Goal: Task Accomplishment & Management: Use online tool/utility

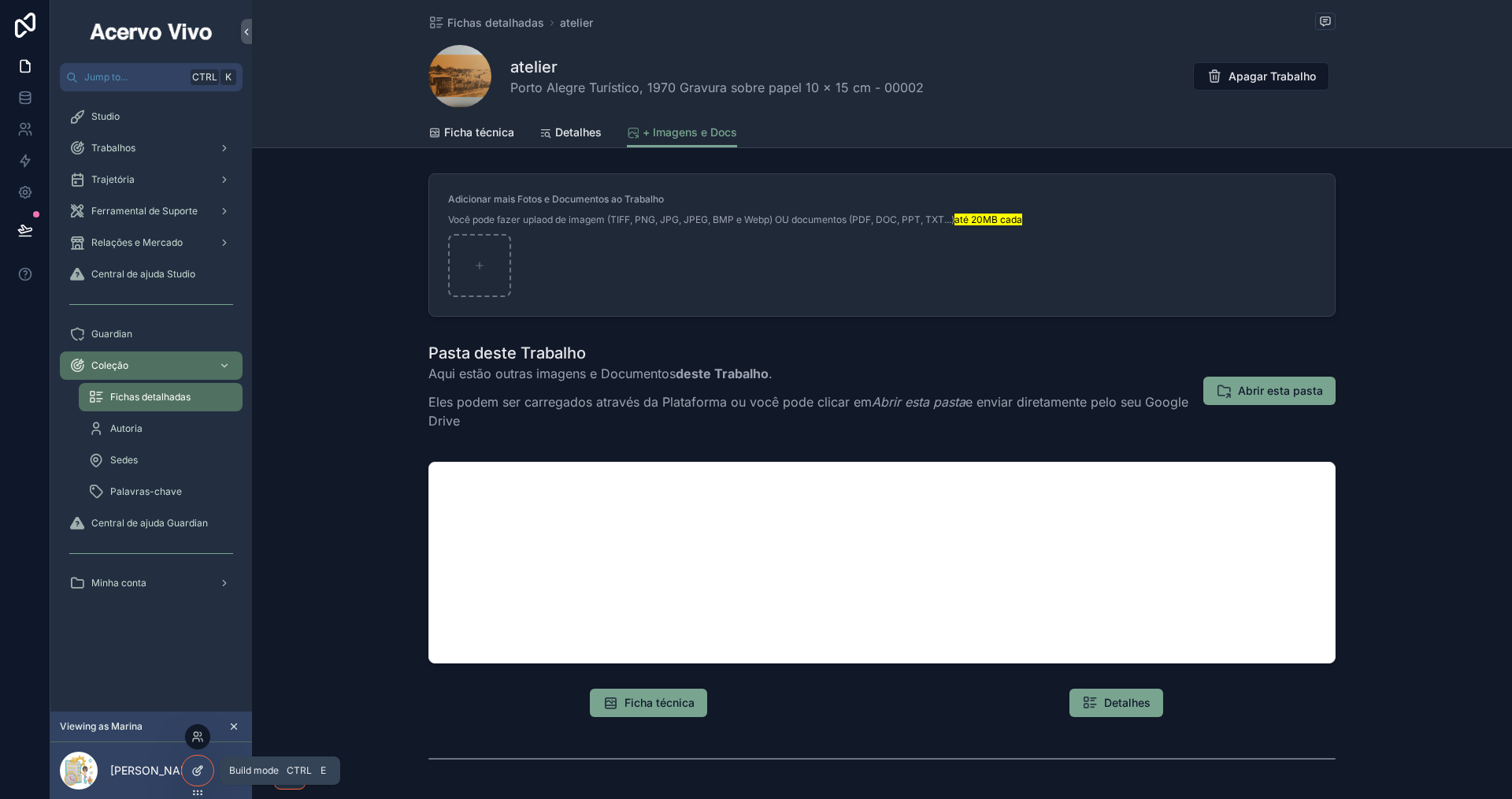
click at [201, 773] on icon at bounding box center [198, 770] width 13 height 13
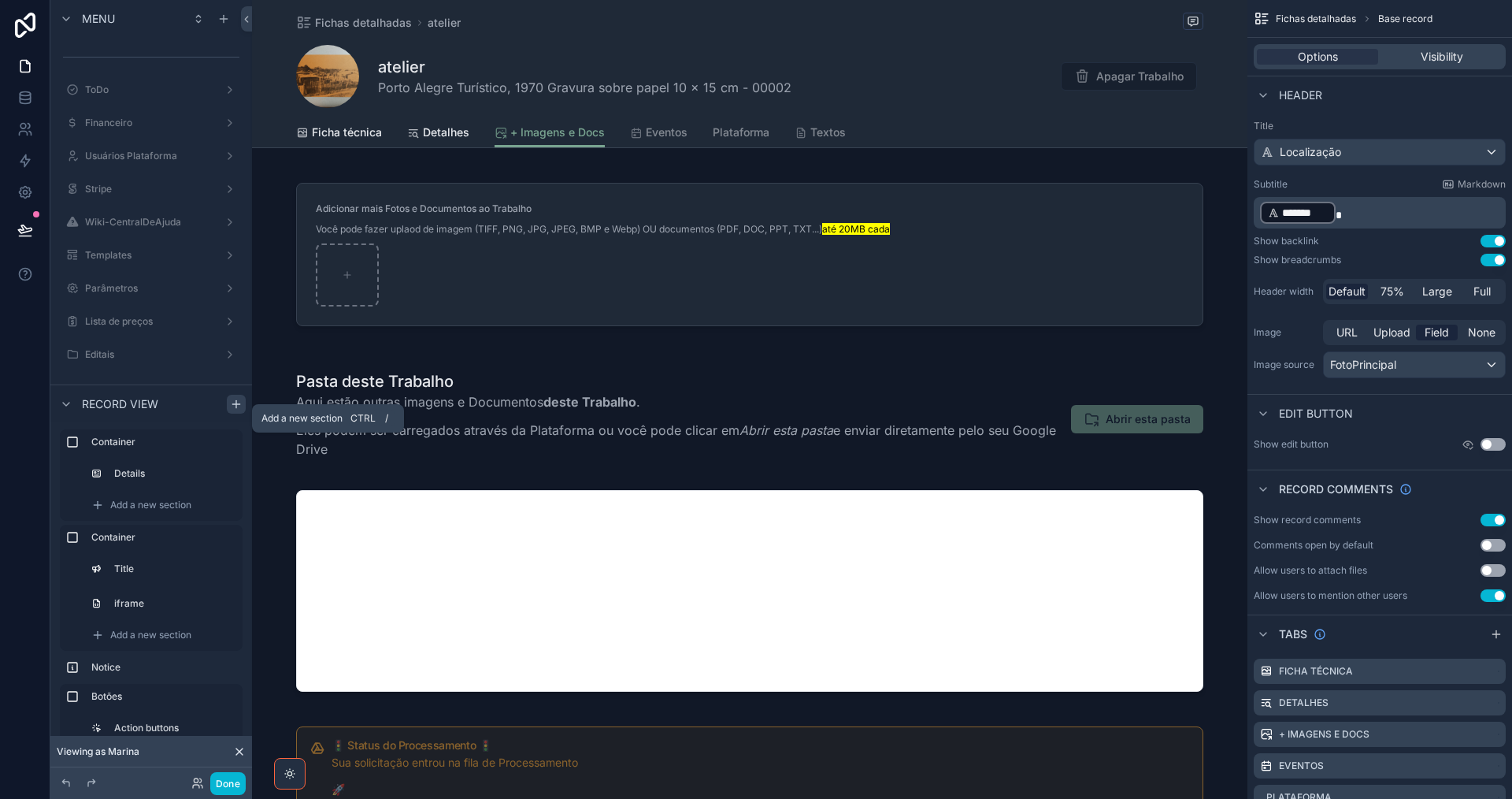
click at [237, 410] on icon "scrollable content" at bounding box center [236, 404] width 13 height 13
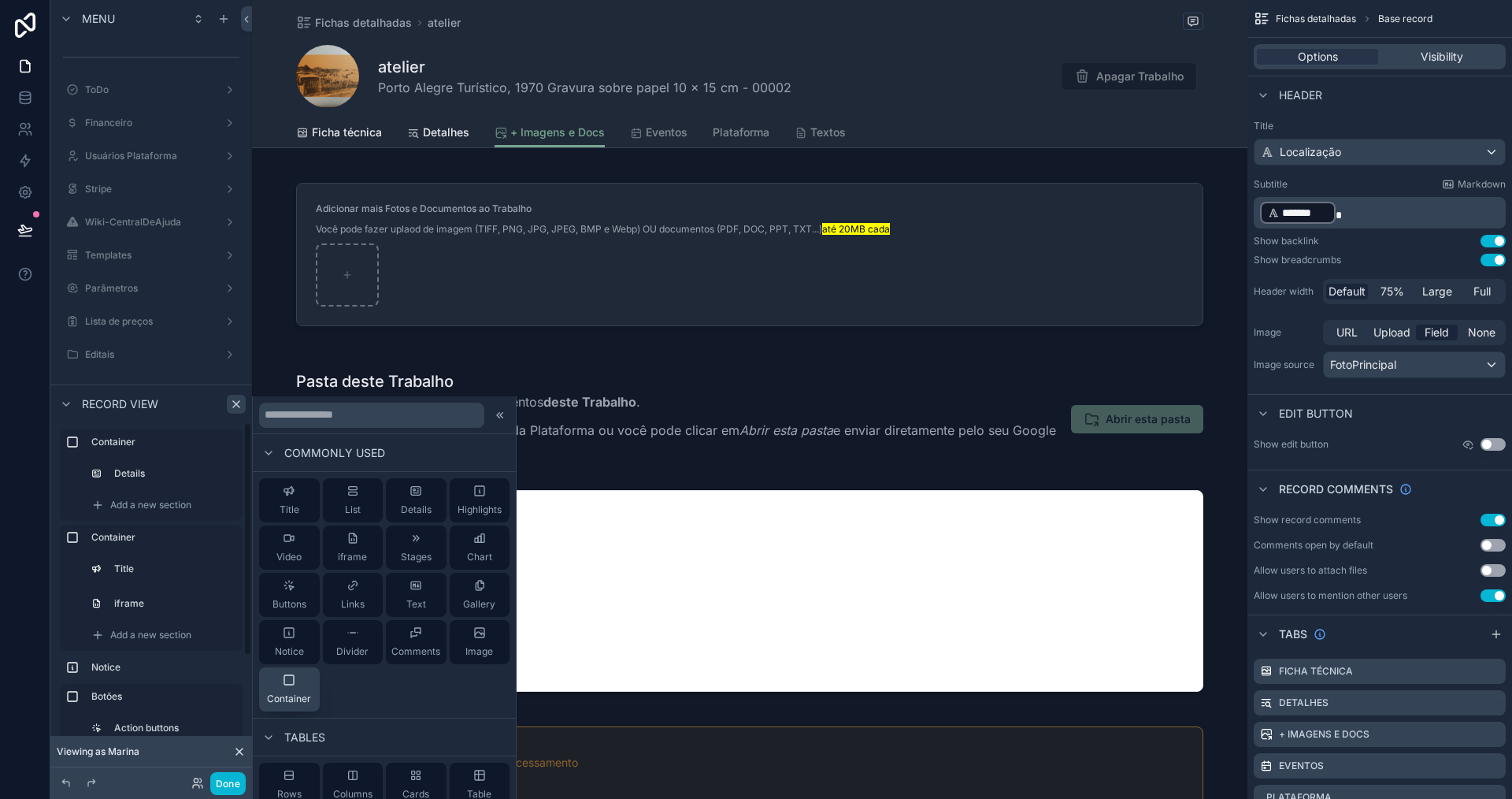
click at [278, 707] on button "Container" at bounding box center [290, 689] width 61 height 44
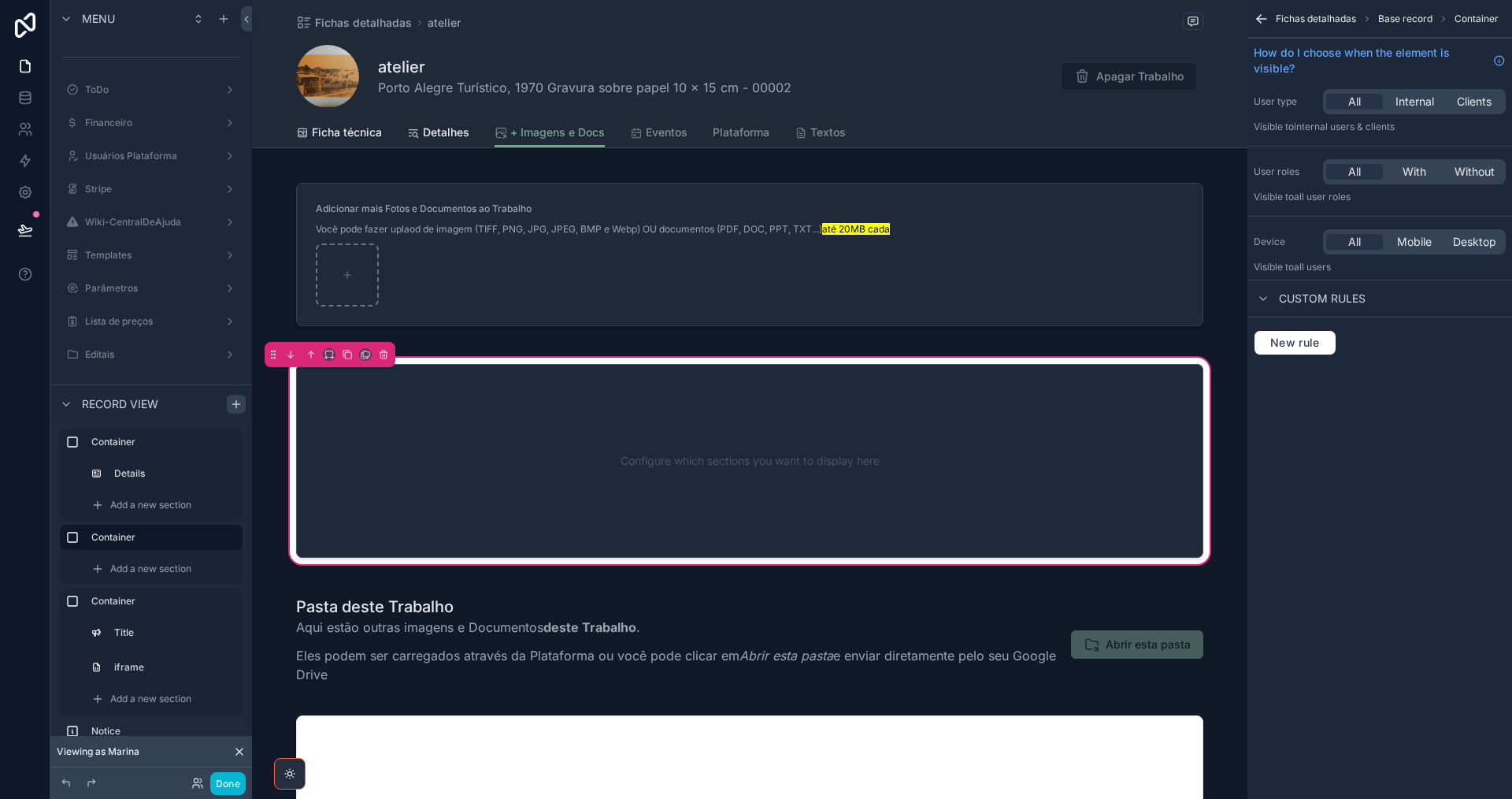
click at [608, 424] on div "Configure which sections you want to display here" at bounding box center [750, 461] width 855 height 141
click at [123, 565] on span "Add a new section" at bounding box center [150, 568] width 81 height 13
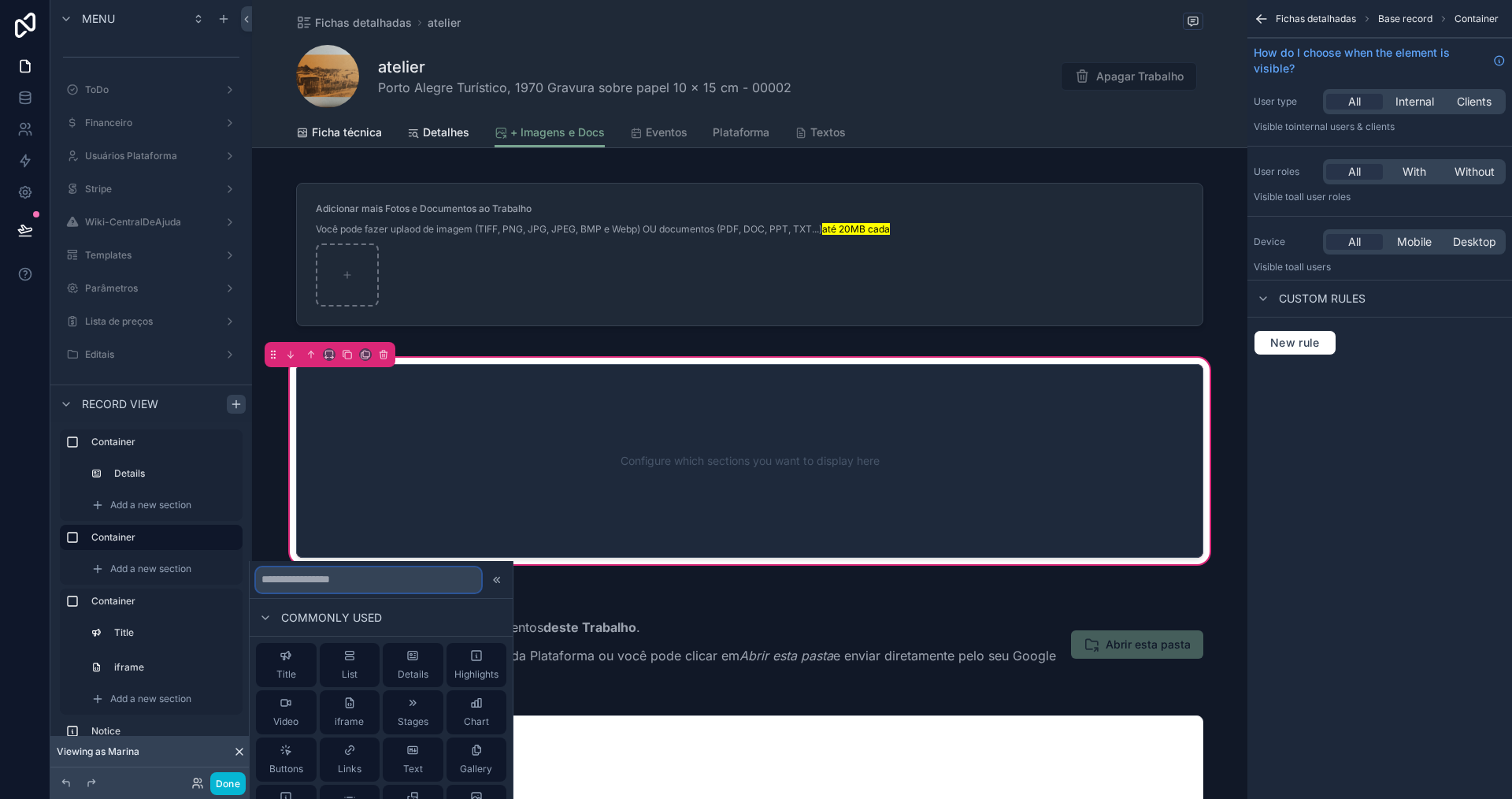
click at [382, 582] on input "text" at bounding box center [369, 580] width 225 height 25
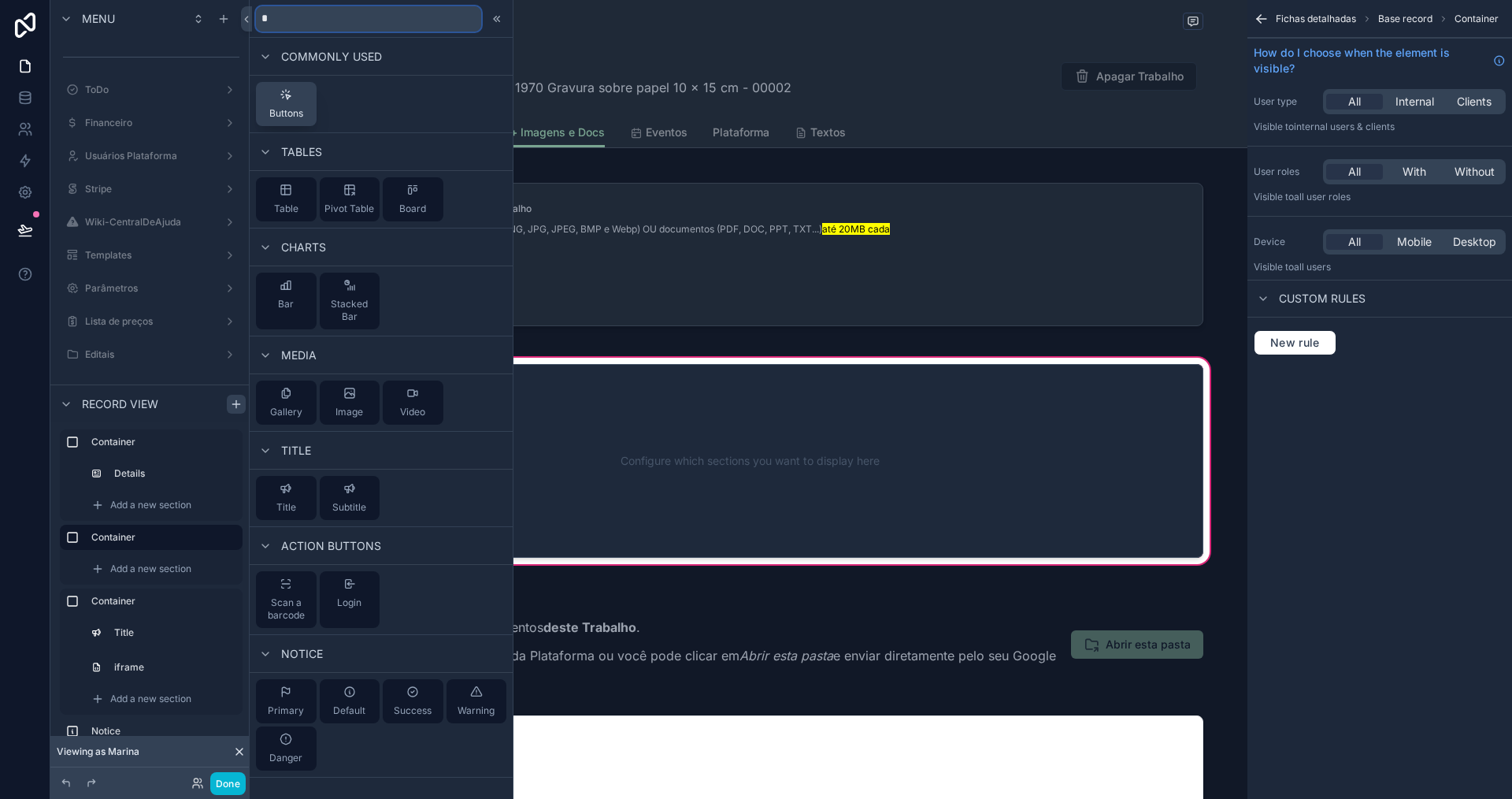
type input "*"
click at [295, 115] on span "Buttons" at bounding box center [286, 114] width 34 height 13
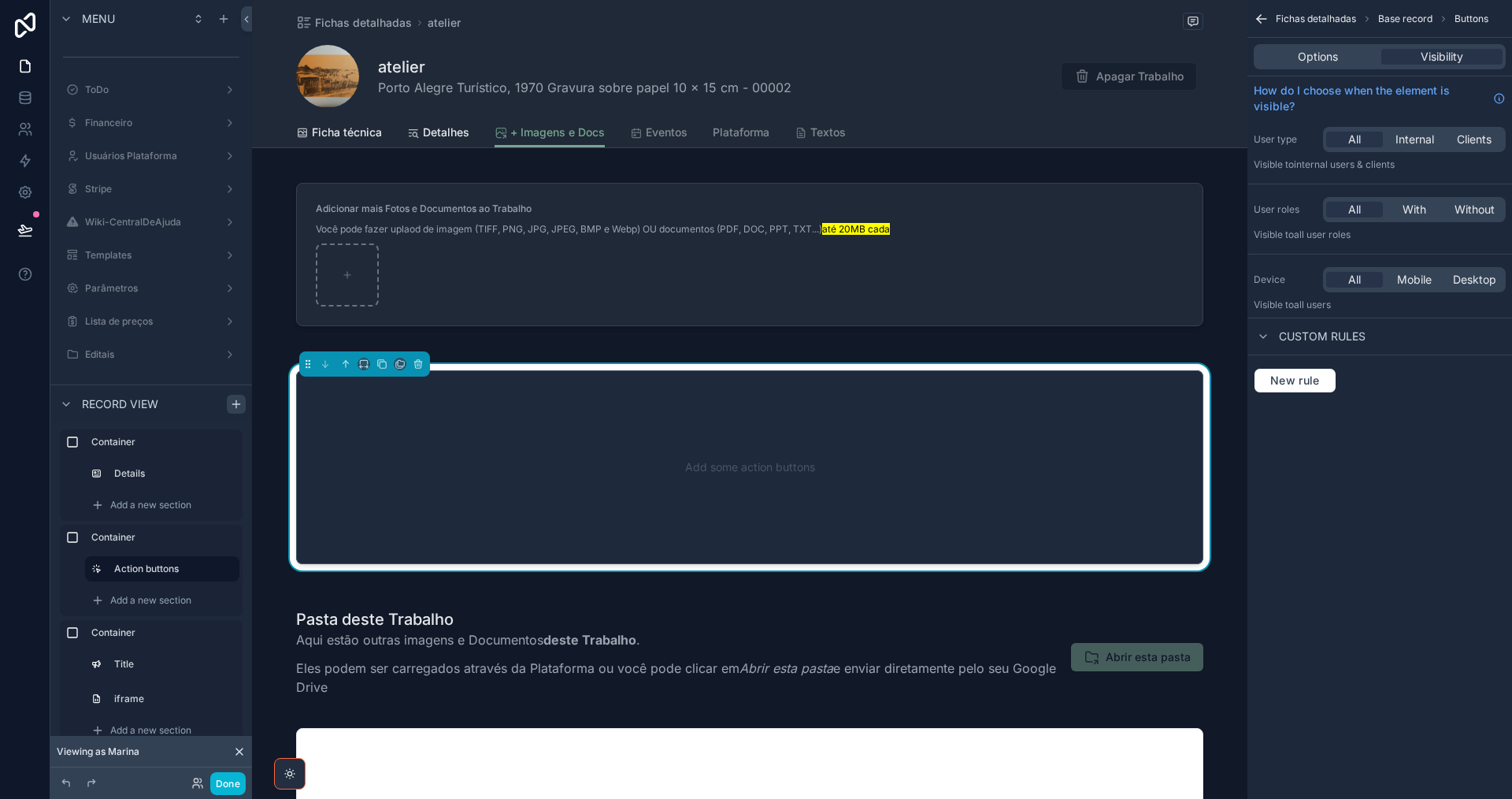
scroll to position [68, 0]
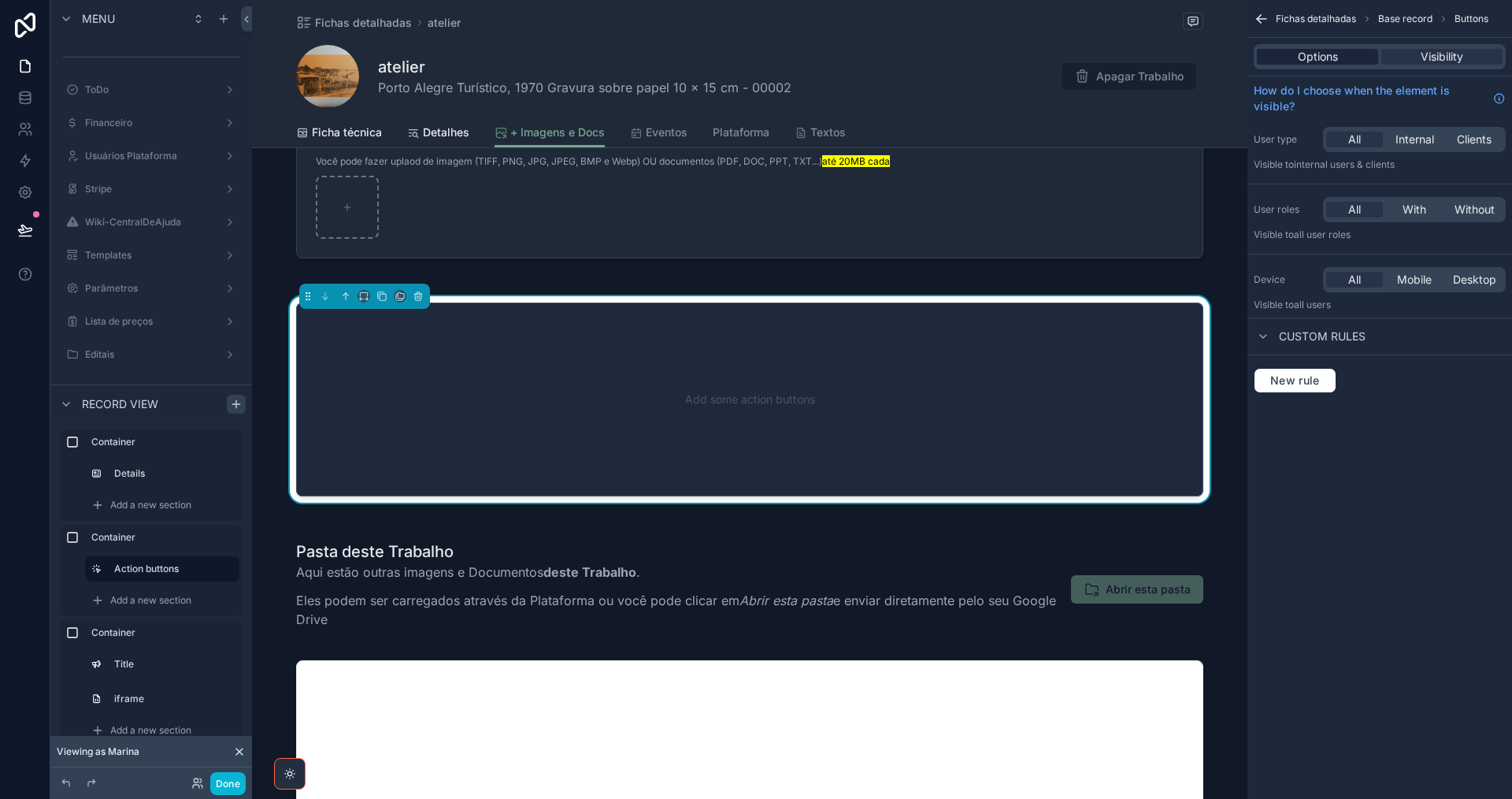
click at [1328, 62] on span "Options" at bounding box center [1318, 57] width 40 height 16
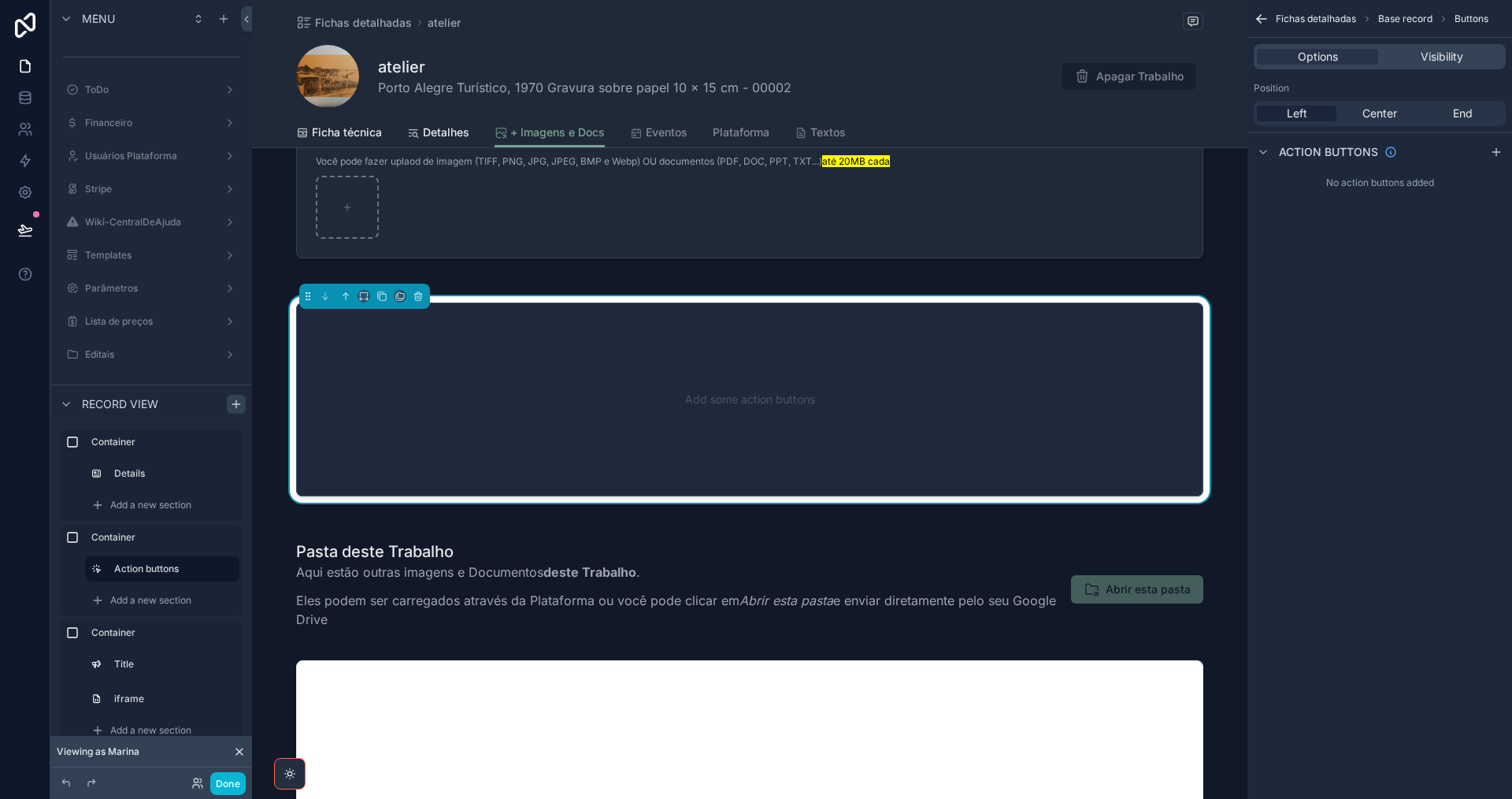
drag, startPoint x: 1496, startPoint y: 148, endPoint x: 1511, endPoint y: 149, distance: 15.0
click at [1496, 148] on icon "scrollable content" at bounding box center [1496, 152] width 13 height 13
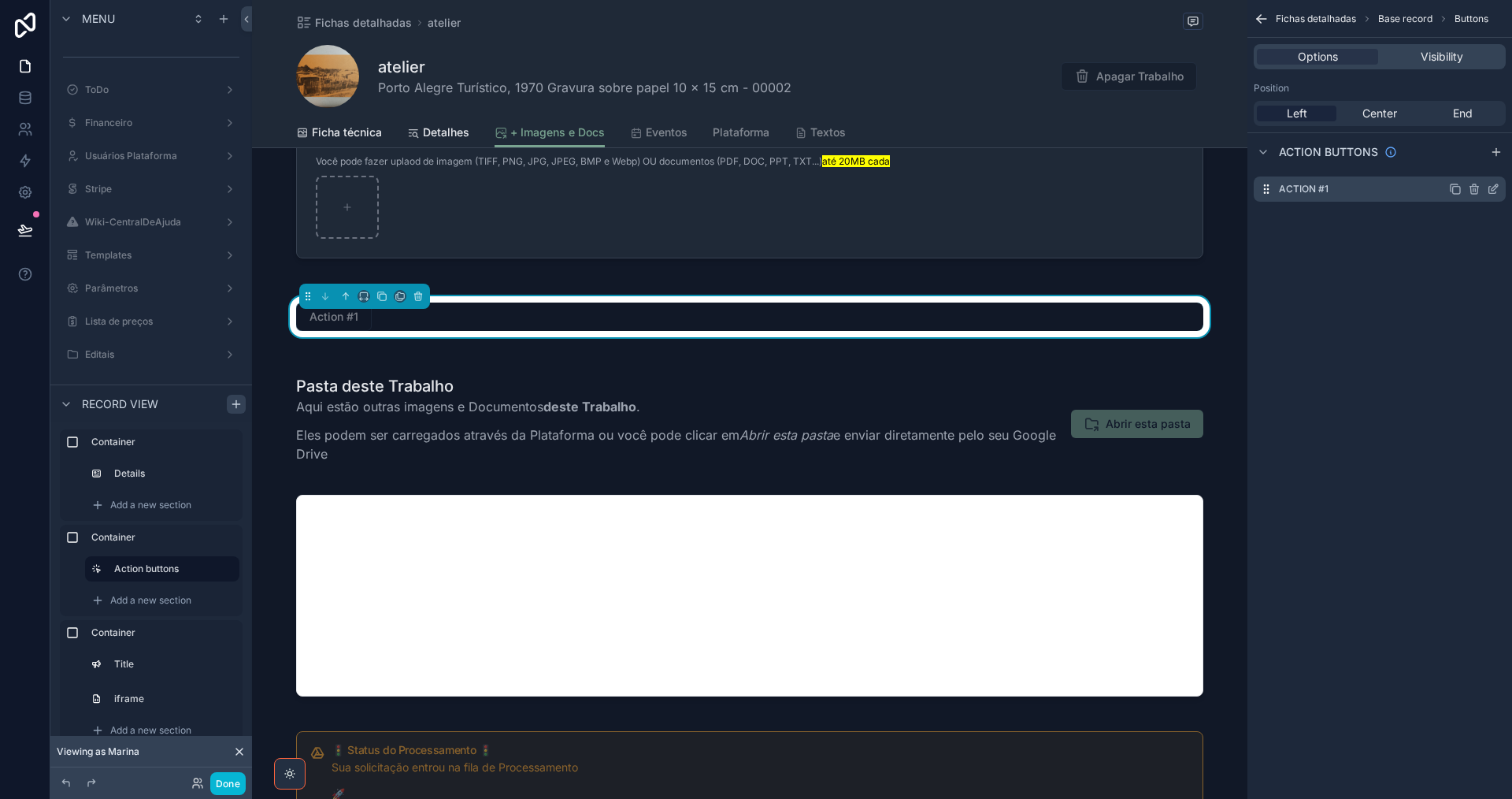
click at [1493, 189] on icon "scrollable content" at bounding box center [1493, 189] width 13 height 13
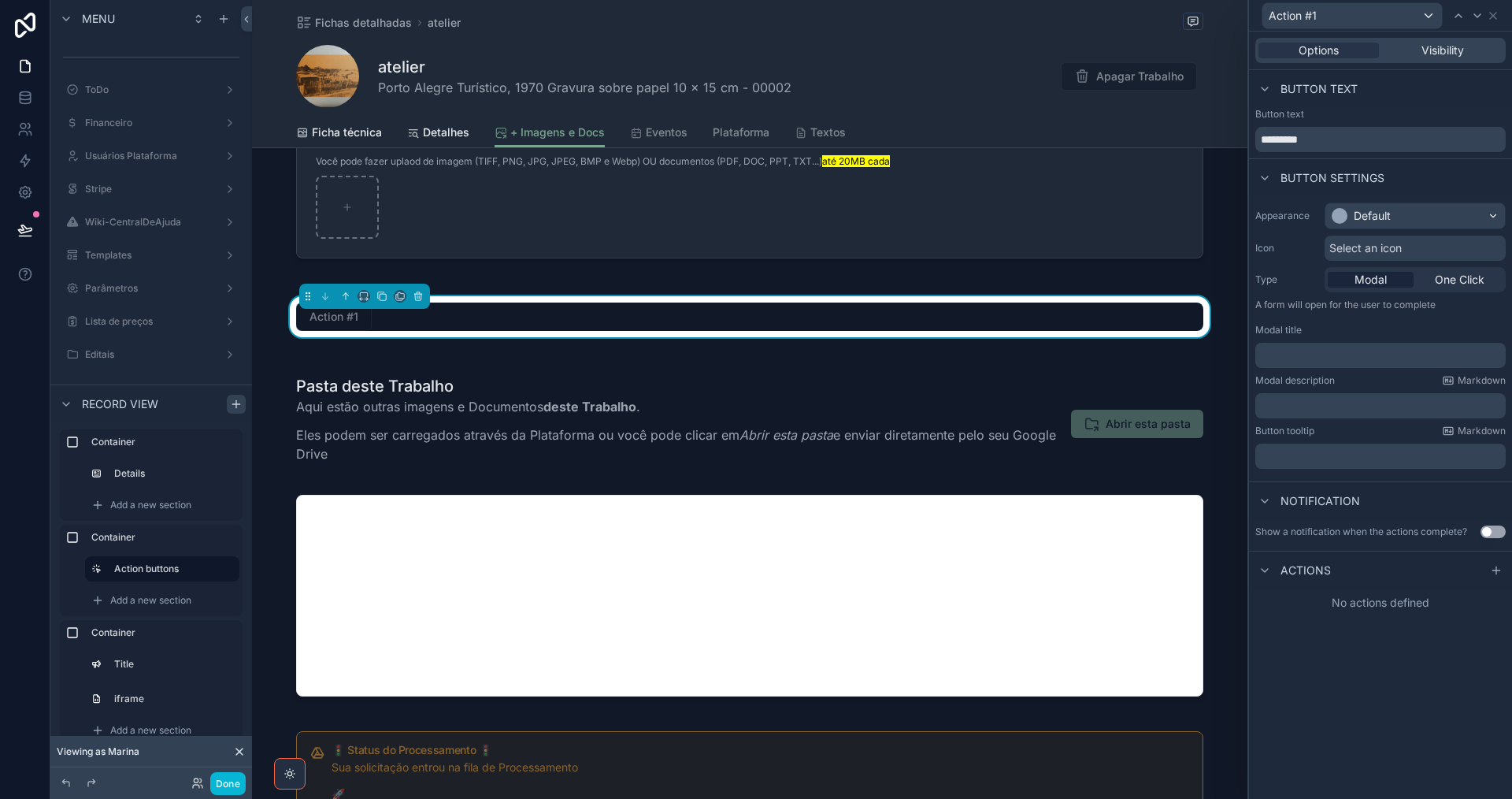
click at [1305, 353] on p "﻿" at bounding box center [1381, 355] width 241 height 16
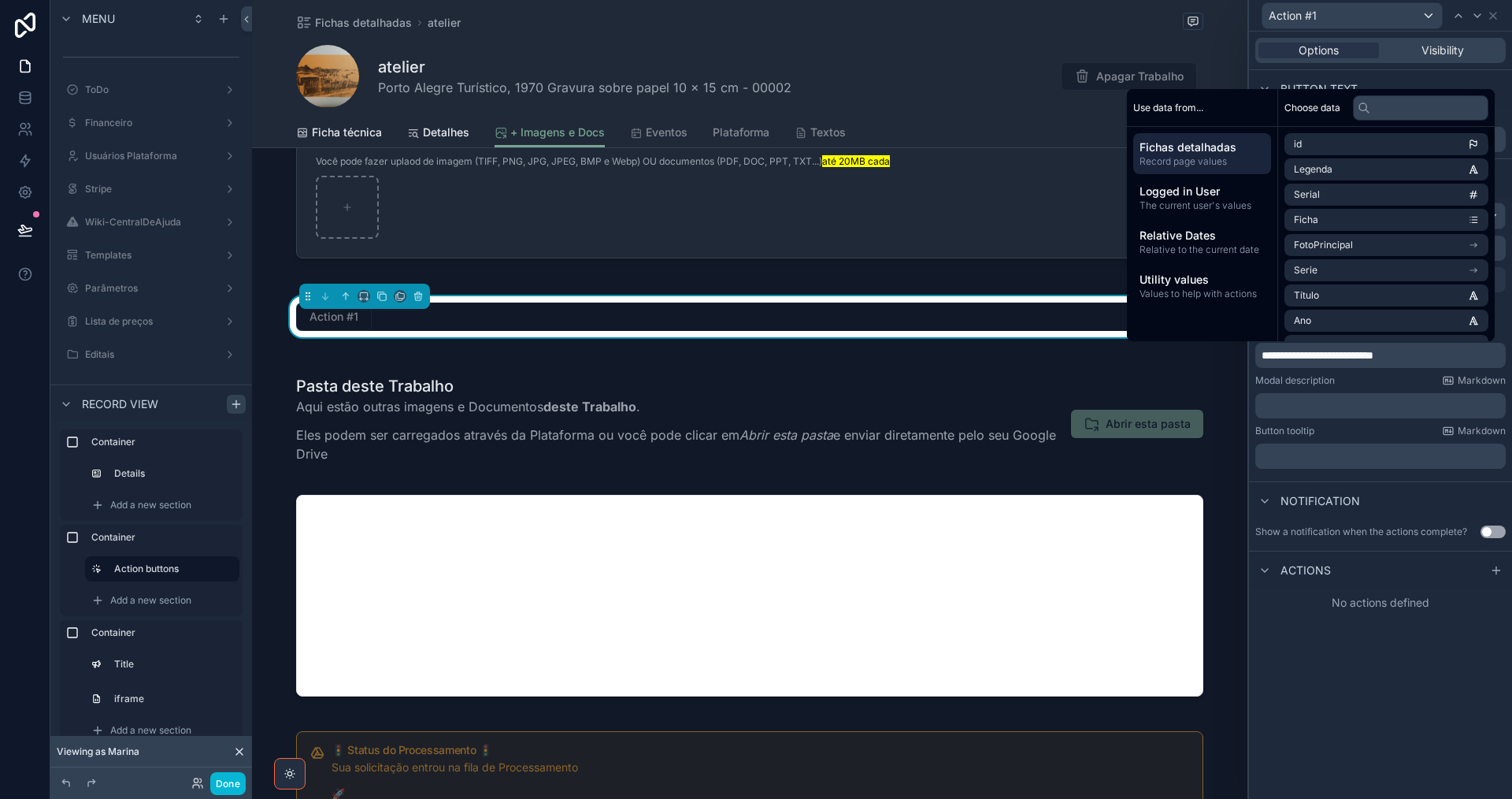
click at [1392, 76] on div "Button text" at bounding box center [1380, 89] width 263 height 38
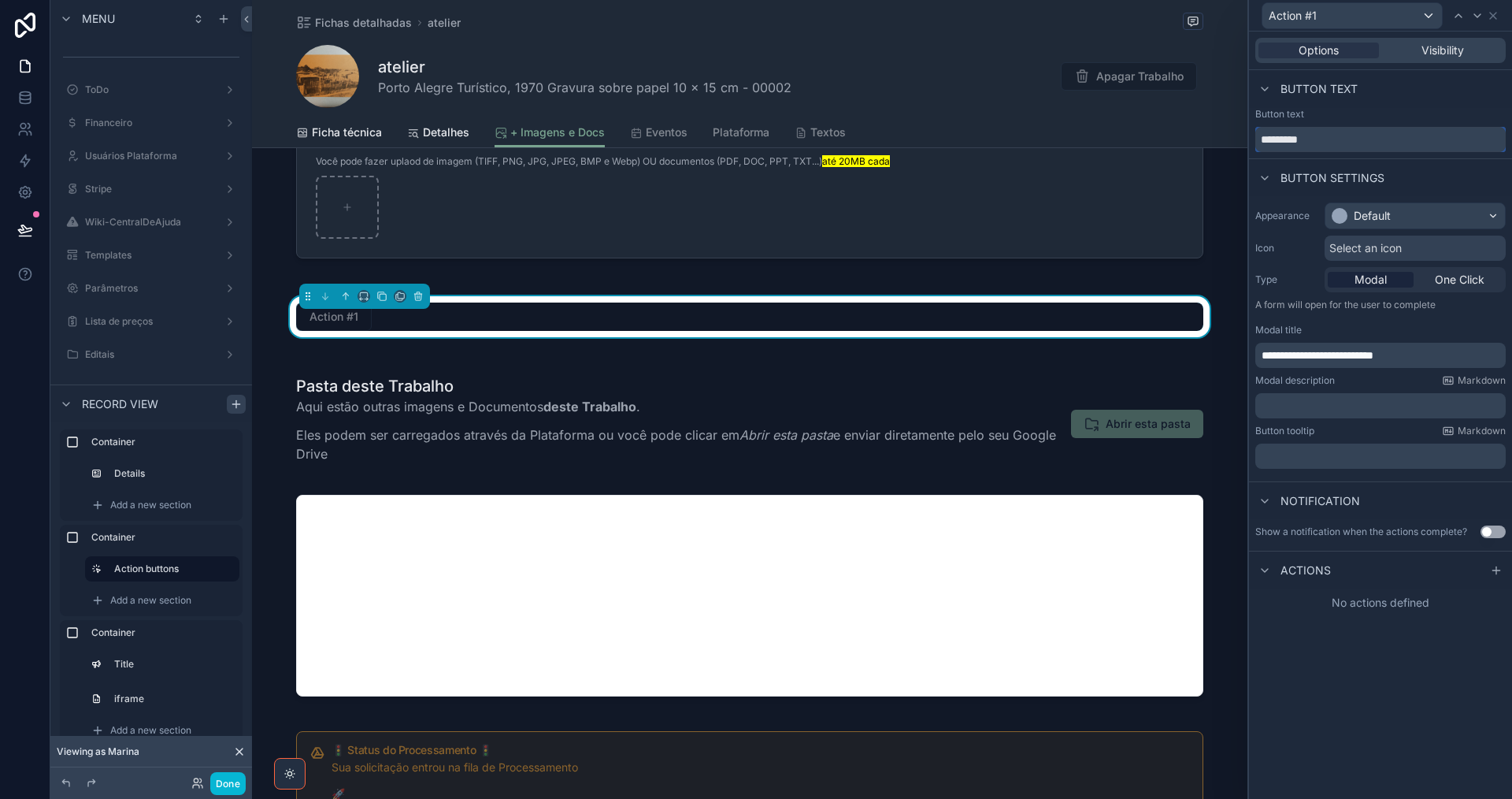
drag, startPoint x: 1362, startPoint y: 141, endPoint x: 1246, endPoint y: 145, distance: 116.1
click at [1246, 145] on div "**********" at bounding box center [756, 399] width 1512 height 799
paste input "**********"
type input "**********"
click at [1408, 245] on div "Select an icon" at bounding box center [1415, 248] width 181 height 25
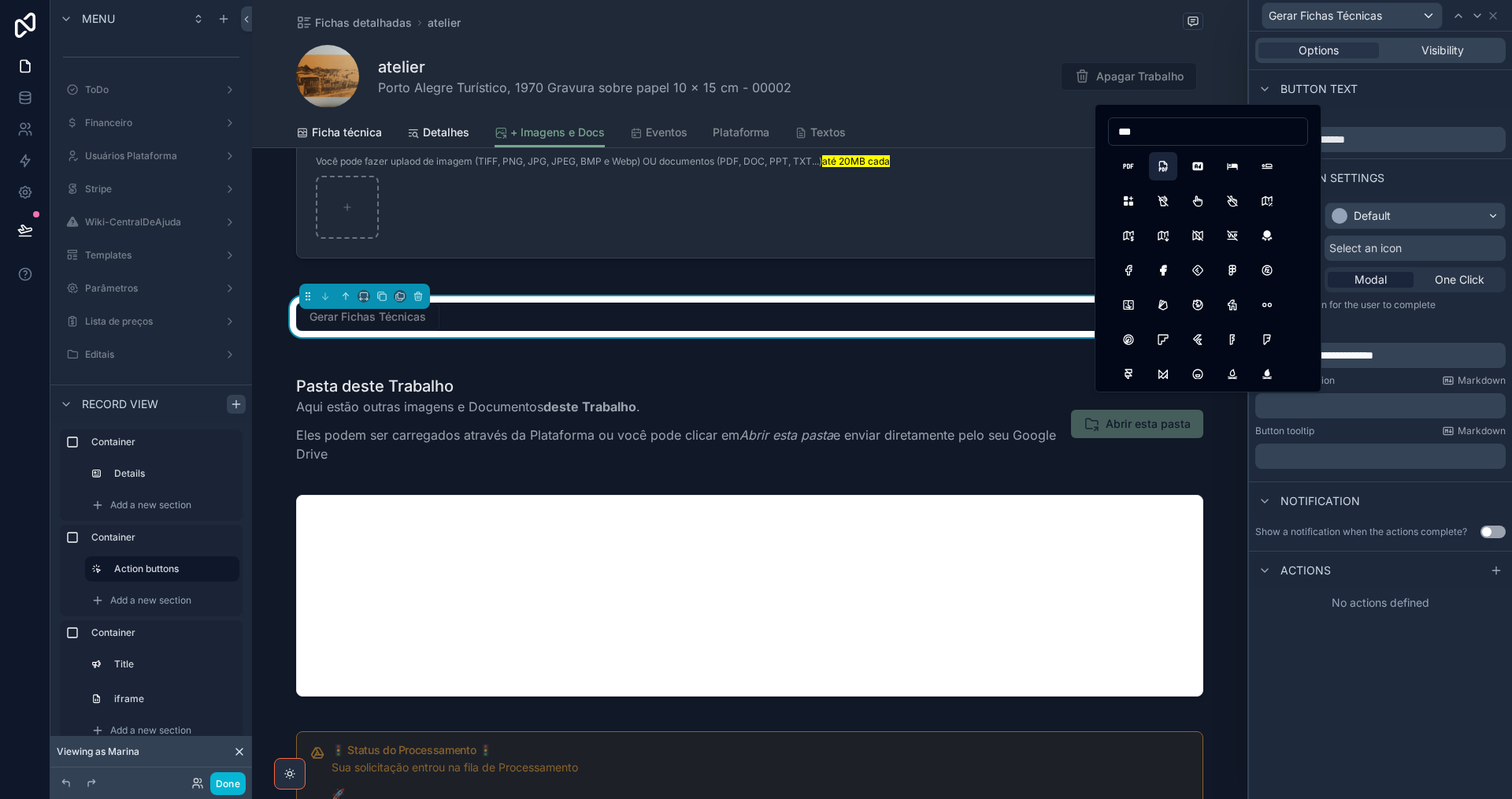
type input "***"
click at [1164, 160] on button "FileTypePdf" at bounding box center [1163, 166] width 29 height 29
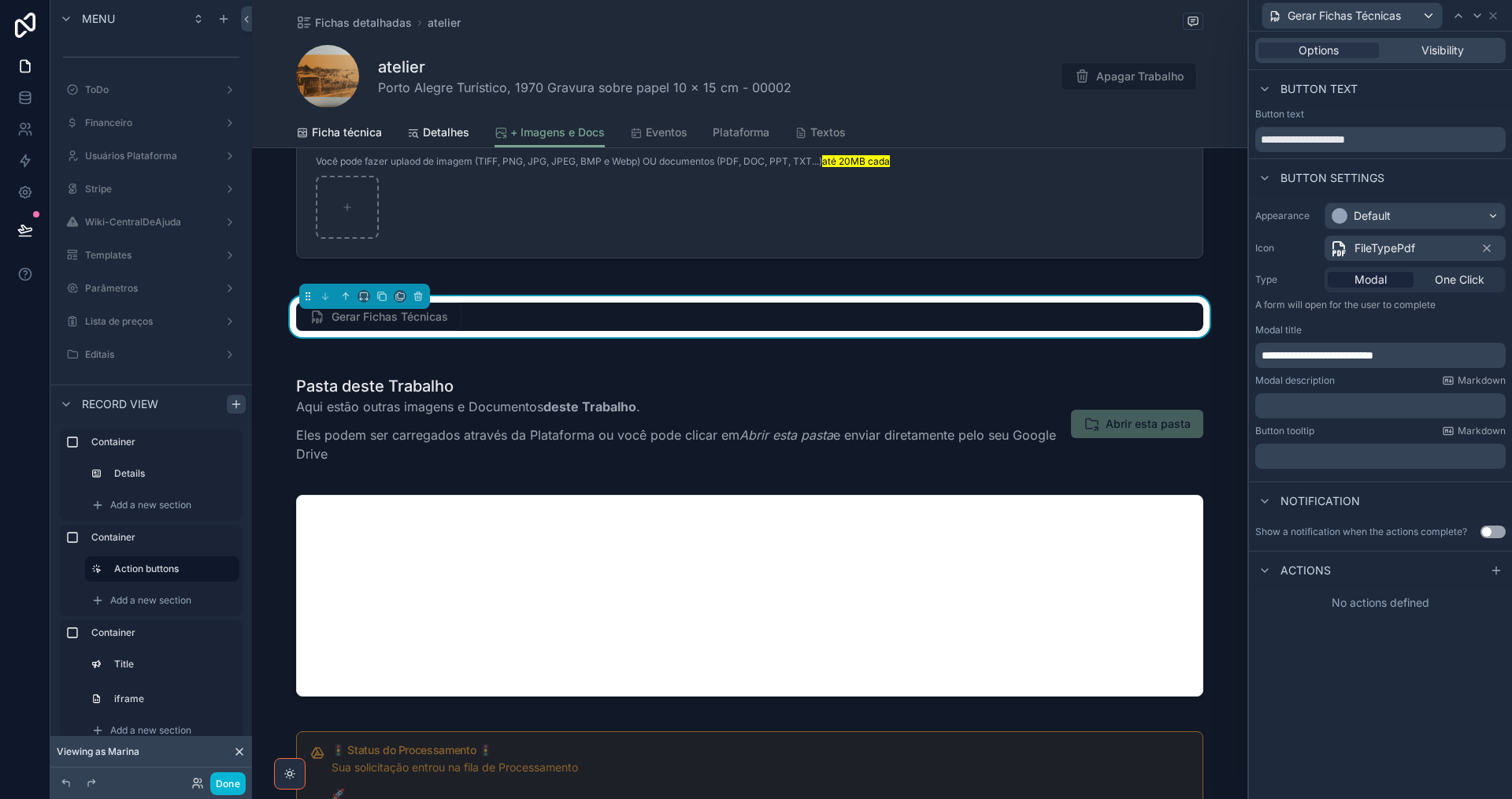
click at [1489, 246] on icon at bounding box center [1487, 248] width 13 height 13
drag, startPoint x: 1394, startPoint y: 247, endPoint x: 1356, endPoint y: 223, distance: 44.9
click at [1393, 248] on span "Select an icon" at bounding box center [1365, 248] width 72 height 16
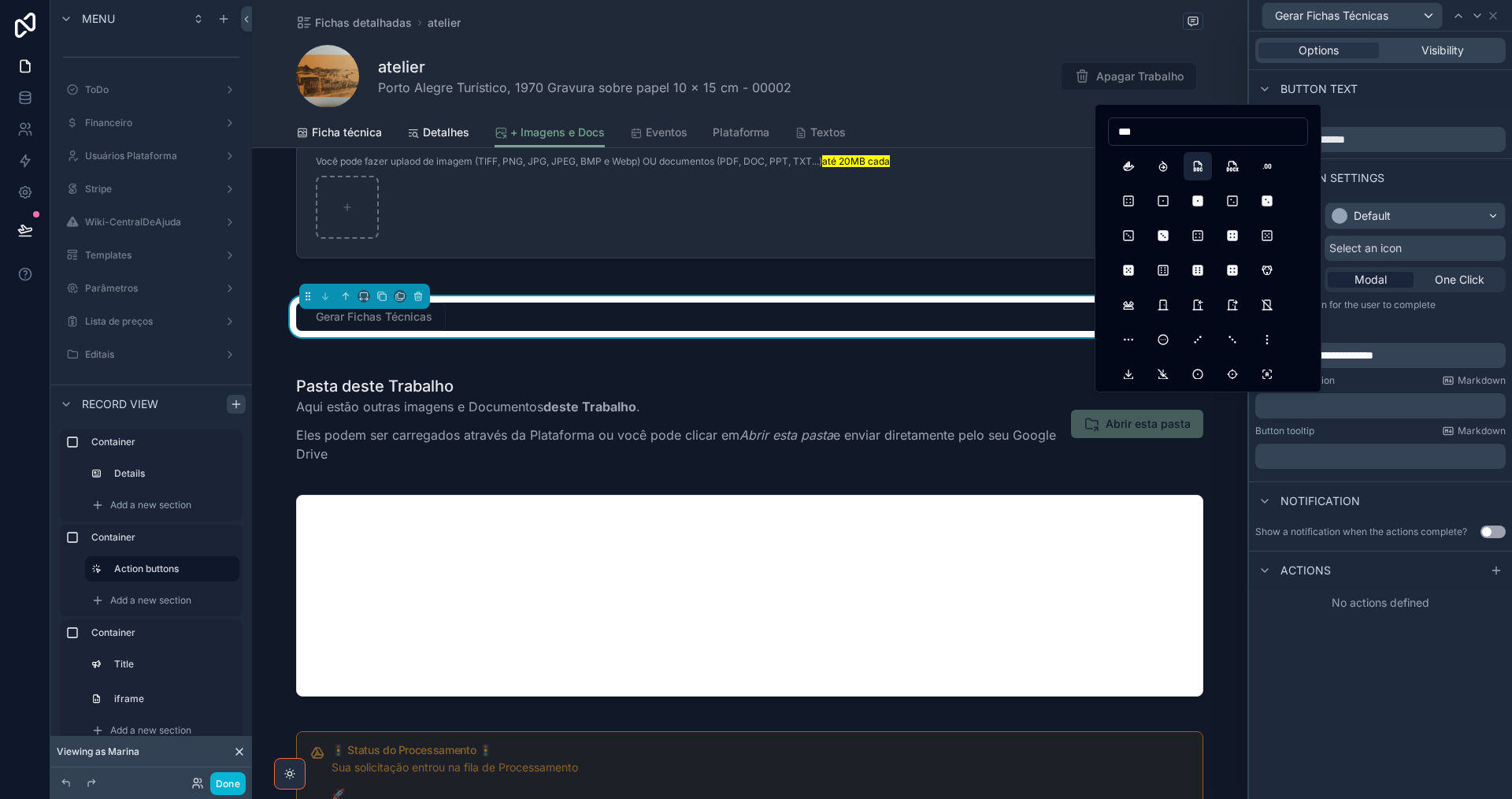
type input "***"
click at [1204, 167] on button "FileTypeDoc" at bounding box center [1198, 166] width 29 height 29
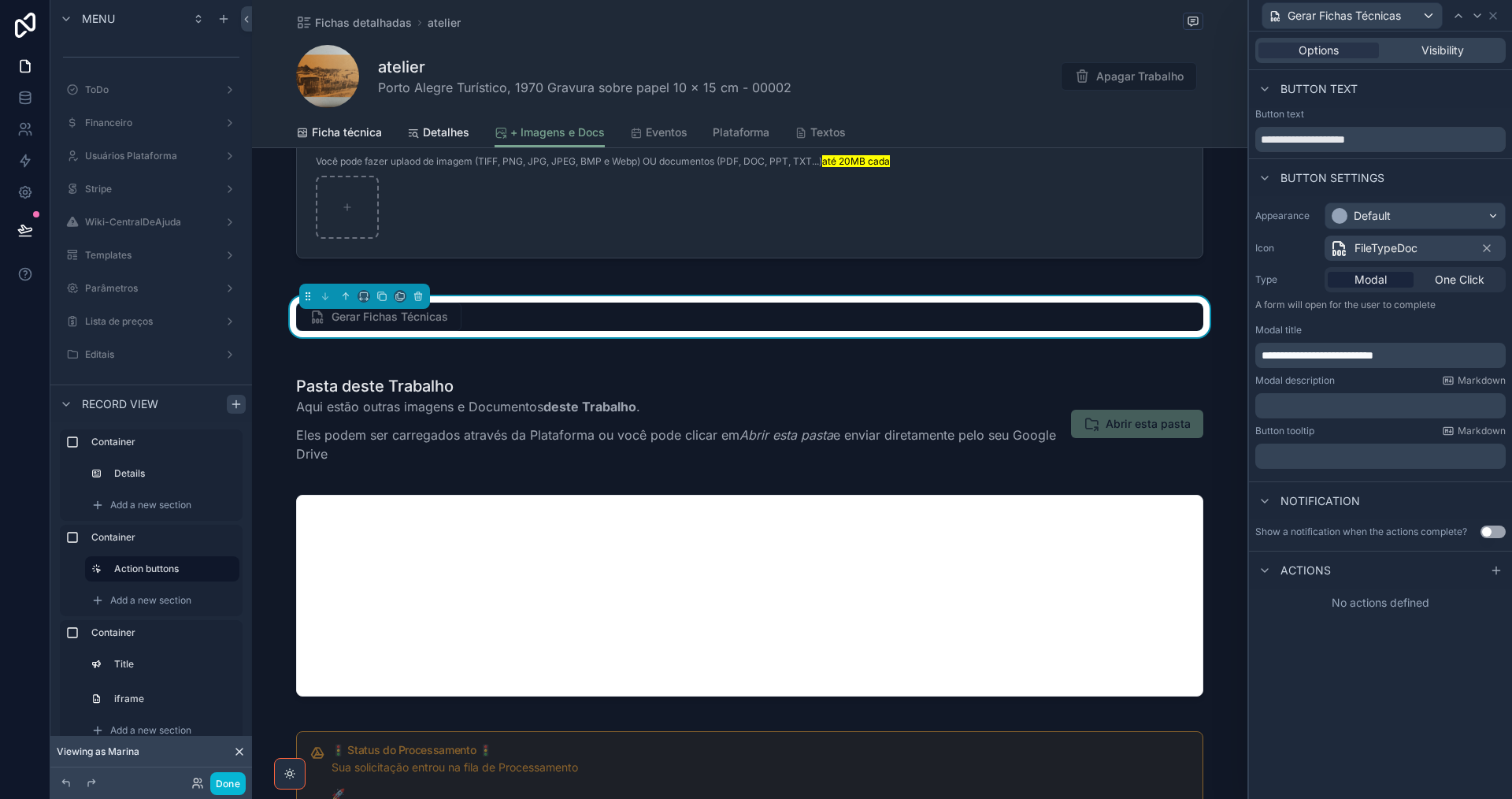
click at [1336, 397] on div "﻿" at bounding box center [1380, 405] width 251 height 25
click at [1334, 405] on p "﻿" at bounding box center [1381, 406] width 241 height 16
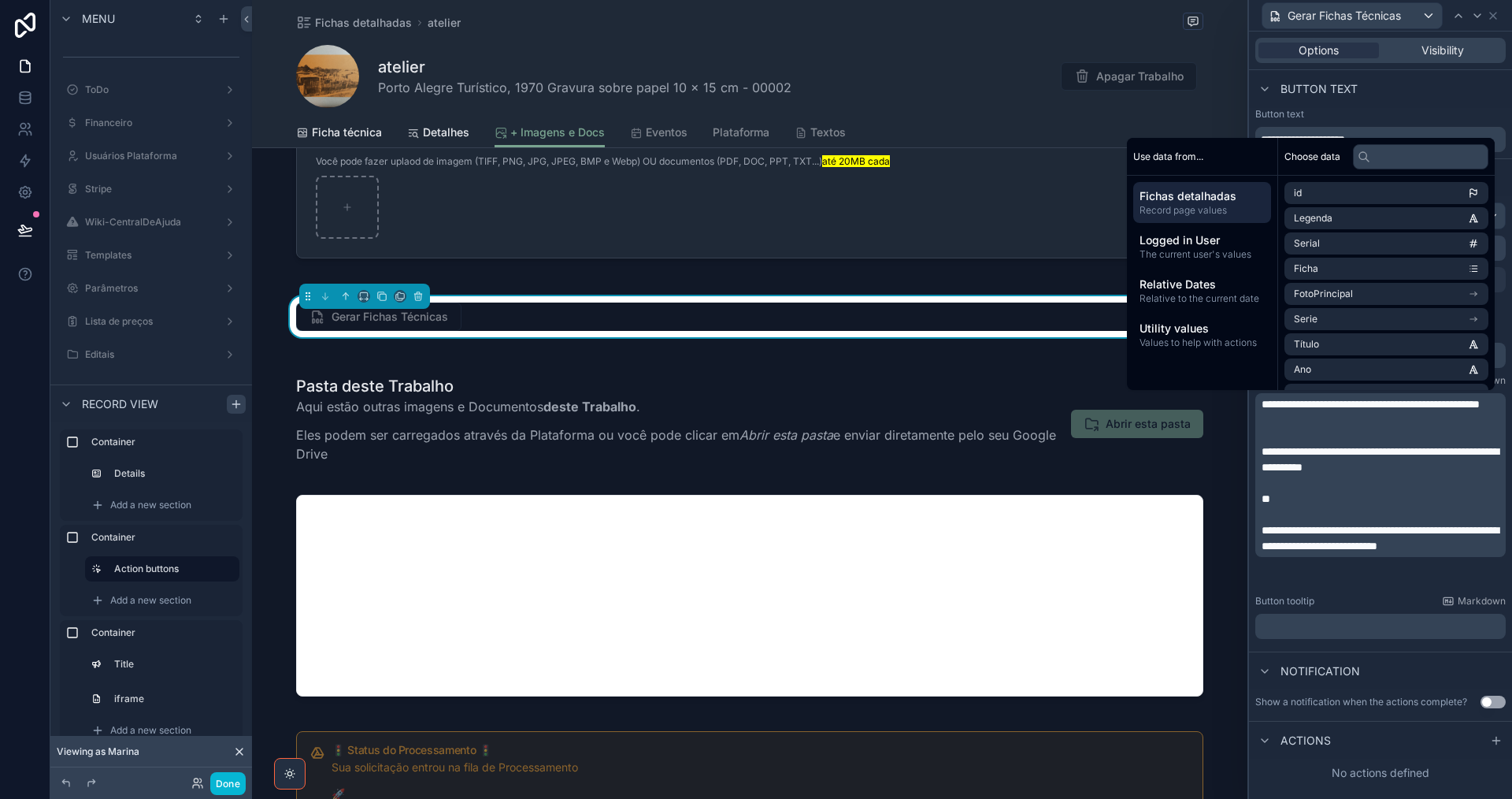
scroll to position [0, 0]
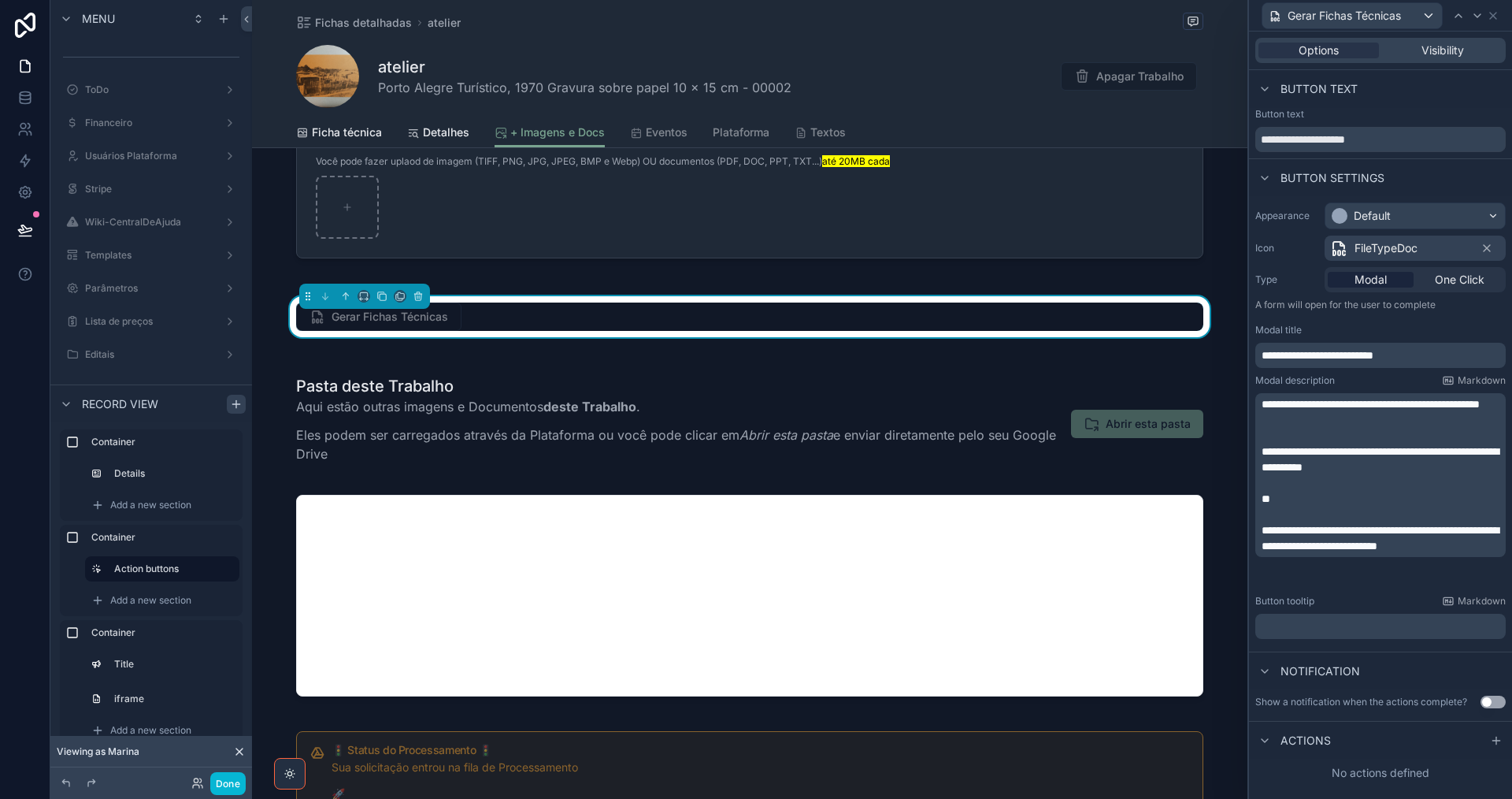
click at [1365, 620] on p "﻿" at bounding box center [1381, 626] width 241 height 16
drag, startPoint x: 1496, startPoint y: 705, endPoint x: 1508, endPoint y: 701, distance: 12.6
click at [1496, 706] on button "Use setting" at bounding box center [1493, 701] width 25 height 13
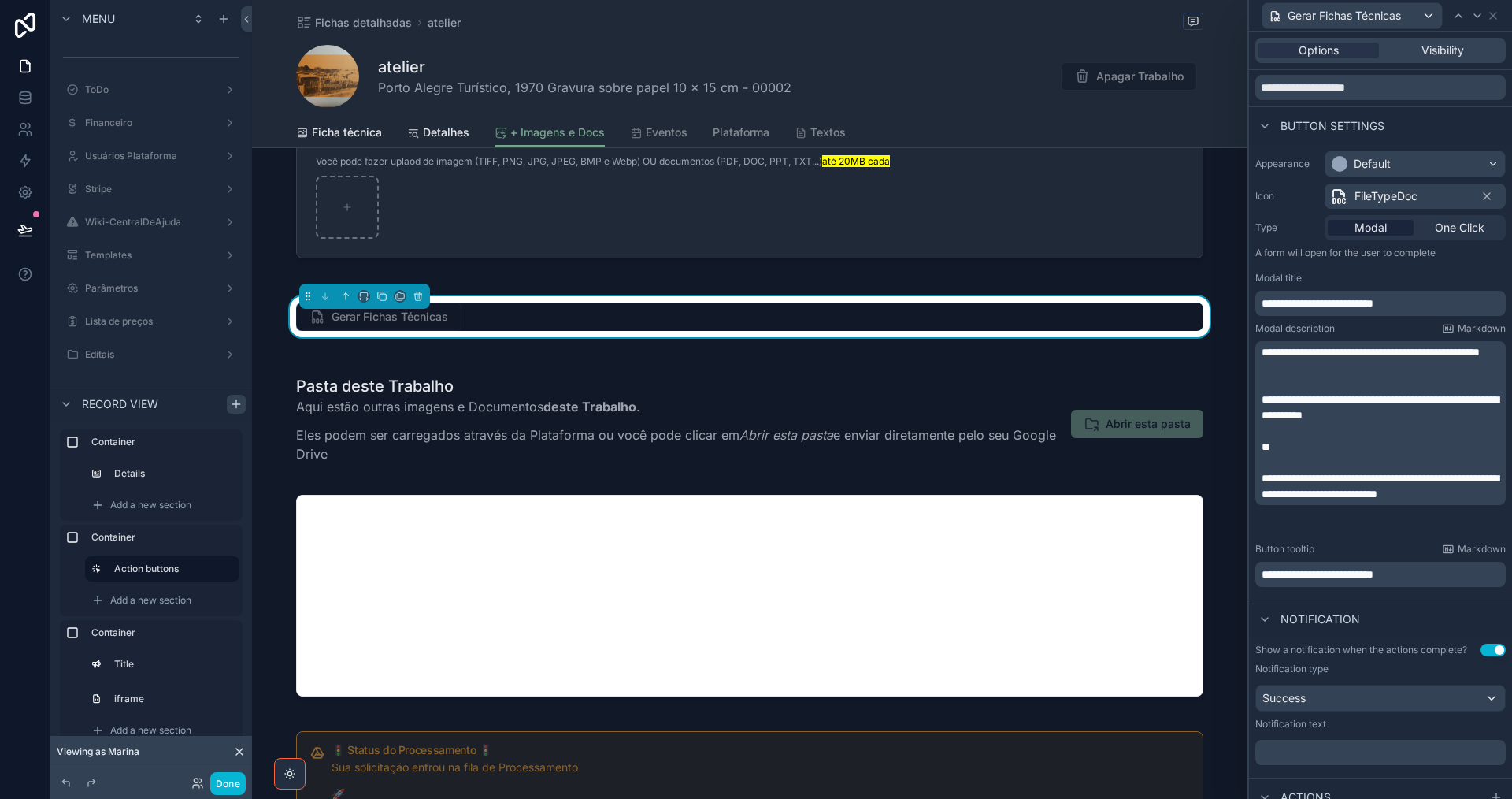
scroll to position [97, 0]
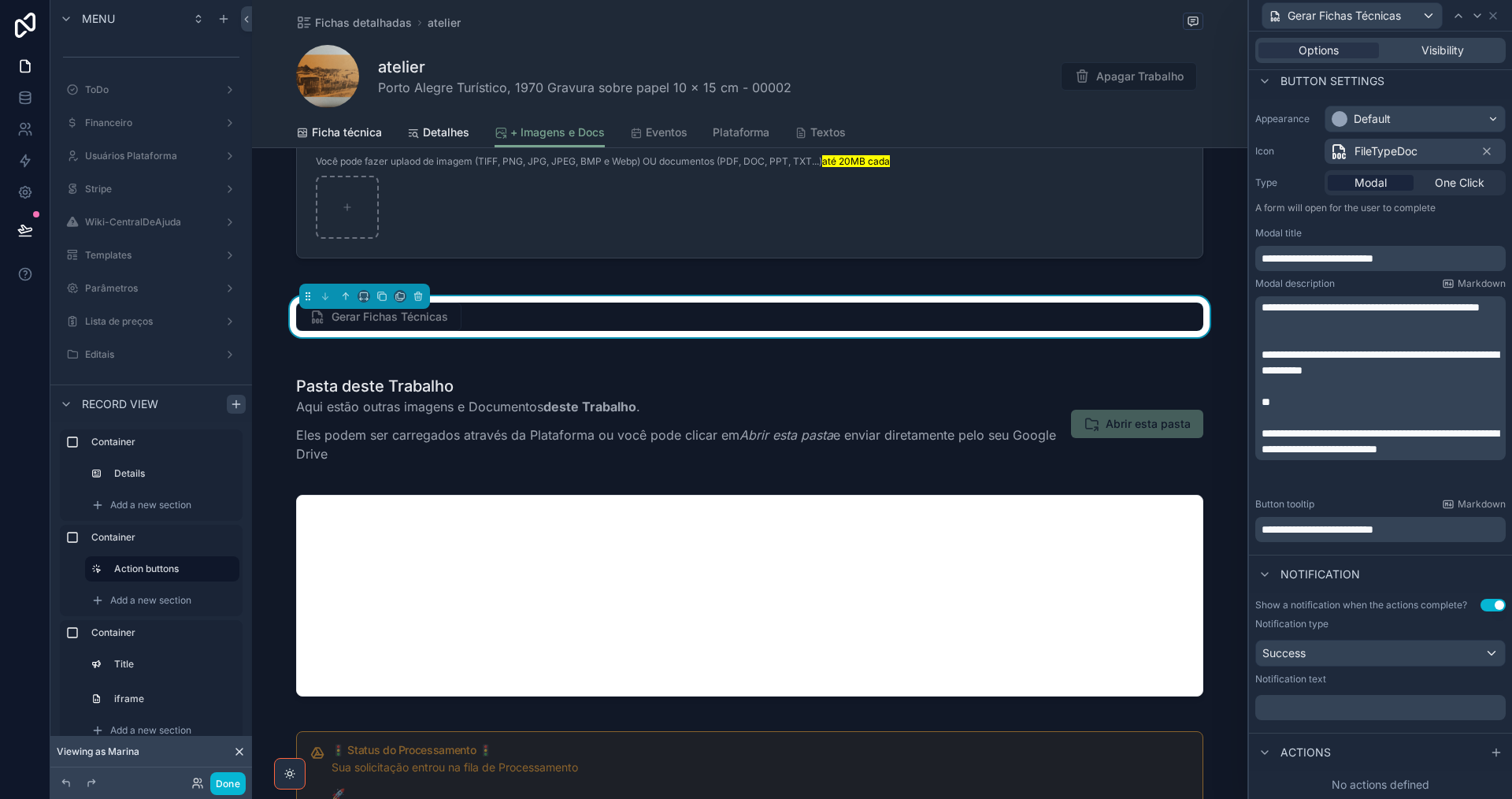
click at [1341, 709] on p "﻿" at bounding box center [1381, 708] width 241 height 16
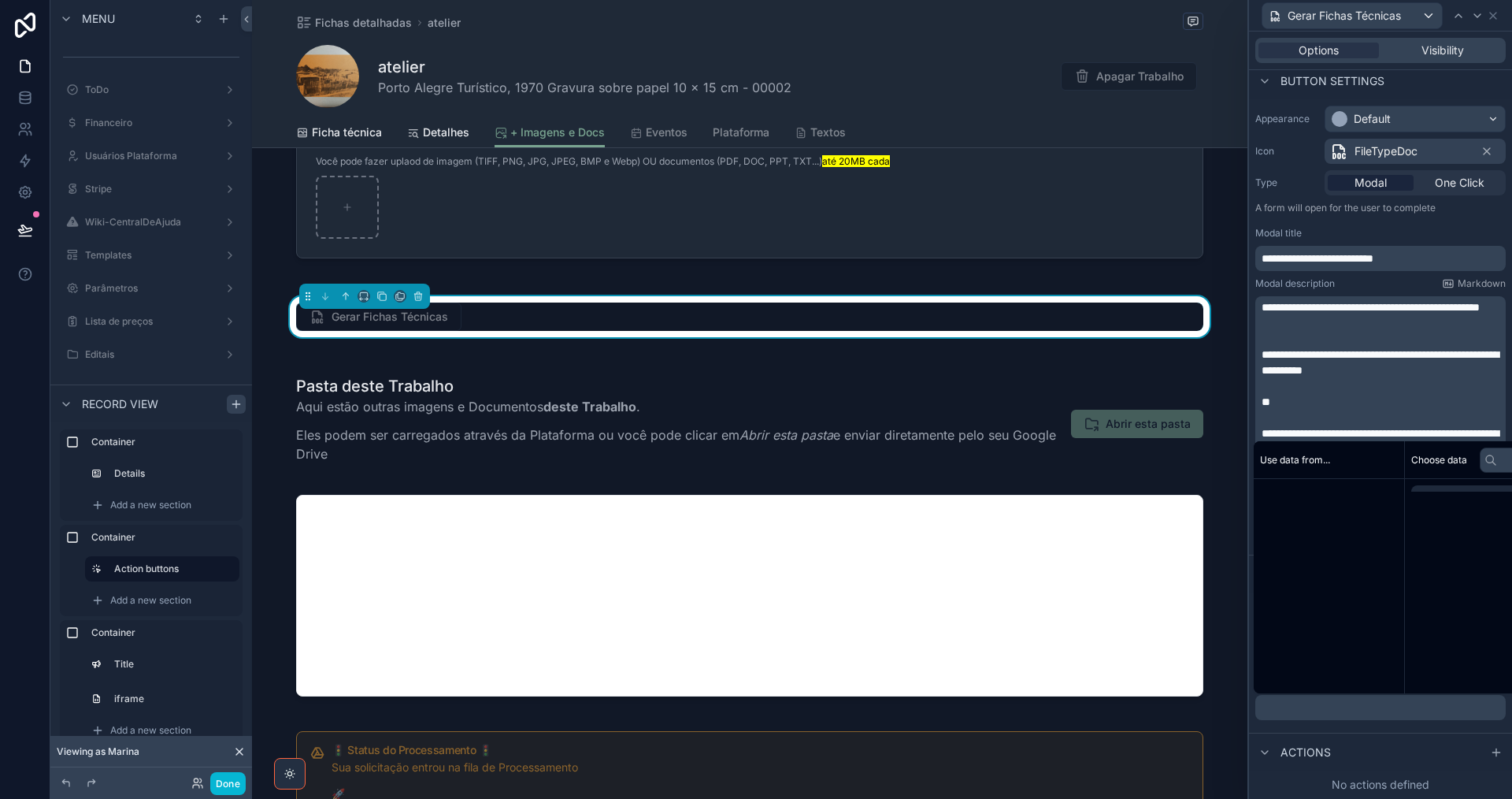
scroll to position [140, 0]
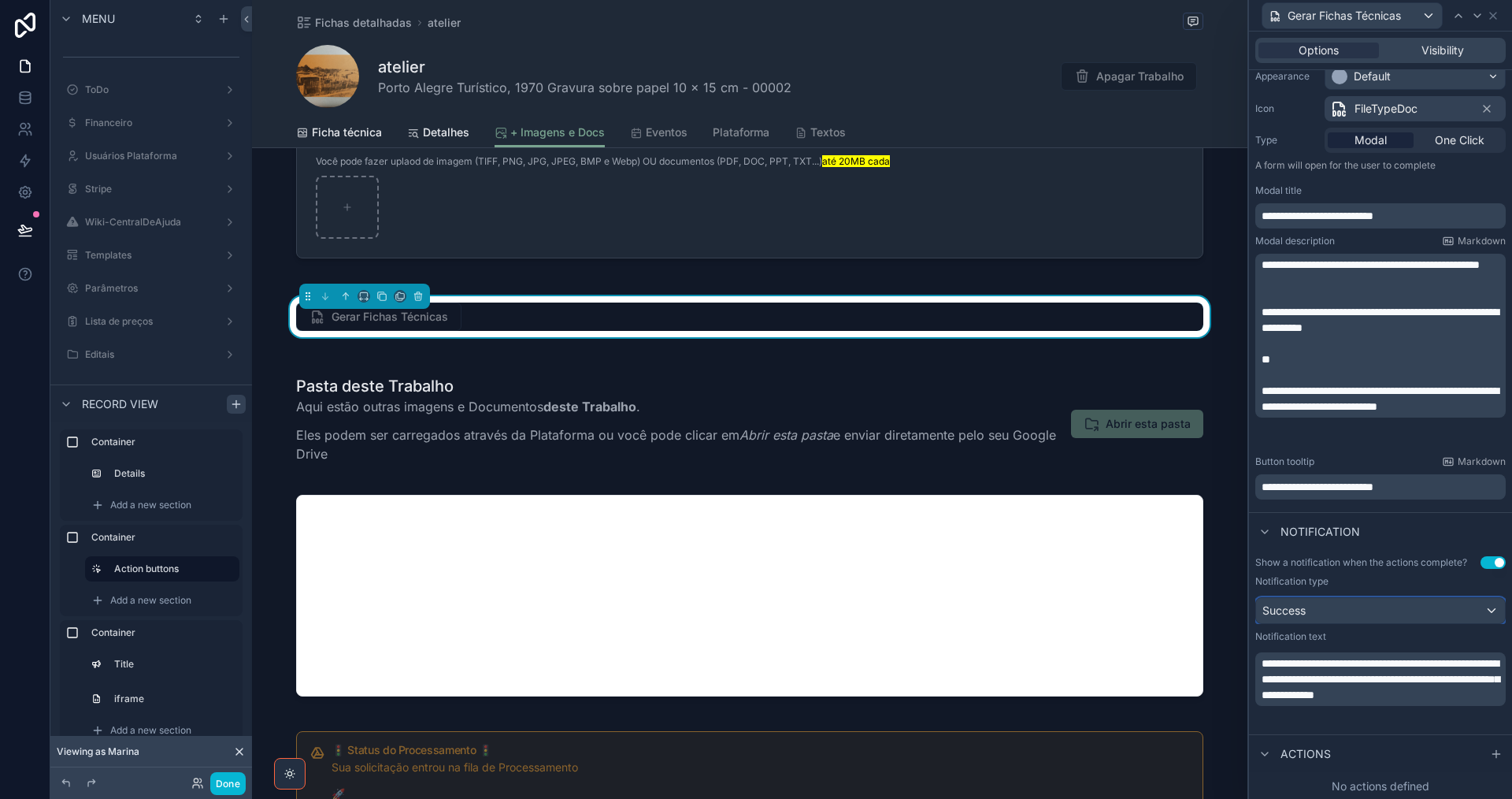
click at [1490, 609] on div "Success" at bounding box center [1380, 610] width 249 height 25
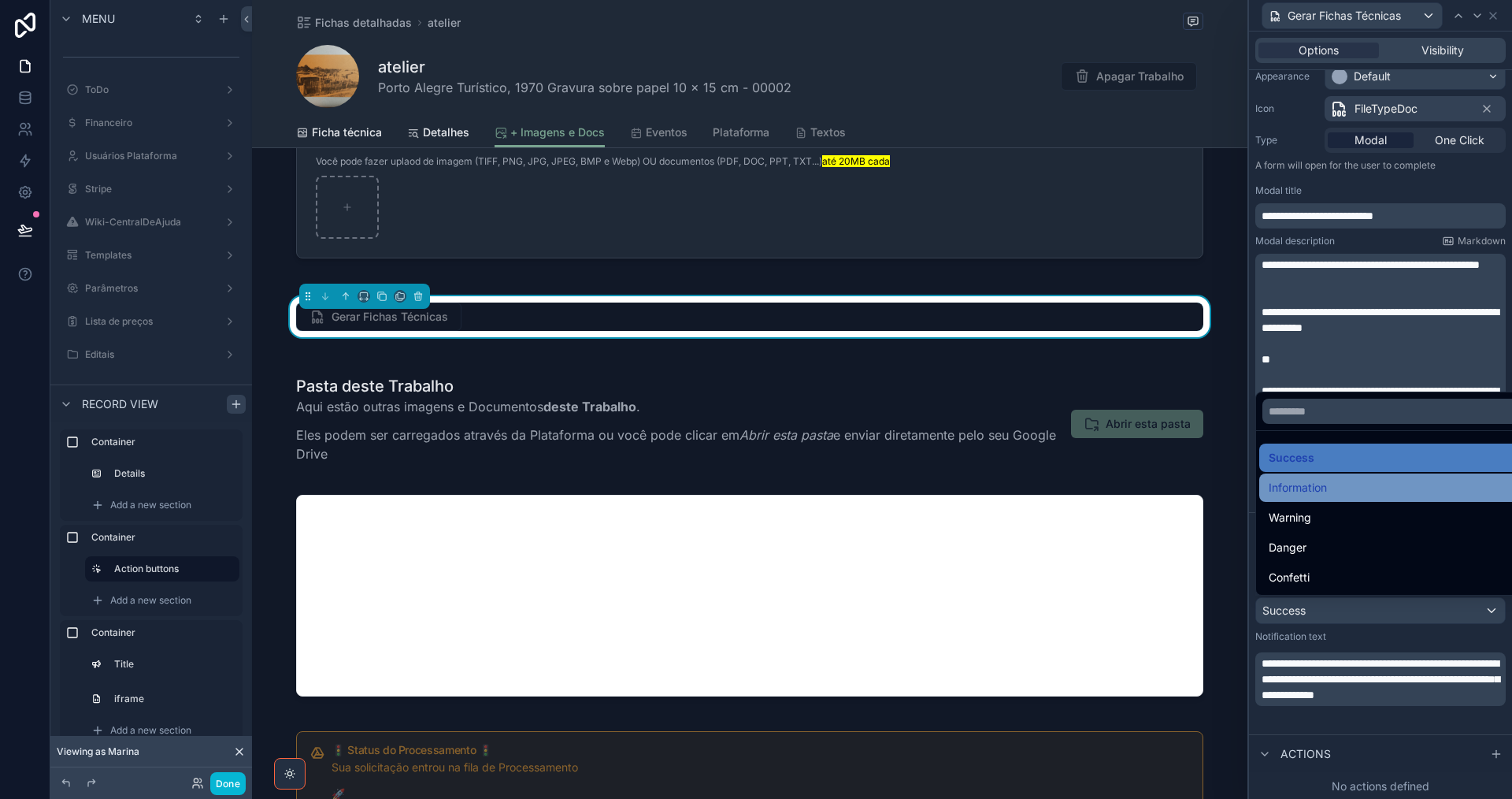
click at [1368, 495] on div "Information" at bounding box center [1392, 487] width 248 height 19
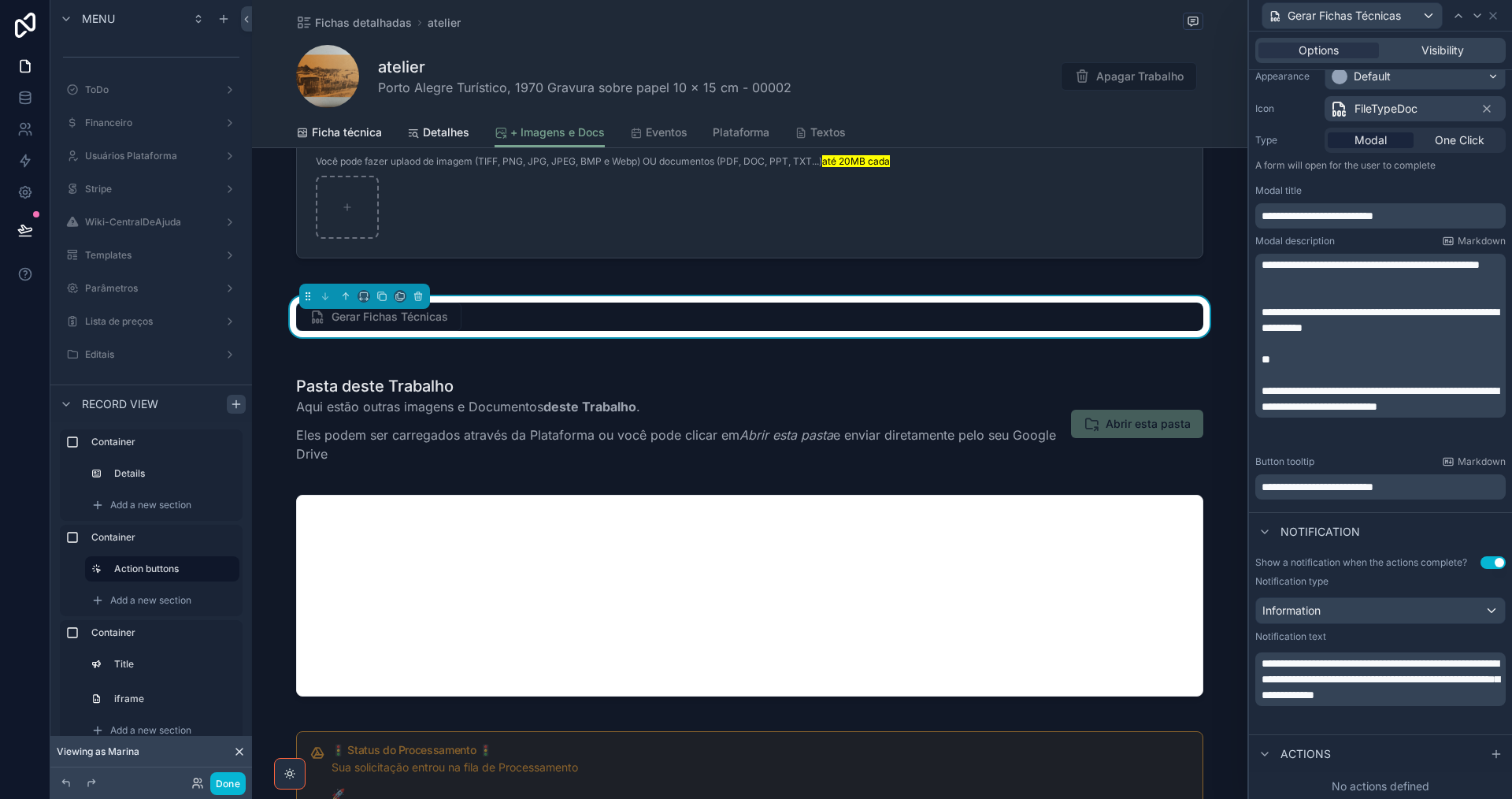
drag, startPoint x: 1486, startPoint y: 758, endPoint x: 1398, endPoint y: 650, distance: 139.3
click at [1490, 757] on icon at bounding box center [1496, 753] width 13 height 13
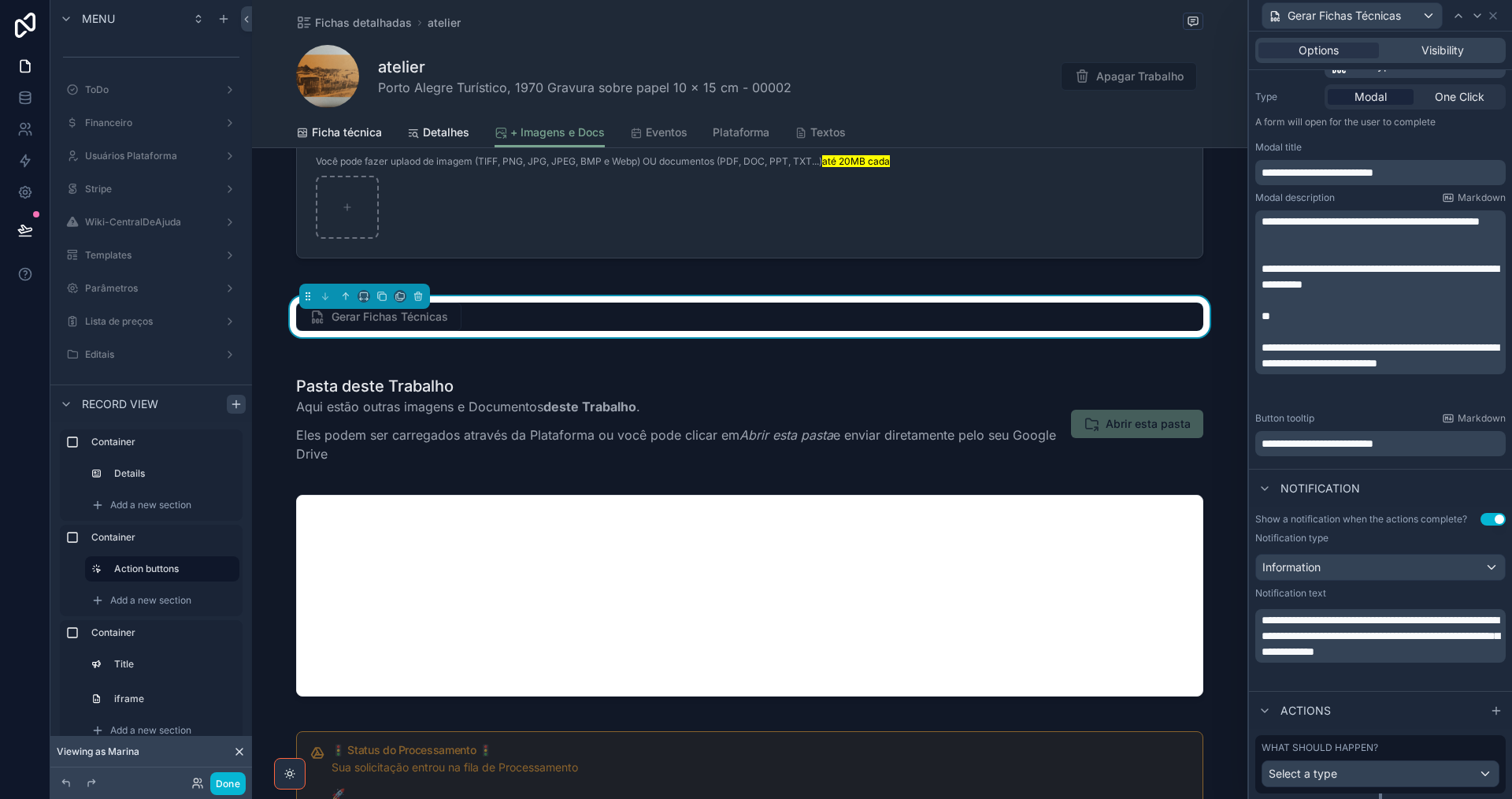
scroll to position [225, 0]
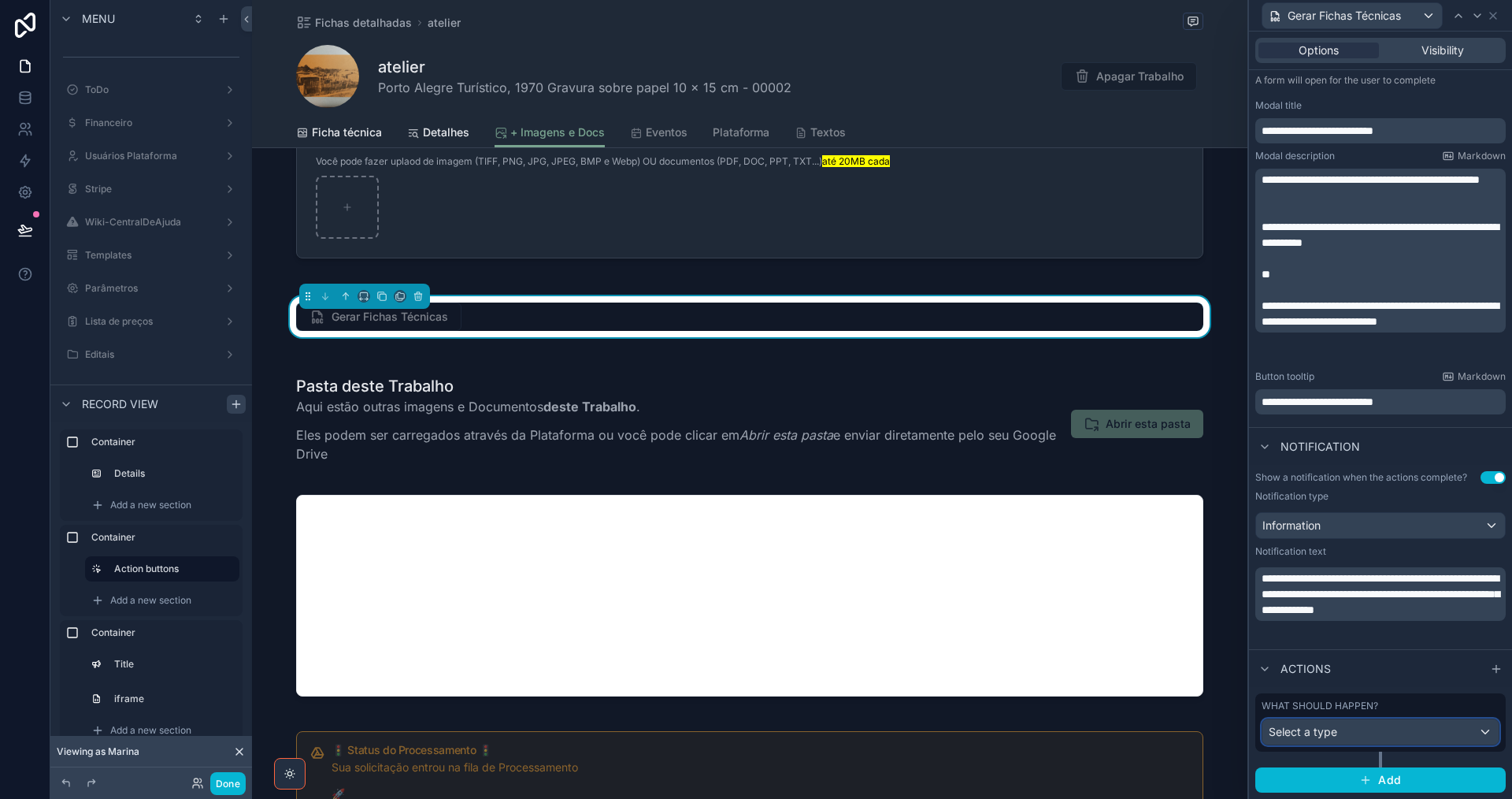
click at [1408, 729] on div "Select a type" at bounding box center [1380, 732] width 236 height 25
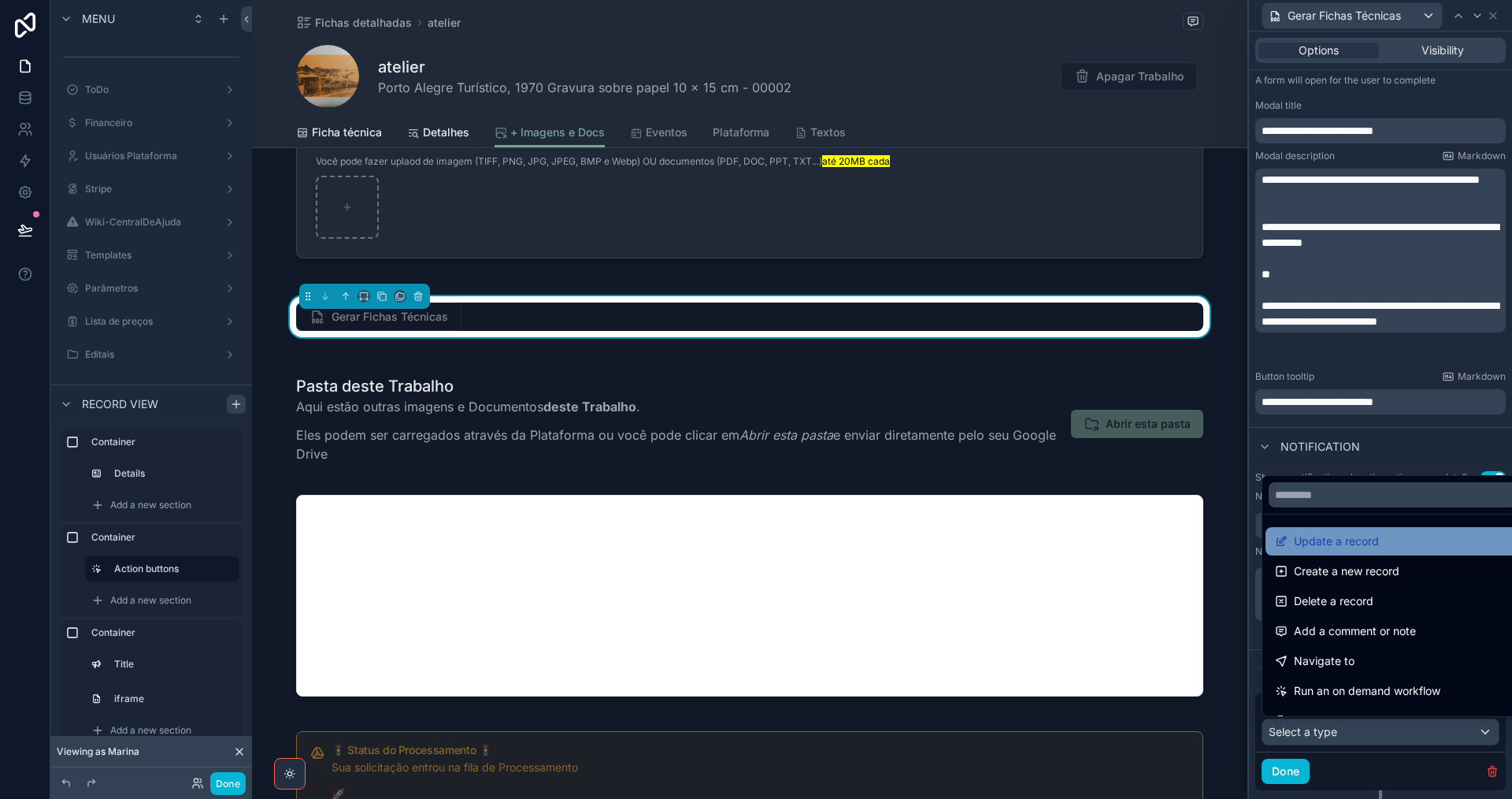
click at [1364, 548] on span "Update a record" at bounding box center [1336, 540] width 85 height 19
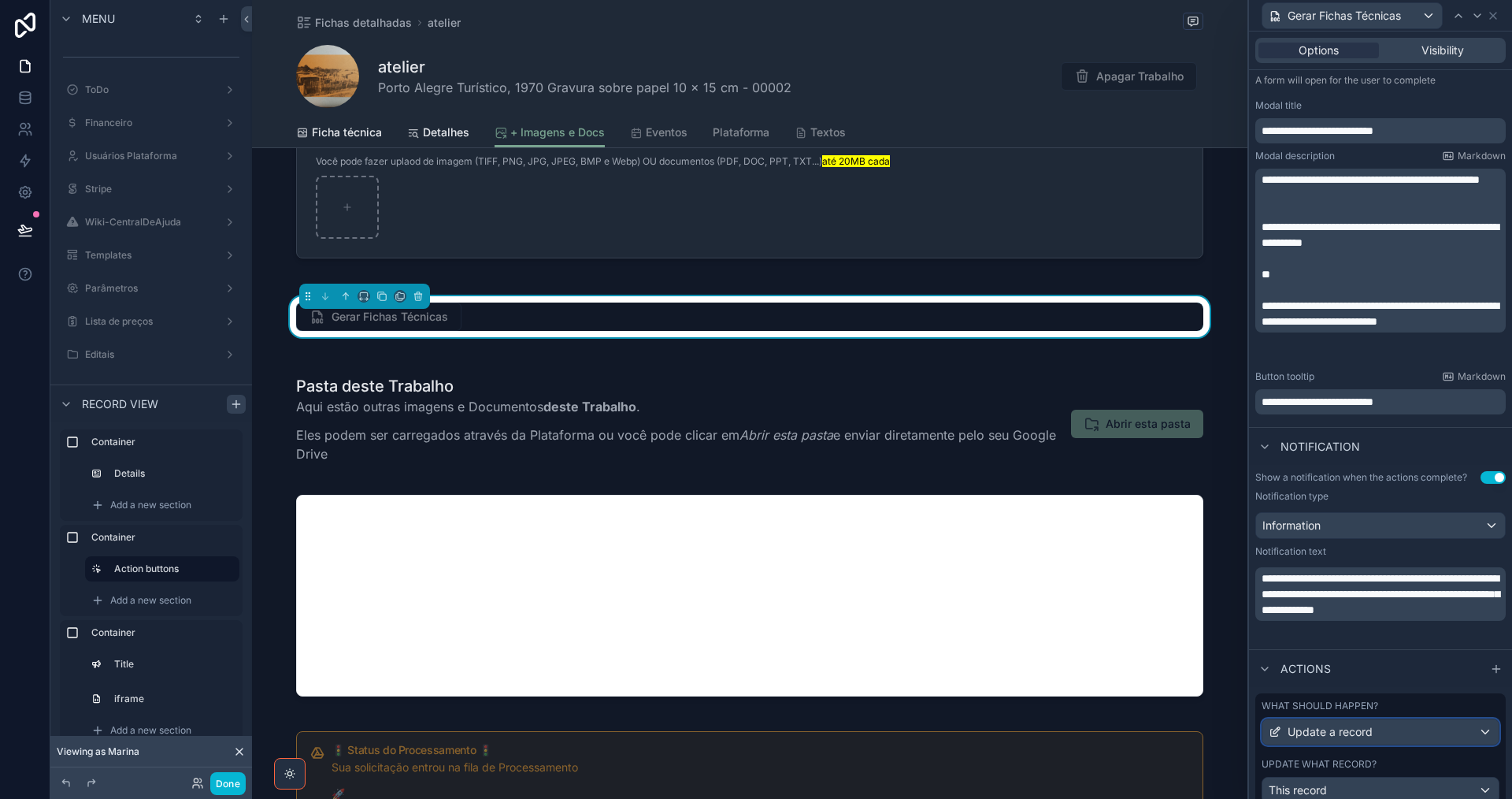
click at [1378, 738] on div "Update a record" at bounding box center [1380, 732] width 236 height 25
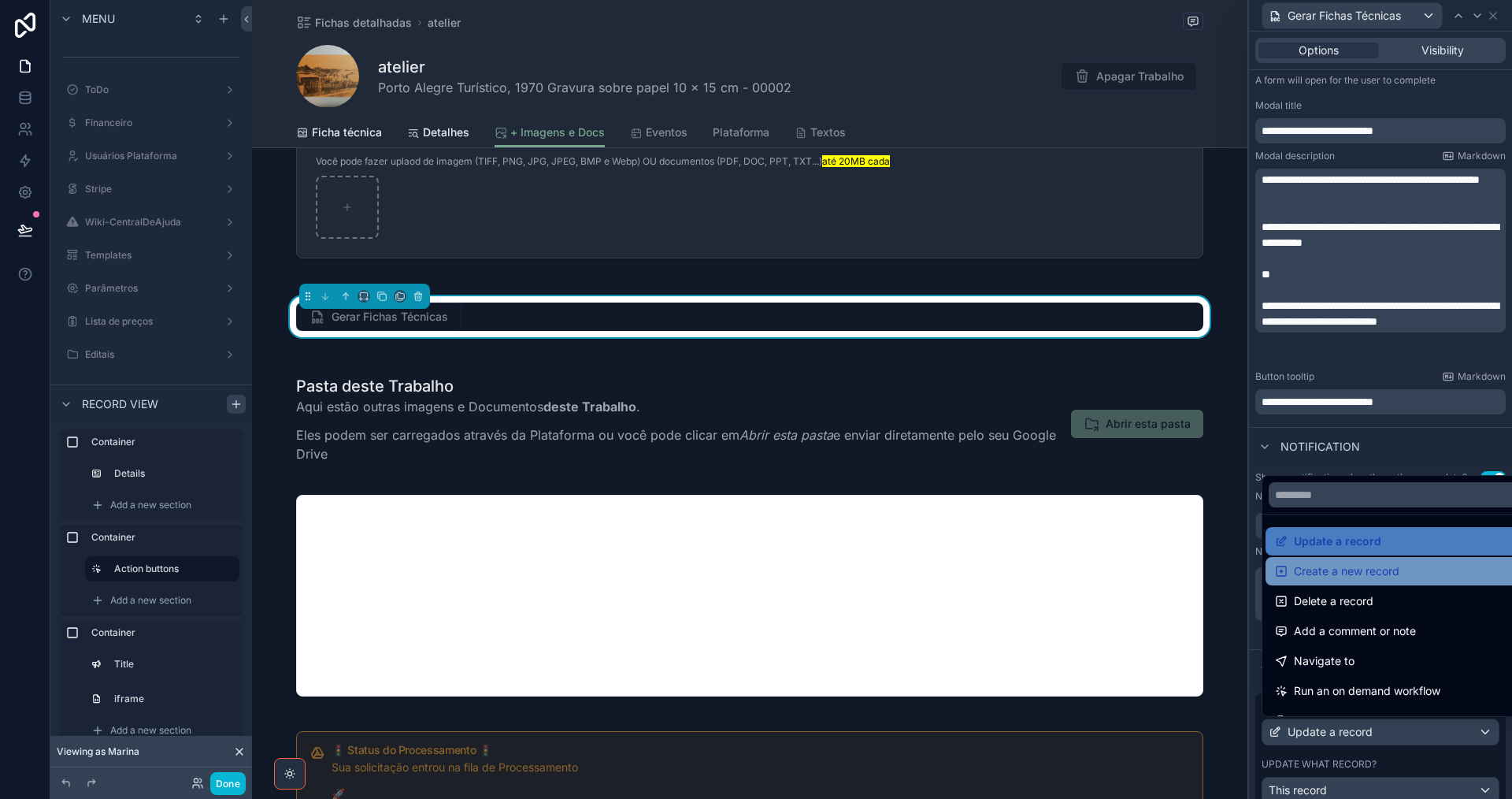
click at [1351, 573] on span "Create a new record" at bounding box center [1346, 571] width 106 height 19
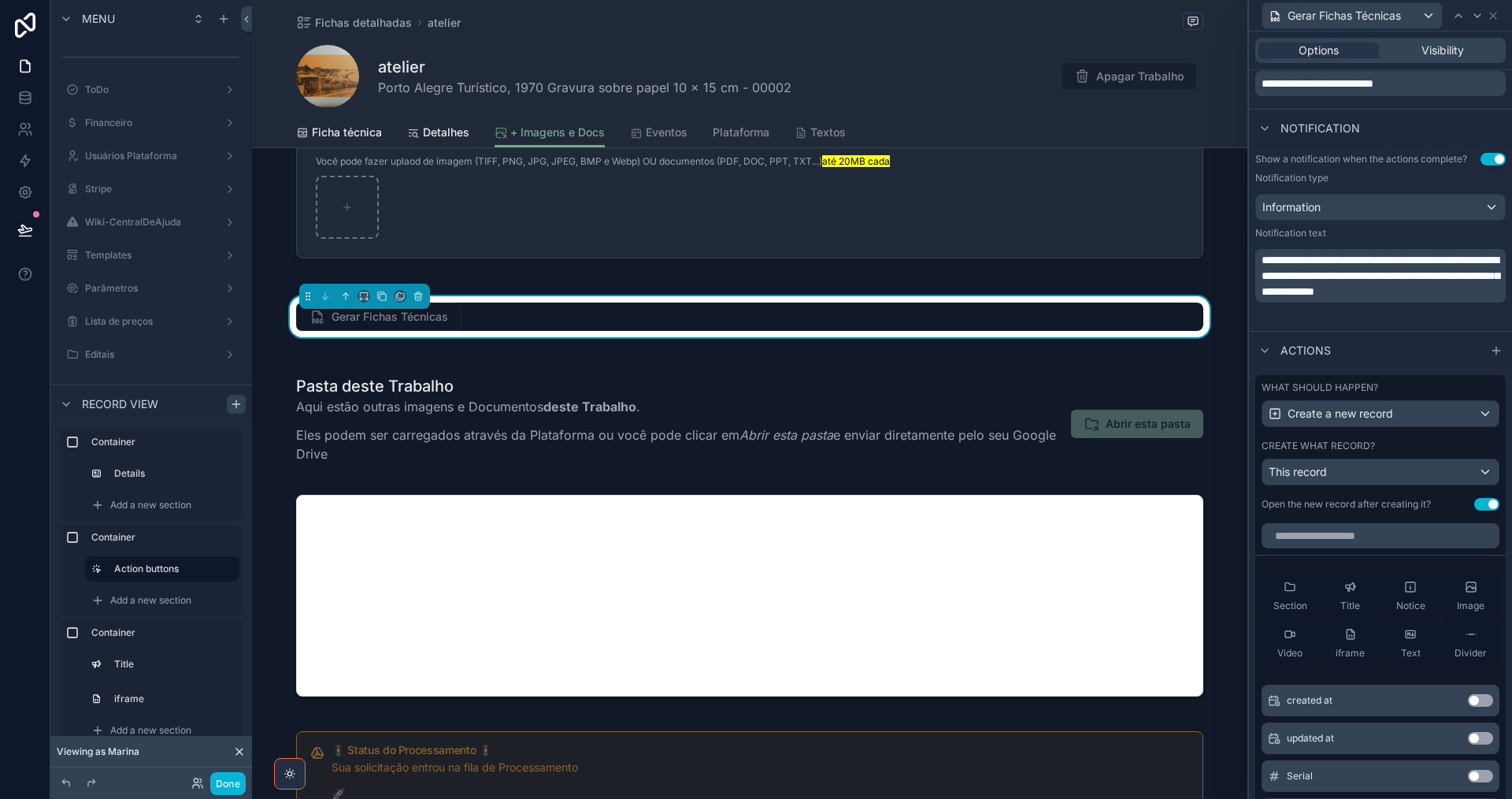
scroll to position [745, 0]
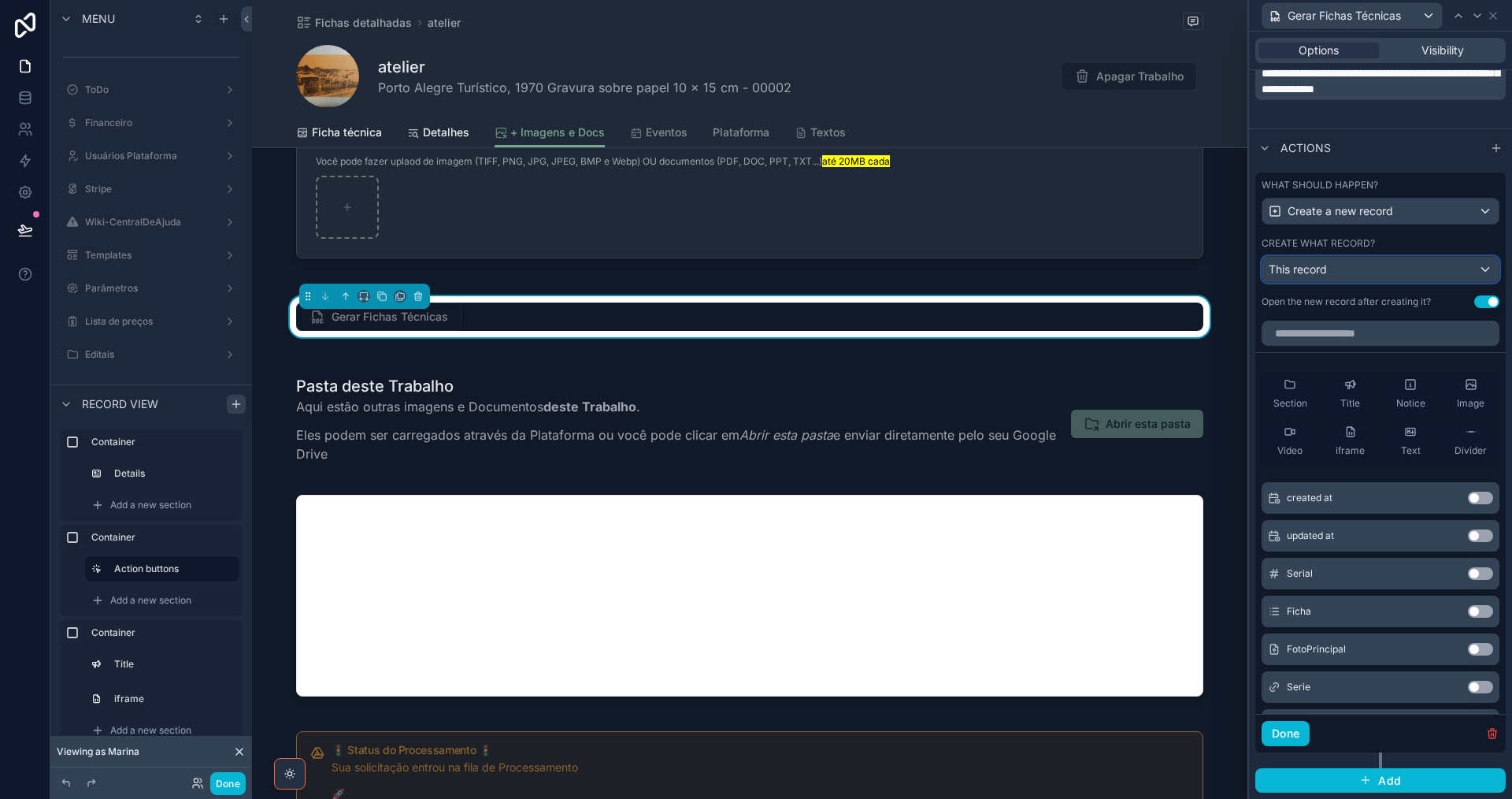
click at [1423, 268] on div "This record" at bounding box center [1380, 269] width 236 height 25
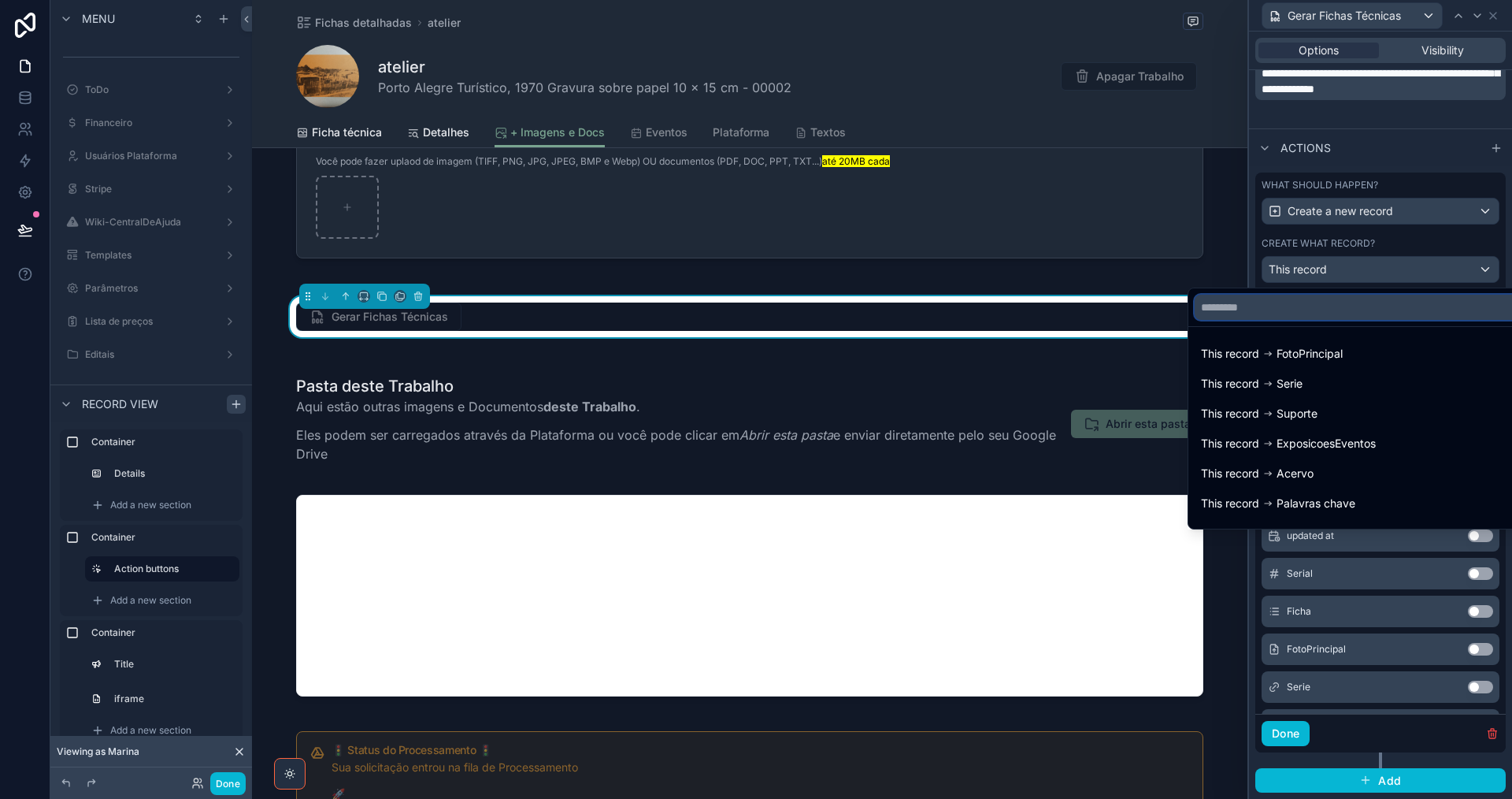
click at [1368, 307] on input "text" at bounding box center [1356, 307] width 324 height 25
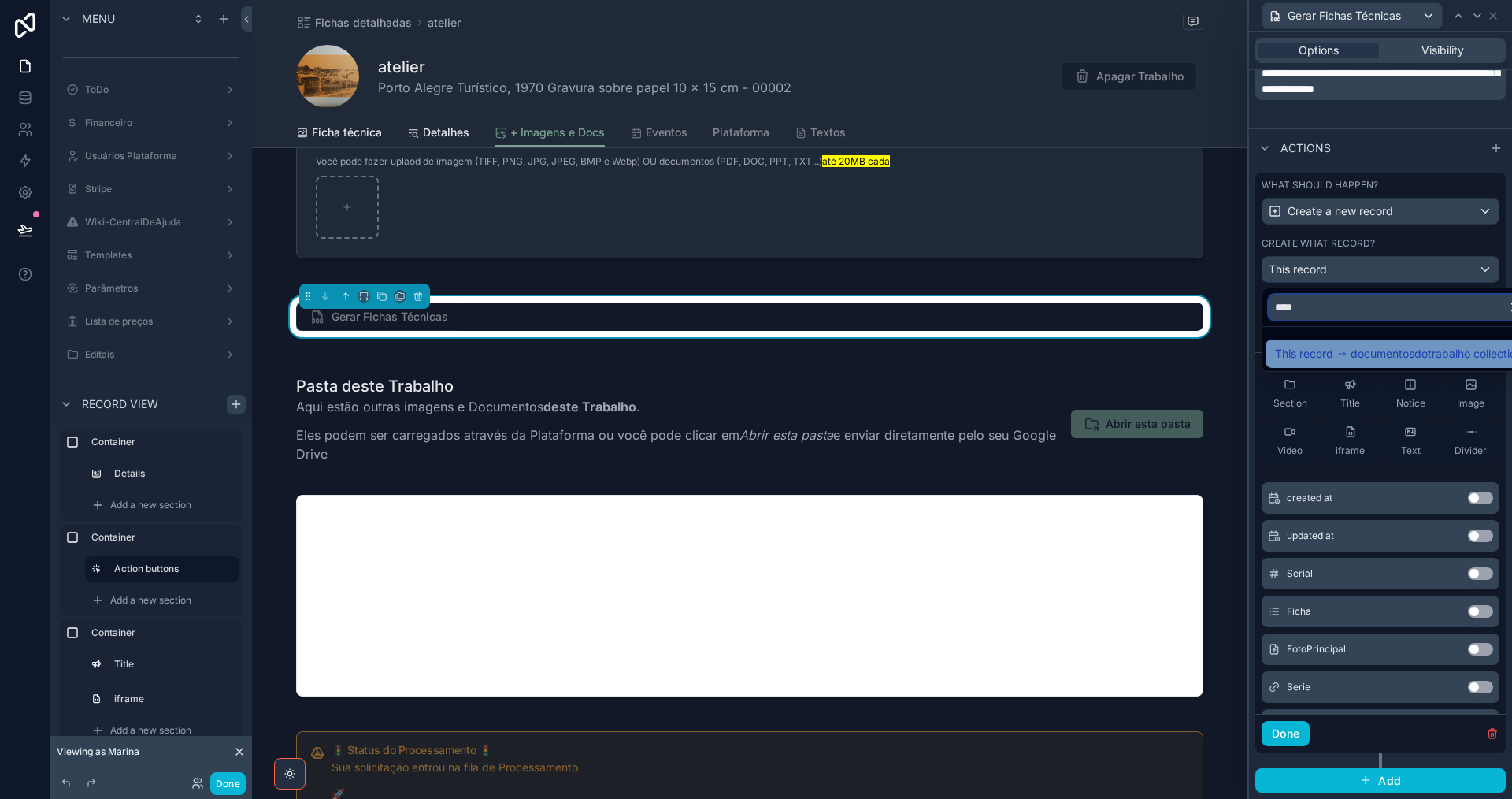
type input "****"
click at [1423, 353] on span "documentosdotrabalho collection" at bounding box center [1437, 353] width 172 height 19
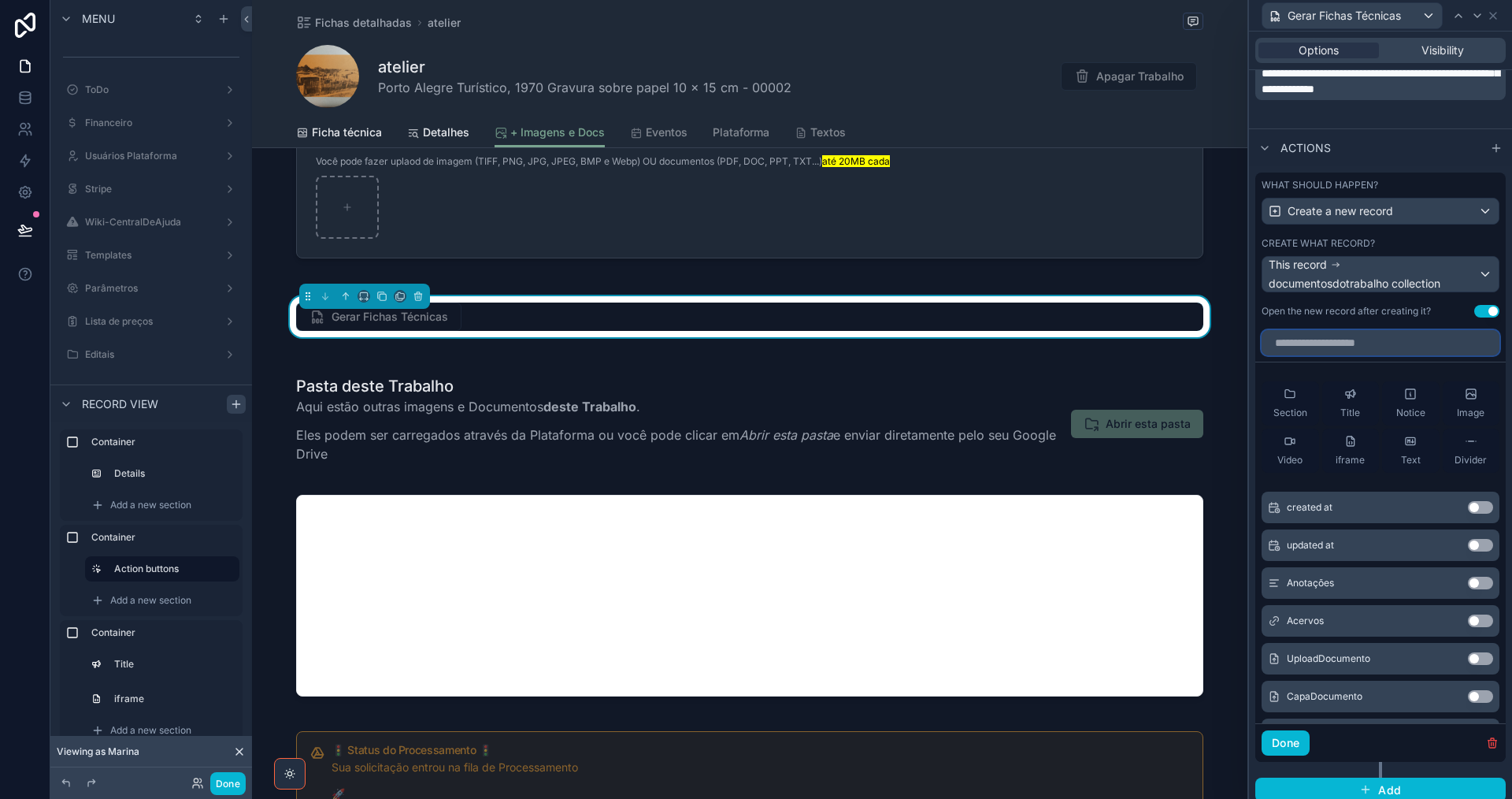
click at [1364, 344] on input "text" at bounding box center [1380, 343] width 238 height 25
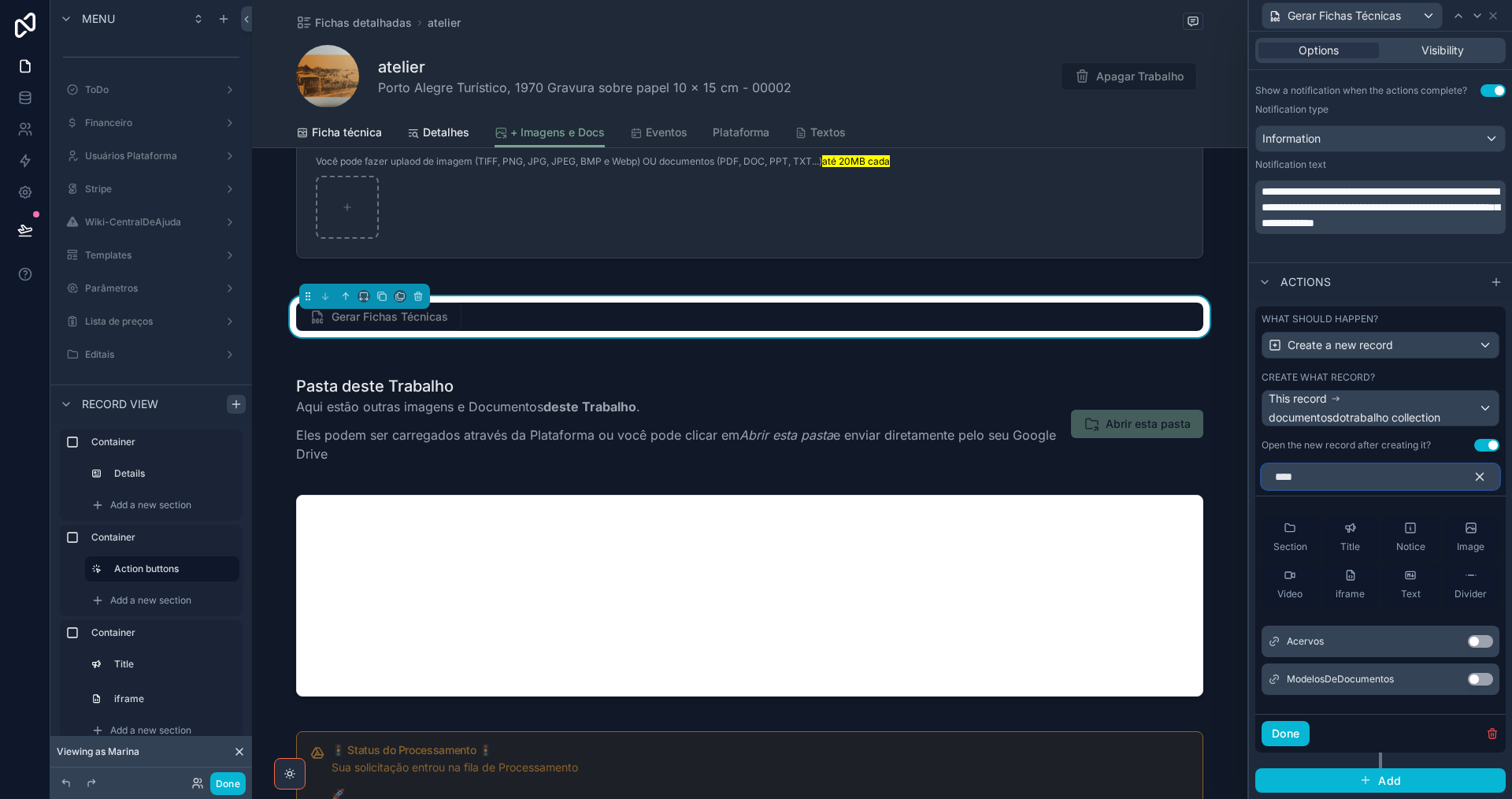
scroll to position [611, 0]
click at [1472, 645] on button "Use setting" at bounding box center [1481, 641] width 25 height 13
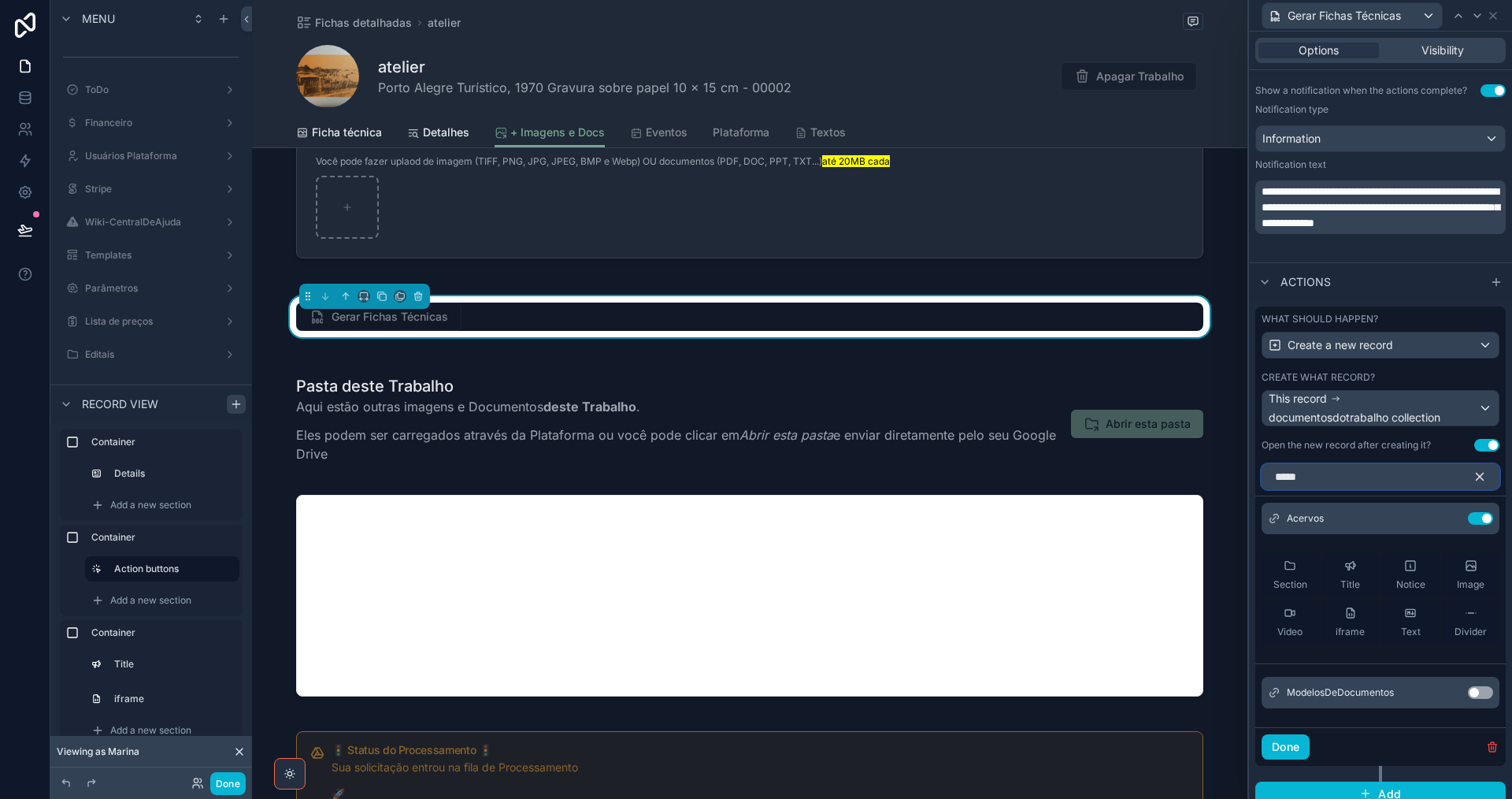
drag, startPoint x: 1326, startPoint y: 480, endPoint x: 1253, endPoint y: 481, distance: 73.0
click at [1253, 481] on div "What should happen? Create a new record Create what record? This record documen…" at bounding box center [1380, 556] width 263 height 512
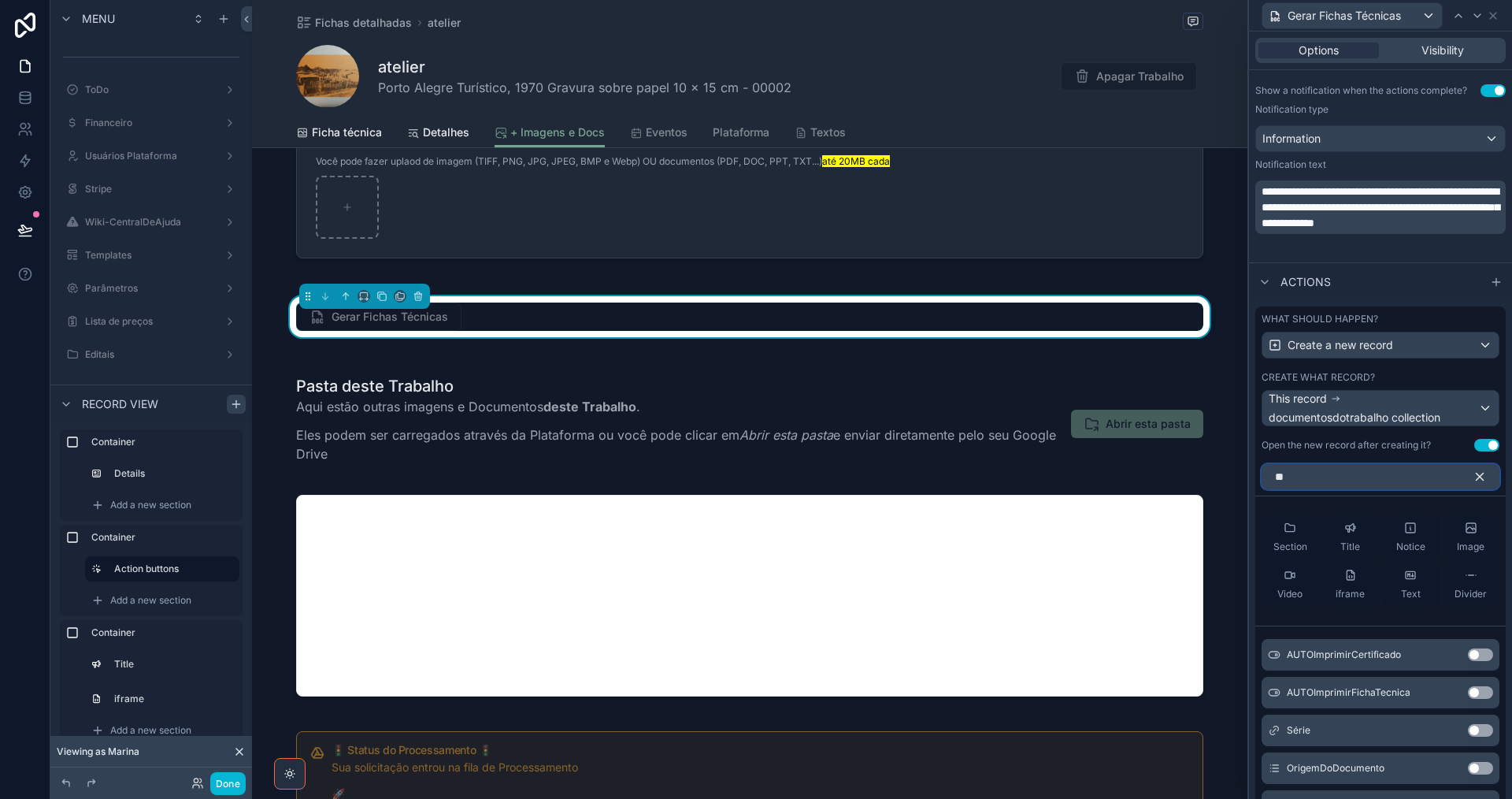
scroll to position [587, 0]
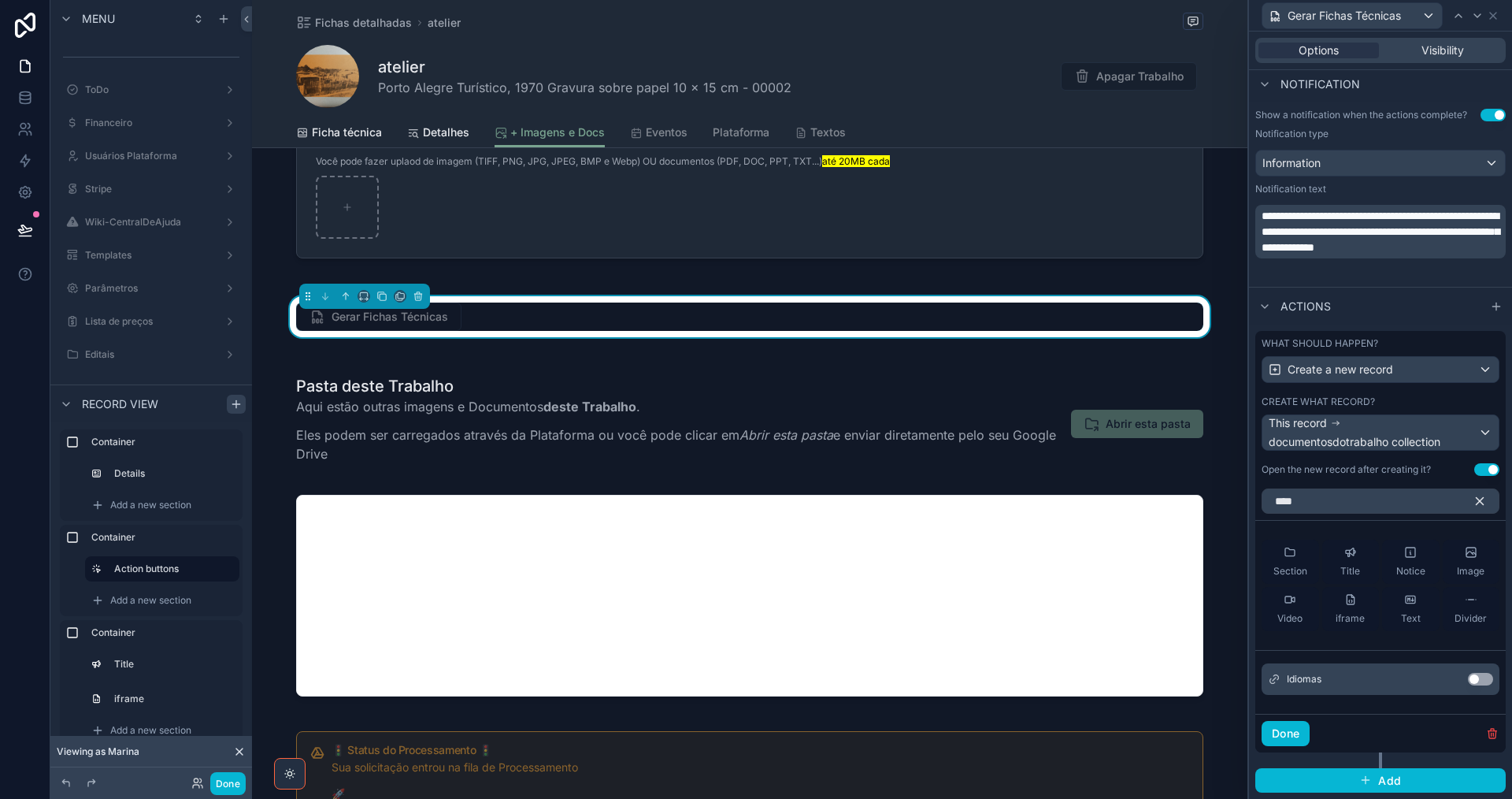
click at [1478, 681] on button "Use setting" at bounding box center [1481, 679] width 25 height 13
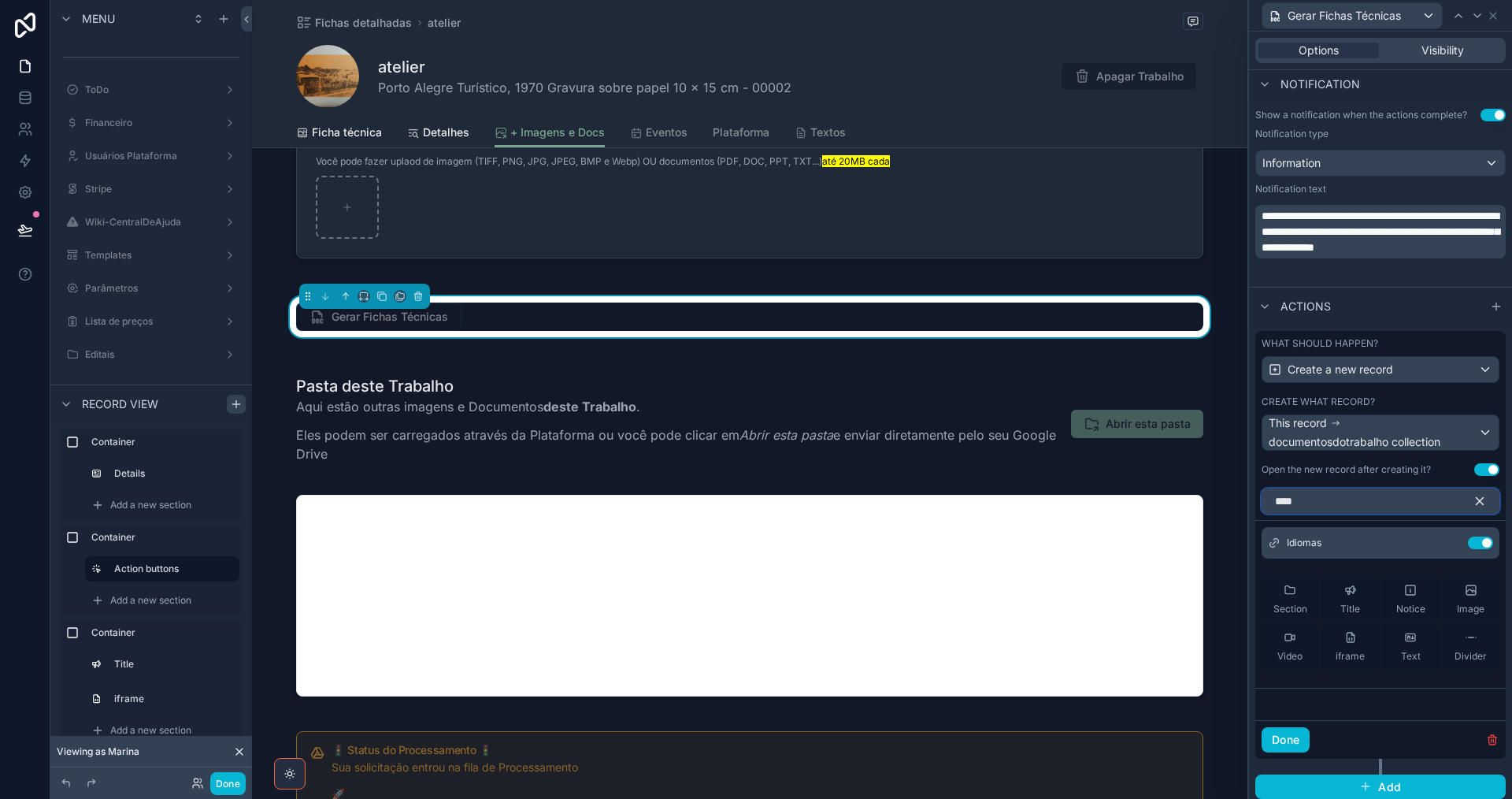
drag, startPoint x: 1305, startPoint y: 503, endPoint x: 1261, endPoint y: 497, distance: 44.4
click at [1261, 497] on div "****" at bounding box center [1380, 497] width 251 height 31
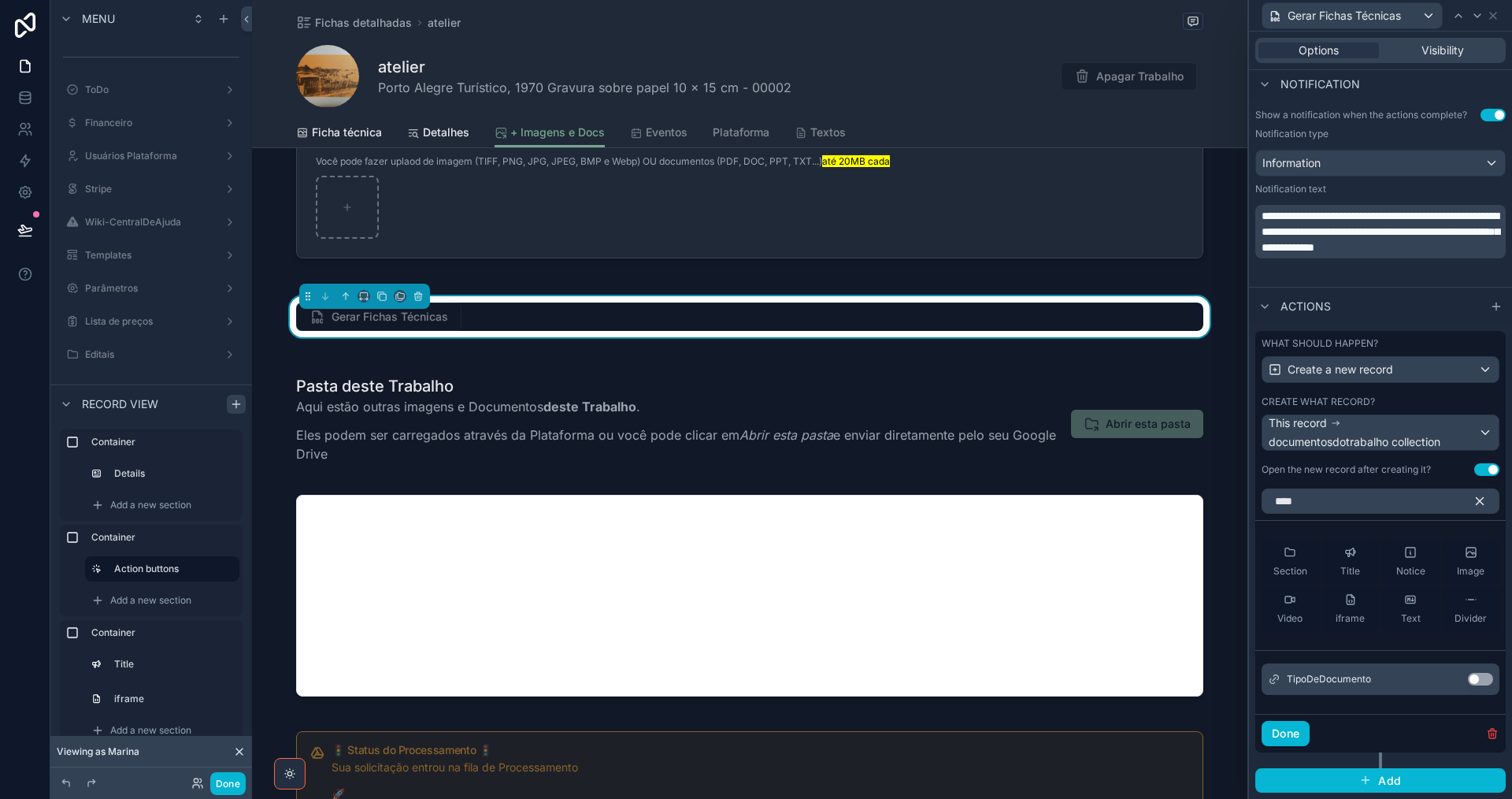
click at [1480, 682] on button "Use setting" at bounding box center [1481, 679] width 25 height 13
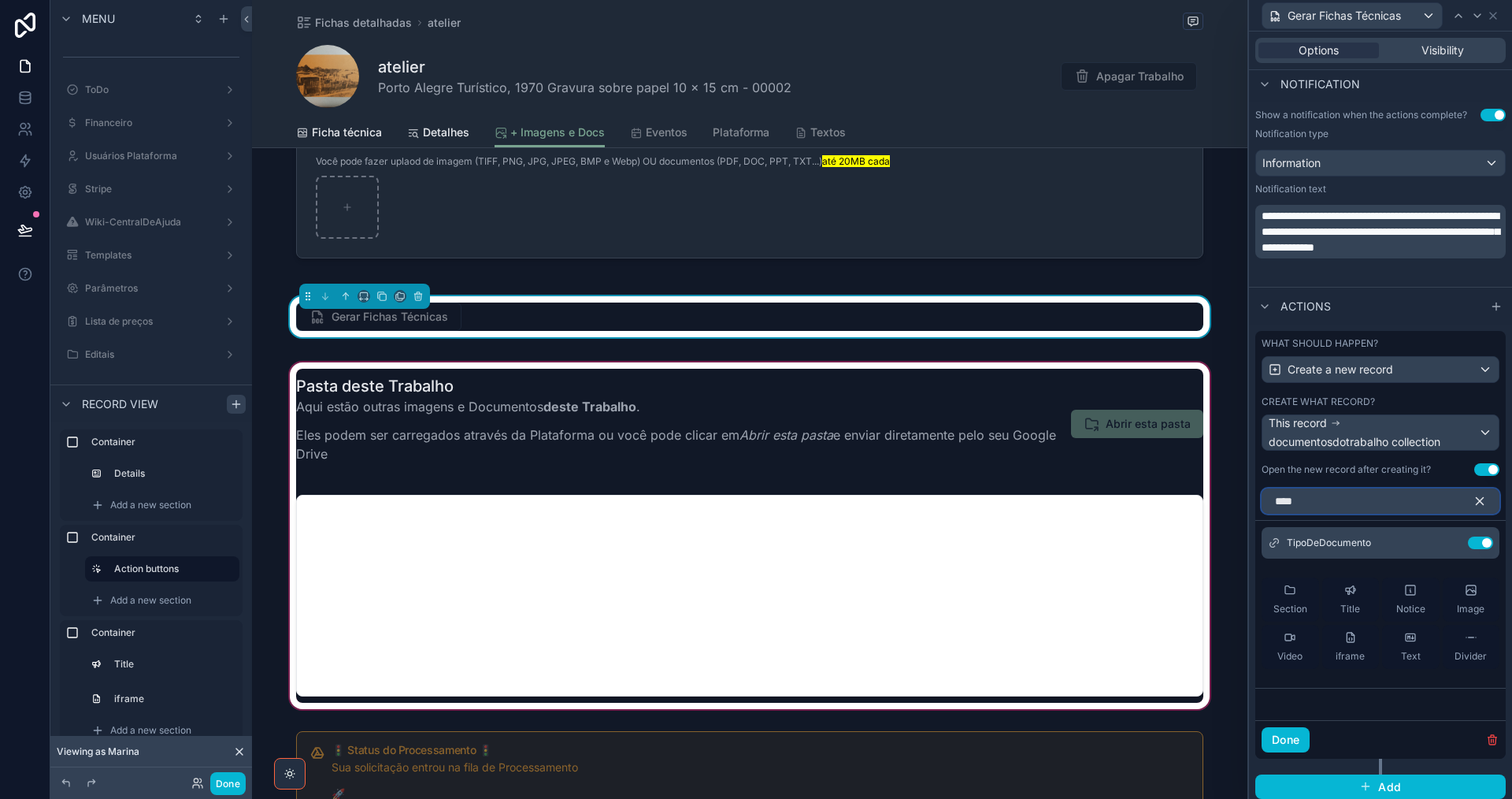
drag, startPoint x: 1321, startPoint y: 498, endPoint x: 1233, endPoint y: 479, distance: 90.0
click at [1235, 482] on div "**********" at bounding box center [756, 399] width 1512 height 799
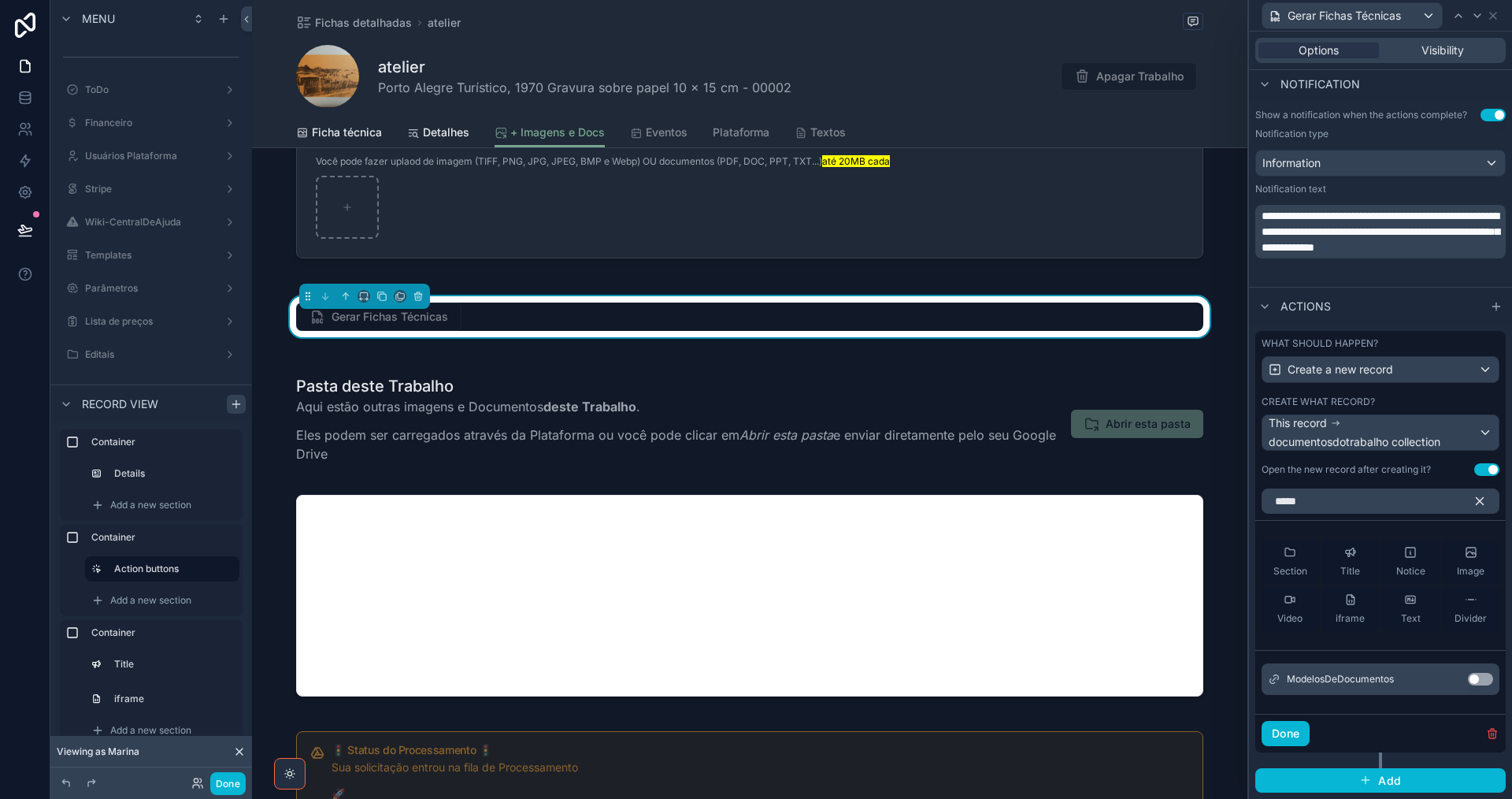
click at [1475, 681] on button "Use setting" at bounding box center [1481, 679] width 25 height 13
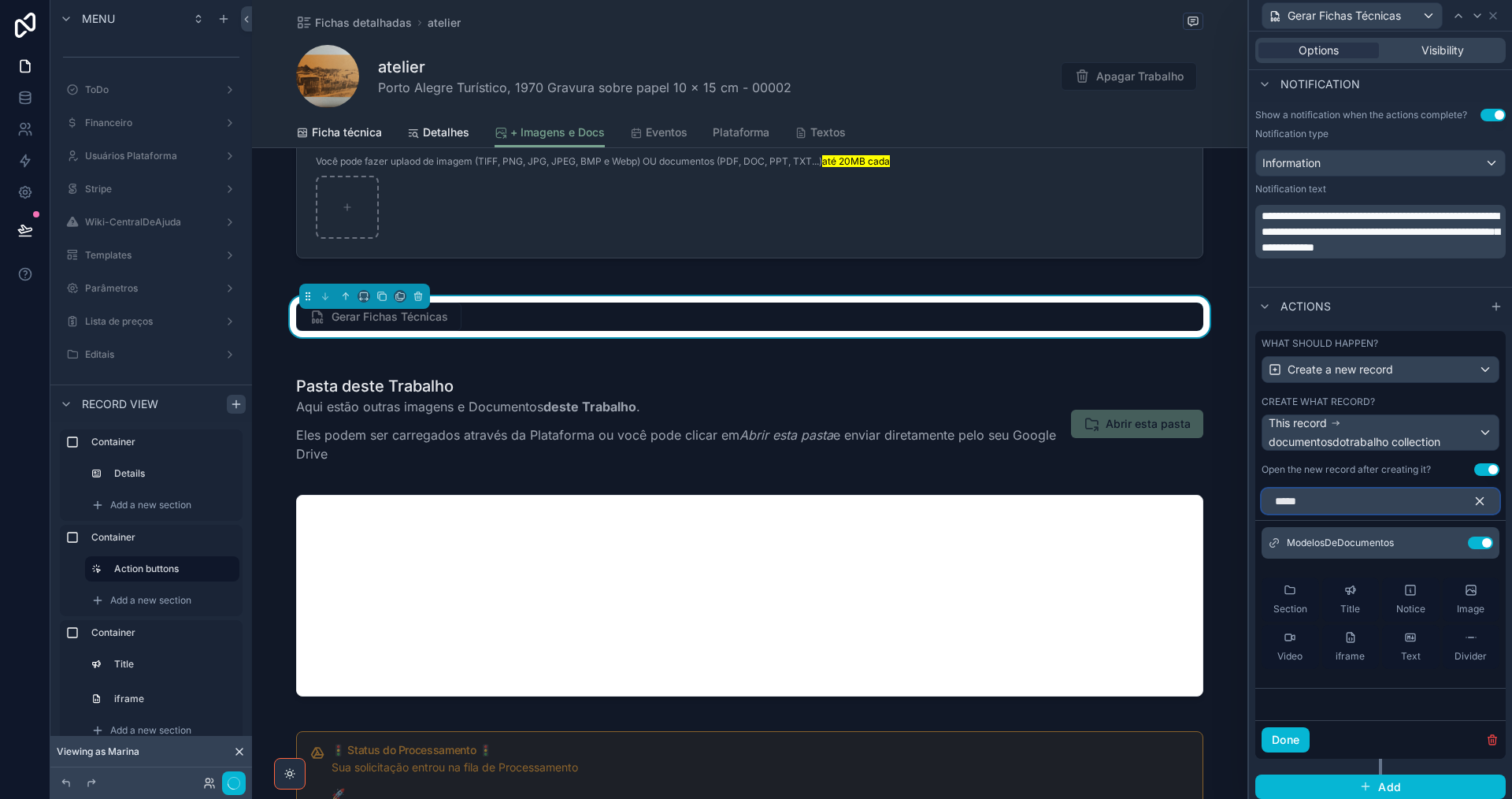
drag, startPoint x: 1312, startPoint y: 498, endPoint x: 1244, endPoint y: 499, distance: 68.0
click at [1245, 499] on div "**********" at bounding box center [756, 399] width 1512 height 799
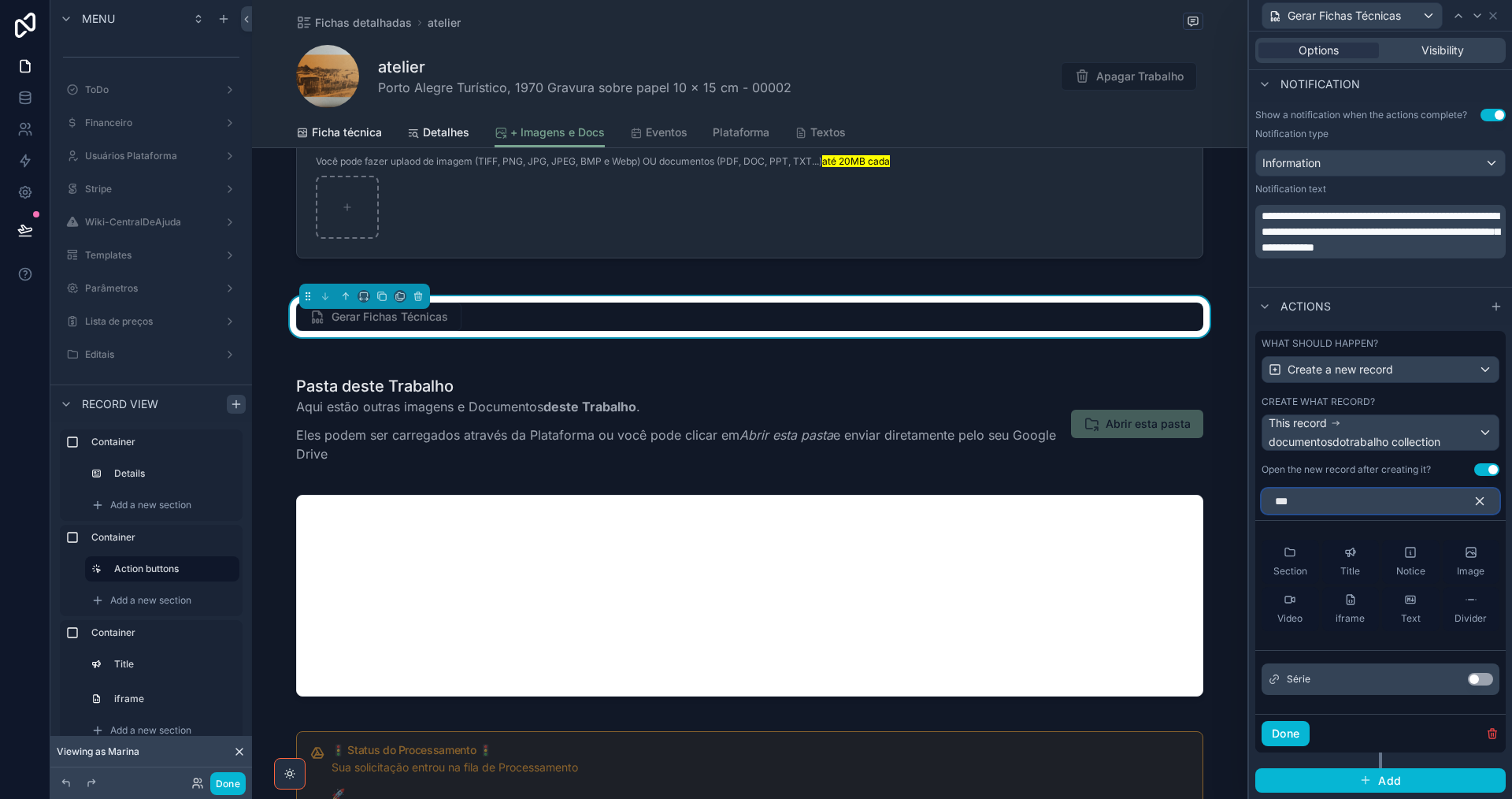
type input "***"
click at [1476, 679] on button "Use setting" at bounding box center [1481, 679] width 25 height 13
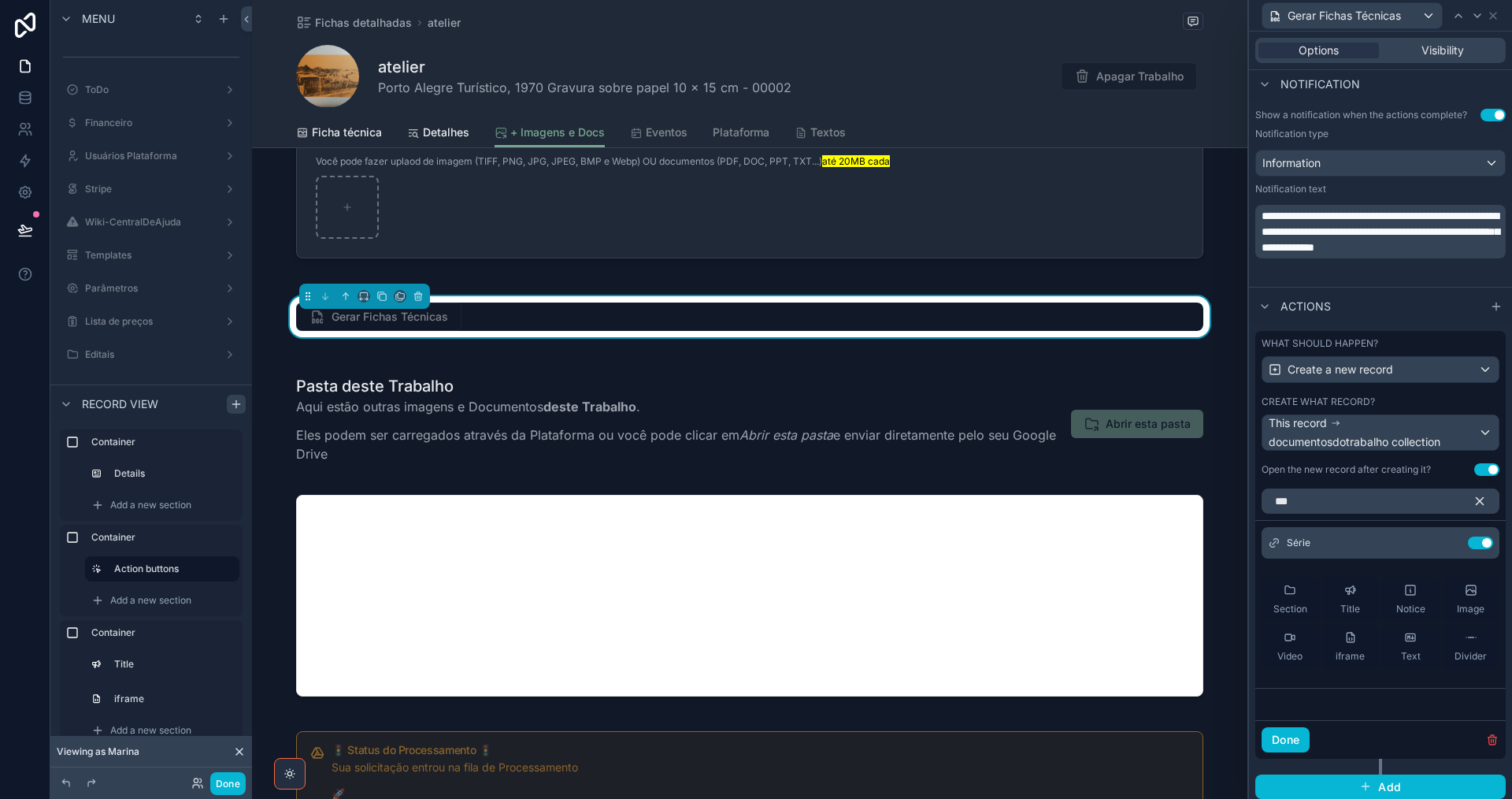
click at [1473, 497] on icon "button" at bounding box center [1480, 501] width 14 height 14
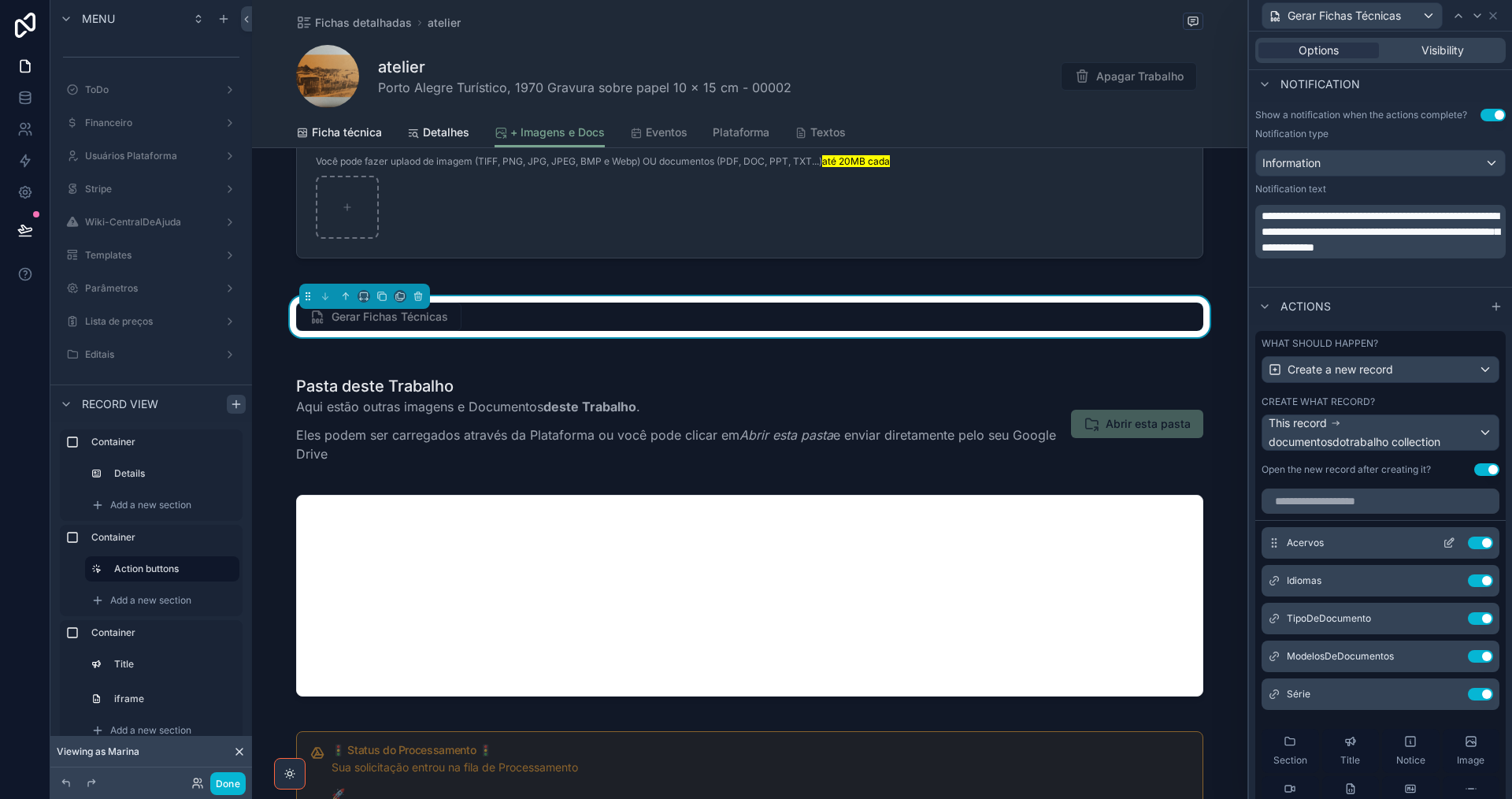
click at [1445, 547] on icon at bounding box center [1448, 544] width 7 height 7
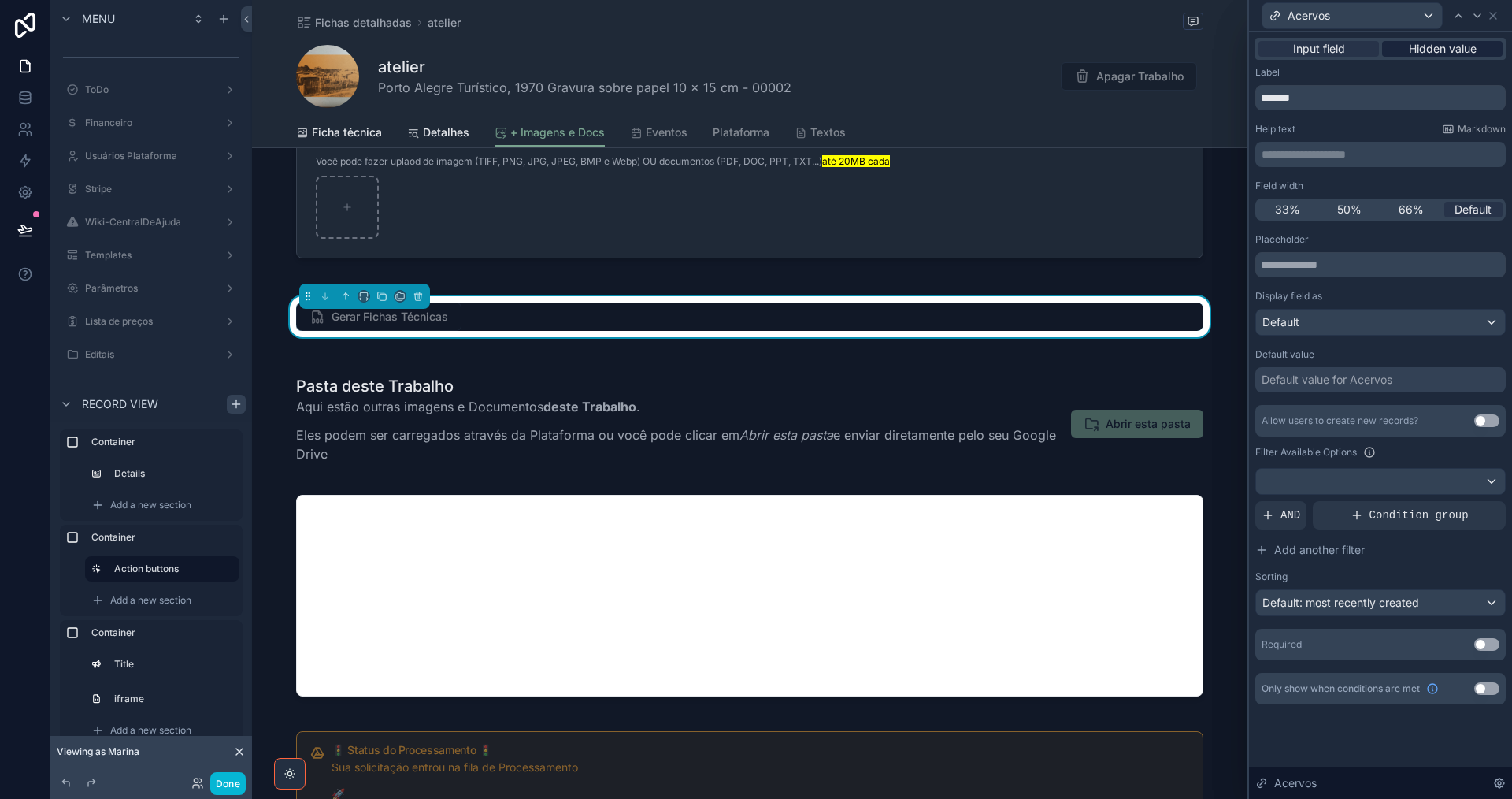
click at [1457, 47] on span "Hidden value" at bounding box center [1443, 49] width 68 height 16
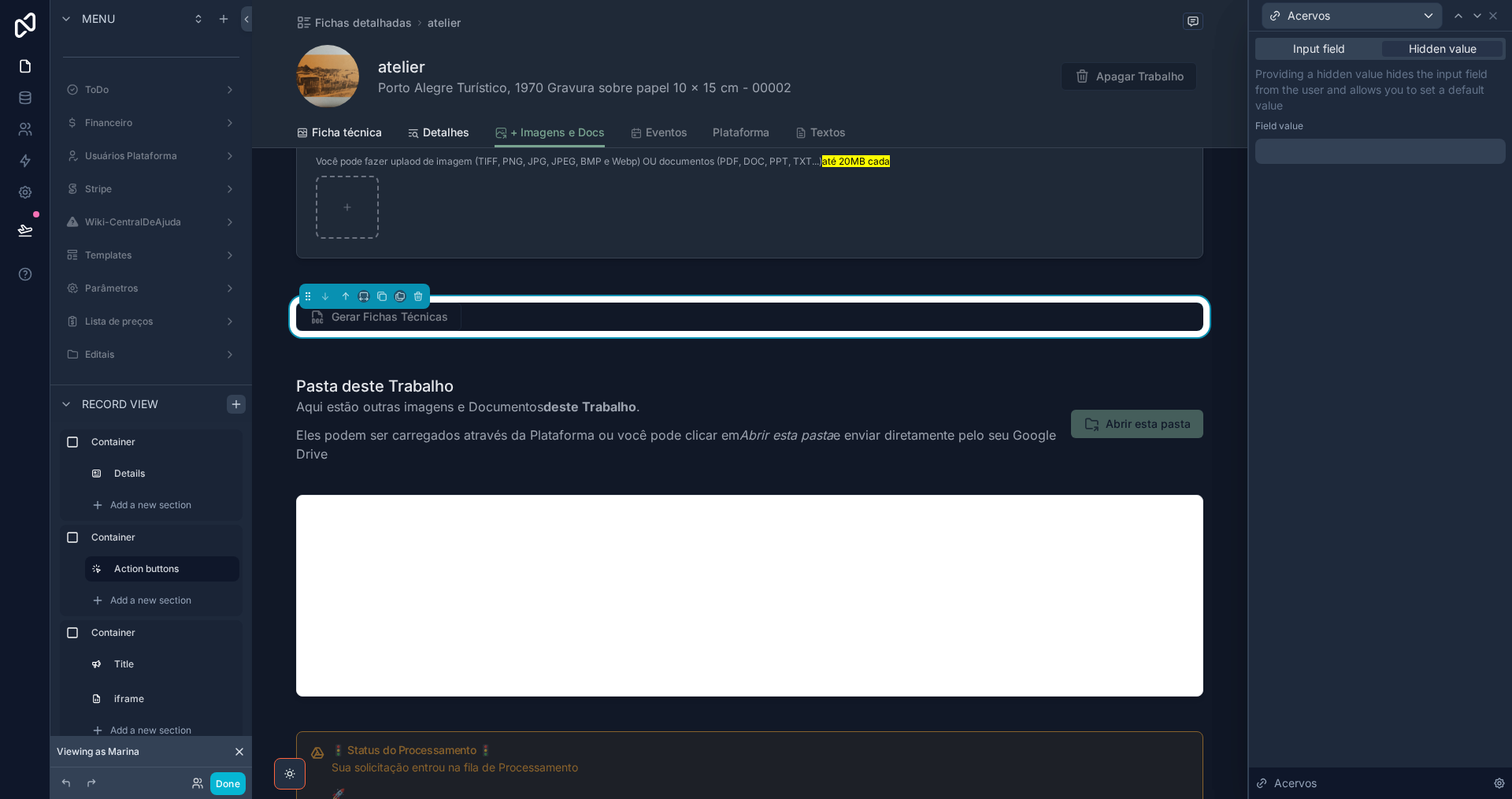
click at [1397, 153] on div at bounding box center [1380, 151] width 251 height 25
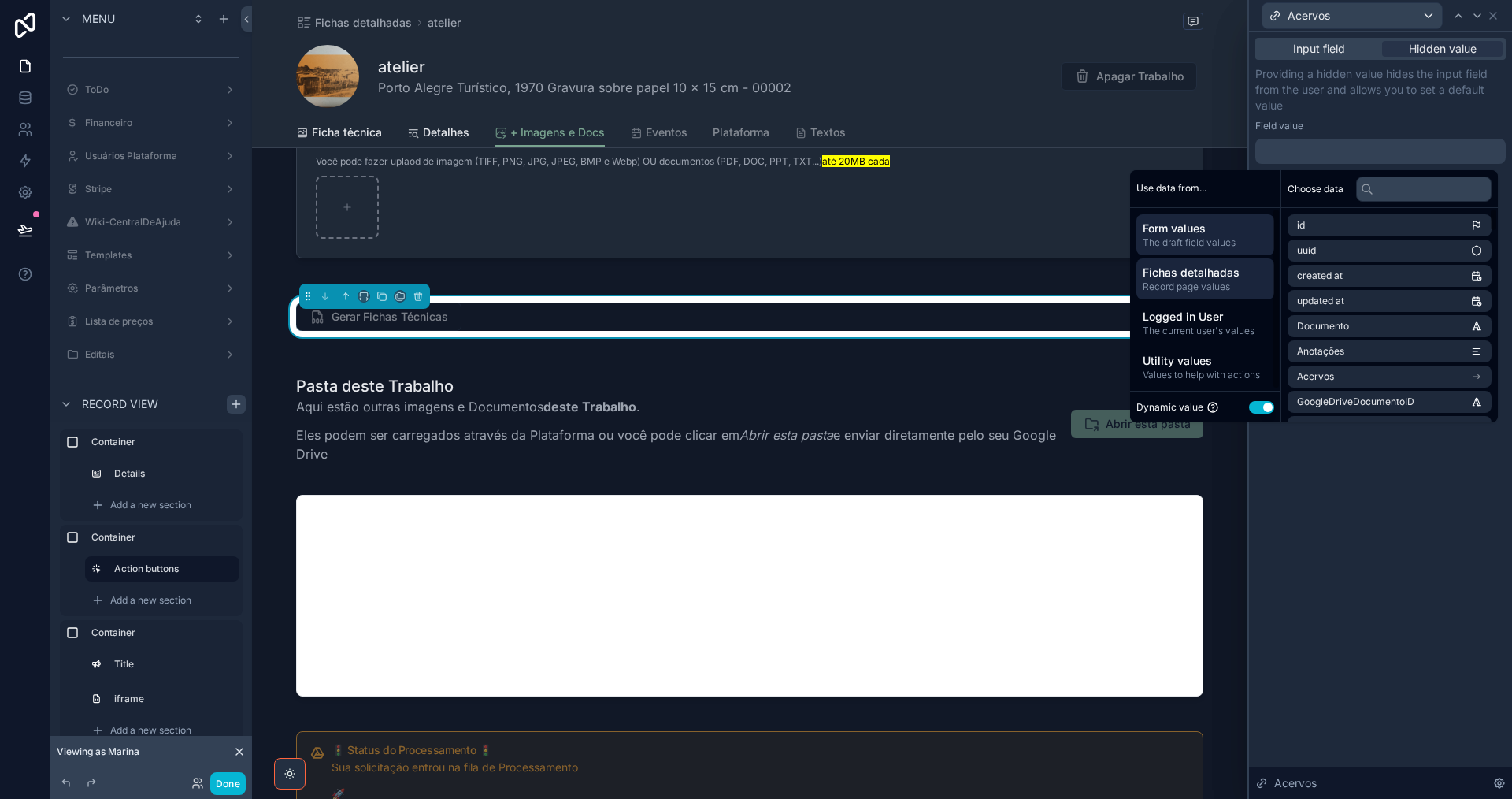
click at [1207, 283] on span "Record page values" at bounding box center [1205, 286] width 125 height 13
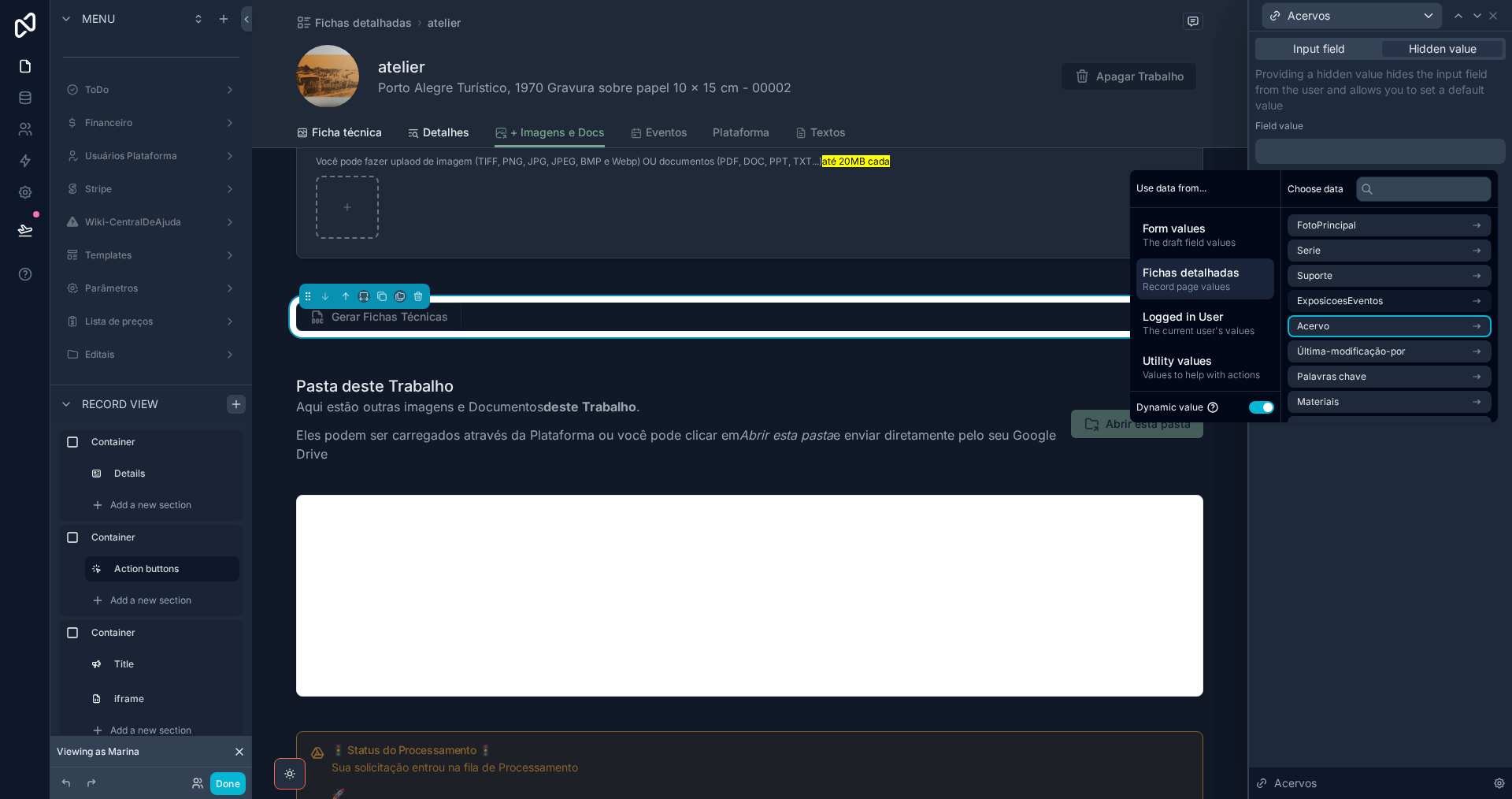
click at [1392, 325] on li "Acervo" at bounding box center [1389, 326] width 204 height 22
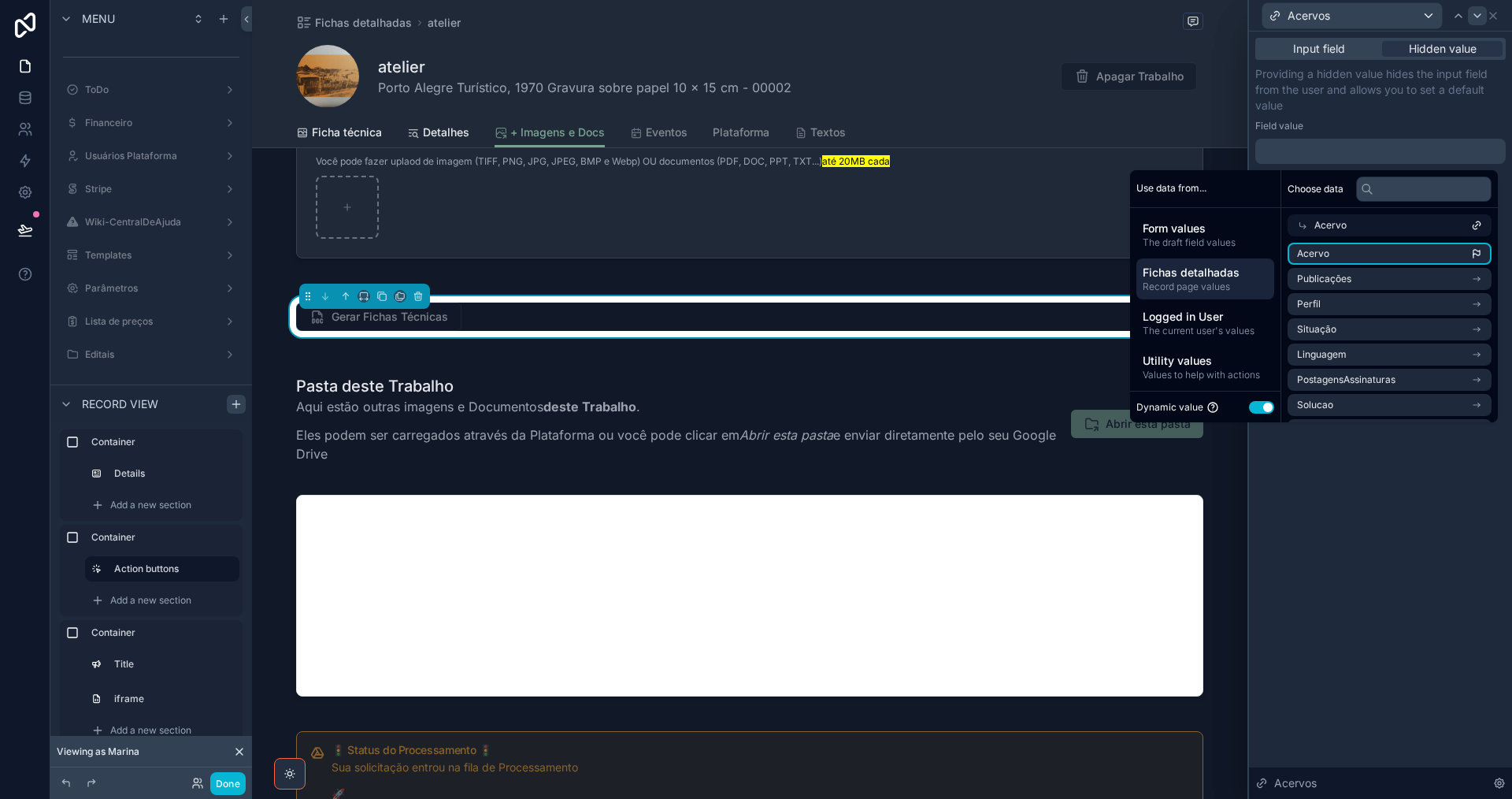
drag, startPoint x: 1423, startPoint y: 250, endPoint x: 1478, endPoint y: 20, distance: 236.5
click at [1423, 250] on li "Acervo" at bounding box center [1389, 253] width 204 height 22
click at [1477, 18] on icon at bounding box center [1477, 16] width 13 height 13
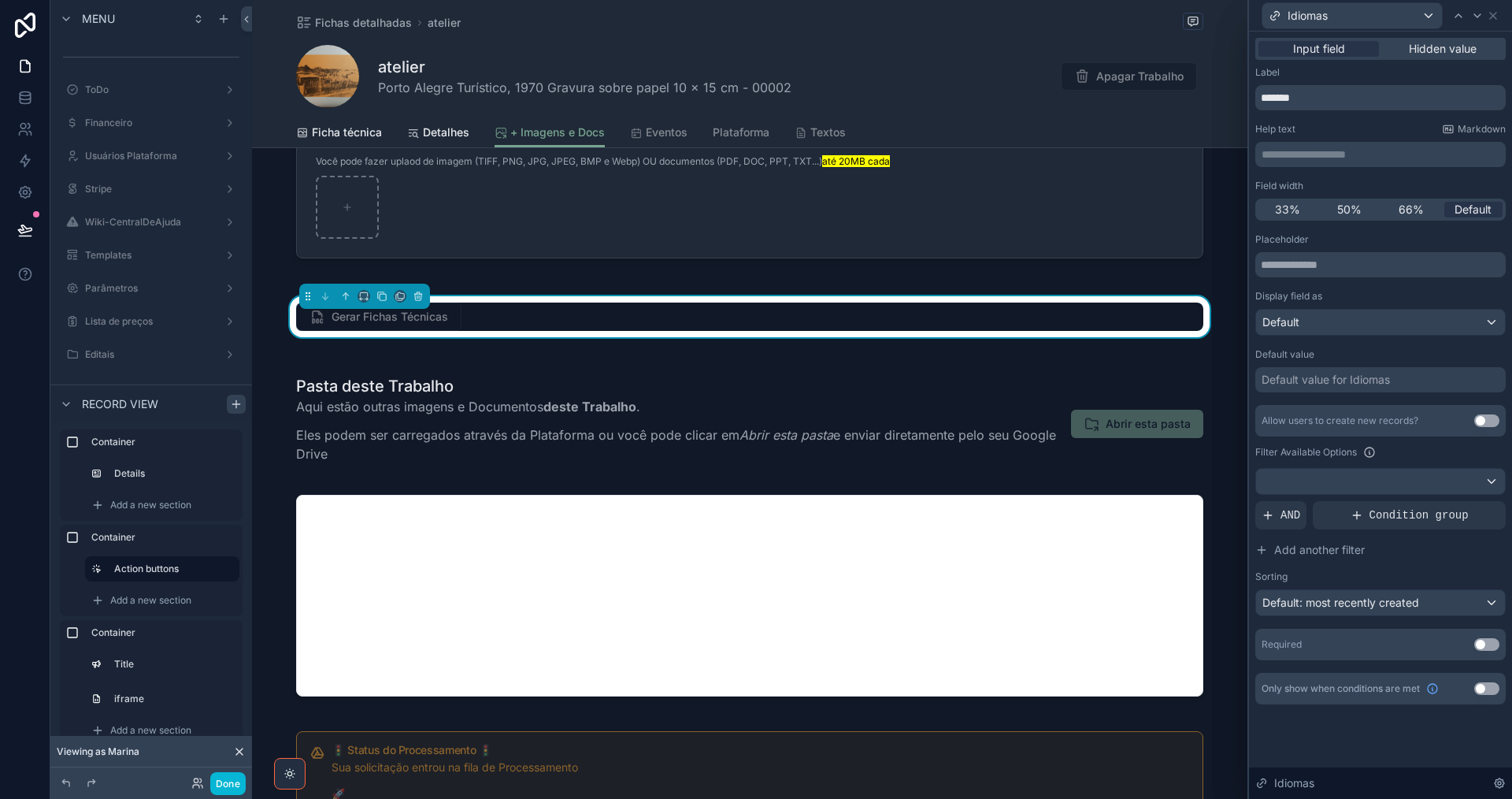
click at [1370, 378] on div "Default value for Idiomas" at bounding box center [1325, 379] width 128 height 16
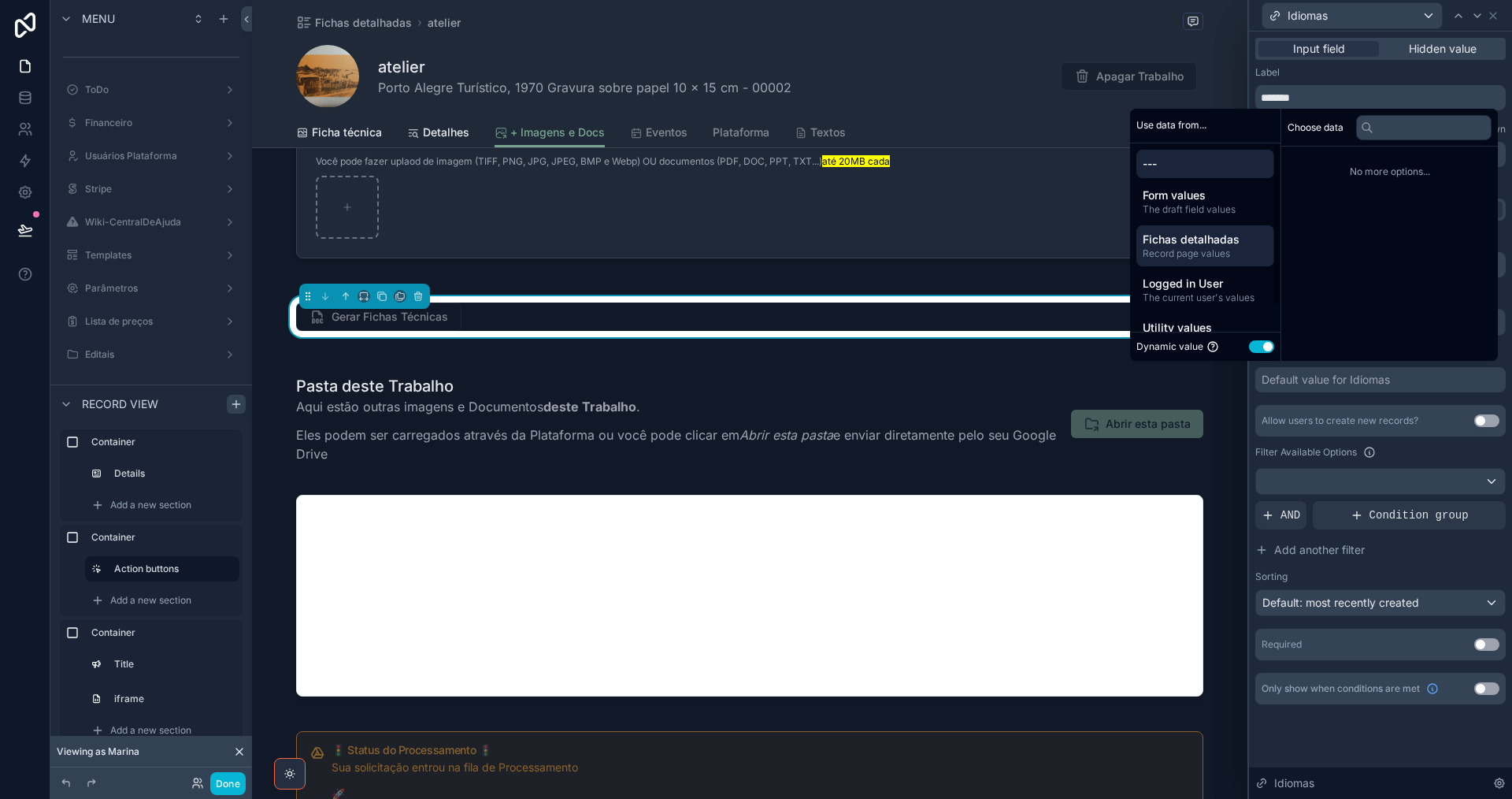
click at [1224, 242] on span "Fichas detalhadas" at bounding box center [1205, 240] width 125 height 16
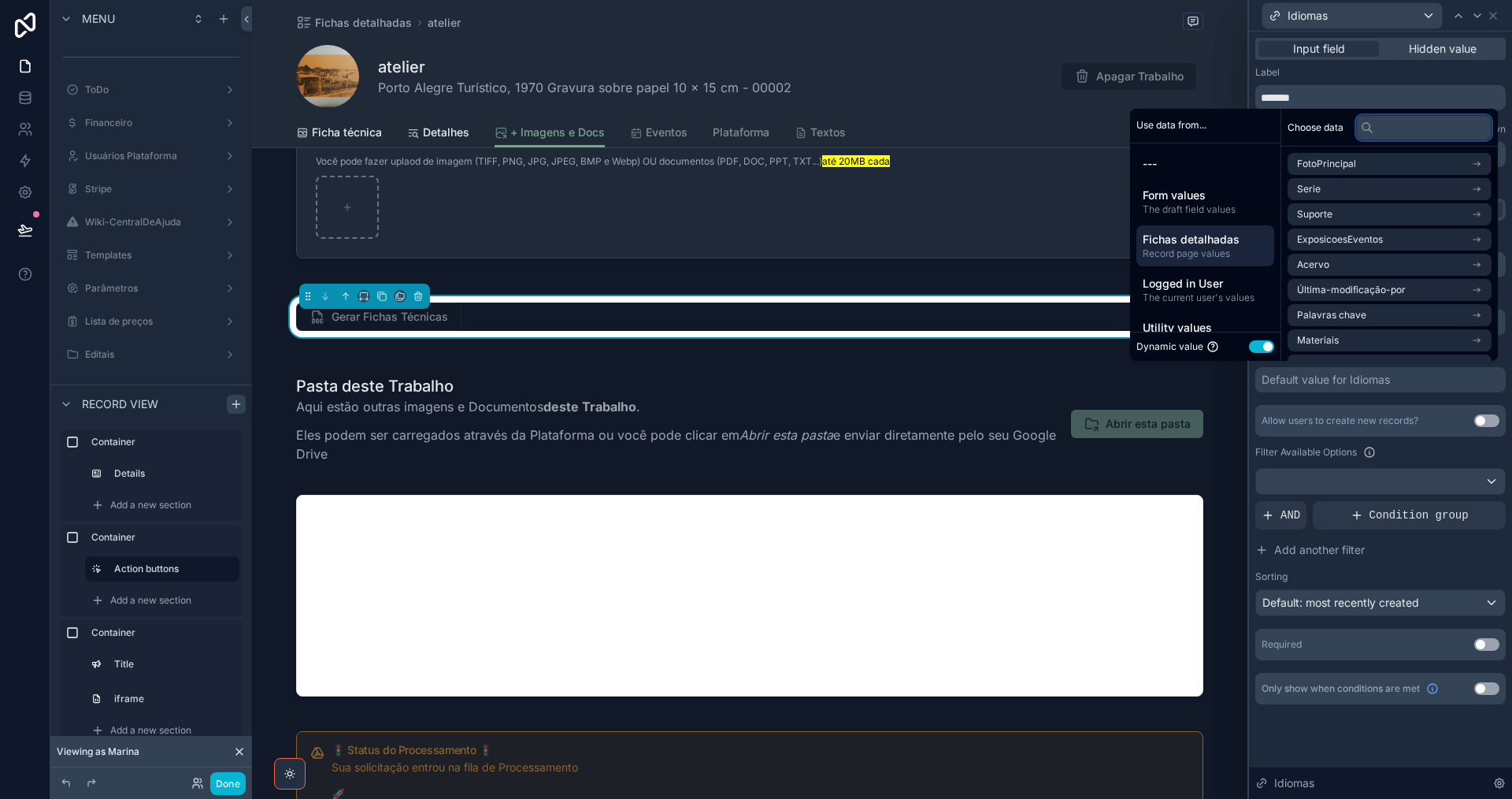
click at [1414, 126] on input "text" at bounding box center [1423, 128] width 135 height 25
click at [1428, 270] on li "Acervo" at bounding box center [1389, 264] width 204 height 22
click at [1435, 344] on li "IdiomaPrincipal" at bounding box center [1389, 343] width 204 height 22
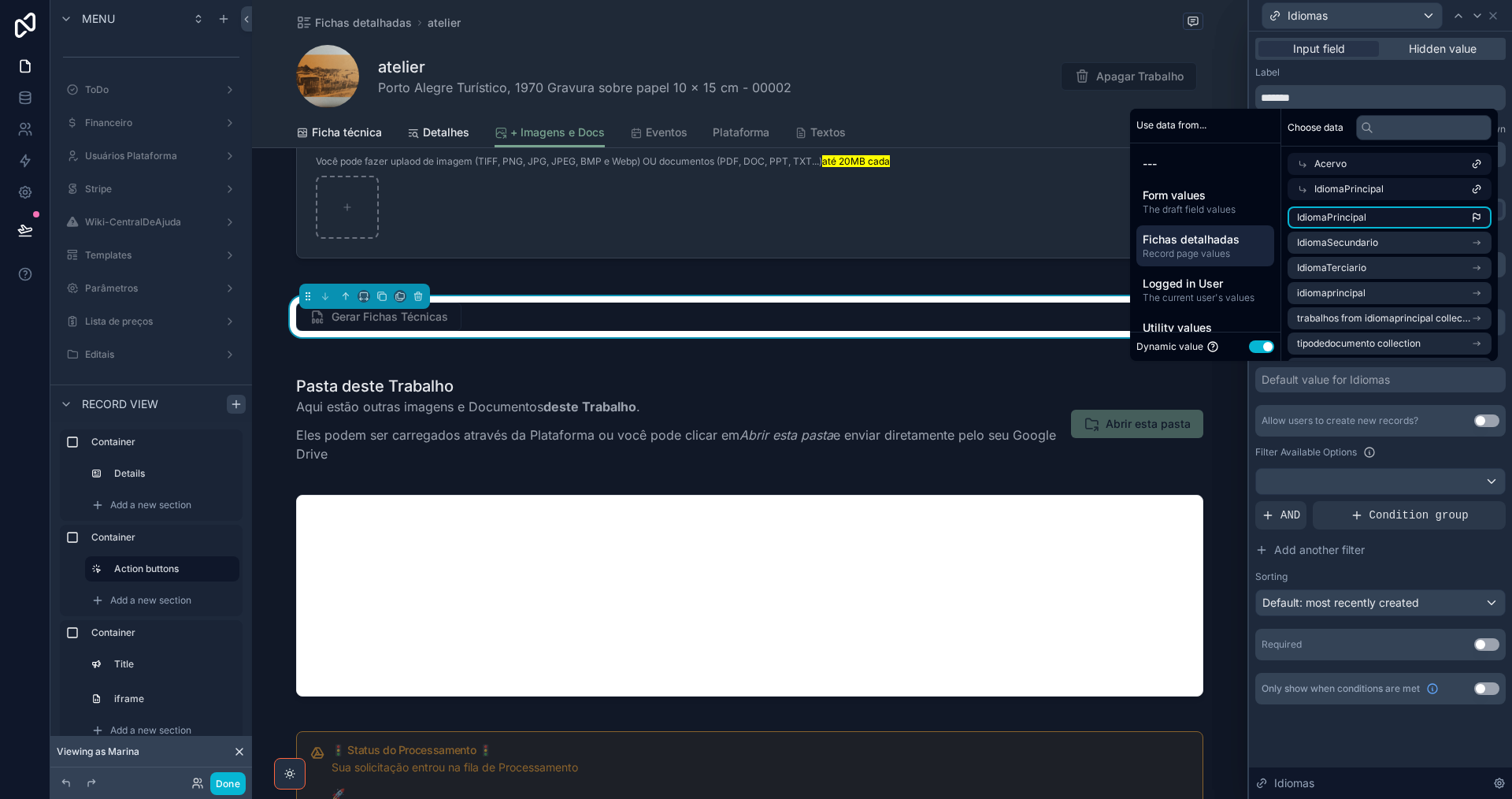
click at [1439, 217] on li "IdiomaPrincipal" at bounding box center [1389, 217] width 204 height 22
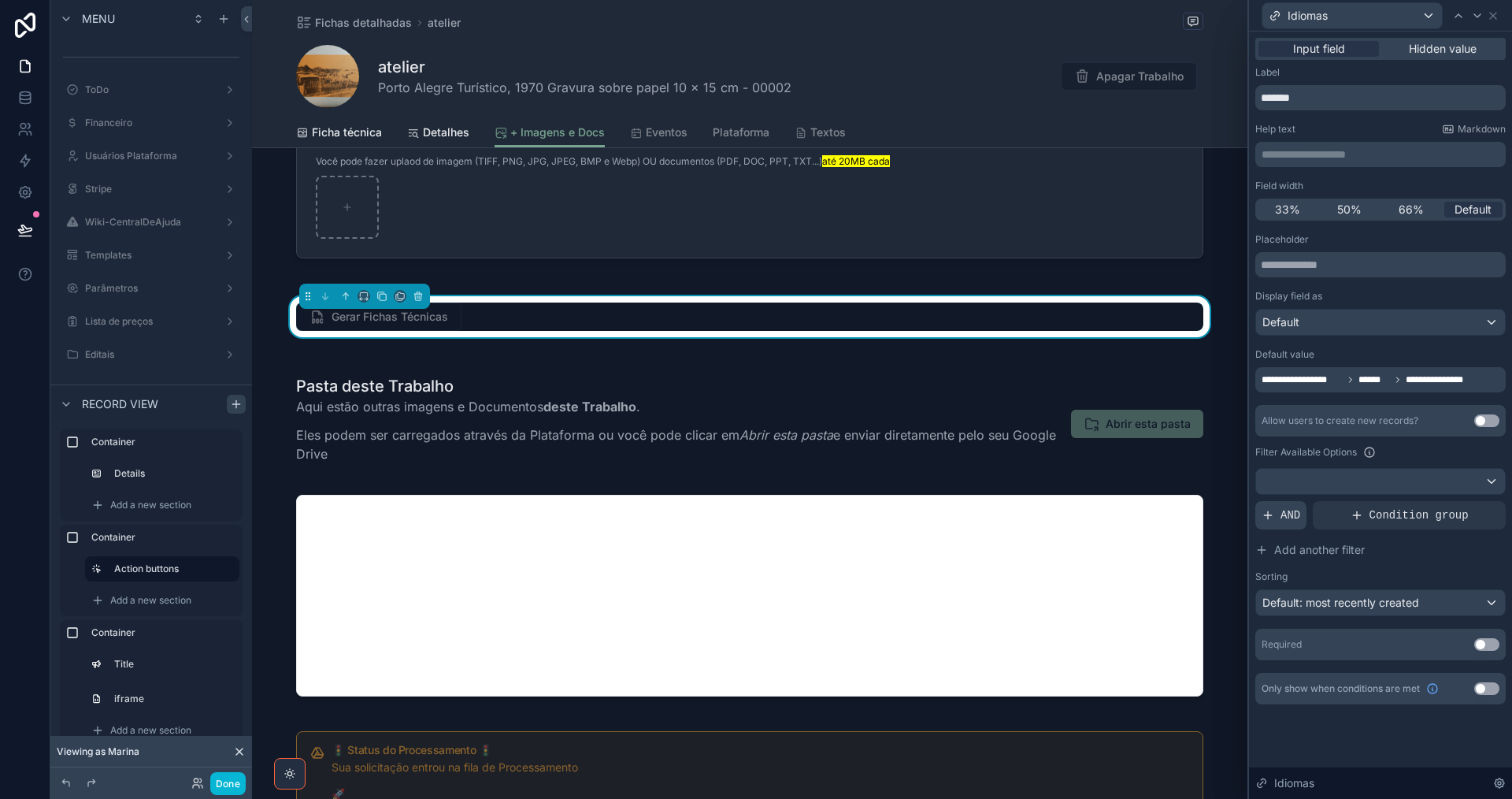
click at [1281, 517] on span "AND" at bounding box center [1290, 515] width 20 height 16
click at [1491, 507] on div at bounding box center [1488, 502] width 22 height 22
click at [1440, 516] on span "Condition group" at bounding box center [1419, 515] width 99 height 16
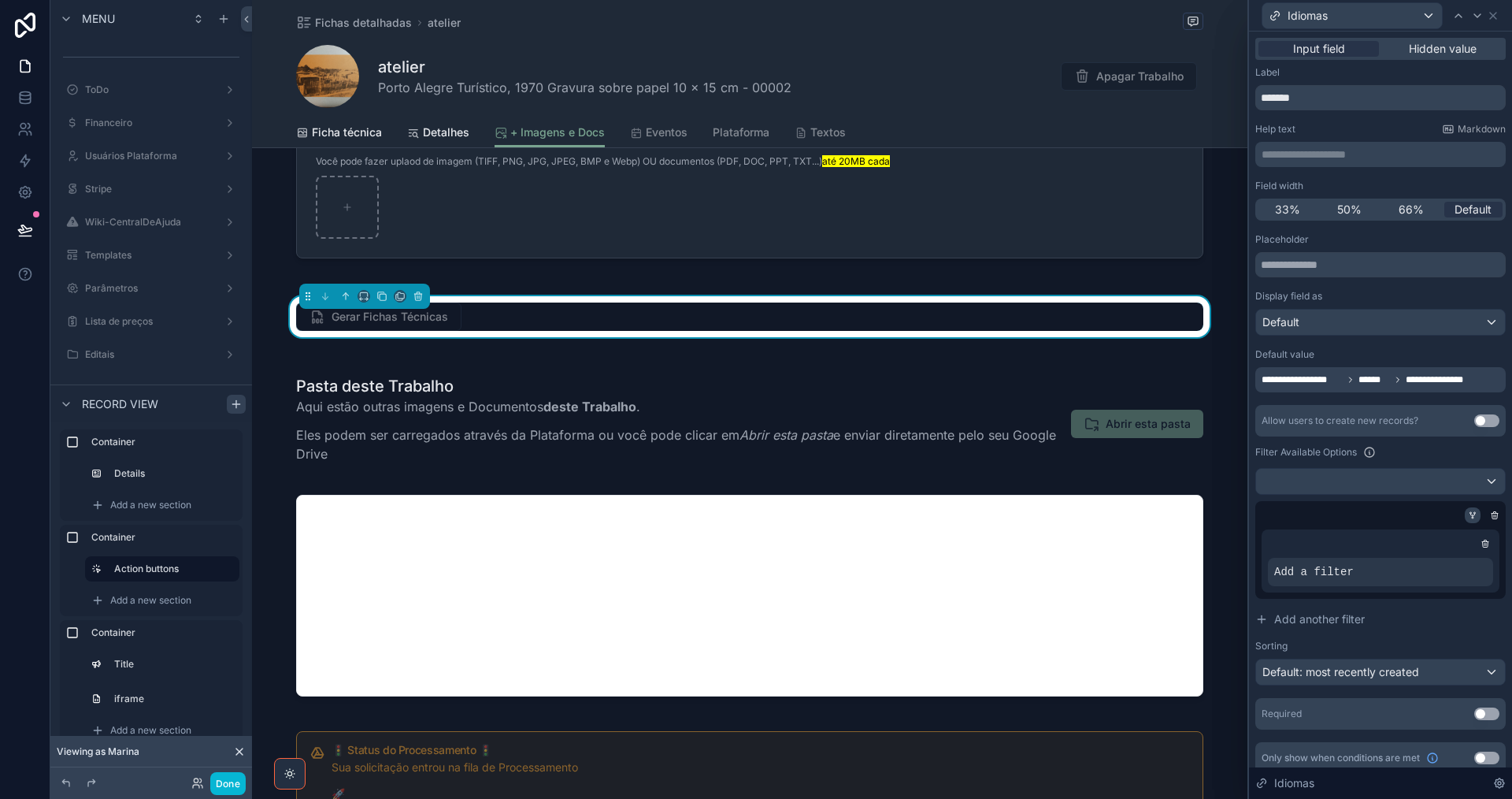
click at [1465, 520] on div at bounding box center [1473, 515] width 16 height 16
click at [1468, 516] on icon at bounding box center [1473, 514] width 10 height 10
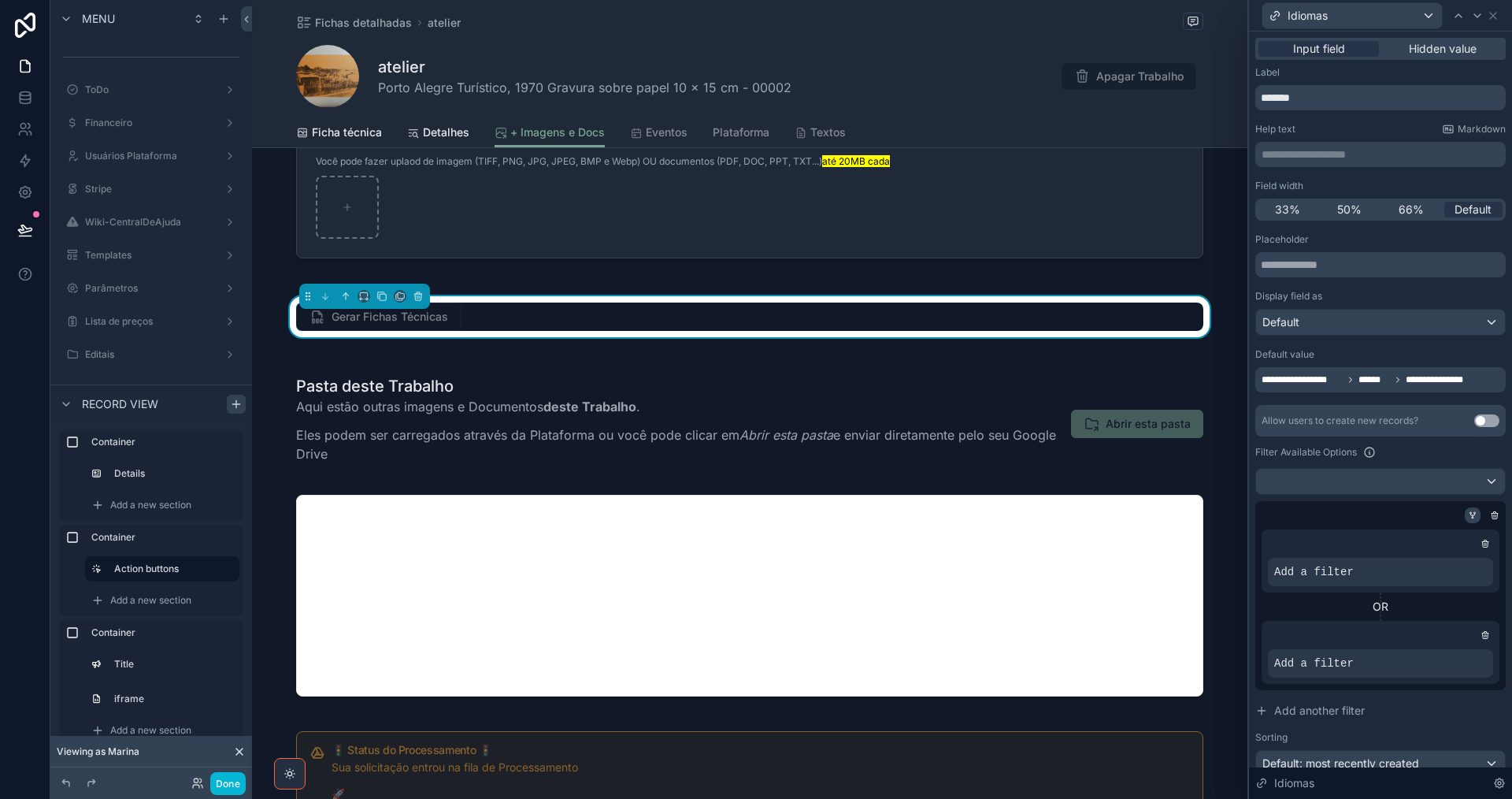
click at [1471, 514] on icon at bounding box center [1473, 514] width 4 height 2
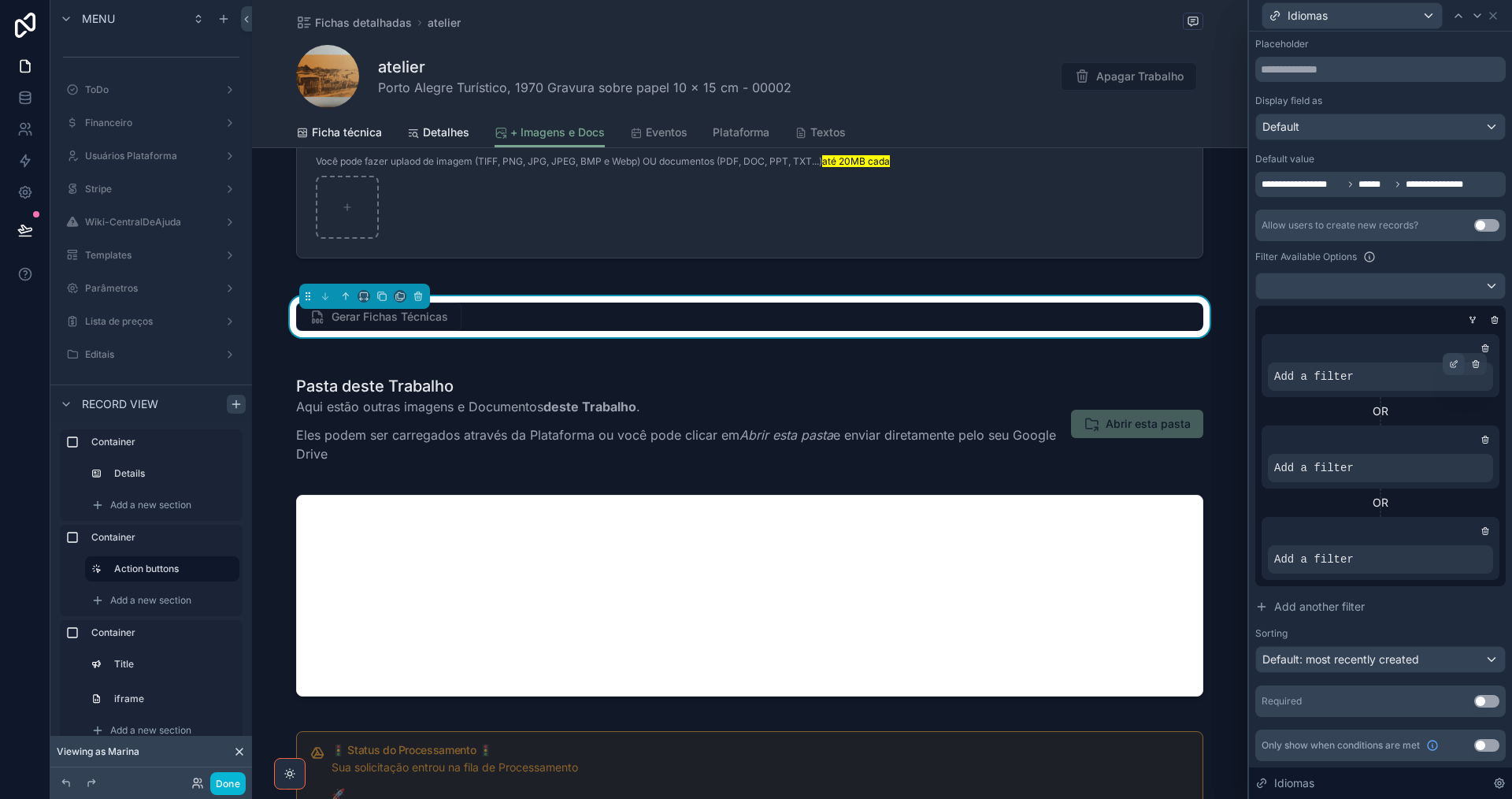
click at [1453, 363] on icon at bounding box center [1455, 361] width 4 height 4
click at [1130, 354] on span "Select a field" at bounding box center [1109, 352] width 67 height 13
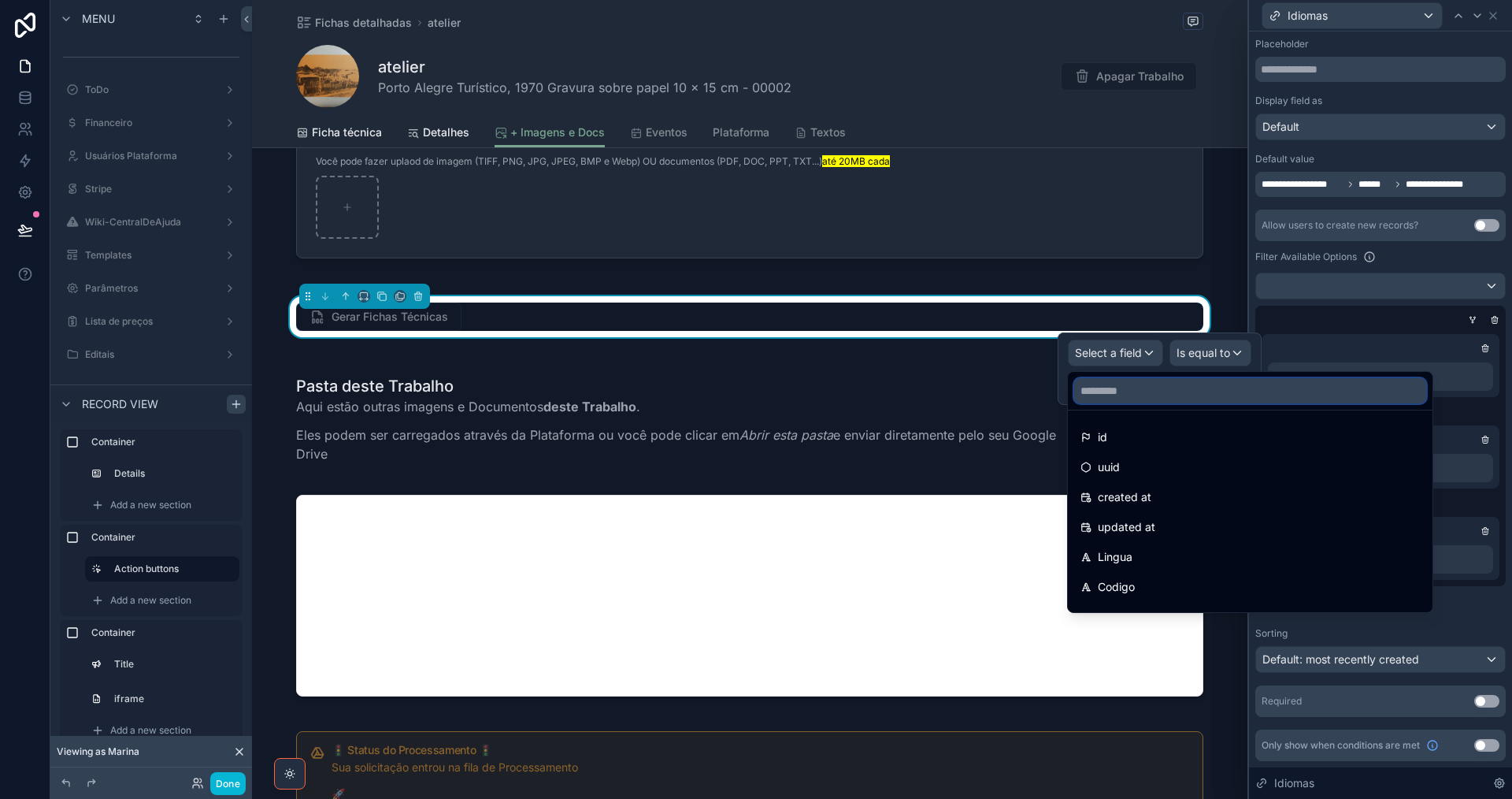
click at [1132, 397] on input "text" at bounding box center [1250, 391] width 352 height 25
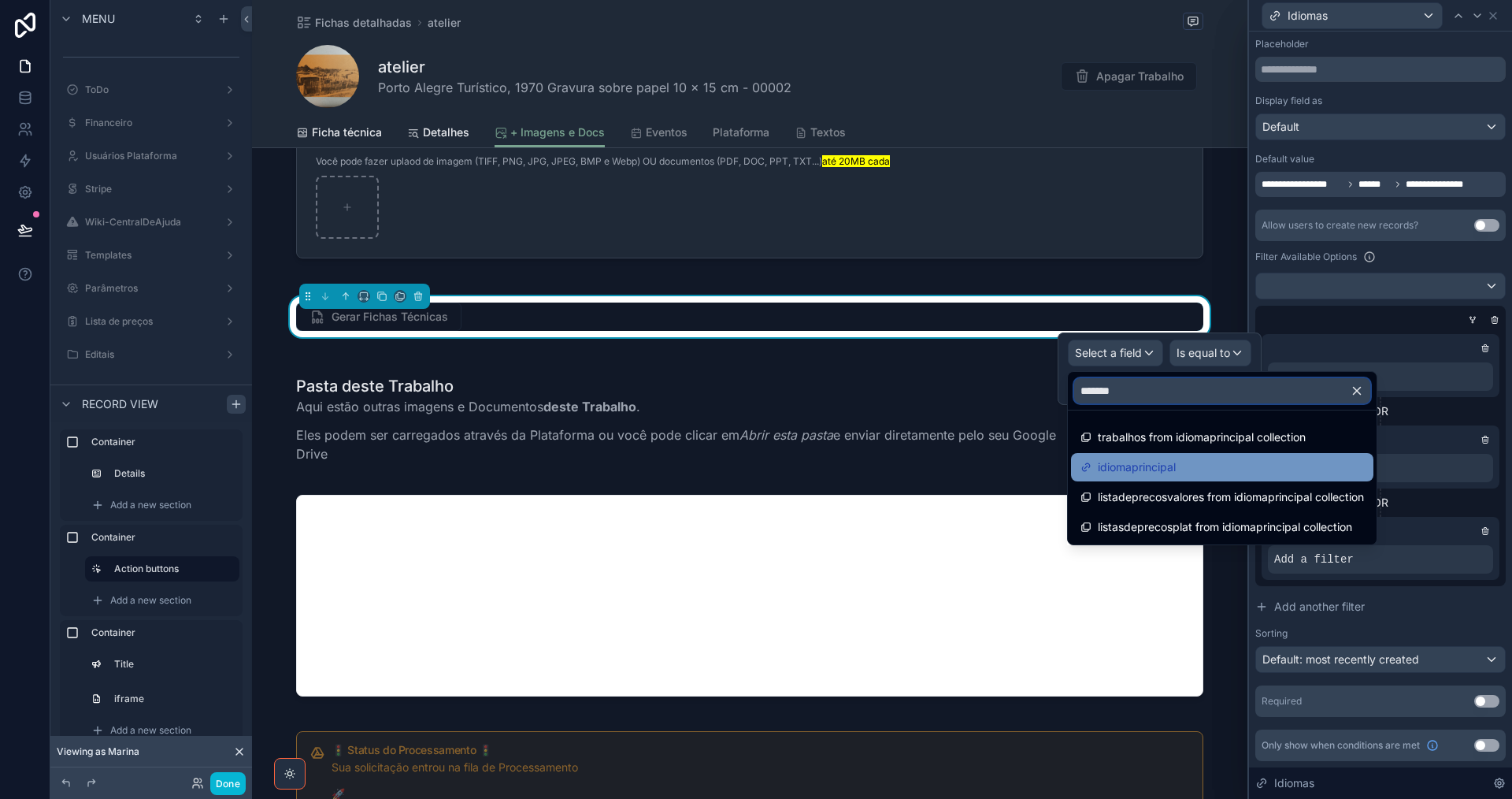
type input "*******"
click at [1169, 468] on span "idiomaprincipal" at bounding box center [1136, 466] width 78 height 19
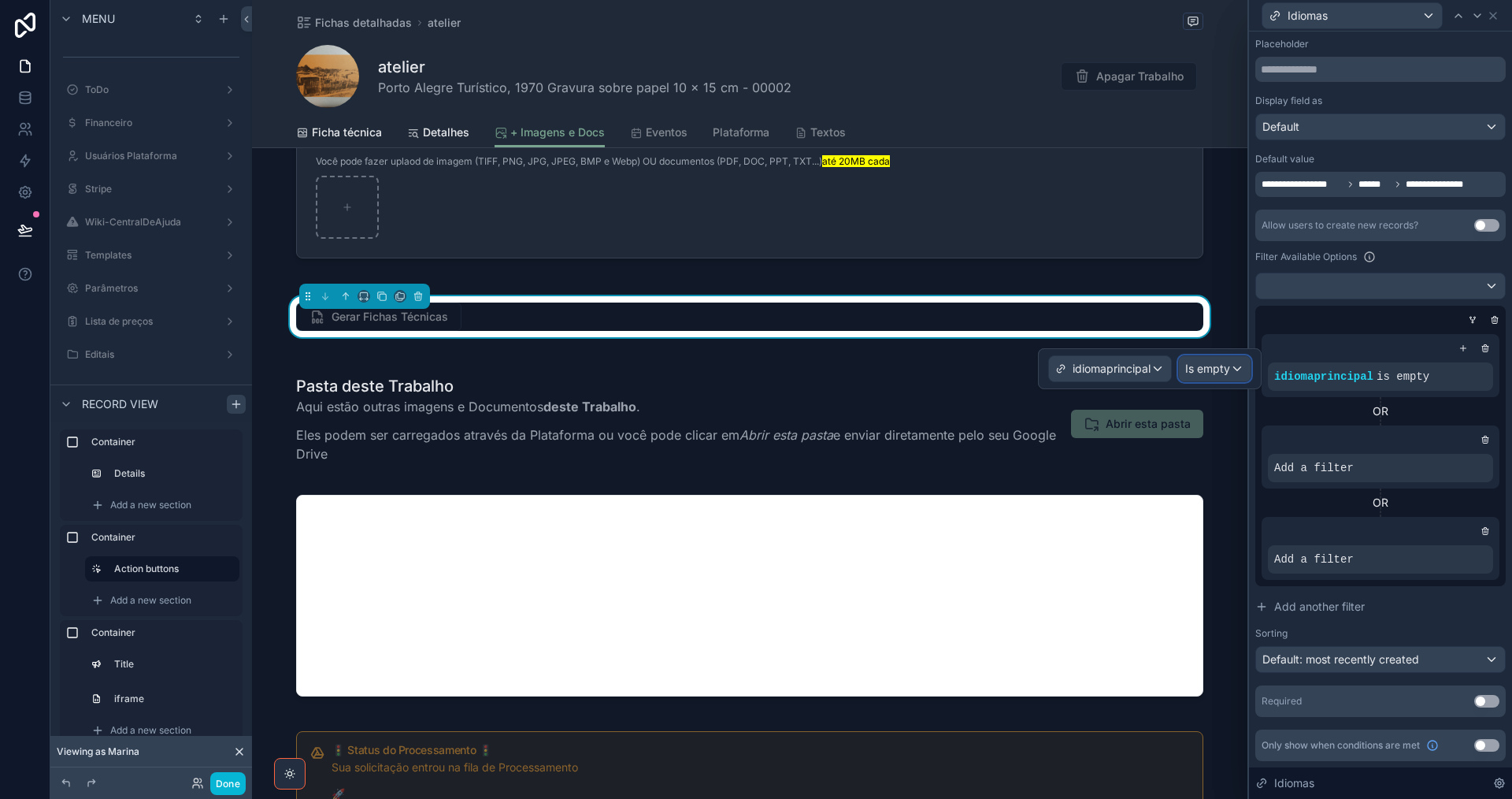
click at [1214, 370] on span "Is empty" at bounding box center [1208, 369] width 45 height 16
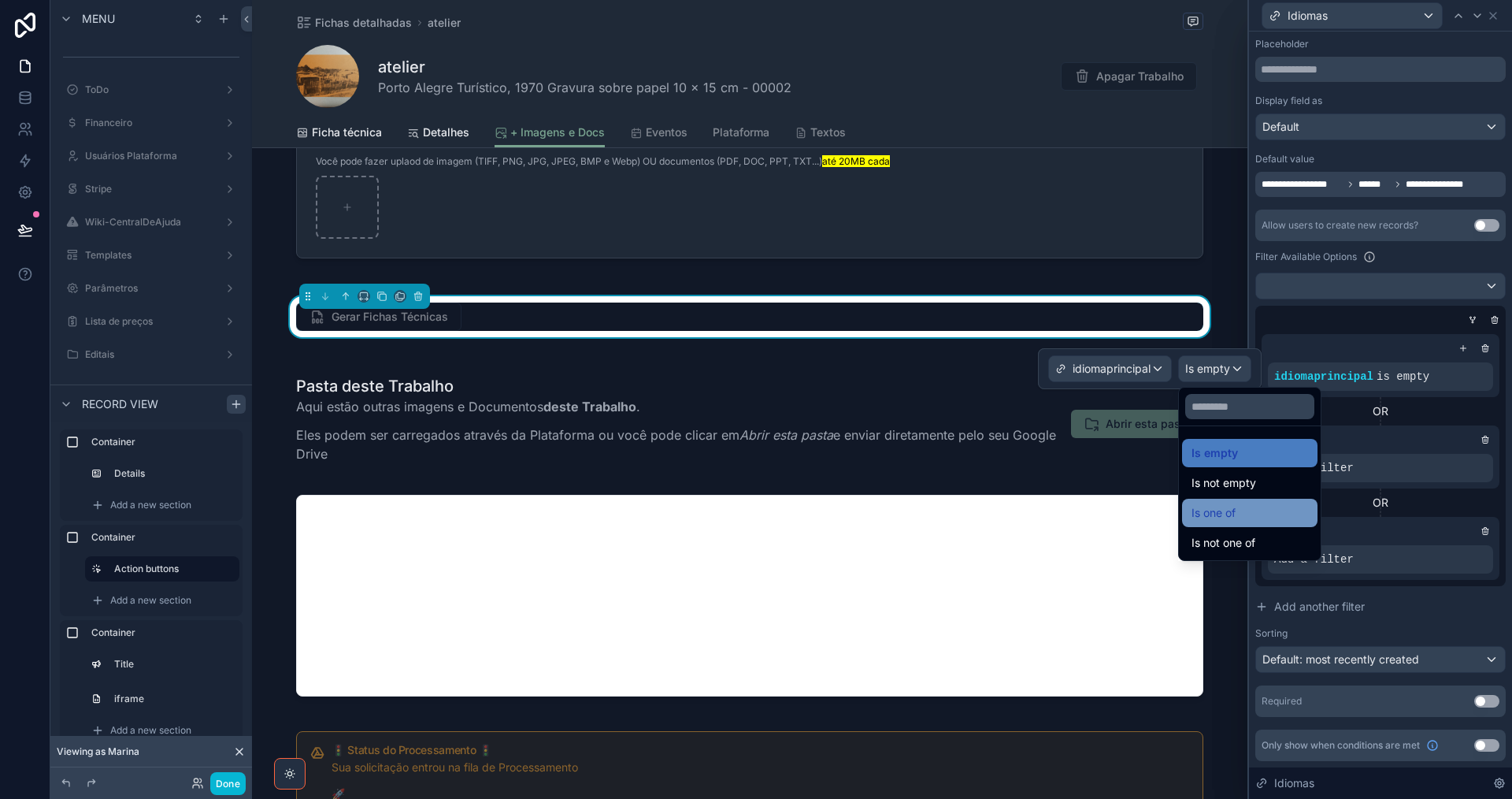
click at [1223, 516] on span "Is one of" at bounding box center [1213, 512] width 44 height 19
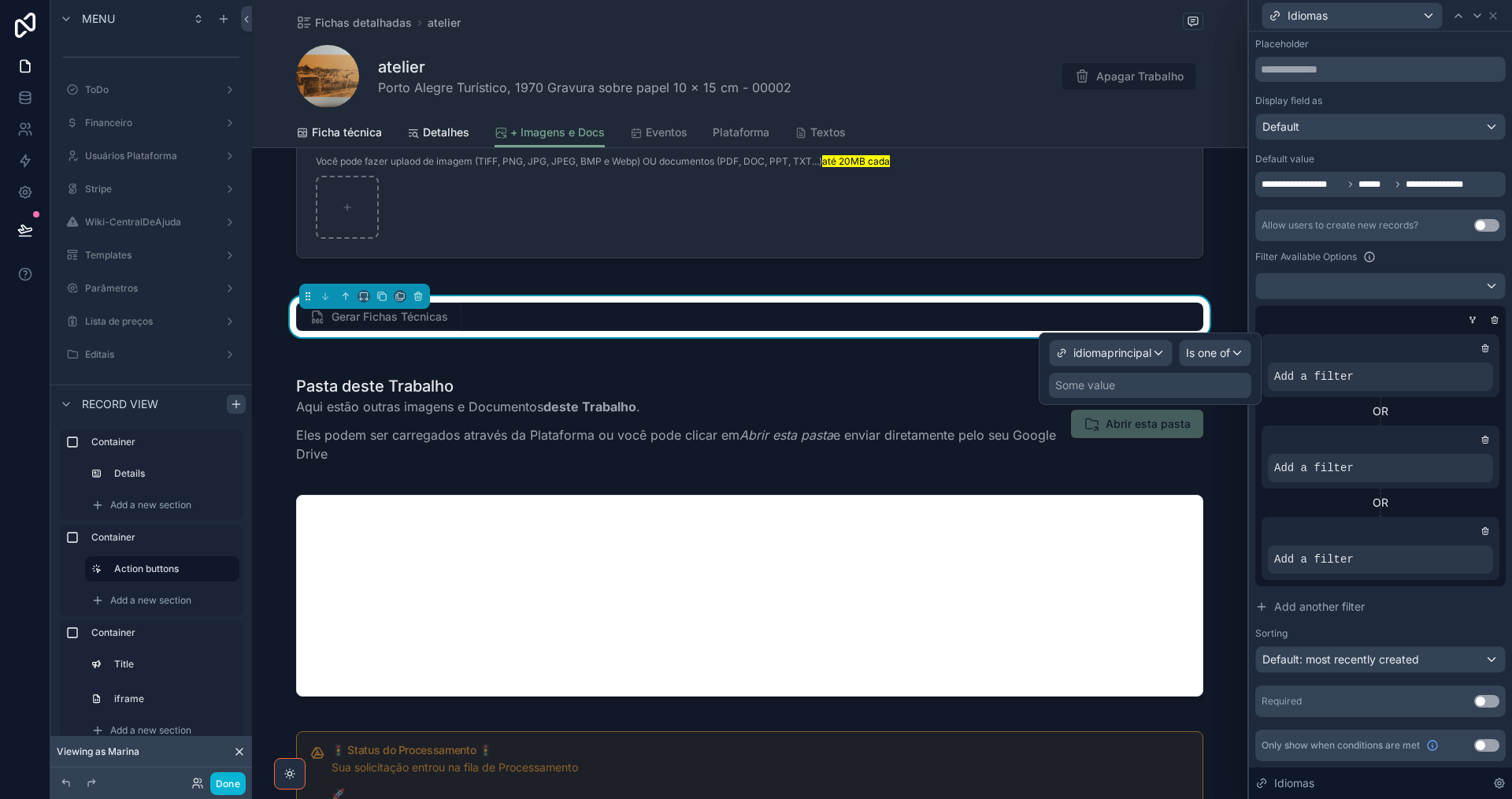
click at [1142, 390] on div "Some value" at bounding box center [1150, 385] width 202 height 25
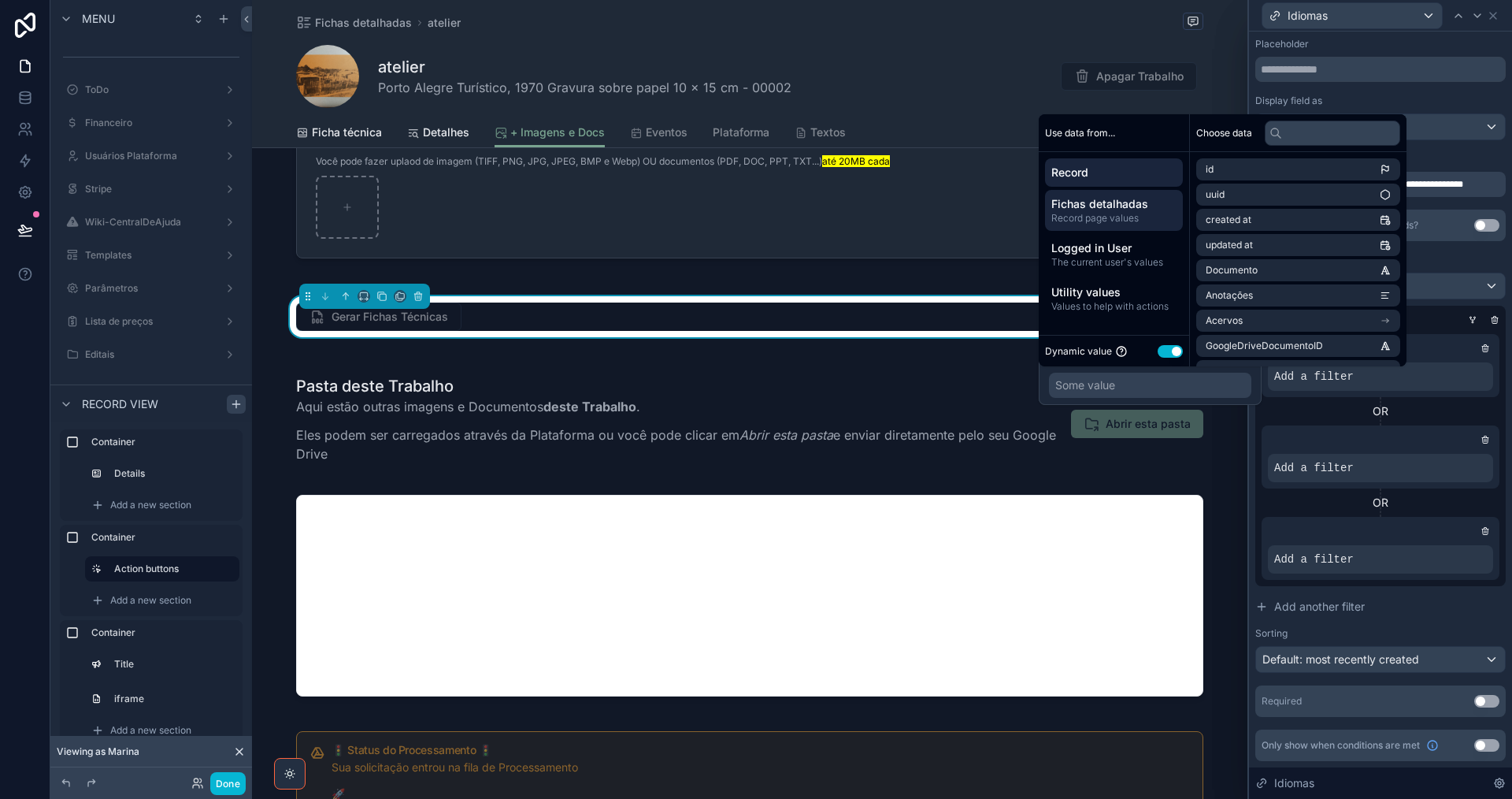
click at [1147, 215] on span "Record page values" at bounding box center [1114, 218] width 125 height 13
click at [1338, 137] on input "text" at bounding box center [1332, 133] width 135 height 25
paste input "*******"
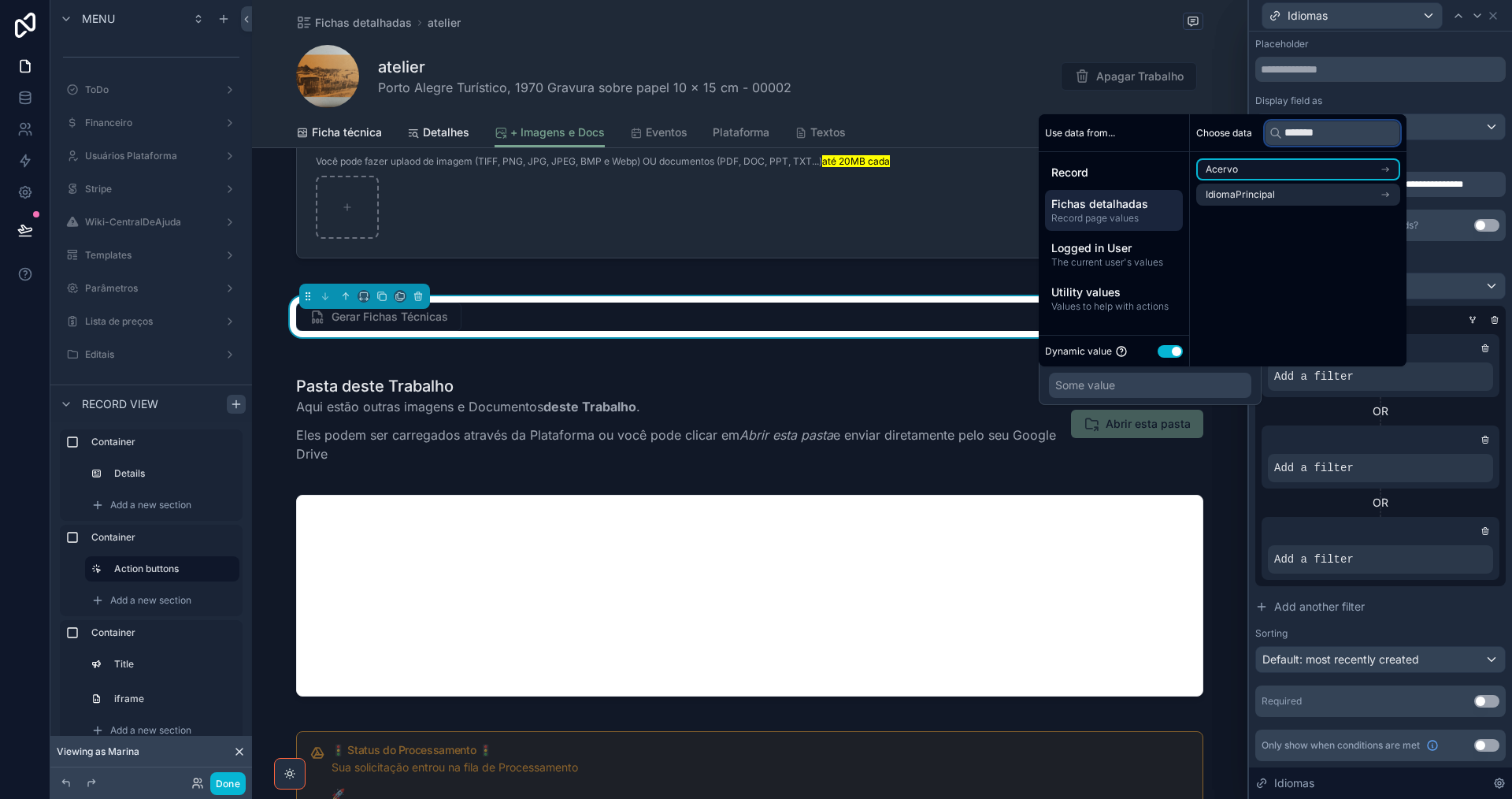
type input "*******"
click at [1319, 177] on li "Acervo" at bounding box center [1298, 169] width 204 height 22
click at [1313, 199] on li "IdiomaPrincipal" at bounding box center [1298, 198] width 204 height 22
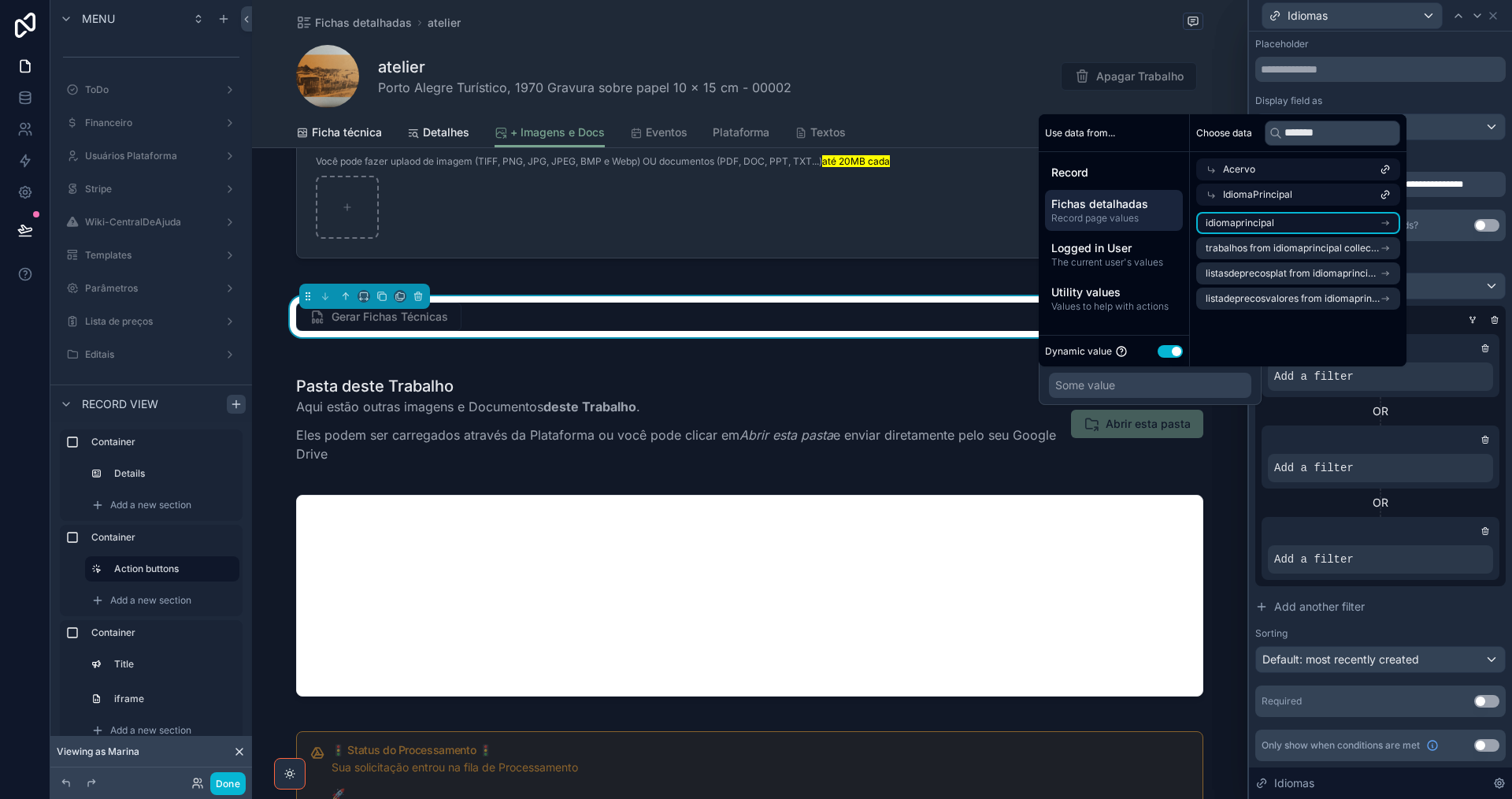
click at [1310, 221] on li "idiomaprincipal" at bounding box center [1298, 223] width 204 height 22
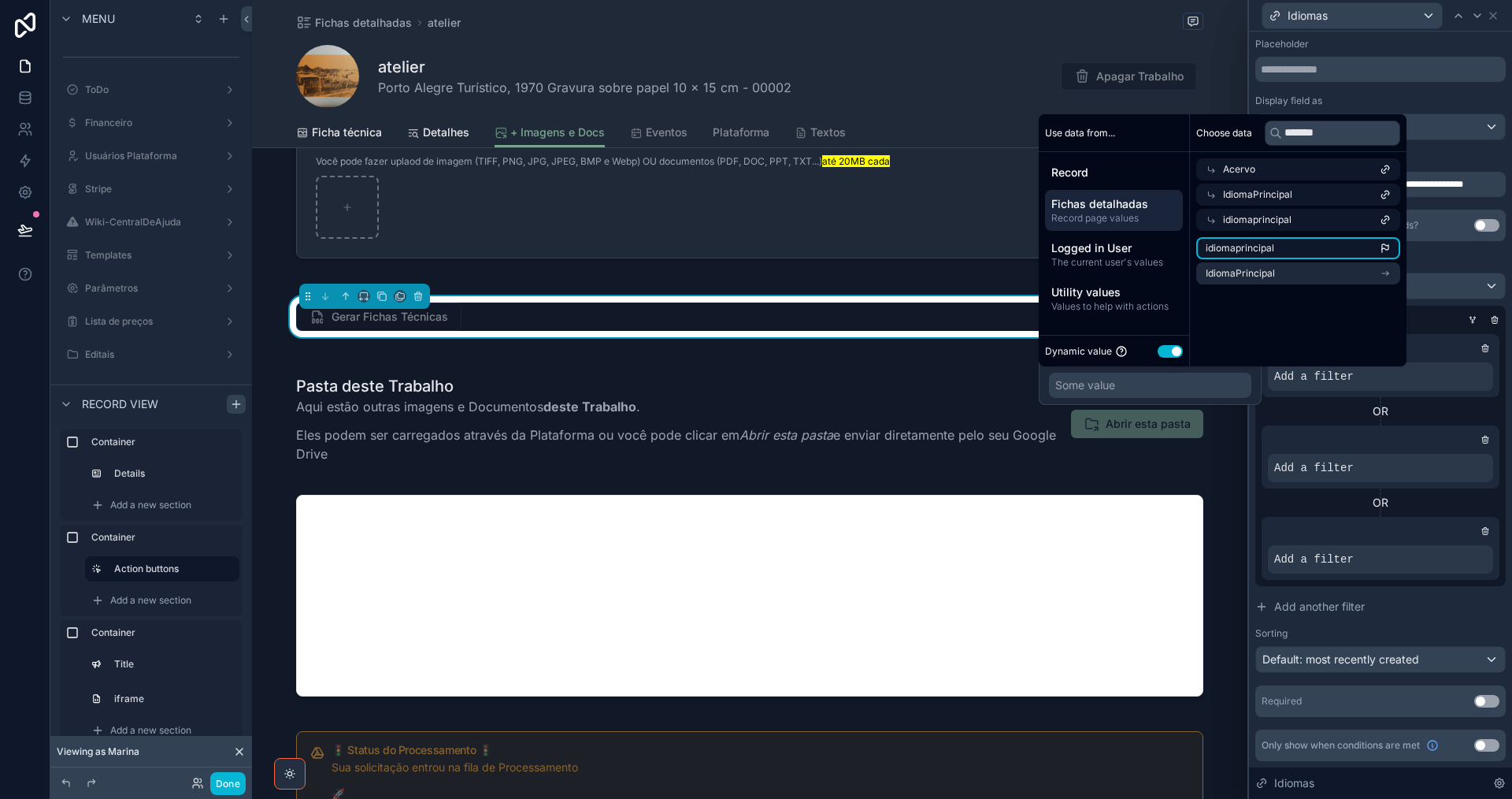
click at [1305, 242] on li "idiomaprincipal" at bounding box center [1298, 248] width 204 height 22
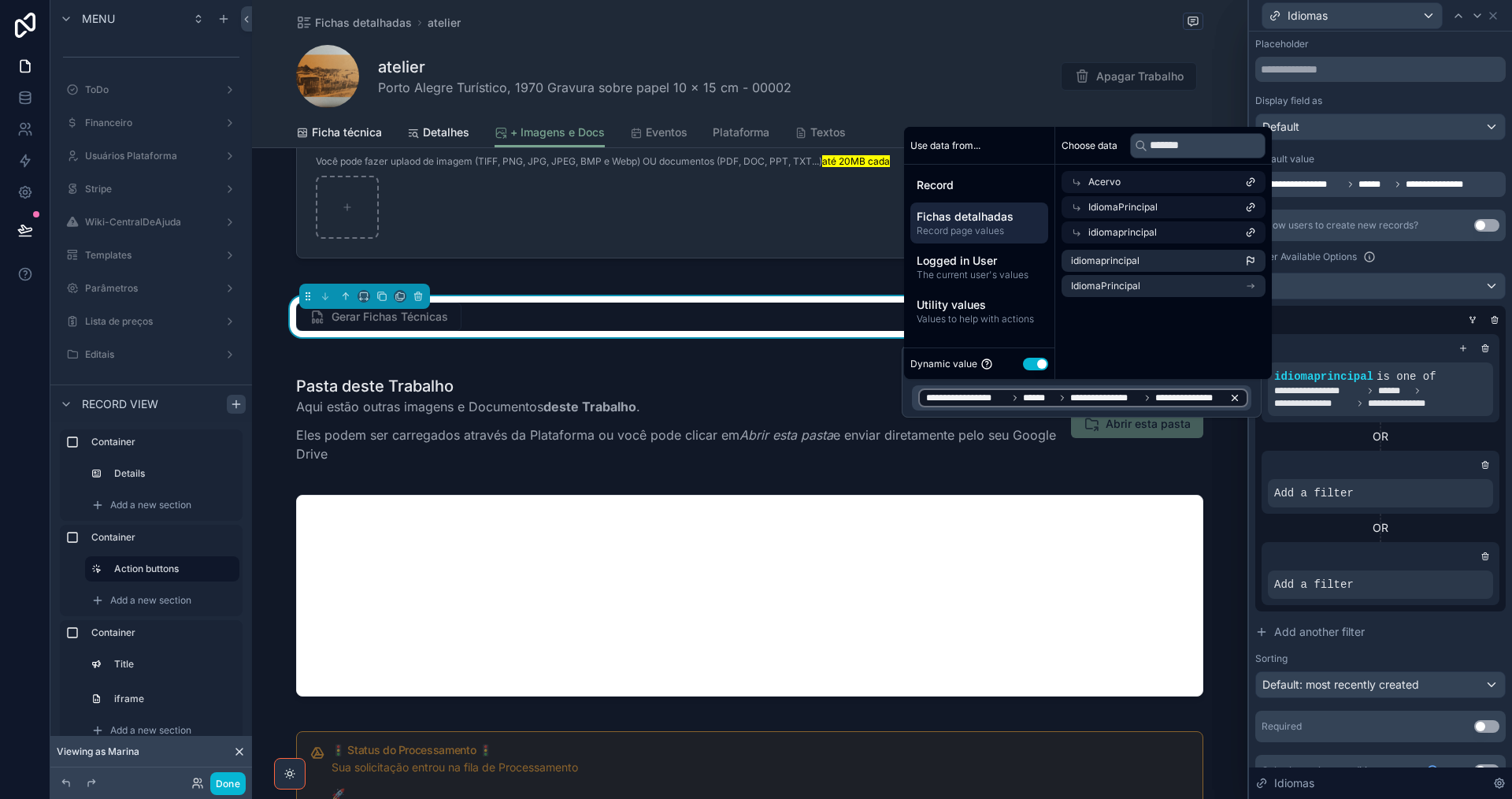
click at [1233, 396] on icon at bounding box center [1235, 397] width 11 height 11
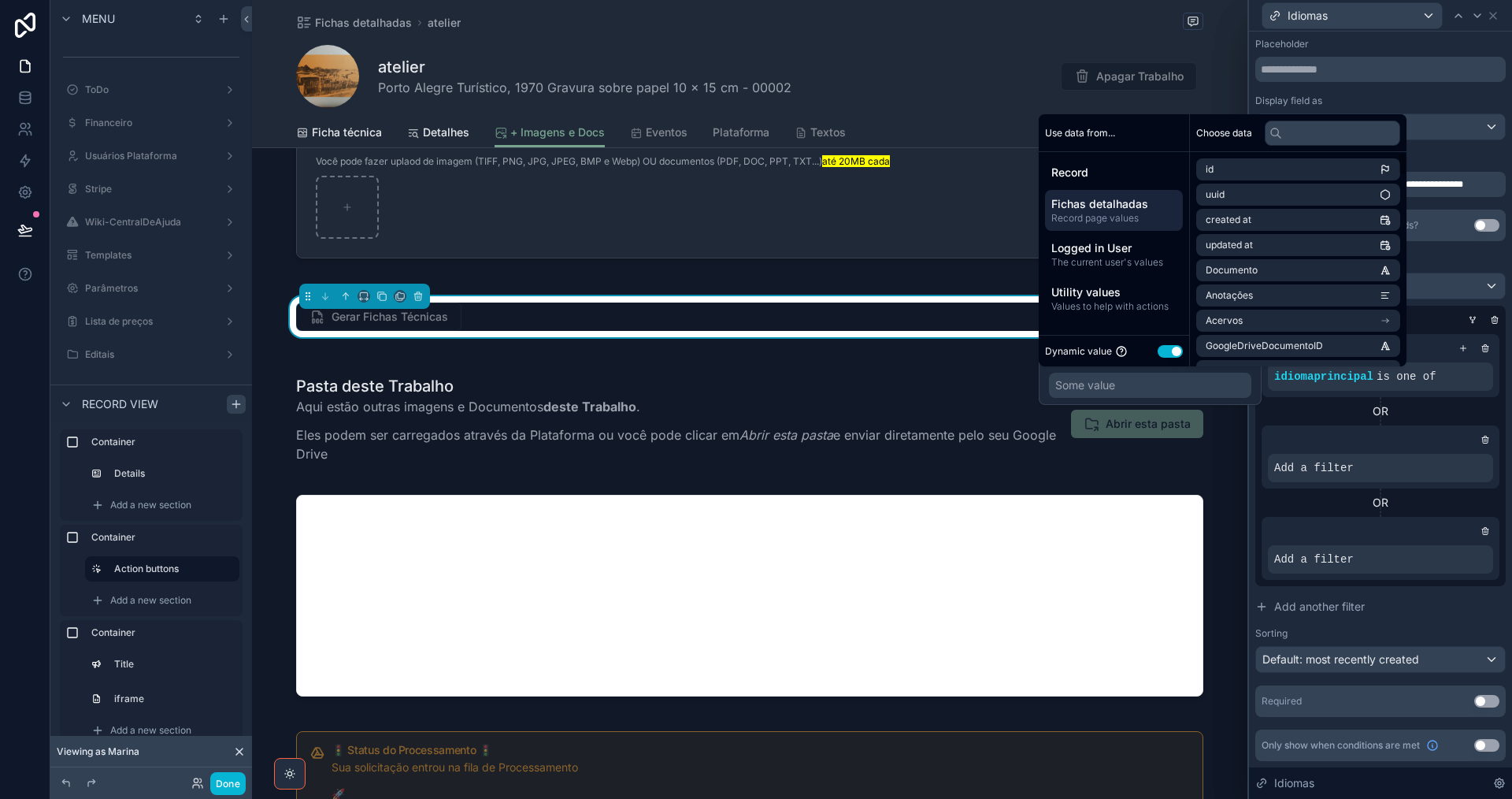
drag, startPoint x: 1145, startPoint y: 226, endPoint x: 1159, endPoint y: 215, distance: 17.8
click at [1144, 226] on div "Fichas detalhadas Record page values" at bounding box center [1114, 210] width 138 height 41
click at [1331, 135] on input "text" at bounding box center [1332, 133] width 135 height 25
paste input "*******"
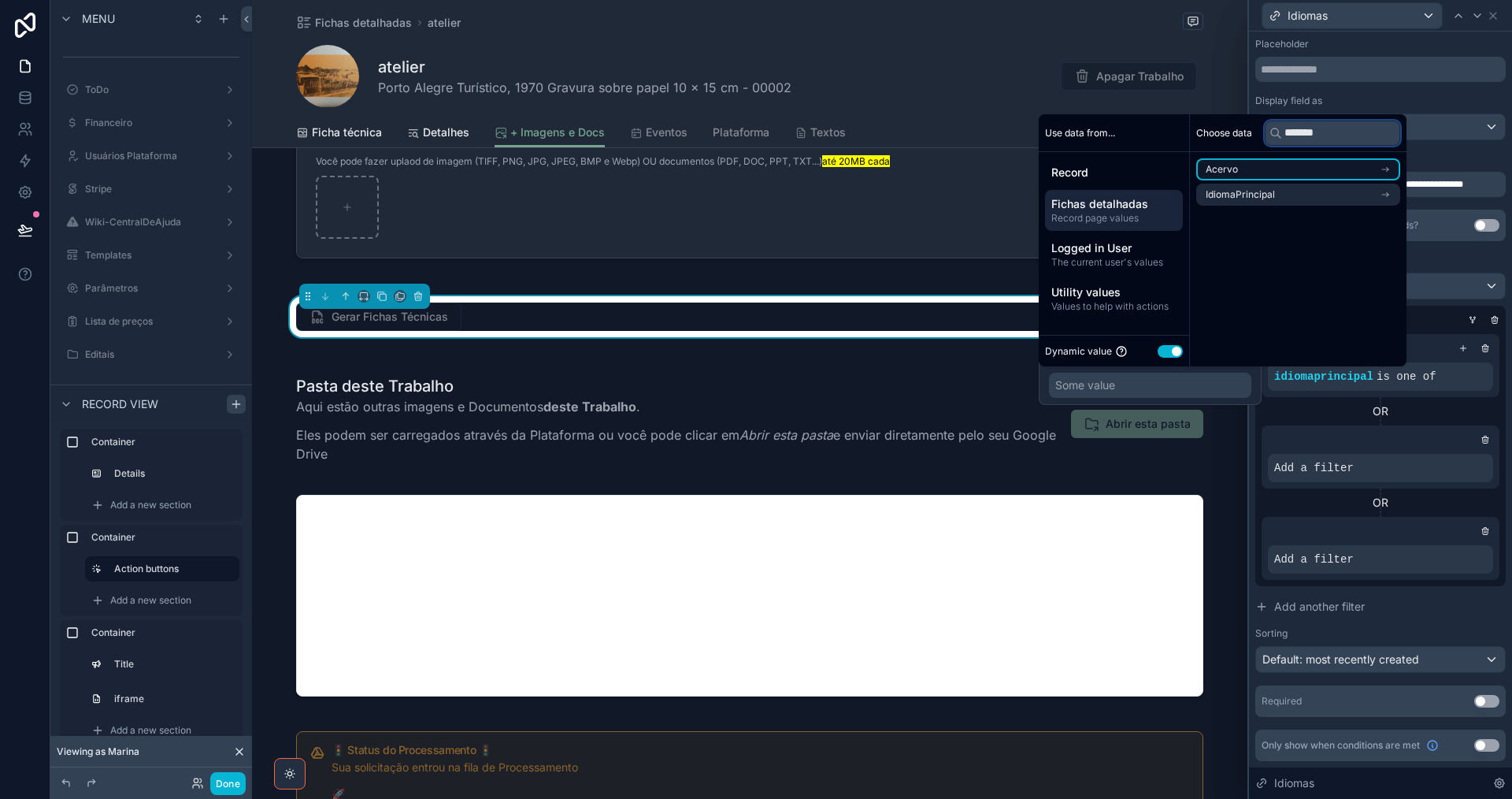
type input "*******"
click at [1335, 166] on li "Acervo" at bounding box center [1298, 169] width 204 height 22
click at [1315, 195] on li "IdiomaPrincipal" at bounding box center [1298, 198] width 204 height 22
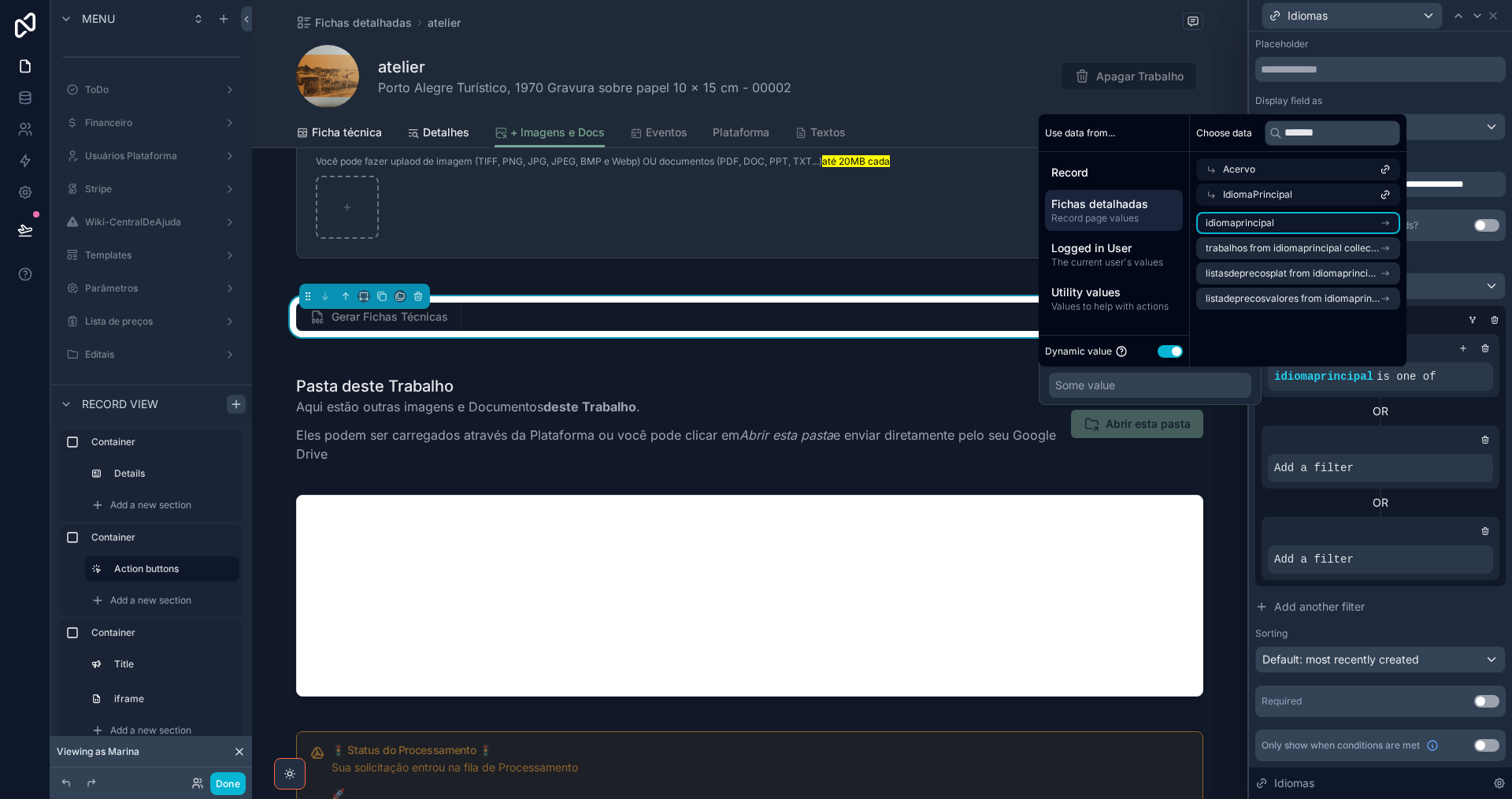
click at [1308, 217] on li "idiomaprincipal" at bounding box center [1298, 223] width 204 height 22
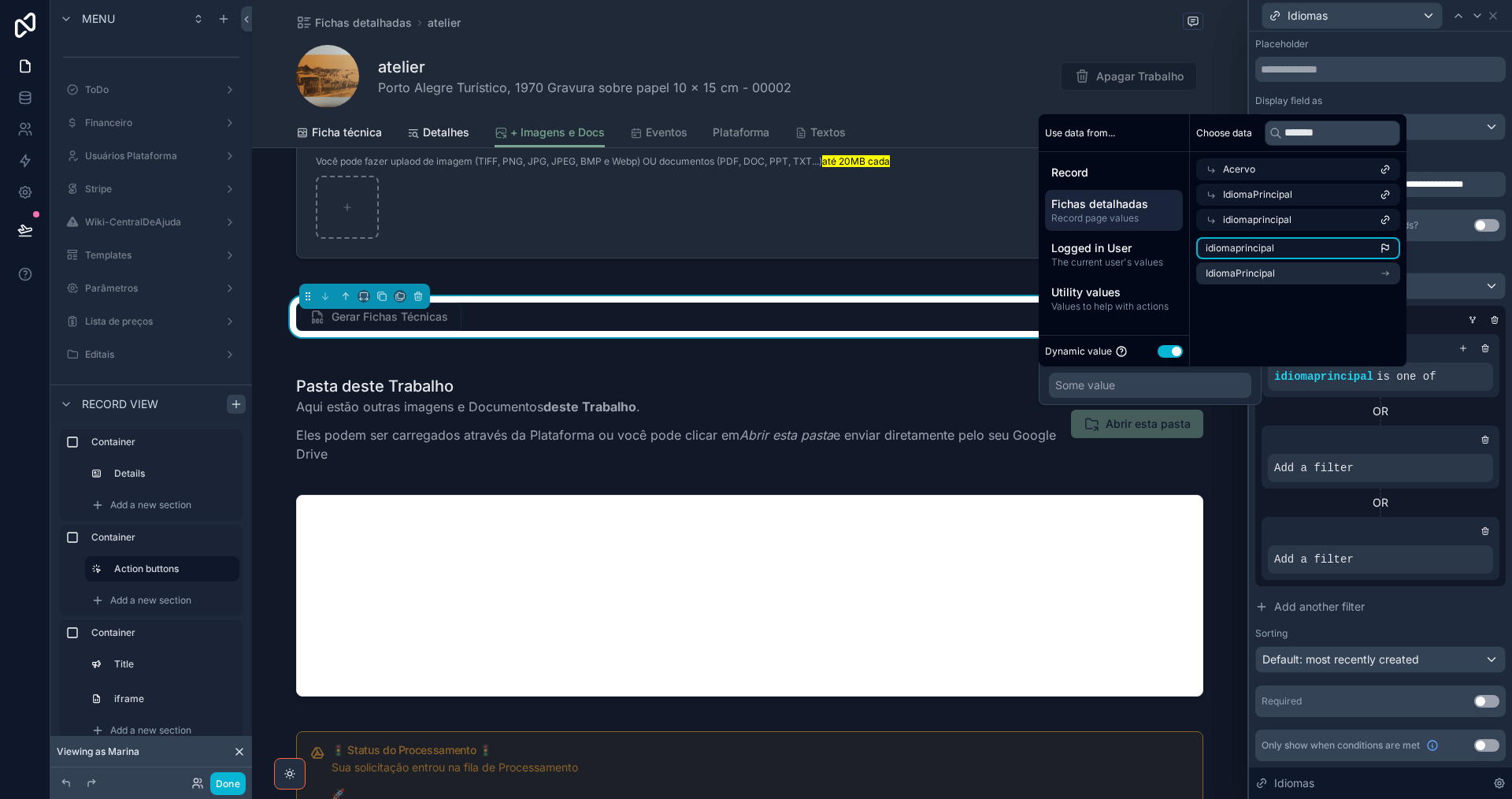
click at [1308, 247] on li "idiomaprincipal" at bounding box center [1298, 248] width 204 height 22
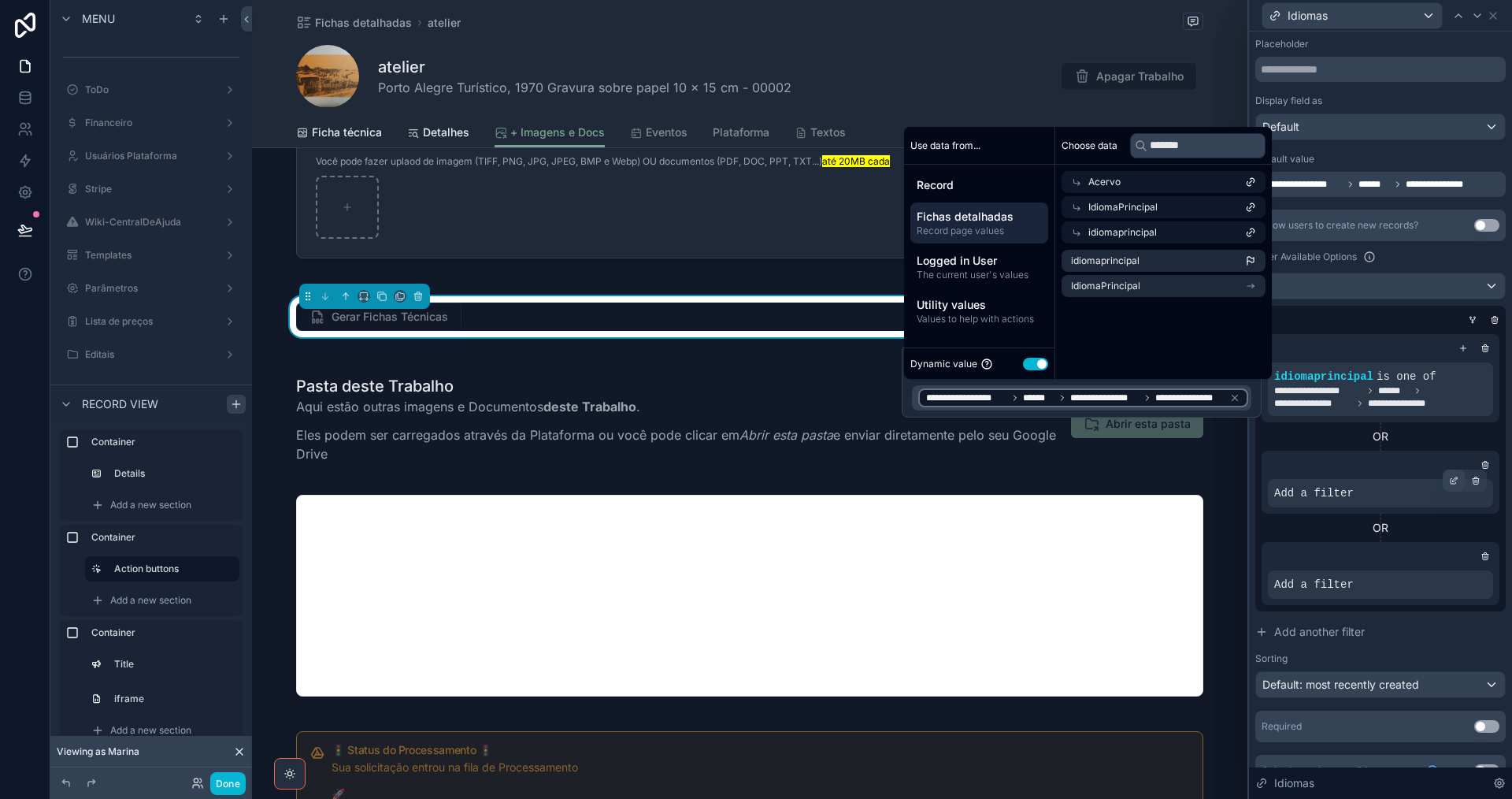
click at [1449, 482] on icon at bounding box center [1454, 480] width 10 height 10
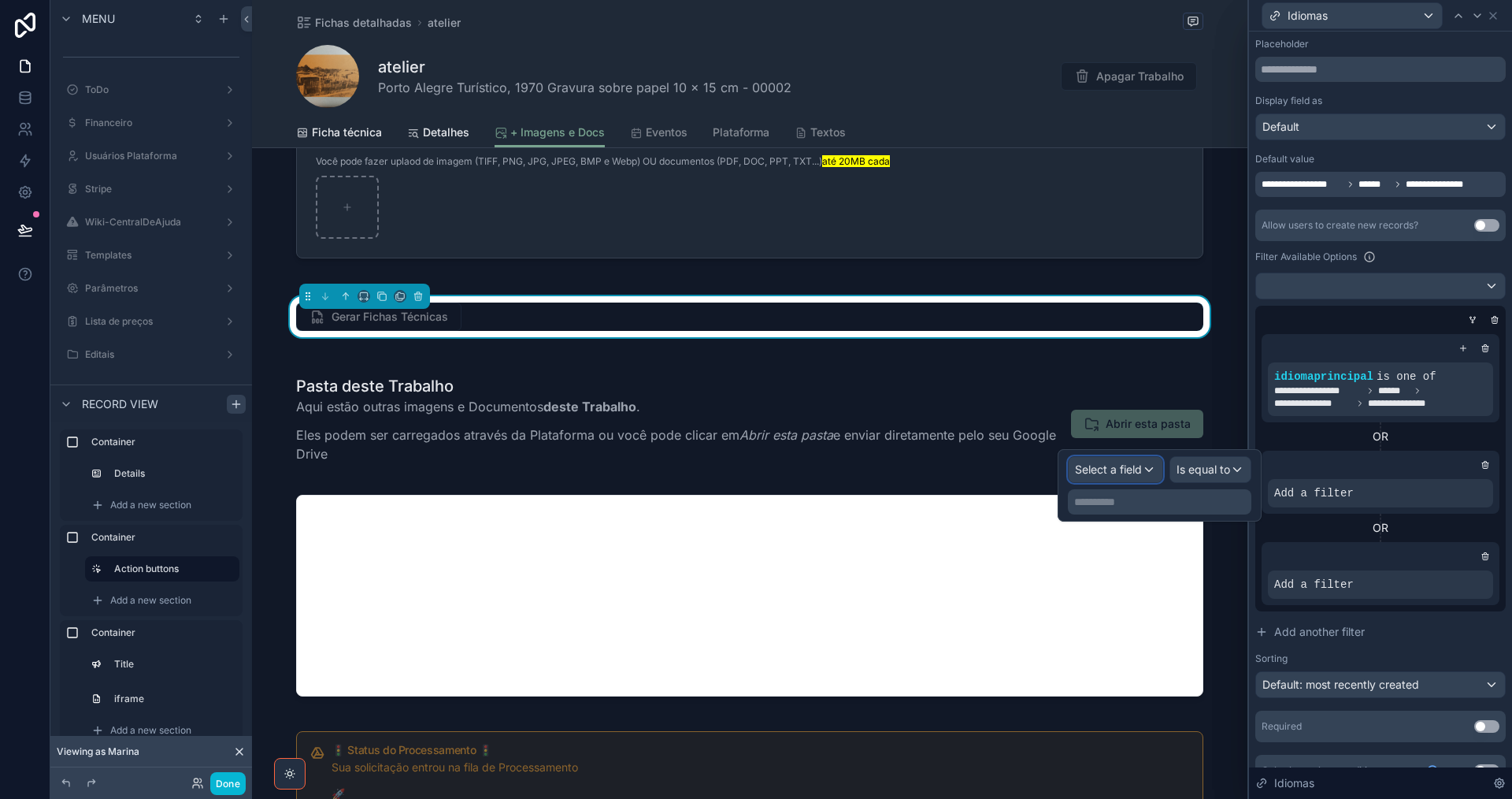
click at [1121, 473] on span "Select a field" at bounding box center [1109, 469] width 67 height 13
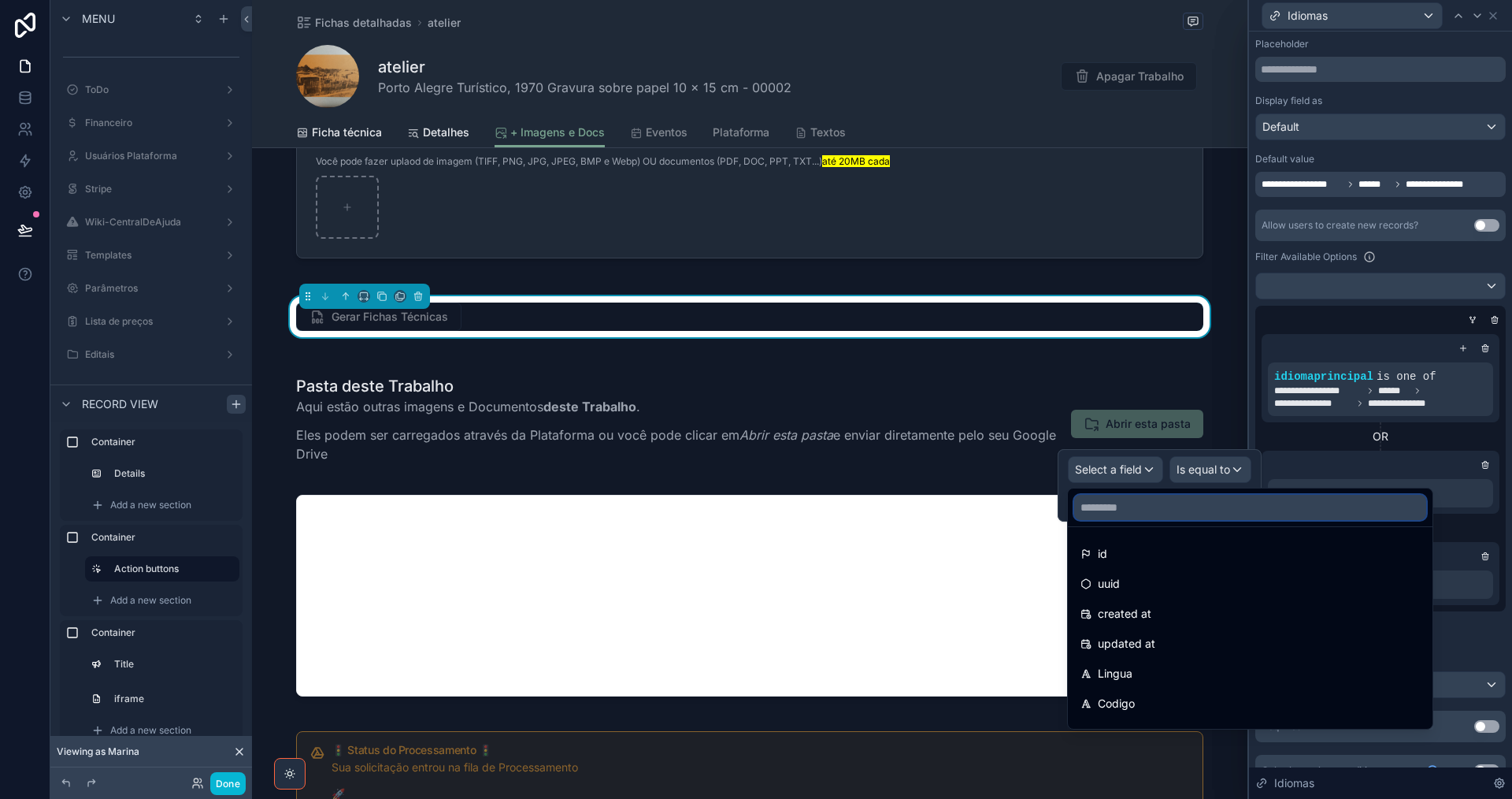
click at [1132, 509] on input "text" at bounding box center [1250, 507] width 352 height 25
paste input "*******"
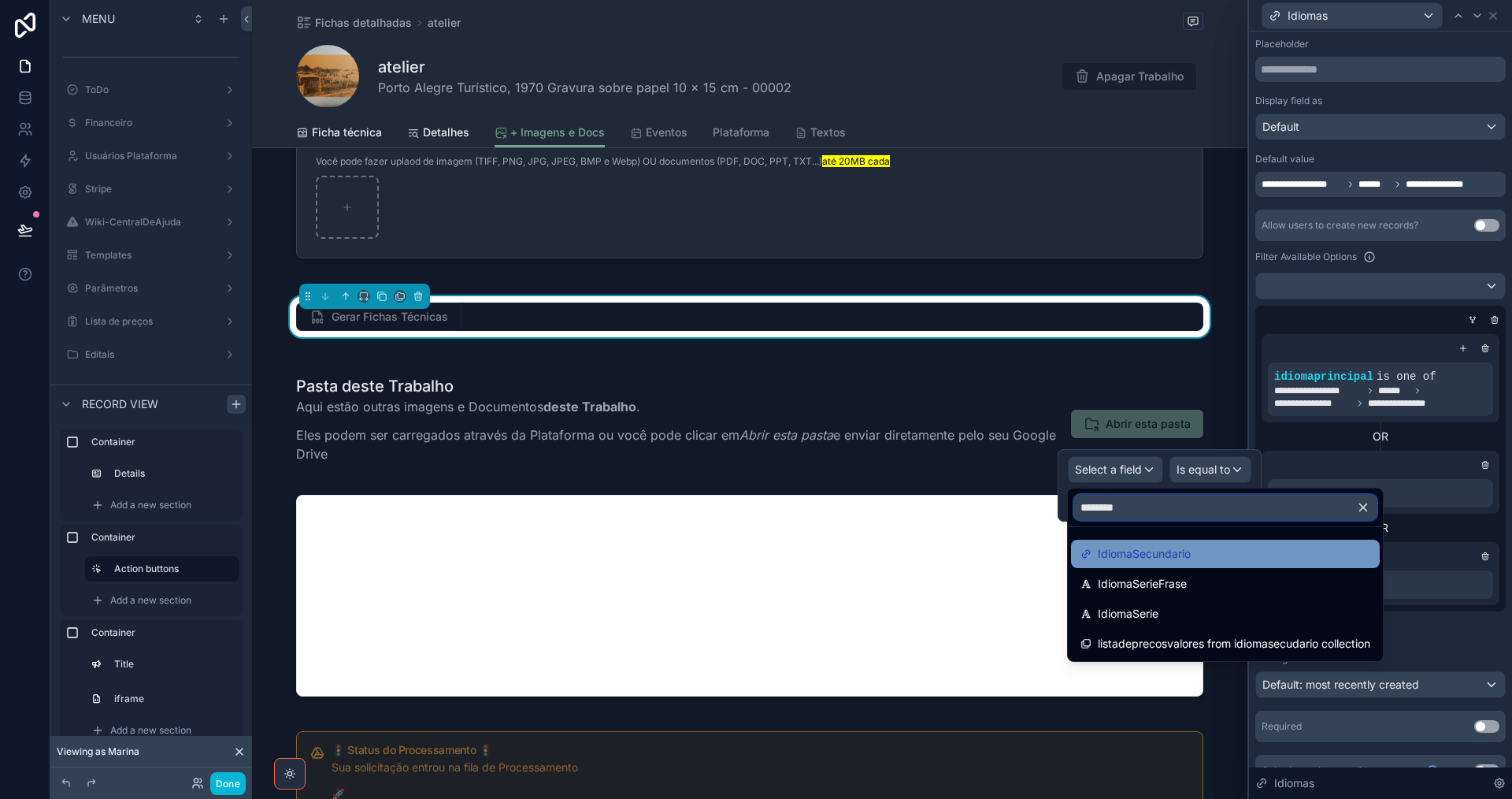
type input "********"
click at [1159, 554] on span "IdiomaSecundario" at bounding box center [1144, 553] width 93 height 19
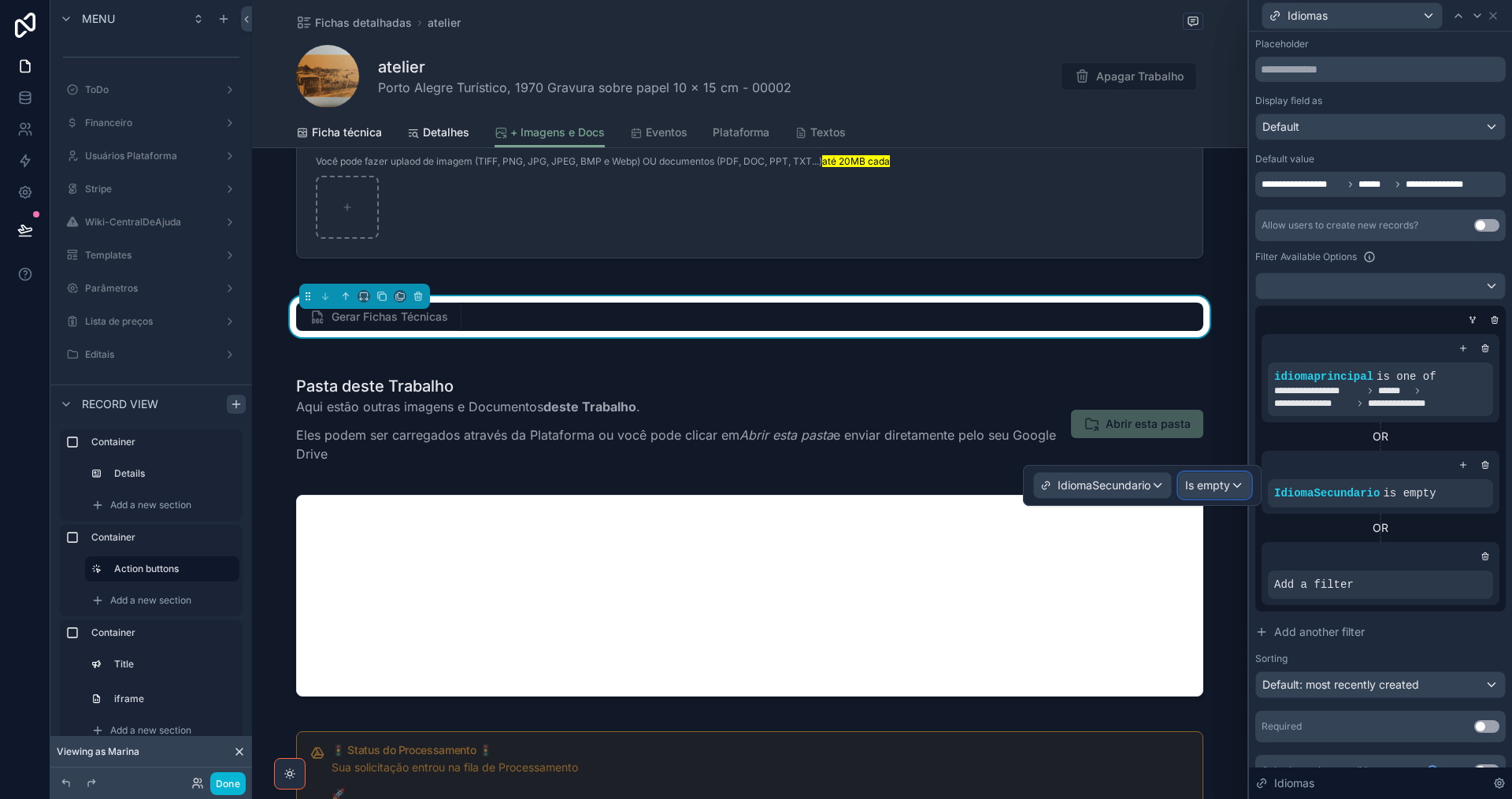
click at [1210, 480] on span "Is empty" at bounding box center [1208, 485] width 45 height 16
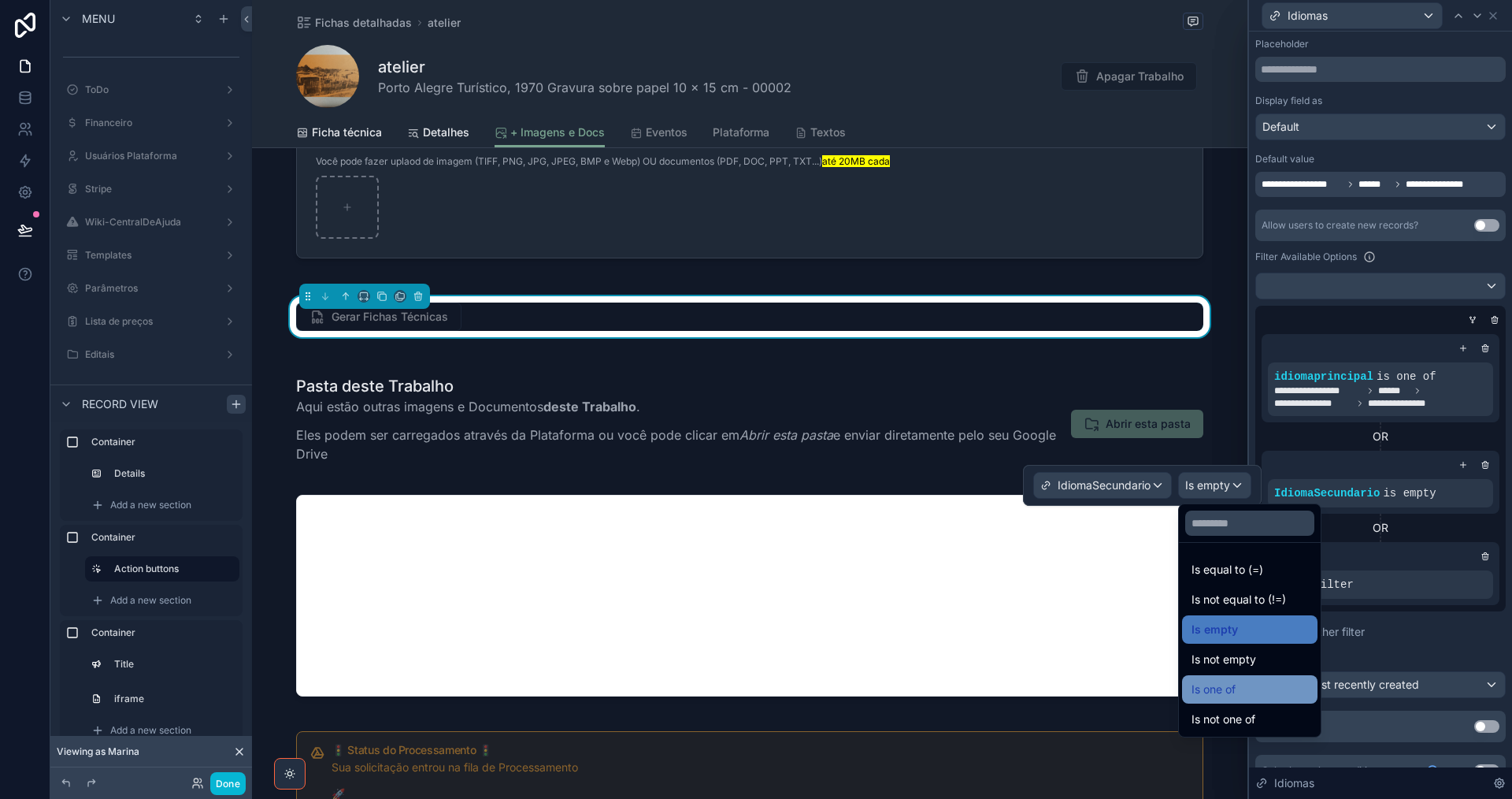
click at [1231, 691] on span "Is one of" at bounding box center [1213, 689] width 44 height 19
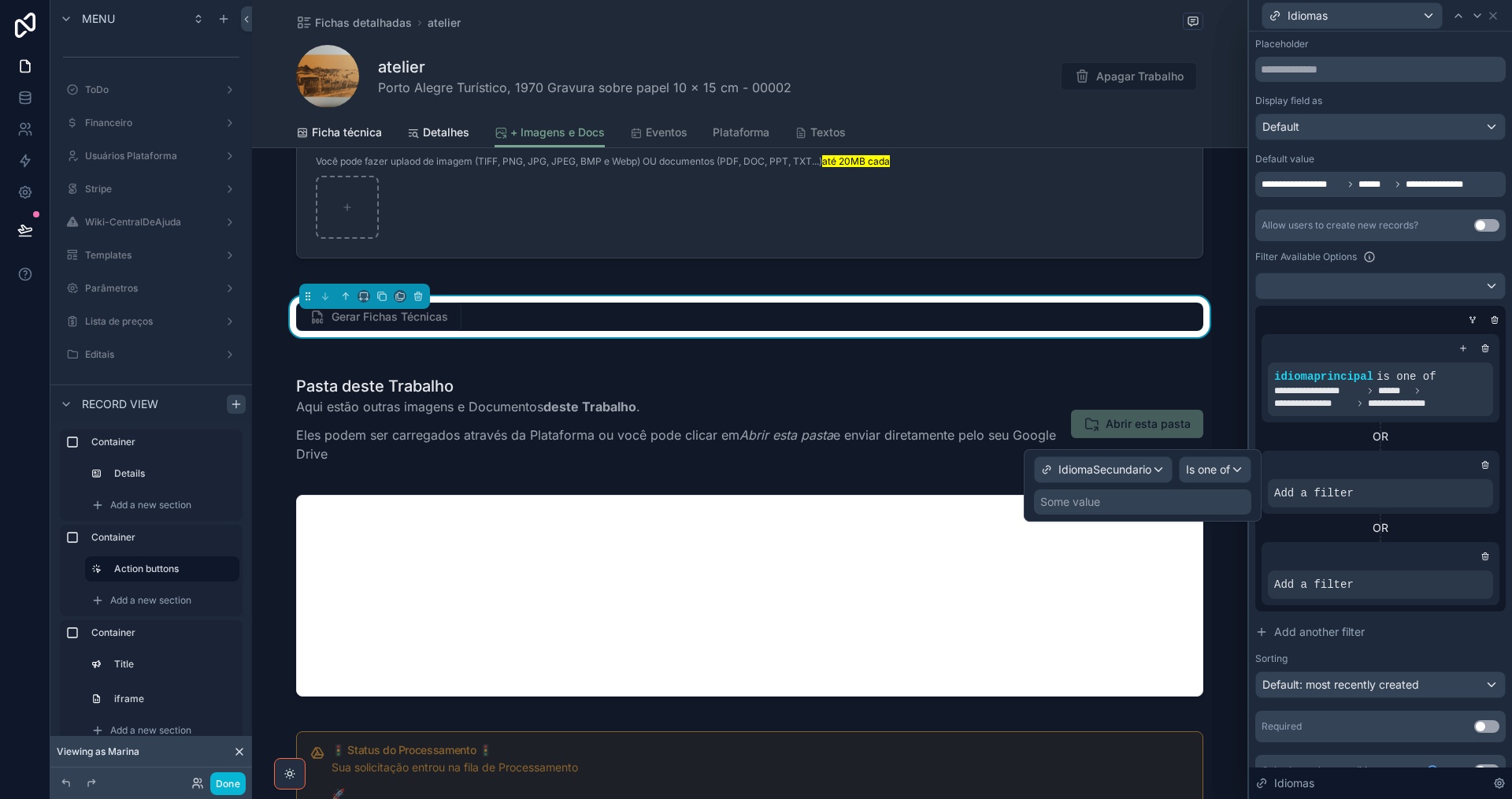
click at [1168, 501] on div "Some value" at bounding box center [1142, 502] width 217 height 25
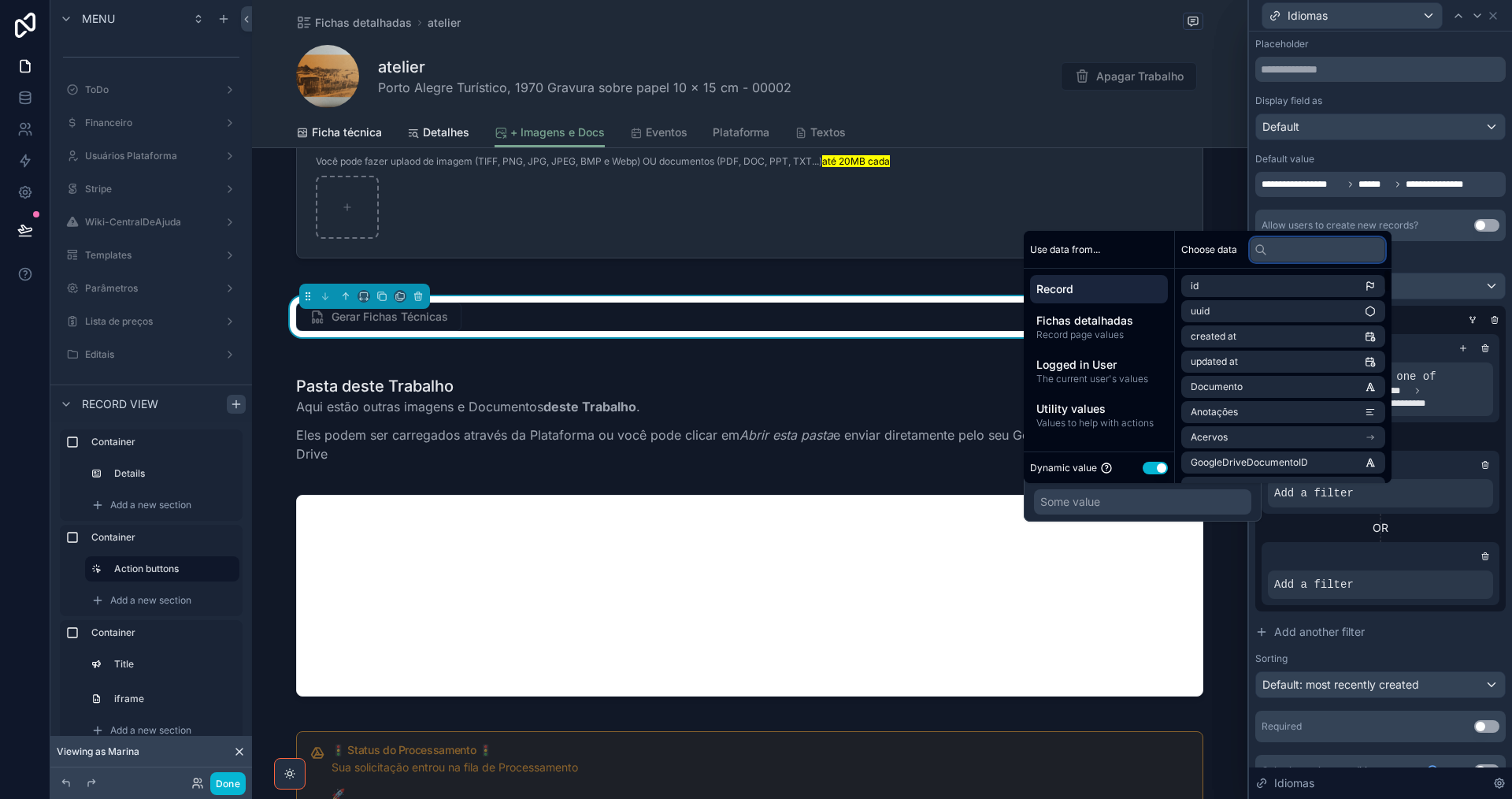
click at [1344, 247] on input "text" at bounding box center [1317, 250] width 135 height 25
paste input "********"
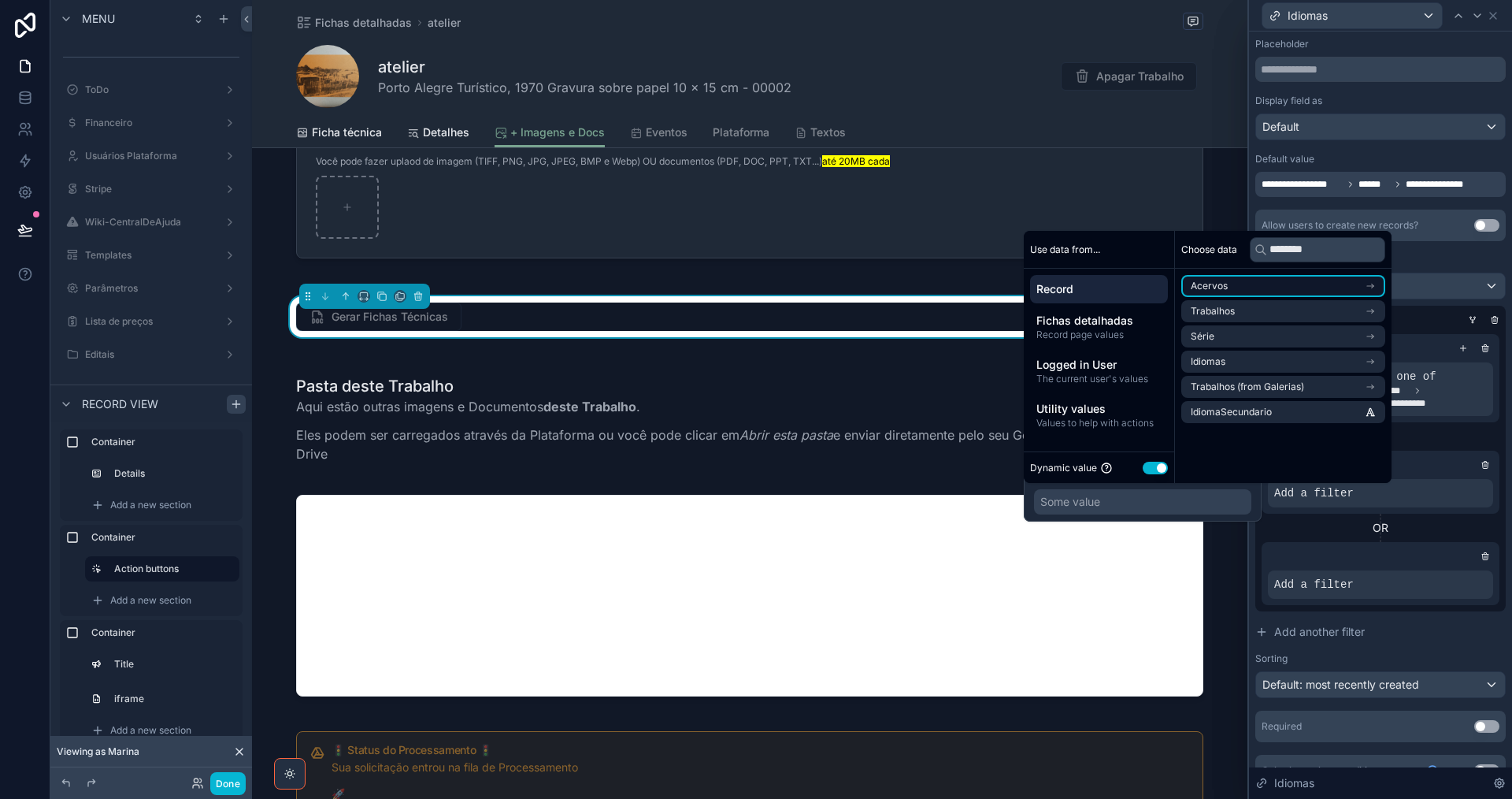
click at [1255, 286] on li "Acervos" at bounding box center [1283, 285] width 204 height 22
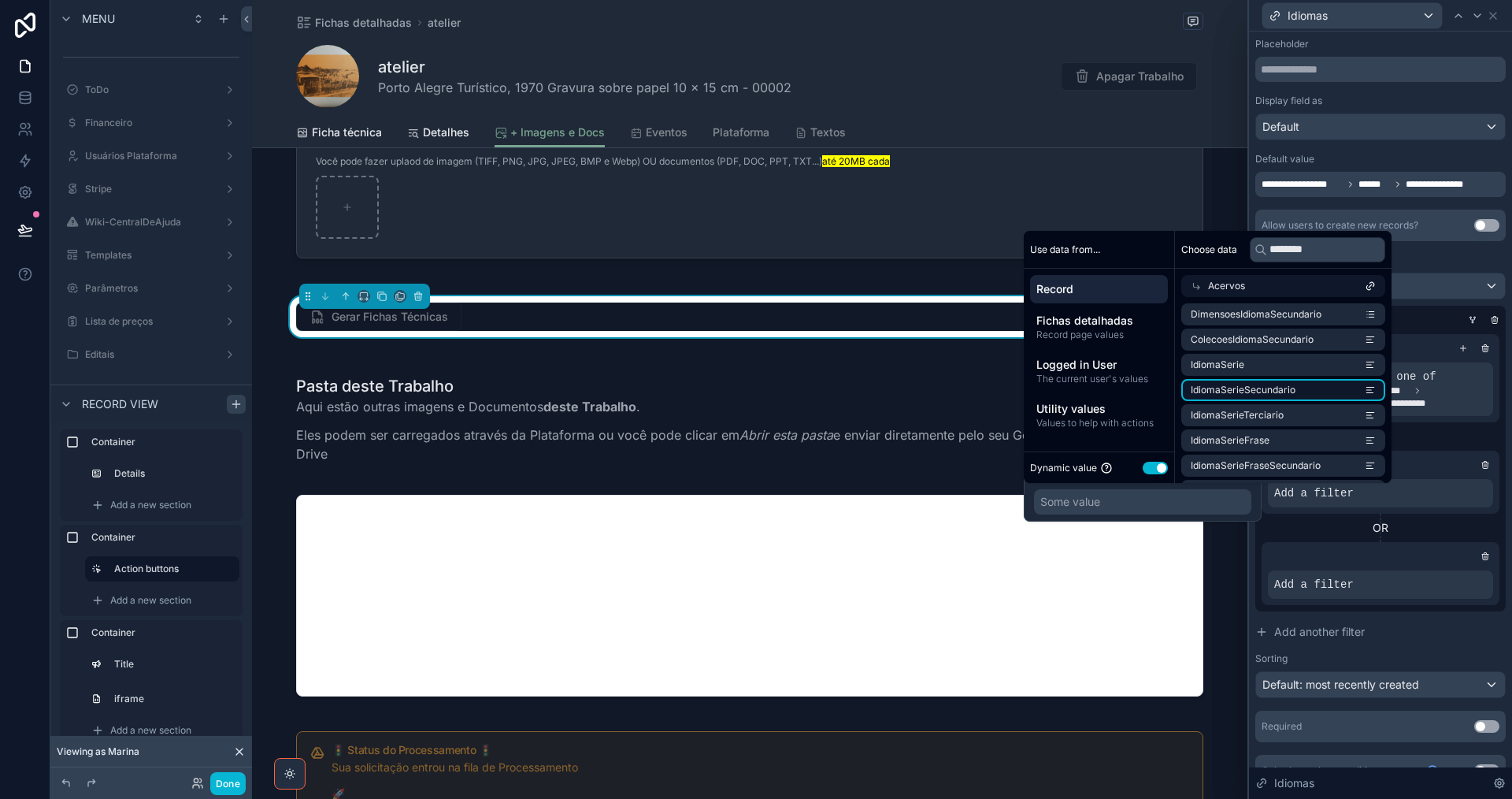
click at [1266, 391] on span "IdiomaSerieSecundario" at bounding box center [1243, 390] width 105 height 13
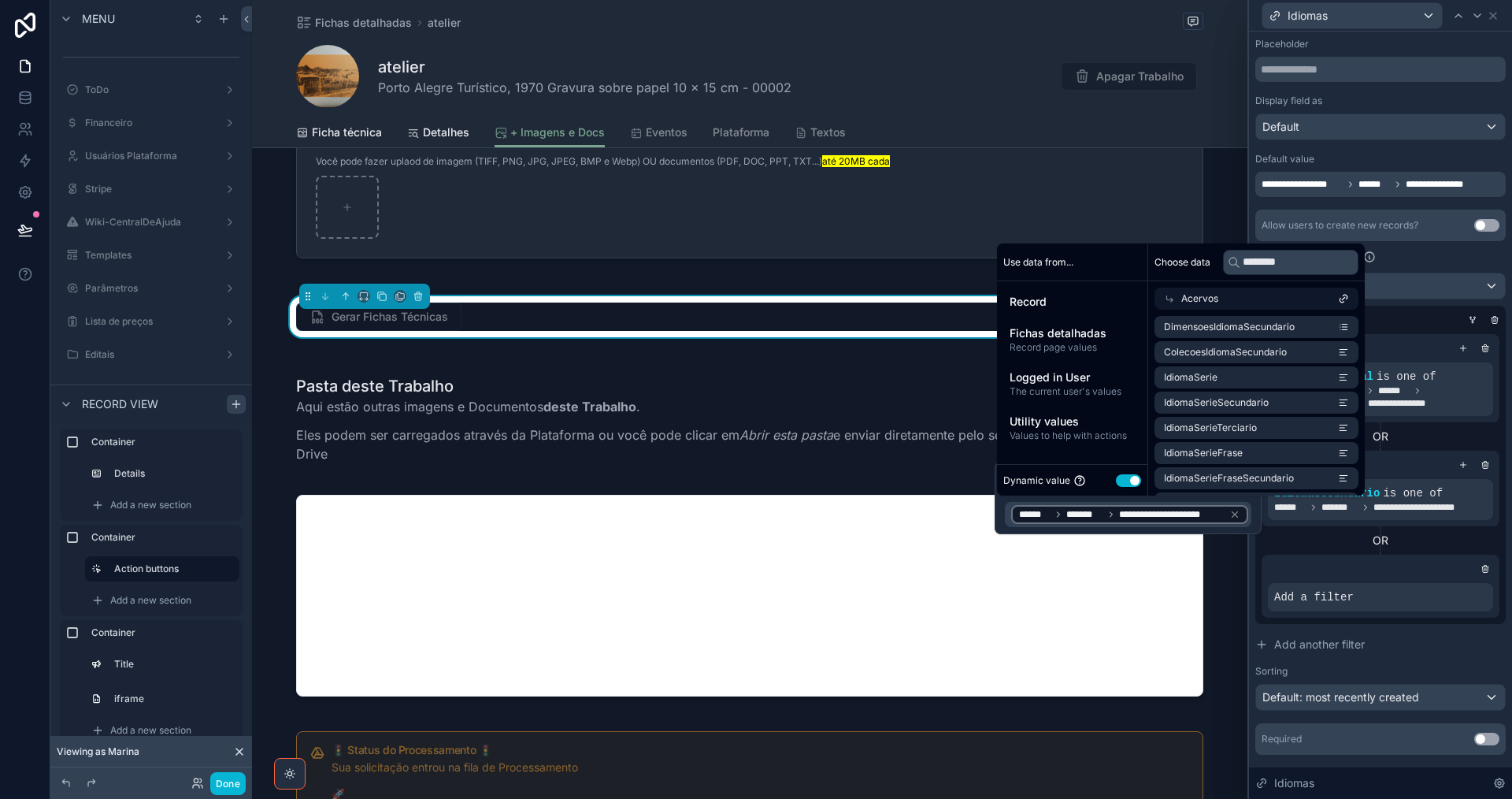
click at [1261, 296] on div "Acervos" at bounding box center [1256, 298] width 204 height 22
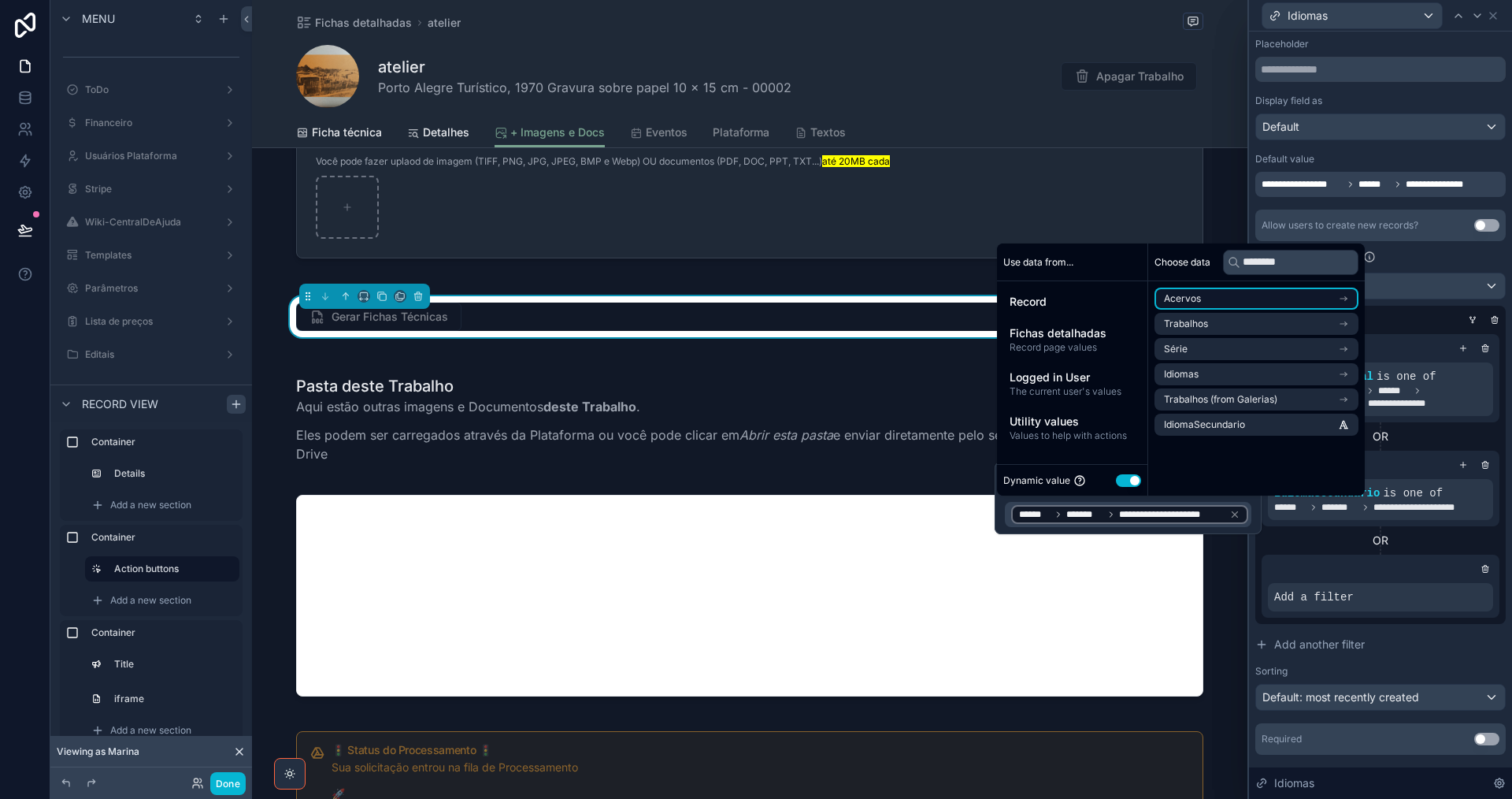
click at [1259, 306] on li "Acervos" at bounding box center [1256, 298] width 204 height 22
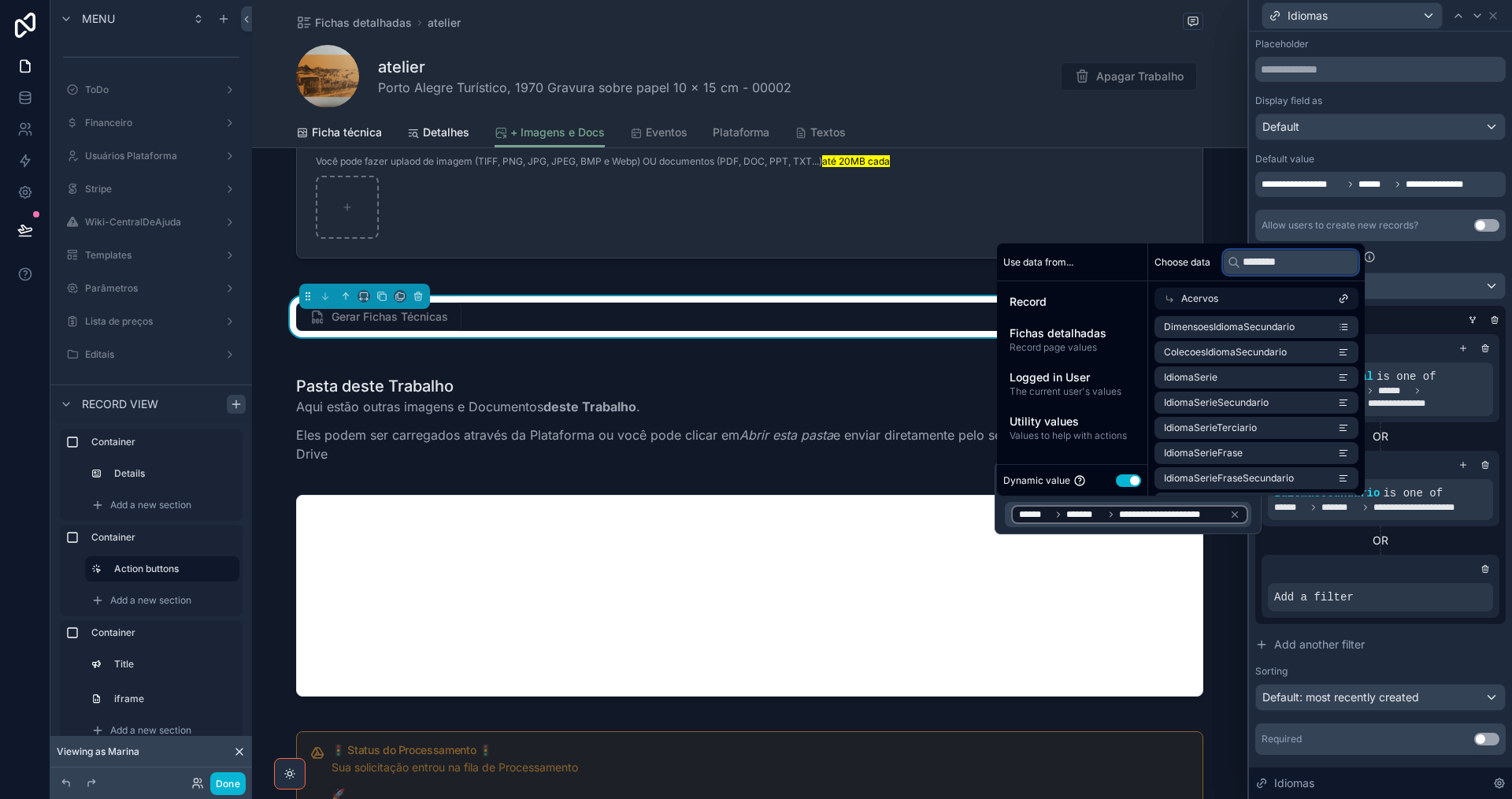
click at [1306, 264] on input "********" at bounding box center [1290, 262] width 135 height 25
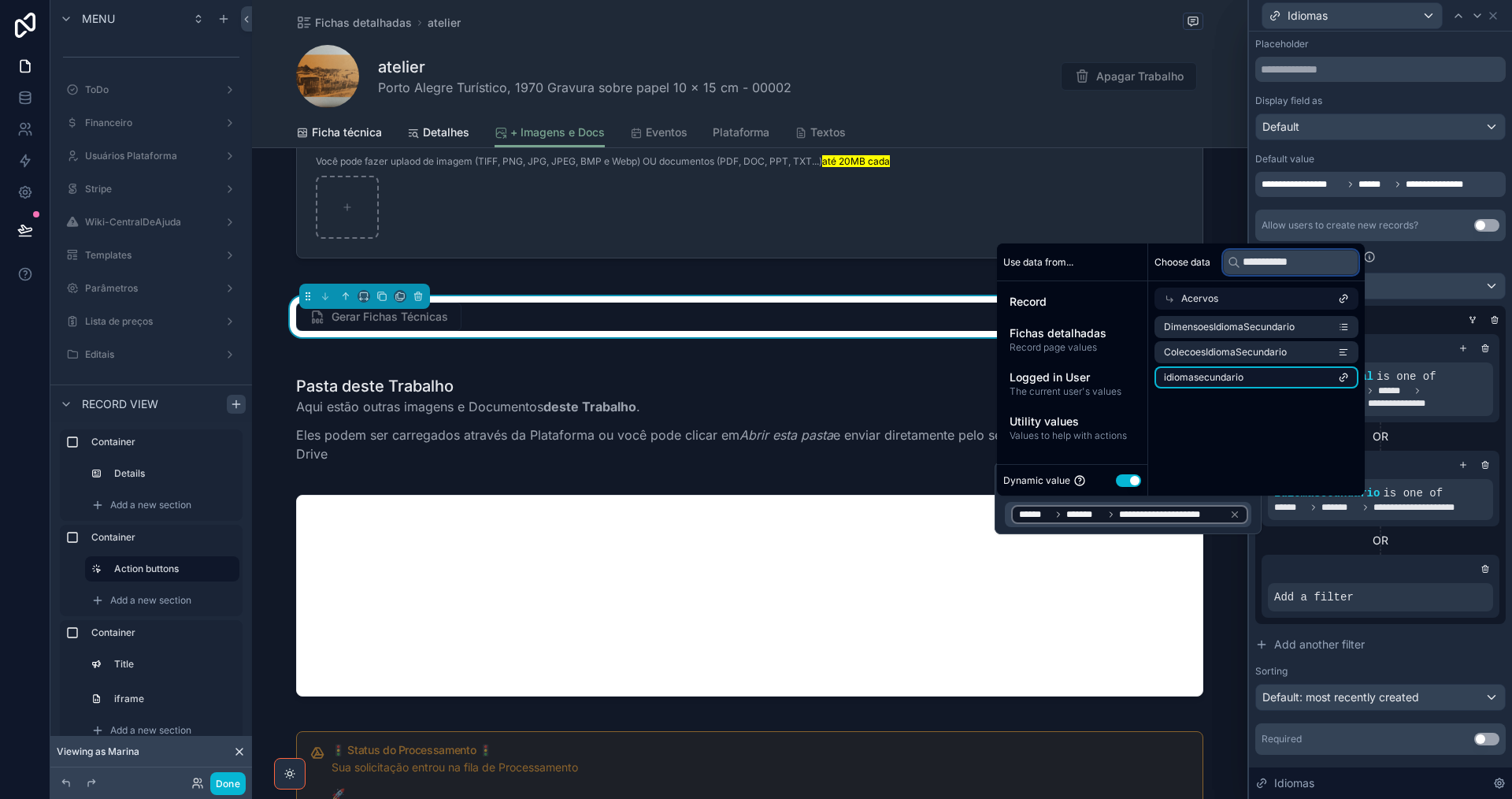
type input "**********"
click at [1325, 372] on li "idiomasecundario" at bounding box center [1256, 377] width 204 height 22
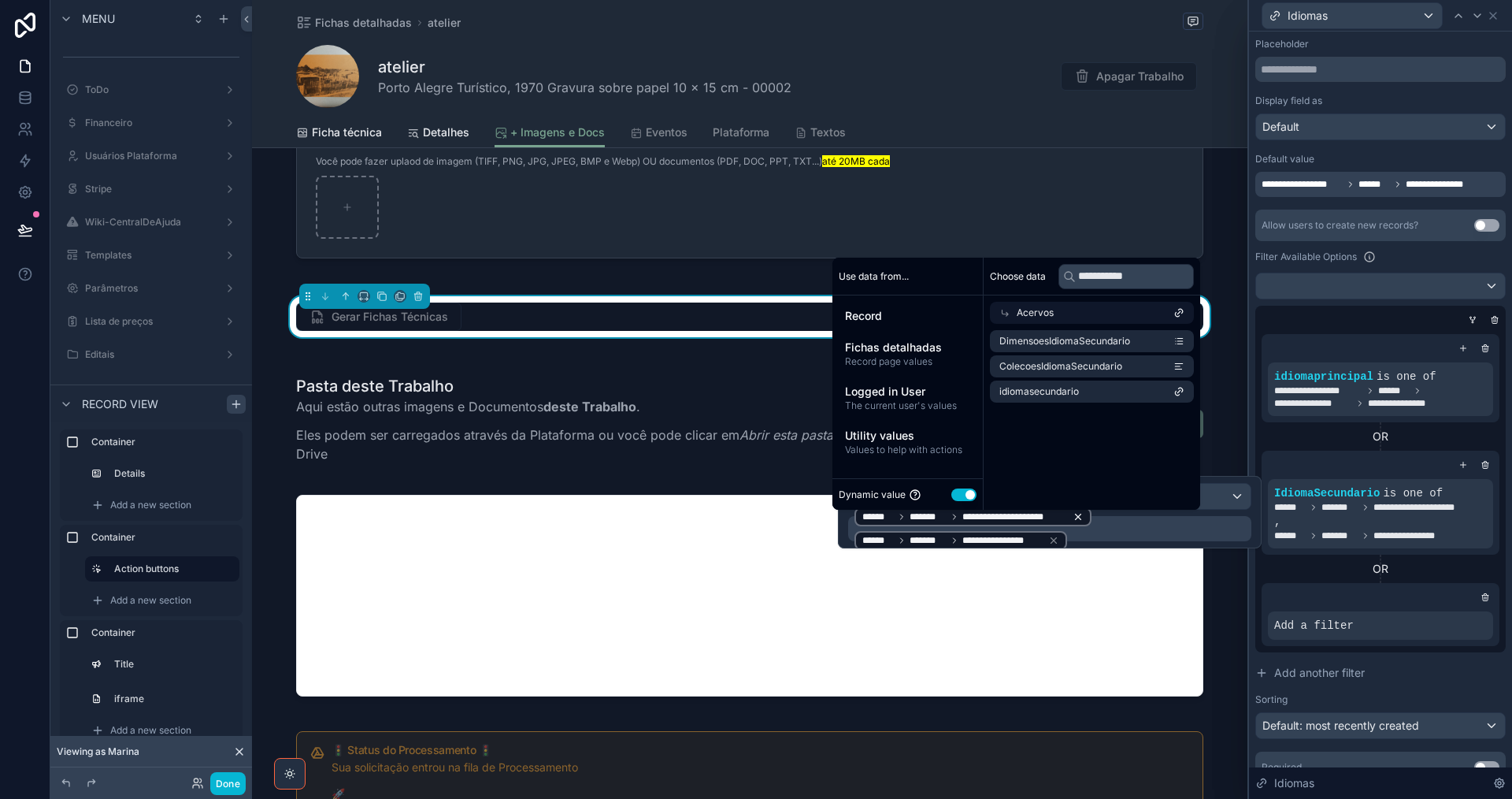
click at [1073, 515] on icon at bounding box center [1078, 516] width 11 height 11
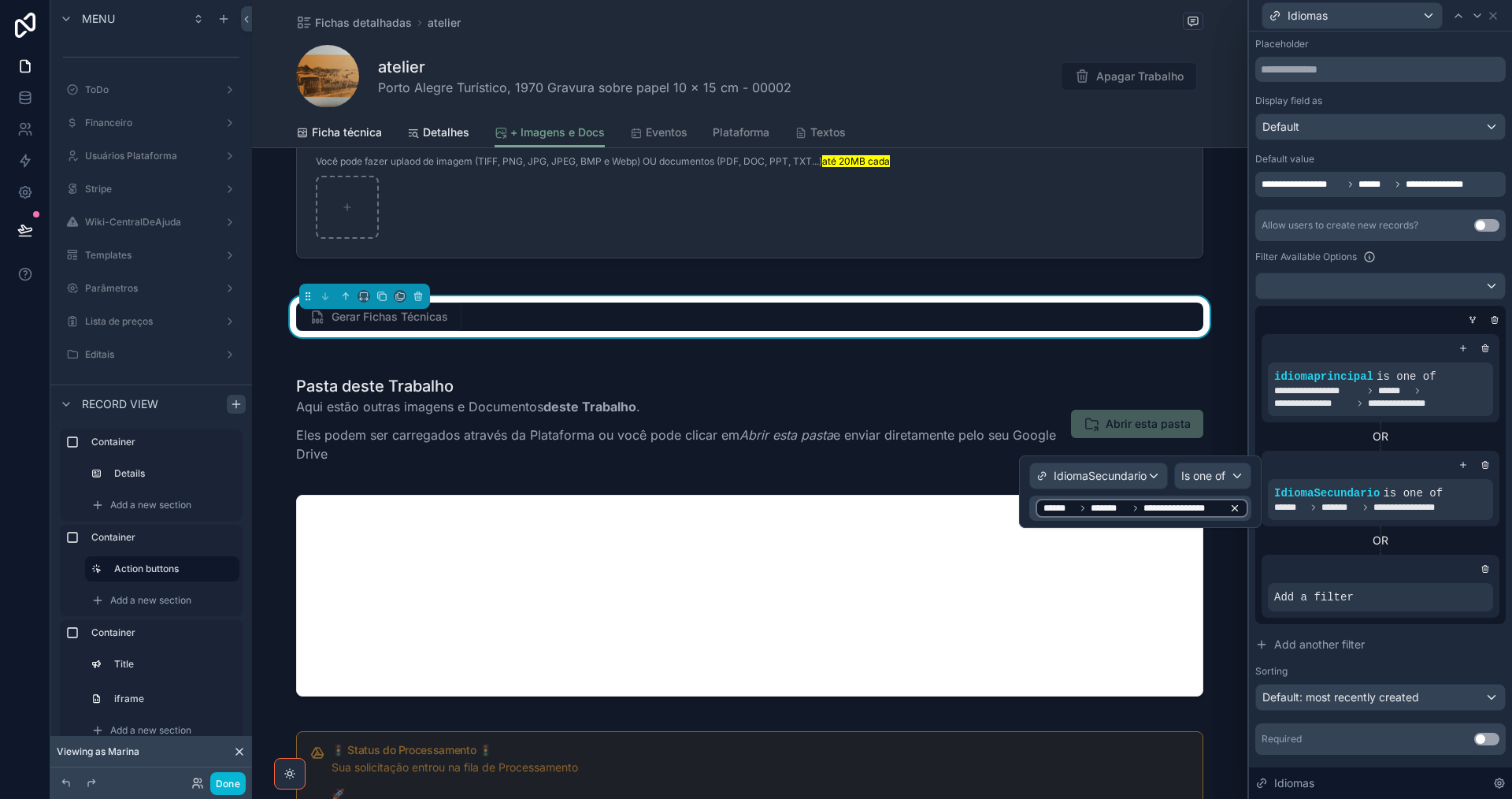
click at [1236, 507] on icon at bounding box center [1236, 508] width 5 height 5
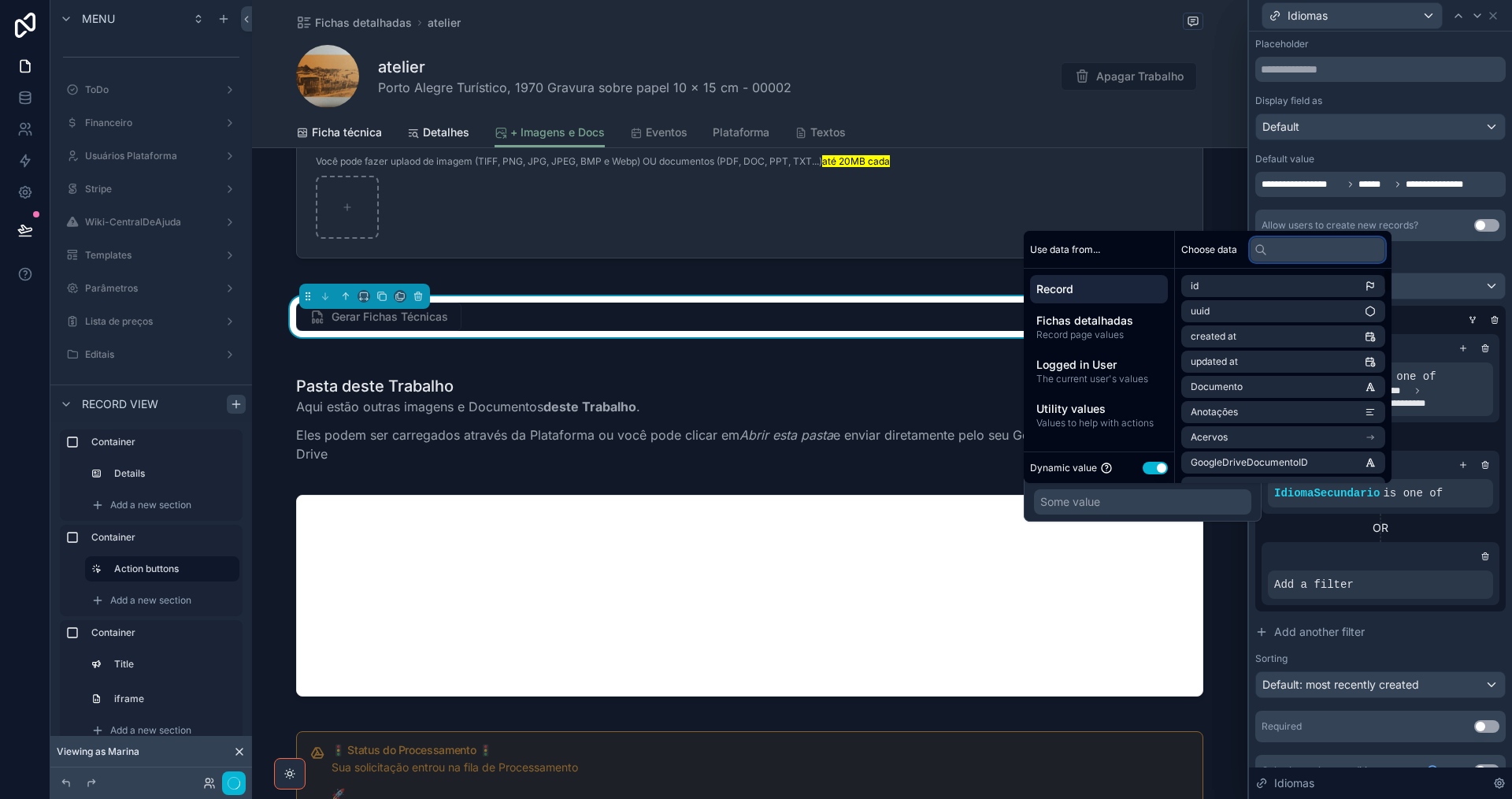
click at [1308, 248] on input "text" at bounding box center [1317, 250] width 135 height 25
paste input "**********"
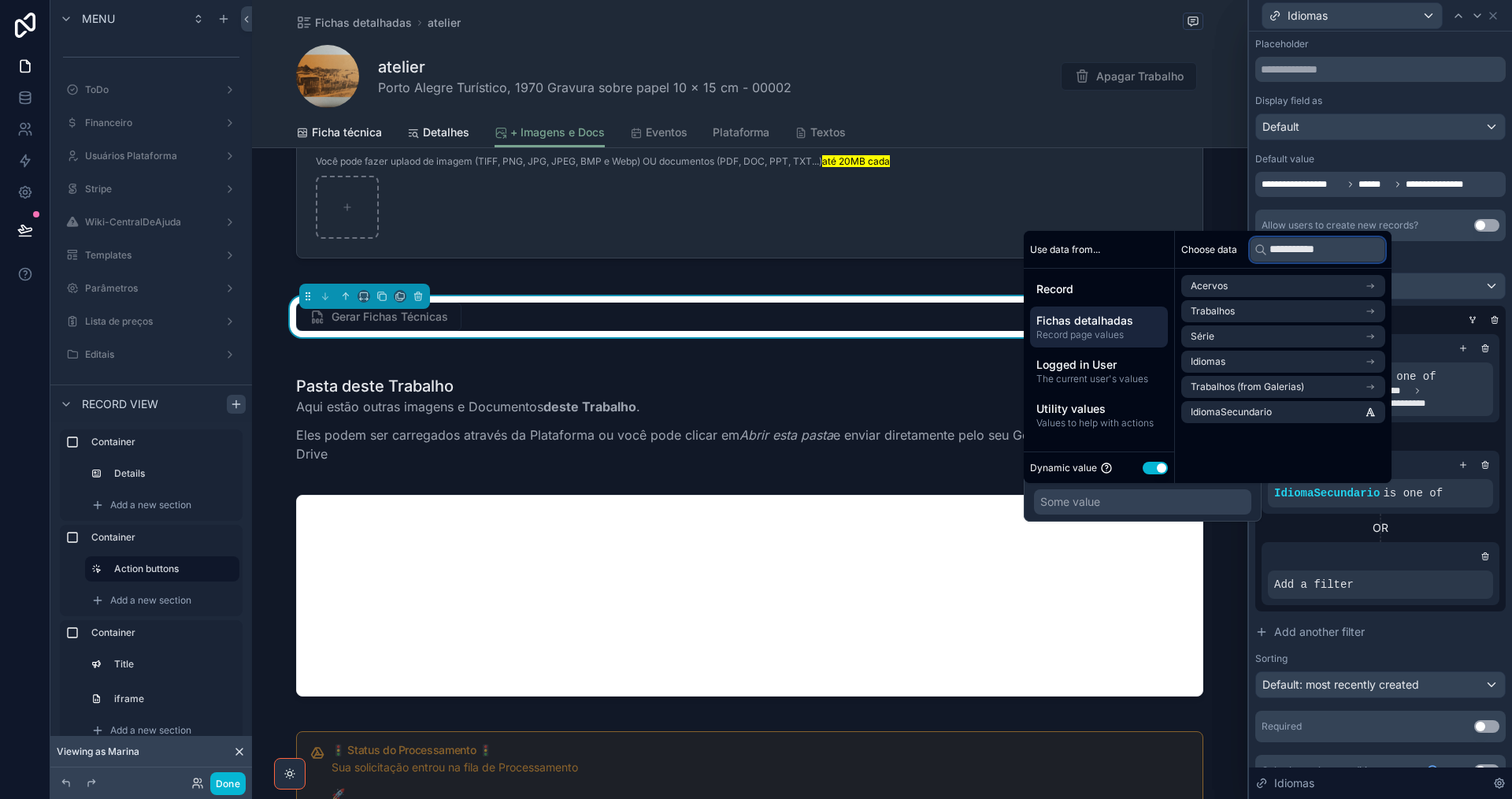
type input "**********"
click at [1072, 321] on span "Fichas detalhadas" at bounding box center [1099, 320] width 125 height 16
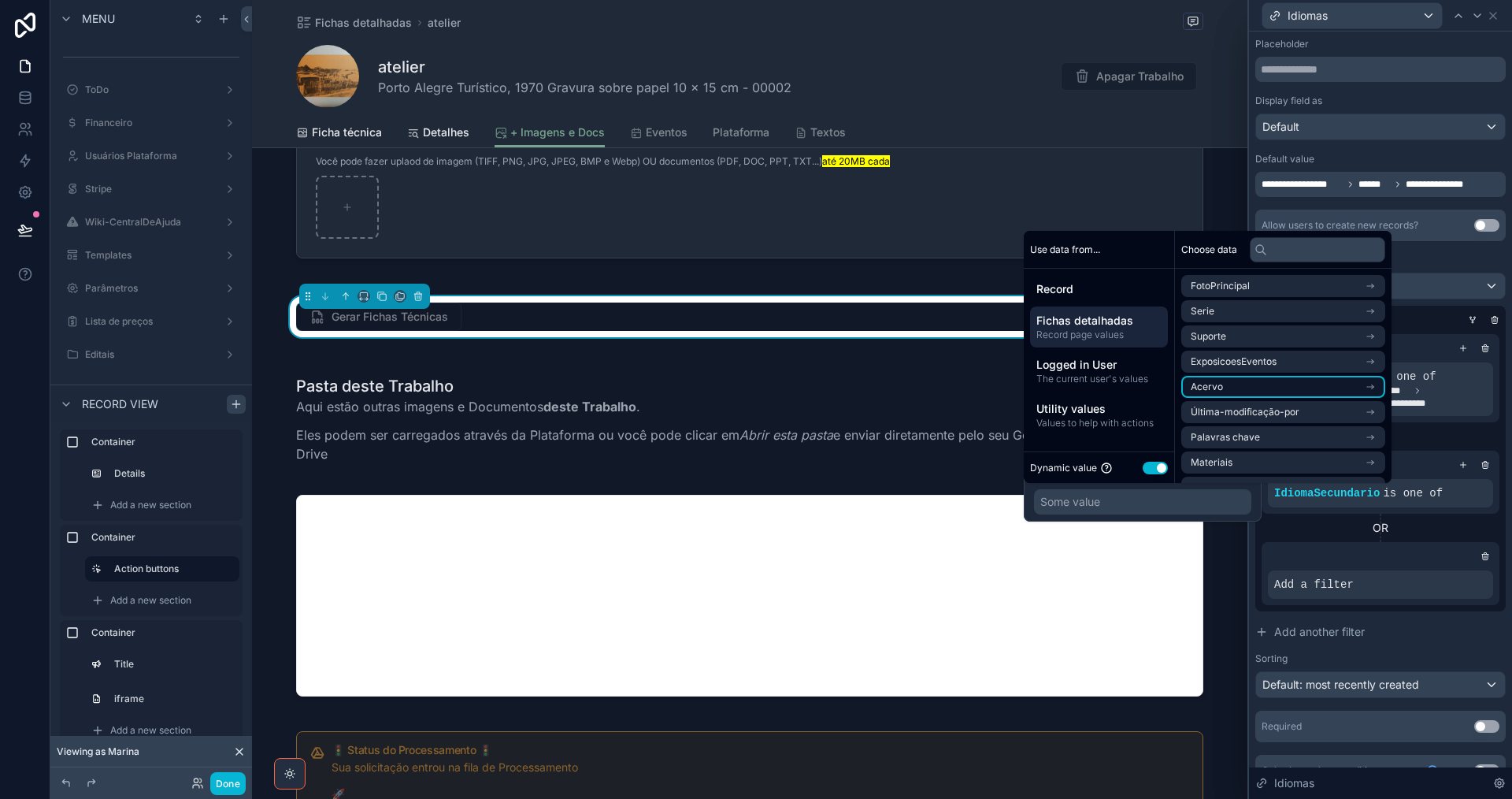
click at [1270, 388] on li "Acervo" at bounding box center [1283, 387] width 204 height 22
click at [1318, 248] on input "text" at bounding box center [1317, 250] width 135 height 25
paste input "**********"
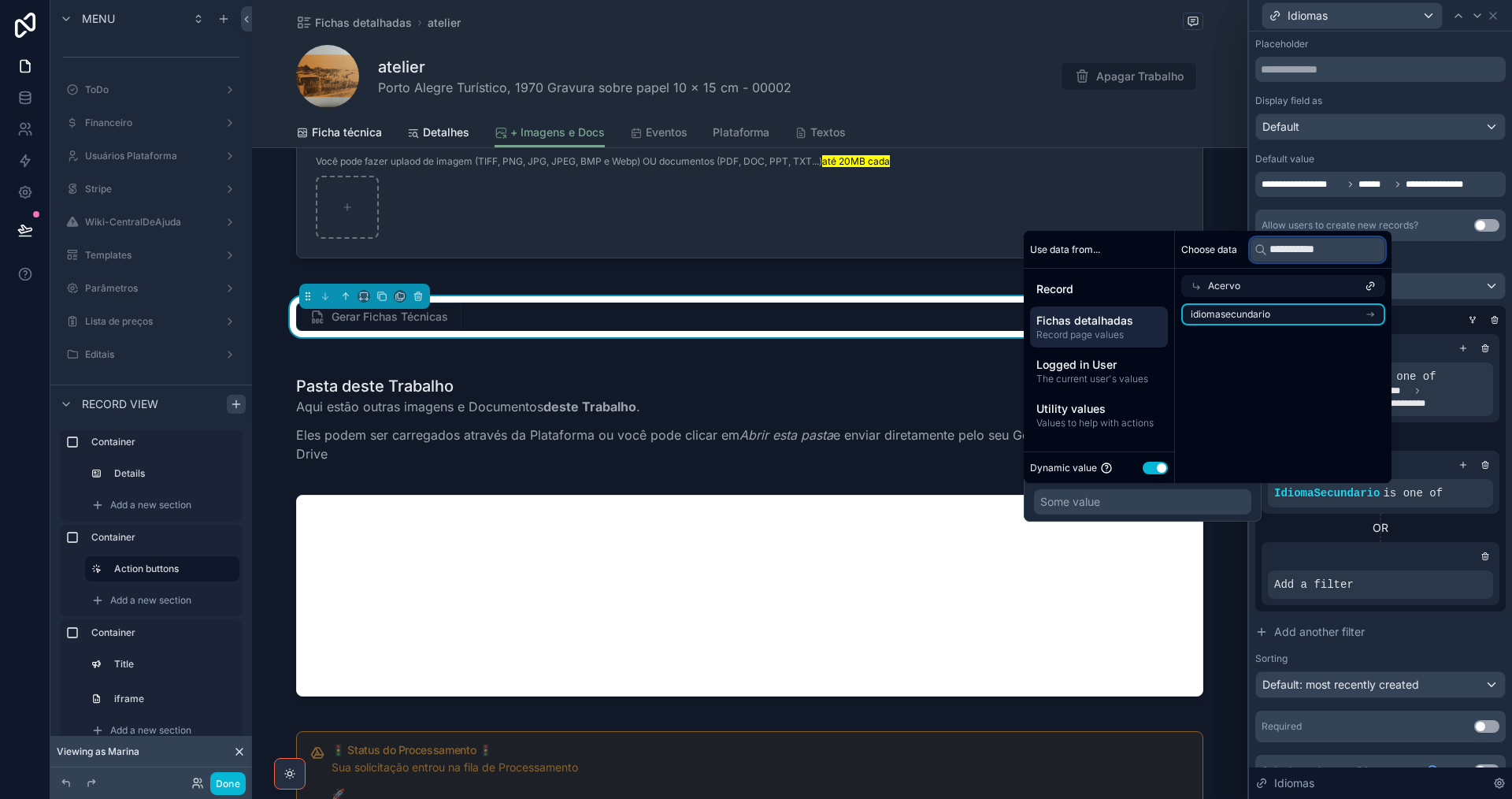
type input "**********"
click at [1304, 318] on li "idiomasecundario" at bounding box center [1283, 314] width 204 height 22
click at [1305, 344] on li "IdiomaSecundario" at bounding box center [1287, 339] width 213 height 22
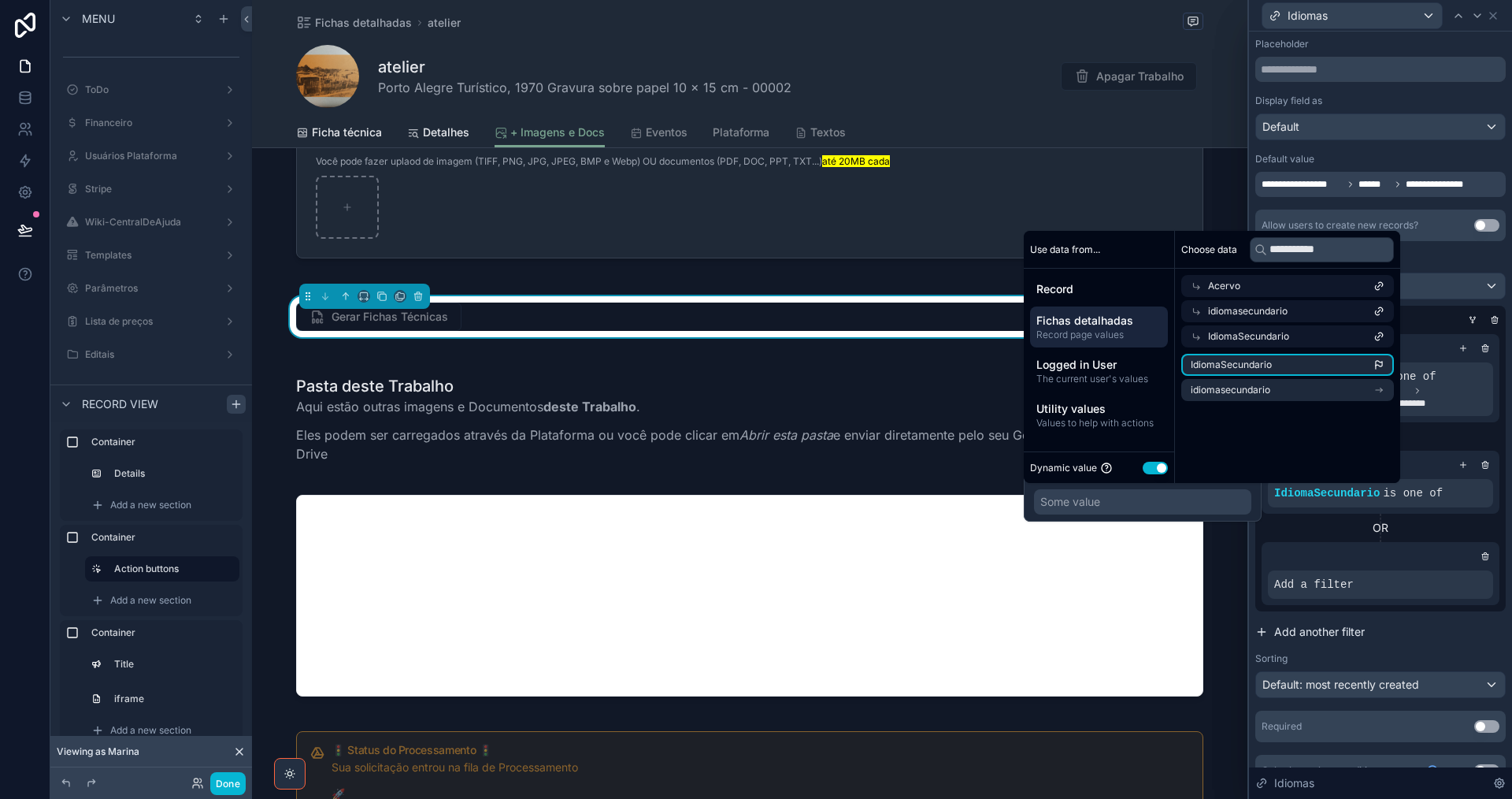
drag, startPoint x: 1307, startPoint y: 365, endPoint x: 1403, endPoint y: 653, distance: 303.6
click at [1308, 365] on li "IdiomaSecundario" at bounding box center [1287, 364] width 213 height 22
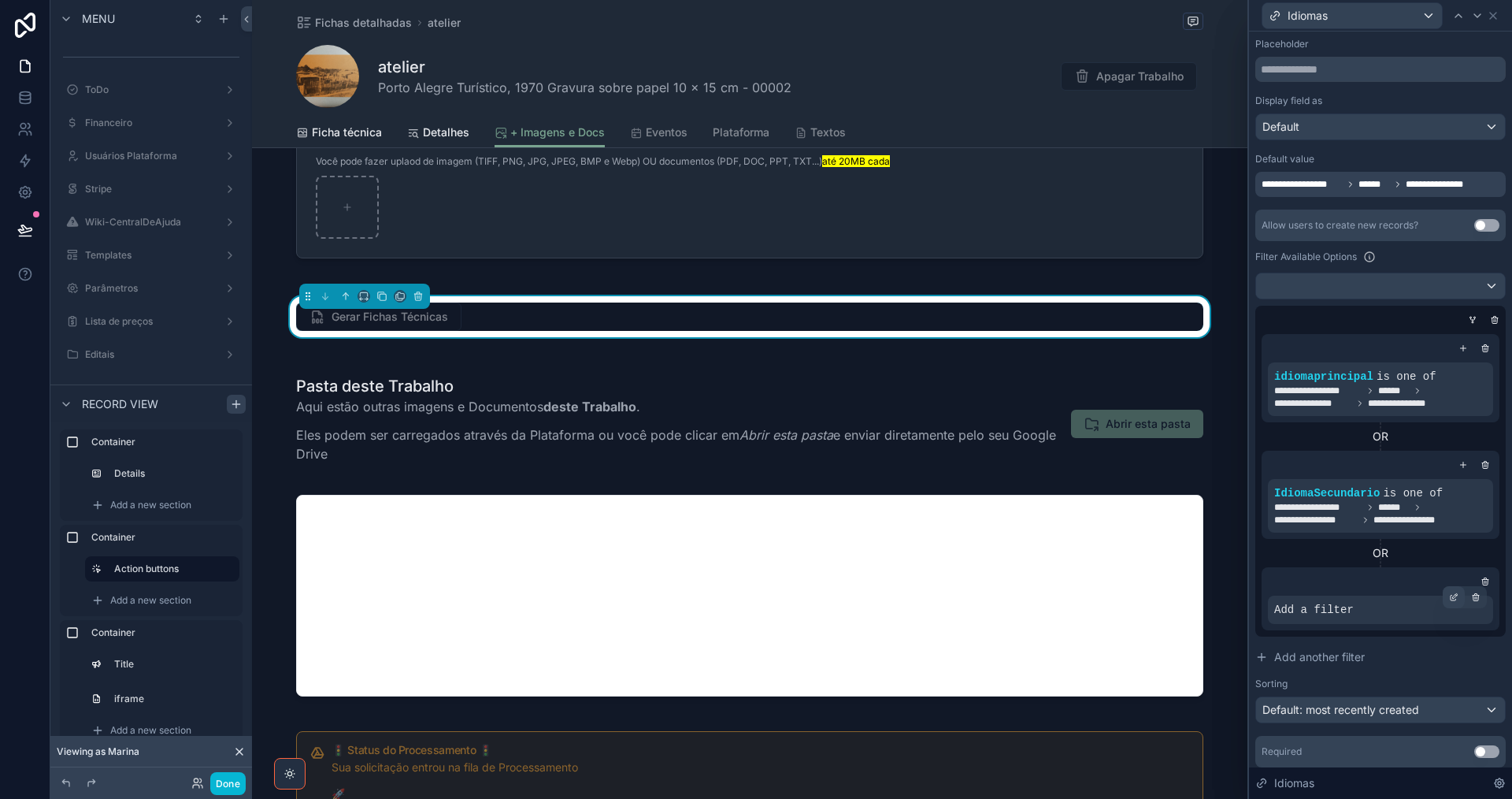
click at [1449, 595] on icon at bounding box center [1454, 597] width 10 height 10
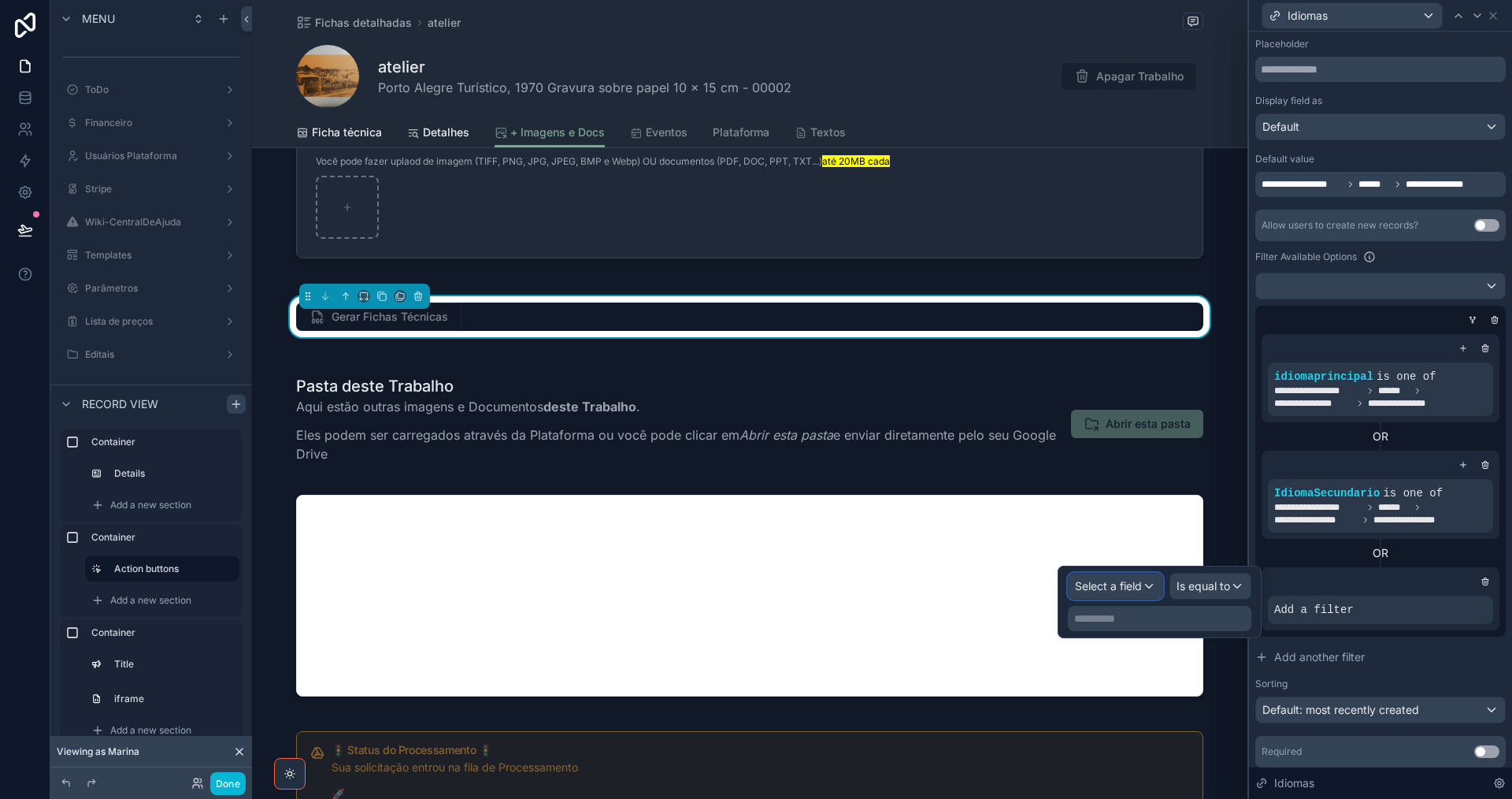
click at [1121, 590] on span "Select a field" at bounding box center [1109, 585] width 67 height 13
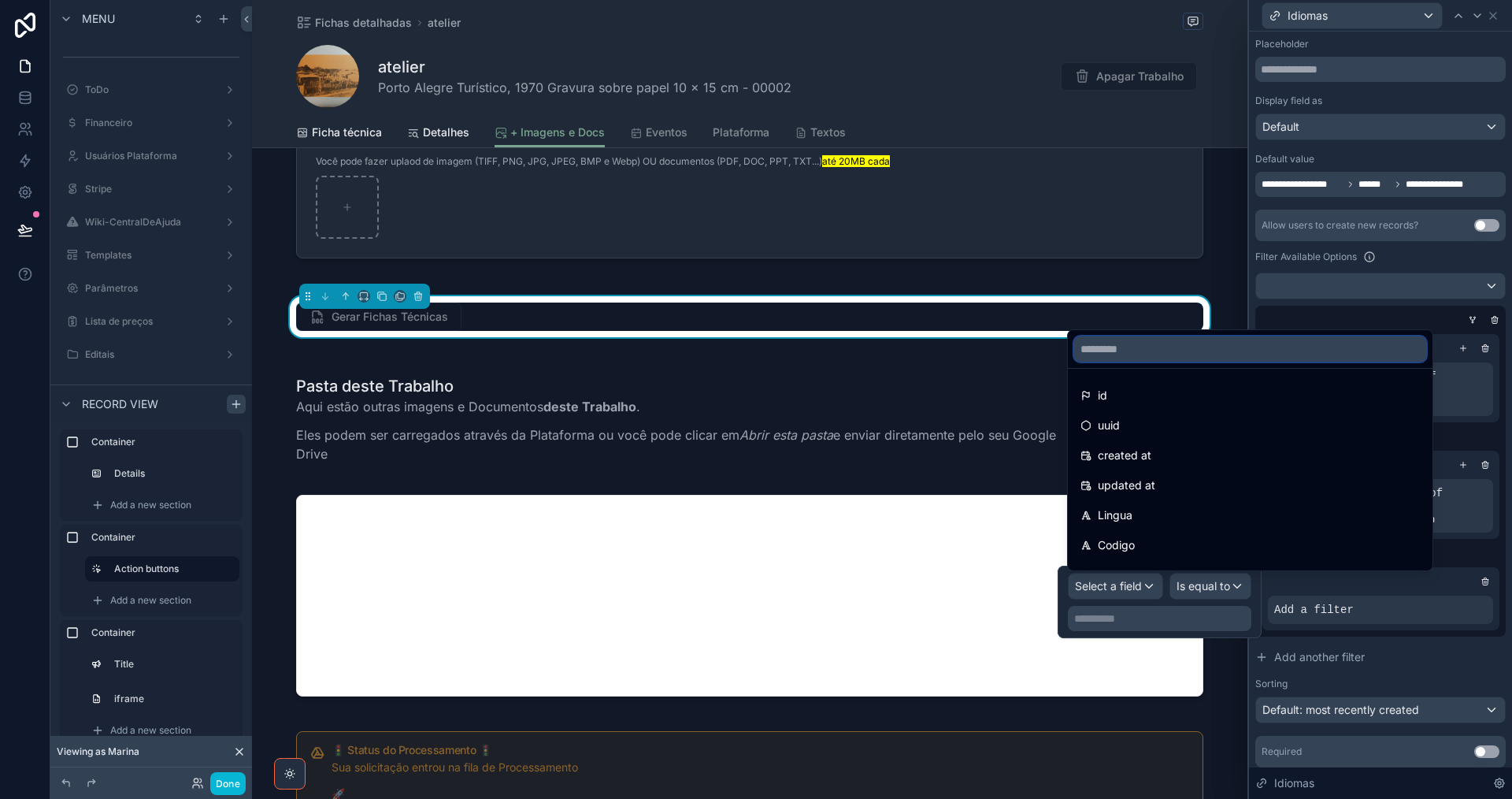
click at [1151, 359] on input "text" at bounding box center [1250, 349] width 352 height 25
paste input "**********"
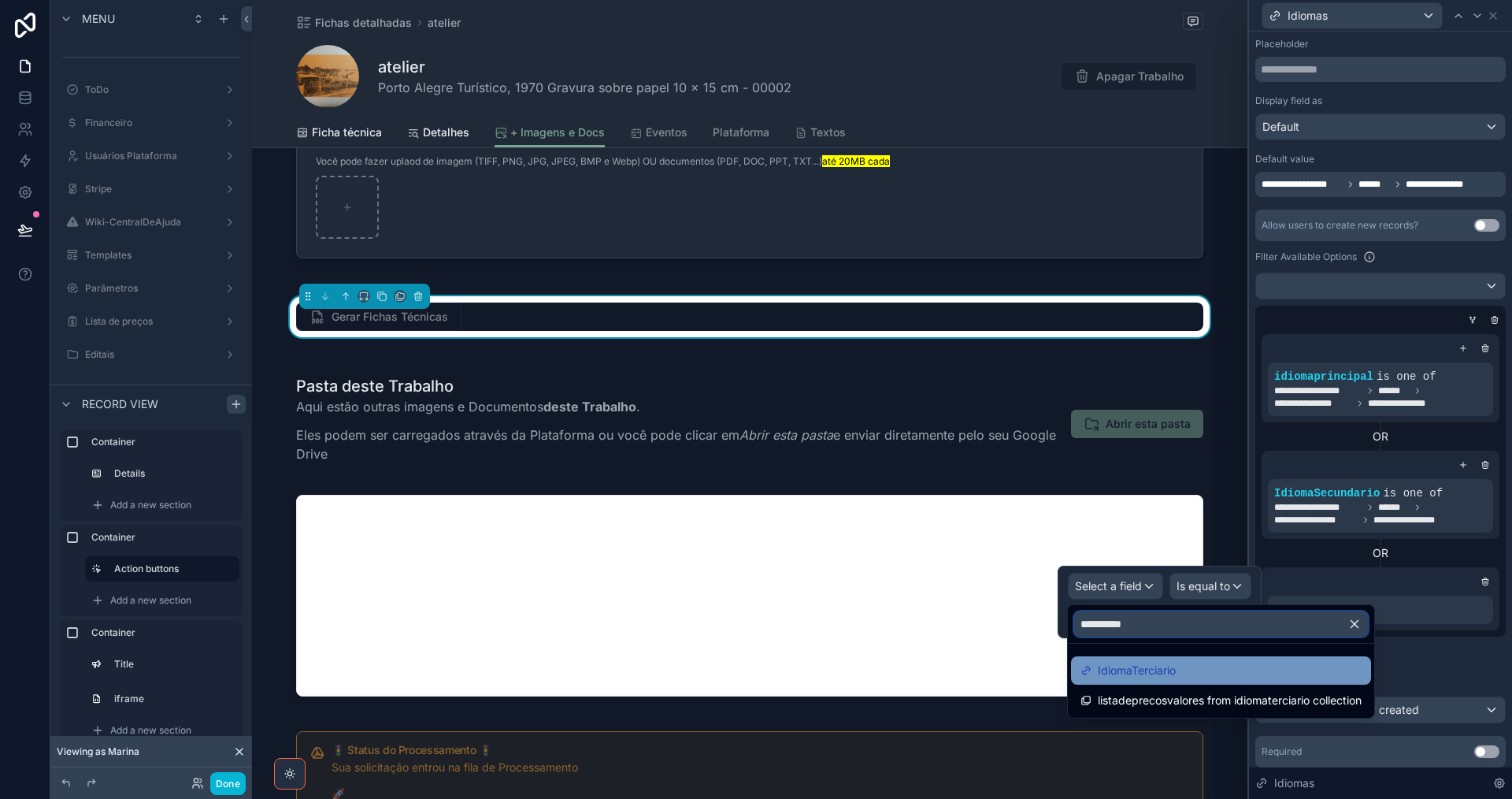
type input "**********"
click at [1165, 674] on span "IdiomaTerciario" at bounding box center [1136, 670] width 78 height 19
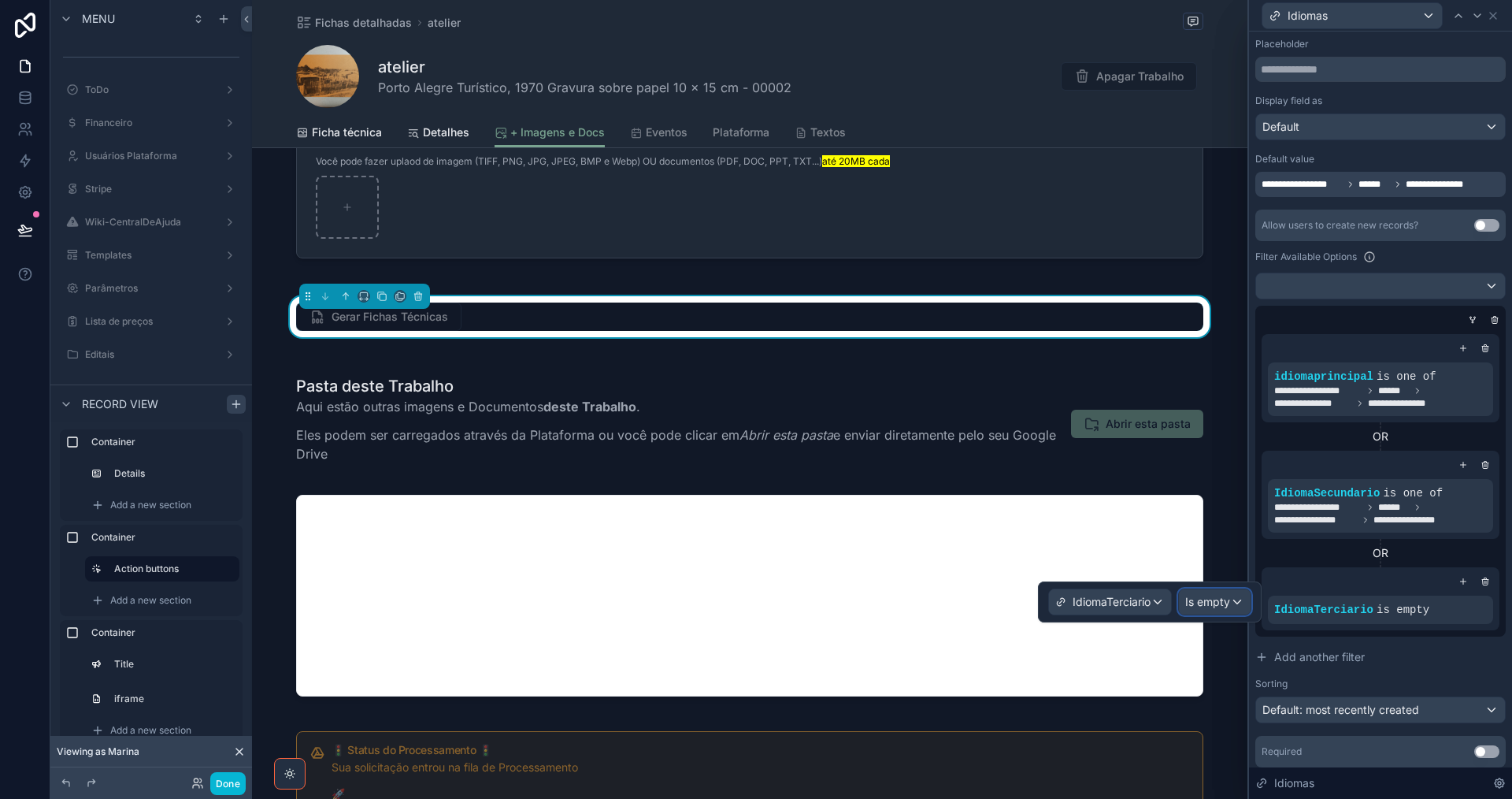
click at [1216, 603] on span "Is empty" at bounding box center [1208, 602] width 45 height 16
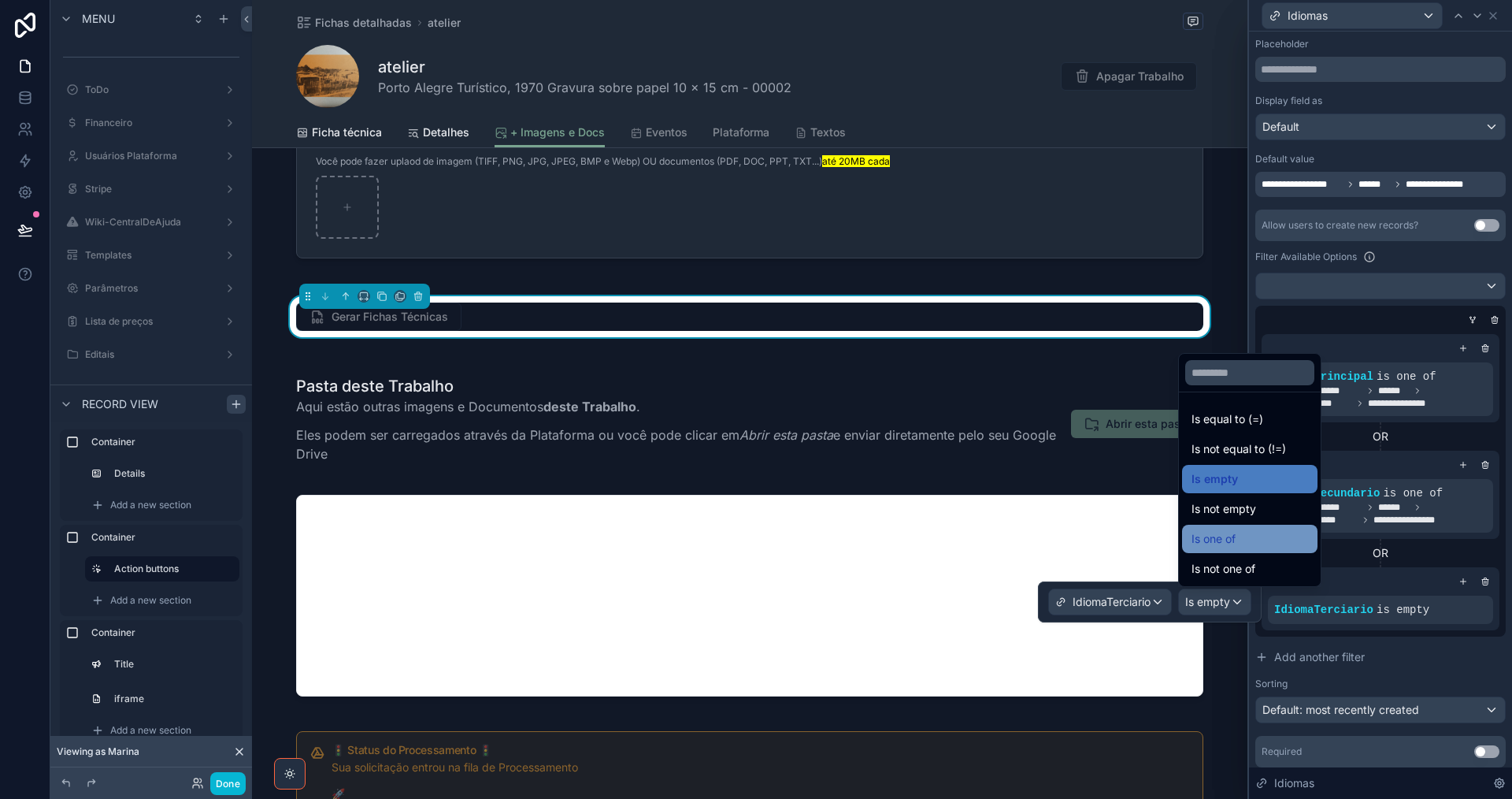
click at [1240, 538] on div "Is one of" at bounding box center [1250, 539] width 116 height 19
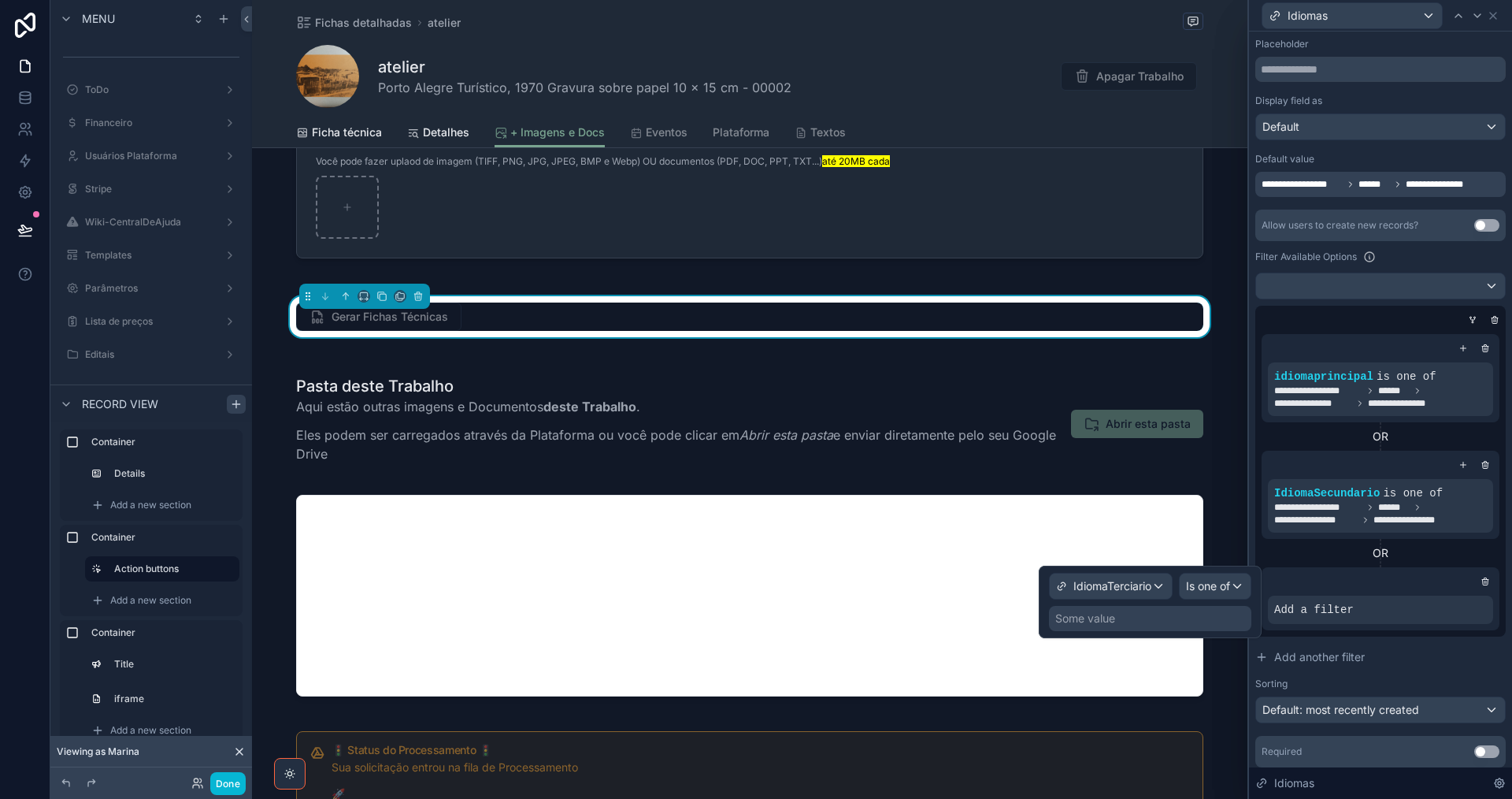
click at [1185, 616] on div "Some value" at bounding box center [1150, 618] width 202 height 25
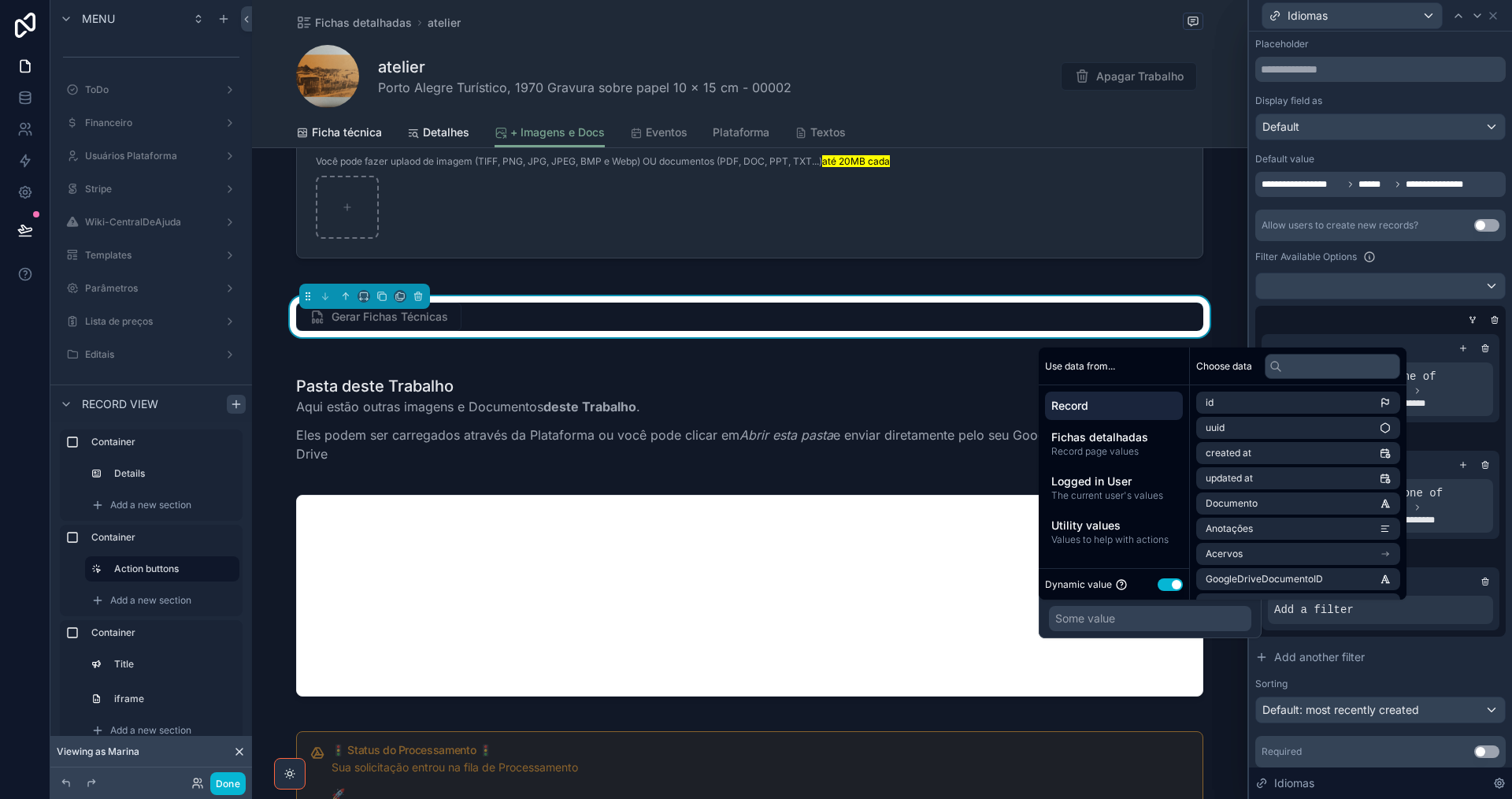
click at [1123, 448] on span "Record page values" at bounding box center [1114, 451] width 125 height 13
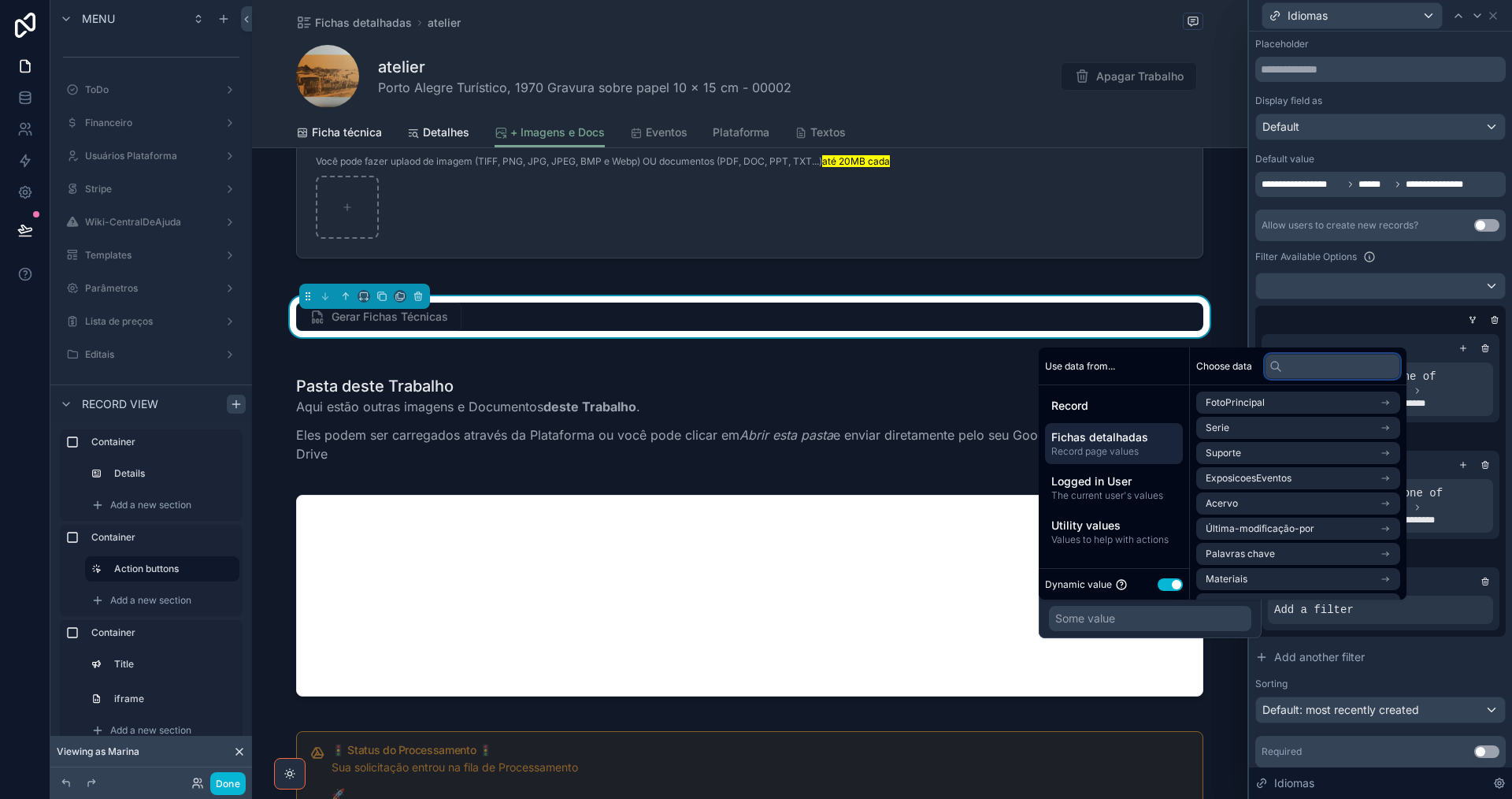
click at [1337, 367] on input "text" at bounding box center [1332, 366] width 135 height 25
paste input "**********"
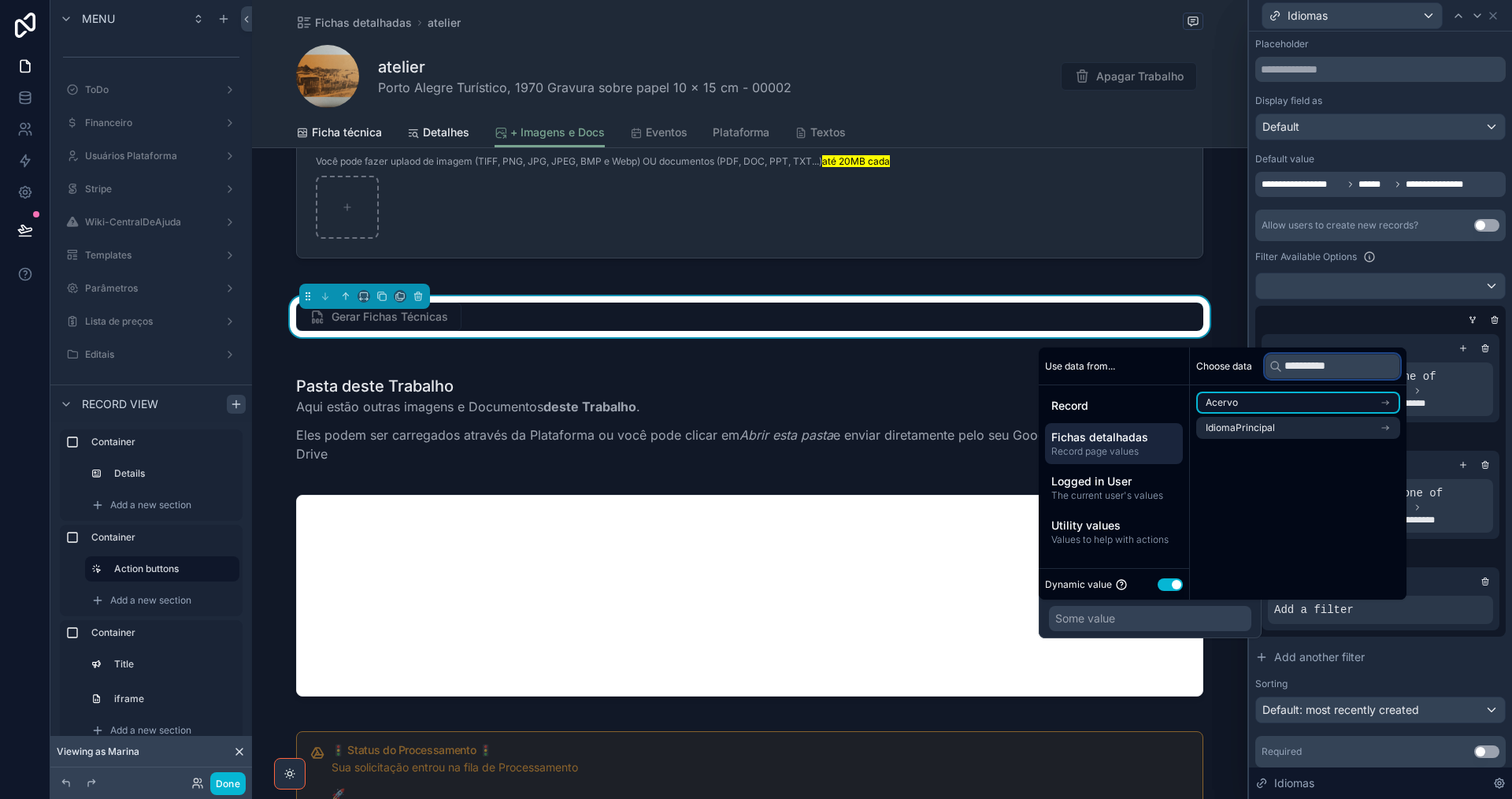
type input "**********"
click at [1304, 403] on li "Acervo" at bounding box center [1298, 402] width 204 height 22
click at [1314, 428] on li "idiomaterciario" at bounding box center [1298, 430] width 204 height 22
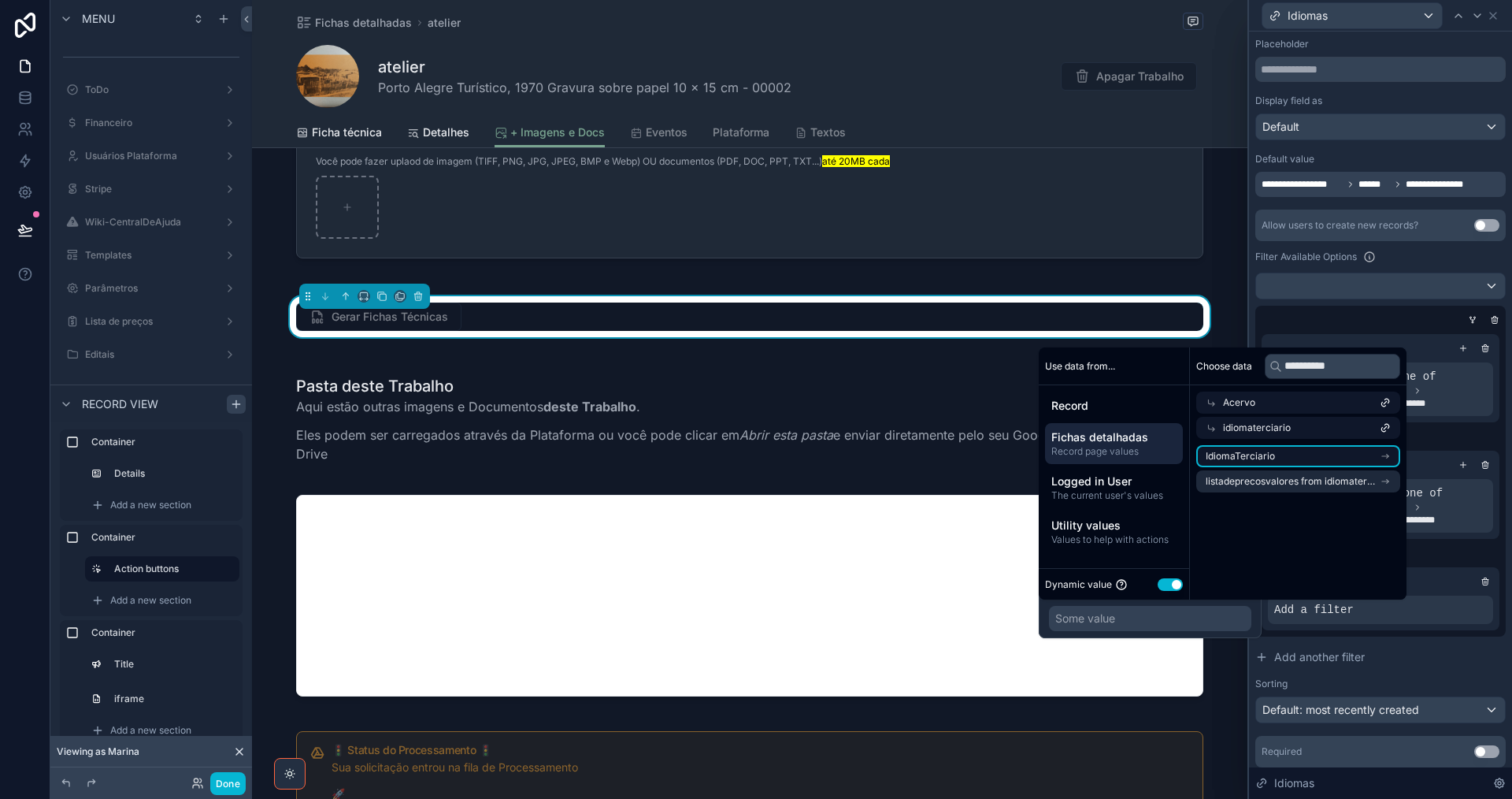
click at [1312, 450] on li "IdiomaTerciario" at bounding box center [1298, 455] width 204 height 22
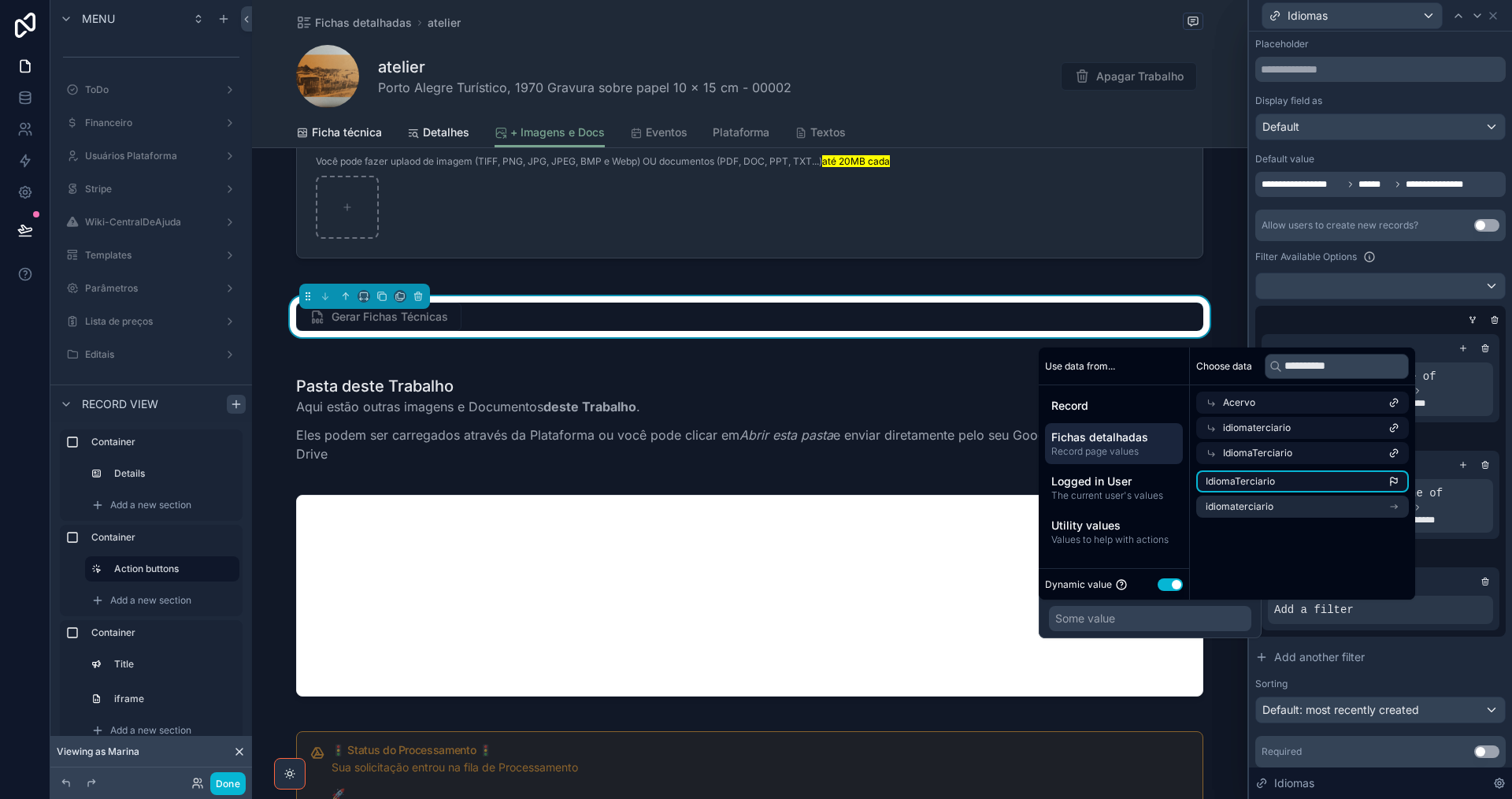
click at [1312, 477] on li "IdiomaTerciario" at bounding box center [1303, 481] width 213 height 22
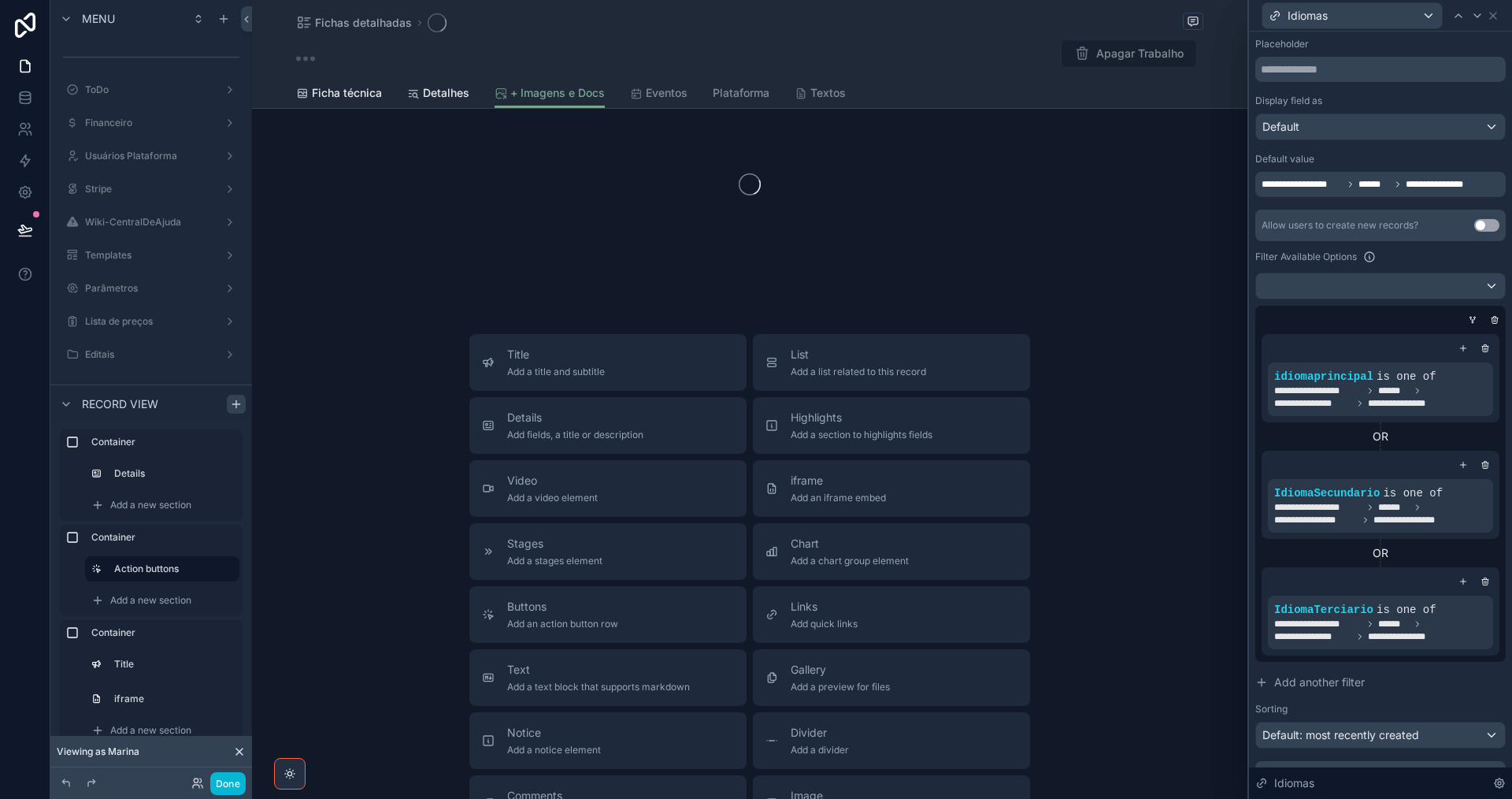
click at [1470, 555] on div "OR" at bounding box center [1380, 553] width 238 height 16
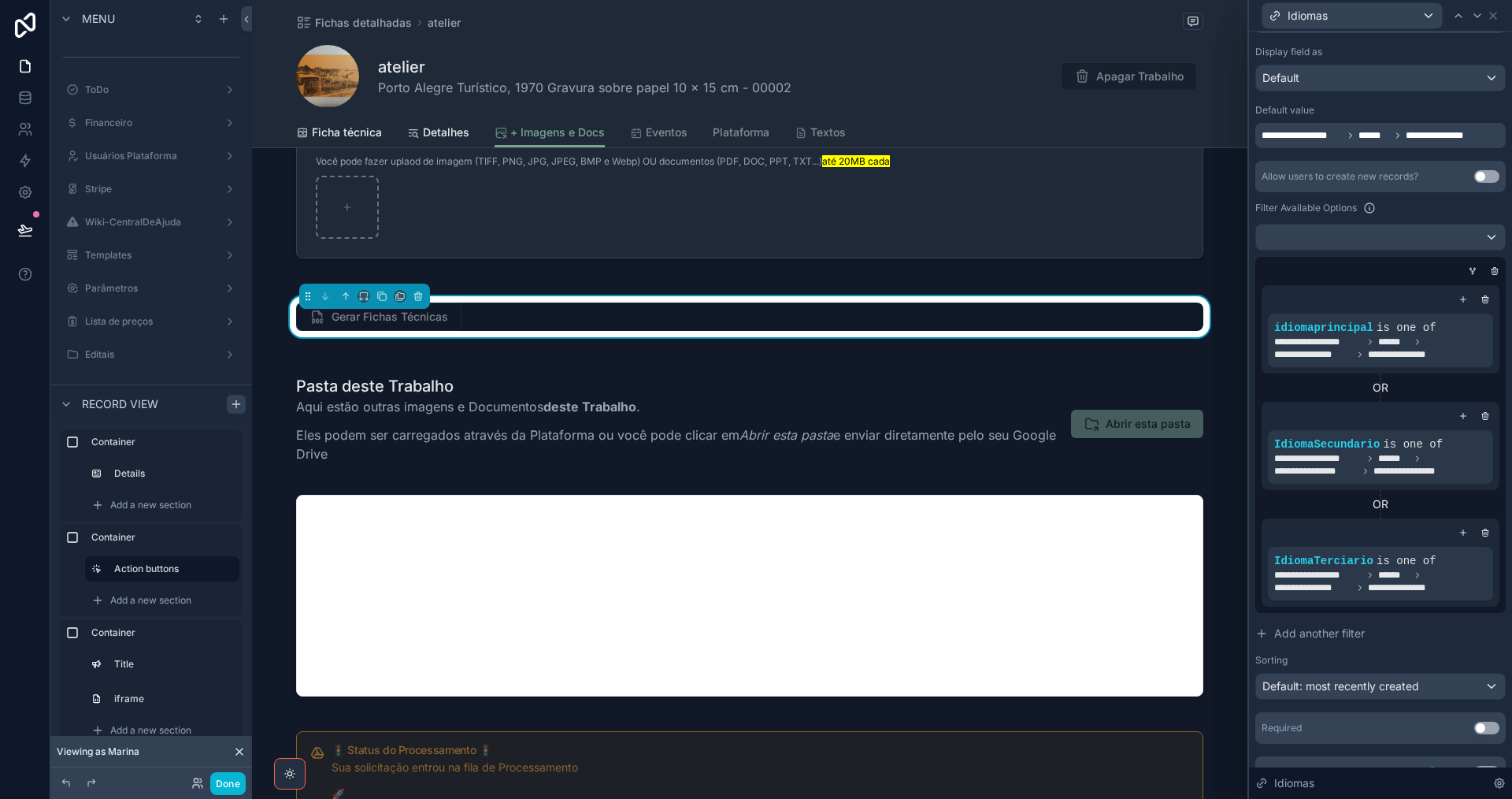
scroll to position [271, 0]
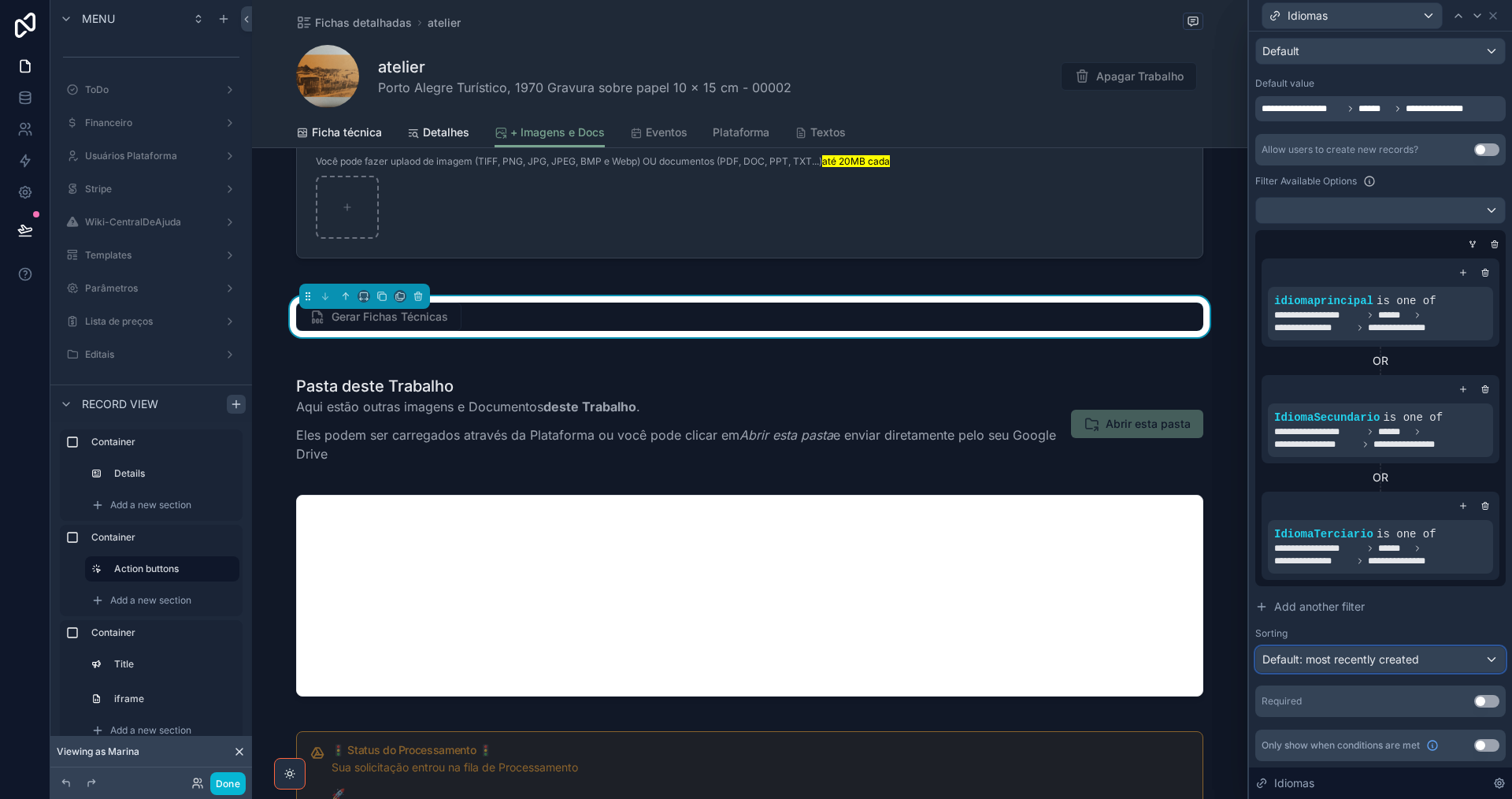
click at [1394, 652] on span "Default: most recently created" at bounding box center [1340, 659] width 157 height 13
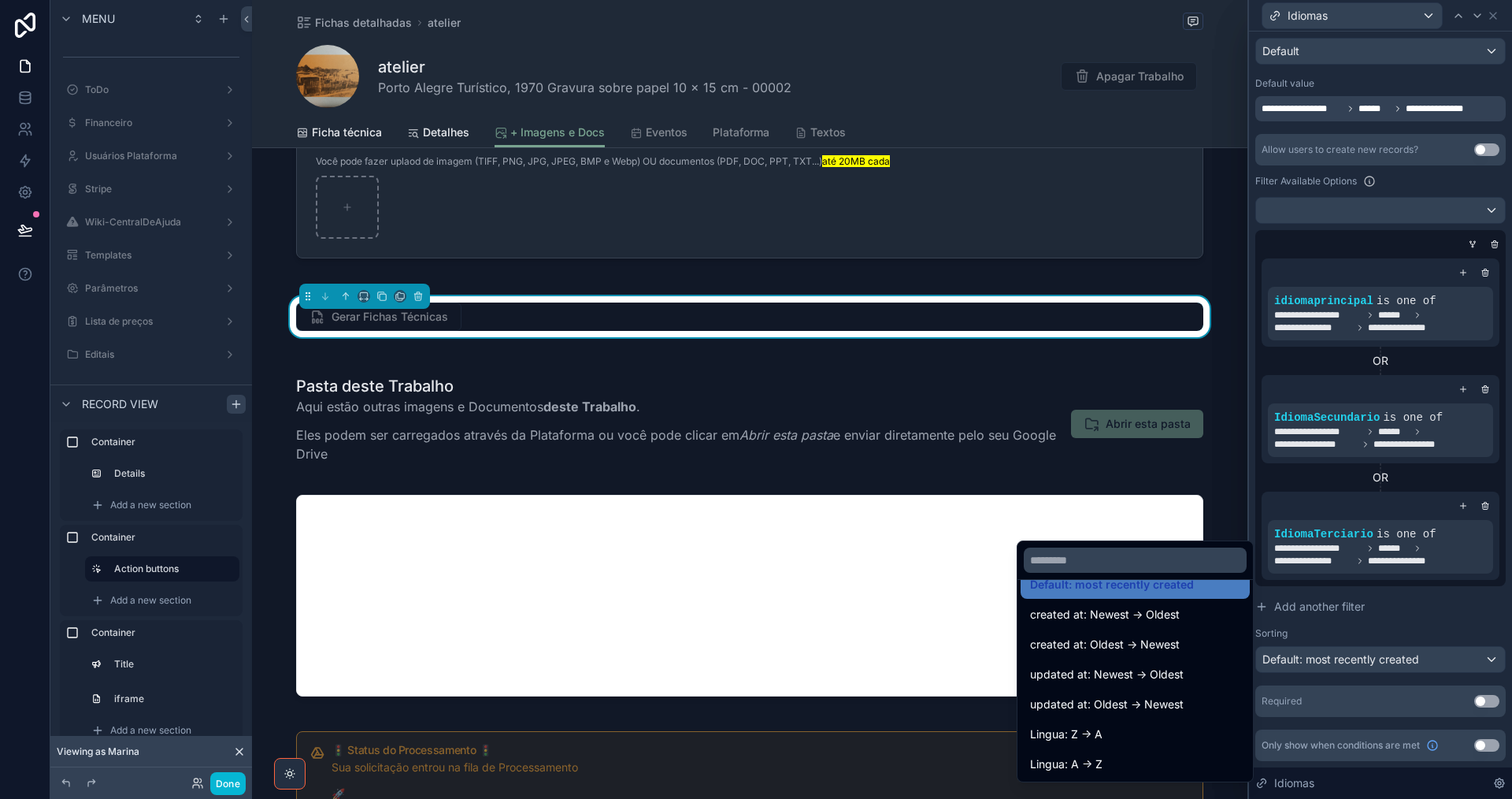
scroll to position [31, 0]
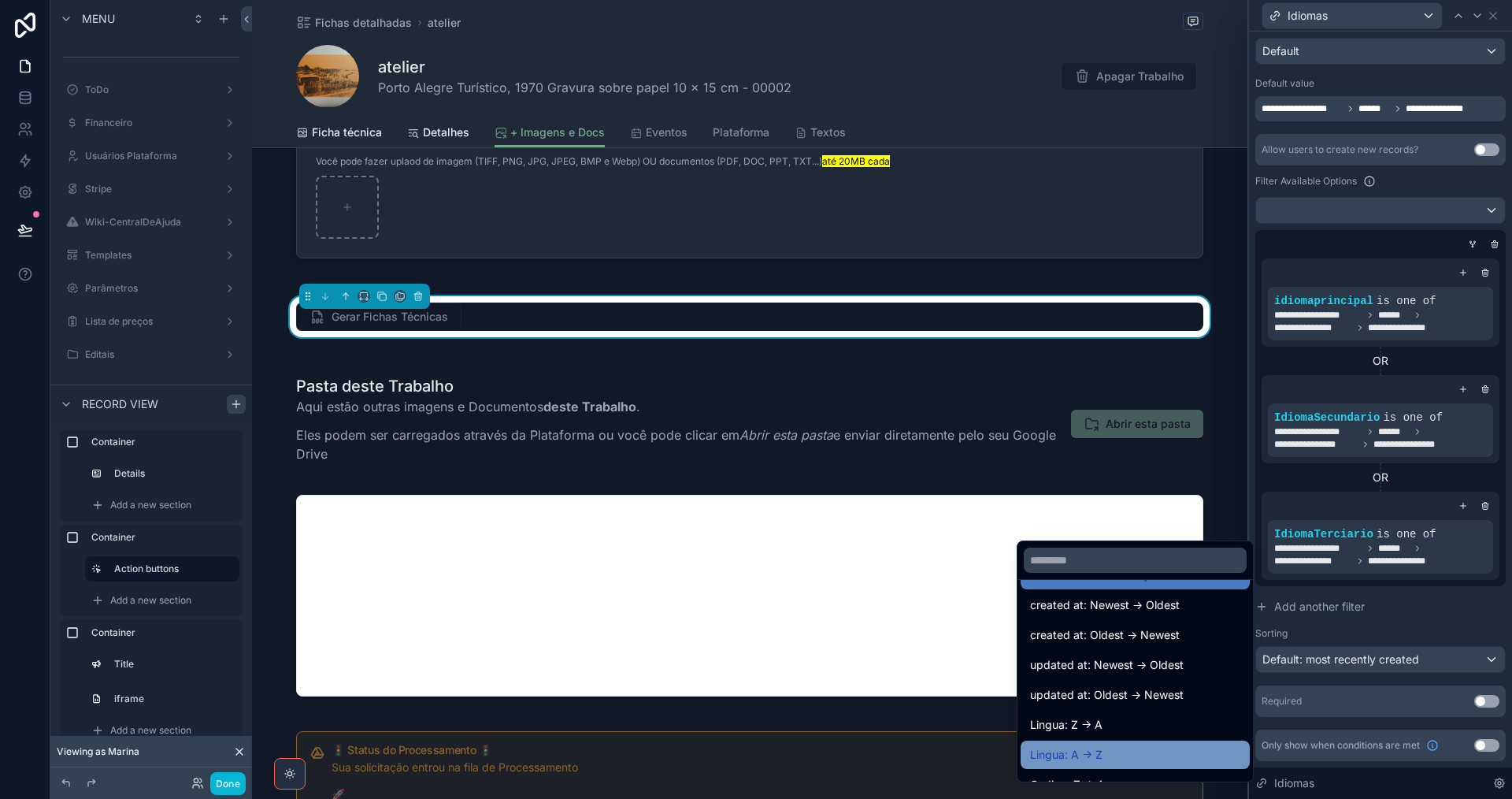
click at [1203, 761] on div "Lingua: A -> Z" at bounding box center [1134, 754] width 210 height 19
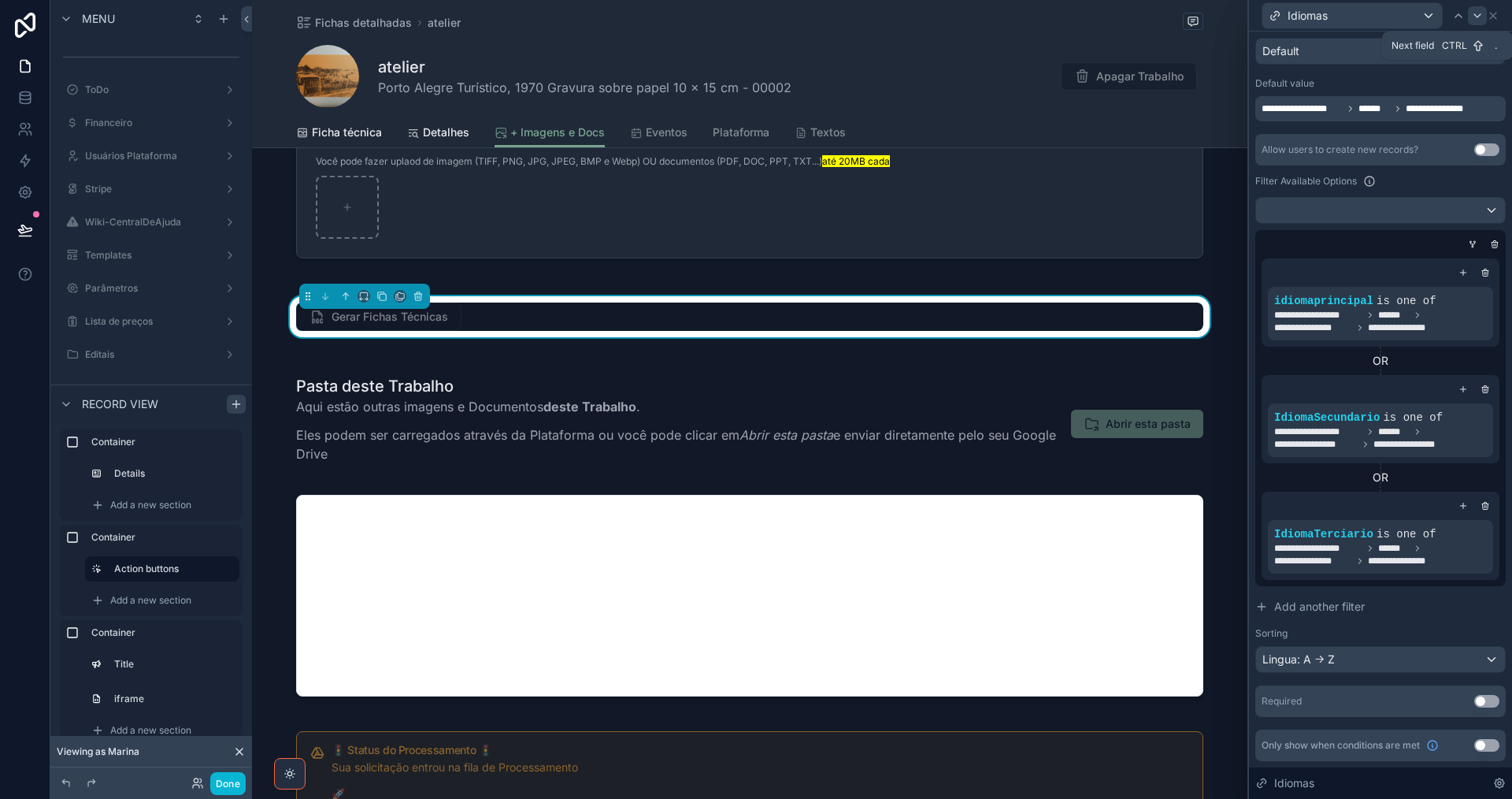
click at [1480, 19] on icon at bounding box center [1477, 16] width 13 height 13
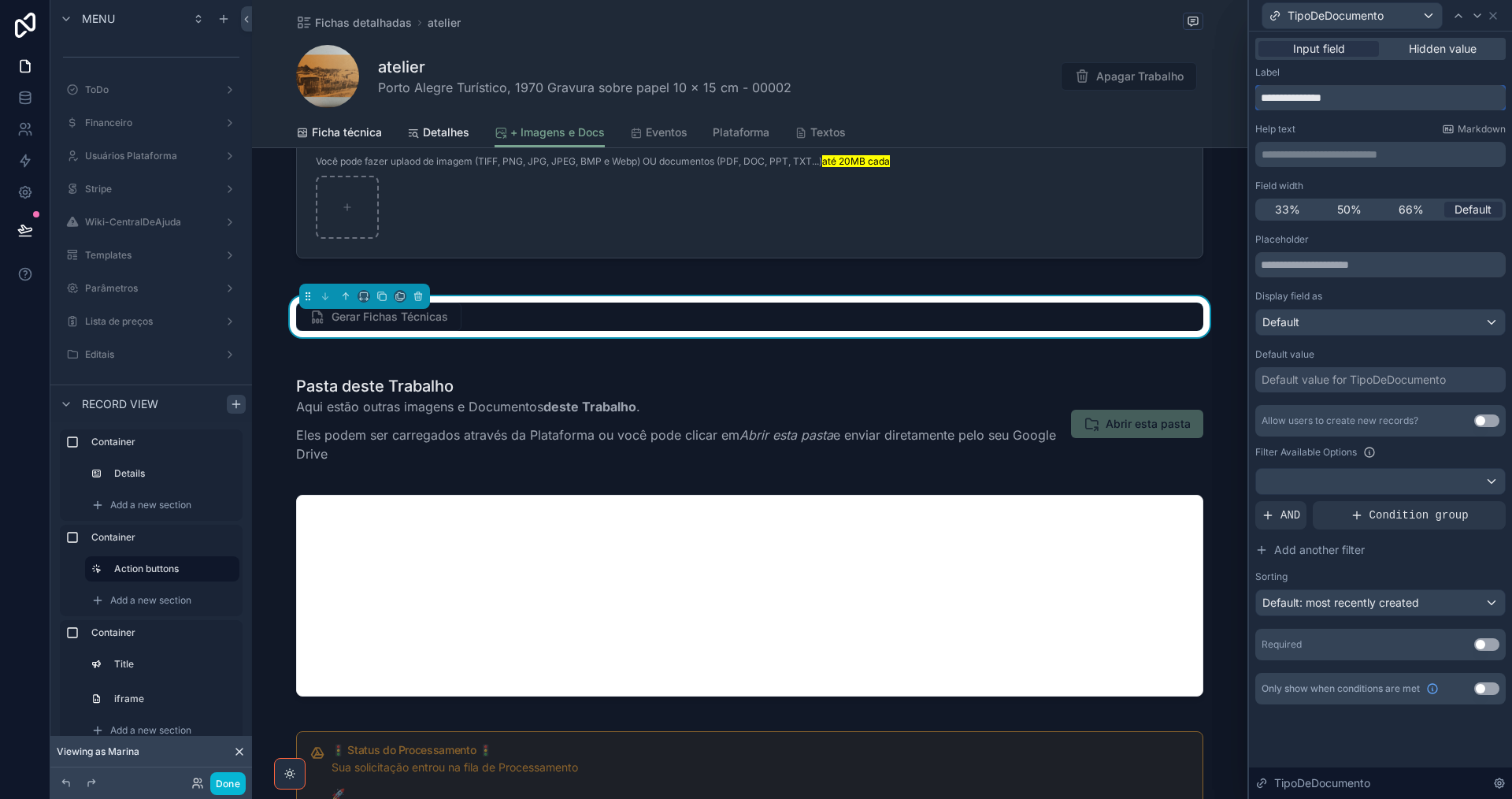
click at [1286, 94] on input "**********" at bounding box center [1380, 98] width 251 height 25
type input "**********"
click at [1327, 371] on div "Default value for TipoDeDocumento" at bounding box center [1354, 379] width 184 height 16
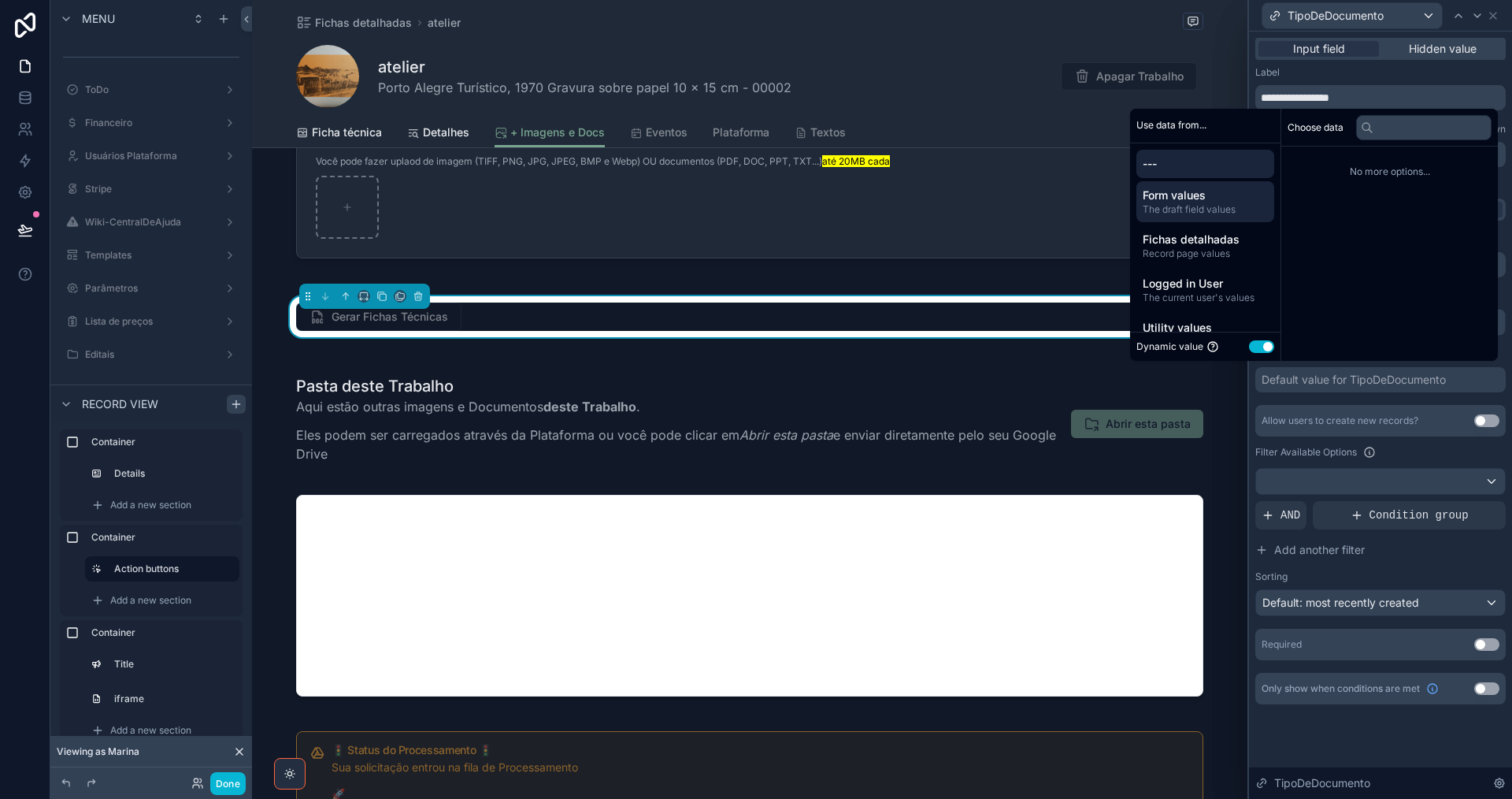
click at [1195, 214] on span "The draft field values" at bounding box center [1205, 209] width 125 height 13
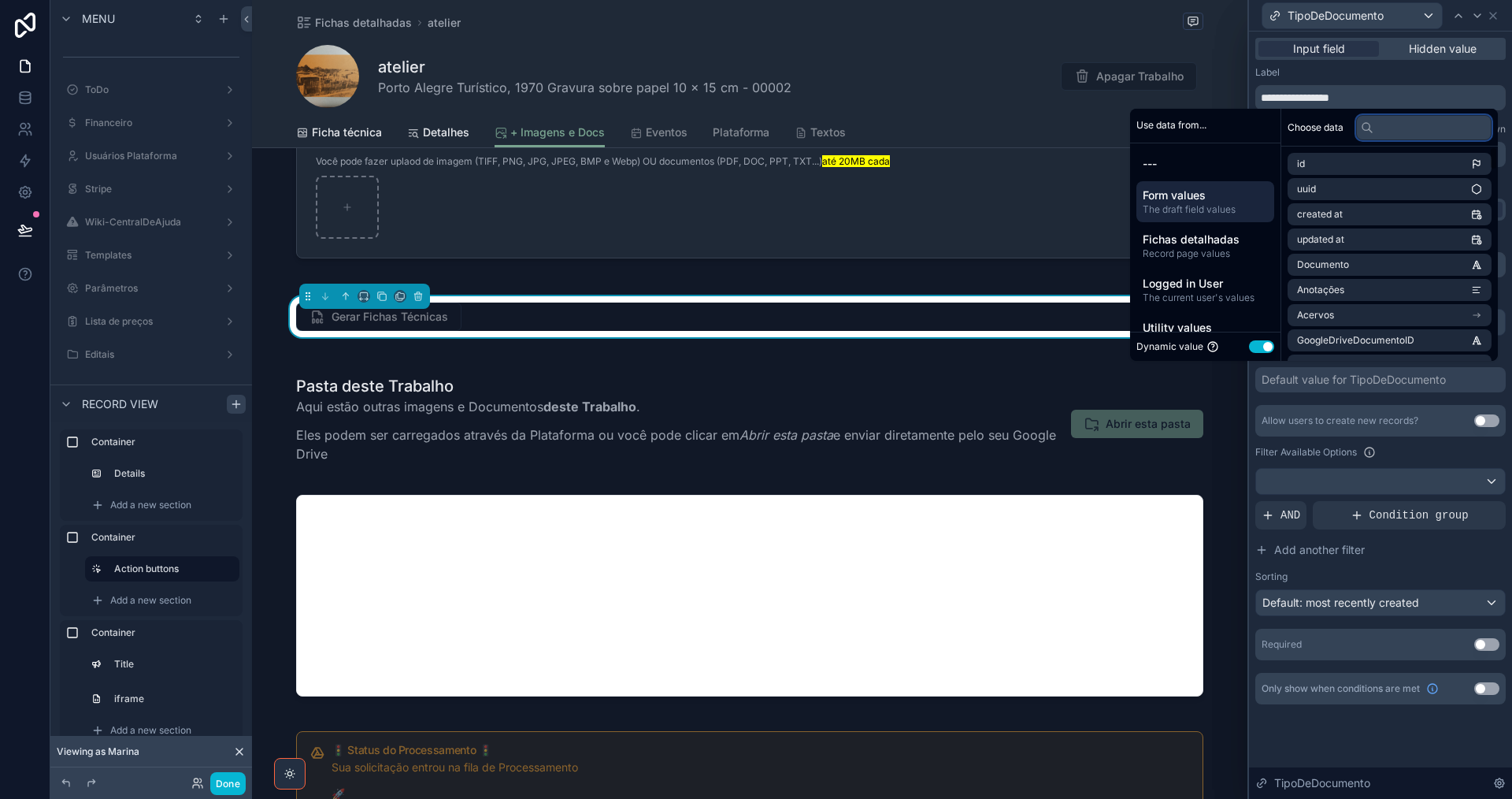
click at [1414, 125] on input "text" at bounding box center [1423, 128] width 135 height 25
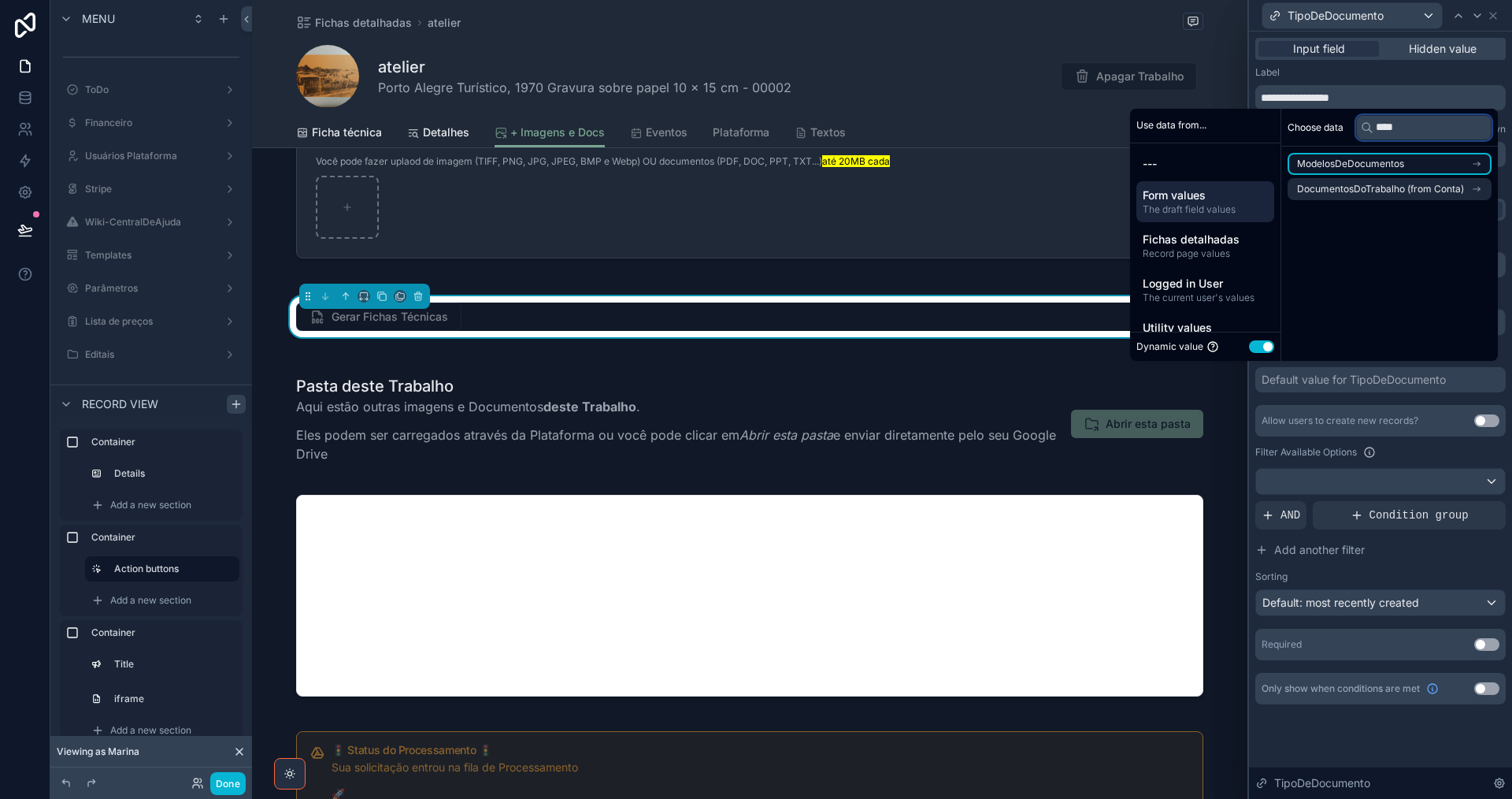
type input "****"
click at [1414, 161] on li "ModelosDeDocumentos" at bounding box center [1389, 164] width 204 height 22
click at [1400, 190] on span "DocumentoDefaultDotipo" at bounding box center [1354, 192] width 114 height 13
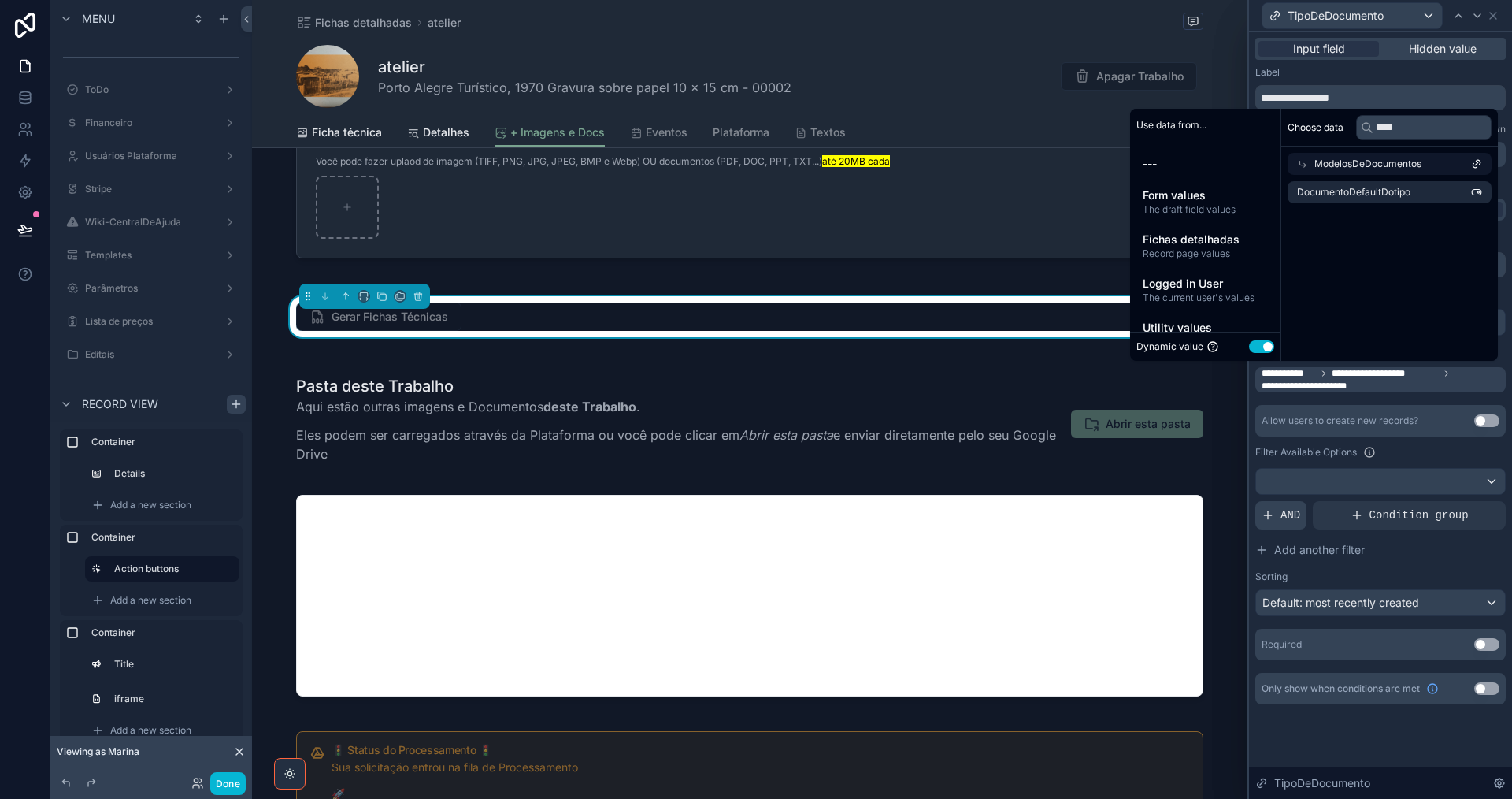
click at [1286, 521] on span "AND" at bounding box center [1290, 515] width 20 height 16
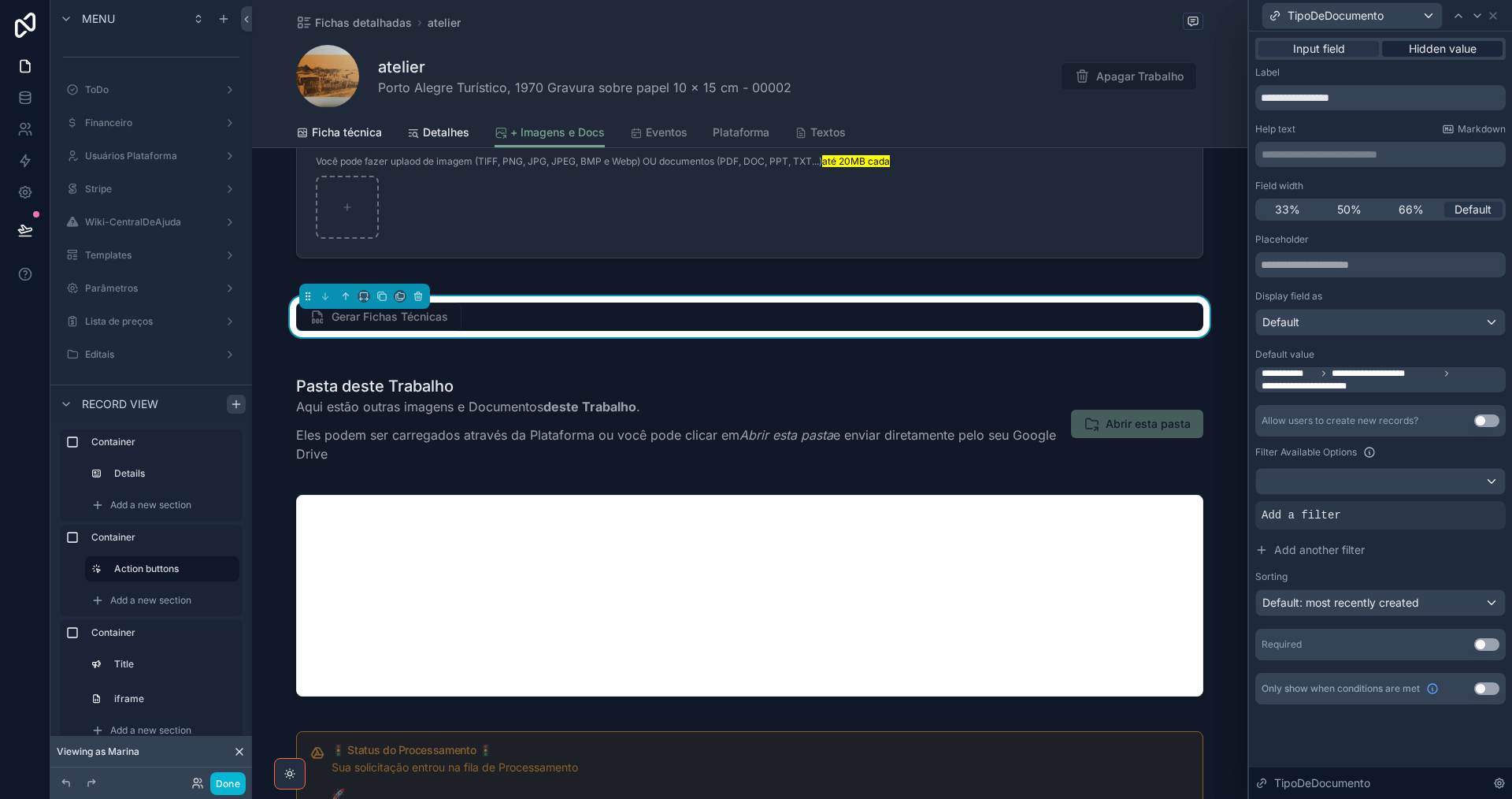
click at [1457, 46] on span "Hidden value" at bounding box center [1443, 49] width 68 height 16
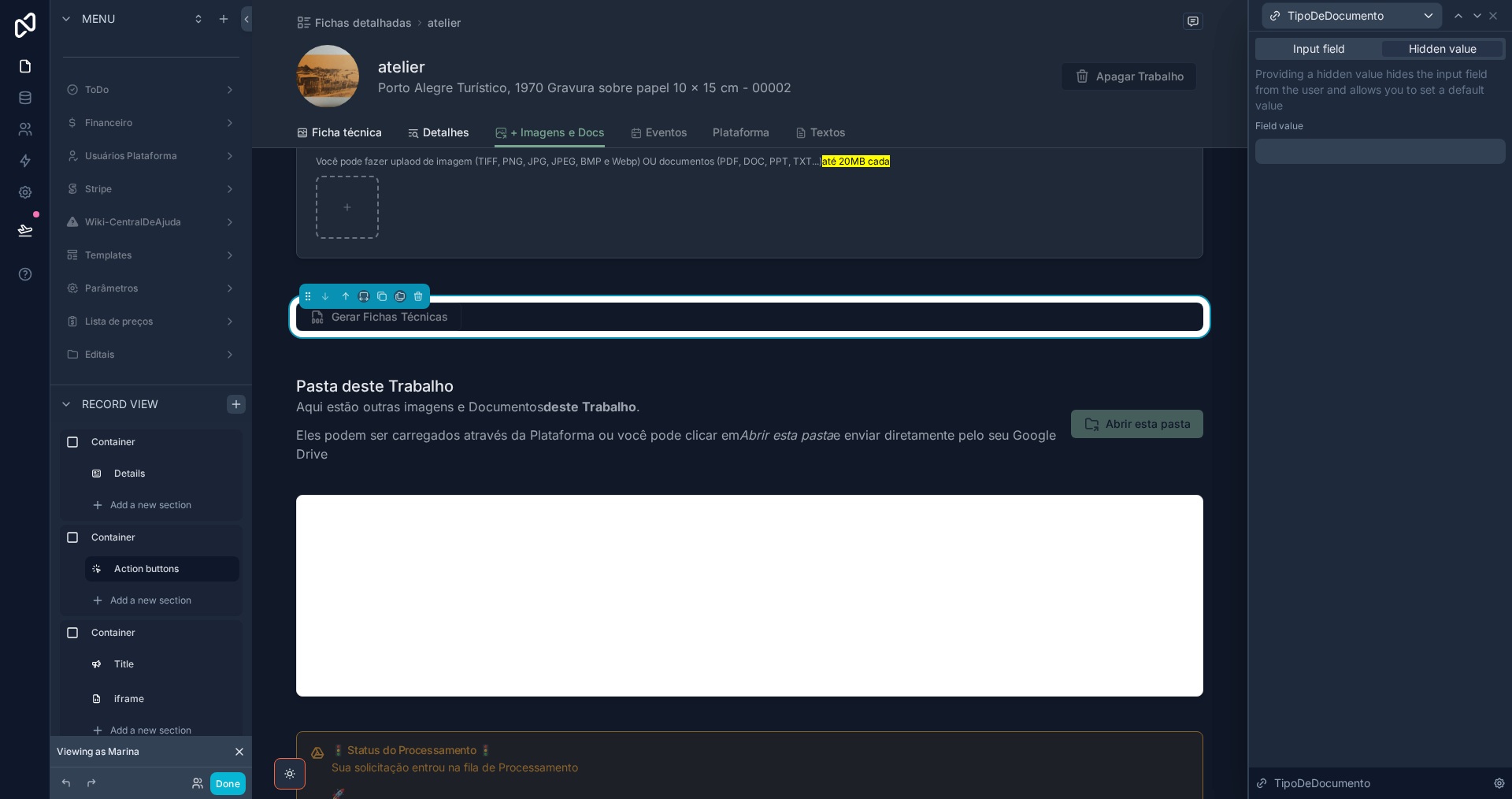
click at [1347, 148] on div at bounding box center [1380, 151] width 251 height 25
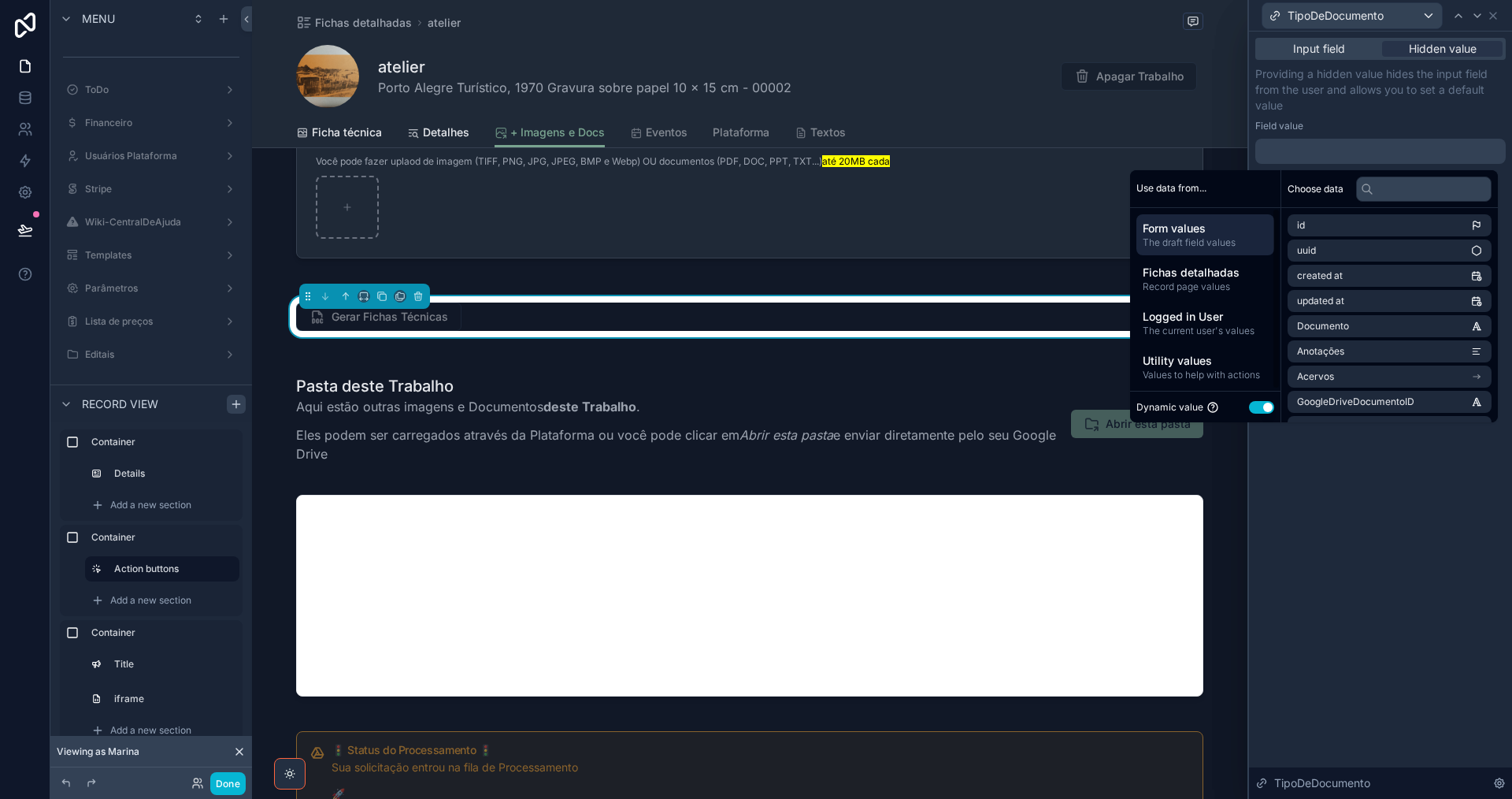
click at [1249, 407] on button "Use setting" at bounding box center [1261, 407] width 25 height 13
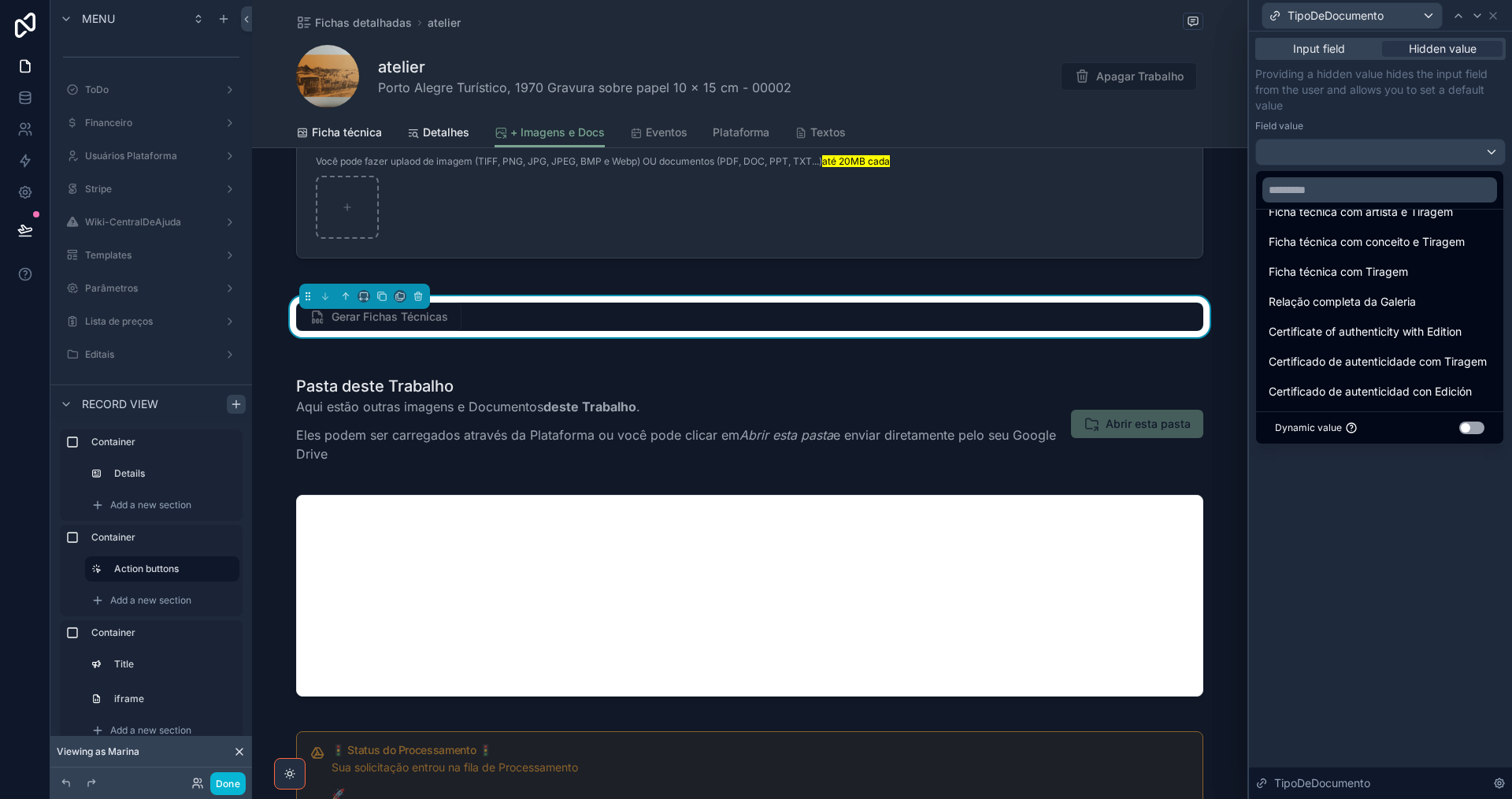
scroll to position [709, 0]
click at [1314, 46] on div at bounding box center [1380, 399] width 263 height 799
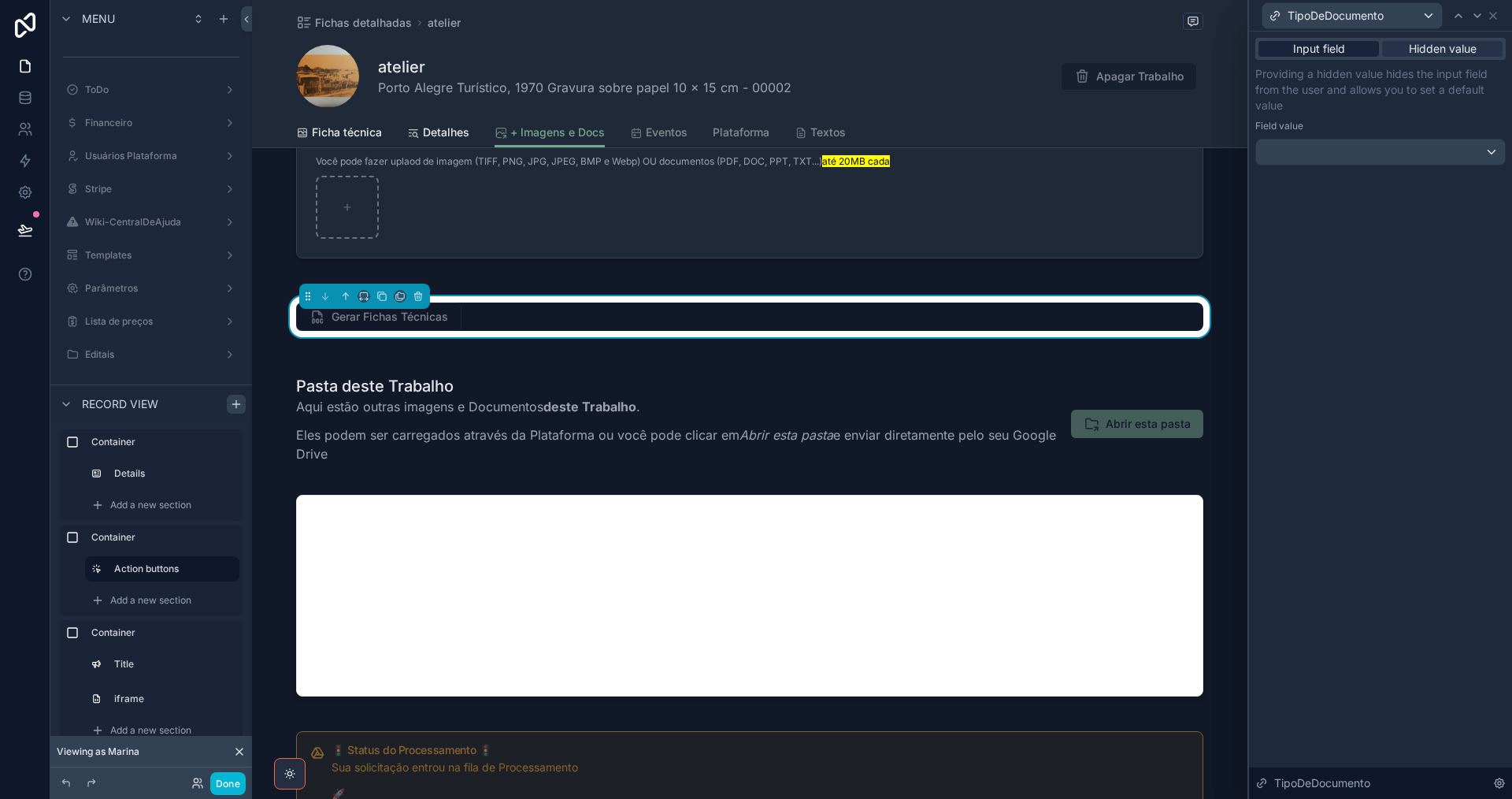
click at [1338, 49] on span "Input field" at bounding box center [1319, 49] width 52 height 16
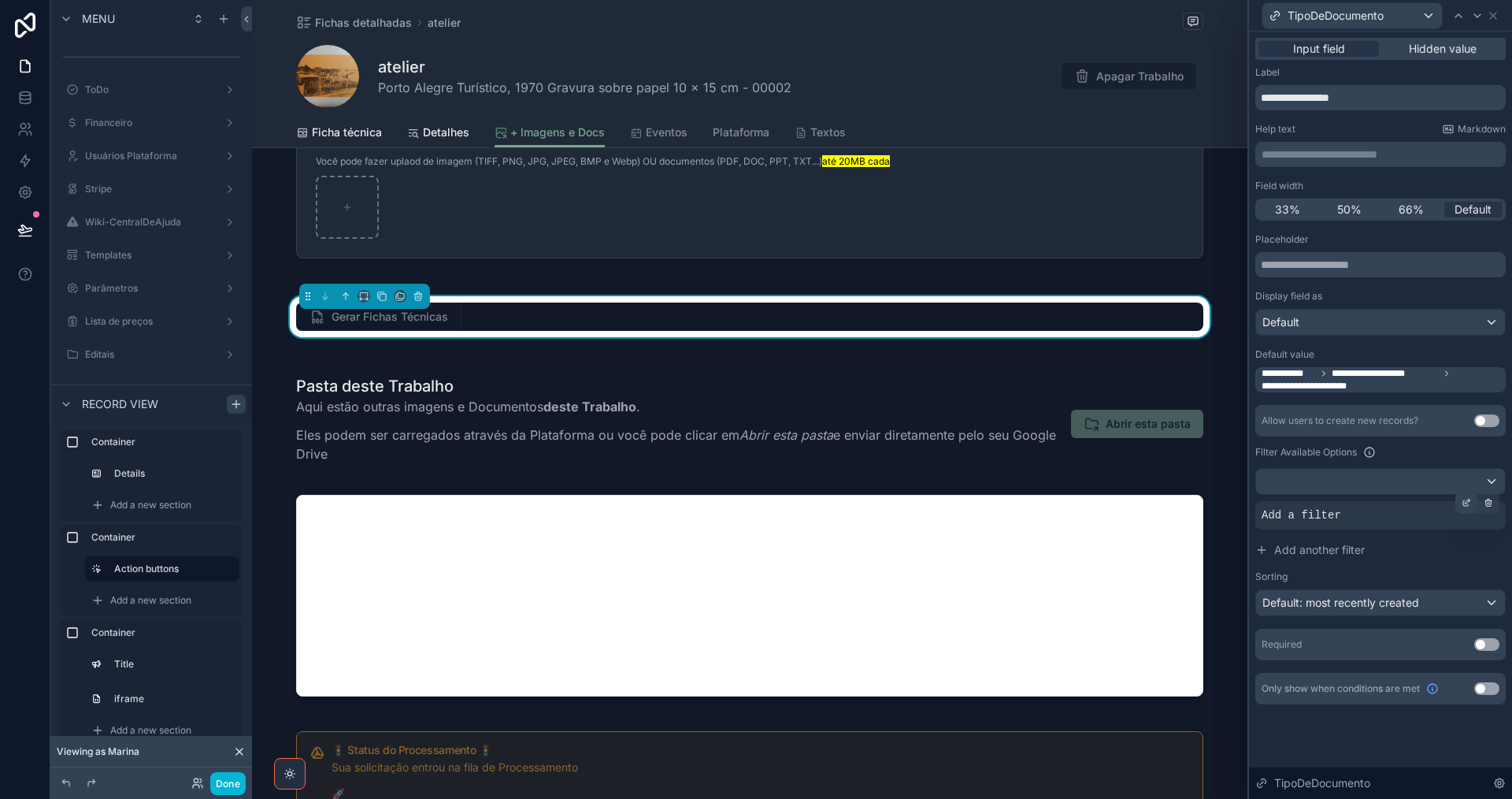
click at [1464, 503] on icon at bounding box center [1466, 502] width 10 height 10
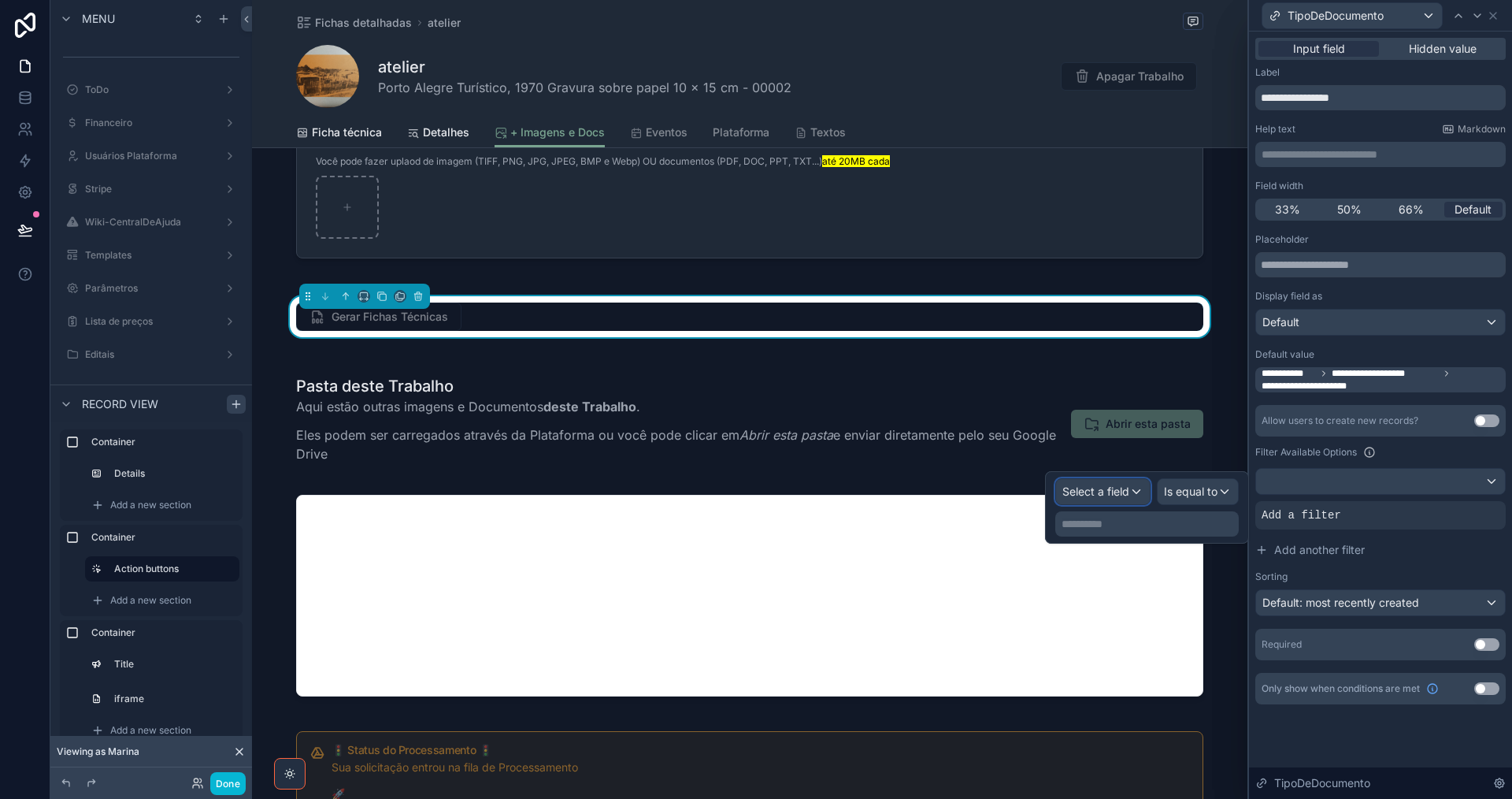
click at [1109, 497] on span "Select a field" at bounding box center [1095, 490] width 67 height 13
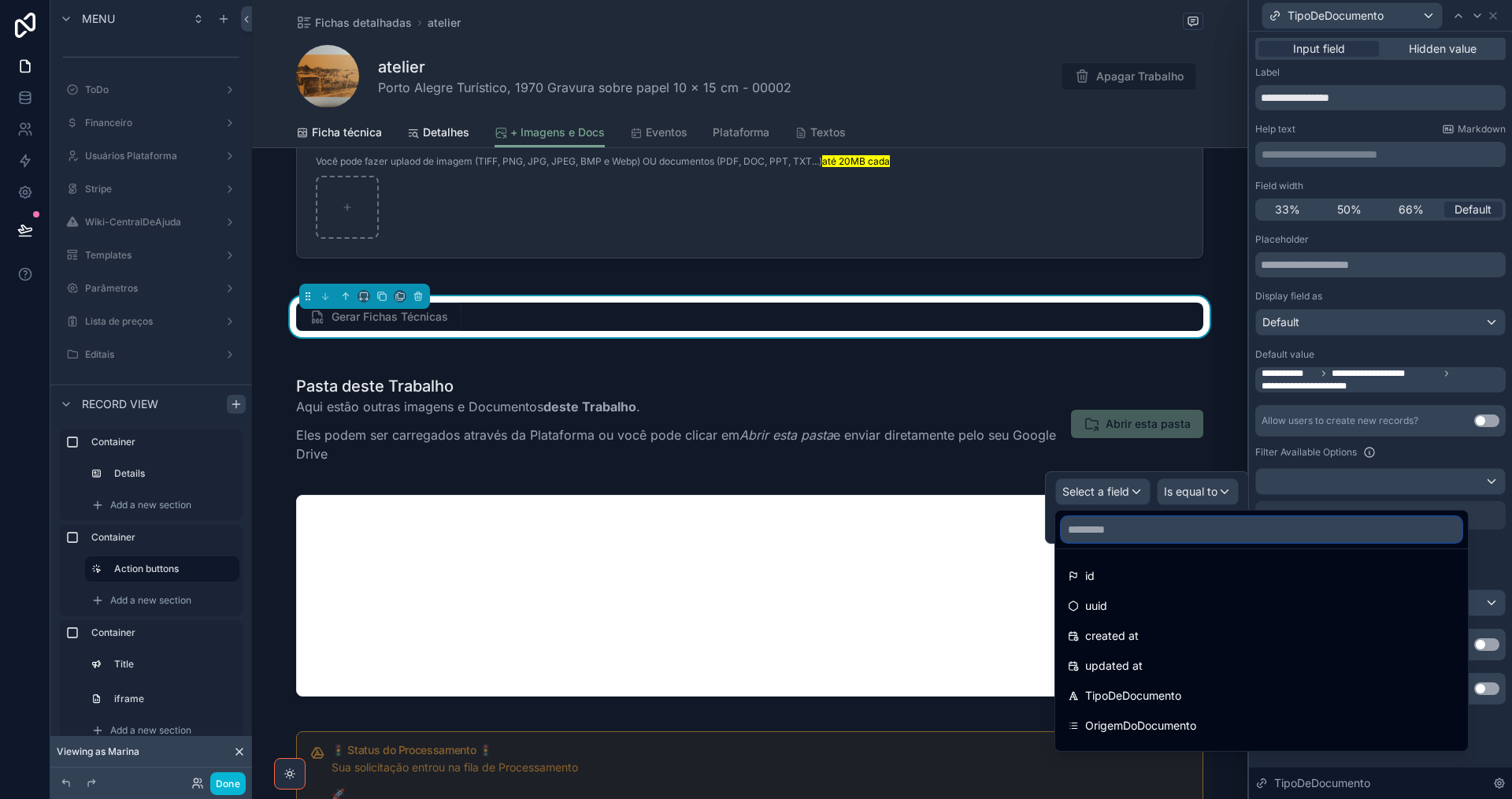
click at [1130, 526] on input "text" at bounding box center [1261, 529] width 400 height 25
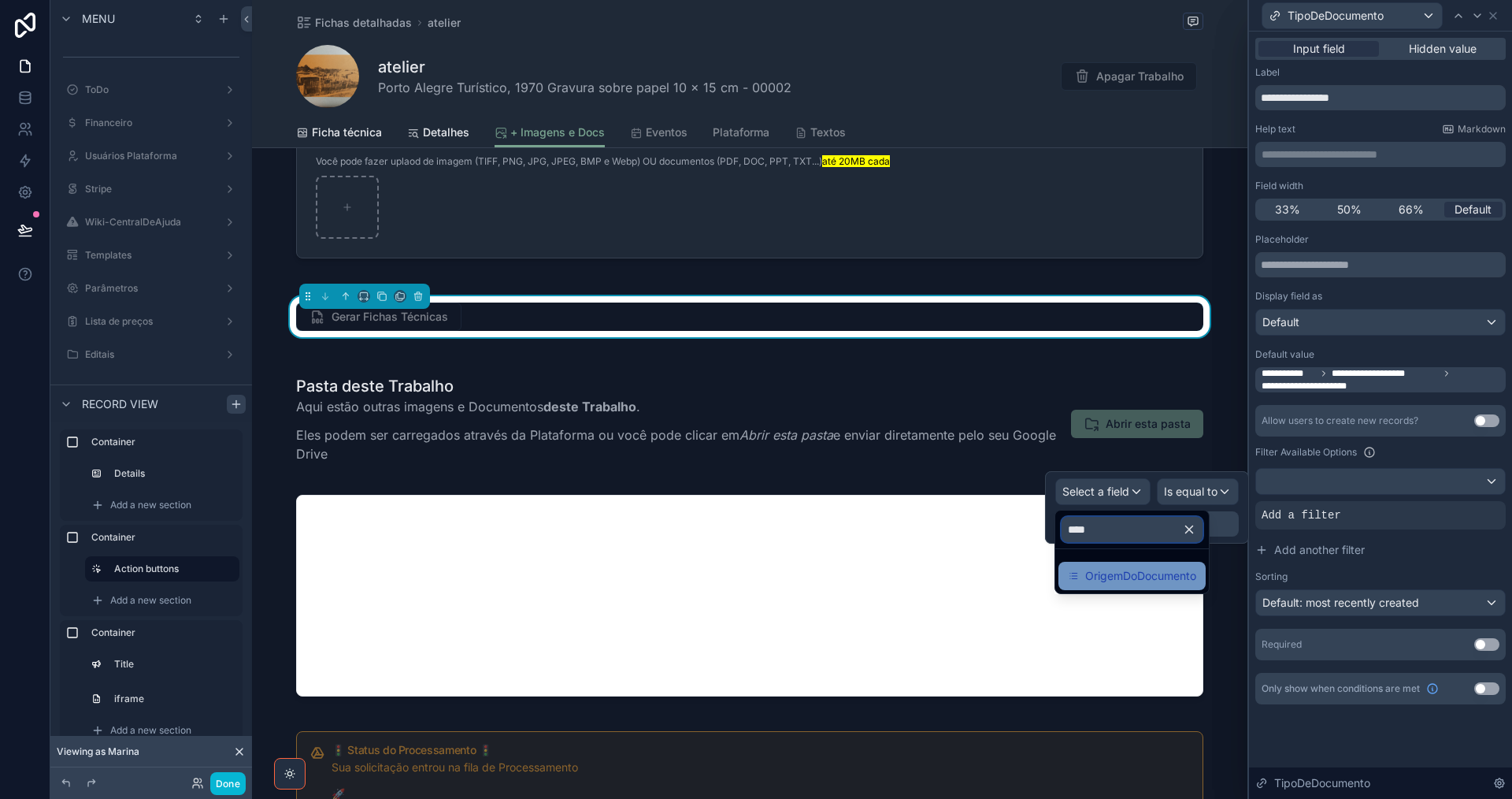
type input "****"
click at [1141, 567] on span "OrigemDoDocumento" at bounding box center [1141, 575] width 111 height 19
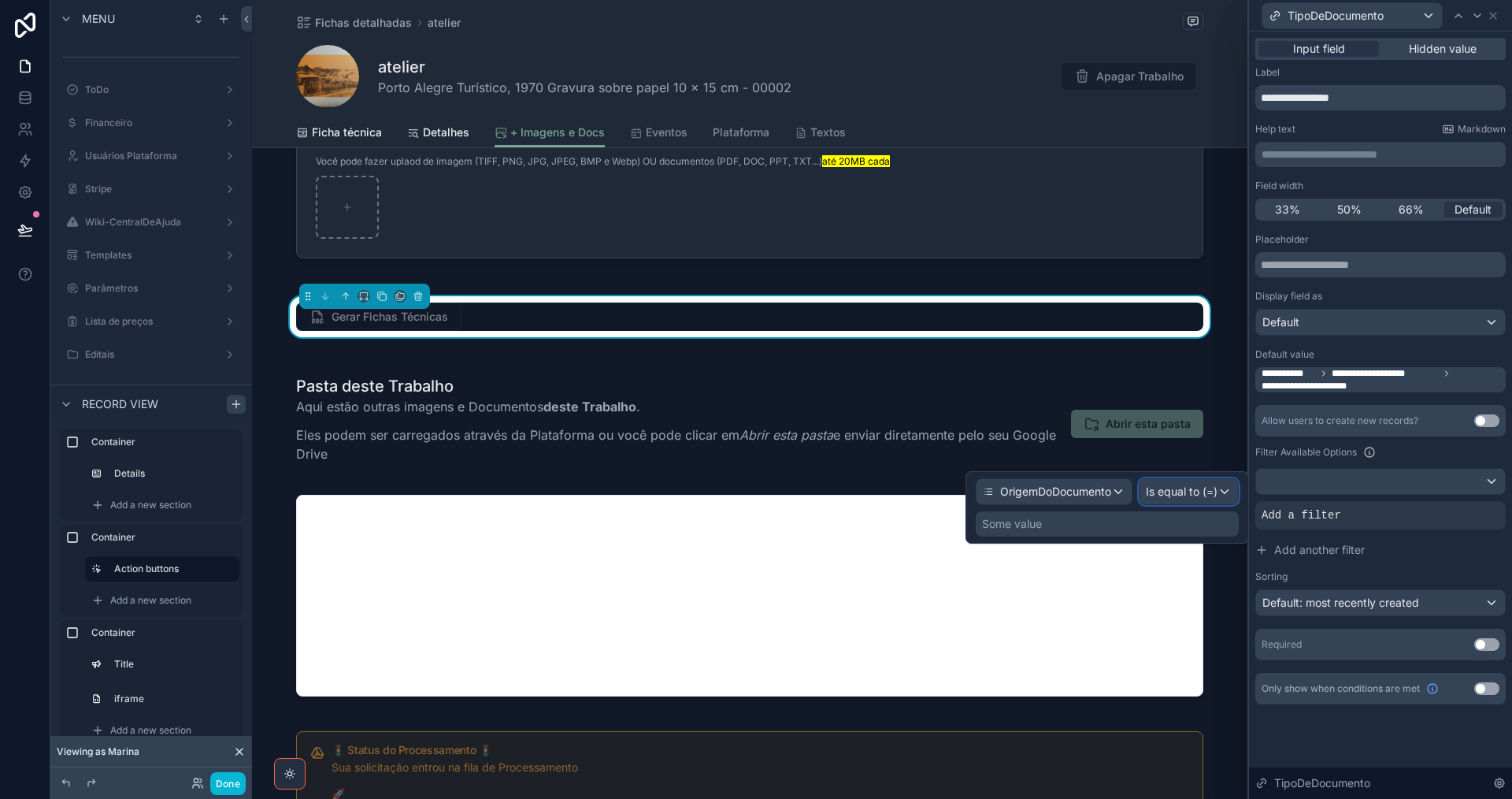
click at [1195, 494] on span "Is equal to (=)" at bounding box center [1182, 491] width 72 height 16
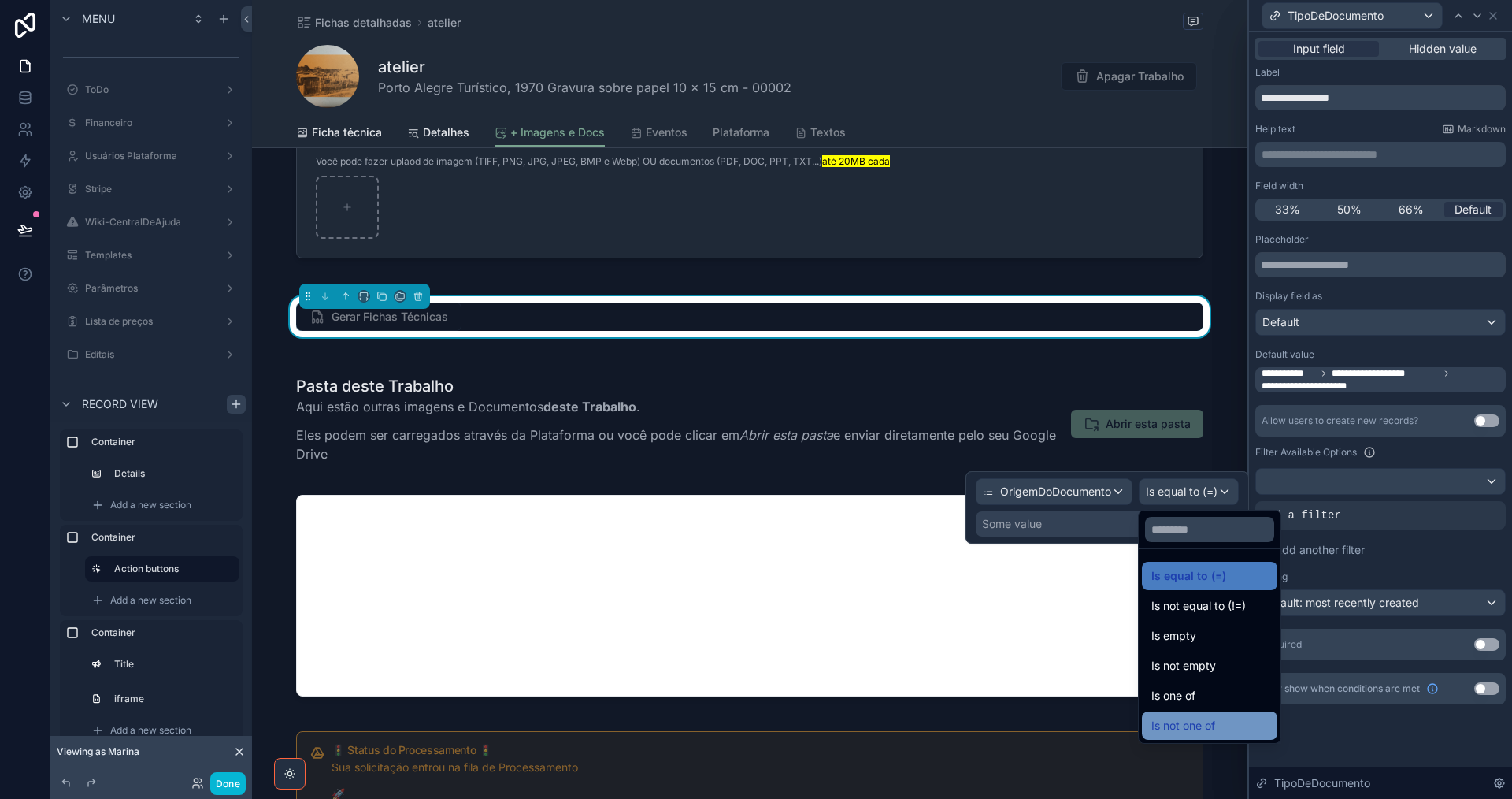
click at [1215, 714] on div "Is not one of" at bounding box center [1209, 726] width 135 height 29
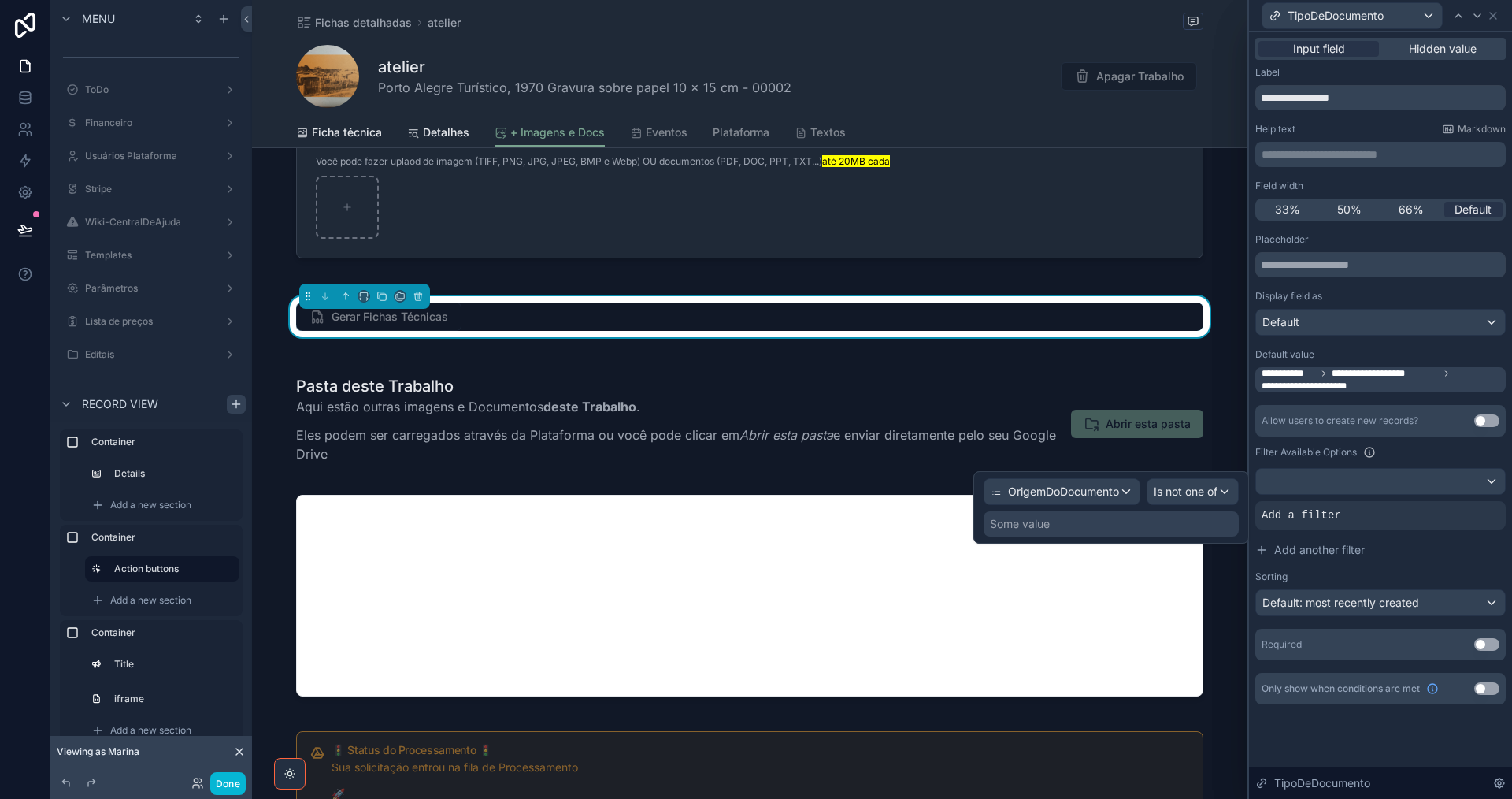
click at [1136, 527] on div "Some value" at bounding box center [1110, 523] width 255 height 25
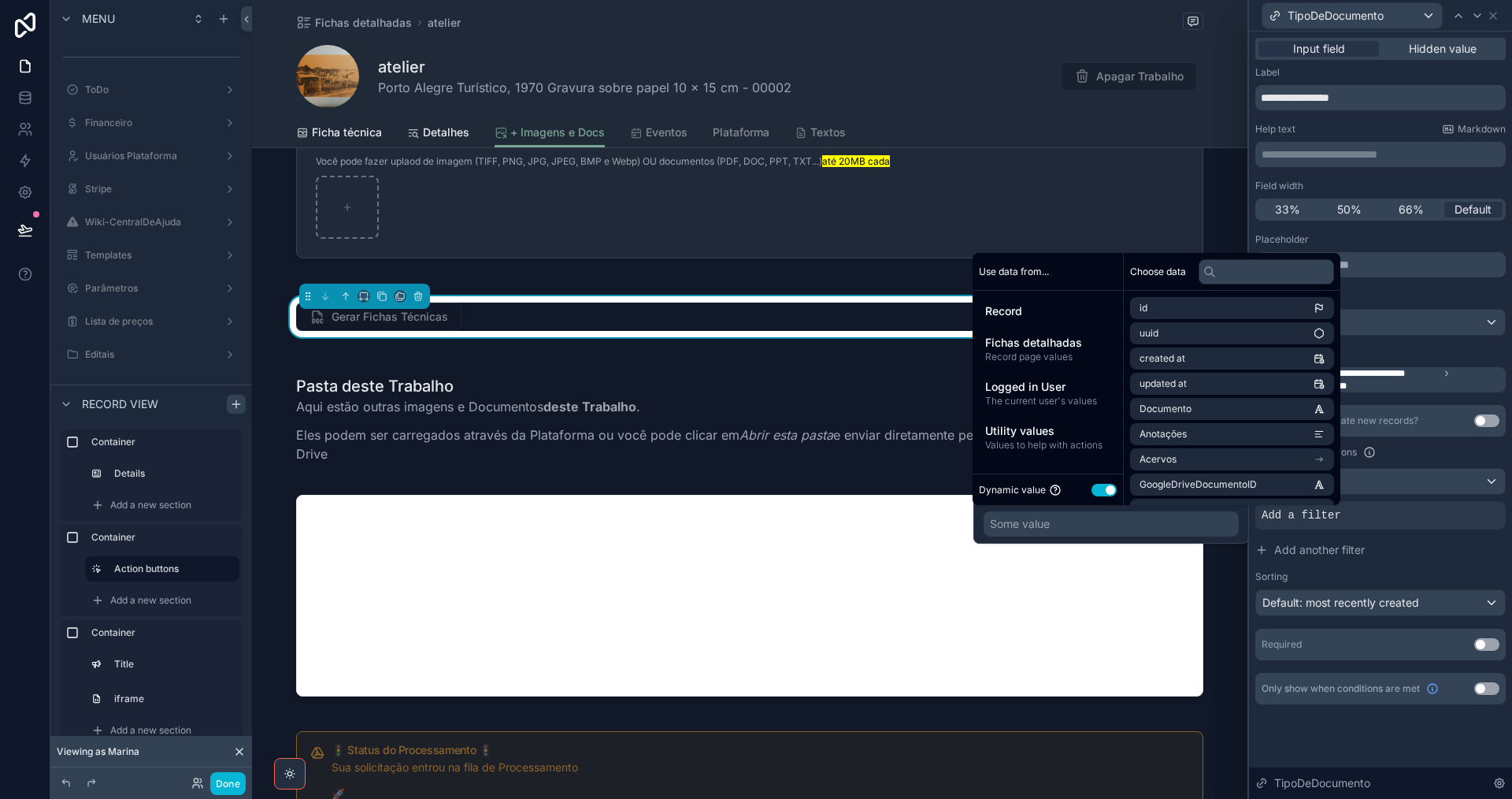
click at [1097, 493] on button "Use setting" at bounding box center [1104, 489] width 25 height 13
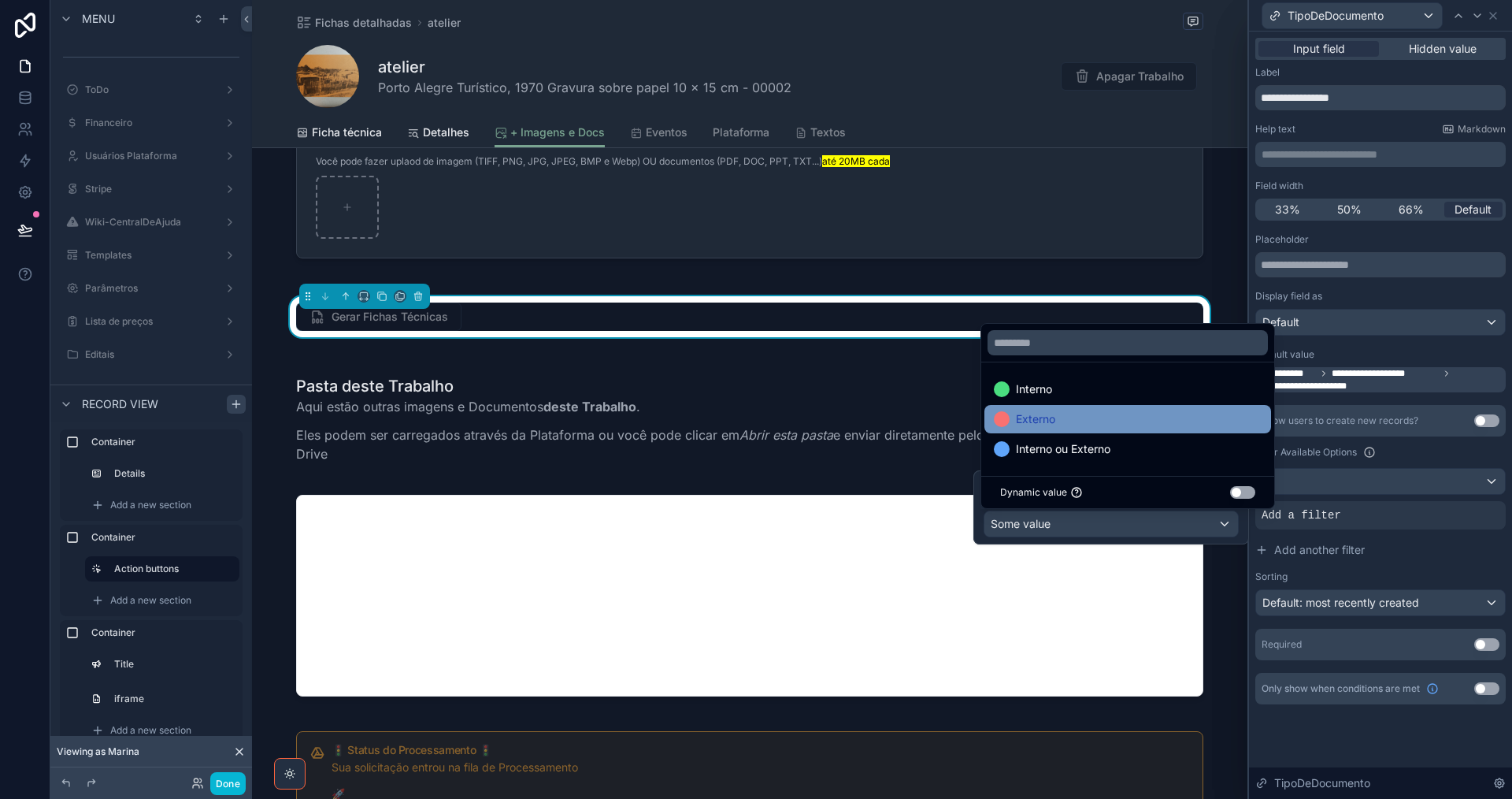
click at [1074, 406] on div "Externo" at bounding box center [1127, 419] width 286 height 29
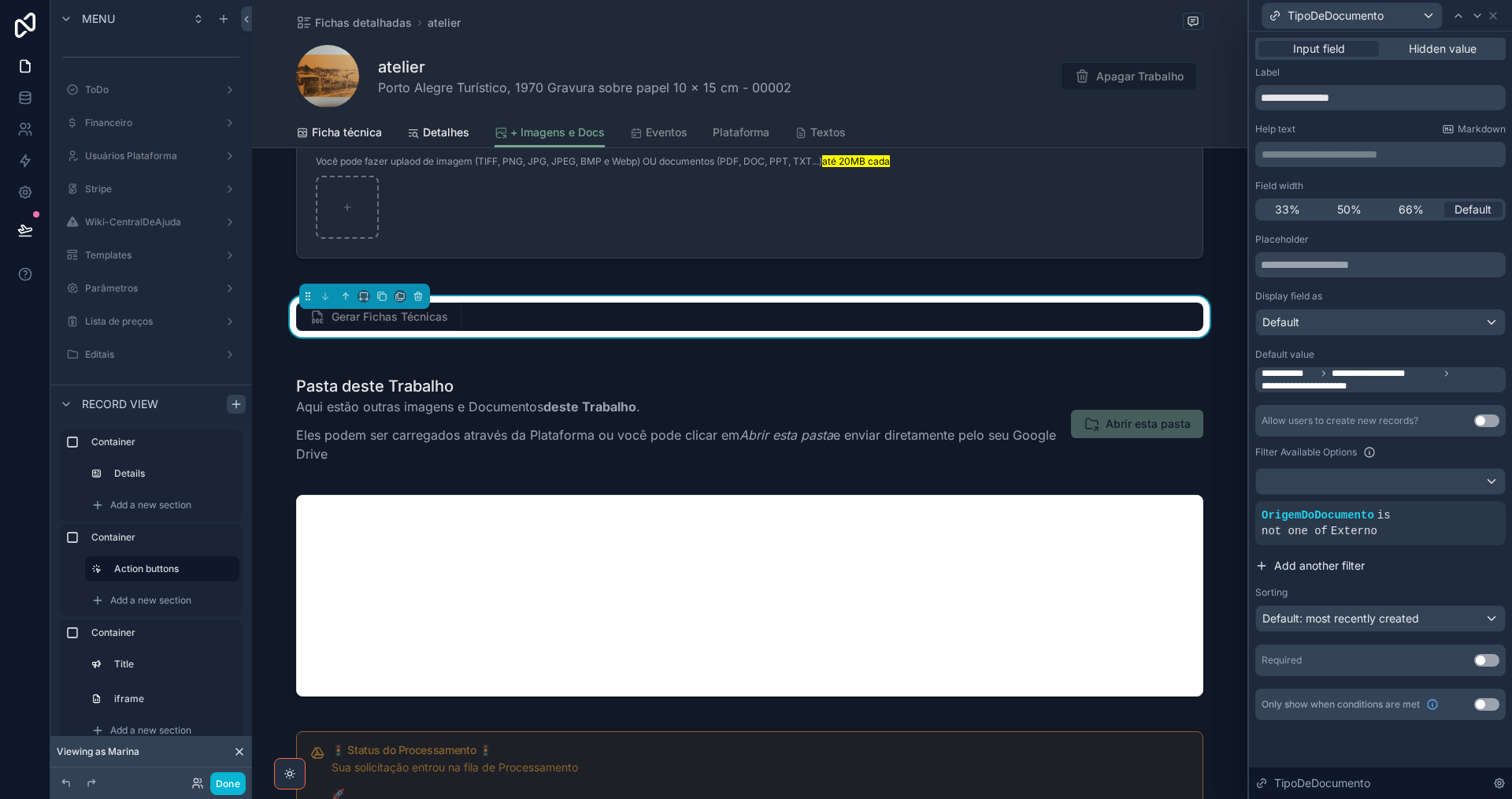
click at [1342, 557] on span "Add another filter" at bounding box center [1319, 565] width 90 height 16
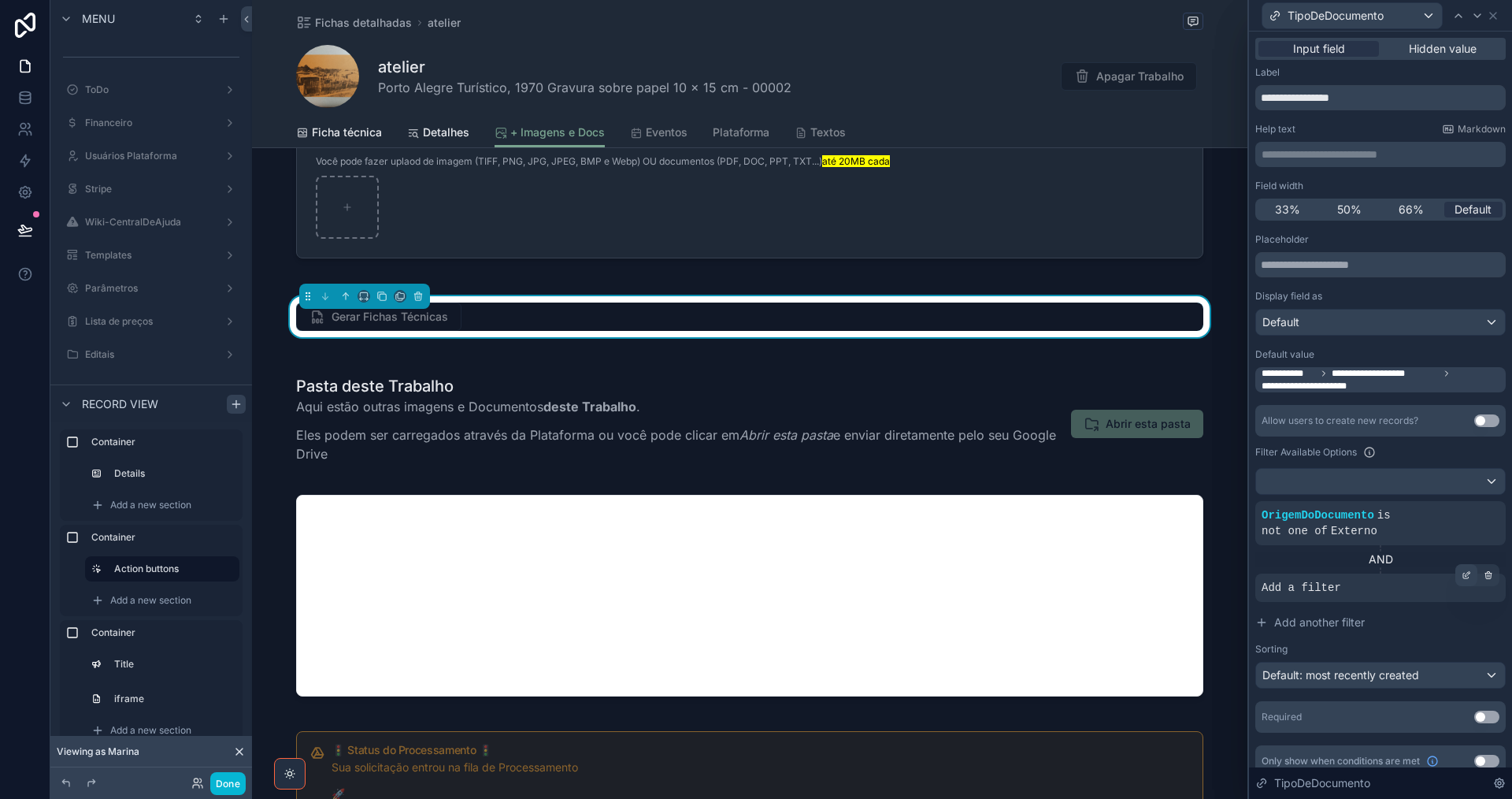
click at [1465, 570] on icon at bounding box center [1466, 574] width 10 height 10
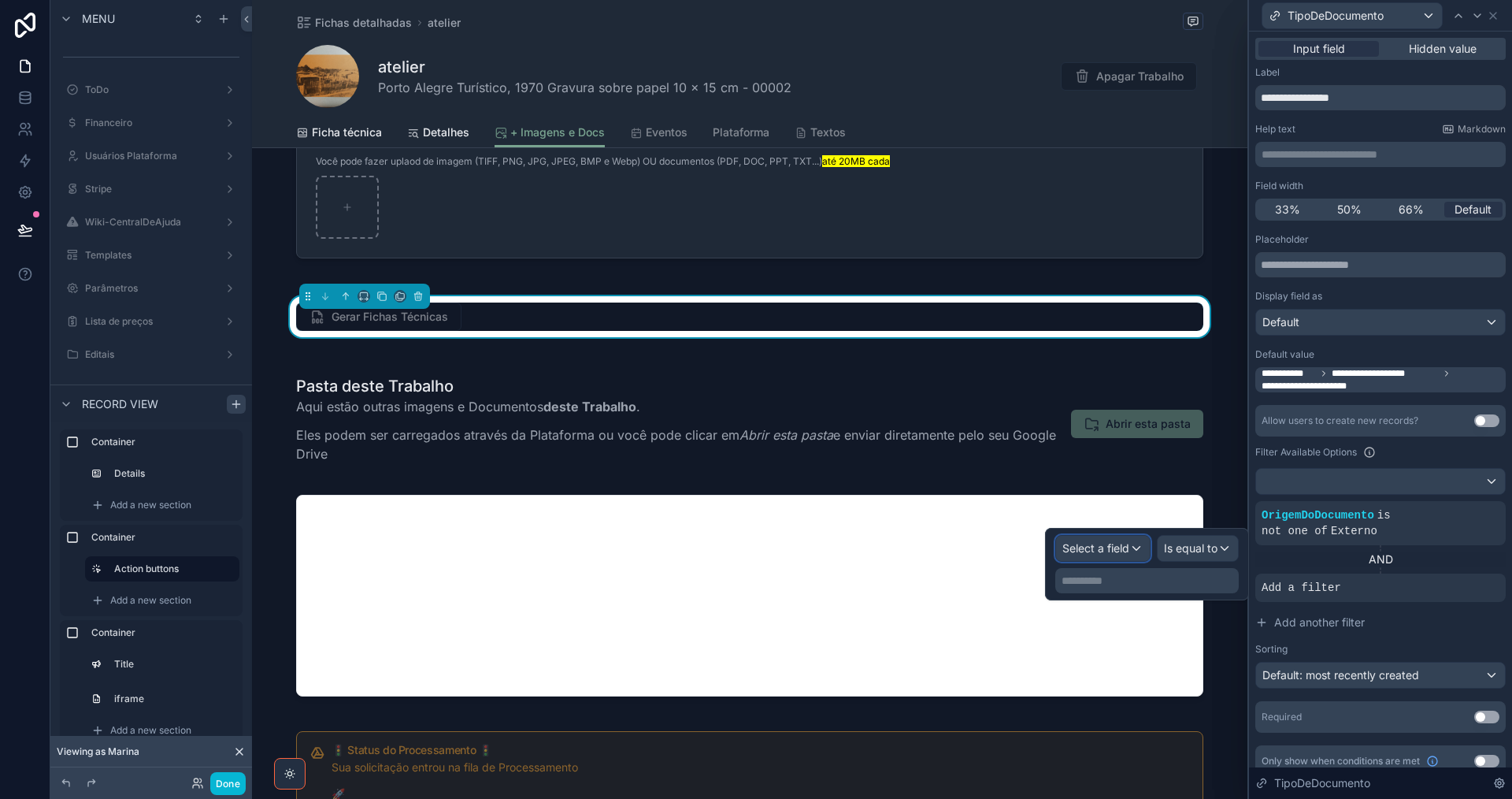
click at [1109, 551] on span "Select a field" at bounding box center [1095, 548] width 67 height 13
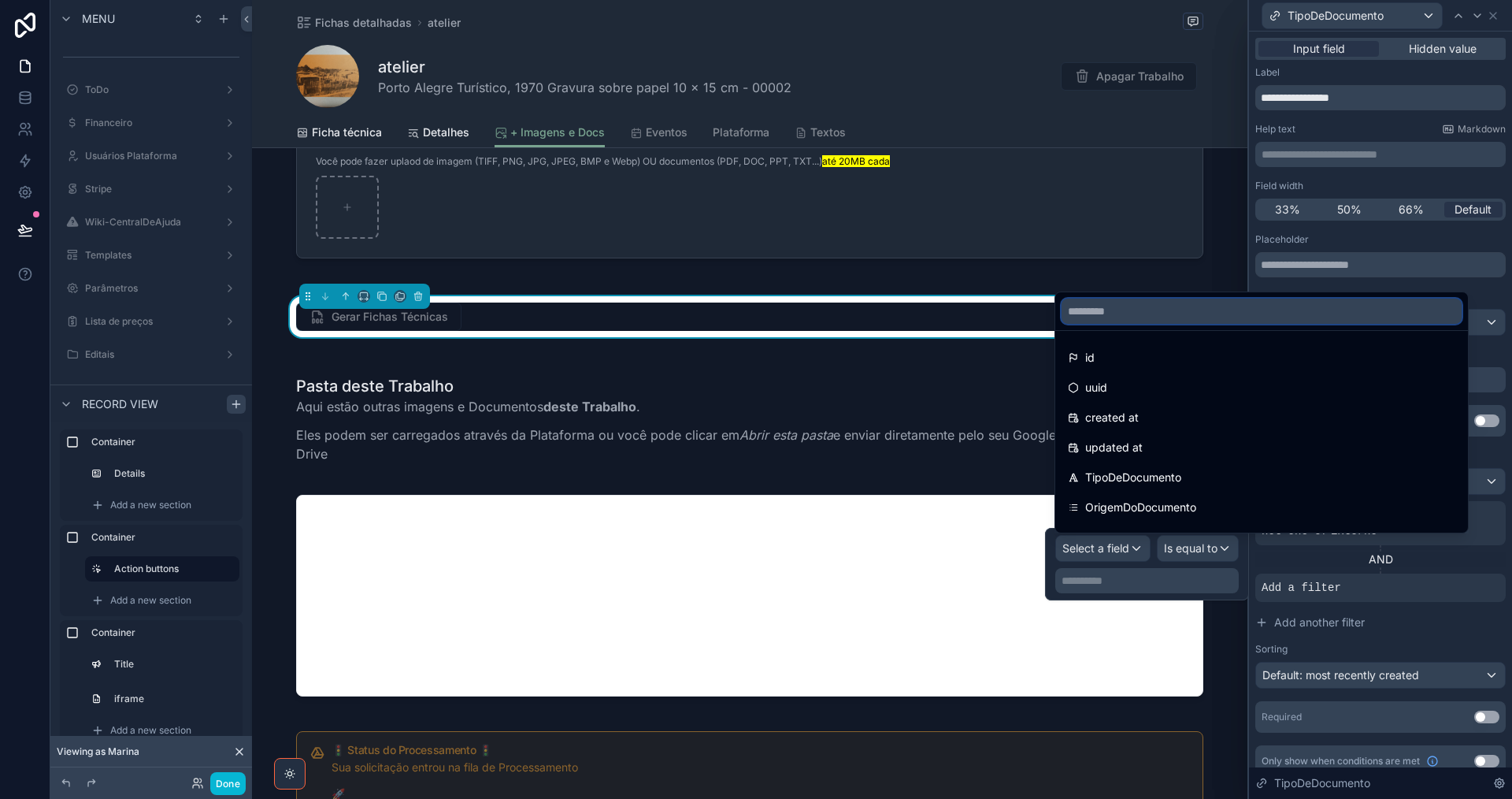
click at [1194, 307] on input "text" at bounding box center [1261, 311] width 400 height 25
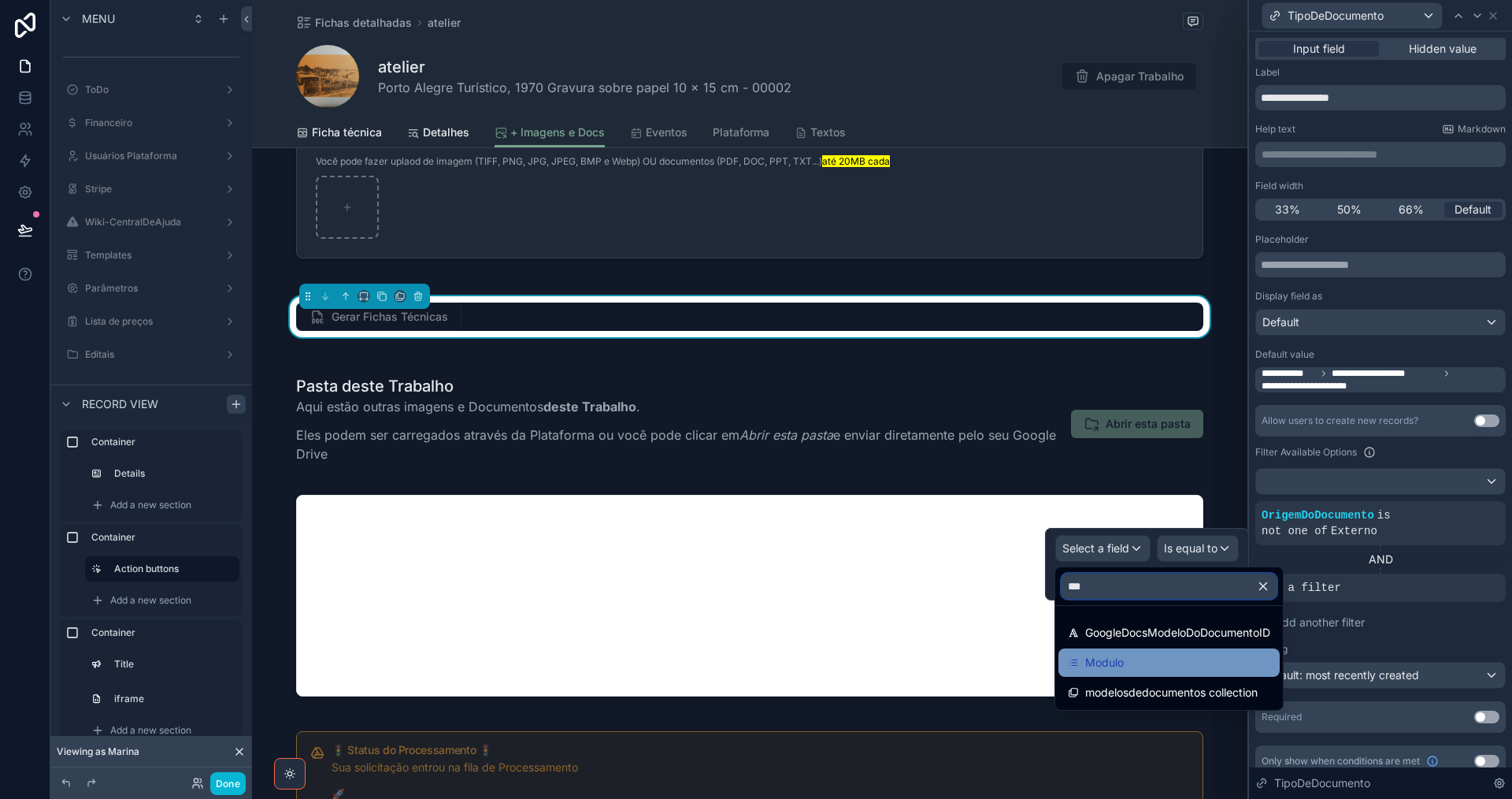
type input "***"
click at [1168, 670] on div "Modulo" at bounding box center [1169, 662] width 202 height 19
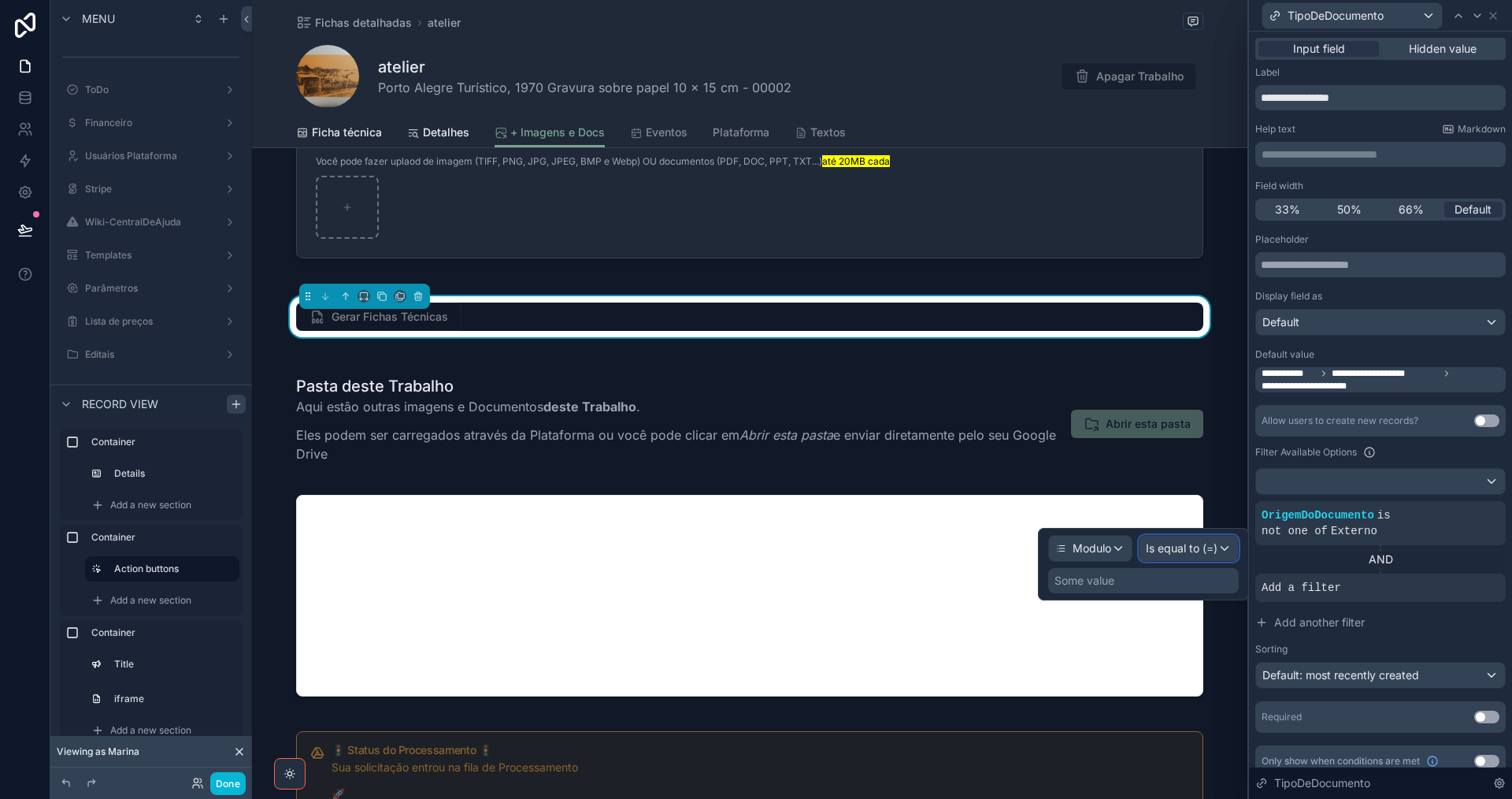
click at [1198, 550] on span "Is equal to (=)" at bounding box center [1182, 548] width 72 height 16
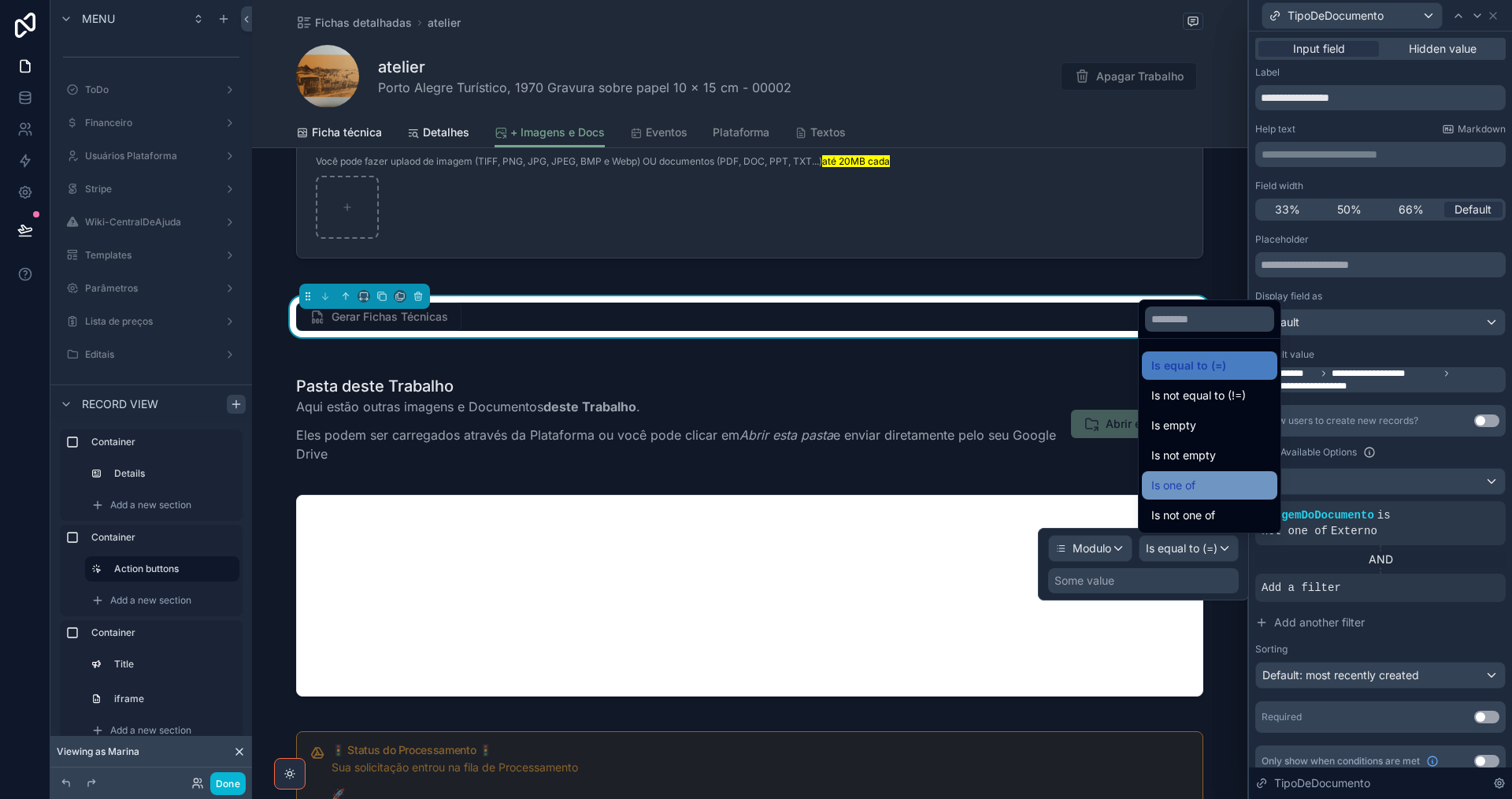
click at [1208, 483] on div "Is one of" at bounding box center [1210, 485] width 116 height 19
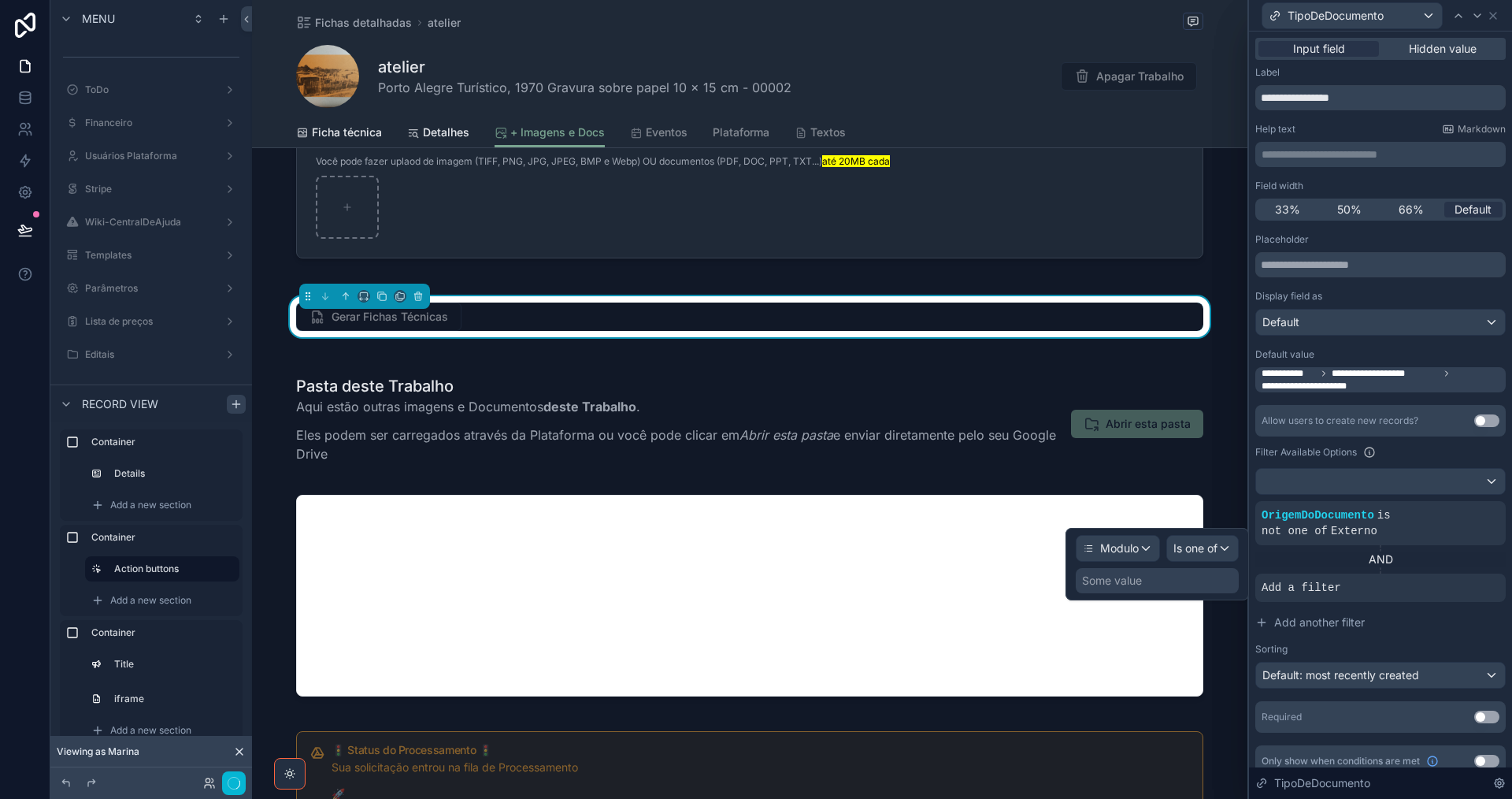
click at [1162, 582] on div "Some value" at bounding box center [1157, 581] width 163 height 25
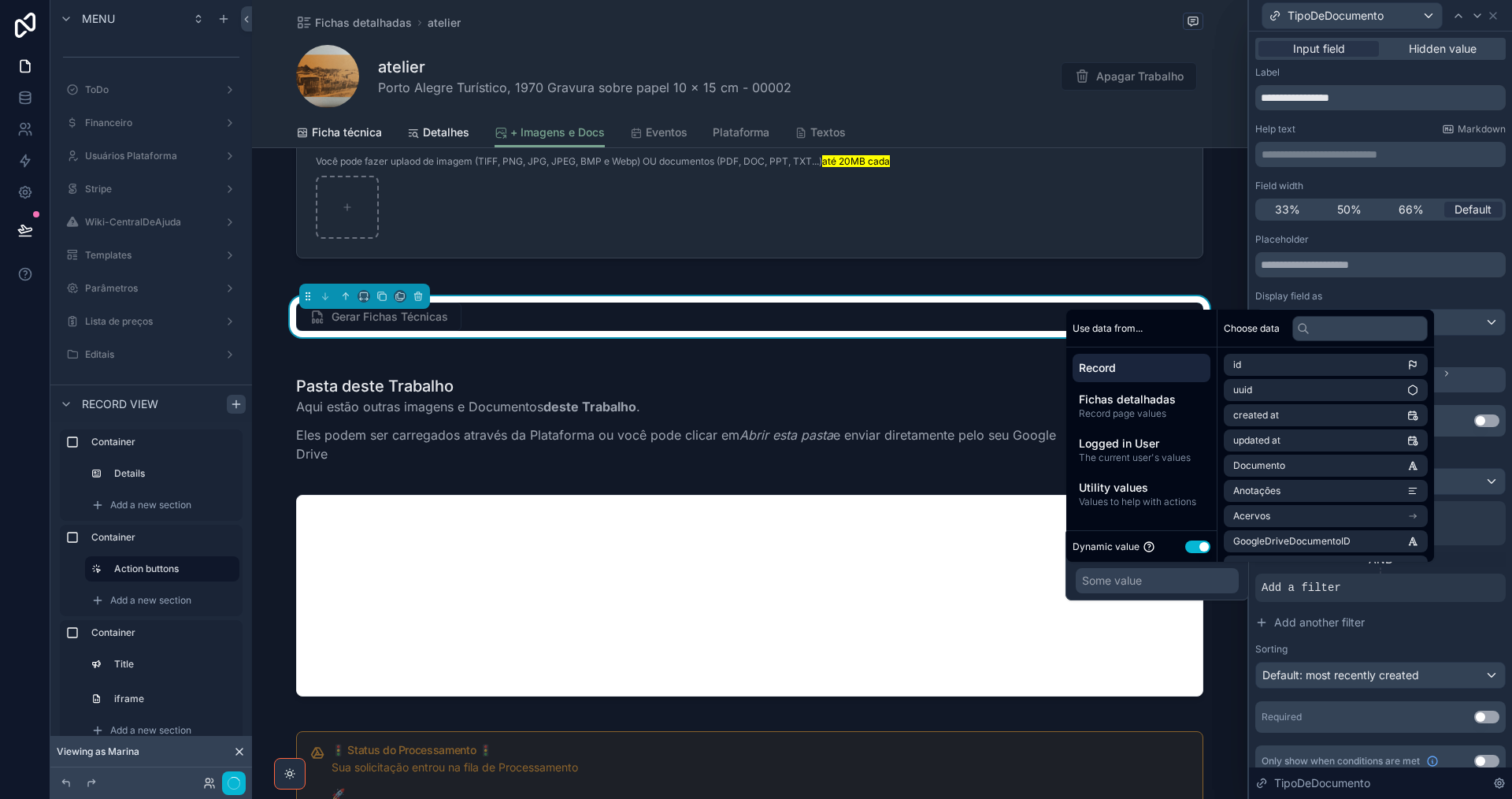
click at [1193, 550] on button "Use setting" at bounding box center [1198, 547] width 25 height 13
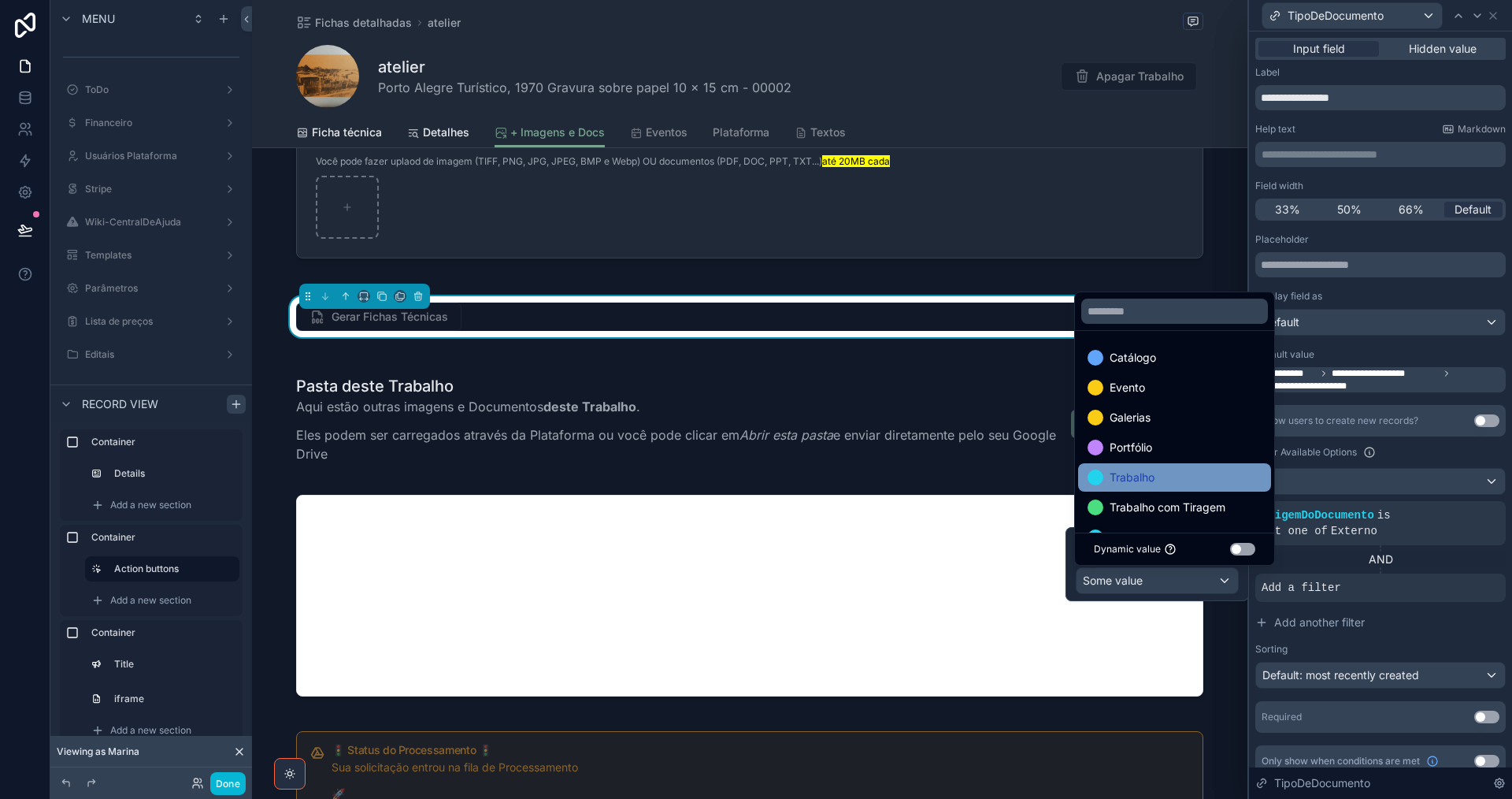
click at [1195, 479] on div "Trabalho" at bounding box center [1175, 477] width 174 height 19
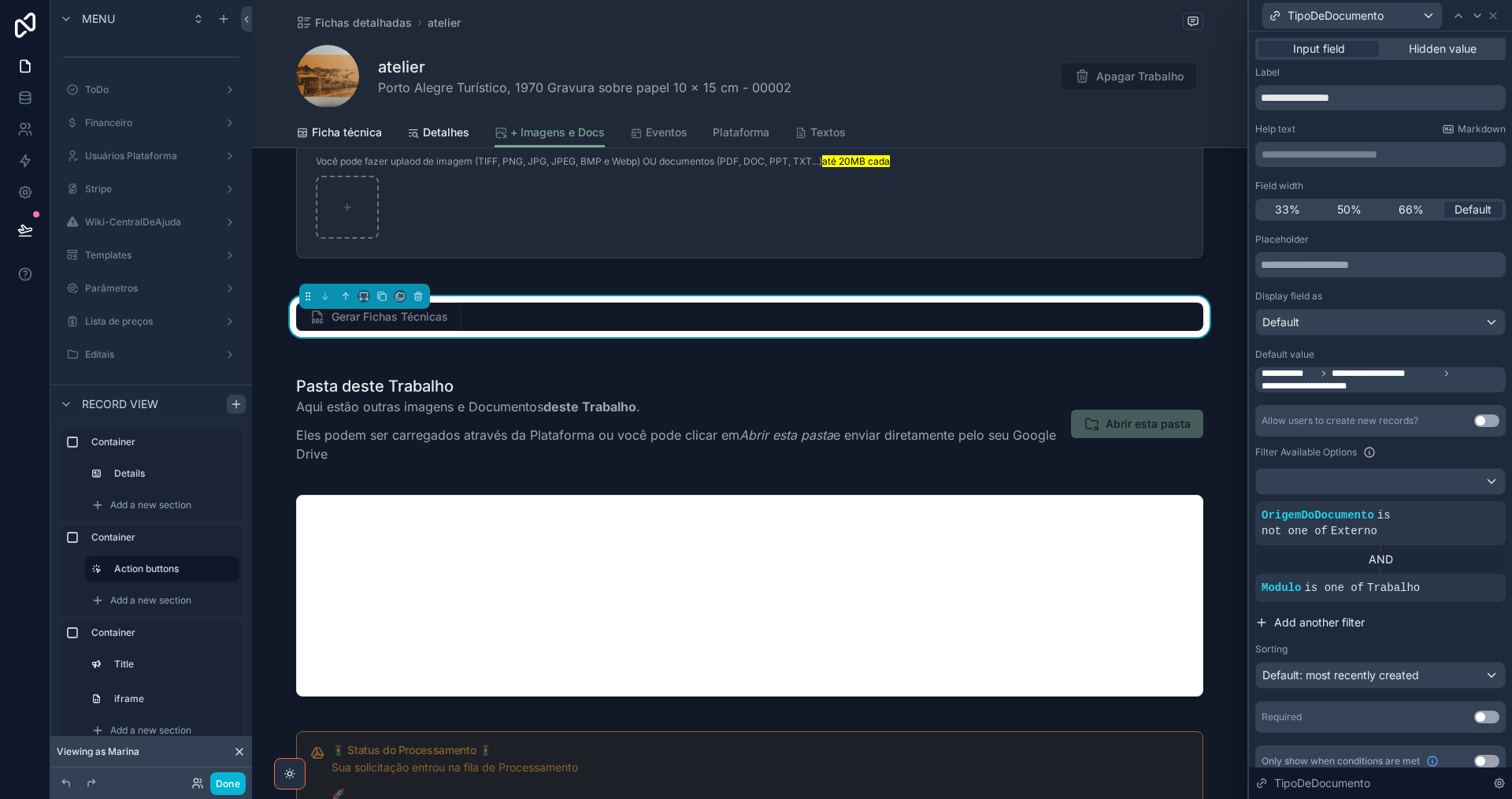
click at [1331, 615] on span "Add another filter" at bounding box center [1319, 623] width 90 height 16
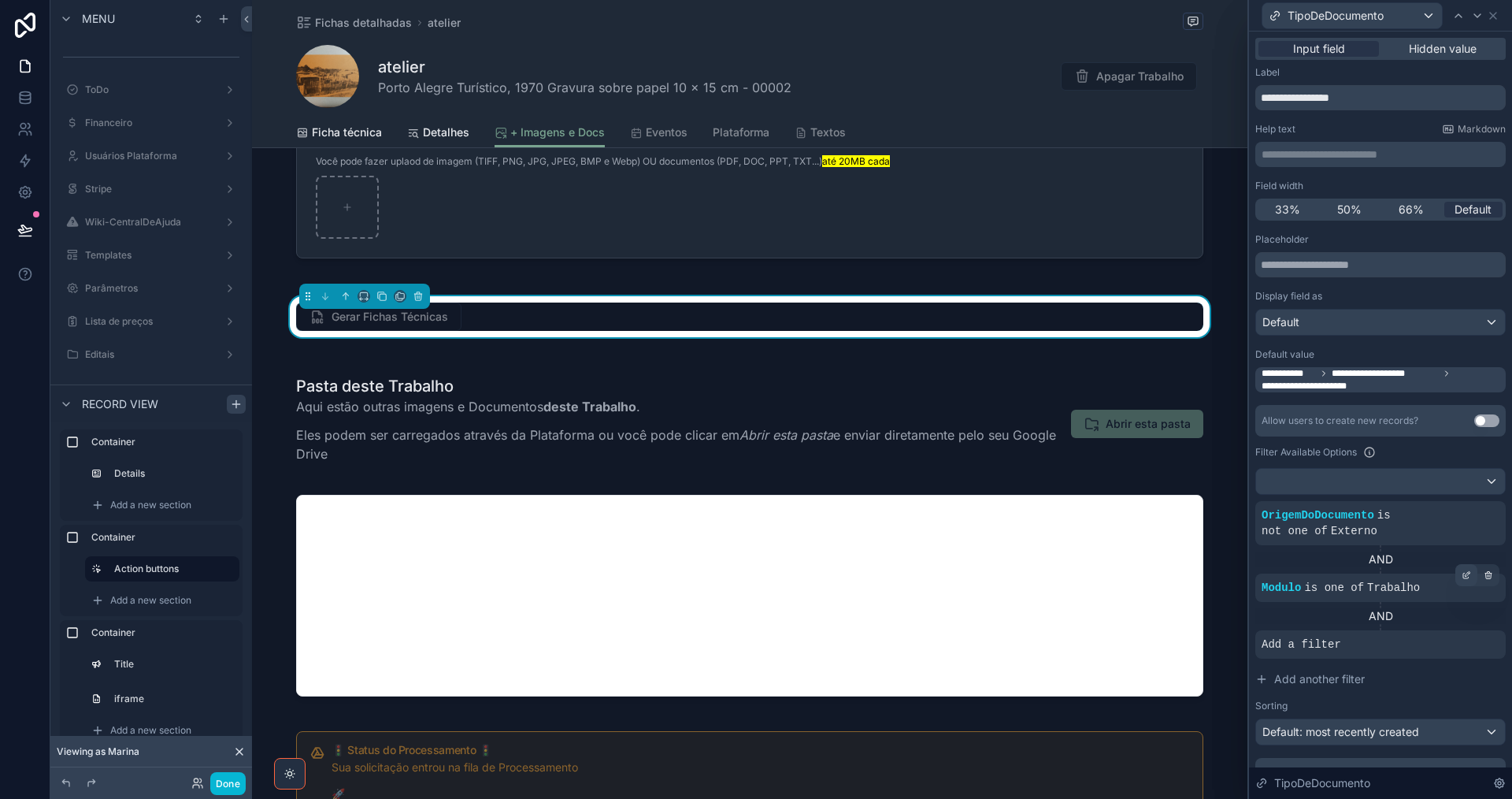
click at [1465, 574] on icon at bounding box center [1467, 573] width 4 height 4
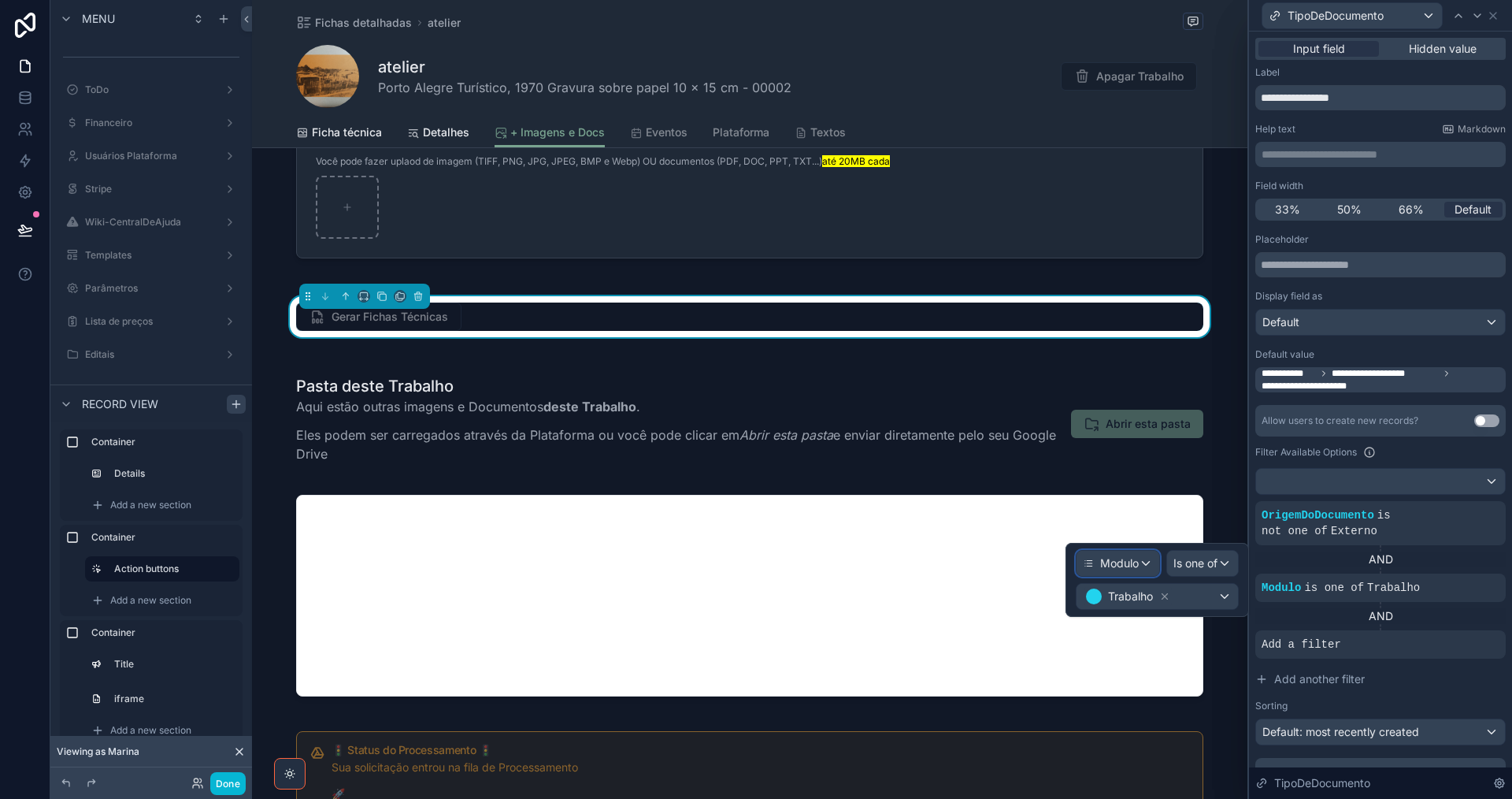
click at [1117, 564] on span "Modulo" at bounding box center [1119, 564] width 38 height 16
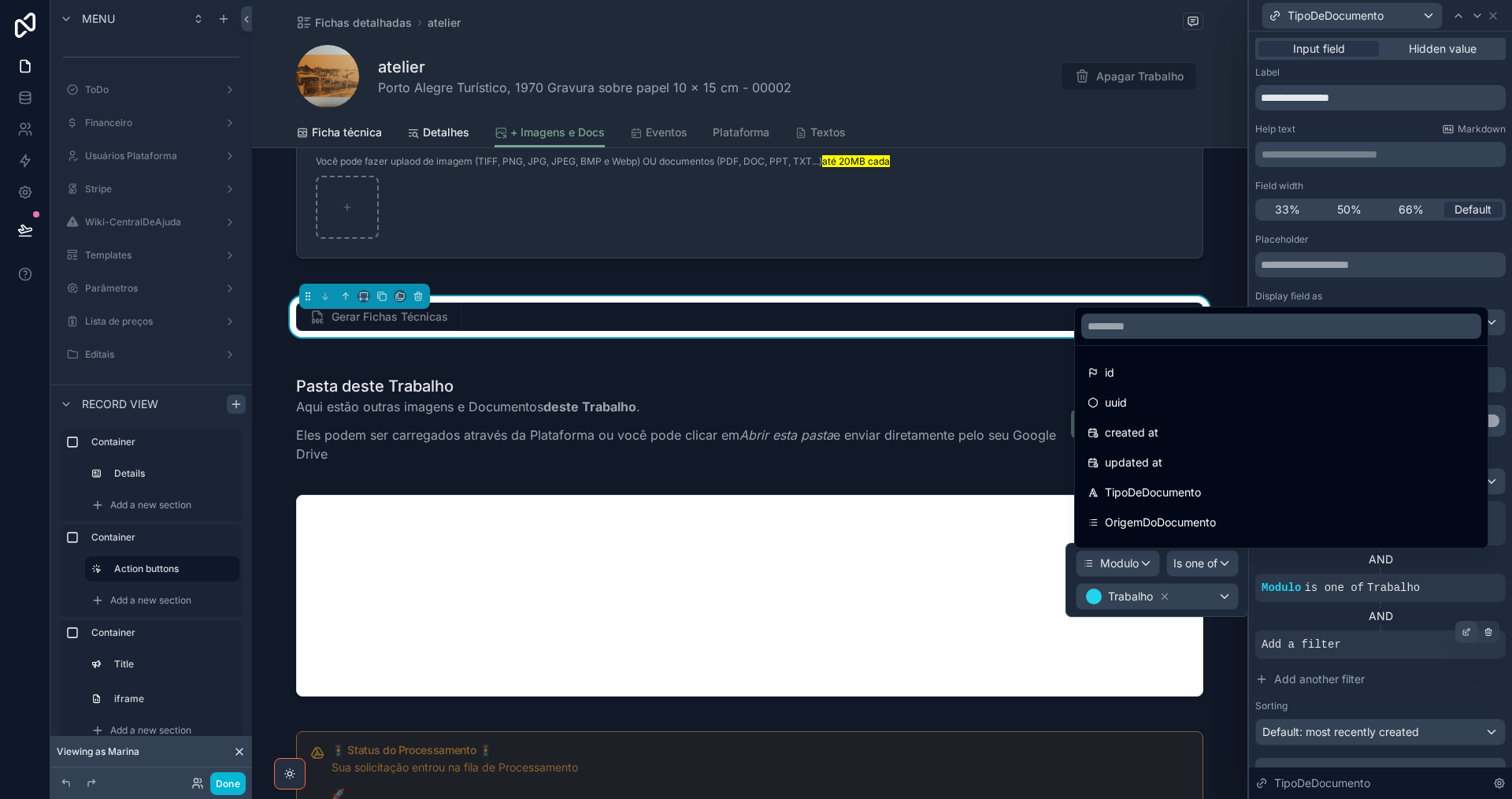
click at [1462, 634] on icon at bounding box center [1466, 632] width 10 height 10
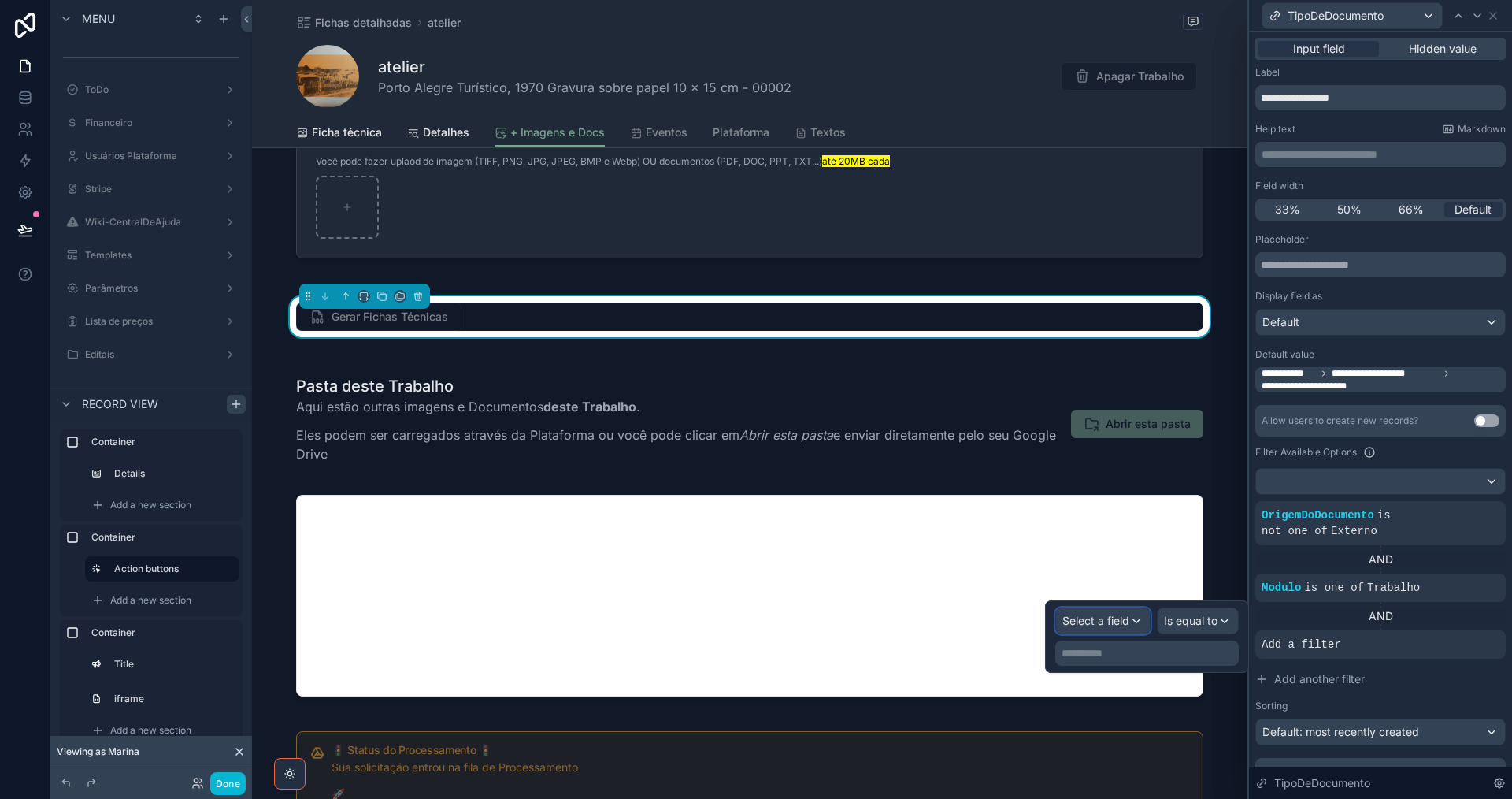
click at [1115, 625] on span "Select a field" at bounding box center [1095, 620] width 67 height 13
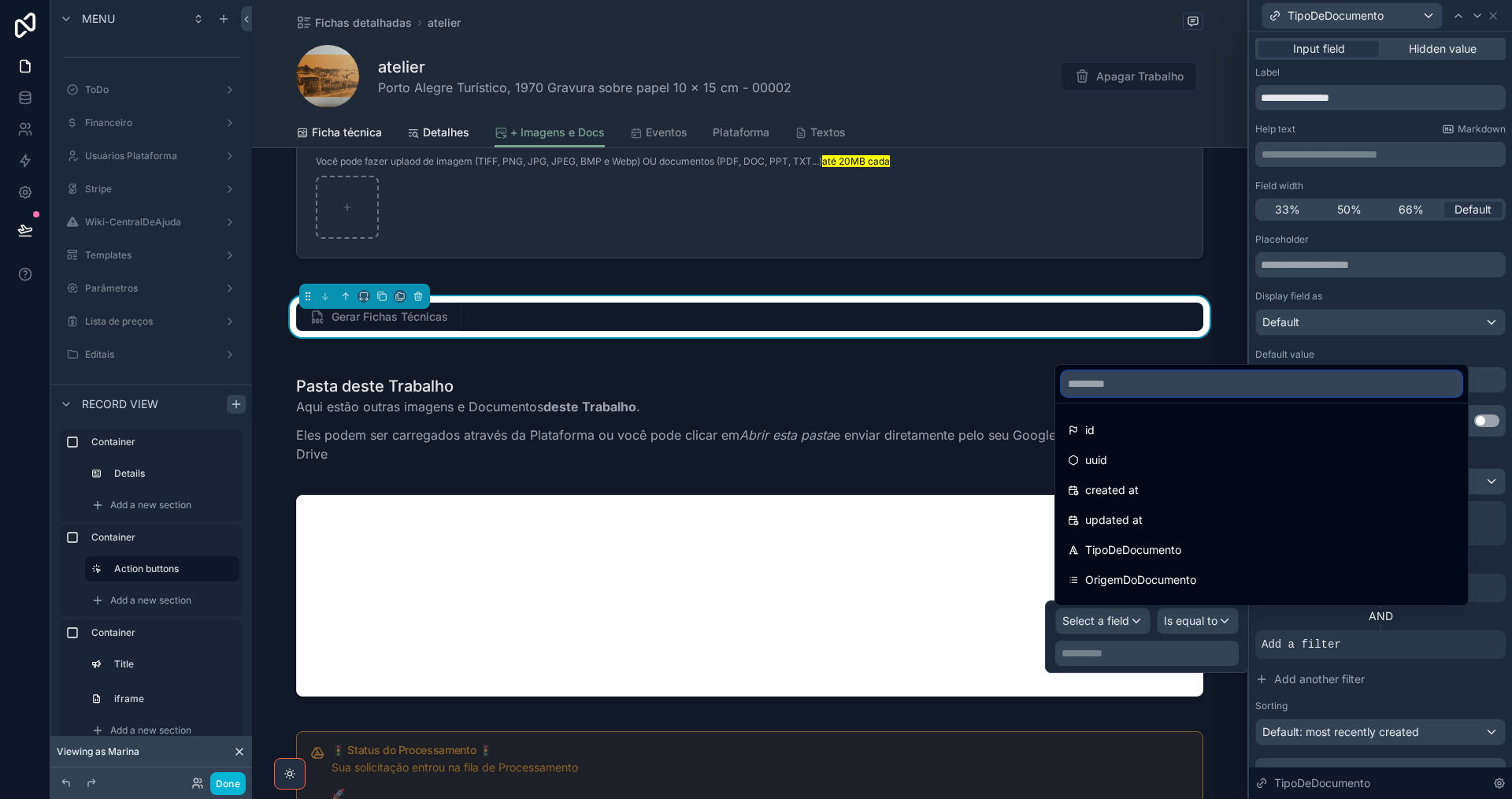
click at [1158, 390] on input "text" at bounding box center [1261, 384] width 400 height 25
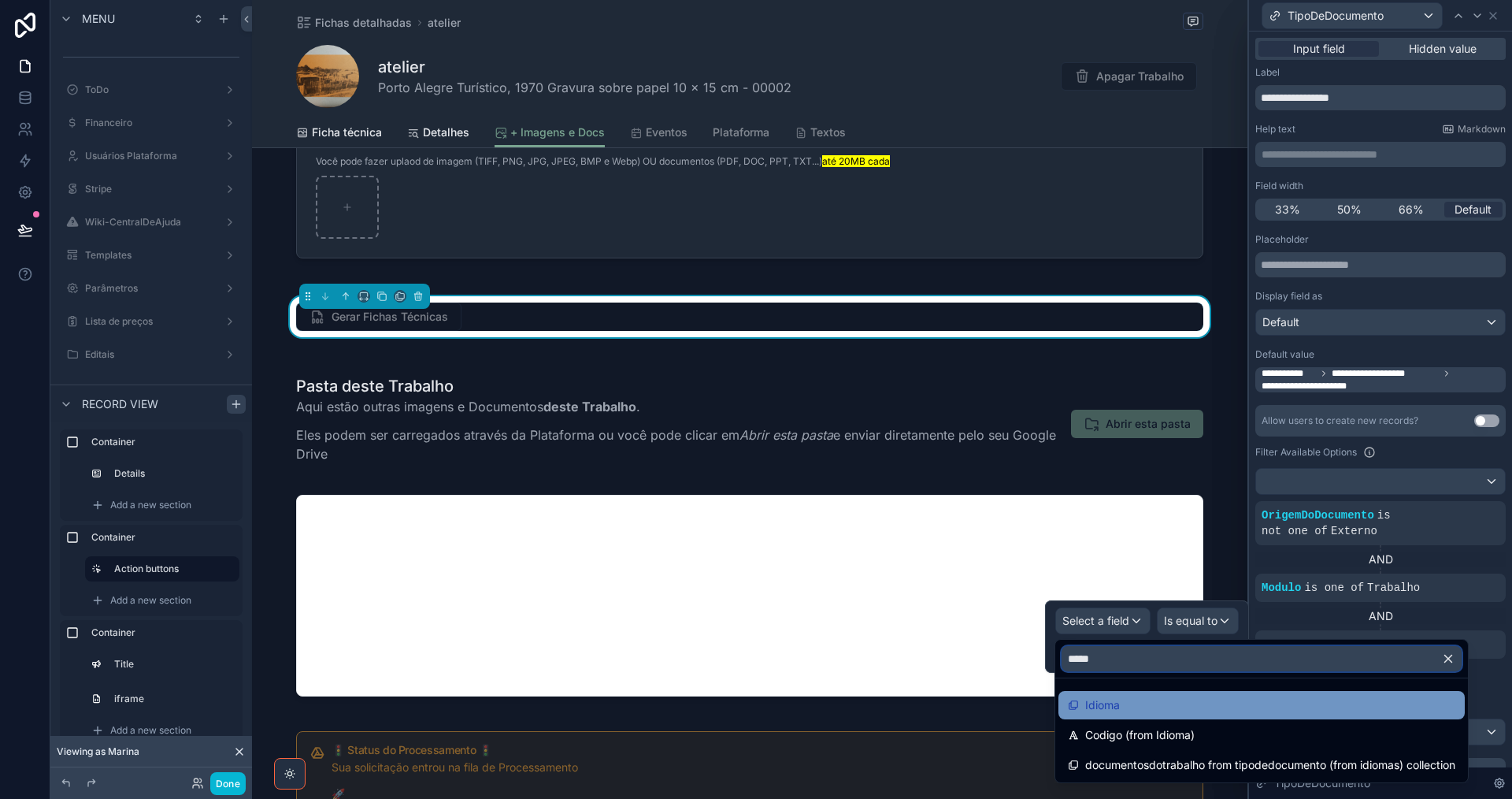
type input "*****"
click at [1206, 714] on div "Idioma" at bounding box center [1261, 704] width 387 height 19
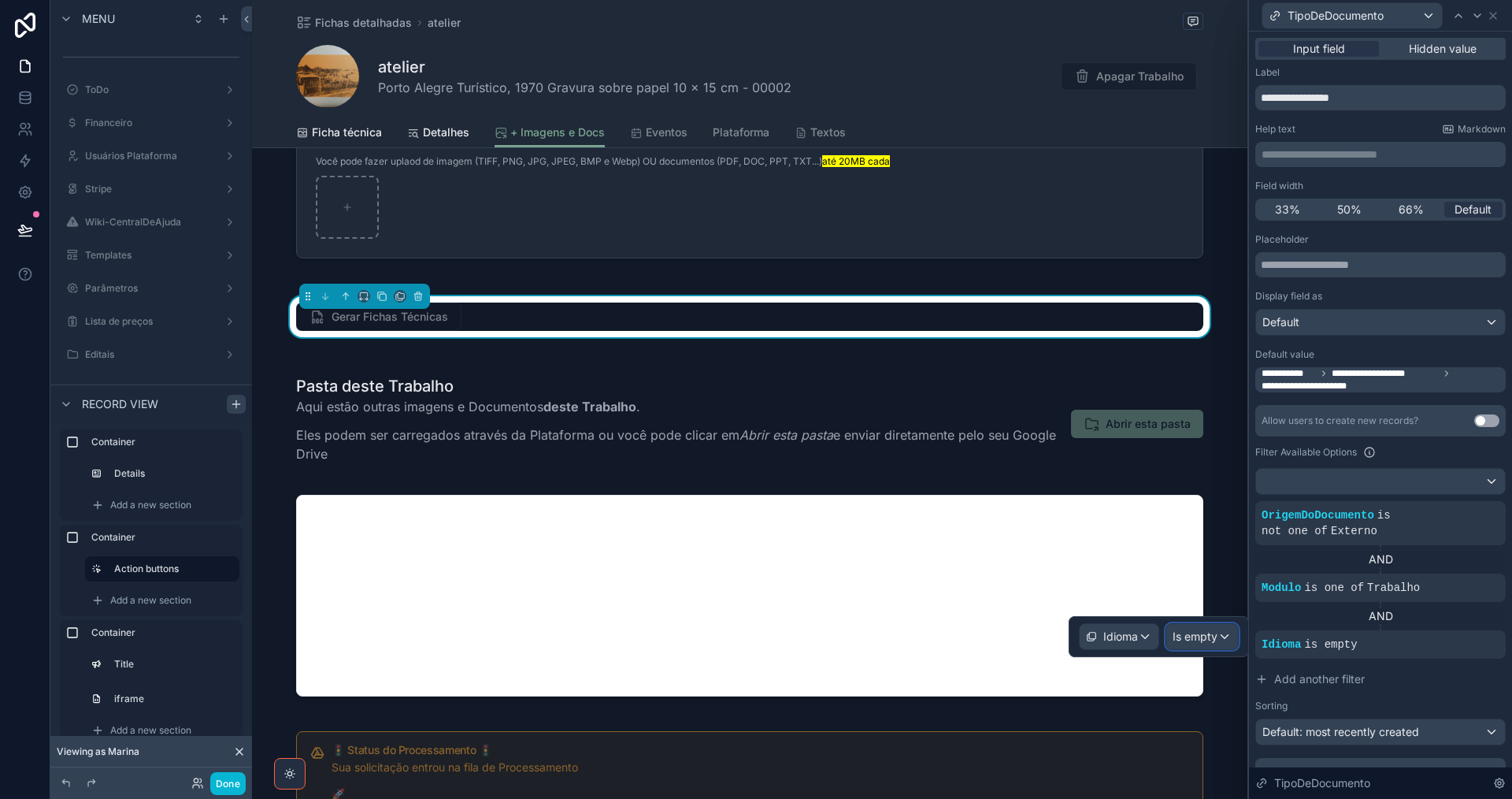
click at [1218, 639] on div "Is empty" at bounding box center [1202, 636] width 72 height 25
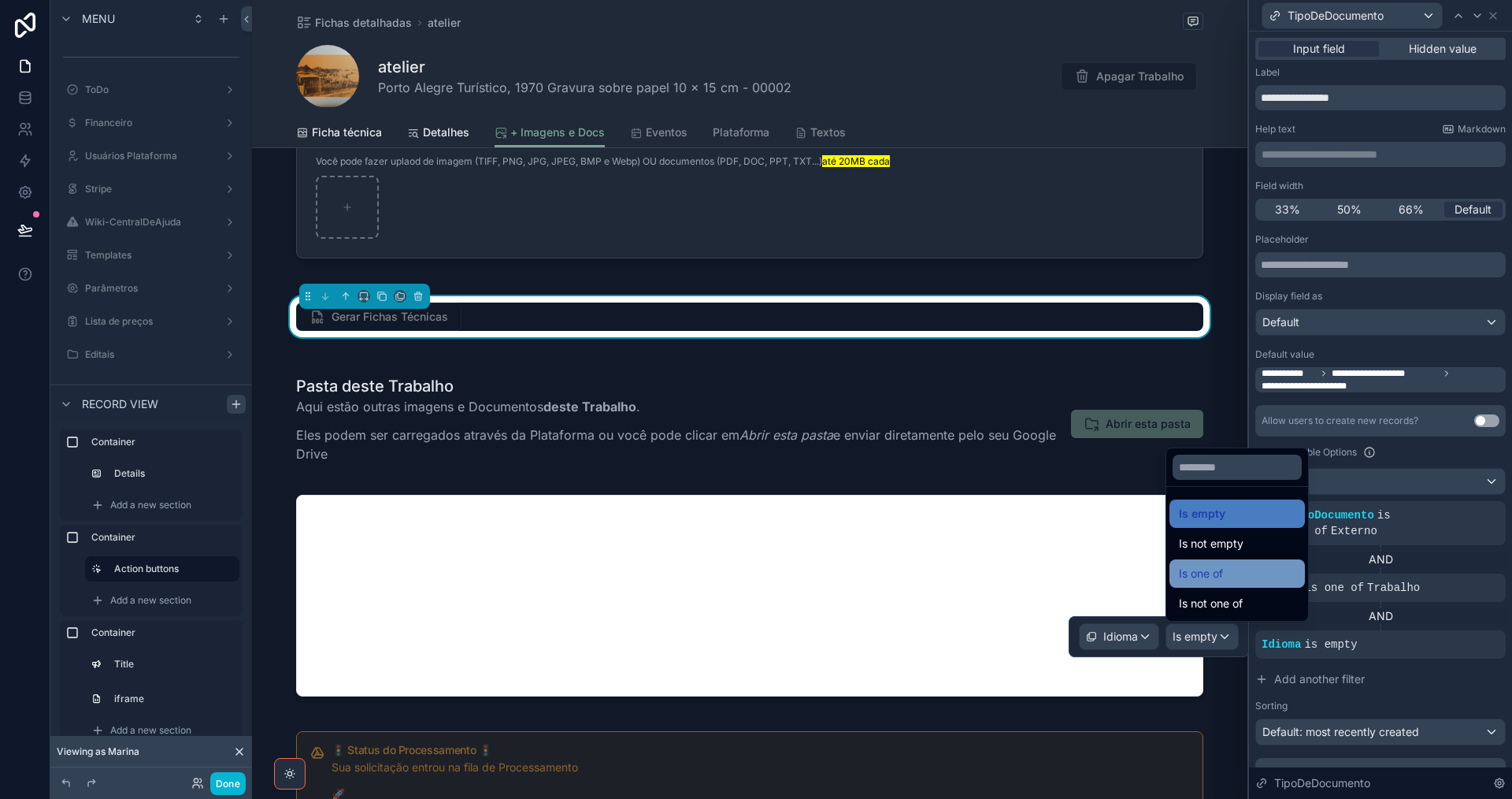
click at [1227, 575] on div "Is one of" at bounding box center [1237, 573] width 116 height 19
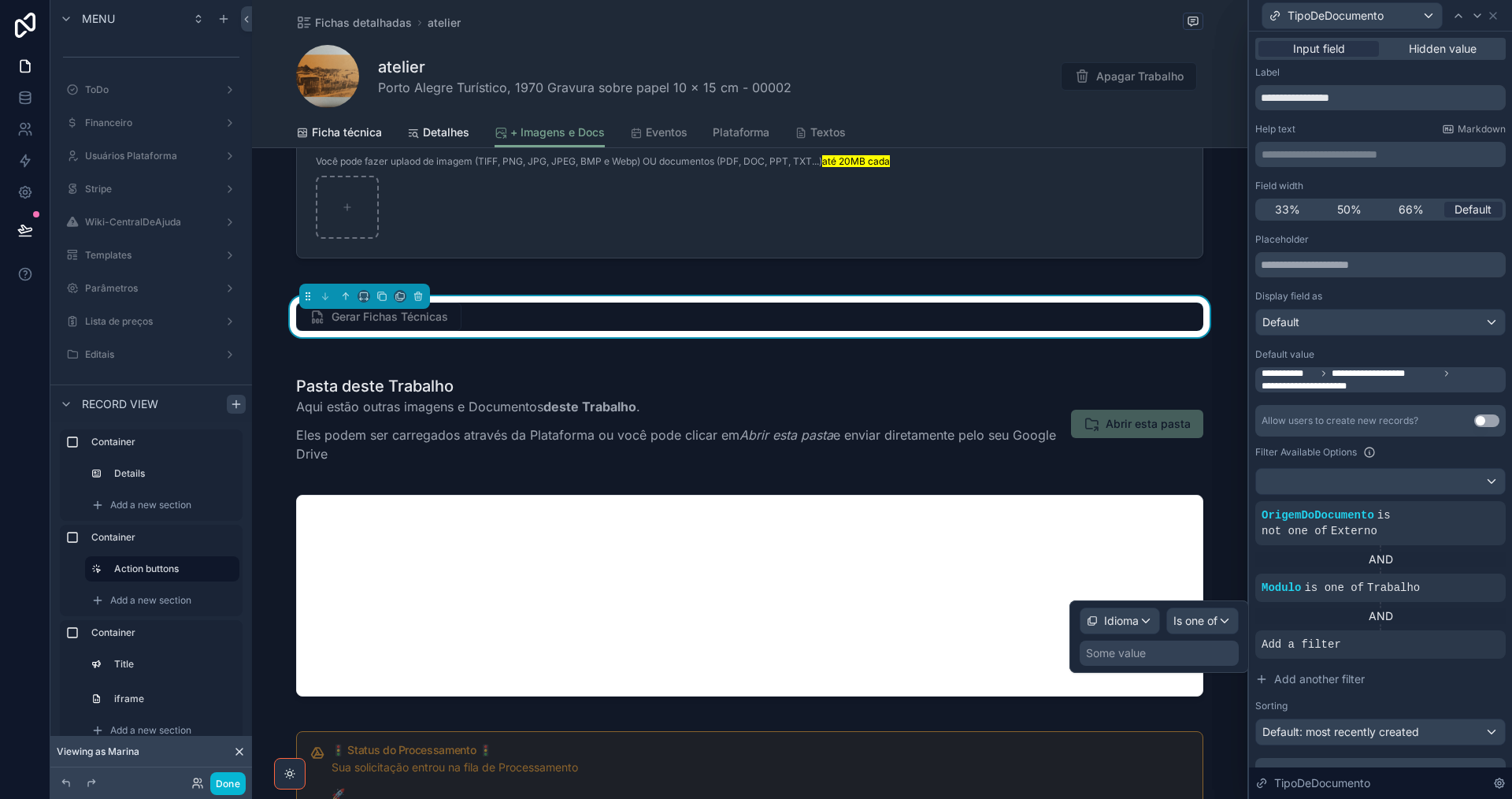
click at [1185, 657] on div "Some value" at bounding box center [1159, 653] width 159 height 25
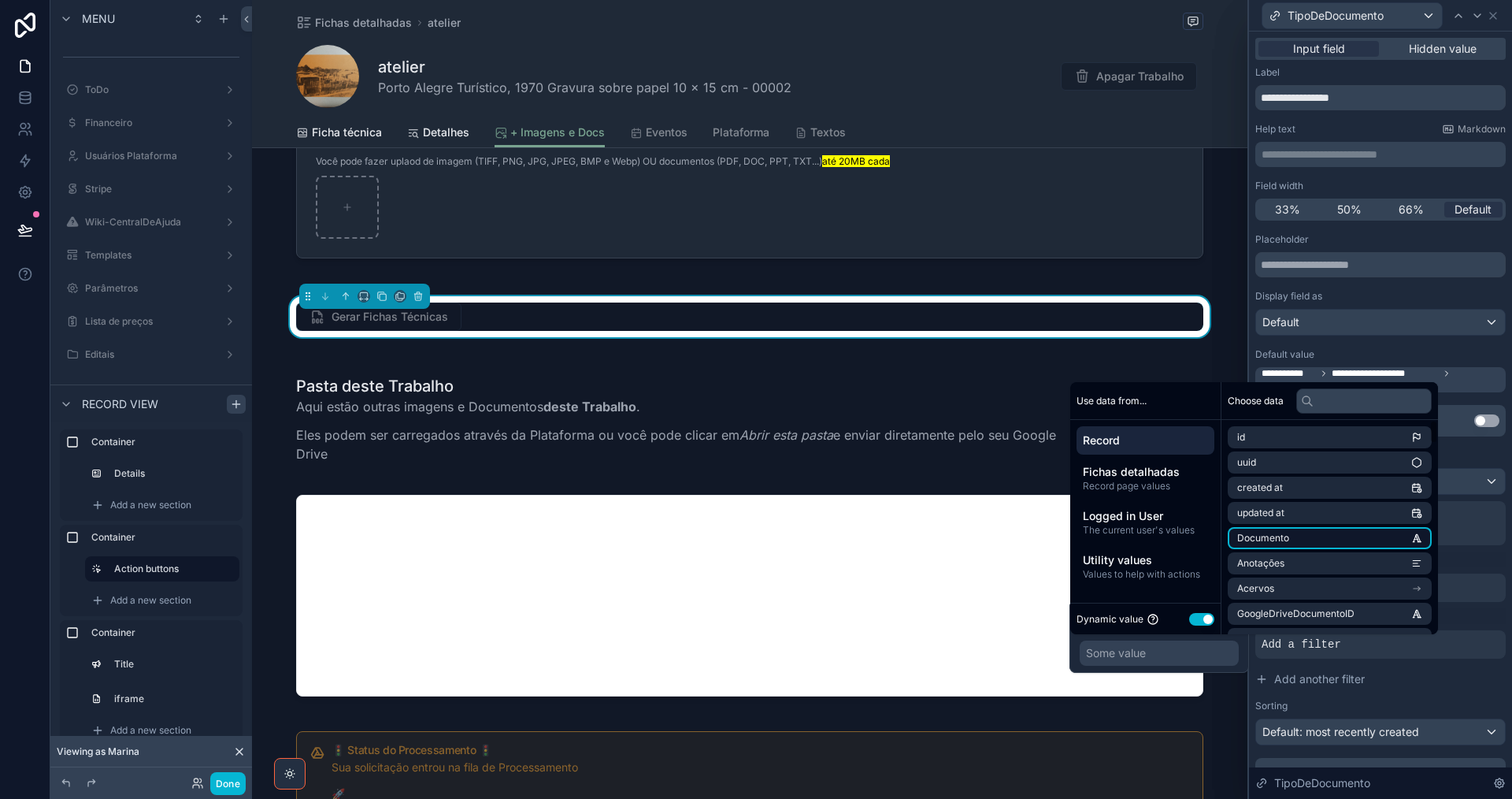
scroll to position [157, 0]
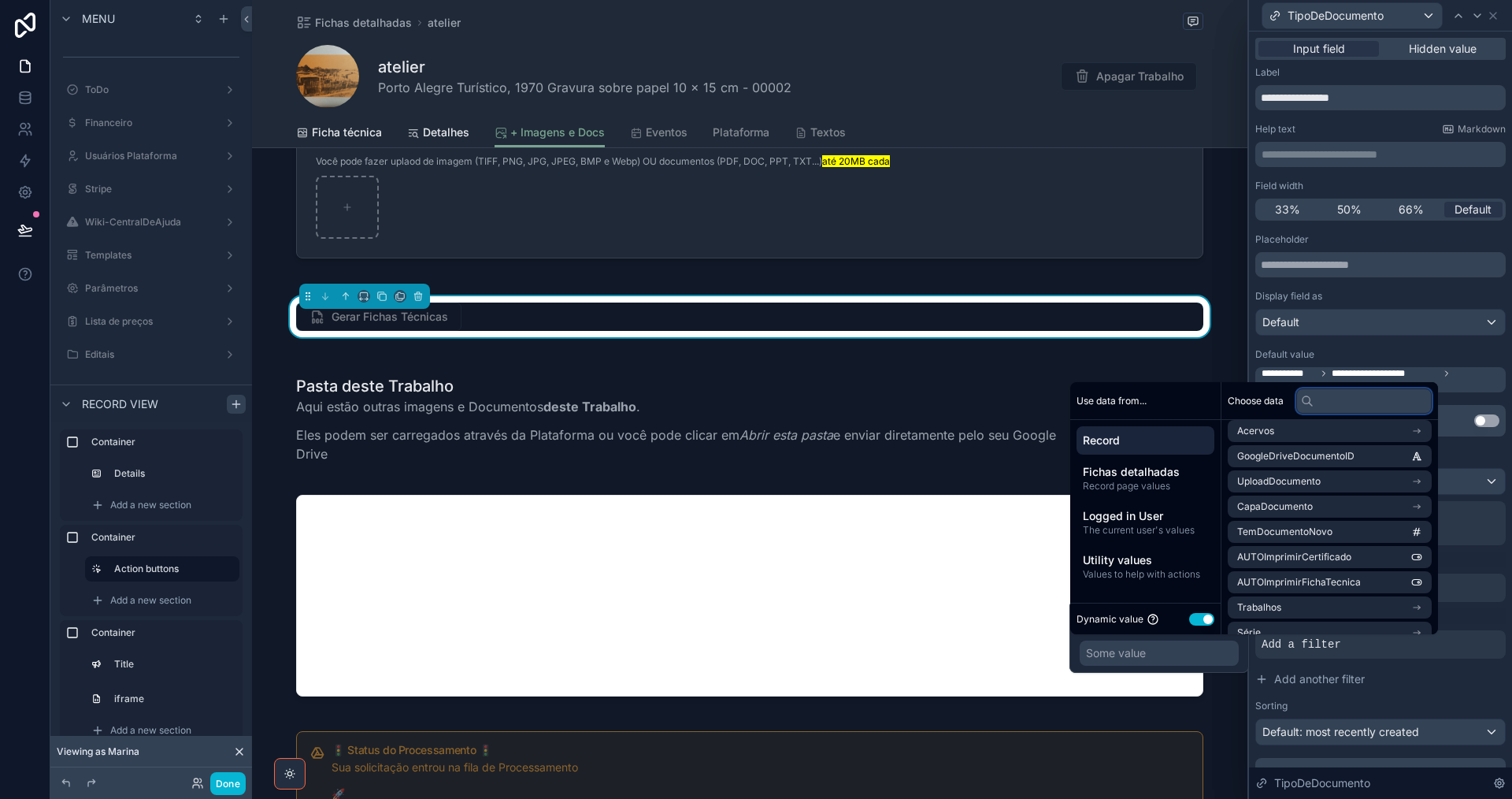
click at [1370, 404] on input "text" at bounding box center [1363, 401] width 135 height 25
type input "****"
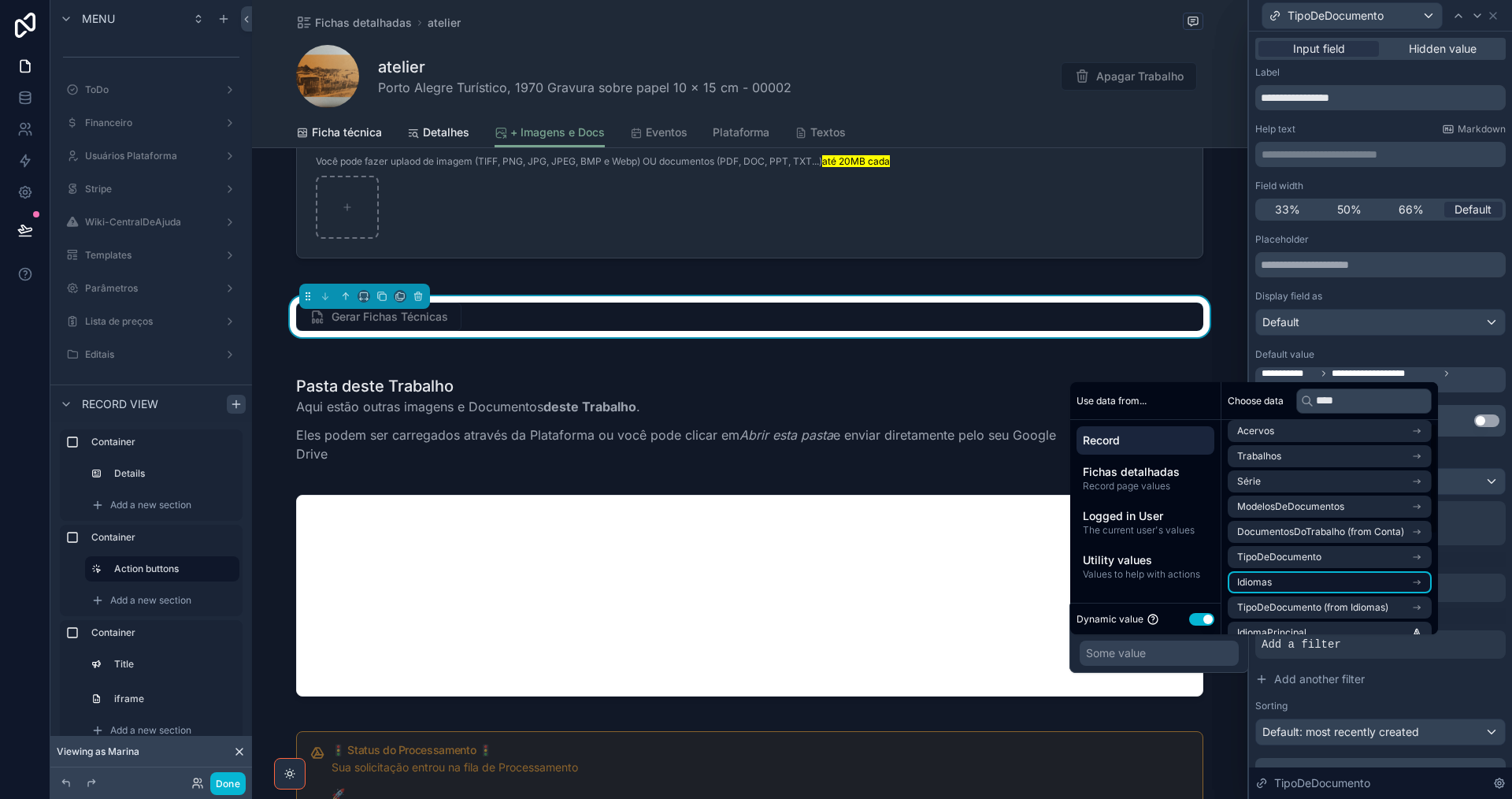
click at [1378, 589] on li "Idiomas" at bounding box center [1329, 582] width 204 height 22
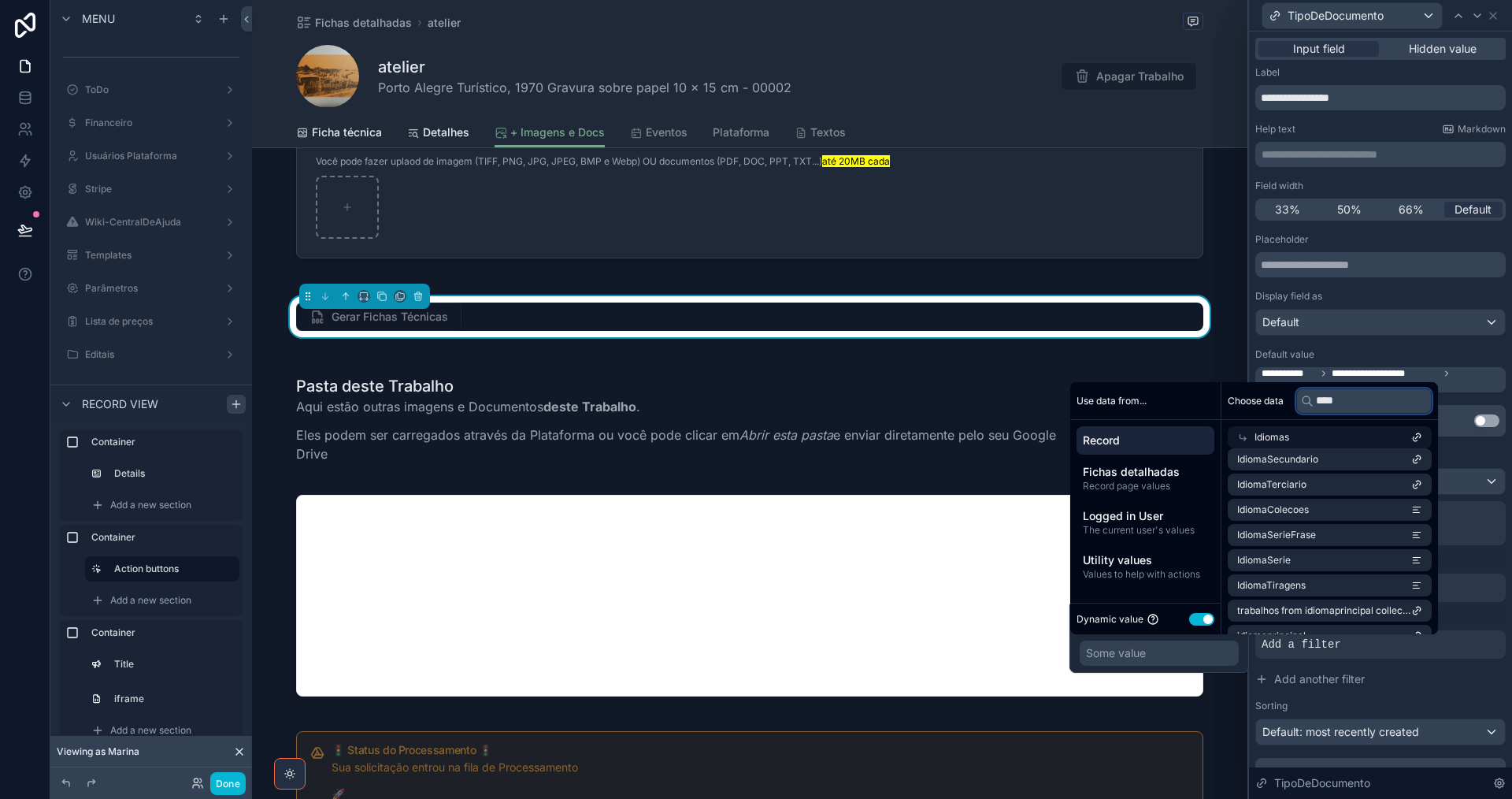
drag, startPoint x: 1366, startPoint y: 404, endPoint x: 1292, endPoint y: 405, distance: 74.0
click at [1292, 405] on div "Choose data ****" at bounding box center [1329, 401] width 217 height 38
drag, startPoint x: 1319, startPoint y: 450, endPoint x: 1385, endPoint y: 466, distance: 67.9
click at [1319, 450] on li "id" at bounding box center [1329, 459] width 204 height 22
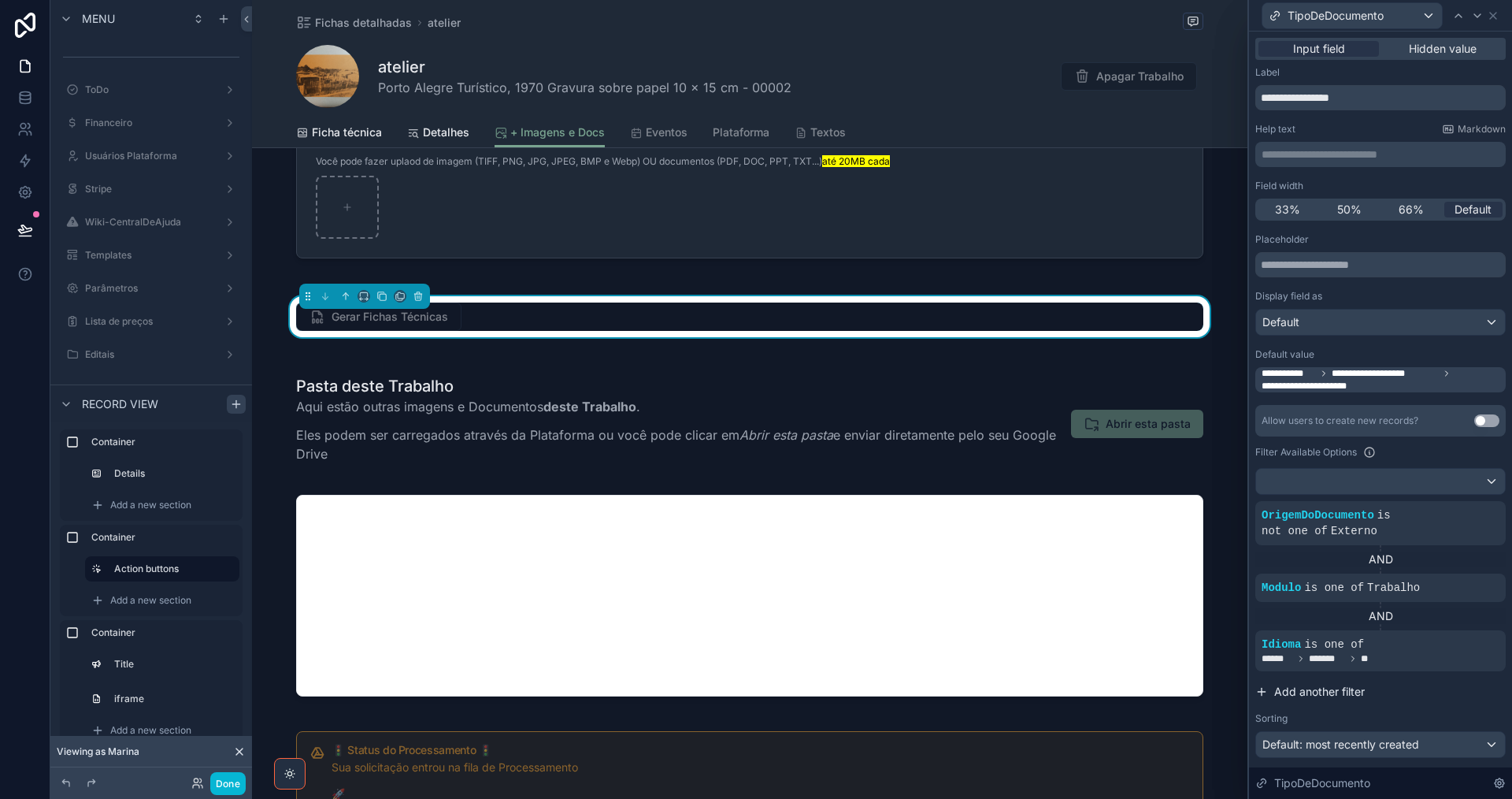
click at [1315, 695] on span "Add another filter" at bounding box center [1319, 692] width 90 height 16
click at [1462, 701] on icon at bounding box center [1466, 701] width 10 height 10
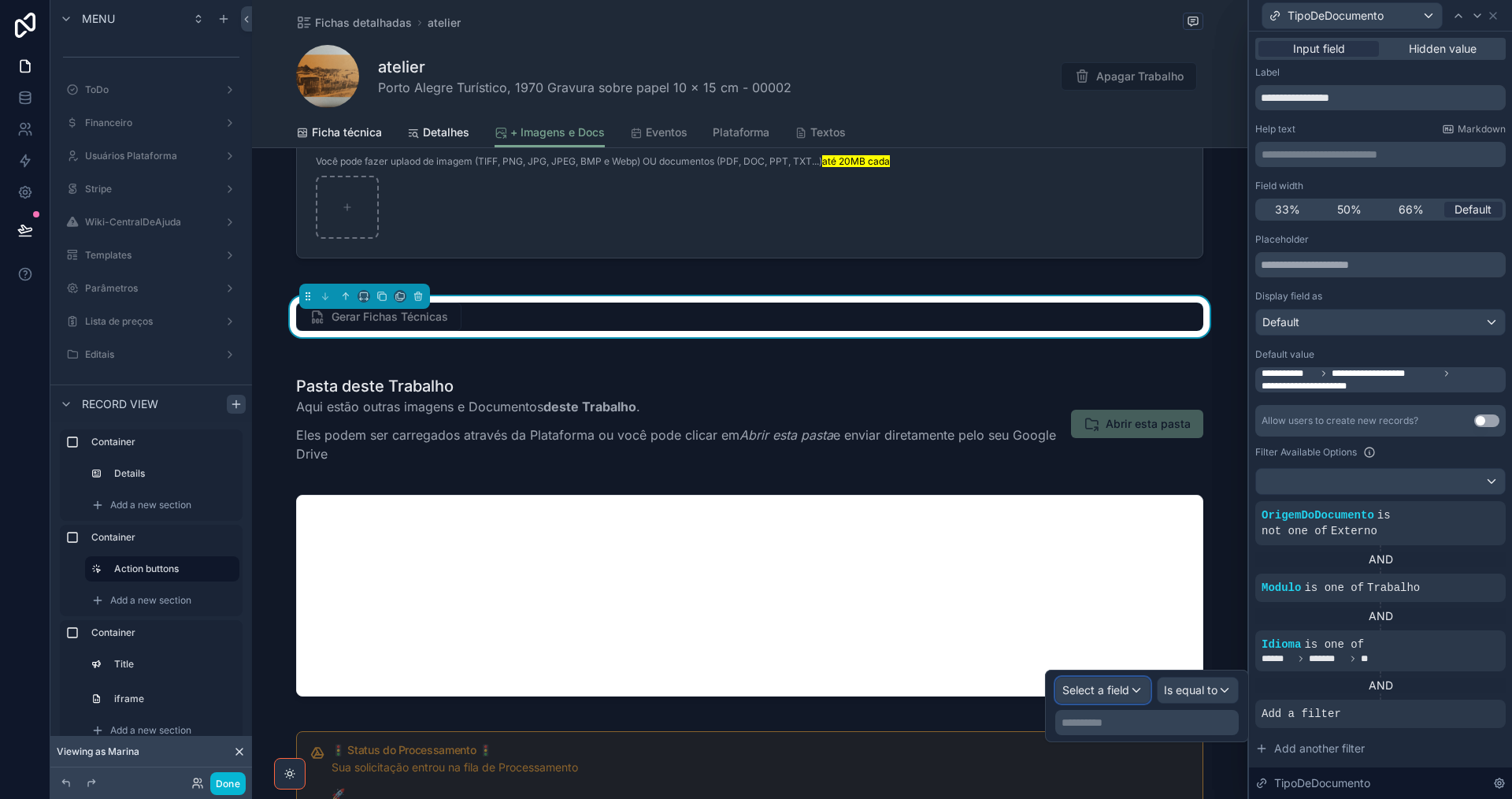
click at [1099, 693] on span "Select a field" at bounding box center [1095, 689] width 67 height 13
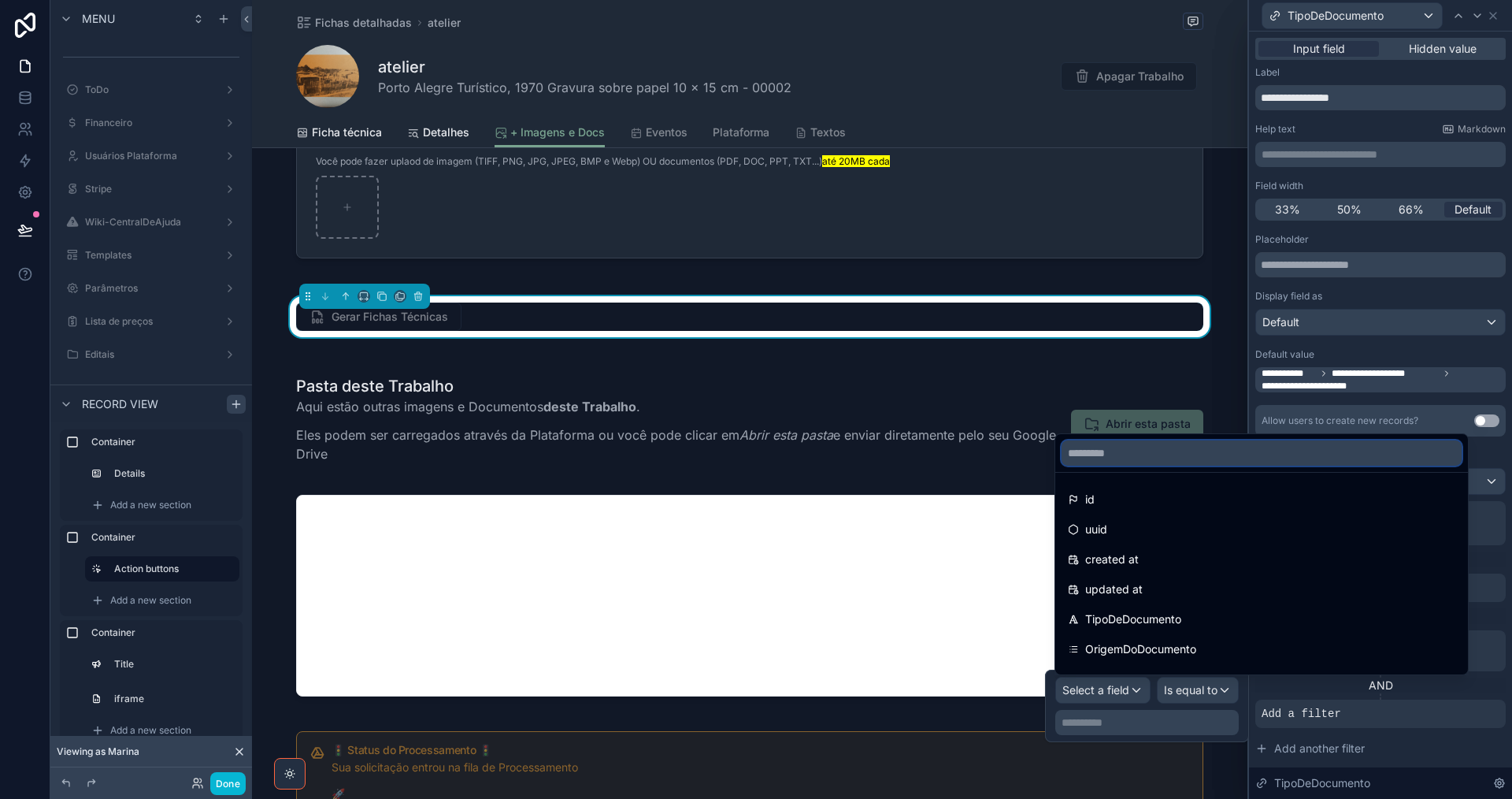
click at [1177, 460] on input "text" at bounding box center [1261, 453] width 400 height 25
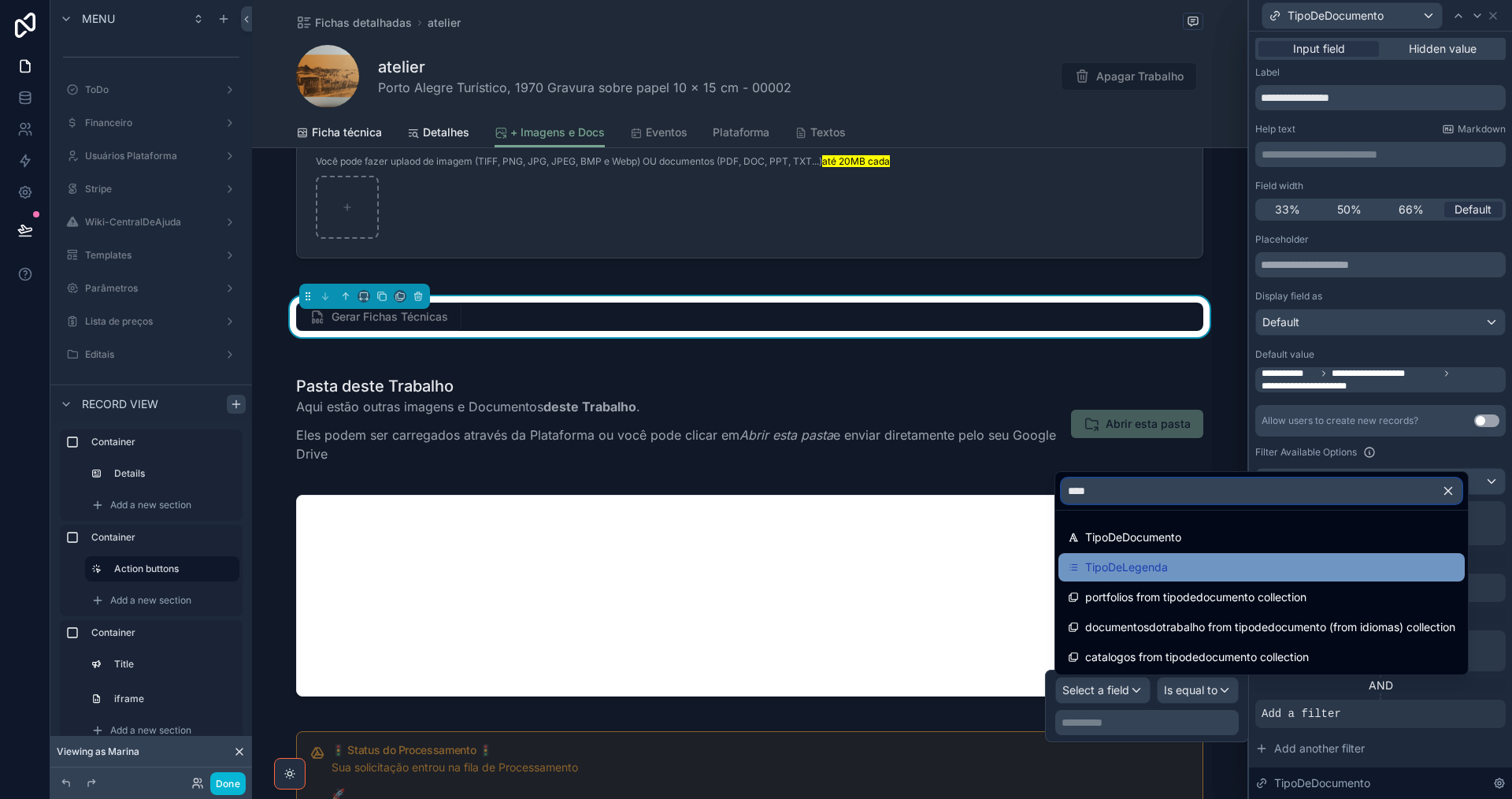
type input "****"
click at [1210, 556] on div "TipoDeLegenda" at bounding box center [1261, 567] width 406 height 29
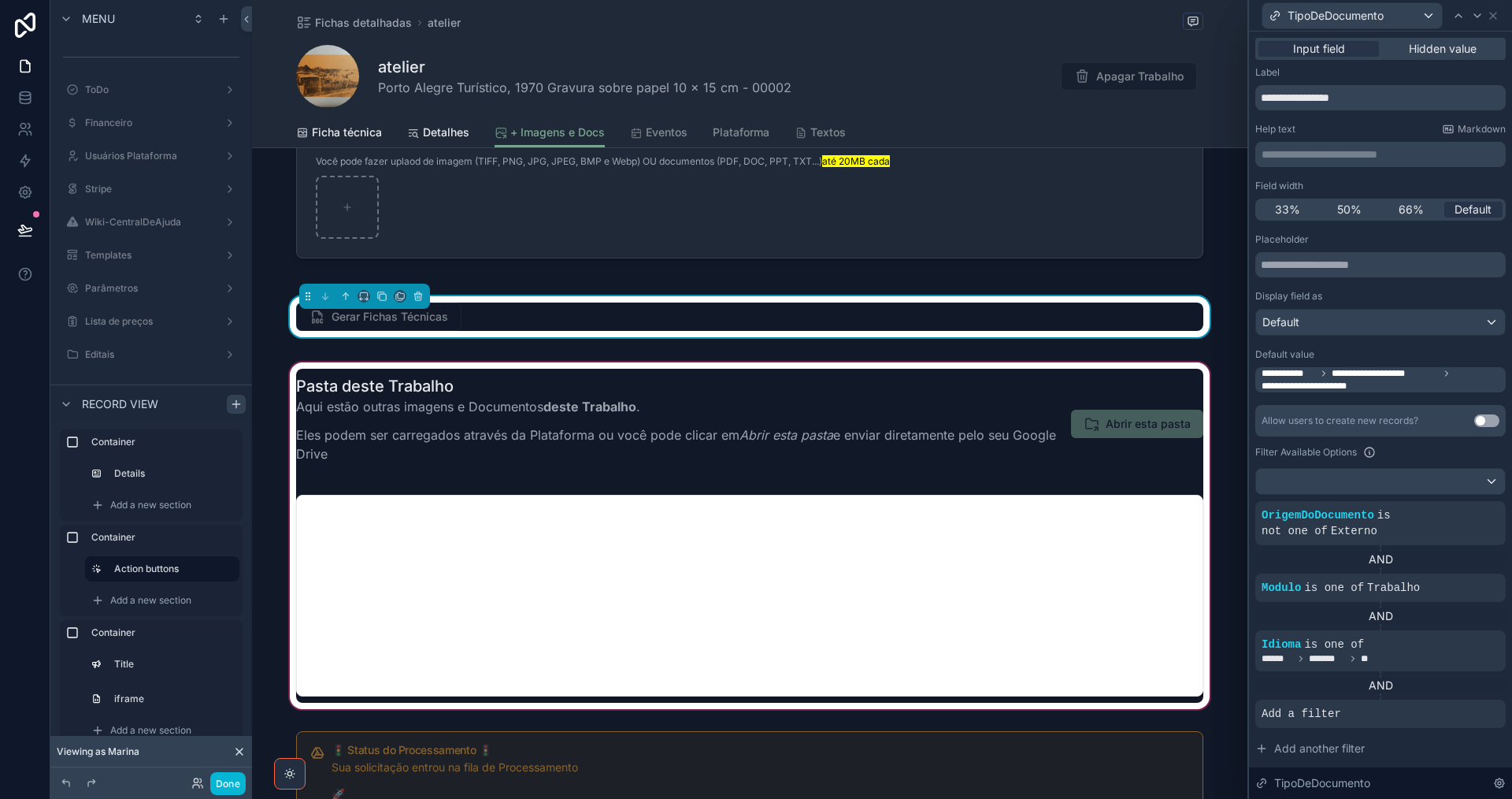
click at [1215, 538] on div "scrollable content" at bounding box center [750, 535] width 996 height 353
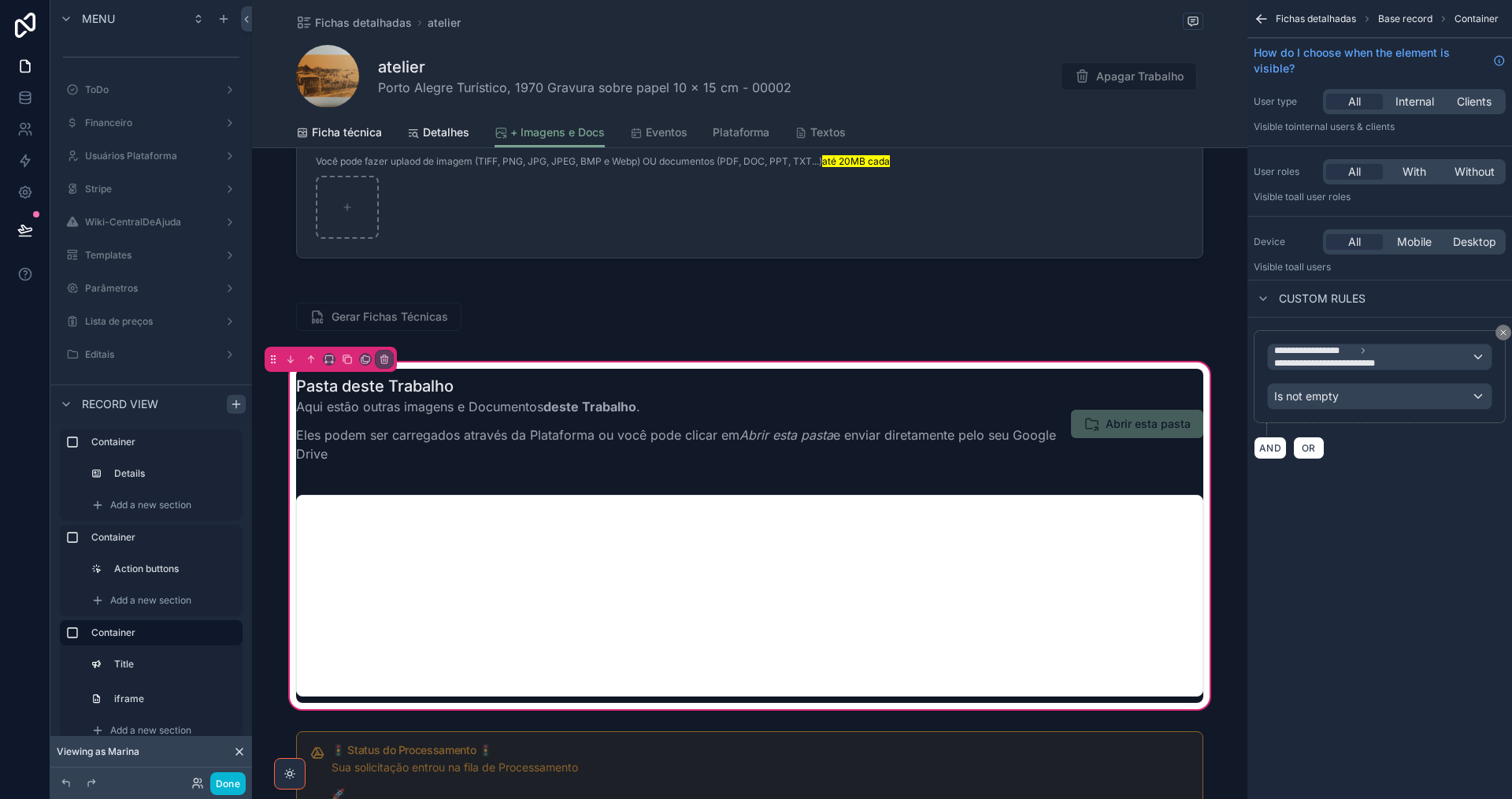
click at [1267, 21] on icon "scrollable content" at bounding box center [1261, 19] width 16 height 16
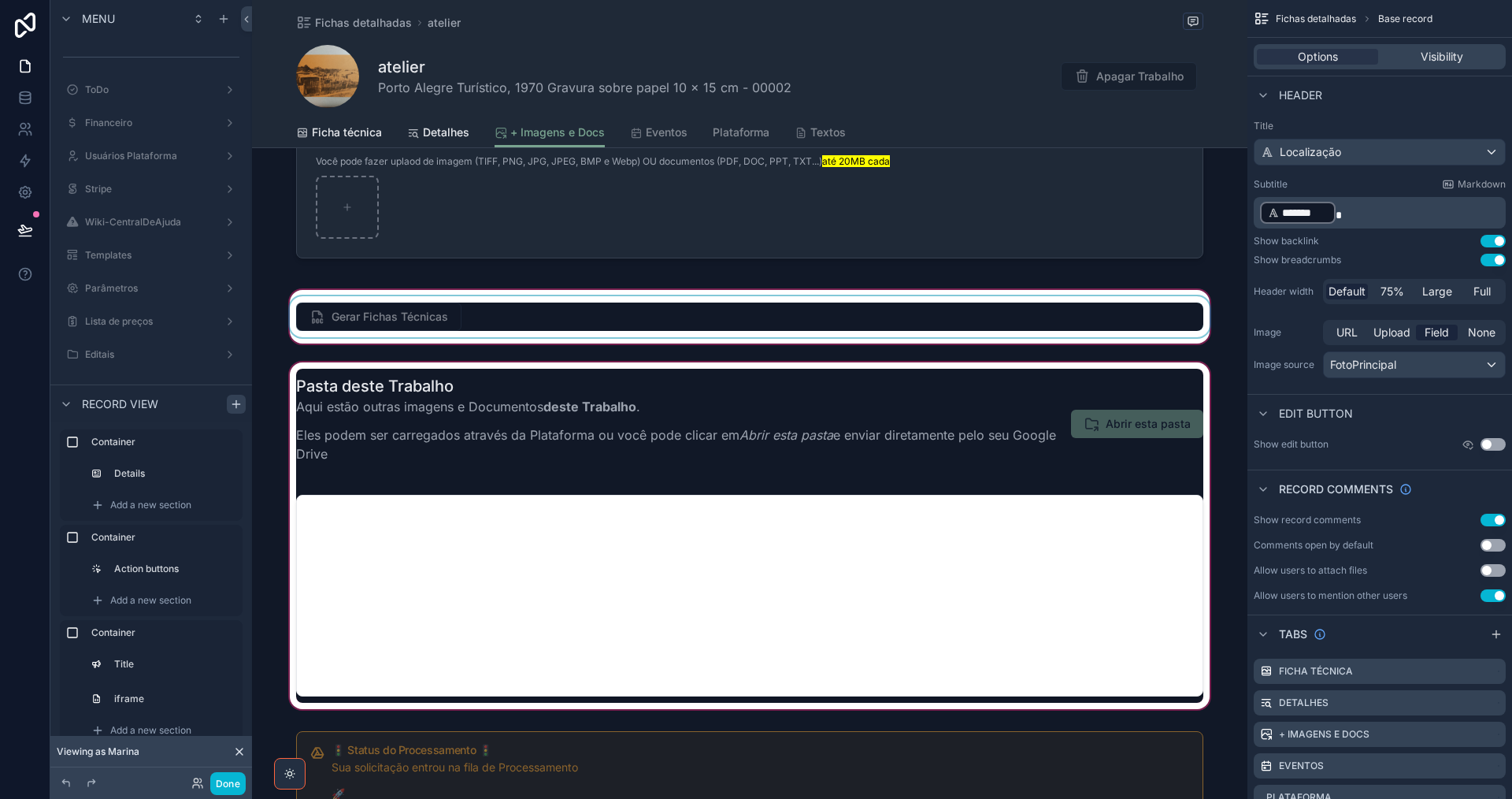
click at [425, 318] on div "scrollable content" at bounding box center [750, 316] width 996 height 60
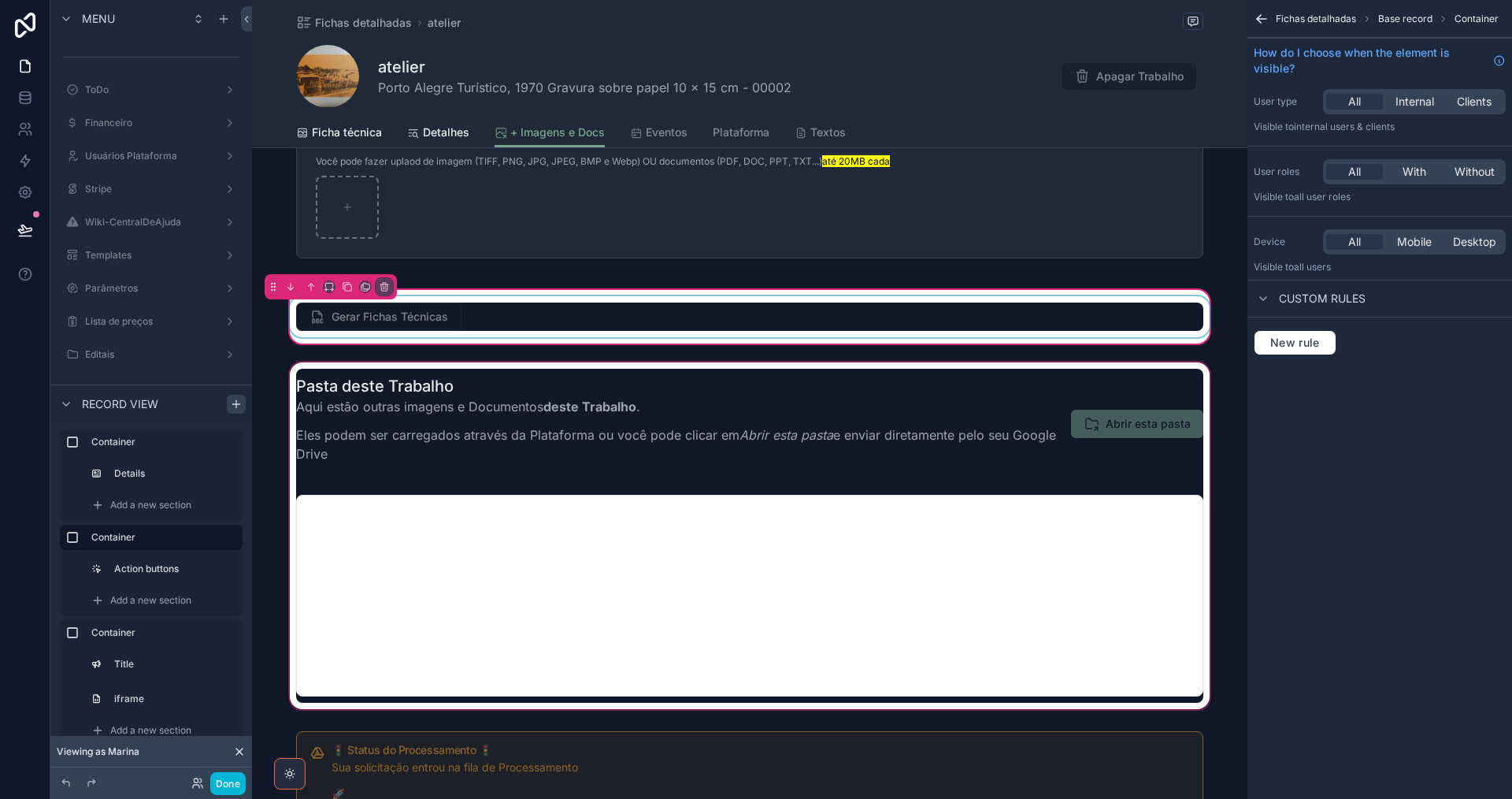
click at [425, 318] on div "scrollable content" at bounding box center [749, 317] width 926 height 41
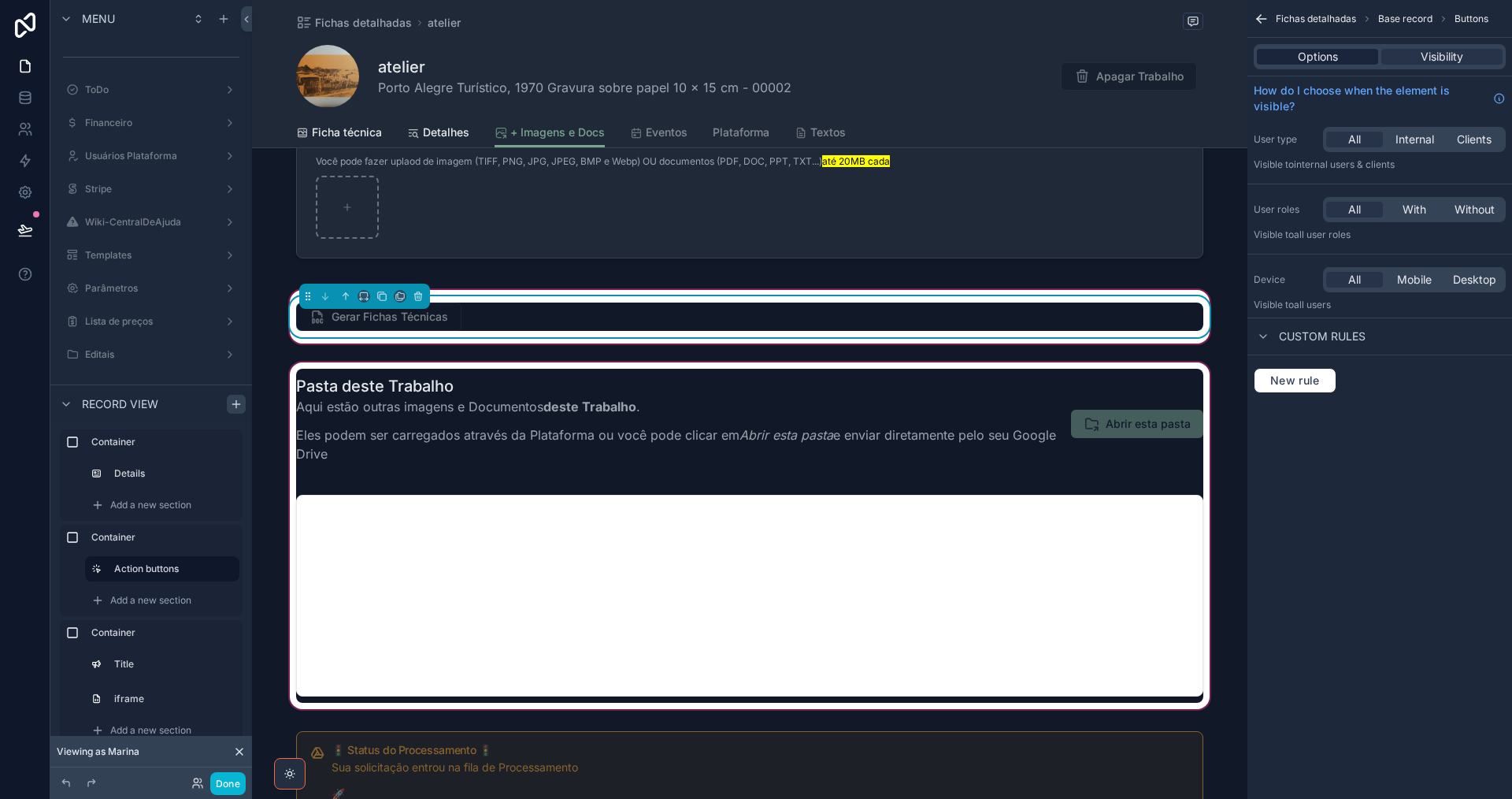
click at [1302, 60] on span "Options" at bounding box center [1318, 57] width 40 height 16
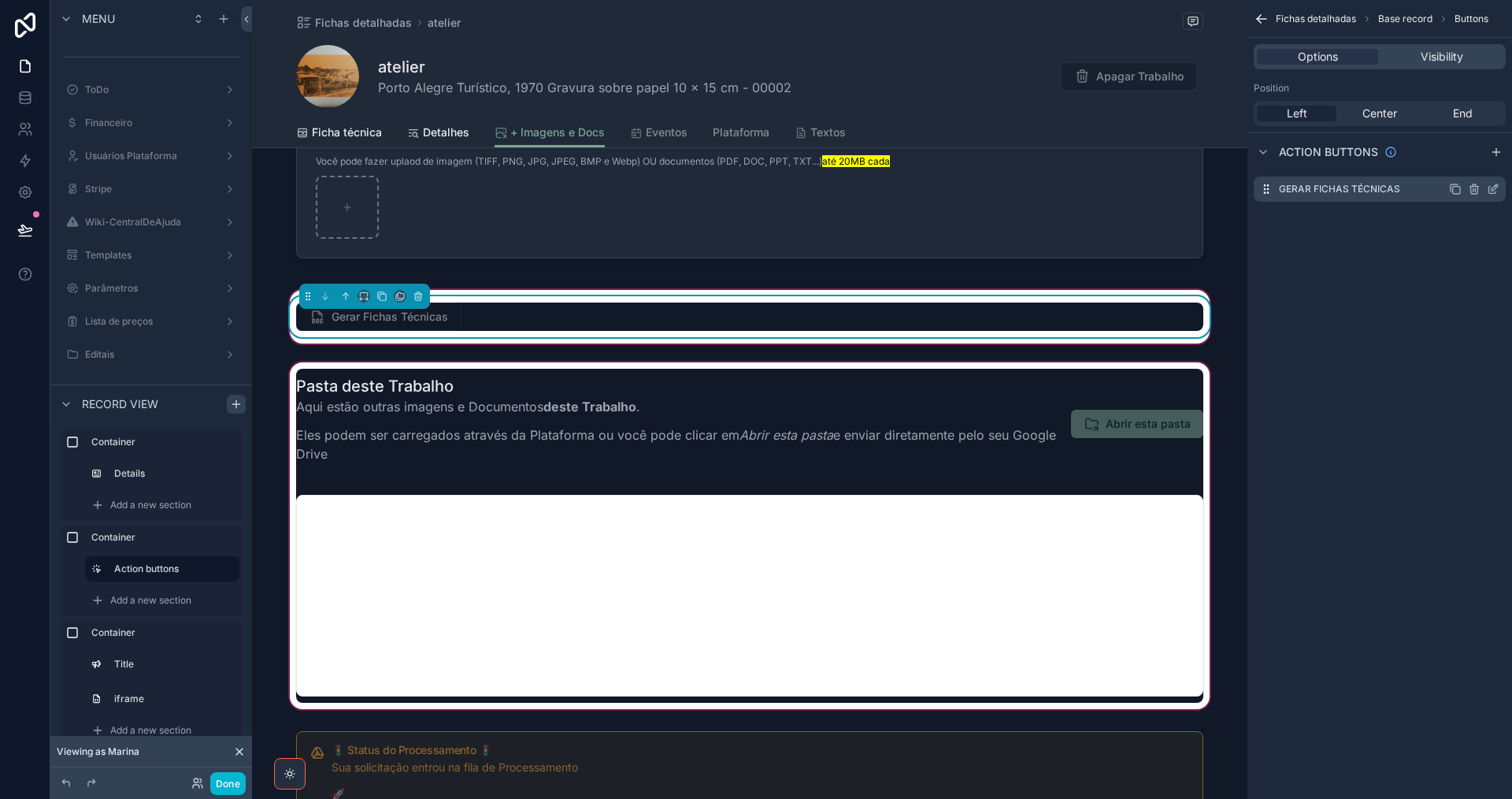
click at [1493, 188] on icon "scrollable content" at bounding box center [1493, 189] width 13 height 13
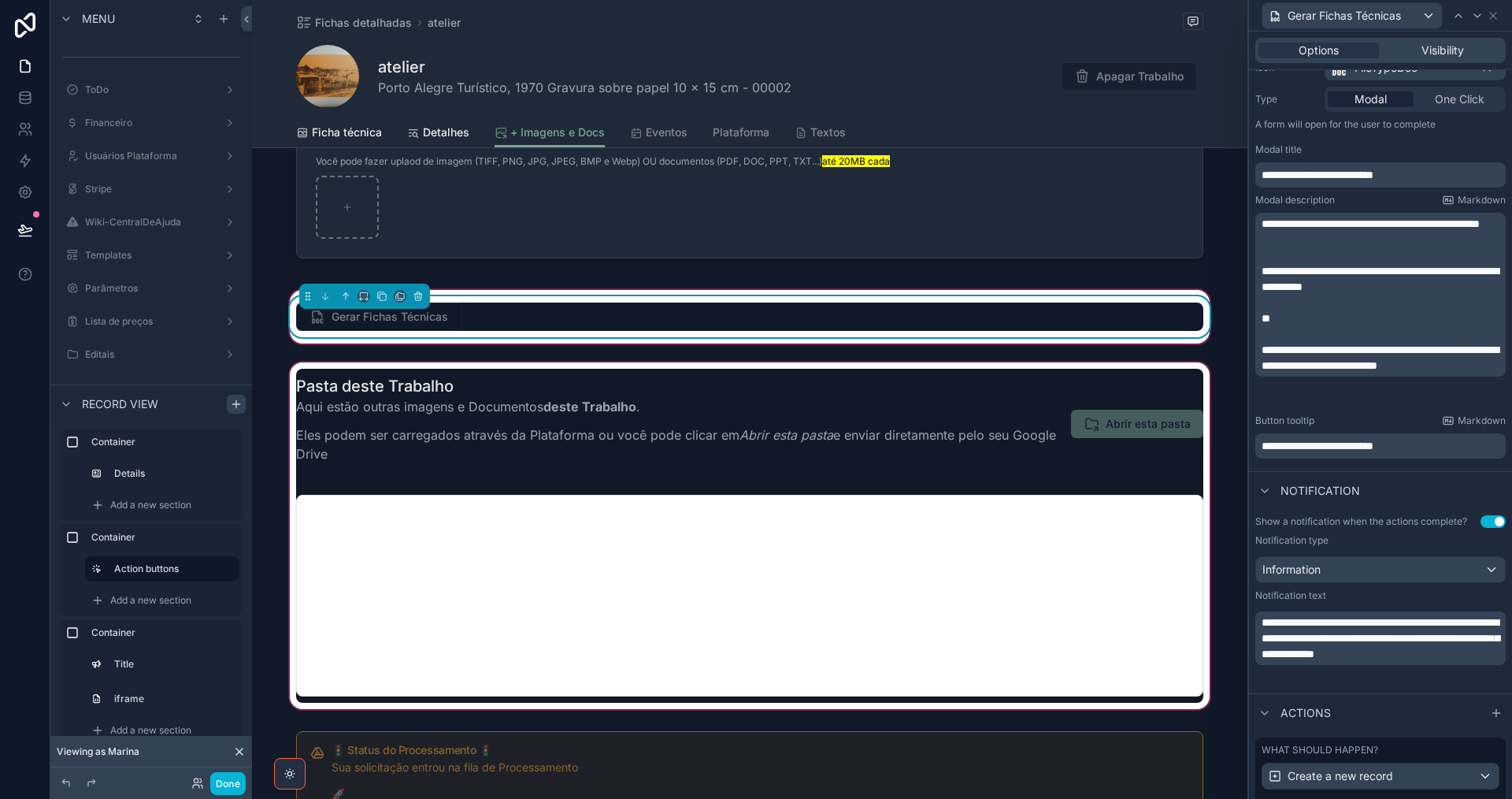
scroll to position [318, 0]
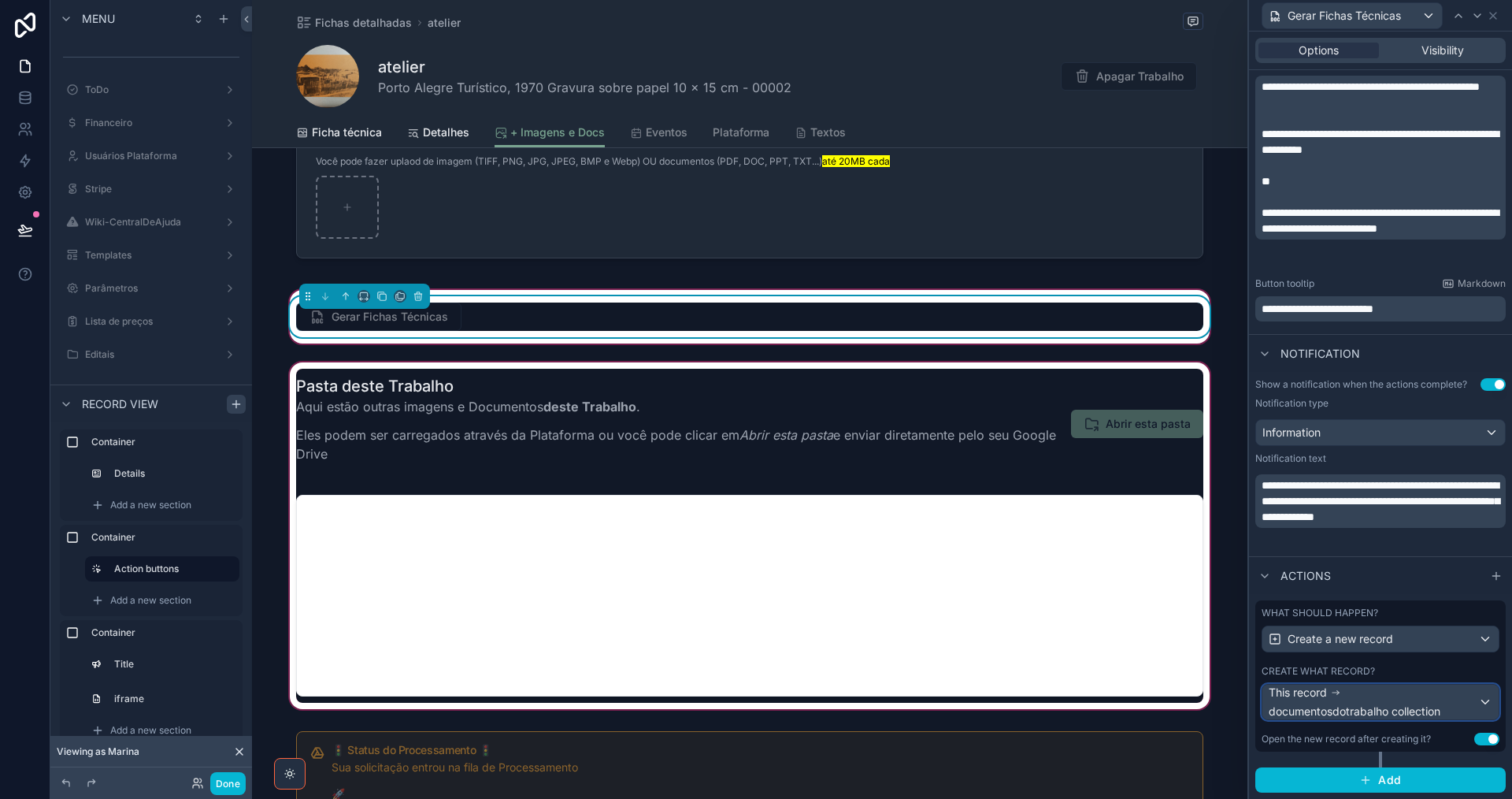
click at [1411, 695] on div "This record documentosdotrabalho collection" at bounding box center [1373, 701] width 209 height 35
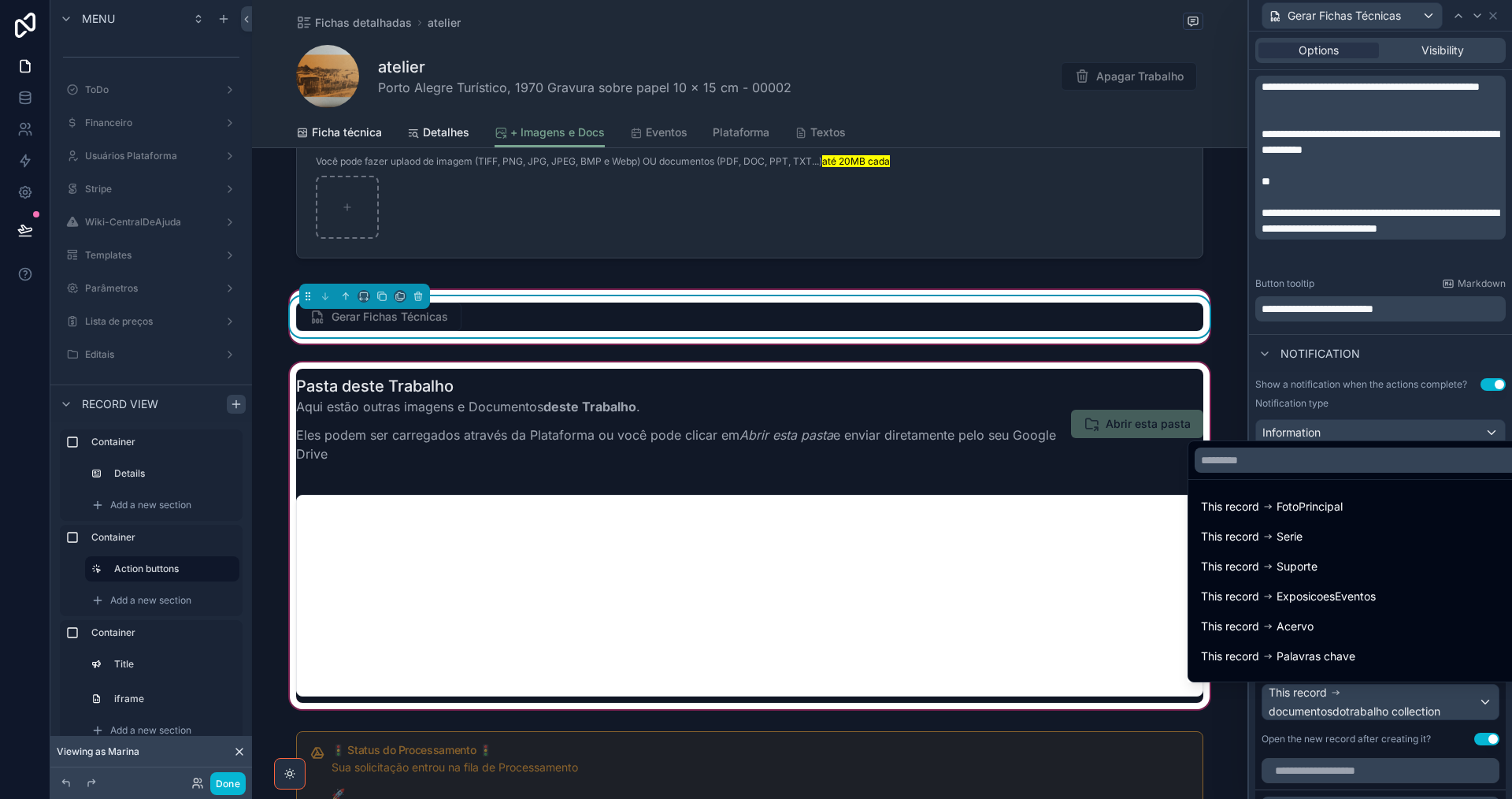
click at [1411, 696] on div at bounding box center [1380, 399] width 263 height 799
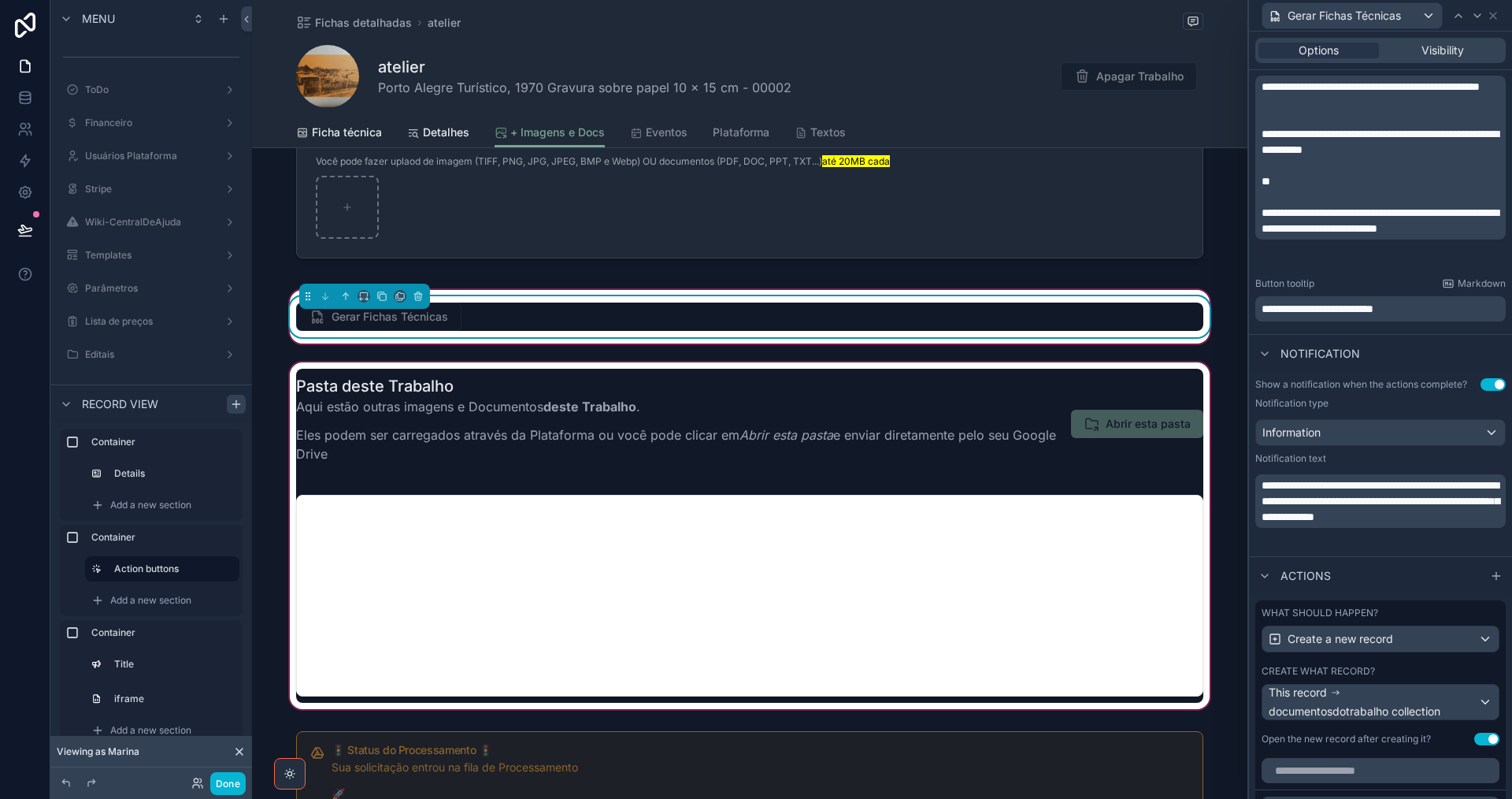
scroll to position [711, 0]
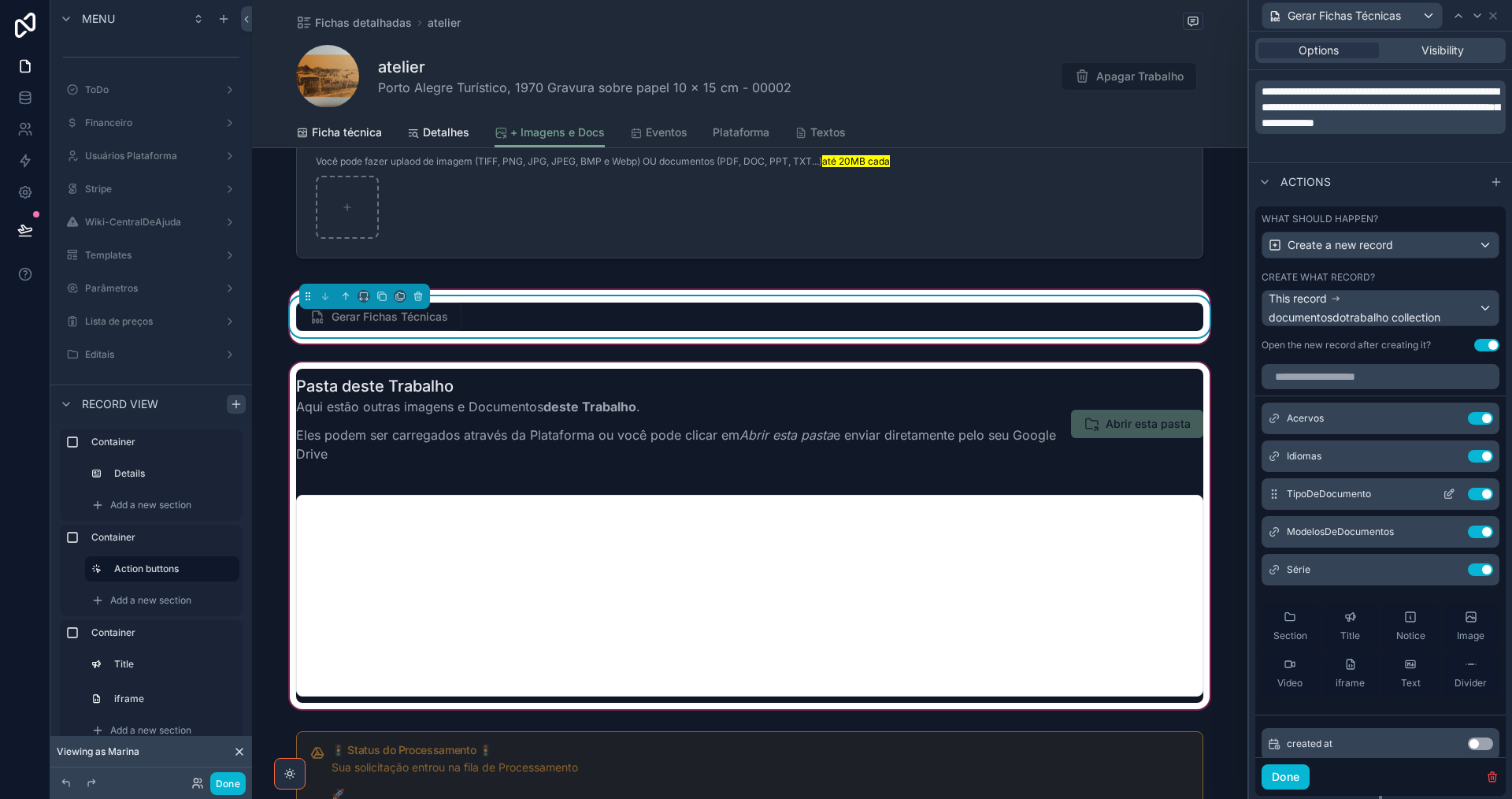
click at [1443, 494] on icon at bounding box center [1449, 494] width 13 height 13
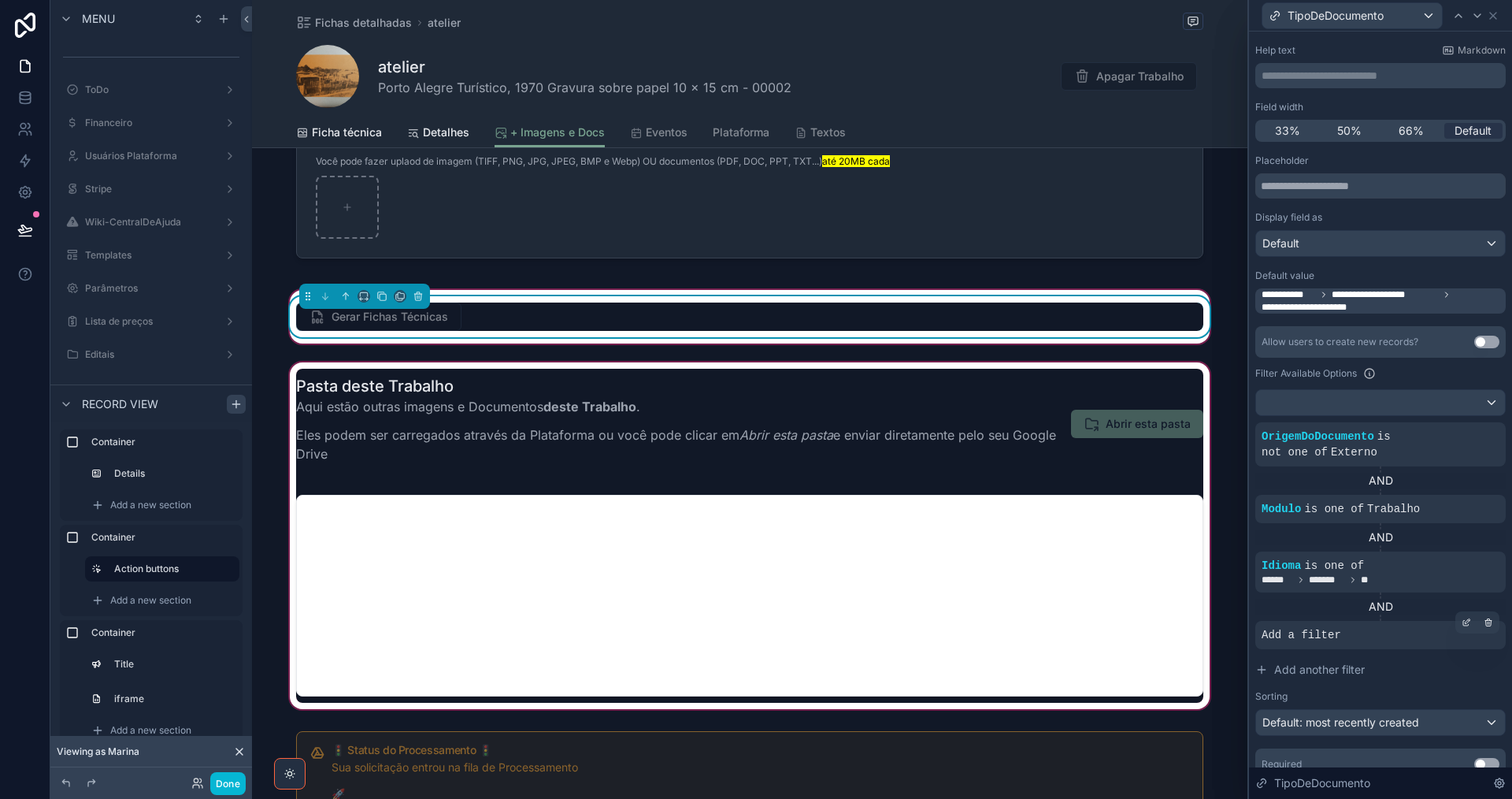
scroll to position [141, 0]
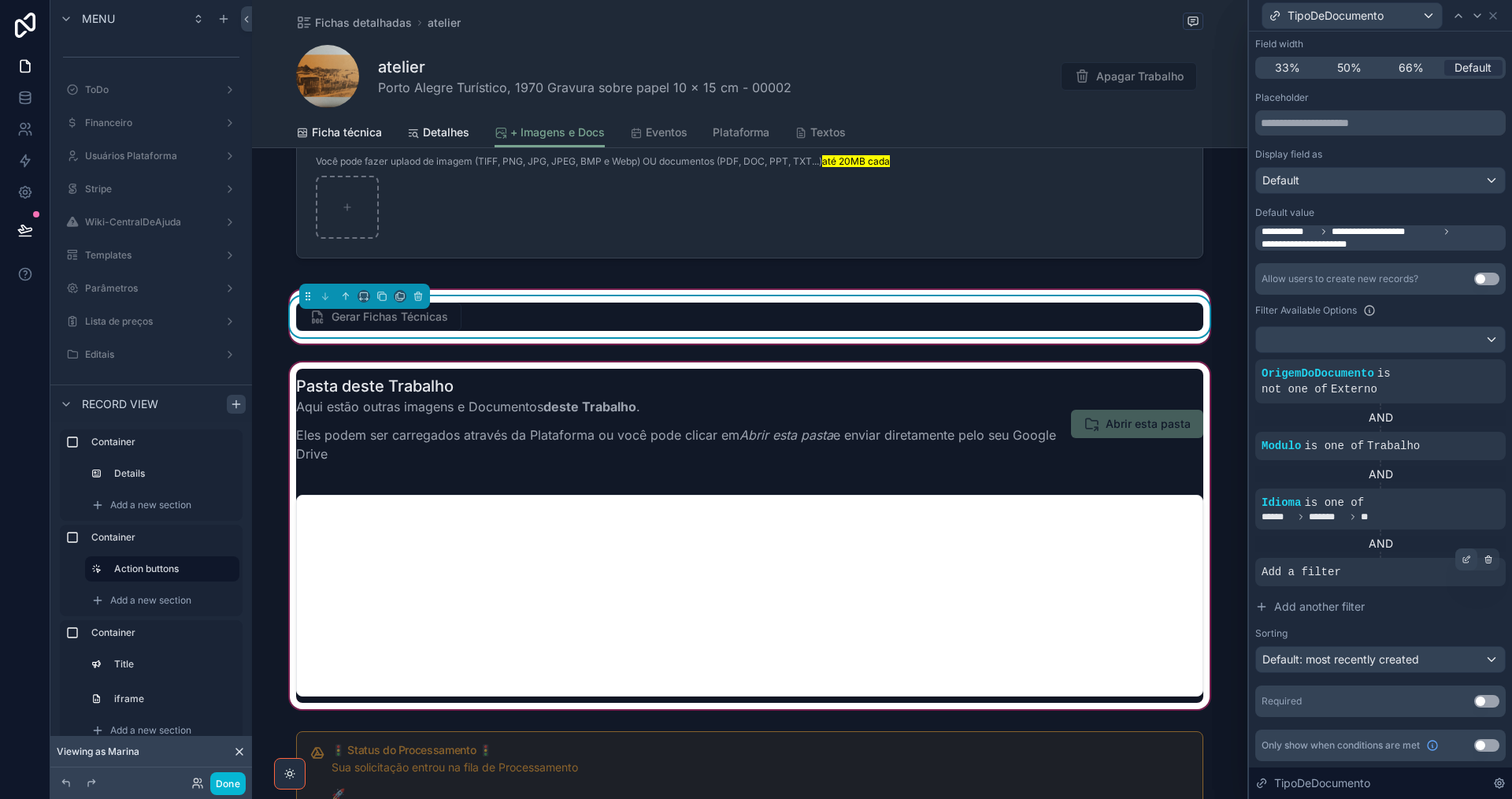
click at [1462, 557] on icon at bounding box center [1466, 559] width 10 height 10
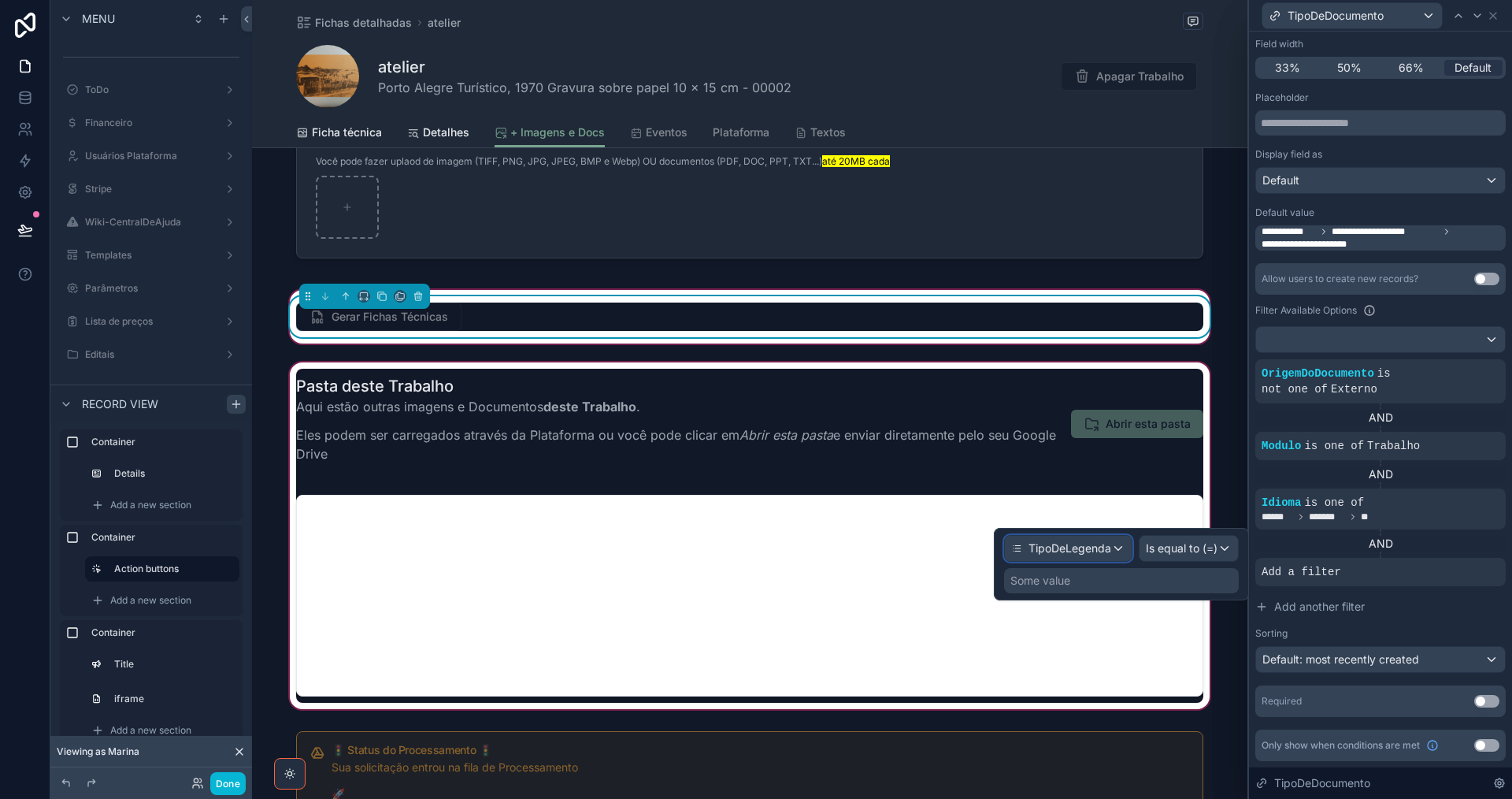
click at [1055, 551] on span "TipoDeLegenda" at bounding box center [1070, 548] width 82 height 16
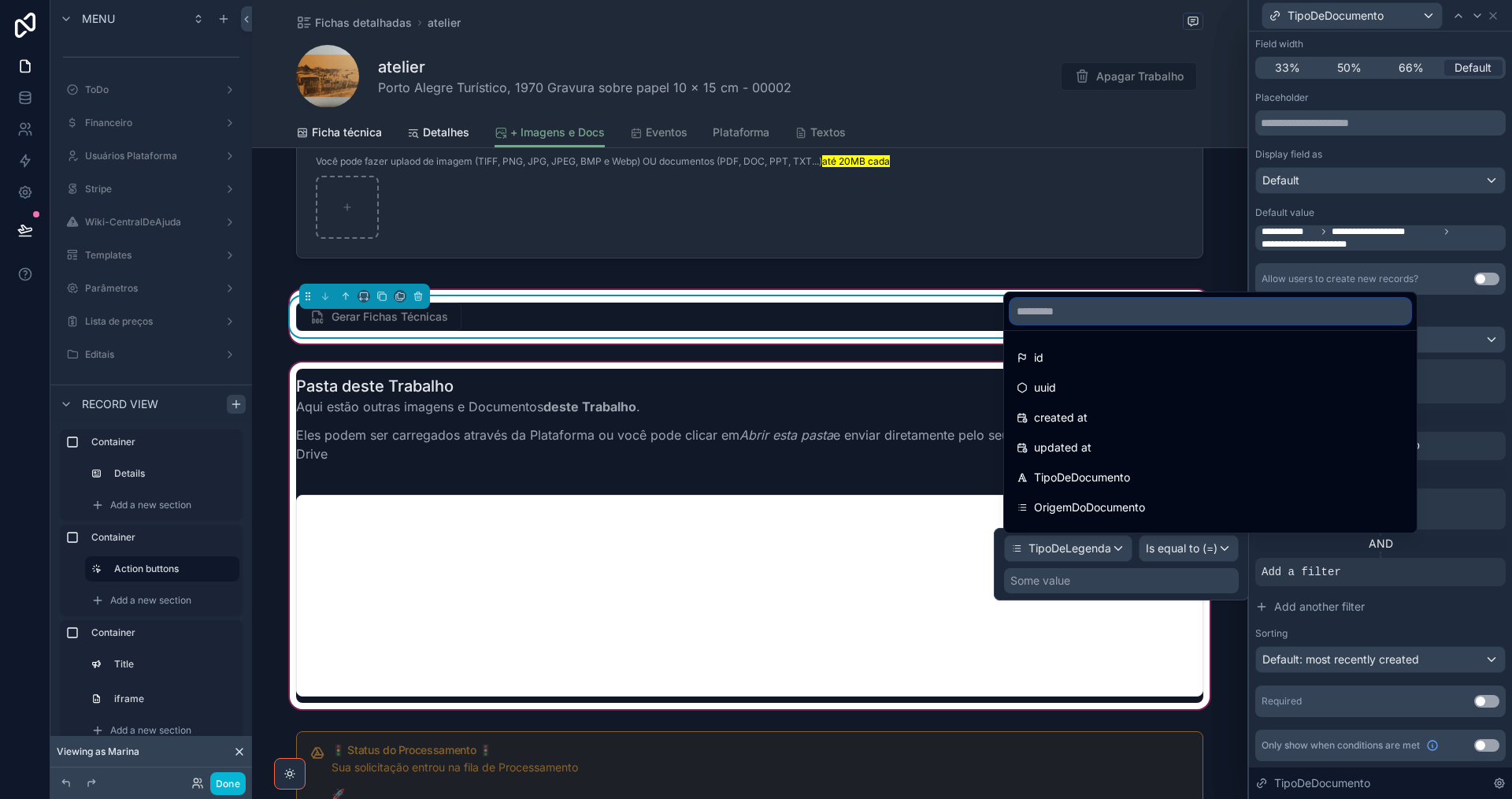
click at [1130, 317] on input "text" at bounding box center [1210, 311] width 400 height 25
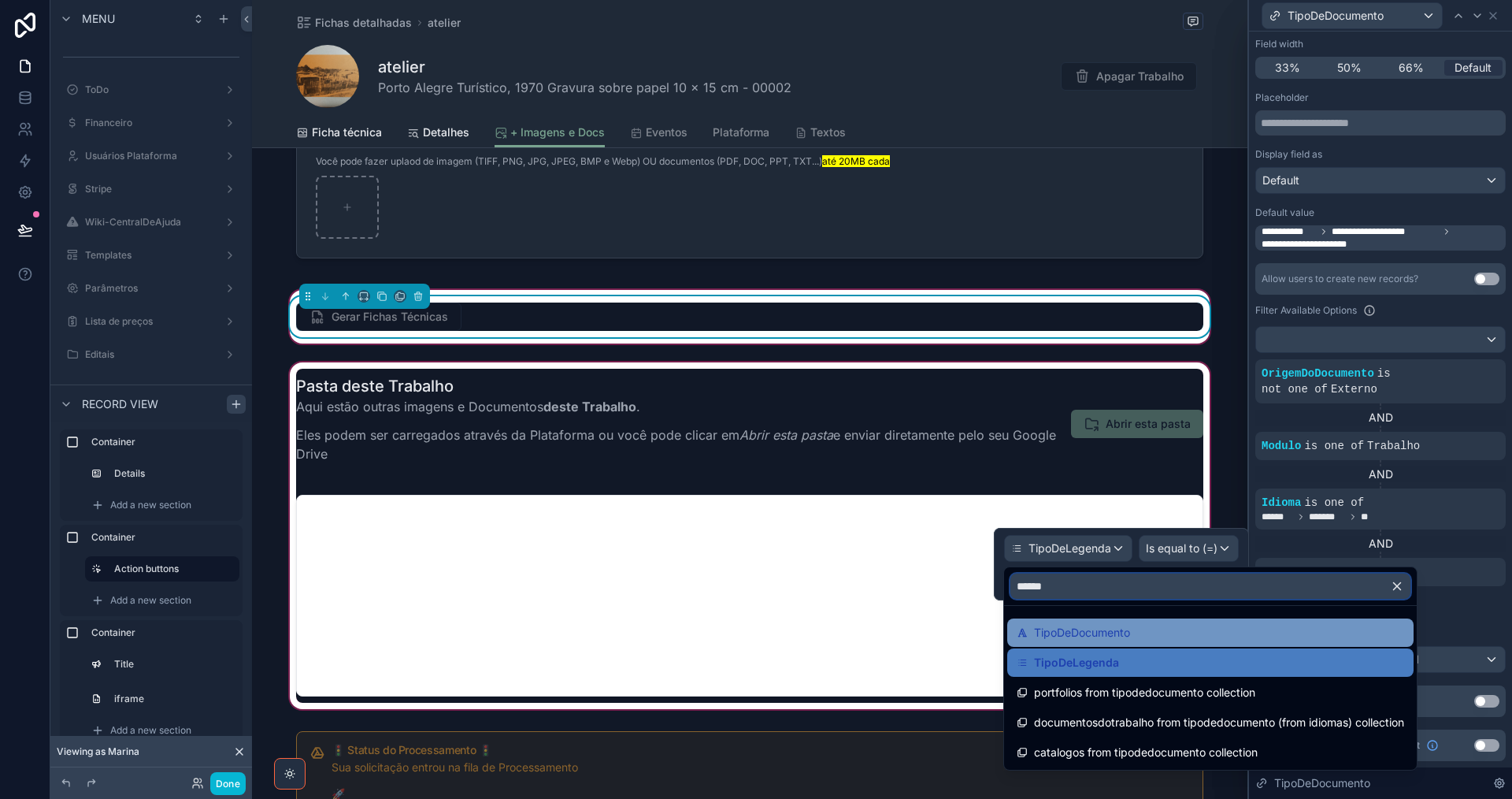
type input "******"
click at [1177, 634] on div "TipoDeDocumento" at bounding box center [1210, 632] width 387 height 19
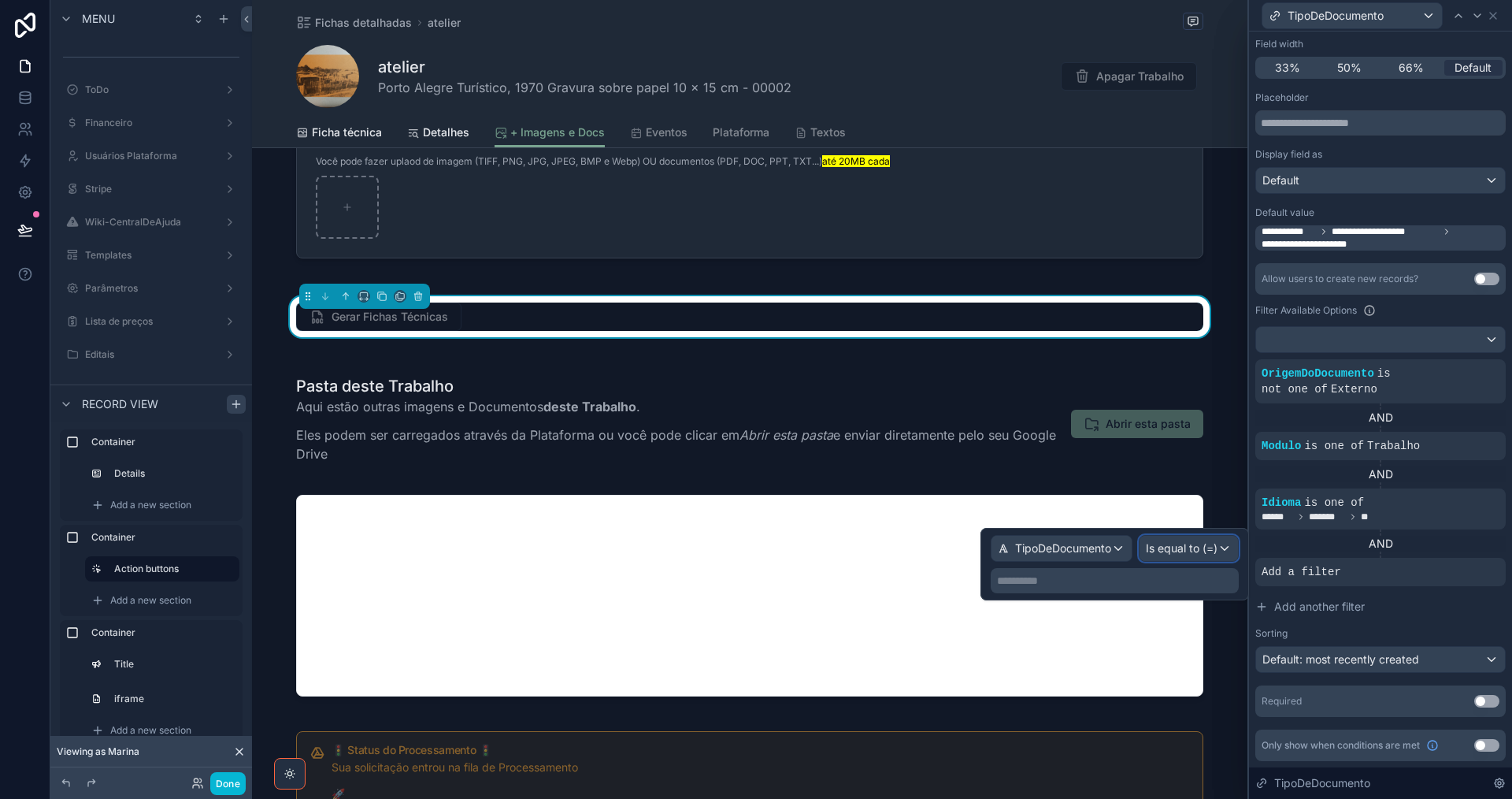
click at [1183, 554] on span "Is equal to (=)" at bounding box center [1182, 548] width 72 height 16
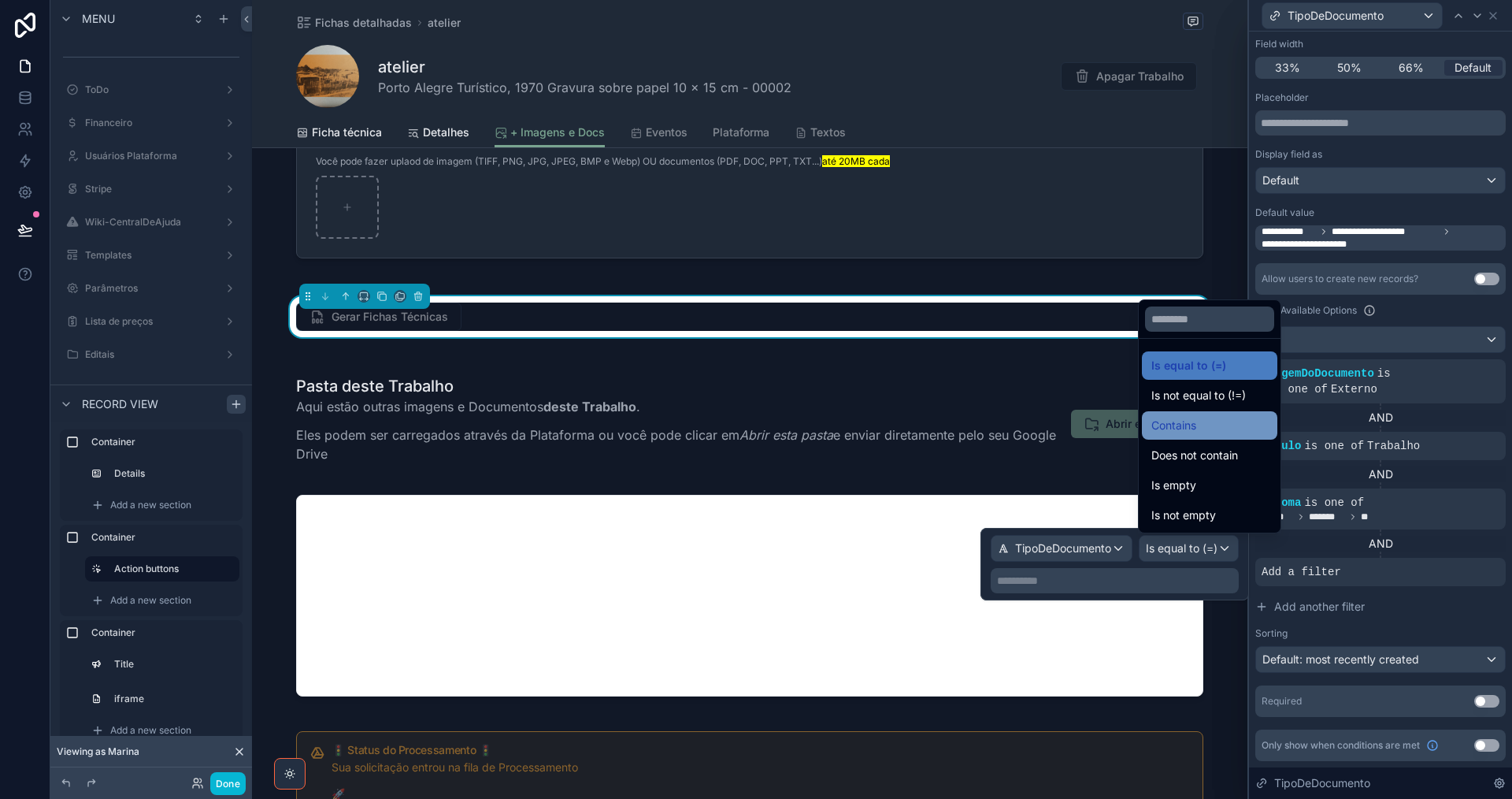
click at [1201, 433] on div "Contains" at bounding box center [1210, 425] width 116 height 19
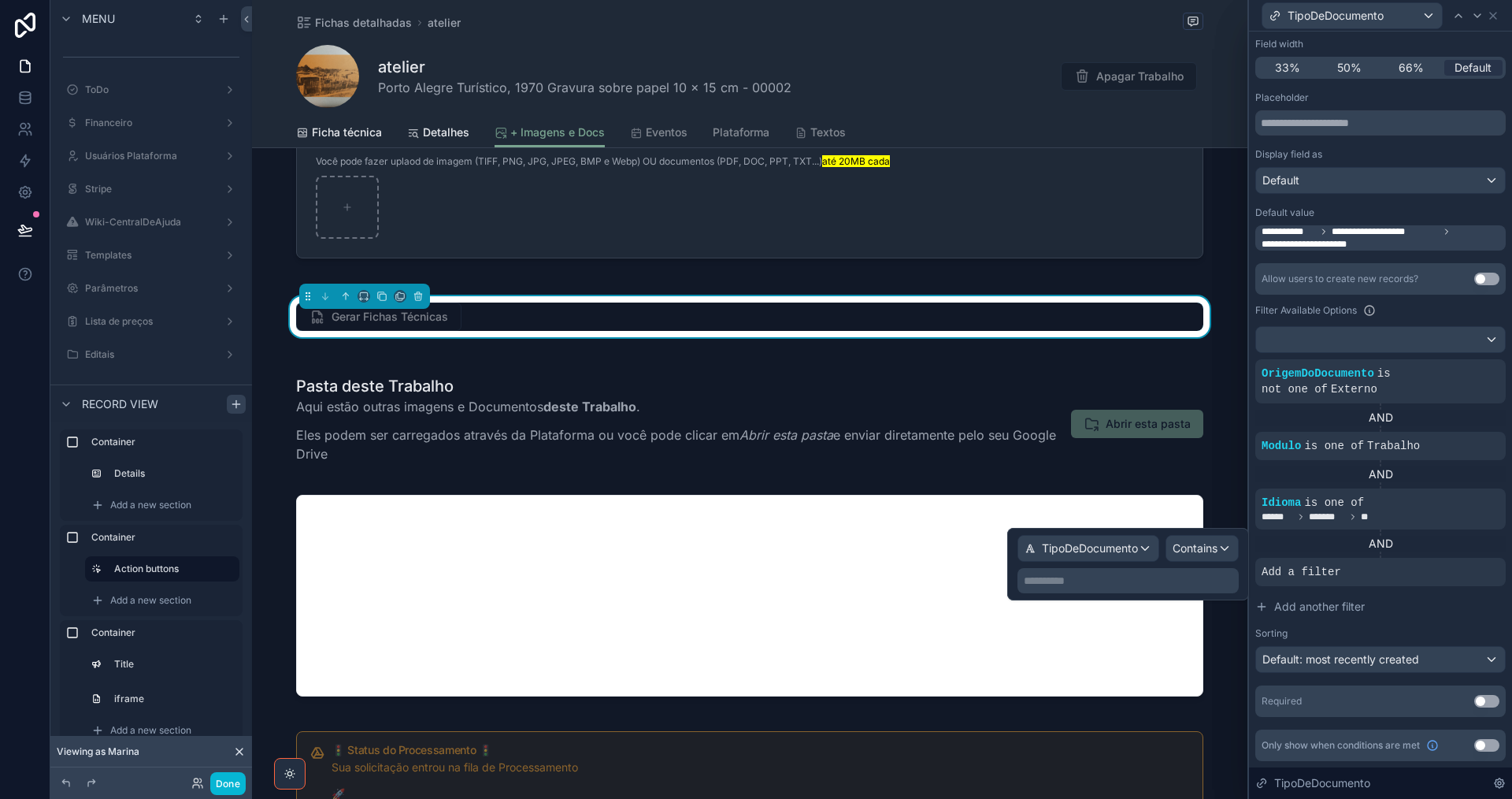
drag, startPoint x: 1137, startPoint y: 548, endPoint x: 1138, endPoint y: 584, distance: 36.0
click at [1138, 584] on p "**********" at bounding box center [1129, 581] width 212 height 16
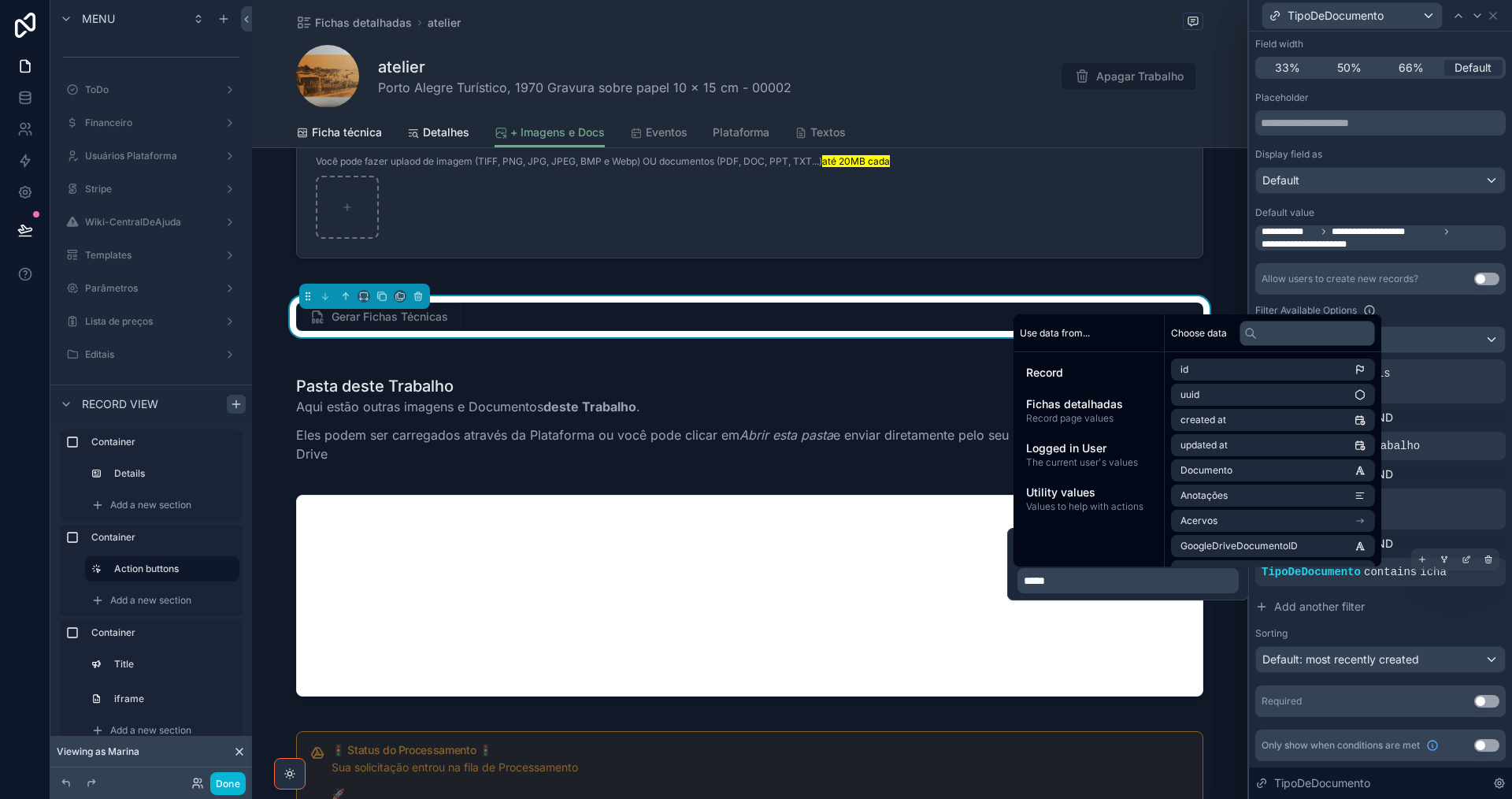
click at [1433, 598] on button "Add another filter" at bounding box center [1380, 607] width 251 height 29
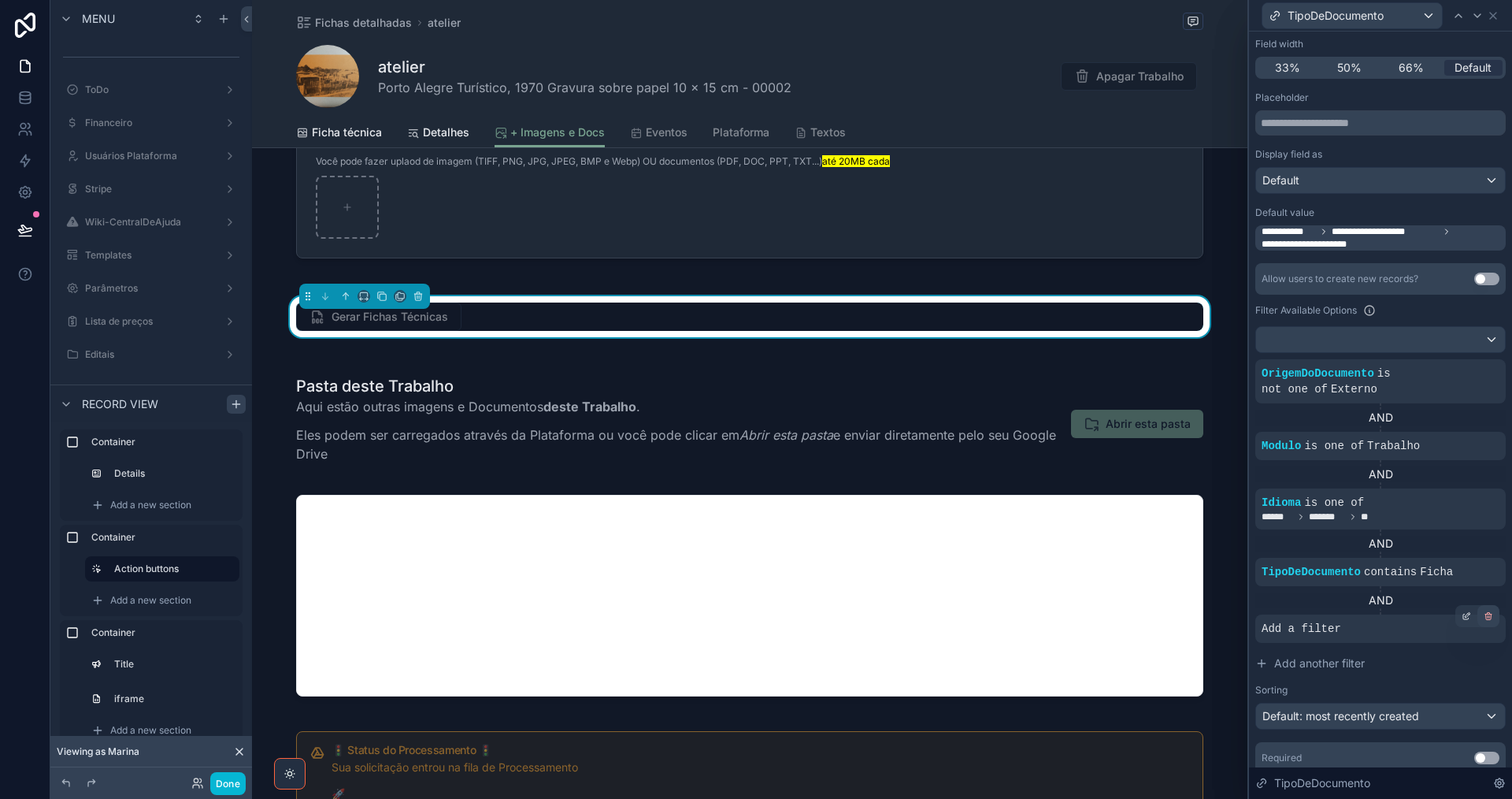
click at [1483, 617] on icon at bounding box center [1488, 616] width 10 height 10
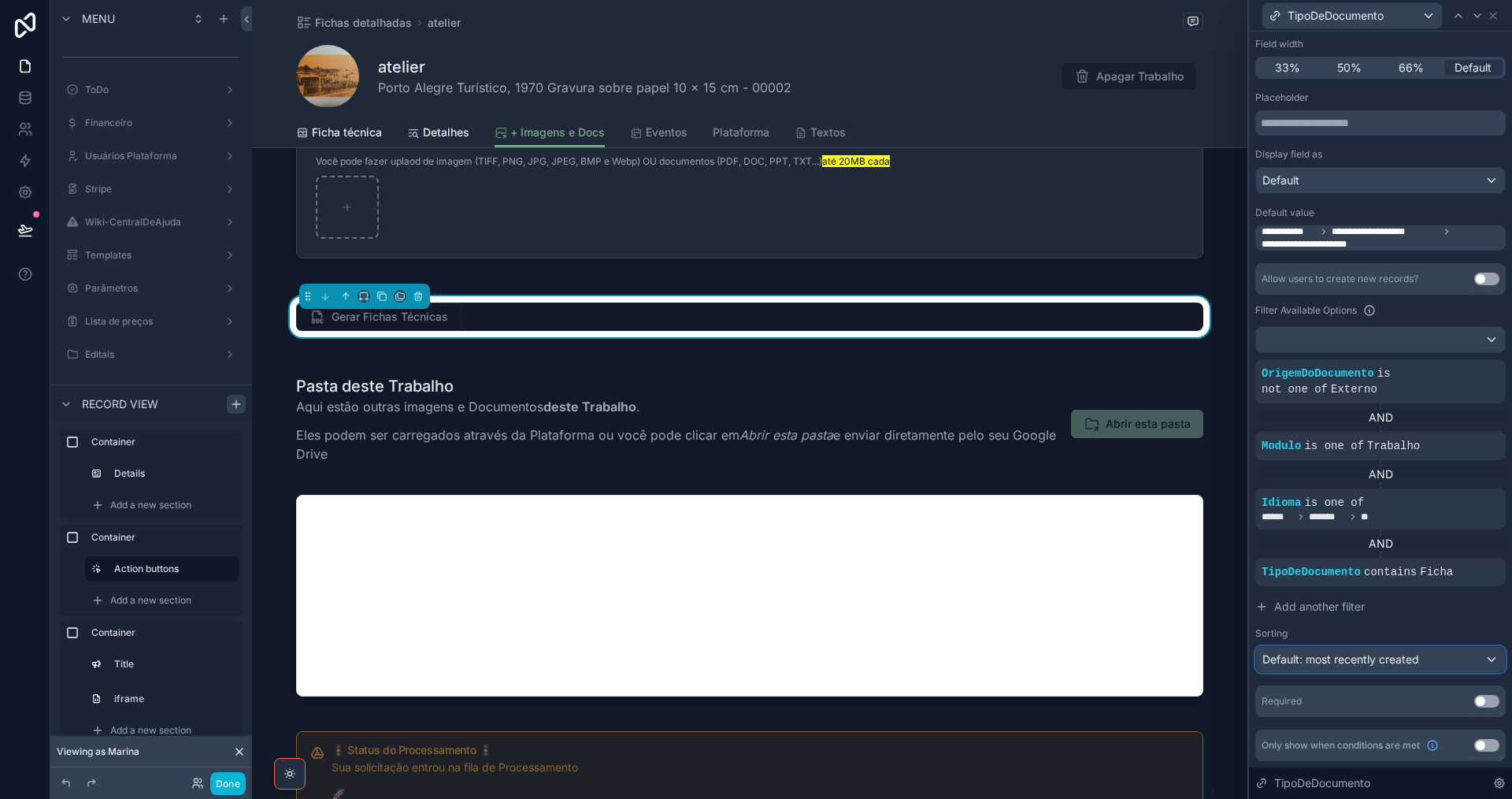
click at [1470, 663] on div "Default: most recently created" at bounding box center [1380, 659] width 249 height 25
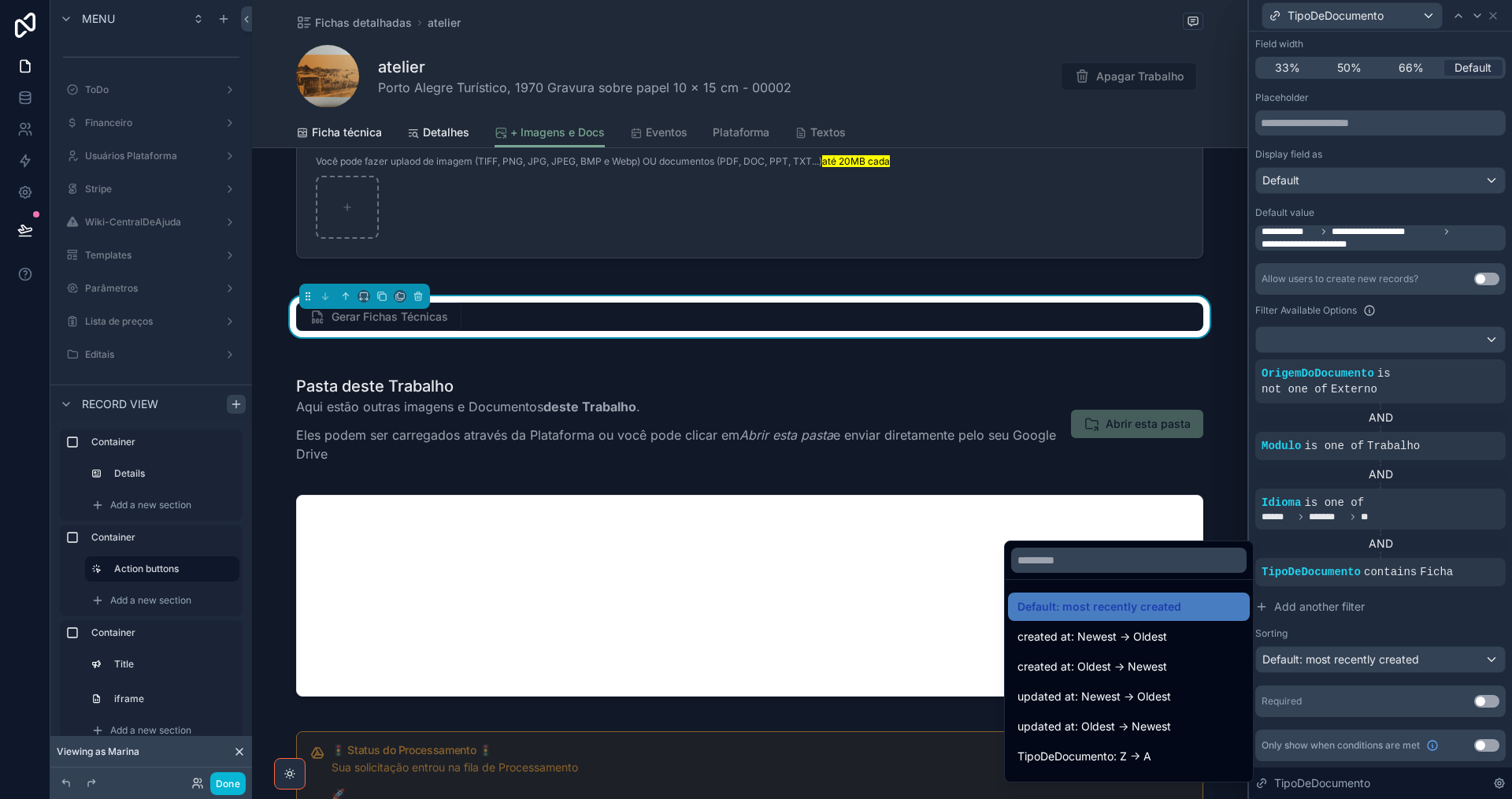
scroll to position [31, 0]
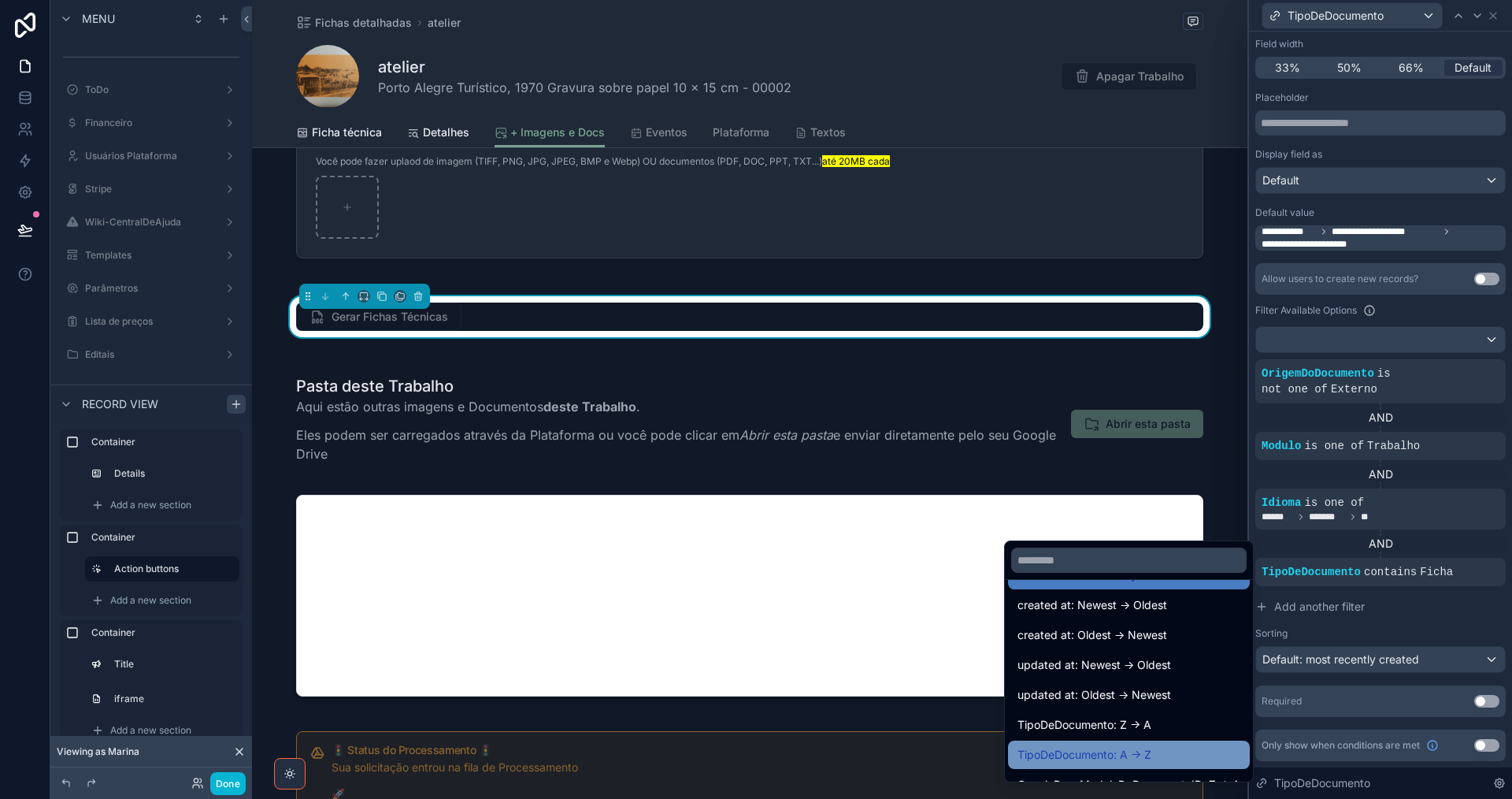
click at [1163, 749] on div "TipoDeDocumento: A -> Z" at bounding box center [1128, 754] width 223 height 19
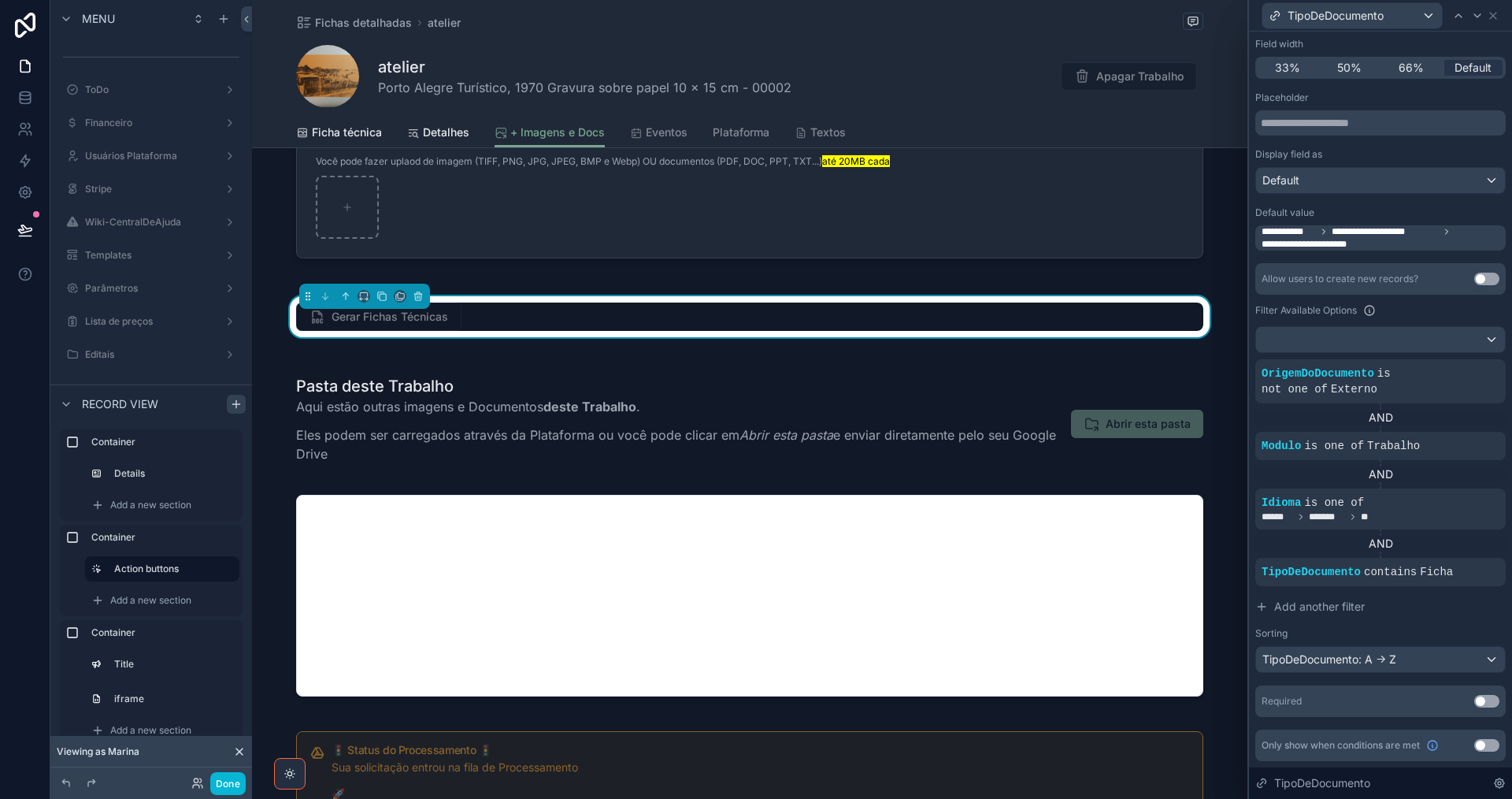
click at [1485, 701] on button "Use setting" at bounding box center [1487, 701] width 25 height 13
click at [1478, 16] on icon at bounding box center [1477, 16] width 6 height 4
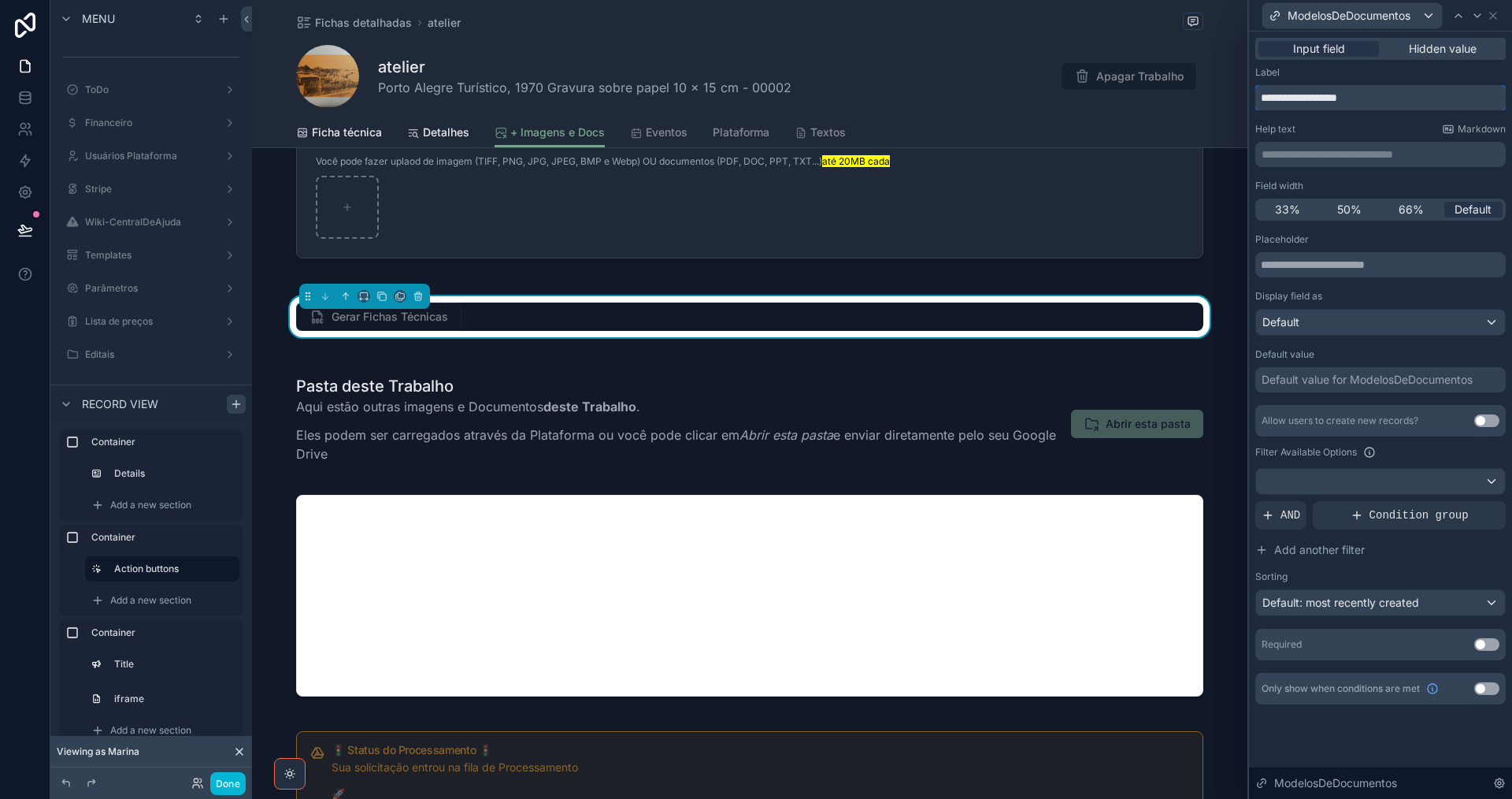
drag, startPoint x: 1299, startPoint y: 99, endPoint x: 1458, endPoint y: 106, distance: 159.2
click at [1458, 106] on input "**********" at bounding box center [1380, 98] width 251 height 25
type input "******"
click at [1321, 268] on input "text" at bounding box center [1380, 265] width 251 height 25
paste input "**********"
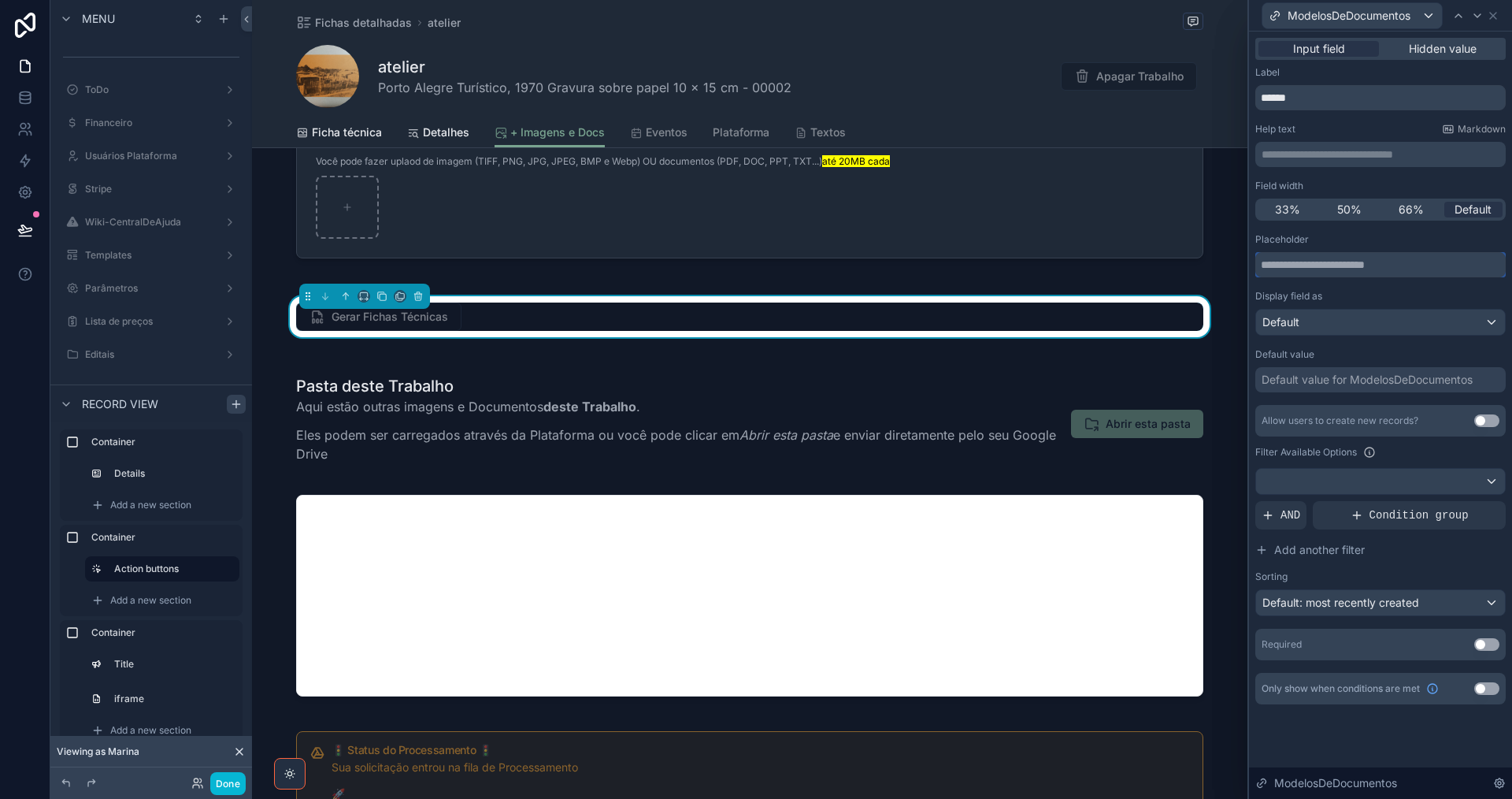
type input "**********"
click at [1458, 16] on icon at bounding box center [1458, 16] width 13 height 13
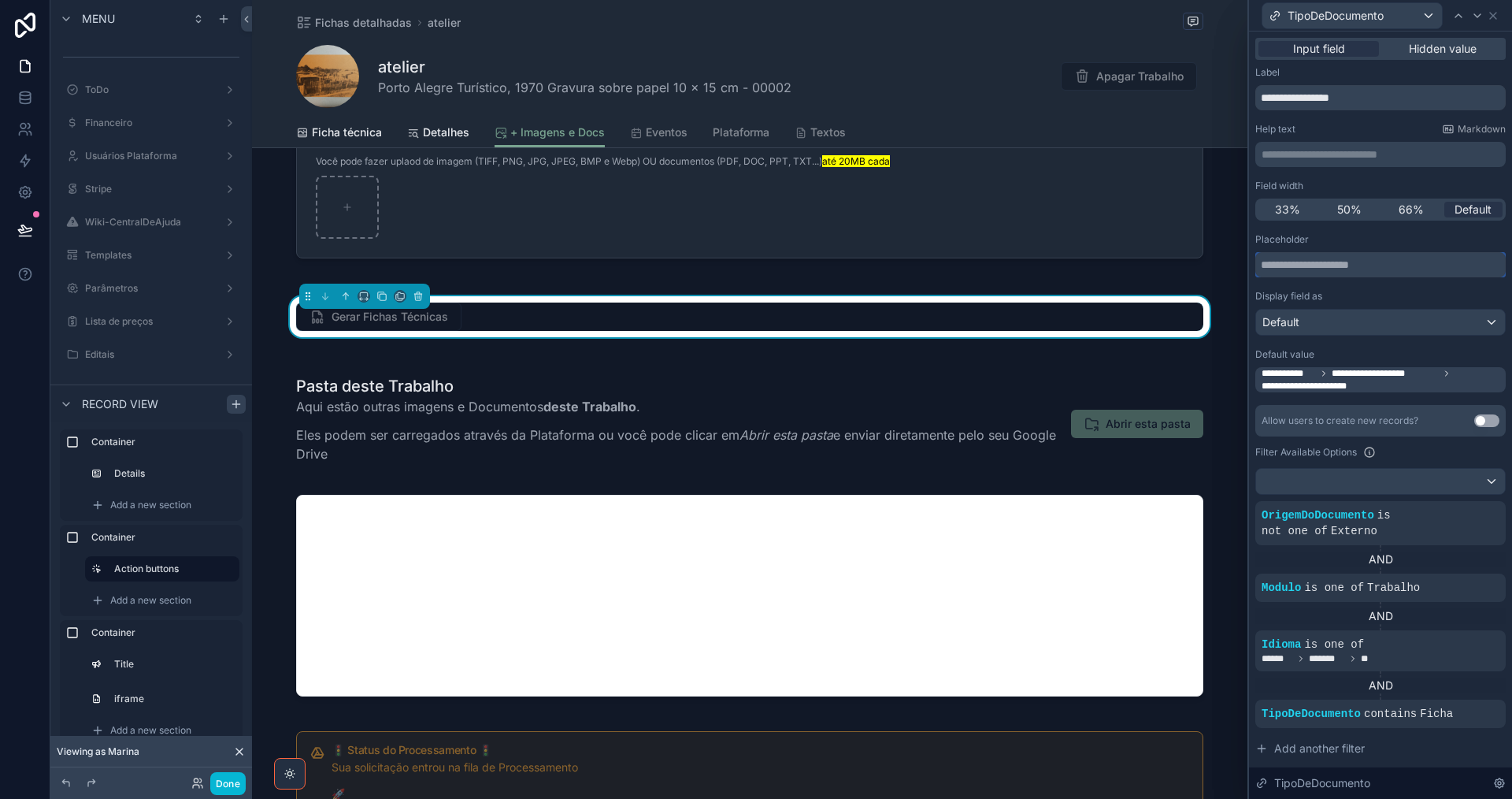
click at [1364, 266] on input "text" at bounding box center [1380, 265] width 251 height 25
paste input "**********"
type input "**********"
click at [1476, 16] on icon at bounding box center [1477, 16] width 6 height 4
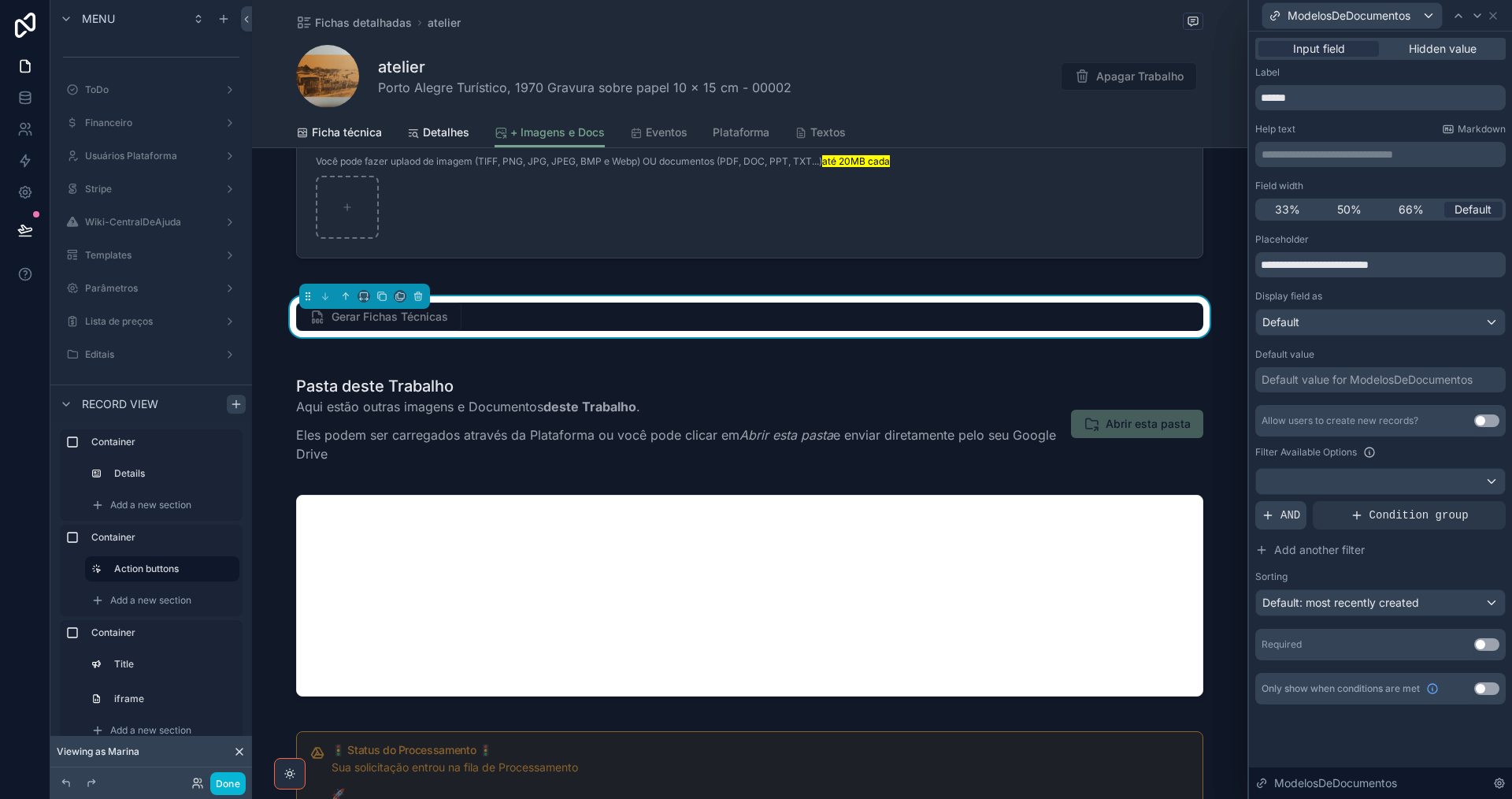
click at [1279, 516] on div "AND" at bounding box center [1280, 515] width 51 height 29
click at [1470, 503] on icon at bounding box center [1466, 502] width 10 height 10
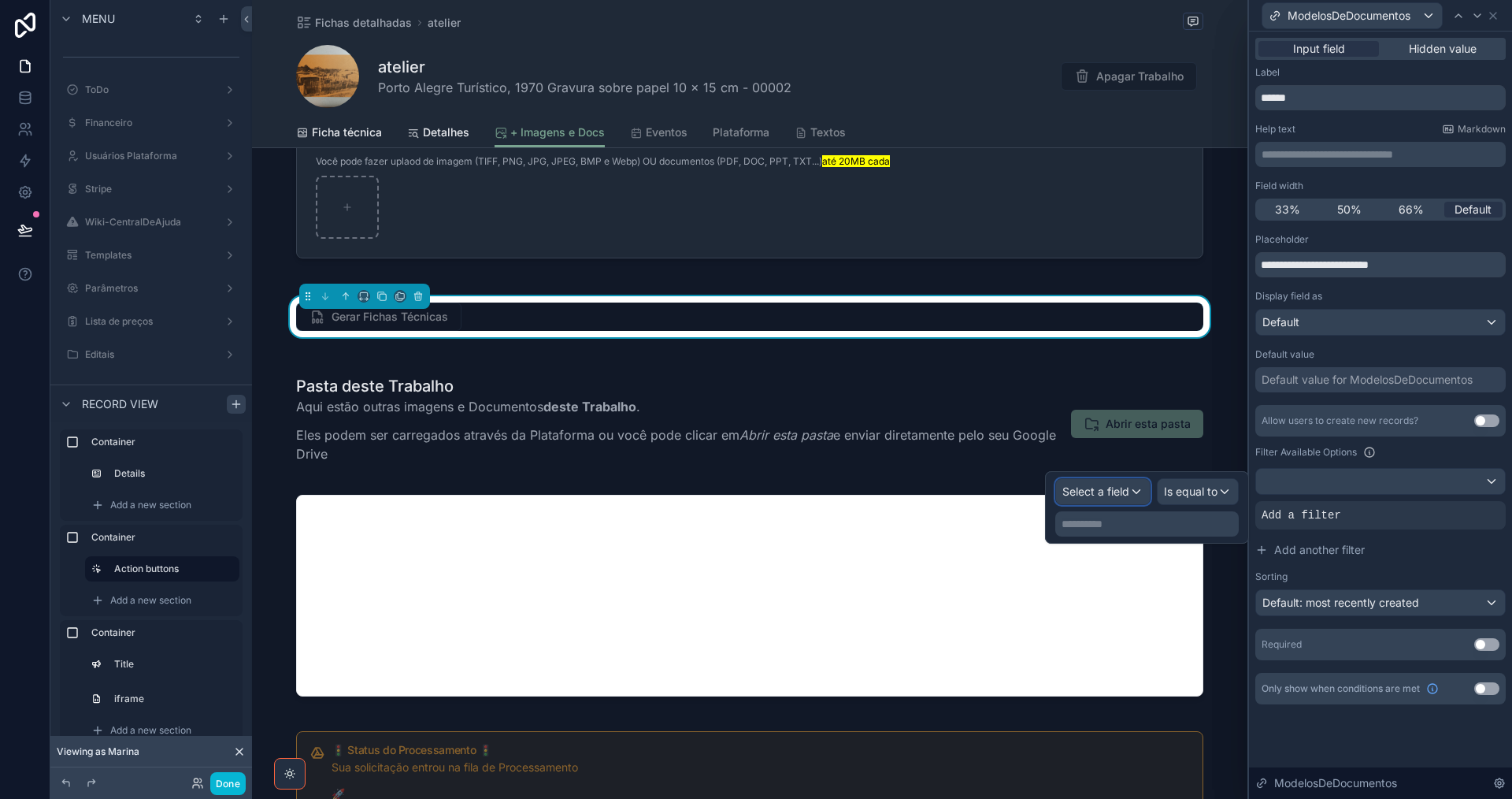
click at [1082, 481] on div "Select a field" at bounding box center [1102, 491] width 94 height 25
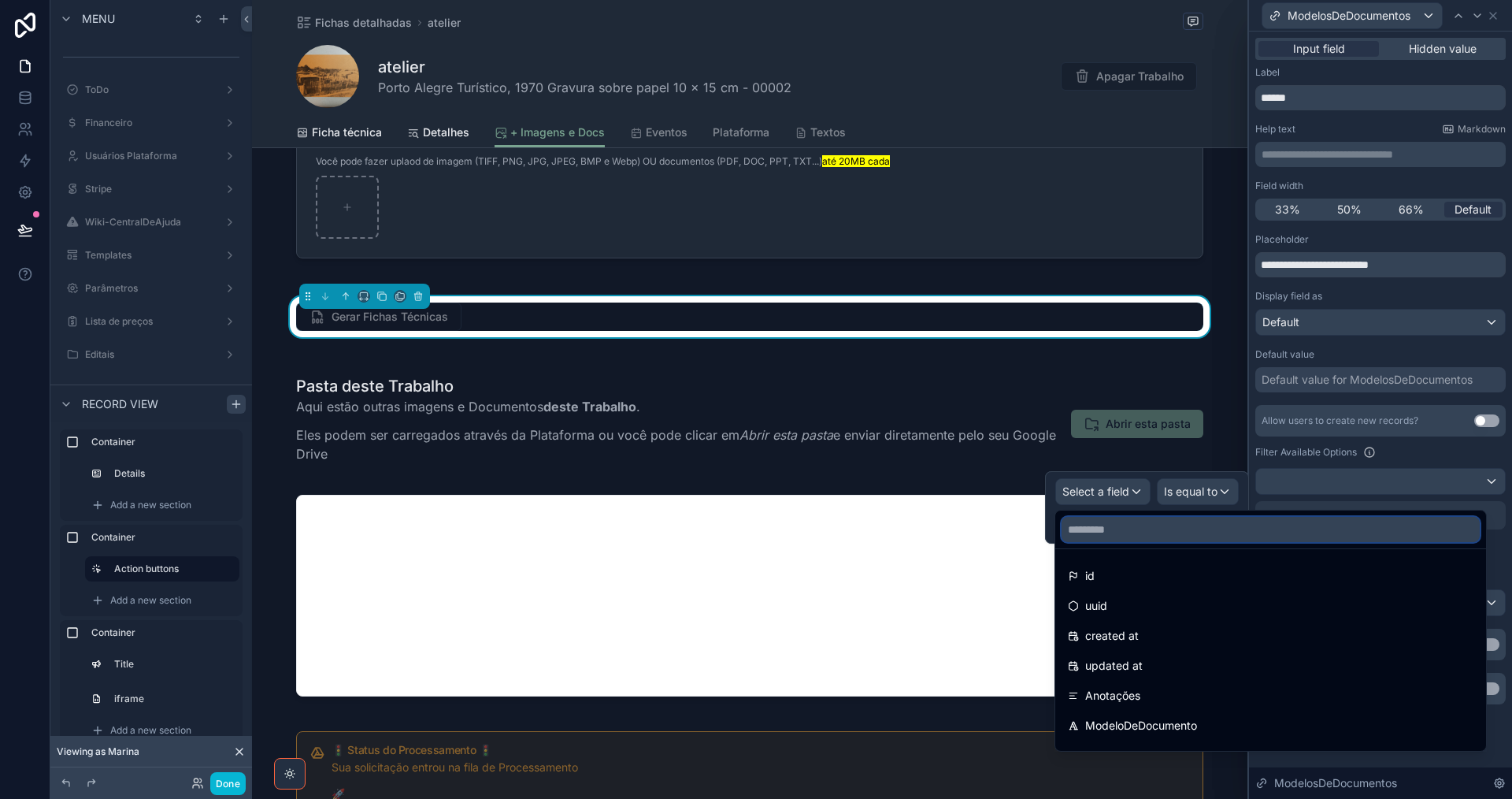
click at [1137, 536] on input "text" at bounding box center [1270, 529] width 418 height 25
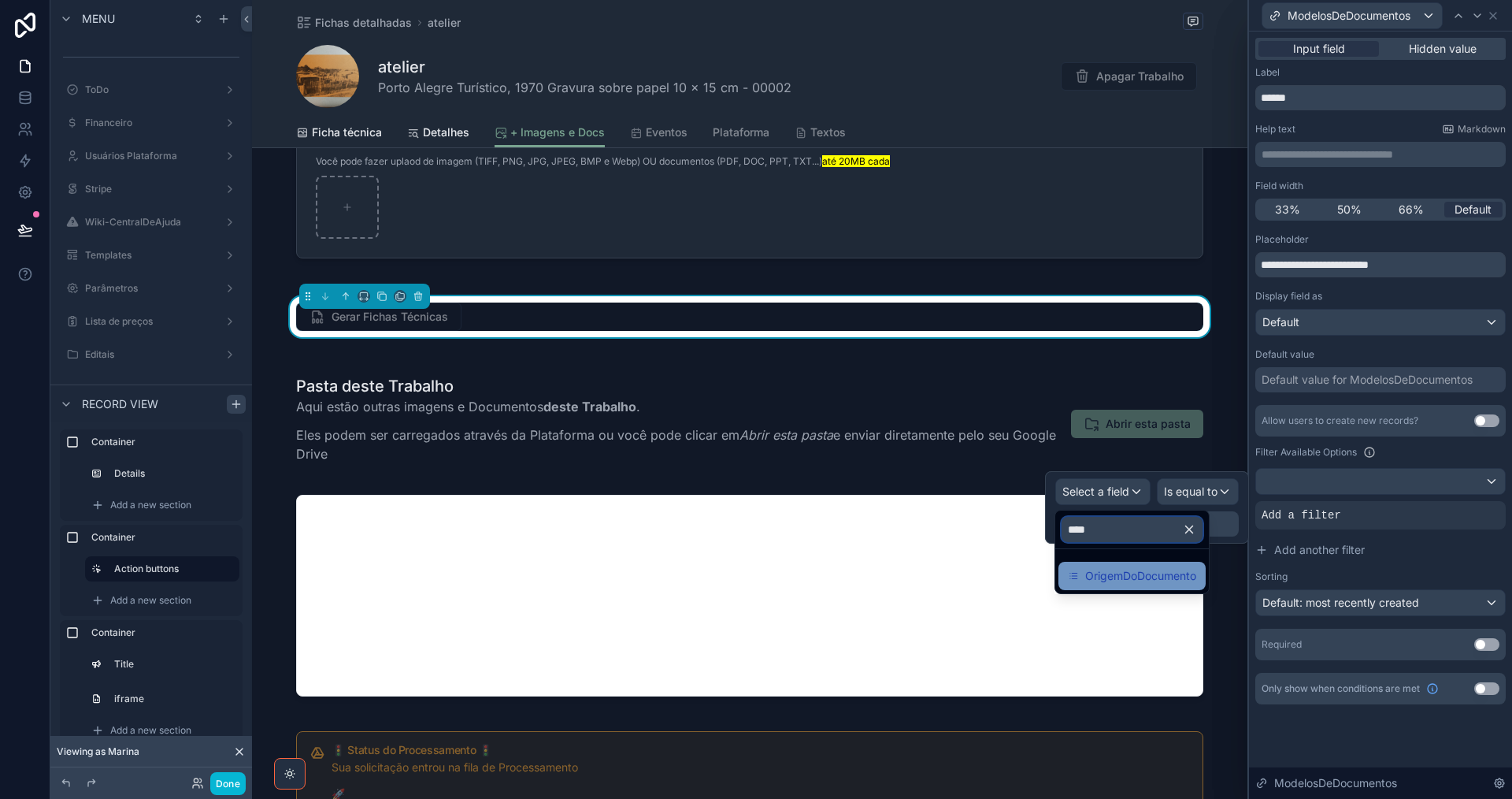
type input "****"
click at [1143, 580] on span "OrigemDoDocumento" at bounding box center [1141, 575] width 111 height 19
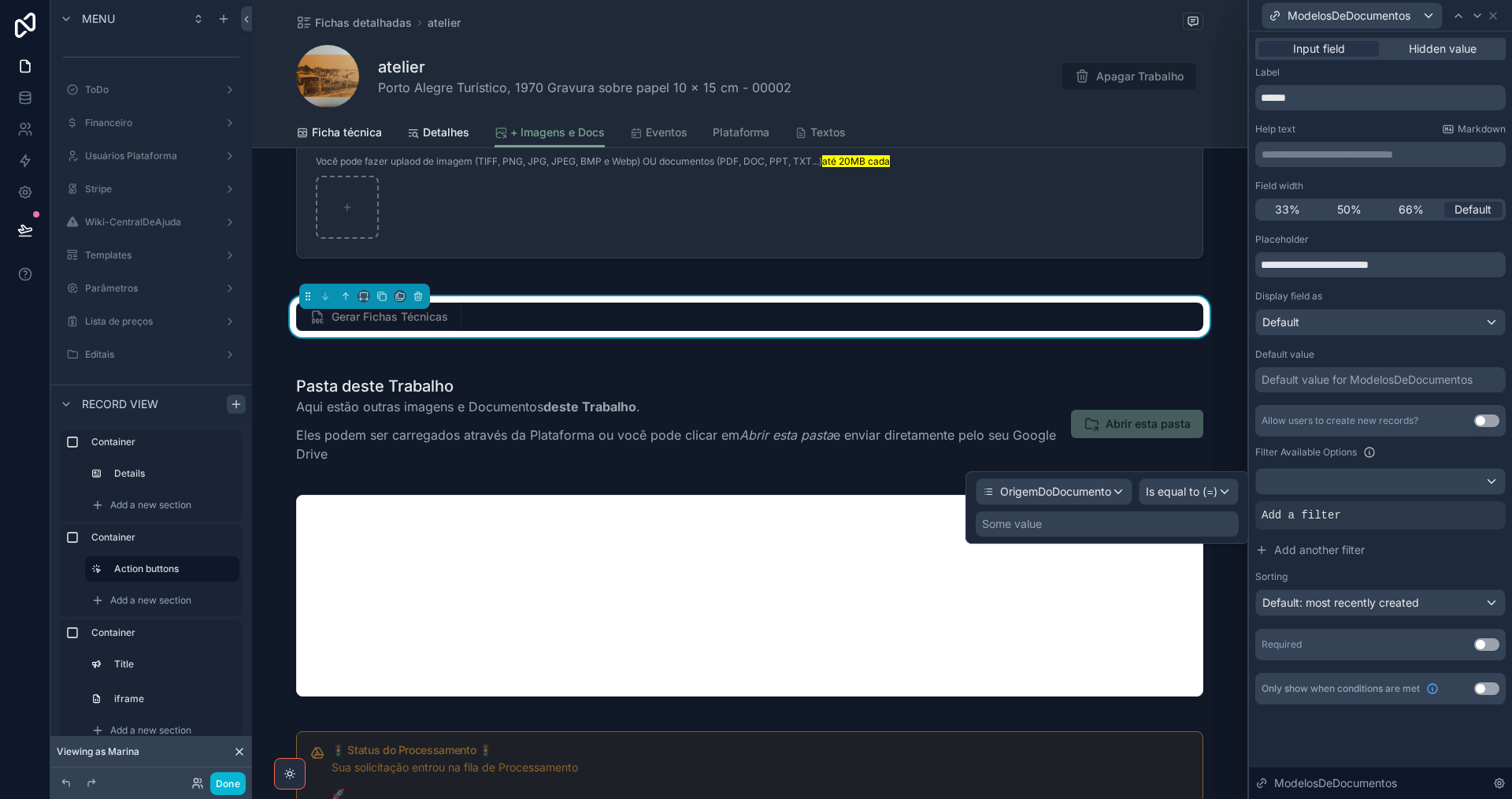
click at [1155, 529] on div "Some value" at bounding box center [1108, 523] width 263 height 25
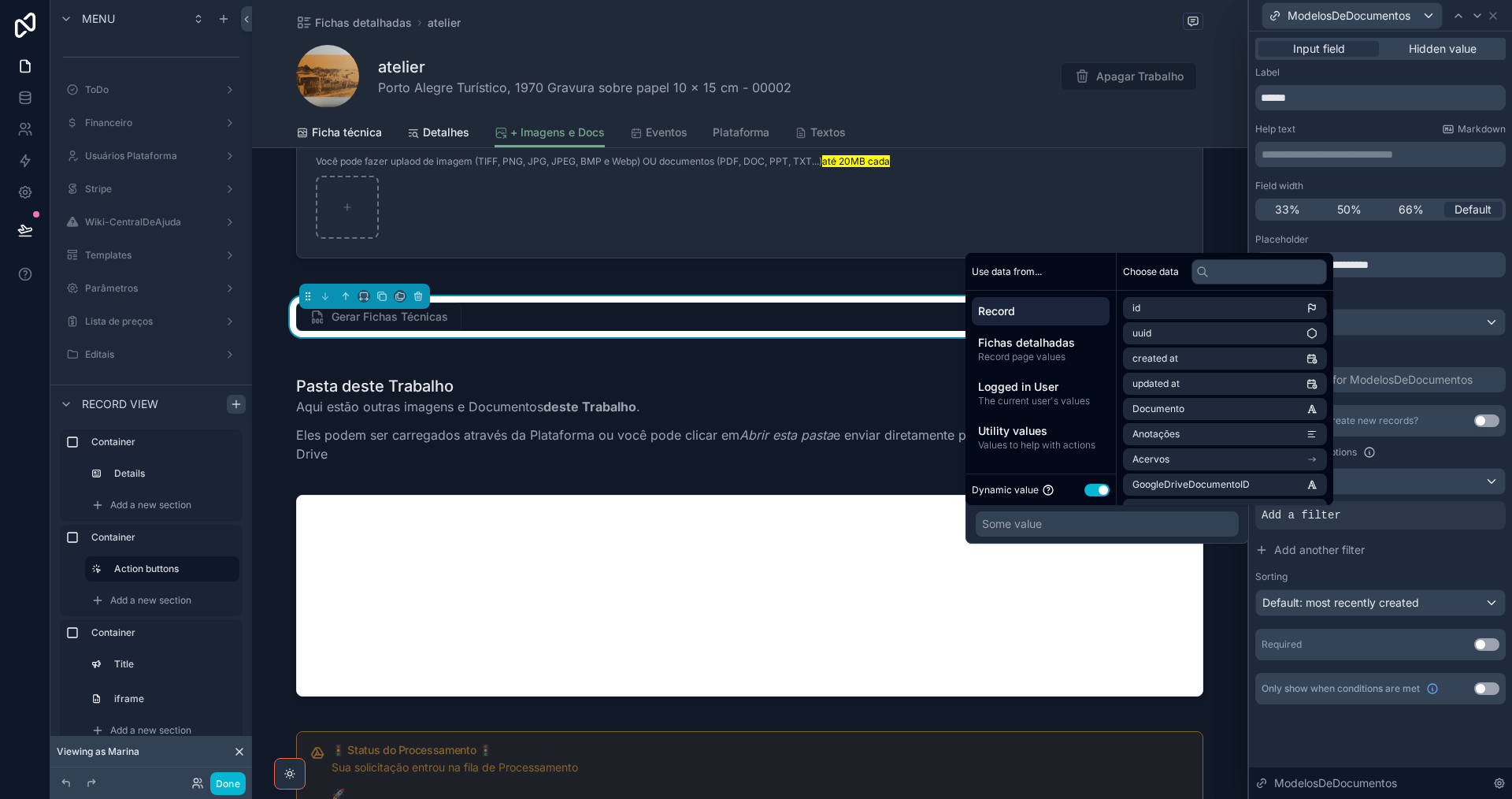
click at [1094, 488] on button "Use setting" at bounding box center [1097, 489] width 25 height 13
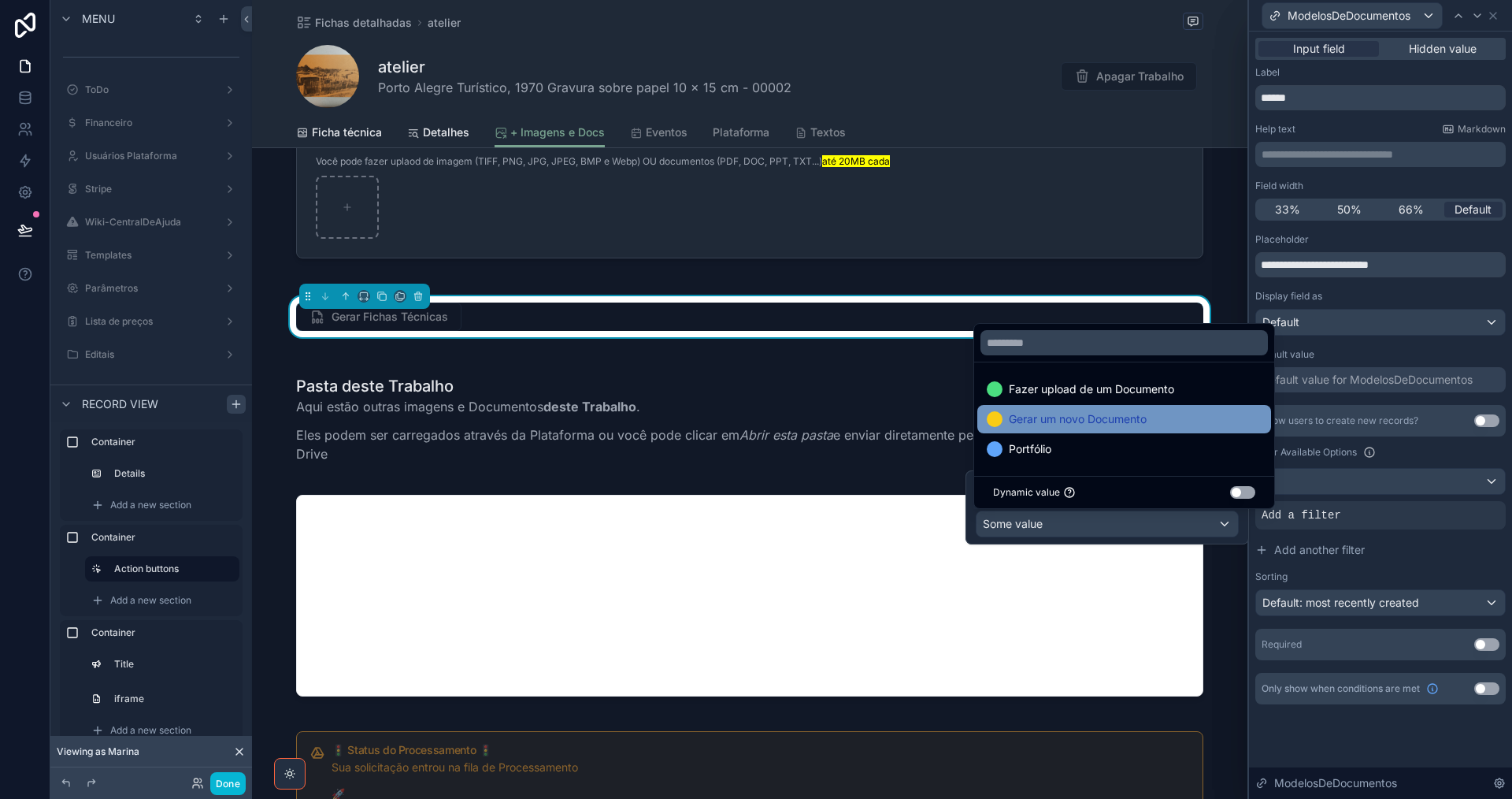
click at [1090, 428] on span "Gerar um novo Documento" at bounding box center [1078, 419] width 138 height 19
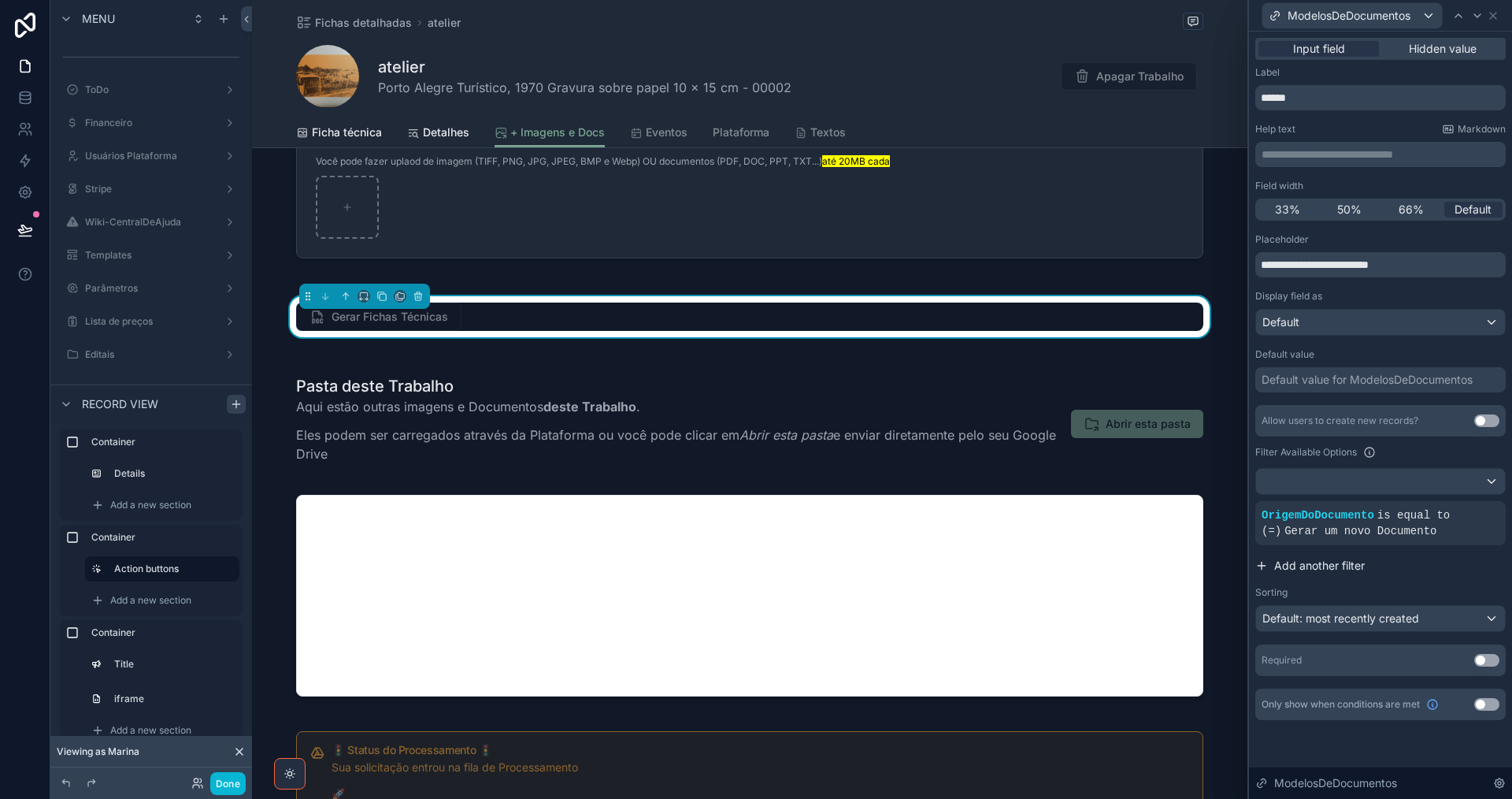
click at [1329, 568] on span "Add another filter" at bounding box center [1319, 565] width 90 height 16
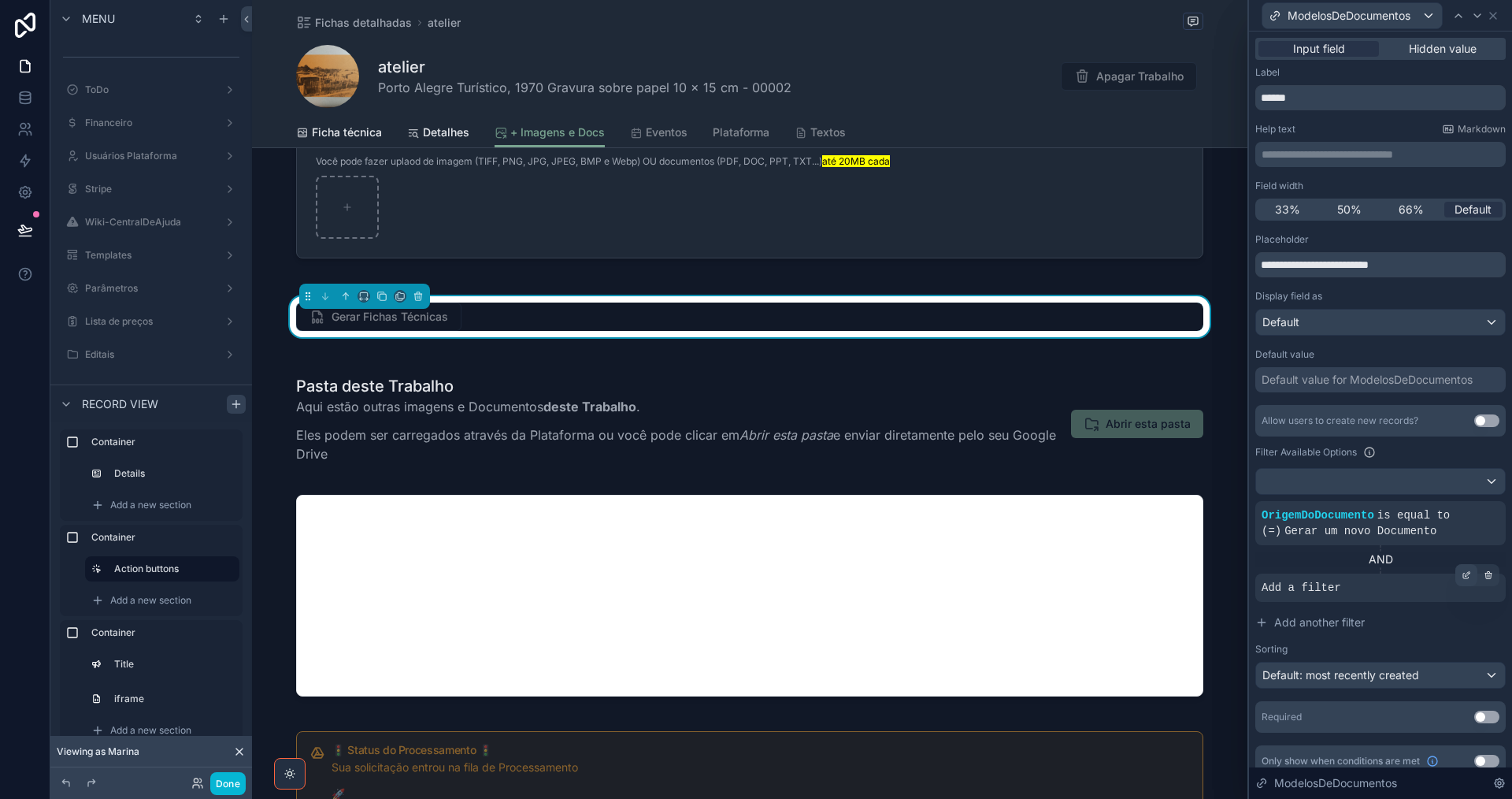
click at [1457, 581] on div at bounding box center [1466, 574] width 22 height 22
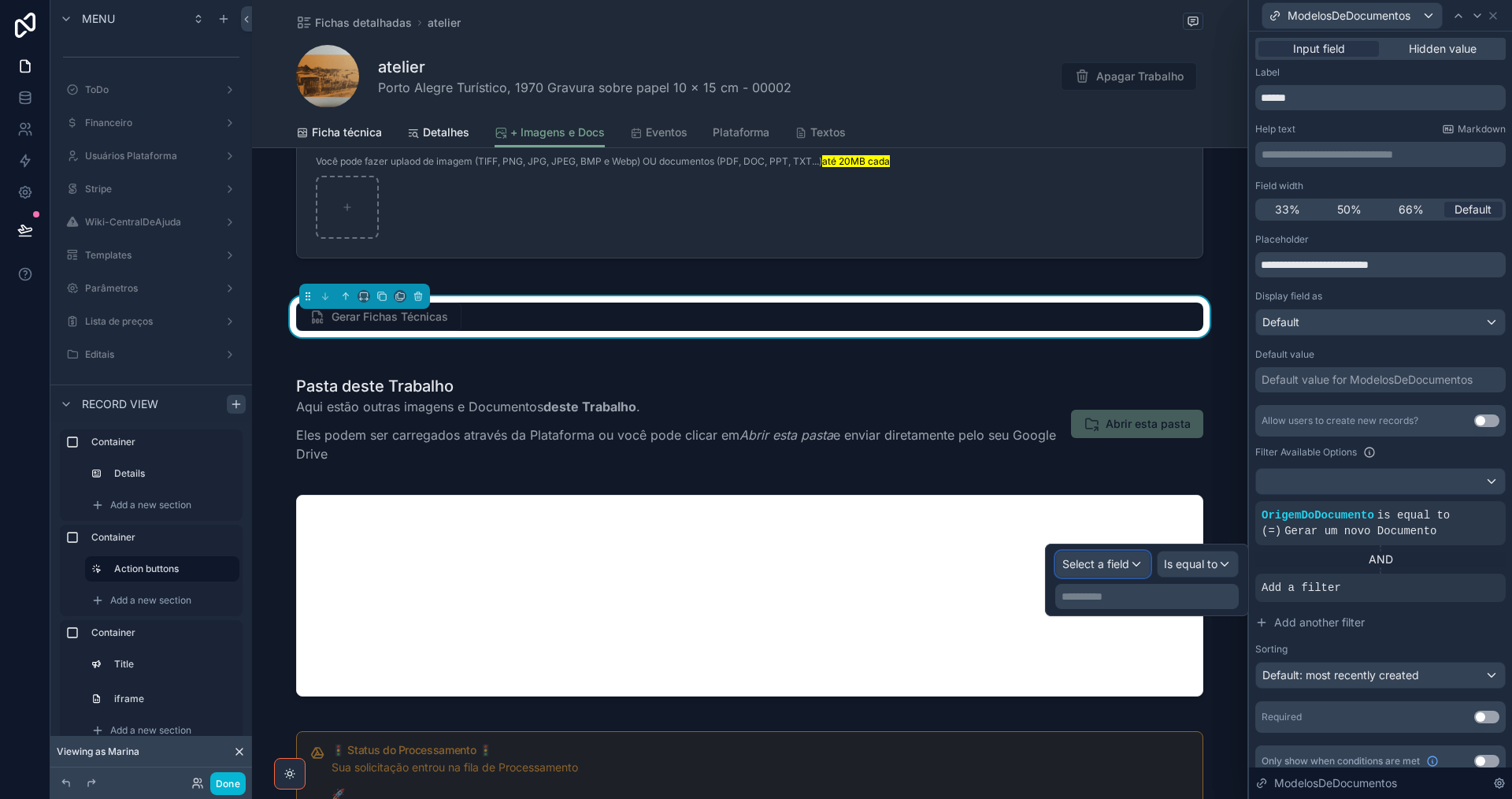
click at [1118, 562] on span "Select a field" at bounding box center [1095, 563] width 67 height 13
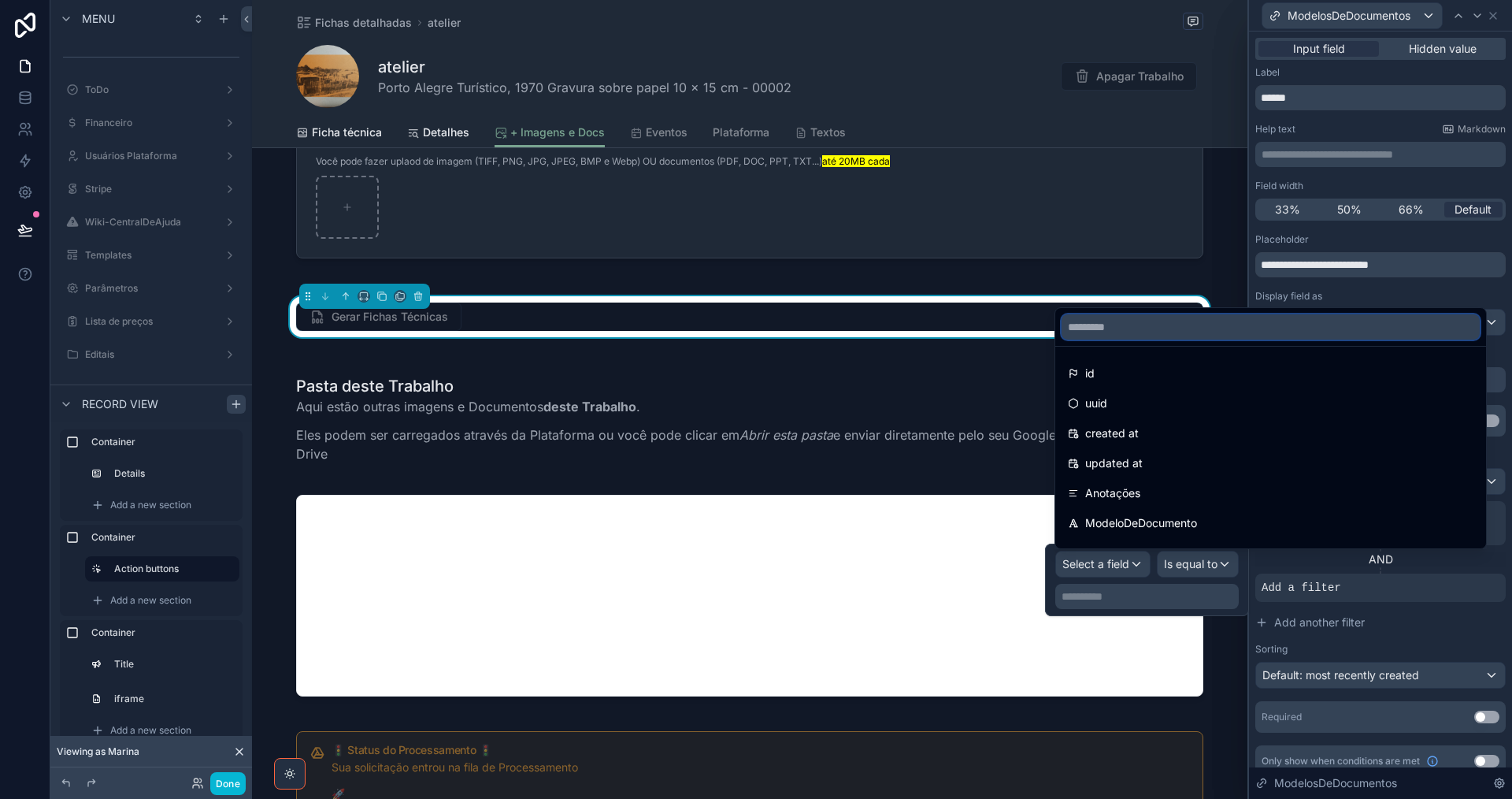
click at [1122, 328] on input "text" at bounding box center [1270, 327] width 418 height 25
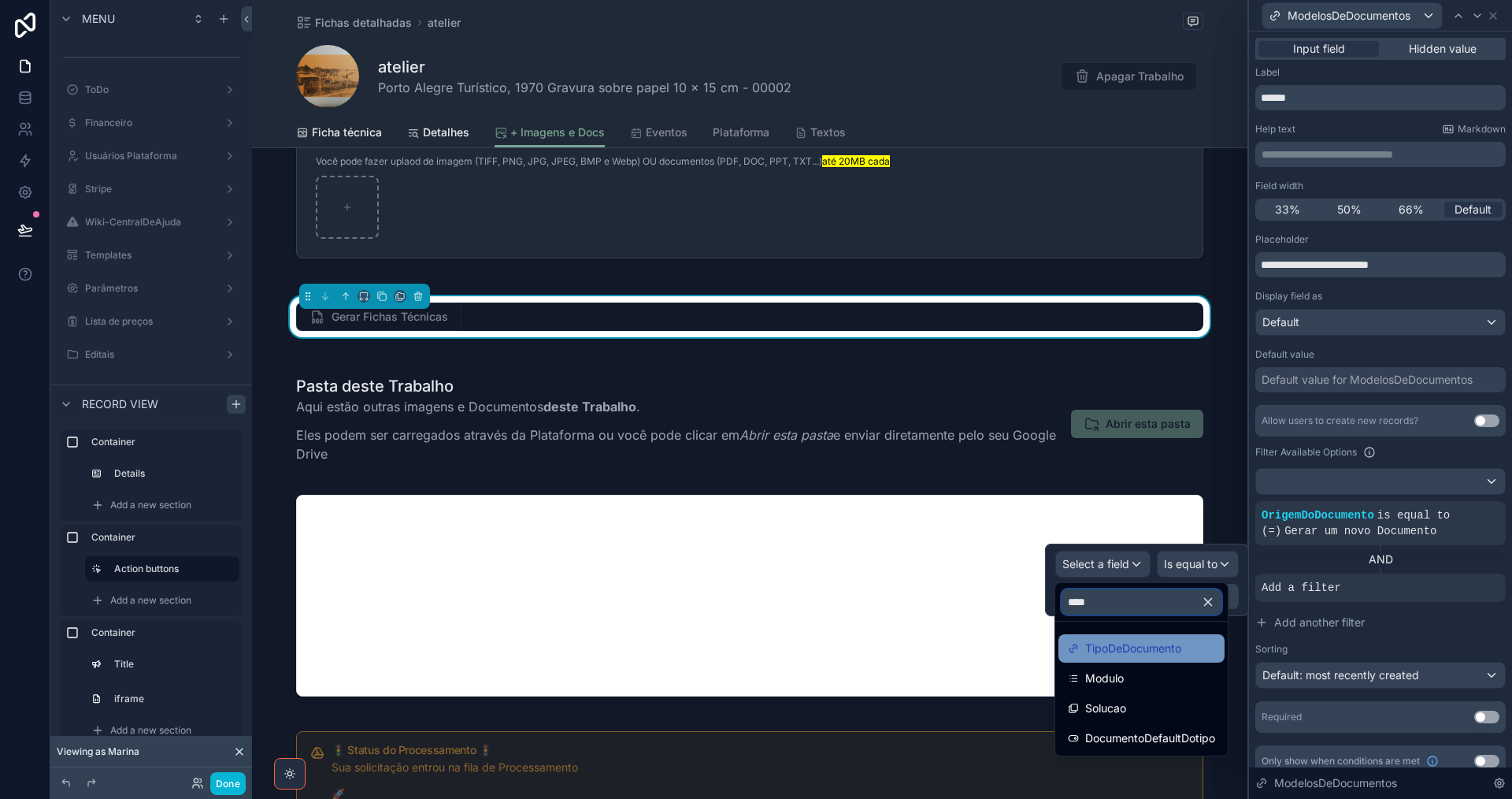
type input "****"
click at [1153, 645] on span "TipoDeDocumento" at bounding box center [1133, 648] width 96 height 19
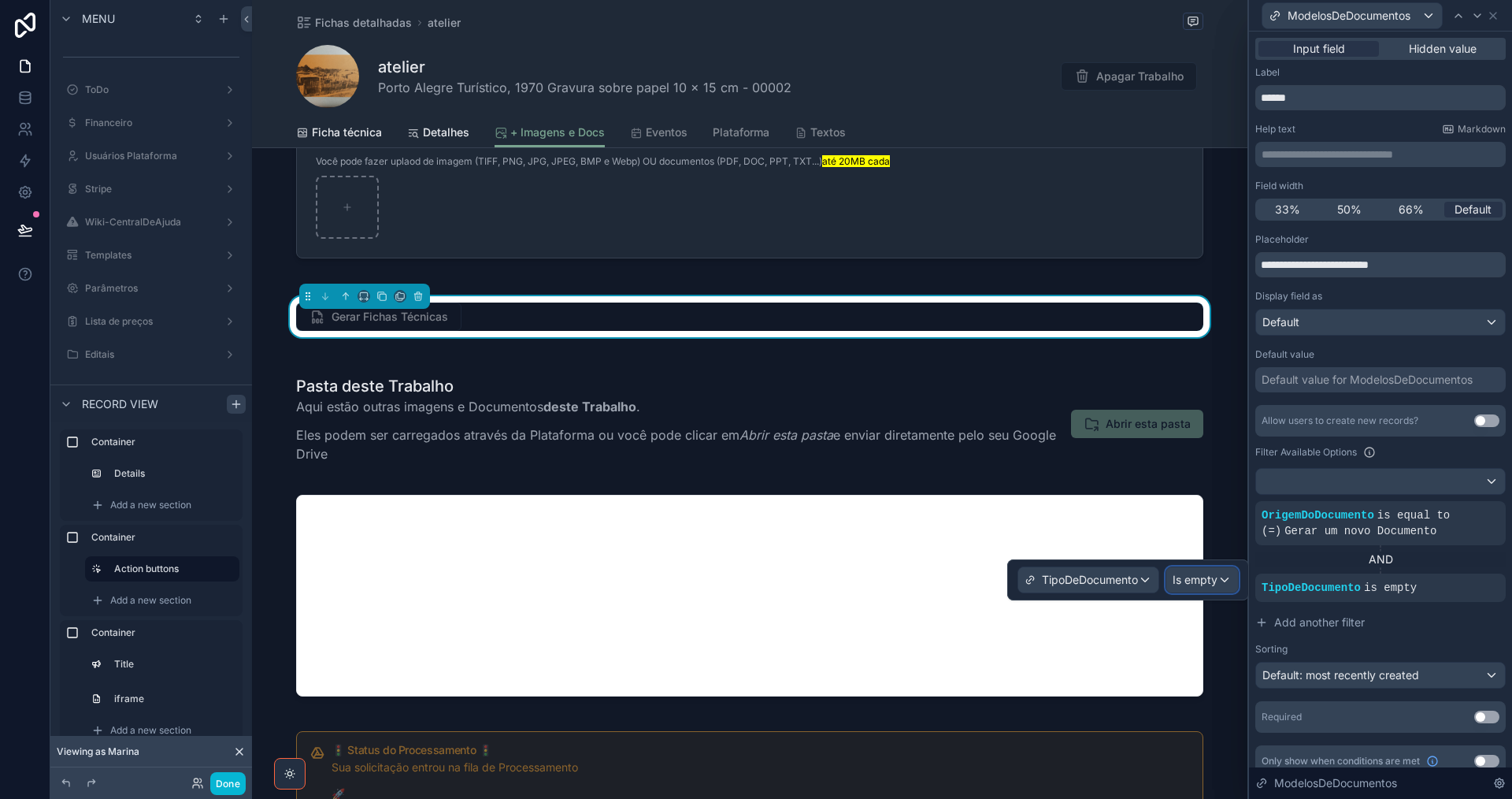
click at [1193, 586] on span "Is empty" at bounding box center [1195, 580] width 45 height 16
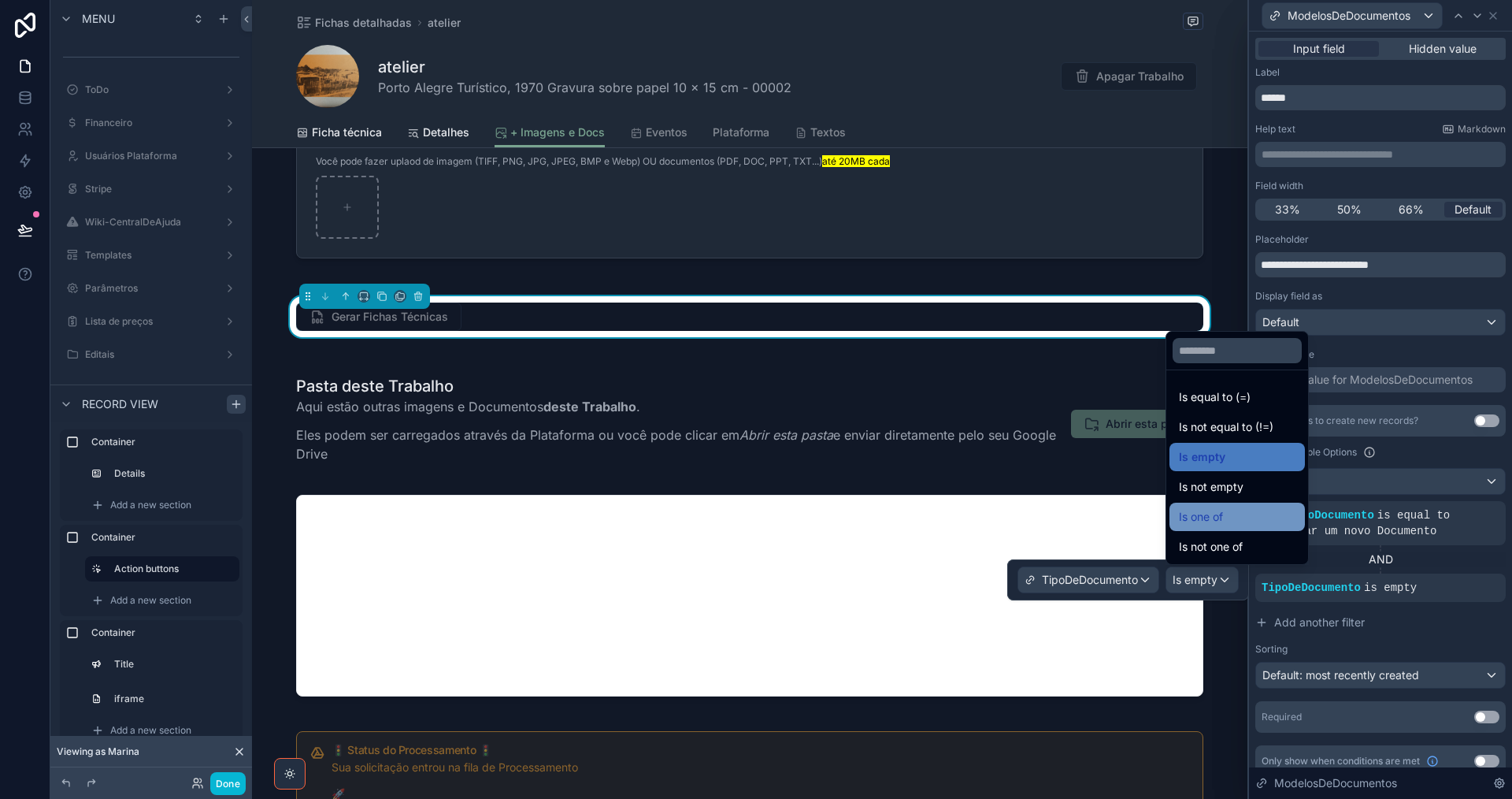
click at [1214, 522] on span "Is one of" at bounding box center [1201, 516] width 44 height 19
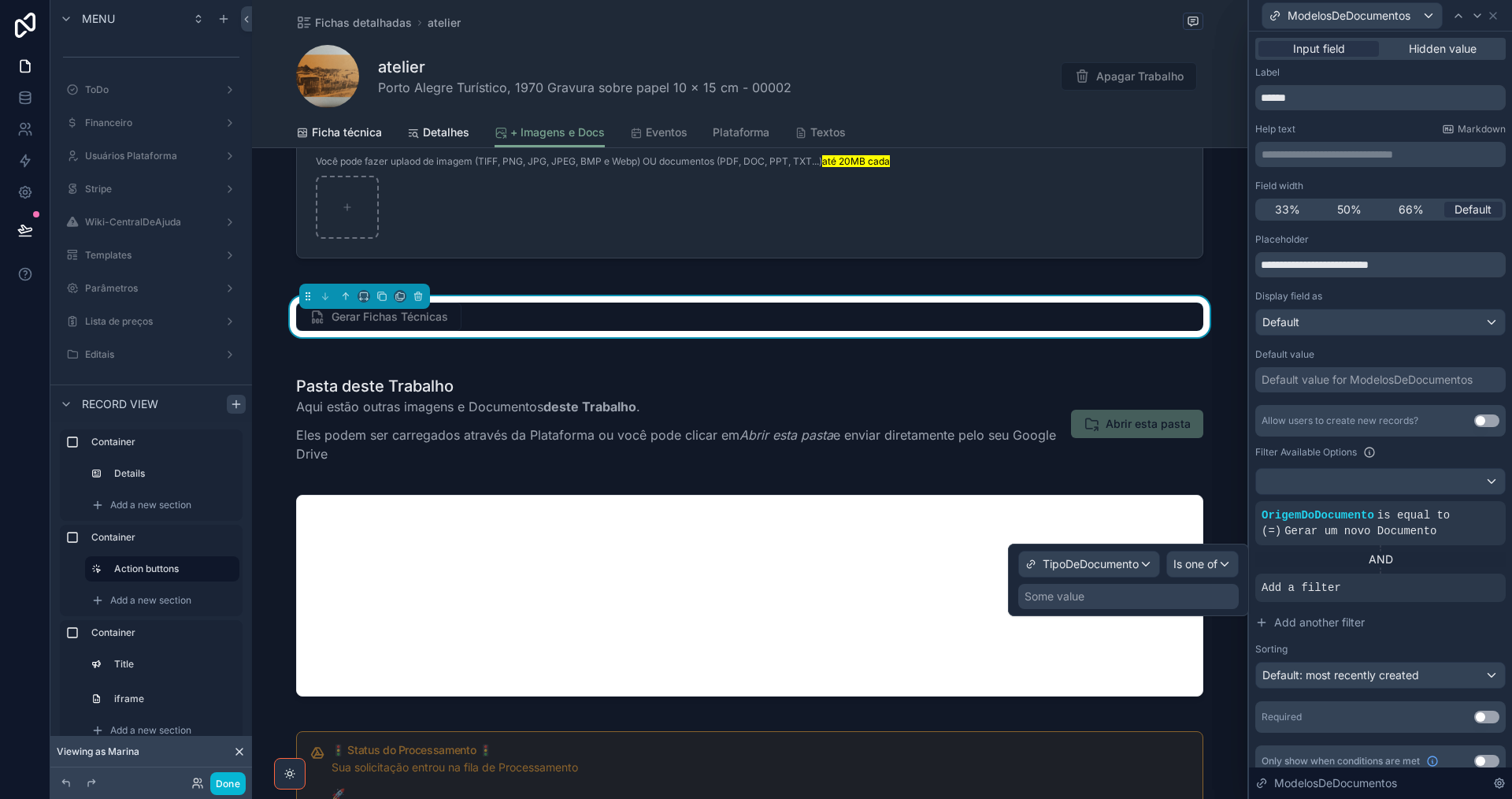
click at [1152, 593] on div "Some value" at bounding box center [1128, 596] width 220 height 25
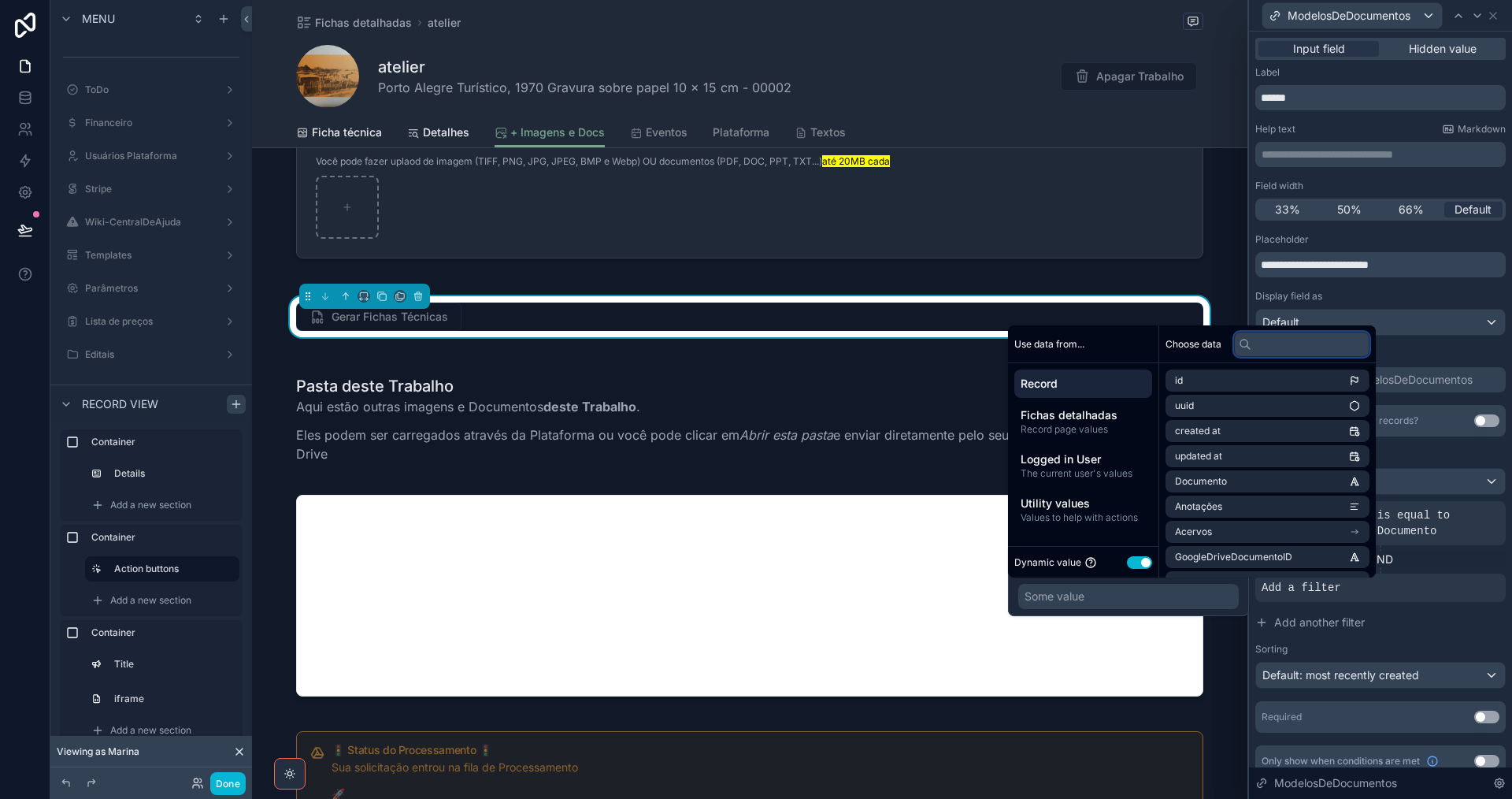
click at [1281, 349] on input "text" at bounding box center [1301, 344] width 135 height 25
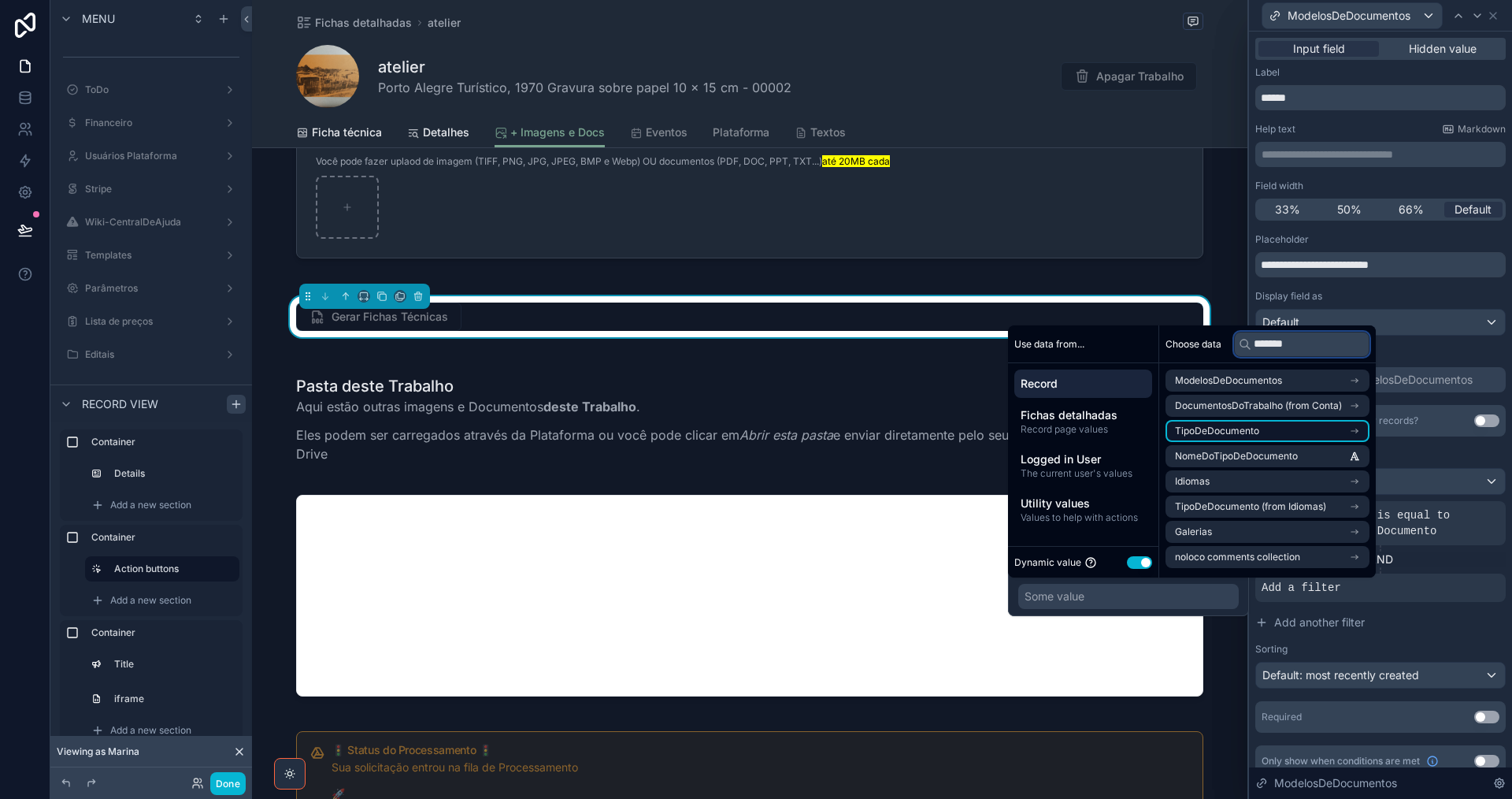
type input "*******"
click at [1292, 430] on li "TipoDeDocumento" at bounding box center [1268, 430] width 204 height 22
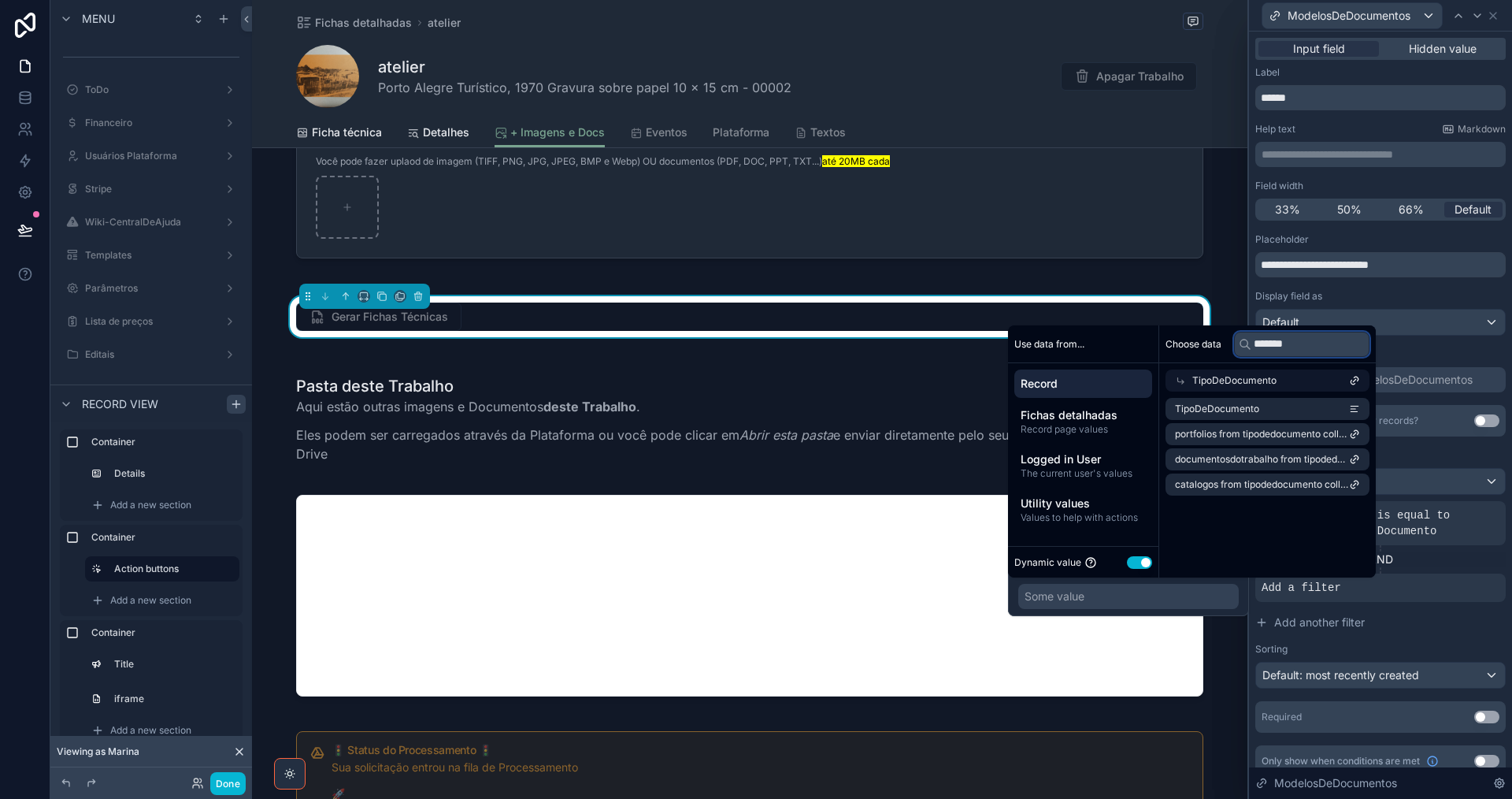
drag, startPoint x: 1275, startPoint y: 347, endPoint x: 1227, endPoint y: 351, distance: 48.2
click at [1228, 351] on div "Choose data *******" at bounding box center [1268, 344] width 217 height 38
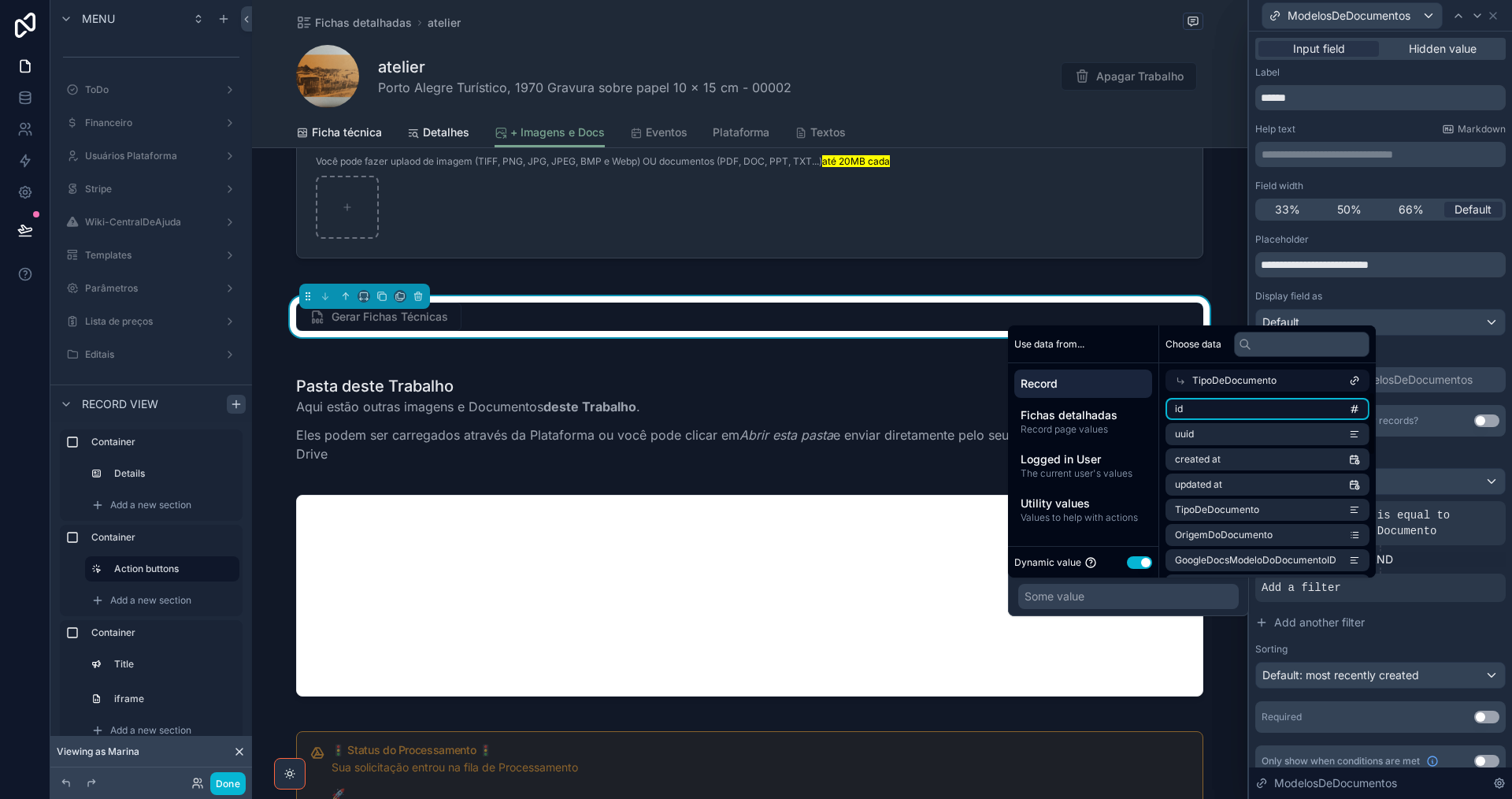
click at [1326, 414] on li "id" at bounding box center [1268, 409] width 204 height 22
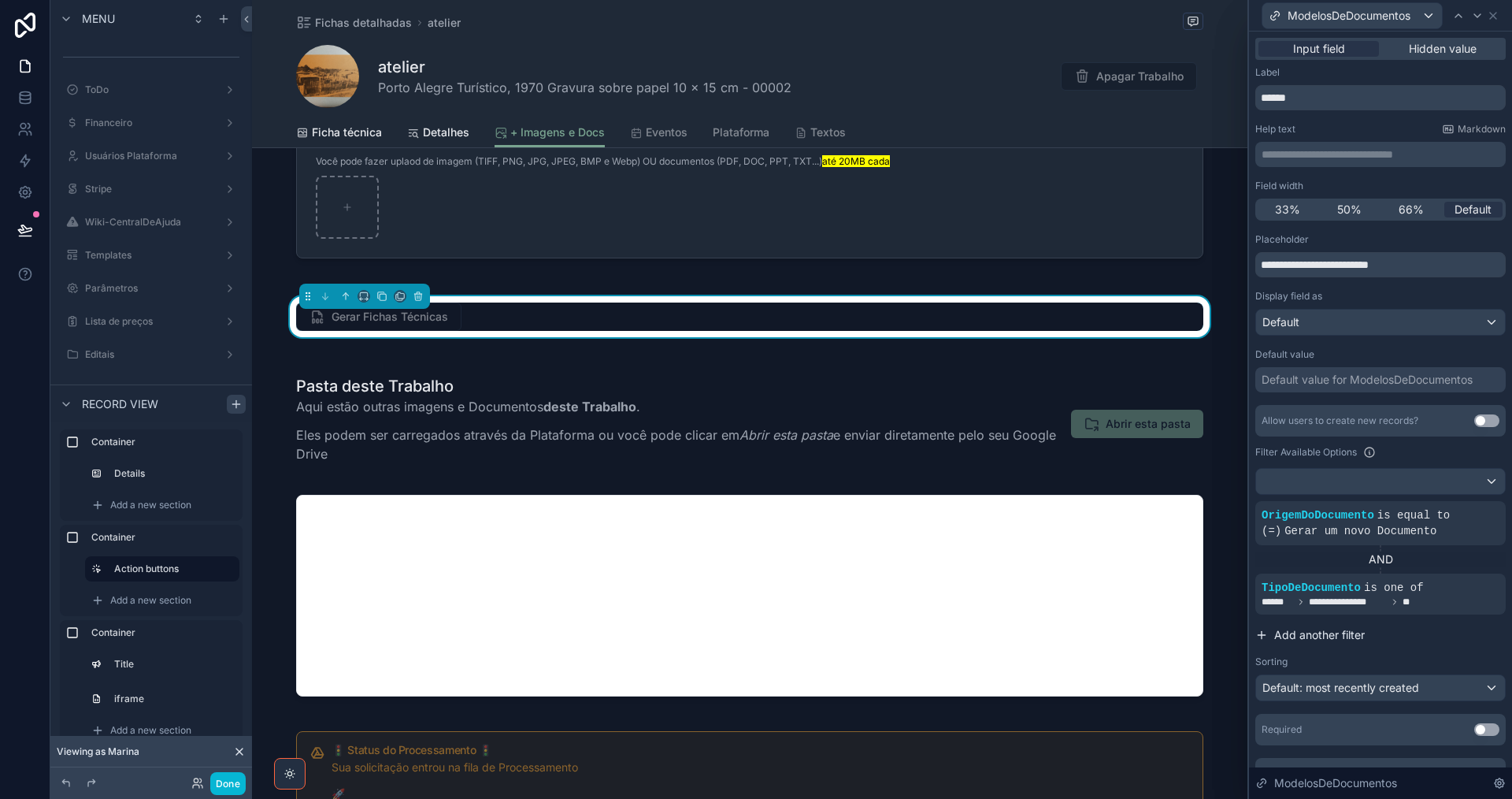
click at [1320, 629] on span "Add another filter" at bounding box center [1319, 635] width 90 height 16
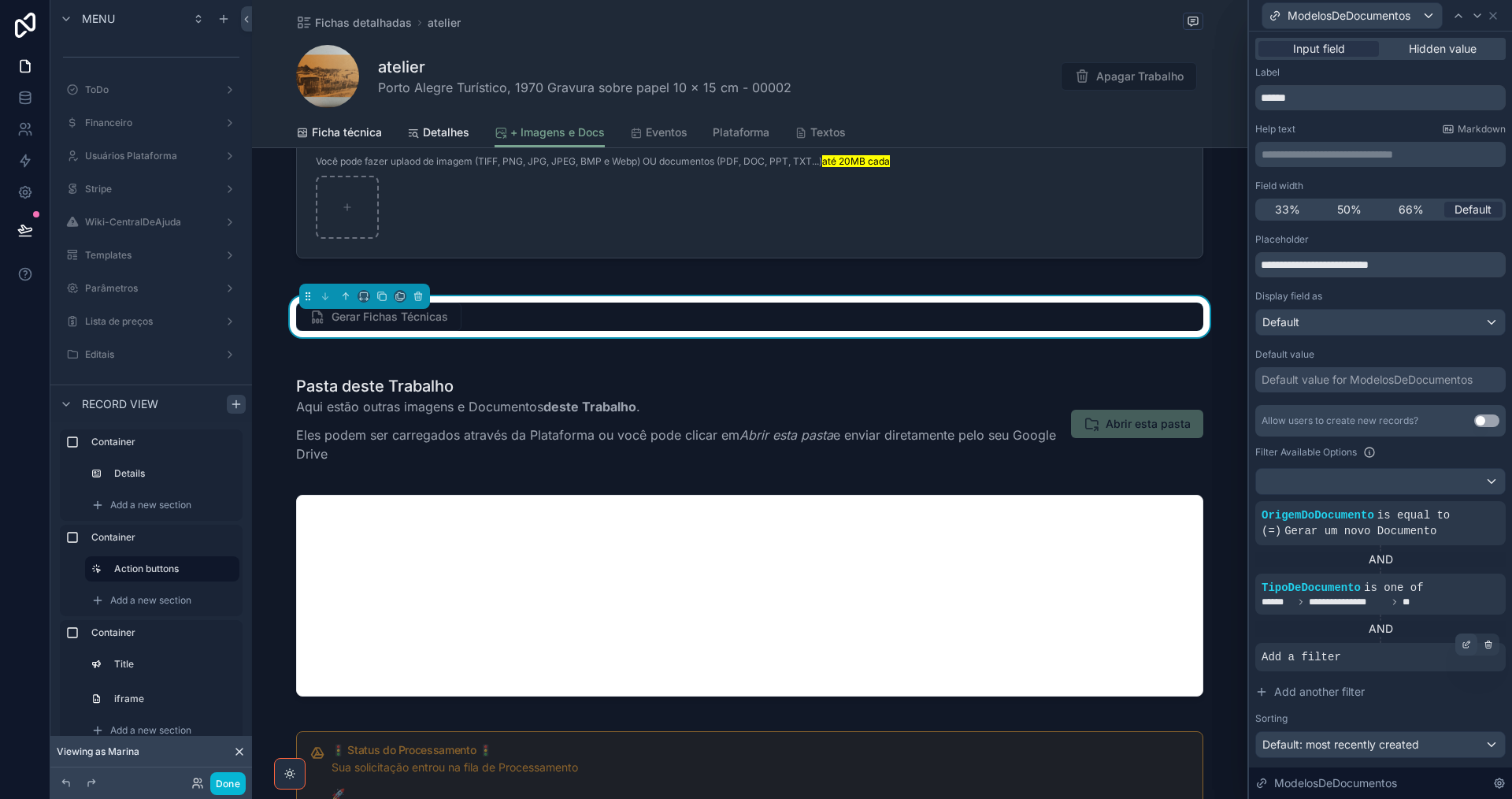
click at [1456, 648] on div at bounding box center [1466, 644] width 22 height 22
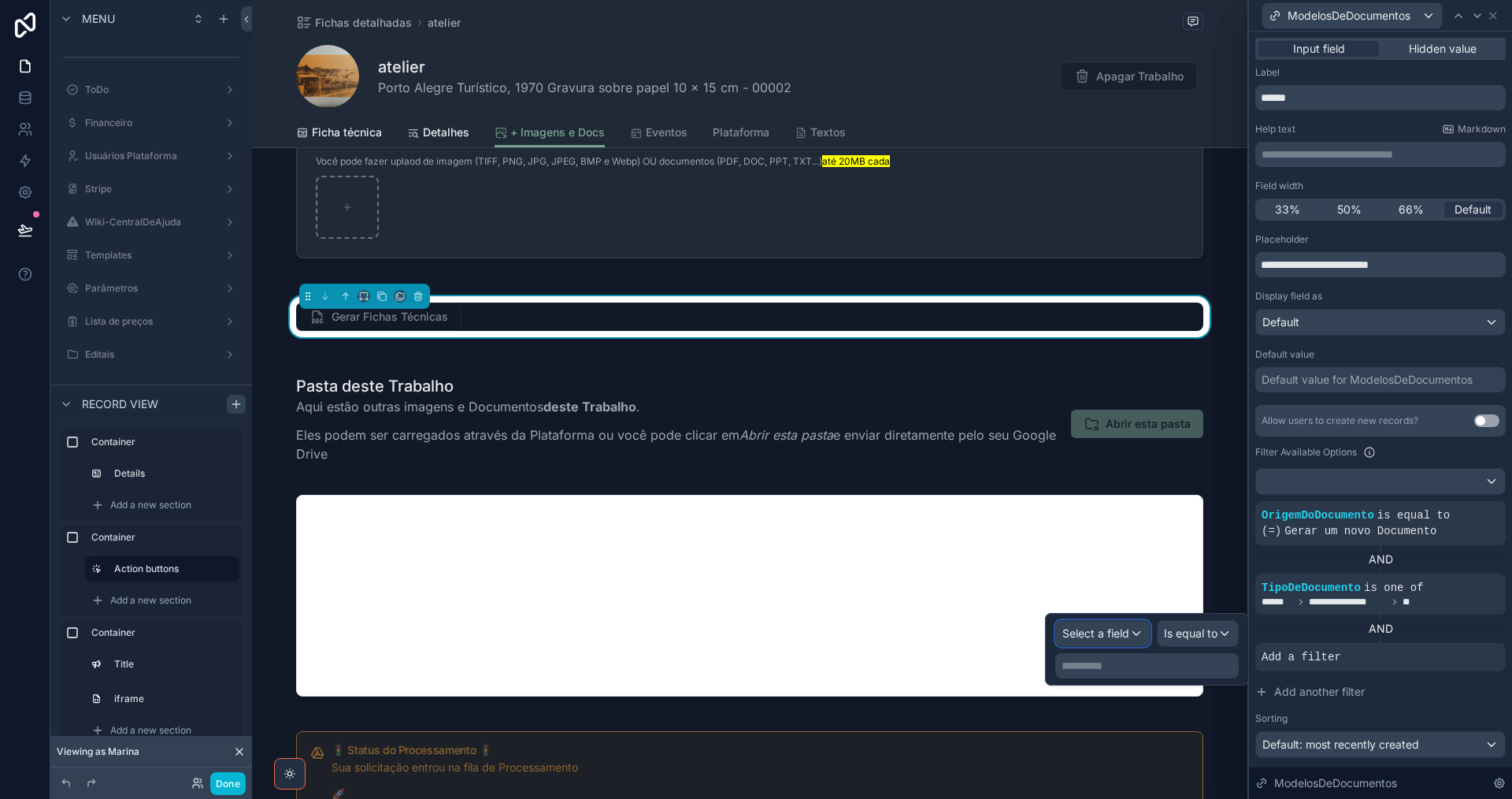
click at [1102, 635] on span "Select a field" at bounding box center [1095, 633] width 67 height 13
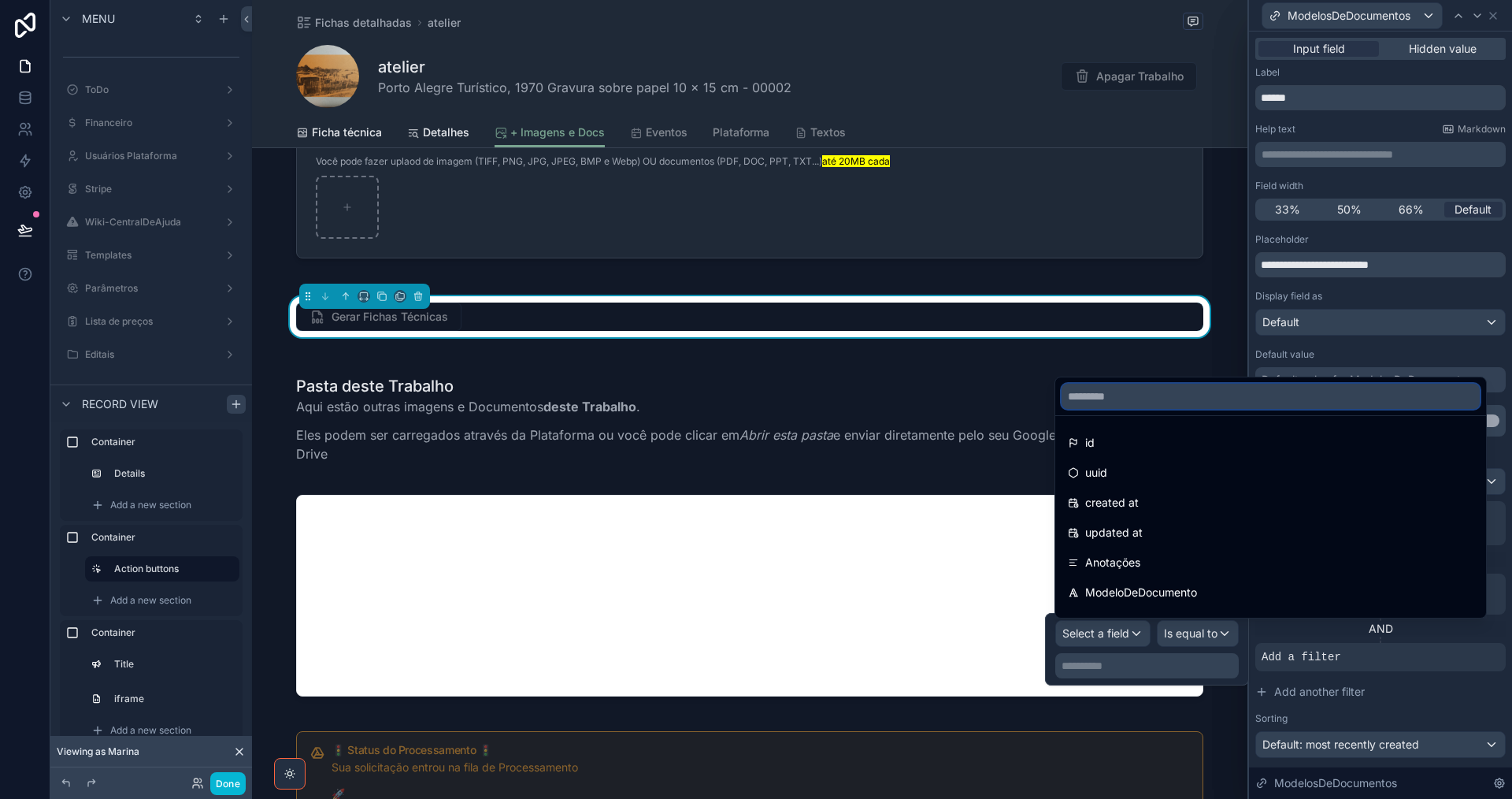
click at [1159, 395] on input "text" at bounding box center [1270, 396] width 418 height 25
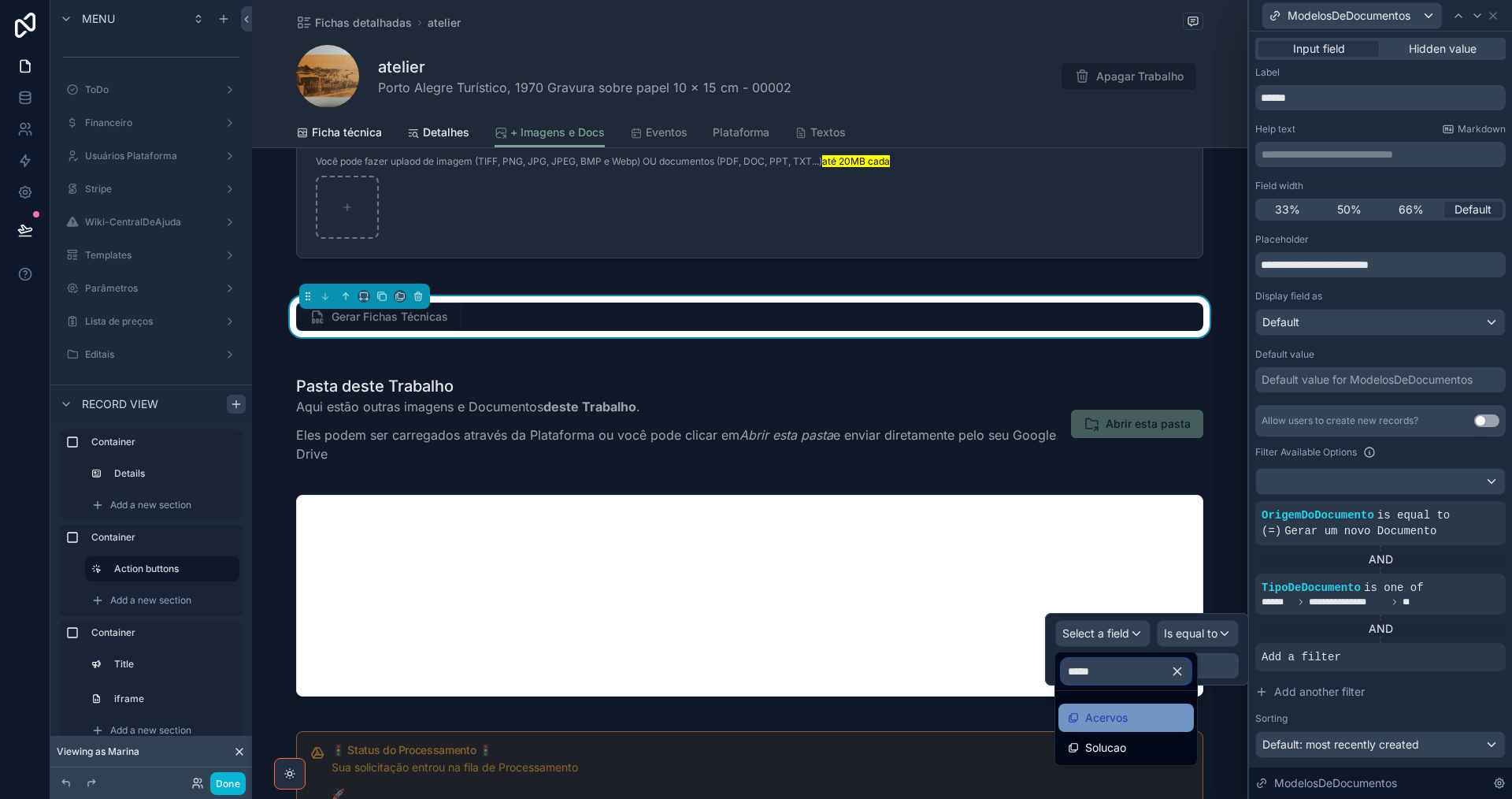
type input "*****"
click at [1159, 720] on div "Acervos" at bounding box center [1126, 717] width 116 height 19
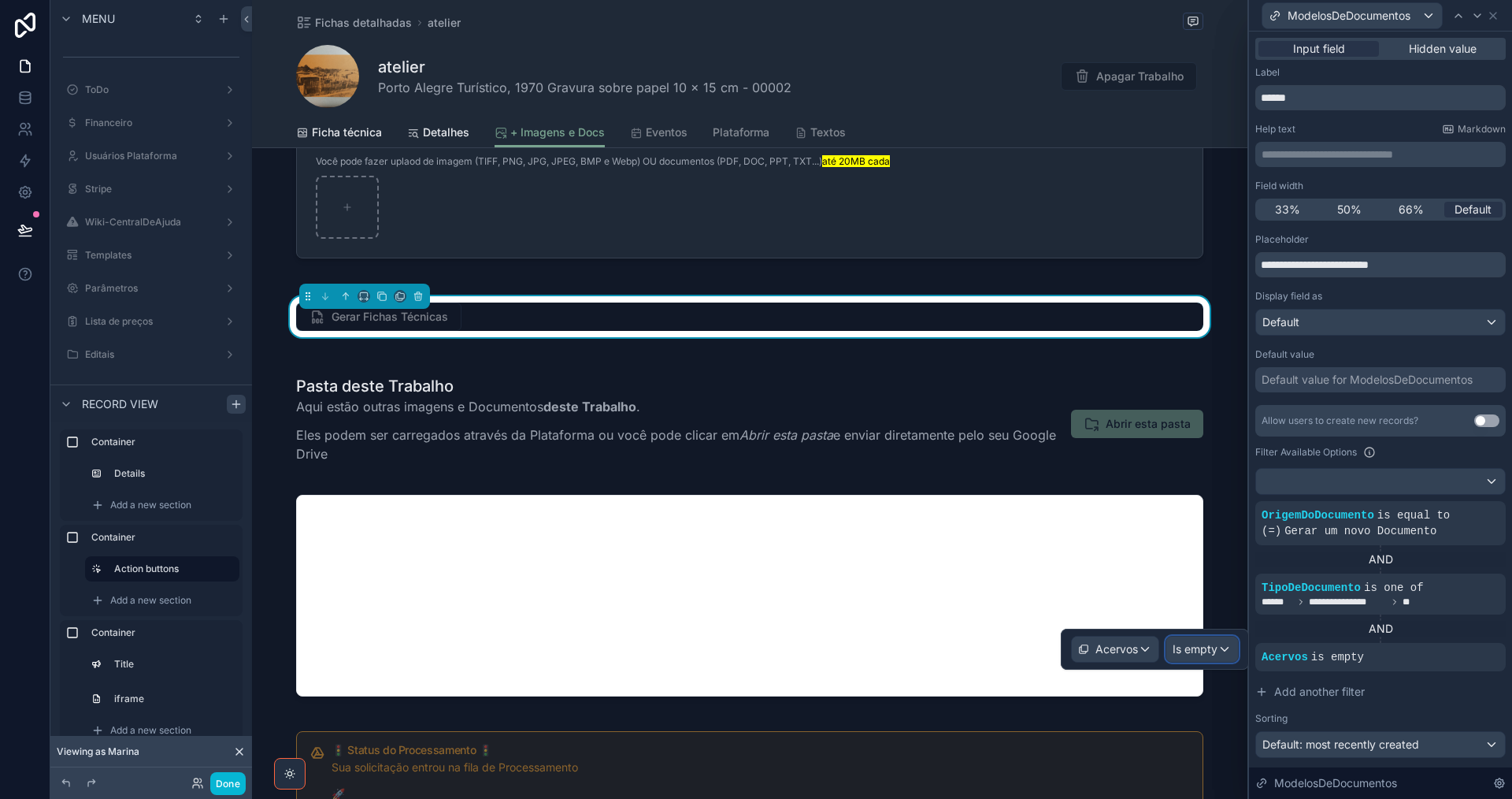
click at [1219, 651] on div "Is empty" at bounding box center [1202, 649] width 72 height 25
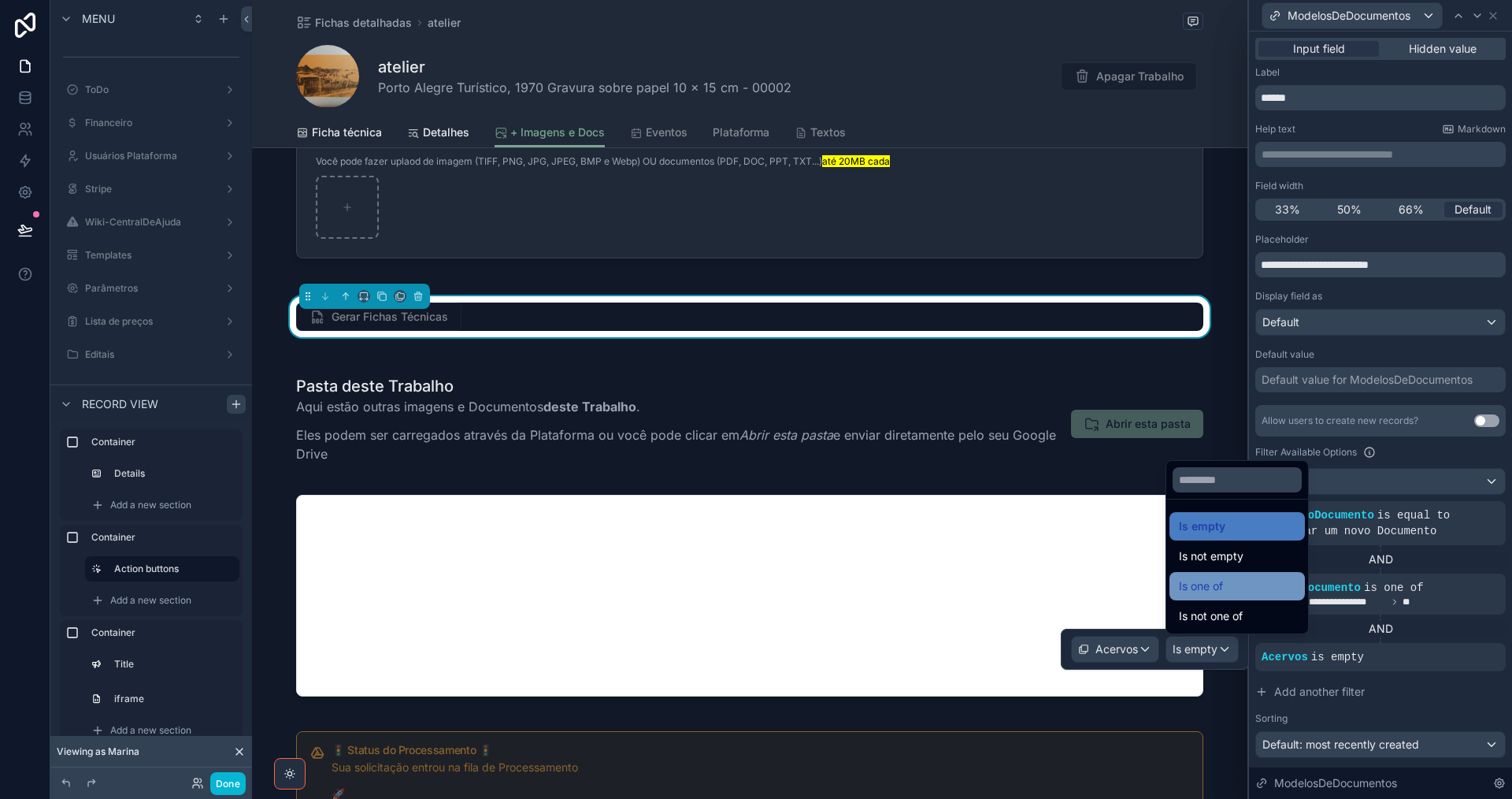
click at [1246, 585] on div "Is one of" at bounding box center [1237, 585] width 116 height 19
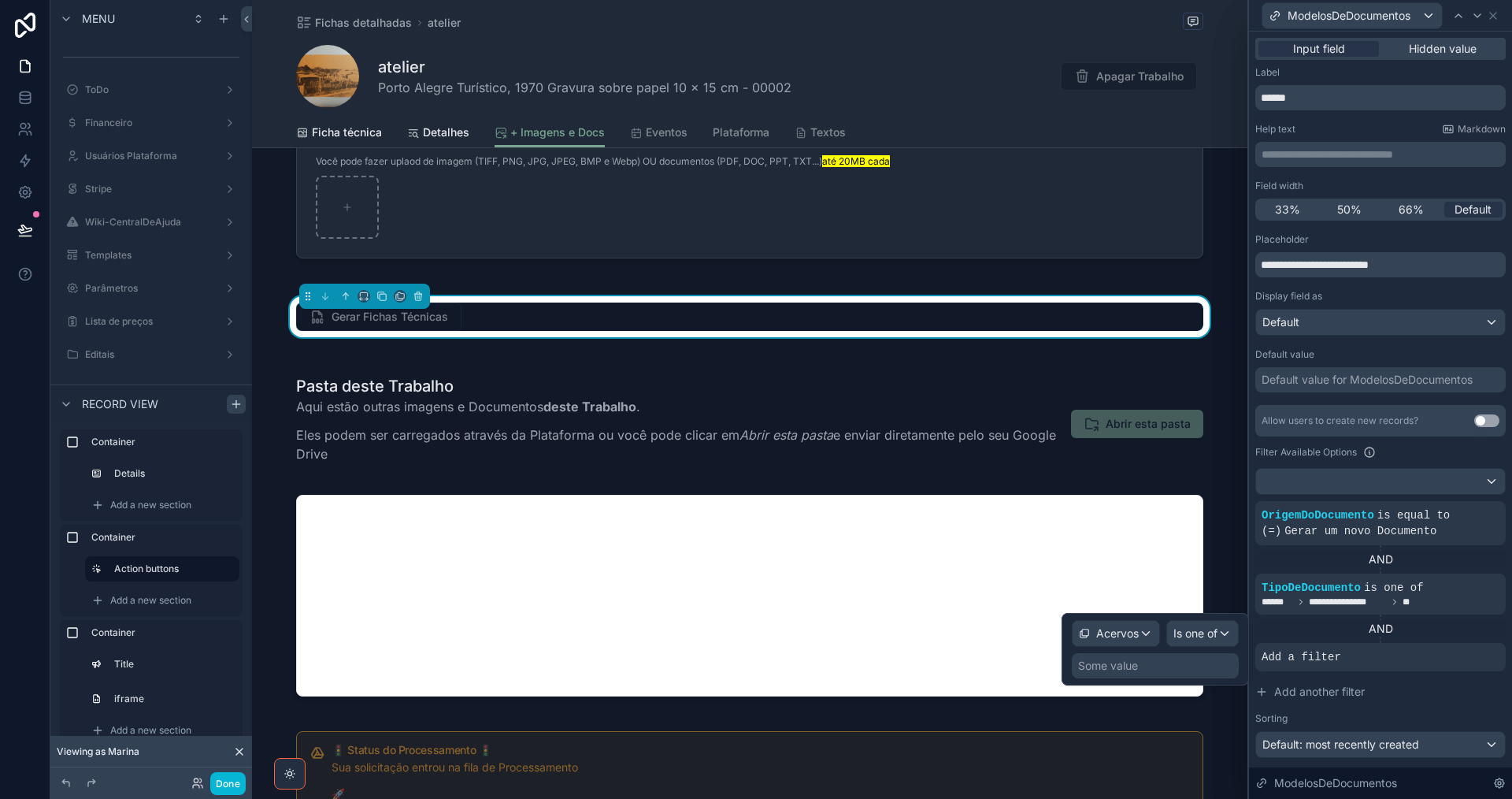
click at [1181, 668] on div "Some value" at bounding box center [1155, 666] width 167 height 25
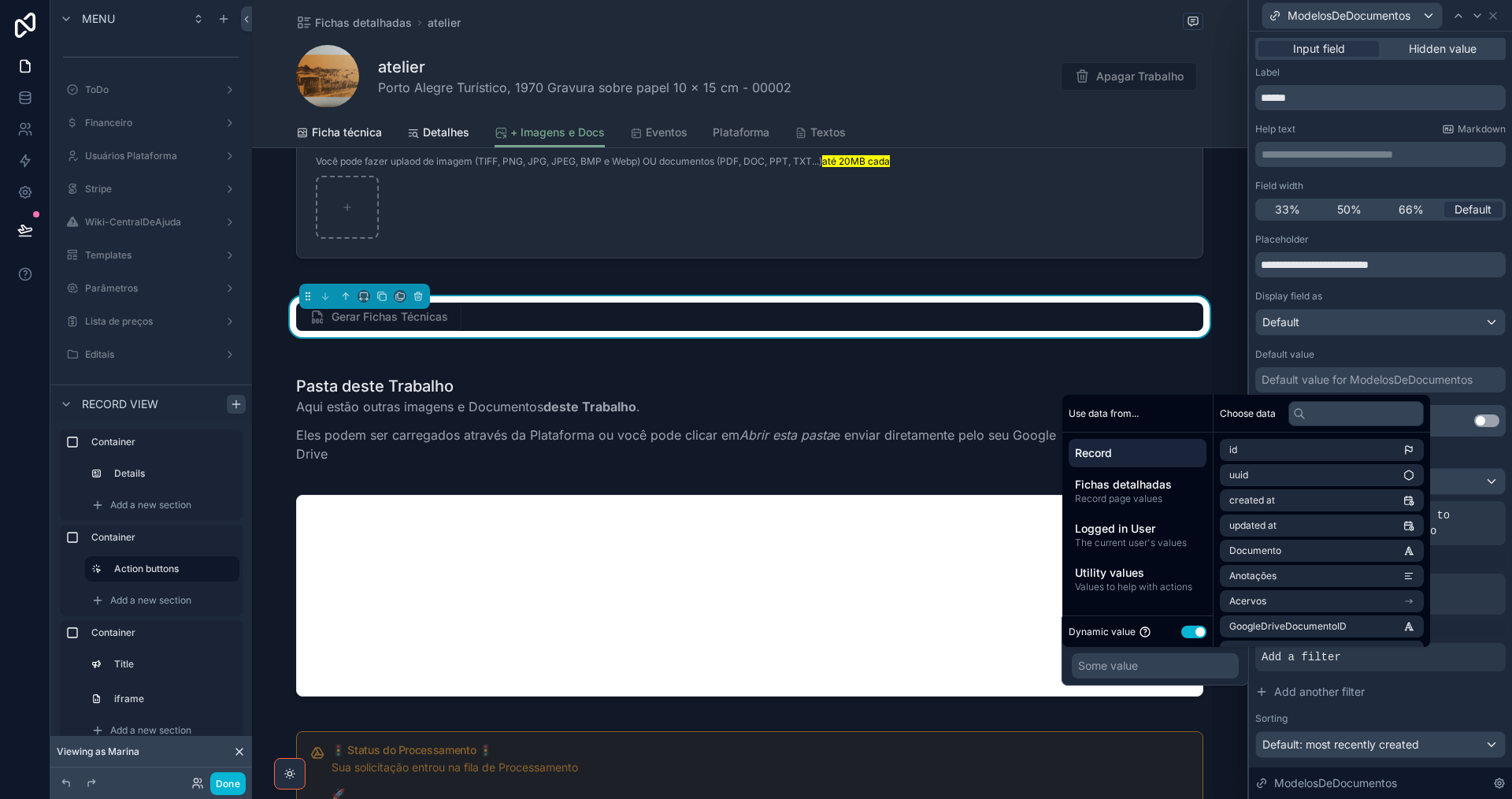
click at [1164, 511] on div "Record Fichas detalhadas Record page values Logged in User The current user's v…" at bounding box center [1137, 519] width 150 height 174
click at [1164, 503] on span "Record page values" at bounding box center [1138, 498] width 125 height 13
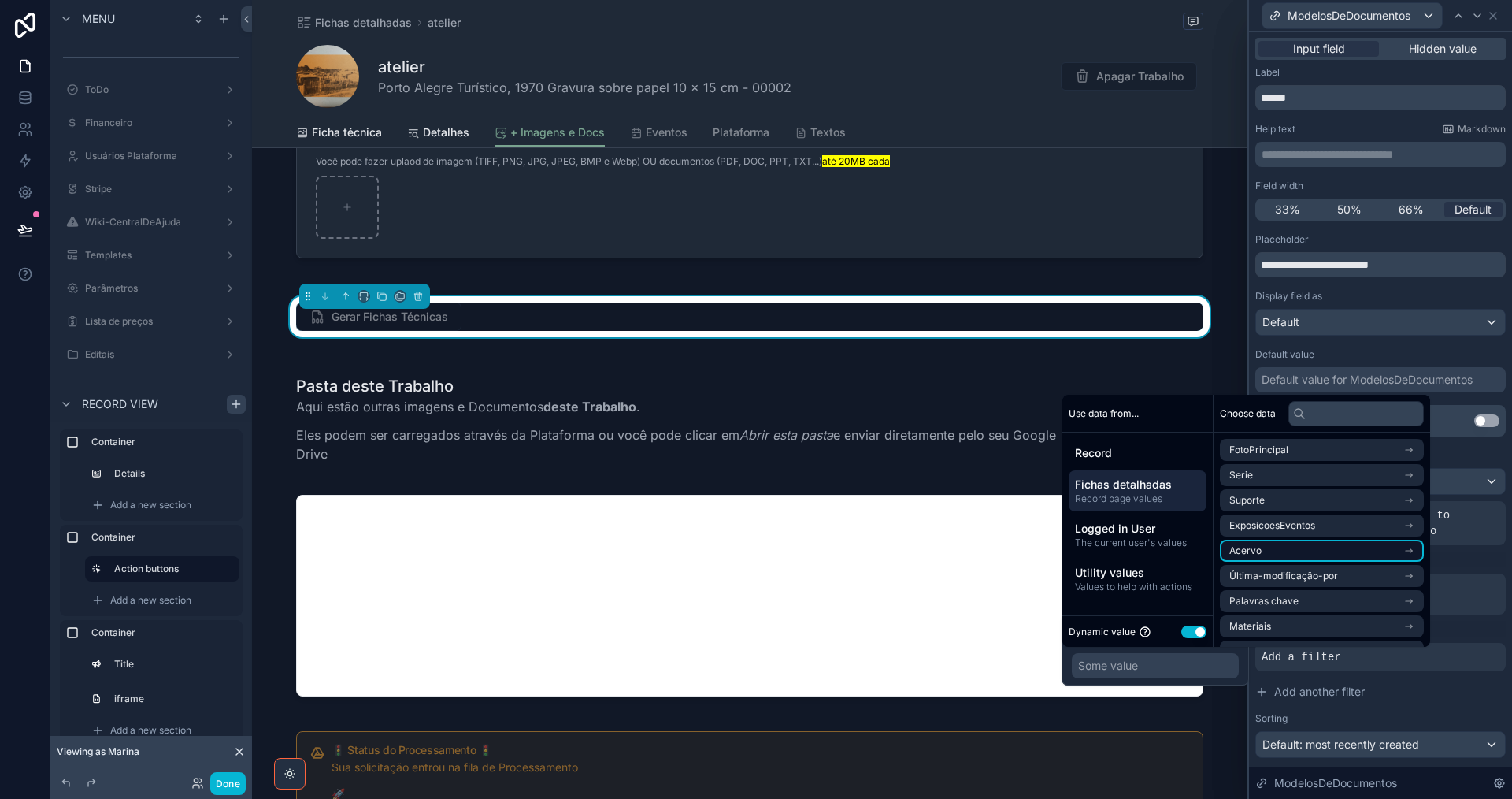
click at [1310, 549] on li "Acervo" at bounding box center [1322, 550] width 204 height 22
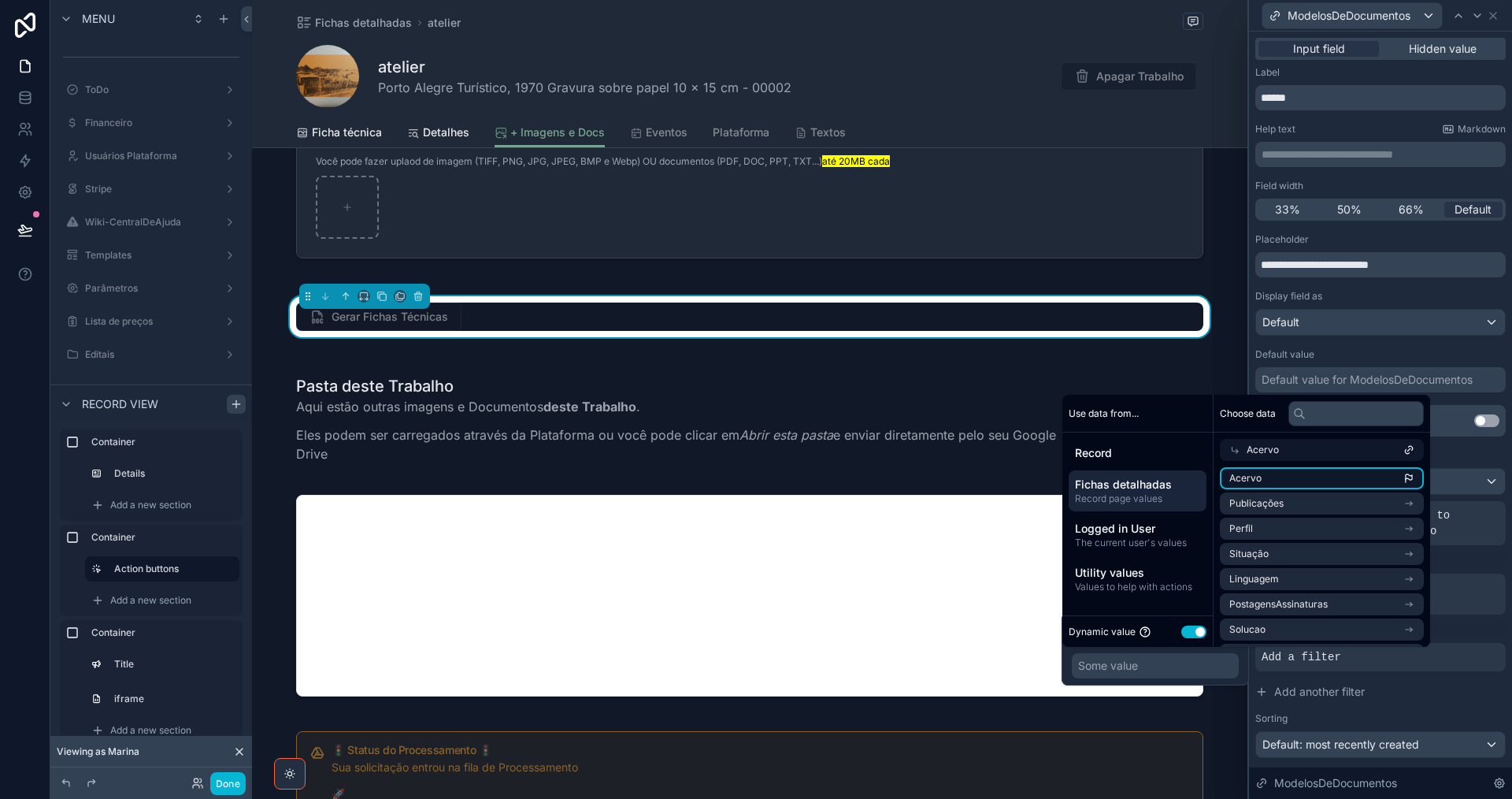
click at [1389, 477] on li "Acervo" at bounding box center [1322, 478] width 204 height 22
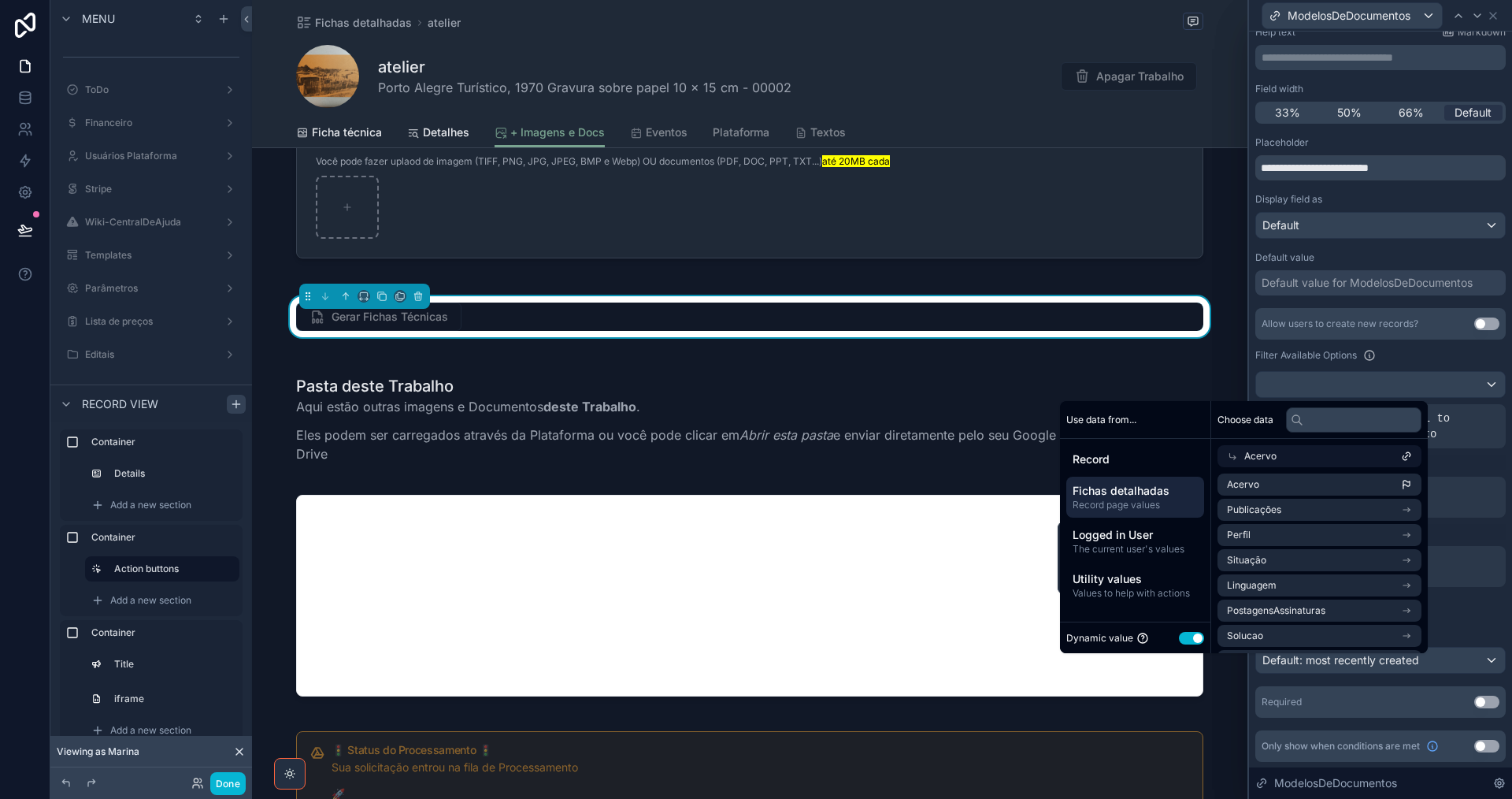
scroll to position [98, 0]
click at [1455, 659] on div "Default: most recently created" at bounding box center [1380, 659] width 249 height 25
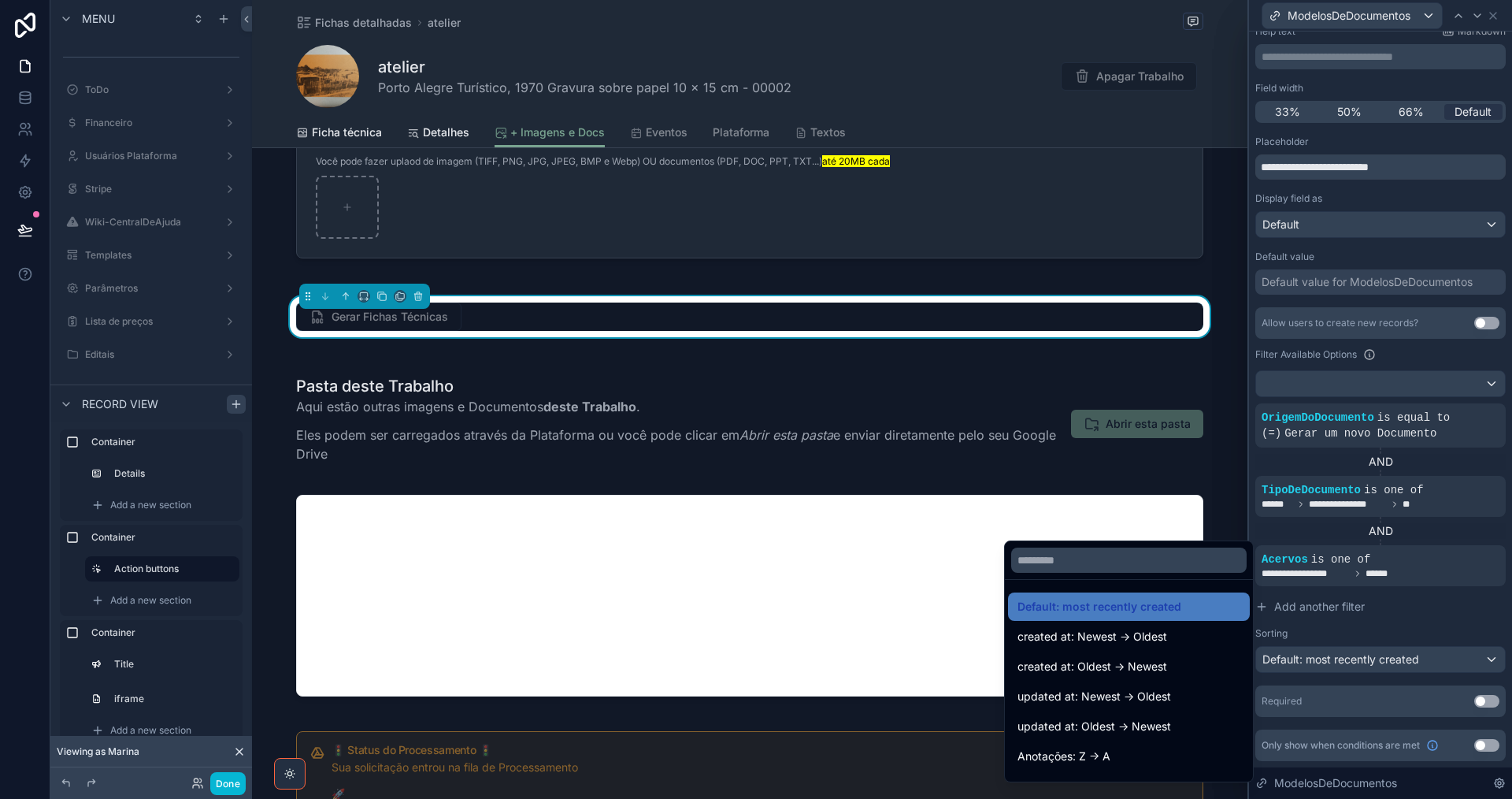
click at [1454, 660] on div at bounding box center [1380, 399] width 263 height 799
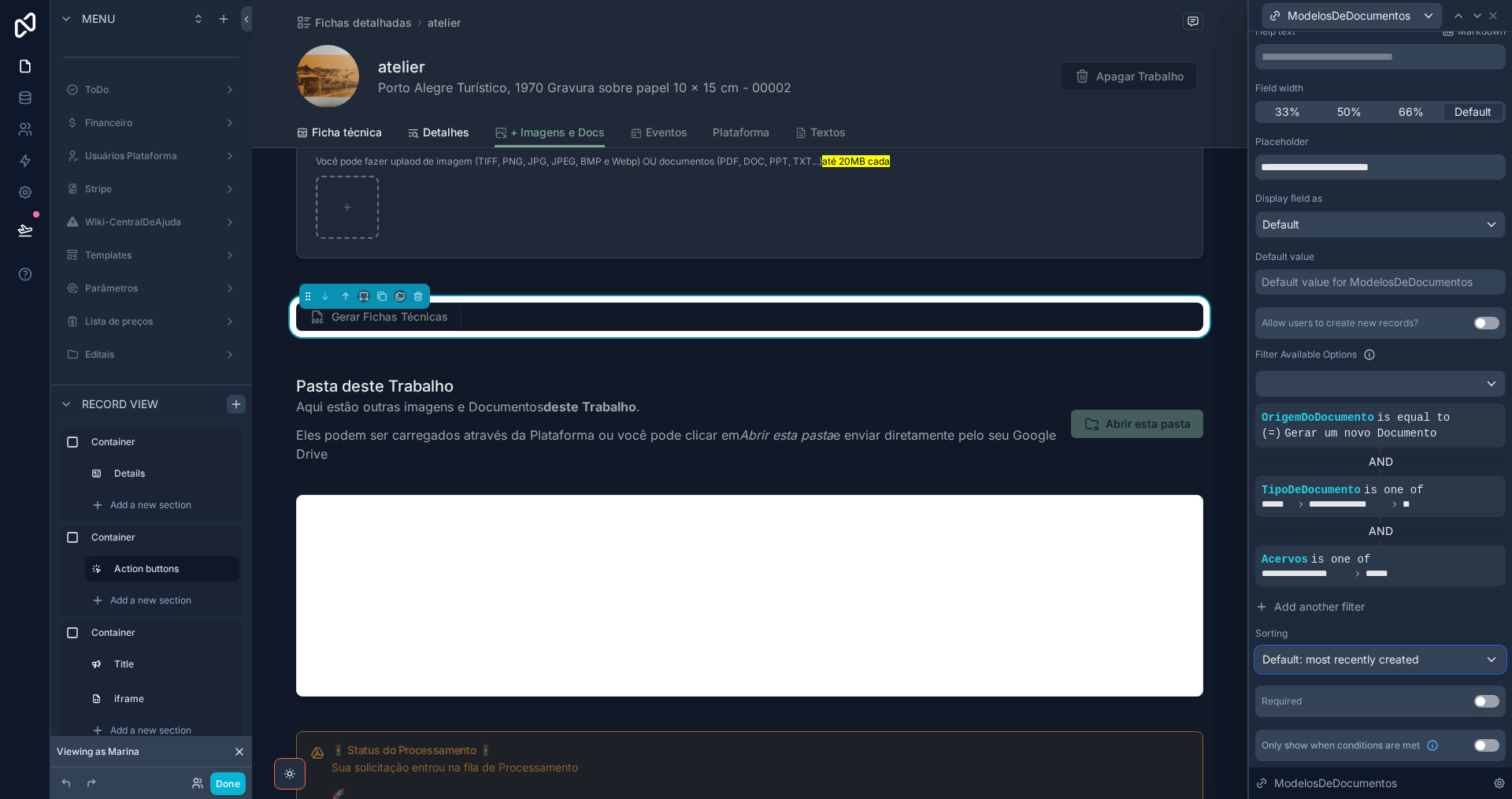
click at [1453, 661] on div "Default: most recently created" at bounding box center [1380, 659] width 249 height 25
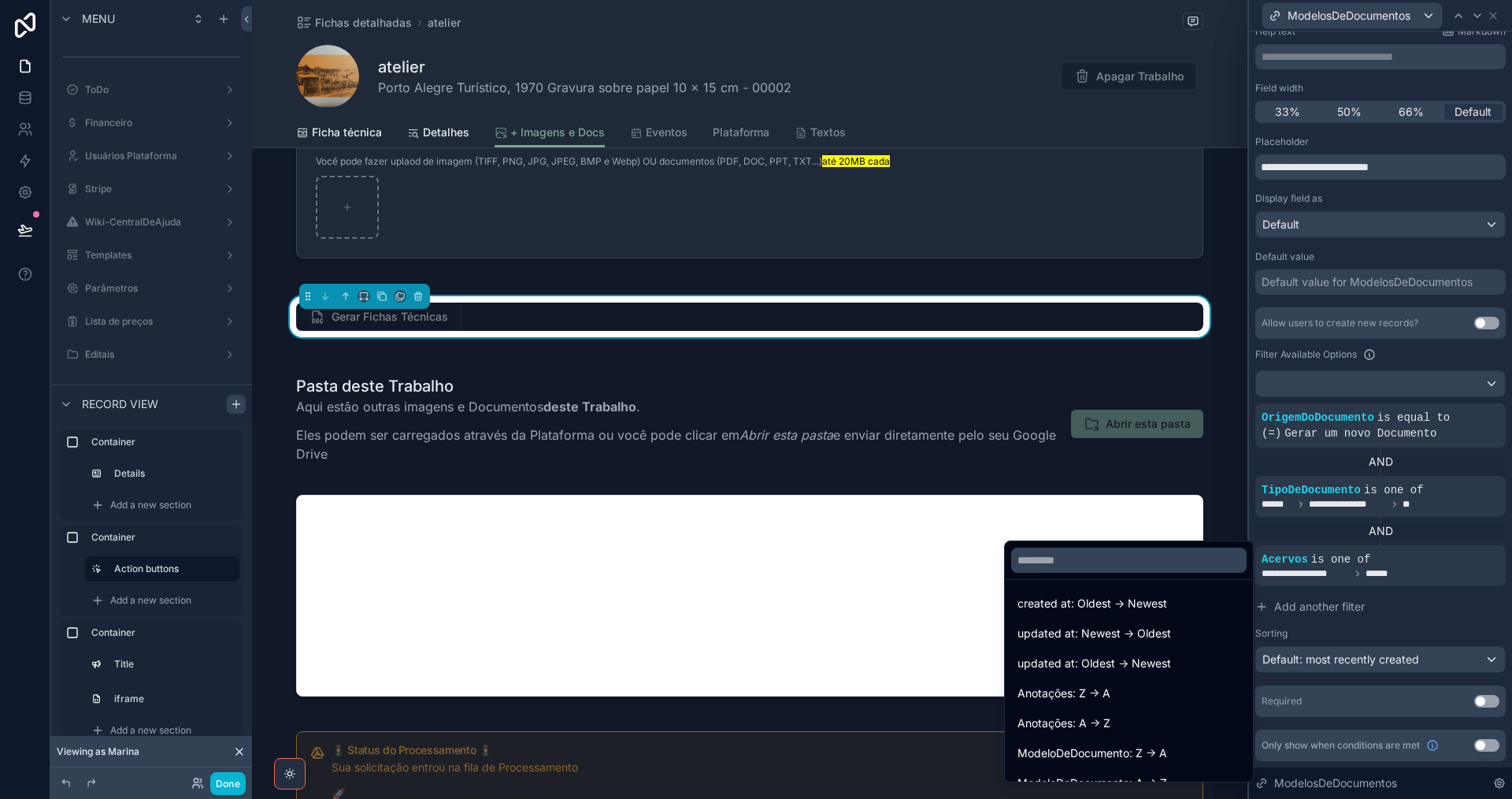
scroll to position [126, 0]
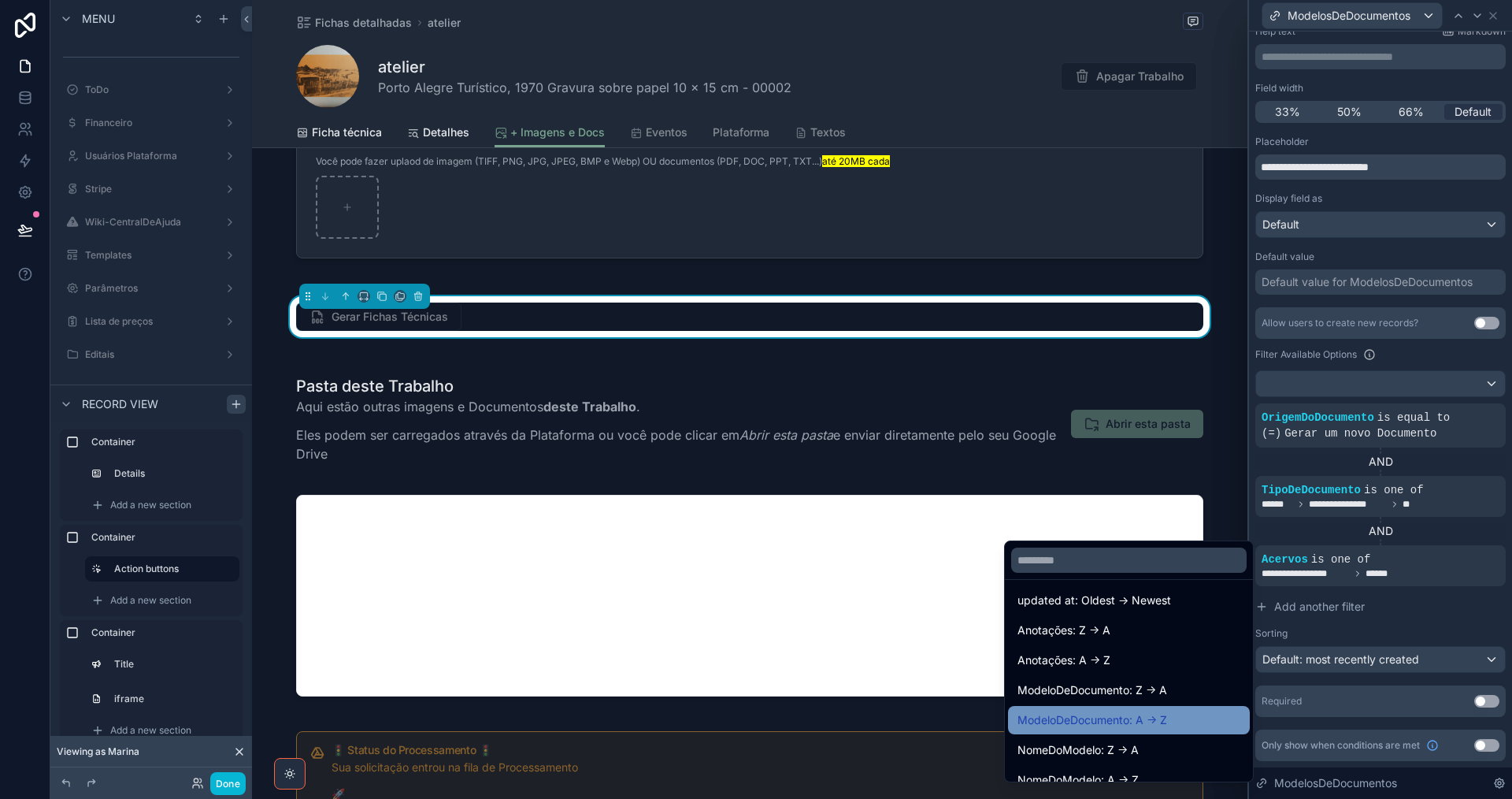
click at [1182, 727] on div "ModeloDeDocumento: A -> Z" at bounding box center [1128, 719] width 223 height 19
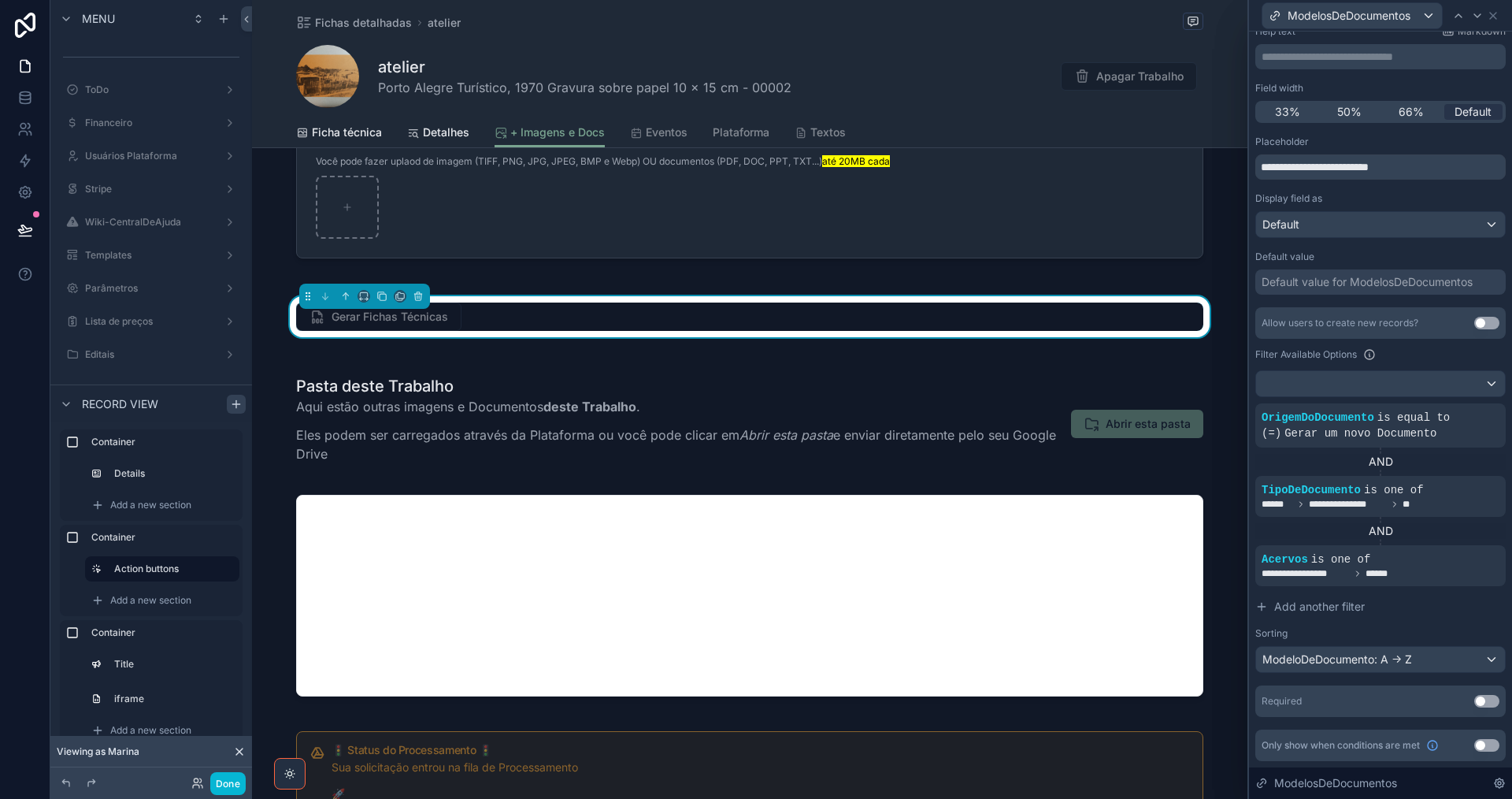
click at [1478, 703] on button "Use setting" at bounding box center [1487, 701] width 25 height 13
click at [222, 786] on button "Done" at bounding box center [228, 784] width 36 height 23
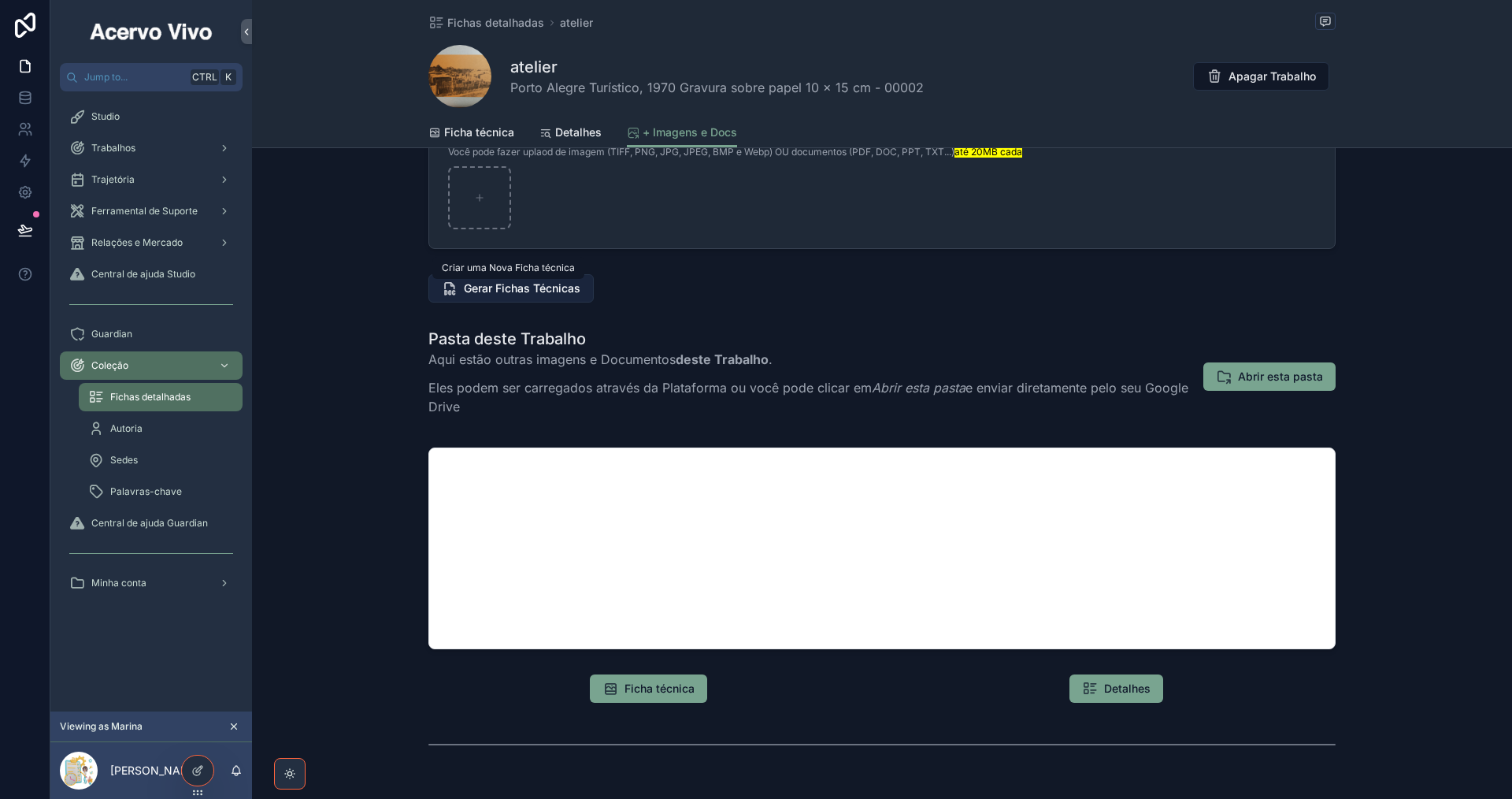
click at [516, 289] on span "Gerar Fichas Técnicas" at bounding box center [522, 288] width 116 height 16
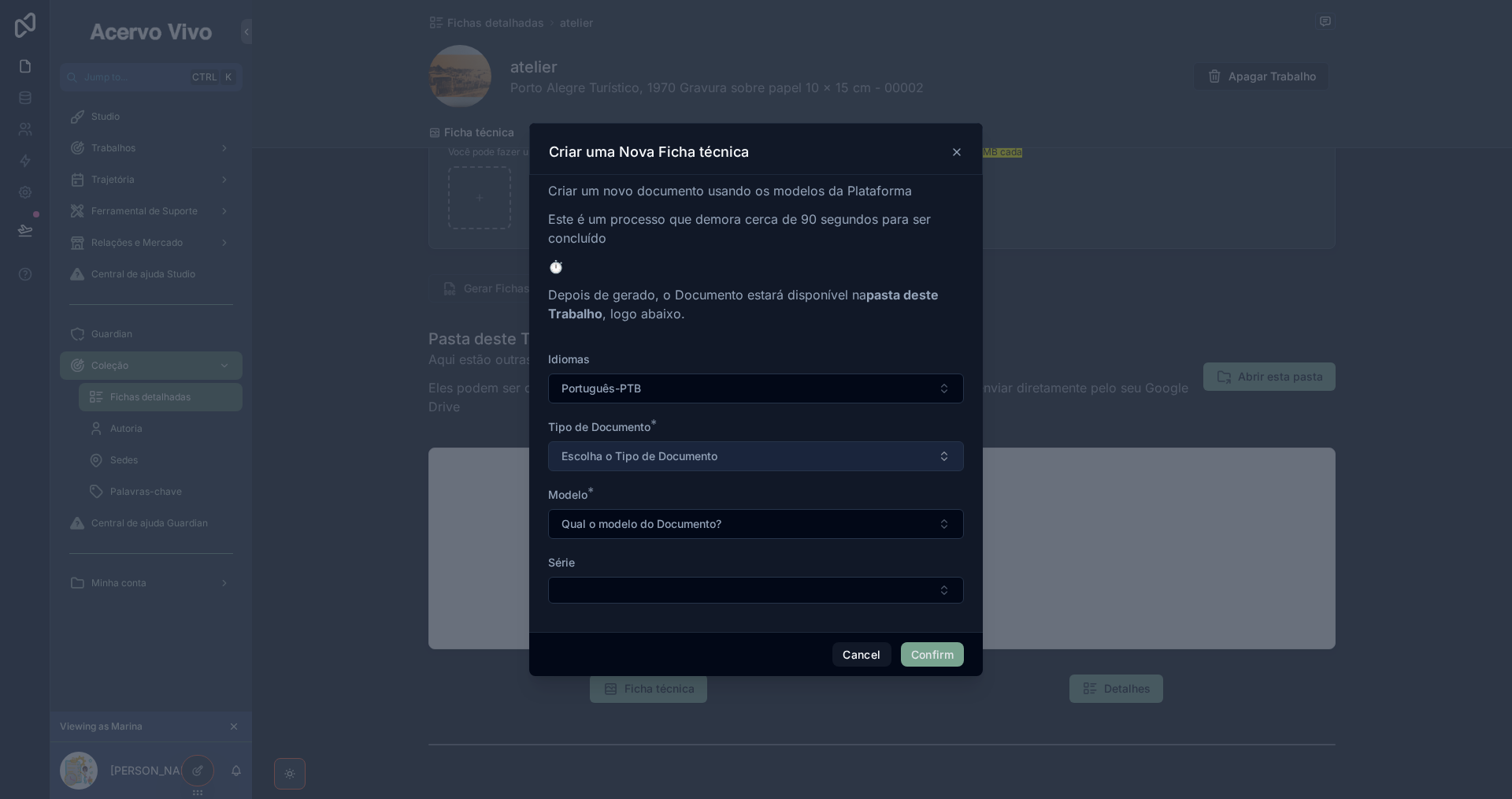
click at [692, 465] on button "Escolha o Tipo de Documento" at bounding box center [756, 455] width 416 height 30
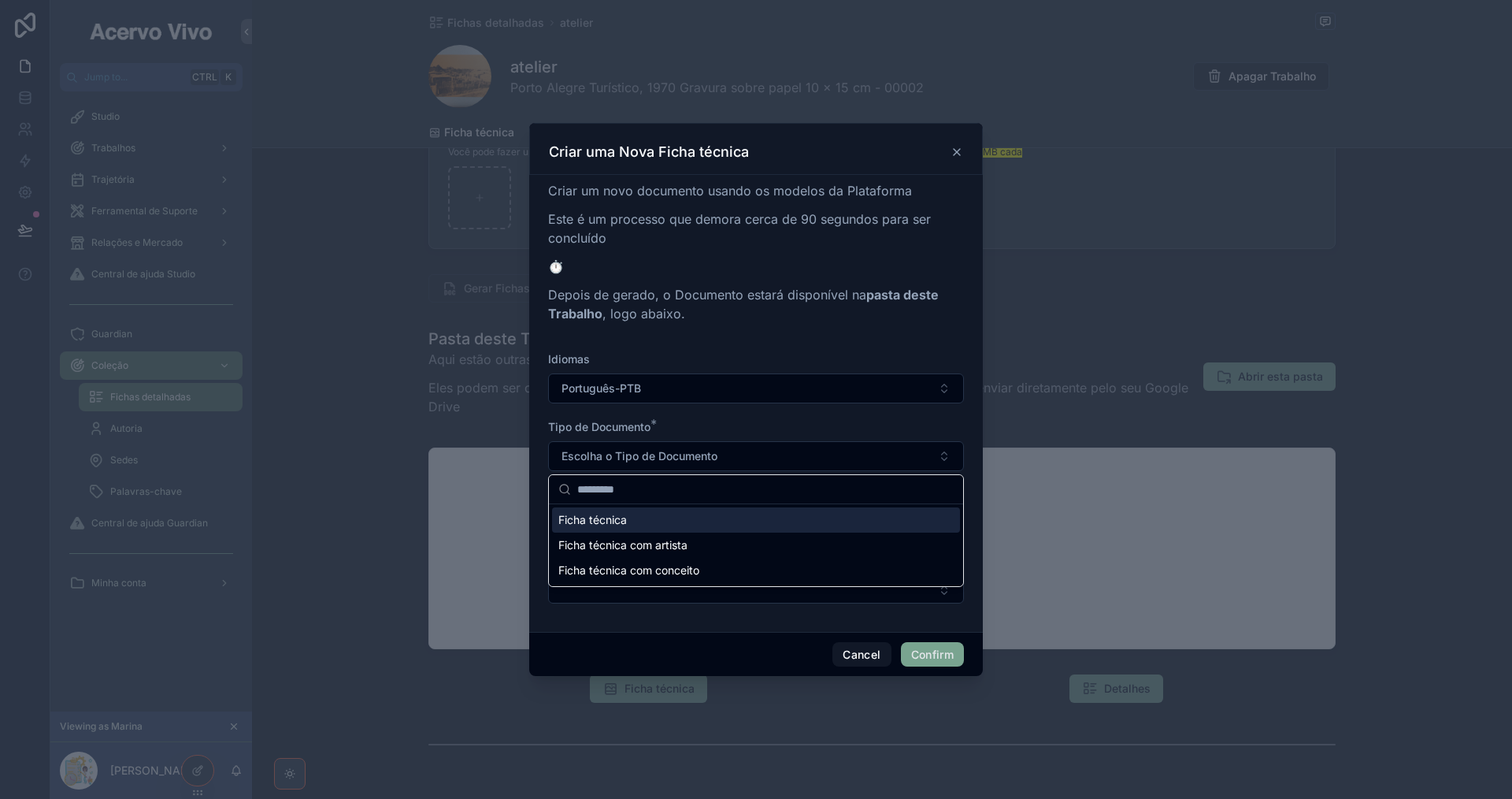
click at [694, 528] on div "Ficha técnica" at bounding box center [756, 520] width 408 height 25
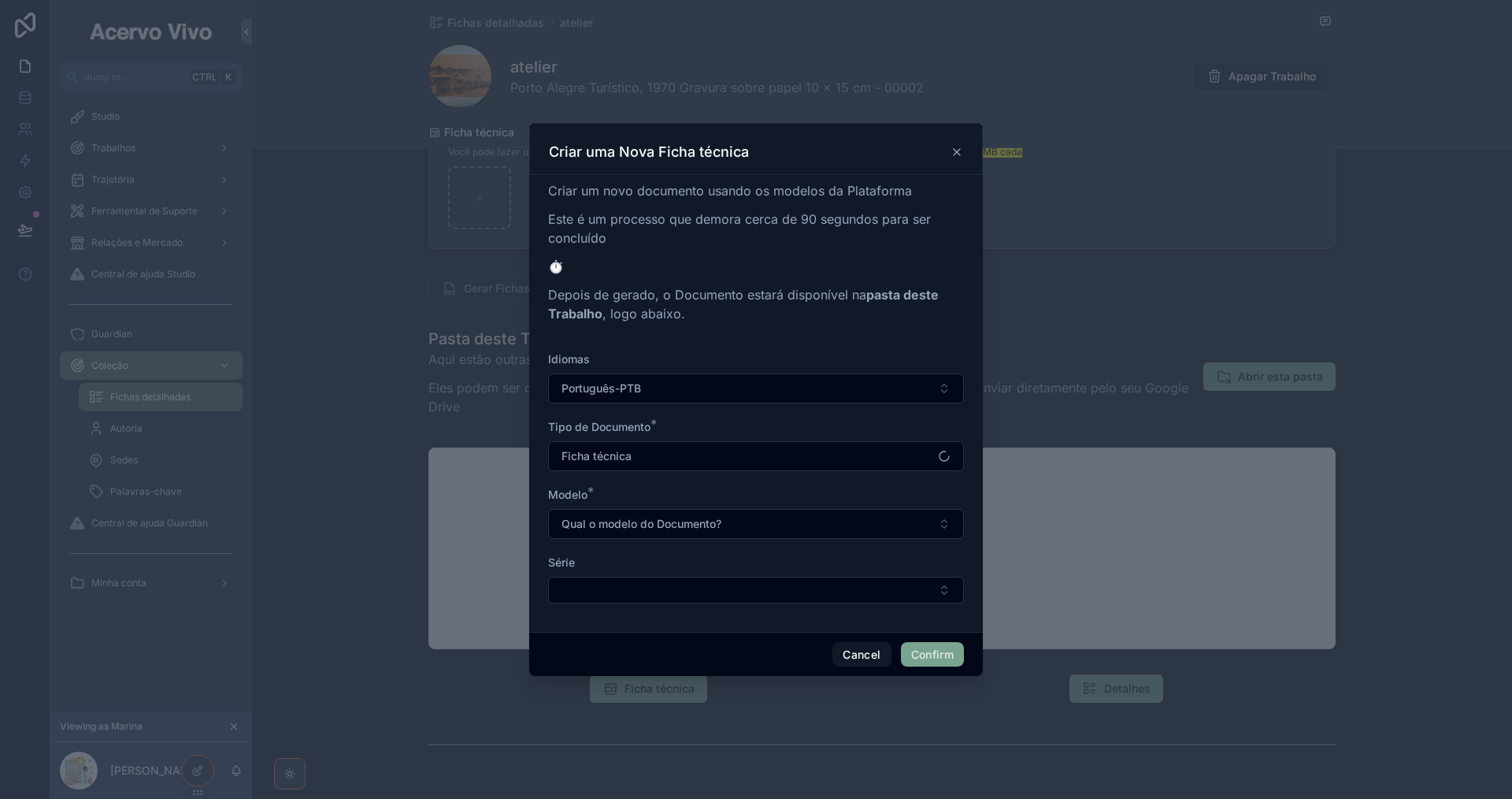
click at [694, 528] on span "Qual o modelo do Documento?" at bounding box center [641, 524] width 160 height 16
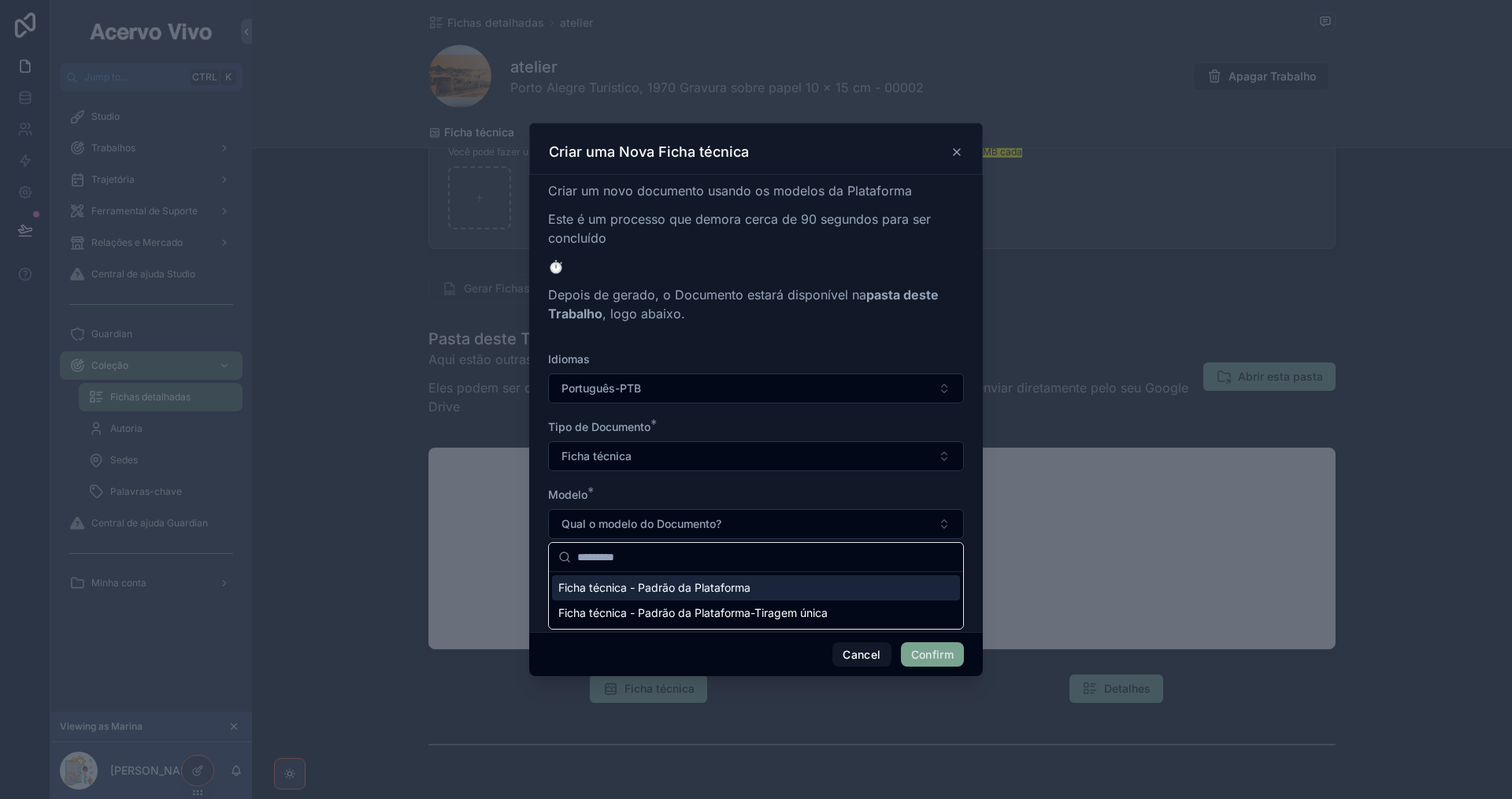
click at [693, 591] on span "Ficha técnica - Padrão da Plataforma" at bounding box center [654, 588] width 192 height 16
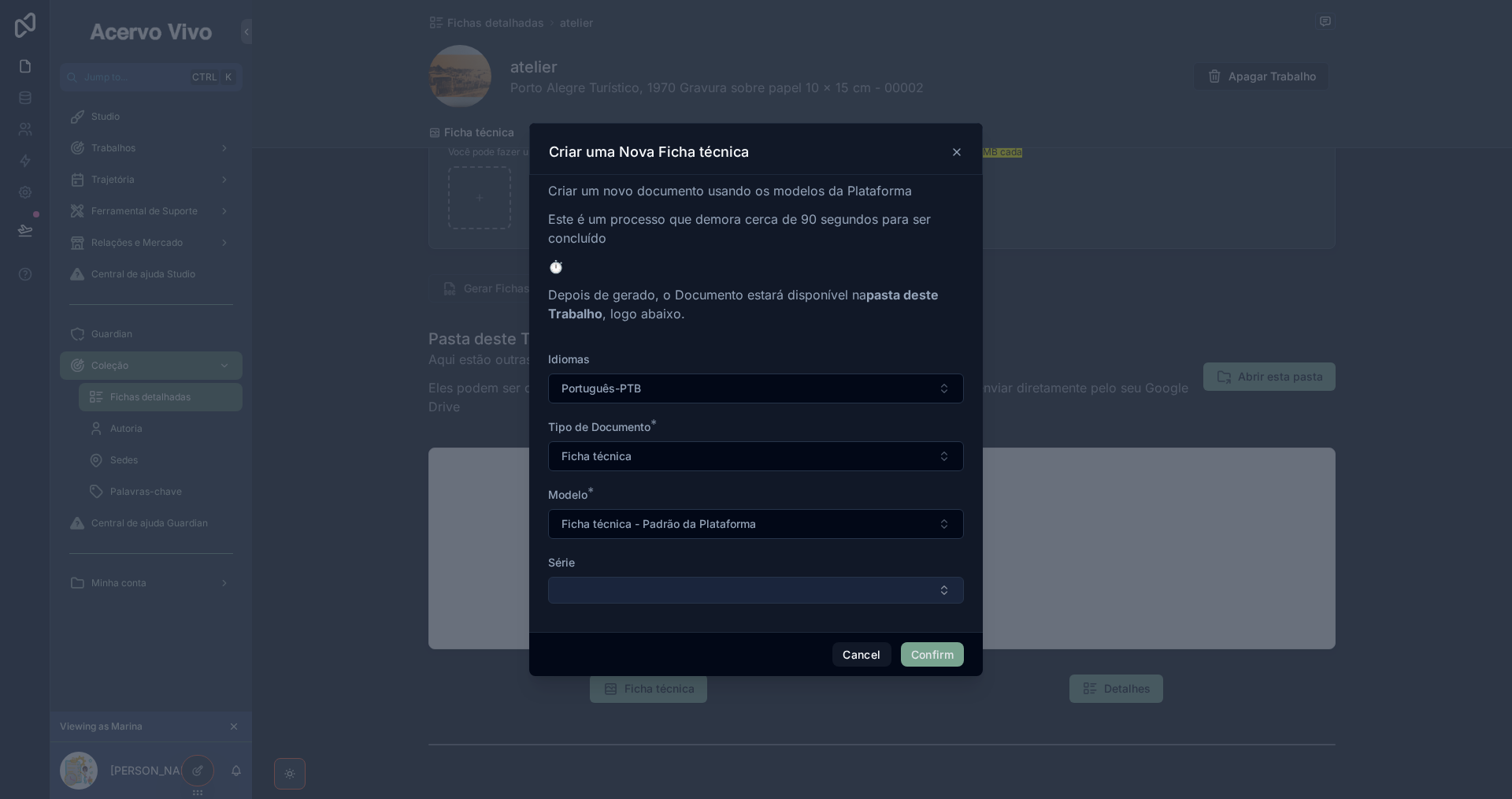
click at [697, 592] on button "Select Button" at bounding box center [756, 590] width 416 height 27
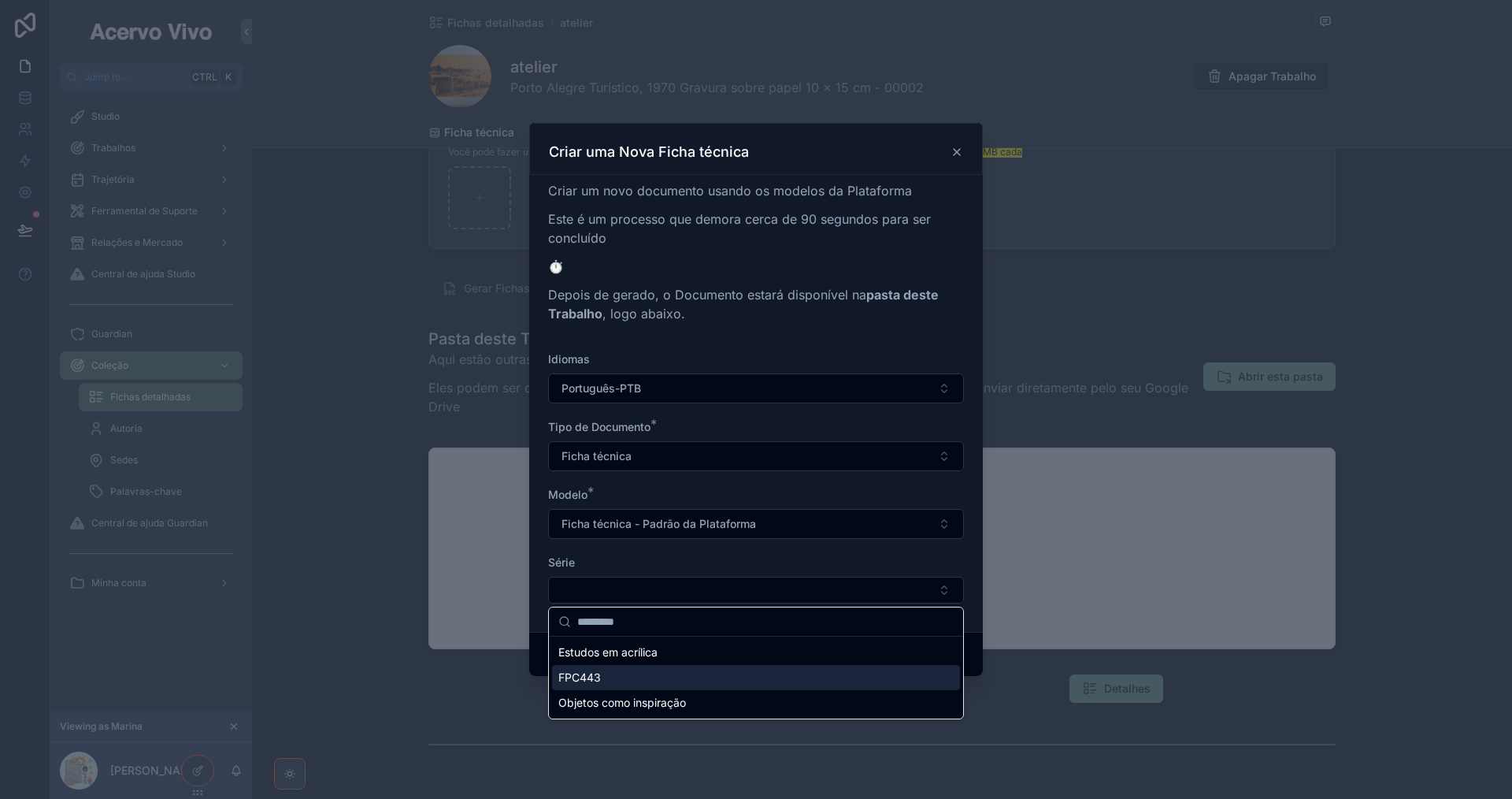
click at [675, 689] on div "FPC443" at bounding box center [756, 677] width 408 height 25
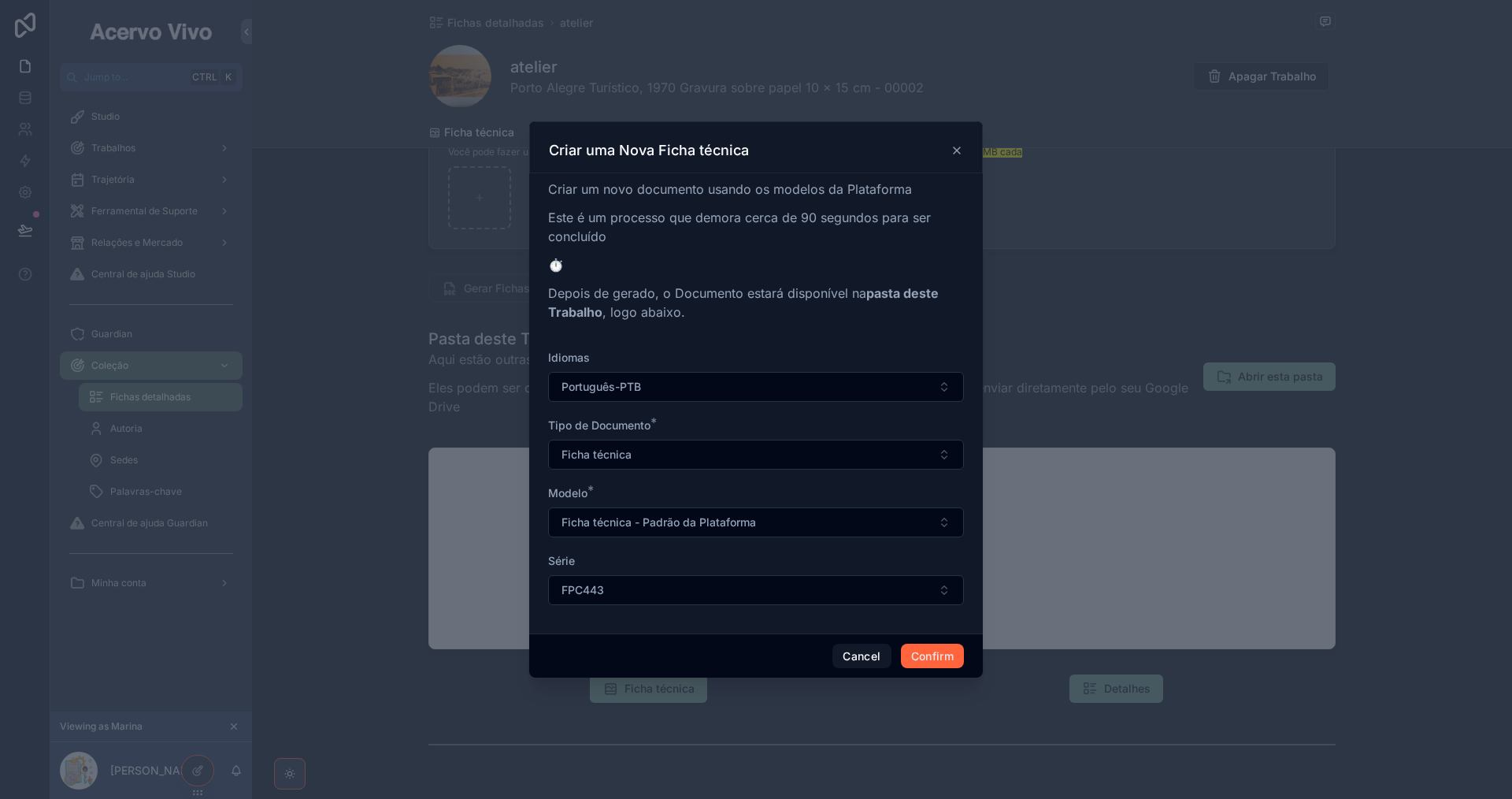
click at [926, 666] on button "Confirm" at bounding box center [932, 656] width 63 height 25
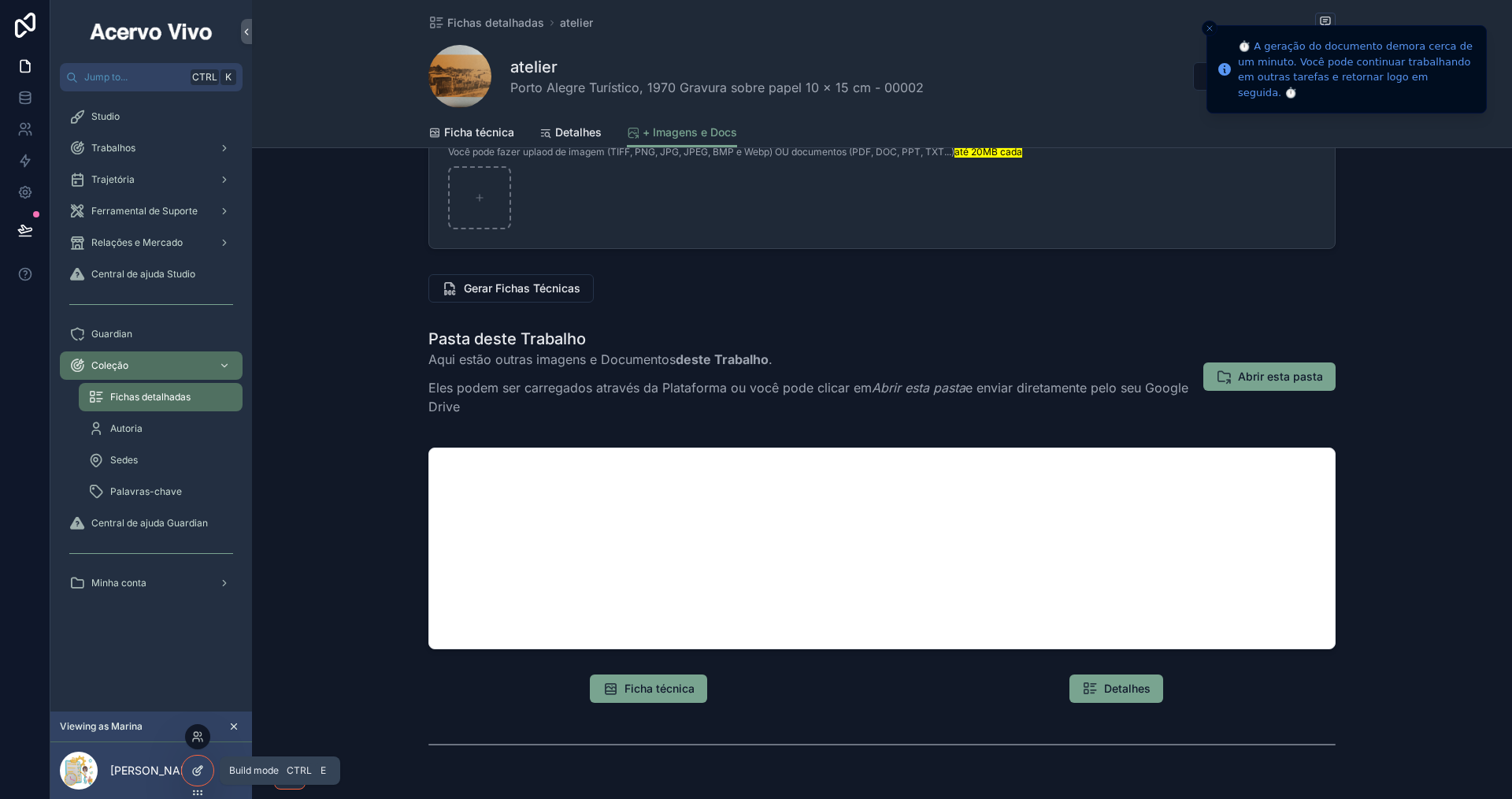
click at [200, 769] on icon at bounding box center [199, 769] width 6 height 6
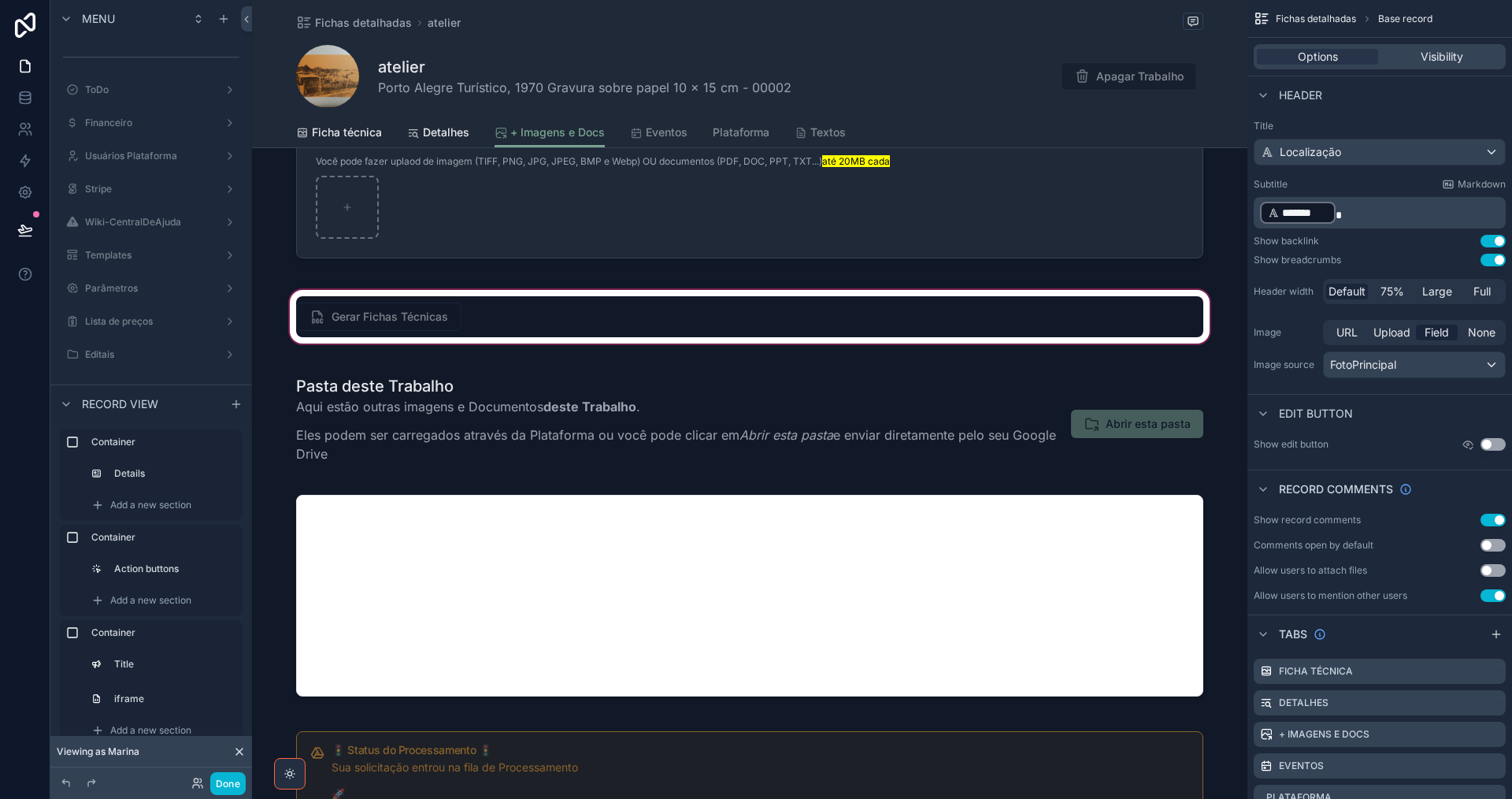
click at [905, 307] on div "scrollable content" at bounding box center [750, 316] width 996 height 60
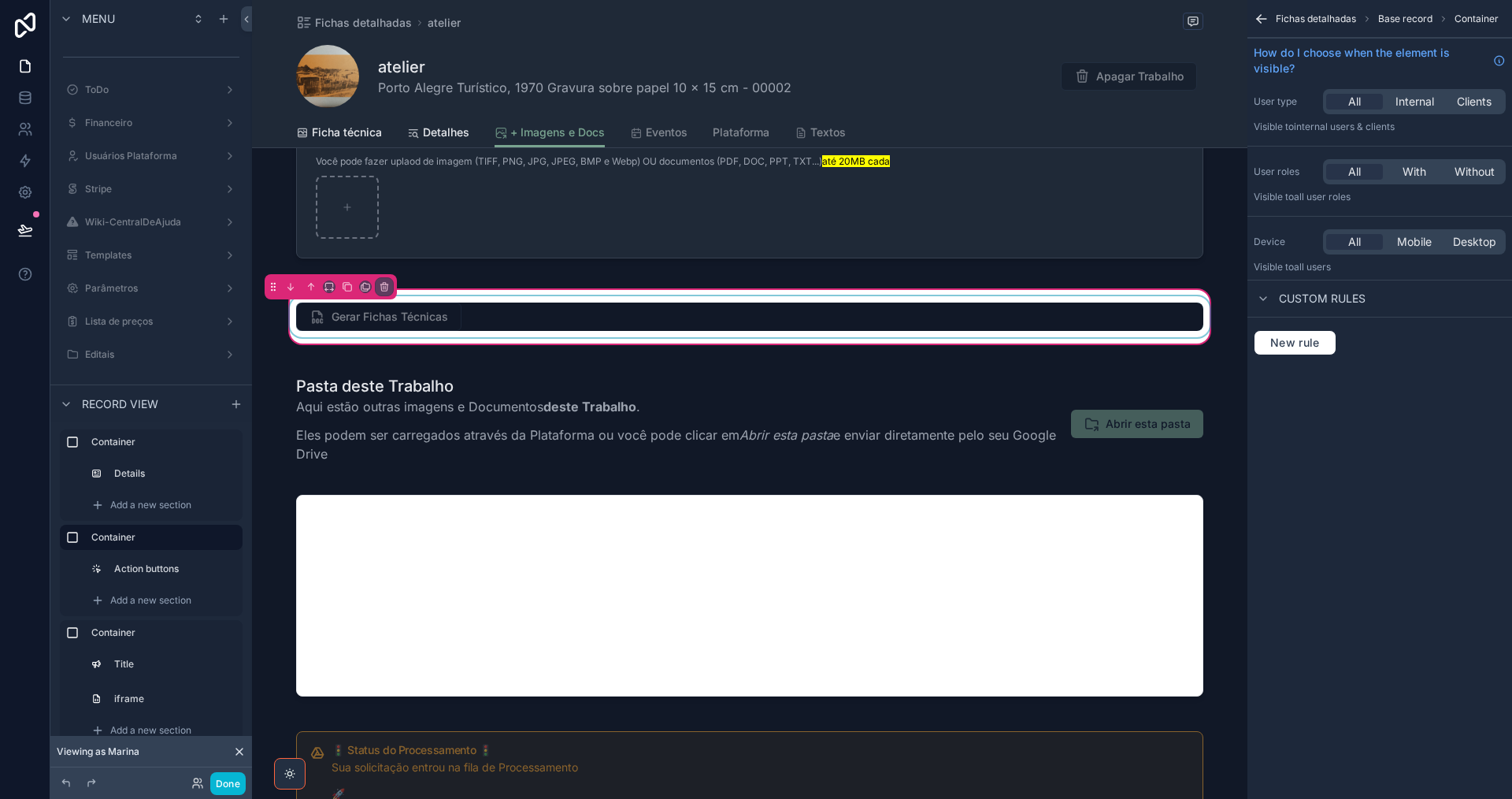
click at [404, 319] on div "scrollable content" at bounding box center [749, 317] width 926 height 41
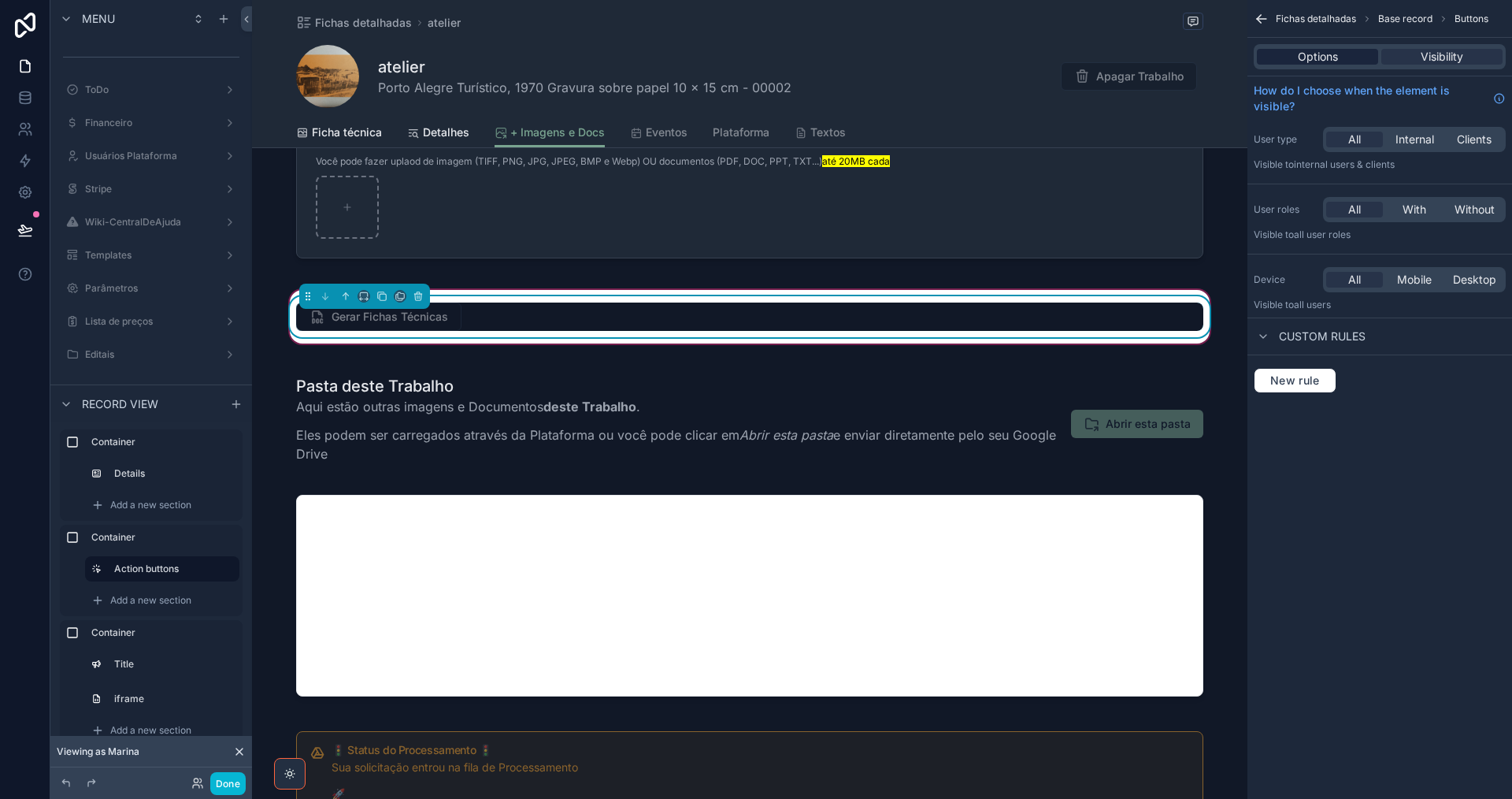
click at [1296, 55] on div "Options" at bounding box center [1318, 57] width 122 height 16
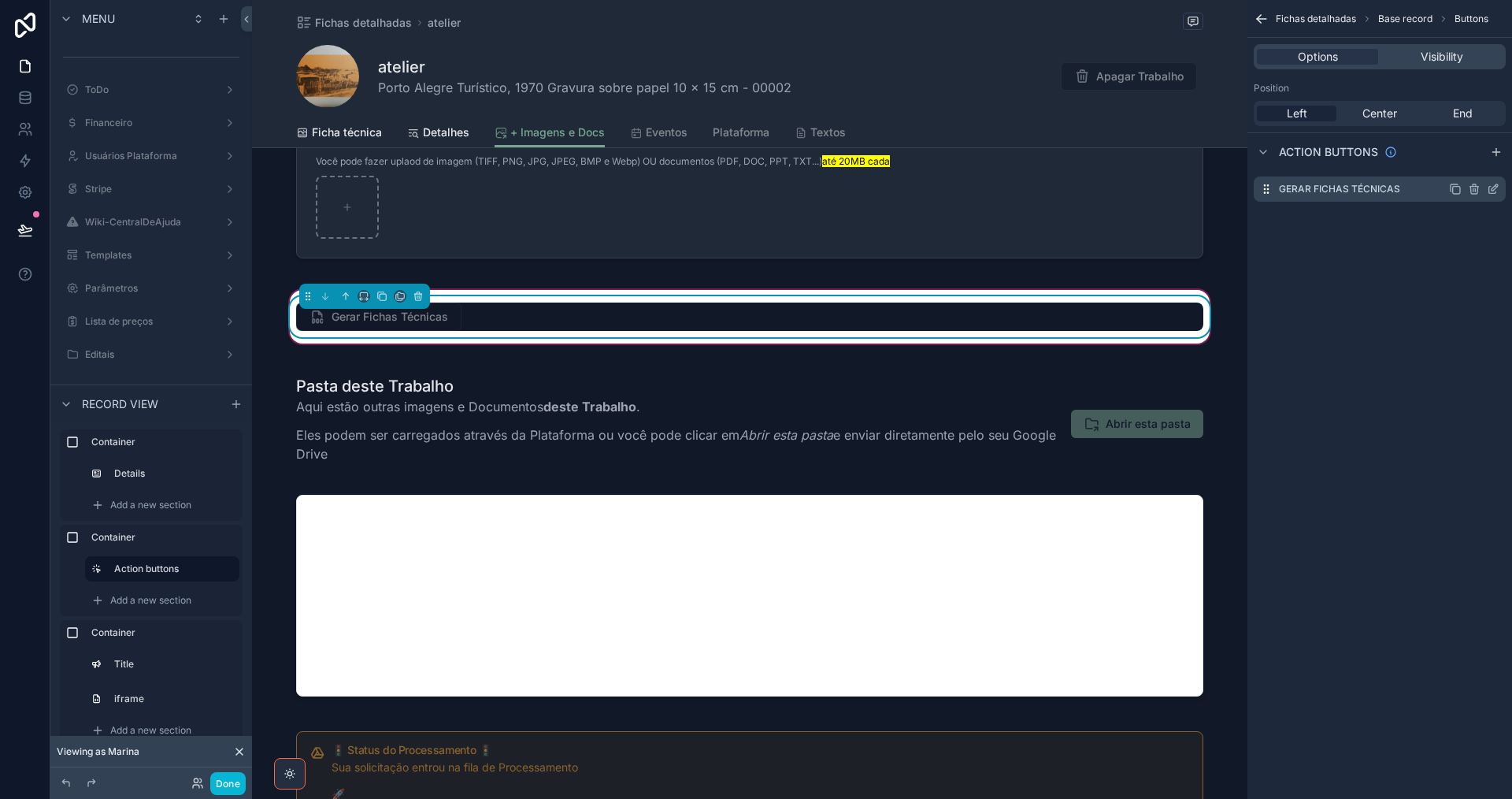
click at [1490, 187] on icon "scrollable content" at bounding box center [1493, 191] width 7 height 7
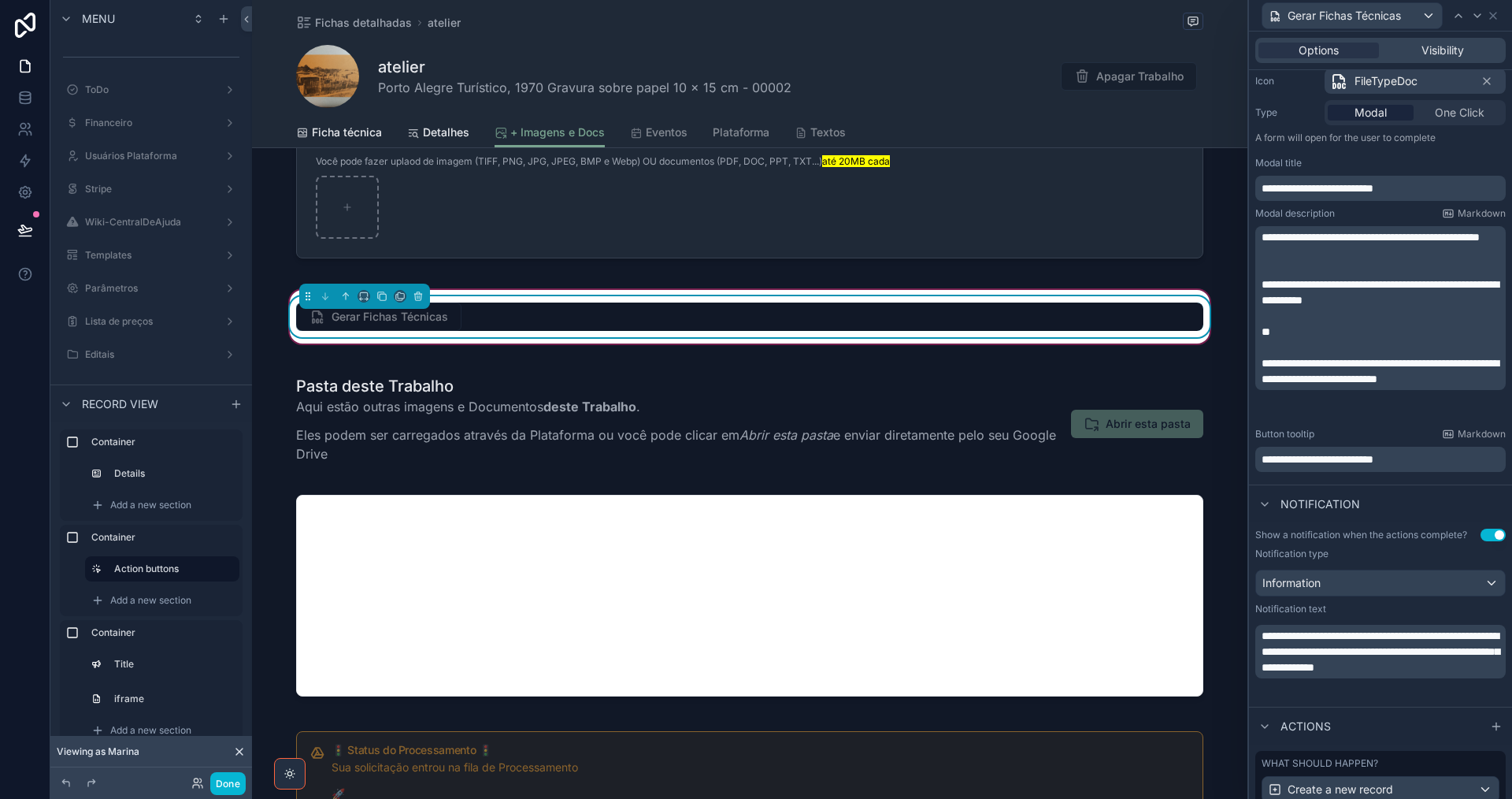
scroll to position [318, 0]
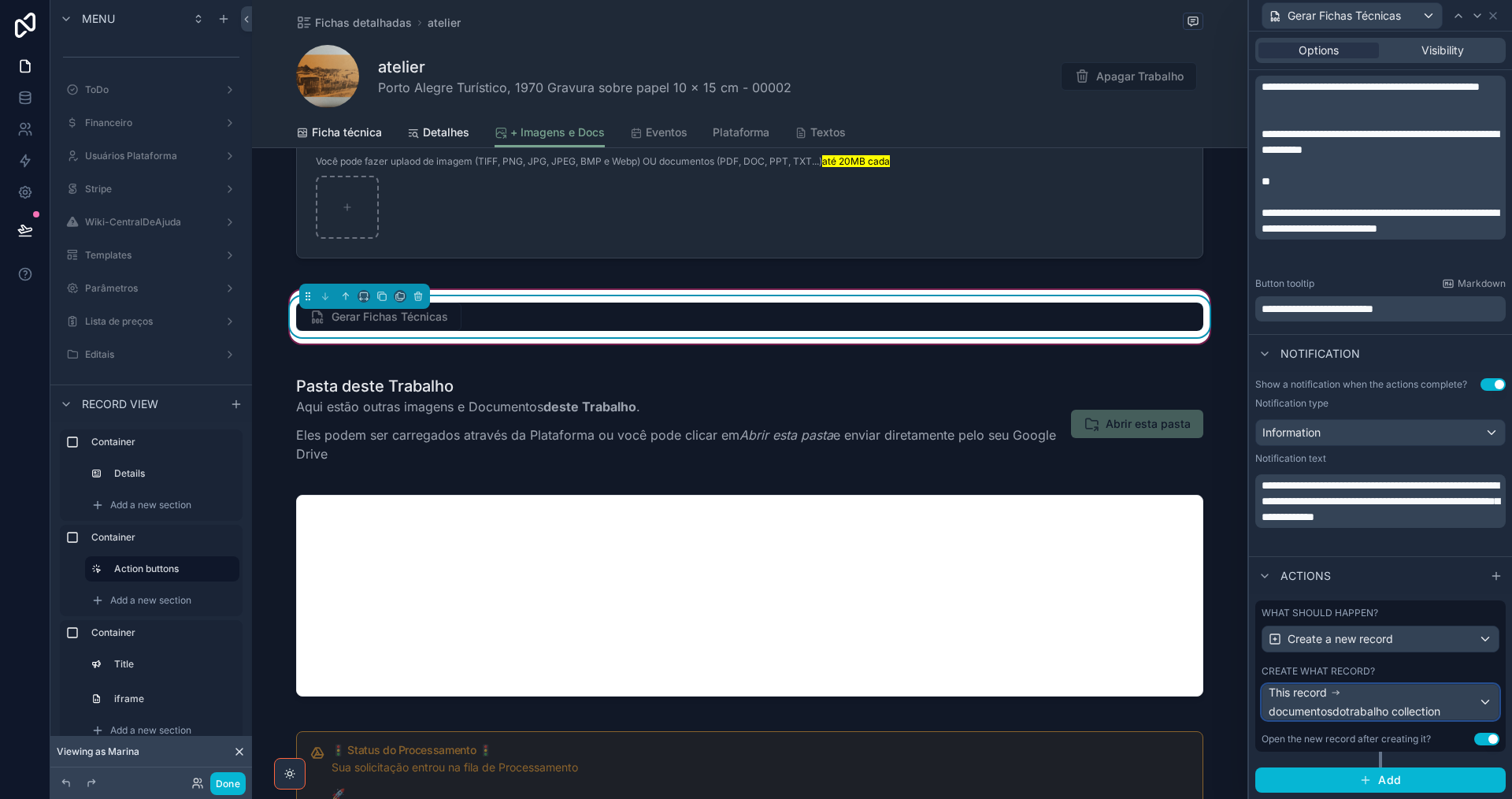
click at [1408, 698] on div "This record documentosdotrabalho collection" at bounding box center [1373, 701] width 209 height 35
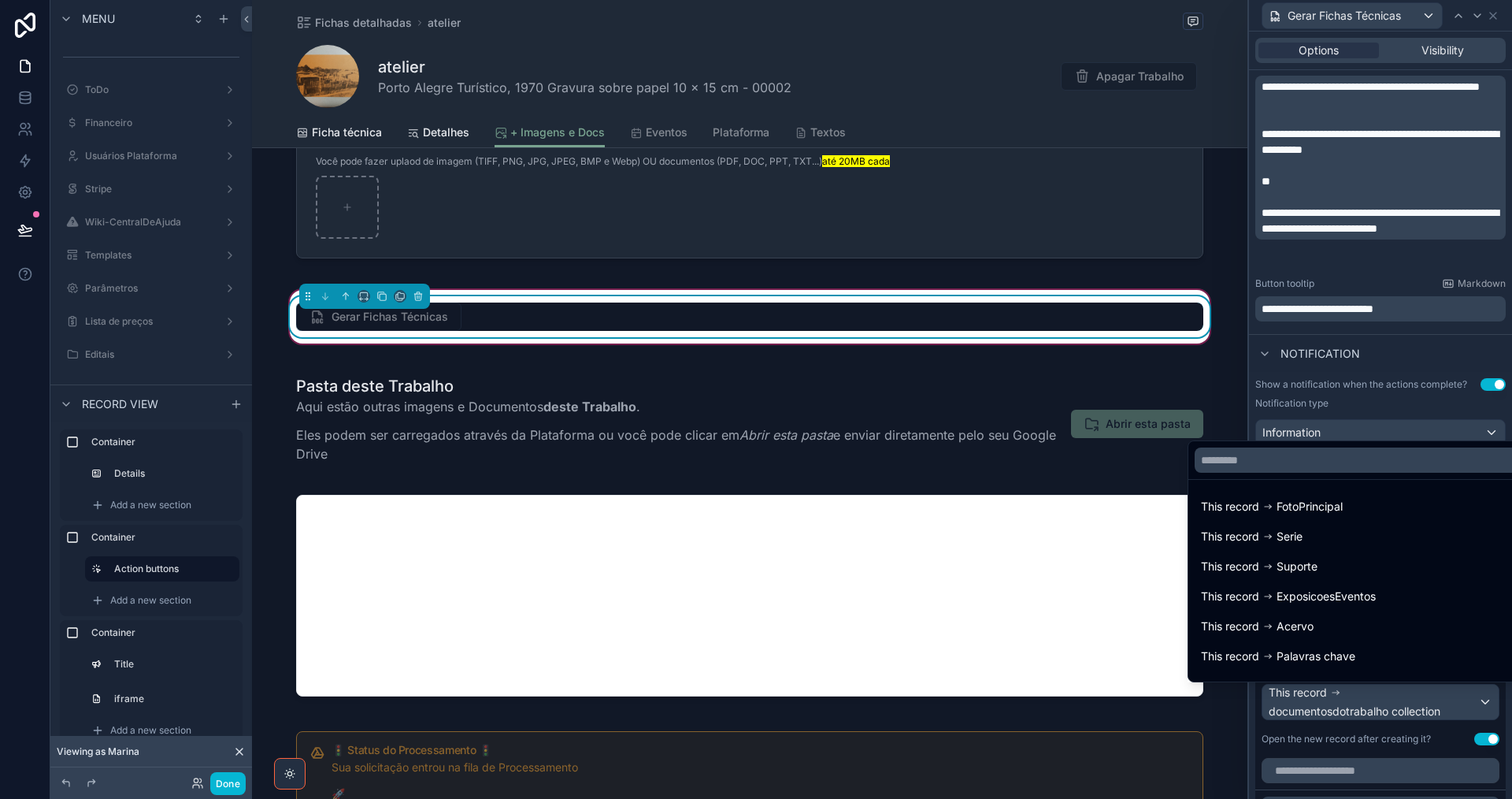
click at [1409, 698] on div at bounding box center [1380, 399] width 263 height 799
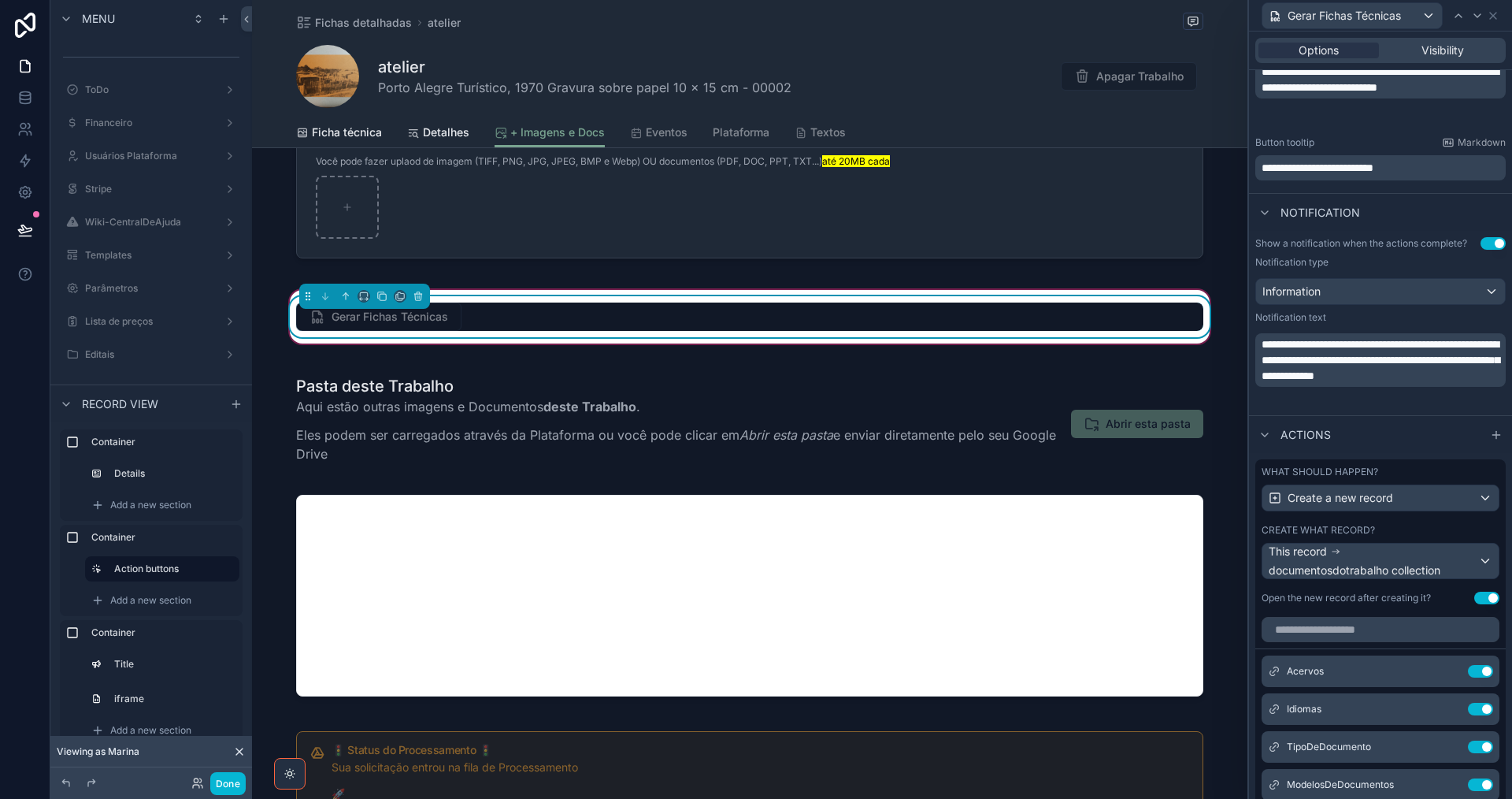
scroll to position [554, 0]
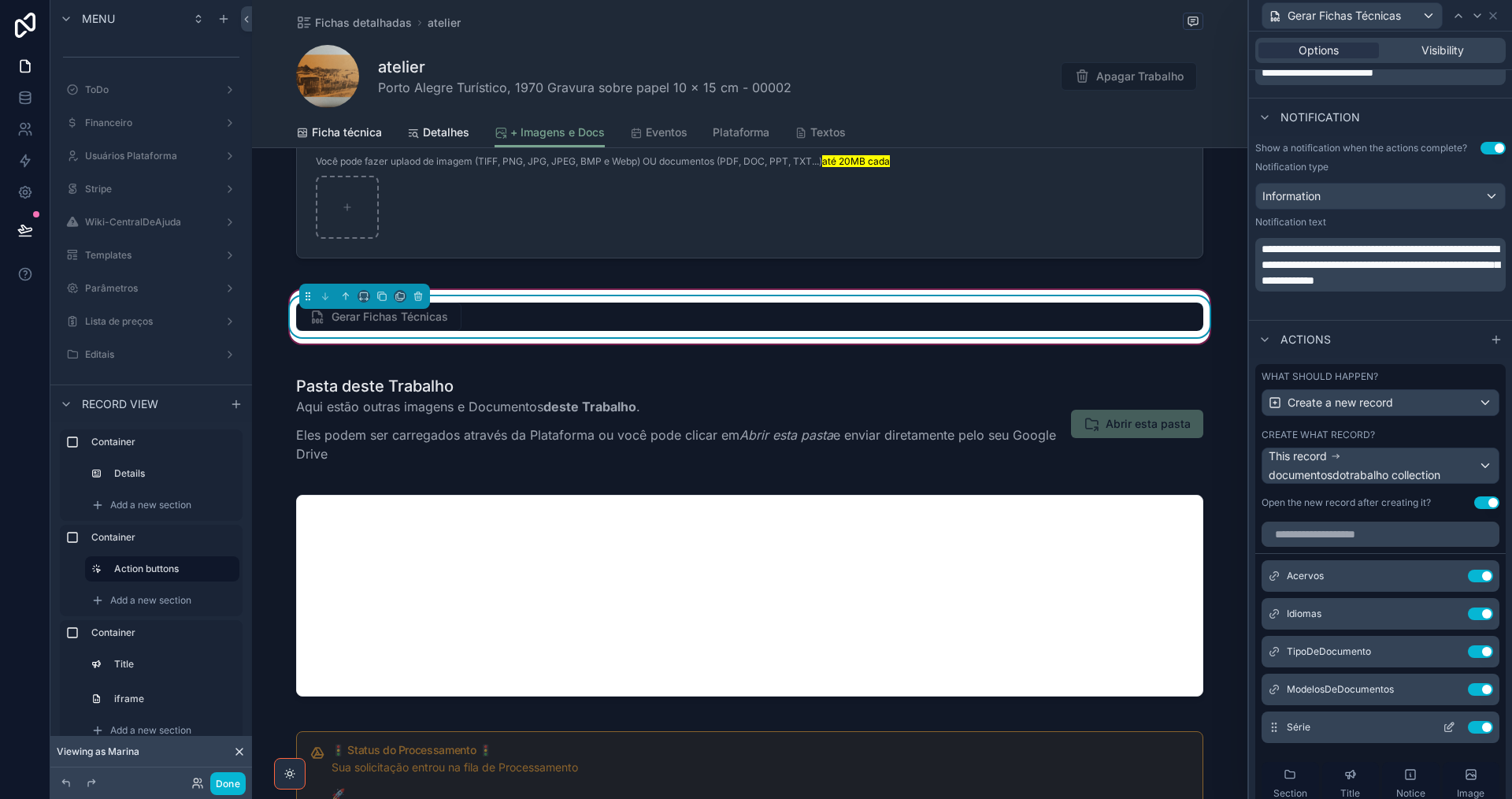
click at [1443, 726] on icon at bounding box center [1449, 727] width 13 height 13
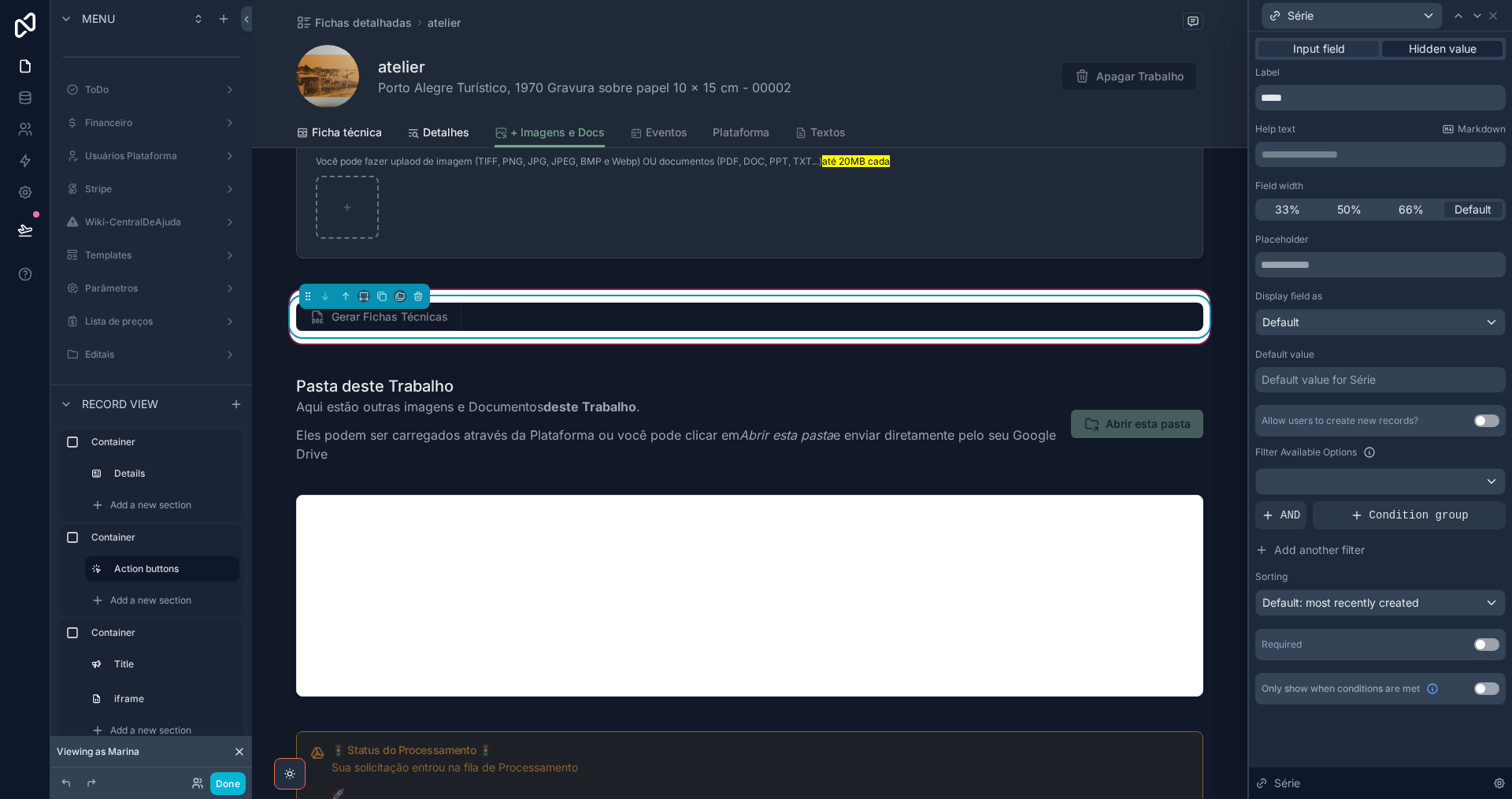
click at [1448, 46] on span "Hidden value" at bounding box center [1443, 49] width 68 height 16
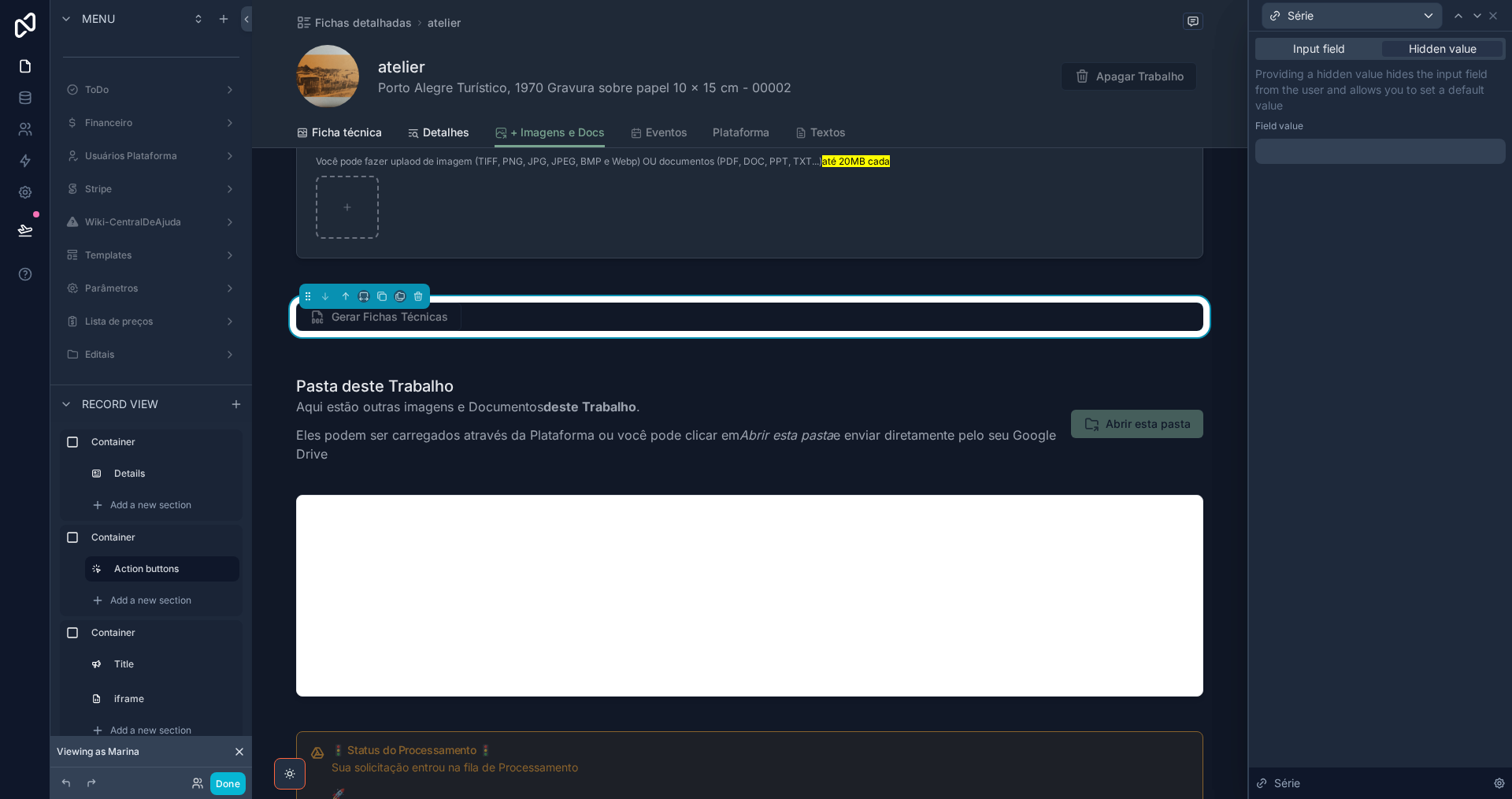
click at [1329, 156] on div at bounding box center [1380, 151] width 251 height 25
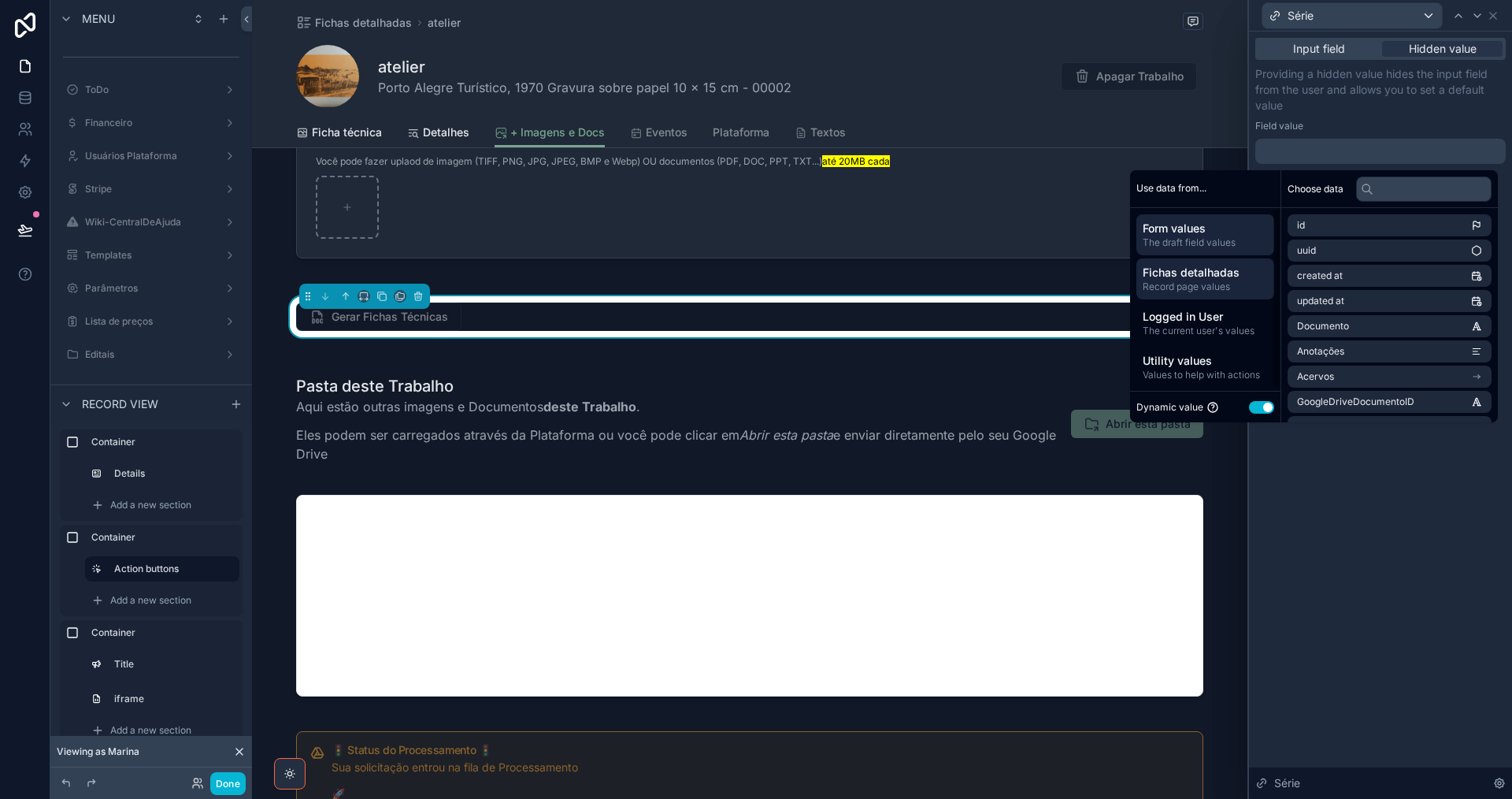
click at [1218, 283] on span "Record page values" at bounding box center [1205, 286] width 125 height 13
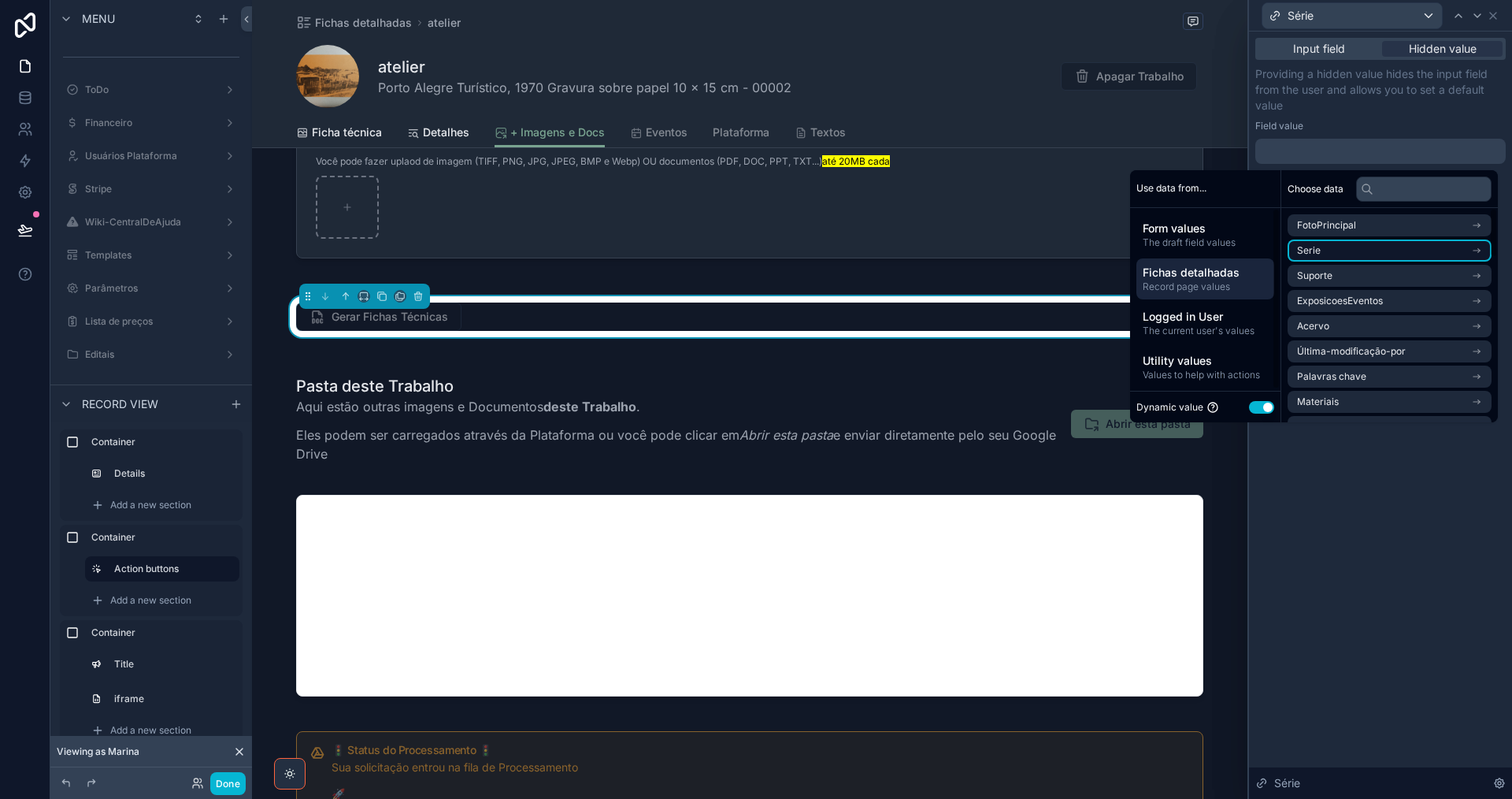
click at [1349, 254] on li "Serie" at bounding box center [1389, 251] width 204 height 22
click at [1451, 253] on li "Serie" at bounding box center [1389, 253] width 204 height 22
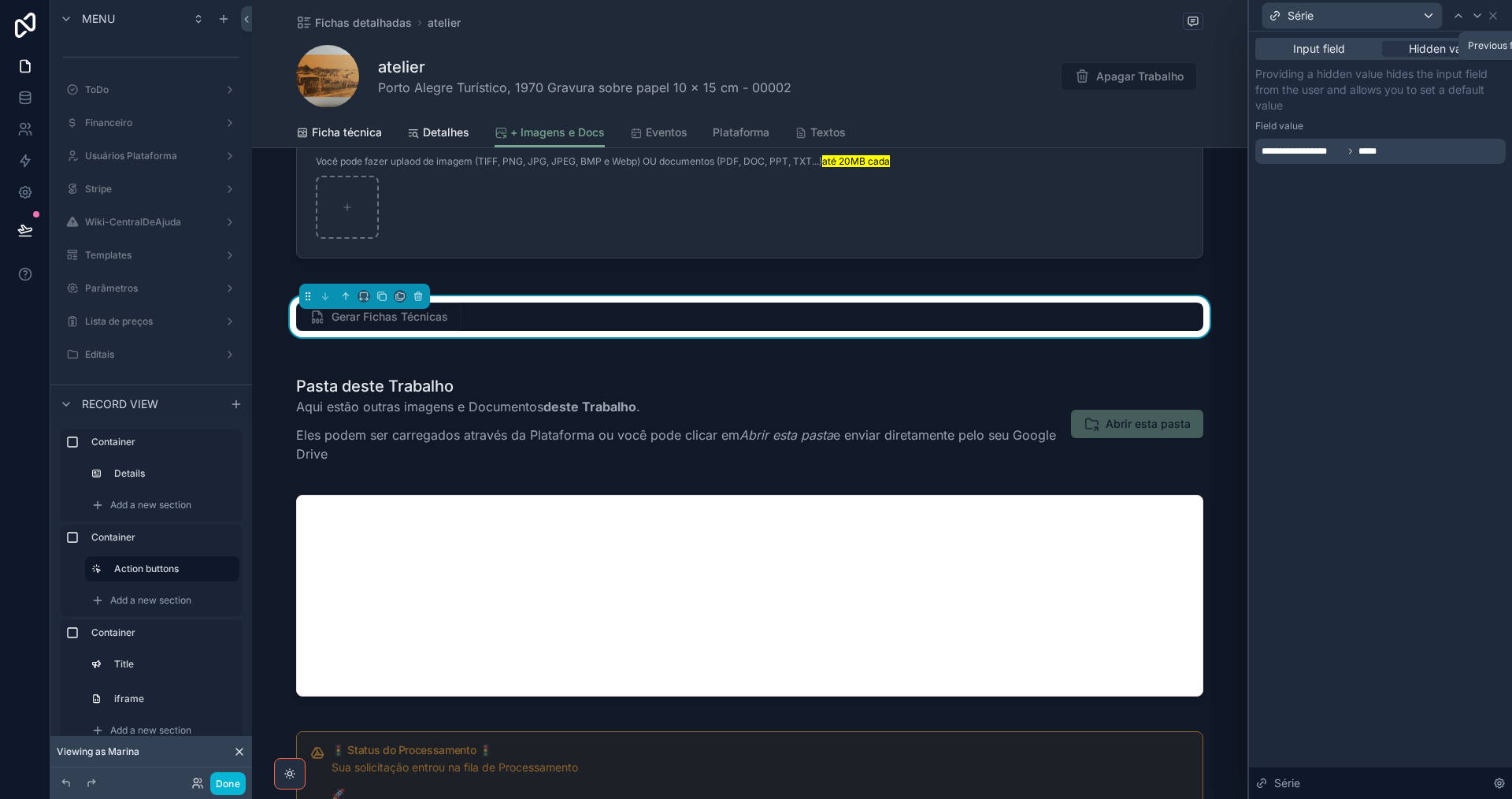
click at [1457, 13] on icon at bounding box center [1458, 16] width 13 height 13
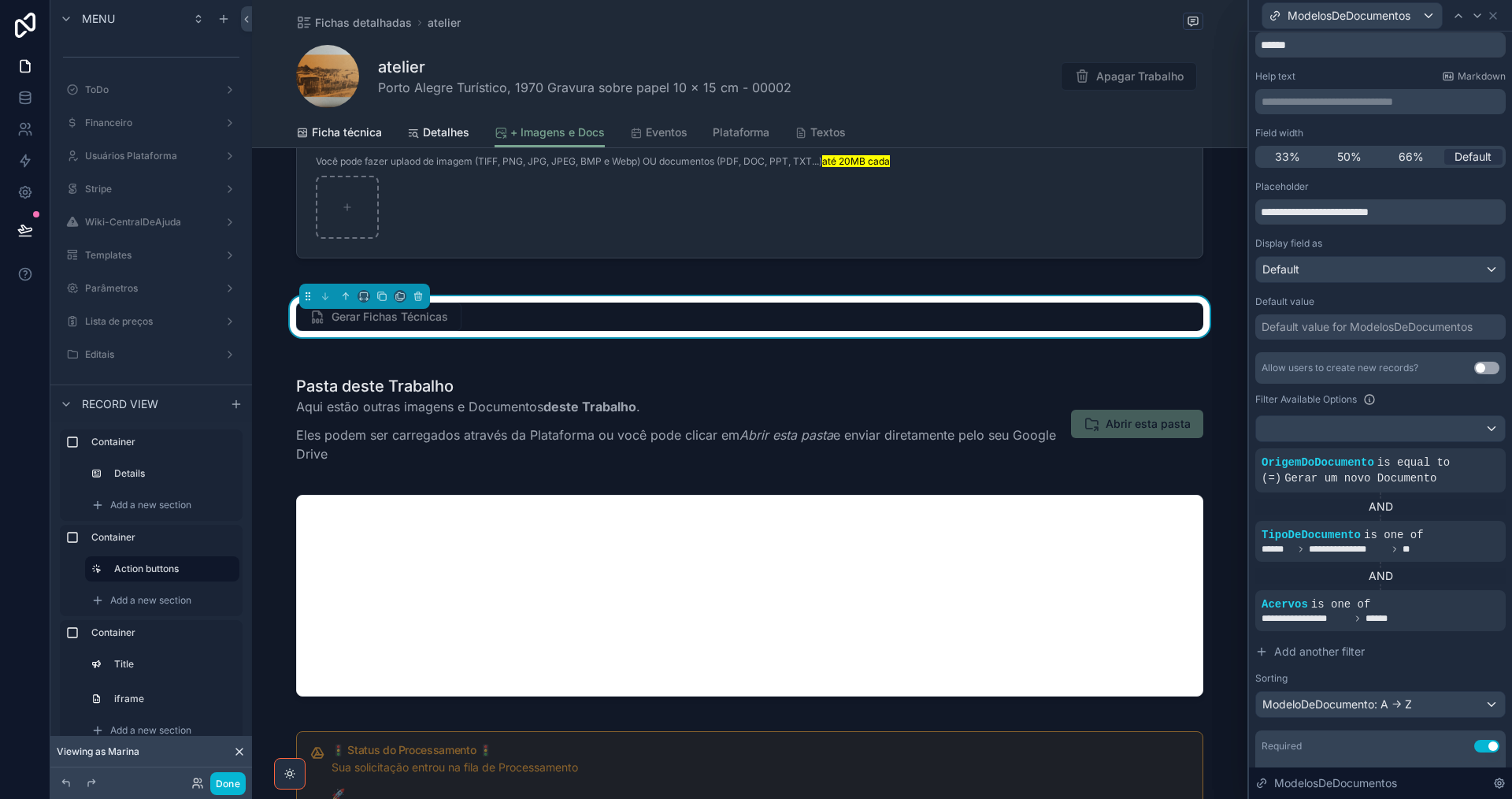
scroll to position [79, 0]
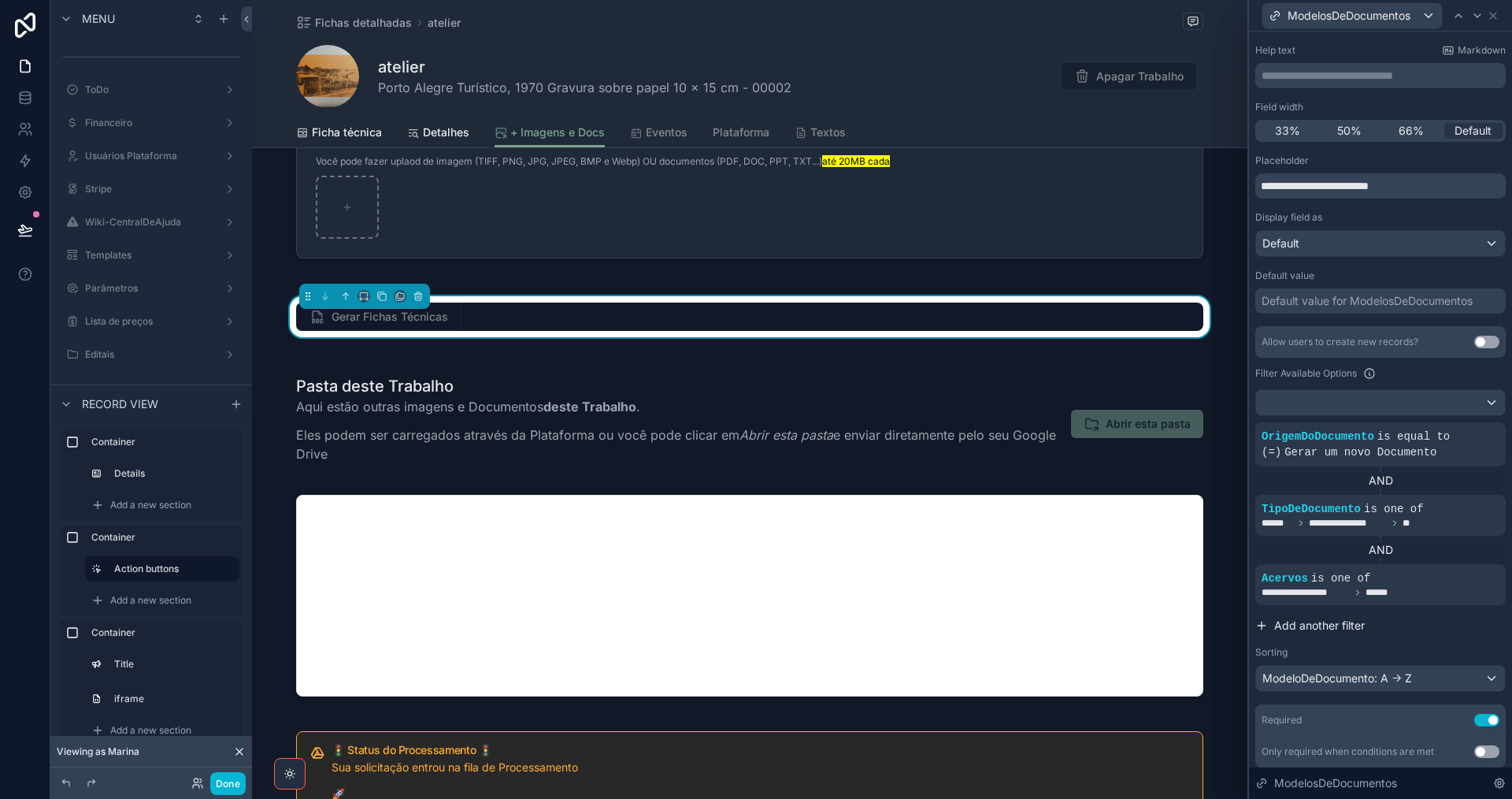
click at [1349, 627] on span "Add another filter" at bounding box center [1319, 625] width 90 height 16
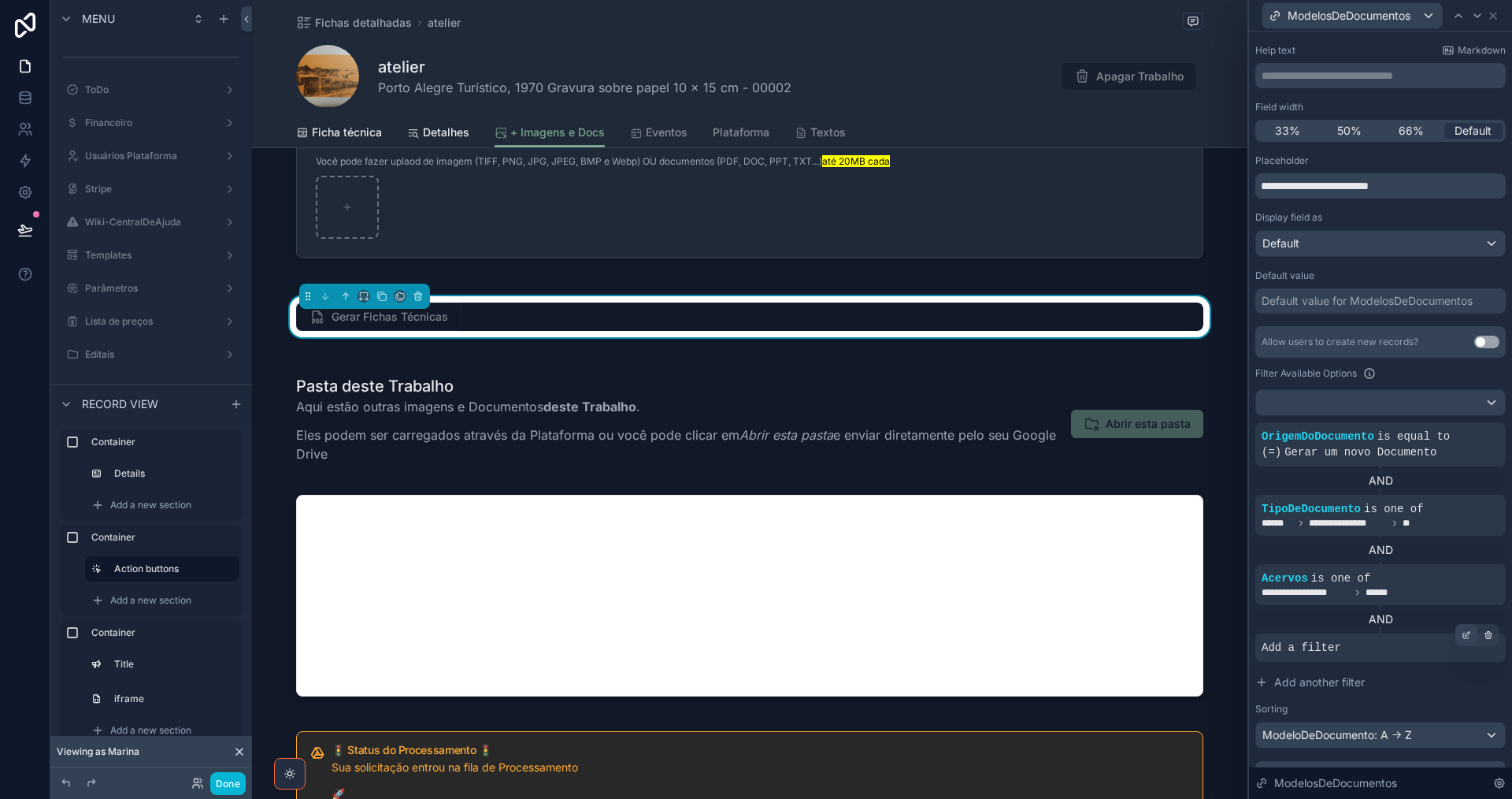
click at [1462, 634] on icon at bounding box center [1466, 634] width 10 height 10
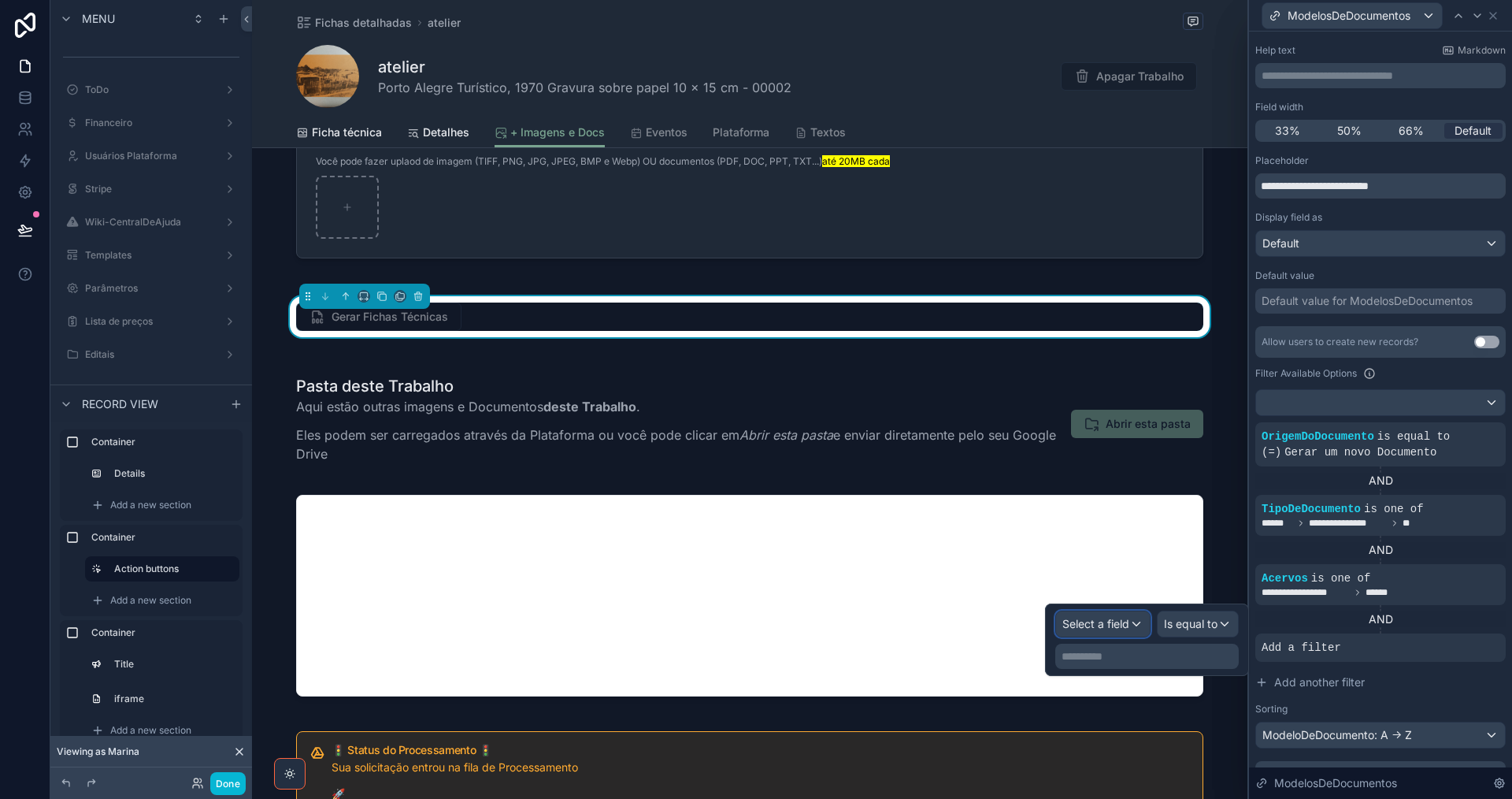
click at [1095, 618] on span "Select a field" at bounding box center [1095, 623] width 67 height 13
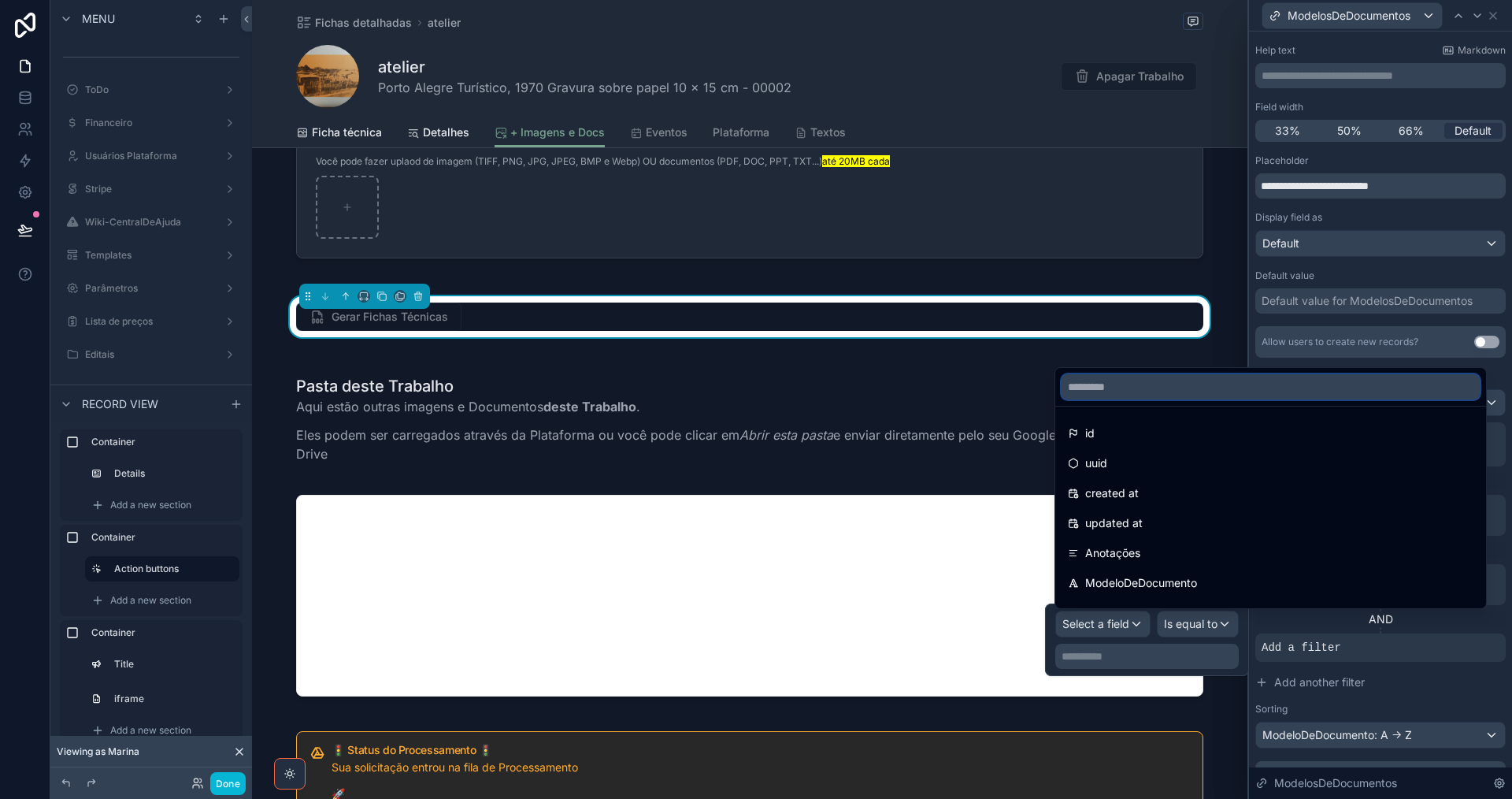
click at [1184, 379] on input "text" at bounding box center [1270, 387] width 418 height 25
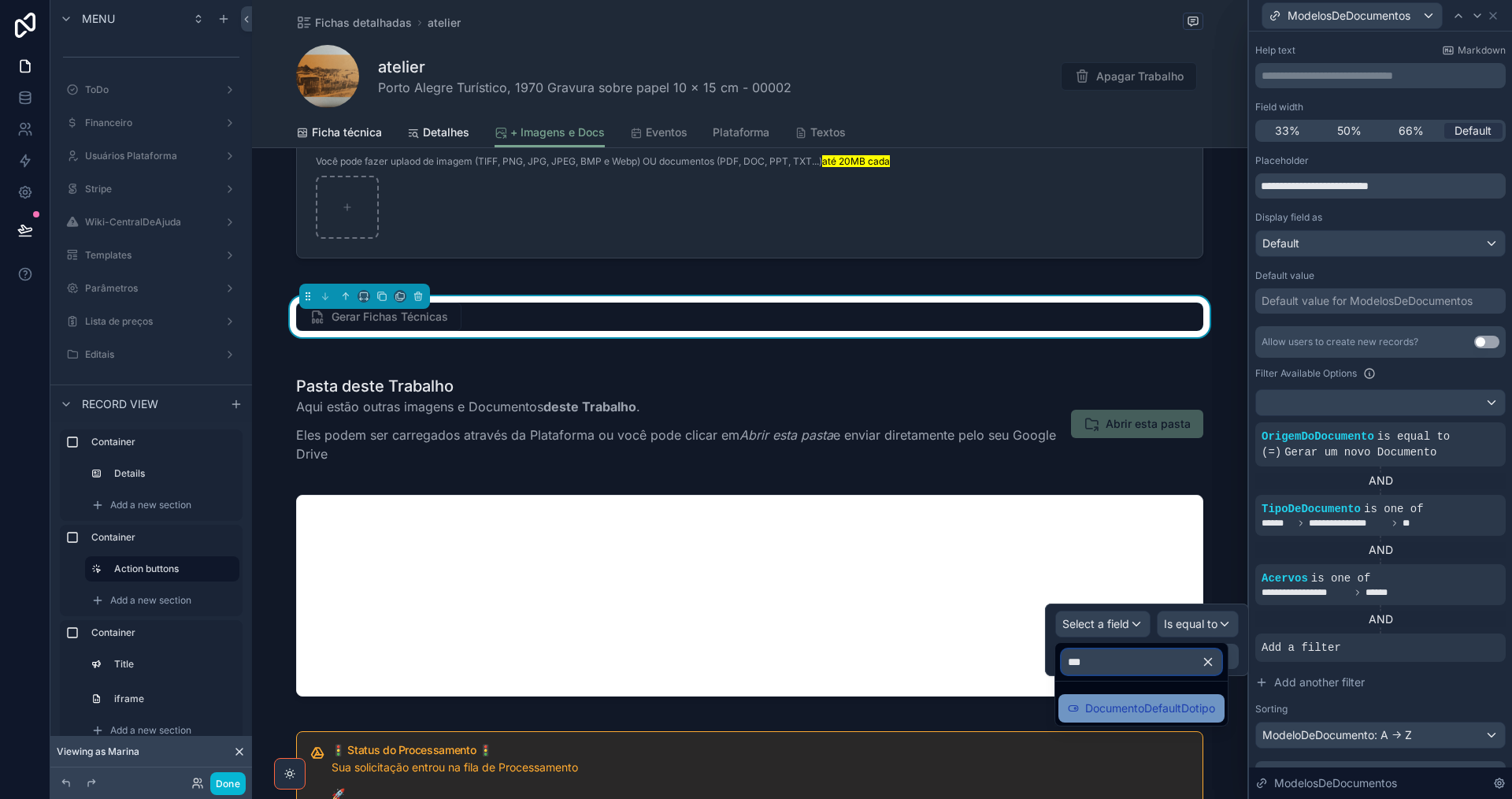
type input "***"
click at [1177, 702] on span "DocumentoDefaultDotipo" at bounding box center [1150, 708] width 130 height 19
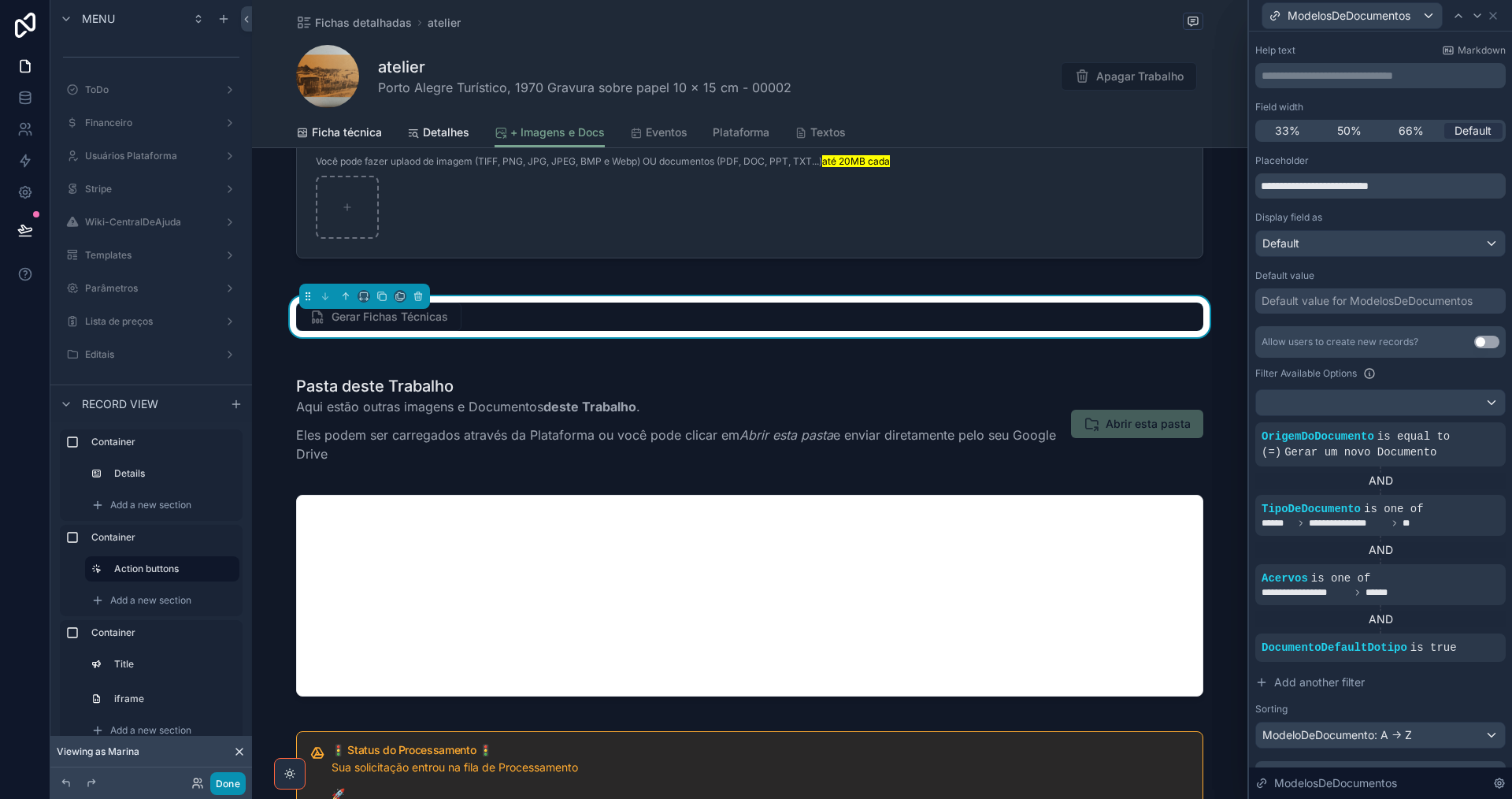
click at [232, 783] on button "Done" at bounding box center [228, 784] width 36 height 23
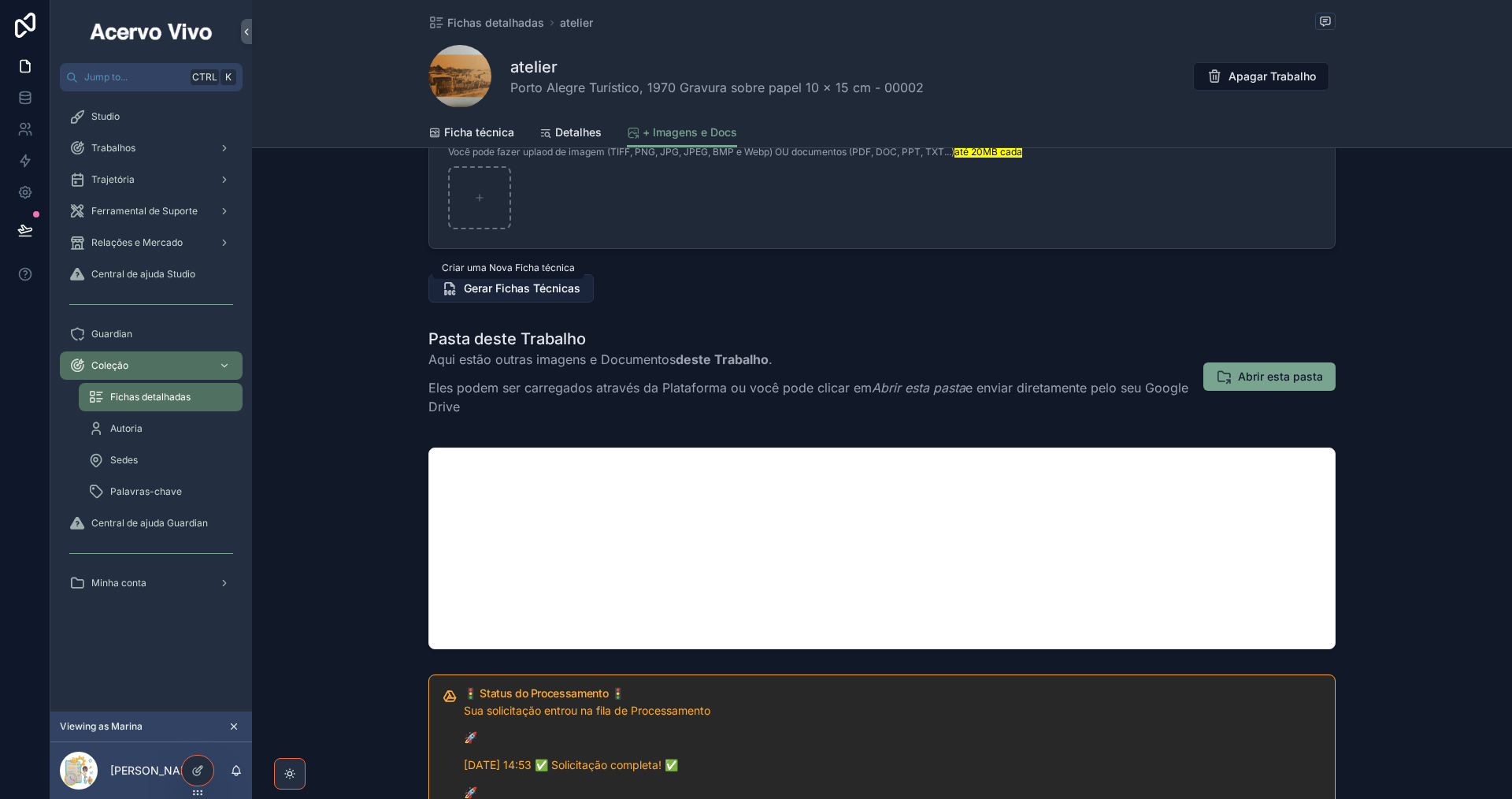
click at [533, 287] on span "Gerar Fichas Técnicas" at bounding box center [522, 288] width 116 height 16
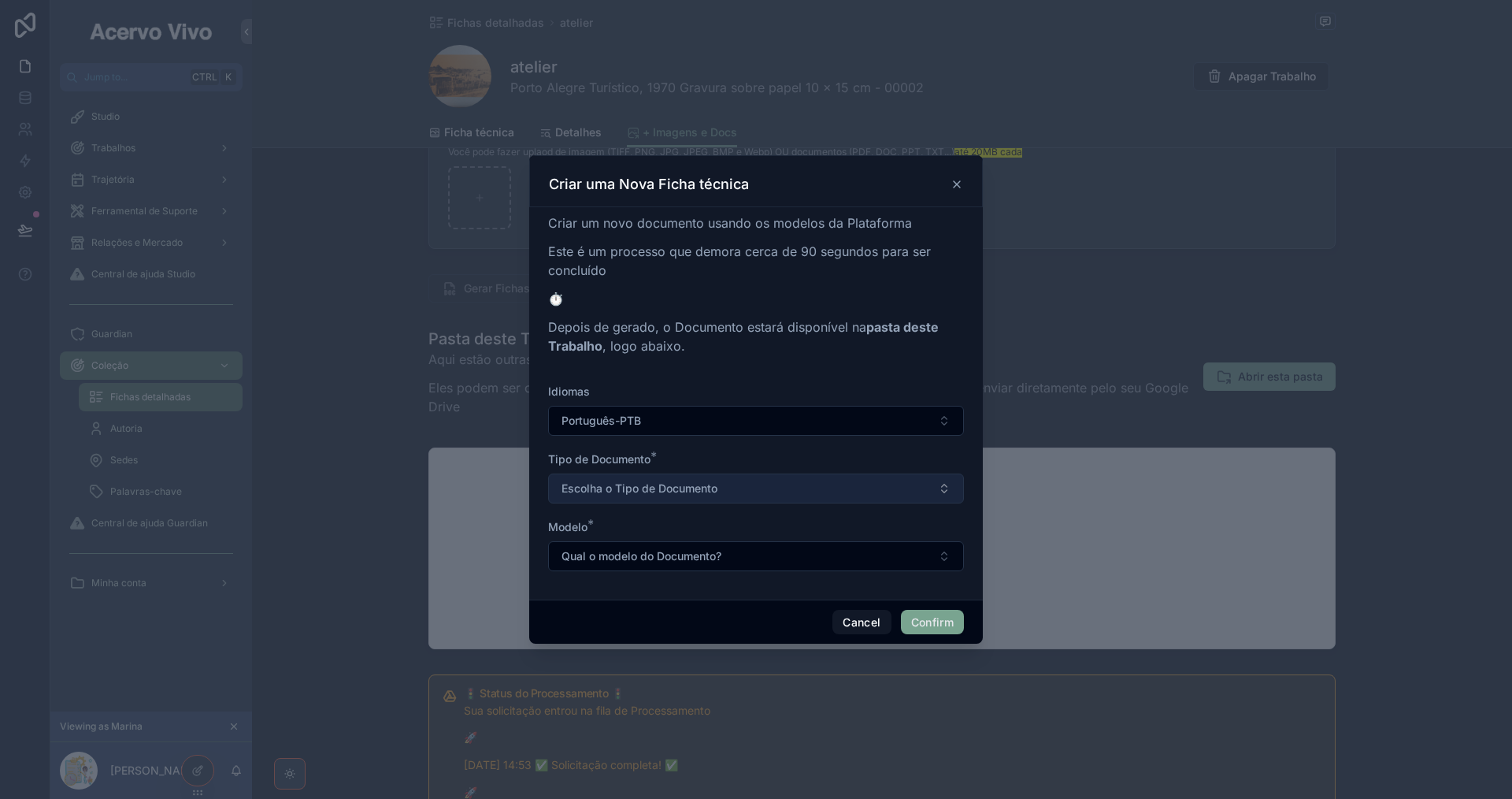
click at [693, 487] on span "Escolha o Tipo de Documento" at bounding box center [640, 489] width 156 height 16
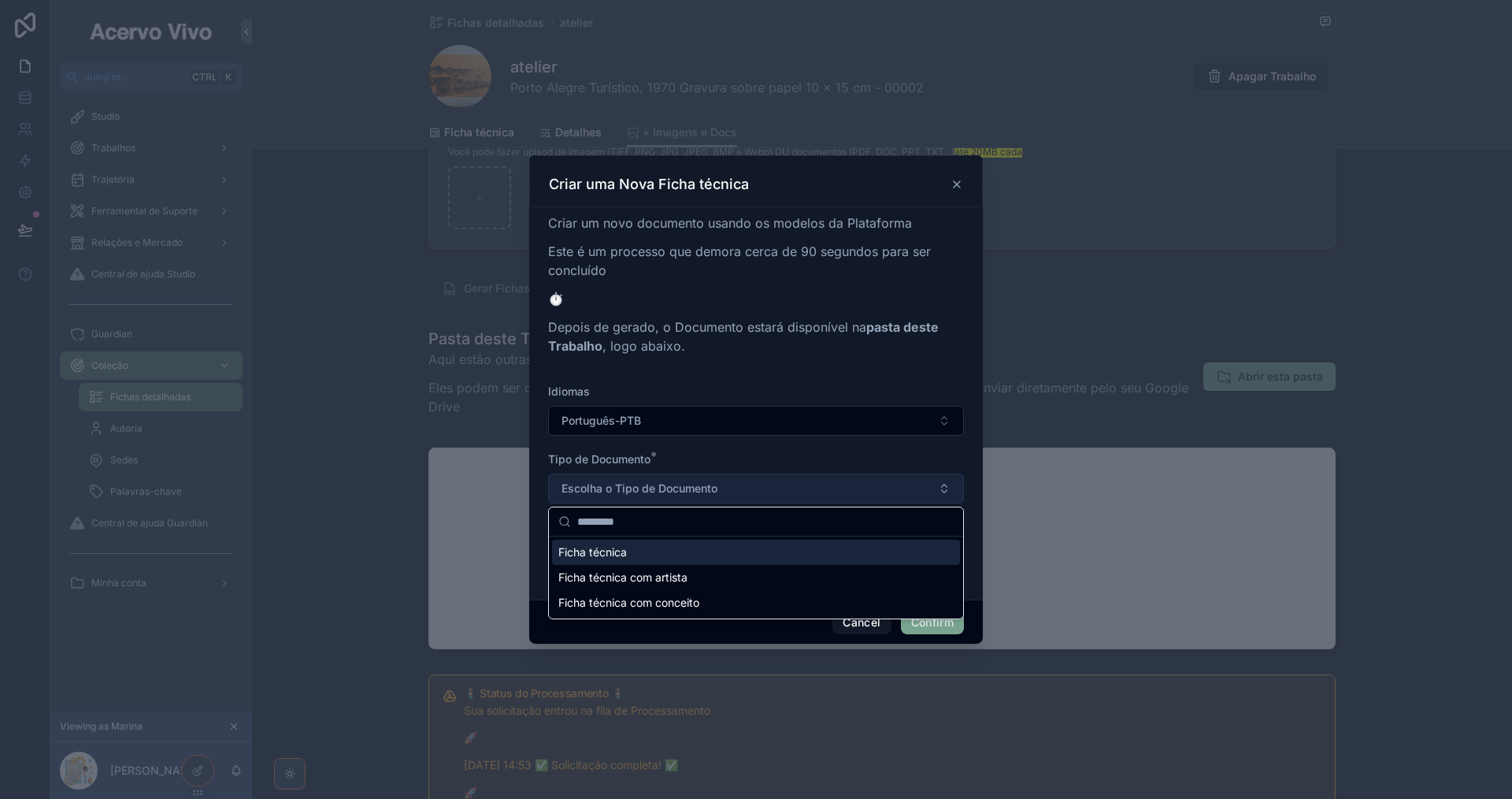
click at [693, 487] on span "Escolha o Tipo de Documento" at bounding box center [640, 489] width 156 height 16
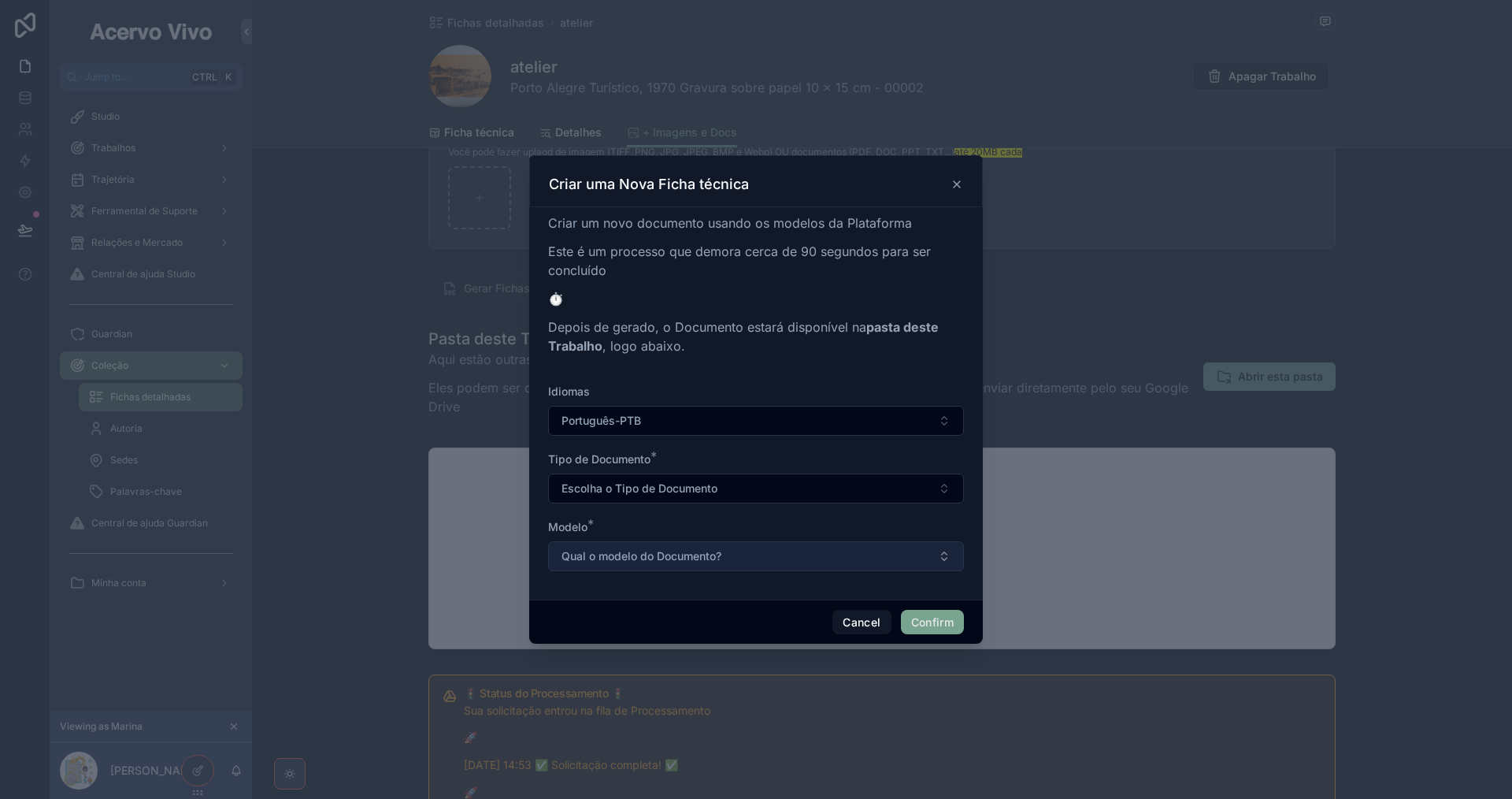
click at [701, 561] on span "Qual o modelo do Documento?" at bounding box center [641, 557] width 160 height 16
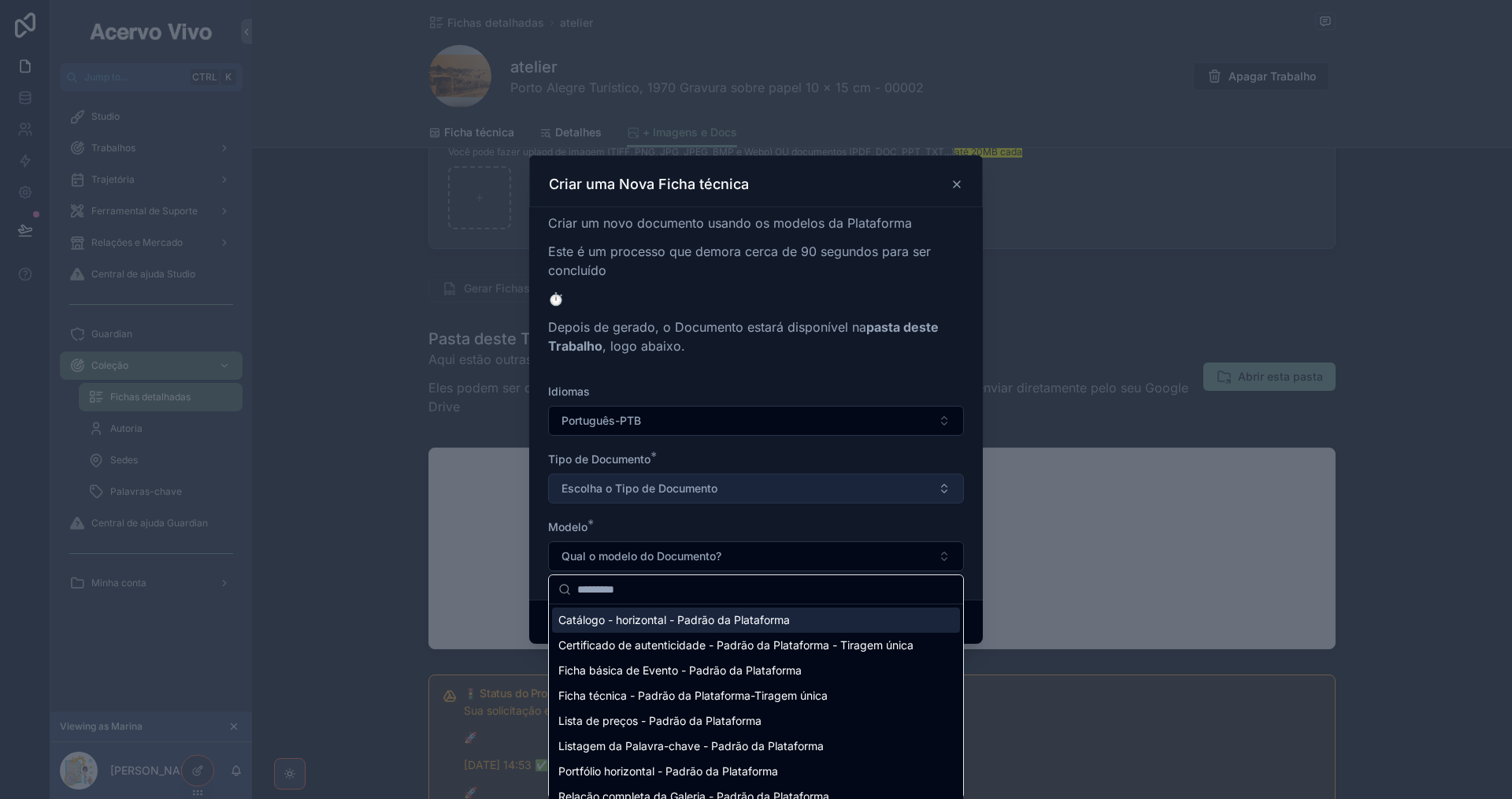
click at [714, 488] on span "Escolha o Tipo de Documento" at bounding box center [640, 489] width 156 height 16
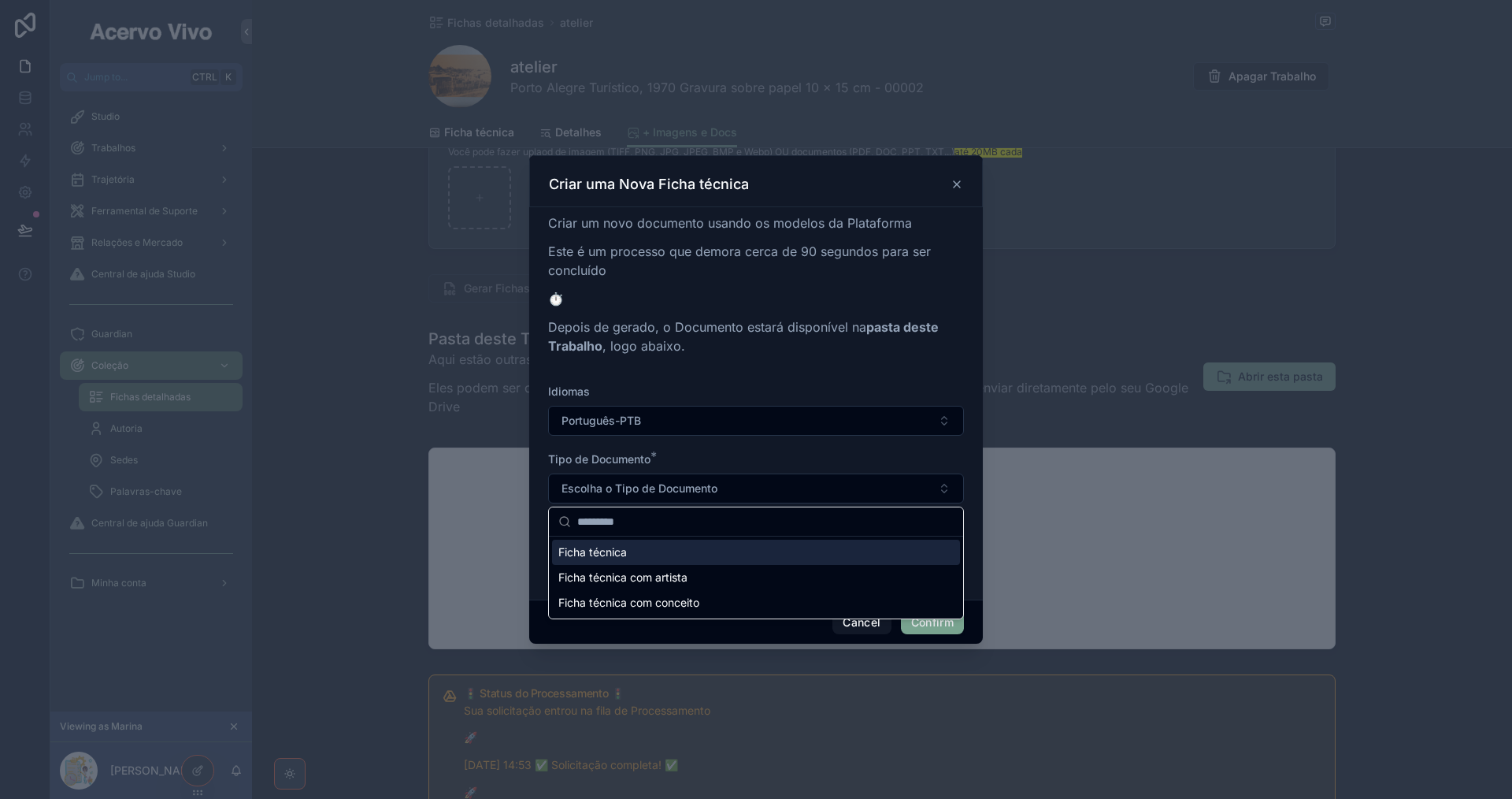
click at [710, 550] on div "Ficha técnica" at bounding box center [756, 552] width 408 height 25
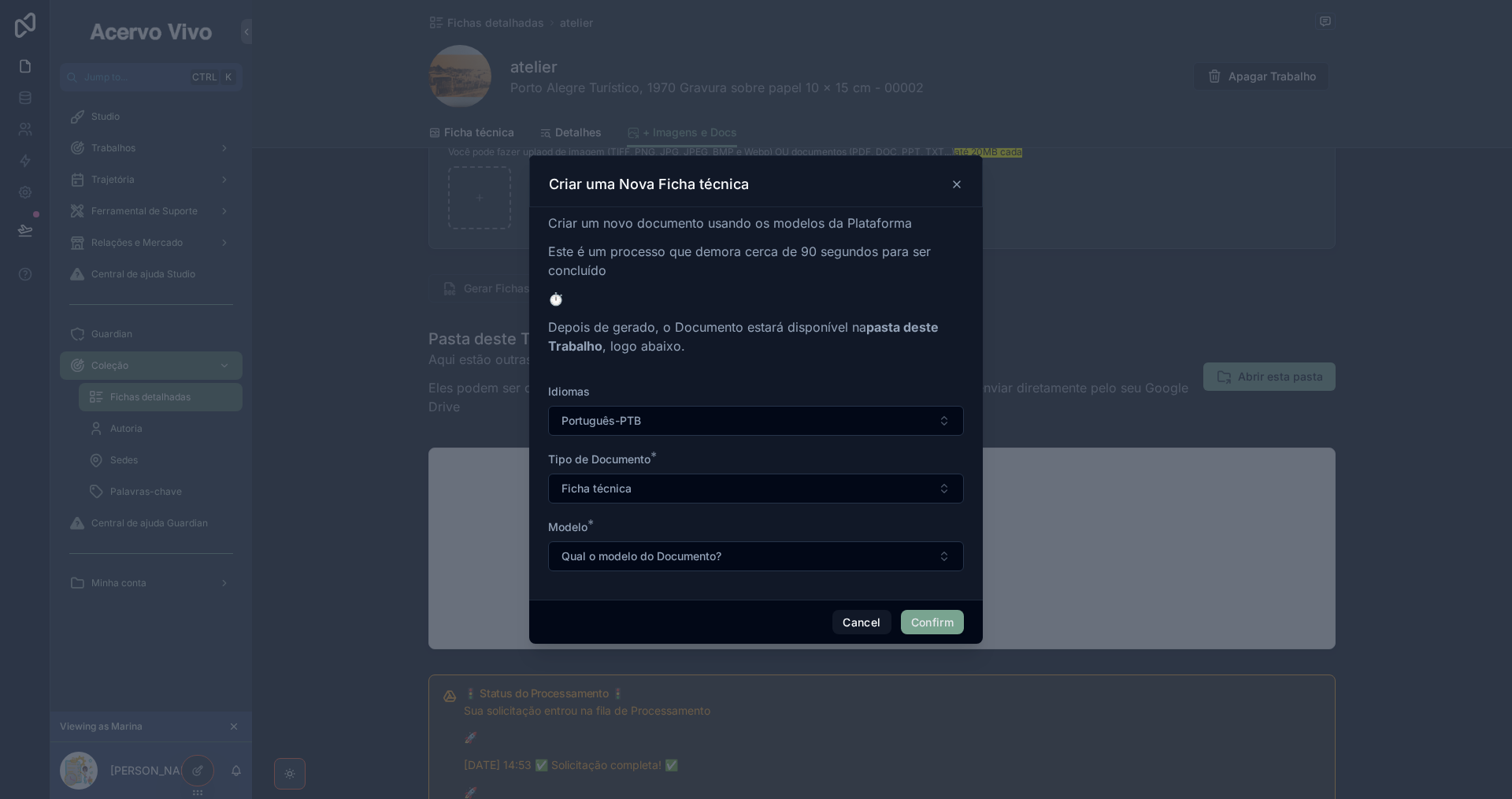
click at [710, 550] on span "Qual o modelo do Documento?" at bounding box center [641, 557] width 160 height 16
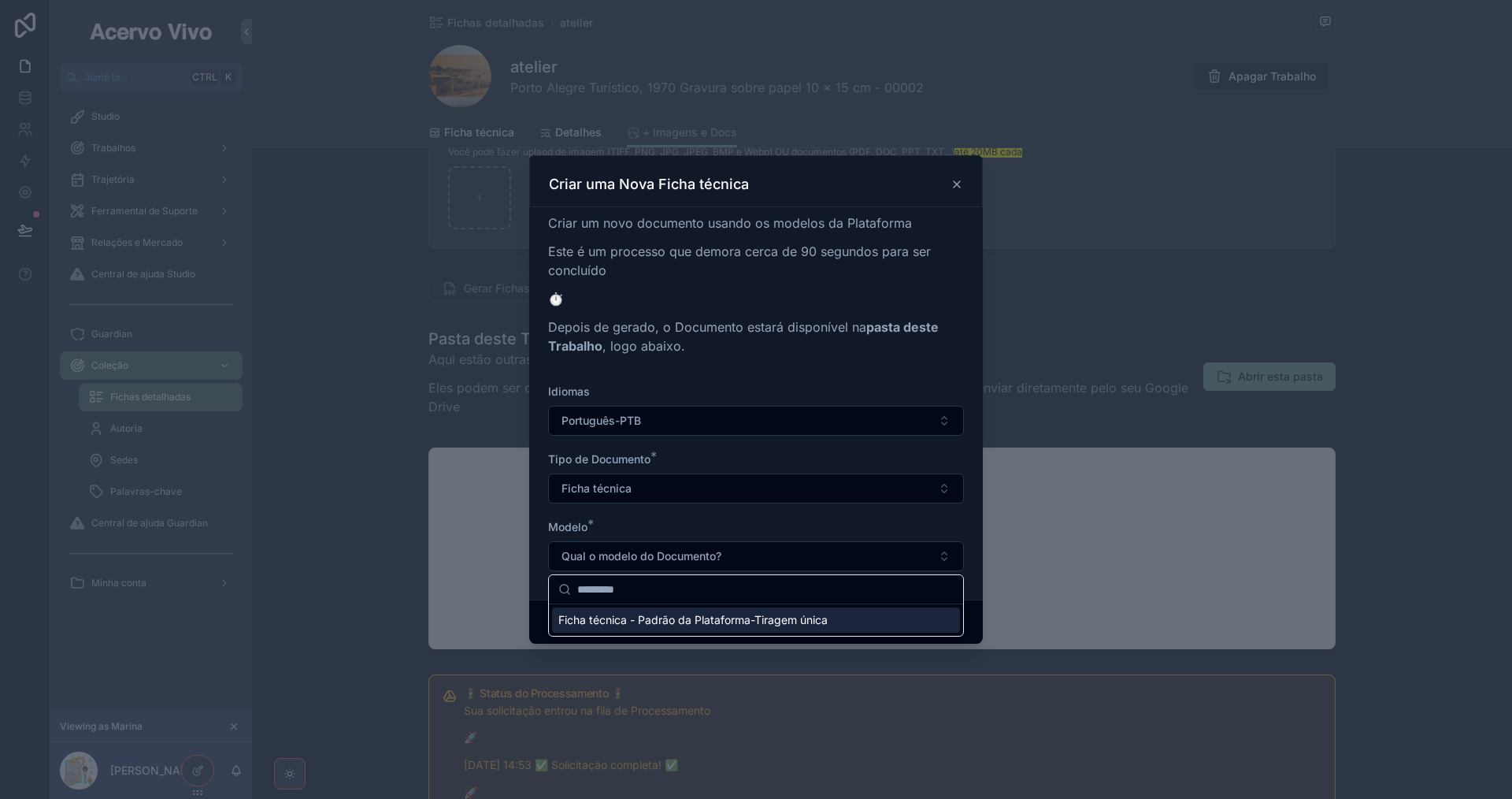
click at [735, 625] on span "Ficha técnica - Padrão da Plataforma-Tiragem única" at bounding box center [692, 620] width 269 height 16
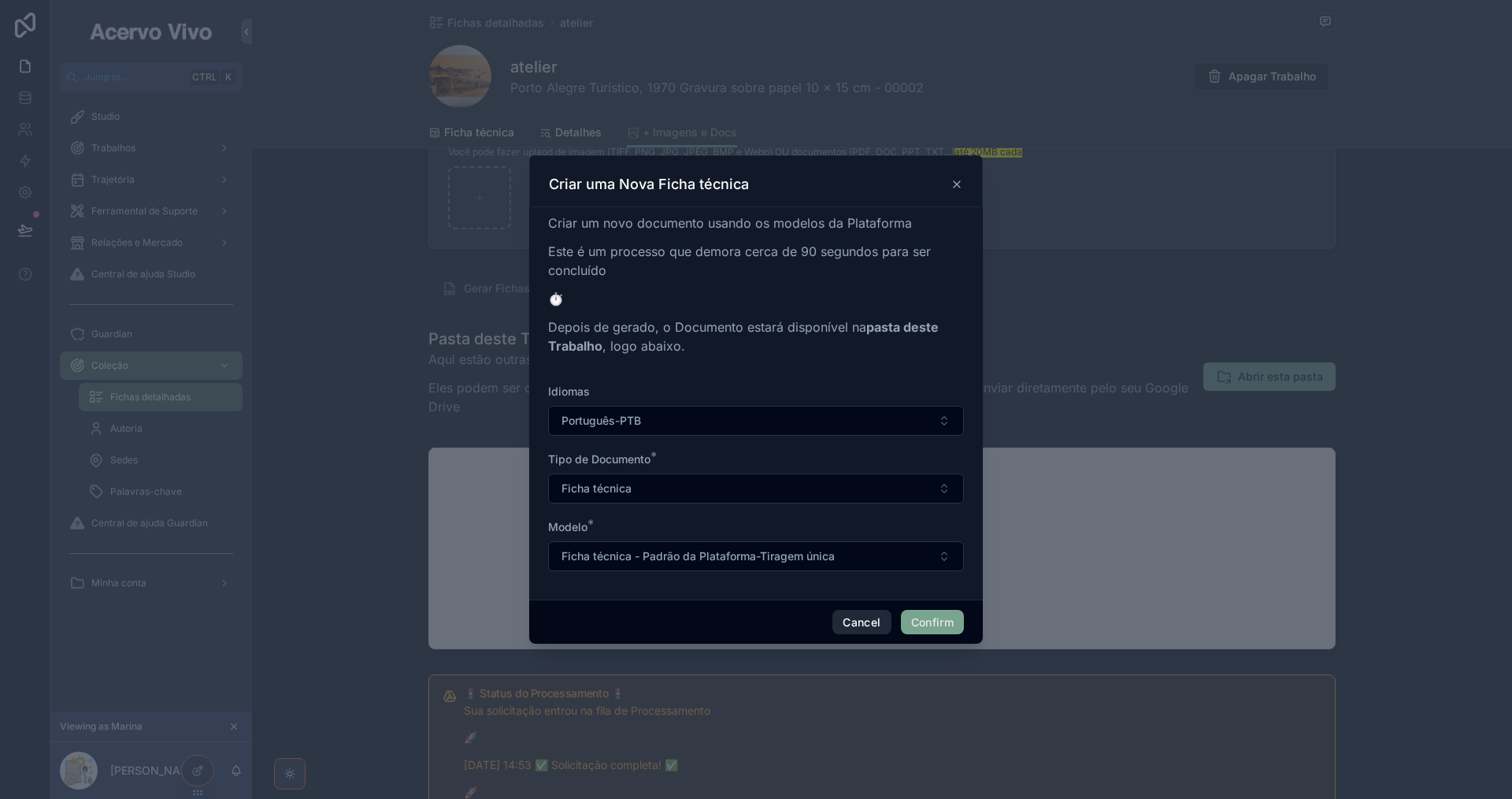
click at [856, 625] on button "Cancel" at bounding box center [861, 622] width 58 height 25
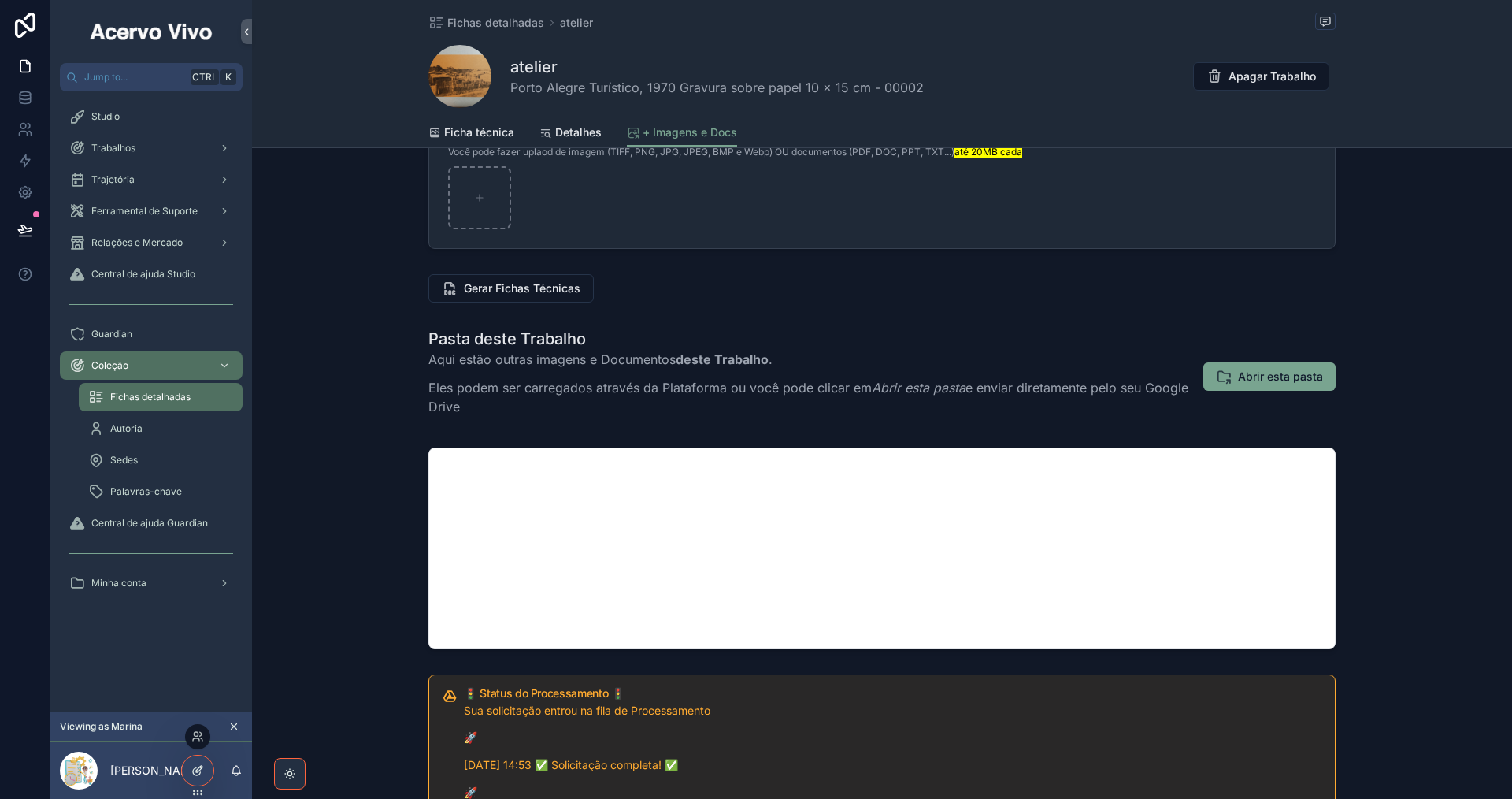
click at [206, 773] on div at bounding box center [197, 769] width 31 height 30
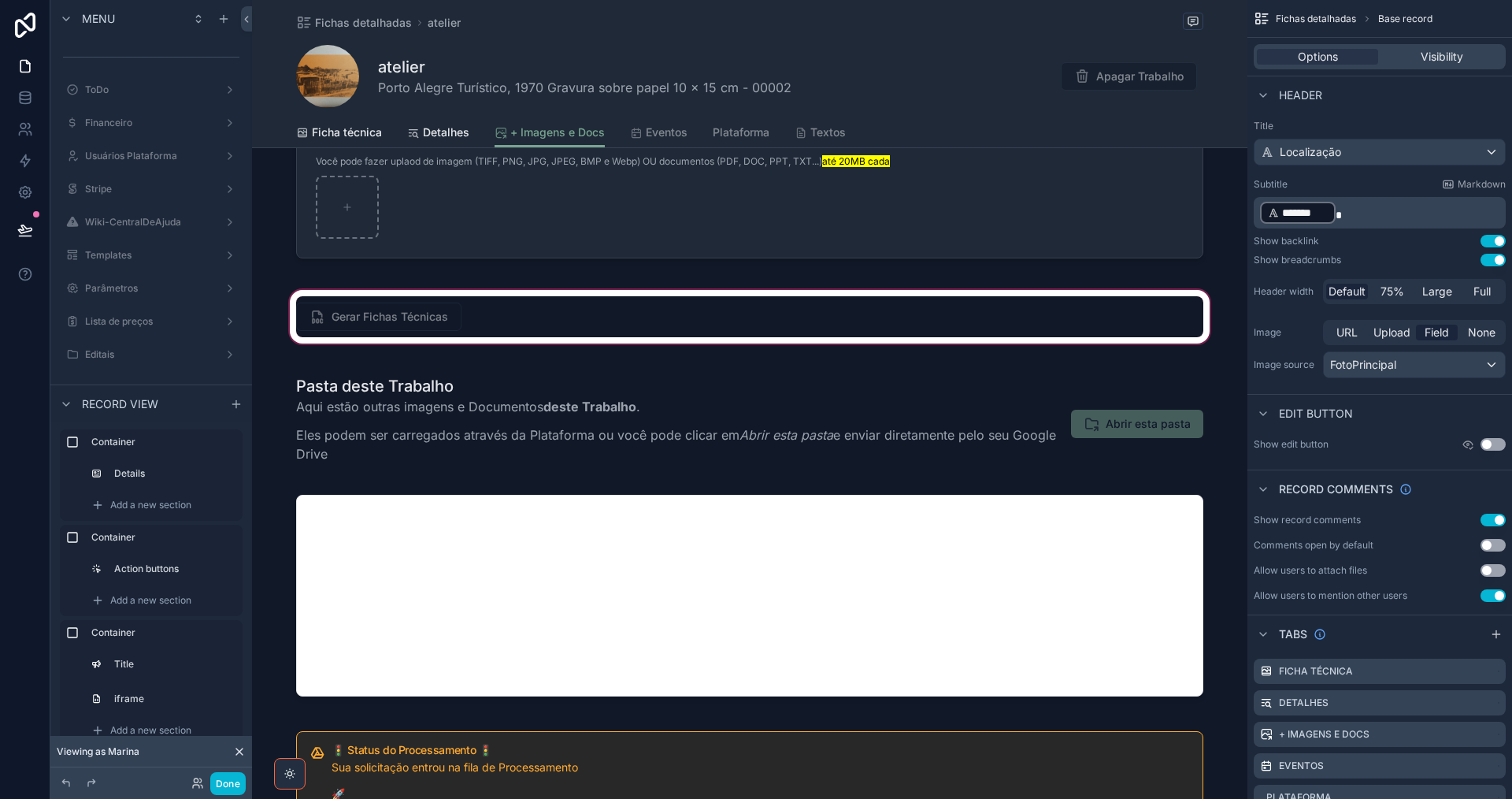
click at [471, 322] on div "scrollable content" at bounding box center [750, 316] width 996 height 60
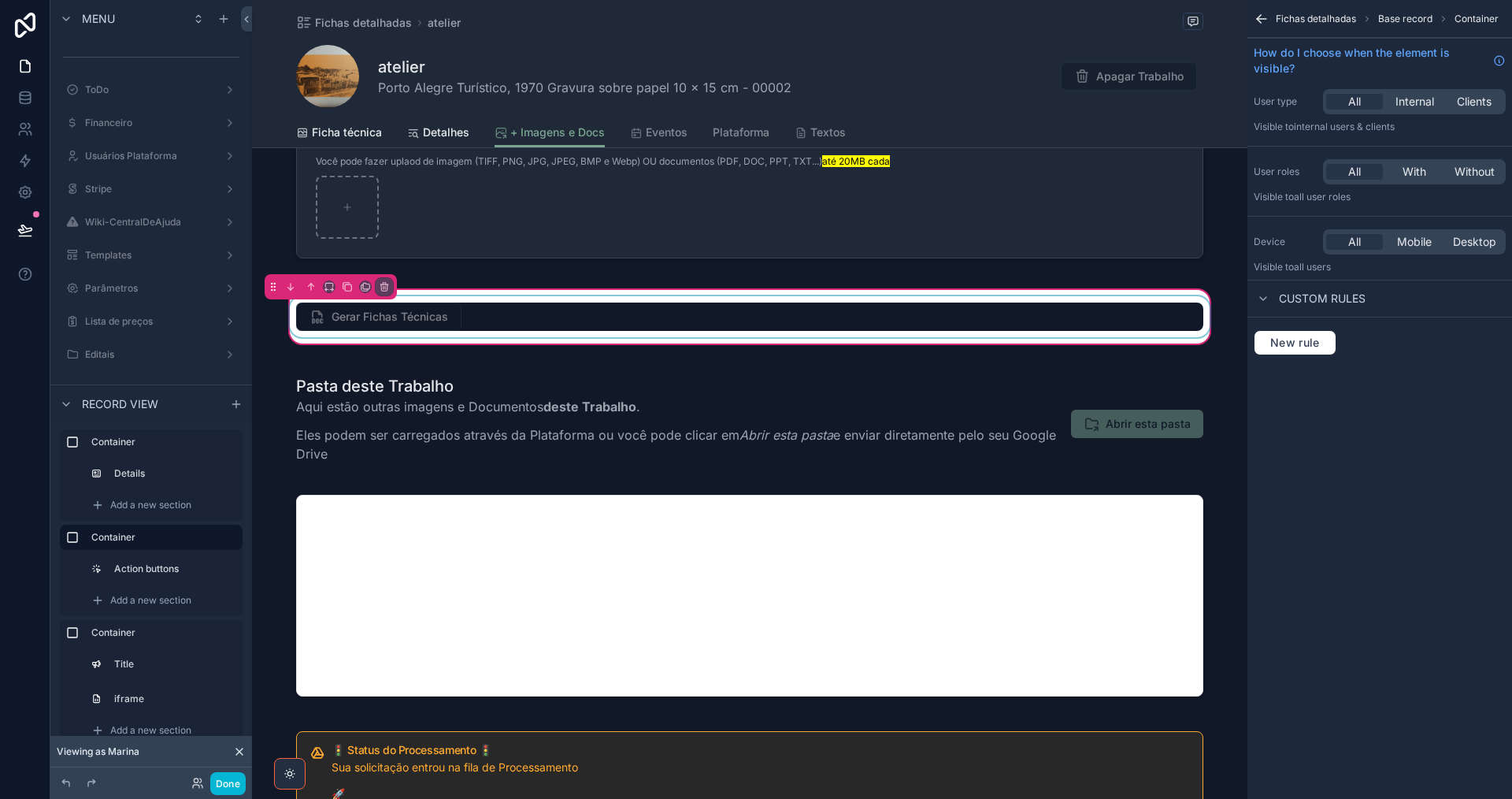
click at [476, 321] on div "scrollable content" at bounding box center [749, 317] width 926 height 41
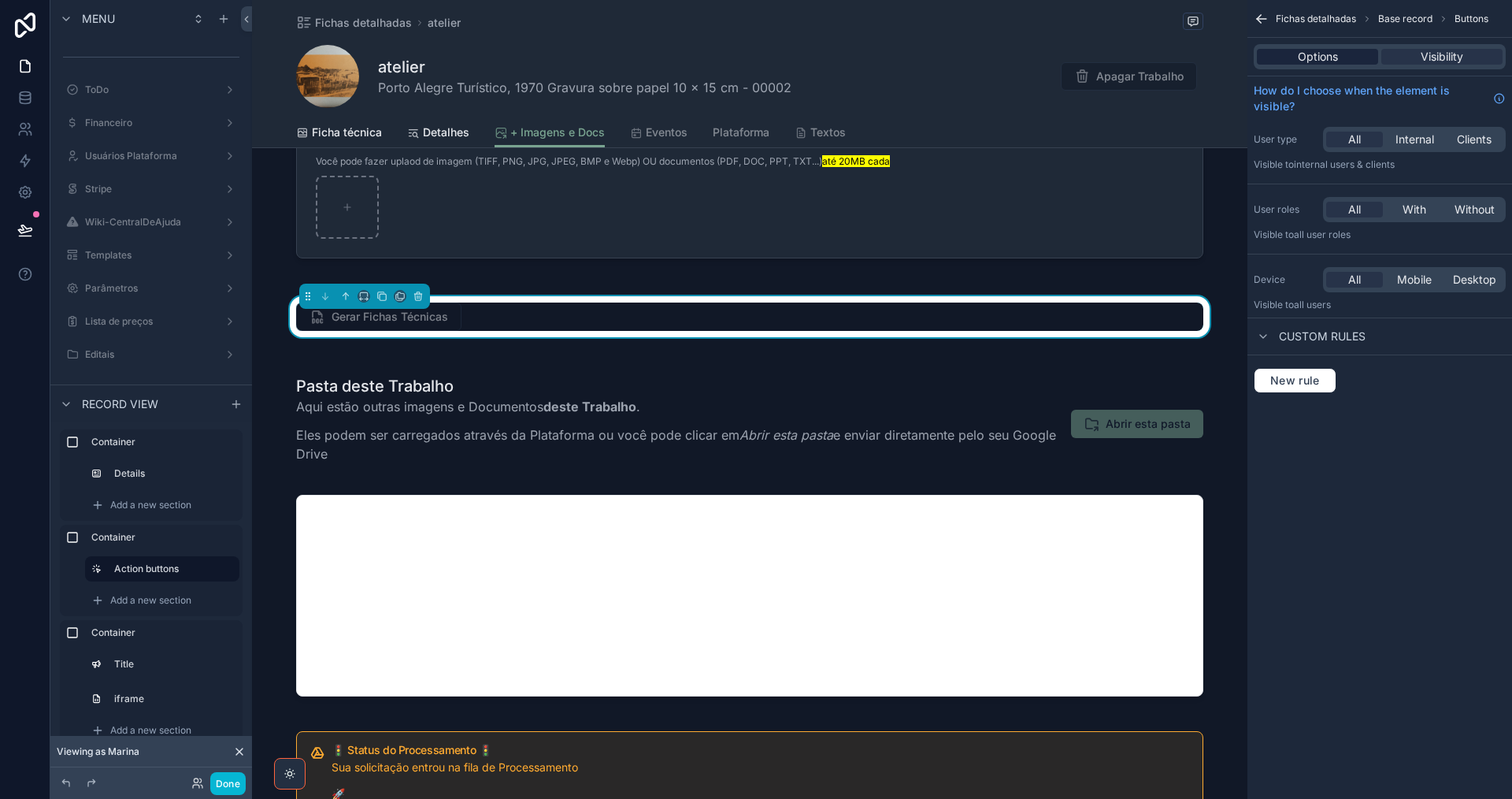
click at [1318, 62] on span "Options" at bounding box center [1318, 57] width 40 height 16
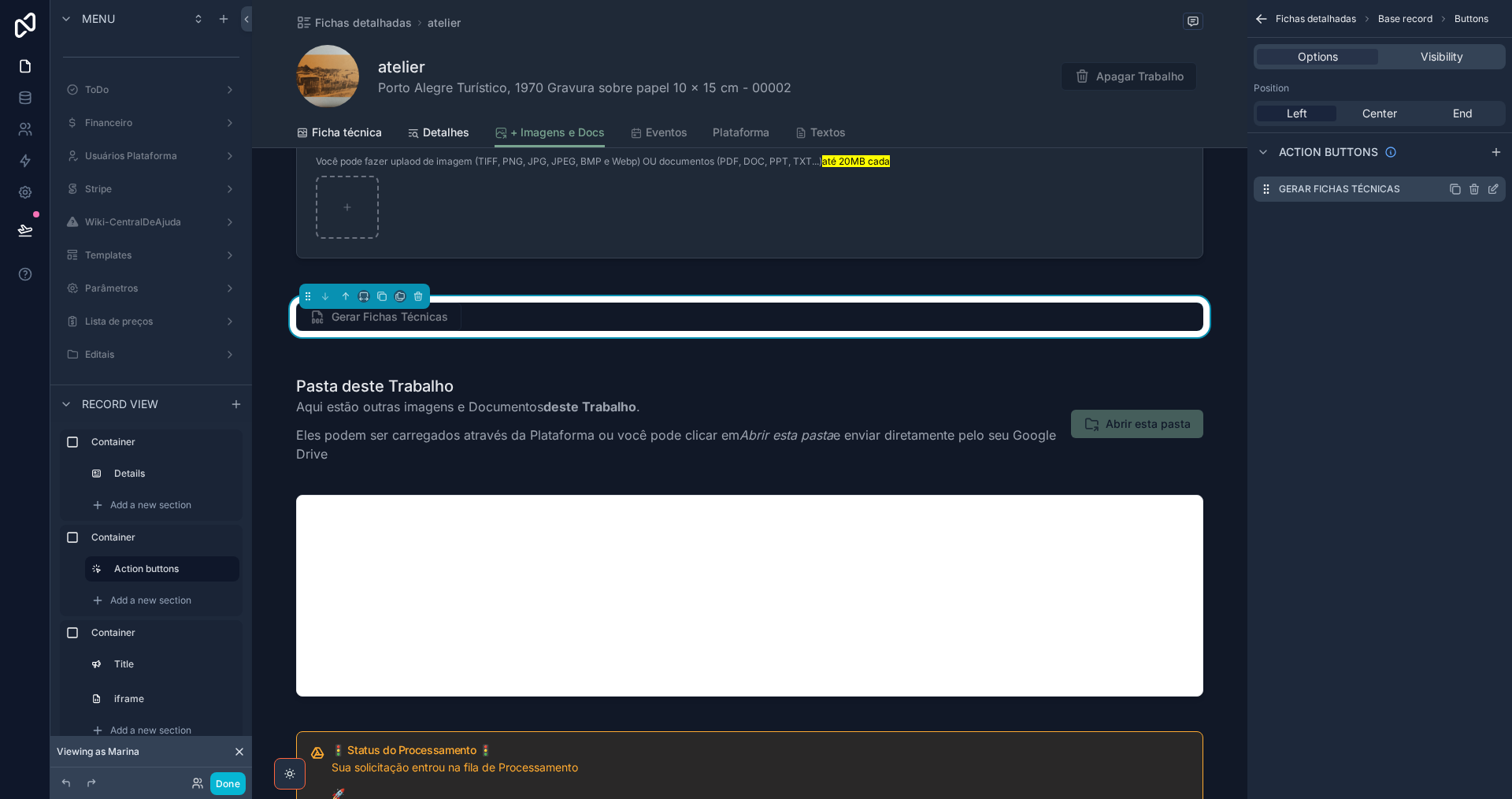
click at [1492, 194] on icon "scrollable content" at bounding box center [1493, 191] width 7 height 7
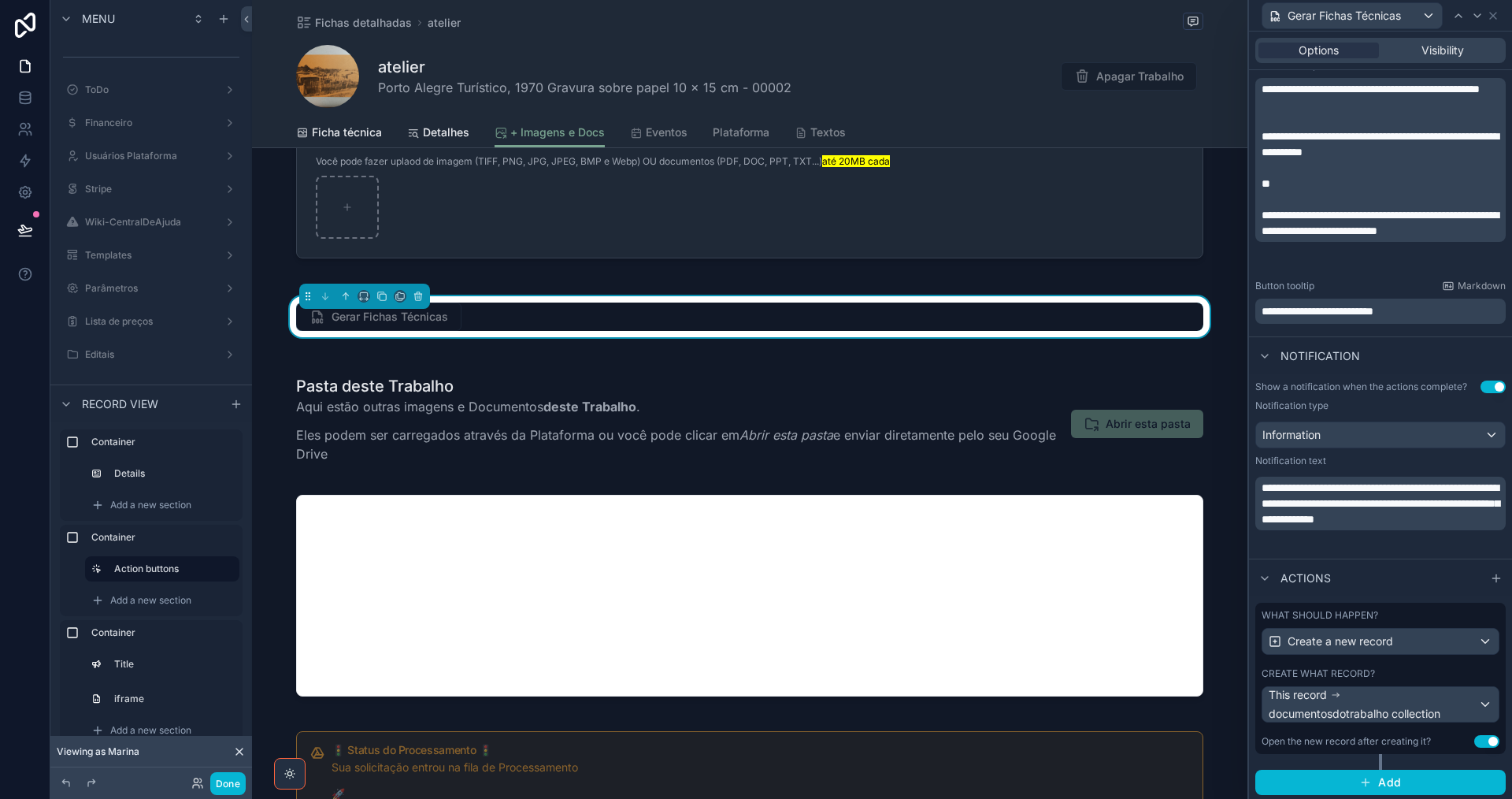
scroll to position [318, 0]
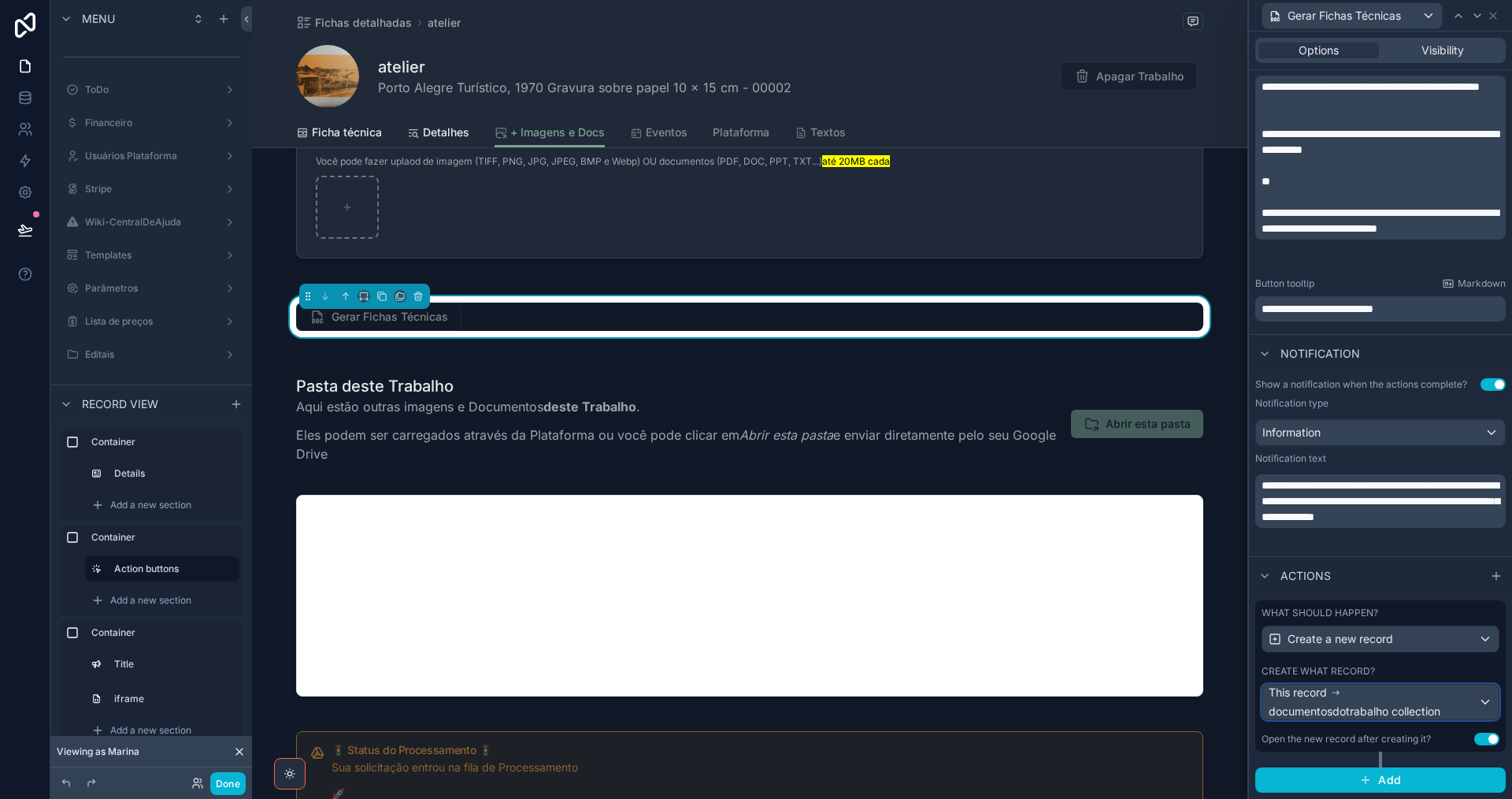
click at [1400, 707] on span "documentosdotrabalho collection" at bounding box center [1355, 711] width 172 height 16
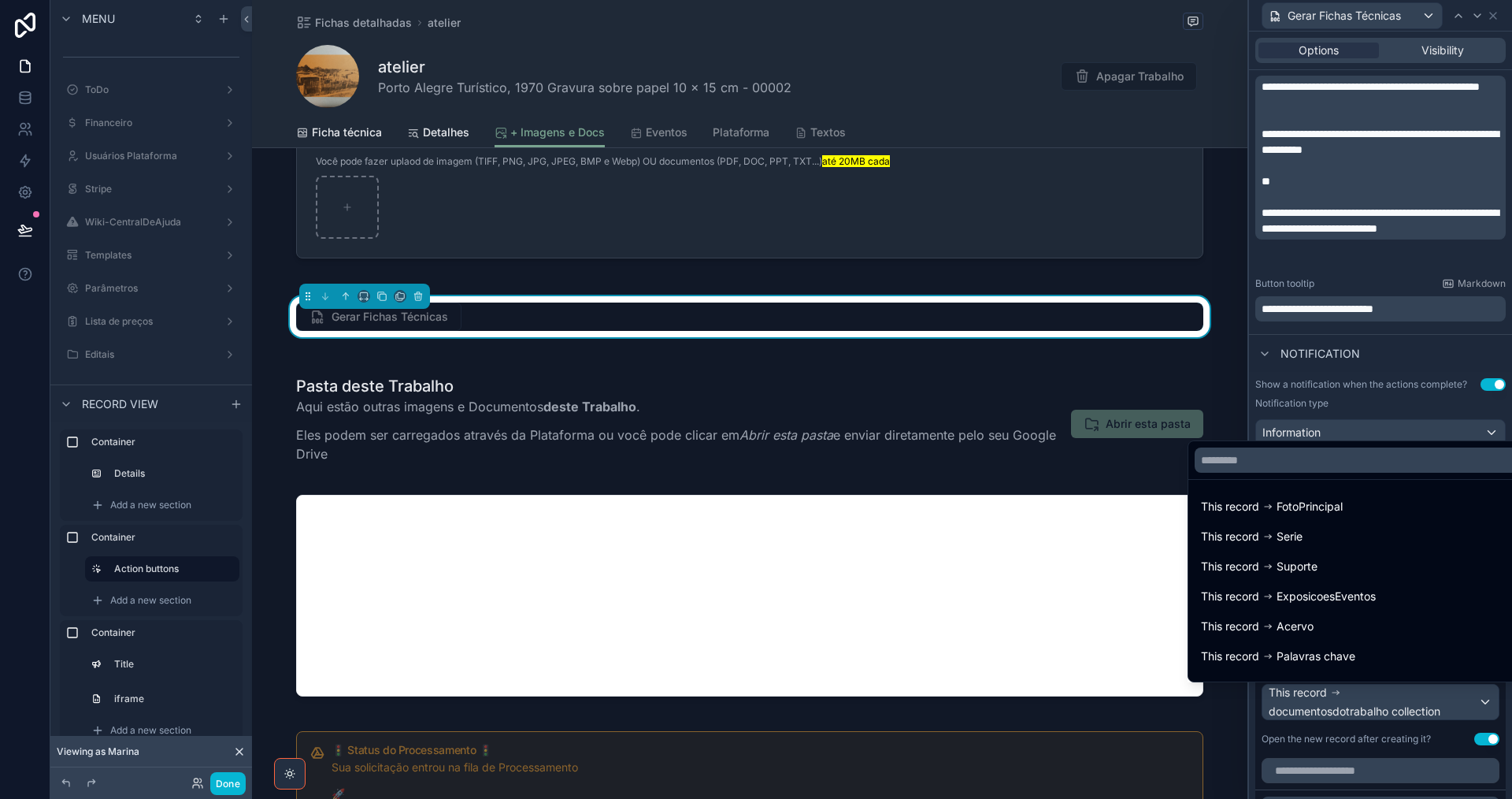
click at [1393, 706] on div at bounding box center [1380, 399] width 263 height 799
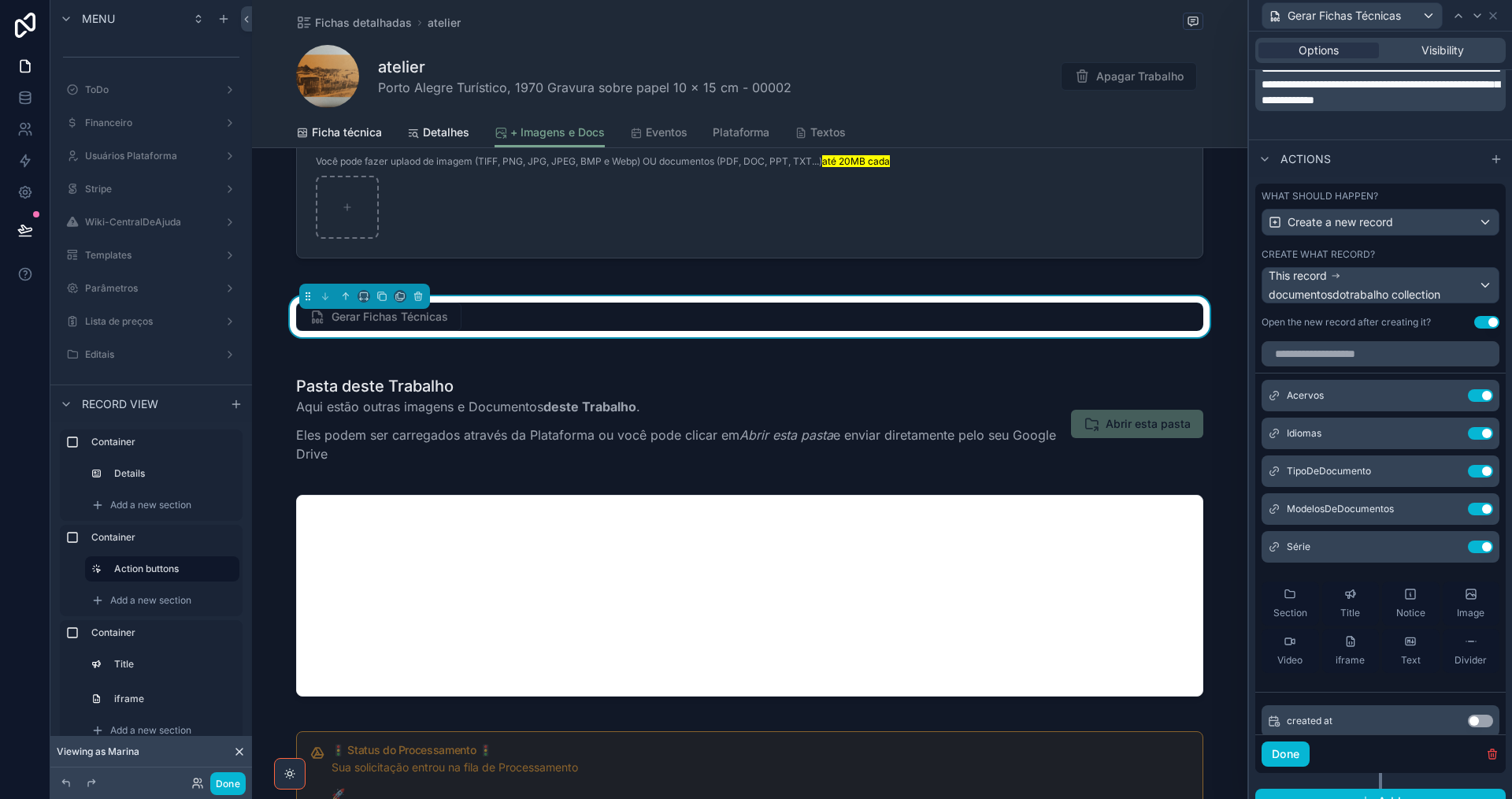
scroll to position [754, 0]
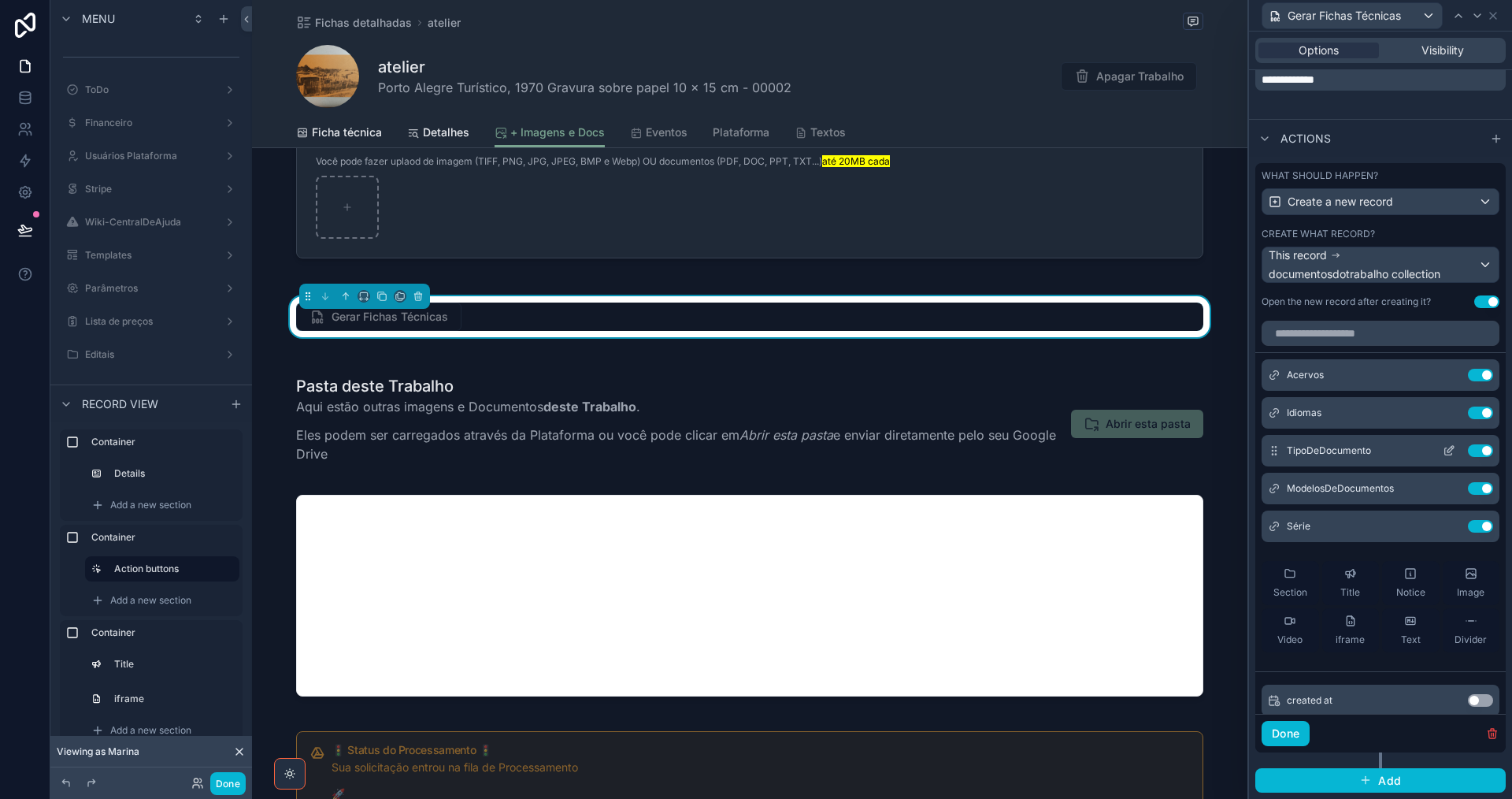
click at [1443, 447] on icon at bounding box center [1449, 450] width 13 height 13
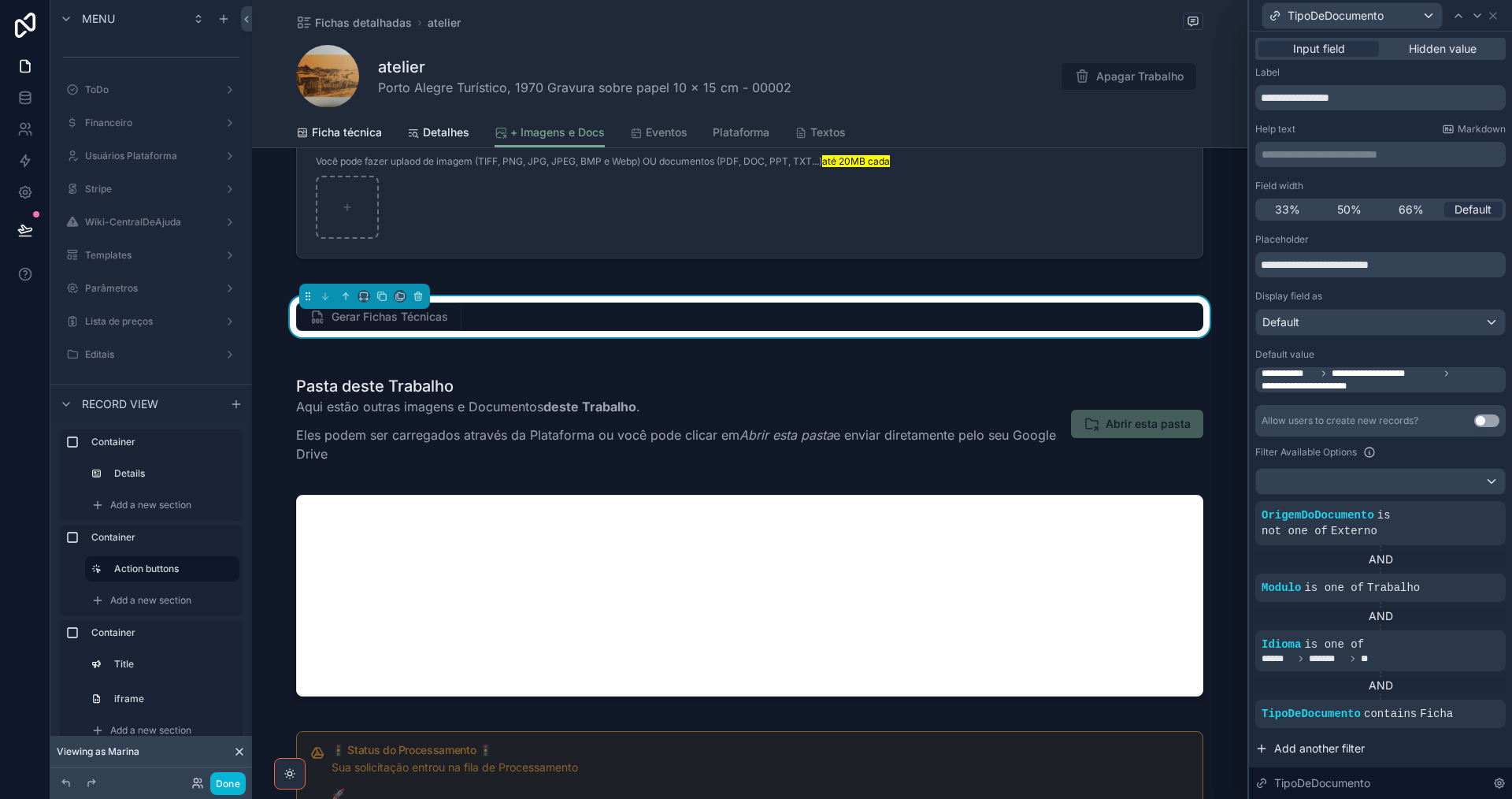
click at [1305, 745] on span "Add another filter" at bounding box center [1319, 748] width 90 height 16
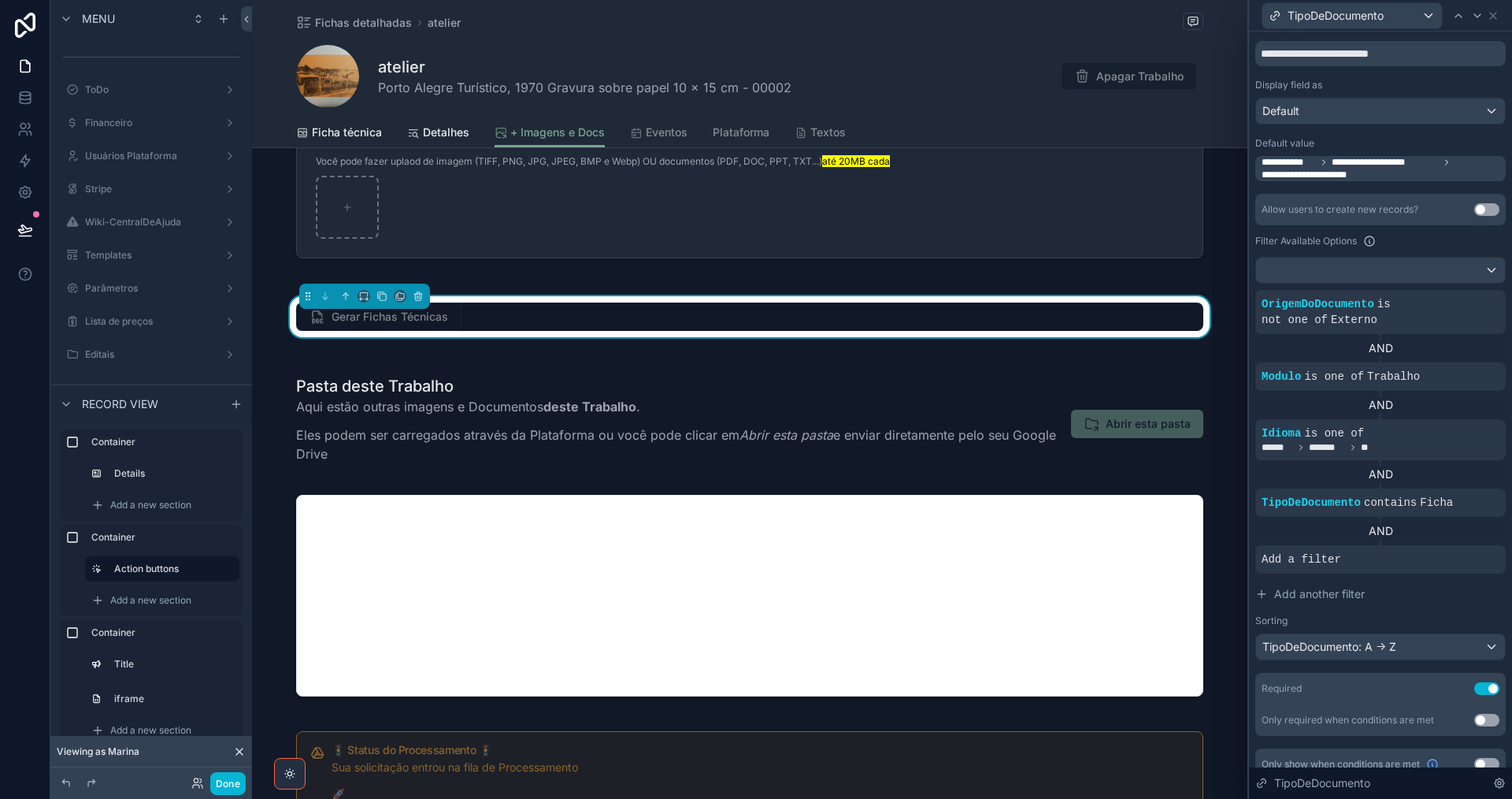
scroll to position [230, 0]
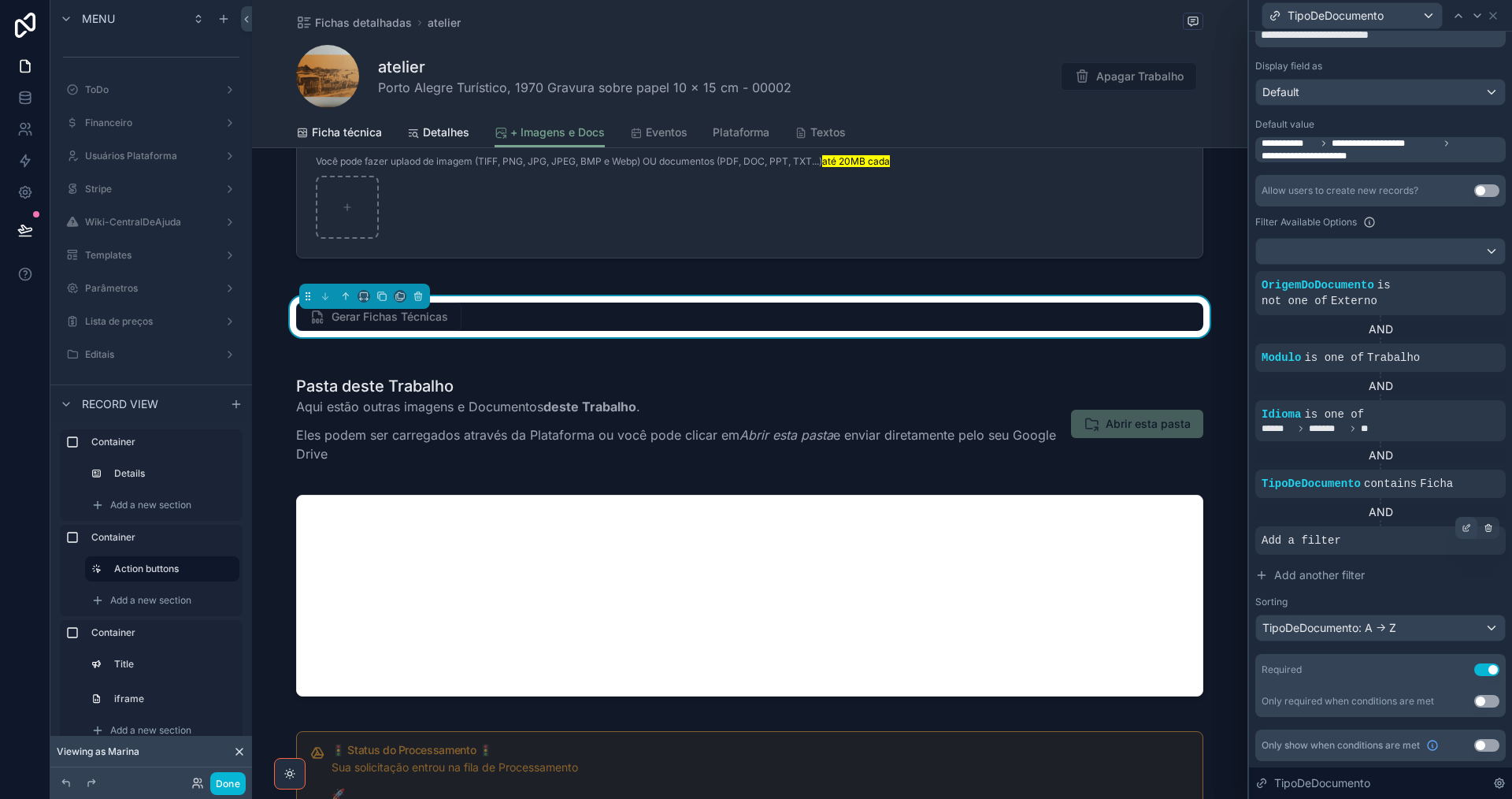
click at [1462, 529] on icon at bounding box center [1466, 527] width 10 height 10
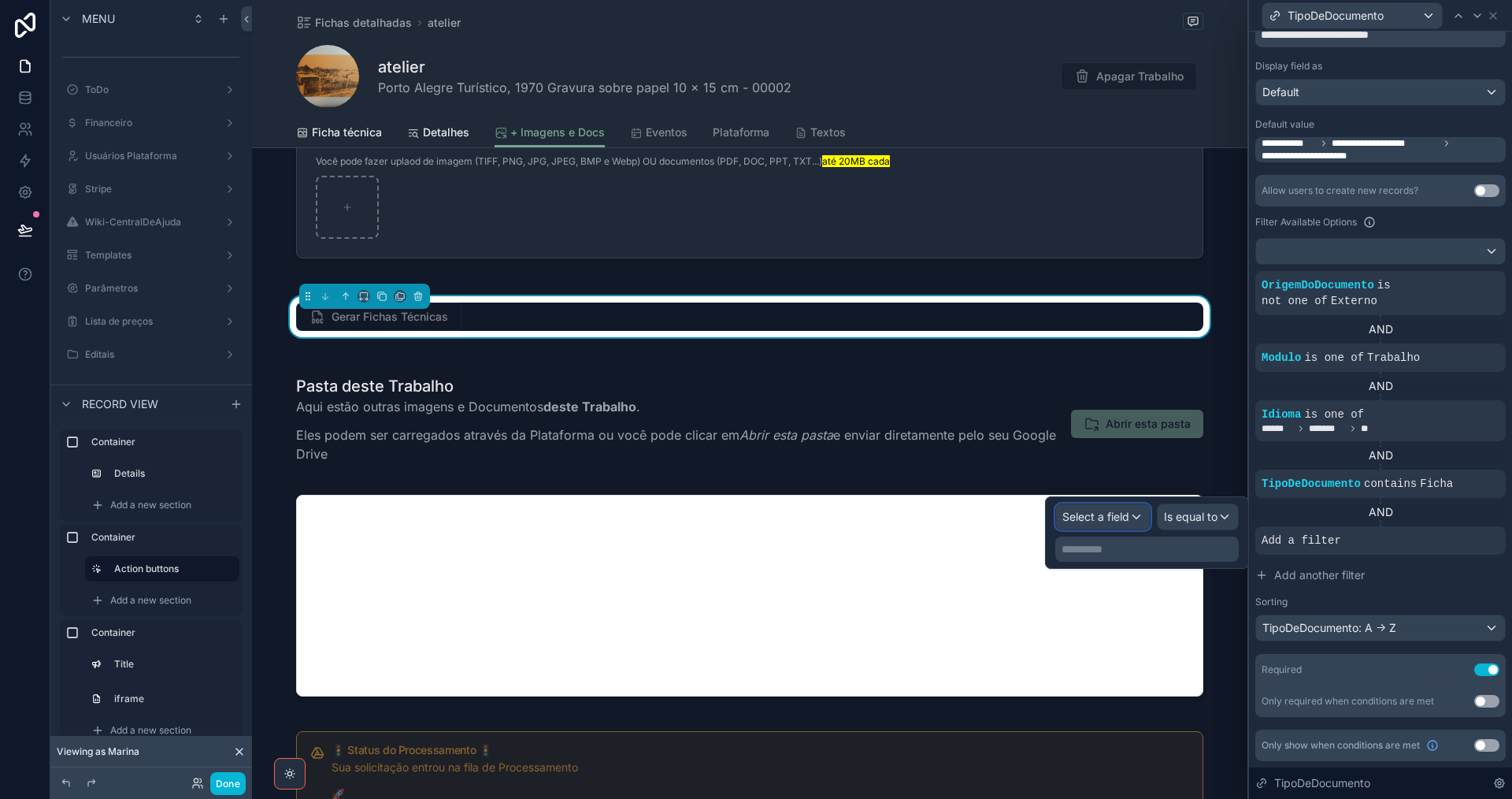
click at [1097, 520] on span "Select a field" at bounding box center [1095, 516] width 67 height 13
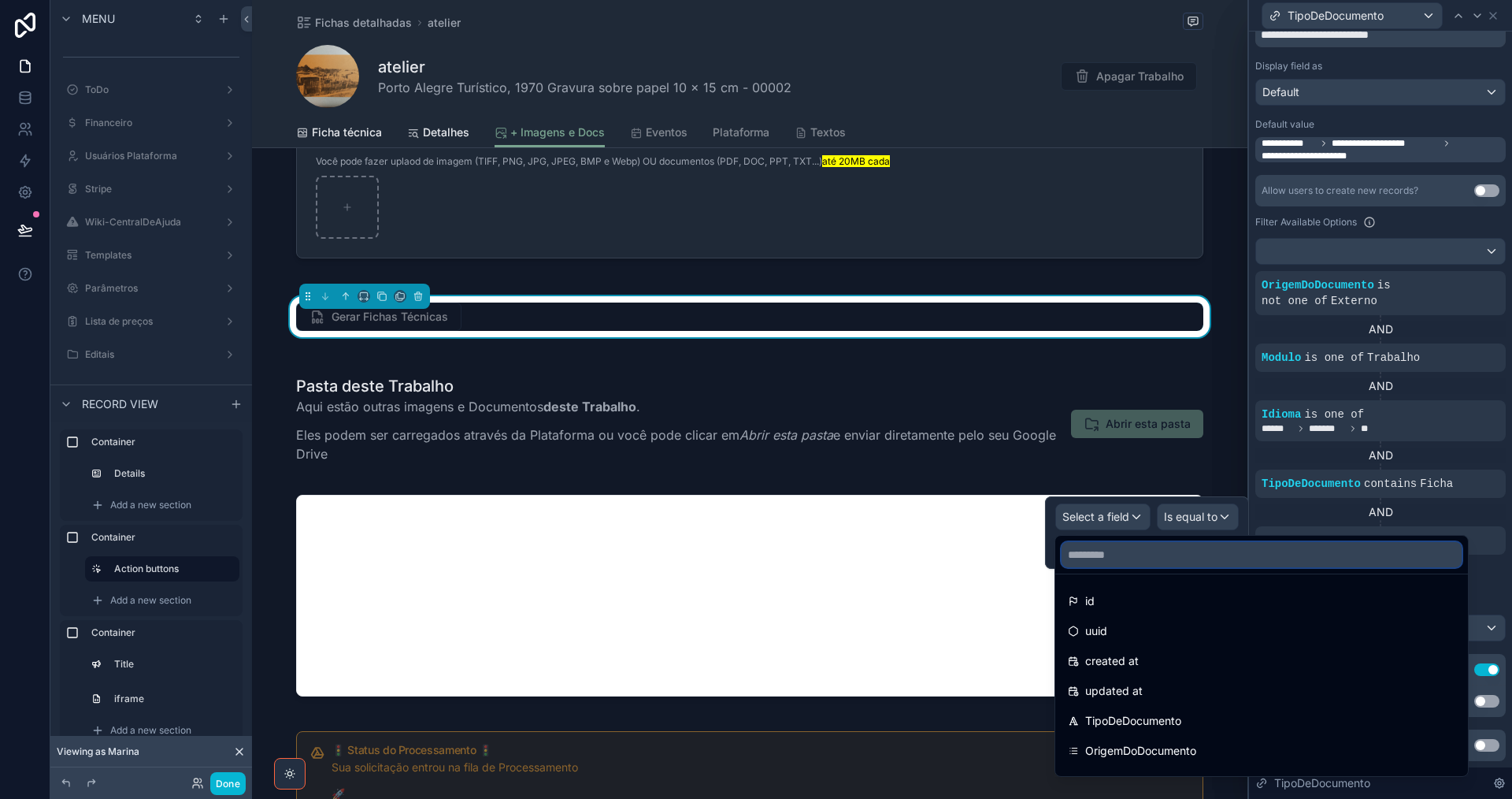
click at [1101, 550] on input "text" at bounding box center [1261, 555] width 400 height 25
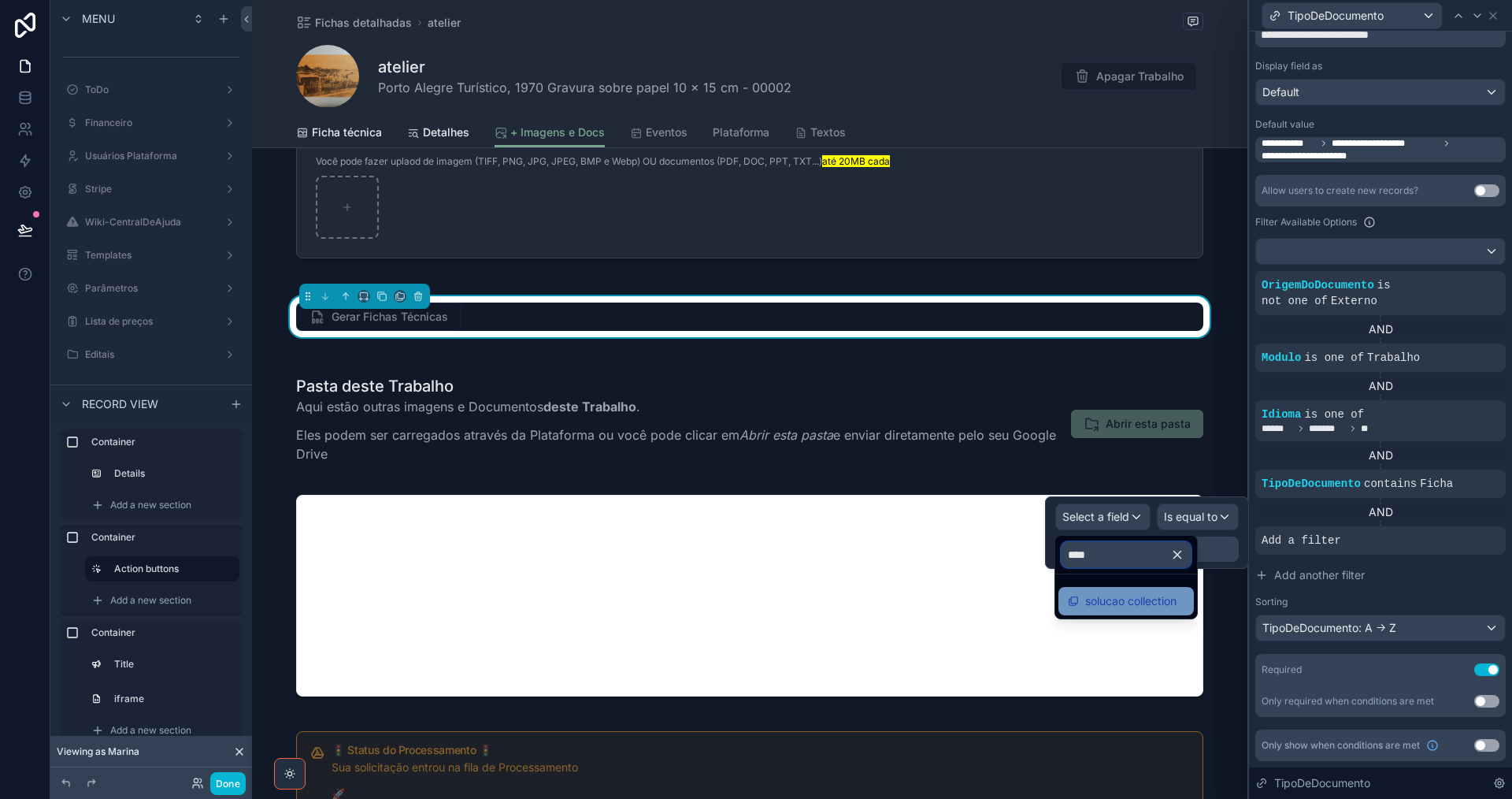
type input "****"
click at [1118, 602] on span "solucao collection" at bounding box center [1131, 600] width 91 height 19
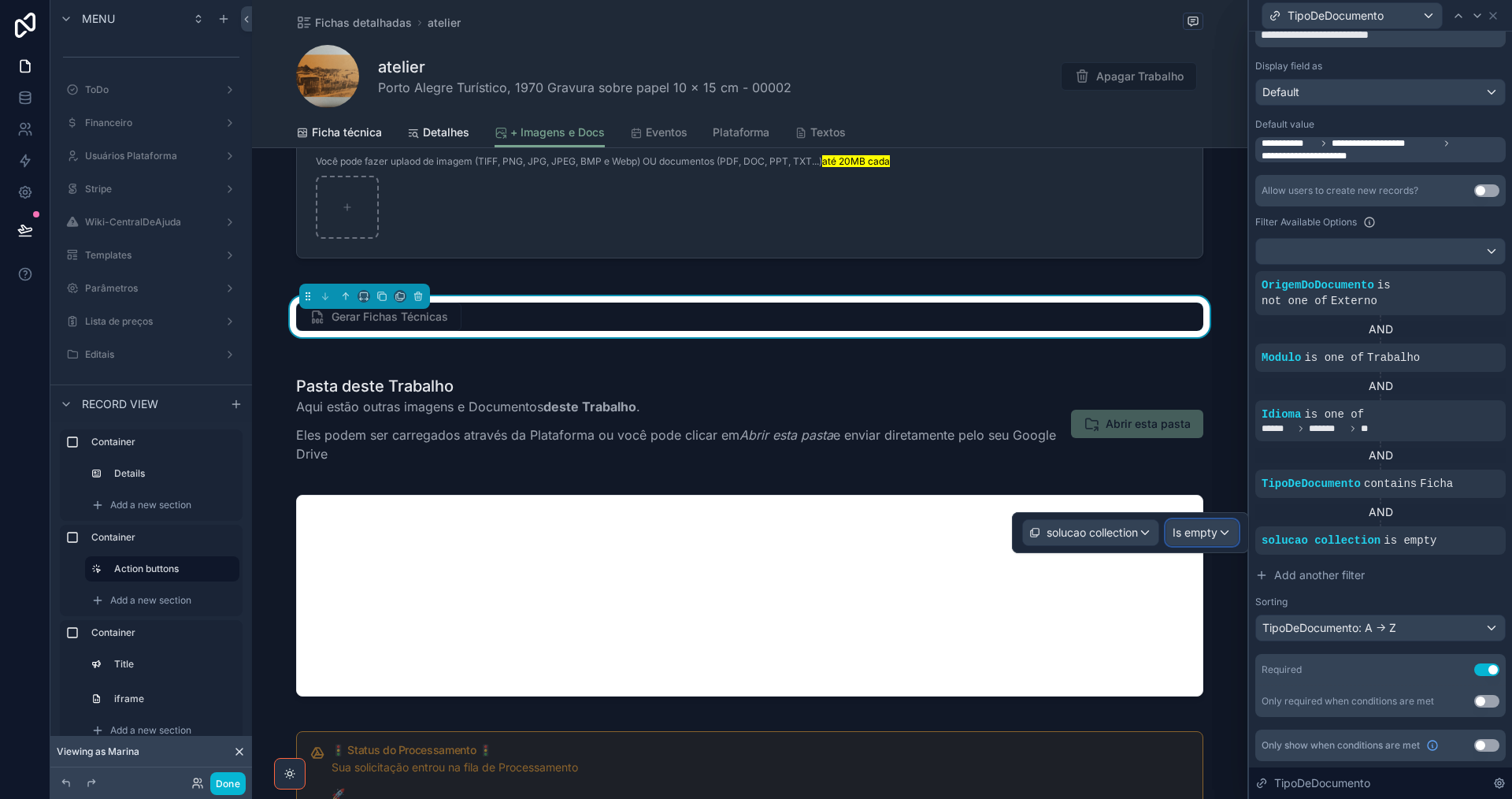
click at [1202, 532] on span "Is empty" at bounding box center [1195, 532] width 45 height 16
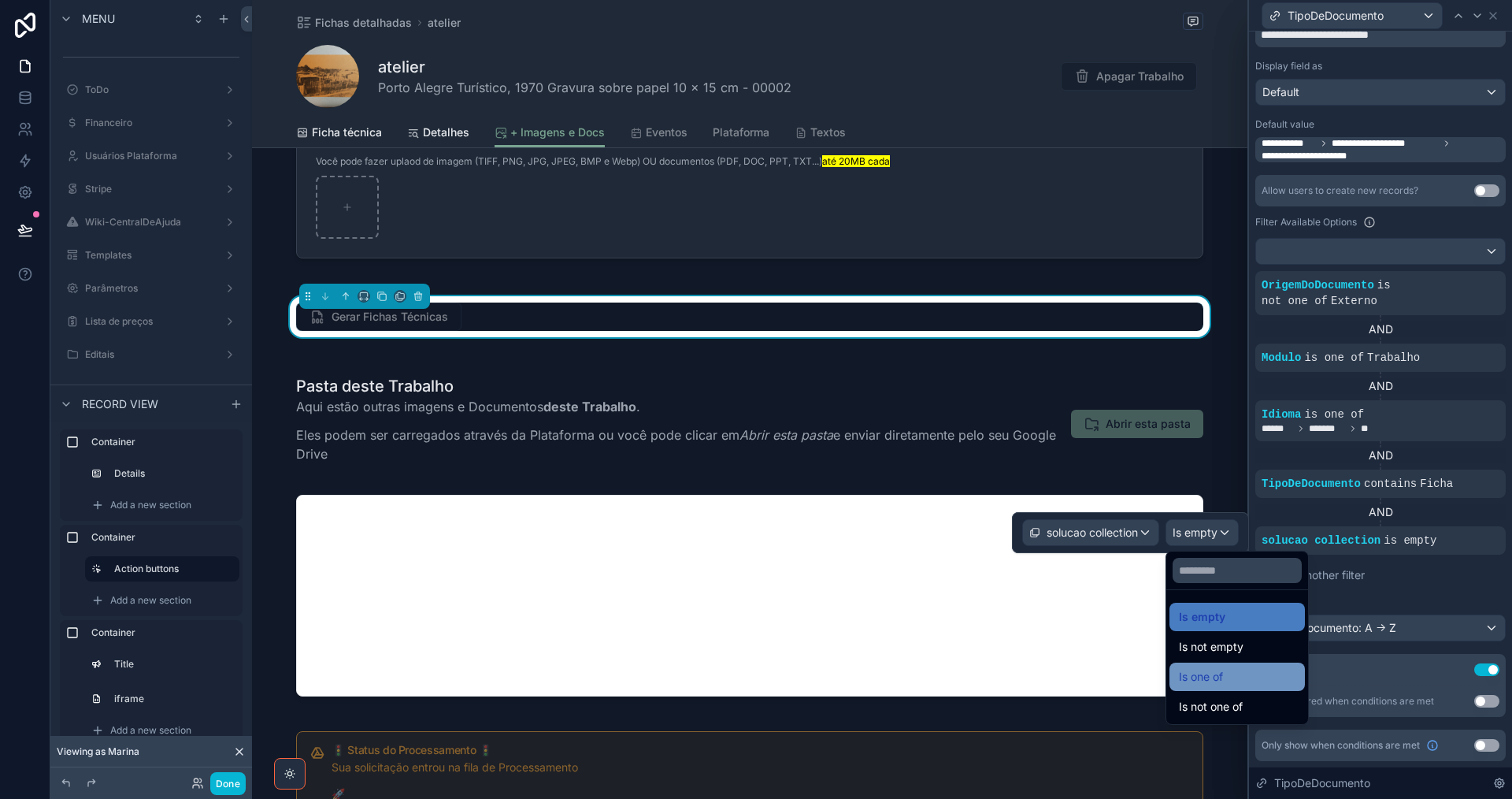
click at [1219, 674] on span "Is one of" at bounding box center [1201, 676] width 44 height 19
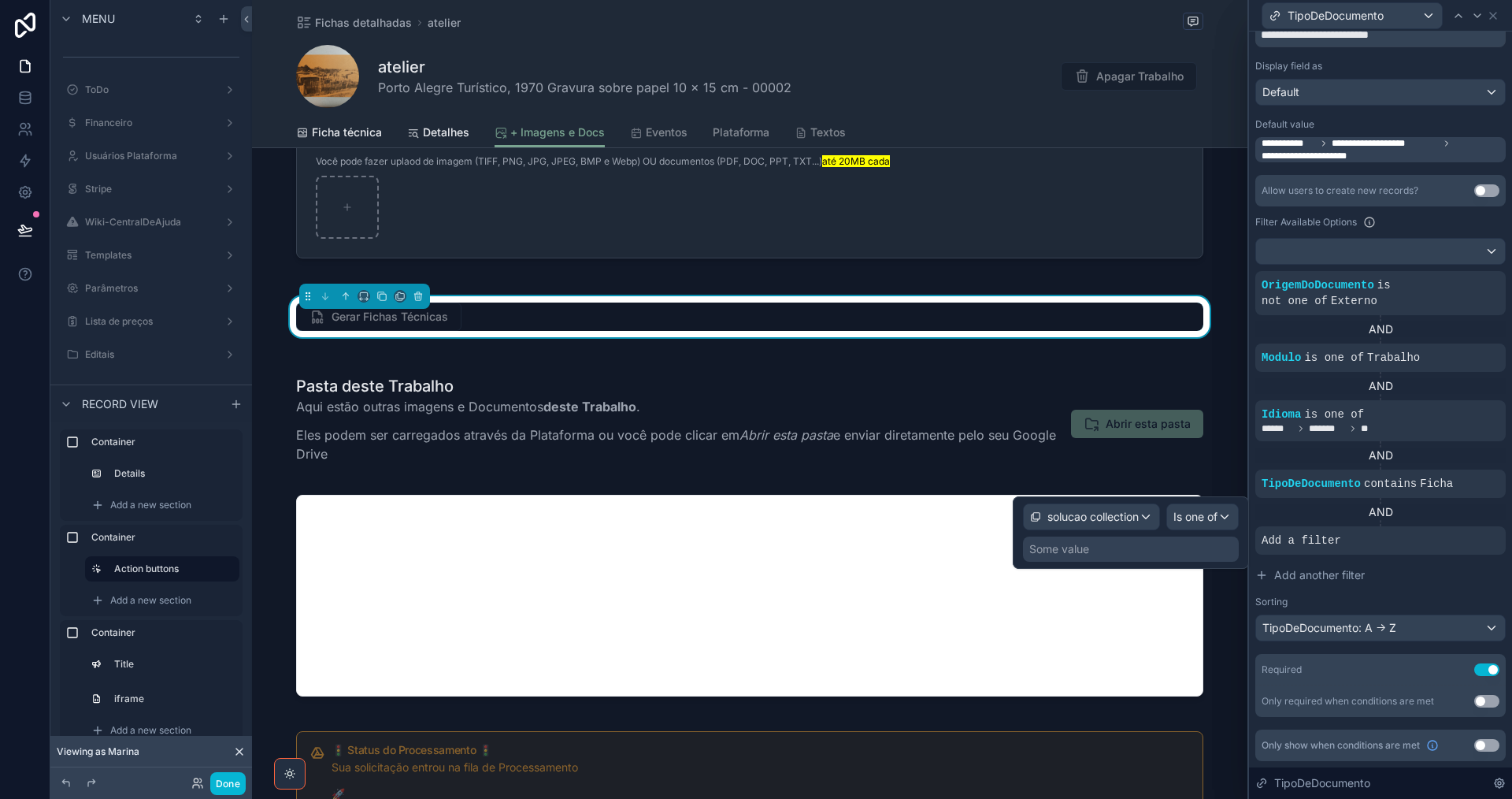
click at [1130, 548] on div "Some value" at bounding box center [1130, 548] width 216 height 25
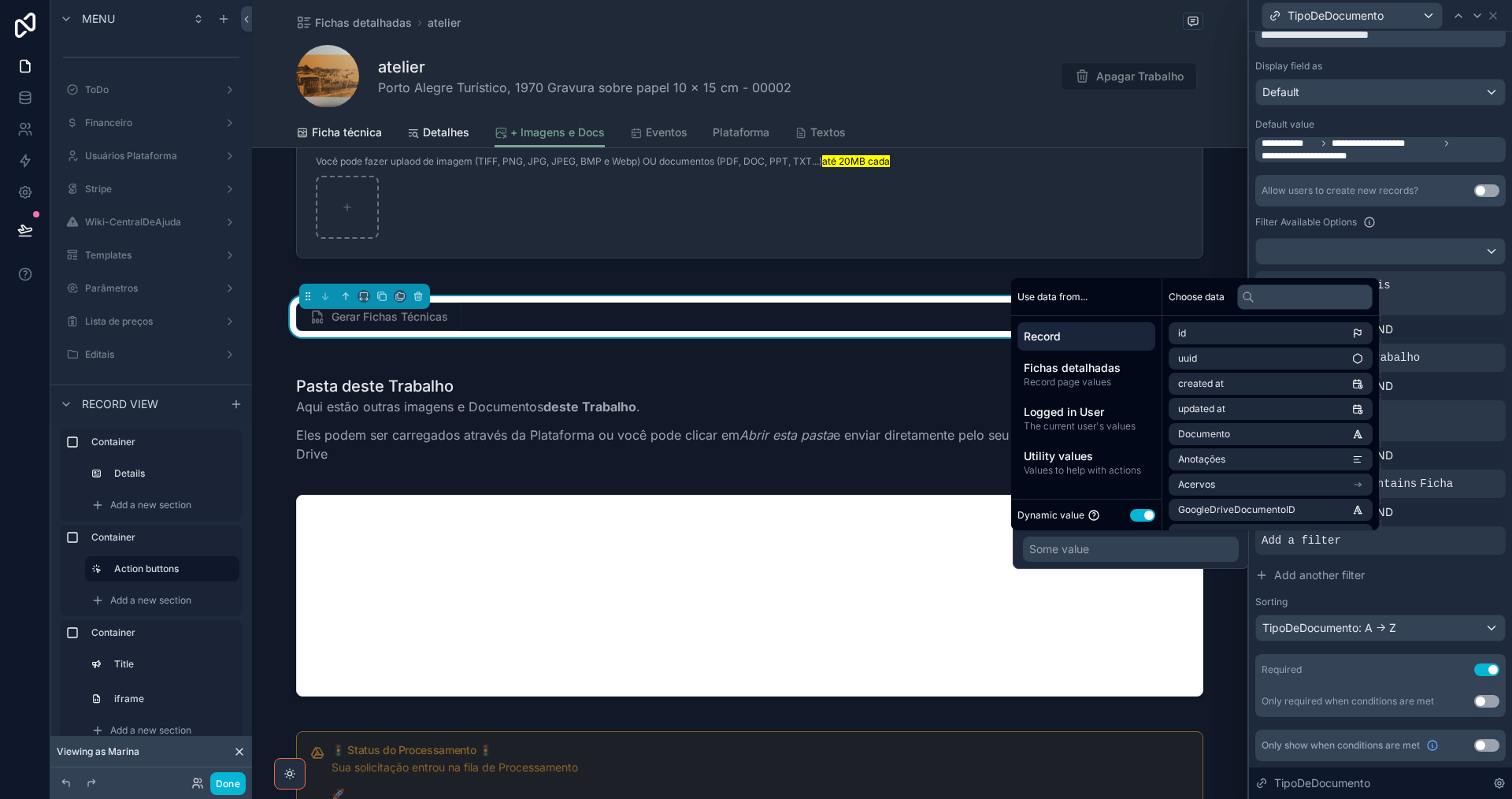
click at [1135, 516] on button "Use setting" at bounding box center [1142, 515] width 25 height 13
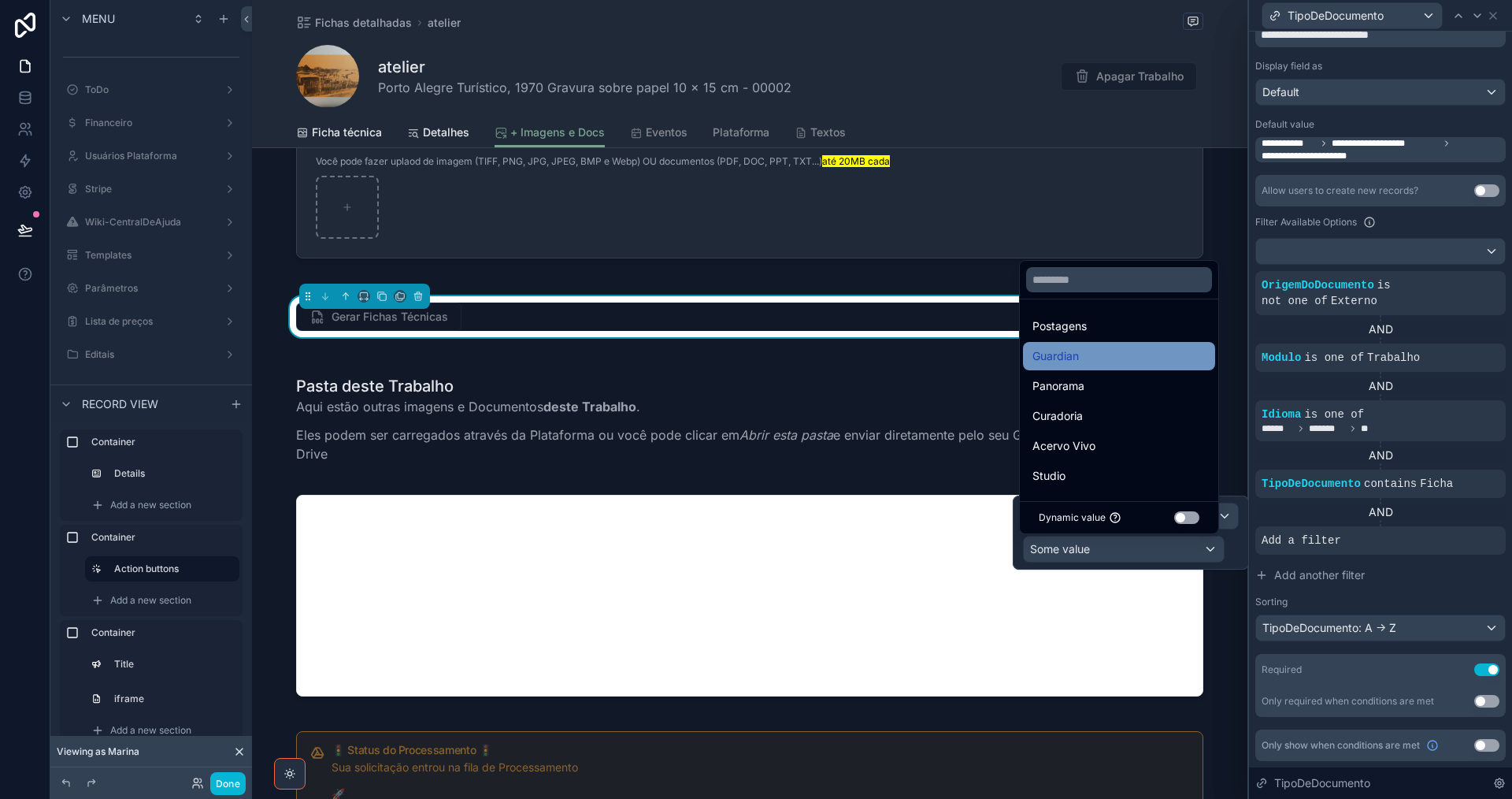
click at [1124, 361] on div "Guardian" at bounding box center [1119, 355] width 174 height 19
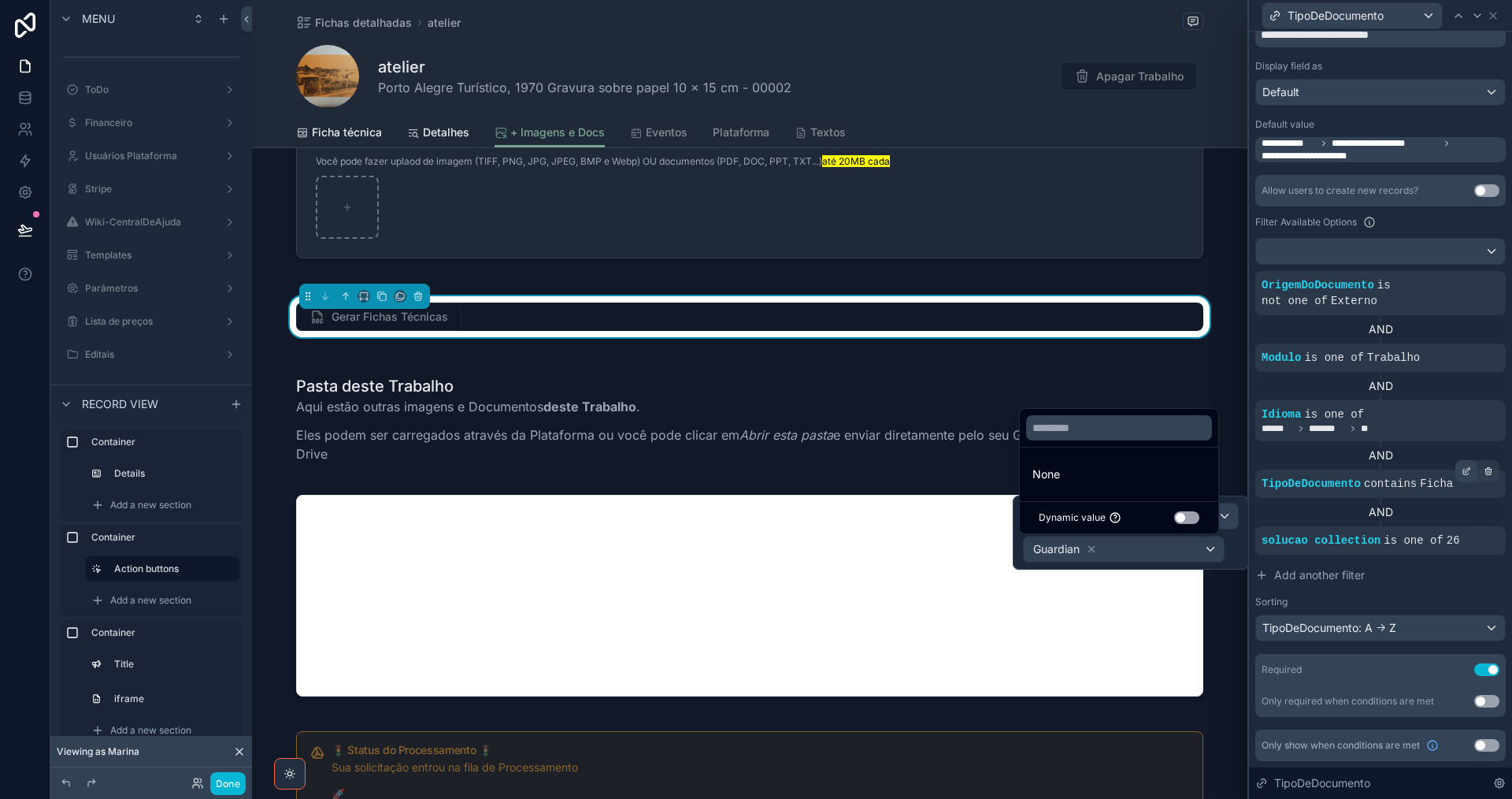
click at [1460, 471] on div at bounding box center [1466, 471] width 22 height 22
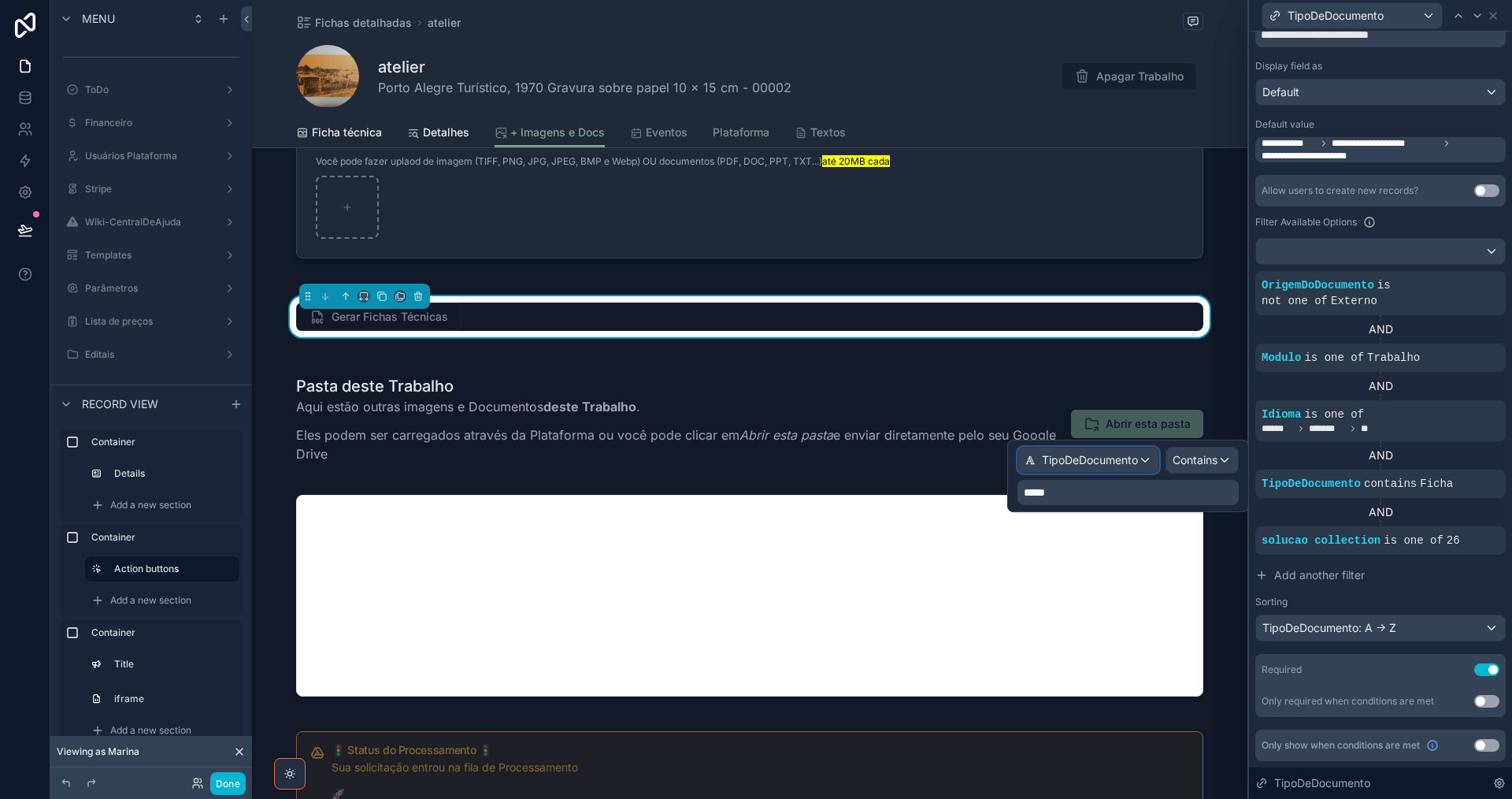
click at [1080, 453] on span "TipoDeDocumento" at bounding box center [1090, 460] width 96 height 16
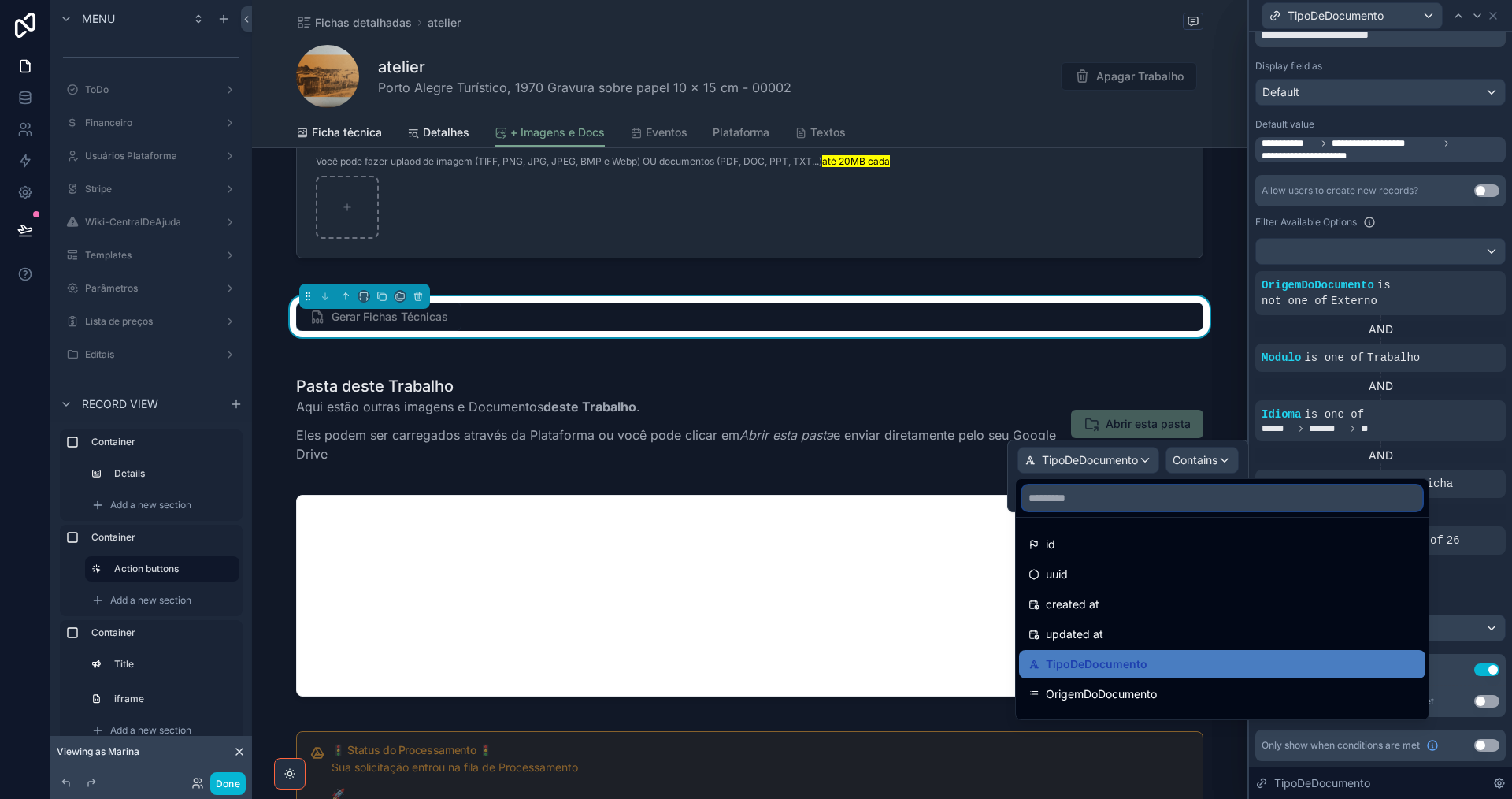
click at [1085, 493] on input "text" at bounding box center [1222, 497] width 400 height 25
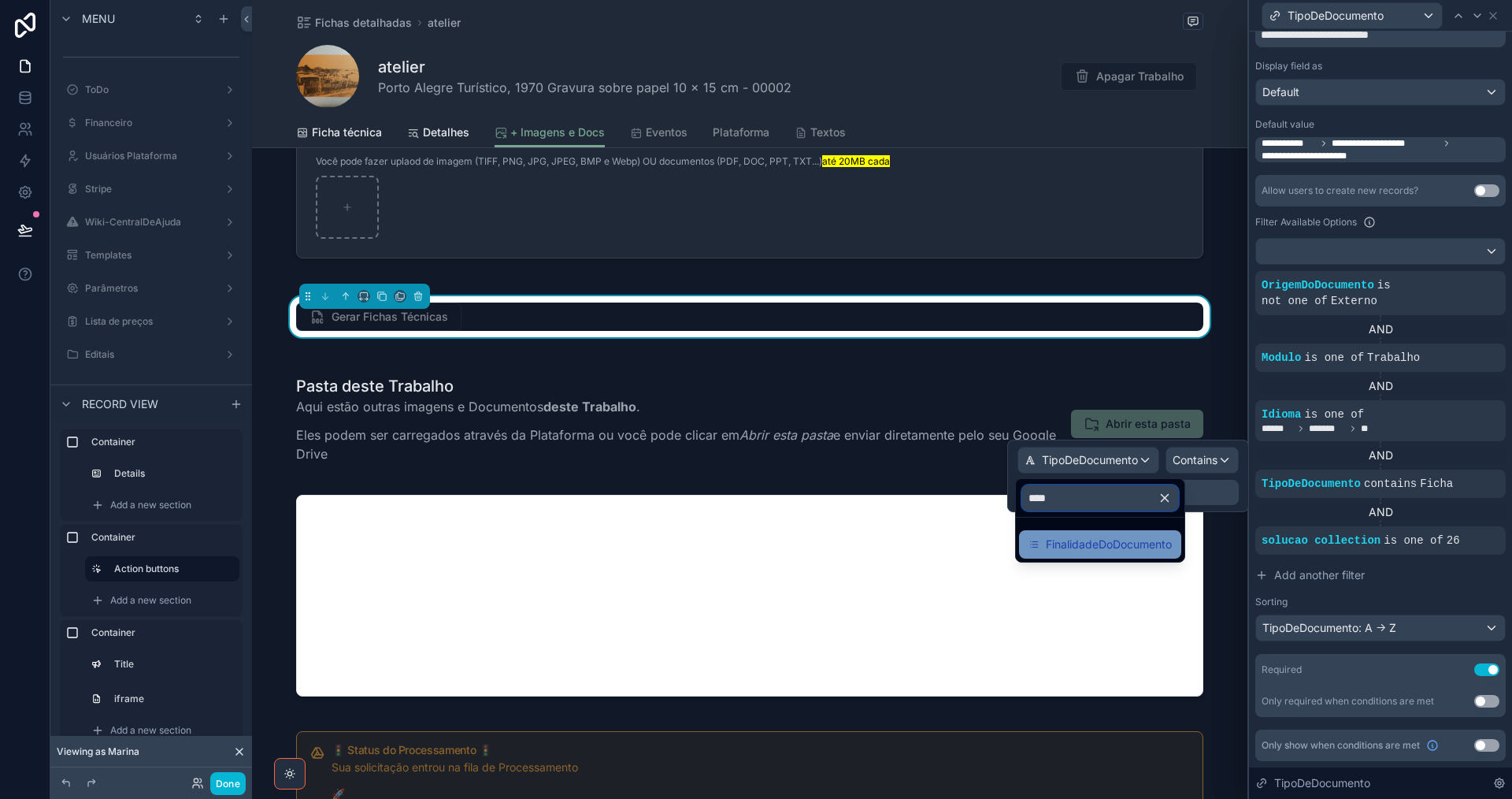
type input "****"
click at [1131, 541] on span "FinalidadeDoDocumento" at bounding box center [1109, 544] width 126 height 19
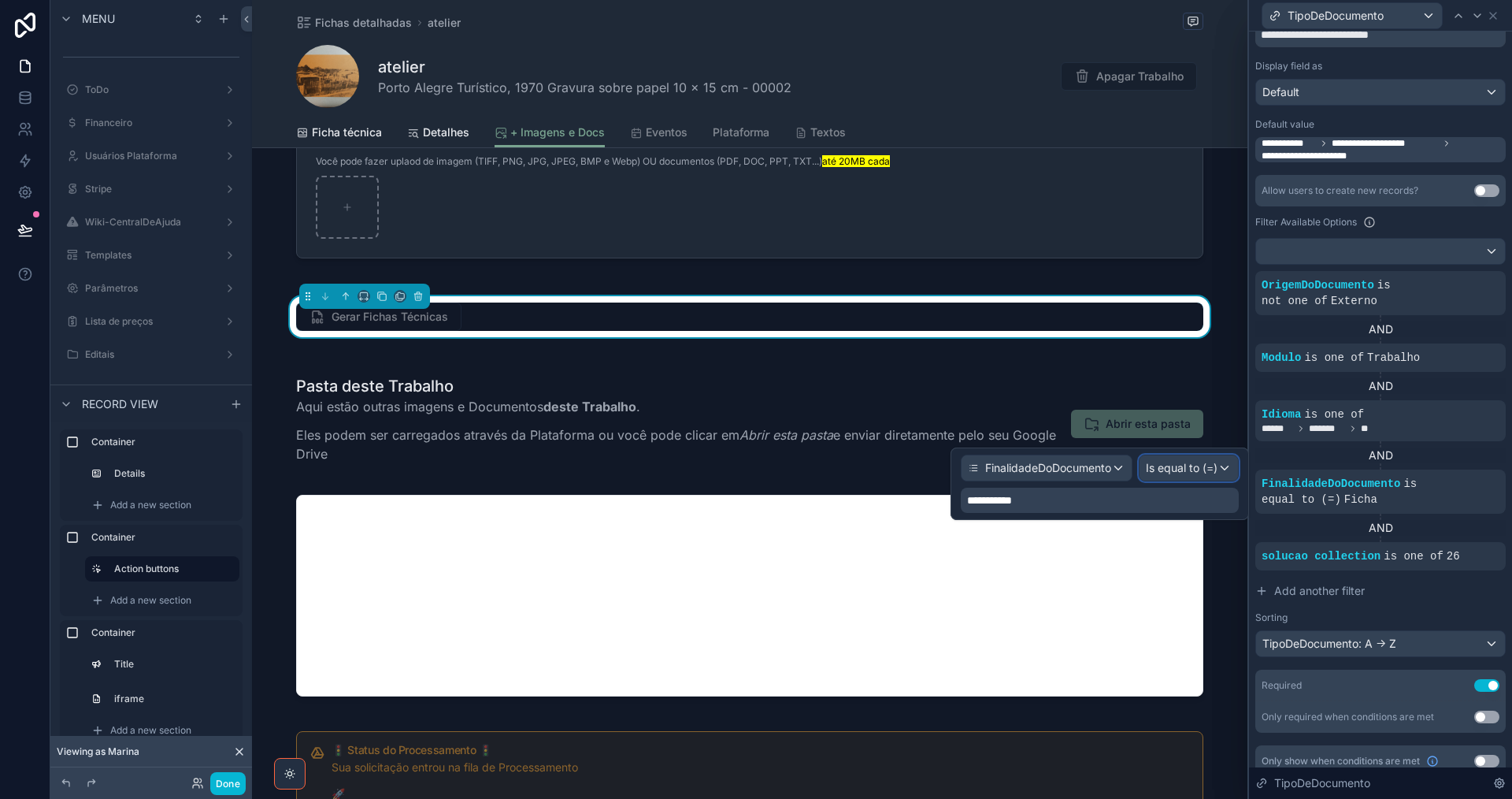
click at [1175, 473] on span "Is equal to (=)" at bounding box center [1182, 468] width 72 height 16
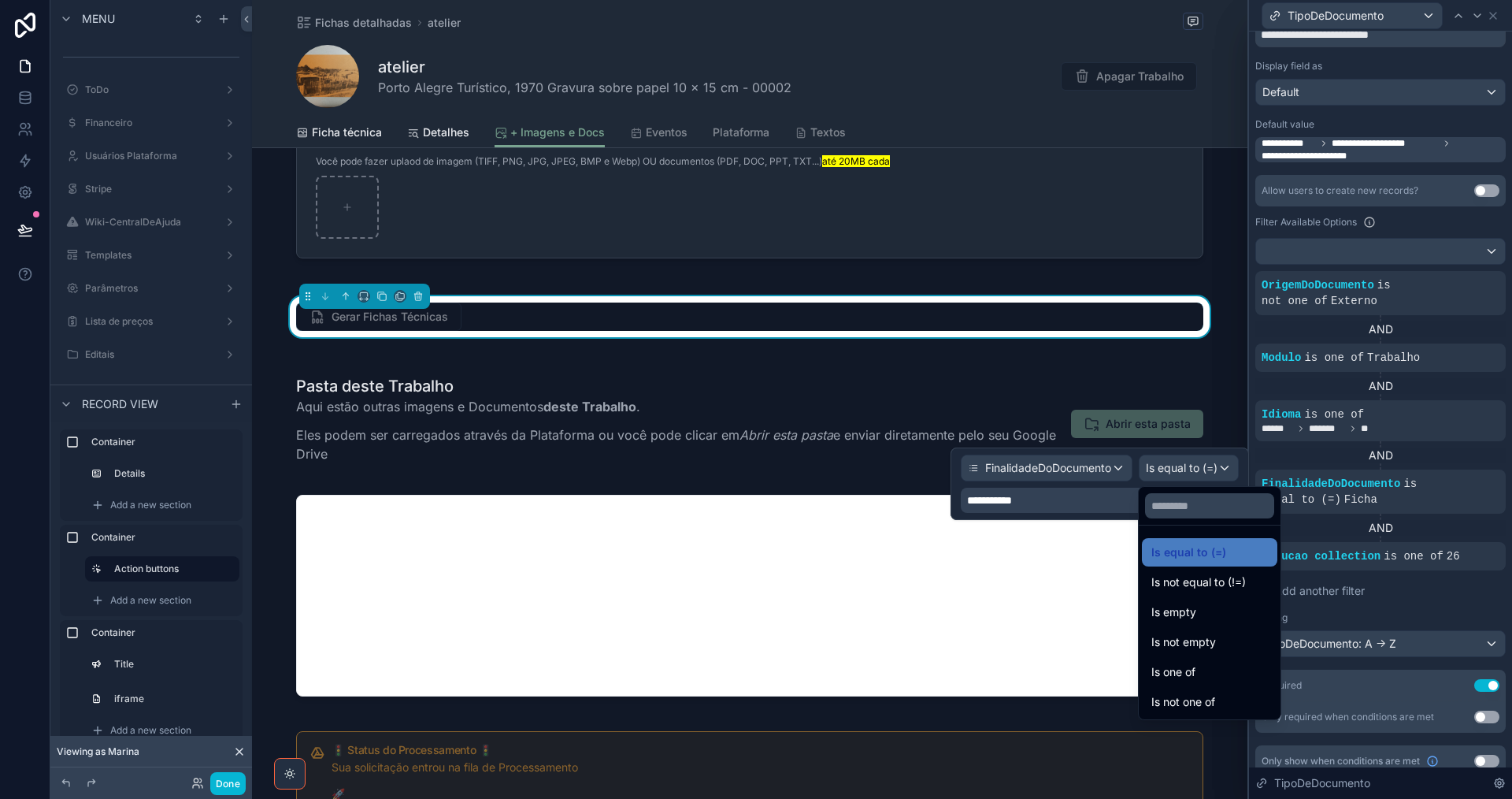
click at [1175, 473] on div at bounding box center [1100, 483] width 299 height 72
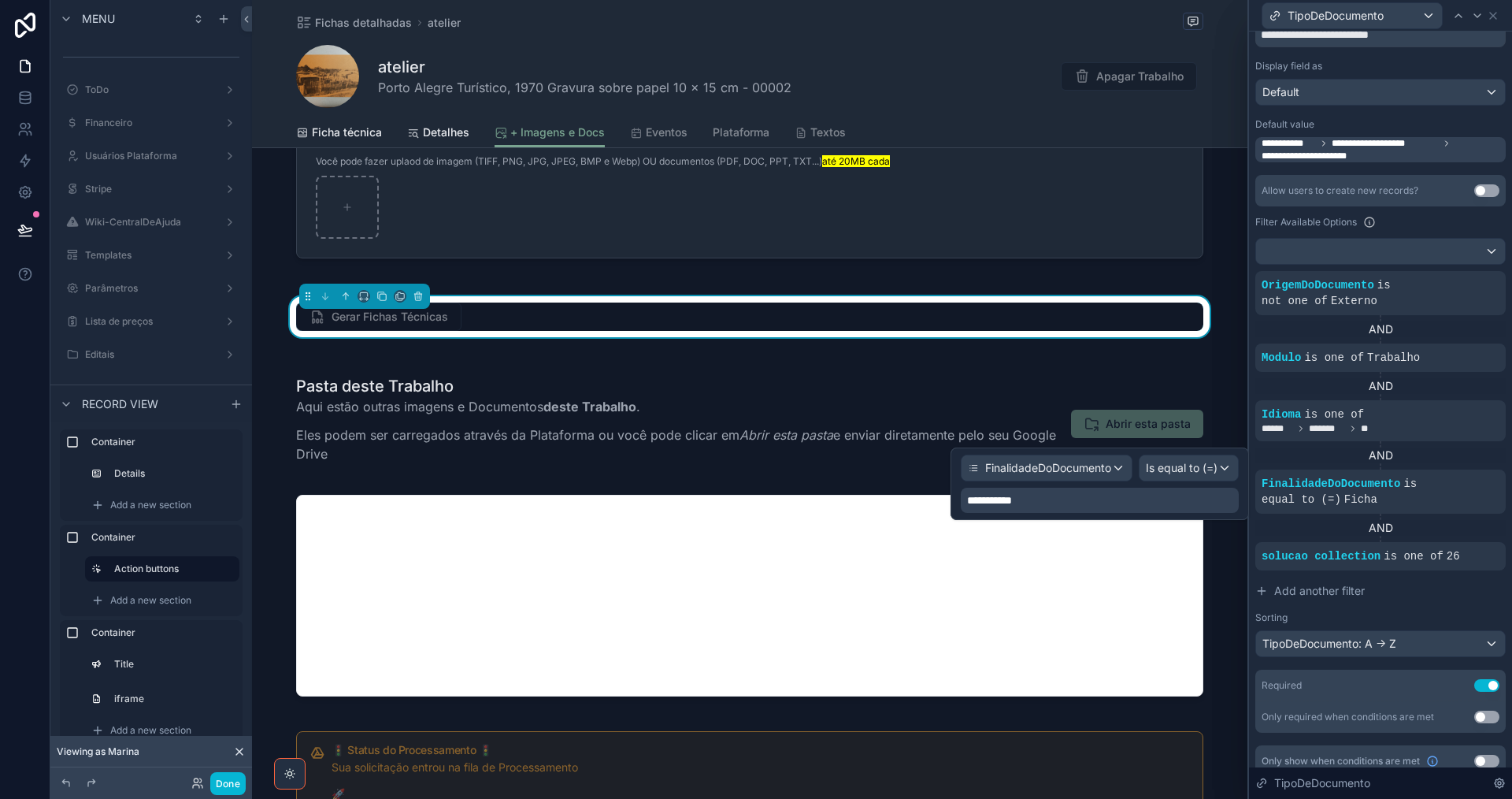
click at [1095, 495] on div "**********" at bounding box center [1100, 500] width 278 height 25
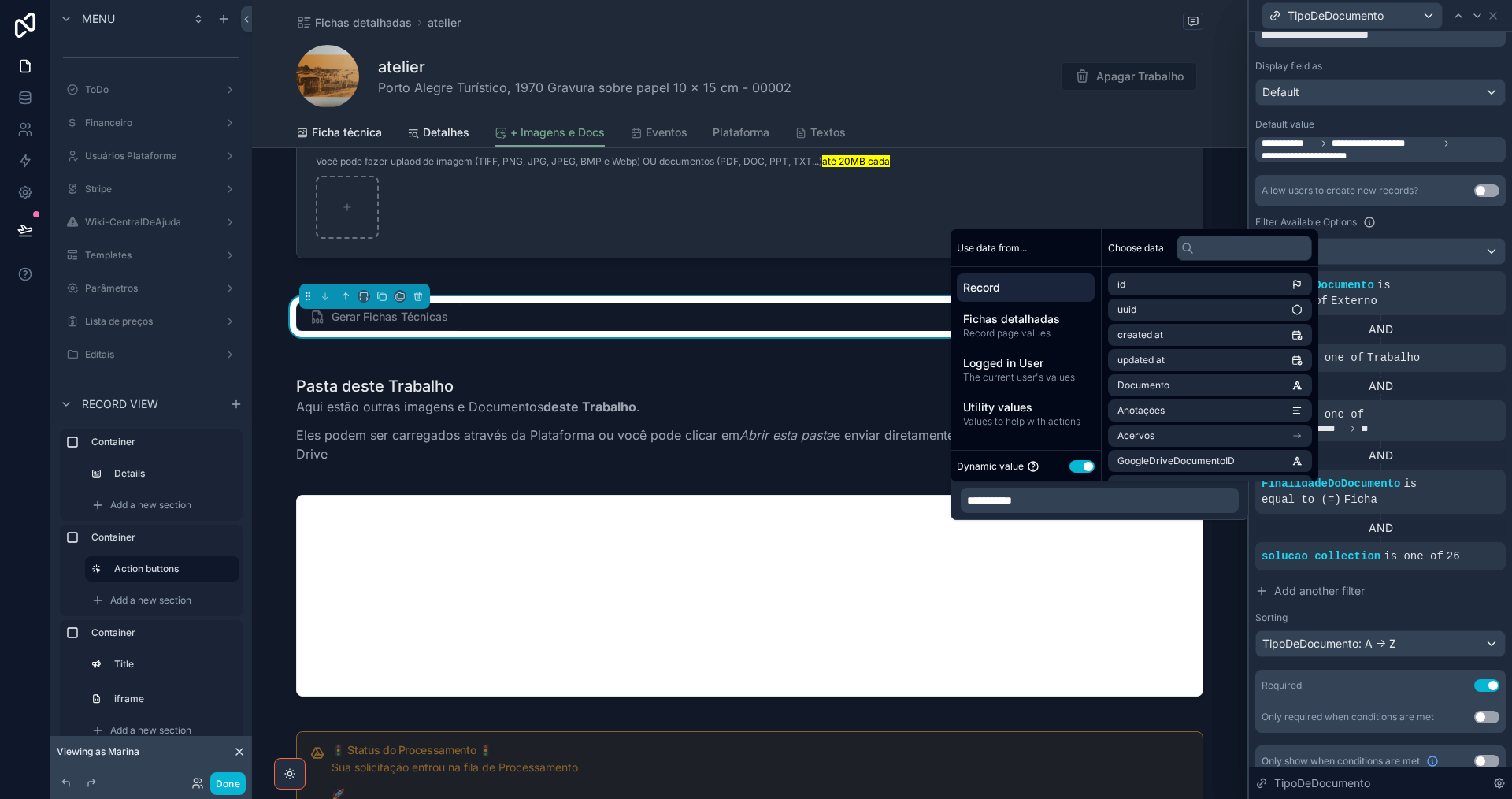
click at [1081, 468] on button "Use setting" at bounding box center [1082, 466] width 25 height 13
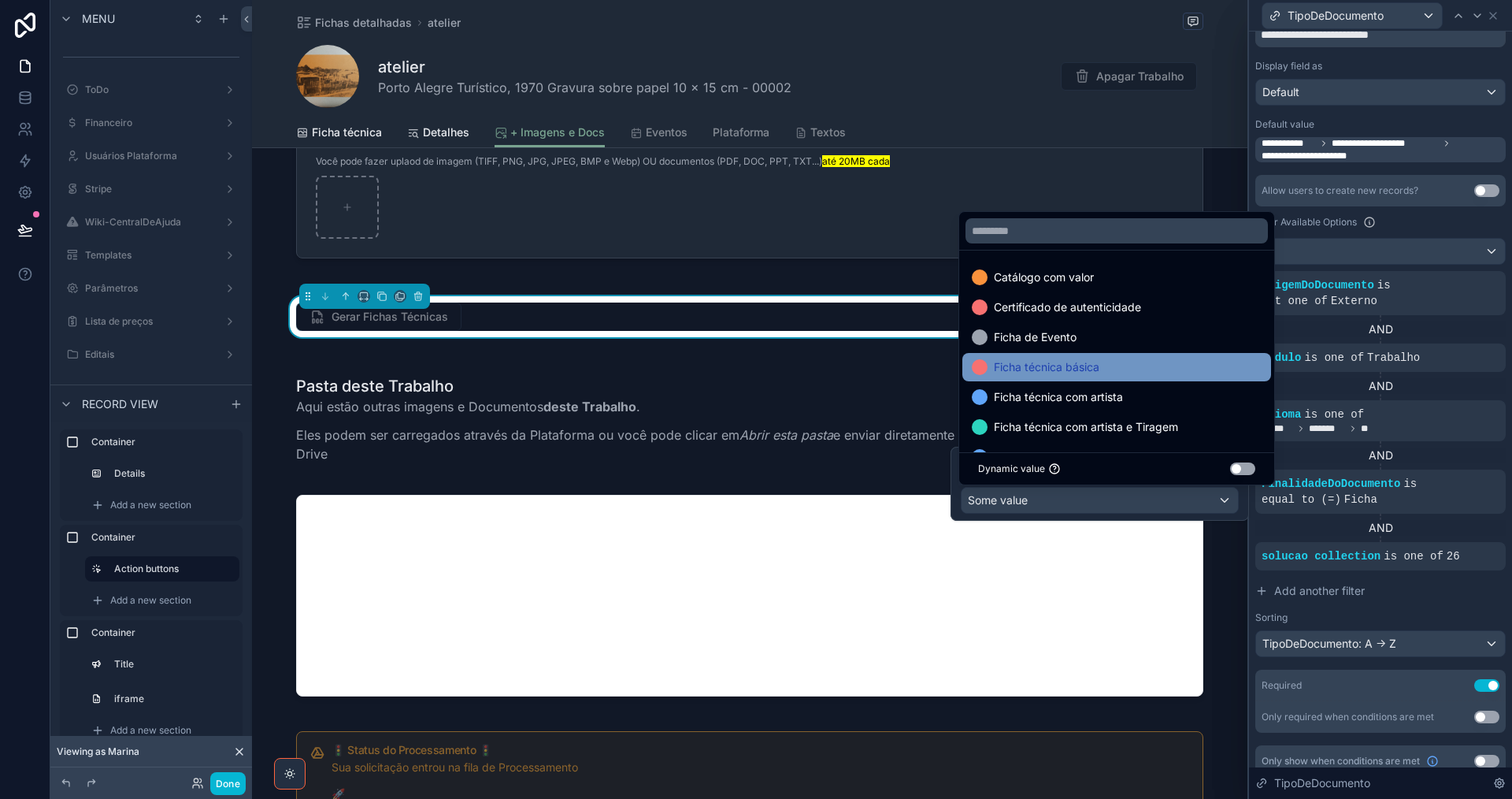
click at [1139, 371] on div "Ficha técnica básica" at bounding box center [1117, 367] width 290 height 19
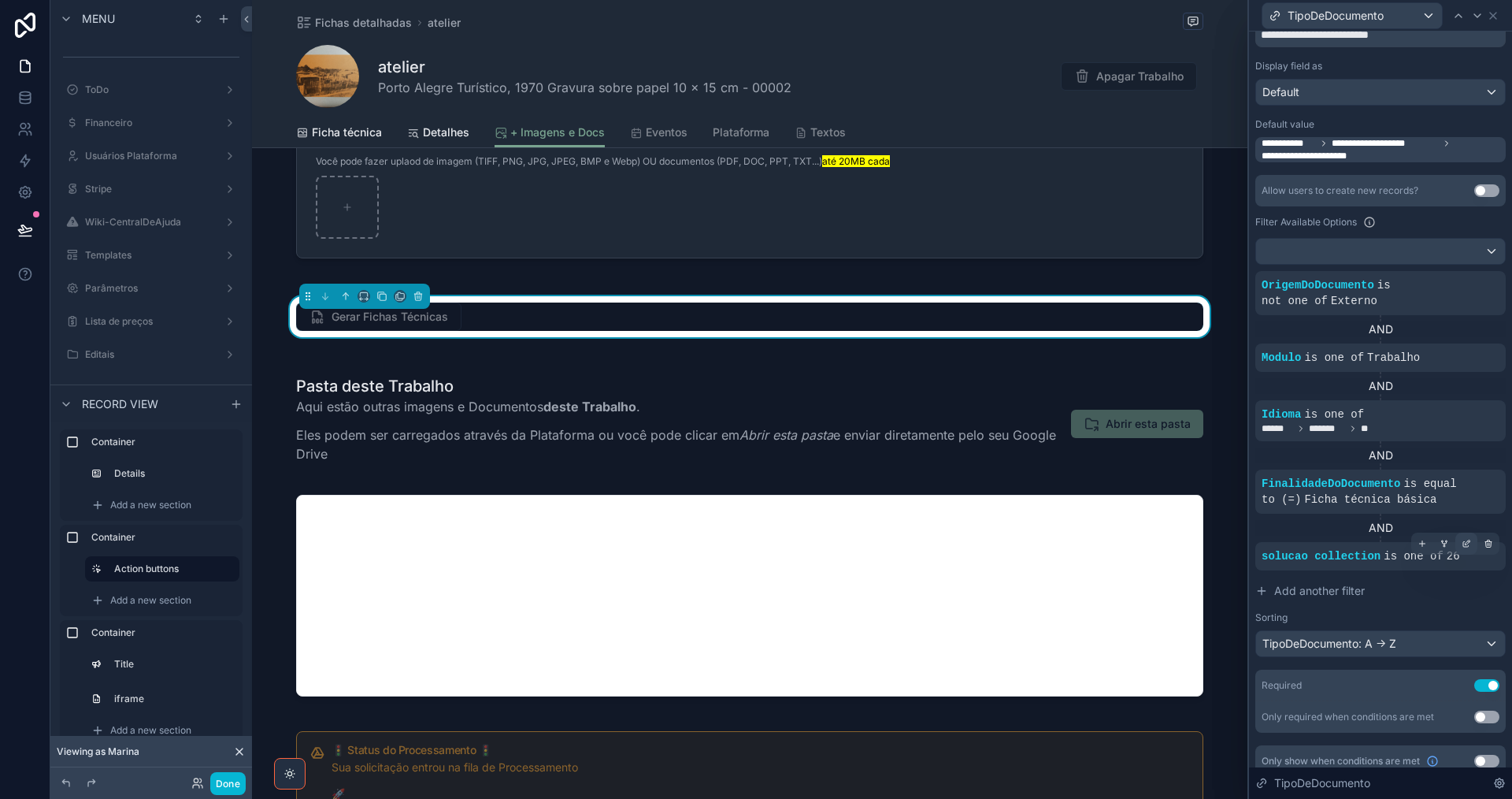
click at [1462, 544] on icon at bounding box center [1466, 543] width 10 height 10
click at [1397, 602] on button "Add another filter" at bounding box center [1380, 591] width 251 height 29
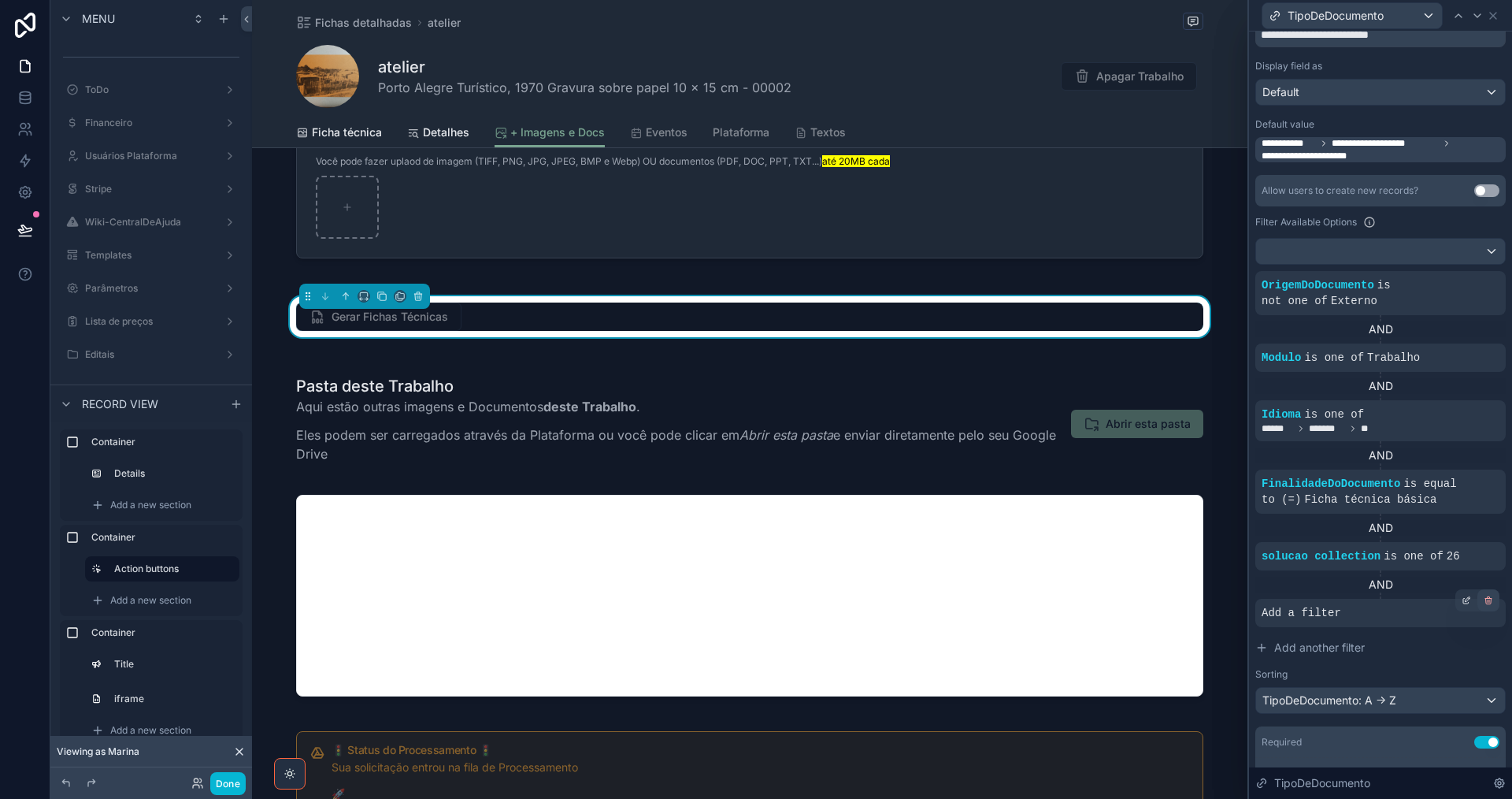
click at [1477, 605] on div at bounding box center [1488, 599] width 22 height 22
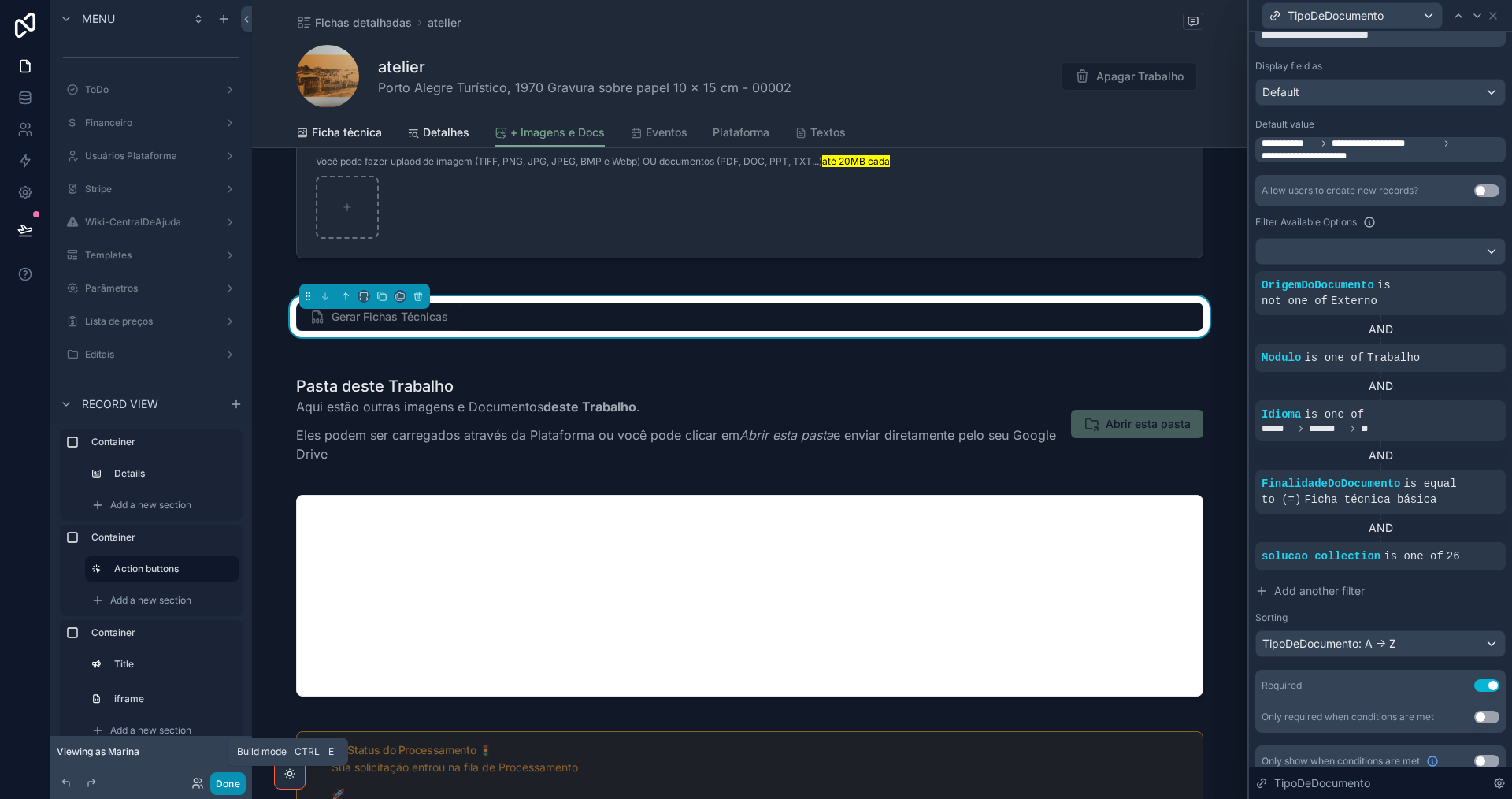
click at [227, 781] on button "Done" at bounding box center [228, 784] width 36 height 23
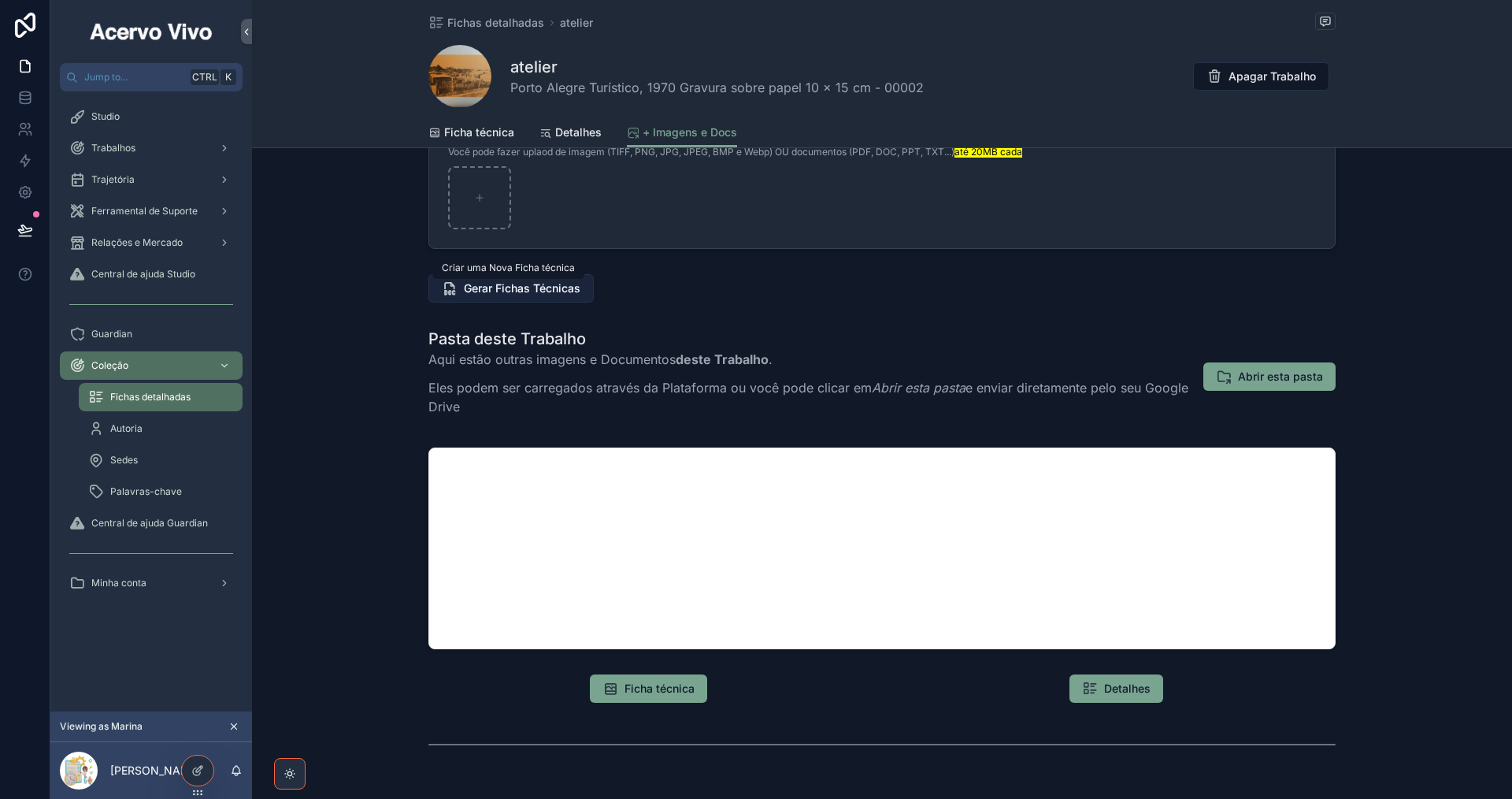
click at [508, 292] on span "Gerar Fichas Técnicas" at bounding box center [522, 288] width 116 height 16
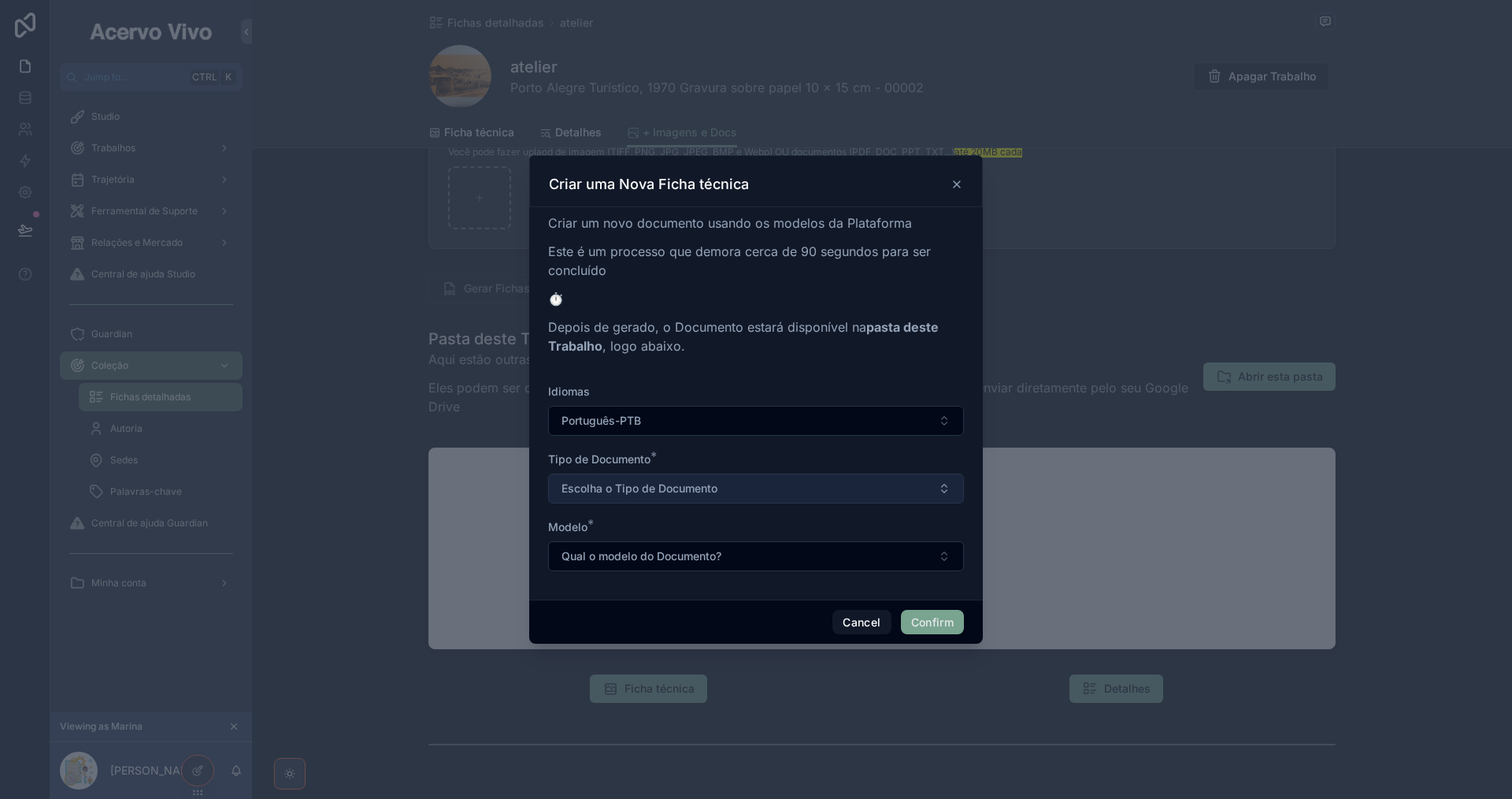
click at [778, 489] on button "Escolha o Tipo de Documento" at bounding box center [756, 488] width 416 height 30
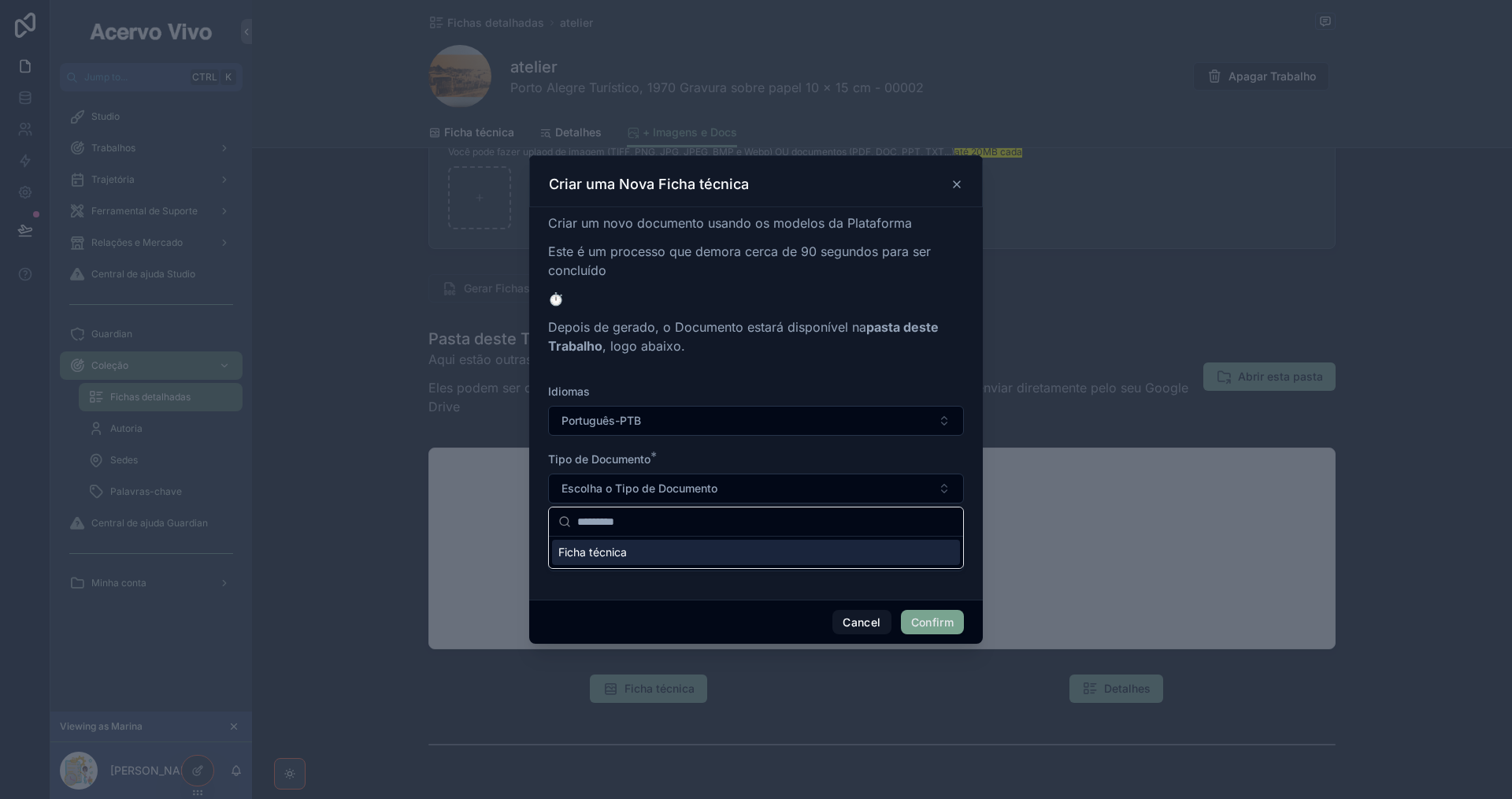
click at [779, 549] on div "Ficha técnica" at bounding box center [756, 552] width 408 height 25
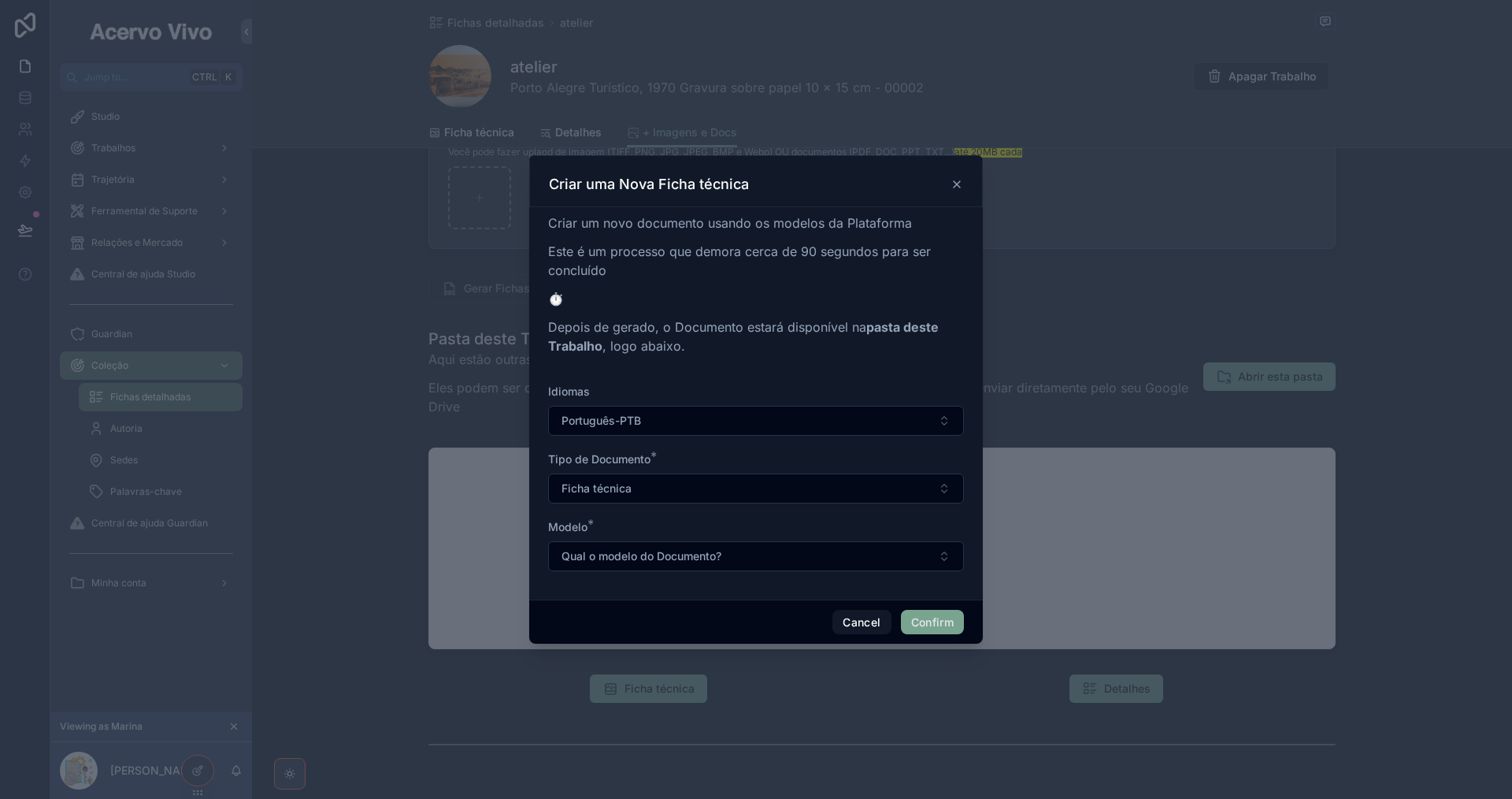
click at [779, 549] on button "Qual o modelo do Documento?" at bounding box center [756, 556] width 416 height 30
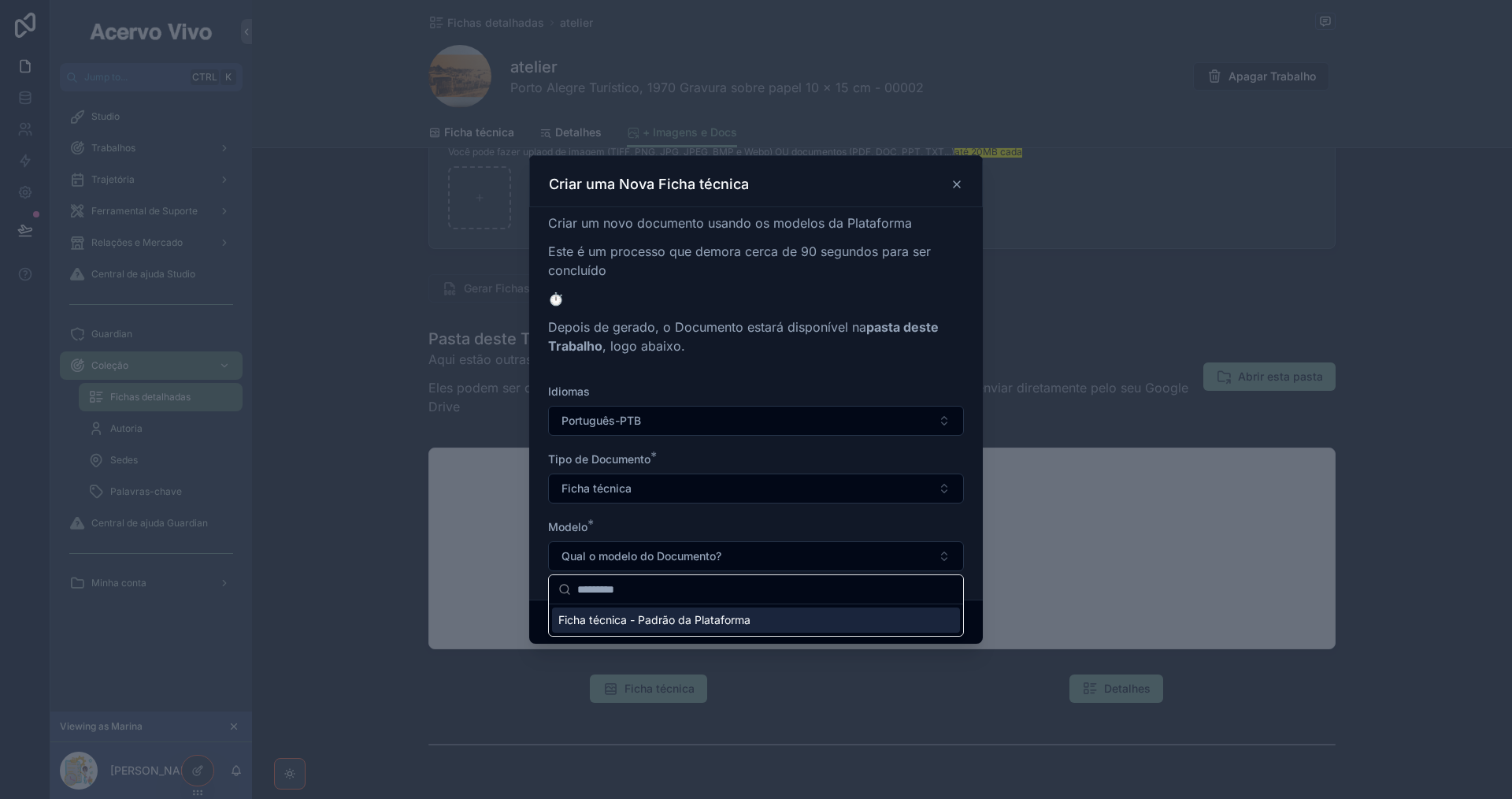
click at [793, 625] on div "Ficha técnica - Padrão da Plataforma" at bounding box center [756, 620] width 408 height 25
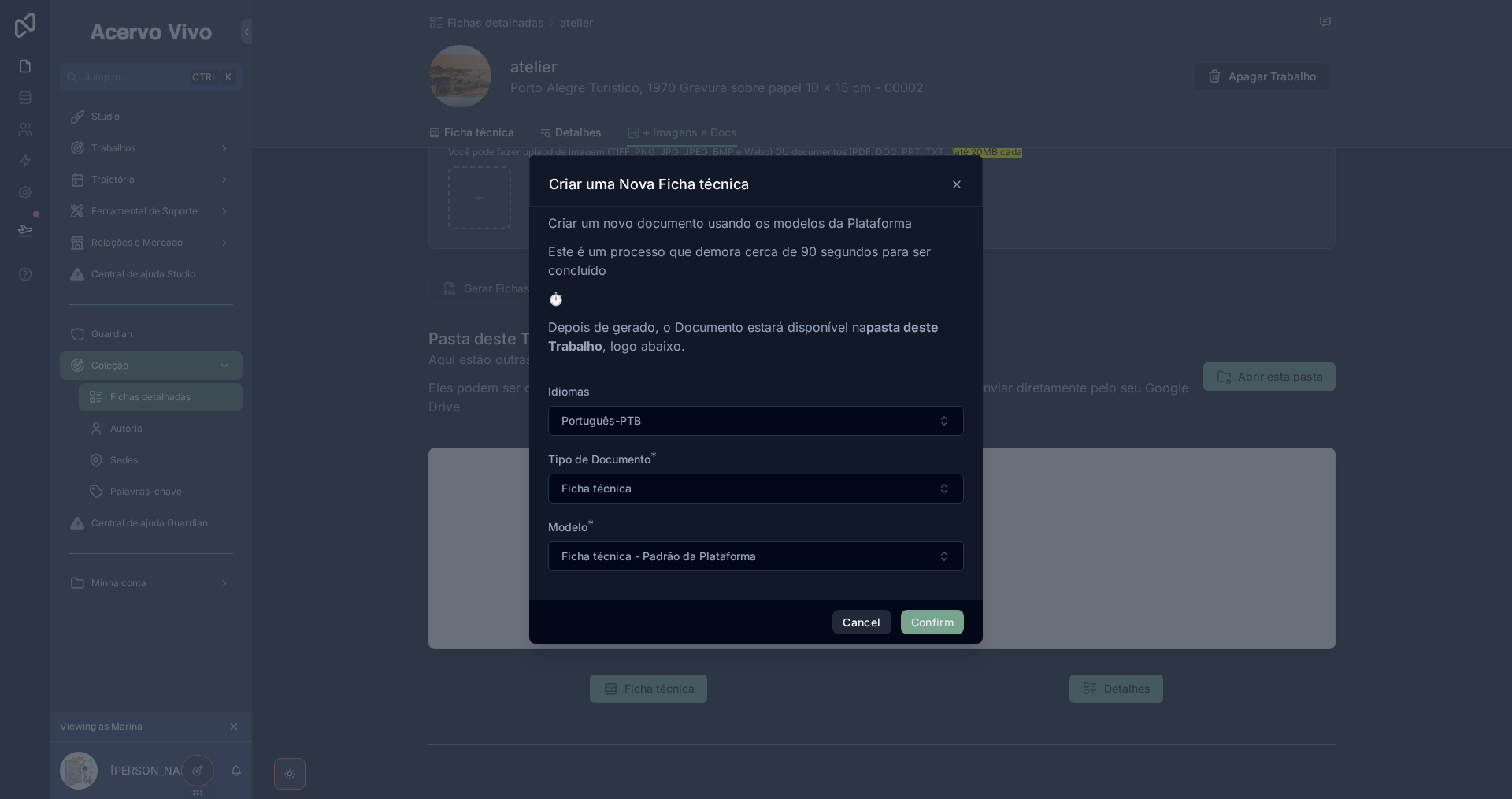
click at [852, 625] on button "Cancel" at bounding box center [861, 622] width 58 height 25
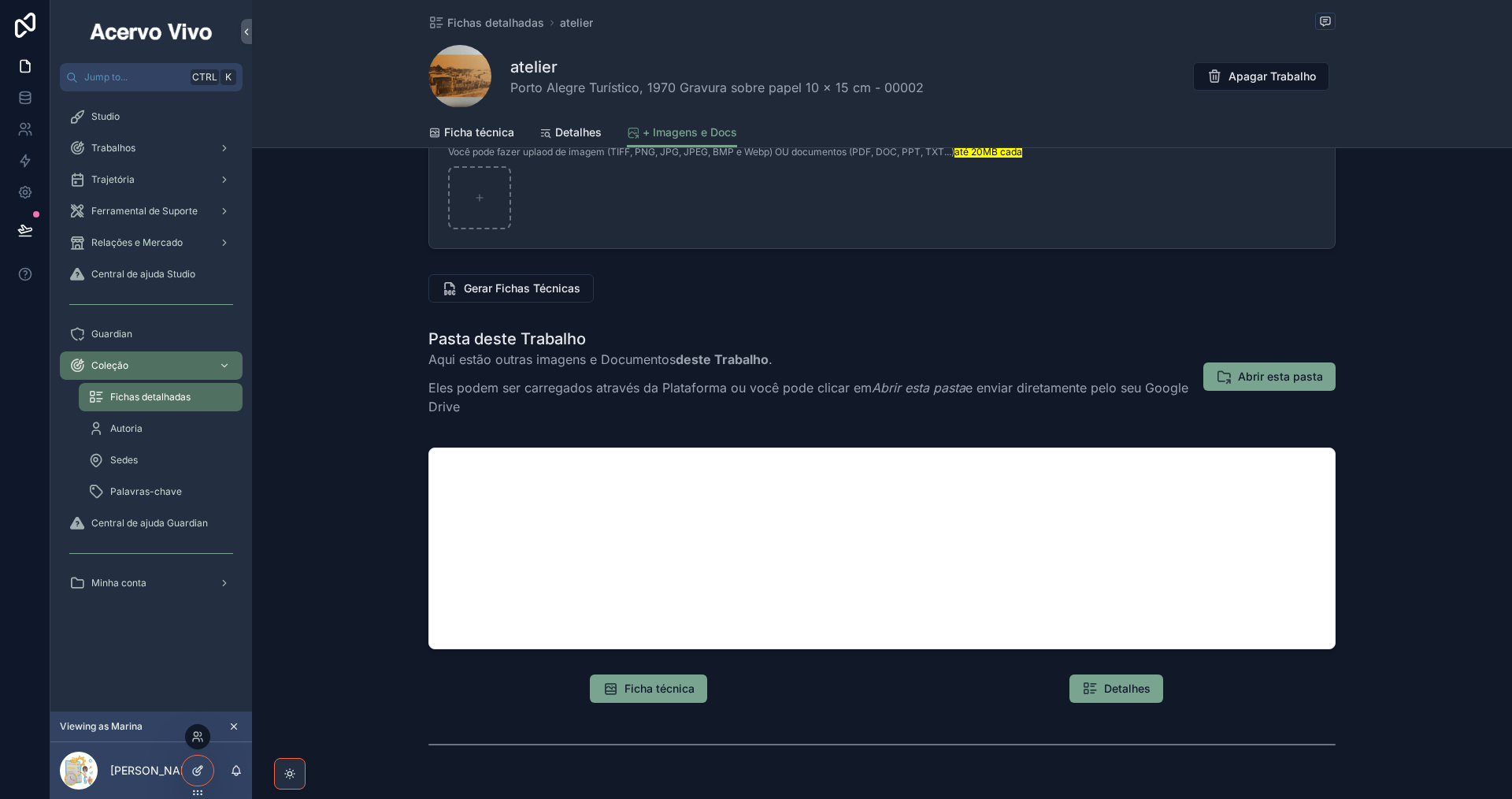
drag, startPoint x: 192, startPoint y: 773, endPoint x: 247, endPoint y: 752, distance: 58.9
click at [191, 774] on icon at bounding box center [198, 770] width 13 height 13
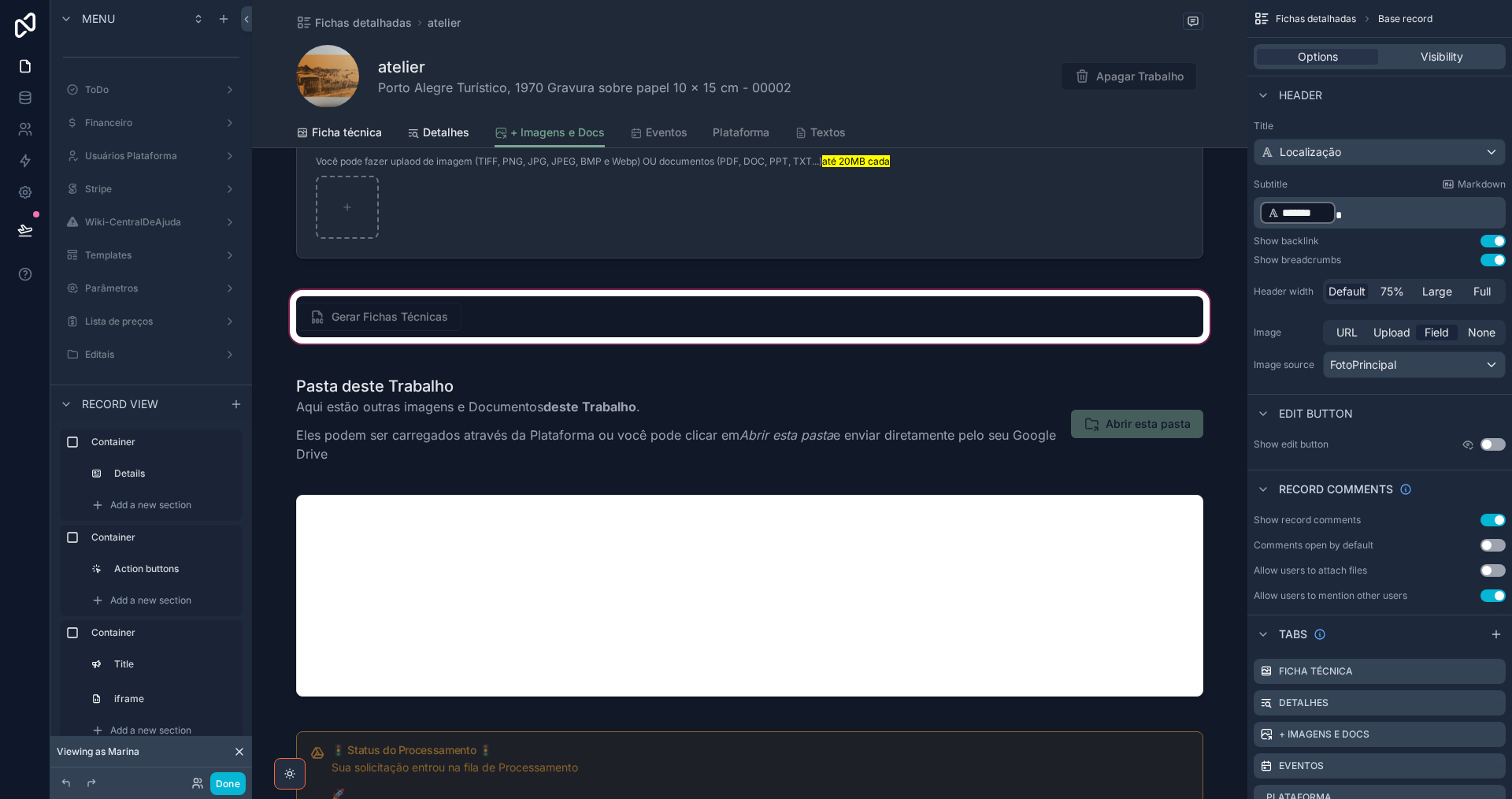
click at [496, 300] on div "scrollable content" at bounding box center [750, 316] width 996 height 60
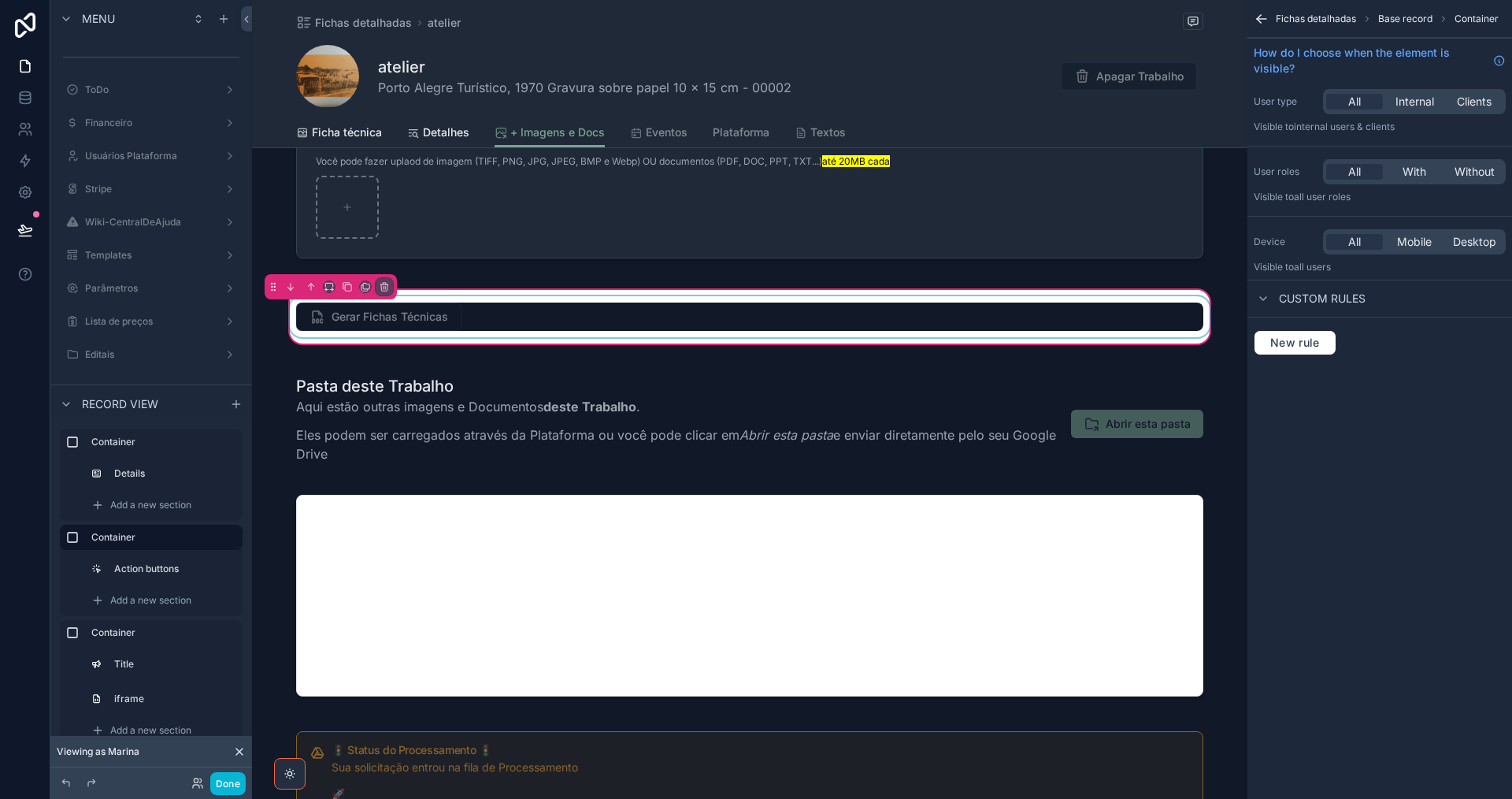
click at [497, 318] on div "scrollable content" at bounding box center [749, 317] width 926 height 41
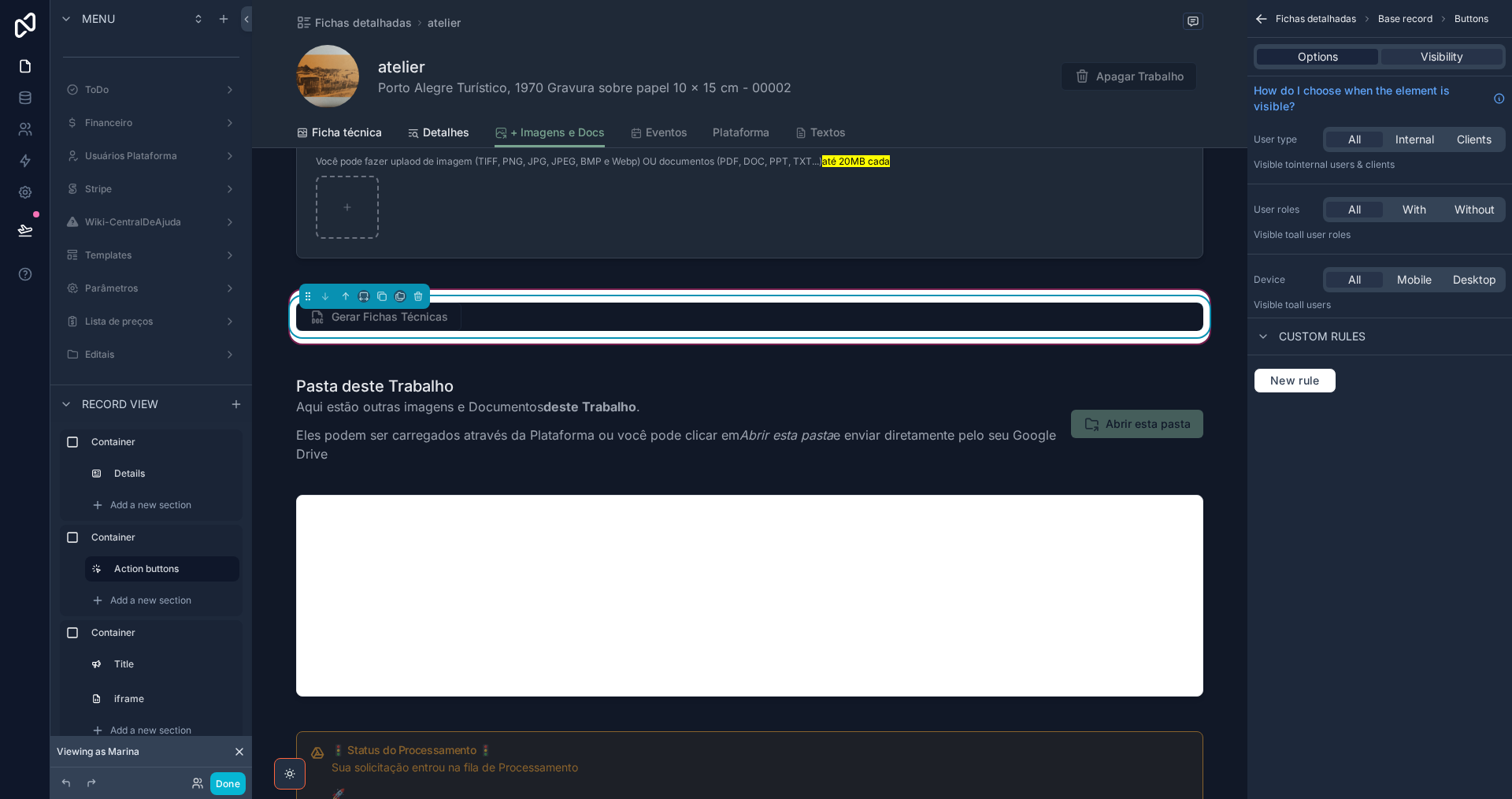
click at [1296, 55] on div "Options" at bounding box center [1318, 57] width 122 height 16
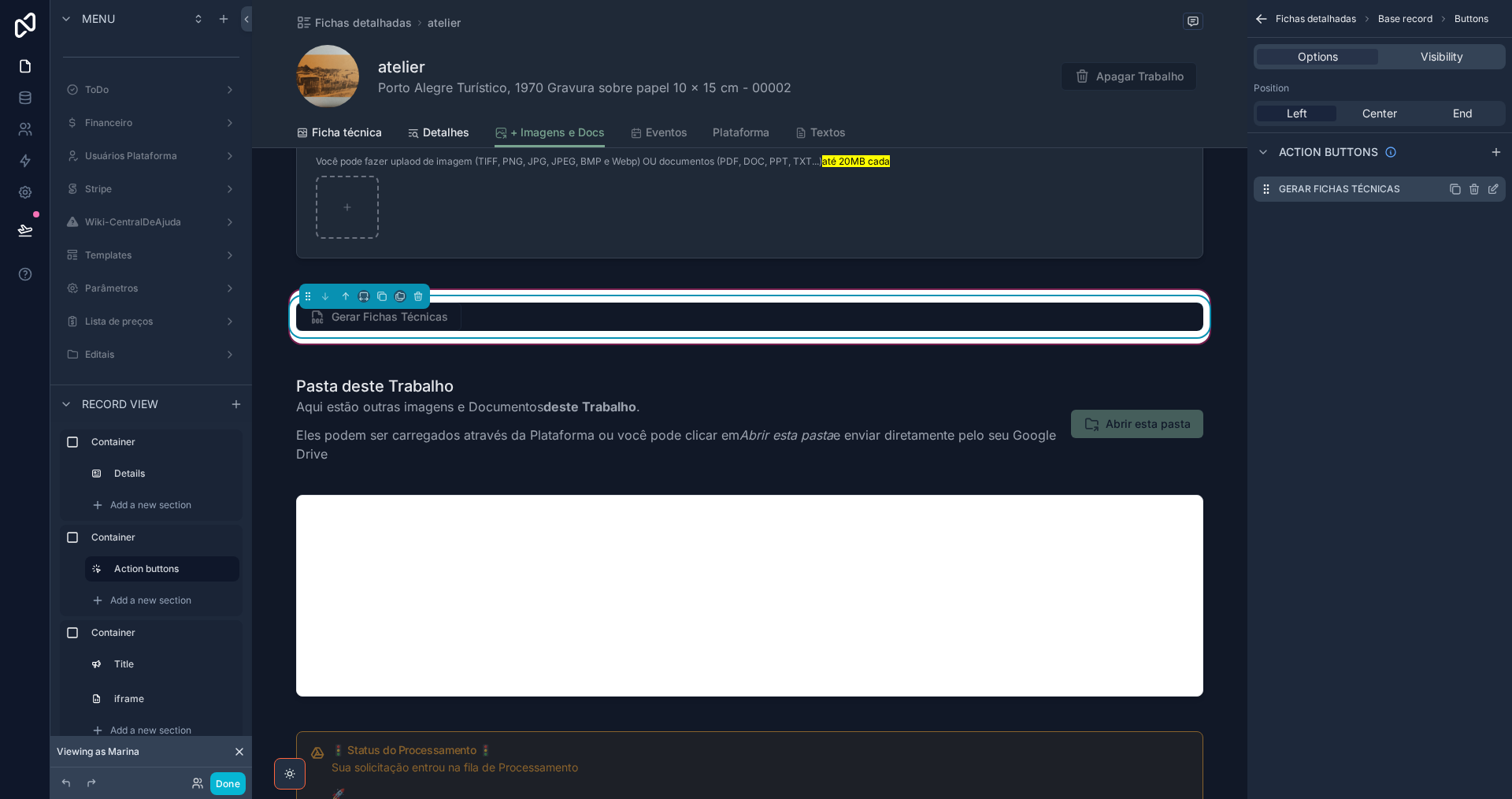
click at [1495, 192] on icon "scrollable content" at bounding box center [1493, 189] width 13 height 13
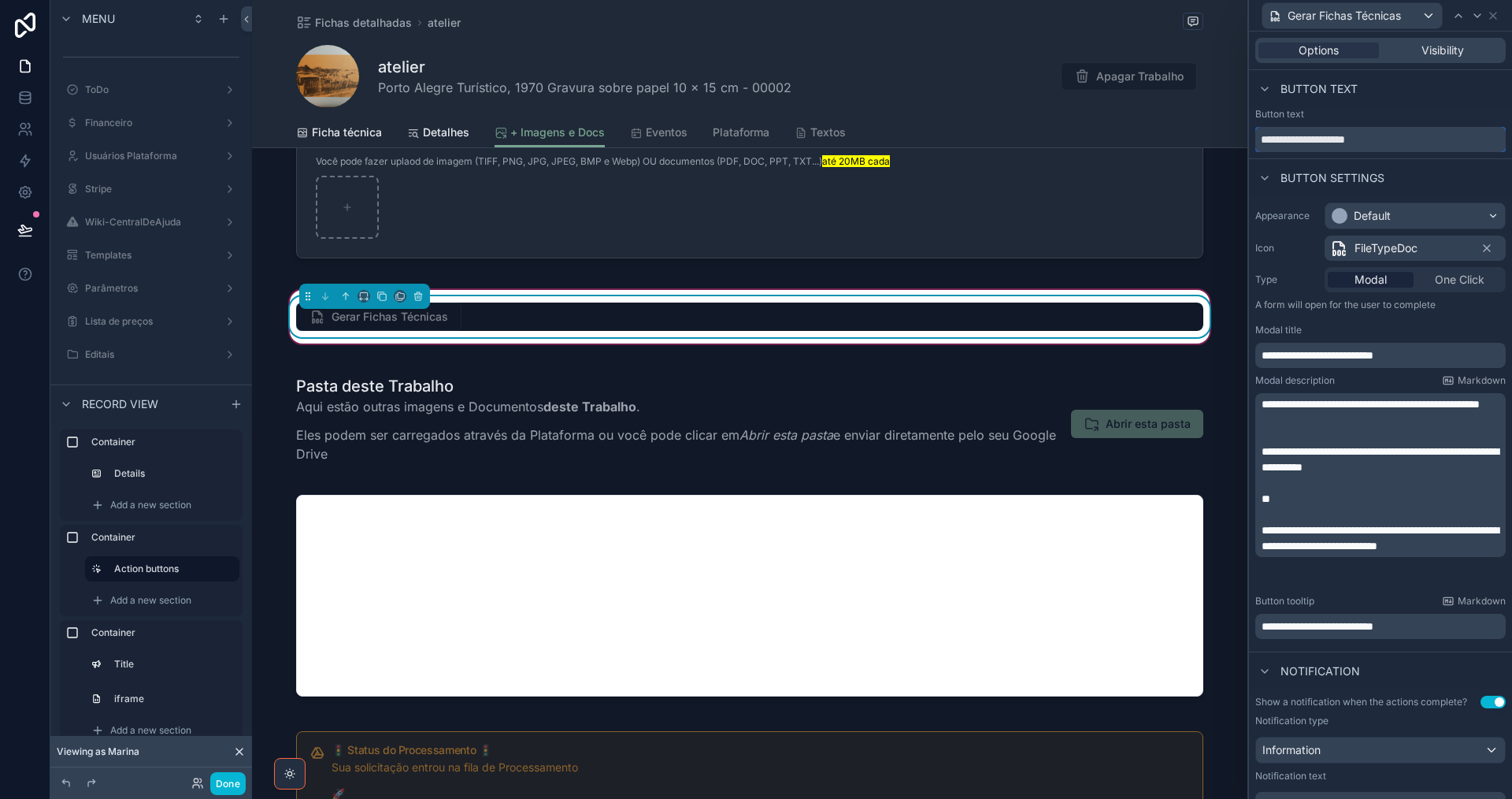
click at [1323, 143] on input "**********" at bounding box center [1380, 140] width 251 height 25
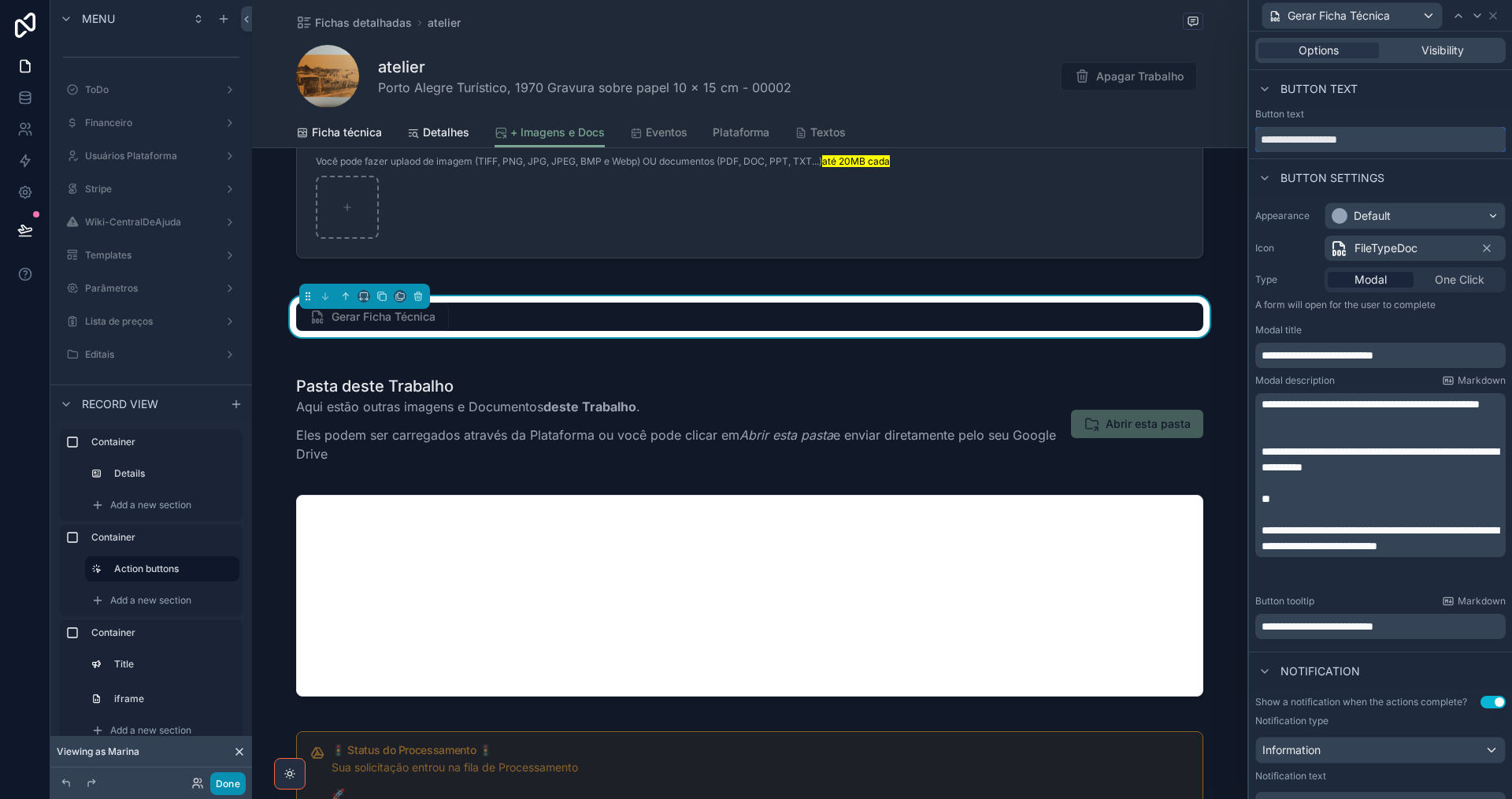
type input "**********"
click at [234, 789] on button "Done" at bounding box center [228, 784] width 36 height 23
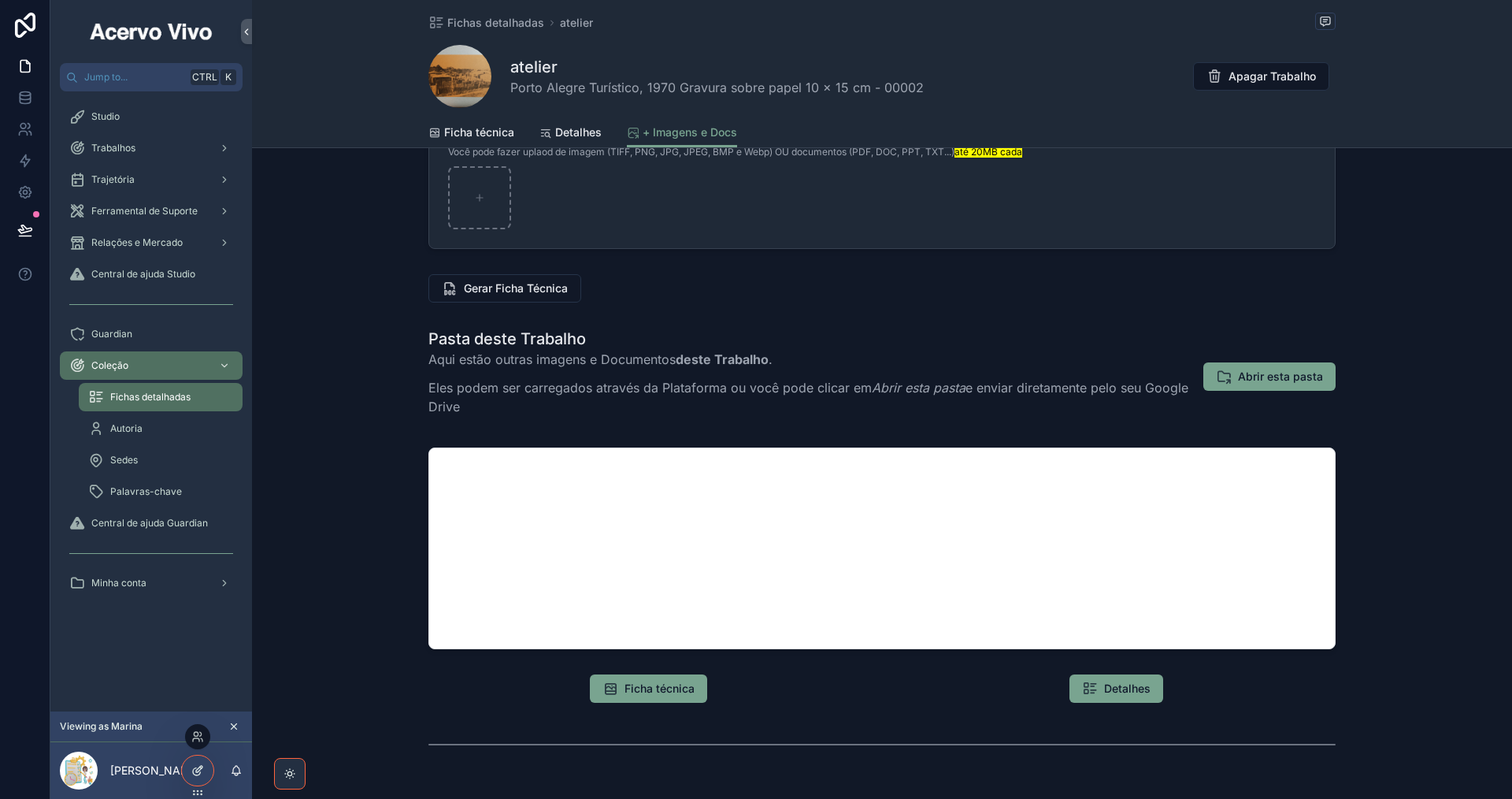
click at [206, 764] on div at bounding box center [197, 769] width 31 height 30
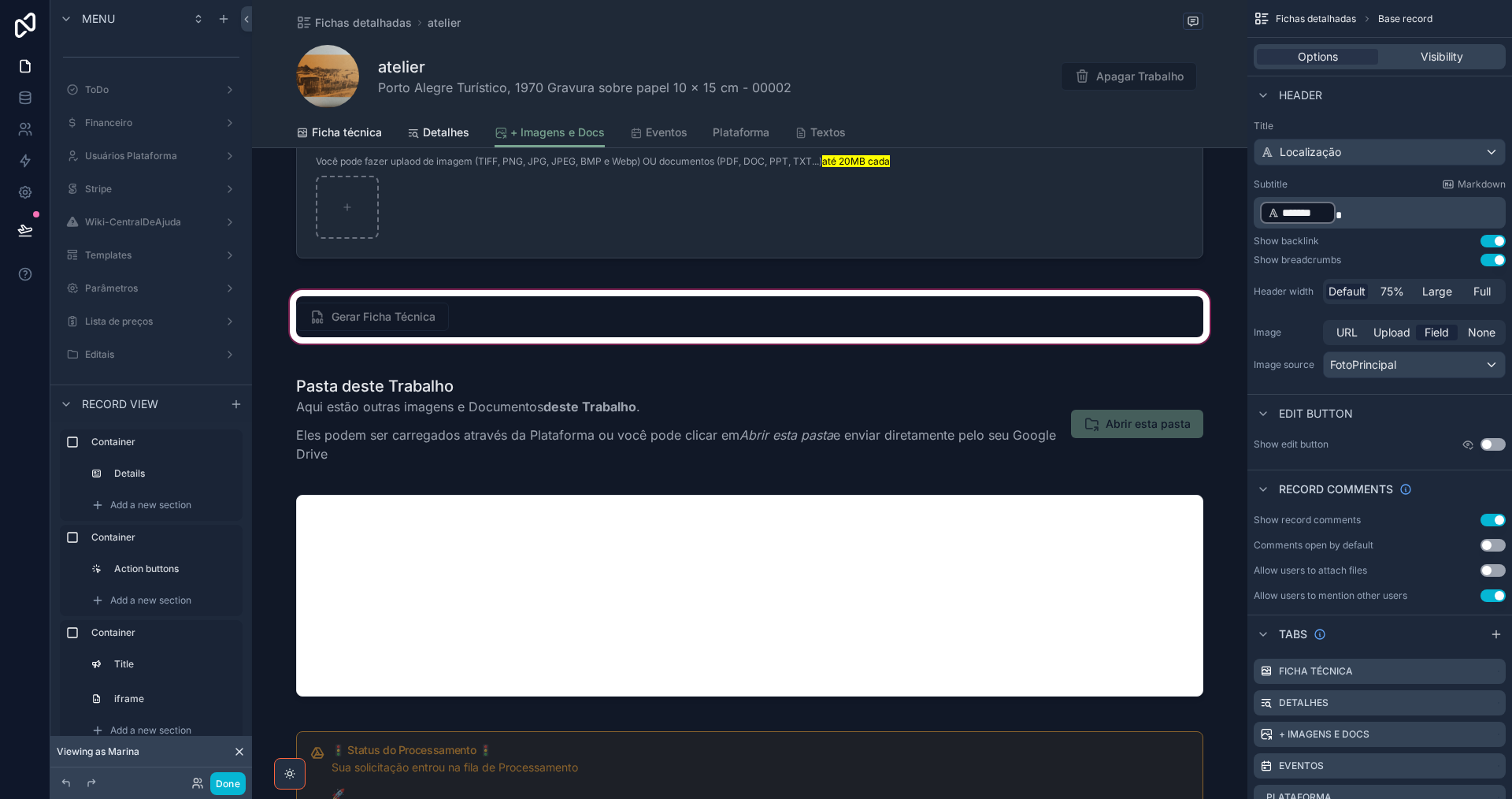
click at [529, 318] on div "scrollable content" at bounding box center [750, 316] width 996 height 60
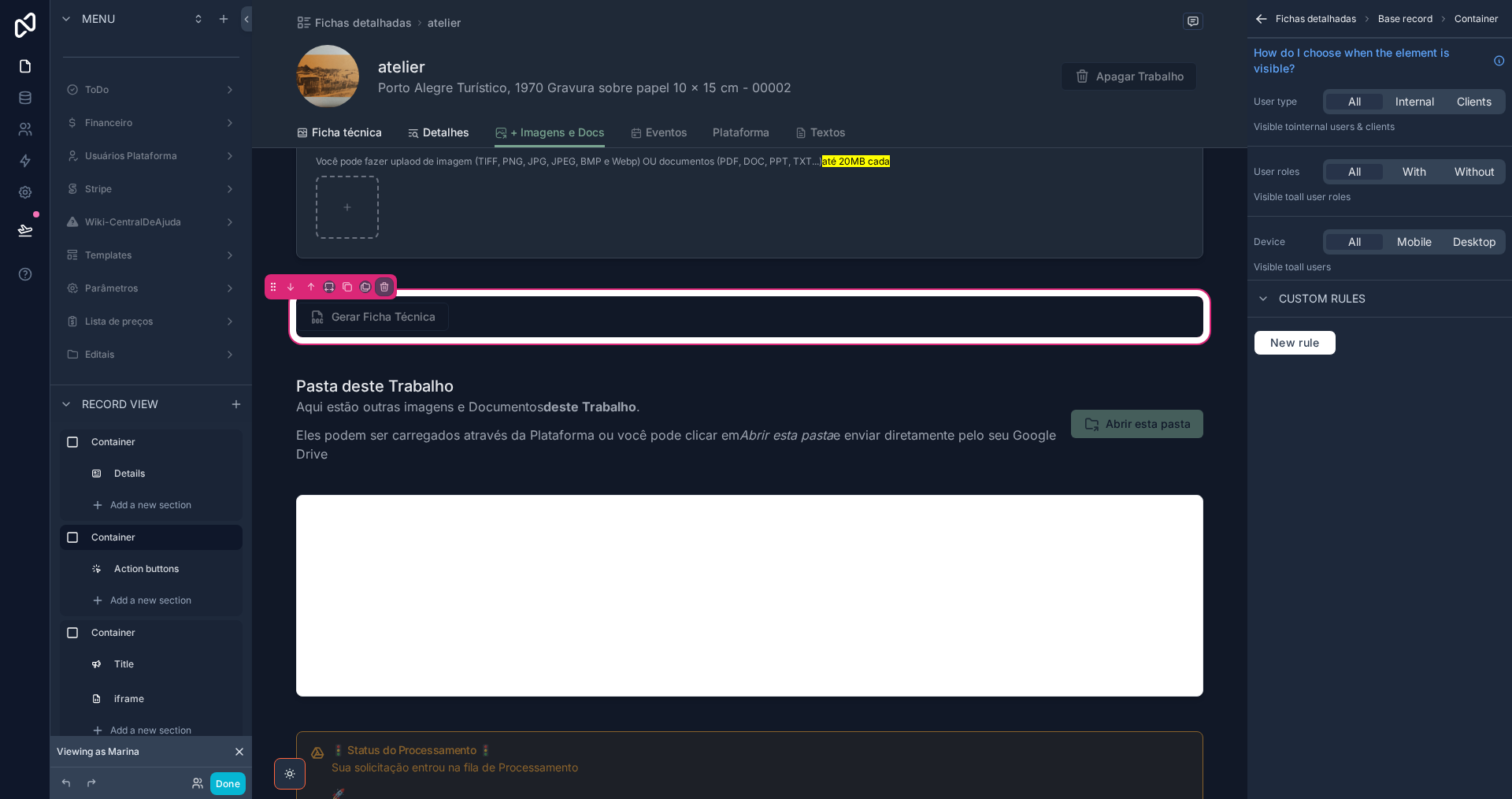
click at [529, 318] on div "scrollable content" at bounding box center [749, 317] width 926 height 41
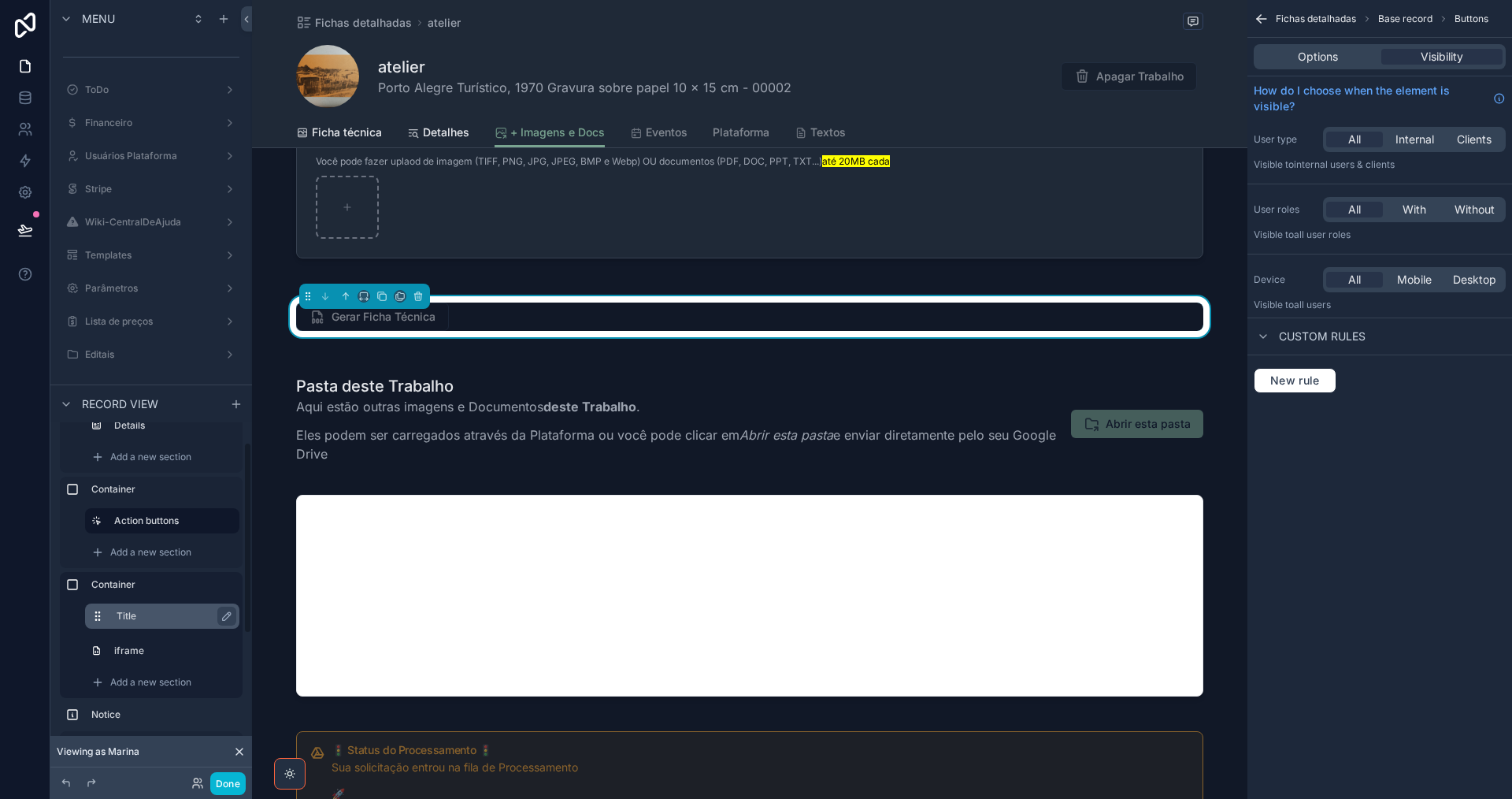
scroll to position [0, 0]
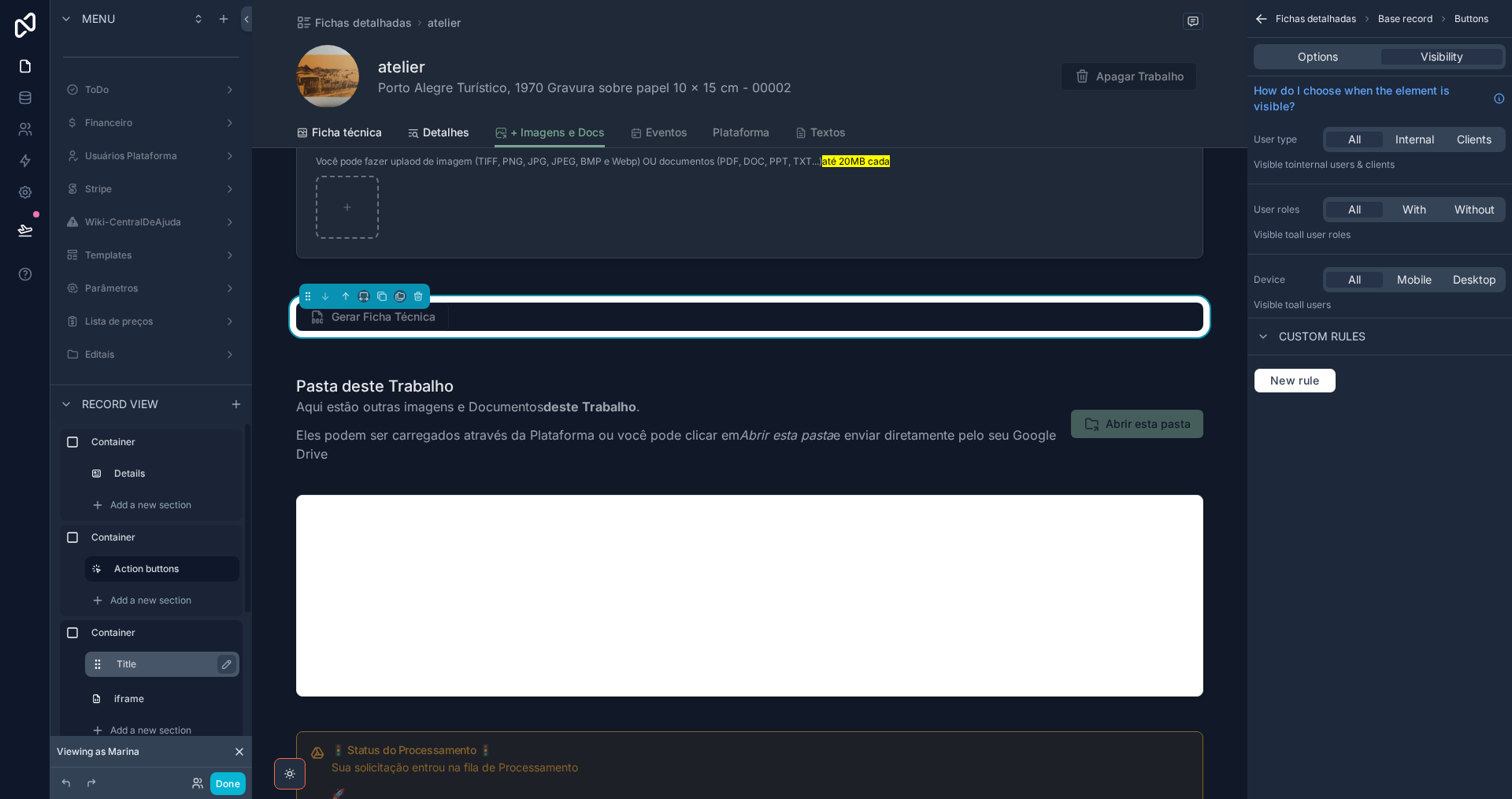
click at [164, 596] on span "Add a new section" at bounding box center [150, 600] width 81 height 13
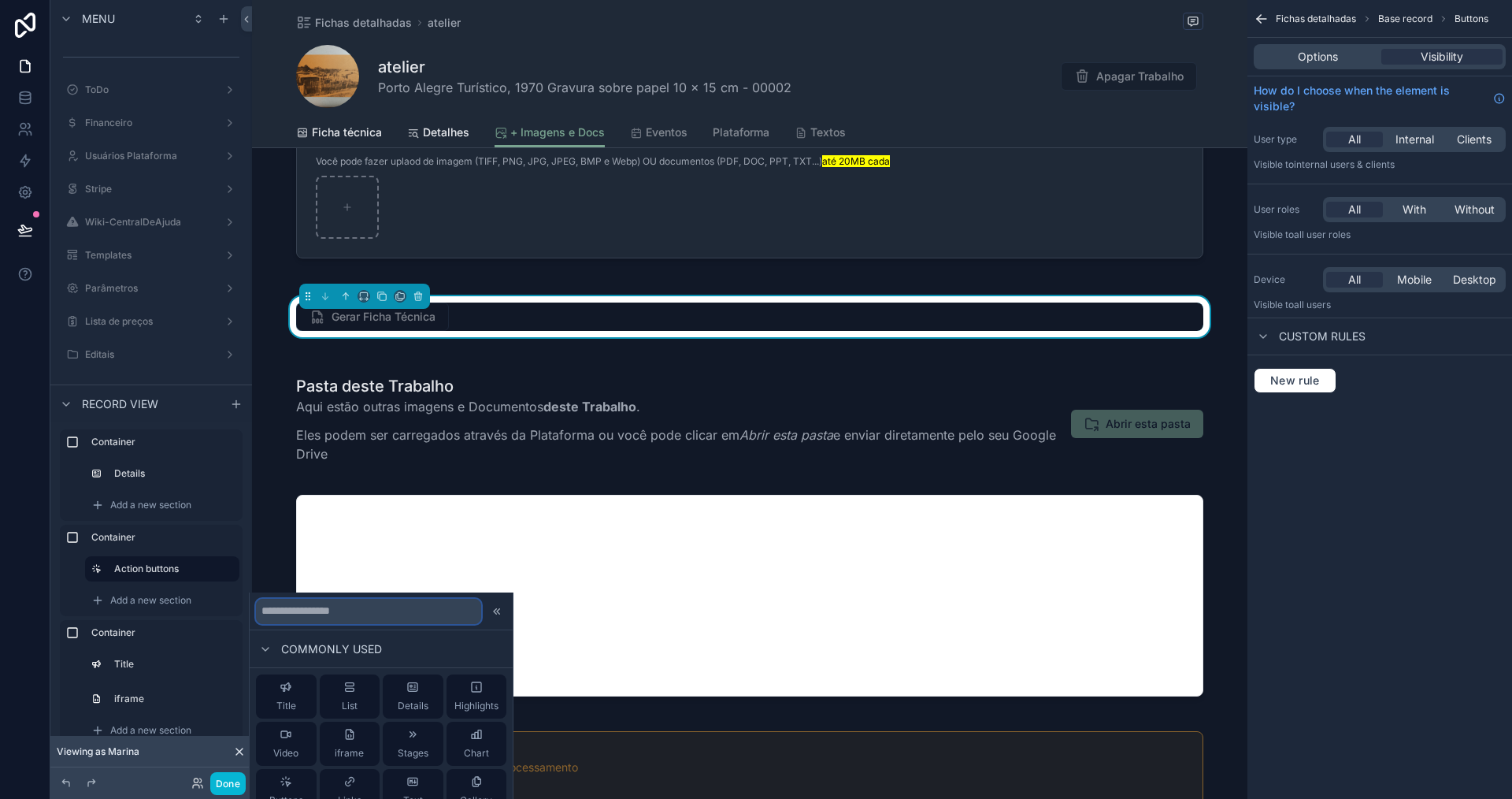
click at [385, 614] on input "text" at bounding box center [369, 611] width 225 height 25
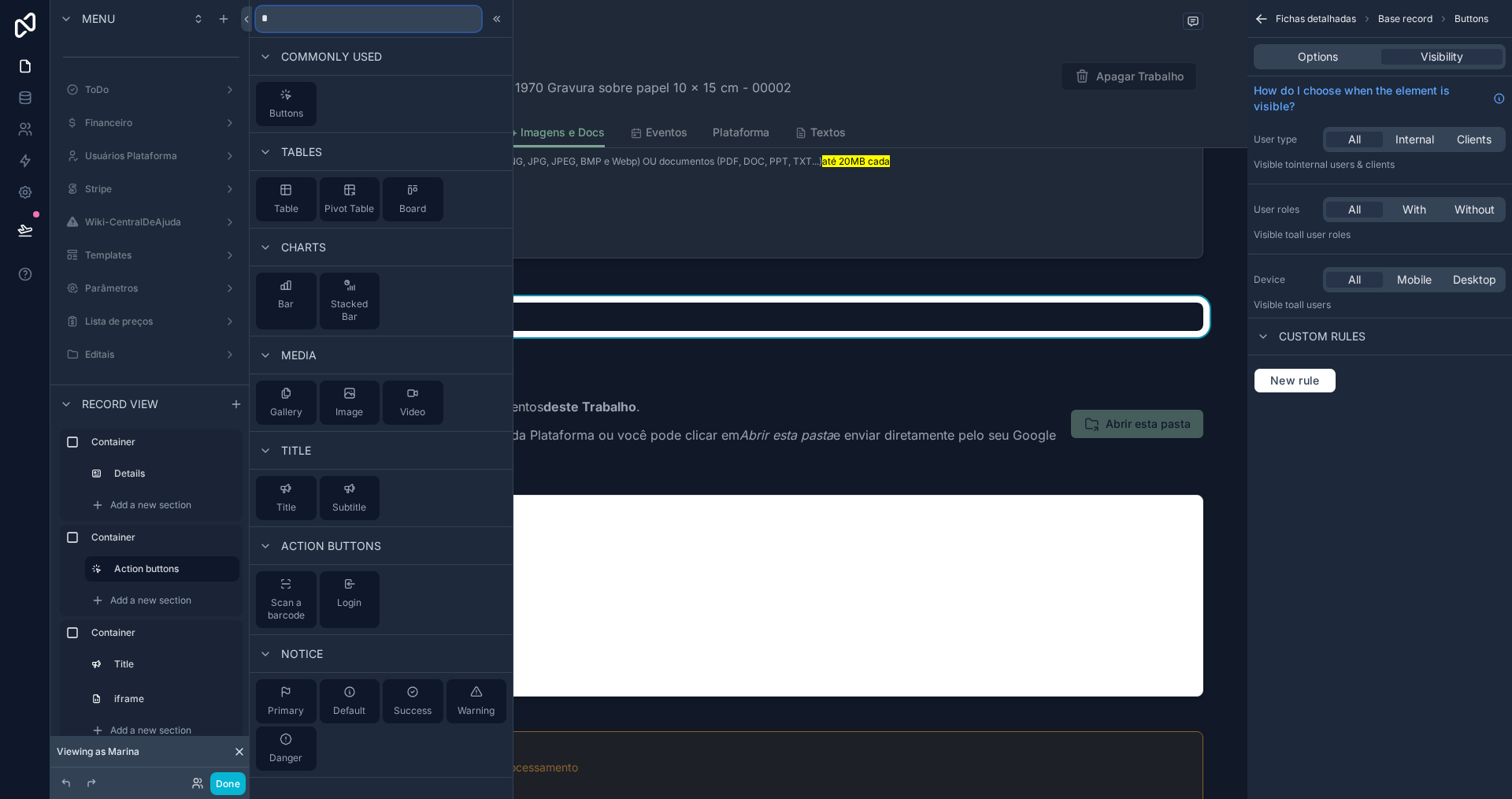
type input "**"
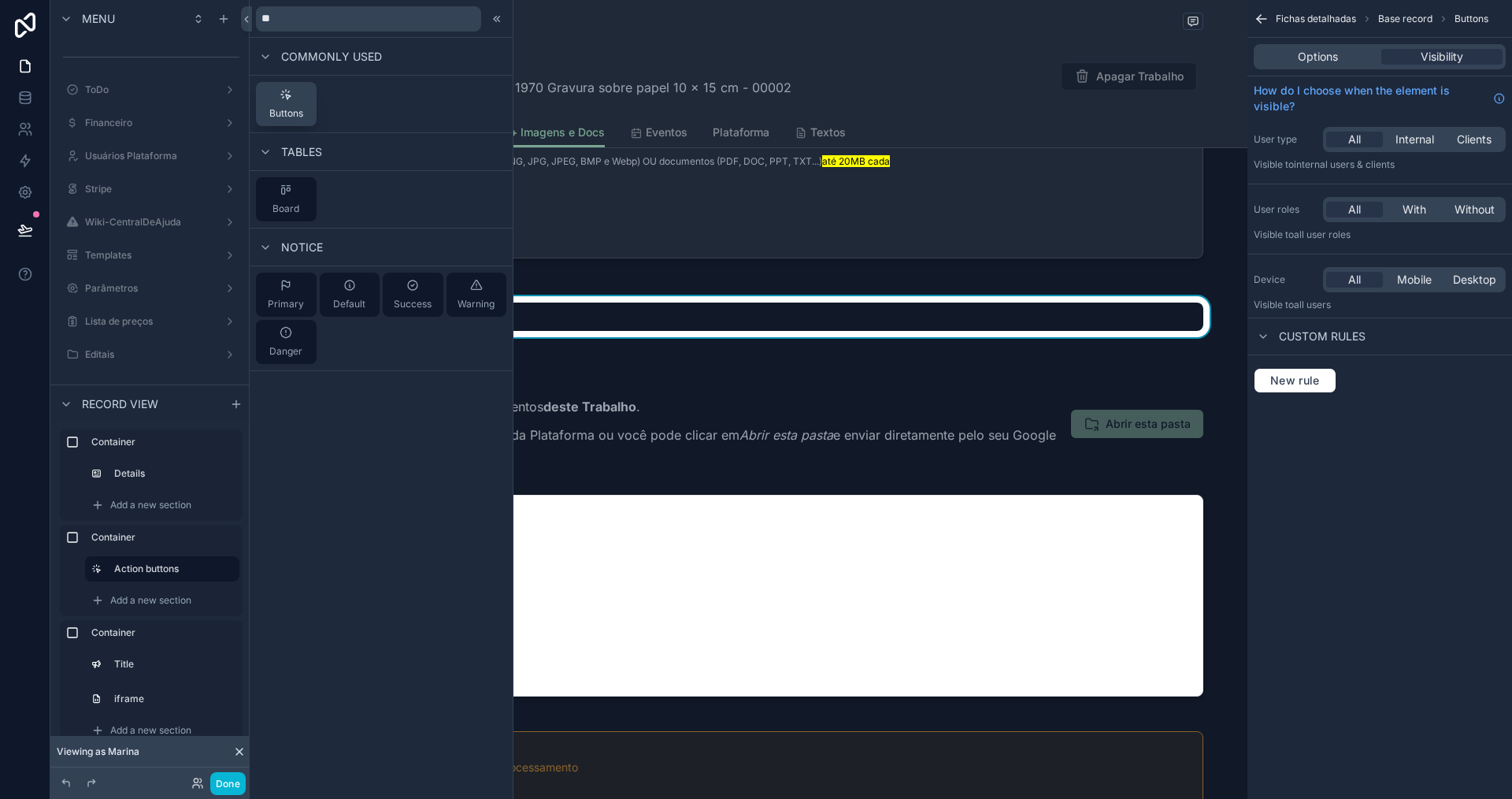
click at [293, 106] on div "Buttons" at bounding box center [286, 104] width 34 height 31
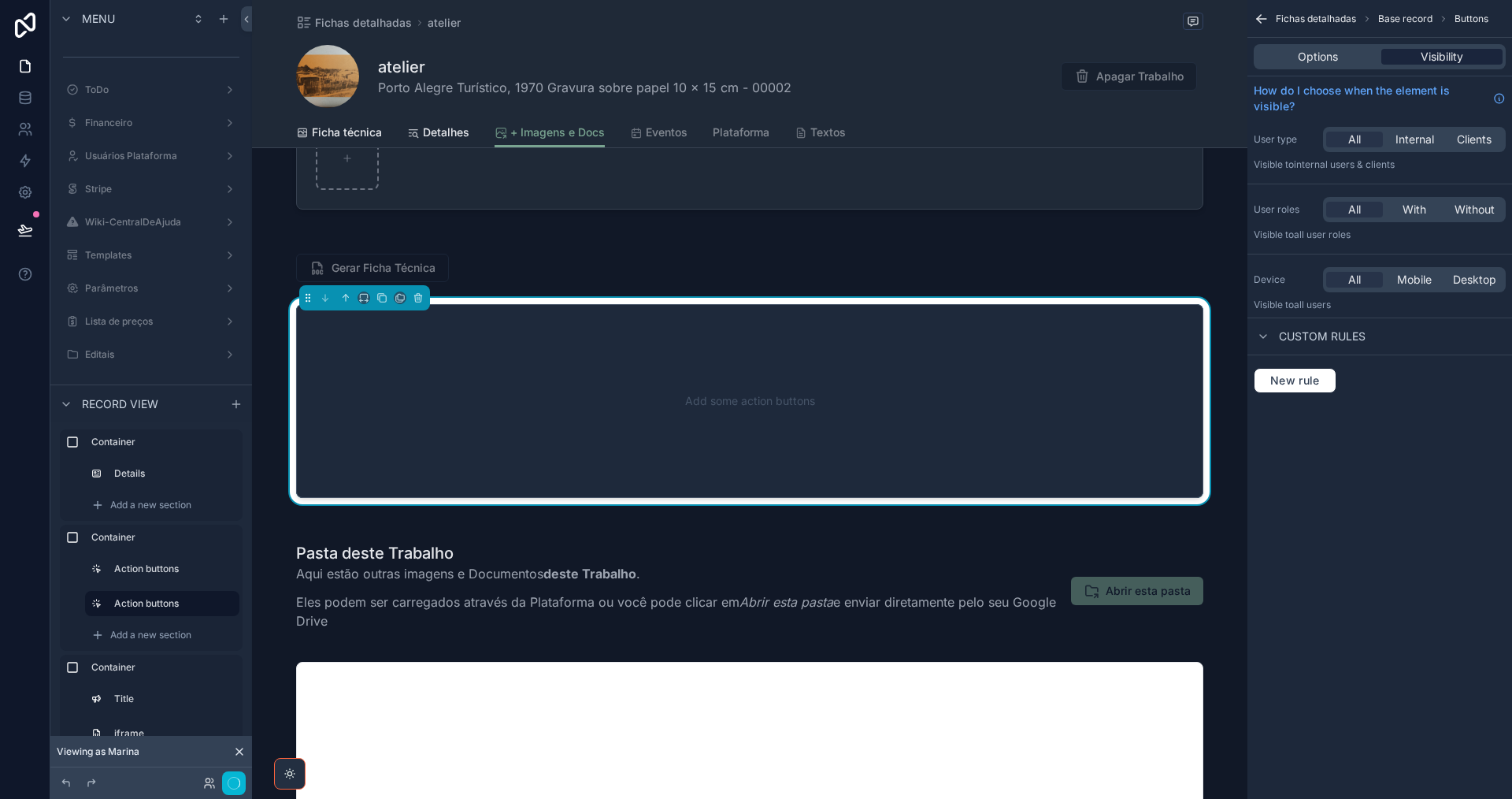
scroll to position [118, 0]
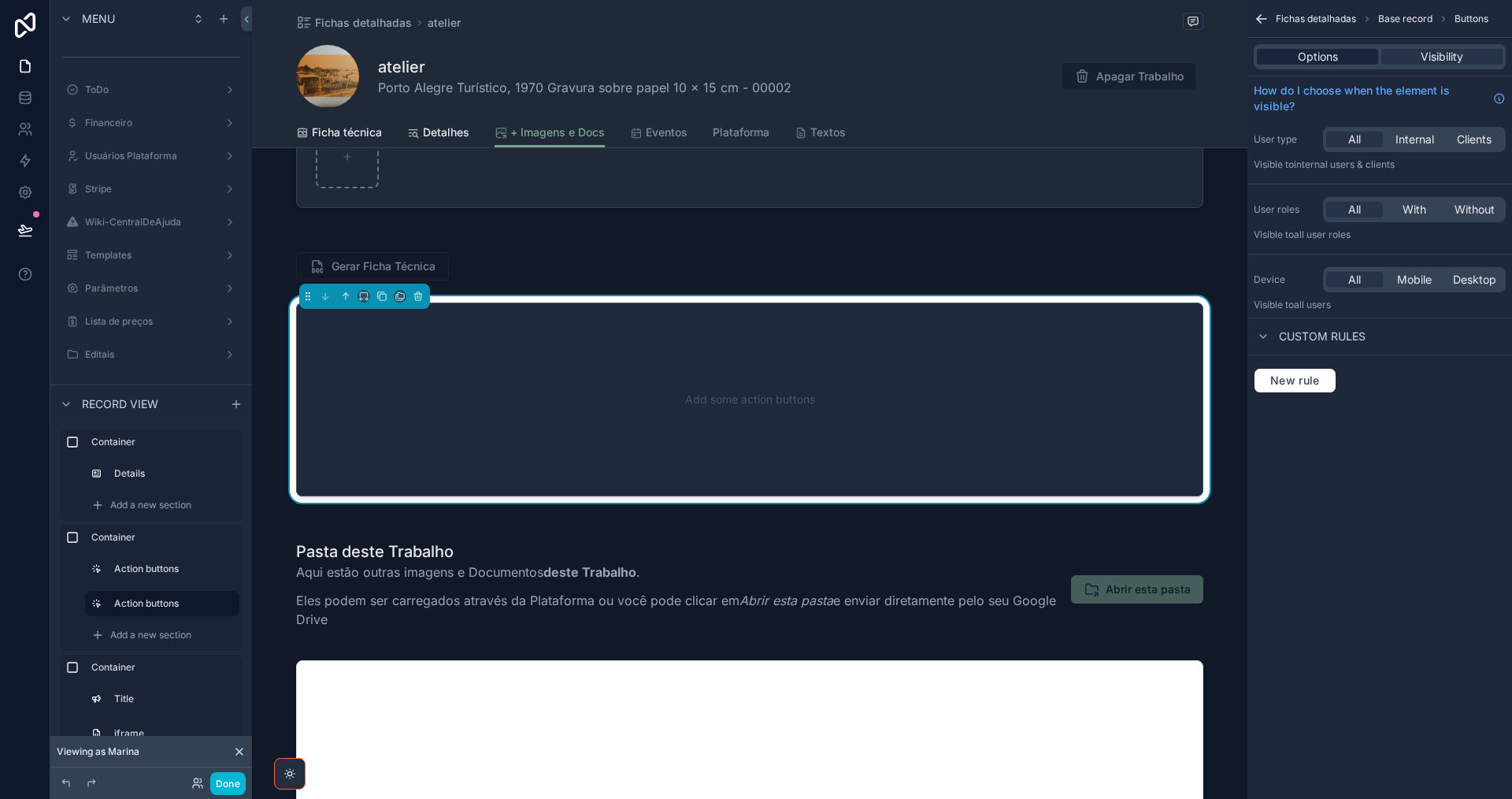
click at [1319, 61] on span "Options" at bounding box center [1318, 57] width 40 height 16
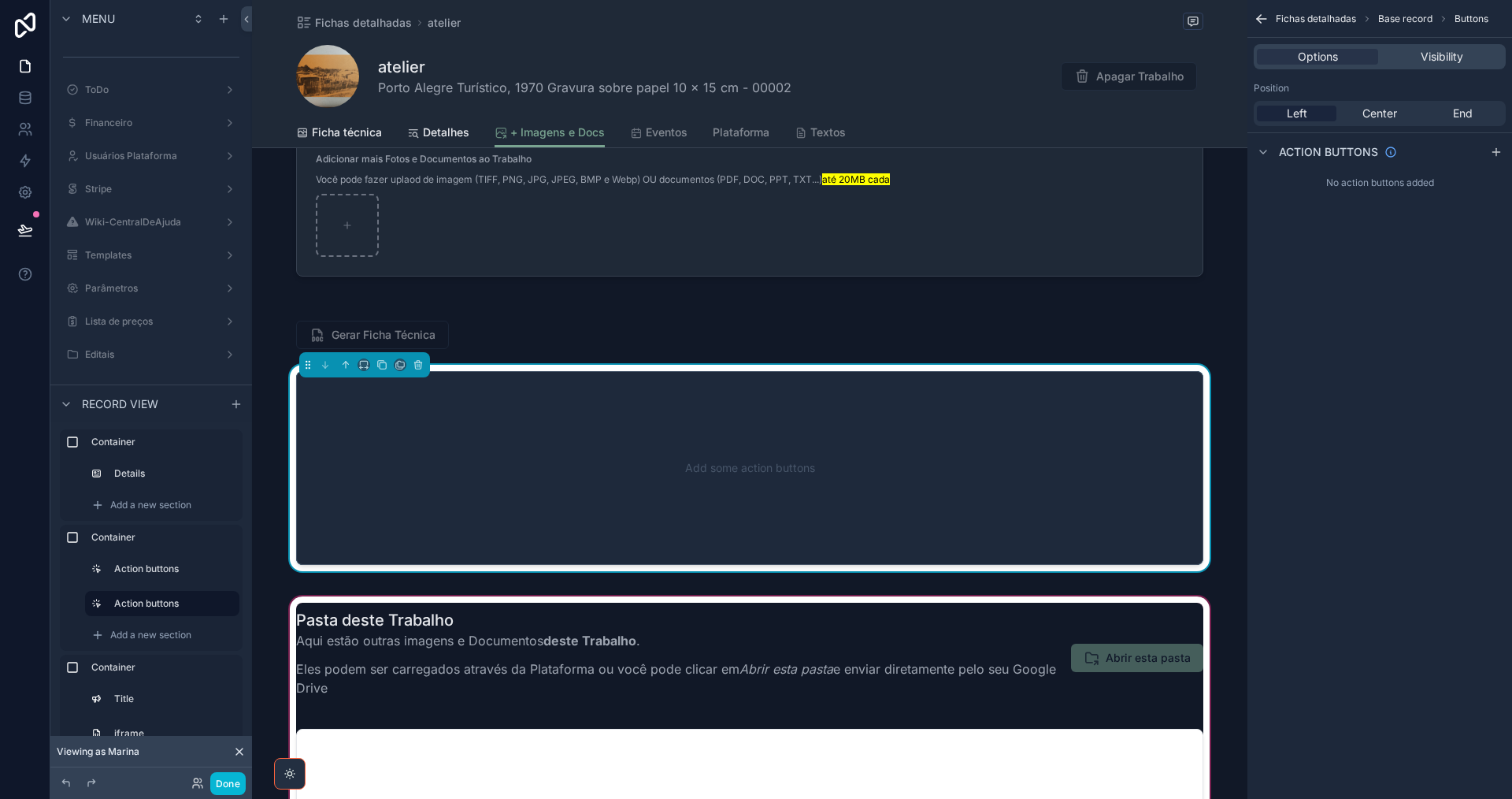
scroll to position [0, 0]
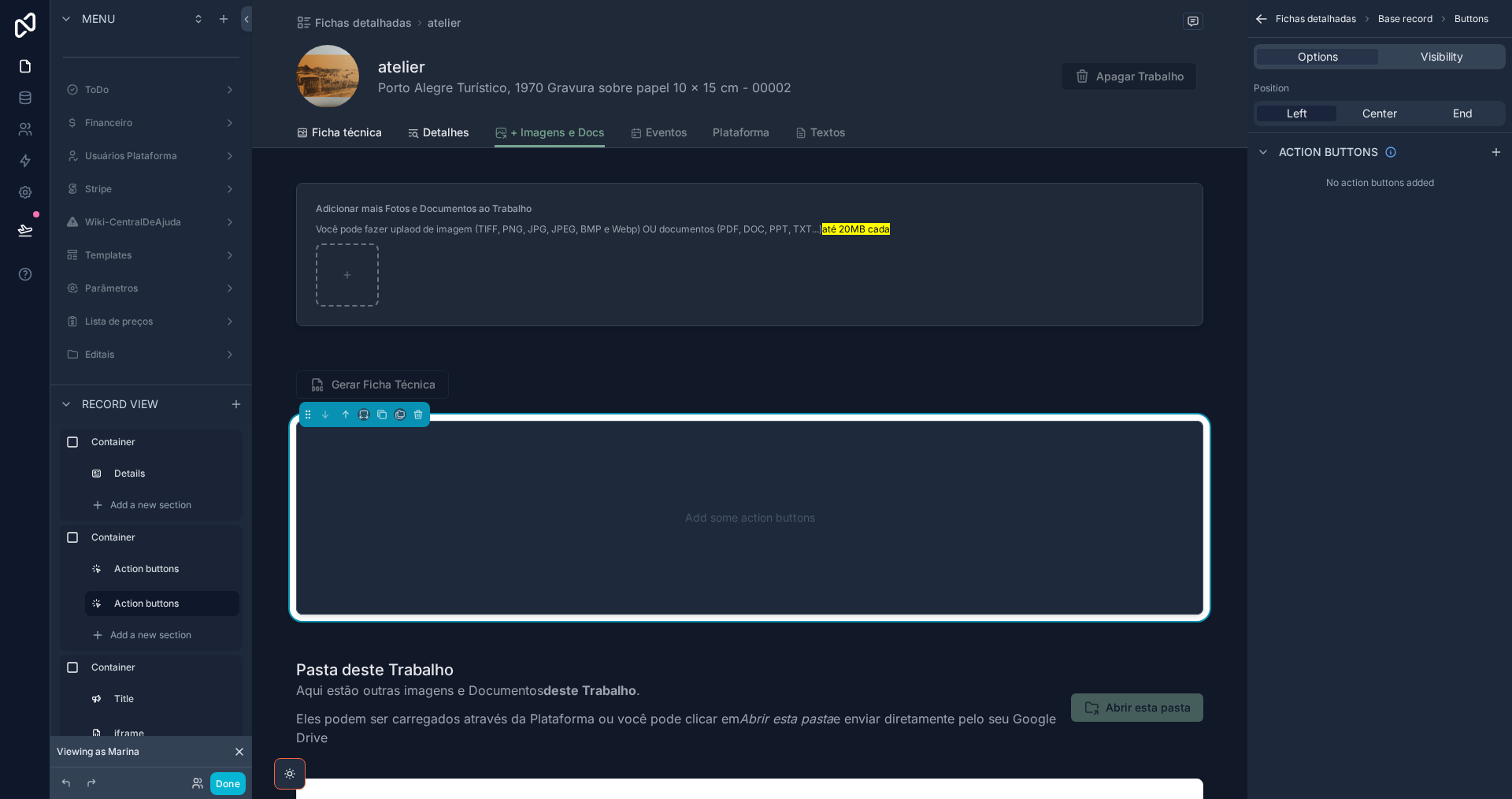
drag, startPoint x: 1286, startPoint y: 108, endPoint x: 1322, endPoint y: 130, distance: 42.2
click at [1286, 108] on div "Left" at bounding box center [1296, 114] width 80 height 16
click at [1494, 149] on icon "scrollable content" at bounding box center [1496, 152] width 13 height 13
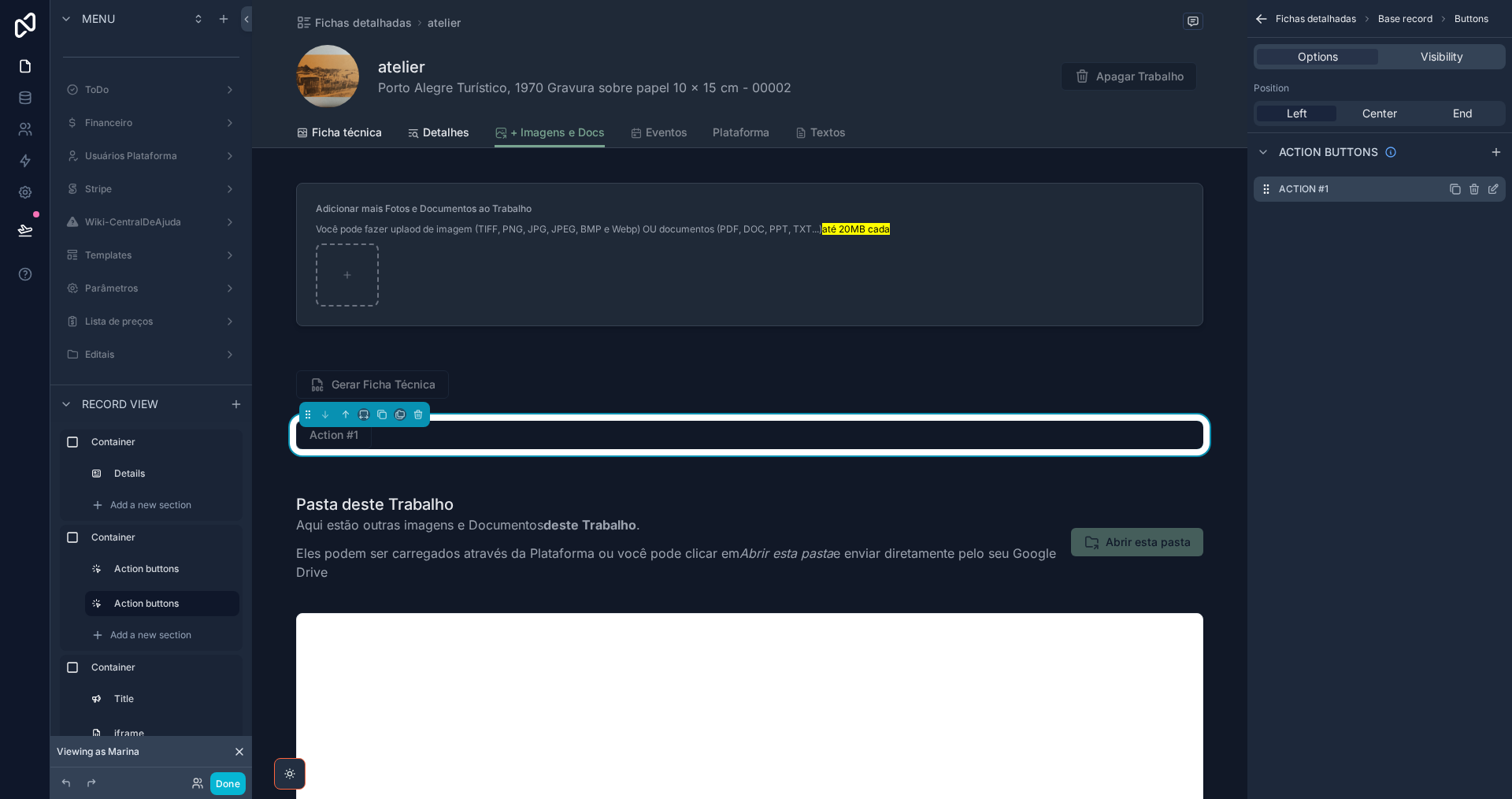
click at [1493, 183] on icon "scrollable content" at bounding box center [1493, 189] width 13 height 13
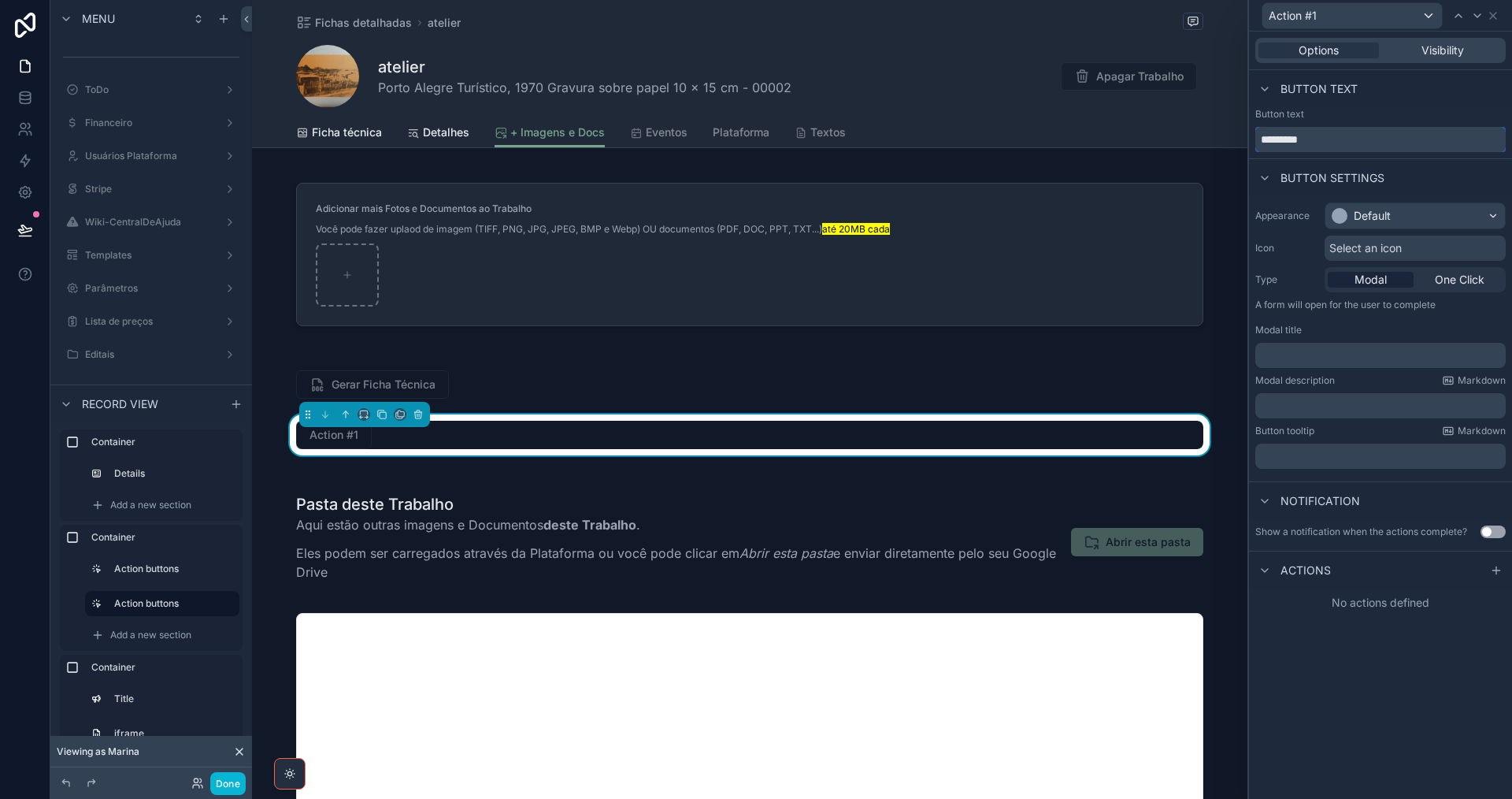
drag, startPoint x: 1335, startPoint y: 141, endPoint x: 1229, endPoint y: 140, distance: 106.0
click at [1229, 140] on div "Action #1 Options Visibility Button text Button text ********* Button settings …" at bounding box center [756, 399] width 1512 height 799
paste input "**********"
type input "**********"
click at [1389, 244] on span "Select an icon" at bounding box center [1365, 248] width 72 height 16
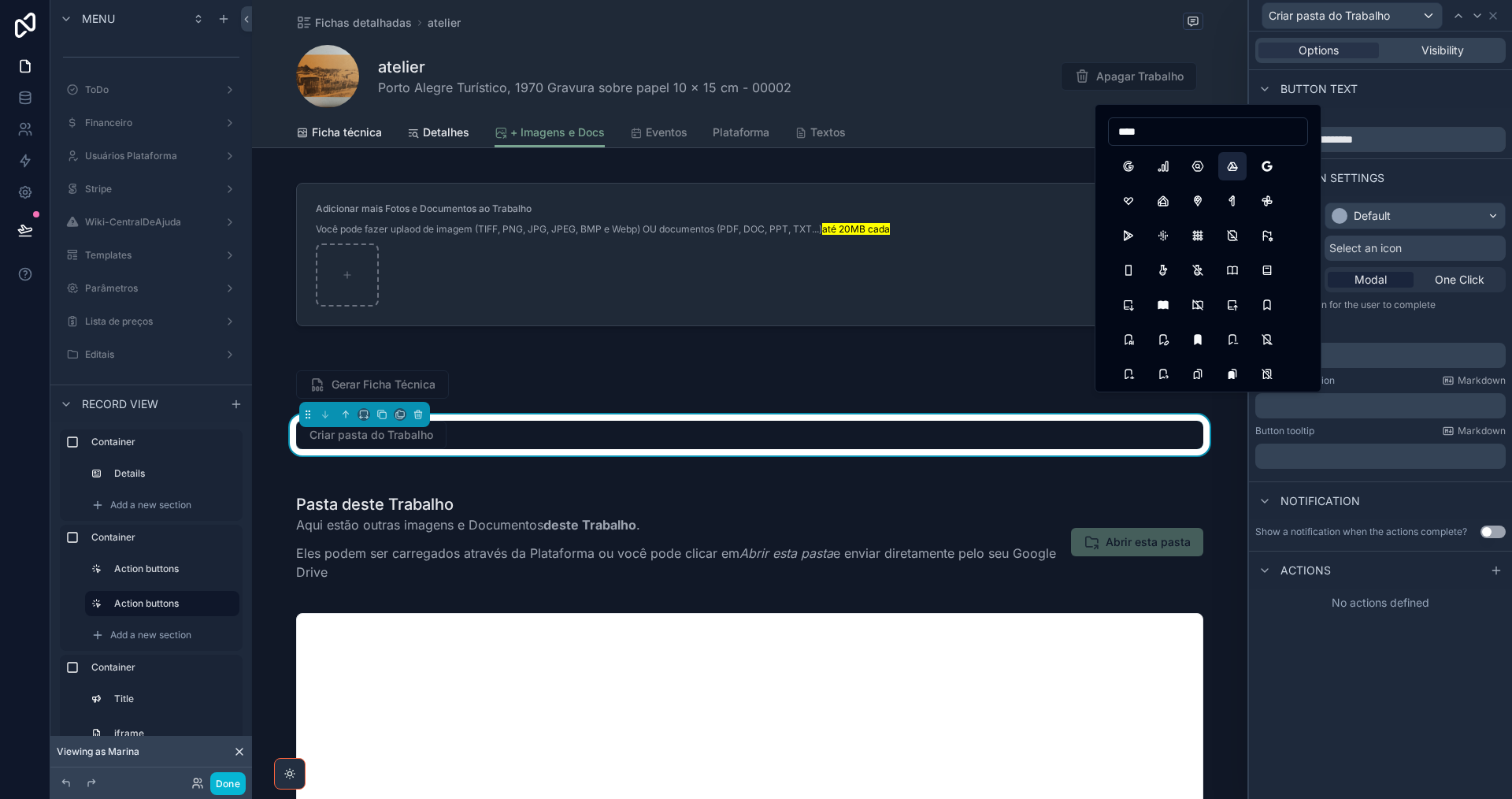
type input "****"
click at [1237, 158] on button "BrandGoogleDrive" at bounding box center [1233, 166] width 29 height 29
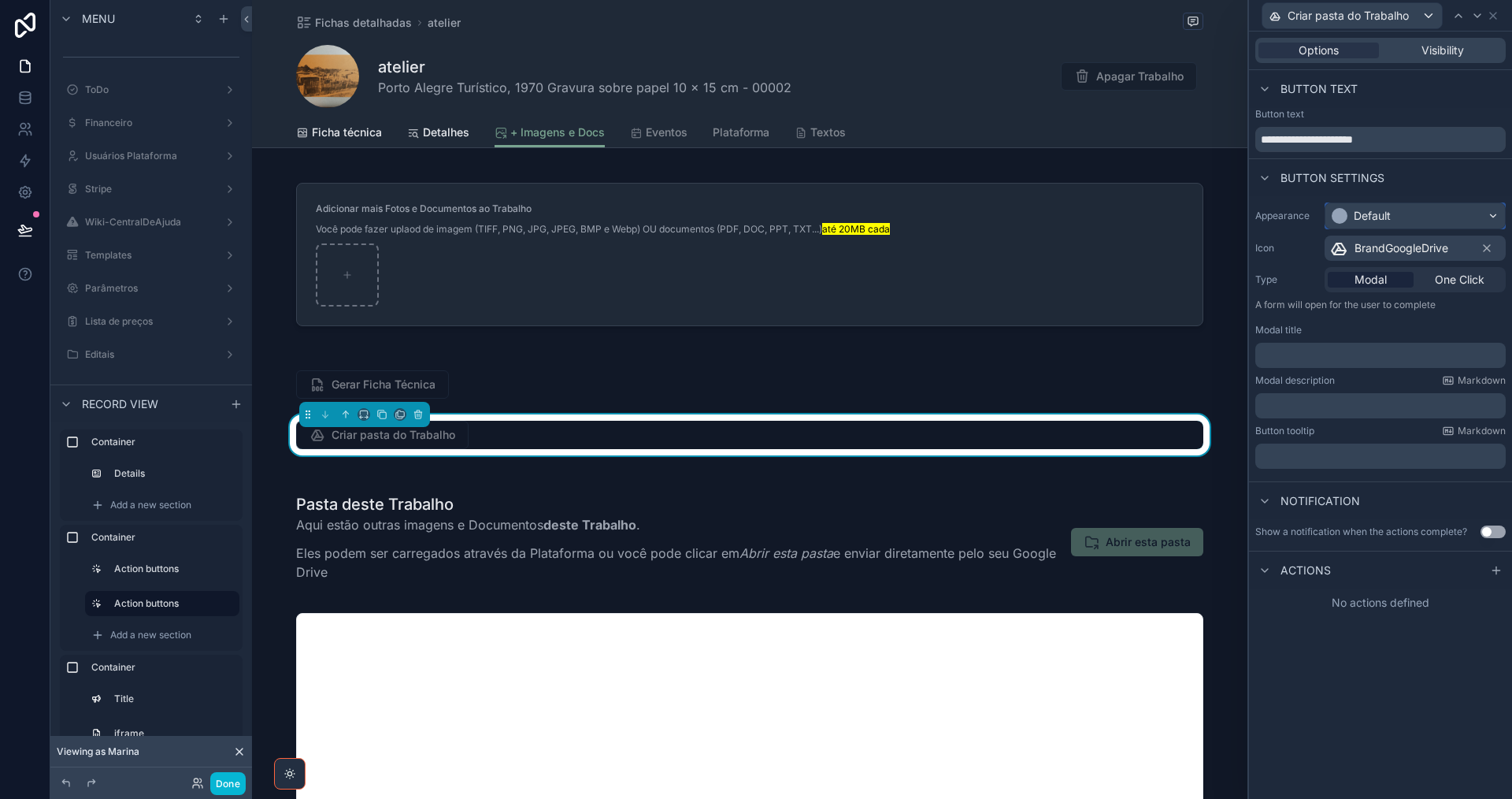
click at [1347, 213] on div "Default" at bounding box center [1362, 216] width 59 height 16
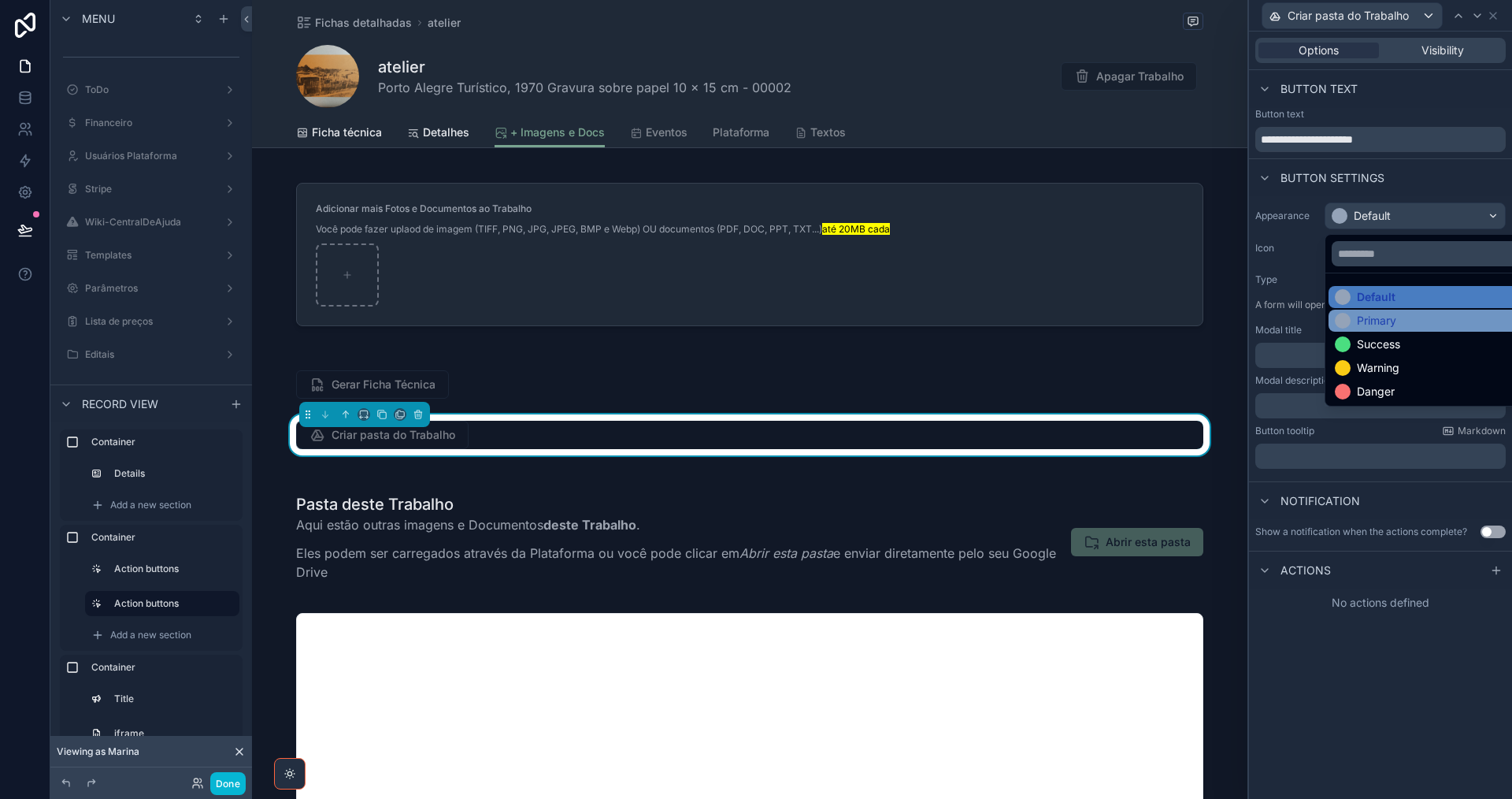
click at [1340, 326] on div at bounding box center [1343, 320] width 16 height 16
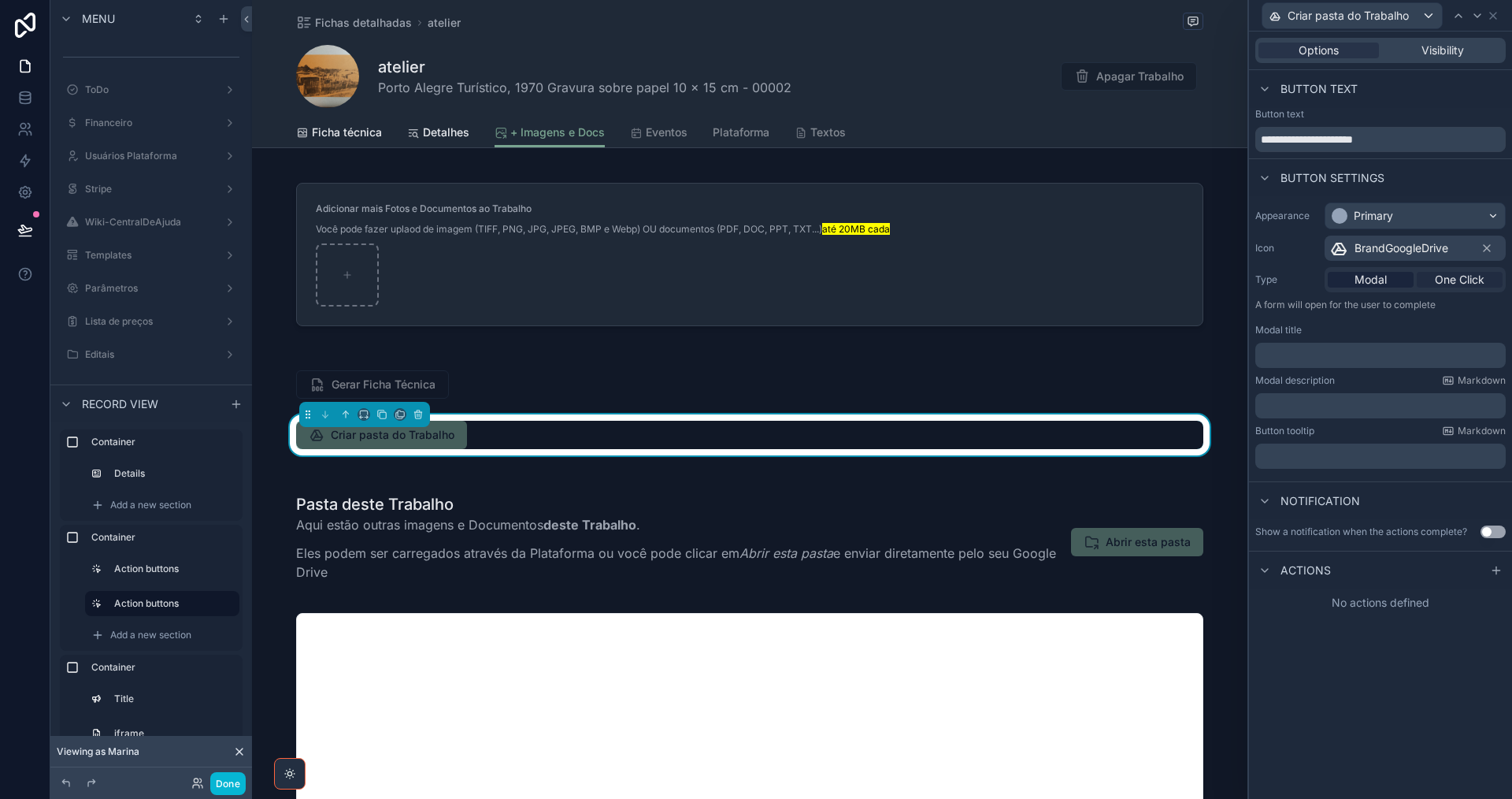
click at [1472, 279] on span "One Click" at bounding box center [1459, 280] width 49 height 16
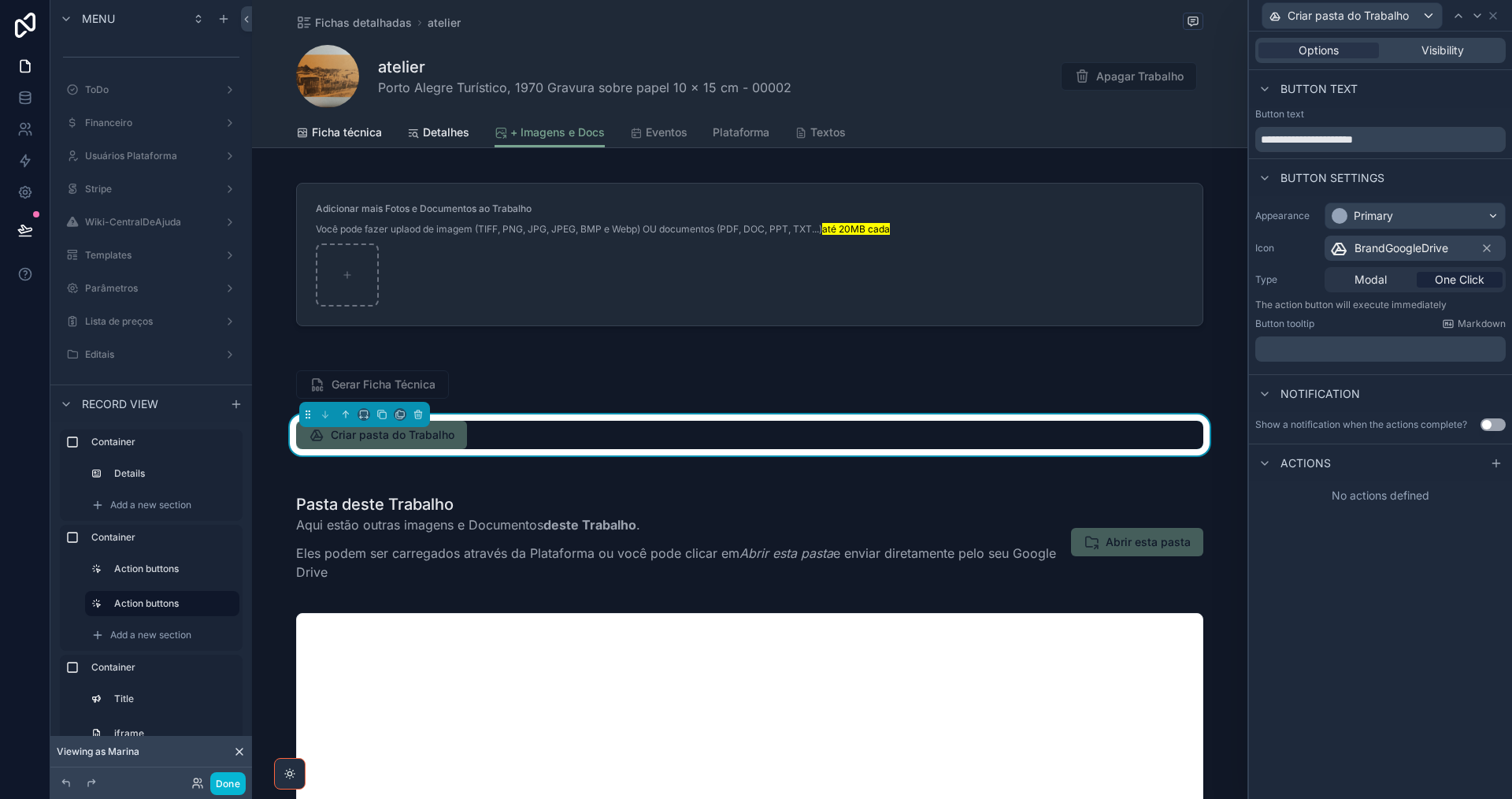
drag, startPoint x: 1497, startPoint y: 464, endPoint x: 1394, endPoint y: 394, distance: 124.5
click at [1497, 464] on icon at bounding box center [1496, 463] width 13 height 13
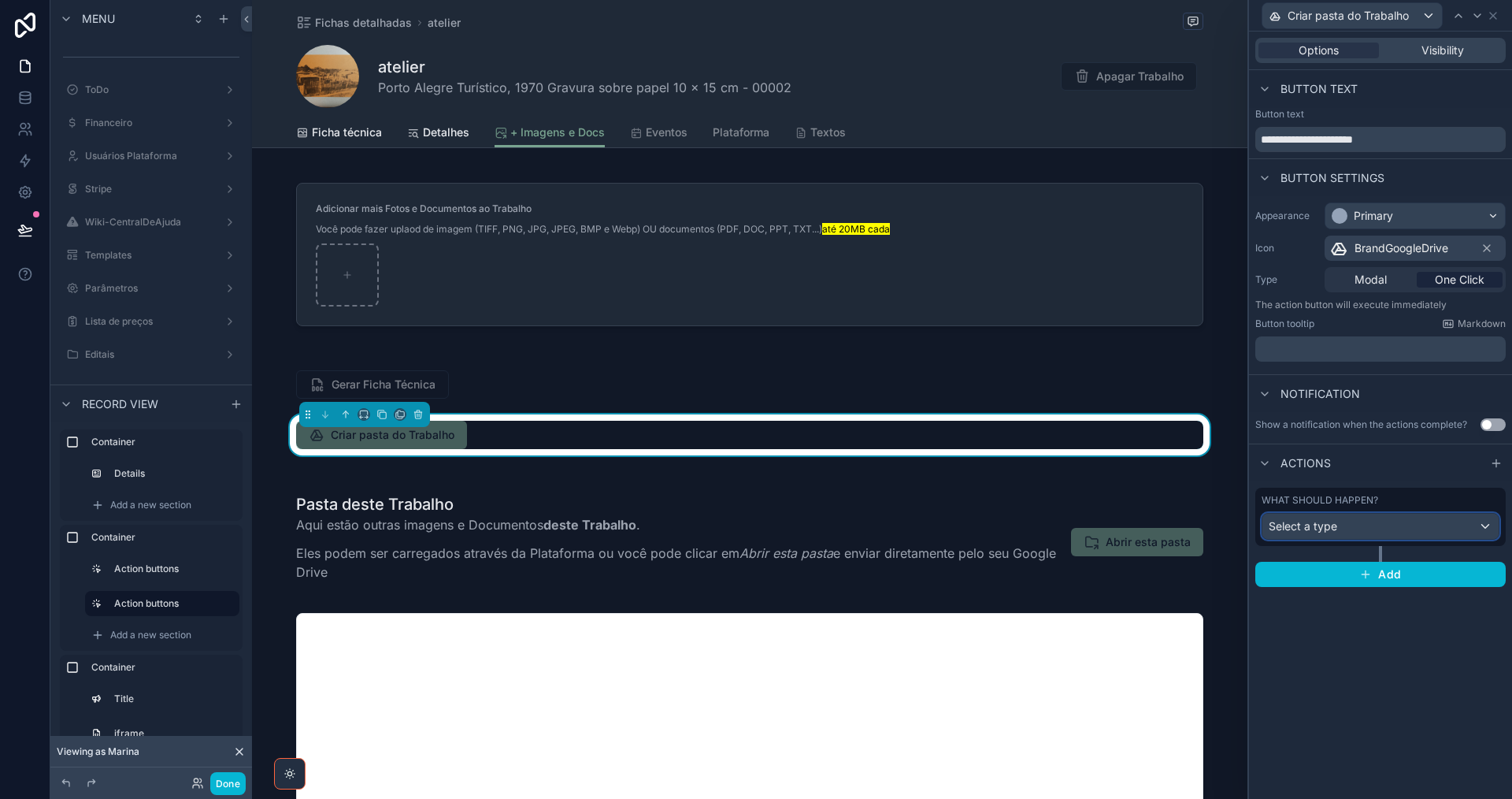
click at [1389, 529] on div "Select a type" at bounding box center [1380, 526] width 236 height 25
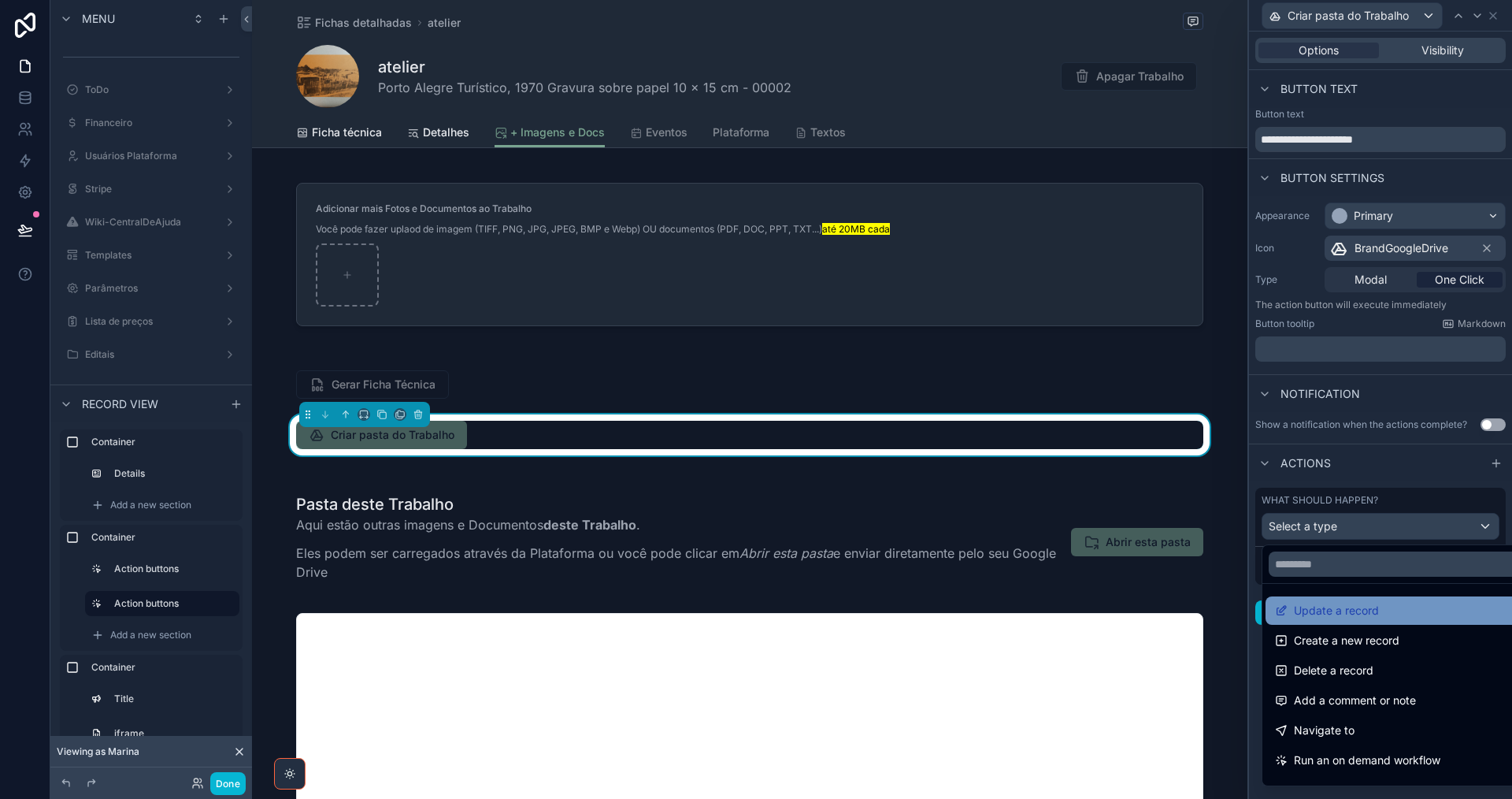
click at [1355, 622] on div "Update a record" at bounding box center [1399, 610] width 267 height 29
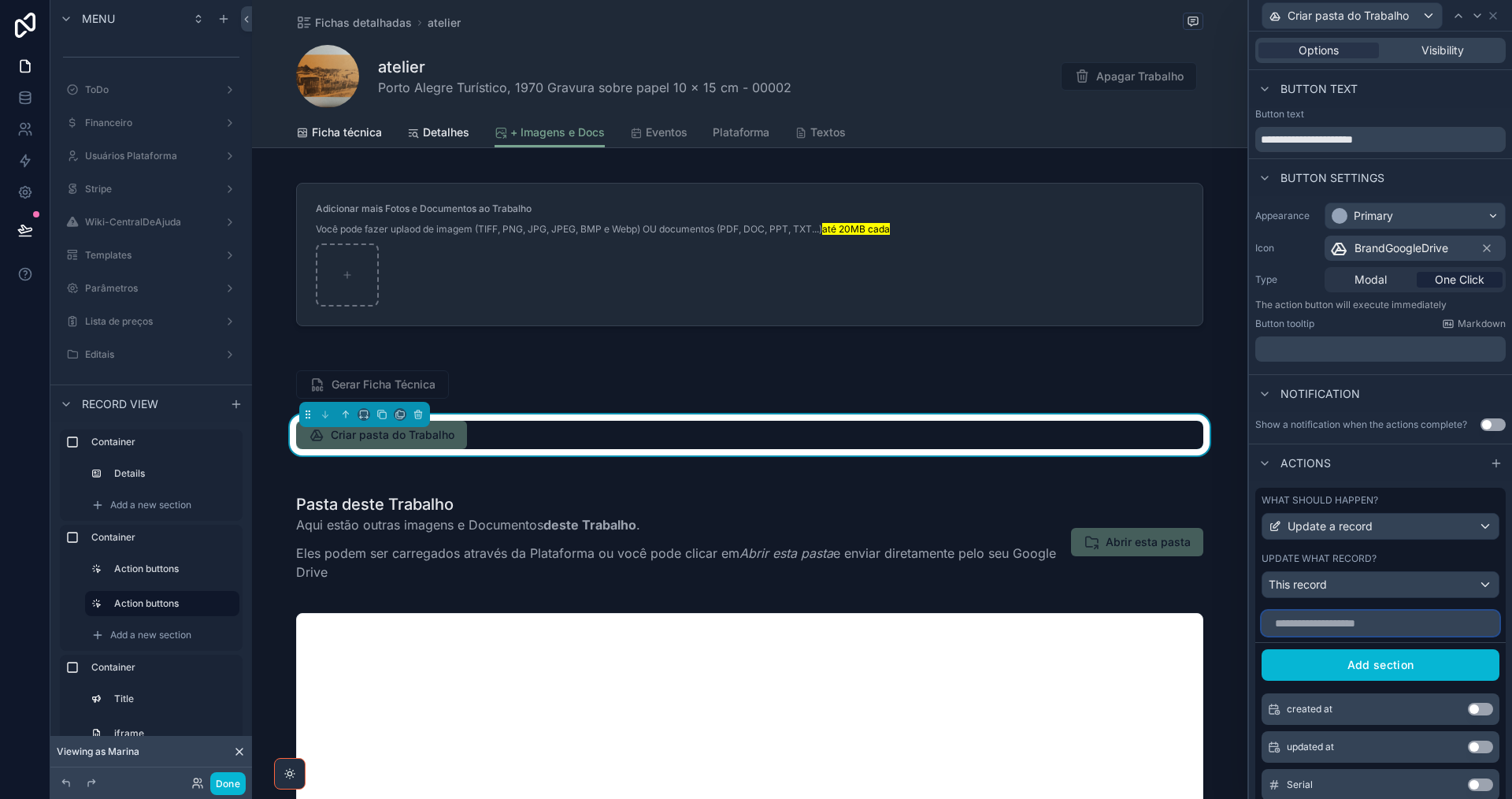
click at [1377, 613] on input "text" at bounding box center [1380, 623] width 238 height 25
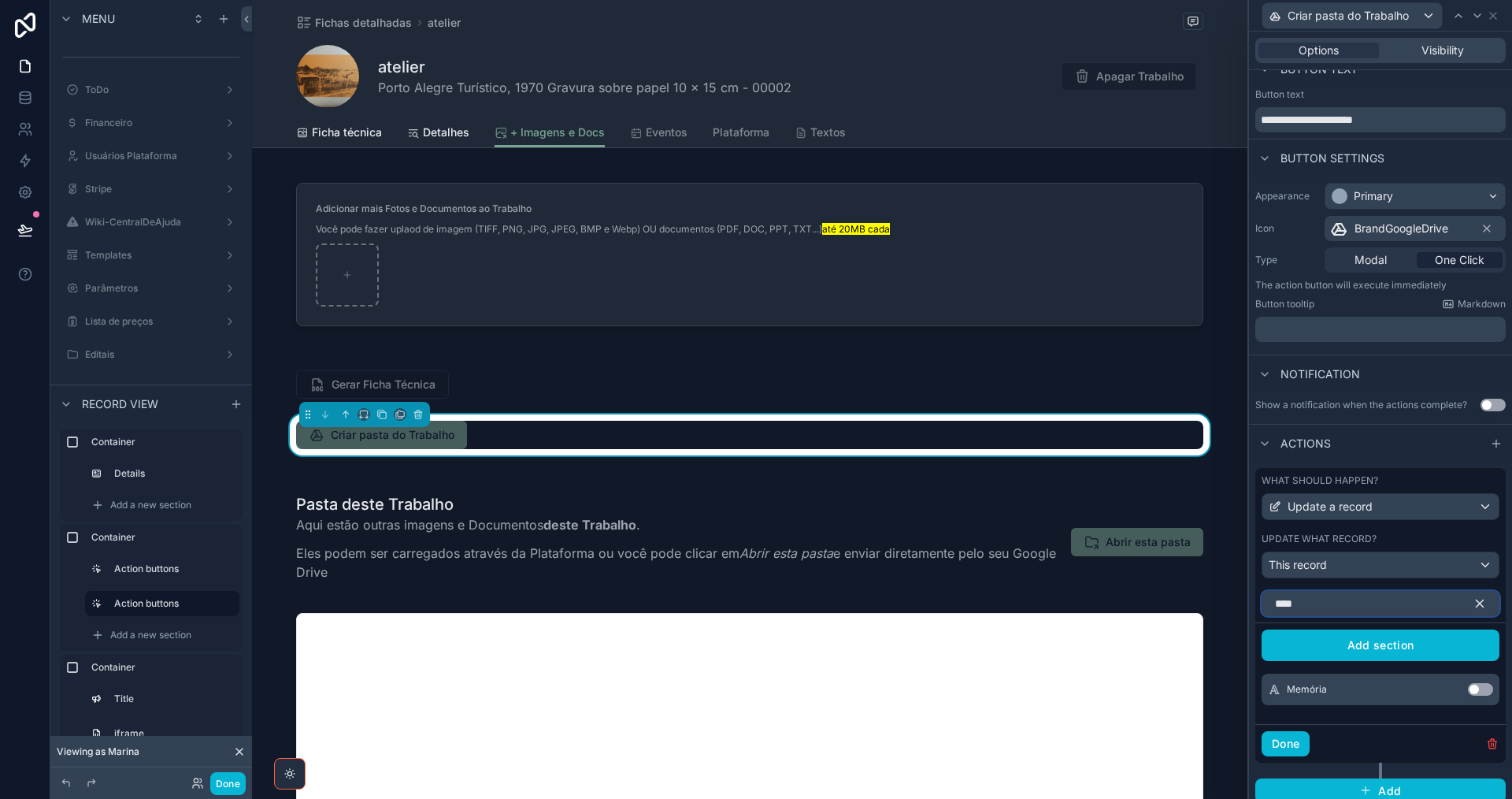
scroll to position [30, 0]
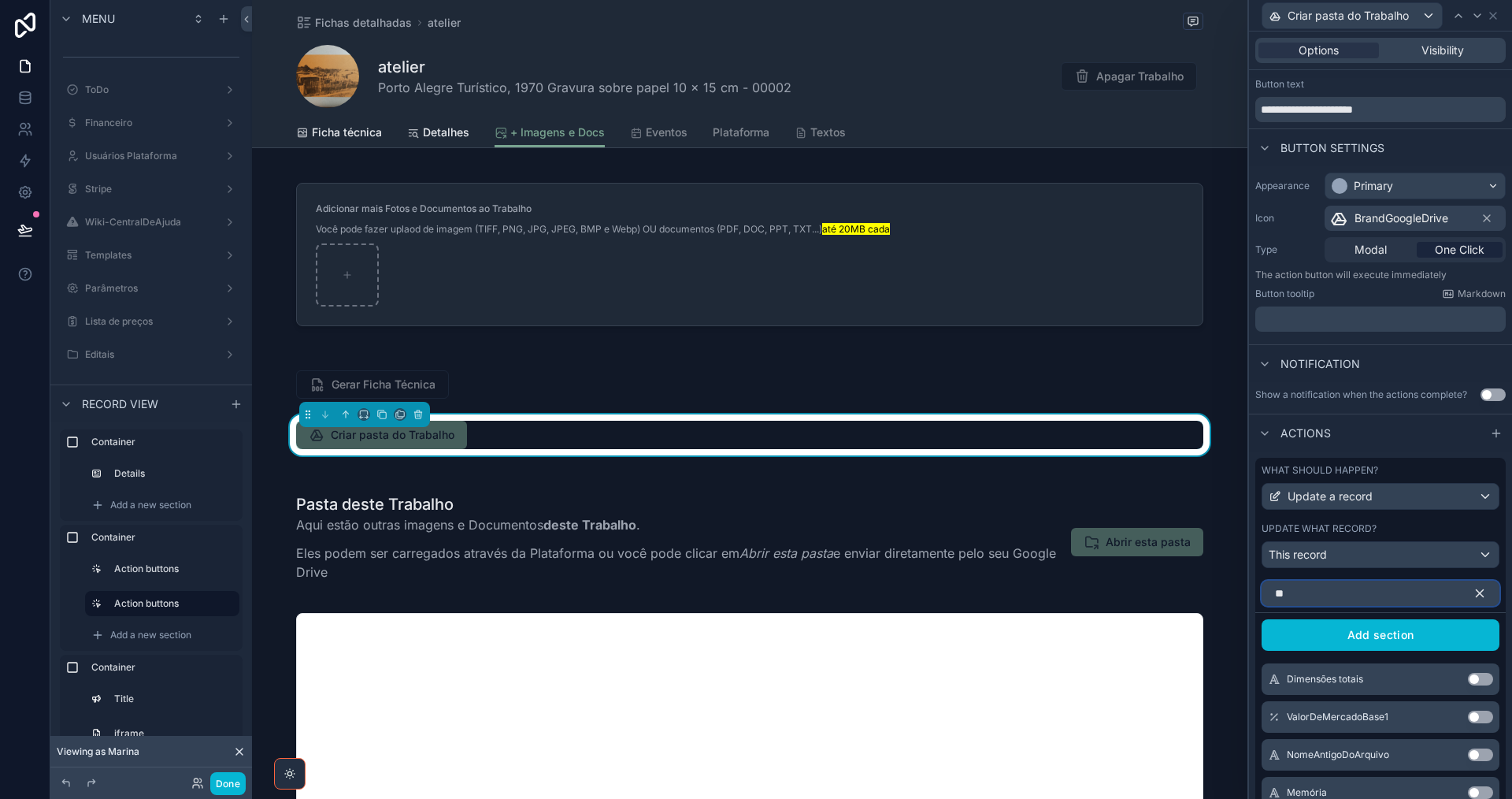
type input "*"
type input "*******"
click at [1470, 717] on button "Use setting" at bounding box center [1481, 717] width 25 height 13
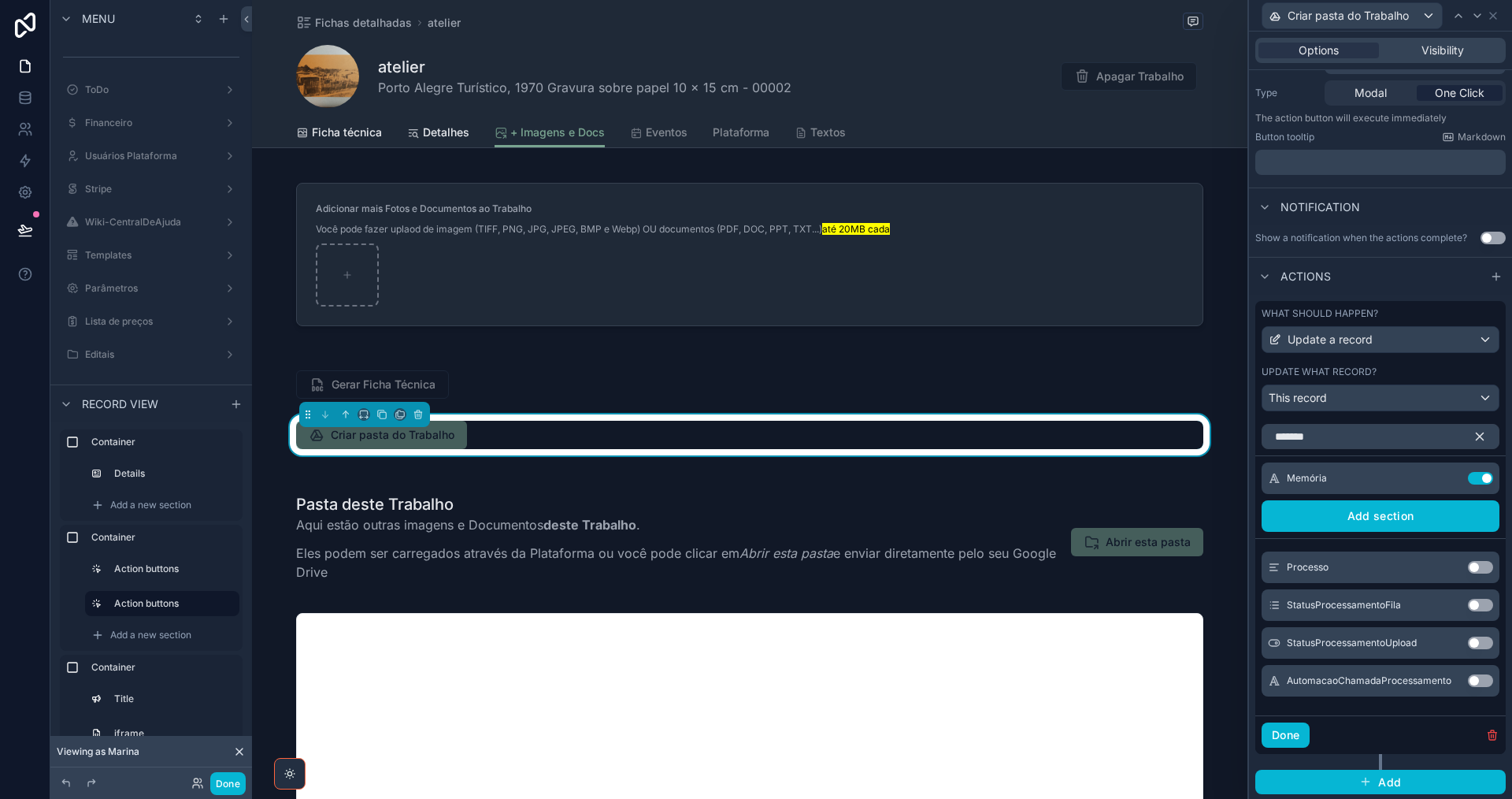
scroll to position [187, 0]
click at [1474, 681] on button "Use setting" at bounding box center [1481, 680] width 25 height 13
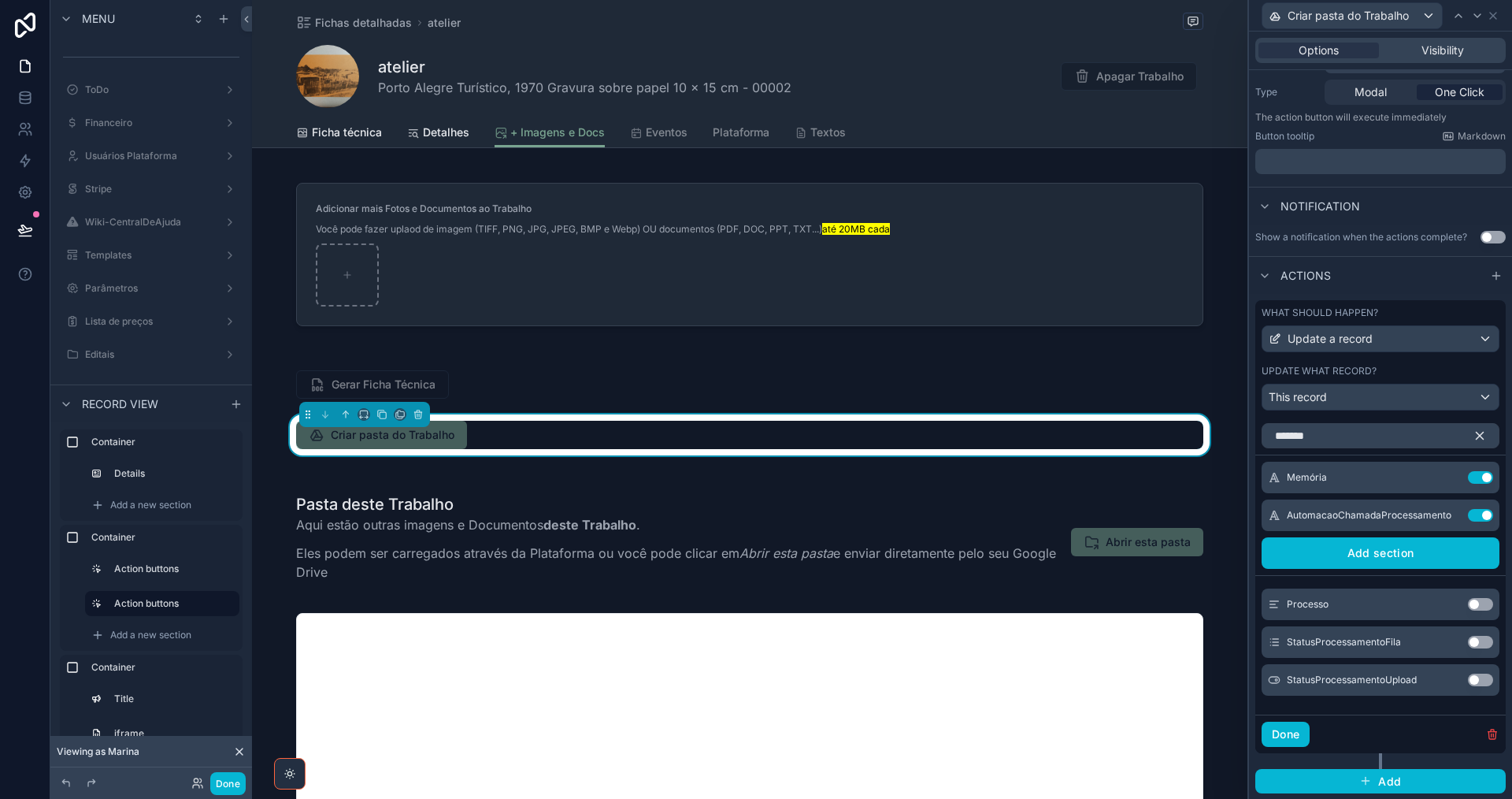
click at [1475, 639] on button "Use setting" at bounding box center [1481, 642] width 25 height 13
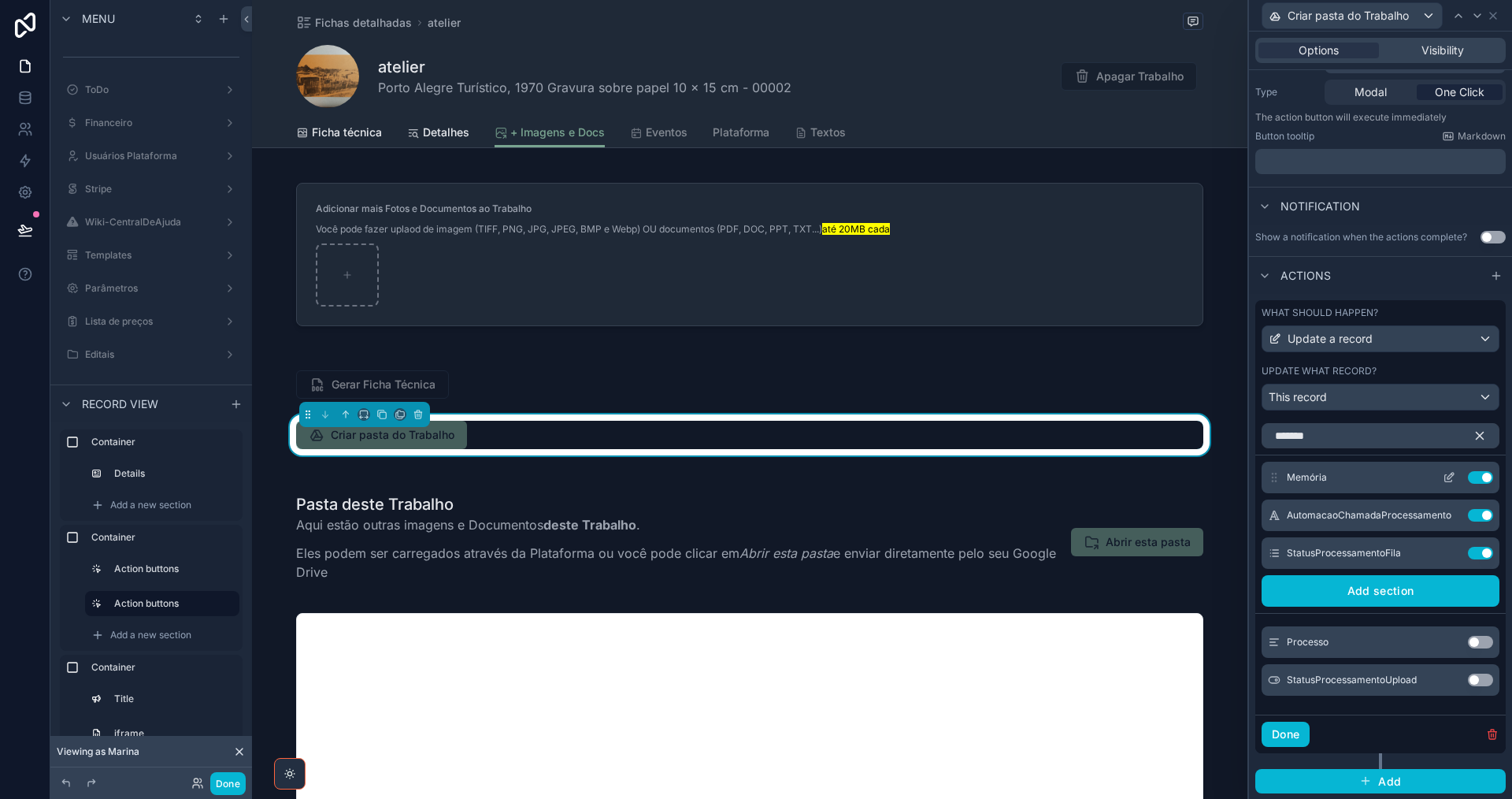
click at [1443, 476] on icon at bounding box center [1449, 477] width 13 height 13
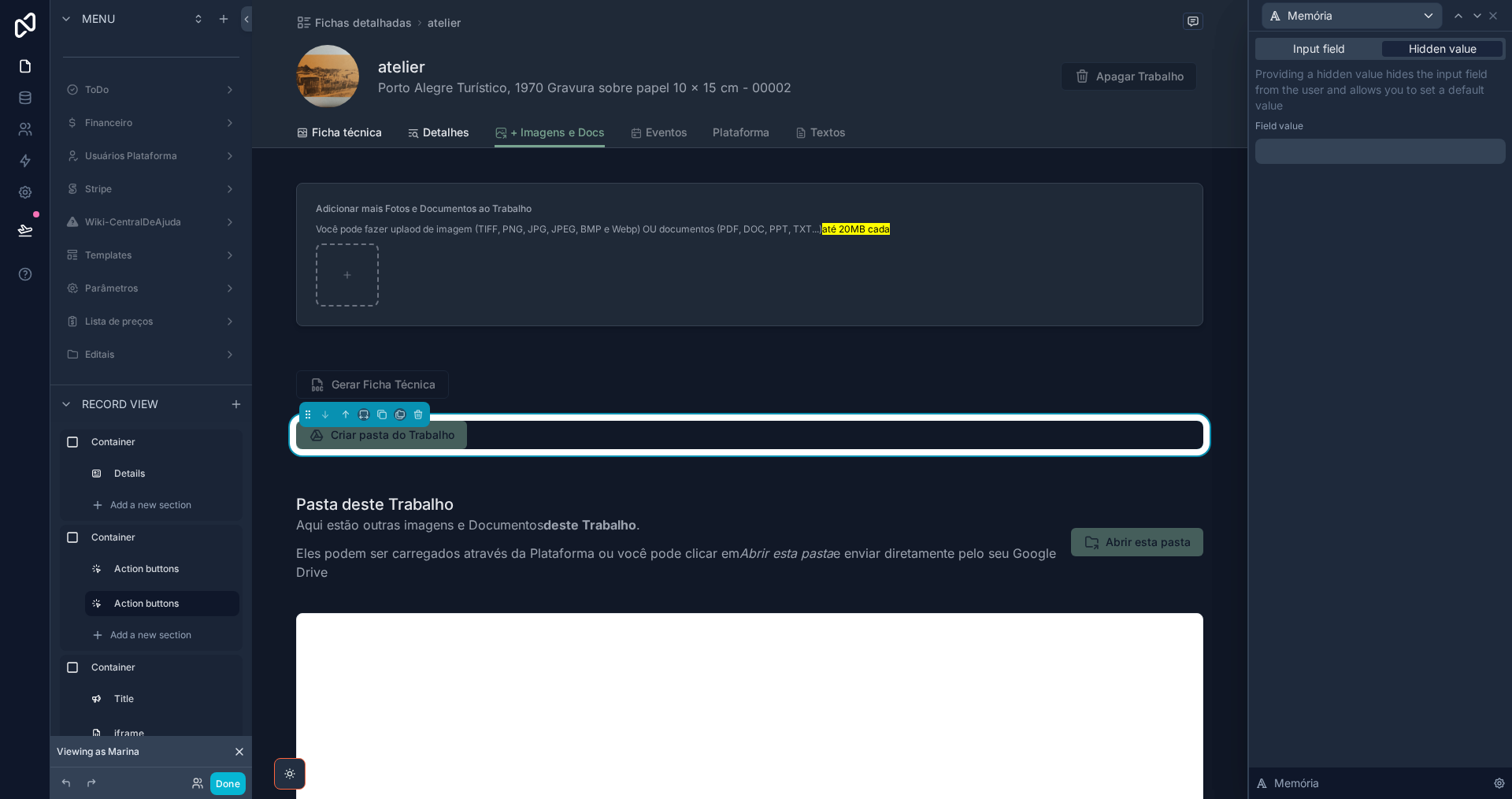
click at [1409, 51] on span "Hidden value" at bounding box center [1443, 49] width 68 height 16
click at [1277, 157] on p "﻿" at bounding box center [1381, 151] width 241 height 16
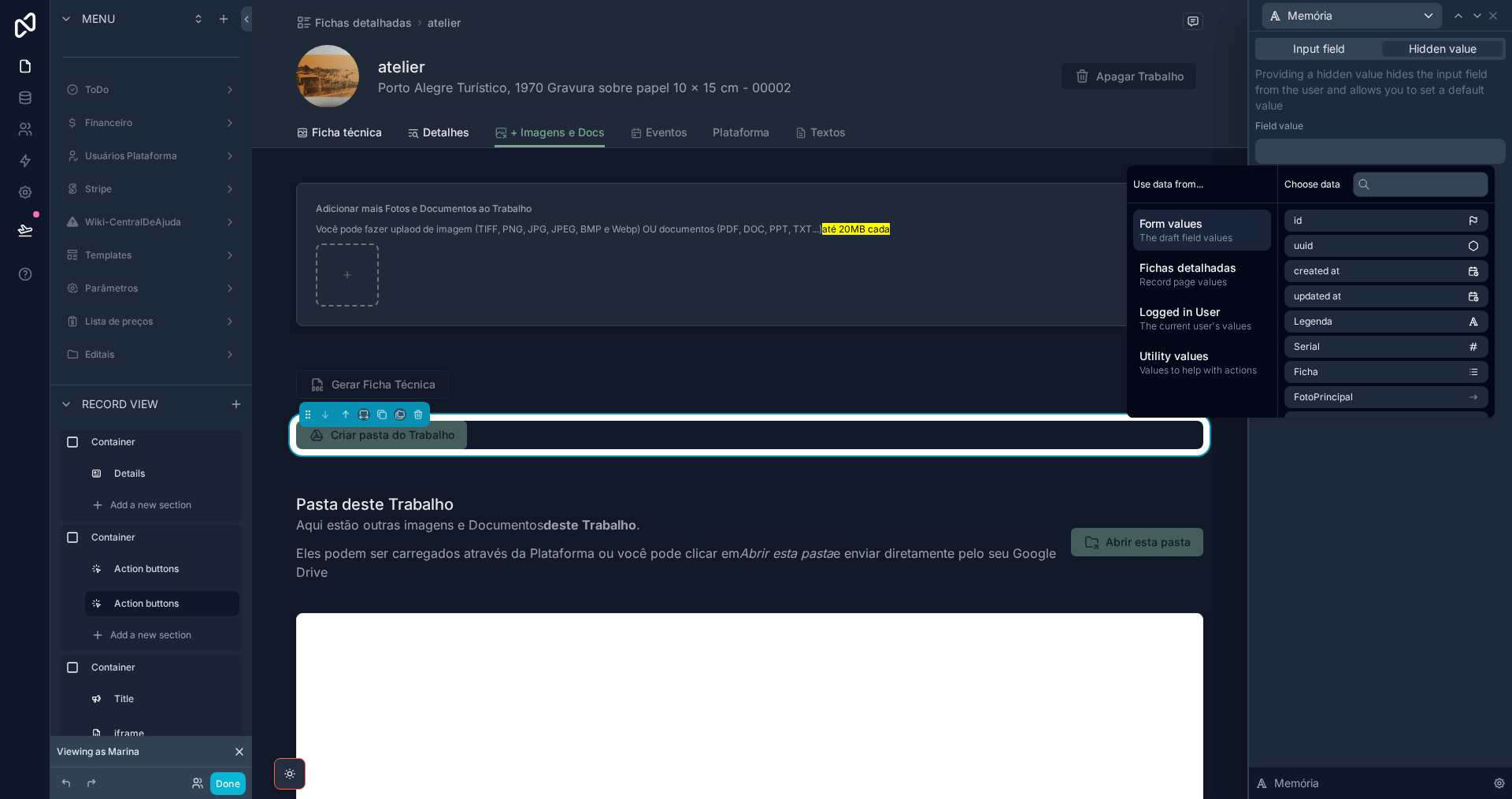
paste div
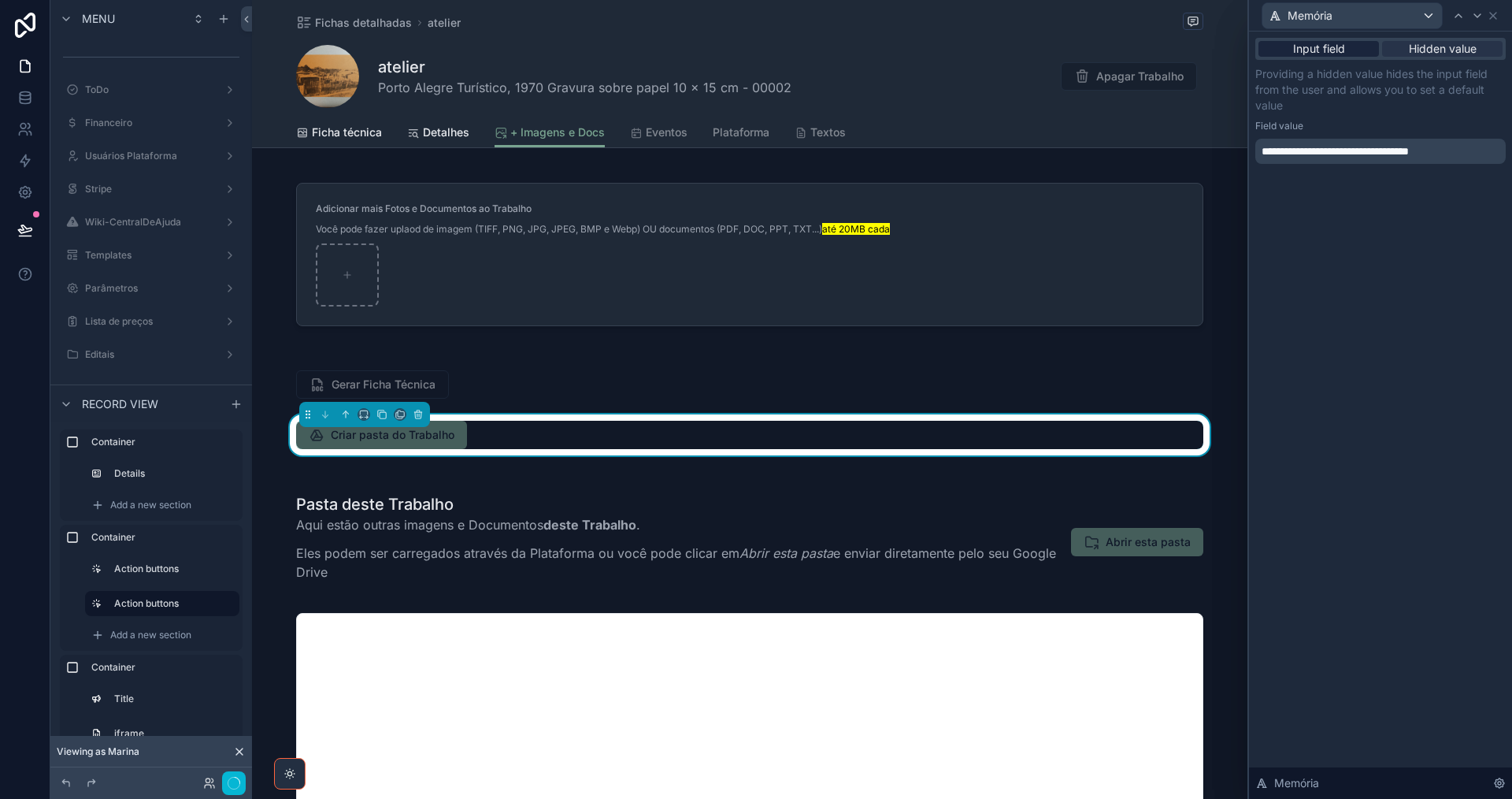
click at [1307, 43] on span "Input field" at bounding box center [1319, 49] width 52 height 16
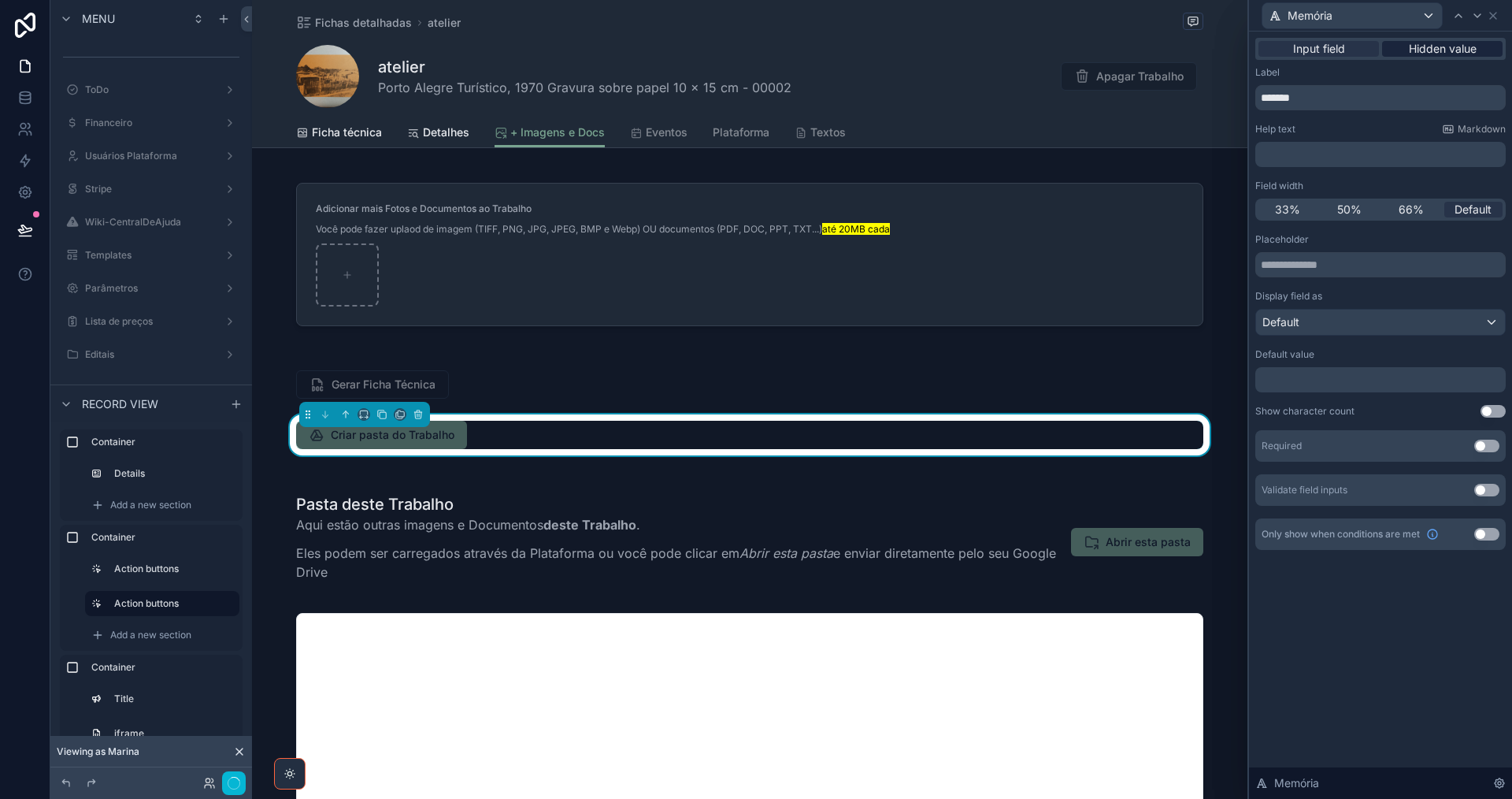
click at [1431, 47] on span "Hidden value" at bounding box center [1443, 49] width 68 height 16
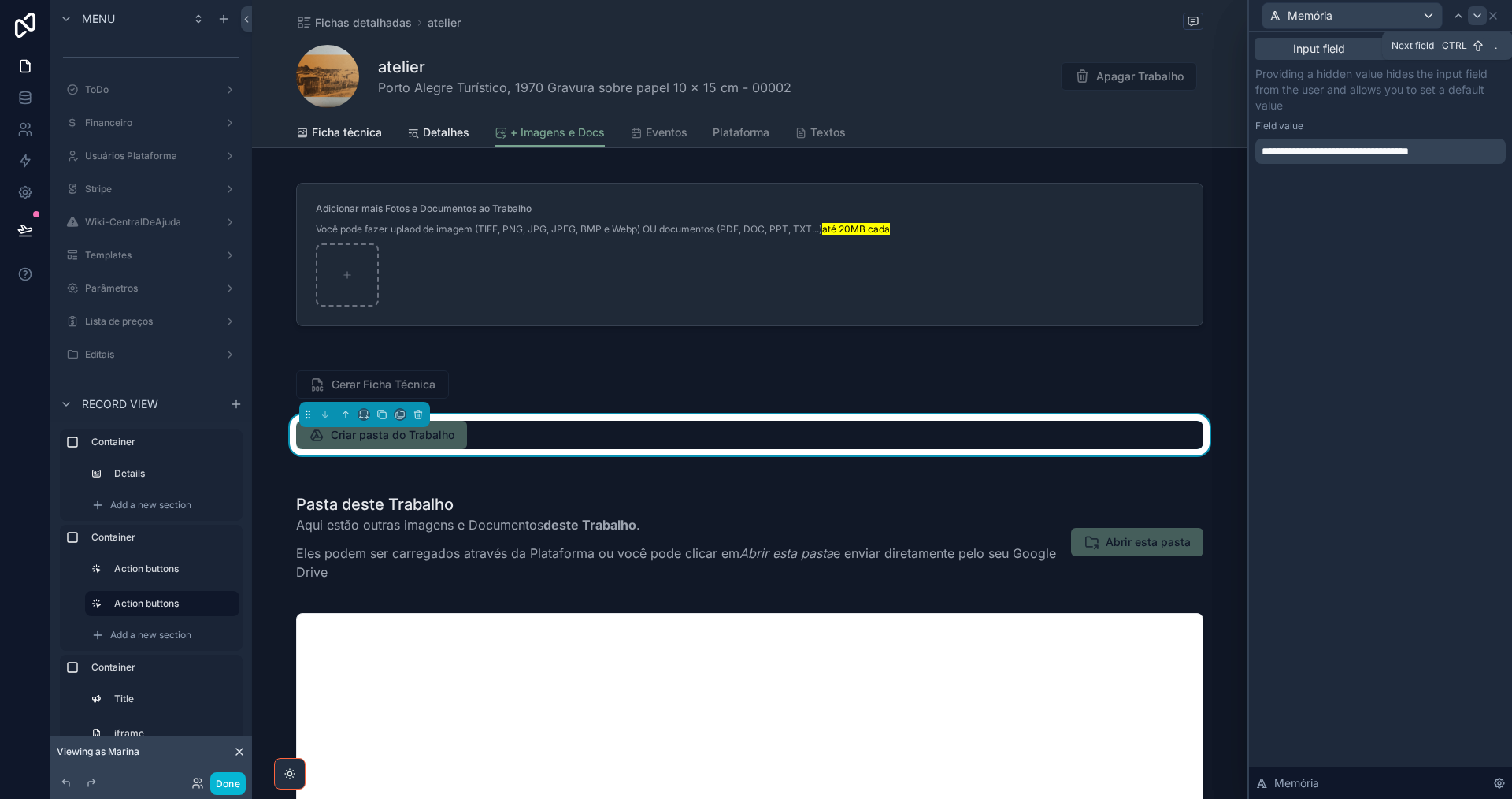
click at [1478, 15] on icon at bounding box center [1477, 16] width 13 height 13
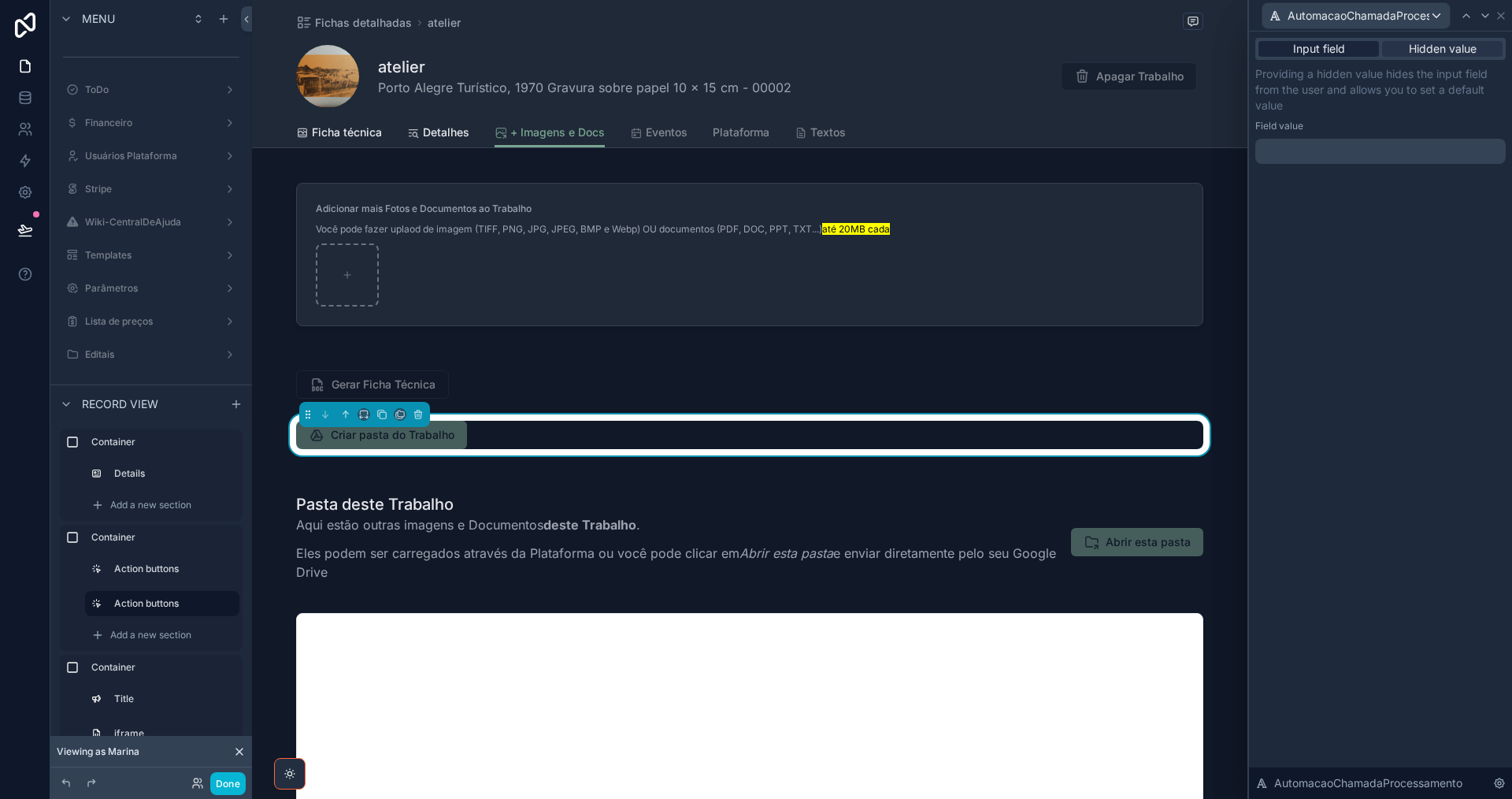
click at [1301, 51] on span "Input field" at bounding box center [1319, 49] width 52 height 16
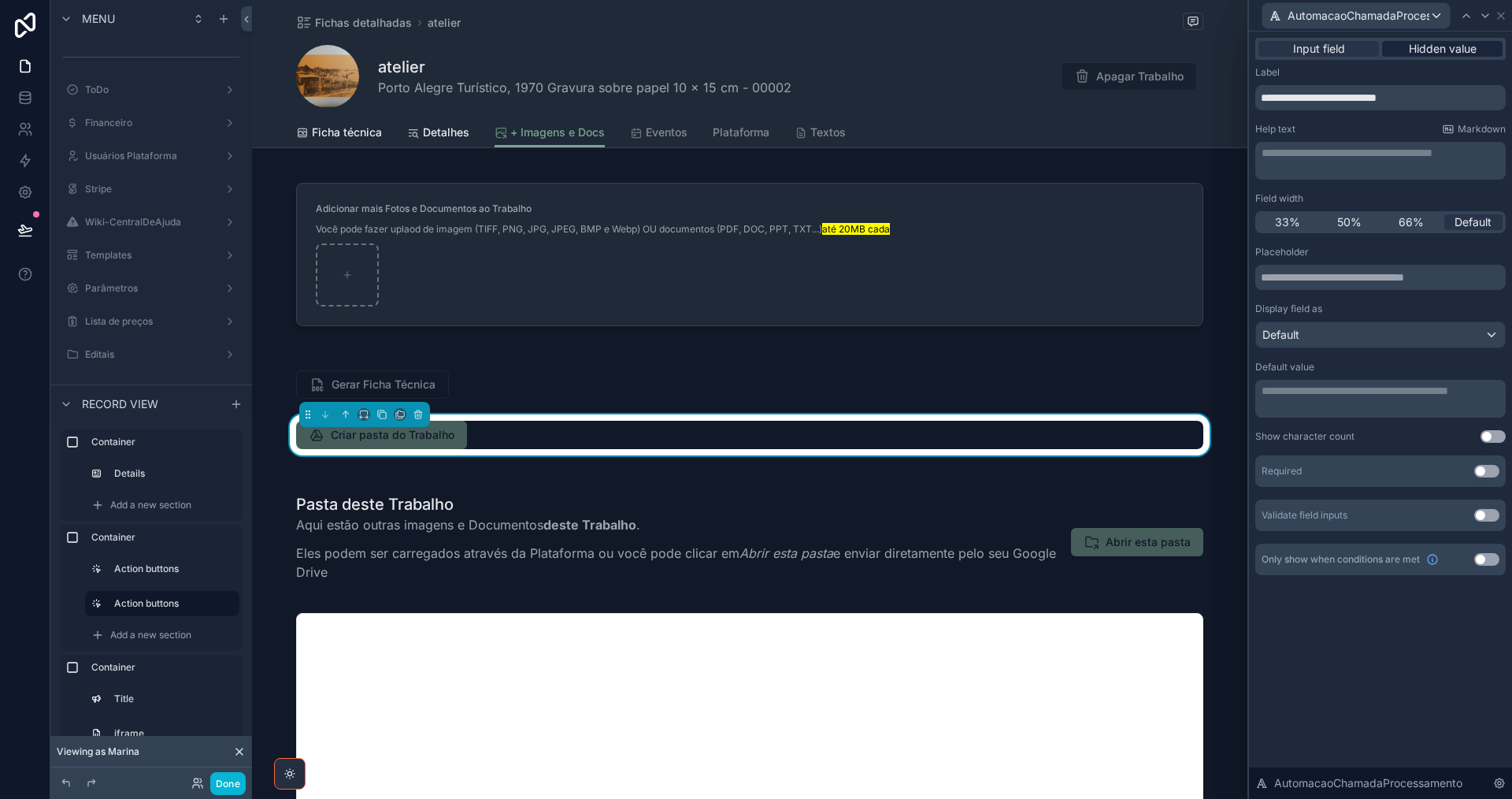
click at [1449, 51] on span "Hidden value" at bounding box center [1443, 49] width 68 height 16
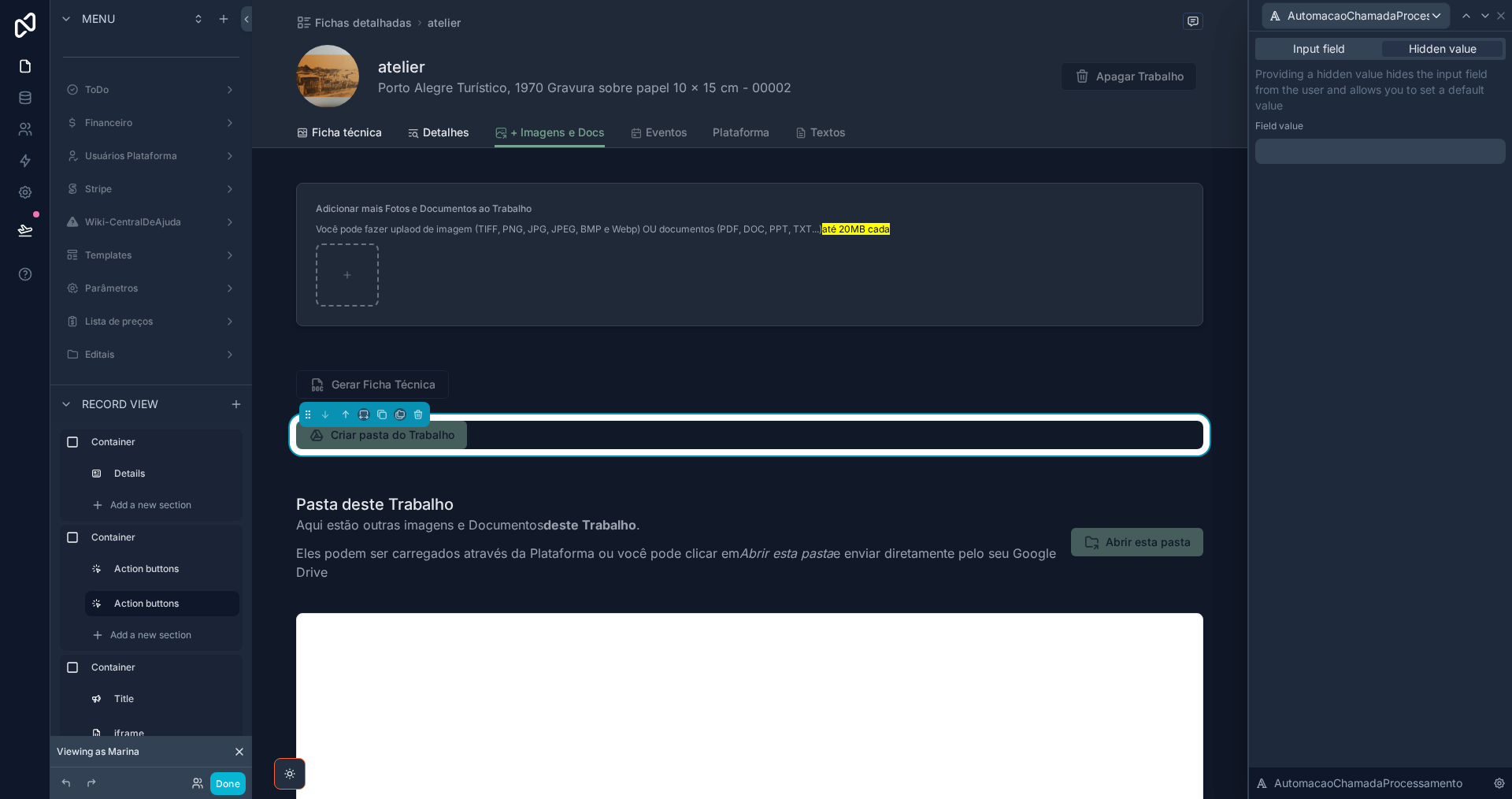
click at [1334, 154] on p "﻿" at bounding box center [1381, 151] width 241 height 16
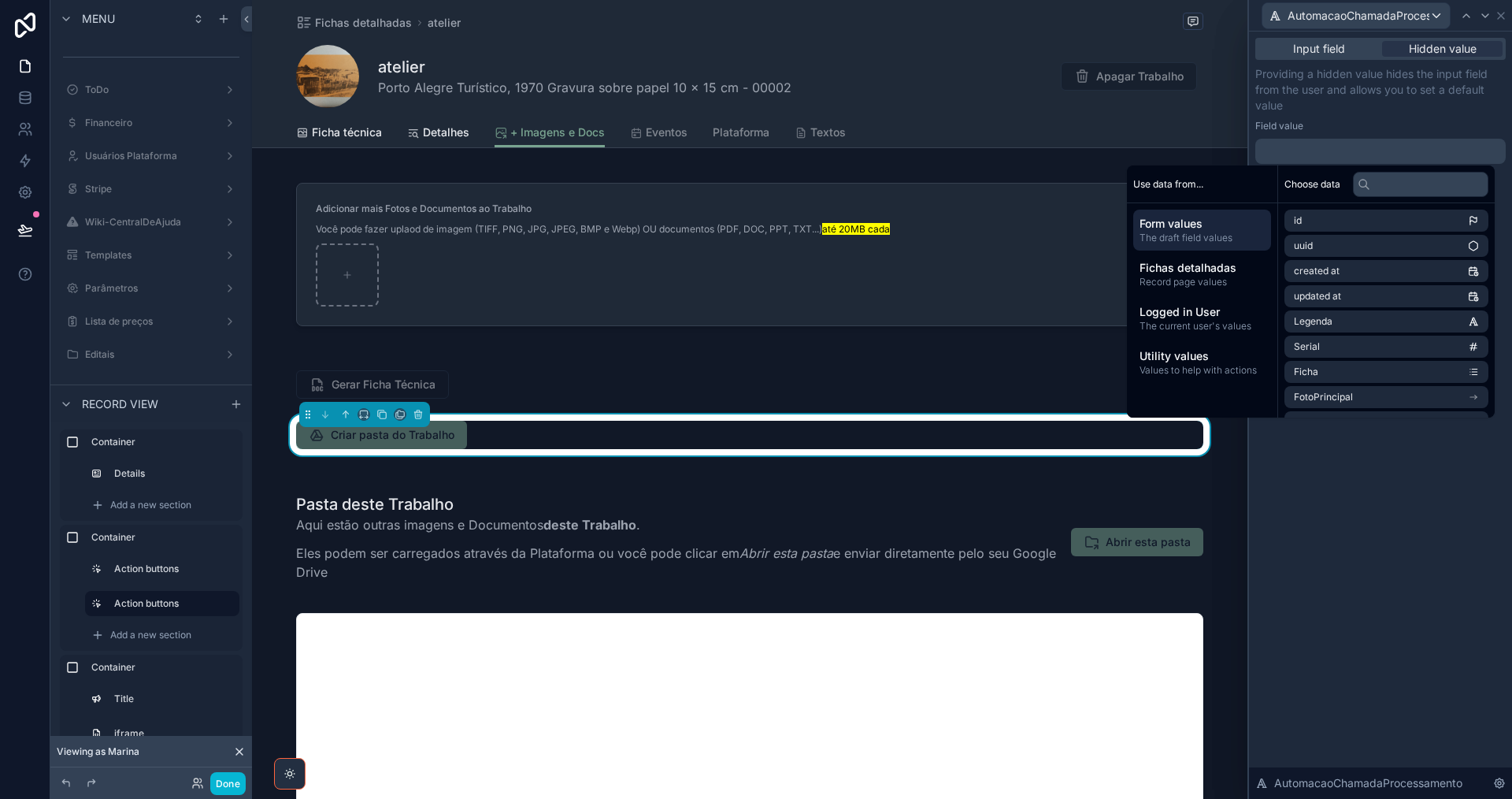
paste div
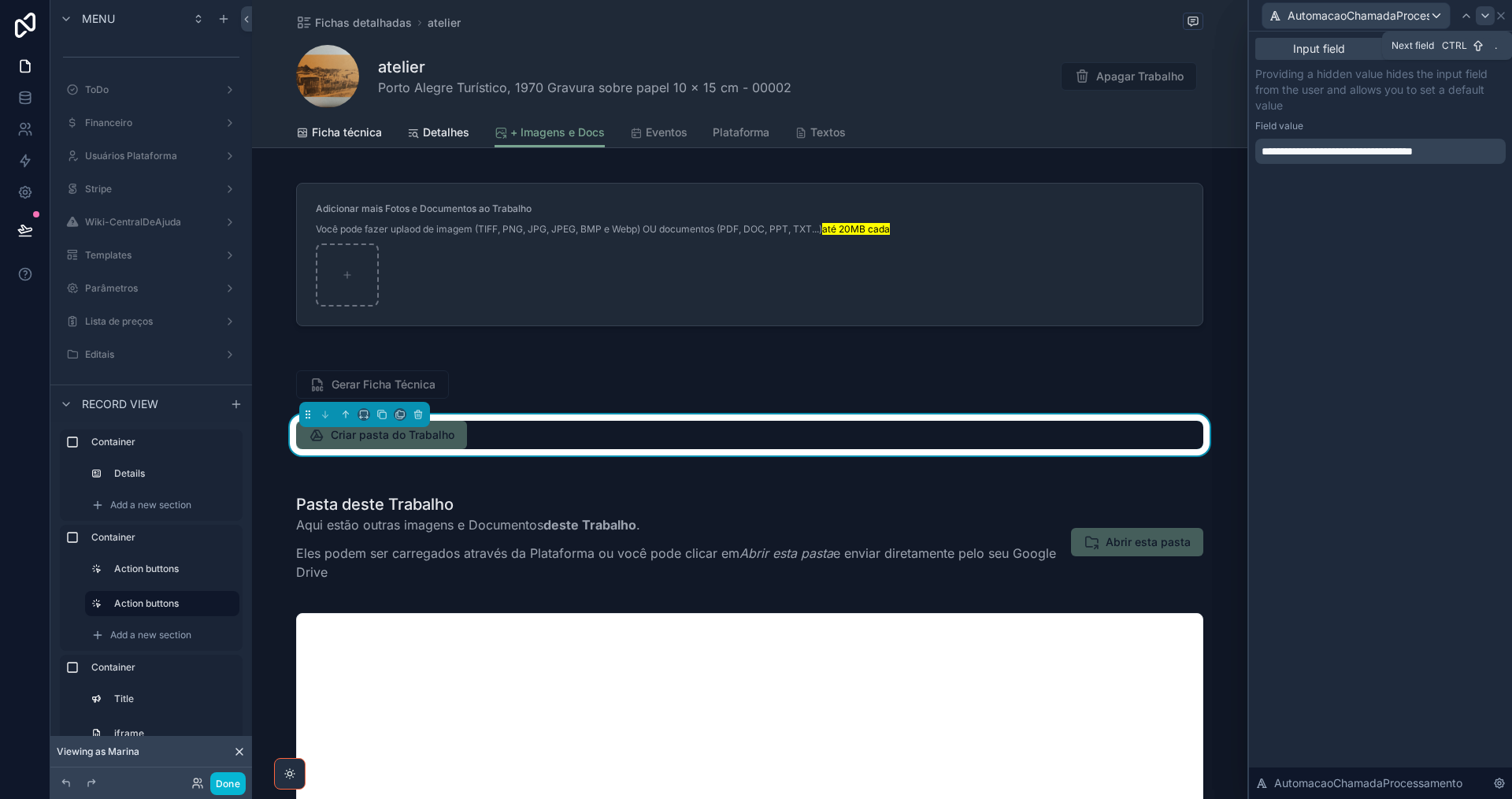
click at [1485, 12] on icon at bounding box center [1485, 16] width 13 height 13
click at [1390, 154] on div at bounding box center [1380, 151] width 251 height 25
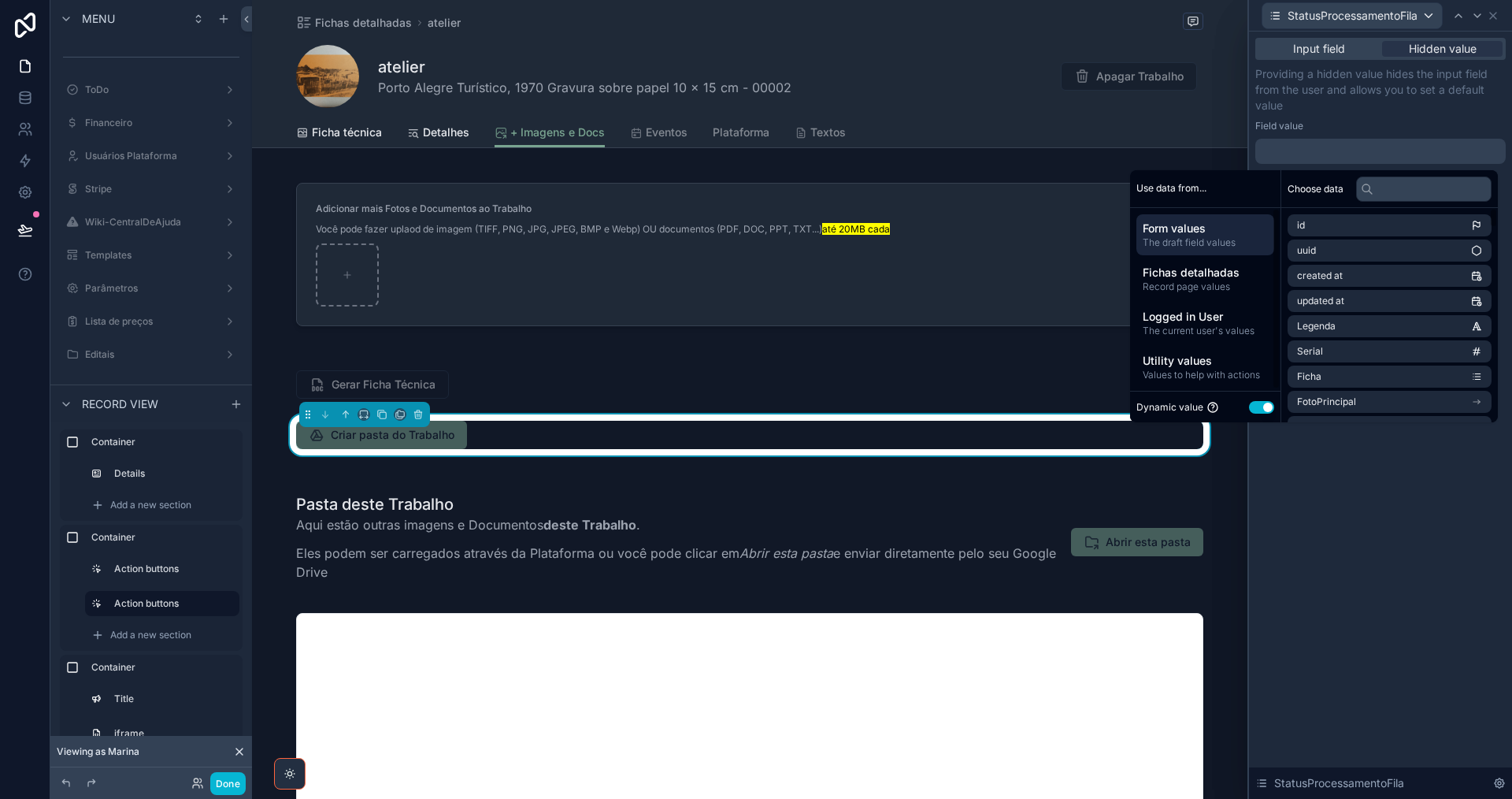
click at [1249, 404] on button "Use setting" at bounding box center [1261, 407] width 25 height 13
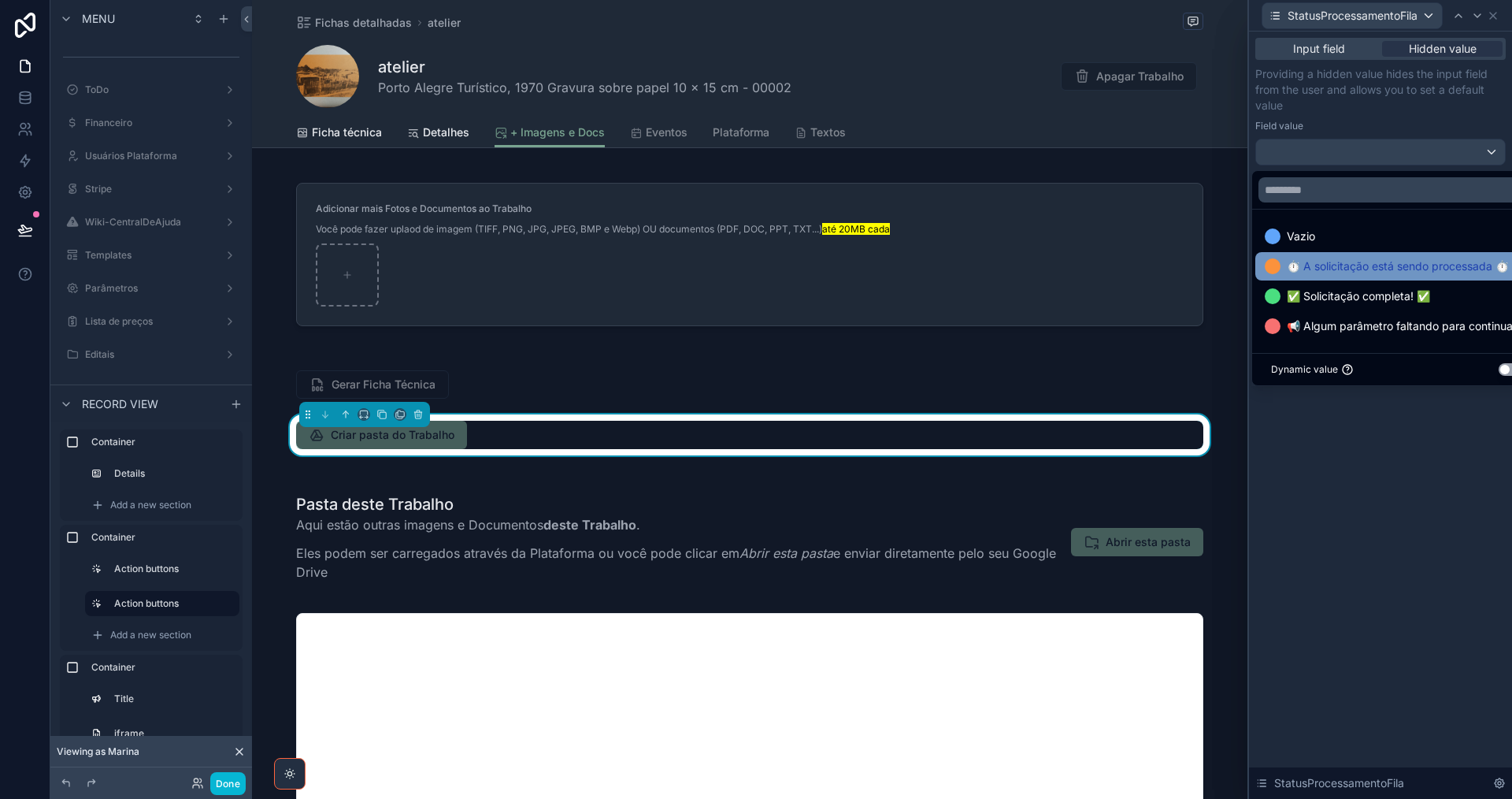
click at [1340, 263] on span "⏱️ A solicitação está sendo processada ⏱️" at bounding box center [1397, 266] width 222 height 19
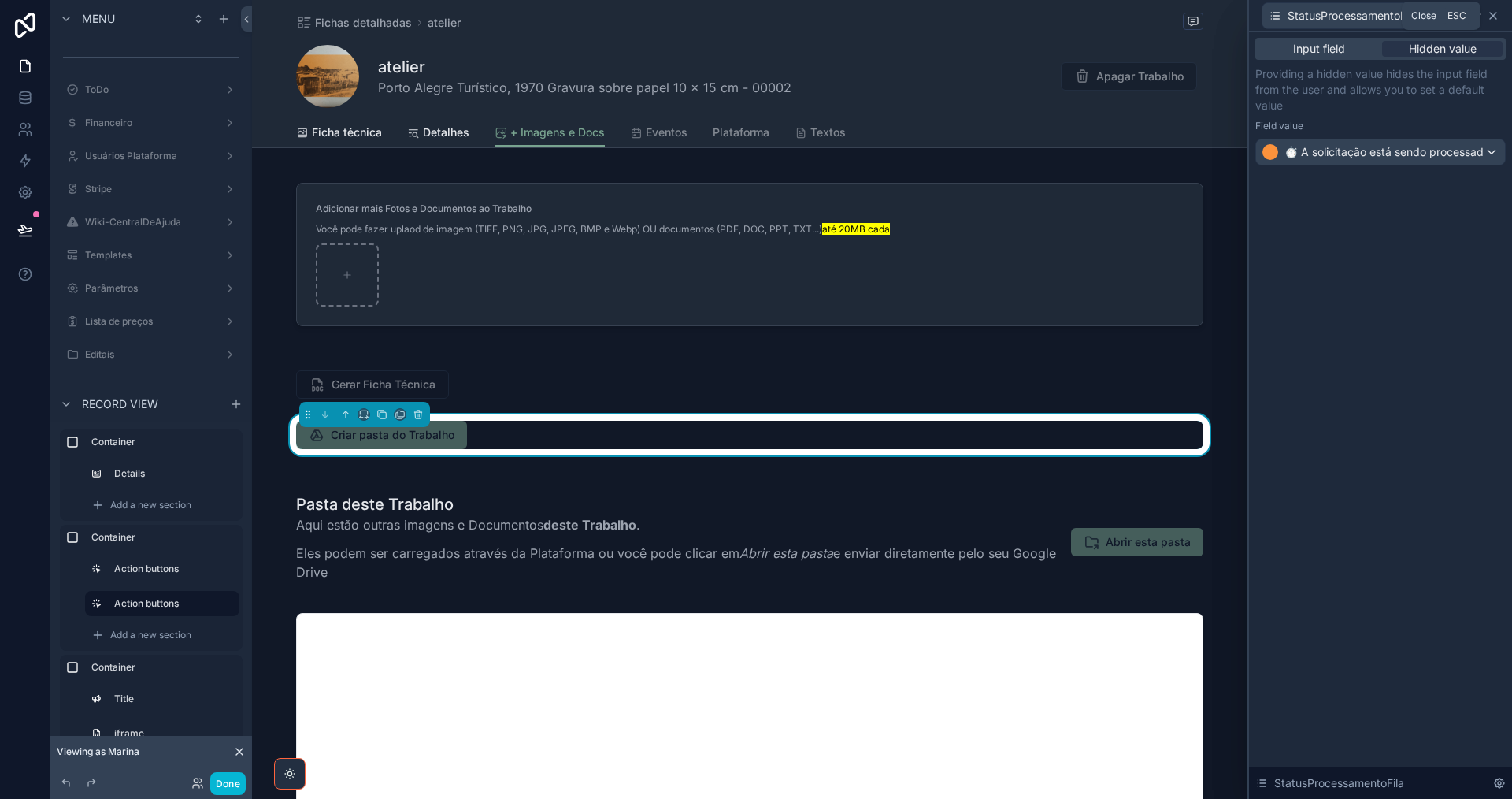
click at [1495, 18] on icon at bounding box center [1493, 16] width 13 height 13
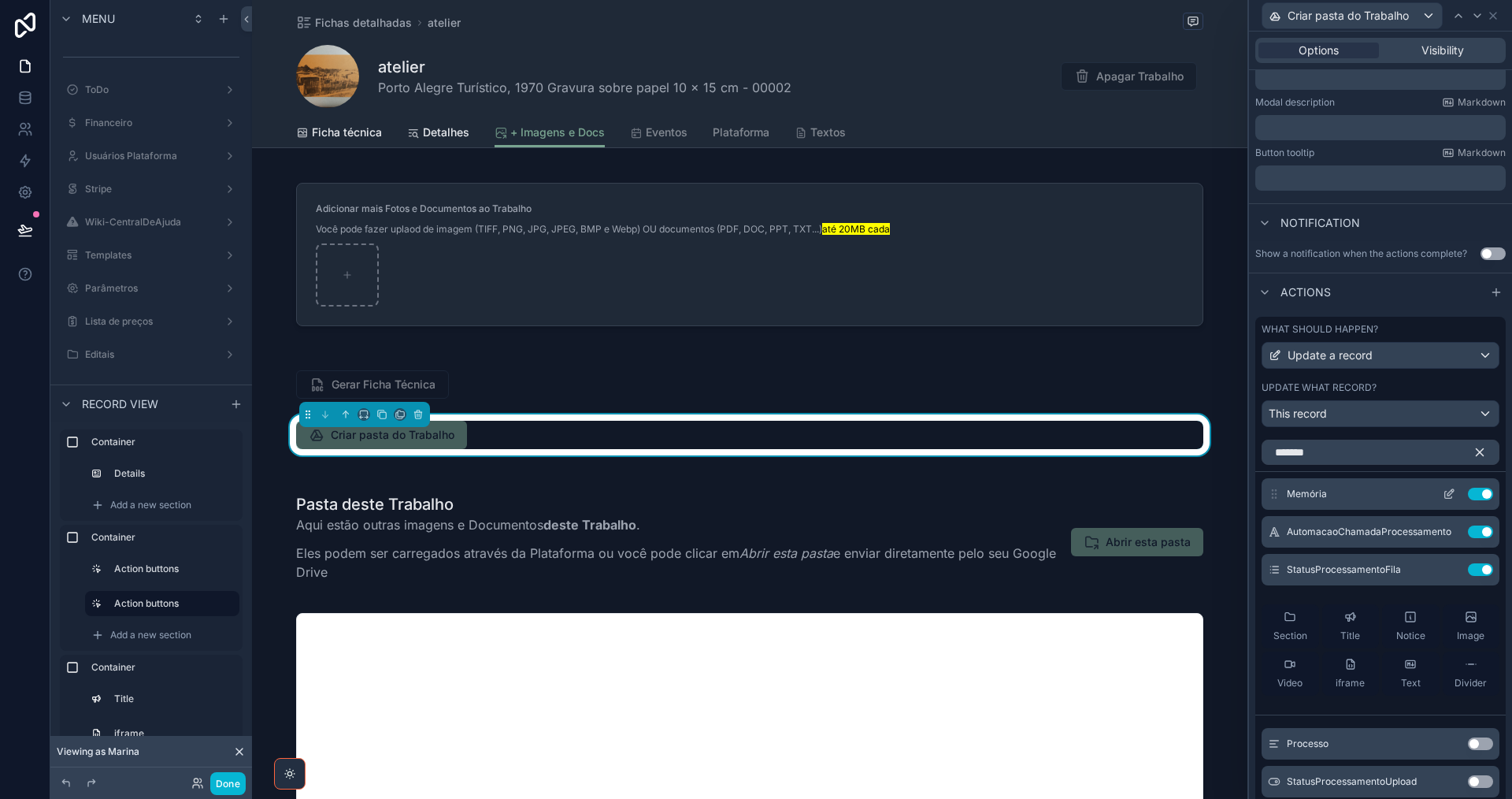
scroll to position [380, 0]
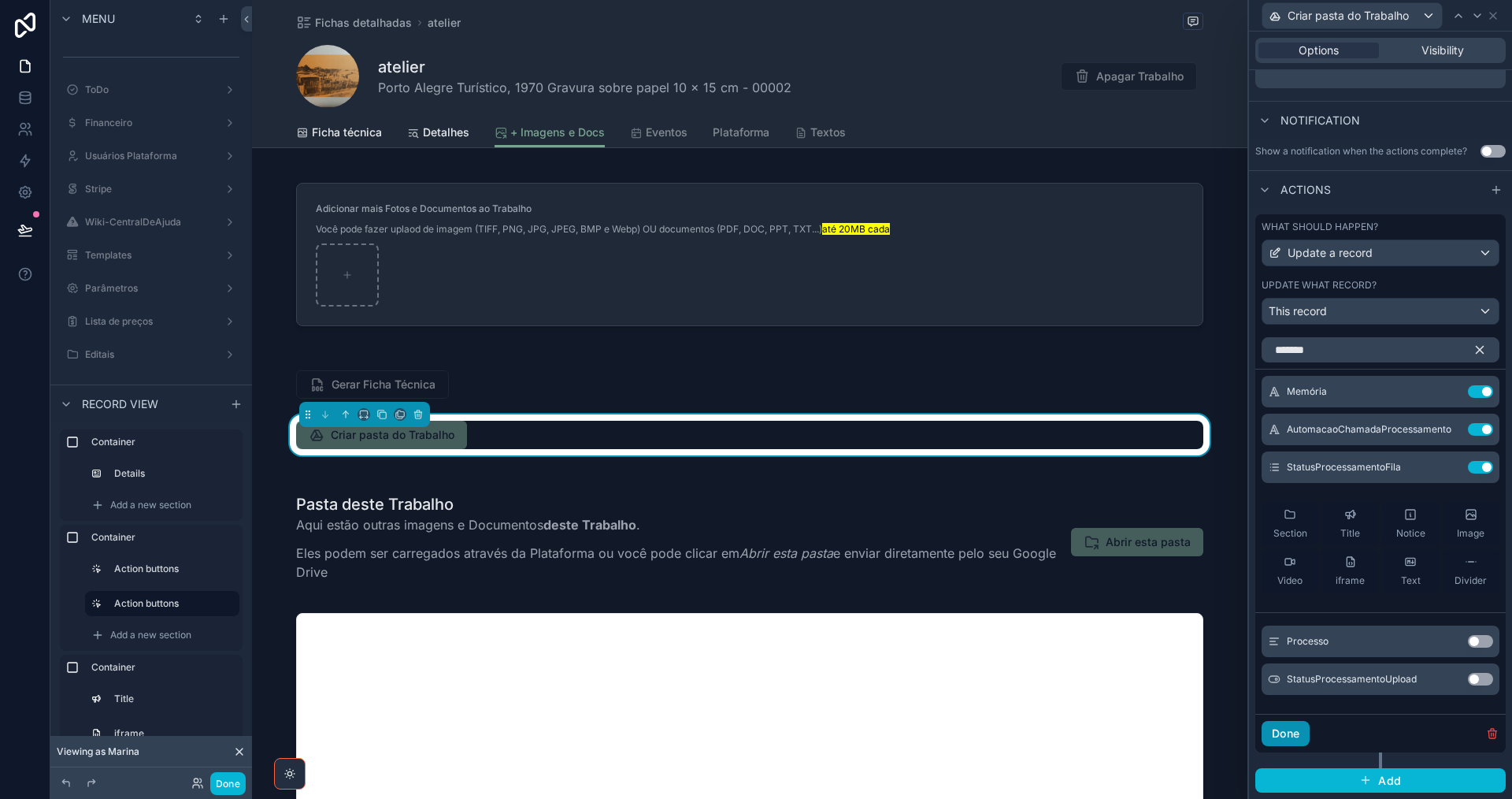
click at [1289, 729] on button "Done" at bounding box center [1286, 733] width 48 height 25
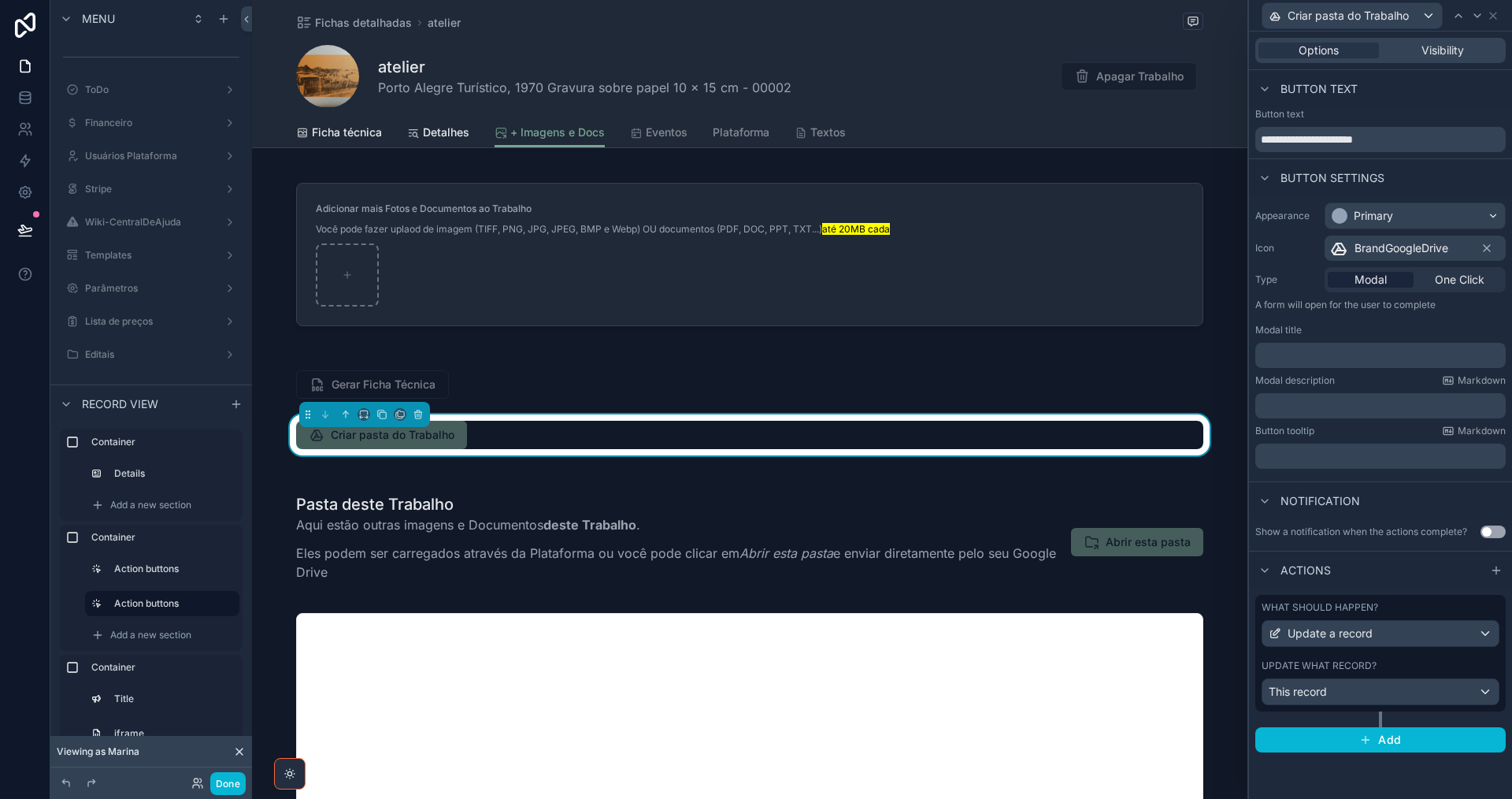
scroll to position [0, 0]
click at [1326, 736] on button "Add" at bounding box center [1380, 739] width 251 height 25
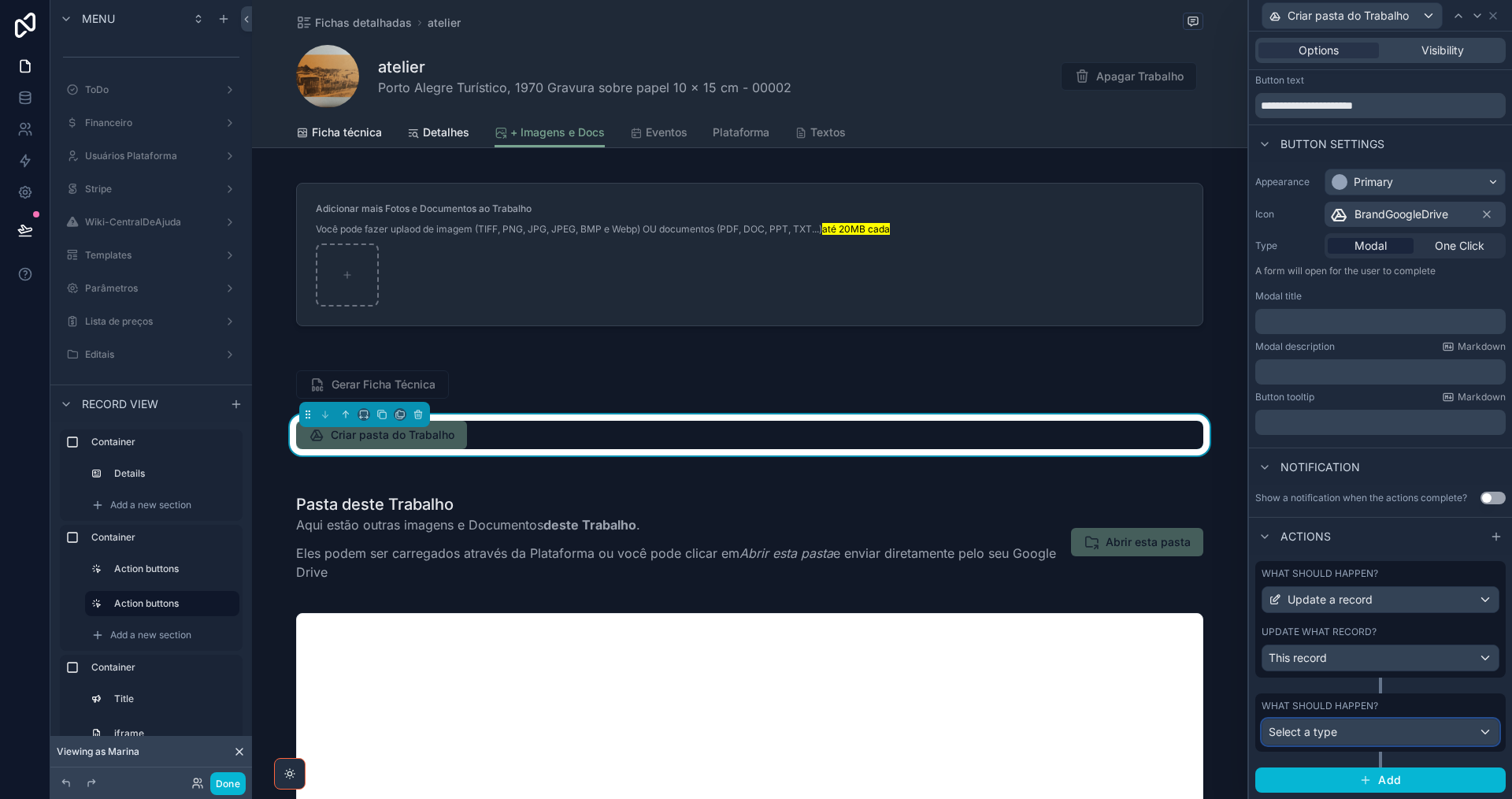
click at [1398, 737] on div "Select a type" at bounding box center [1380, 732] width 236 height 25
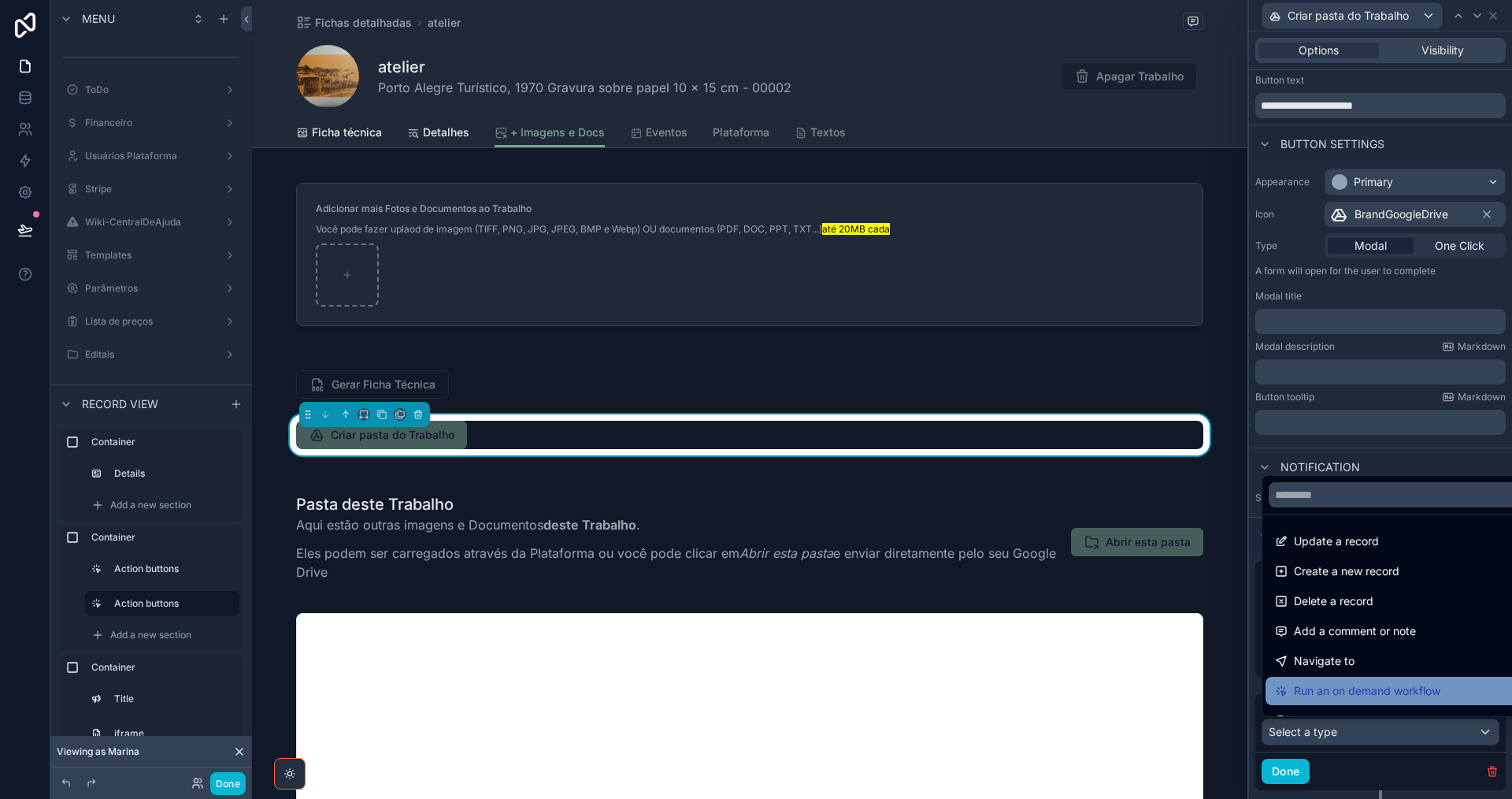
click at [1390, 687] on span "Run an on demand workflow" at bounding box center [1367, 690] width 147 height 19
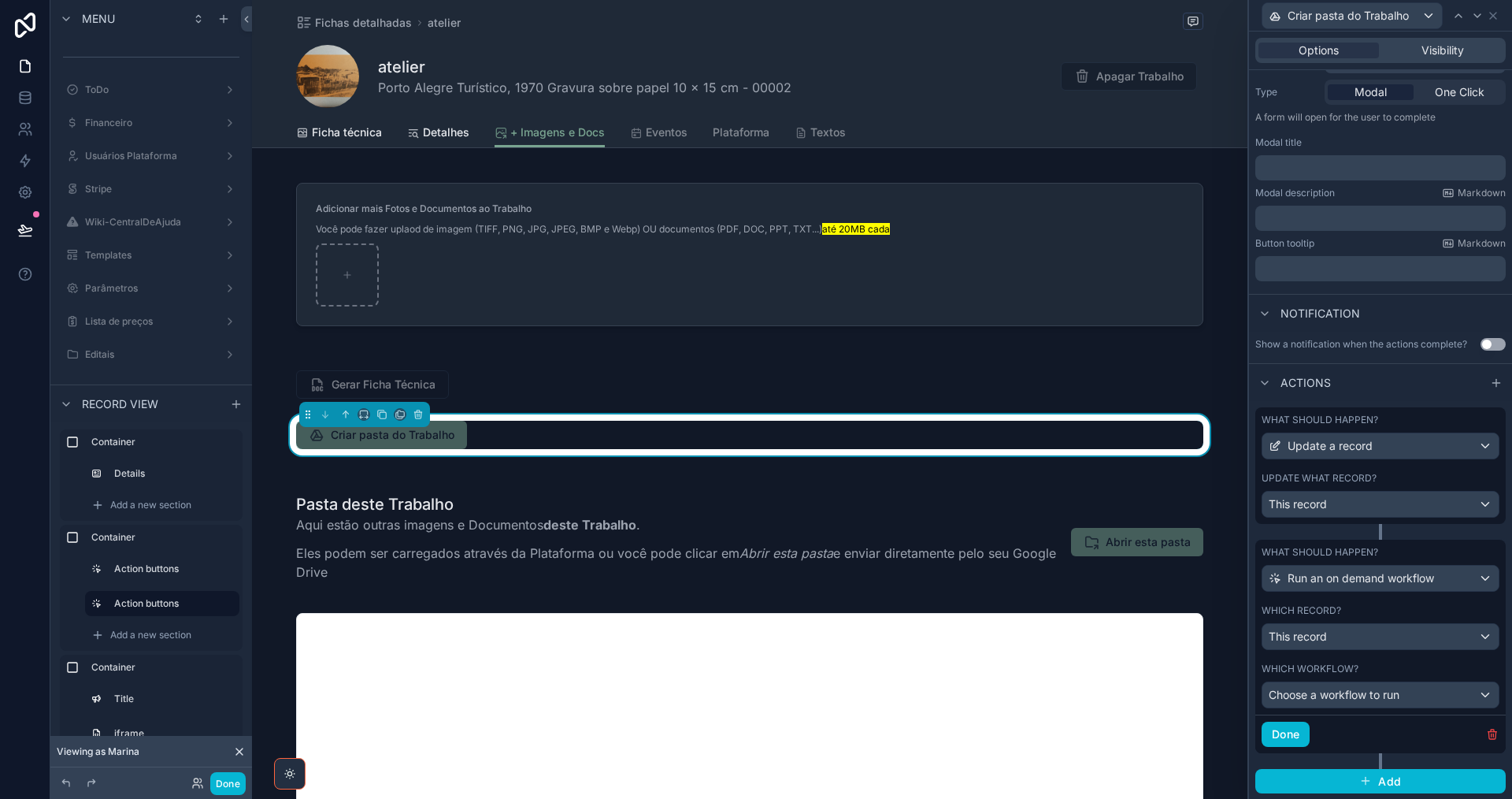
scroll to position [188, 0]
click at [1374, 698] on span "Choose a workflow to run" at bounding box center [1334, 693] width 131 height 13
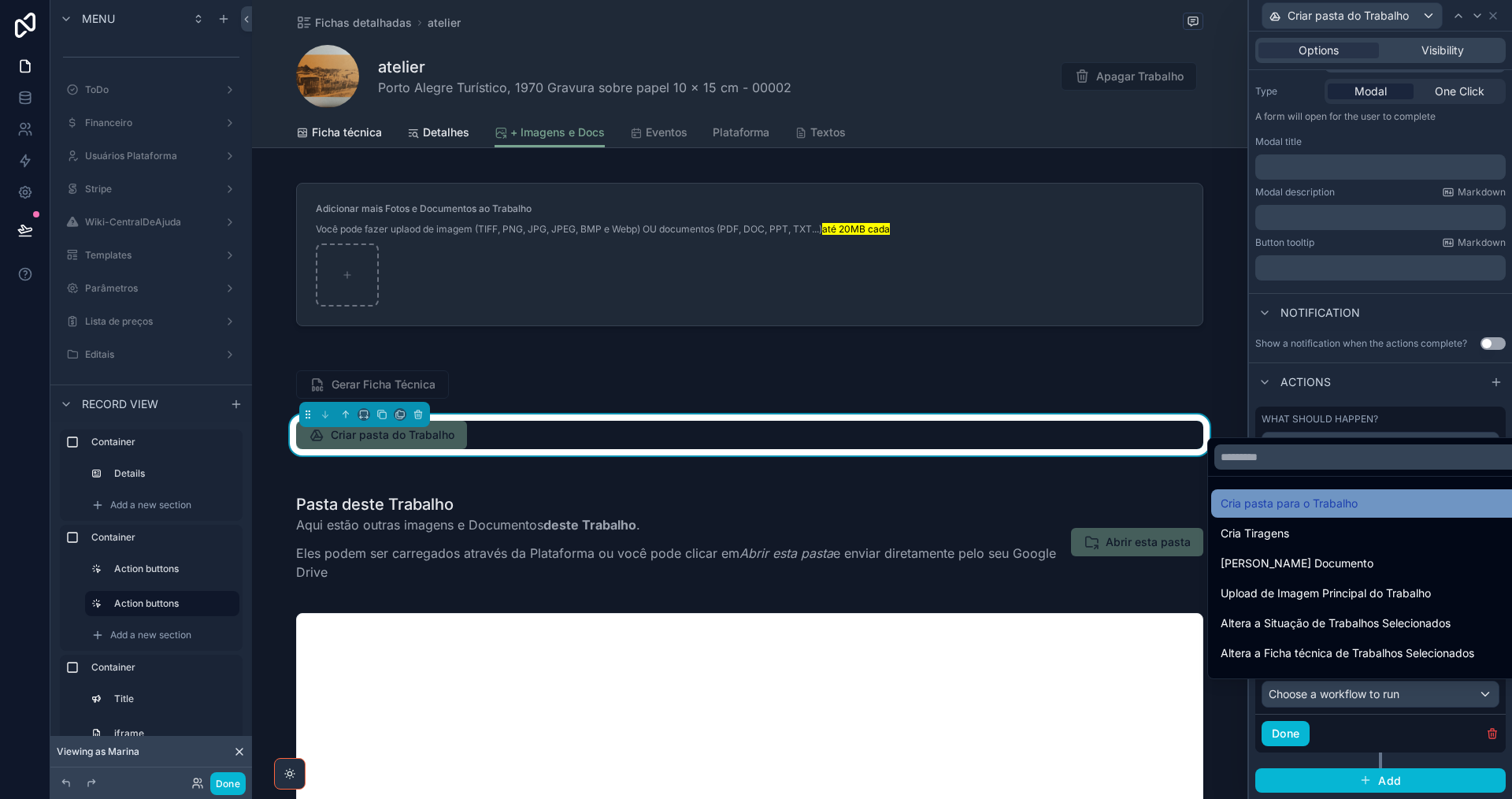
click at [1363, 512] on div "Cria pasta para o Trabalho" at bounding box center [1366, 503] width 292 height 19
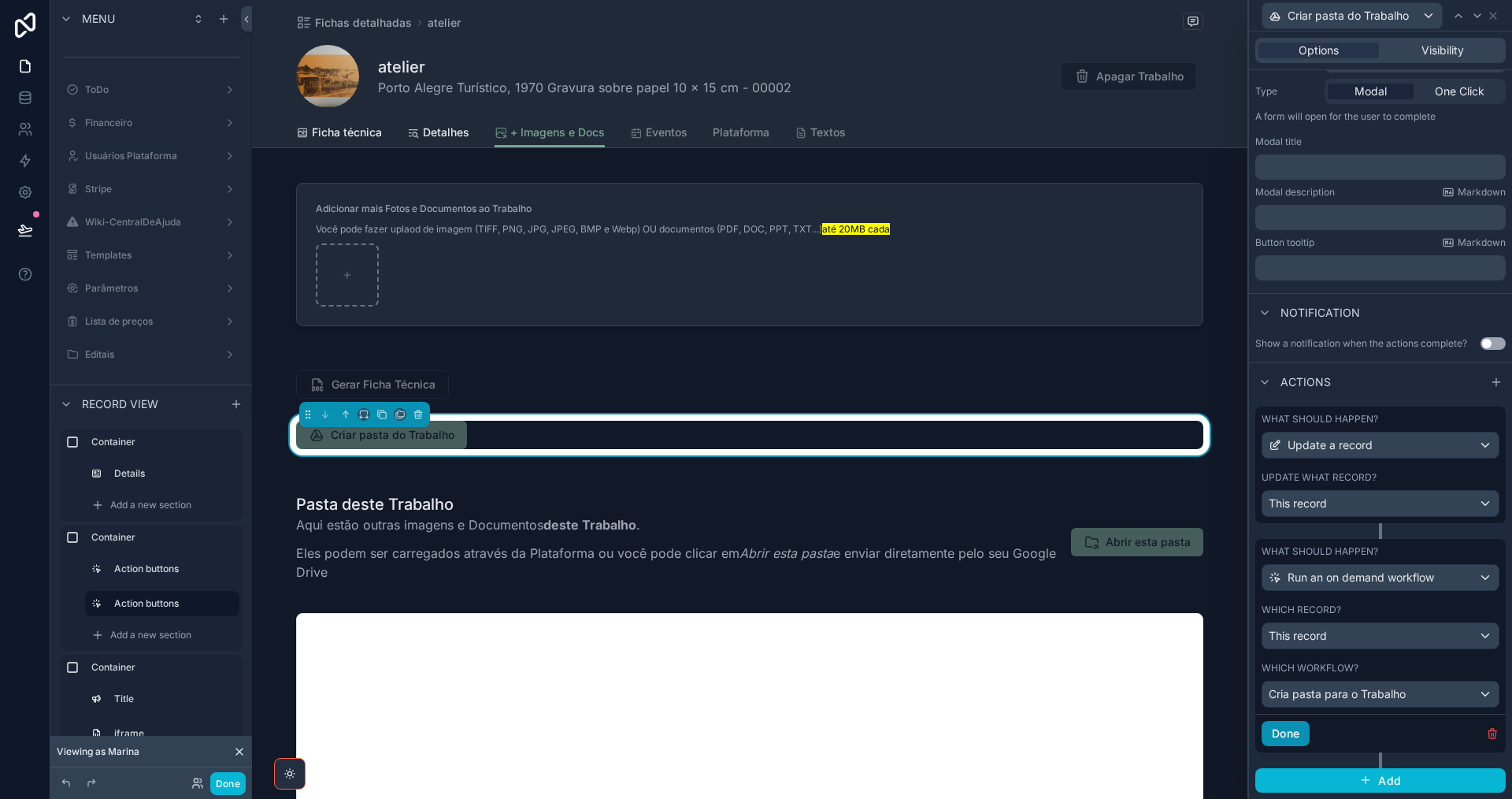
click at [1286, 737] on button "Done" at bounding box center [1286, 733] width 48 height 25
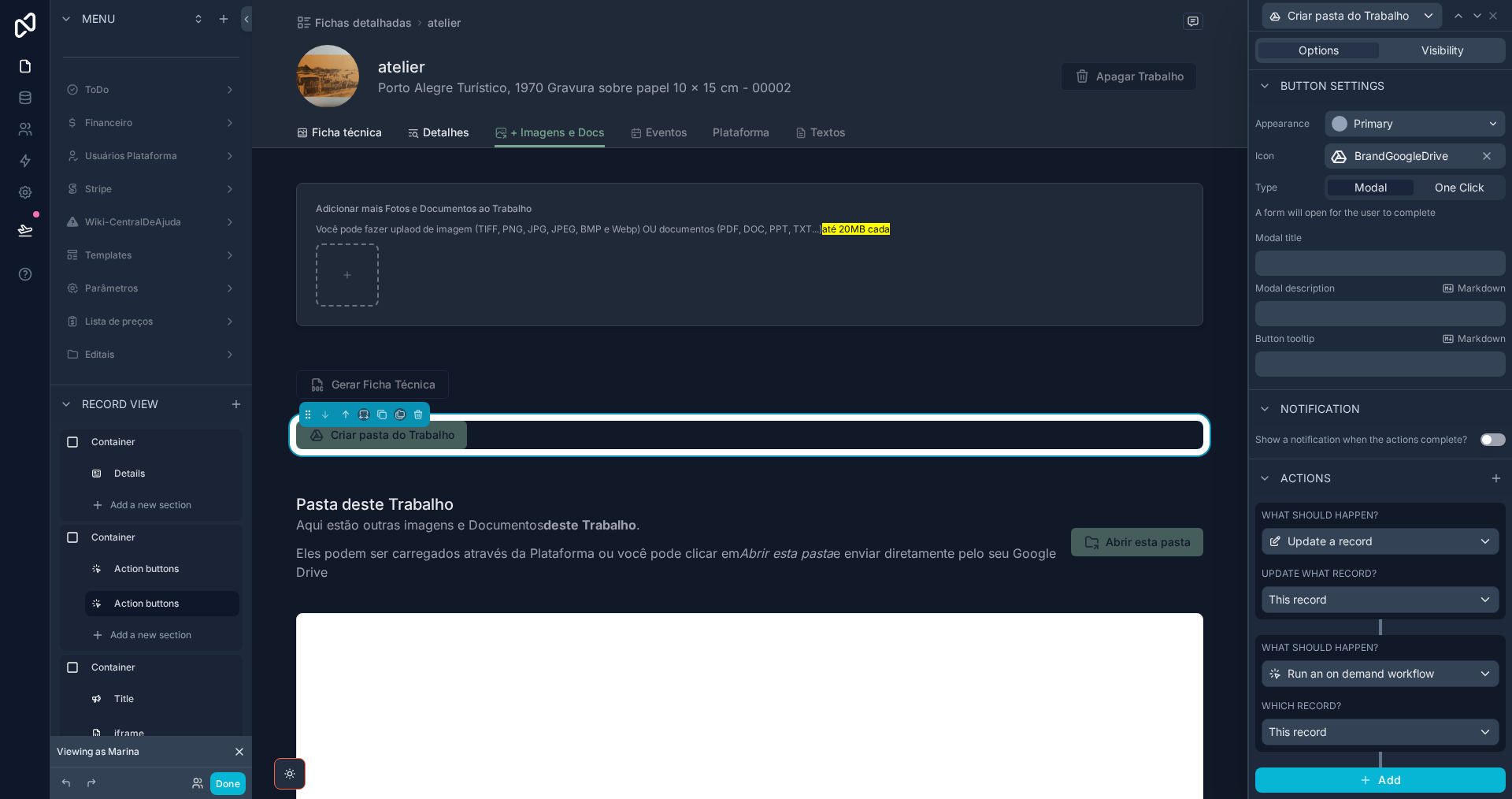
scroll to position [92, 0]
click at [1435, 52] on span "Visibility" at bounding box center [1443, 51] width 43 height 16
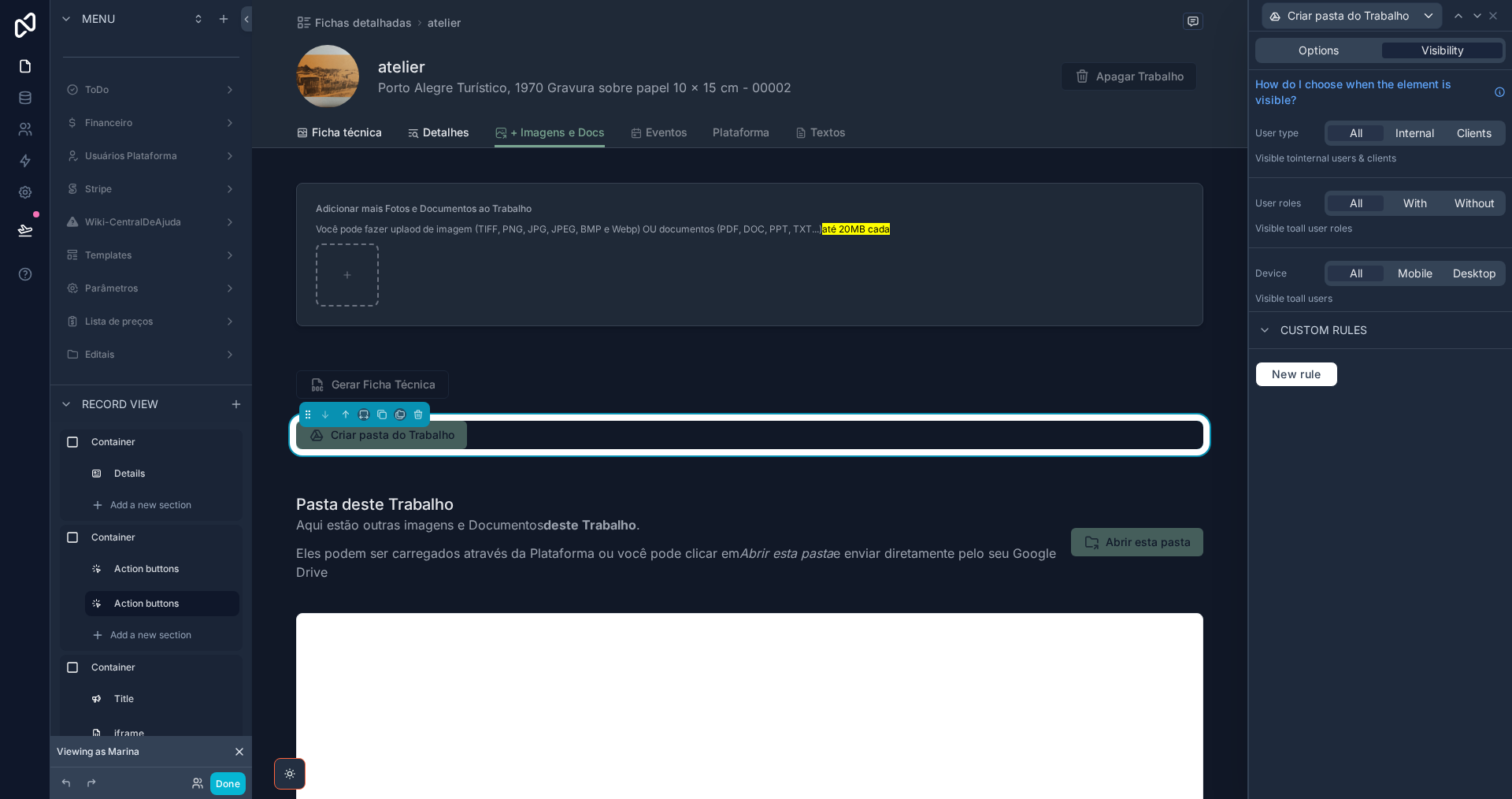
scroll to position [0, 0]
click at [1291, 379] on span "New rule" at bounding box center [1297, 374] width 63 height 14
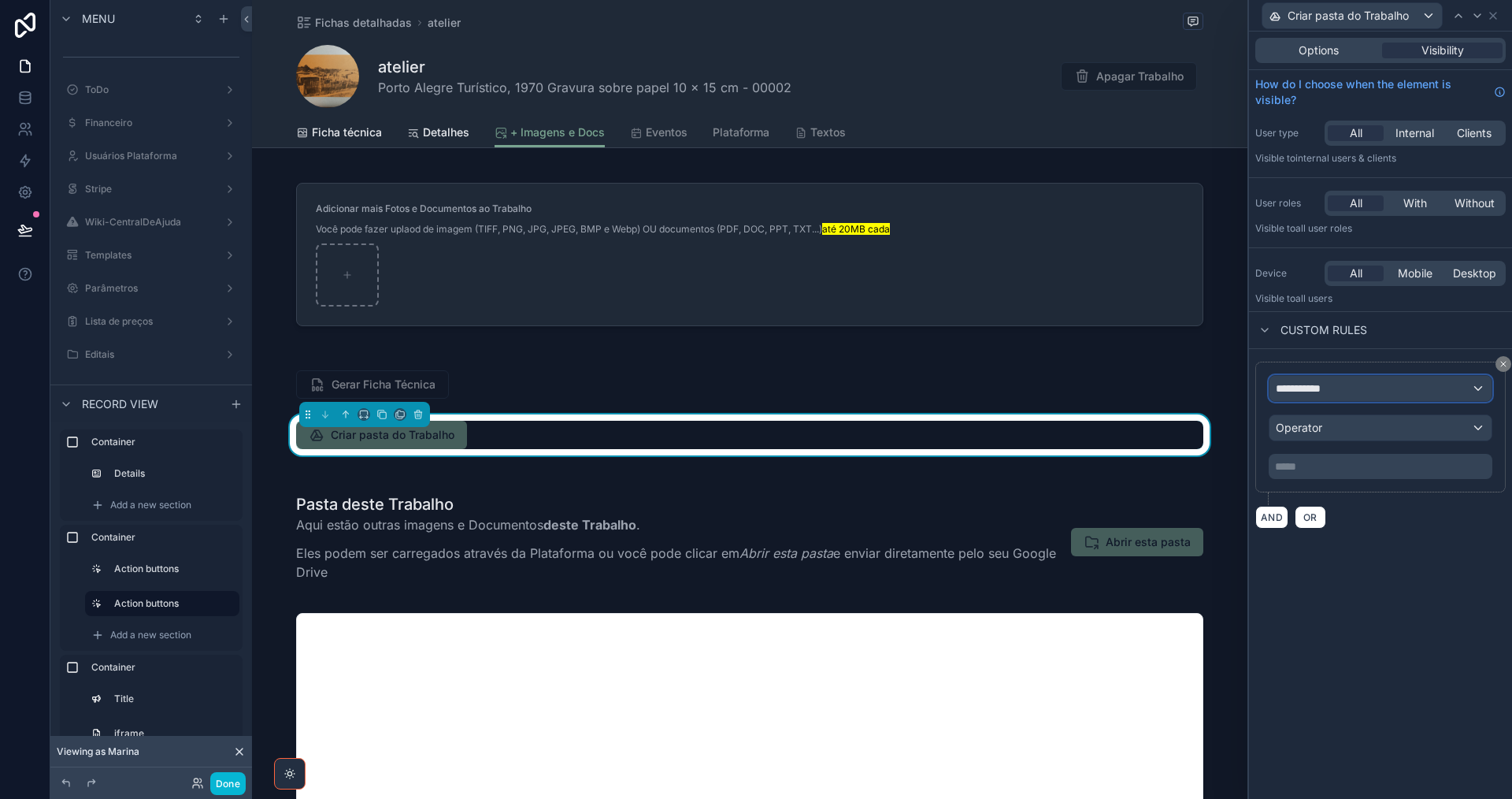
click at [1333, 393] on span "**********" at bounding box center [1304, 388] width 58 height 16
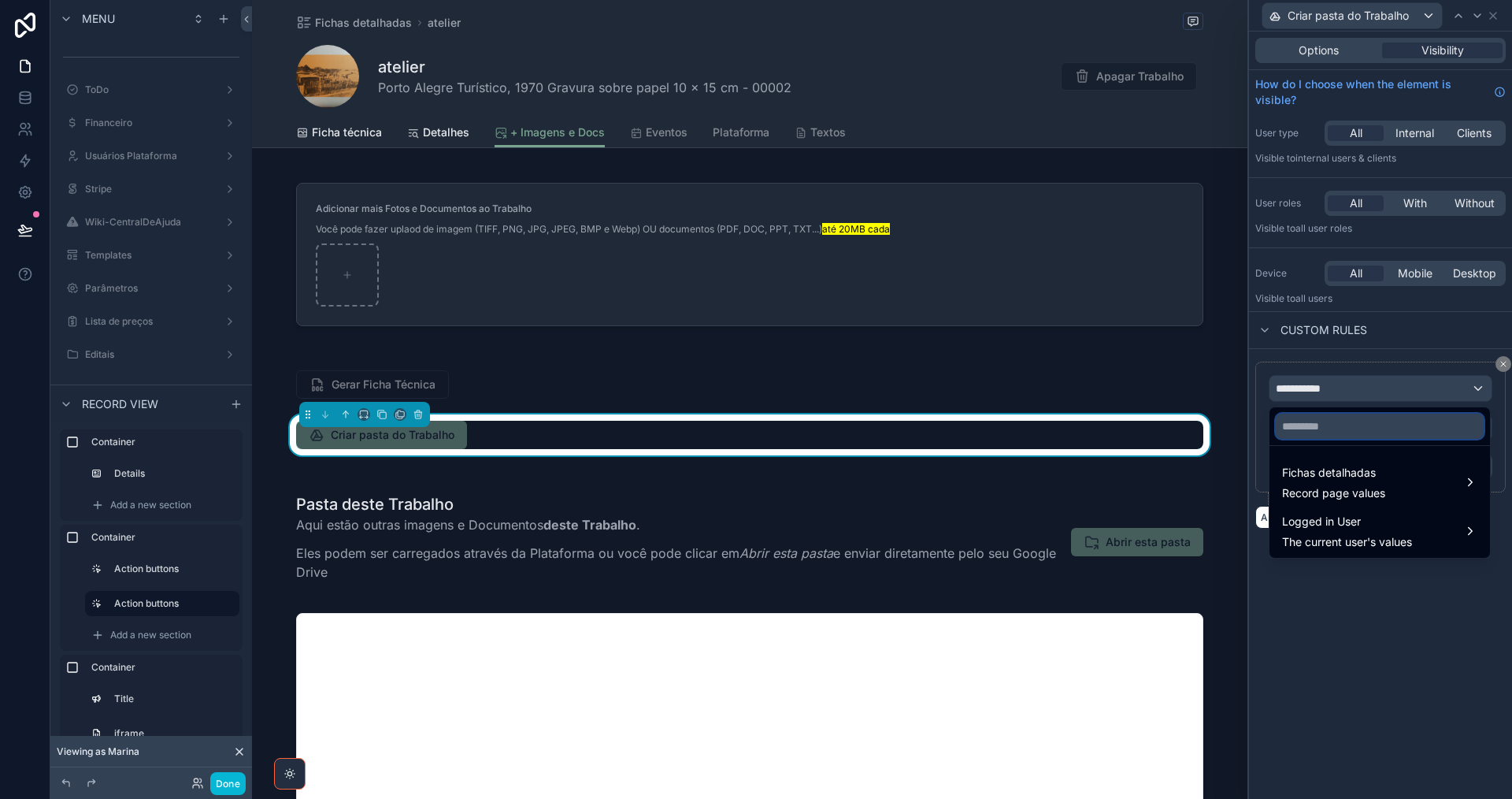
click at [1330, 428] on input "text" at bounding box center [1380, 426] width 208 height 25
type input "**********"
click at [1408, 486] on div "Fichas detalhadas Record page values" at bounding box center [1380, 482] width 195 height 38
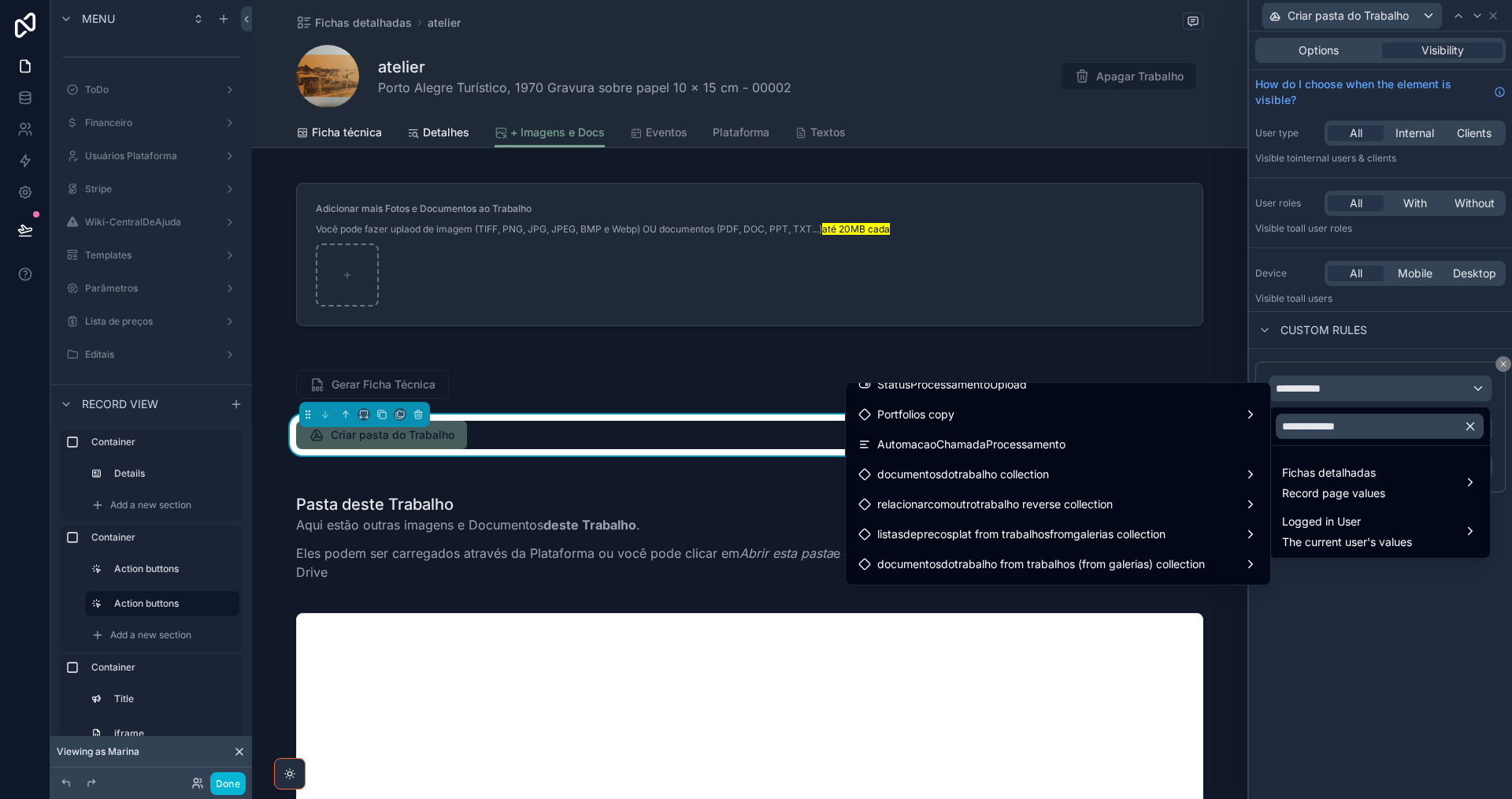
scroll to position [236, 0]
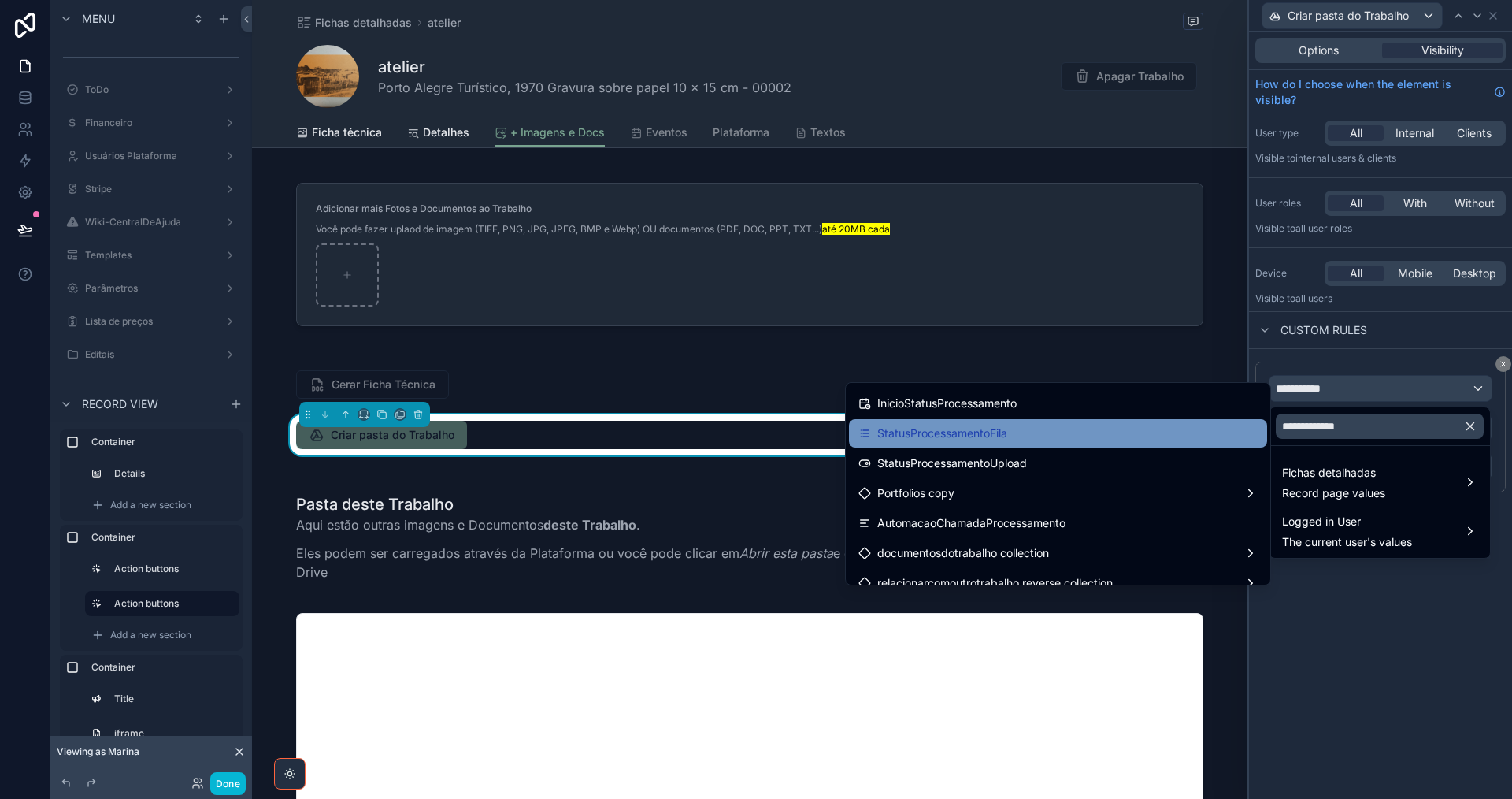
click at [1055, 430] on div "StatusProcessamentoFila" at bounding box center [1058, 433] width 399 height 19
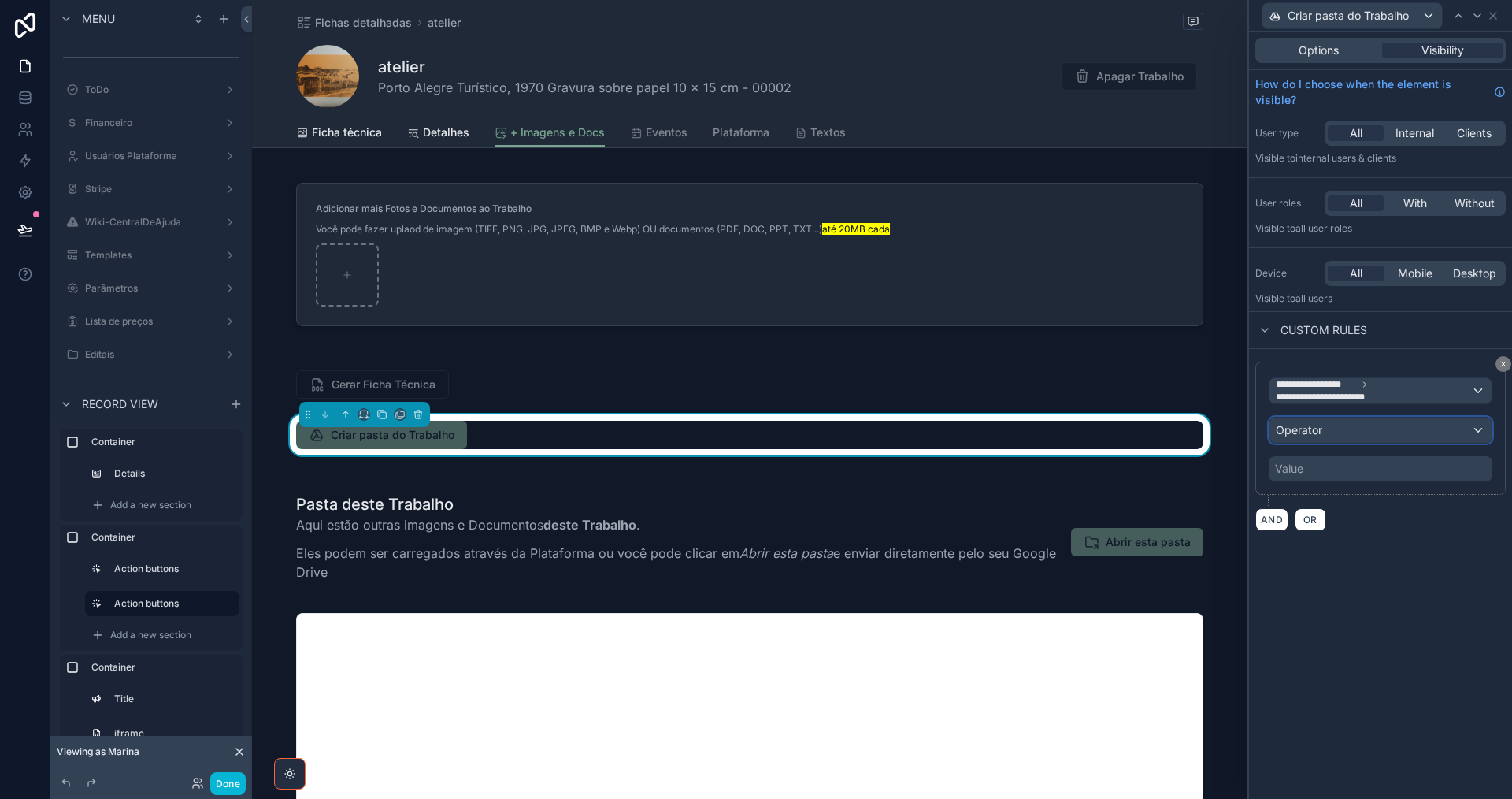
click at [1380, 425] on div "Operator" at bounding box center [1380, 430] width 222 height 25
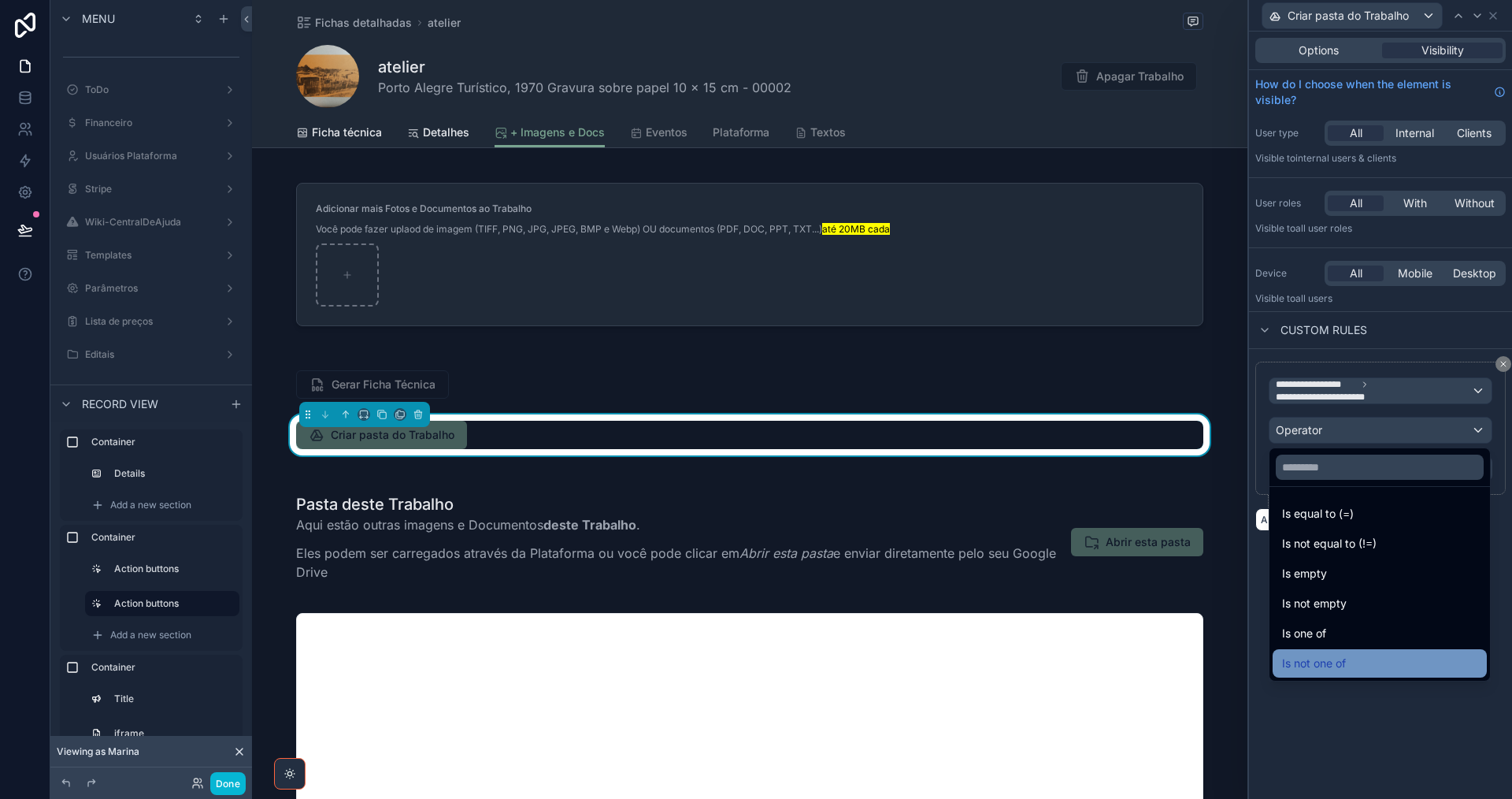
click at [1342, 653] on div "Is not one of" at bounding box center [1379, 663] width 214 height 29
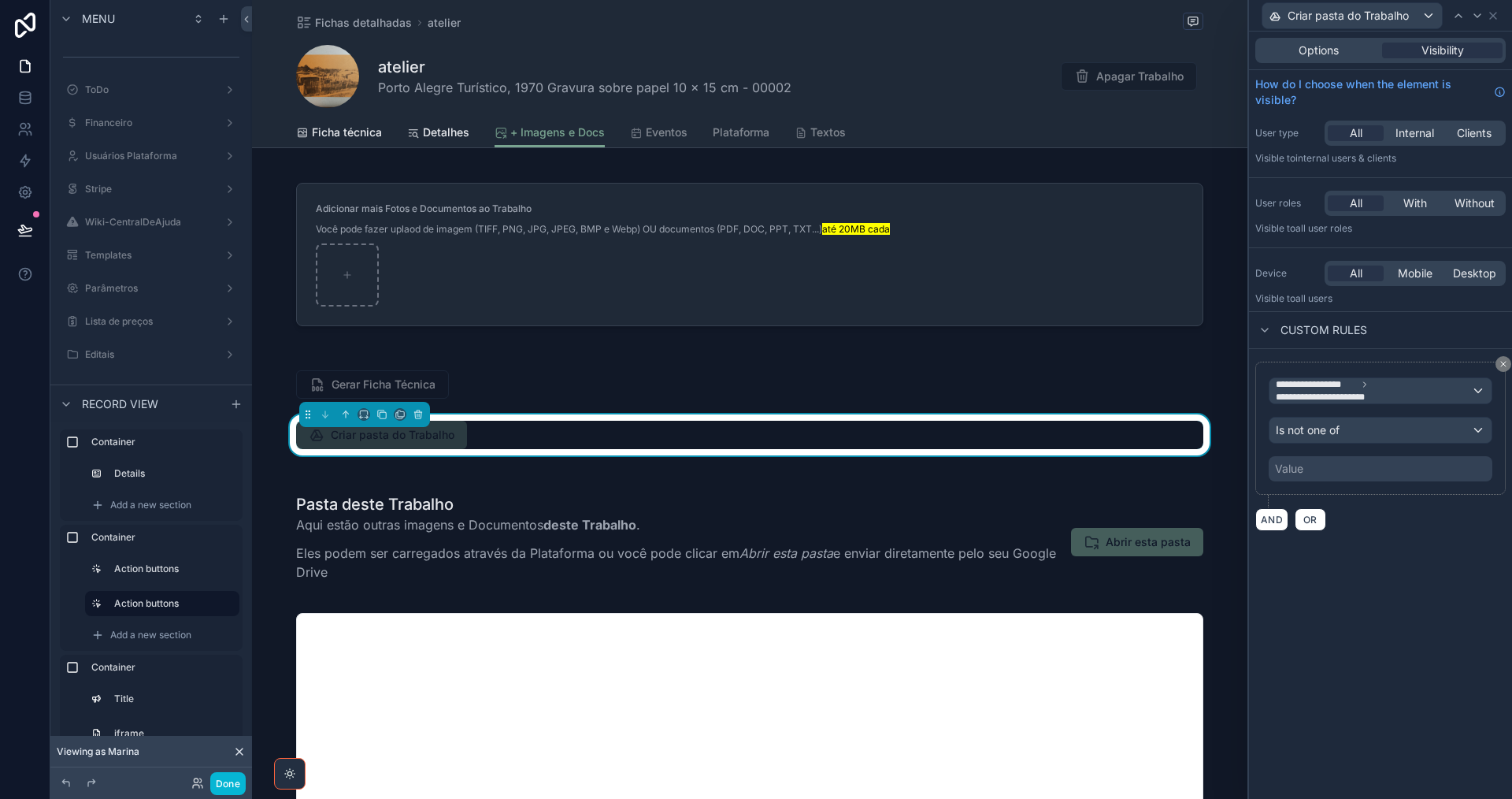
click at [1316, 467] on div "Value" at bounding box center [1380, 469] width 224 height 25
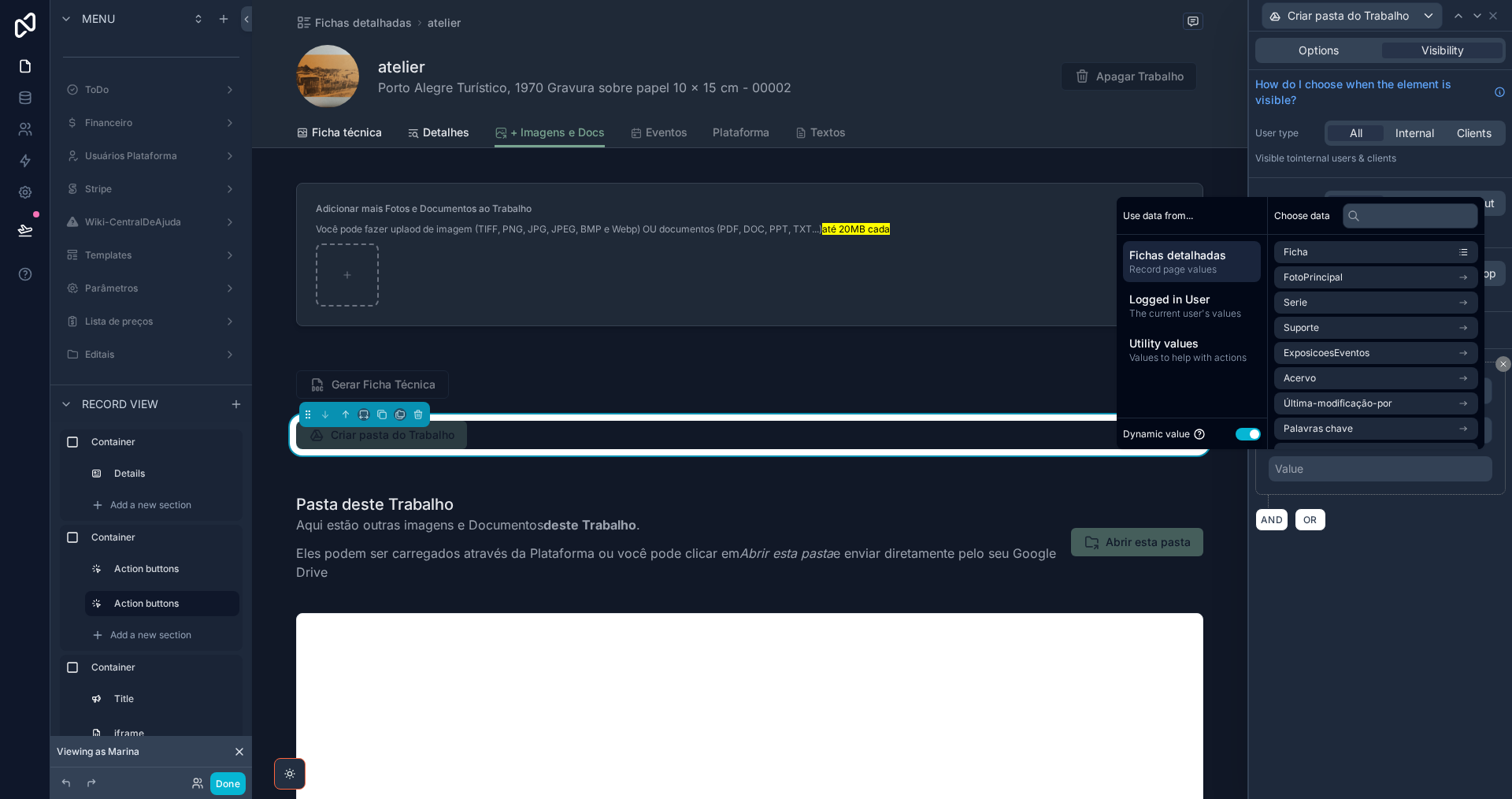
click at [1236, 435] on button "Use setting" at bounding box center [1248, 434] width 25 height 13
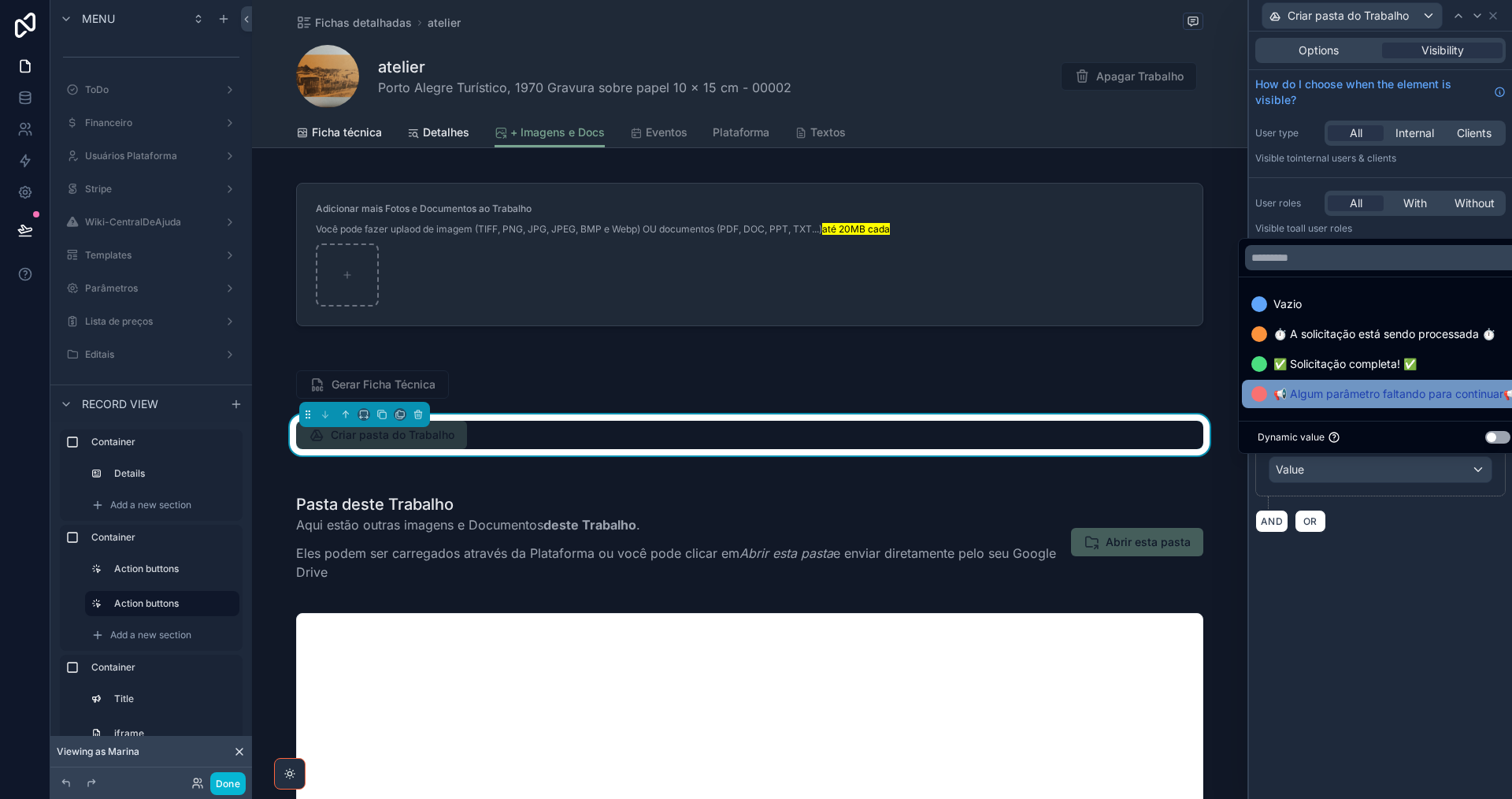
click at [1307, 394] on span "📢 Algum parâmetro faltando para continuar📢" at bounding box center [1395, 394] width 243 height 19
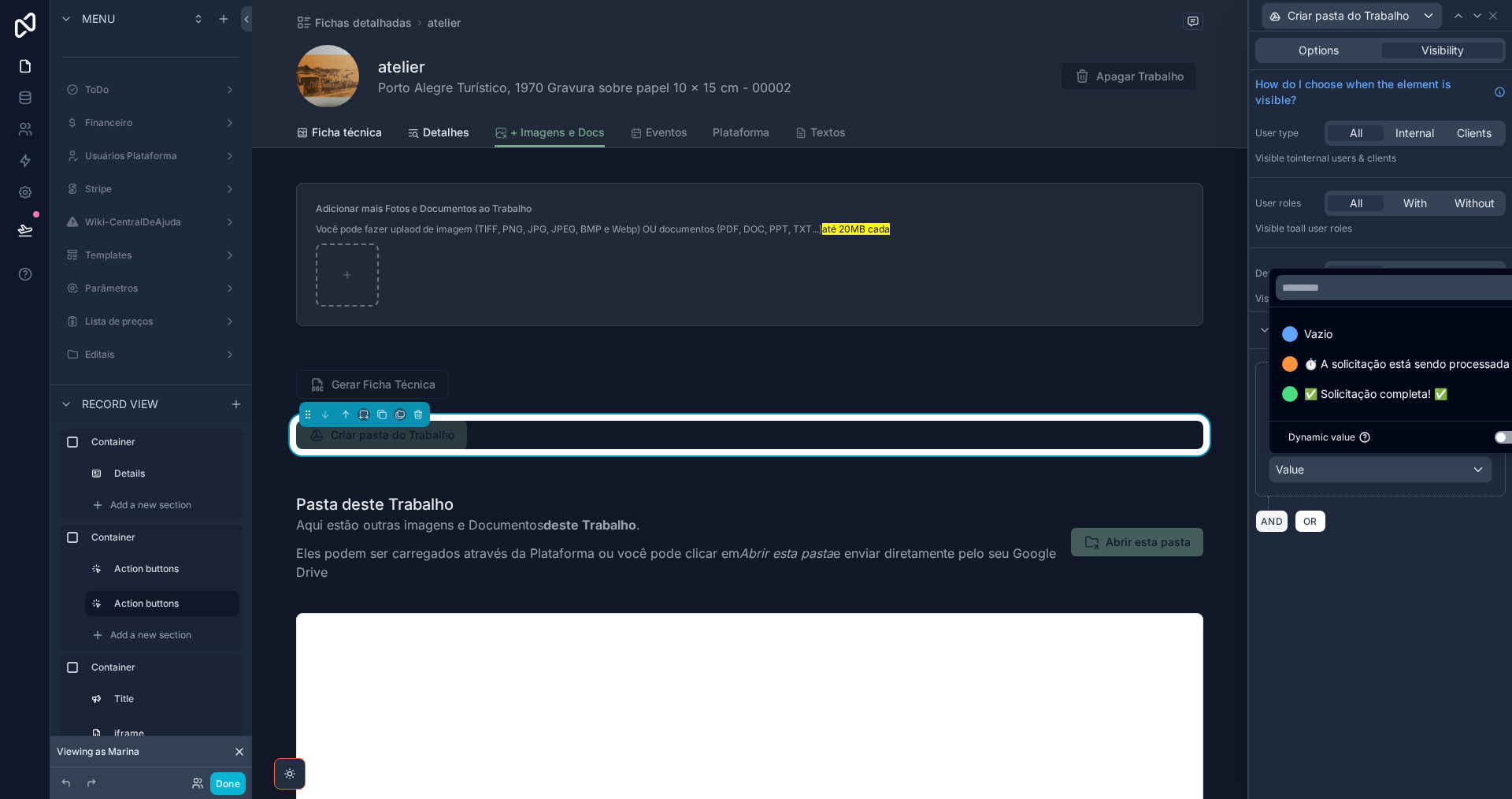
click at [1274, 524] on button "AND" at bounding box center [1271, 522] width 33 height 23
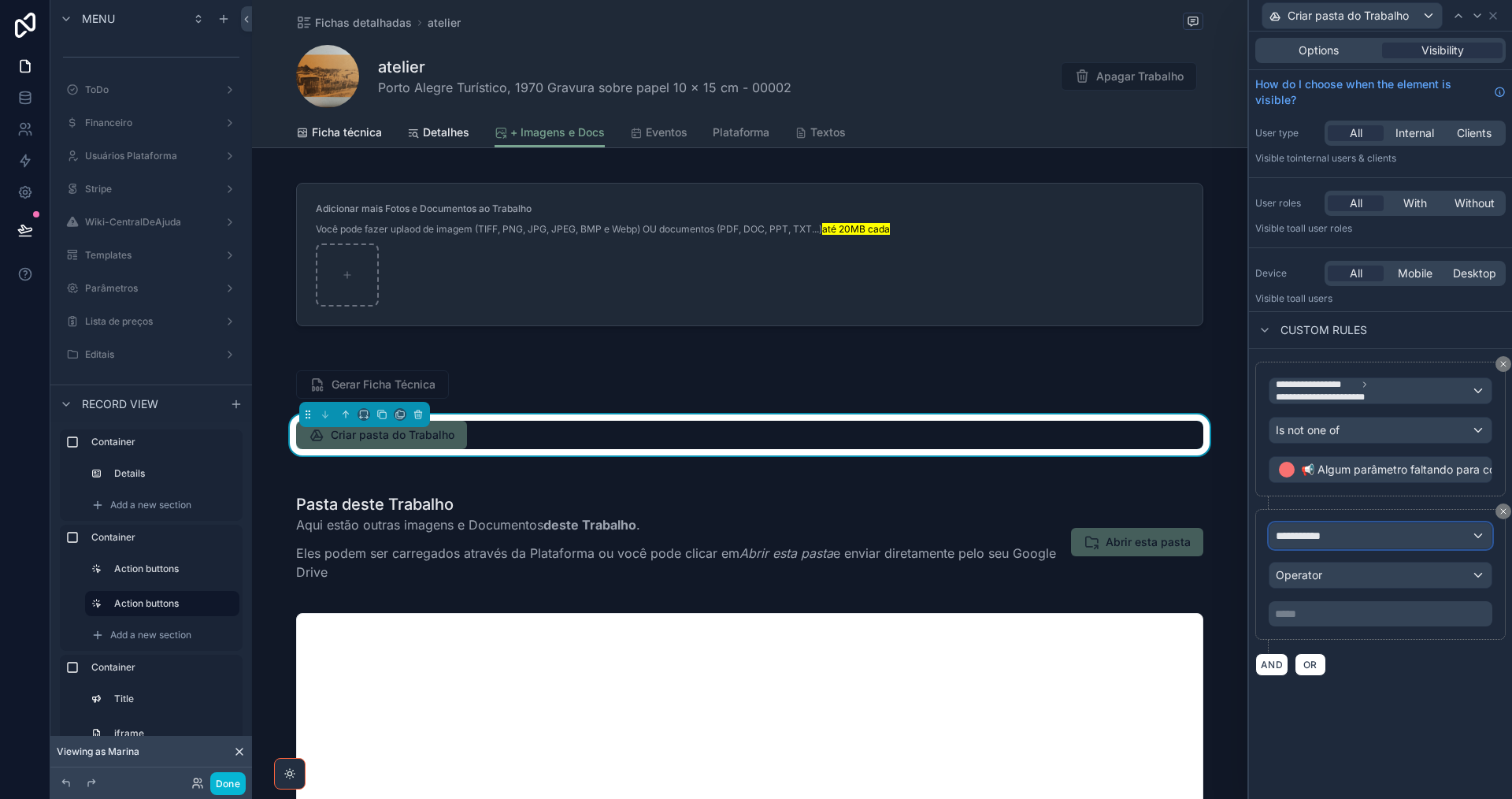
click at [1309, 540] on span "**********" at bounding box center [1304, 536] width 58 height 16
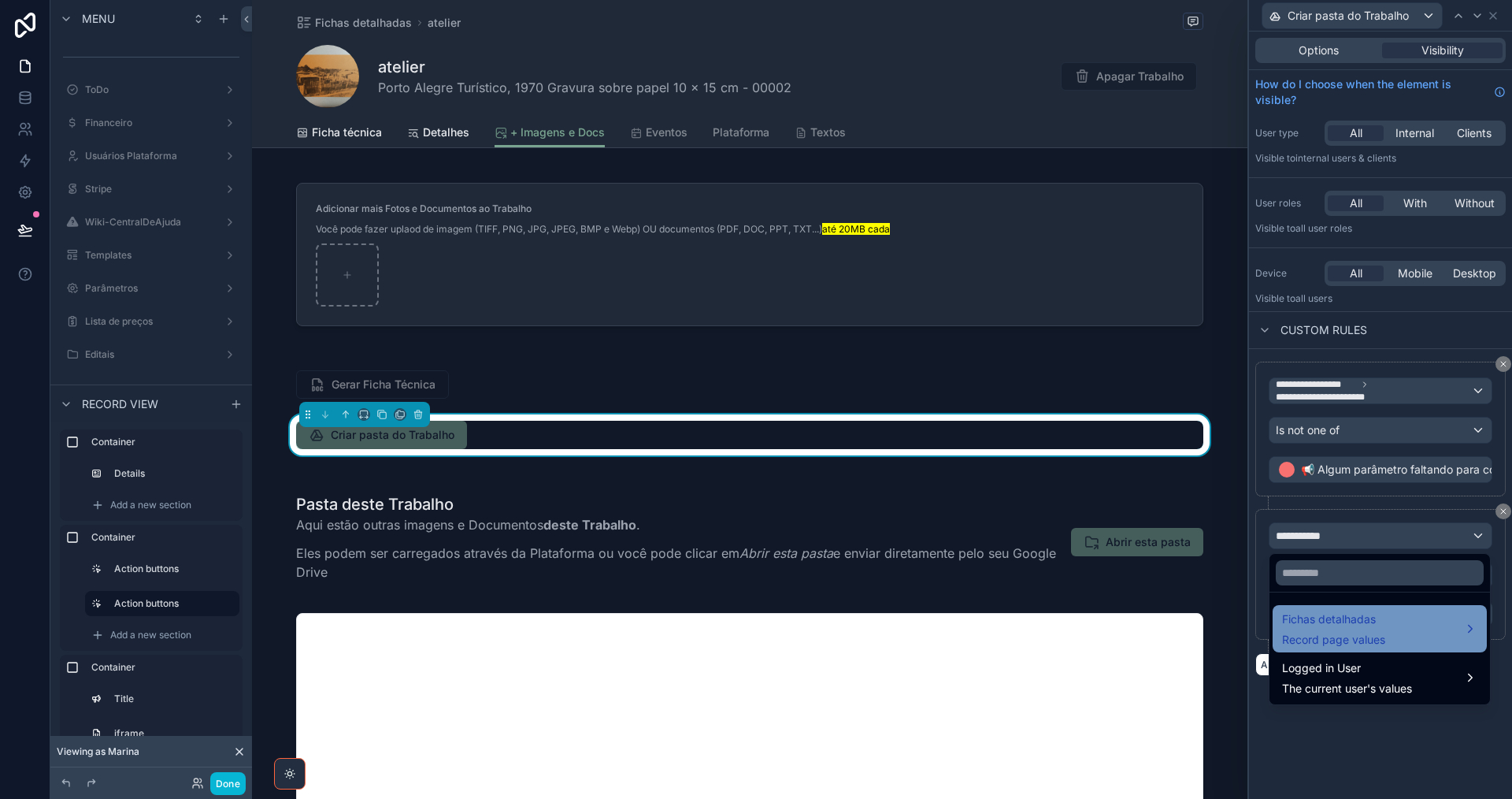
click at [1319, 623] on span "Fichas detalhadas" at bounding box center [1333, 618] width 103 height 19
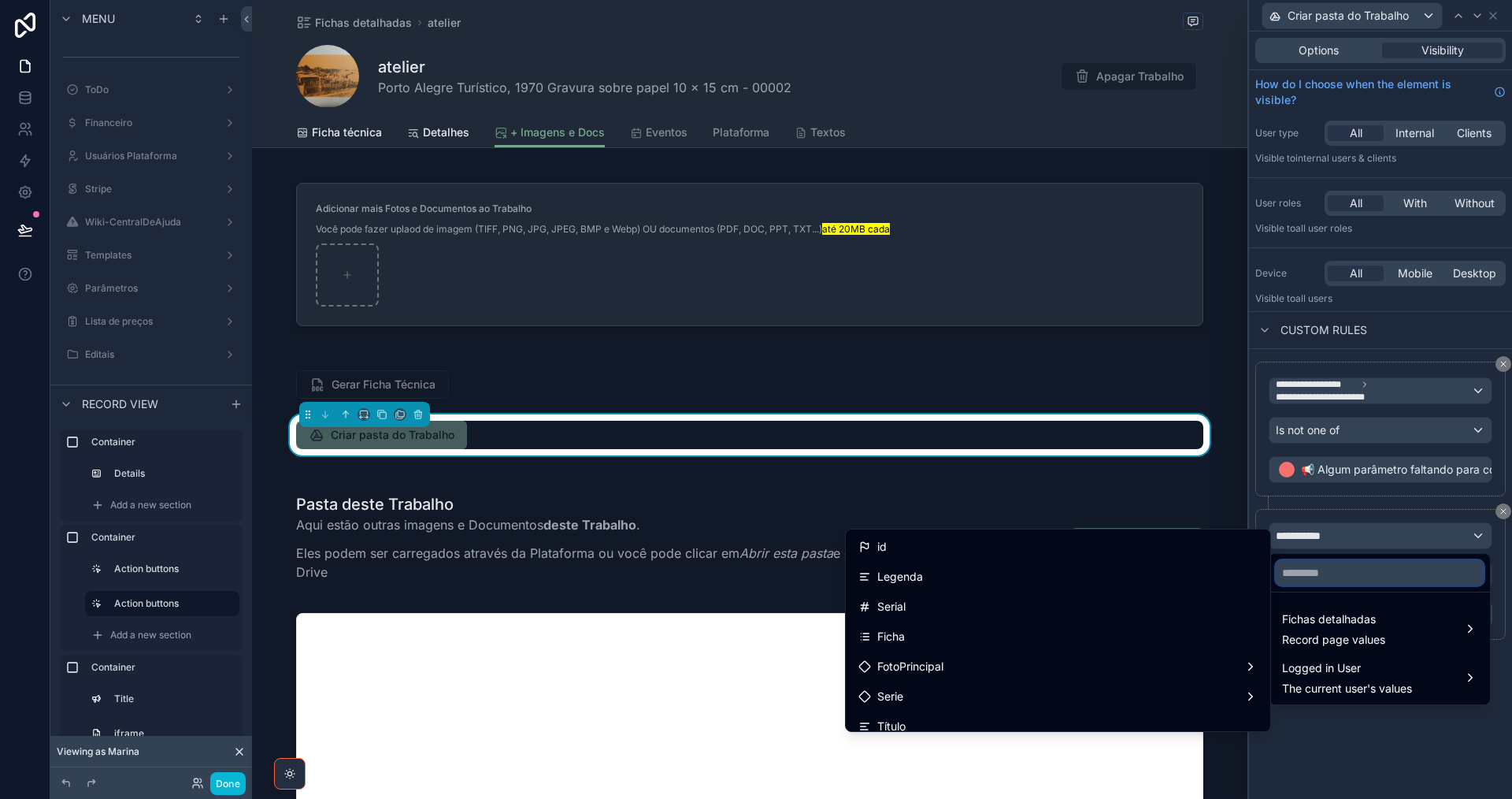
click at [1337, 578] on input "text" at bounding box center [1380, 573] width 208 height 25
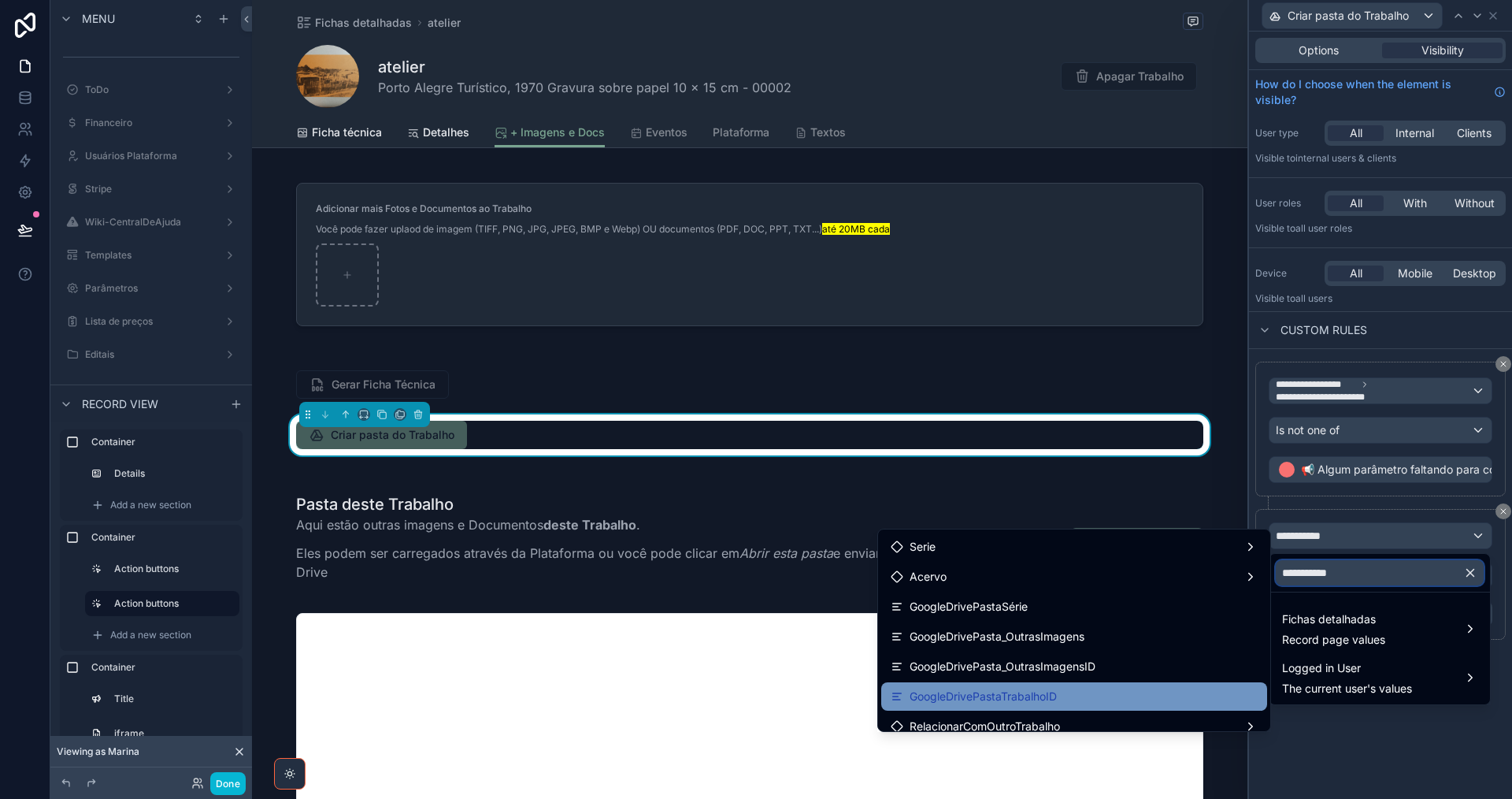
type input "**********"
click at [1111, 689] on div "GoogleDrivePastaTrabalhoID" at bounding box center [1075, 696] width 367 height 19
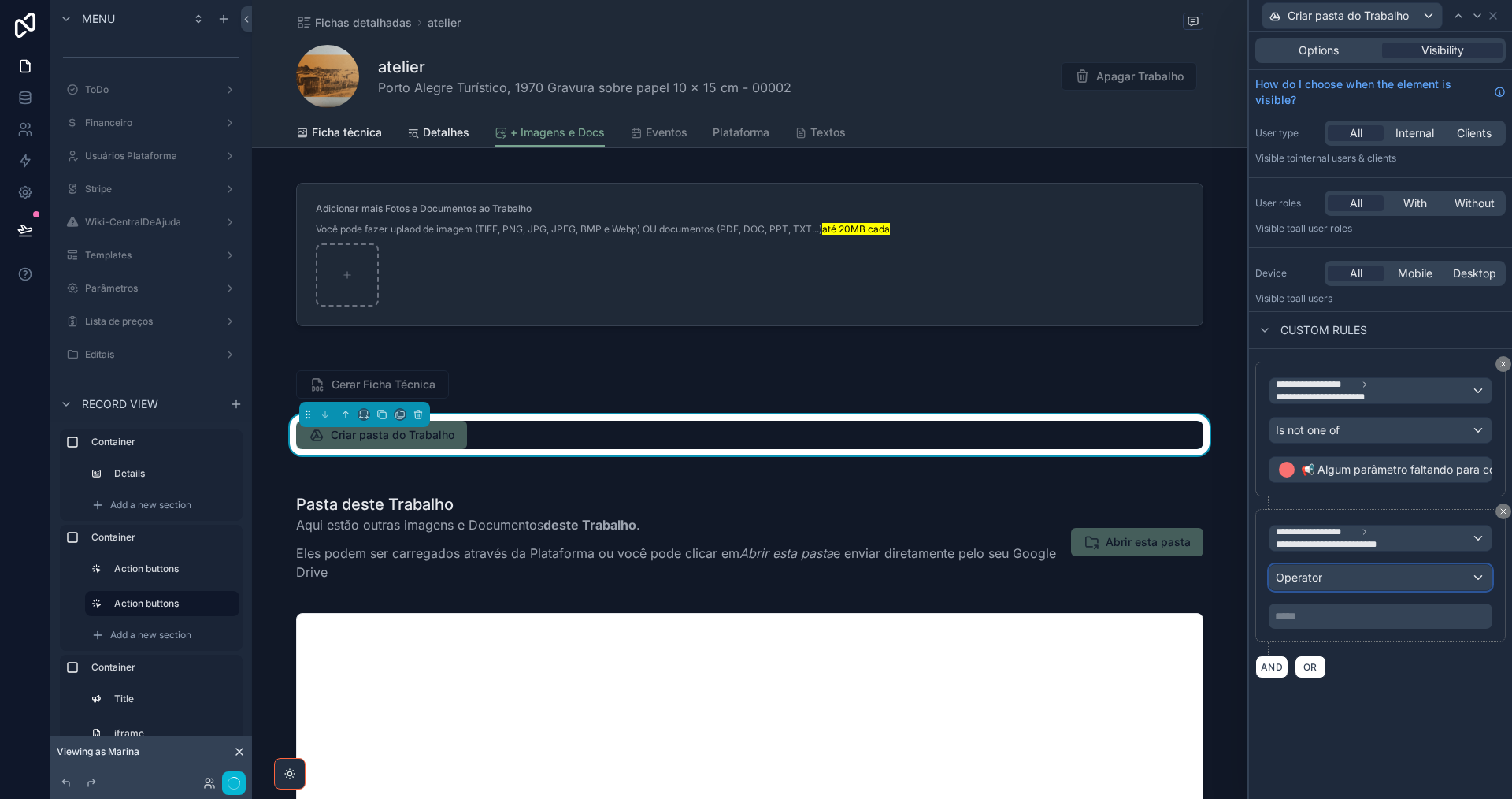
click at [1334, 569] on div "Operator" at bounding box center [1380, 577] width 222 height 25
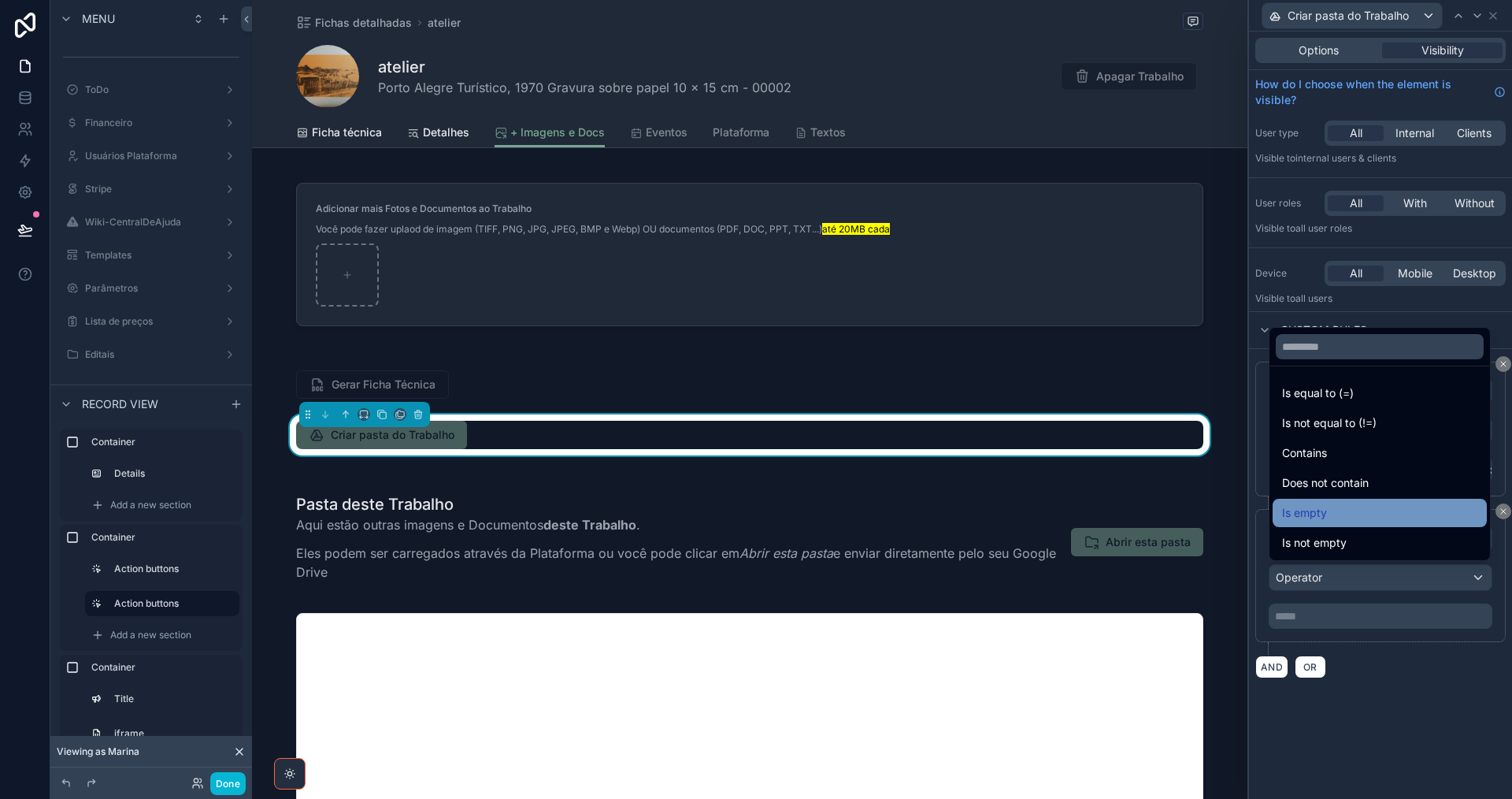
click at [1335, 506] on div "Is empty" at bounding box center [1380, 512] width 195 height 19
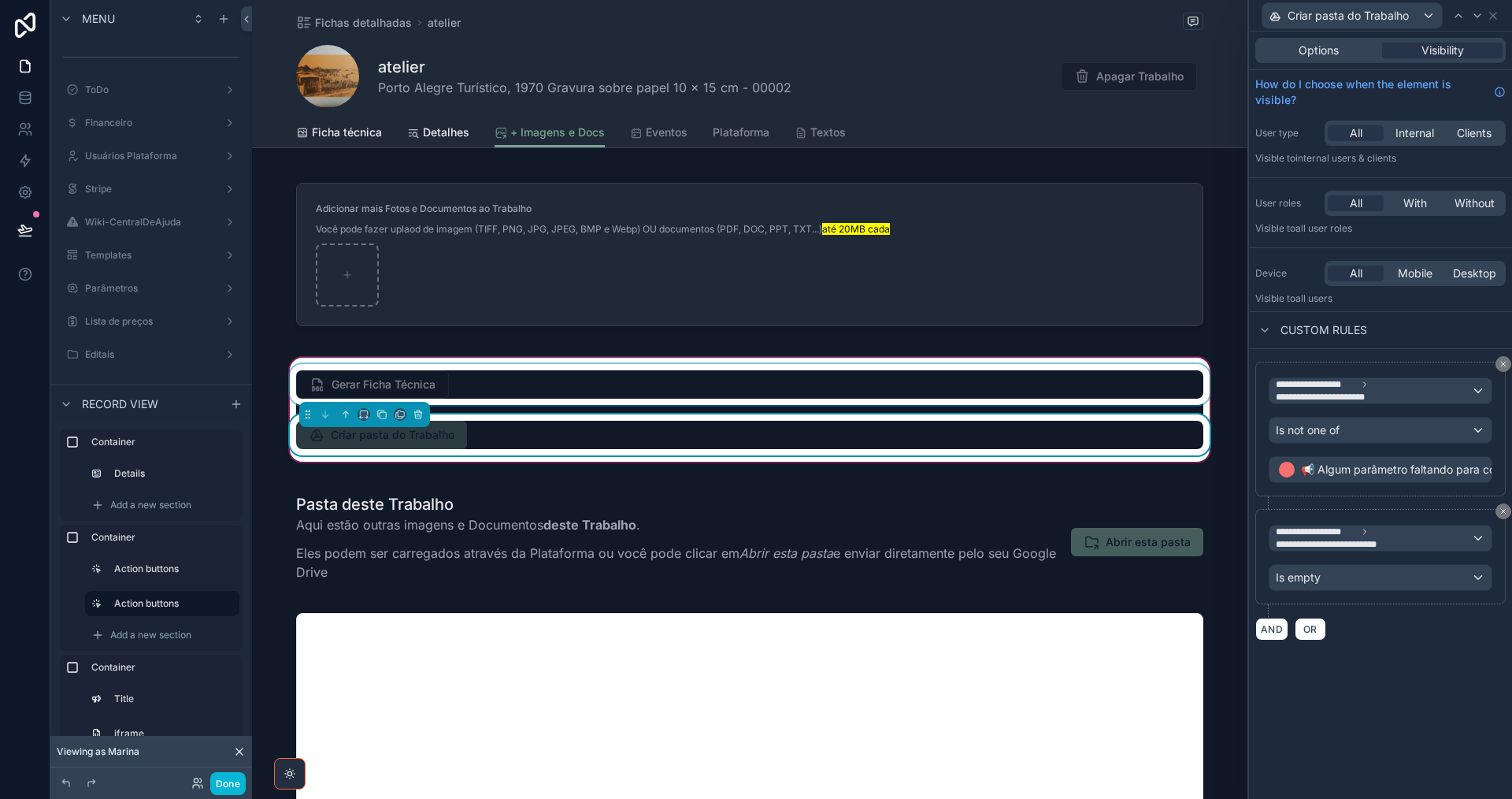
click at [516, 382] on div "scrollable content" at bounding box center [749, 385] width 926 height 41
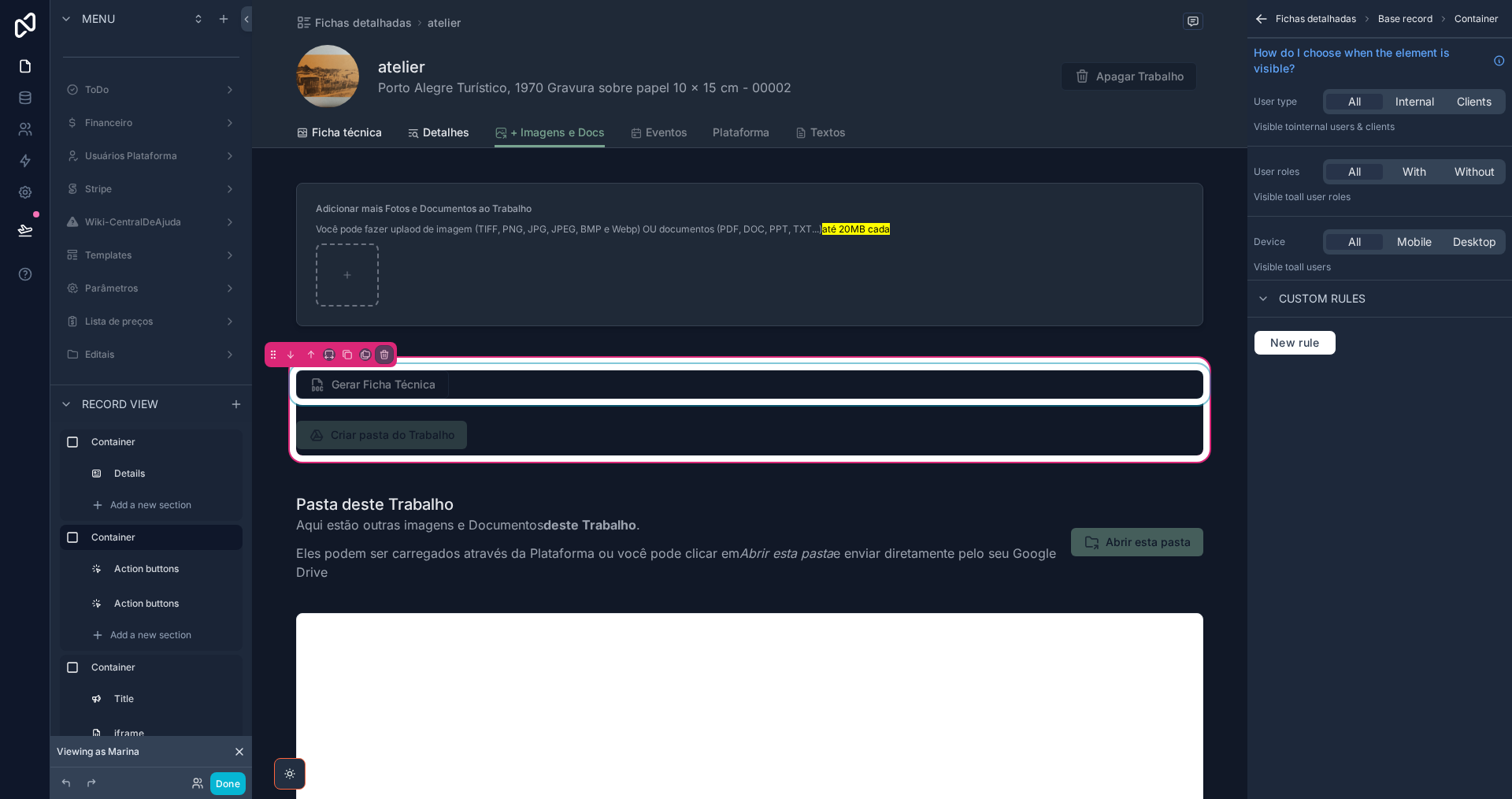
click at [516, 382] on div "scrollable content" at bounding box center [749, 385] width 926 height 41
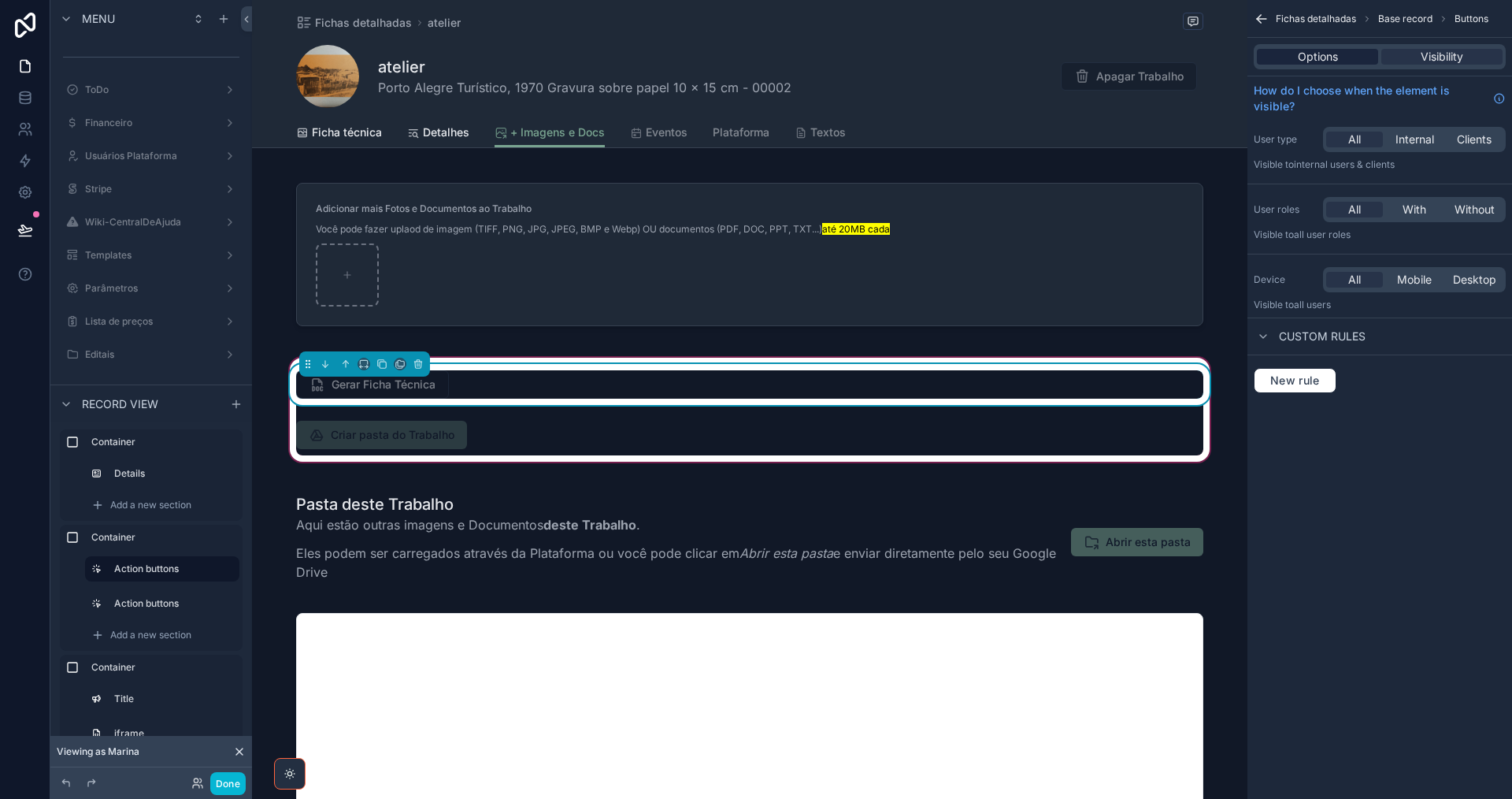
click at [1304, 54] on span "Options" at bounding box center [1318, 57] width 40 height 16
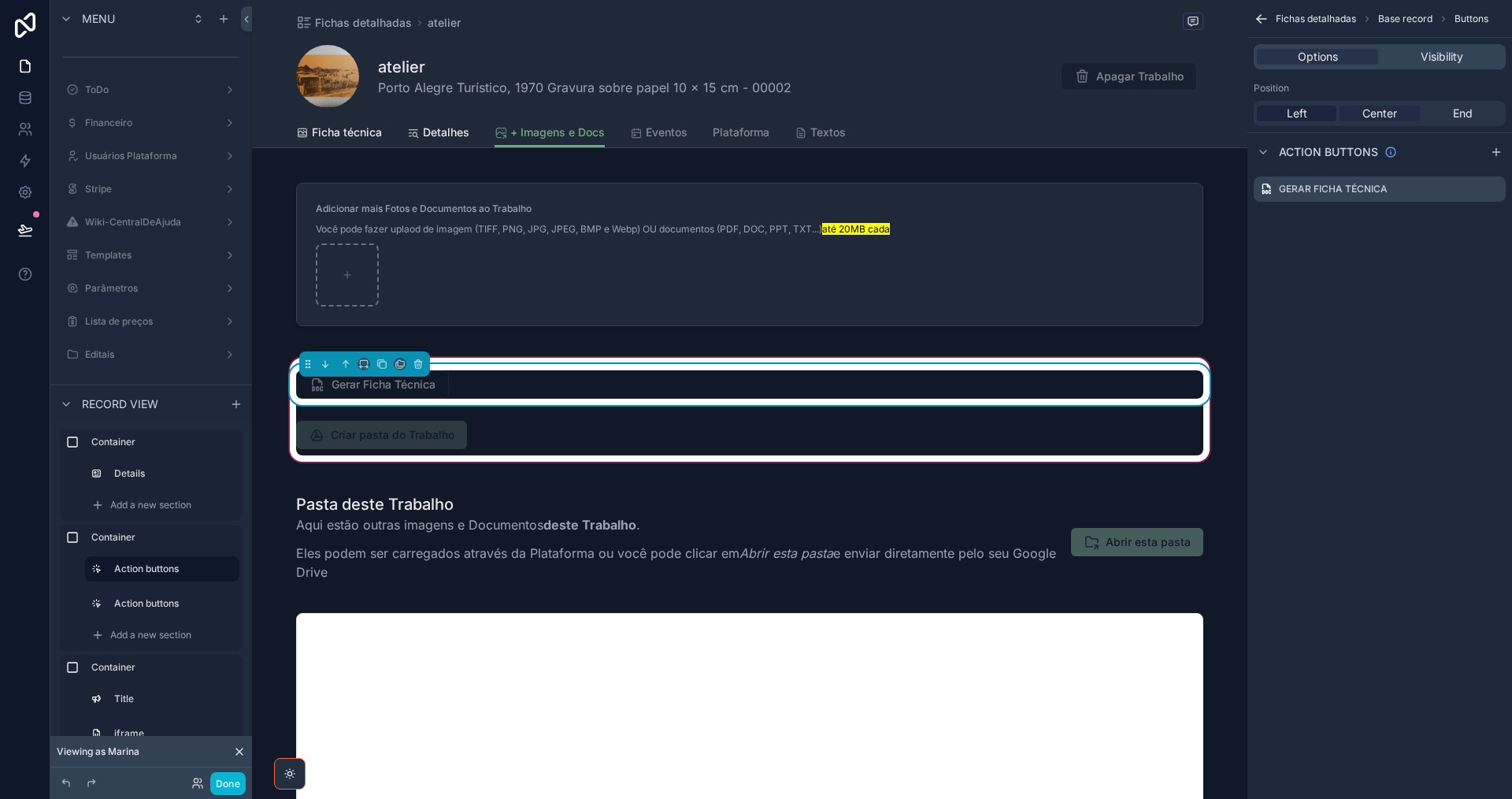
click at [1380, 112] on span "Center" at bounding box center [1380, 114] width 35 height 16
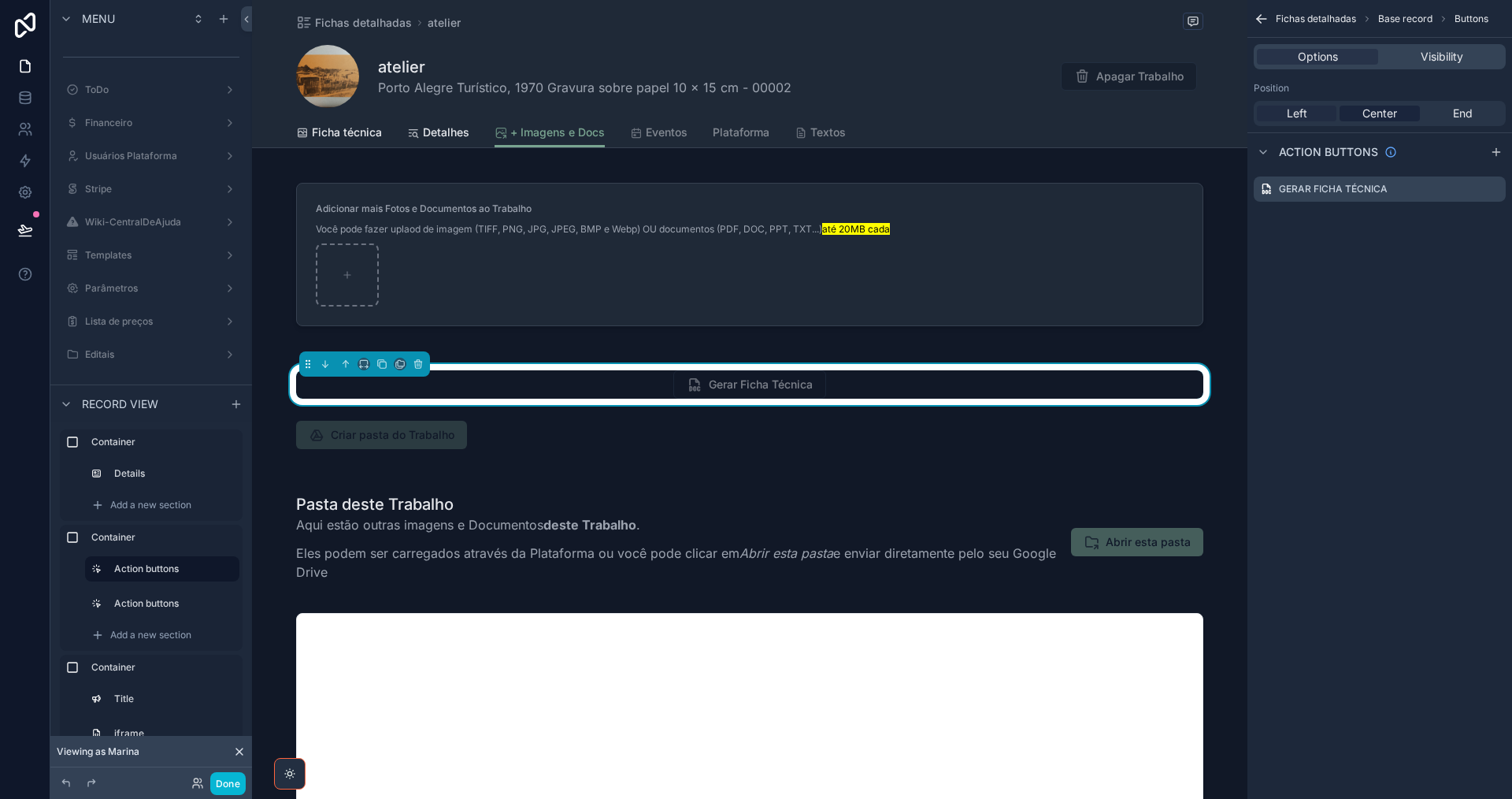
click at [1310, 110] on div "Left" at bounding box center [1296, 114] width 80 height 16
click at [1495, 191] on icon "scrollable content" at bounding box center [1493, 189] width 13 height 13
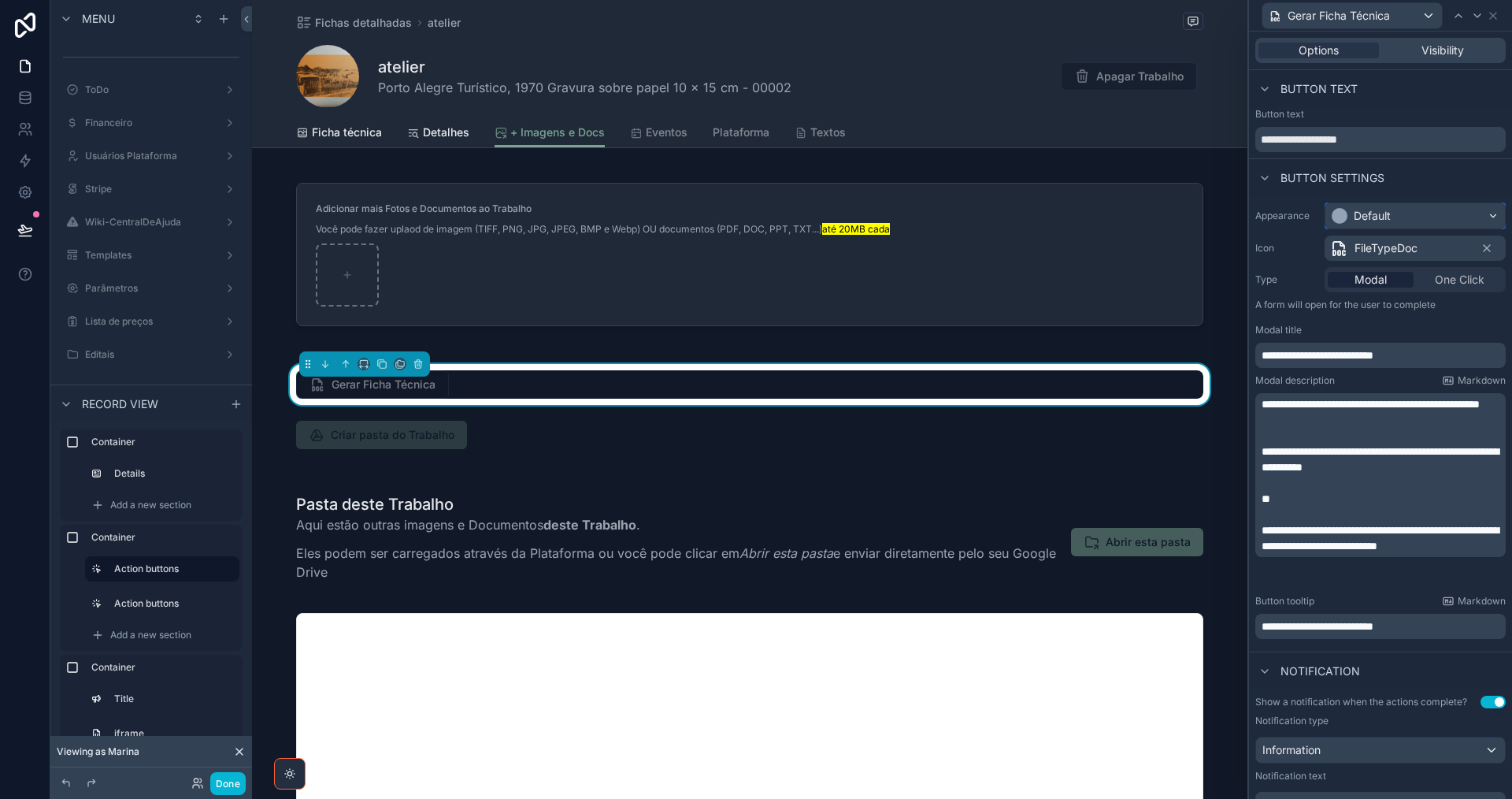
click at [1425, 220] on div "Default" at bounding box center [1414, 216] width 180 height 25
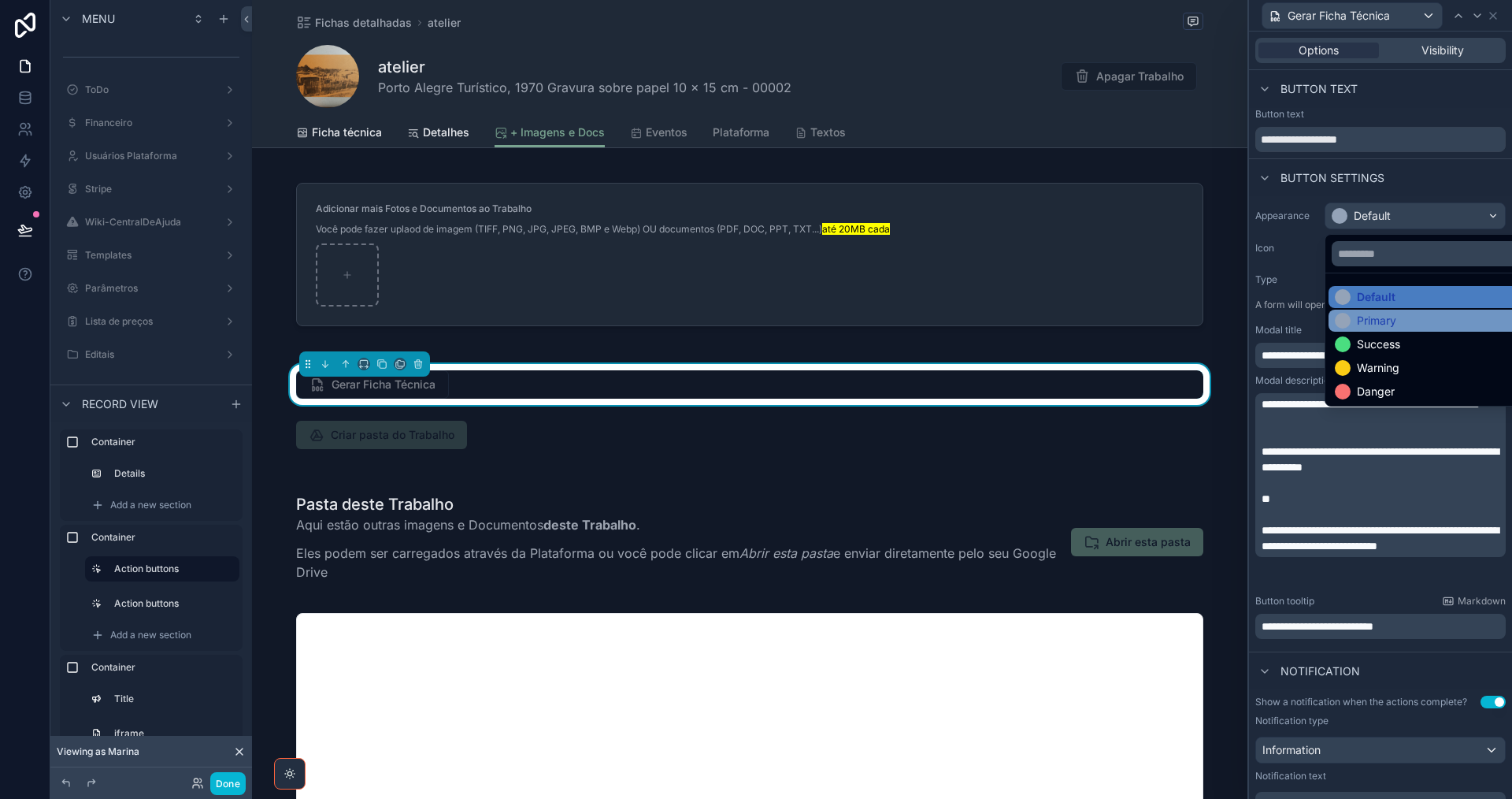
click at [1411, 314] on div "Primary" at bounding box center [1427, 320] width 185 height 16
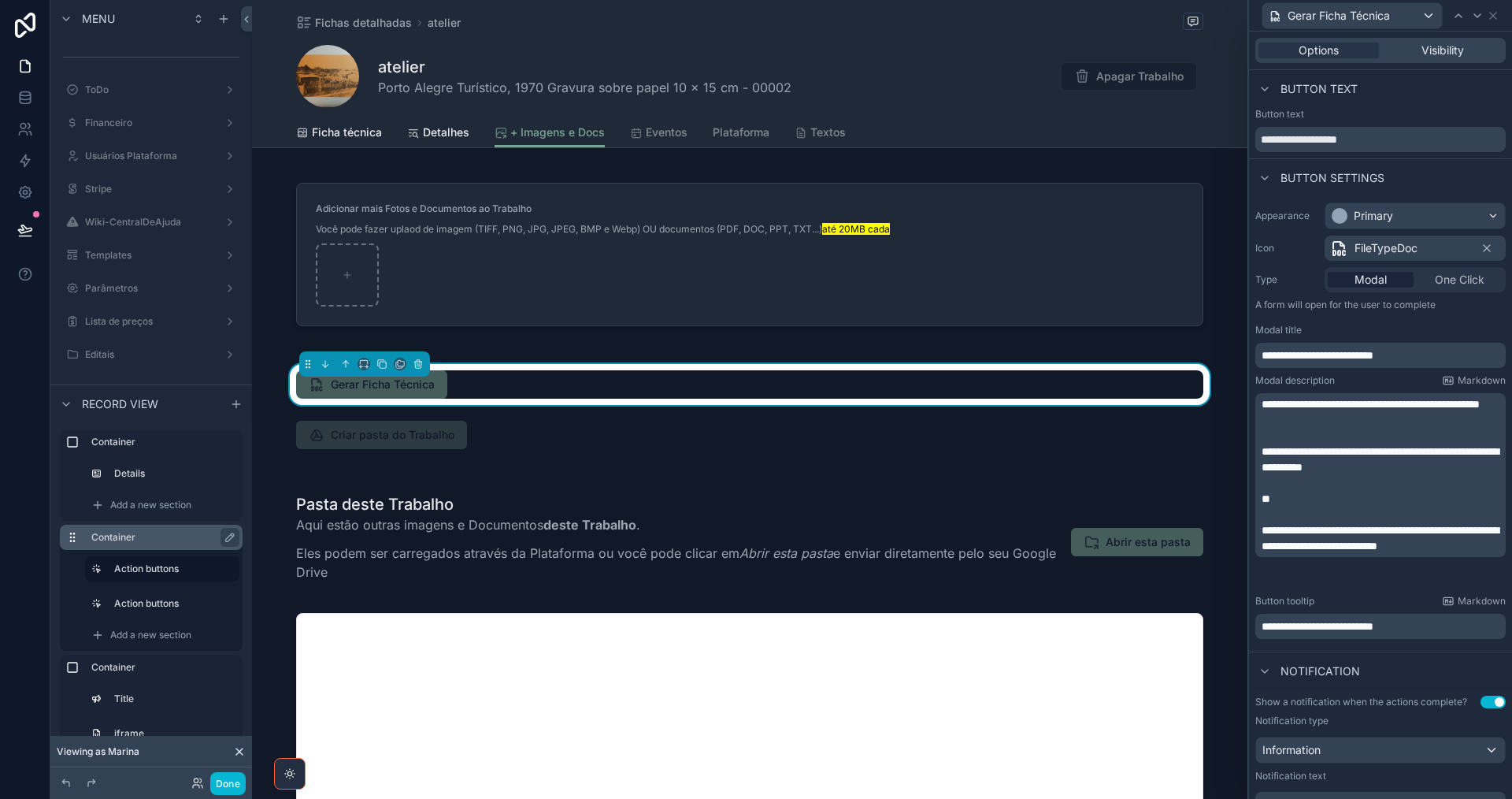
click at [157, 541] on label "Container" at bounding box center [160, 537] width 139 height 13
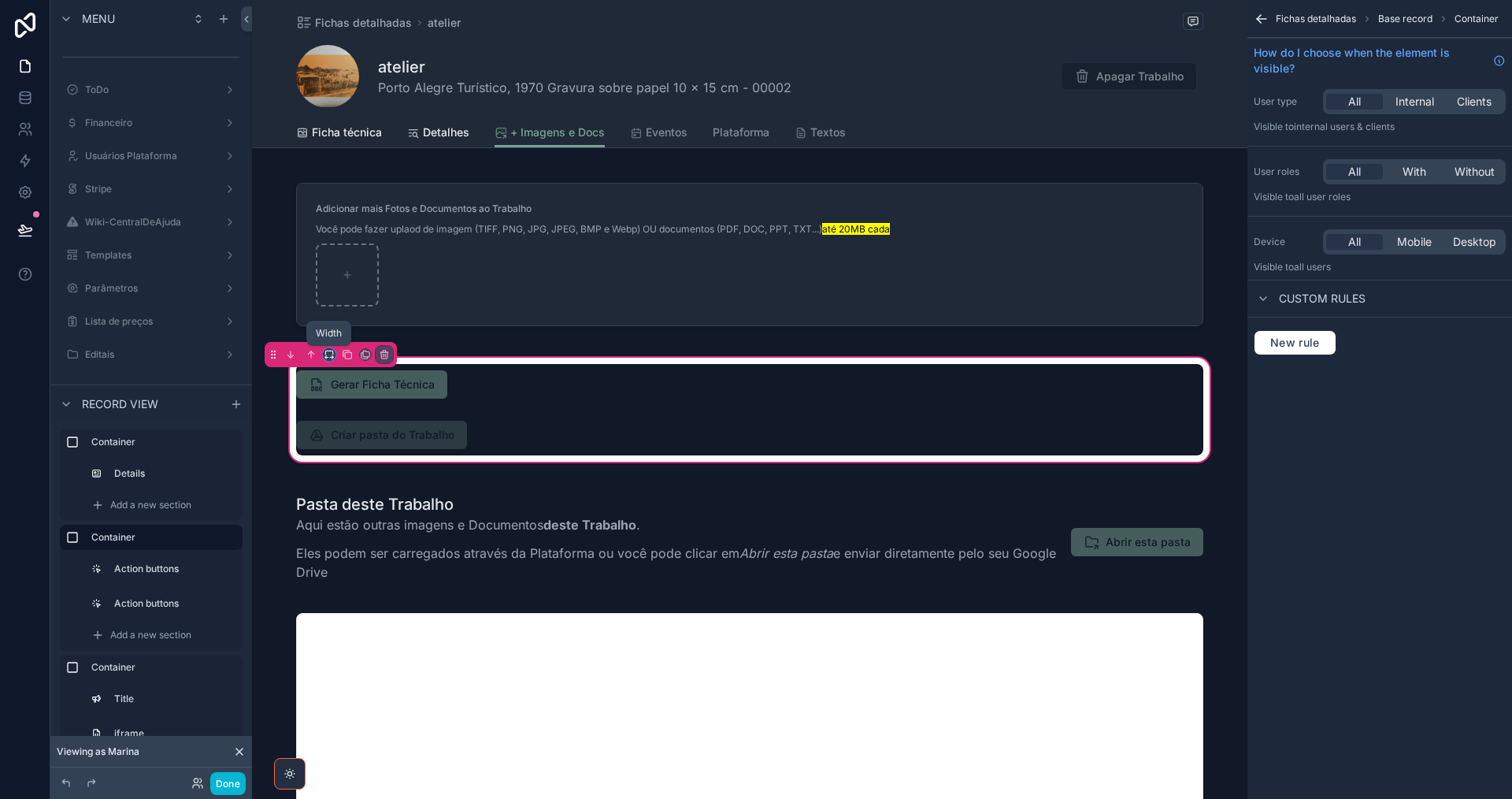
click at [331, 358] on icon "scrollable content" at bounding box center [332, 358] width 4 height 0
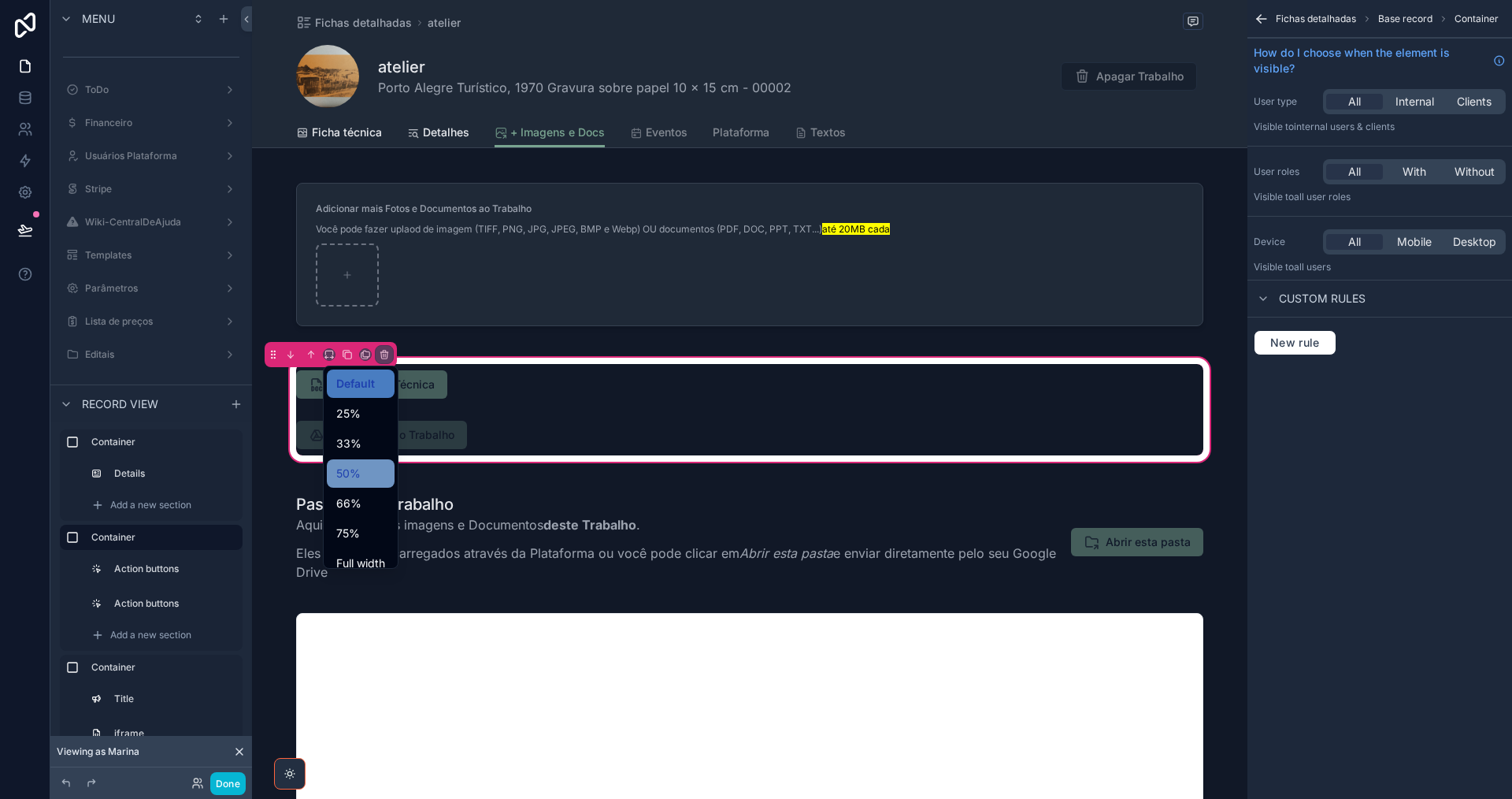
click at [343, 468] on span "50%" at bounding box center [348, 472] width 24 height 19
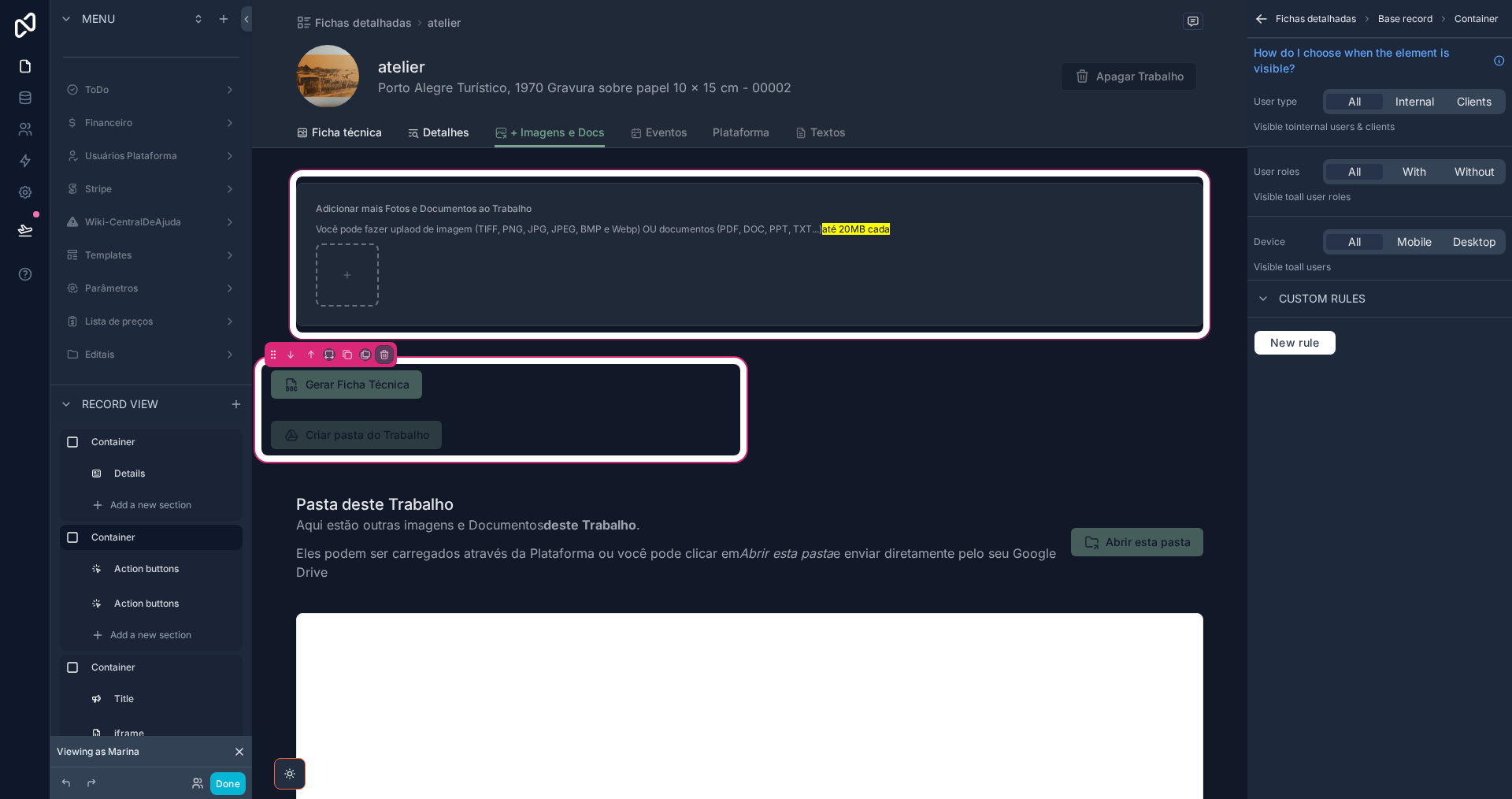
click at [421, 284] on div "scrollable content" at bounding box center [750, 254] width 996 height 174
click at [446, 278] on div "scrollable content" at bounding box center [750, 254] width 996 height 174
click at [430, 253] on div "scrollable content" at bounding box center [750, 254] width 996 height 174
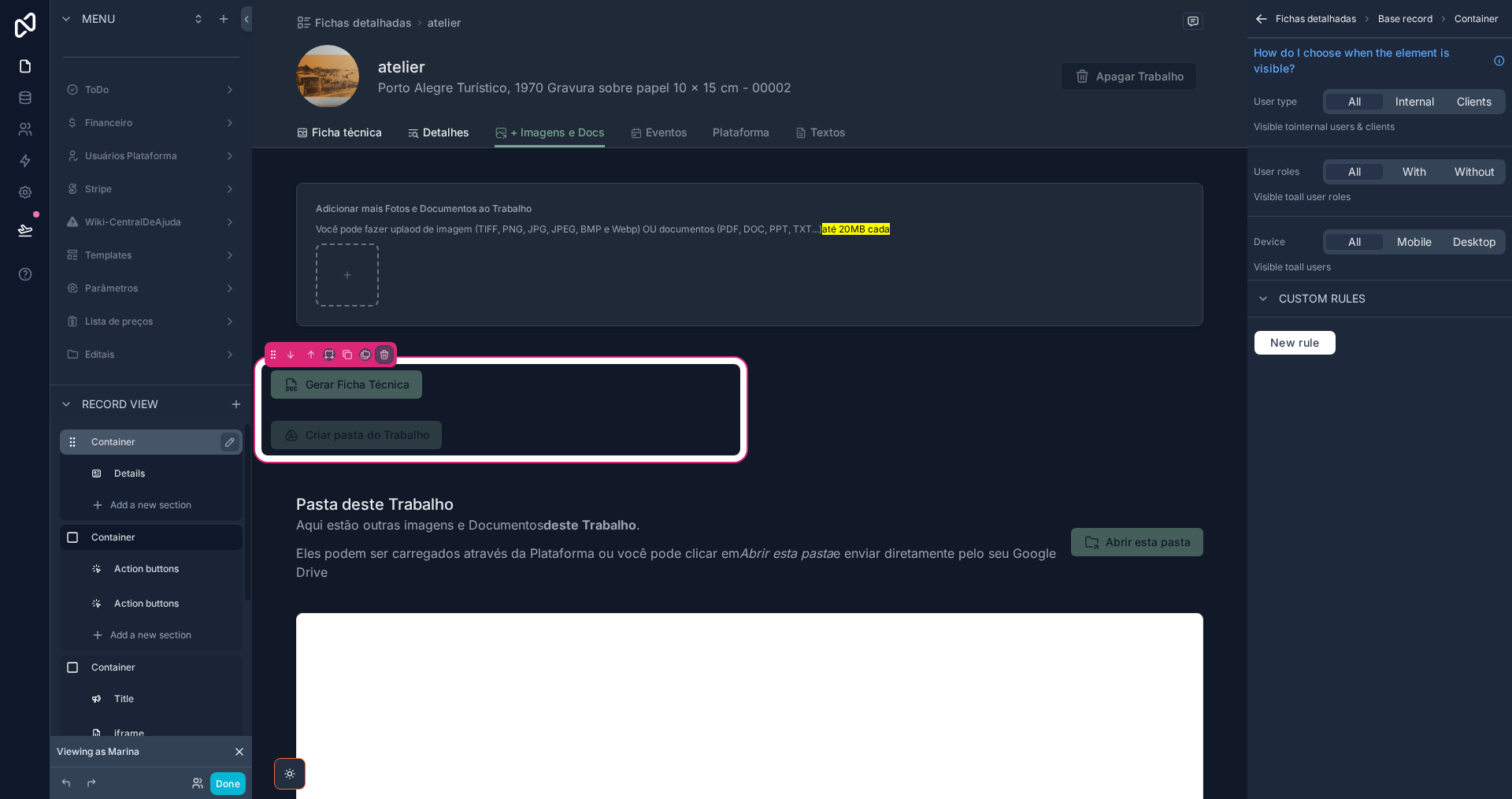
click at [149, 449] on div "Container" at bounding box center [164, 441] width 145 height 19
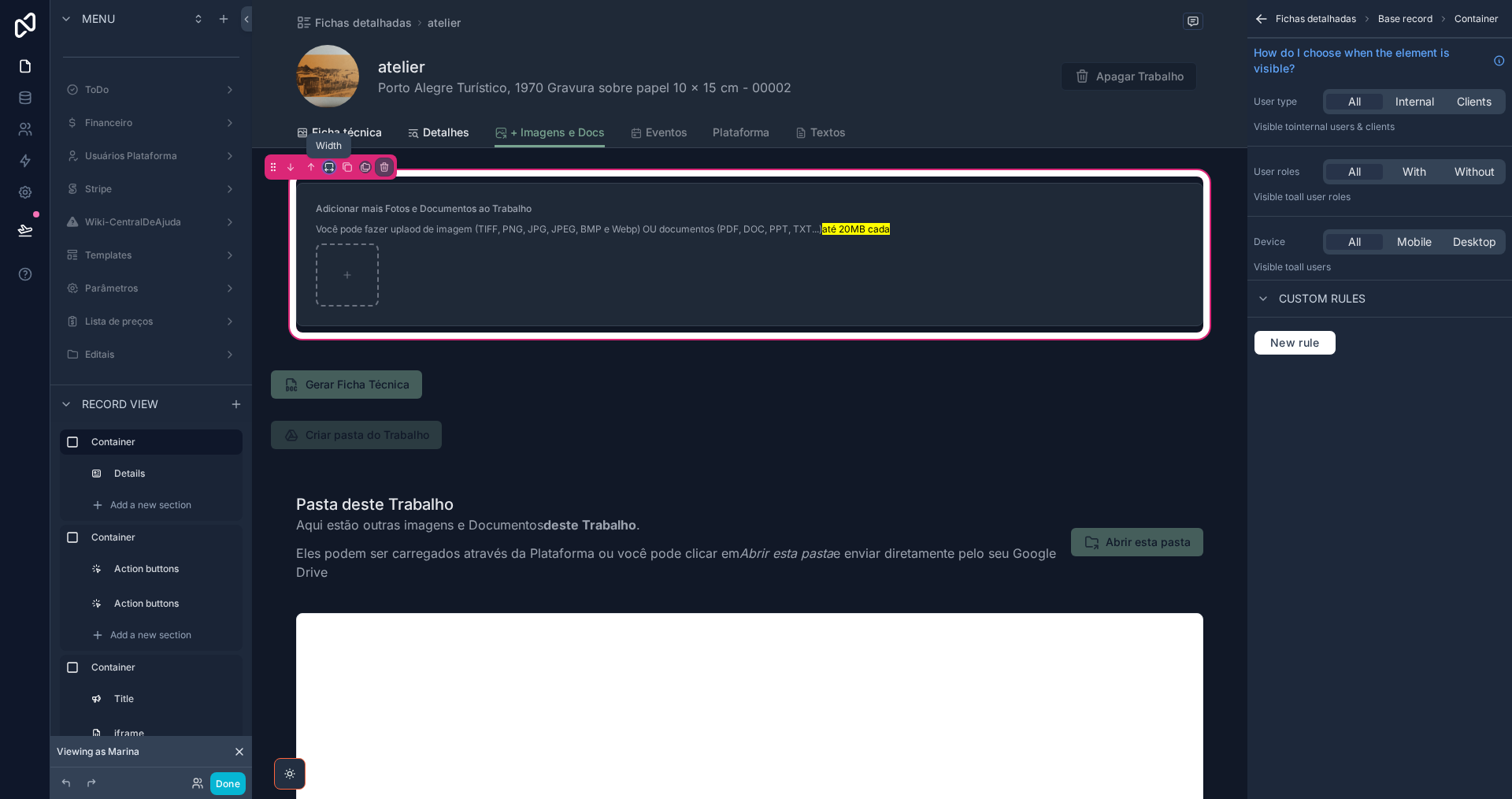
click at [329, 167] on icon "scrollable content" at bounding box center [329, 166] width 11 height 11
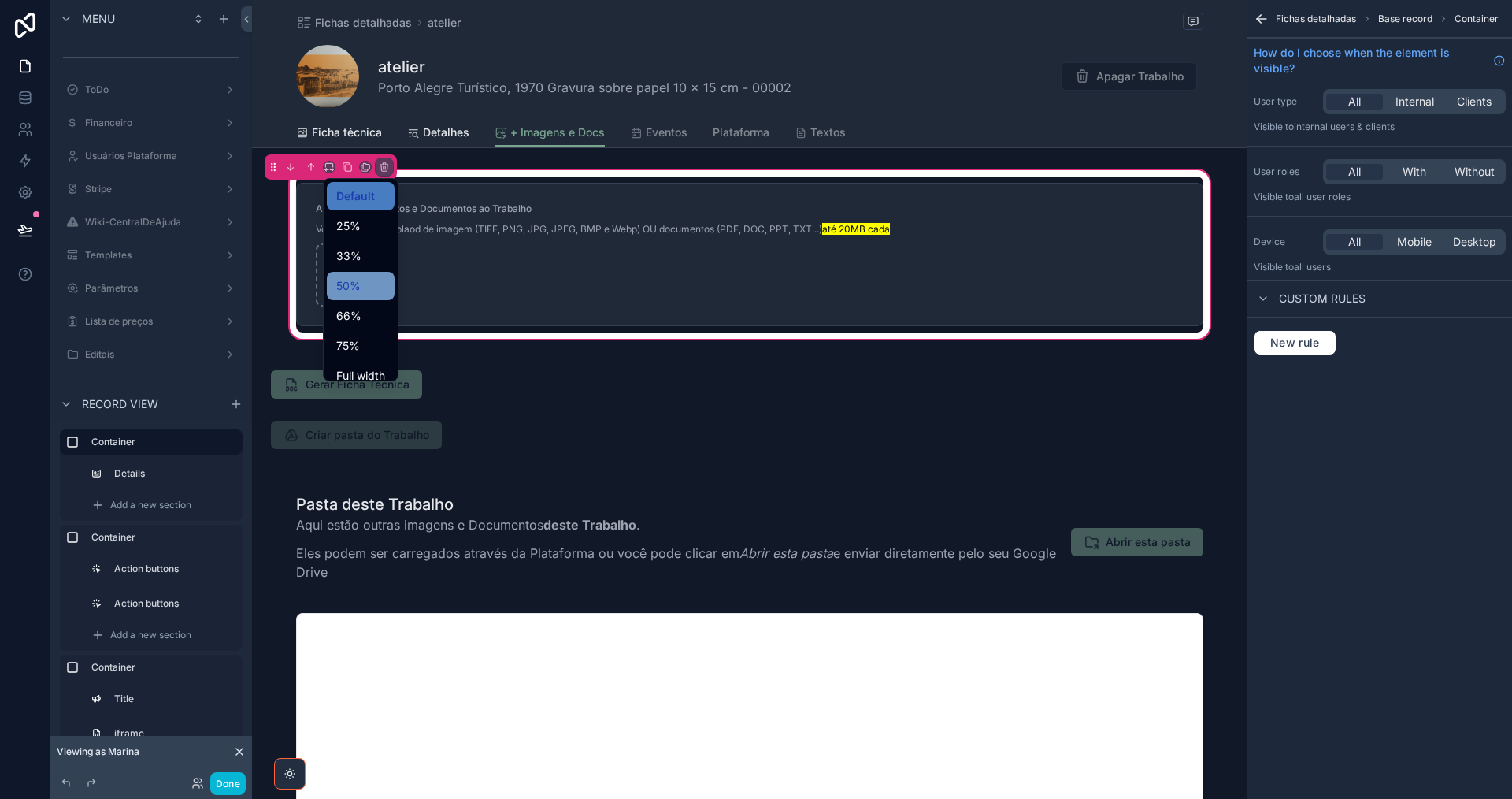
click at [361, 296] on div "50%" at bounding box center [361, 286] width 68 height 29
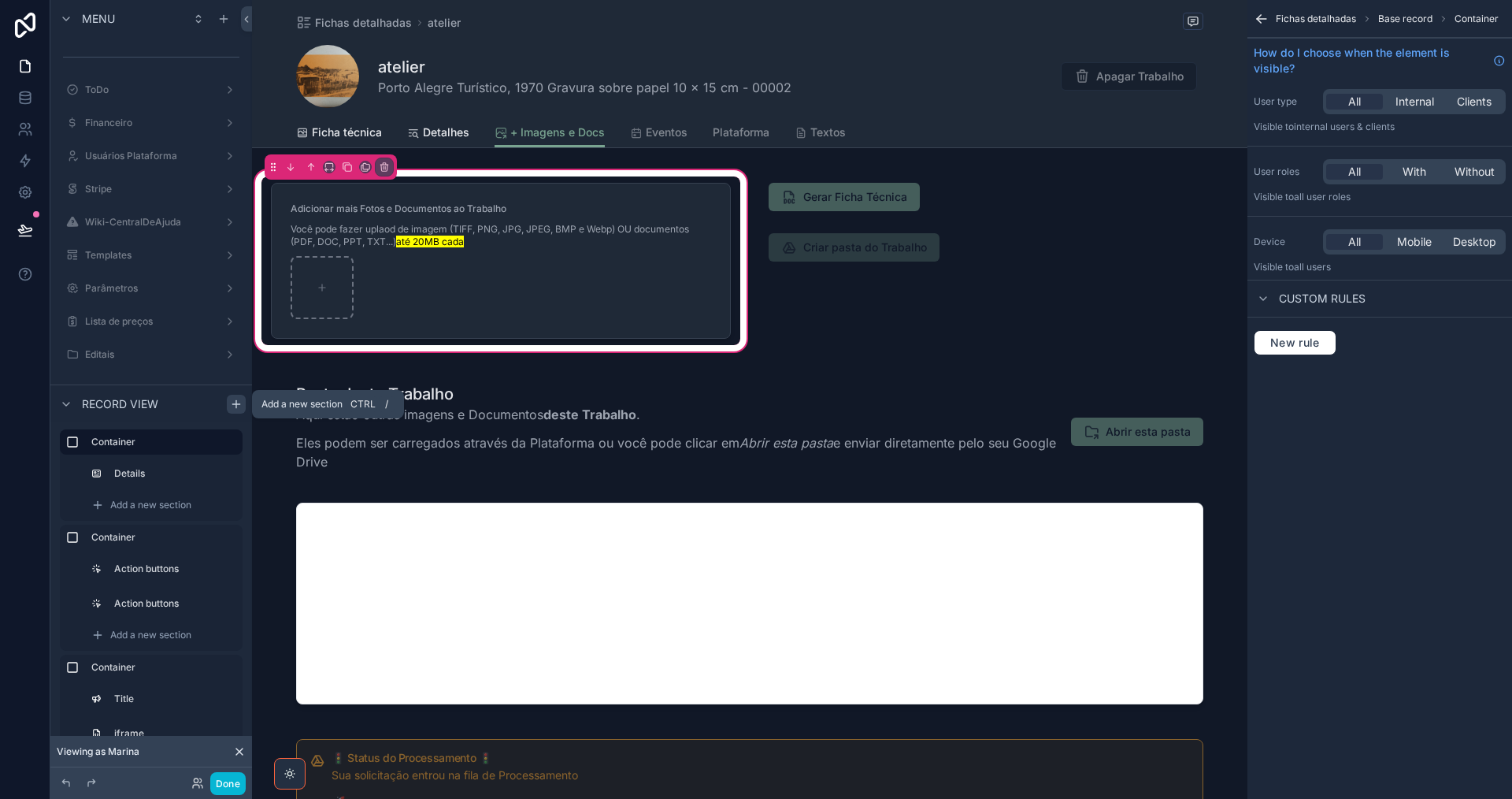
click at [234, 404] on icon "scrollable content" at bounding box center [236, 404] width 7 height 0
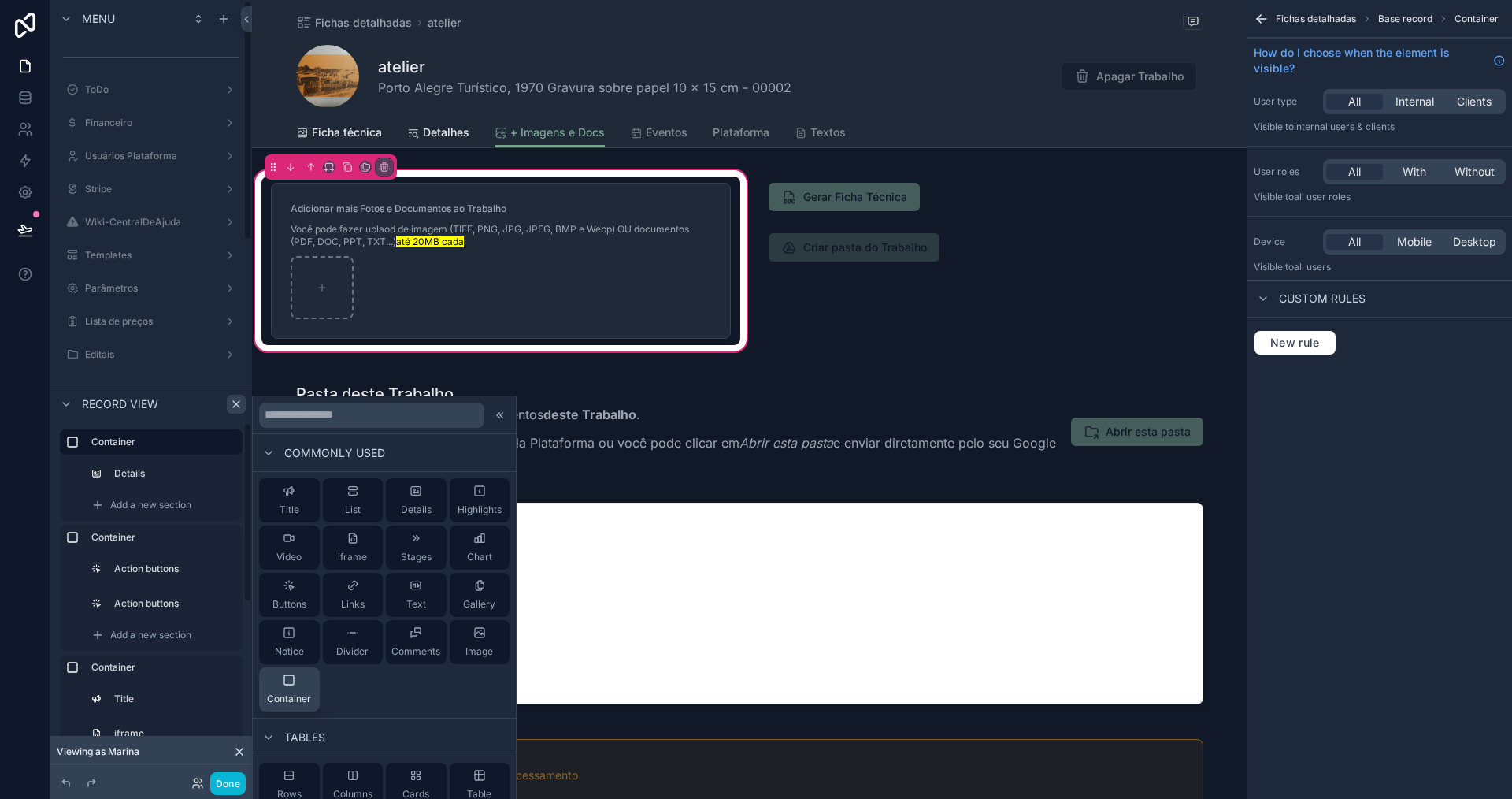
click at [293, 697] on span "Container" at bounding box center [288, 699] width 44 height 13
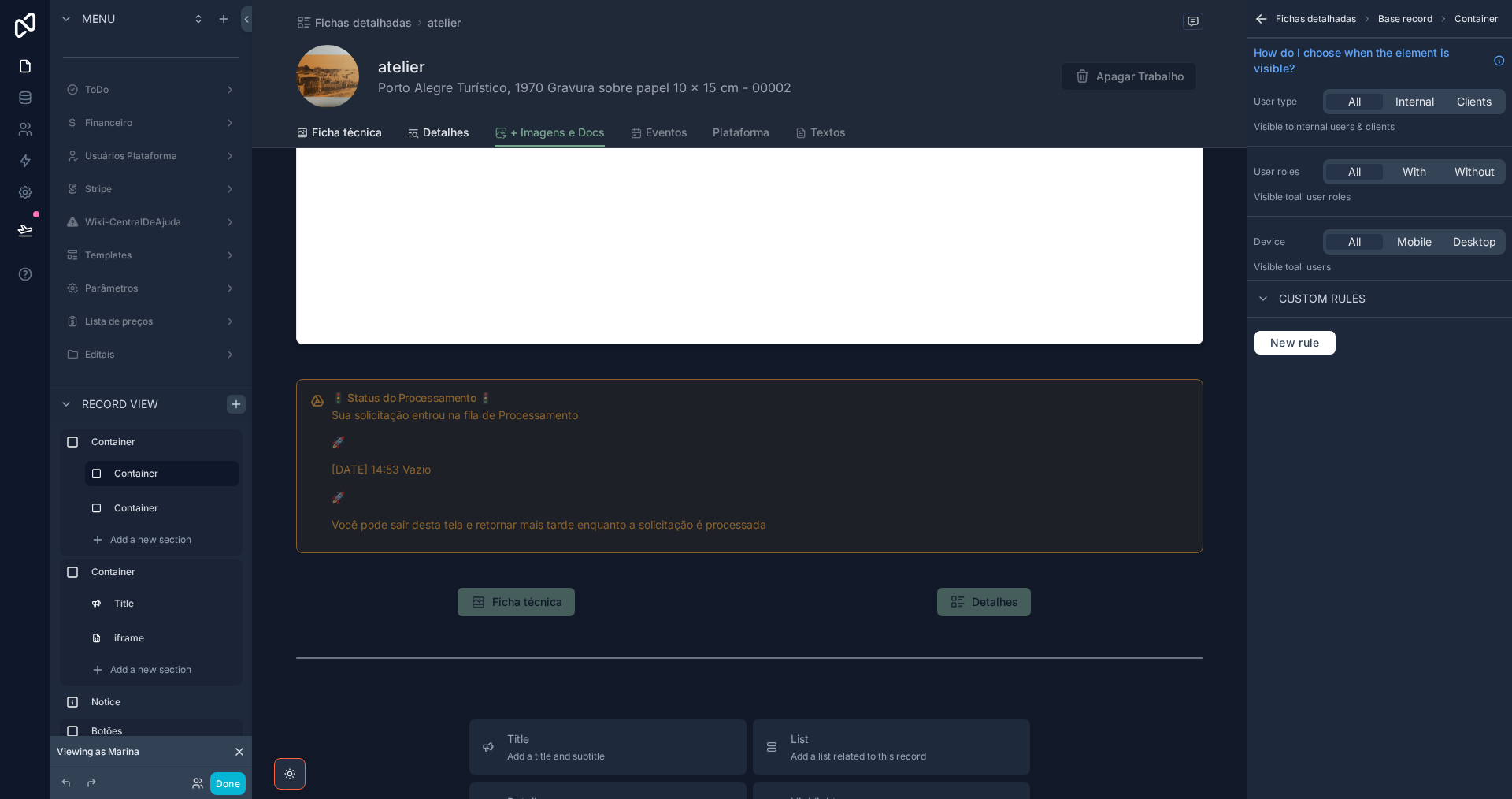
scroll to position [0, 0]
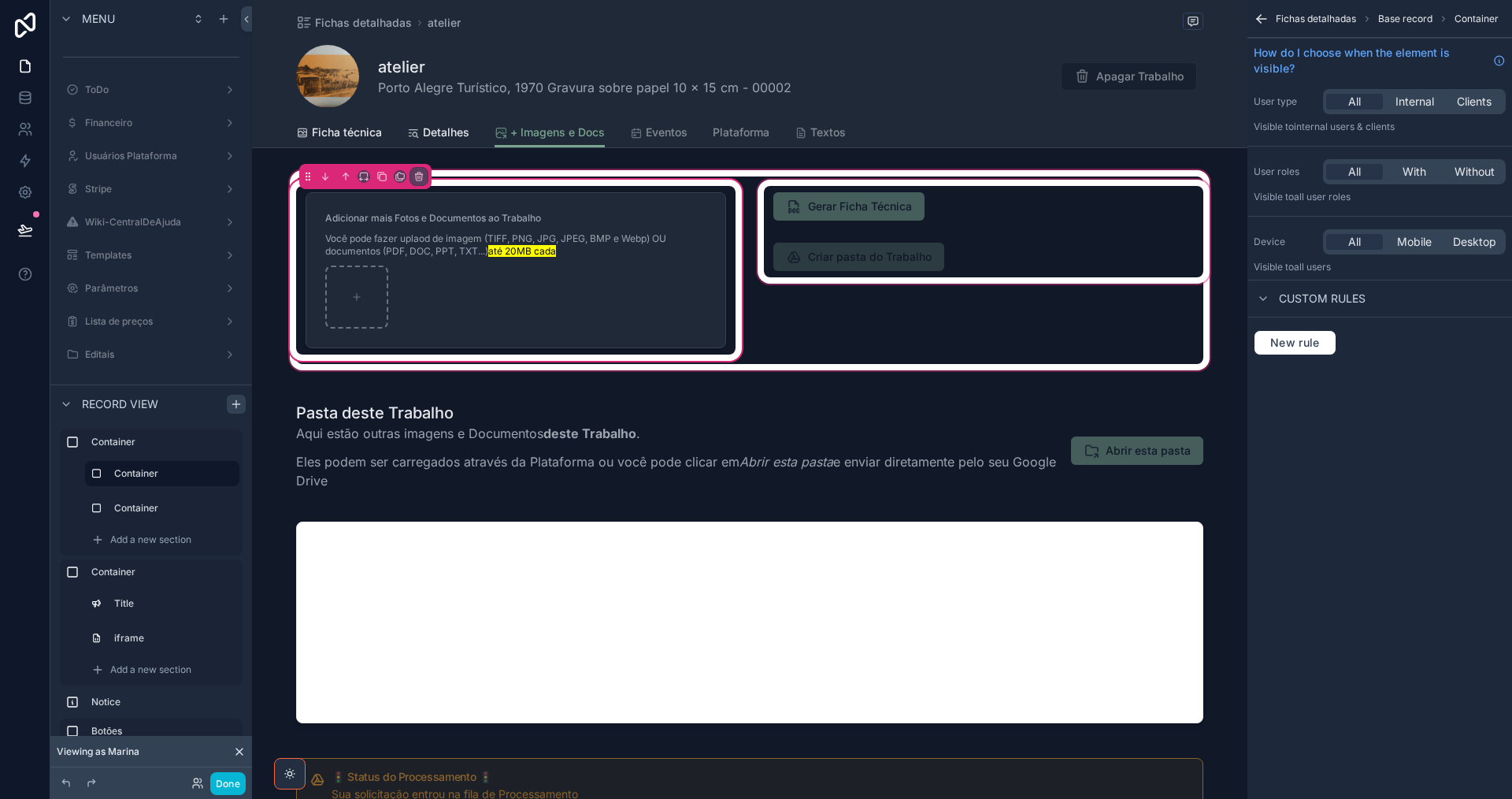
click at [1005, 251] on div "scrollable content" at bounding box center [983, 269] width 458 height 187
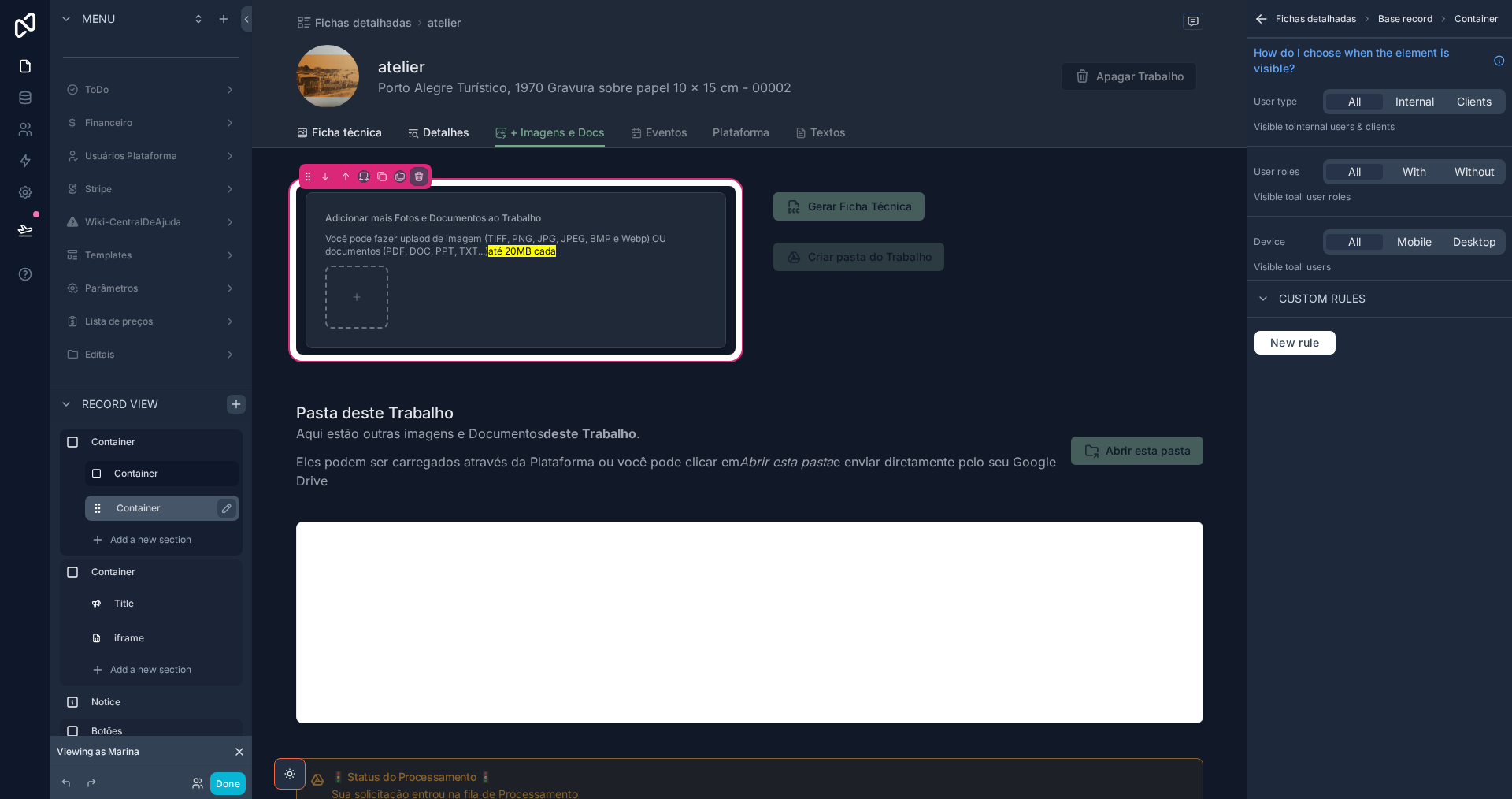
click at [96, 498] on div "Container" at bounding box center [162, 508] width 155 height 25
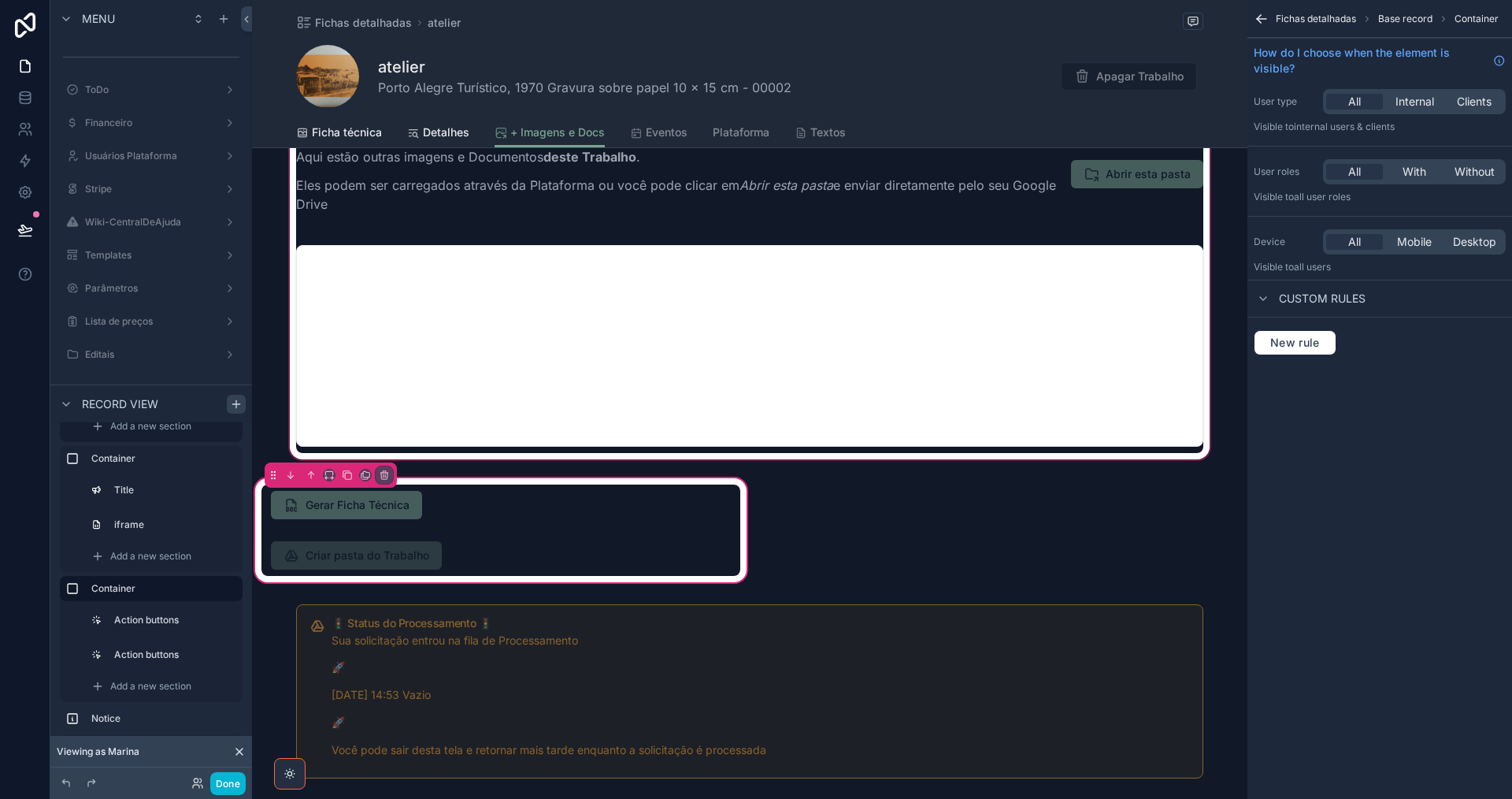
scroll to position [315, 0]
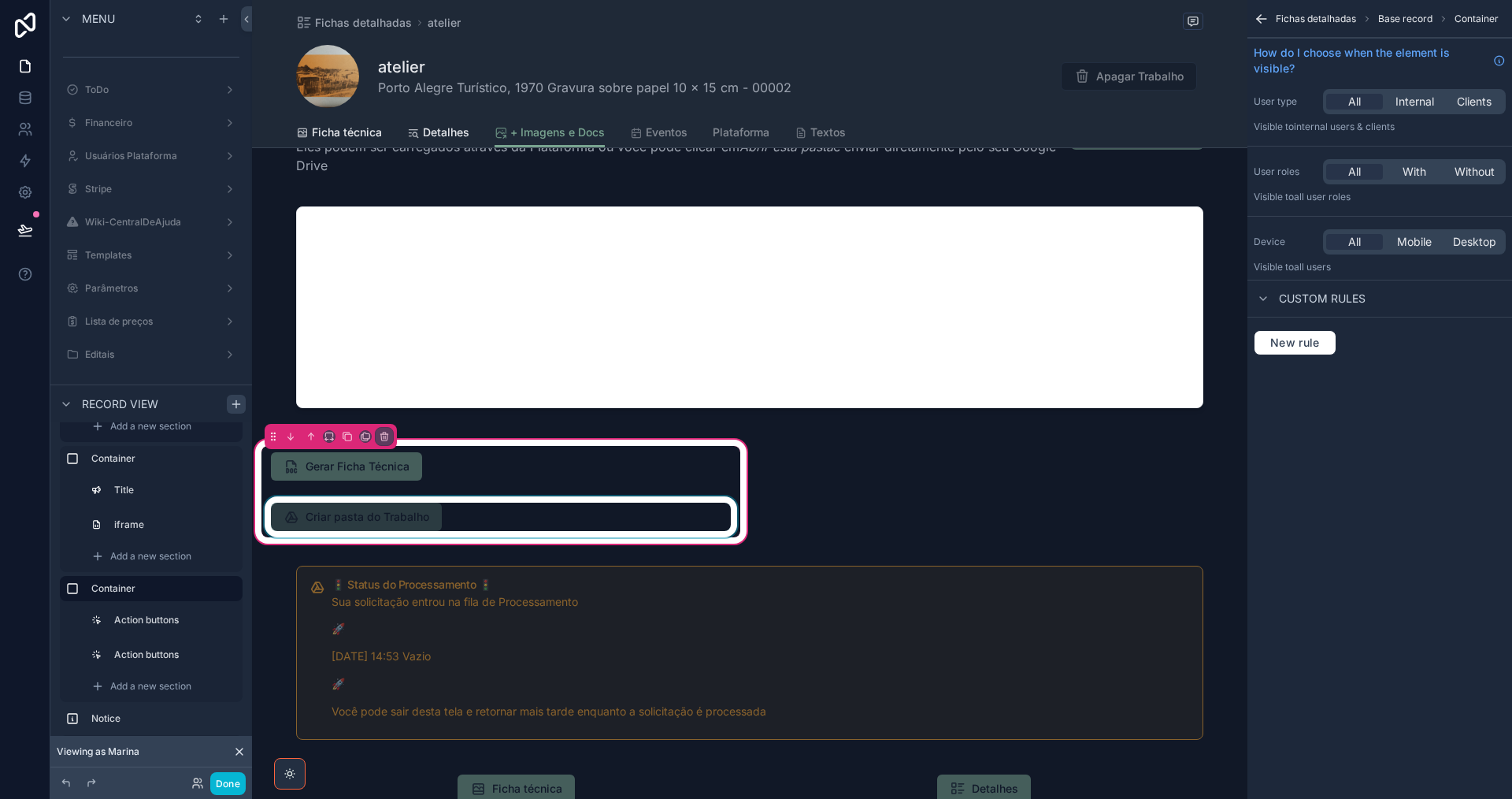
click at [476, 507] on div "scrollable content" at bounding box center [500, 517] width 479 height 41
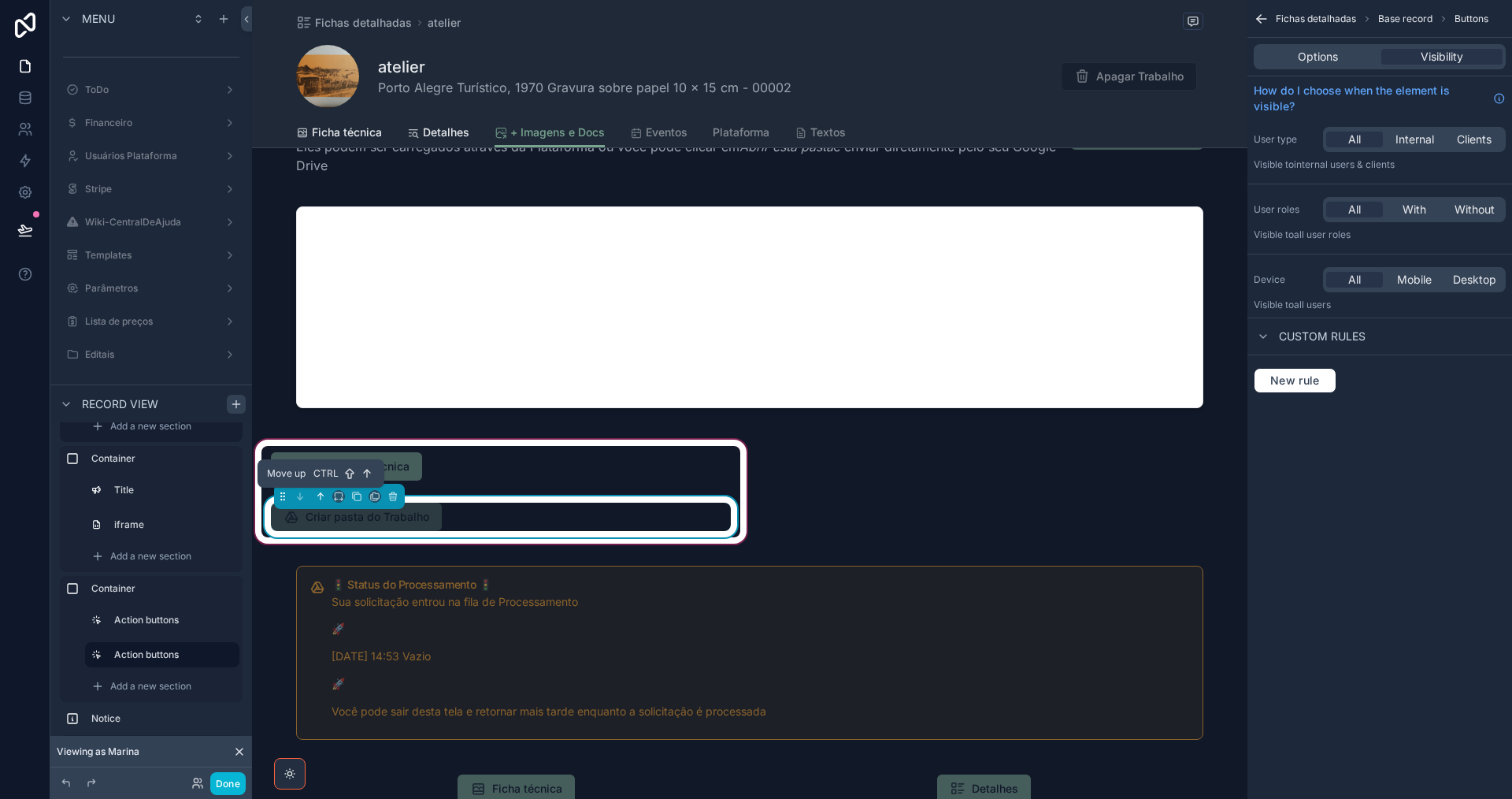
click at [318, 497] on icon "scrollable content" at bounding box center [320, 496] width 11 height 11
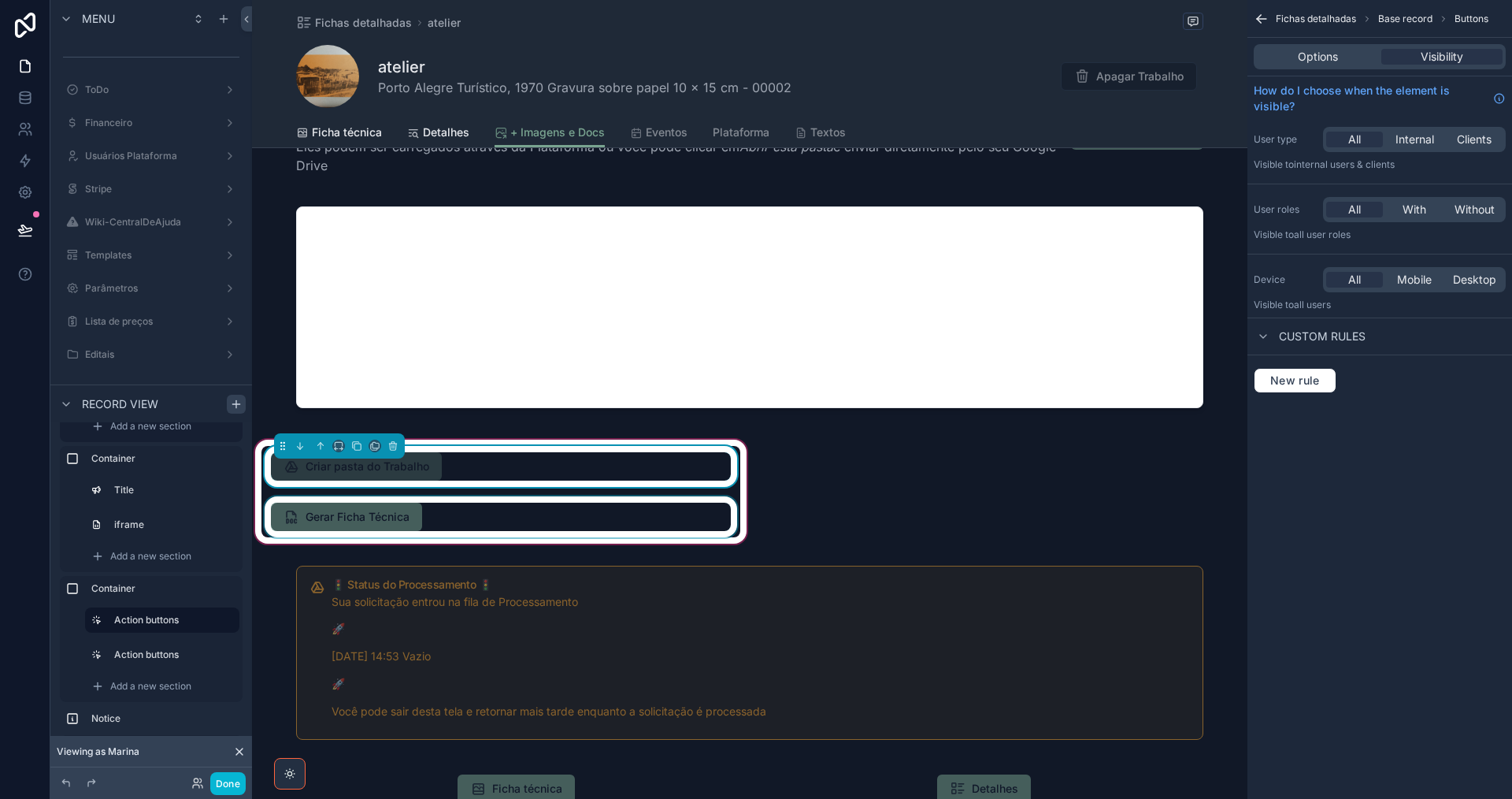
click at [735, 503] on div "scrollable content" at bounding box center [500, 517] width 479 height 41
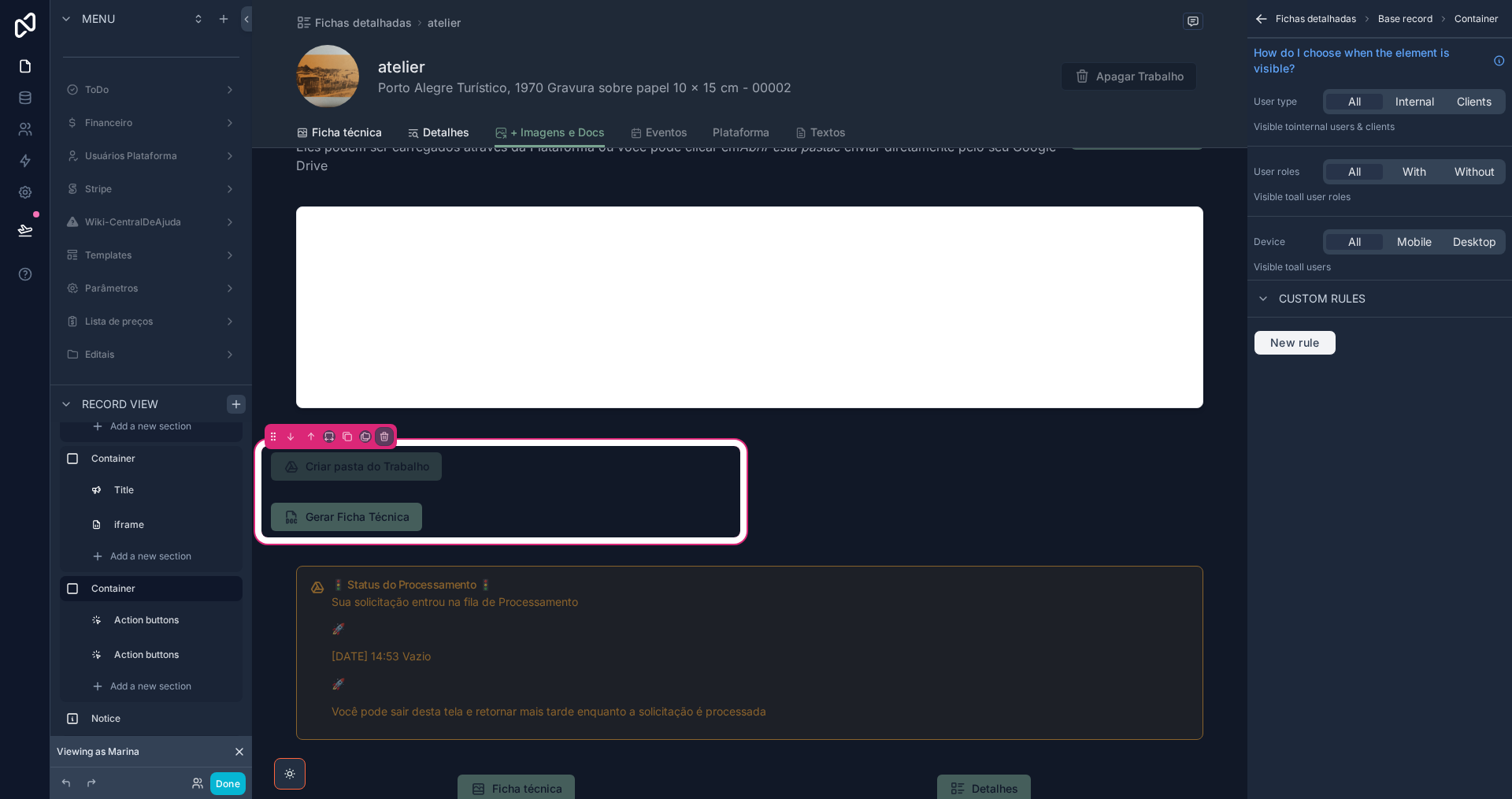
click at [1303, 344] on span "New rule" at bounding box center [1295, 343] width 63 height 14
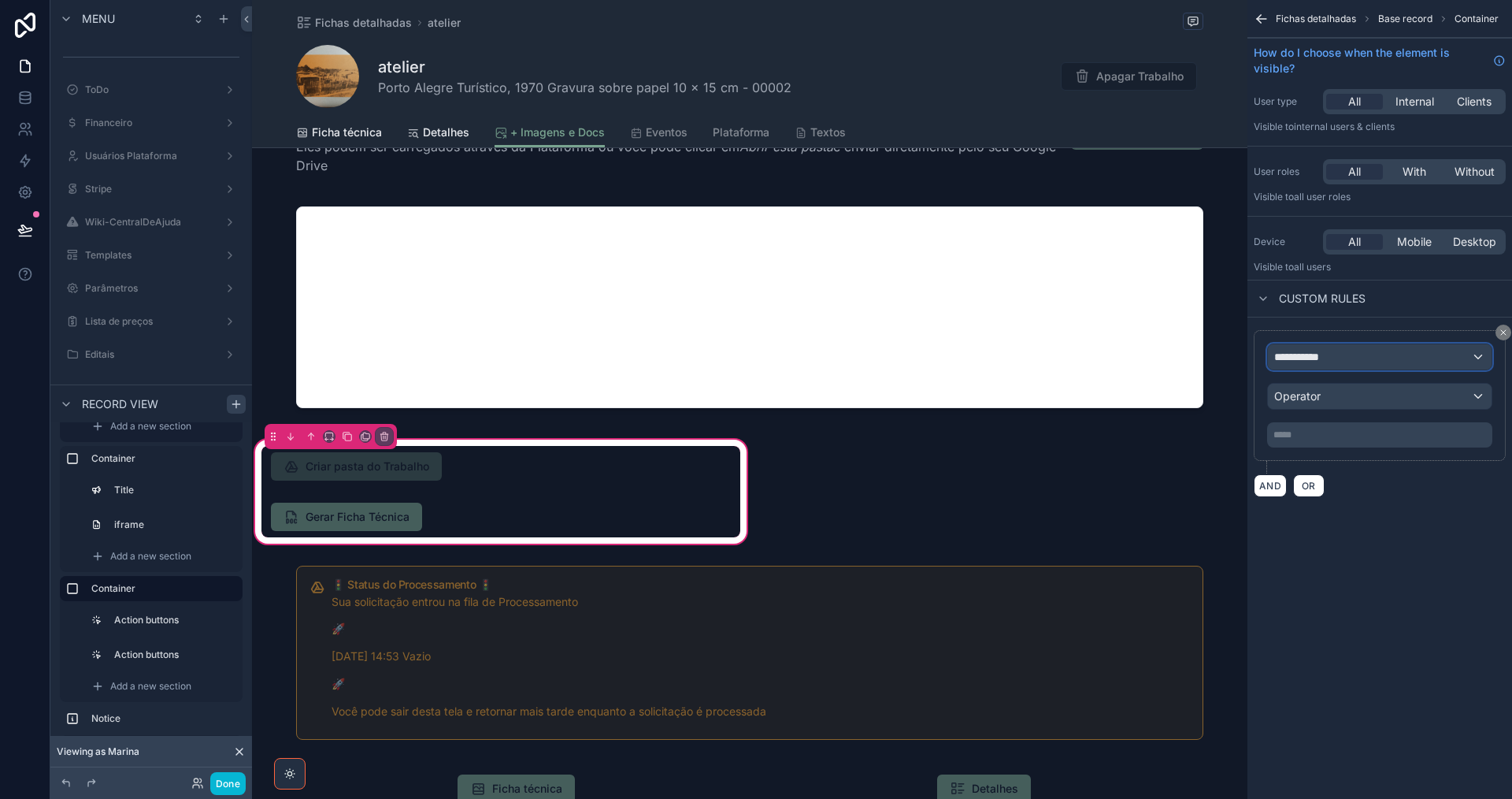
click at [1312, 359] on span "**********" at bounding box center [1303, 357] width 58 height 16
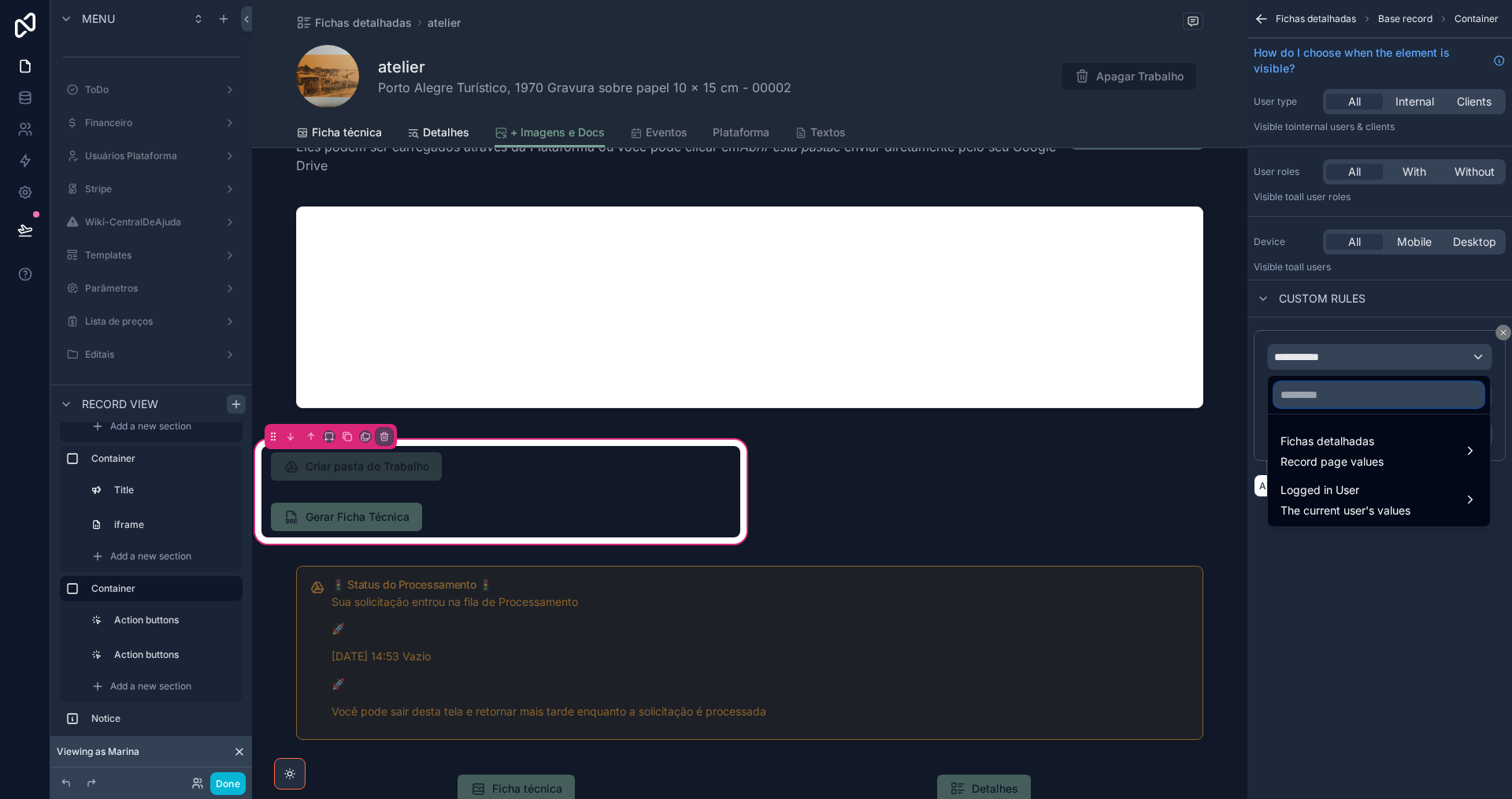
click at [1320, 404] on input "text" at bounding box center [1379, 395] width 209 height 25
type input "**********"
click at [1347, 441] on span "Fichas detalhadas" at bounding box center [1331, 440] width 103 height 19
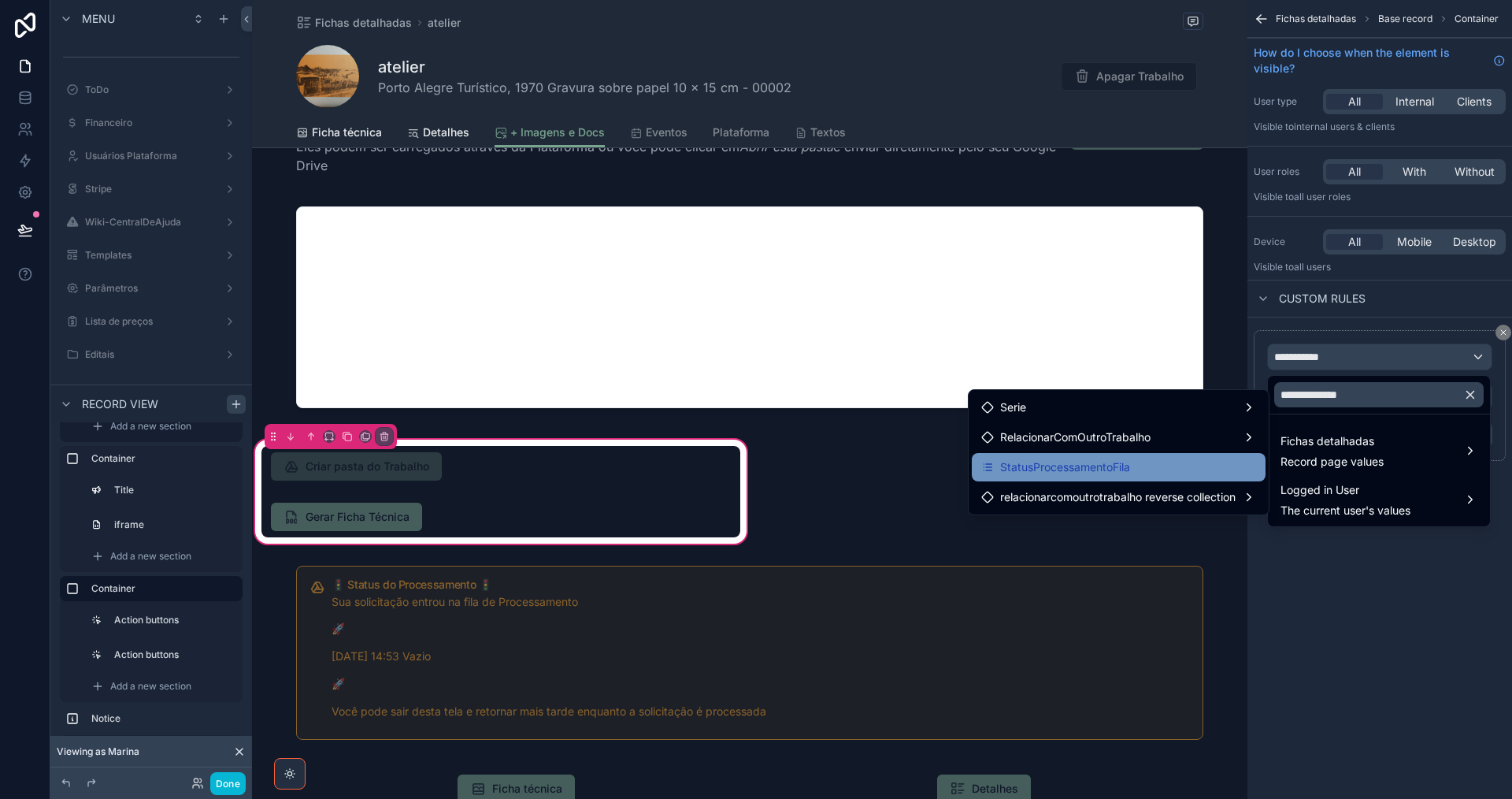
click at [1164, 455] on div "StatusProcessamentoFila" at bounding box center [1118, 467] width 293 height 29
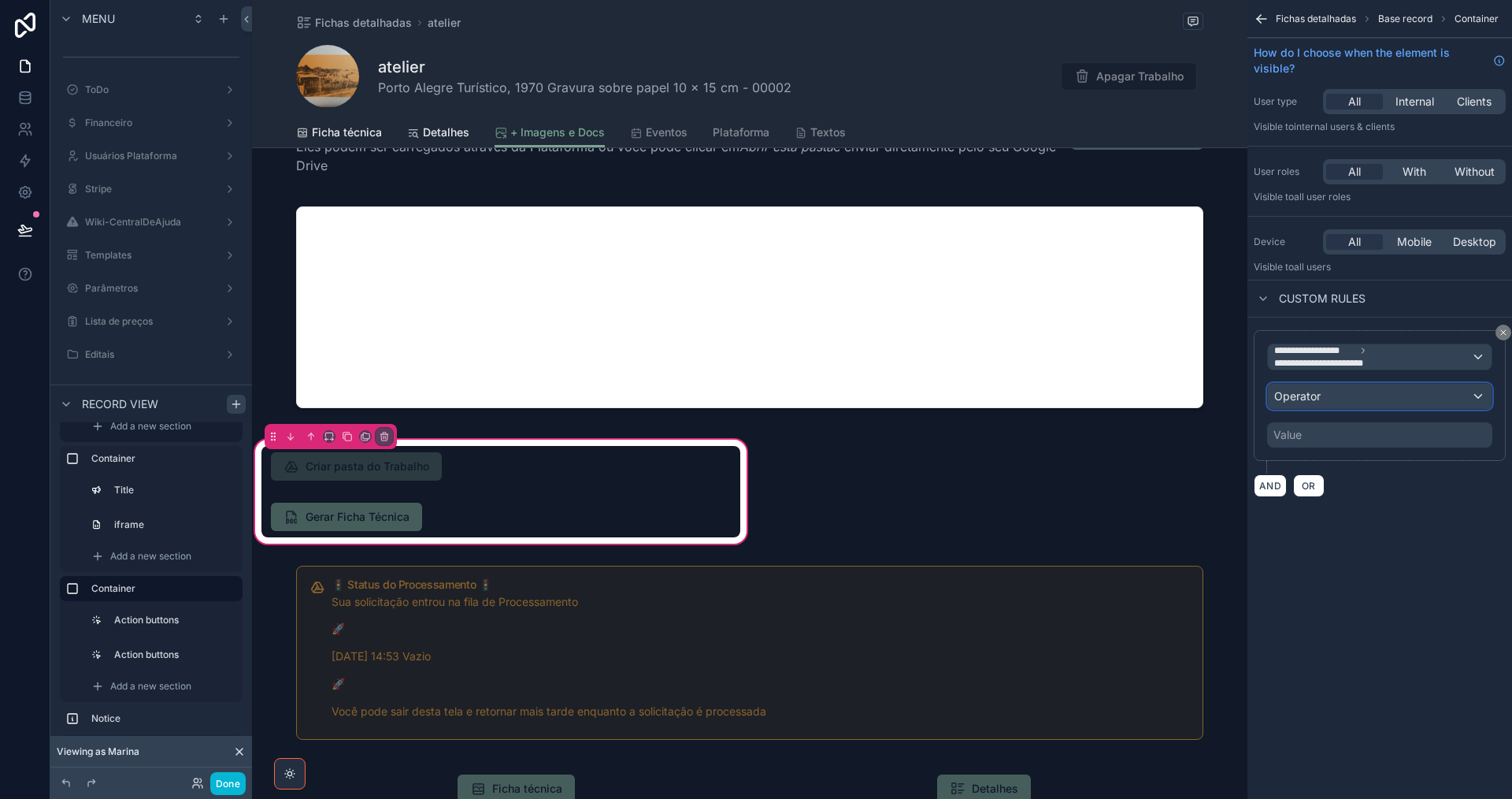
click at [1362, 400] on div "Operator" at bounding box center [1380, 396] width 224 height 25
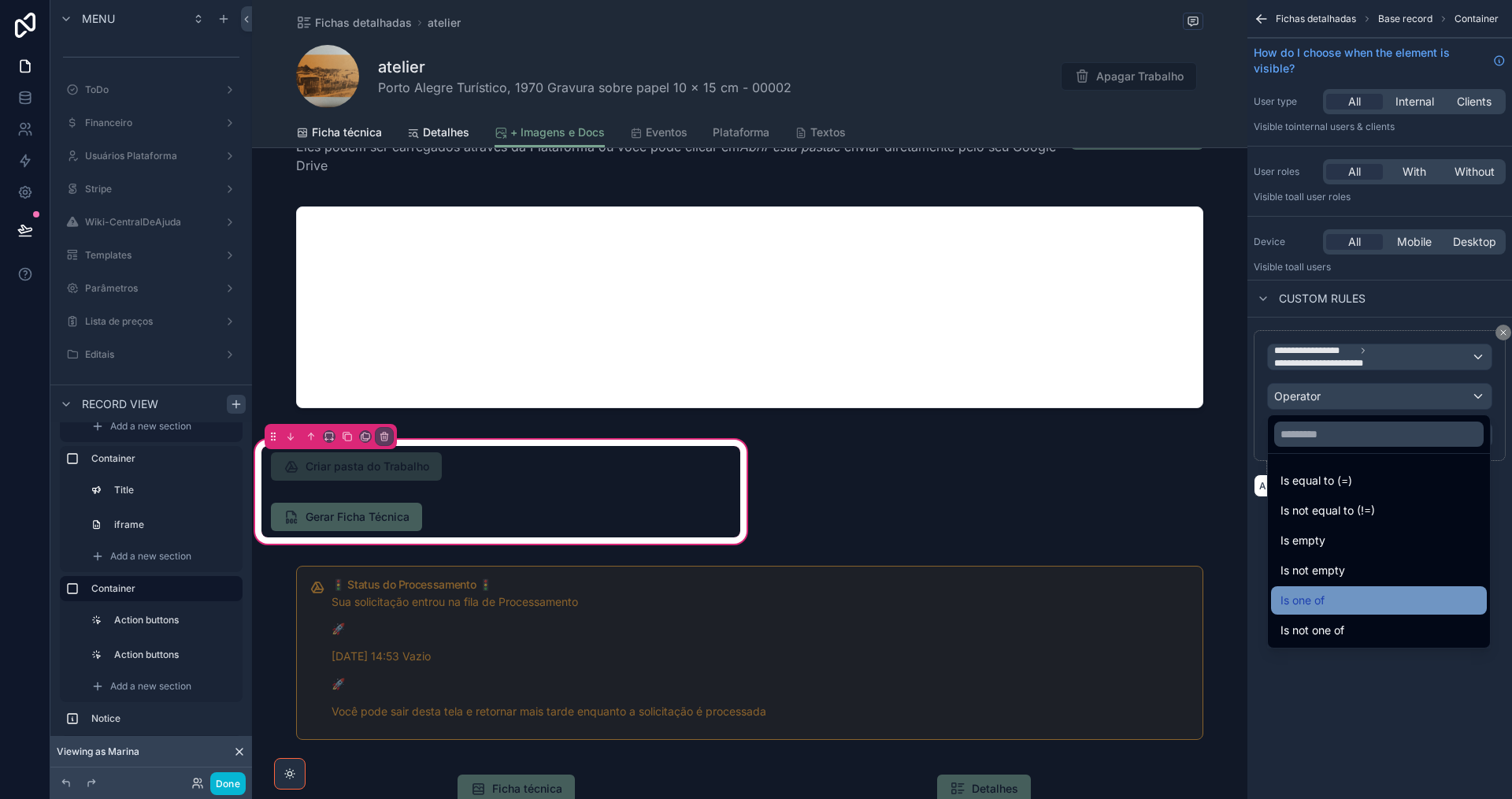
click at [1367, 608] on div "Is one of" at bounding box center [1379, 599] width 197 height 19
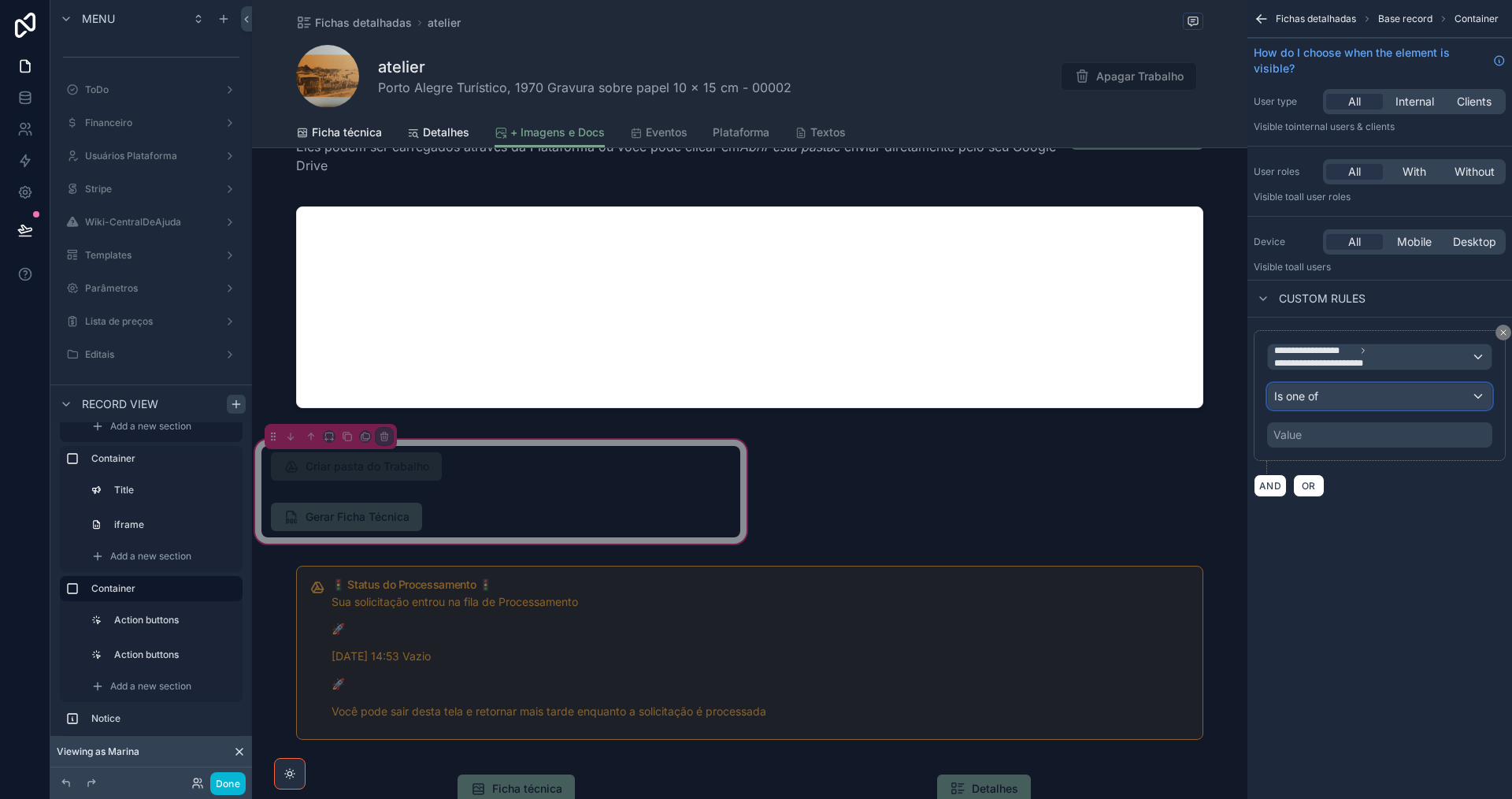
click at [1360, 395] on div "Is one of" at bounding box center [1380, 396] width 224 height 25
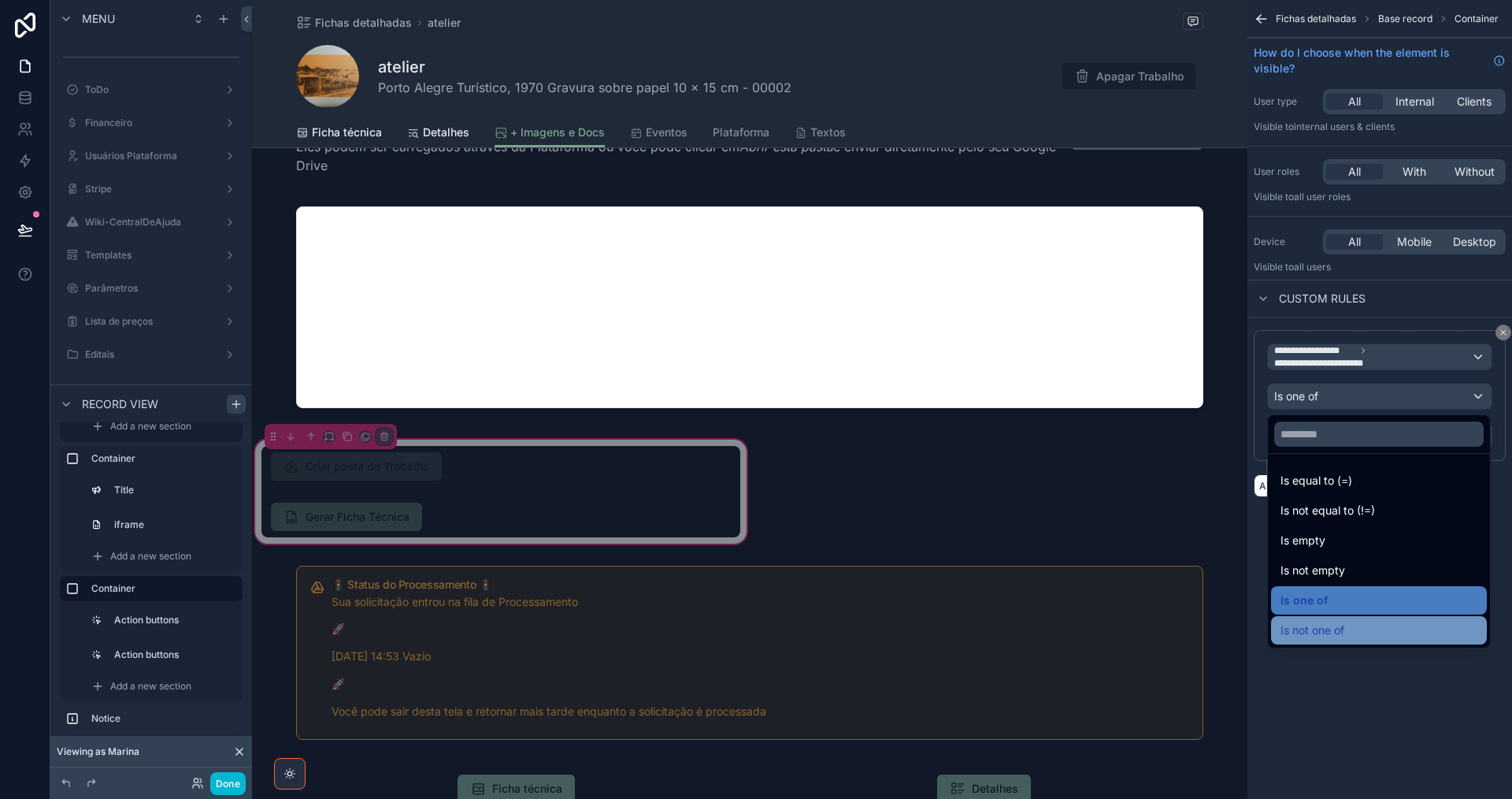
click at [1363, 626] on div "Is not one of" at bounding box center [1379, 630] width 197 height 19
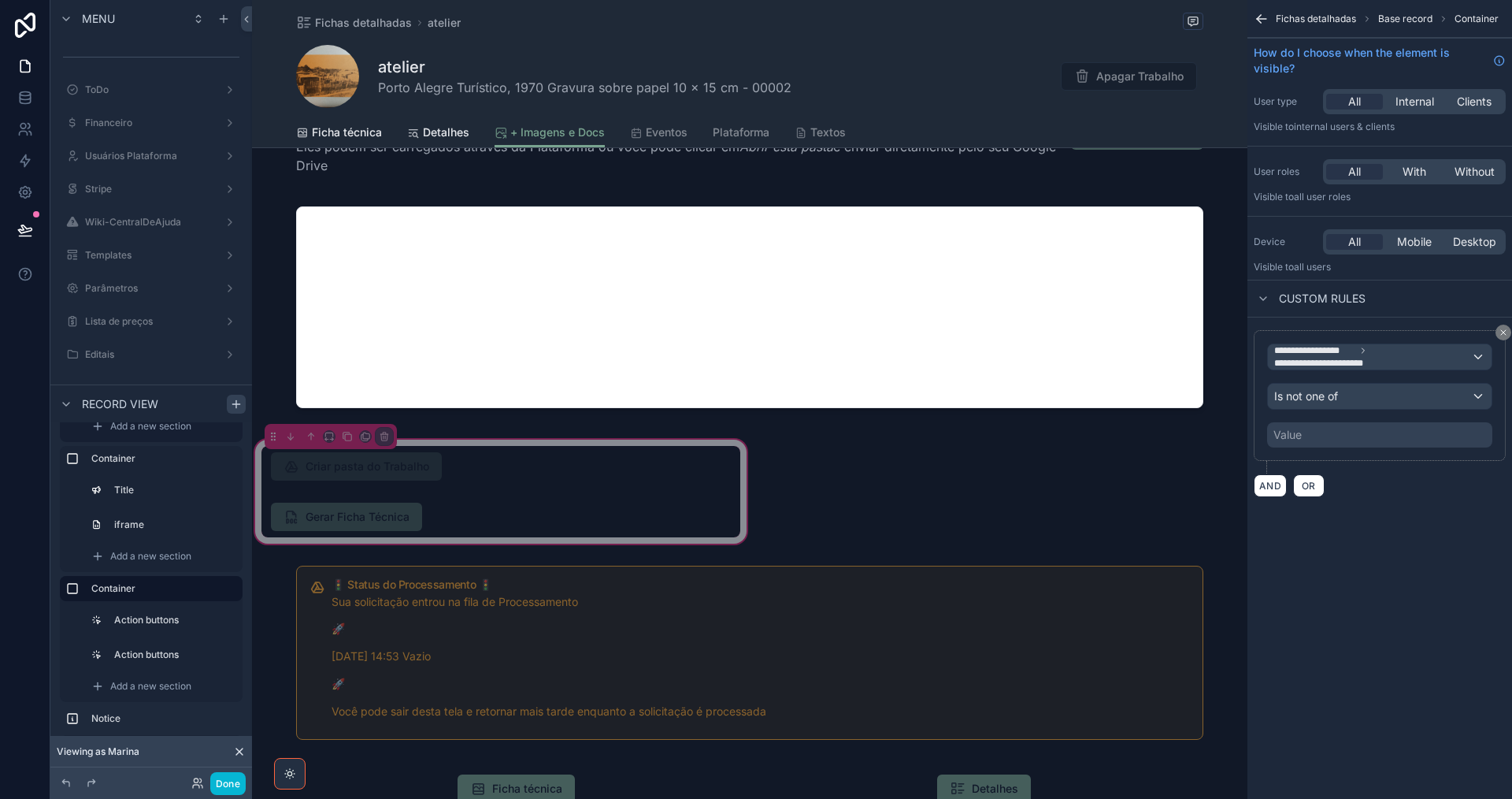
click at [1342, 435] on div "Value" at bounding box center [1380, 435] width 225 height 25
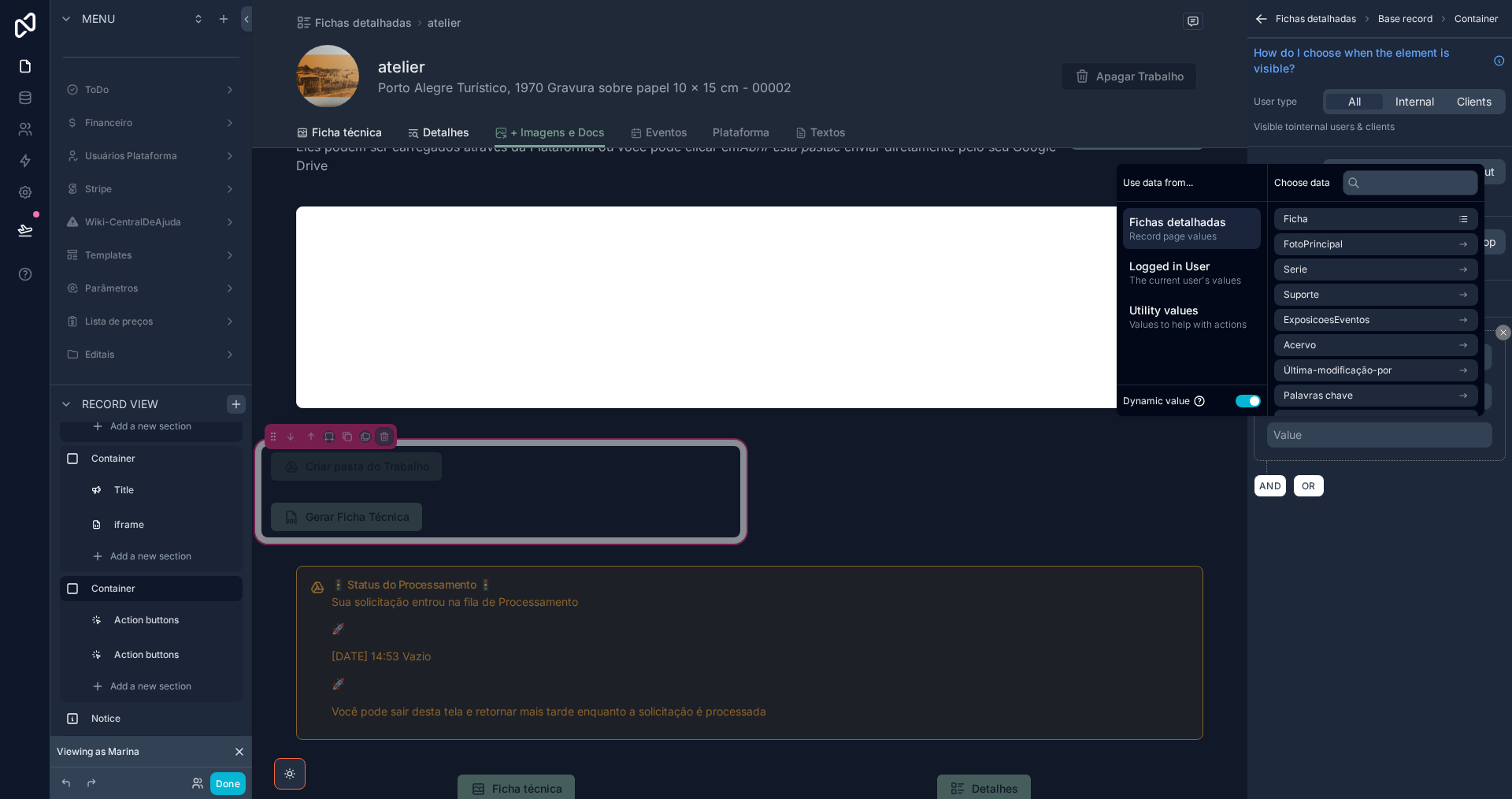
click at [1236, 404] on button "Use setting" at bounding box center [1248, 401] width 25 height 13
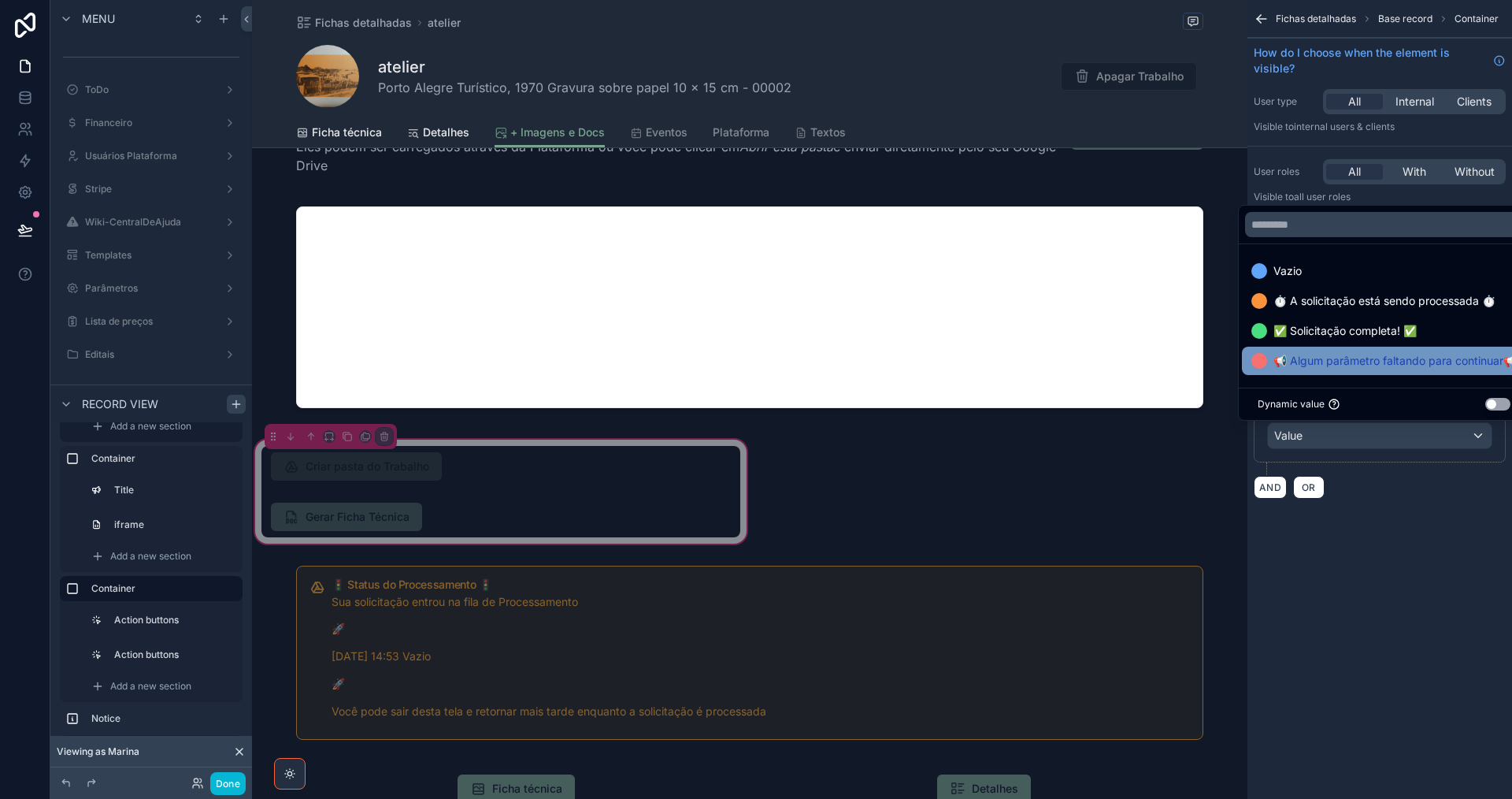
click at [1307, 371] on div "📢 Algum parâmetro faltando para continuar📢" at bounding box center [1384, 361] width 285 height 29
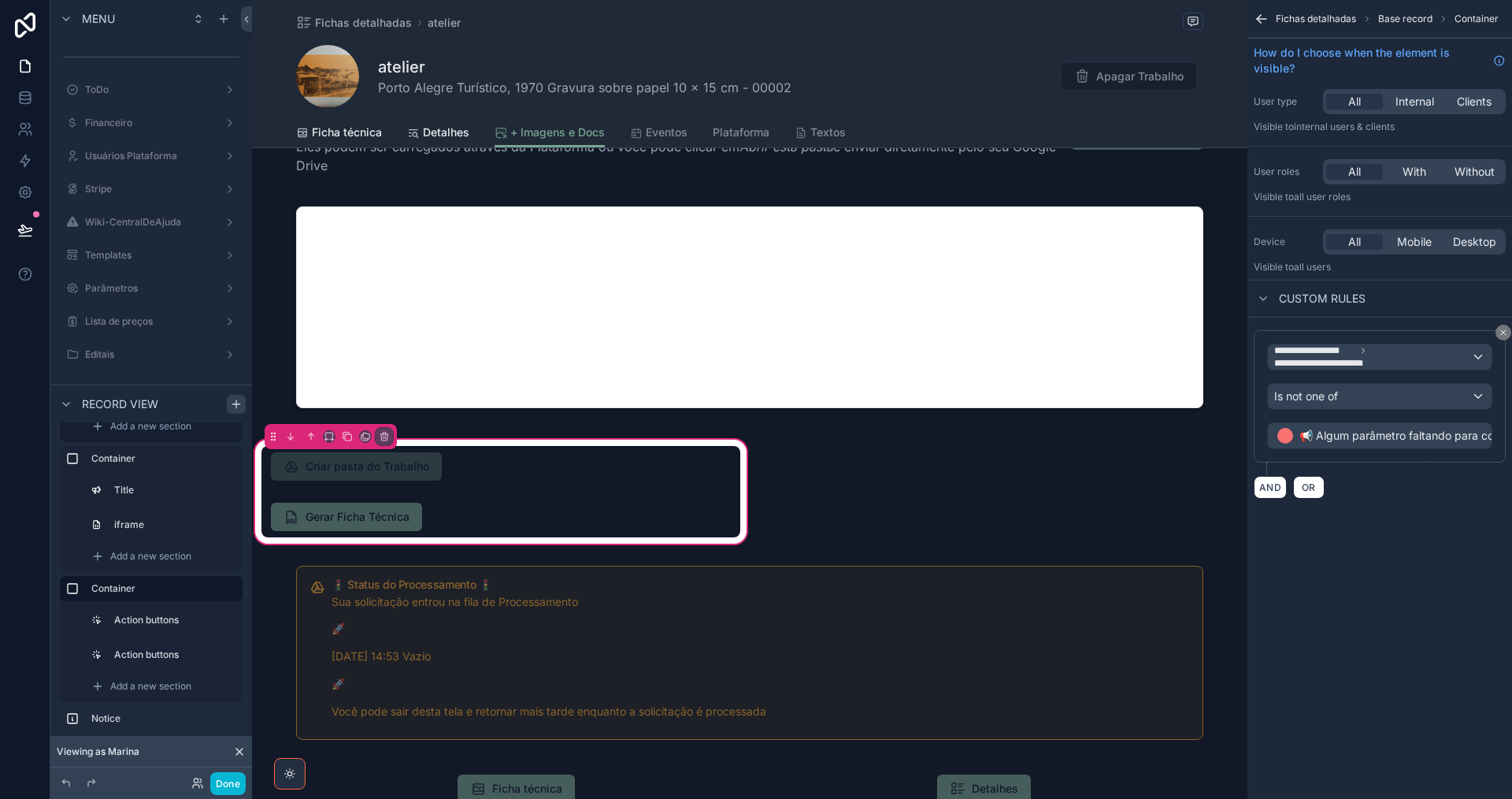
click at [1395, 545] on div "**********" at bounding box center [1380, 399] width 265 height 799
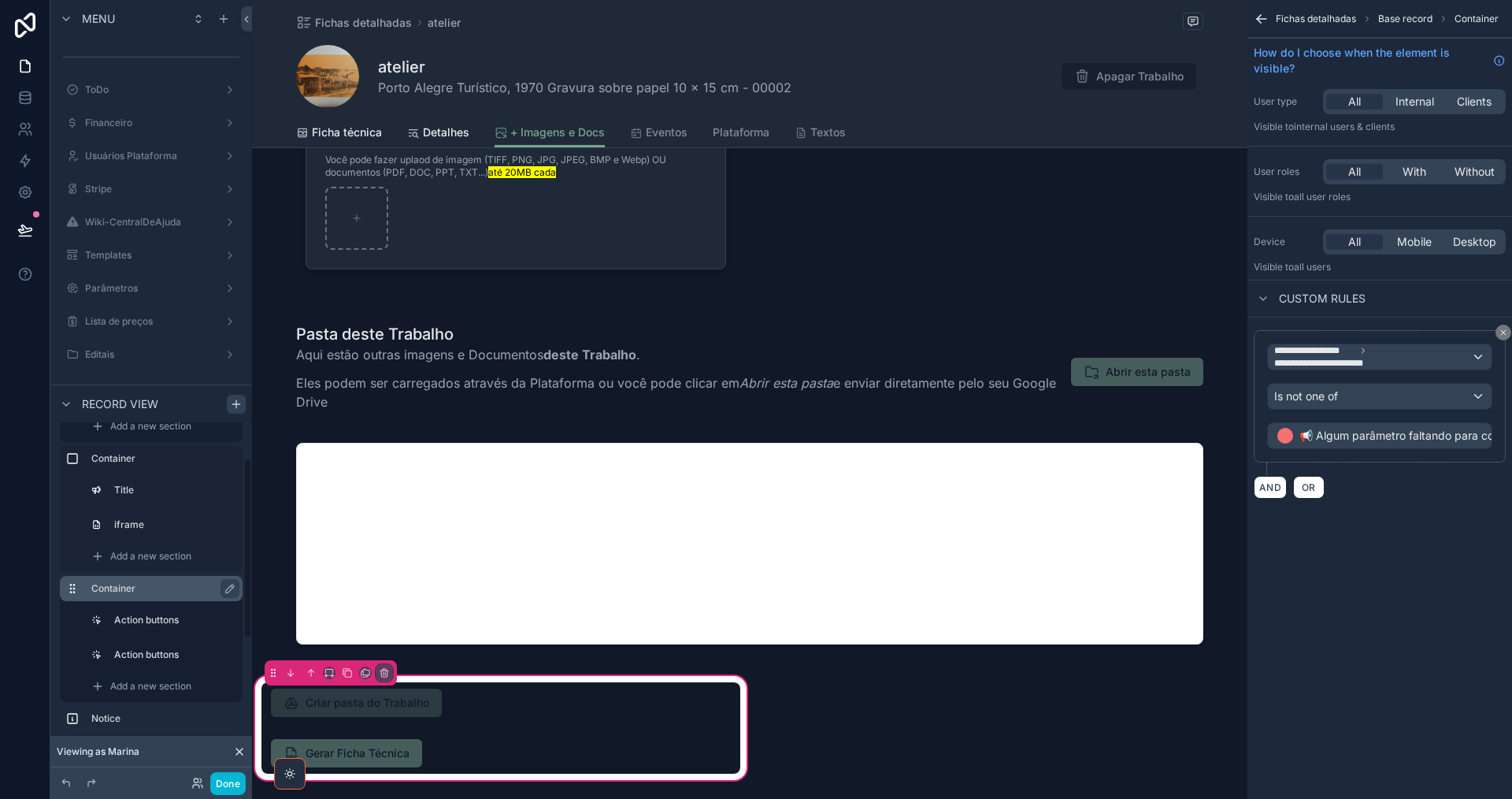
scroll to position [0, 0]
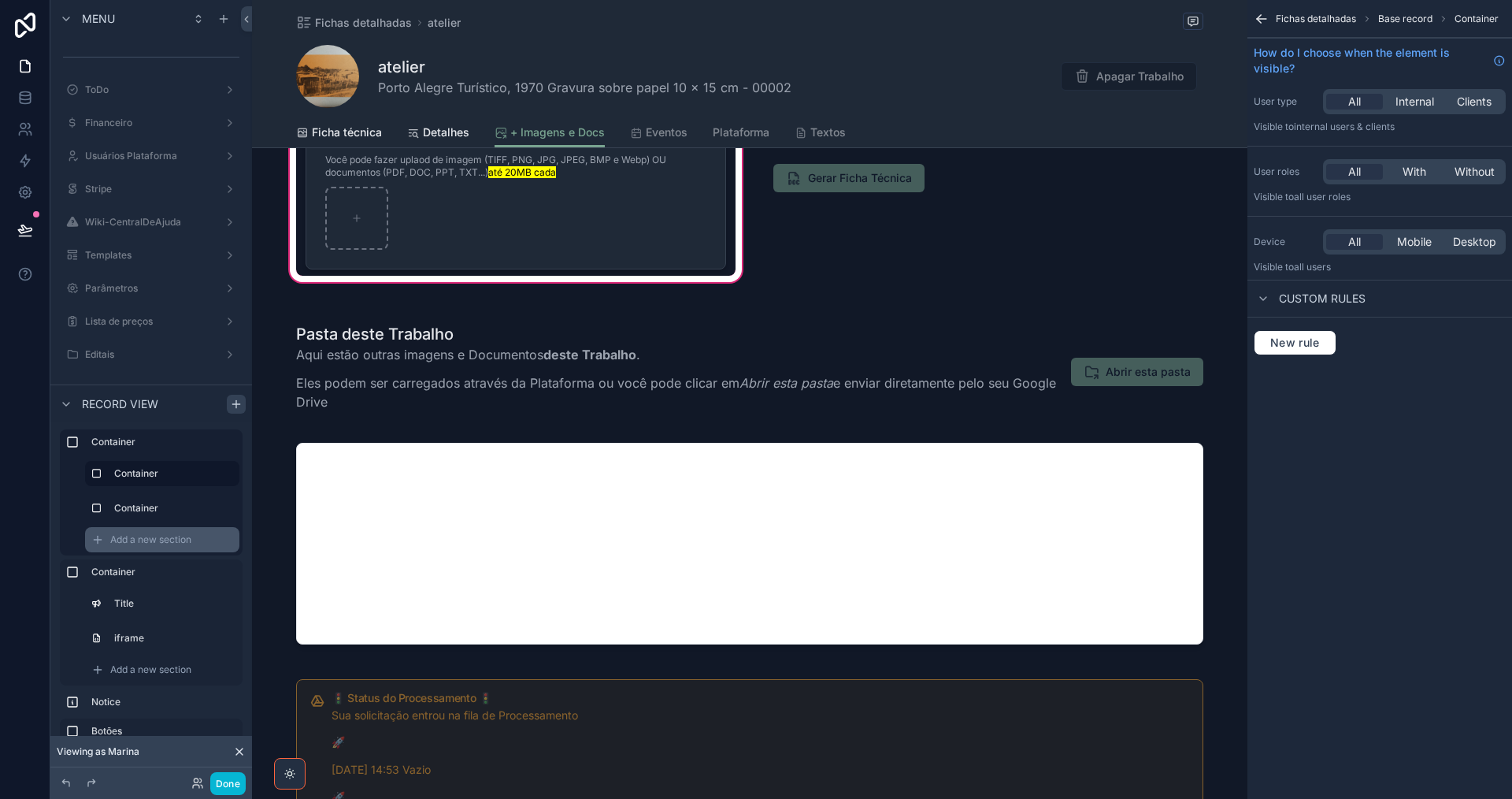
click at [131, 537] on span "Add a new section" at bounding box center [150, 540] width 81 height 13
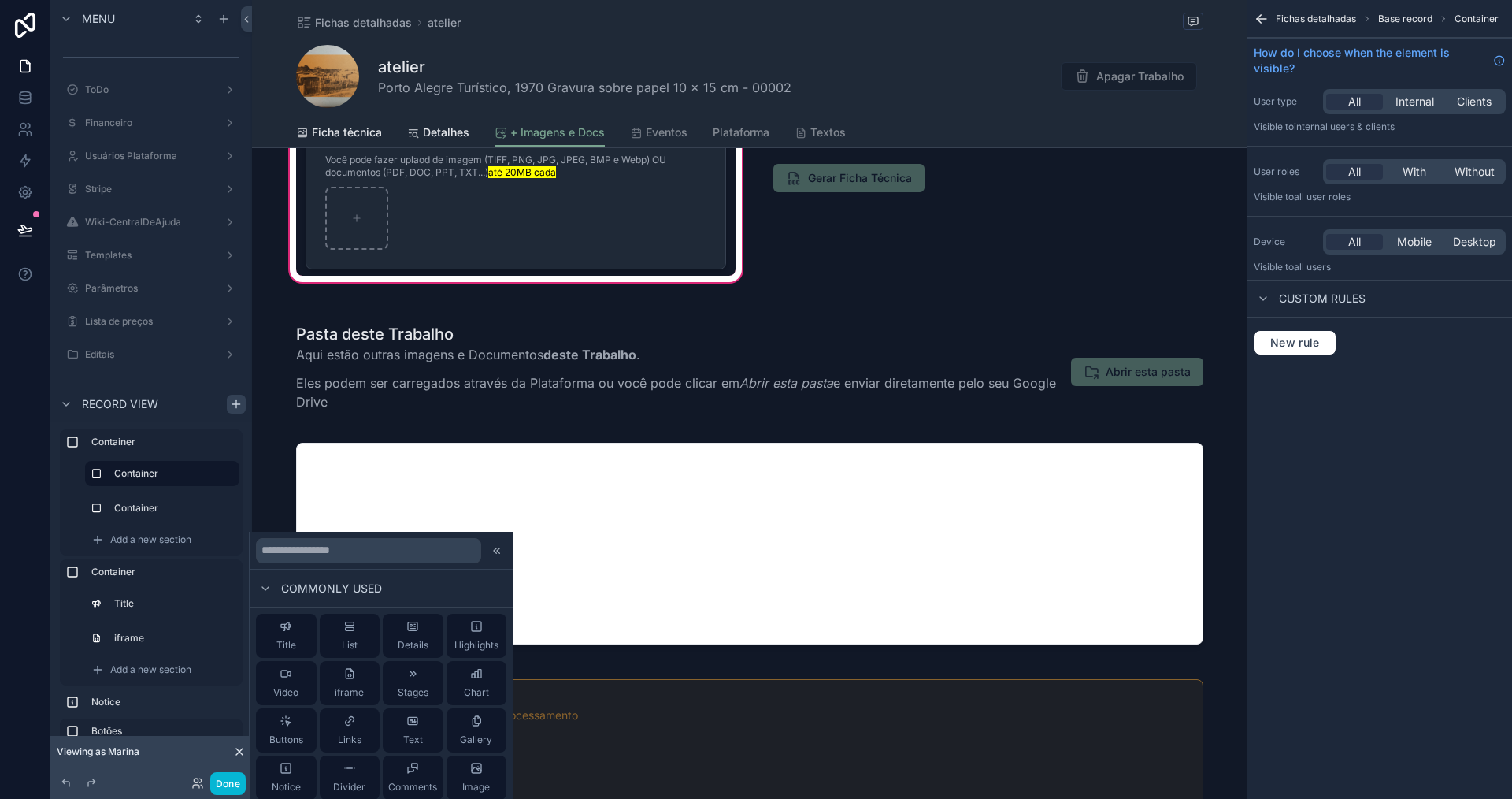
scroll to position [79, 0]
click at [350, 698] on div "Divider" at bounding box center [349, 698] width 32 height 31
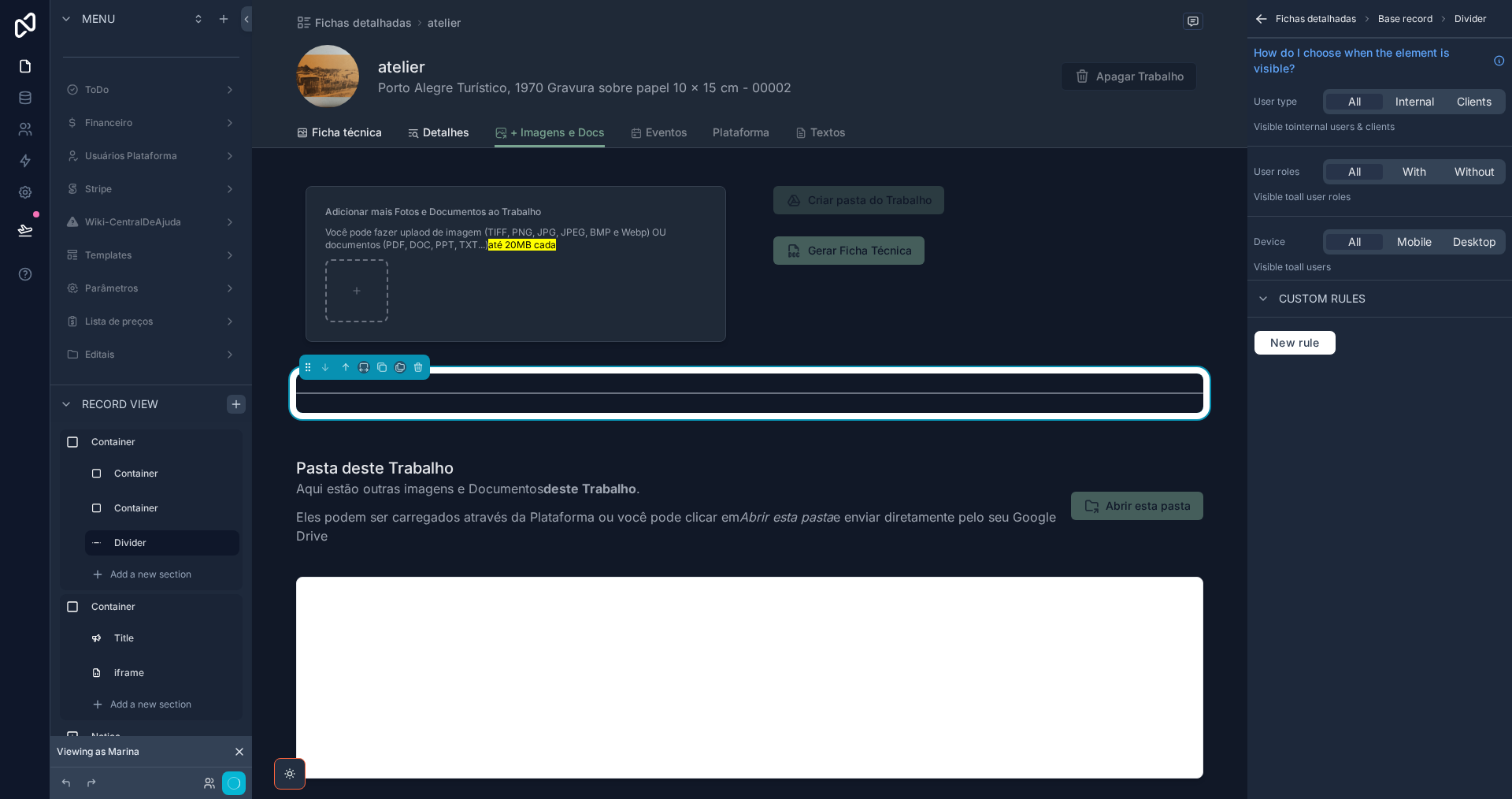
scroll to position [0, 0]
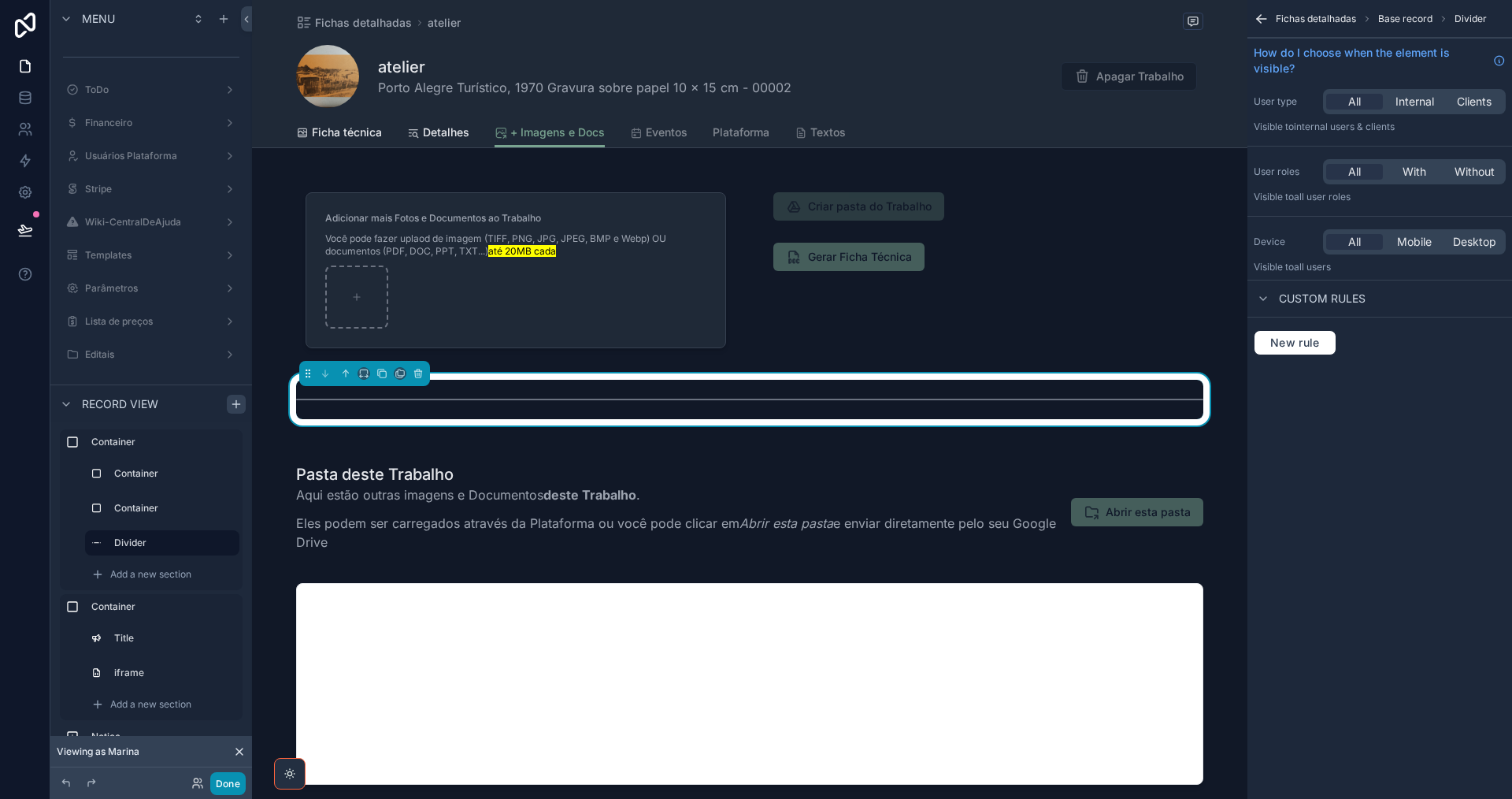
click at [228, 780] on button "Done" at bounding box center [228, 784] width 36 height 23
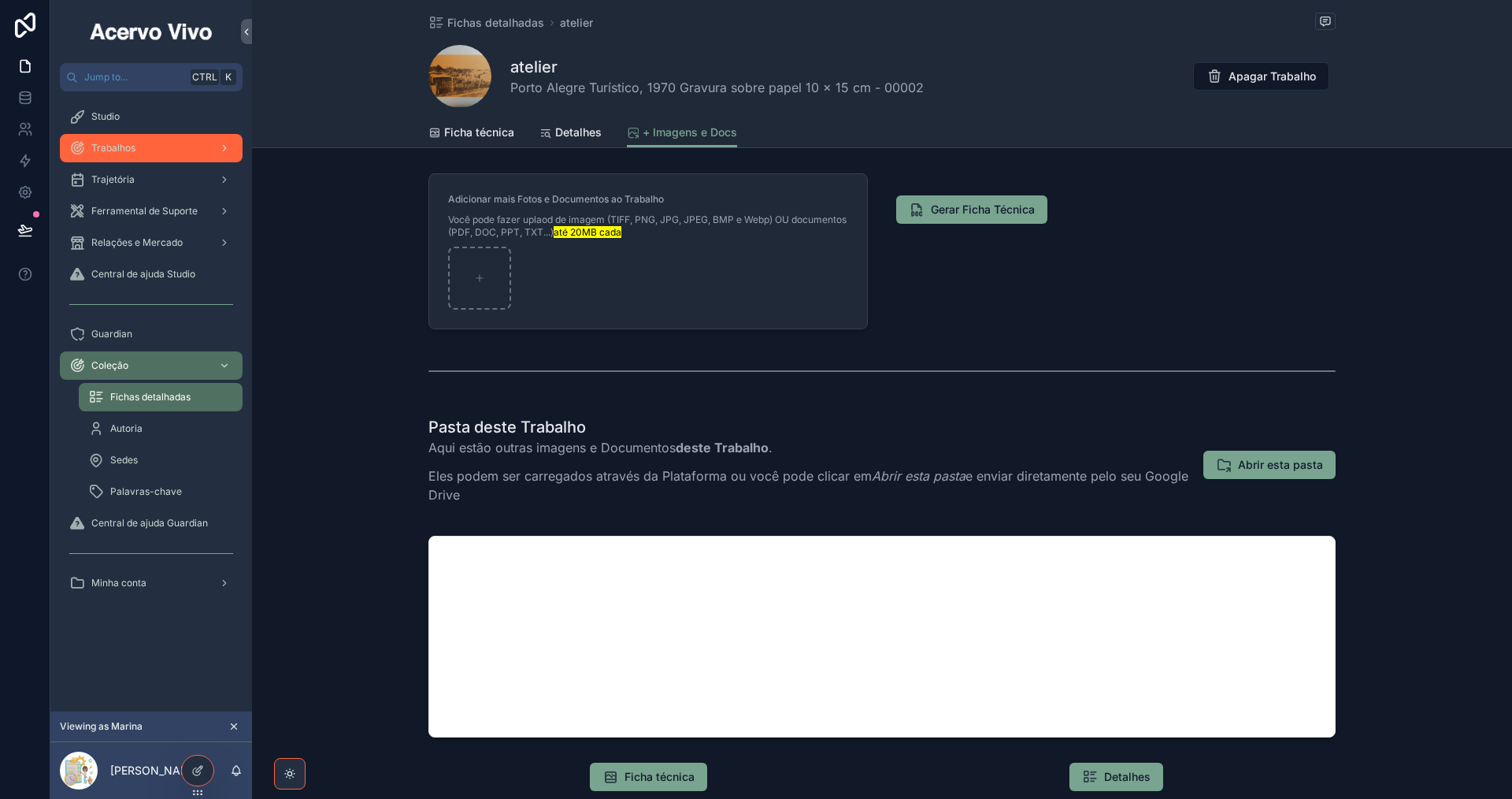
click at [130, 155] on div "Trabalhos" at bounding box center [150, 148] width 164 height 25
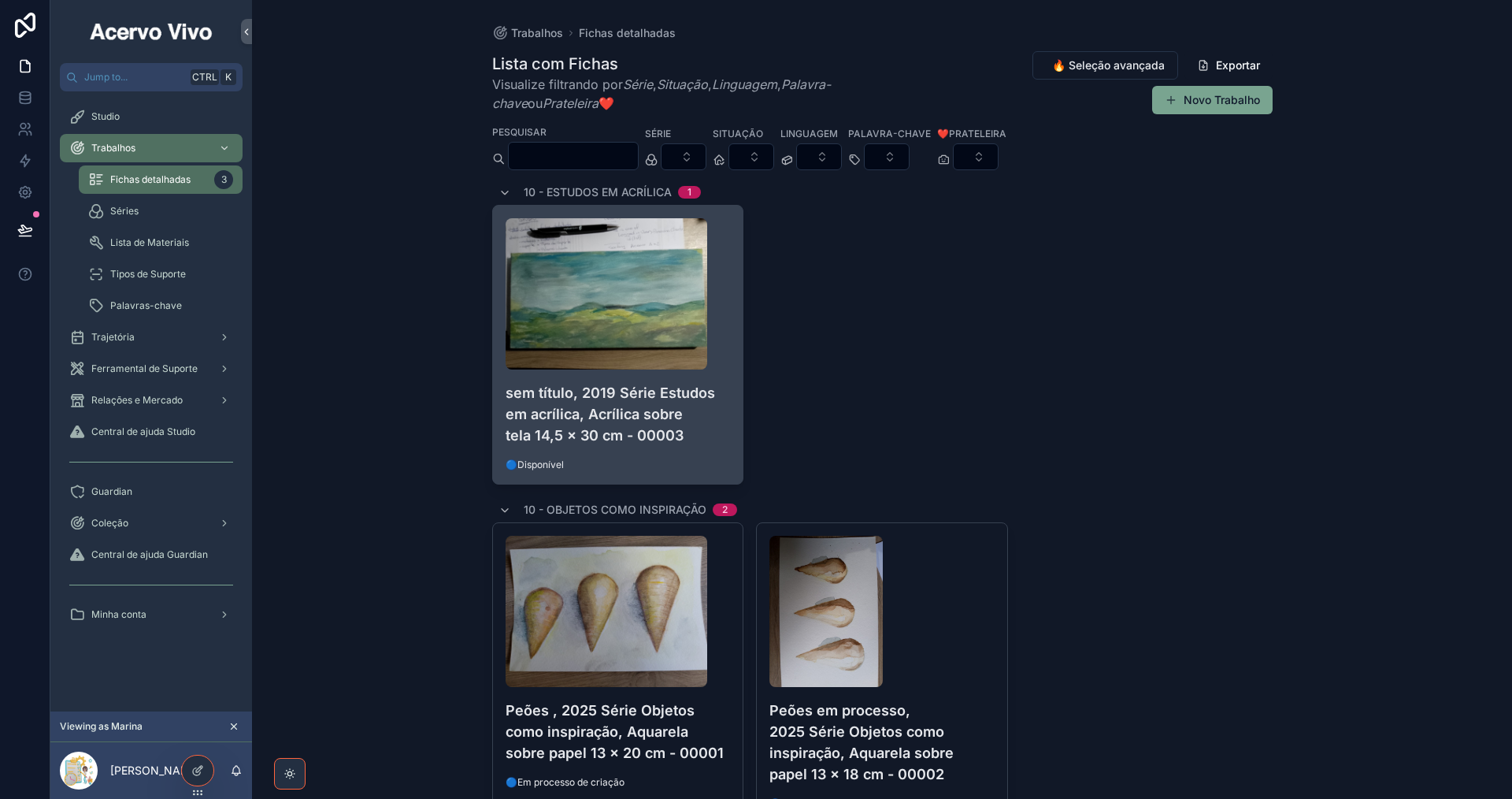
click at [672, 449] on div "sem título, 2019 Série Estudos em acrílica, Acrílica sobre tela 14,5 x 30 cm - …" at bounding box center [618, 344] width 251 height 278
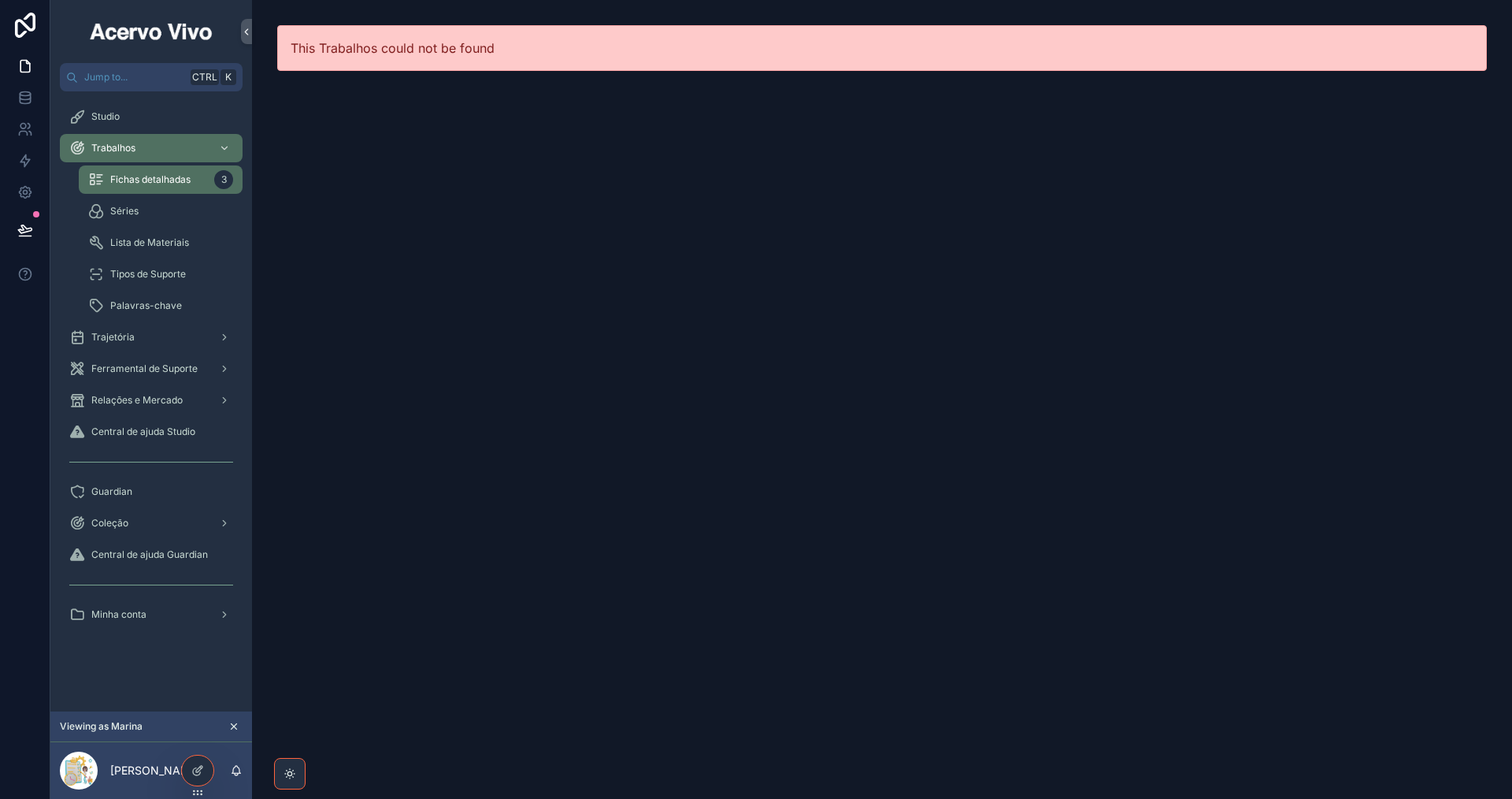
click at [141, 175] on span "Fichas detalhadas" at bounding box center [150, 180] width 81 height 13
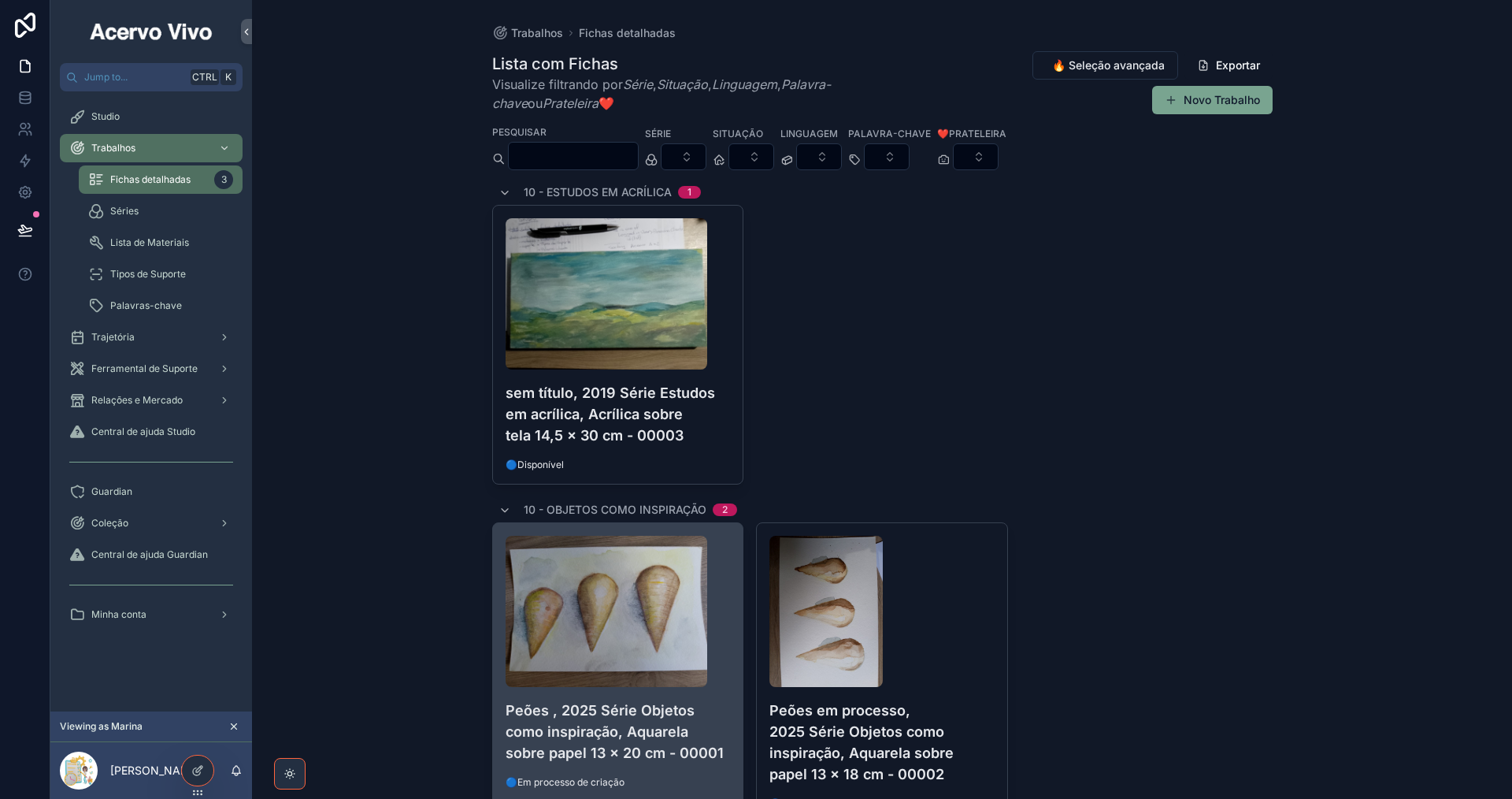
click at [677, 756] on h4 "Peões , 2025 Série Objetos como inspiração, Aquarela sobre papel 13 x 20 cm - 0…" at bounding box center [618, 731] width 225 height 64
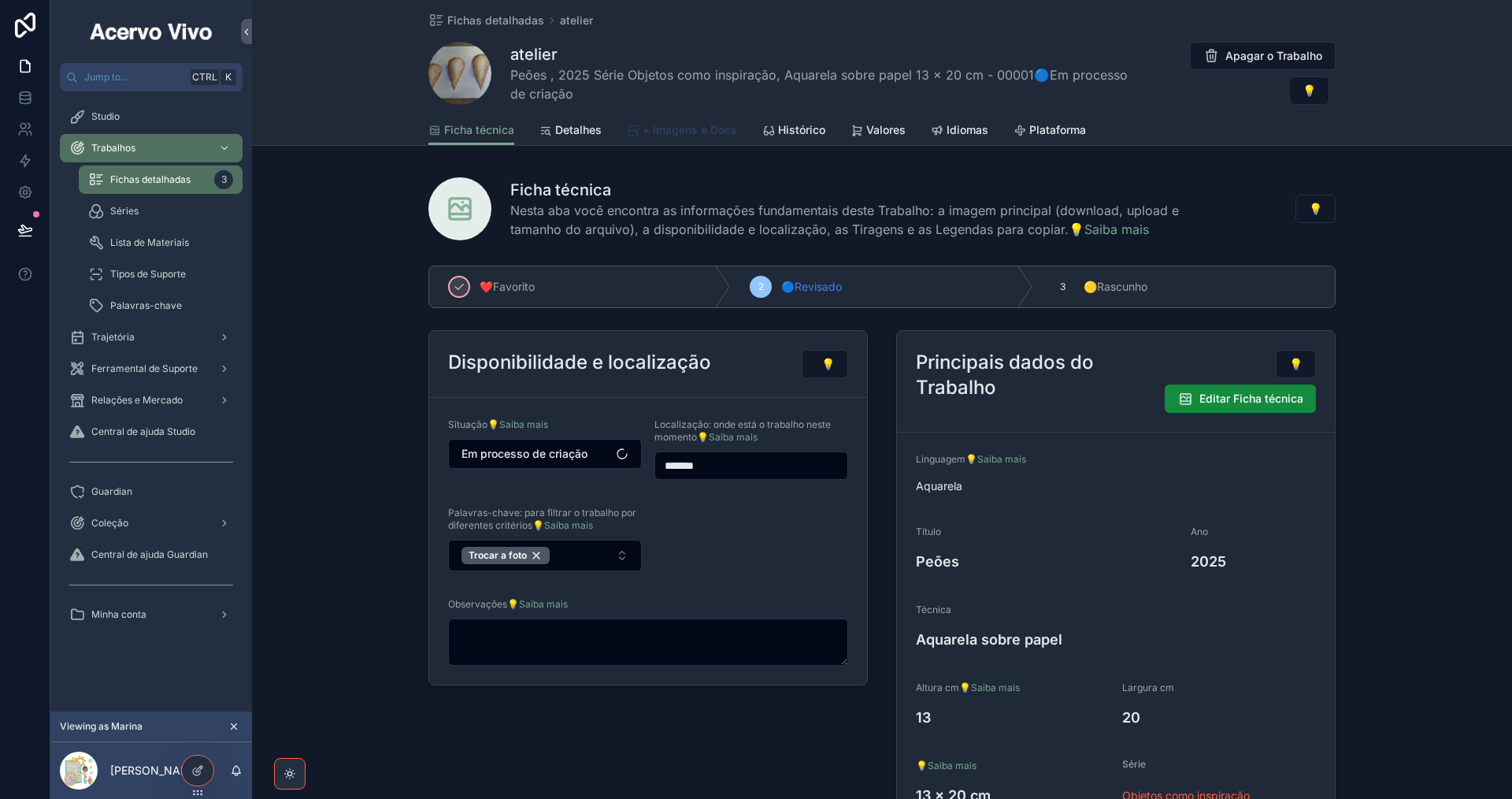
click at [696, 132] on span "+ Imagens e Docs" at bounding box center [690, 130] width 95 height 16
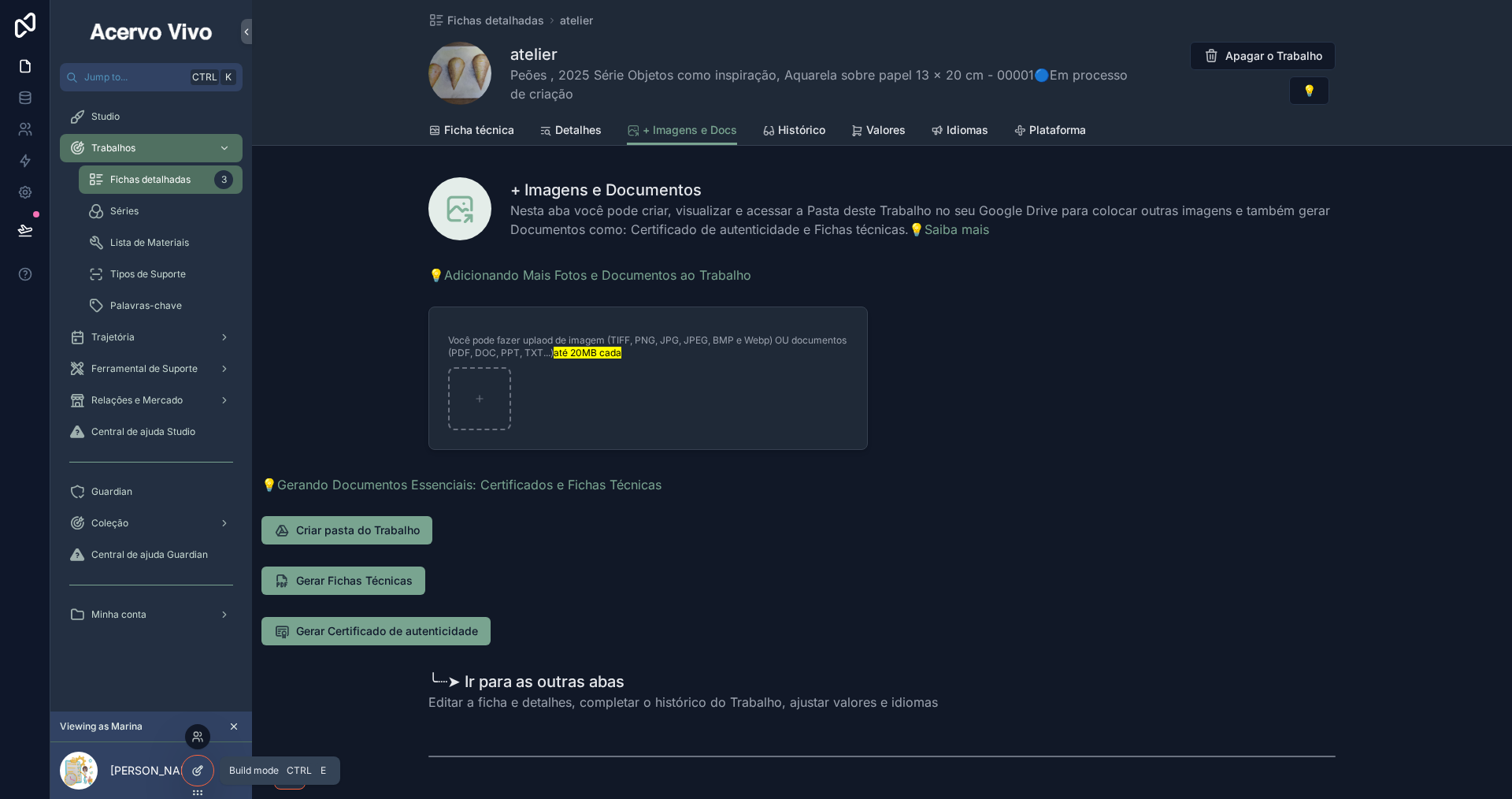
click at [202, 778] on div at bounding box center [197, 769] width 31 height 30
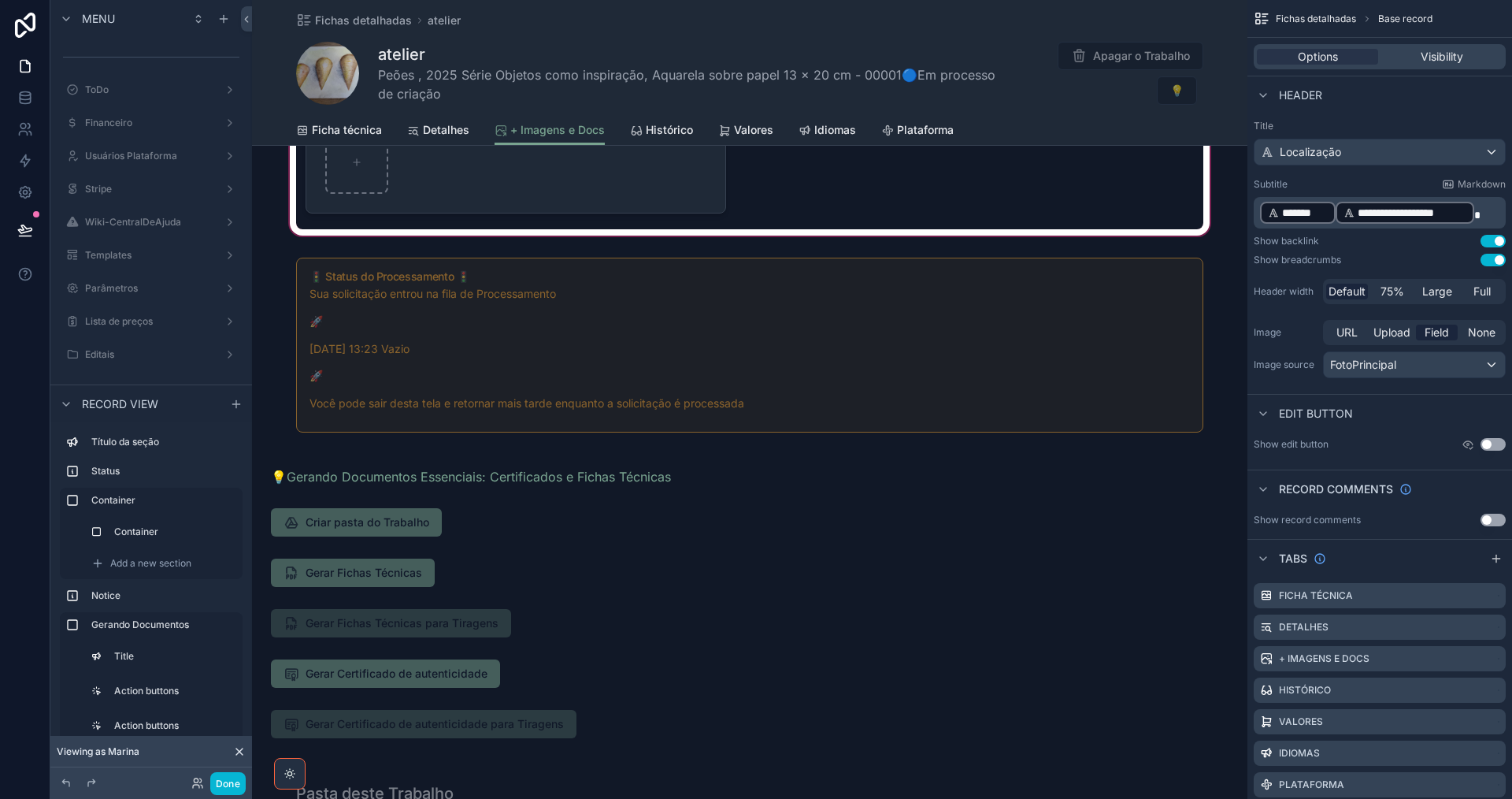
scroll to position [394, 0]
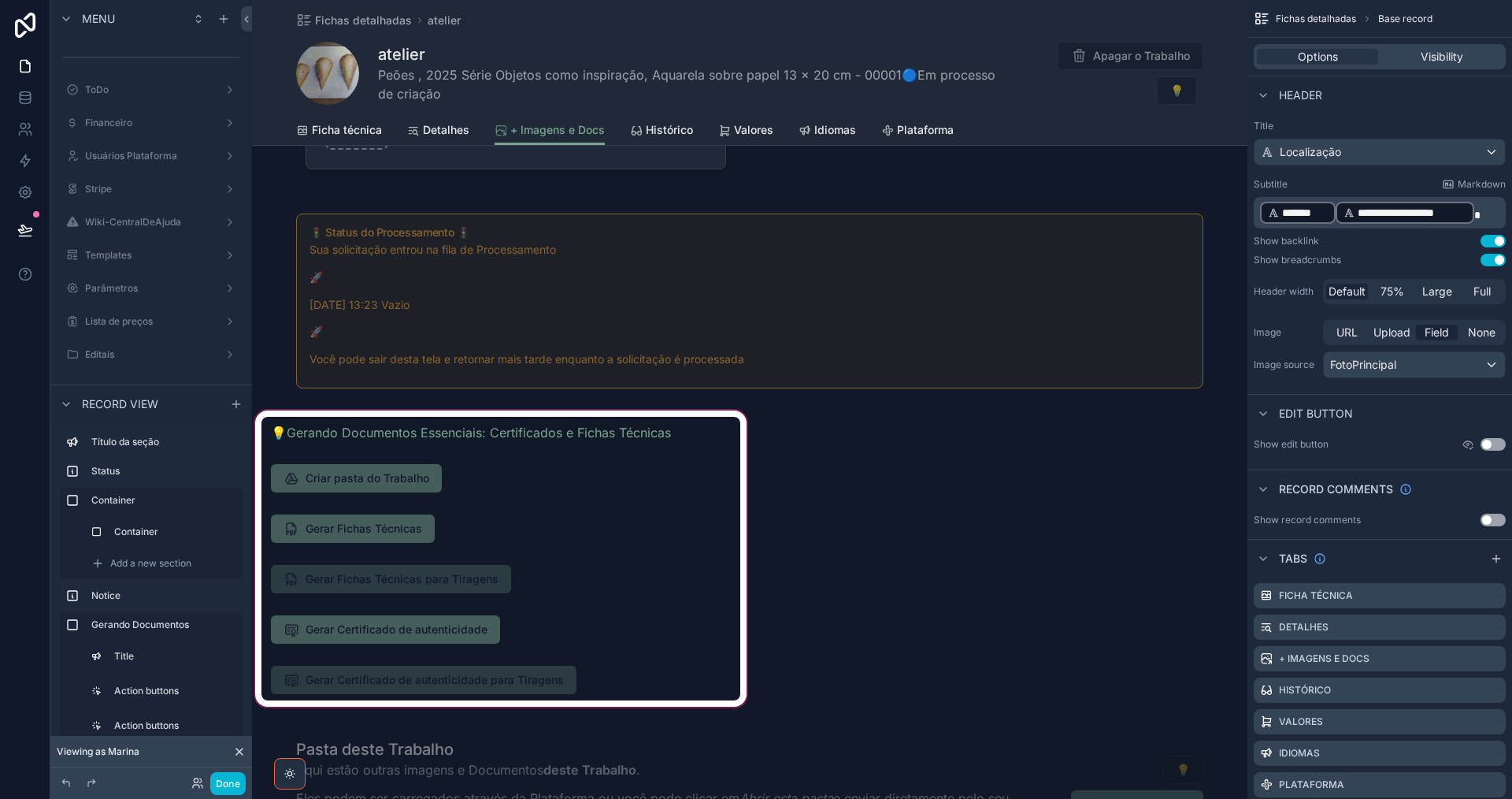
click at [600, 540] on div "scrollable content" at bounding box center [501, 558] width 497 height 302
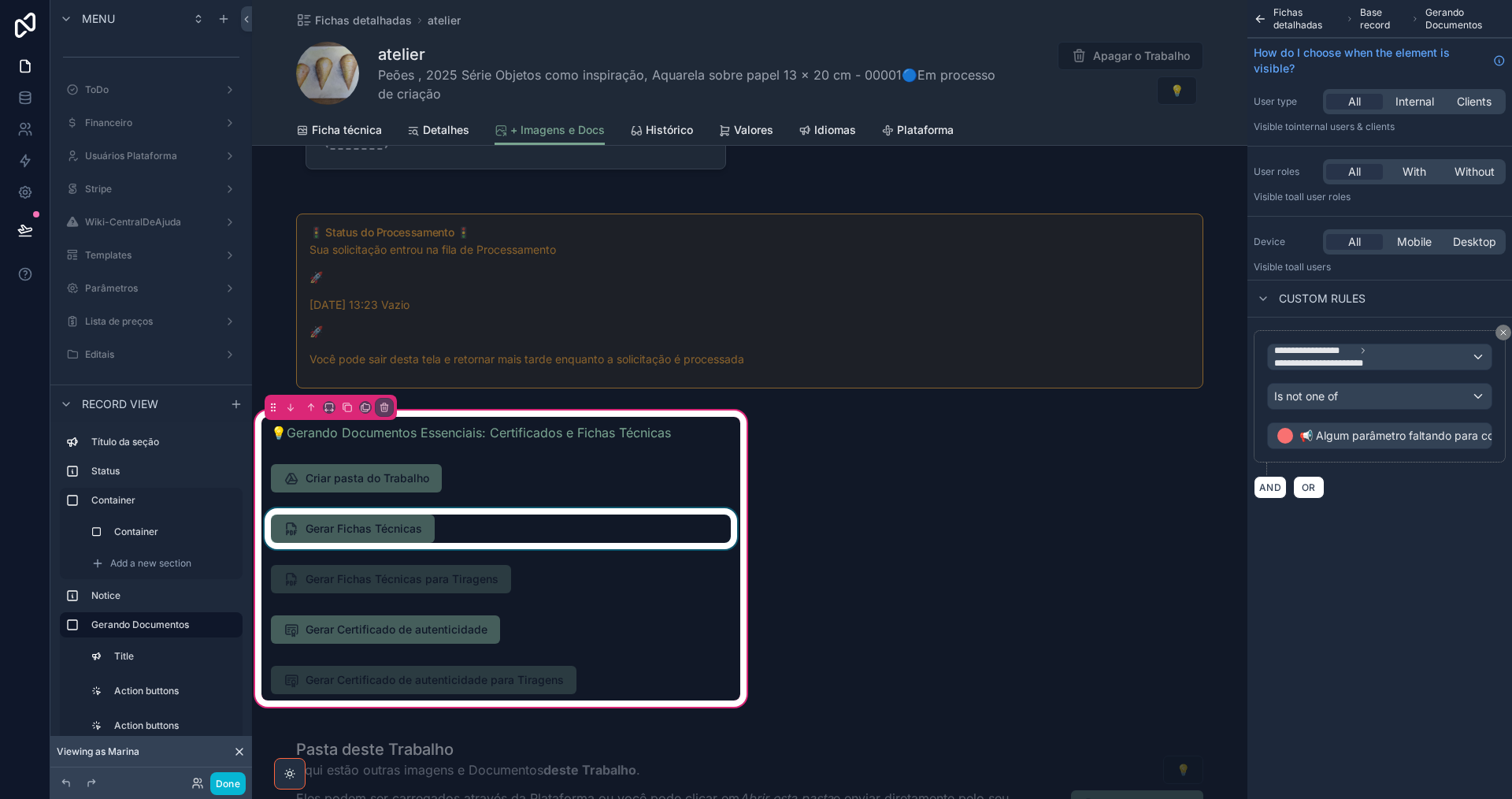
click at [515, 525] on div "scrollable content" at bounding box center [500, 529] width 479 height 41
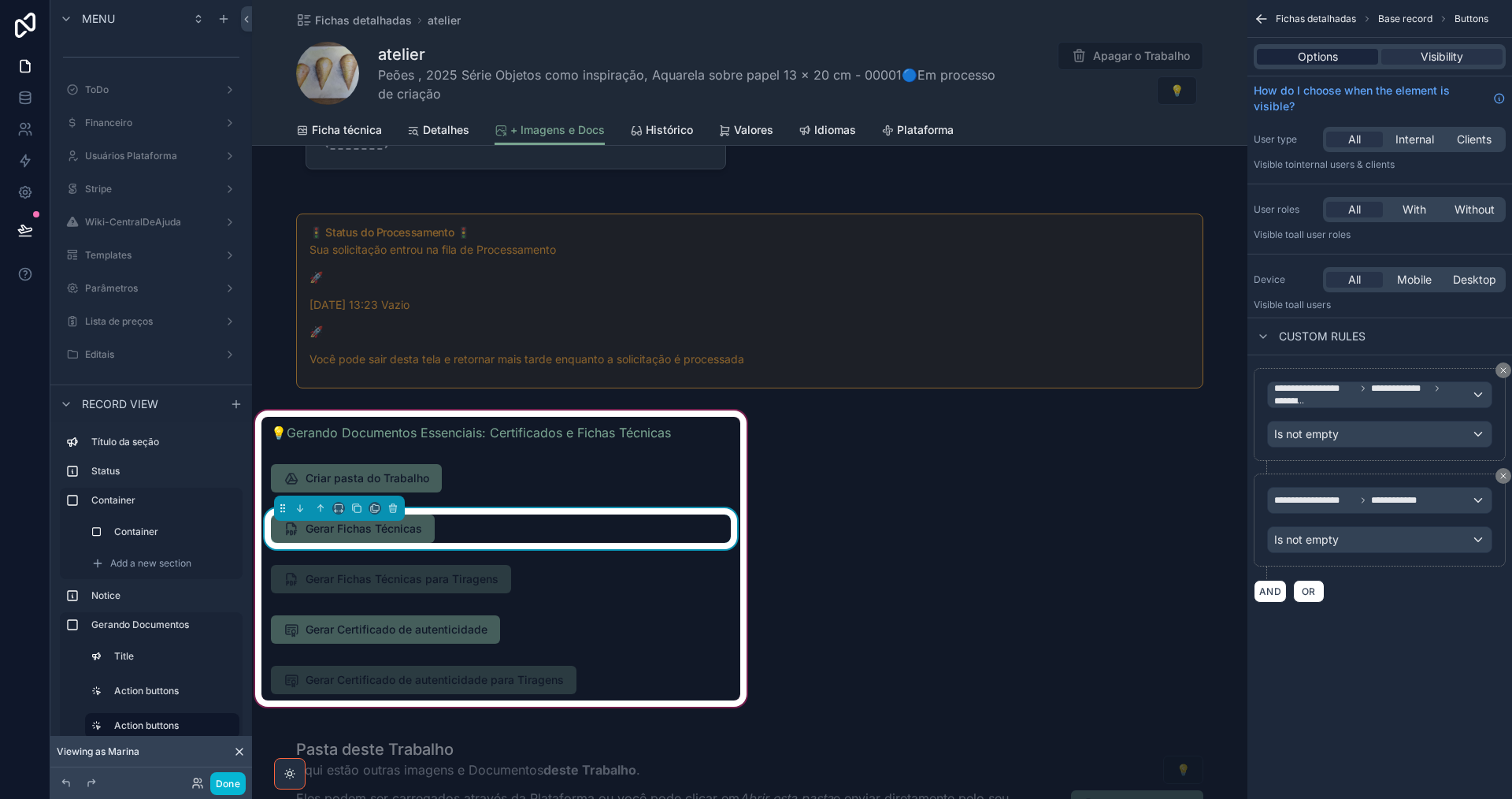
click at [1298, 64] on span "Options" at bounding box center [1318, 57] width 40 height 16
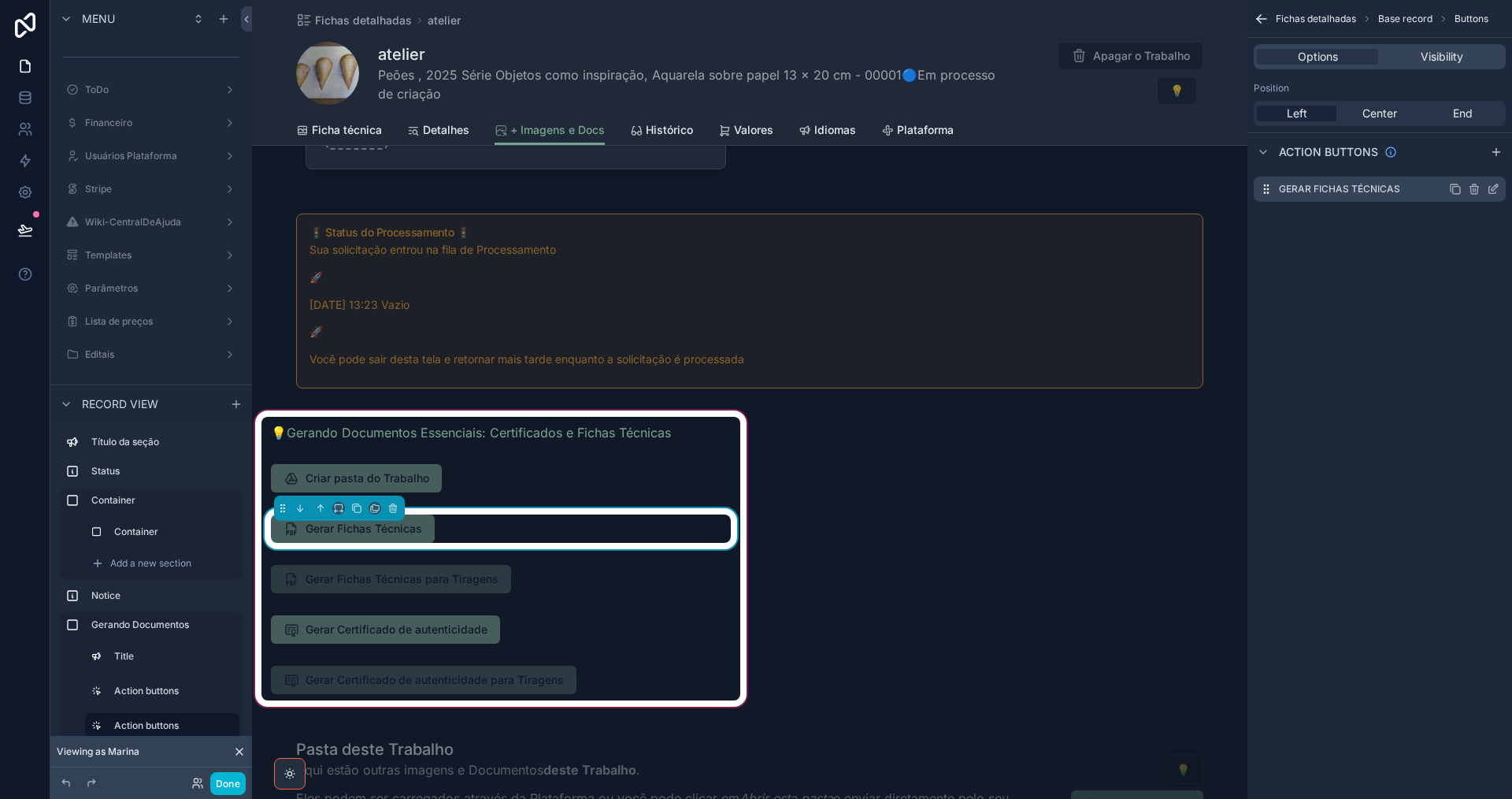
click at [1492, 191] on icon "scrollable content" at bounding box center [1494, 187] width 6 height 6
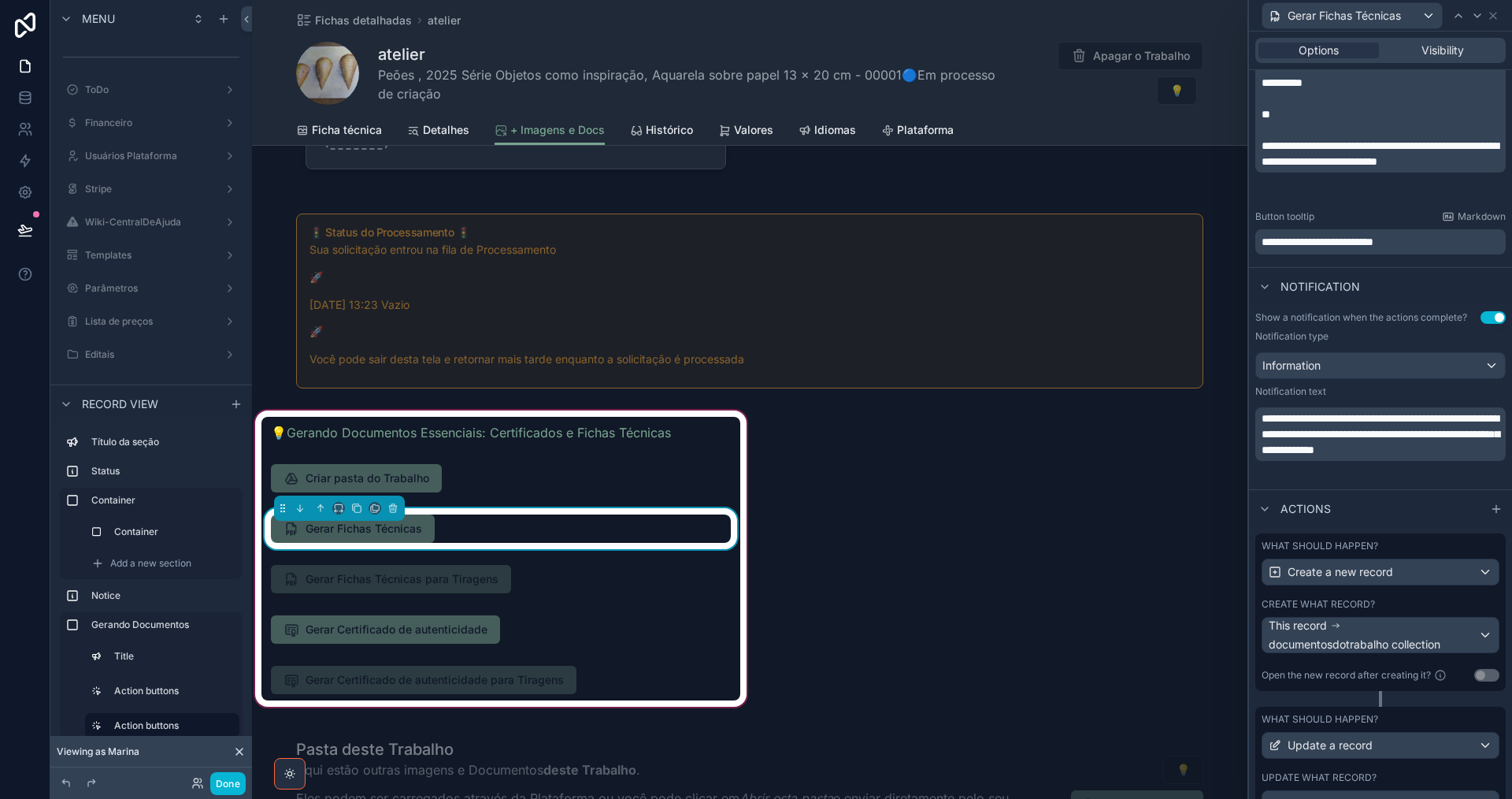
scroll to position [456, 0]
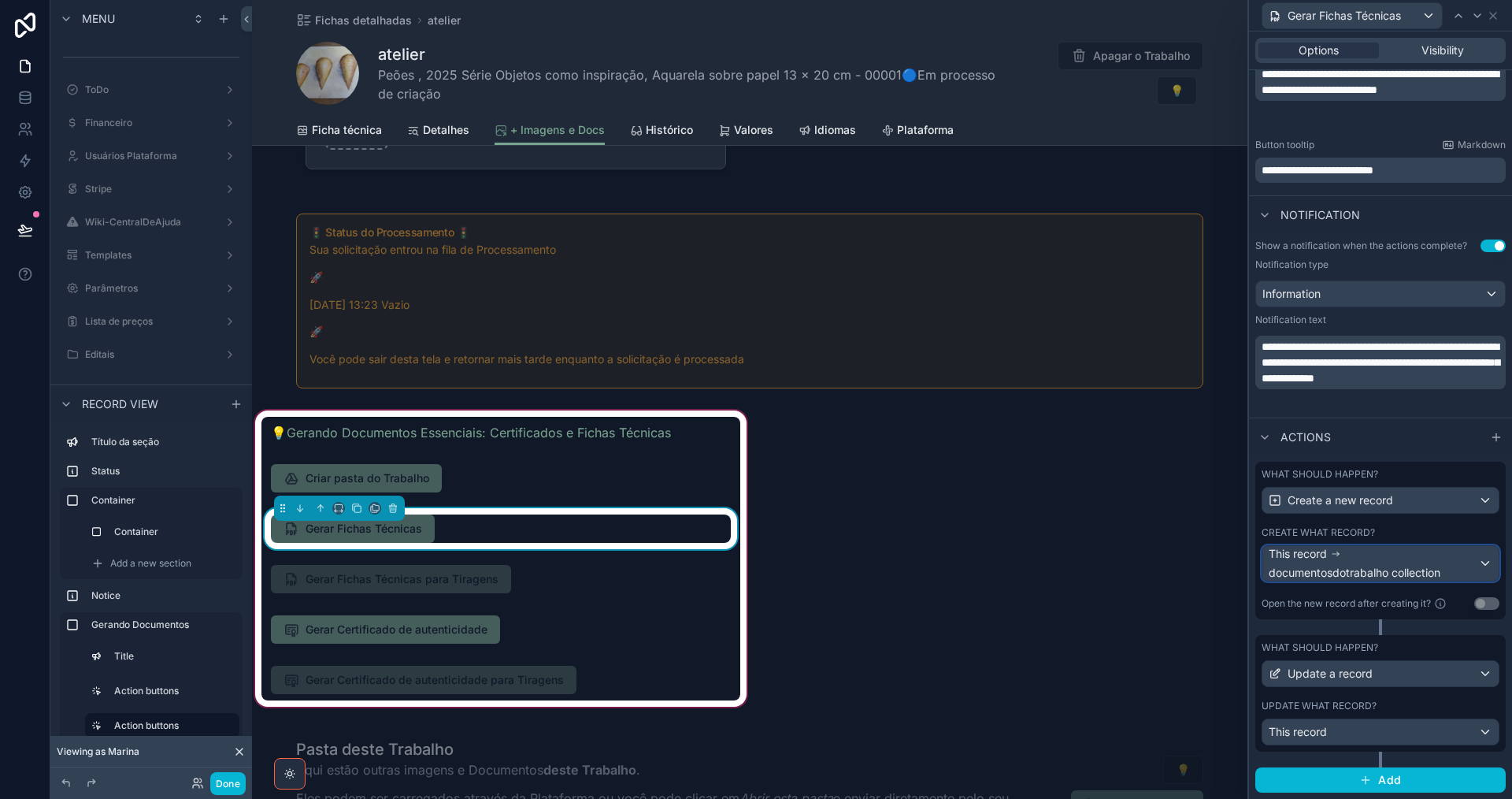
click at [1391, 565] on span "documentosdotrabalho collection" at bounding box center [1355, 573] width 172 height 16
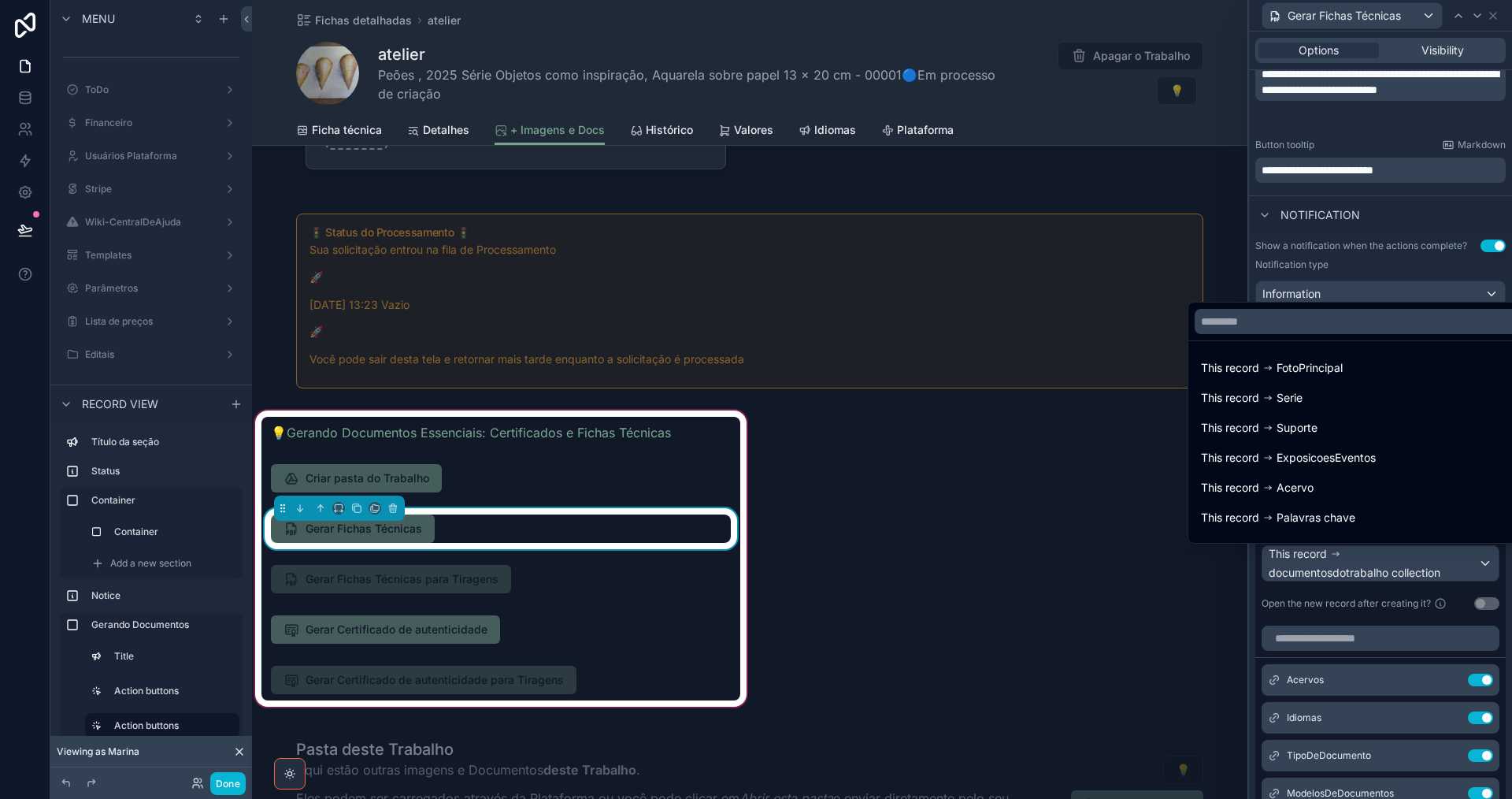
click at [1391, 562] on div at bounding box center [1380, 399] width 263 height 799
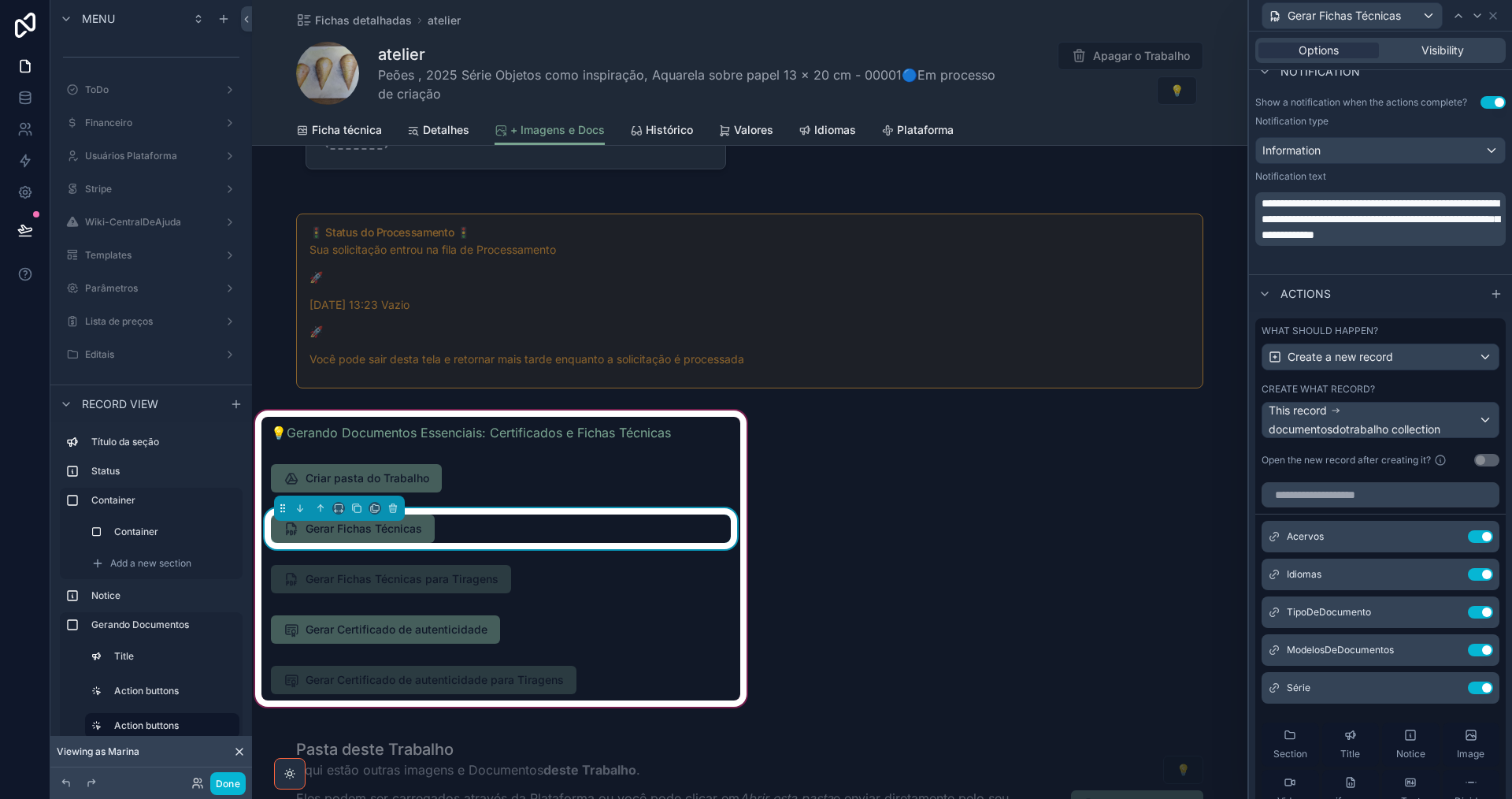
scroll to position [614, 0]
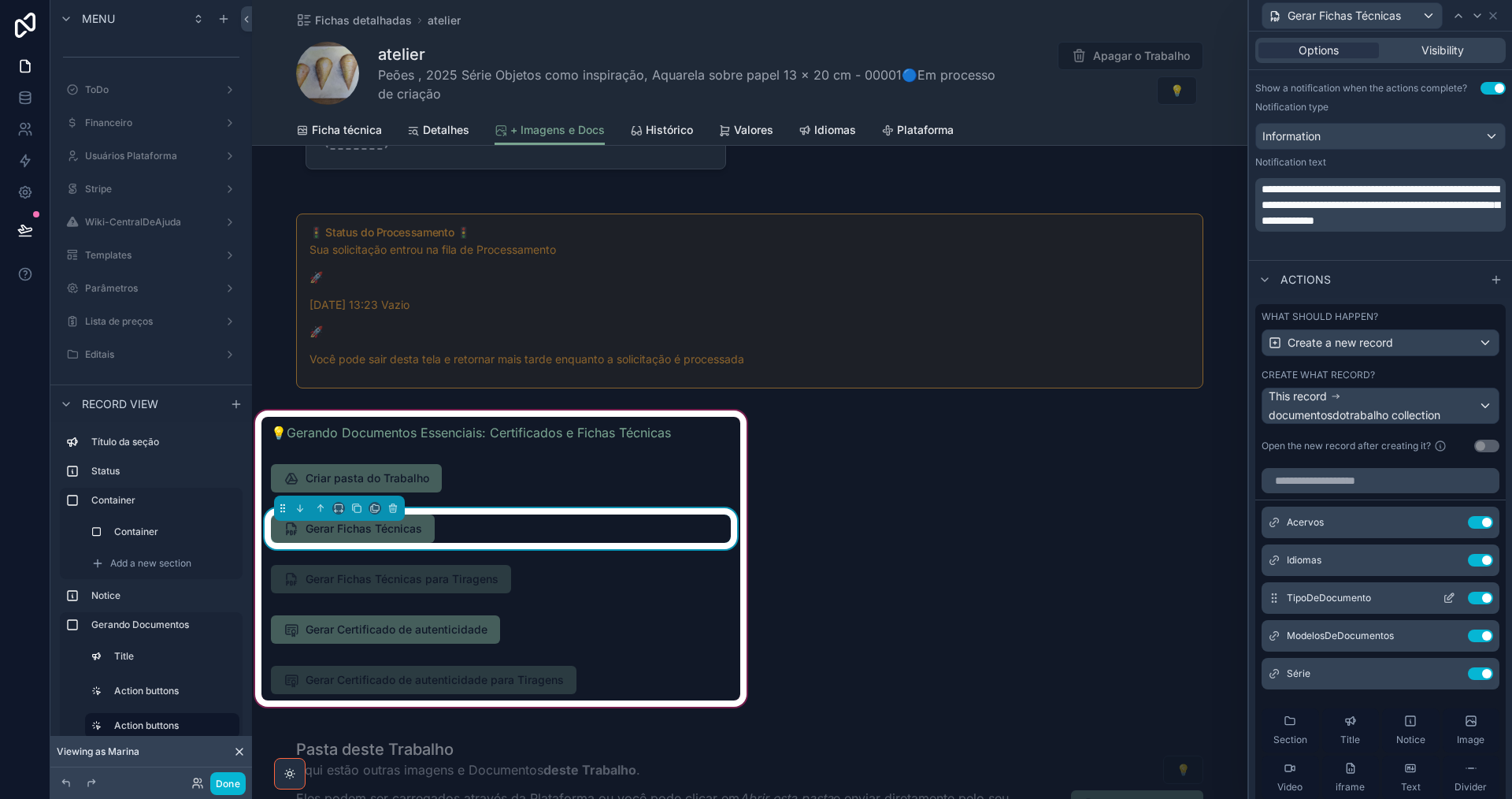
click at [1443, 598] on icon at bounding box center [1449, 598] width 13 height 13
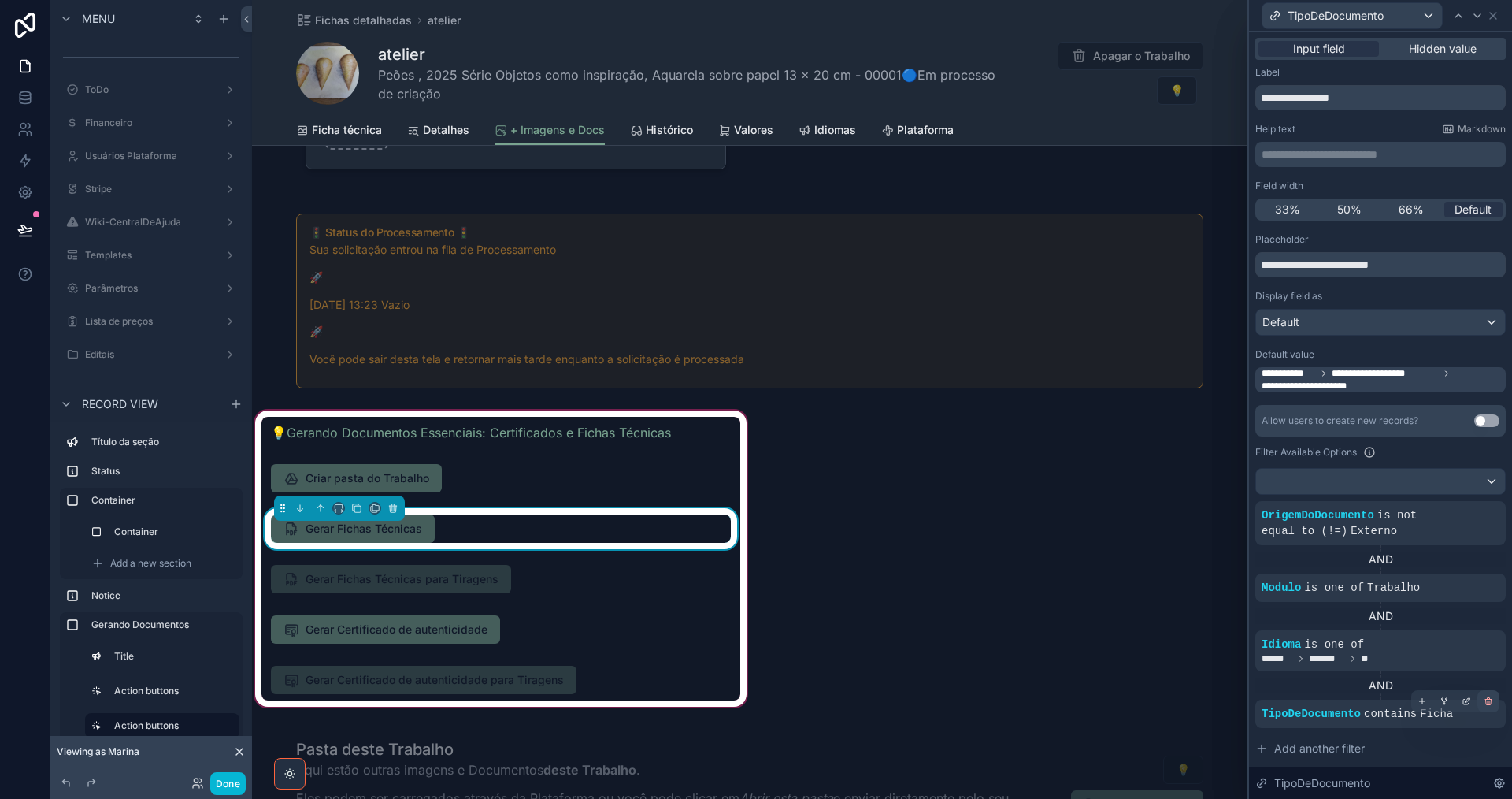
click at [1486, 704] on icon at bounding box center [1489, 702] width 5 height 5
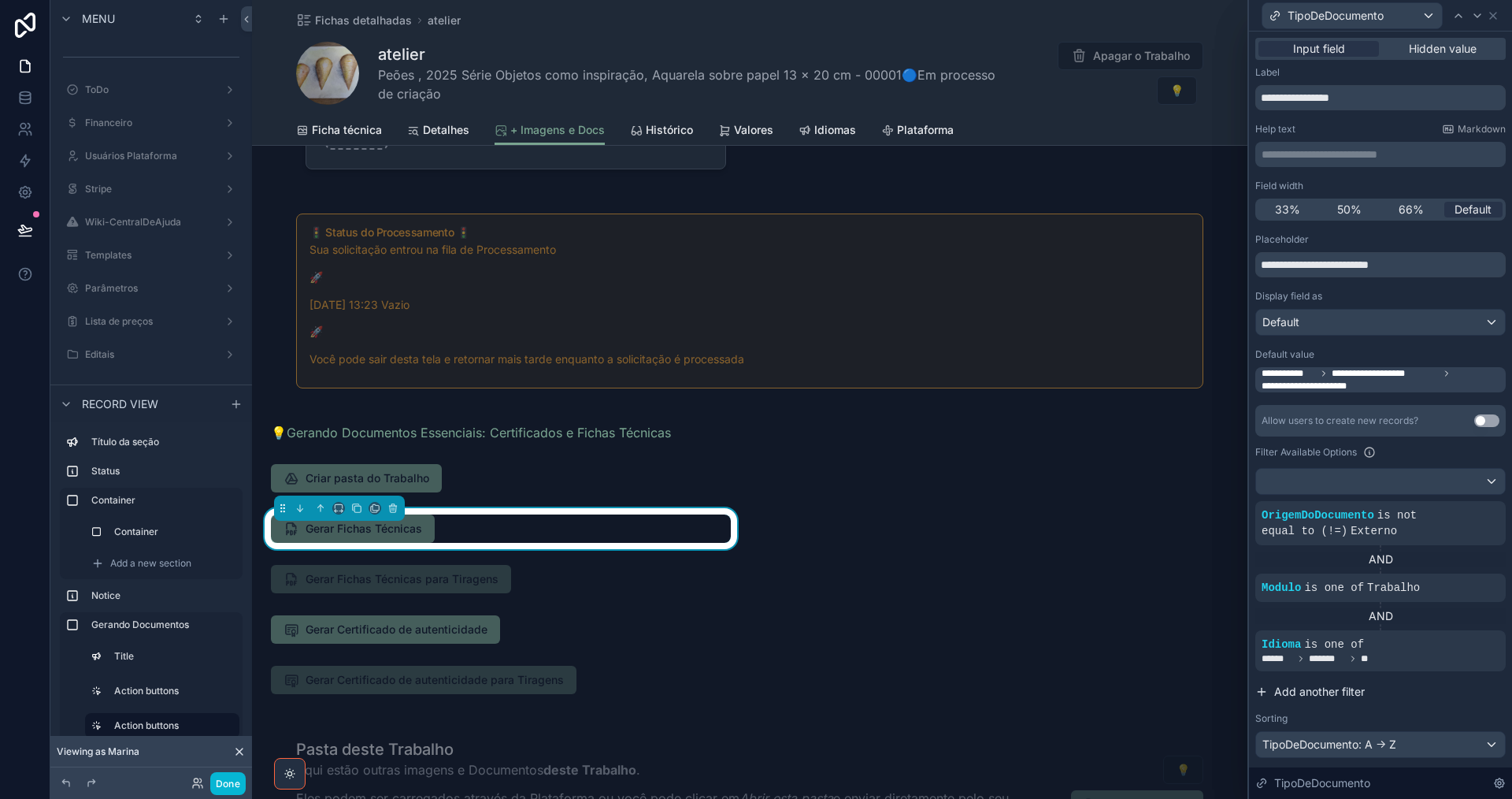
click at [1324, 697] on span "Add another filter" at bounding box center [1319, 692] width 90 height 16
click at [1456, 707] on div at bounding box center [1466, 701] width 22 height 22
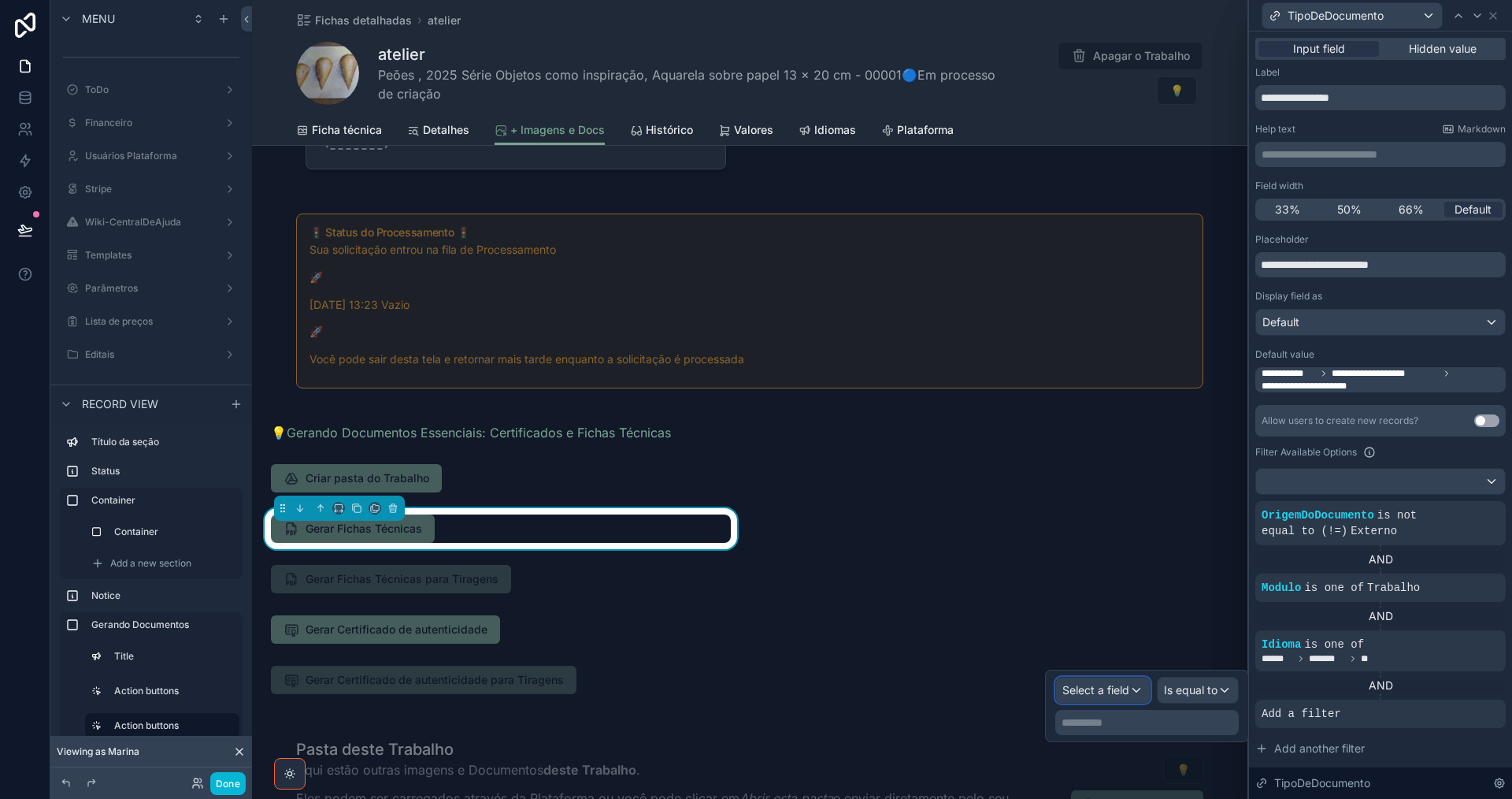
click at [1079, 688] on span "Select a field" at bounding box center [1095, 689] width 67 height 13
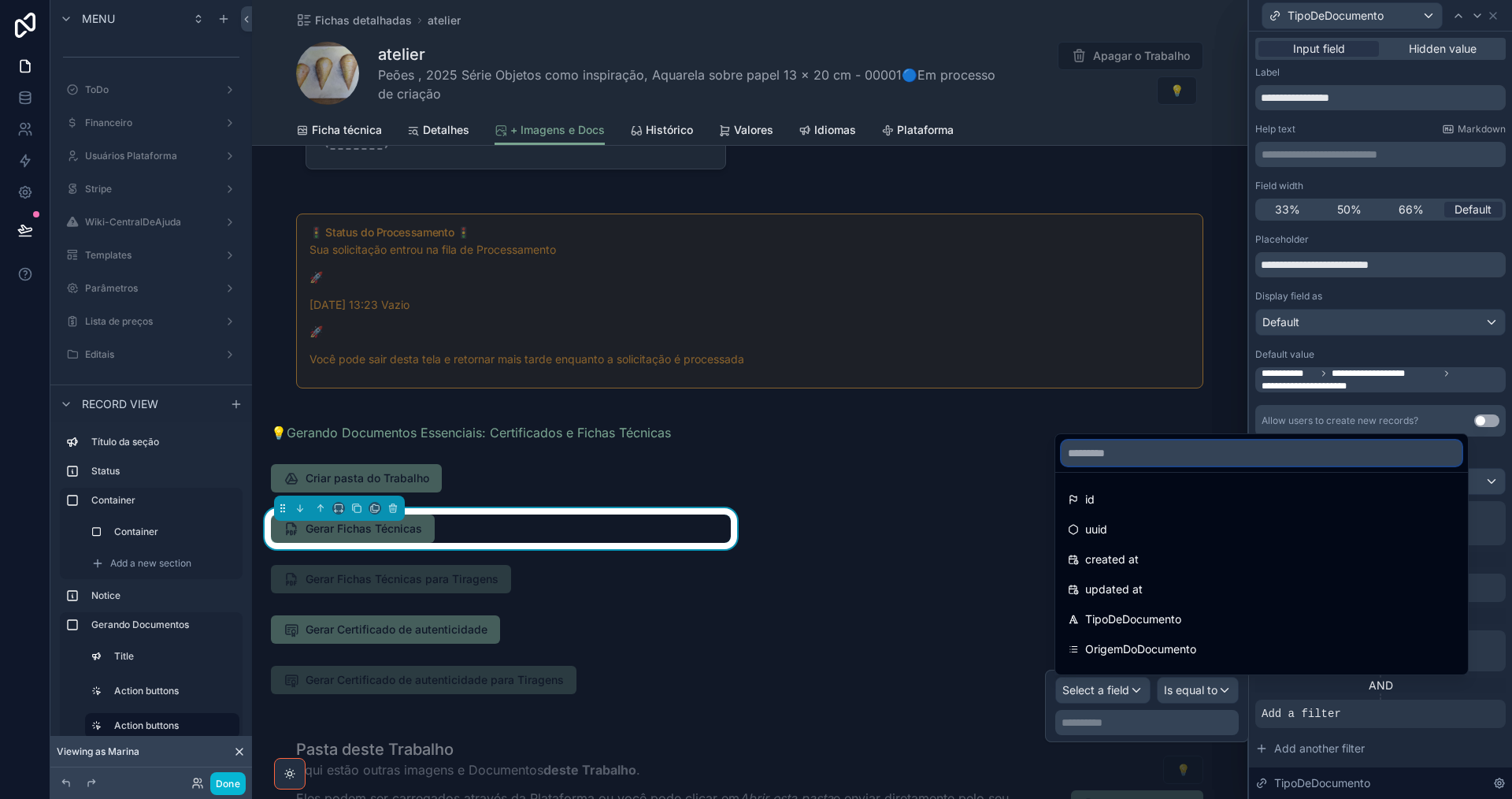
click at [1159, 448] on input "text" at bounding box center [1261, 453] width 400 height 25
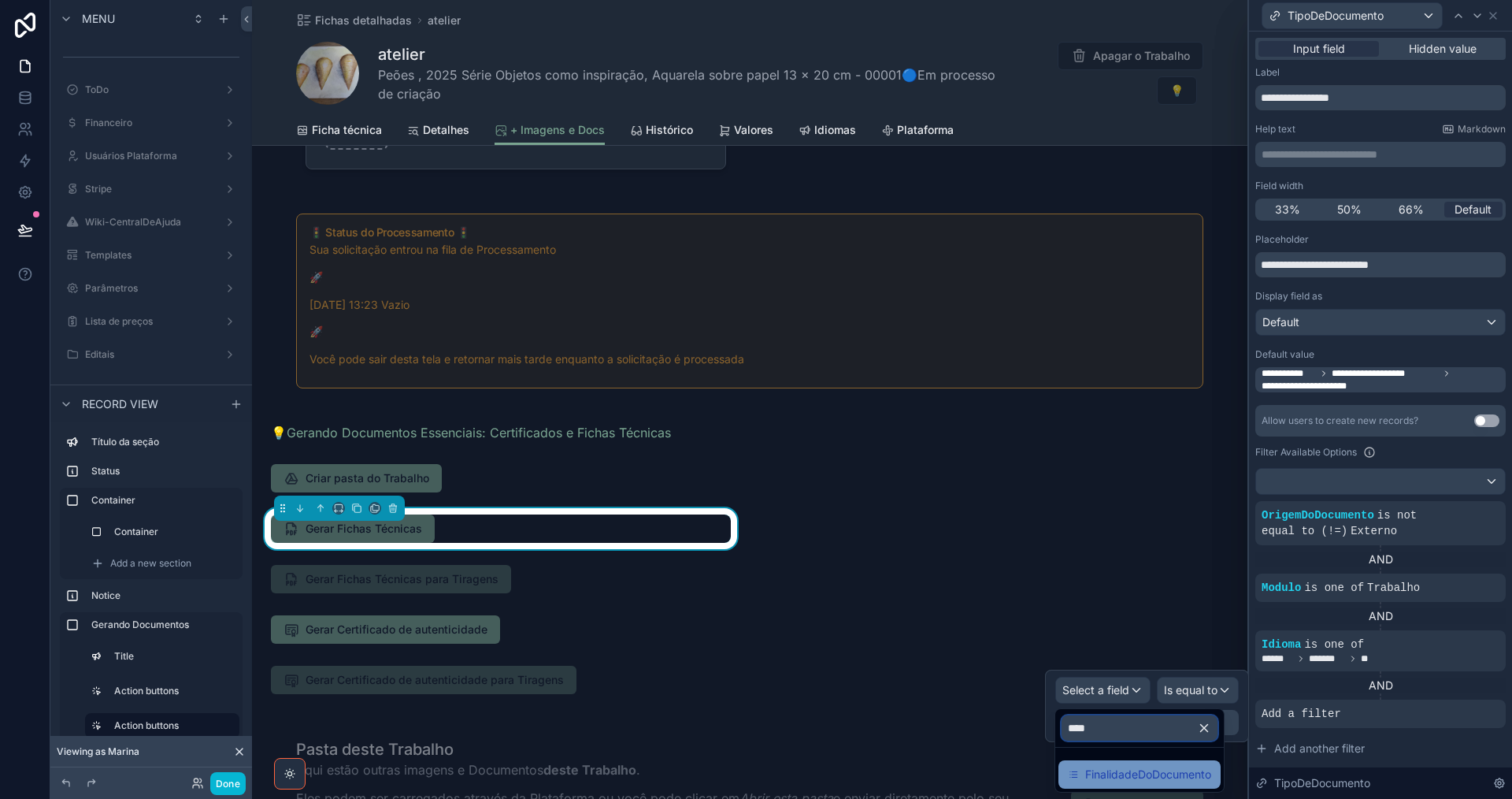
type input "****"
click at [1133, 775] on span "FinalidadeDoDocumento" at bounding box center [1148, 774] width 126 height 19
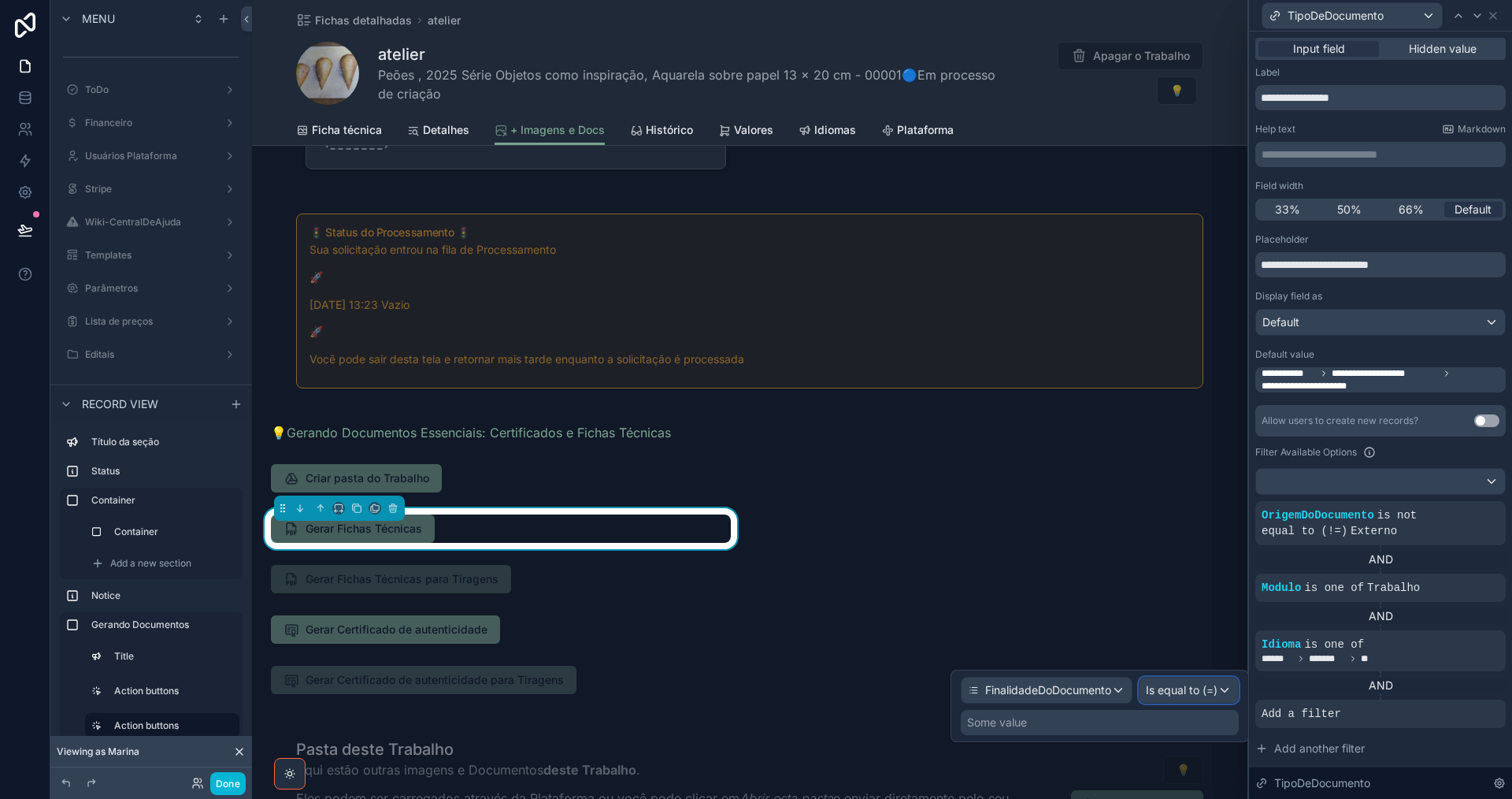
click at [1193, 691] on span "Is equal to (=)" at bounding box center [1182, 690] width 72 height 16
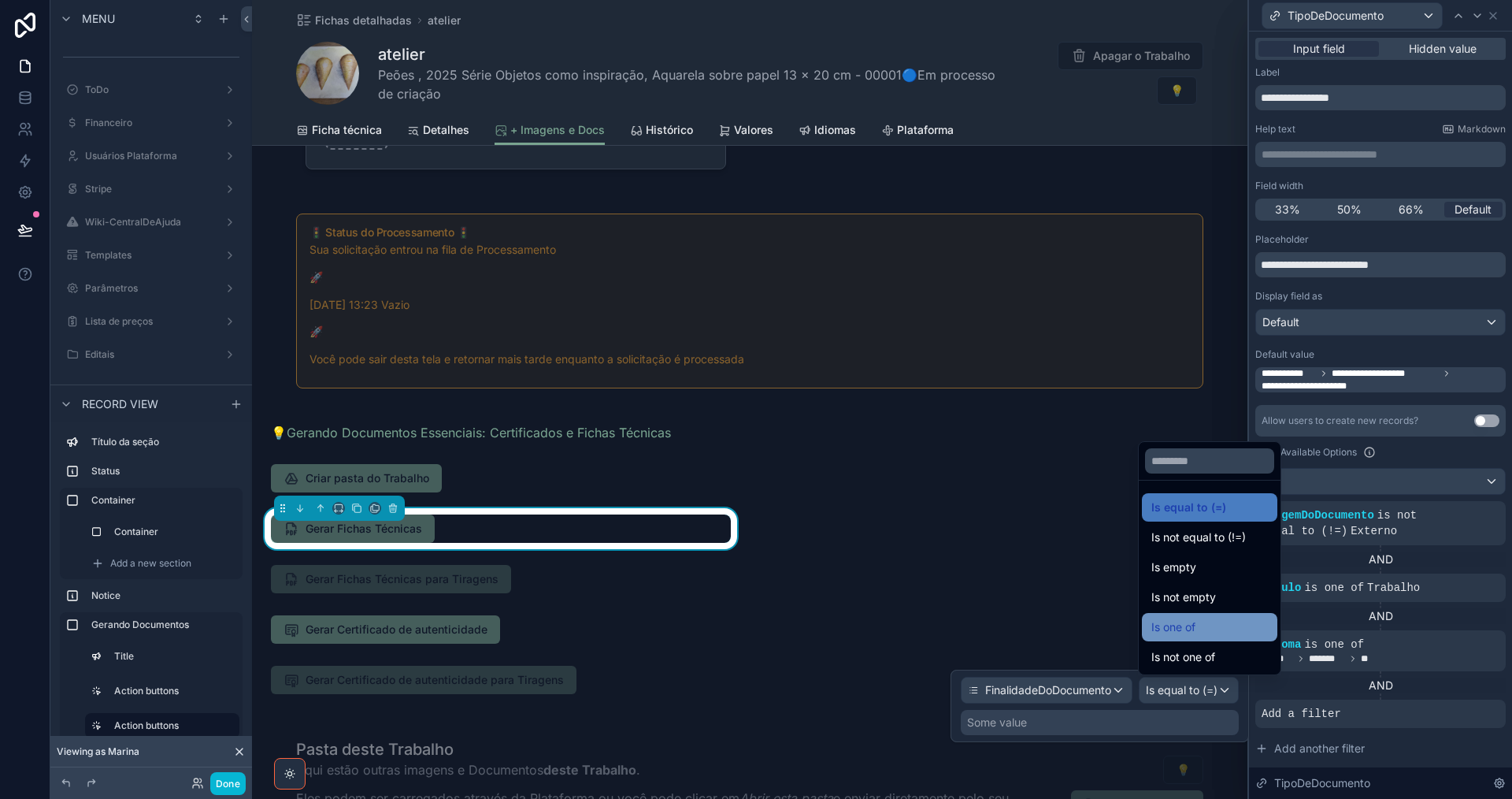
click at [1202, 625] on div "Is one of" at bounding box center [1210, 626] width 116 height 19
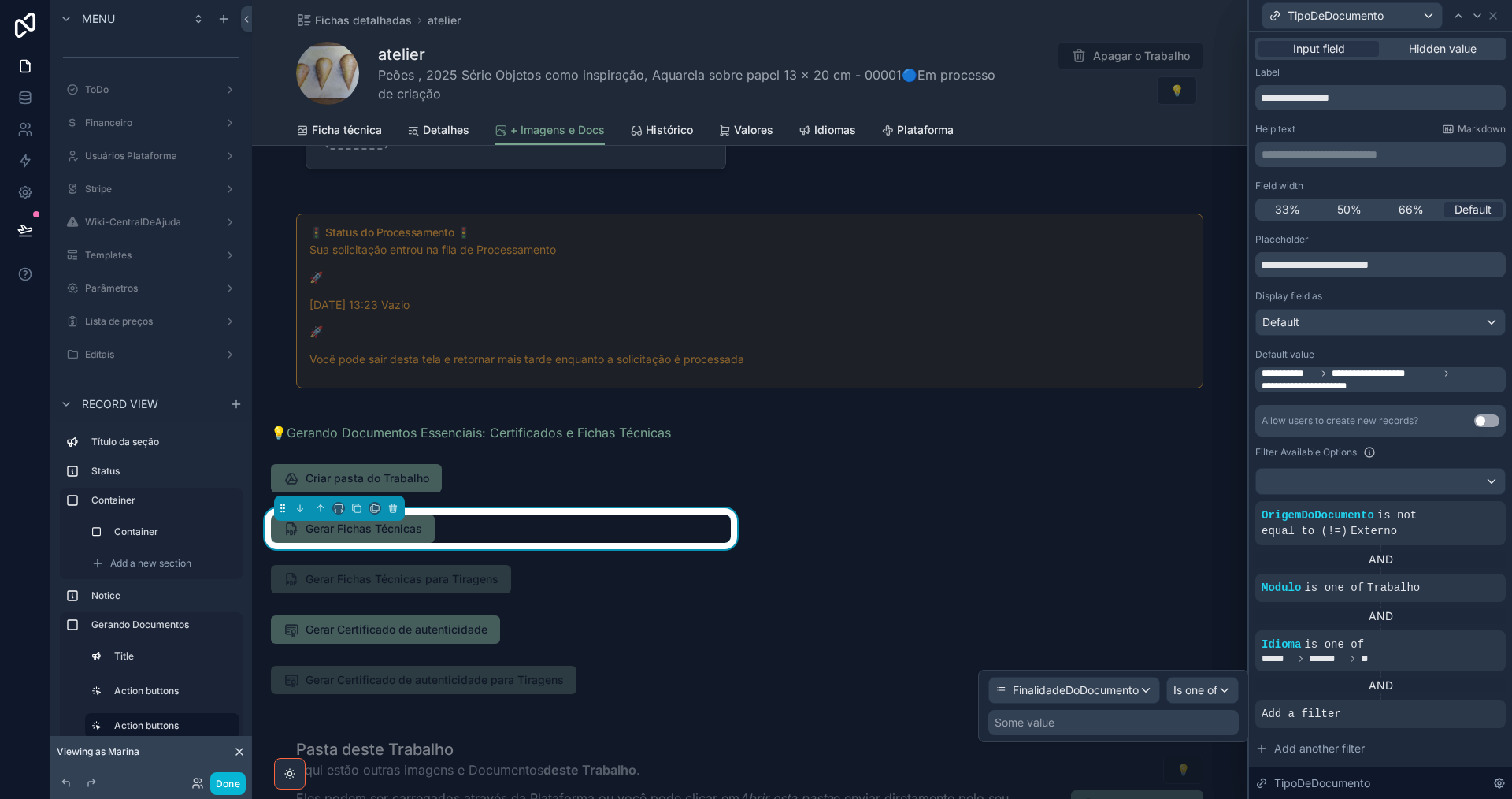
click at [1175, 720] on div "Some value" at bounding box center [1114, 722] width 251 height 25
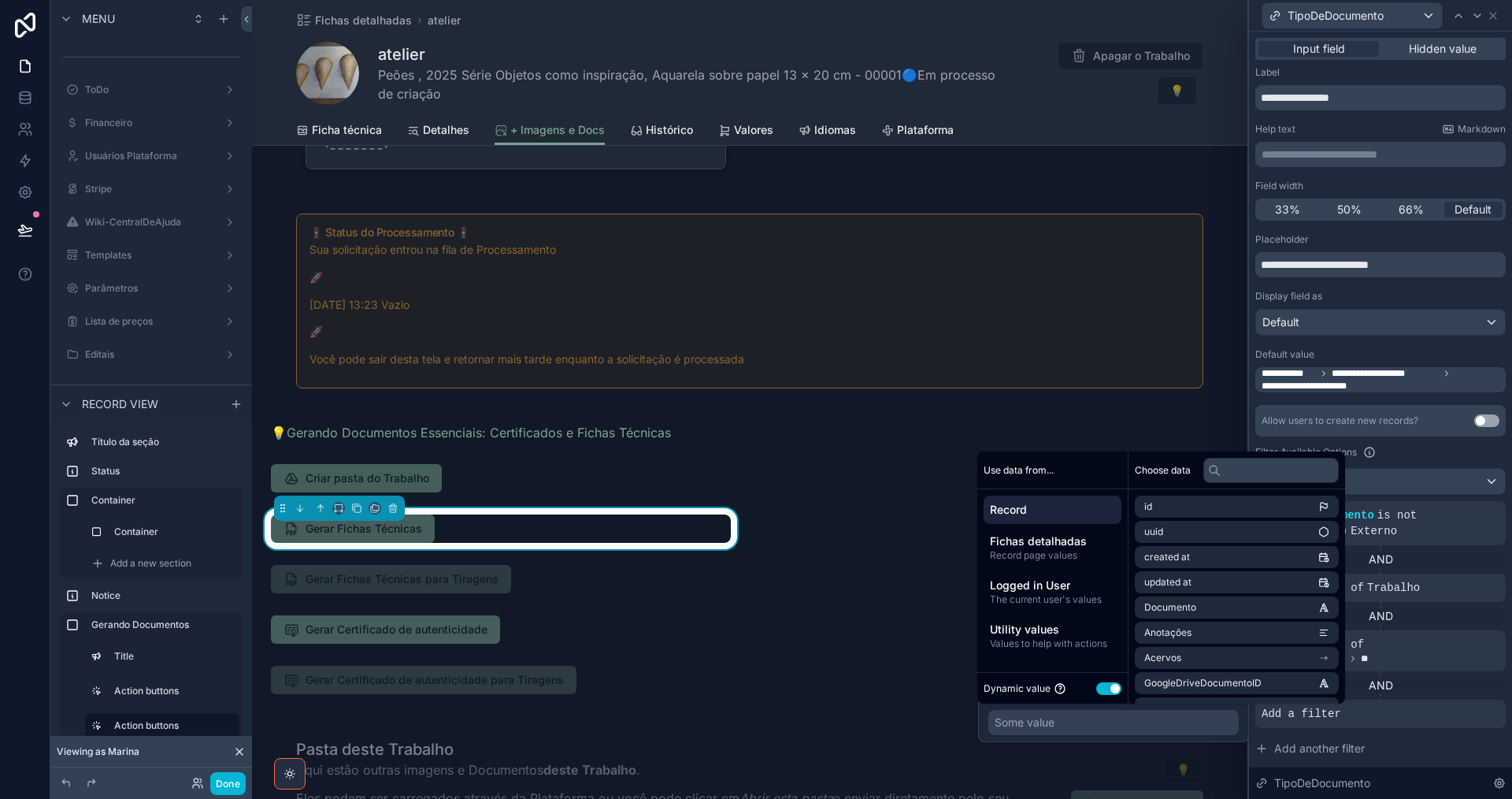
click at [1104, 688] on button "Use setting" at bounding box center [1109, 688] width 25 height 13
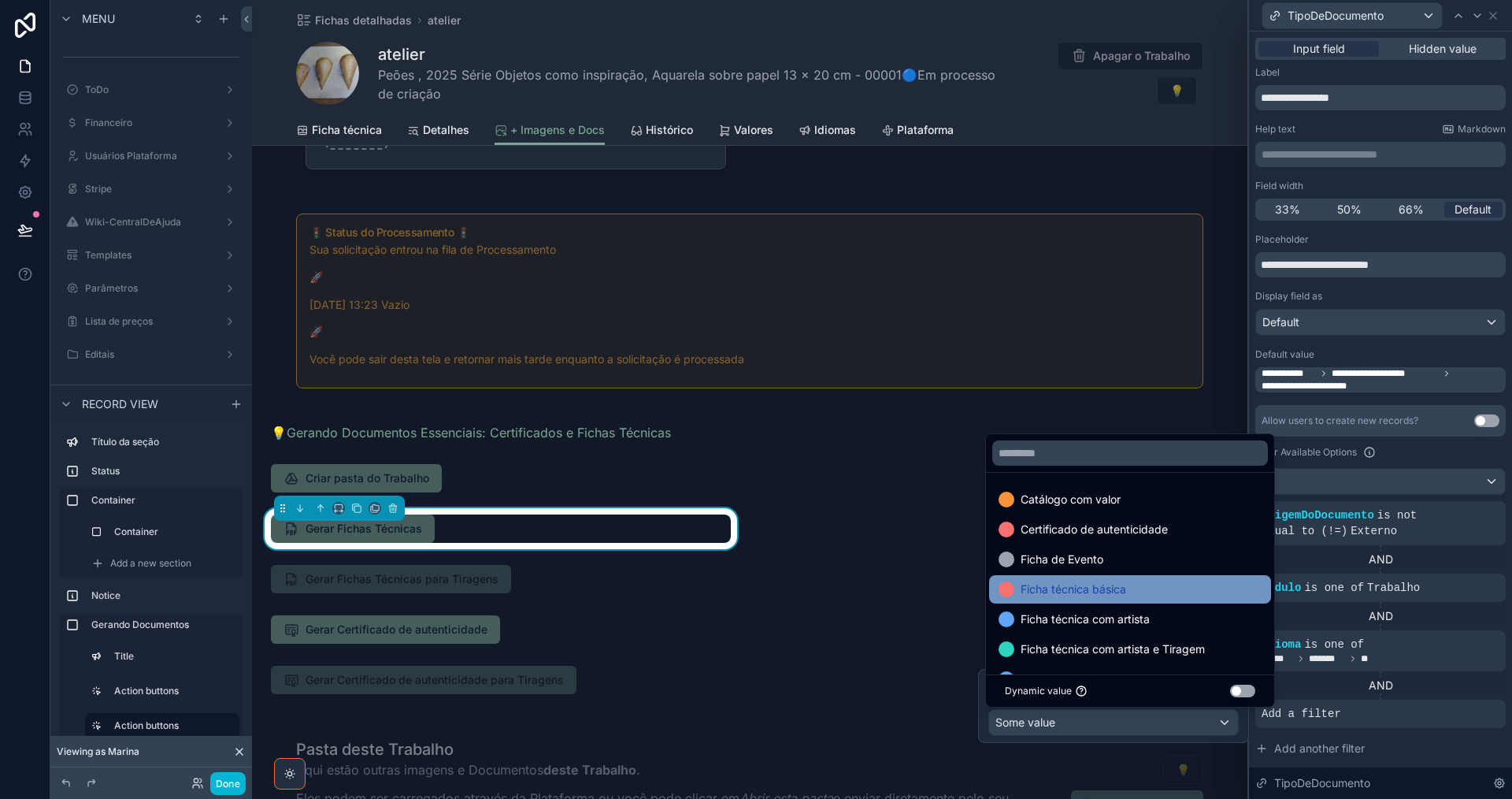
click at [1098, 591] on span "Ficha técnica básica" at bounding box center [1074, 589] width 106 height 19
click at [1101, 591] on span "Ficha técnica com artista" at bounding box center [1085, 589] width 129 height 19
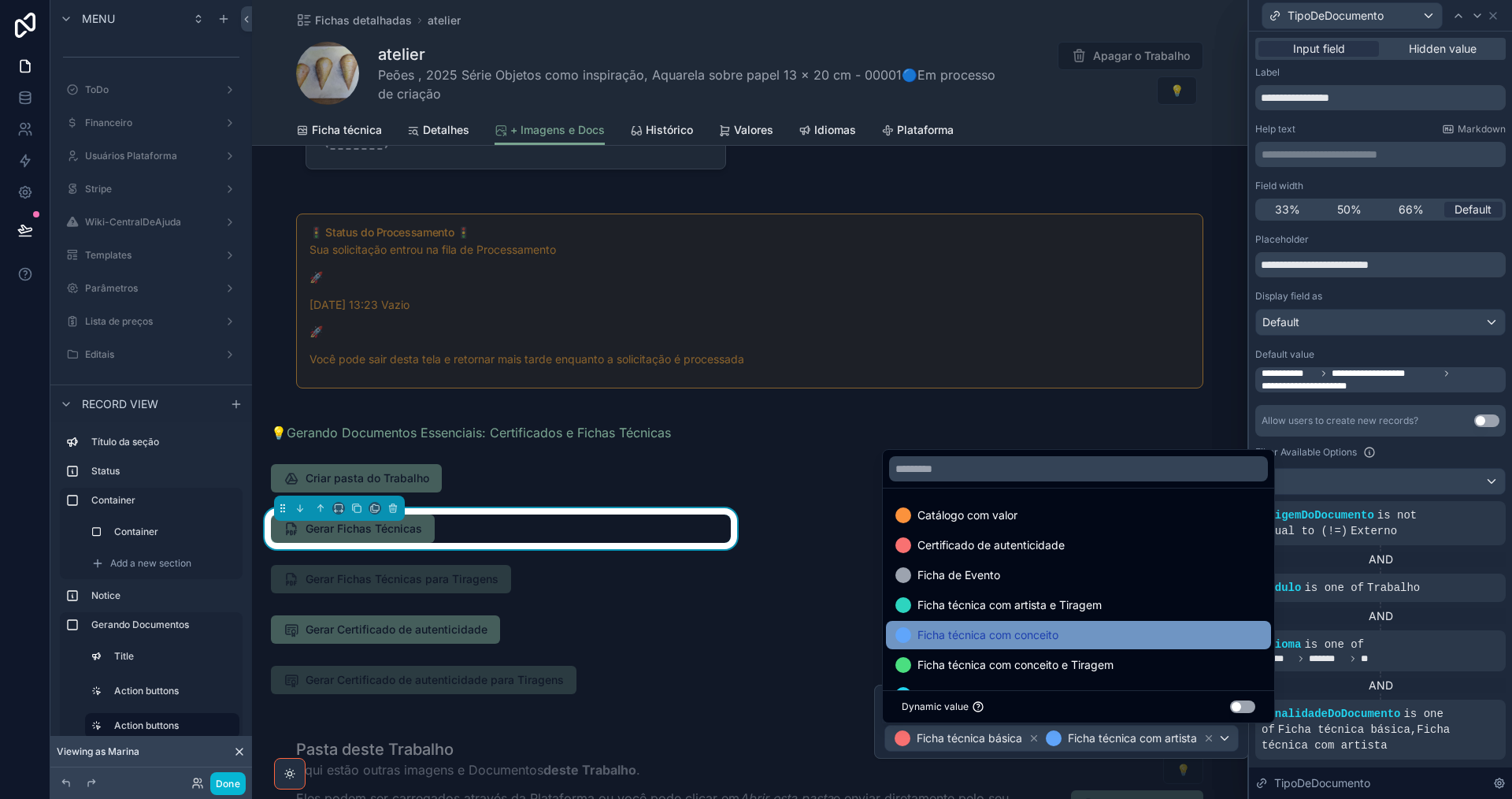
click at [1089, 639] on div "Ficha técnica com conceito" at bounding box center [1078, 634] width 366 height 19
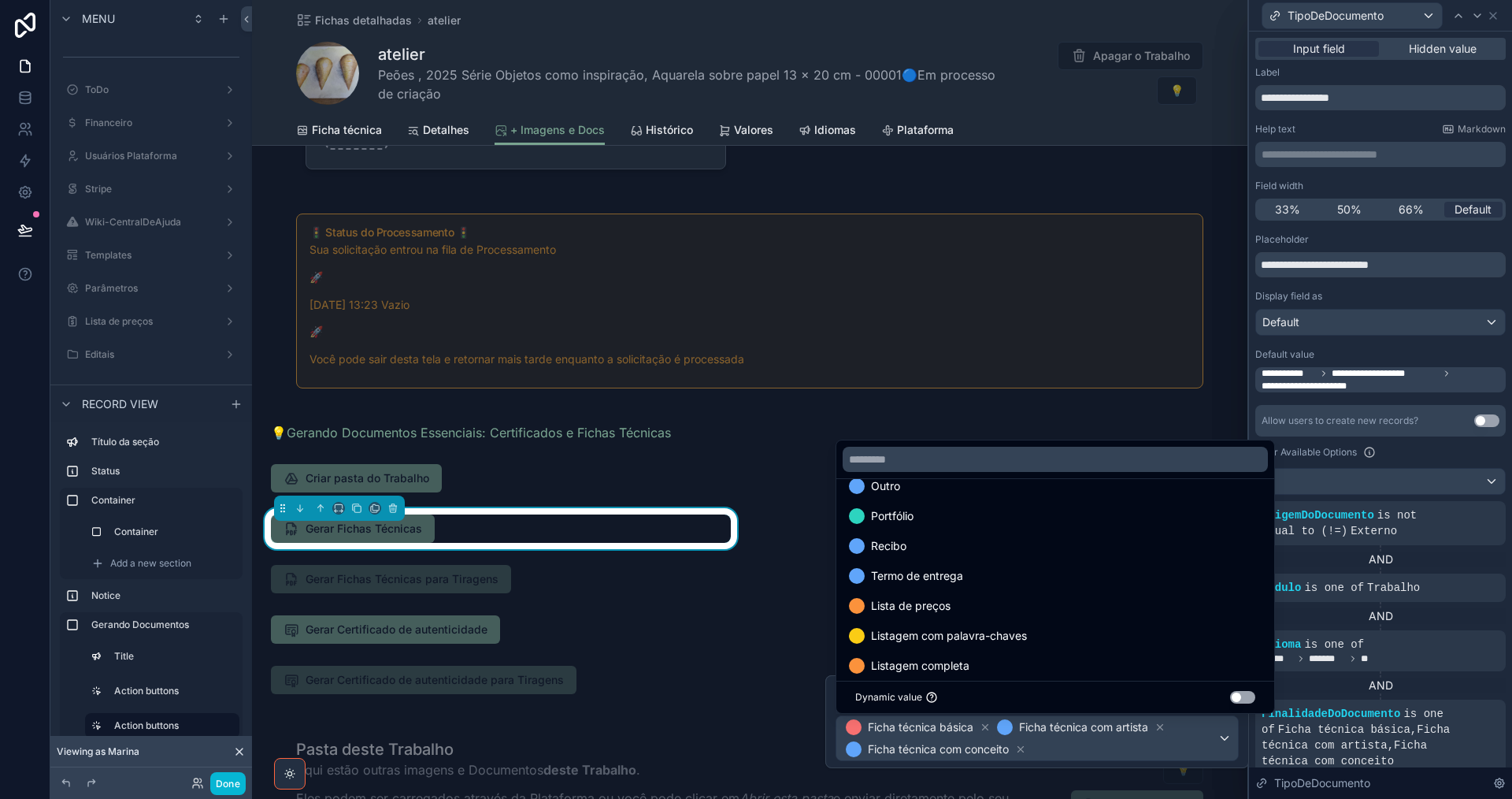
scroll to position [271, 0]
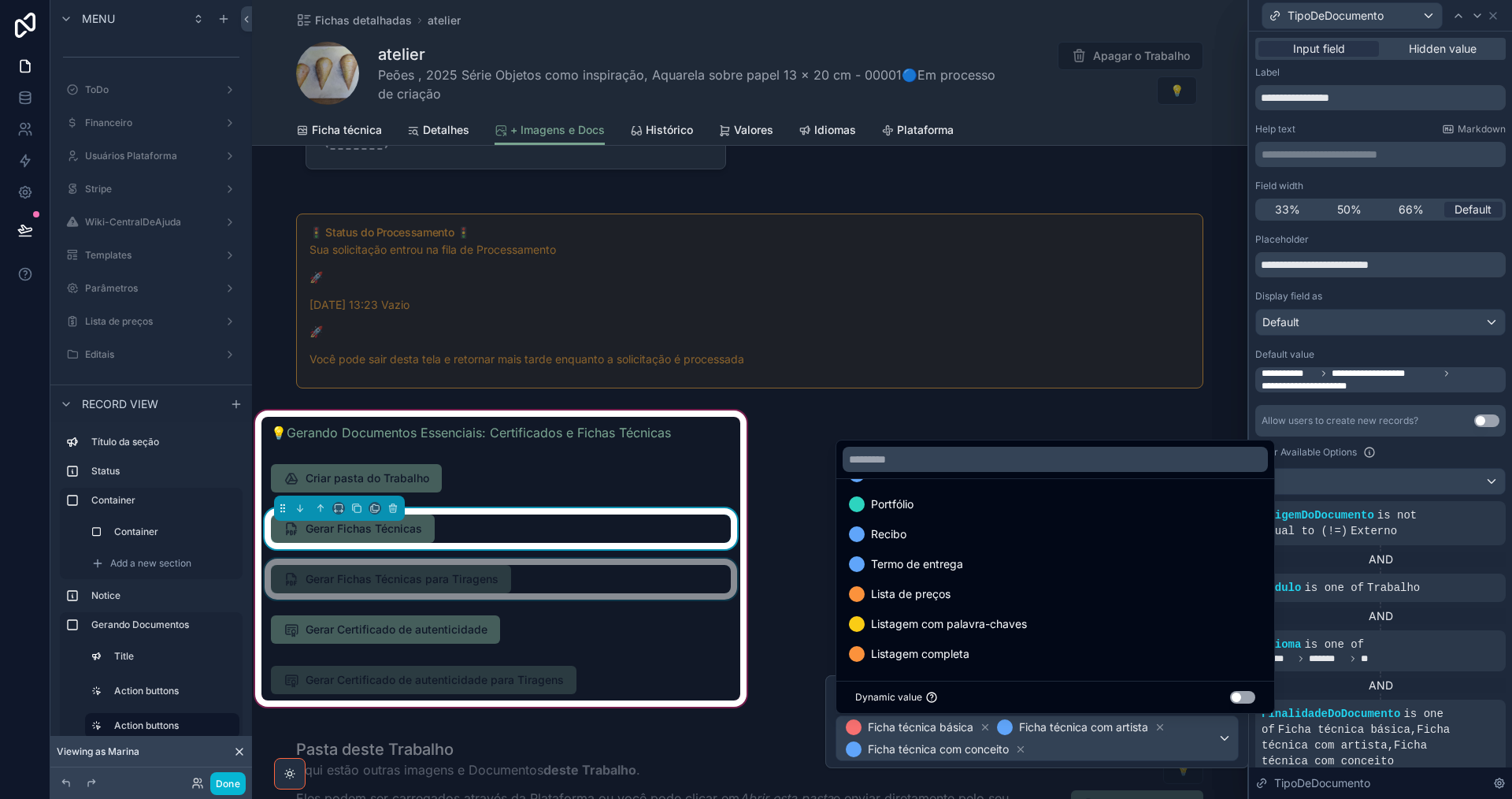
click at [535, 576] on div "scrollable content" at bounding box center [500, 579] width 479 height 41
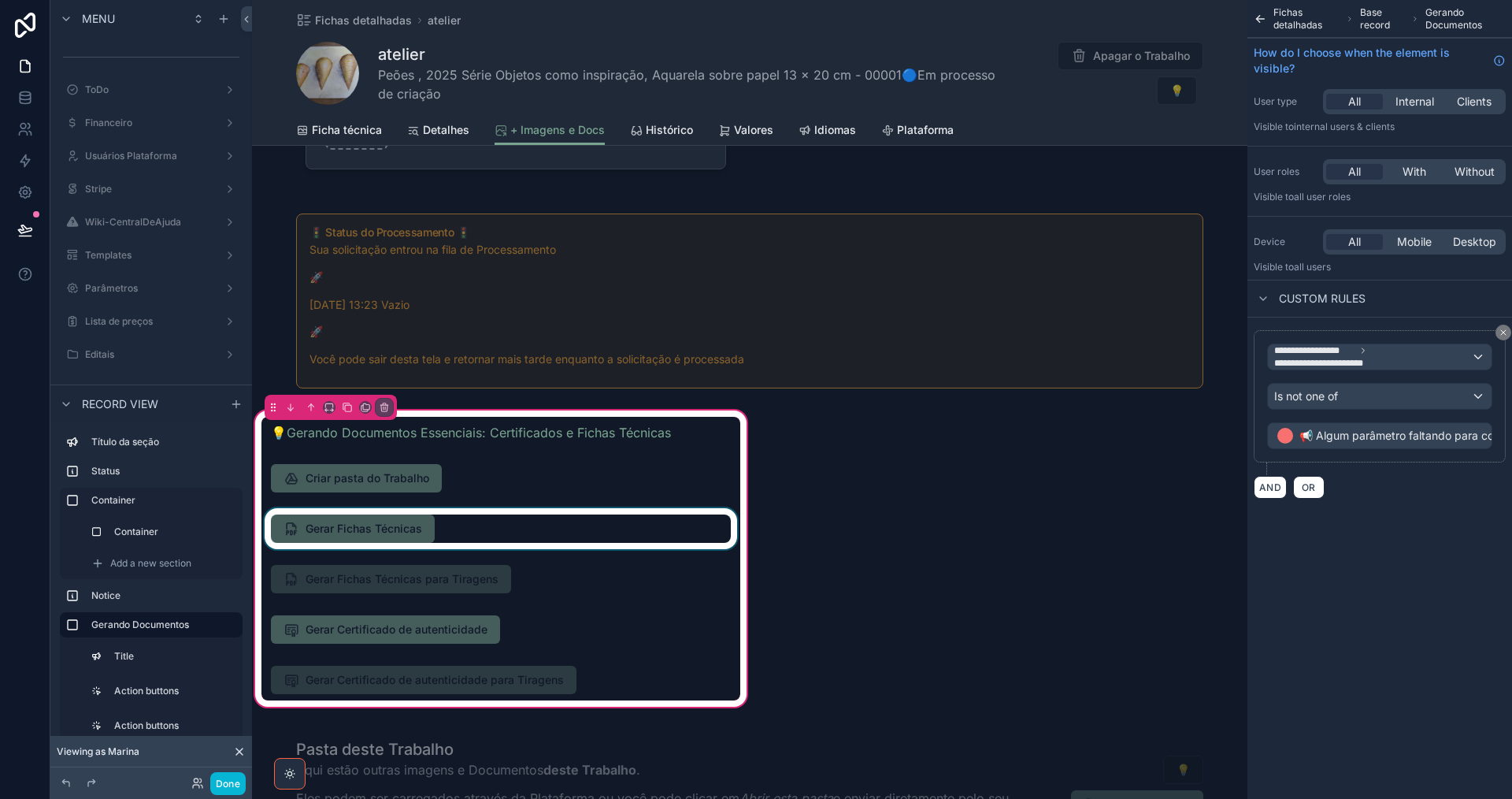
click at [541, 529] on div "scrollable content" at bounding box center [500, 529] width 479 height 41
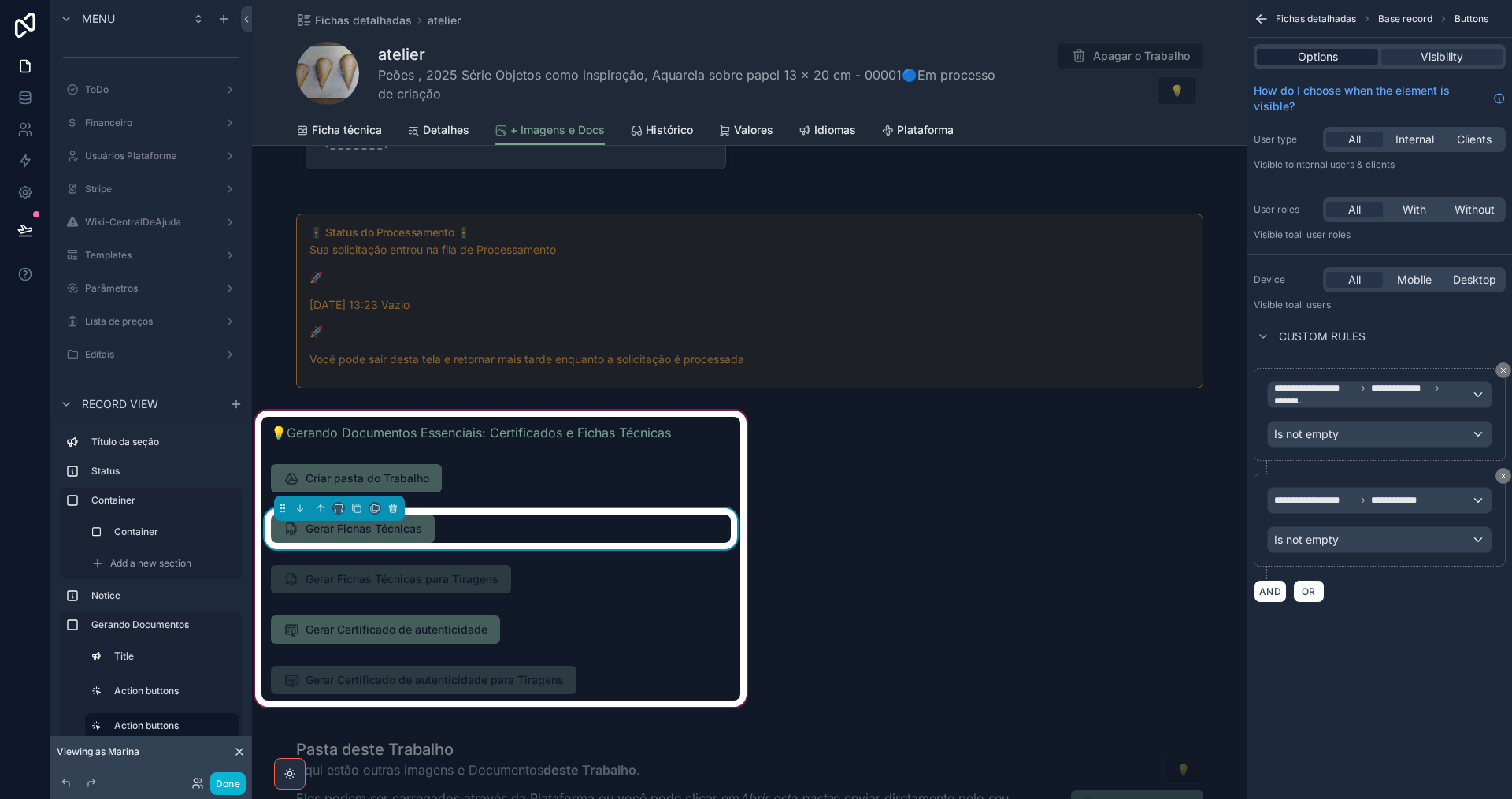
click at [1338, 62] on div "Options" at bounding box center [1318, 57] width 122 height 16
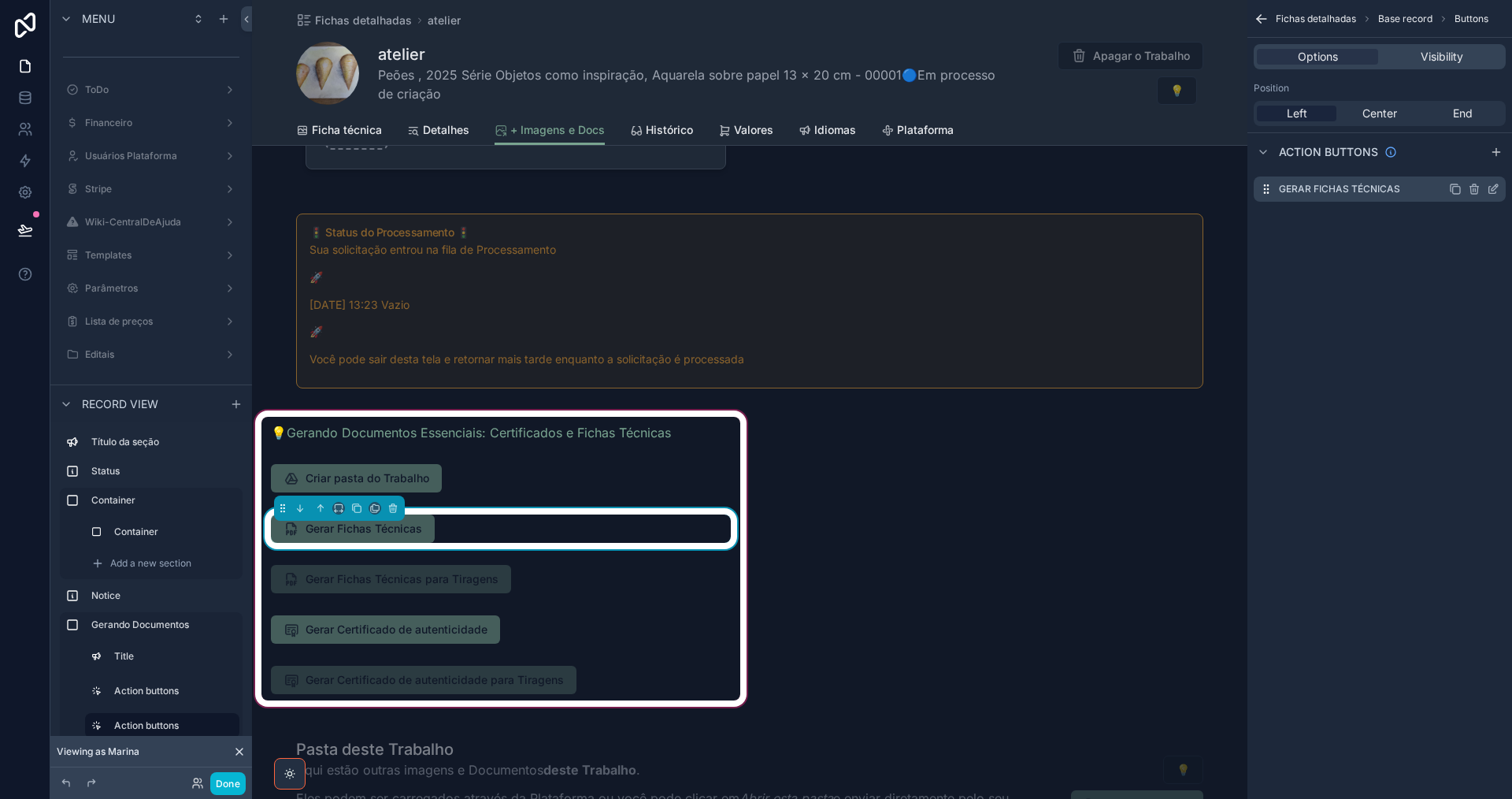
click at [1491, 194] on icon "scrollable content" at bounding box center [1493, 191] width 7 height 7
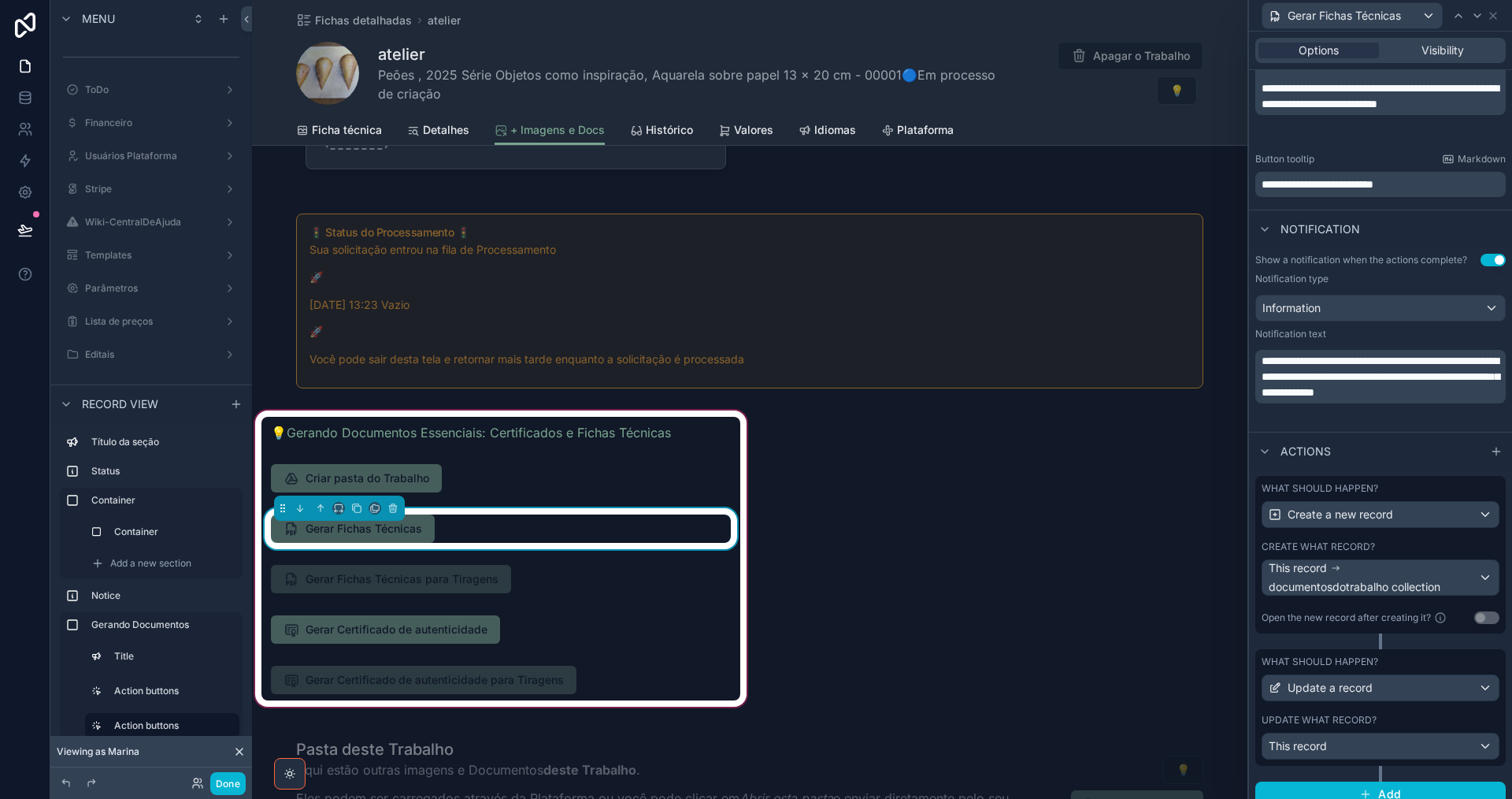
scroll to position [456, 0]
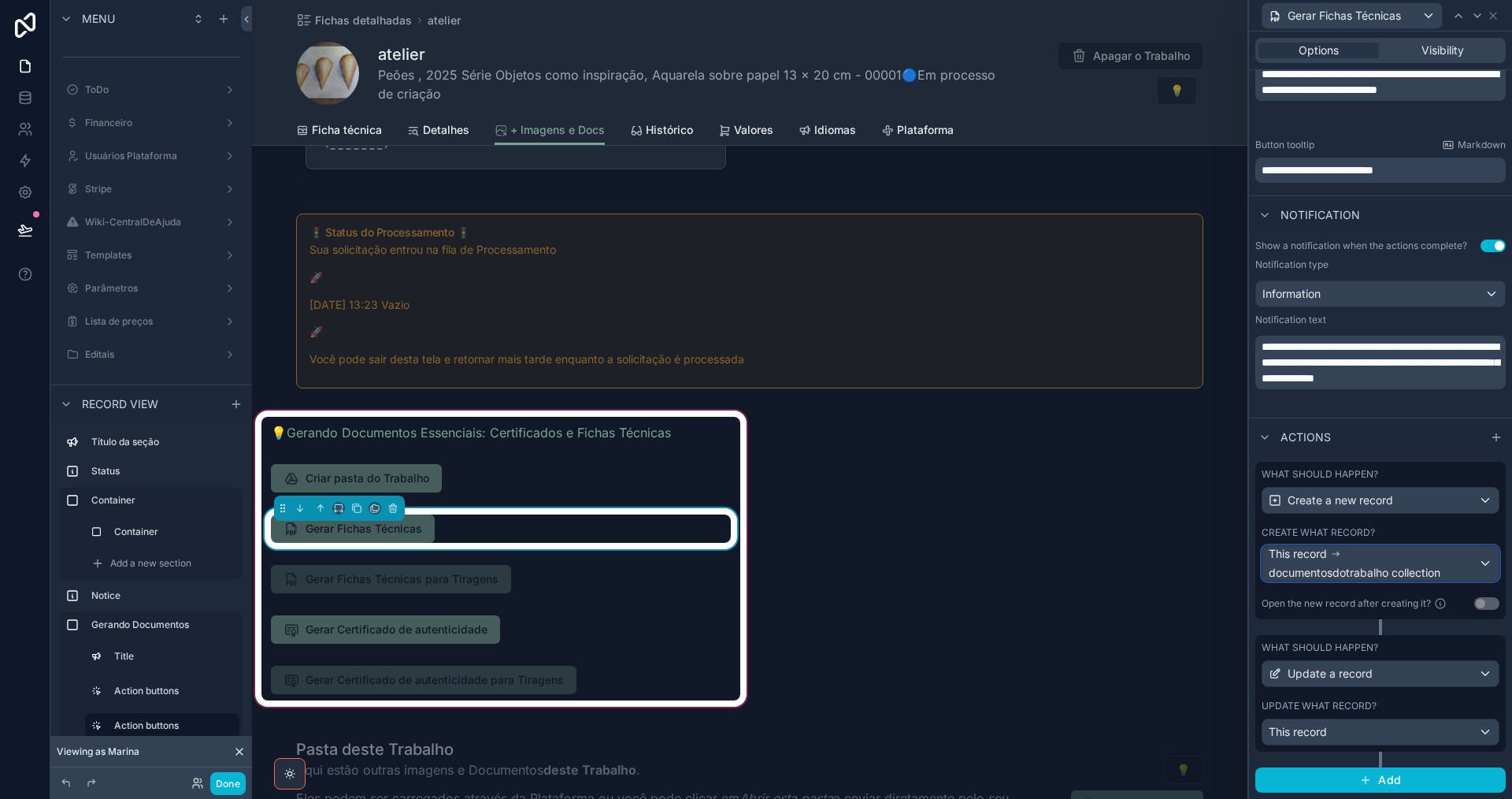
click at [1397, 565] on span "documentosdotrabalho collection" at bounding box center [1355, 573] width 172 height 16
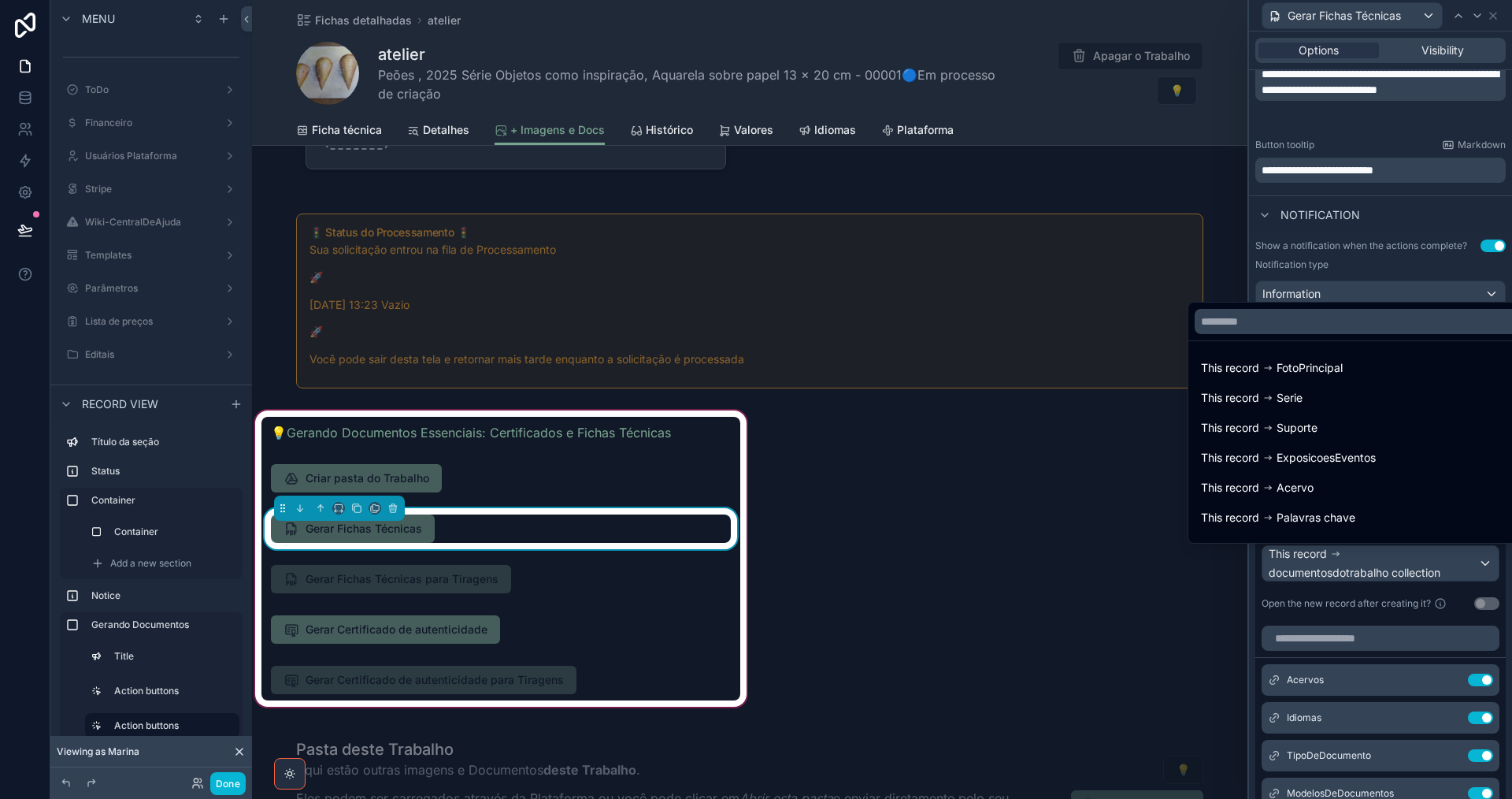
click at [1397, 565] on div at bounding box center [1380, 399] width 263 height 799
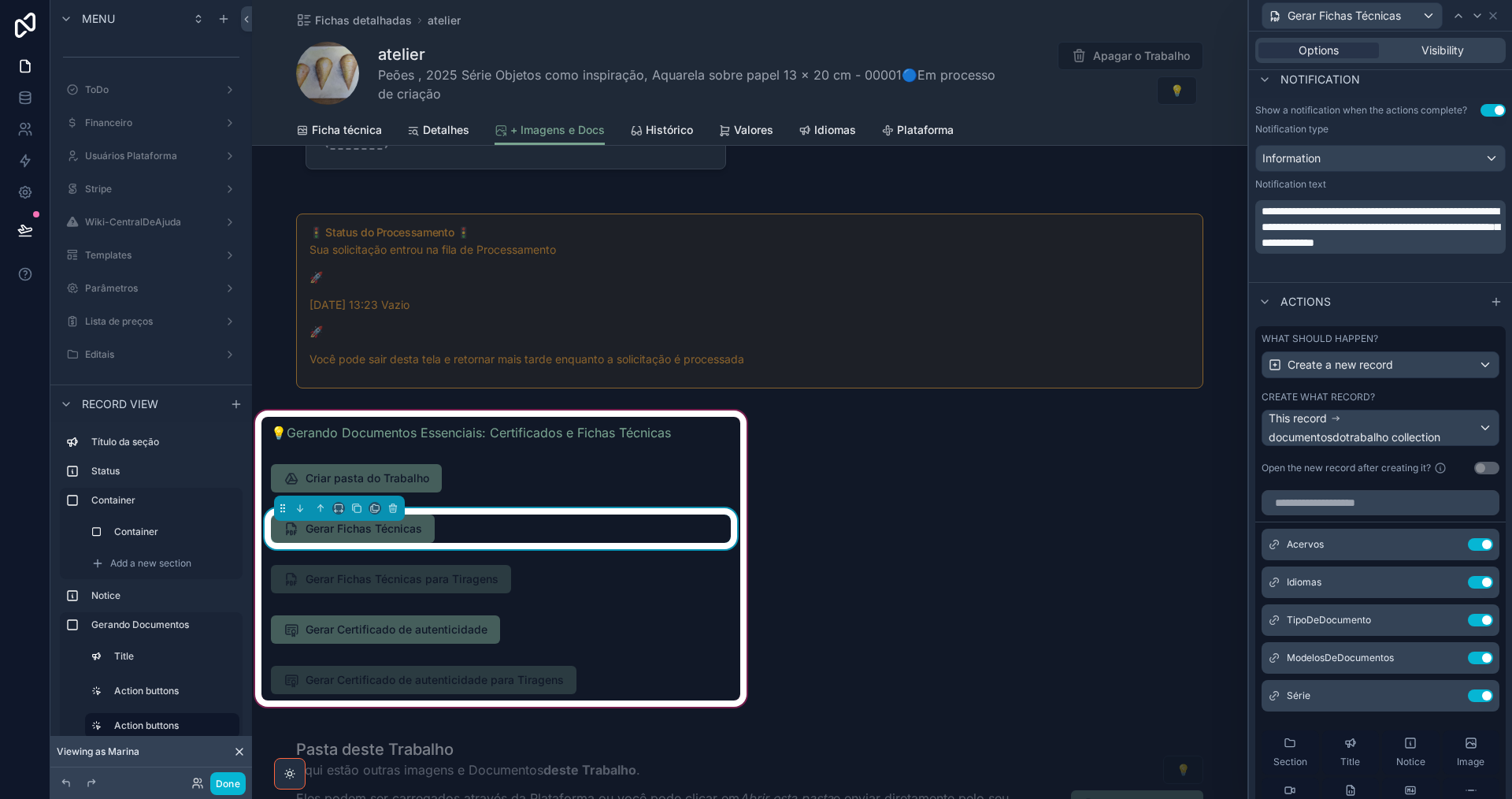
scroll to position [693, 0]
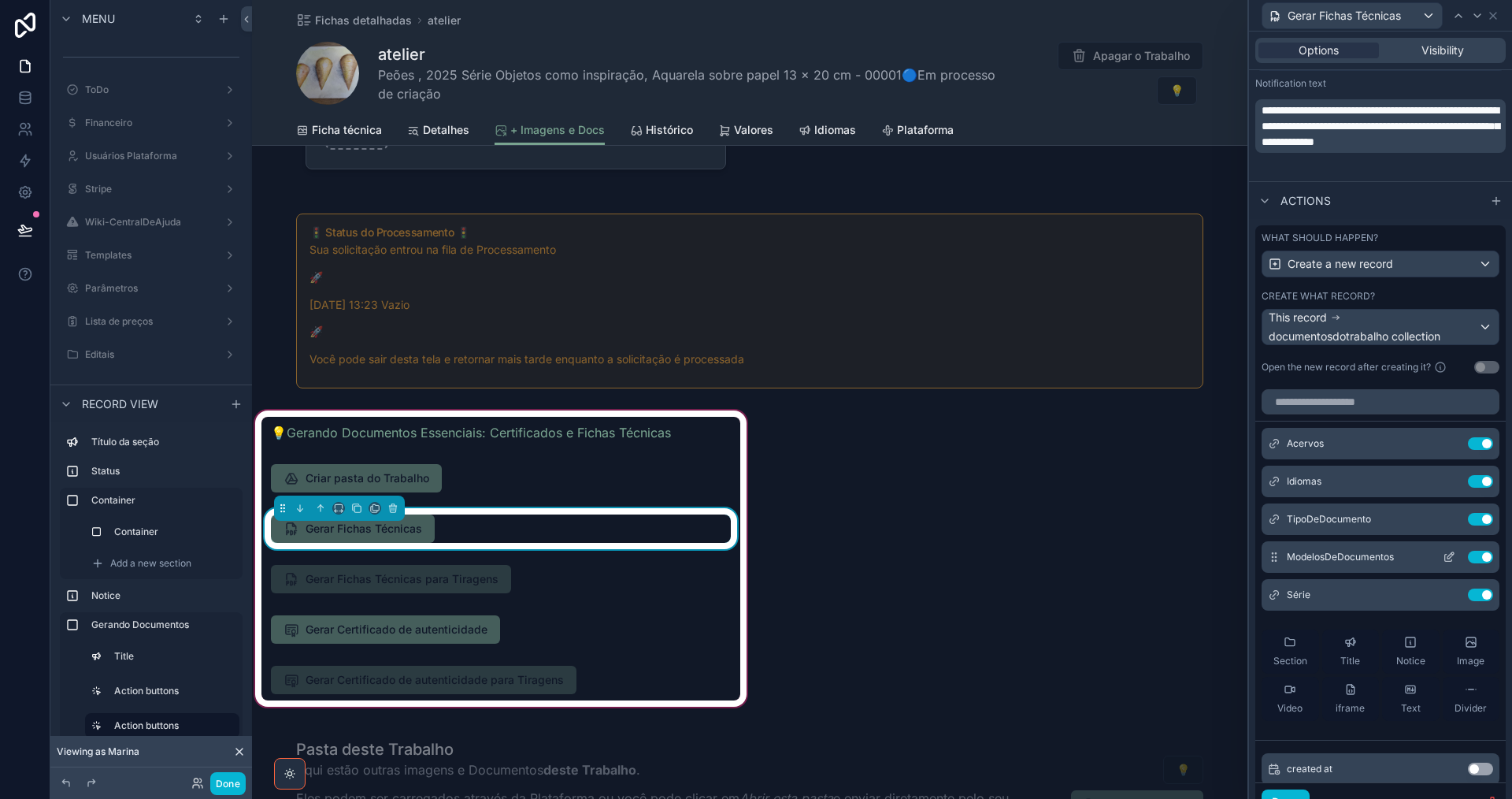
click at [1443, 552] on icon at bounding box center [1449, 557] width 13 height 13
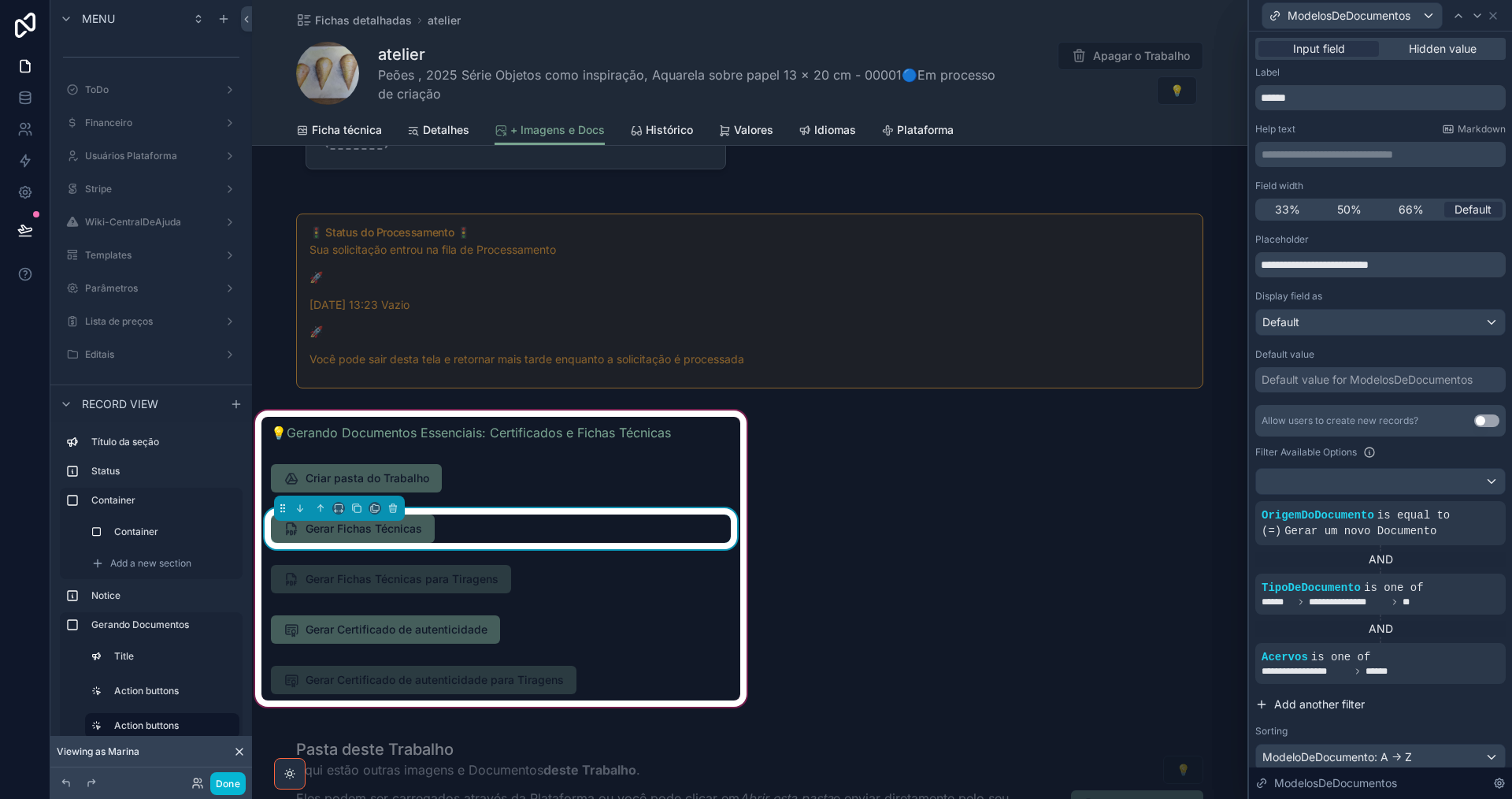
scroll to position [79, 0]
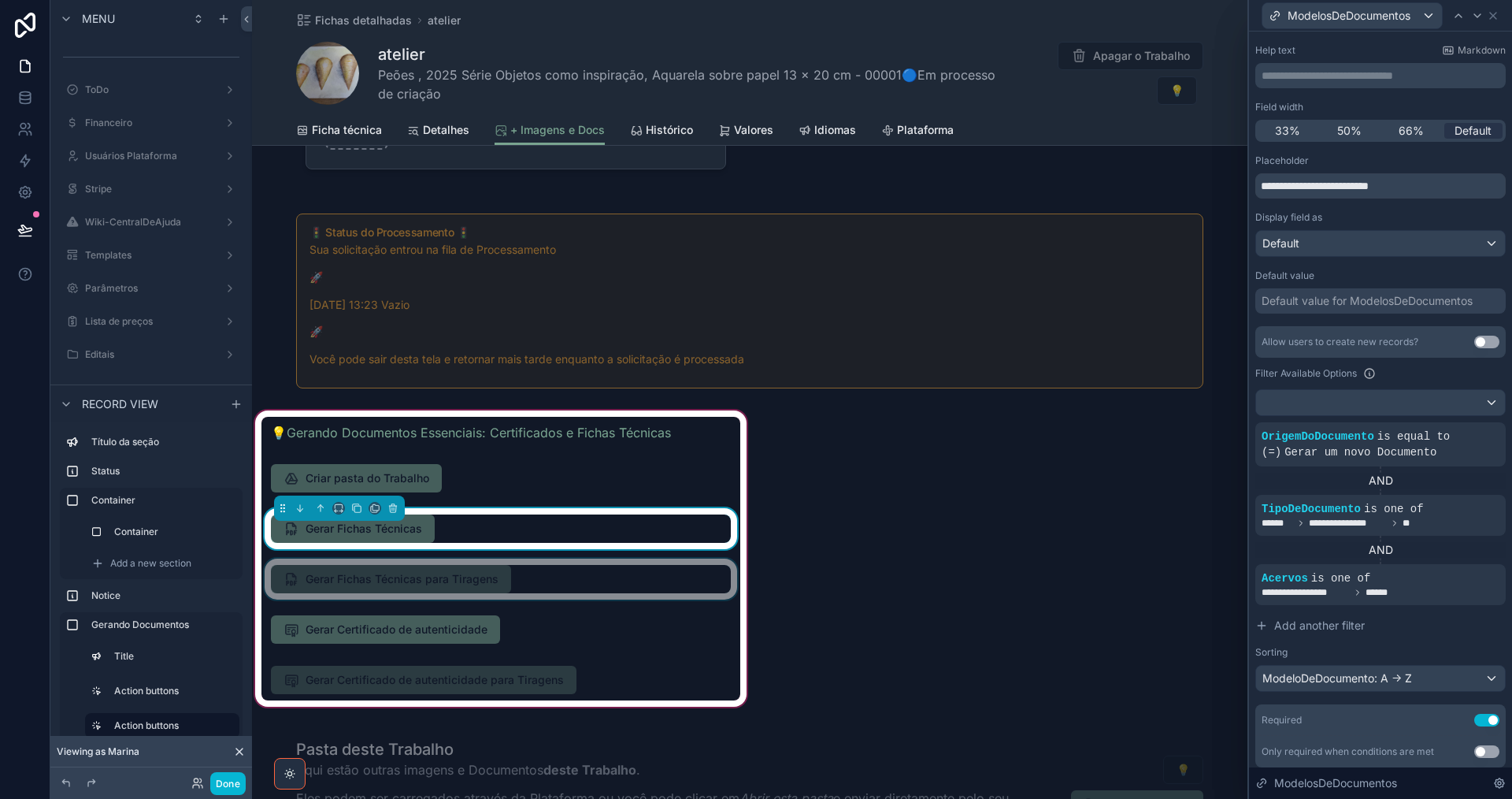
click at [527, 576] on div "scrollable content" at bounding box center [500, 579] width 479 height 41
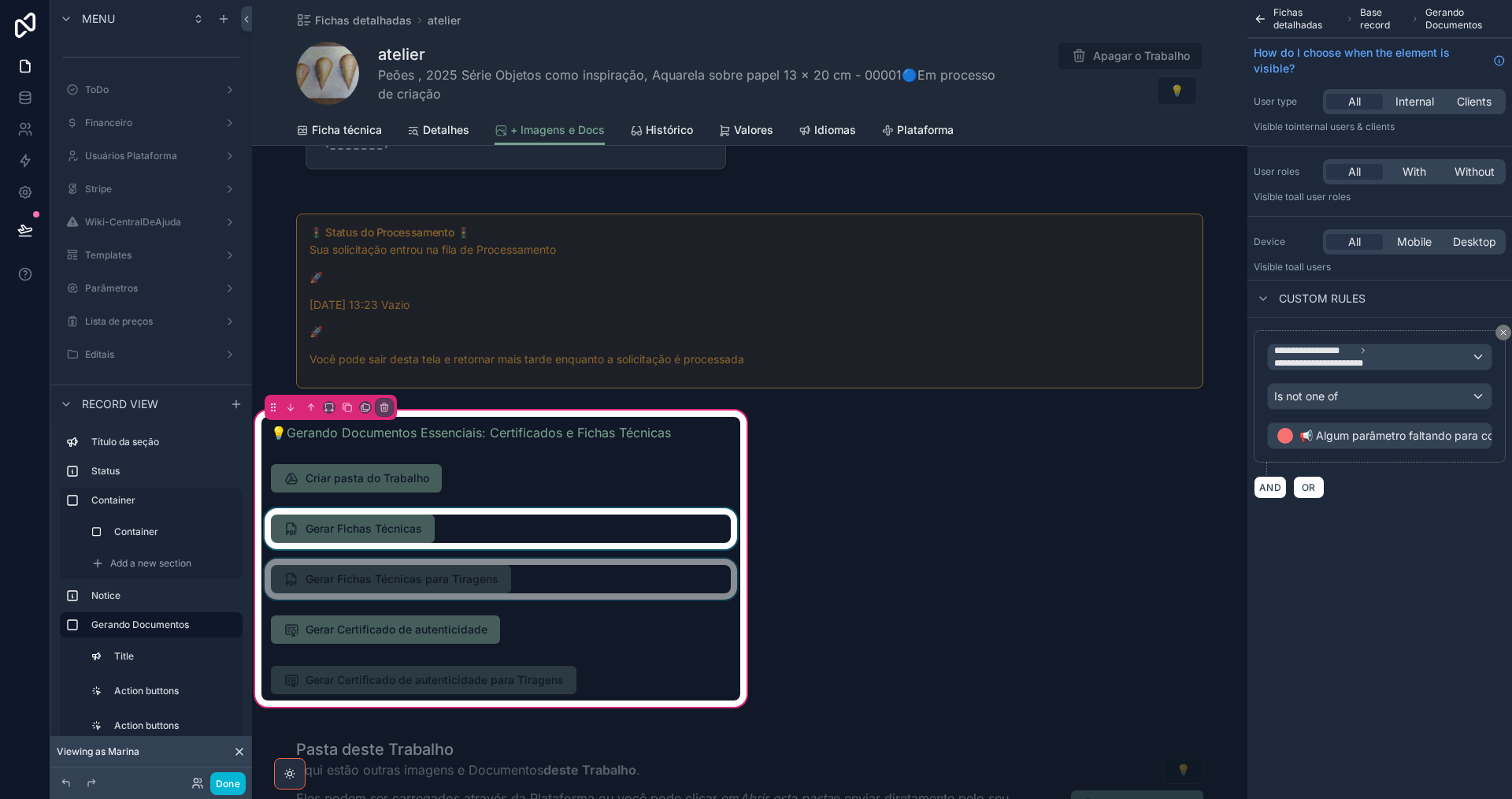
click at [641, 565] on div "scrollable content" at bounding box center [500, 579] width 479 height 41
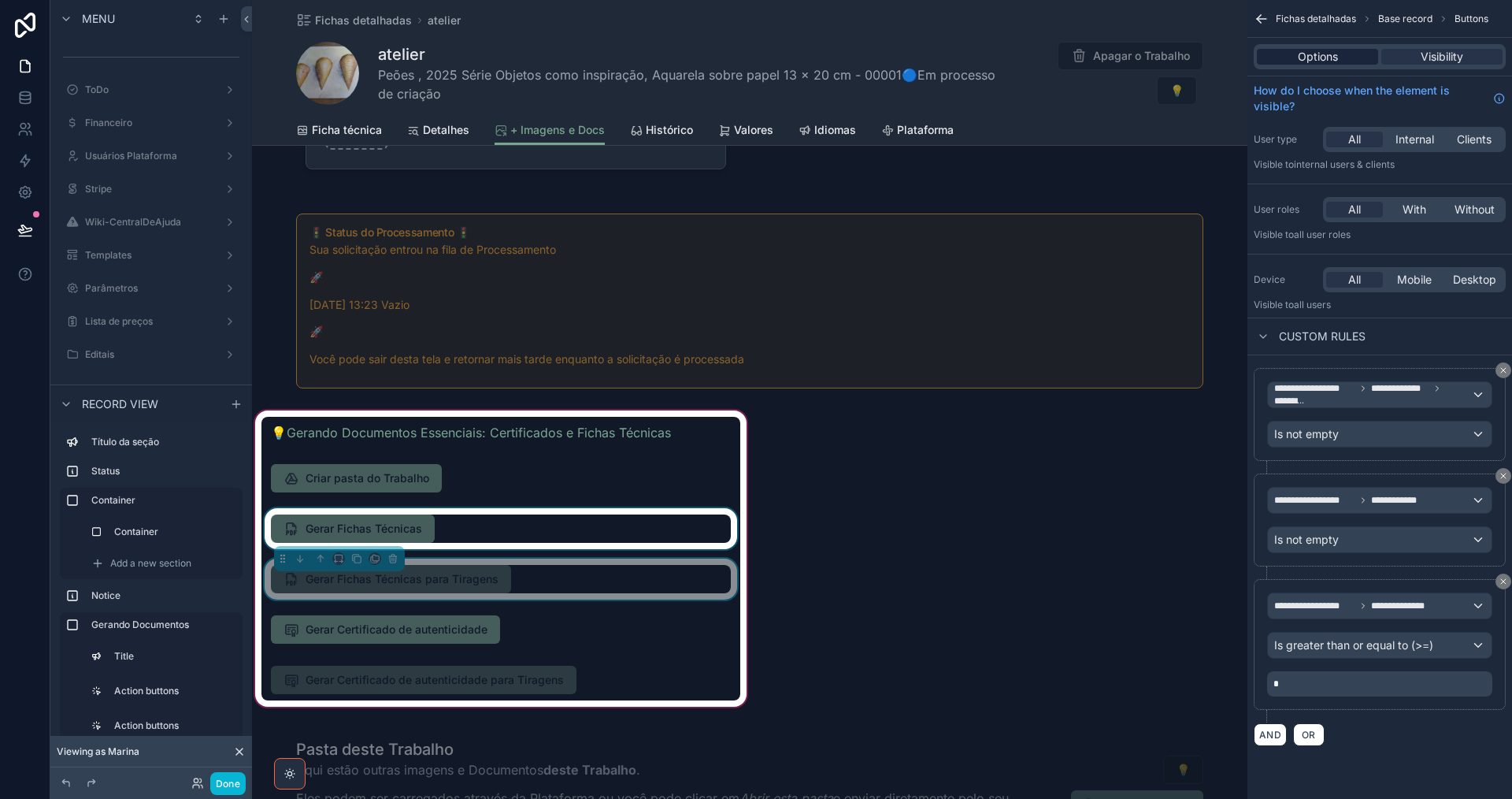
click at [1319, 63] on span "Options" at bounding box center [1318, 57] width 40 height 16
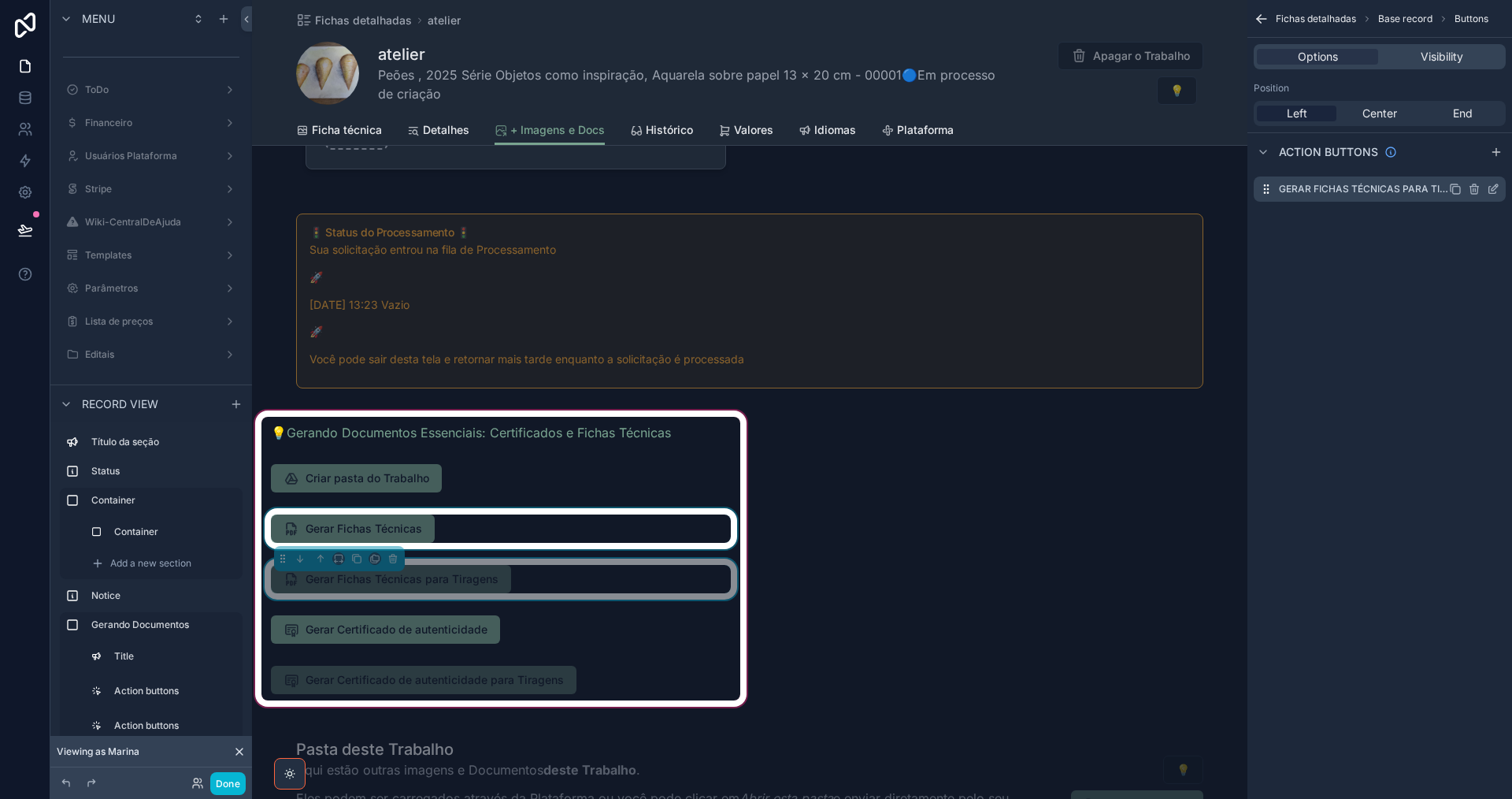
click at [1494, 190] on icon "scrollable content" at bounding box center [1494, 187] width 6 height 6
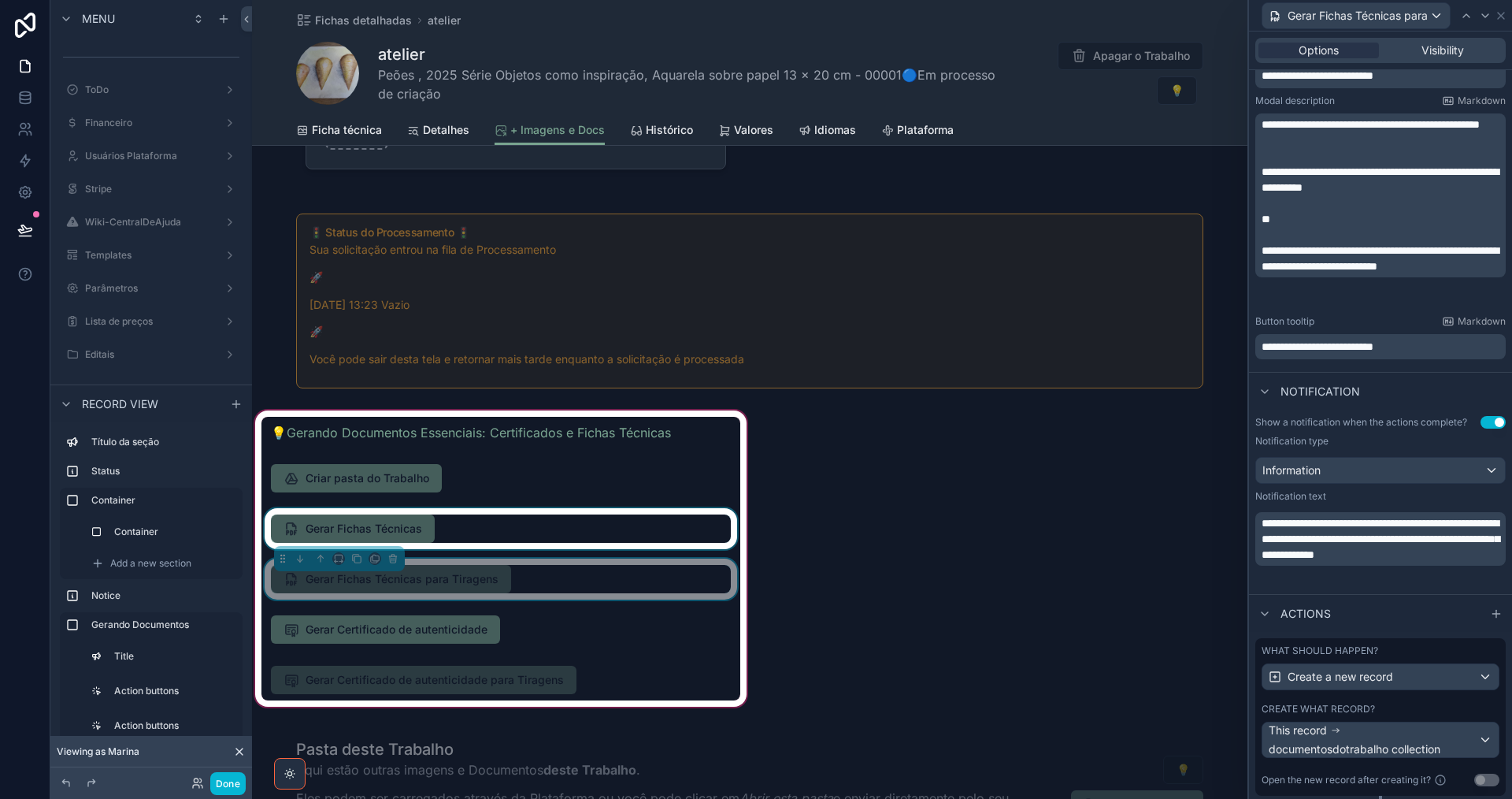
scroll to position [315, 0]
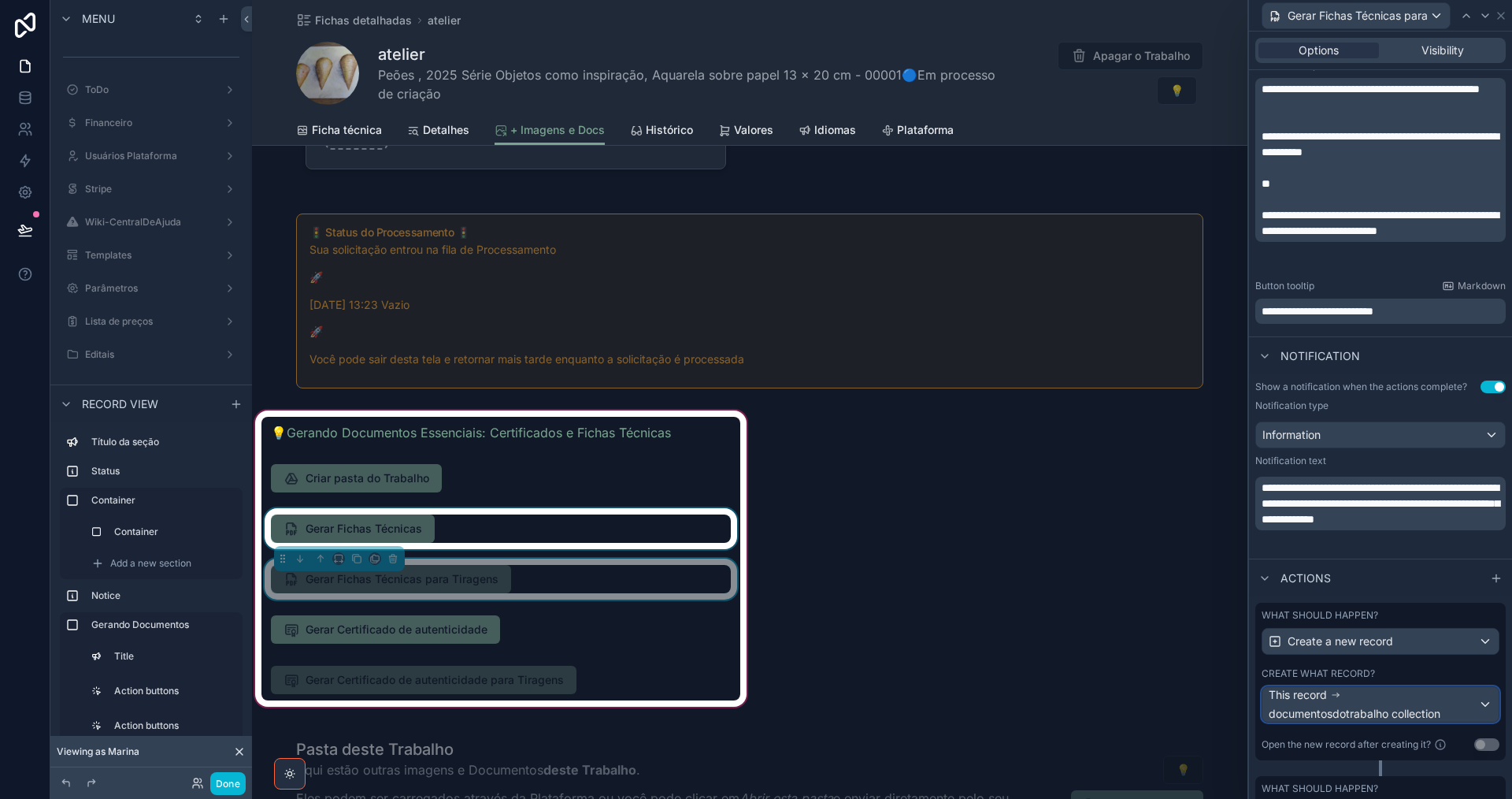
click at [1397, 700] on div "This record documentosdotrabalho collection" at bounding box center [1373, 704] width 209 height 35
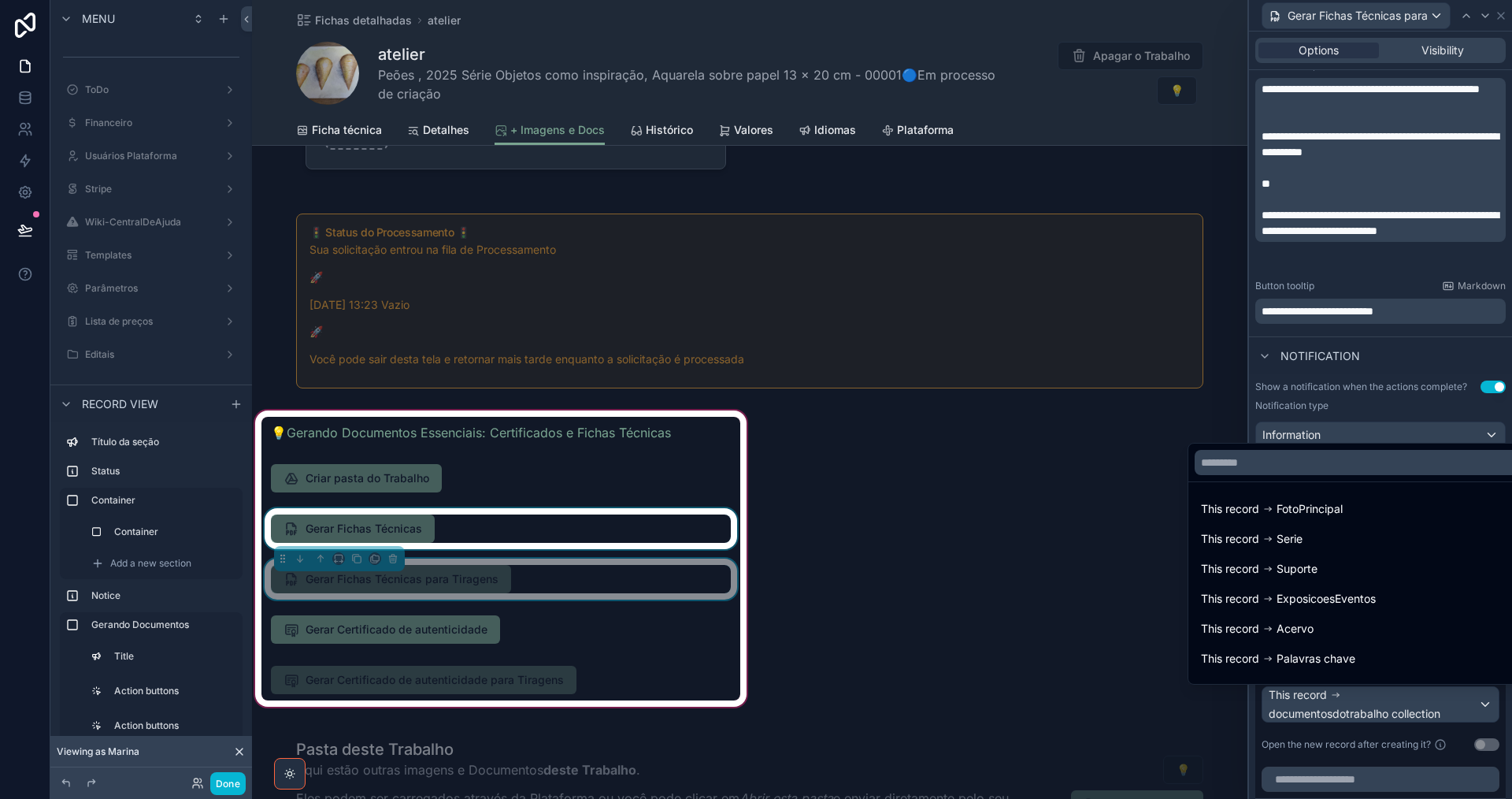
click at [1397, 700] on div at bounding box center [1380, 399] width 263 height 799
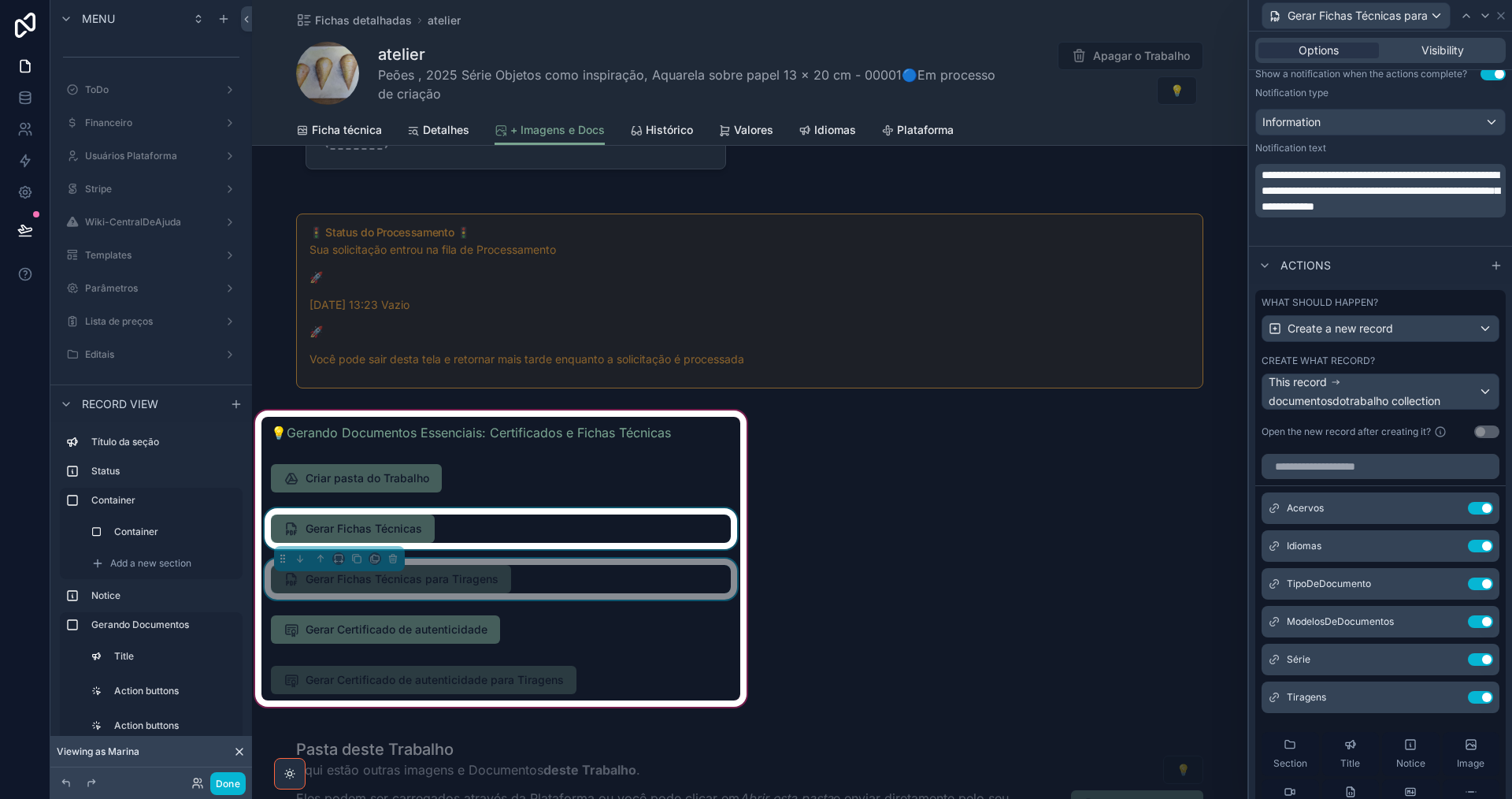
scroll to position [630, 0]
click at [1443, 582] on icon at bounding box center [1449, 582] width 13 height 13
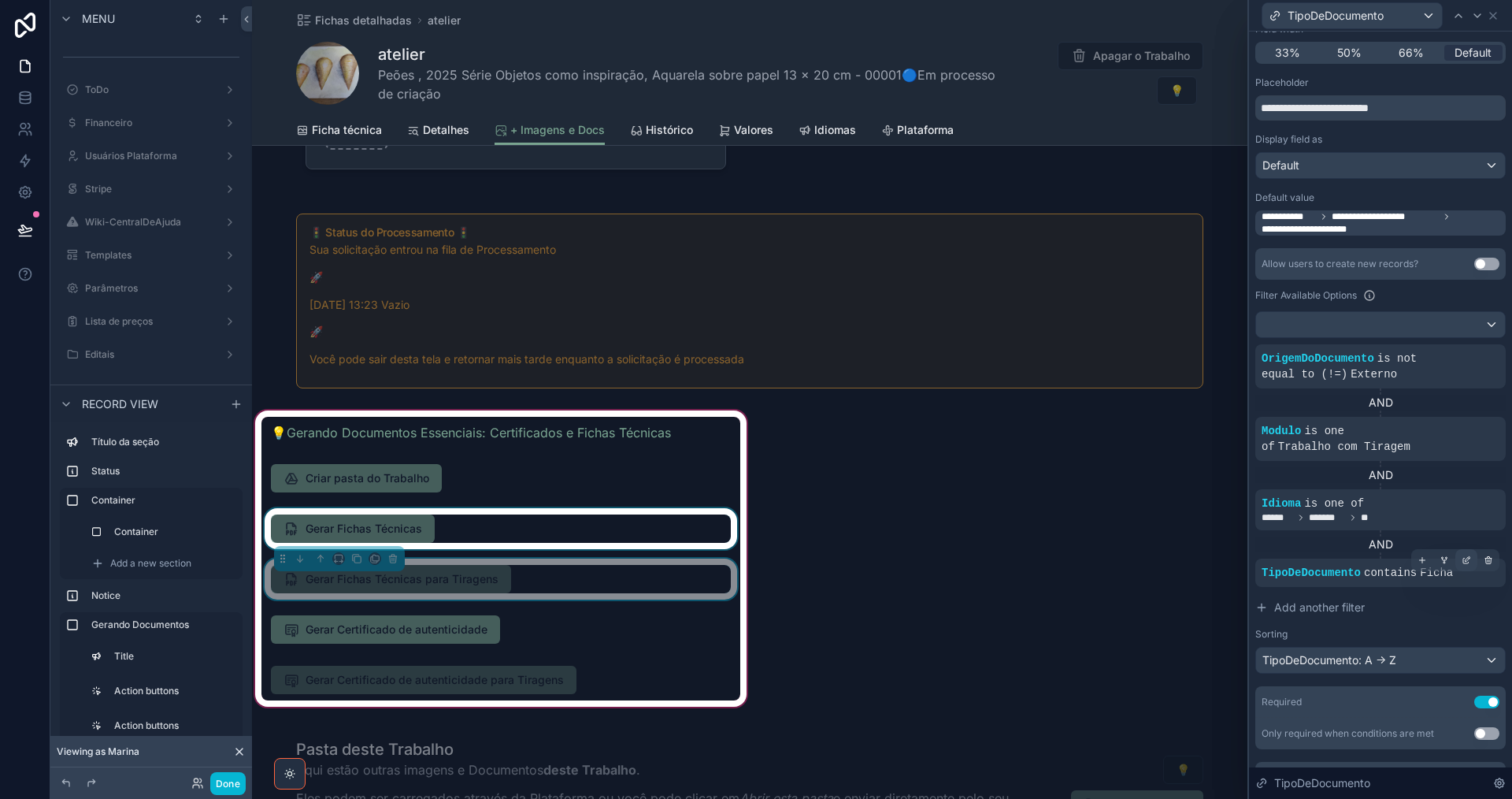
scroll to position [157, 0]
click at [1464, 557] on icon at bounding box center [1466, 560] width 5 height 5
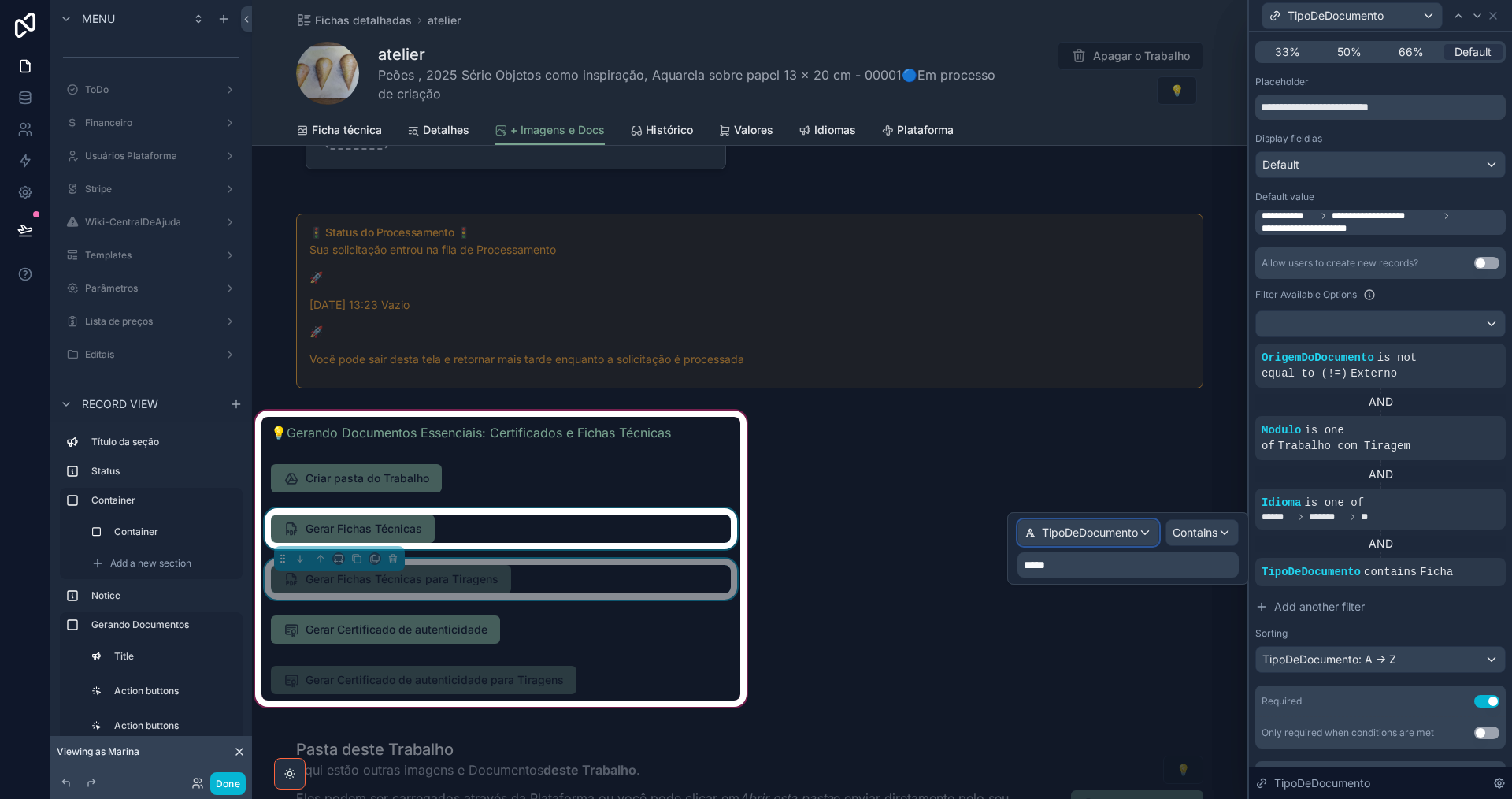
click at [1061, 531] on span "TipoDeDocumento" at bounding box center [1090, 532] width 96 height 16
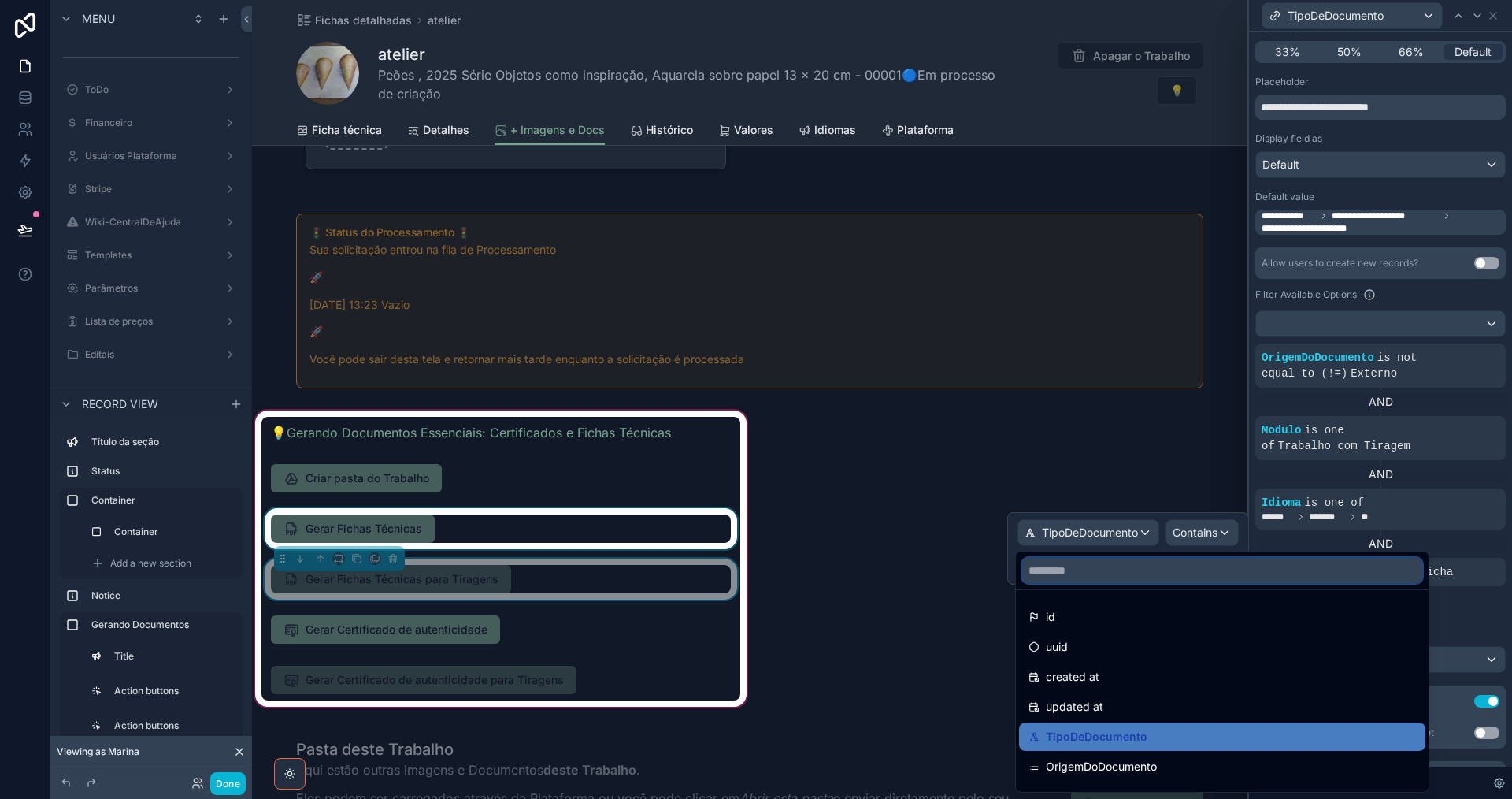
click at [1068, 571] on input "text" at bounding box center [1222, 570] width 400 height 25
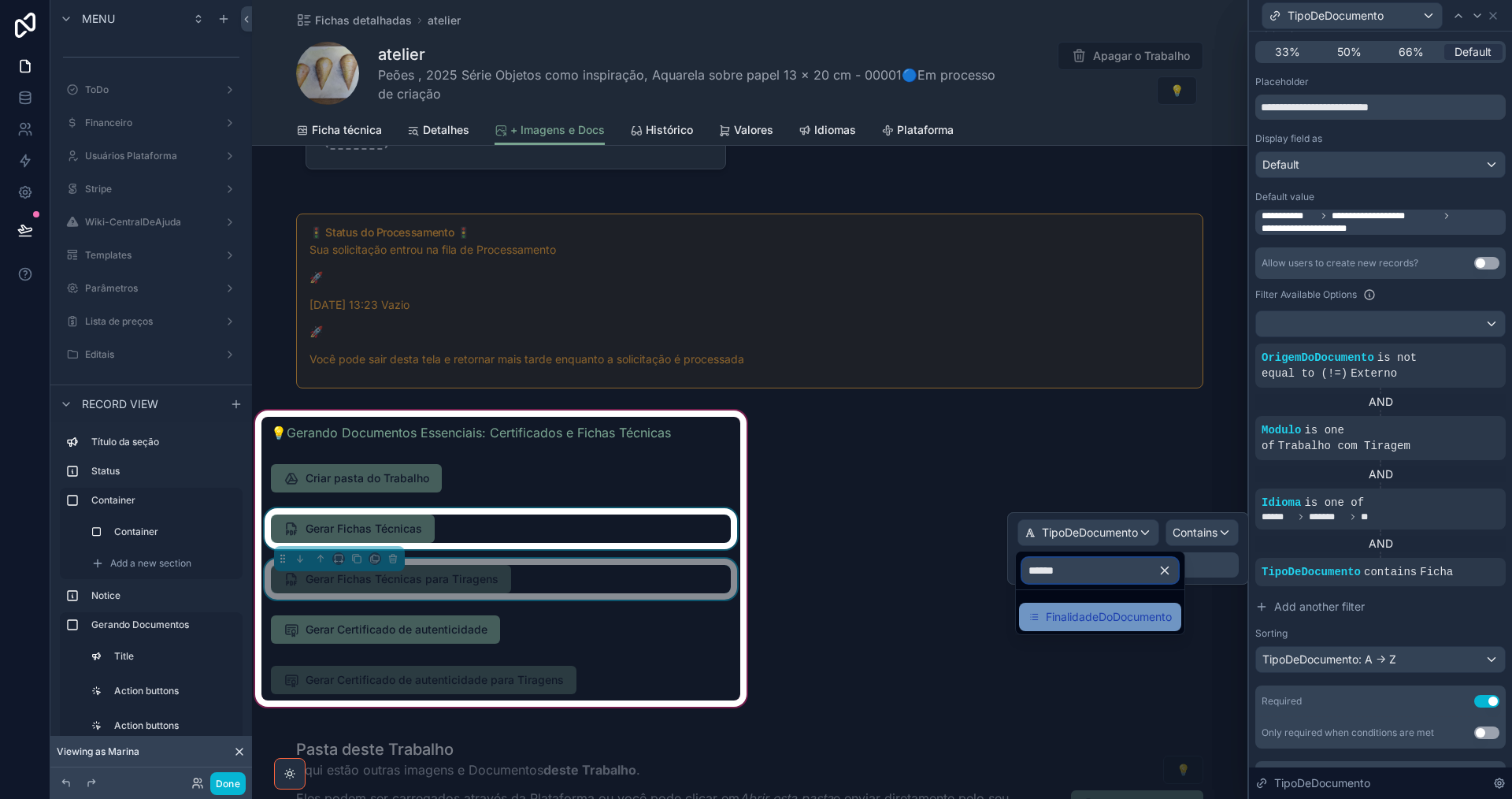
type input "******"
click at [1084, 610] on span "FinalidadeDoDocumento" at bounding box center [1109, 616] width 126 height 19
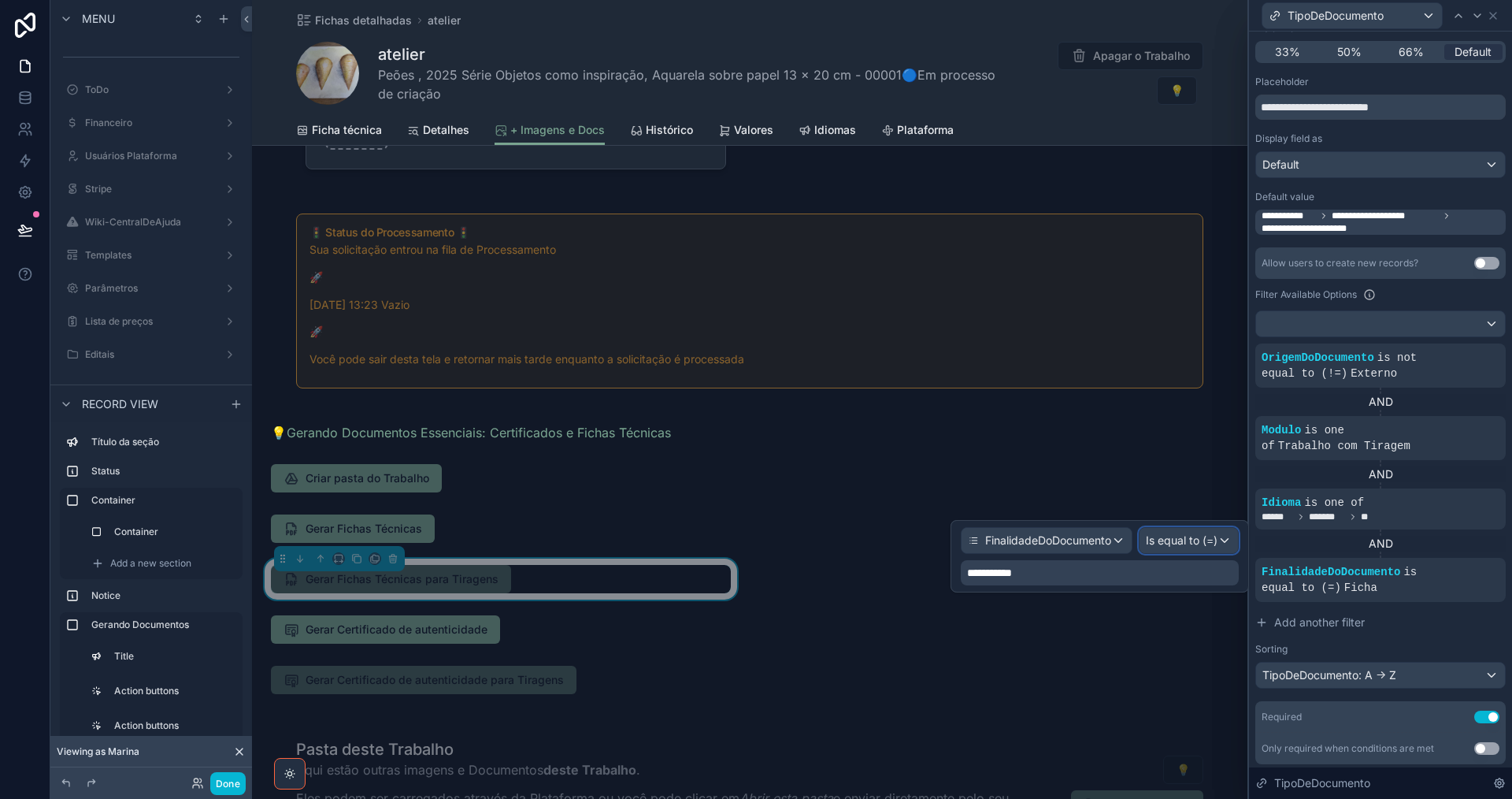
click at [1210, 548] on div "Is equal to (=)" at bounding box center [1189, 540] width 98 height 25
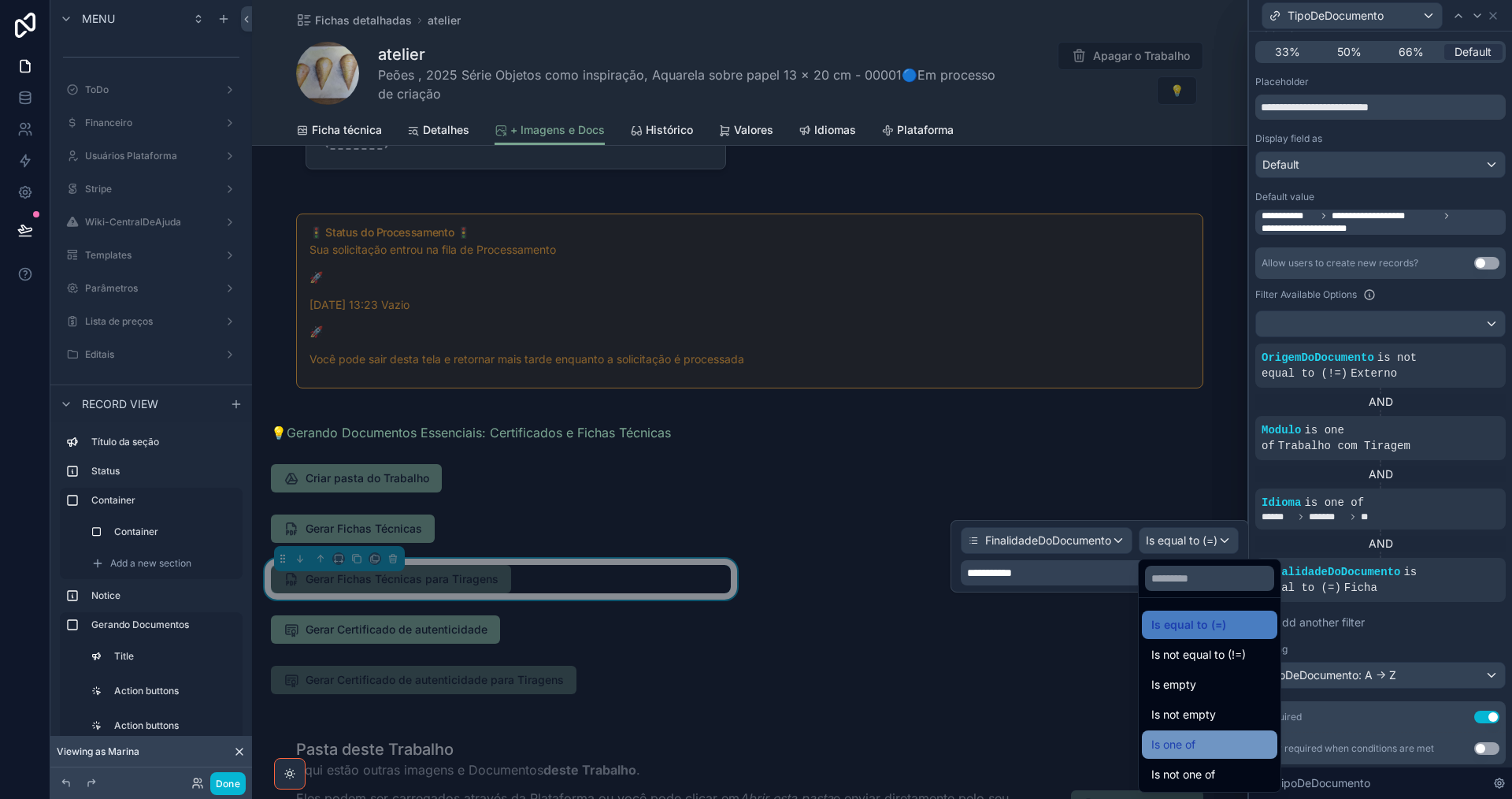
click at [1217, 746] on div "Is one of" at bounding box center [1210, 744] width 116 height 19
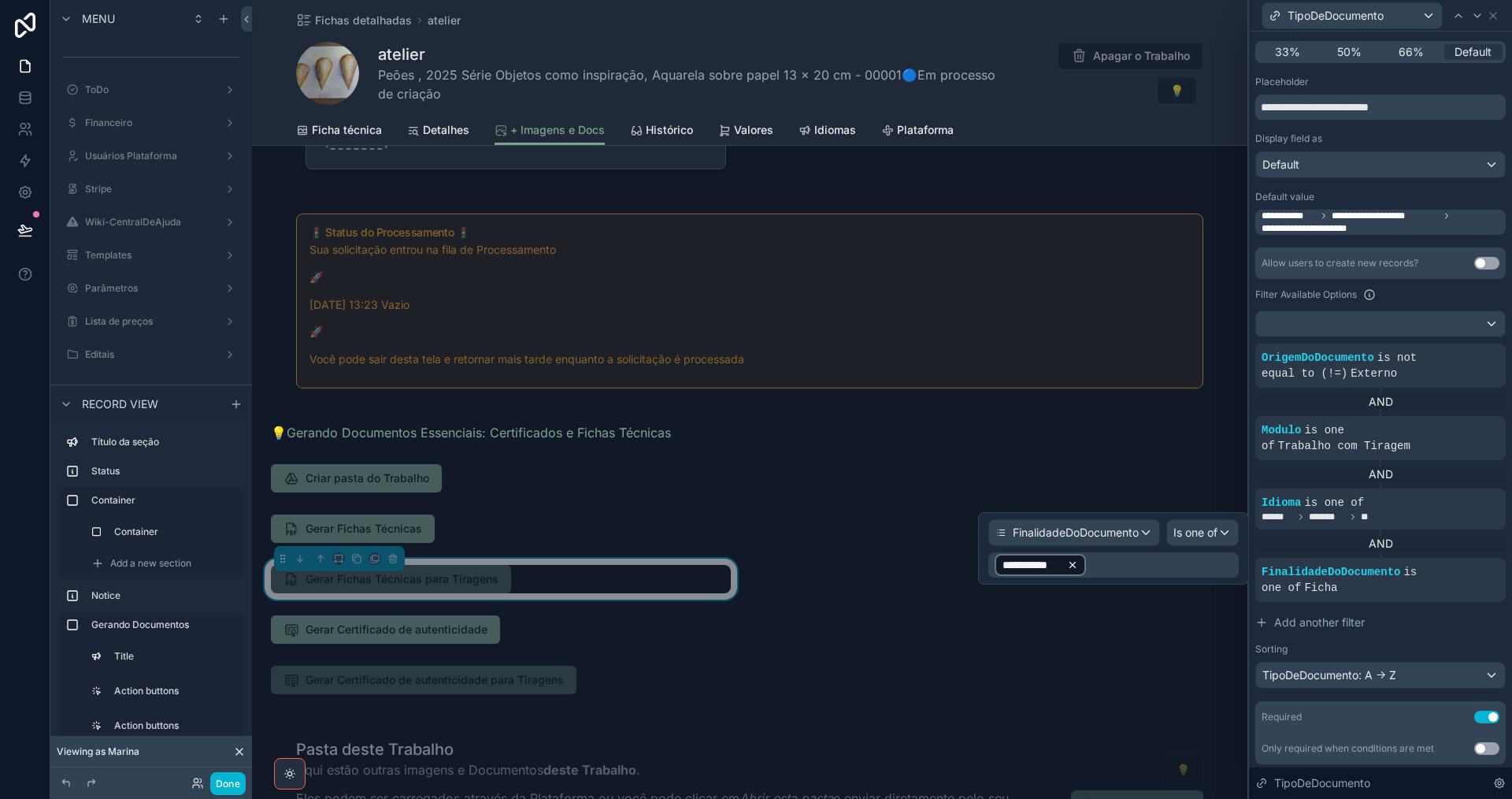
drag, startPoint x: 1065, startPoint y: 562, endPoint x: 1075, endPoint y: 563, distance: 10.0
click at [1072, 562] on icon at bounding box center [1073, 565] width 11 height 11
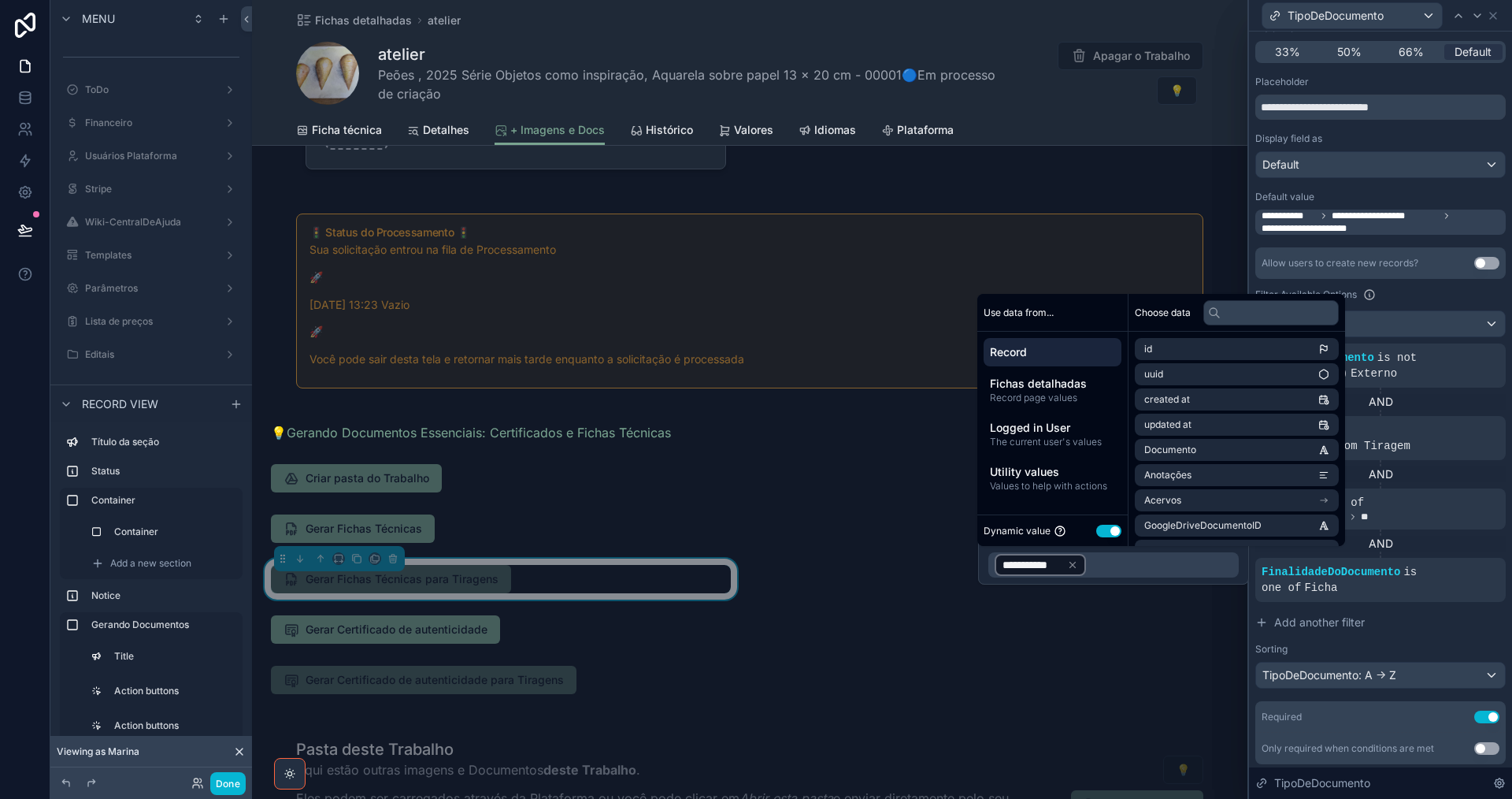
click at [1079, 565] on div "**********" at bounding box center [1041, 565] width 91 height 22
click at [1101, 530] on button "Use setting" at bounding box center [1109, 531] width 25 height 13
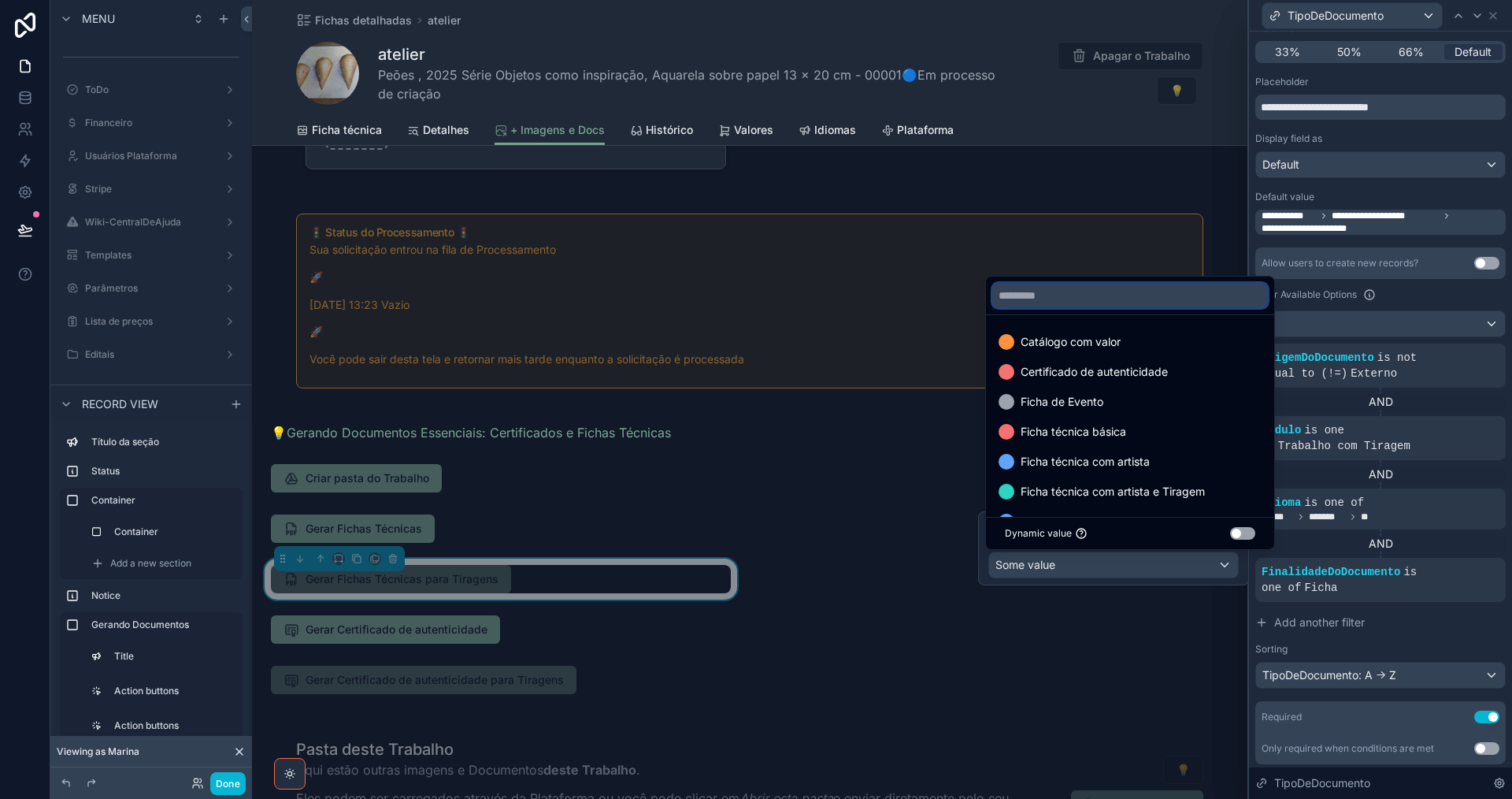
click at [1151, 302] on input "text" at bounding box center [1130, 295] width 276 height 25
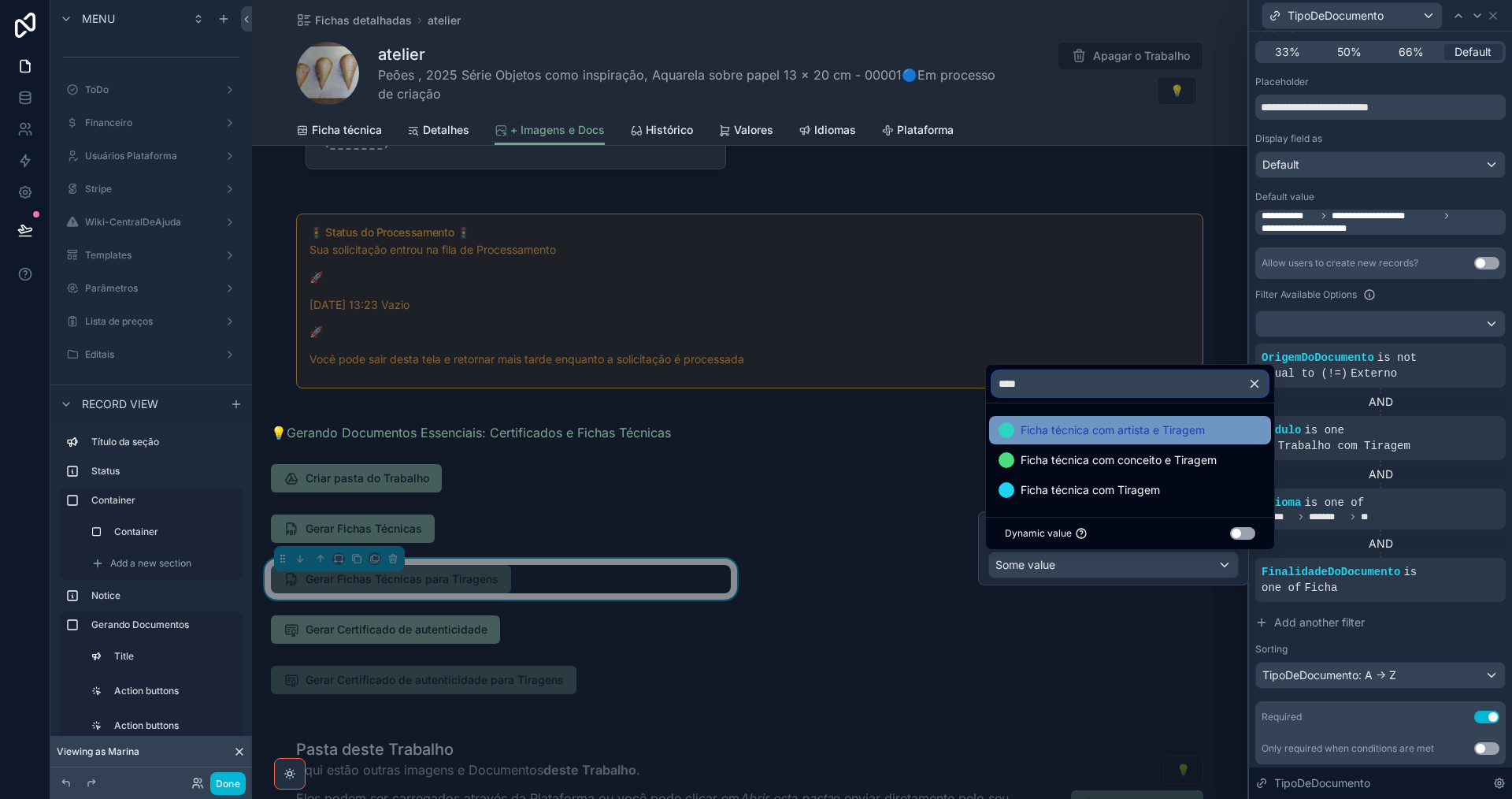
type input "****"
click at [1168, 422] on span "Ficha técnica com artista e Tiragem" at bounding box center [1113, 429] width 184 height 19
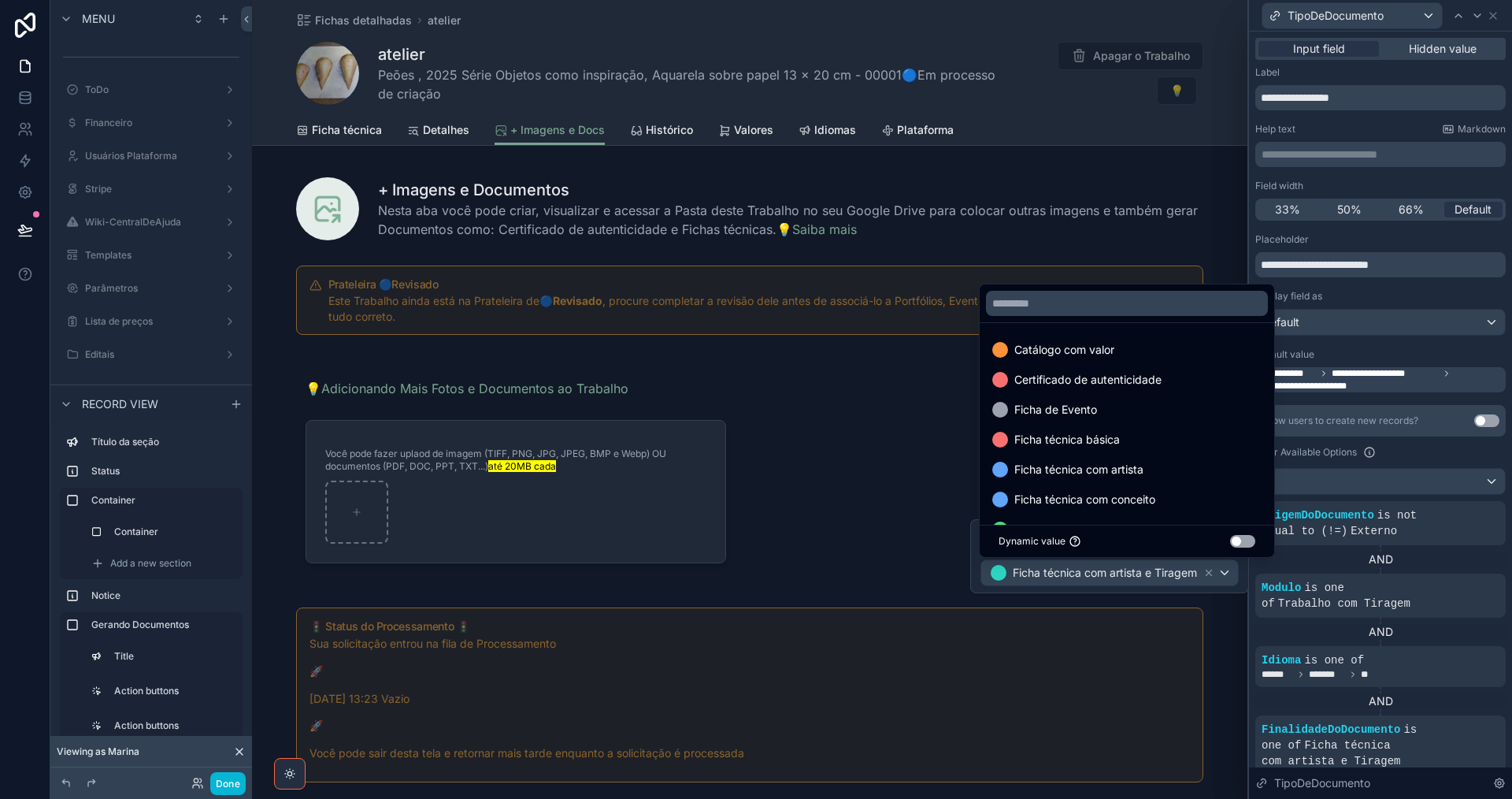
scroll to position [394, 0]
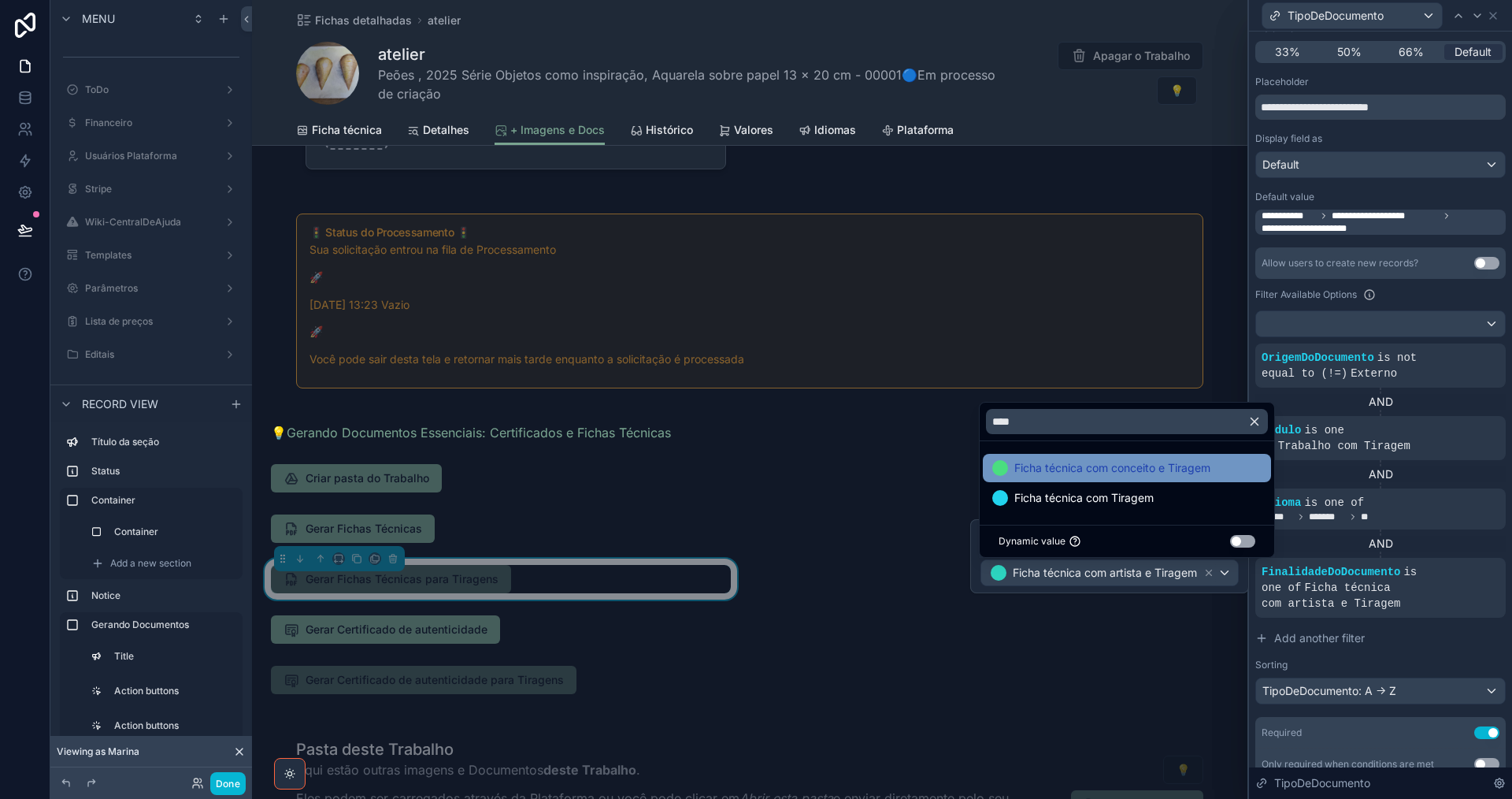
type input "****"
click at [1154, 472] on span "Ficha técnica com conceito e Tiragem" at bounding box center [1112, 467] width 196 height 19
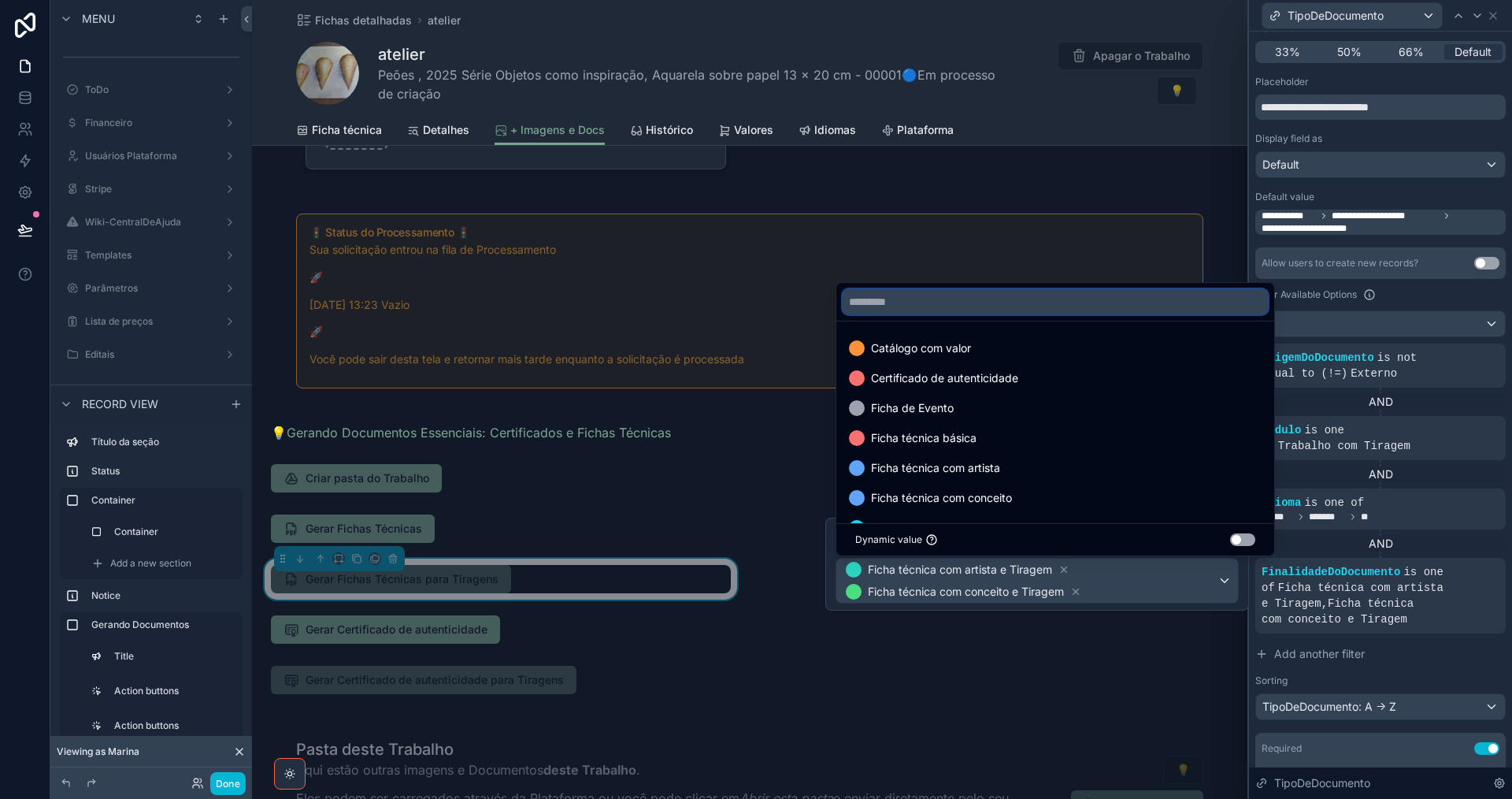
click at [1083, 302] on input "text" at bounding box center [1055, 302] width 425 height 25
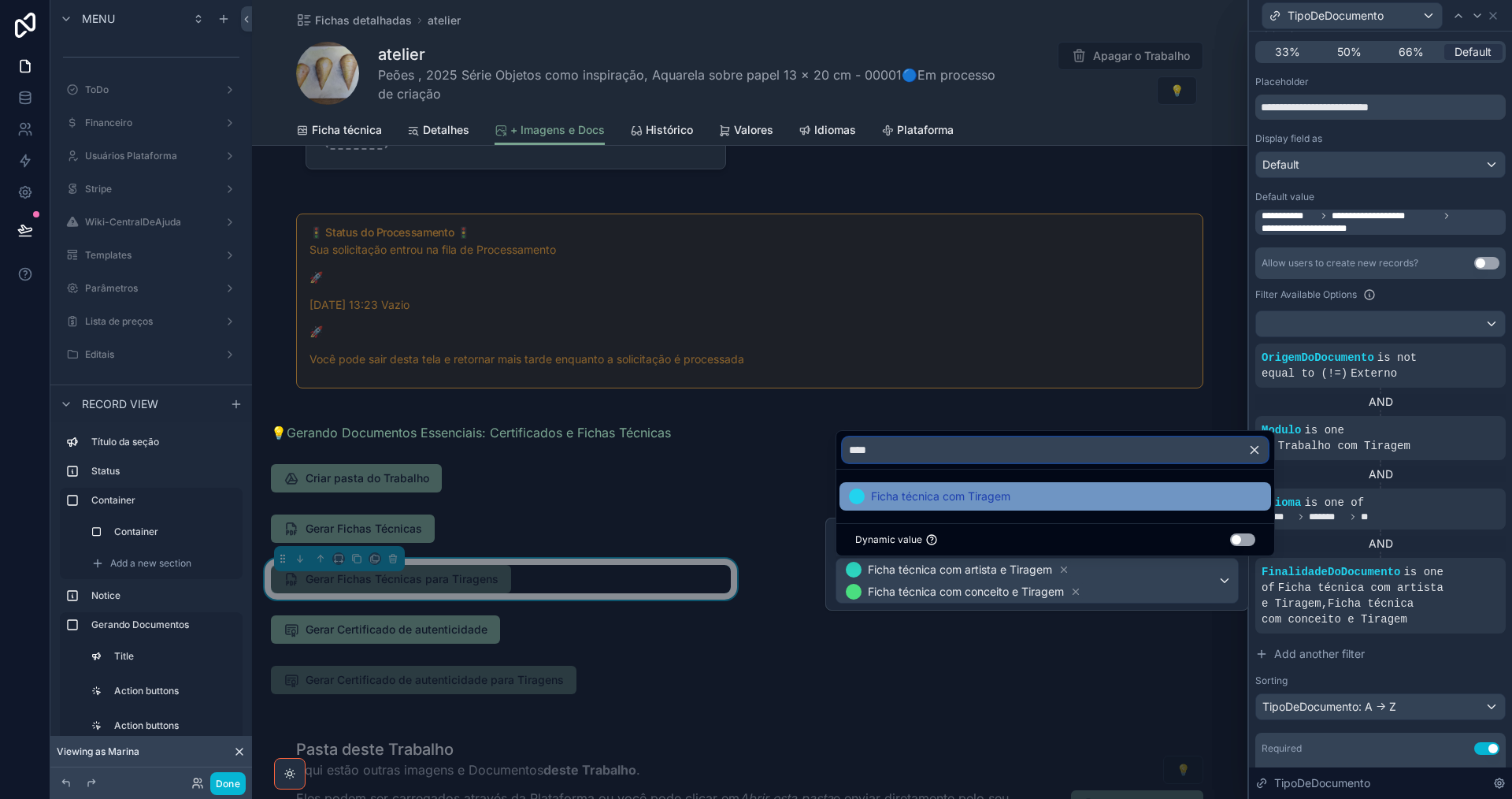
type input "****"
click at [1043, 497] on div "Ficha técnica com Tiragem" at bounding box center [1055, 496] width 412 height 19
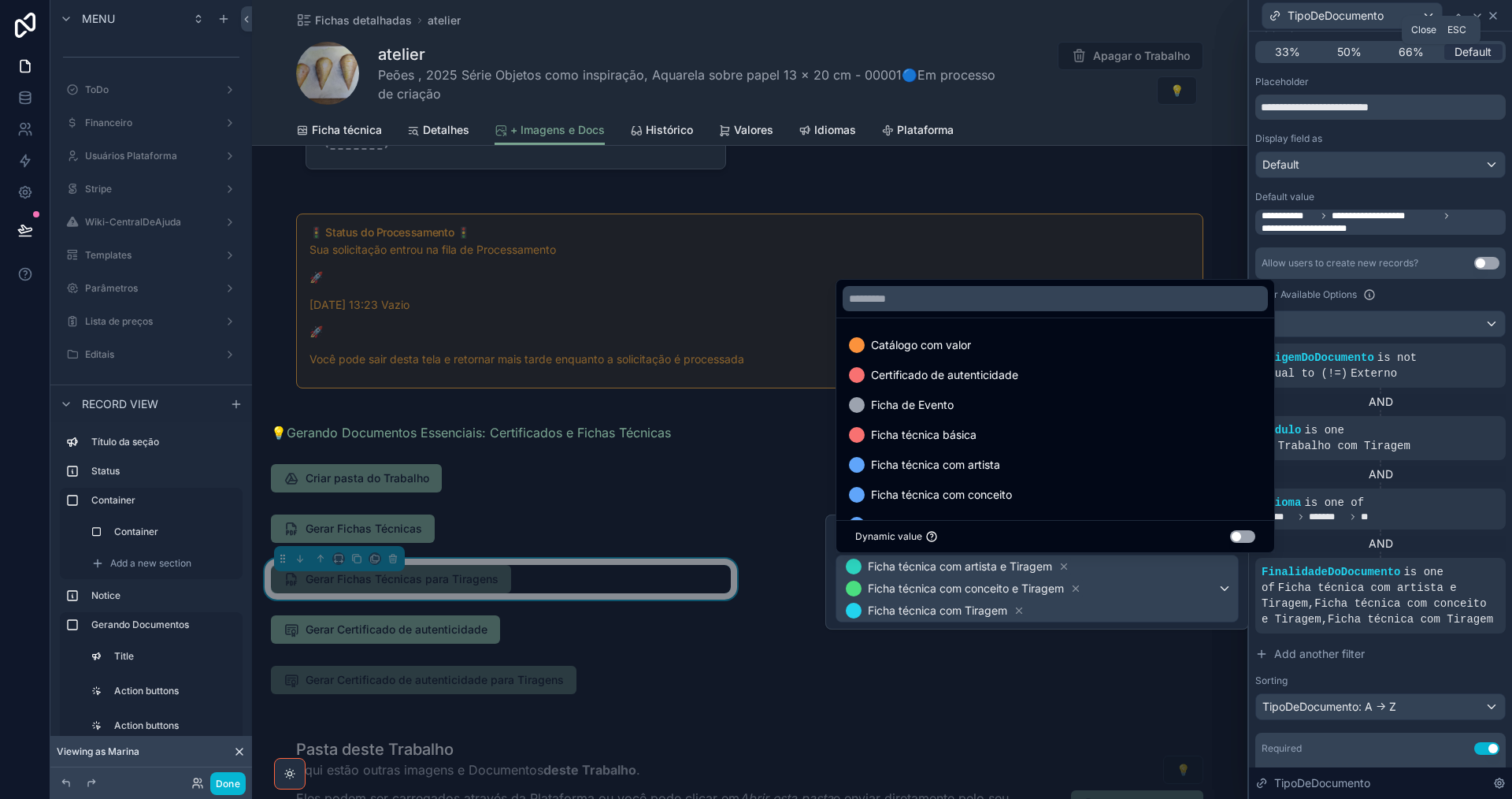
click at [1491, 16] on icon at bounding box center [1492, 15] width 6 height 6
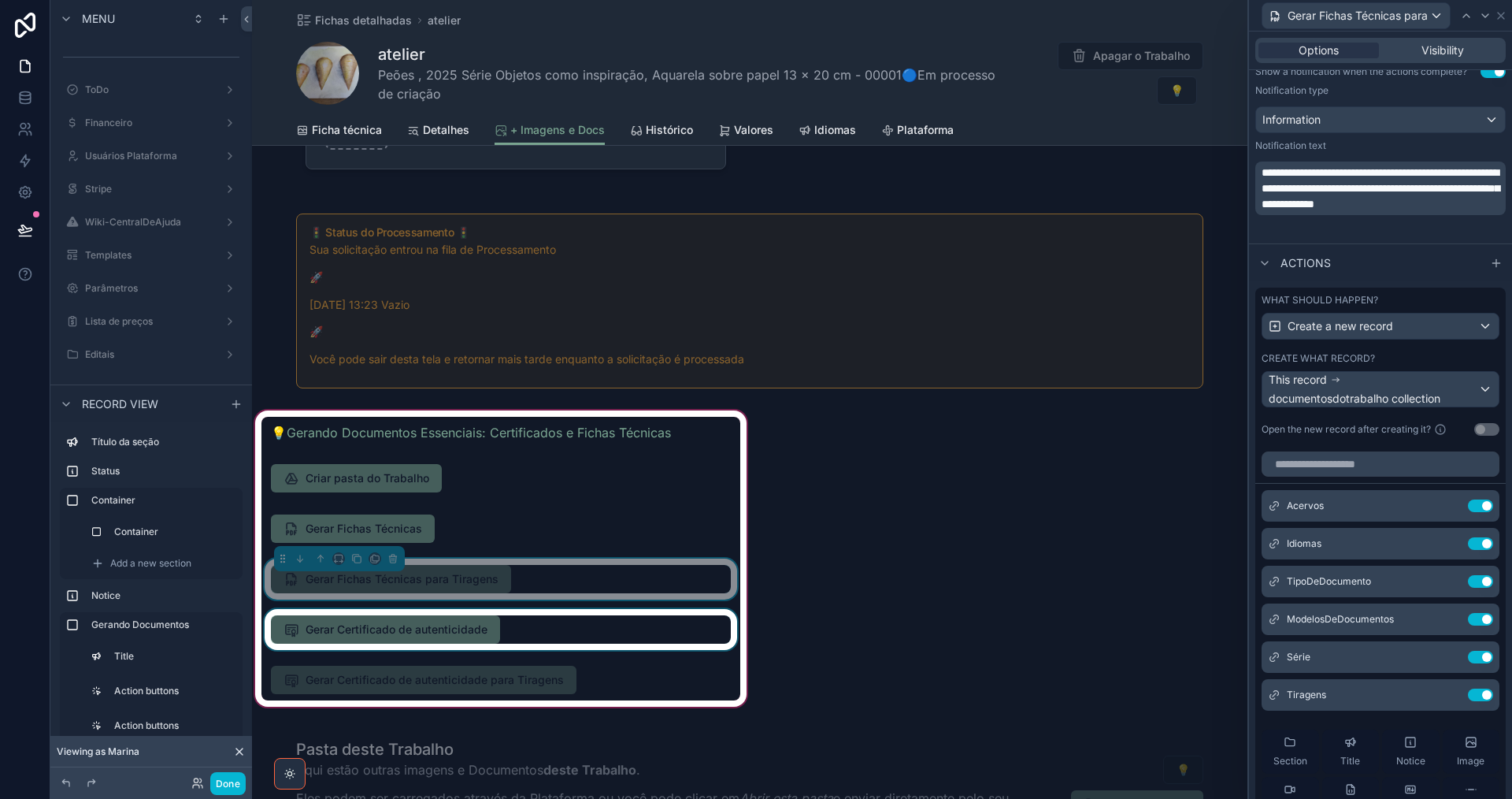
click at [515, 623] on div "scrollable content" at bounding box center [500, 629] width 479 height 41
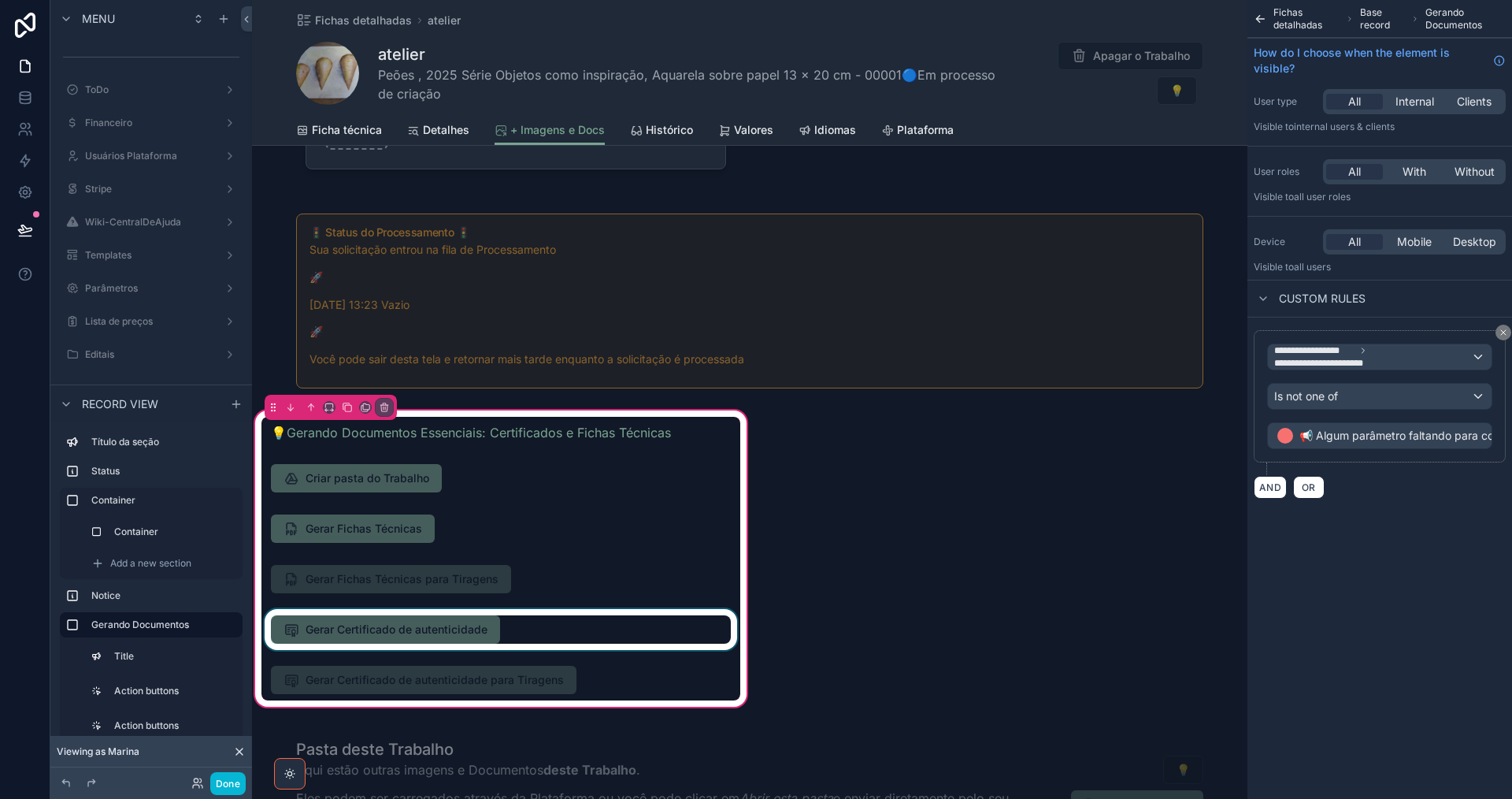
click at [561, 630] on div "scrollable content" at bounding box center [500, 629] width 479 height 41
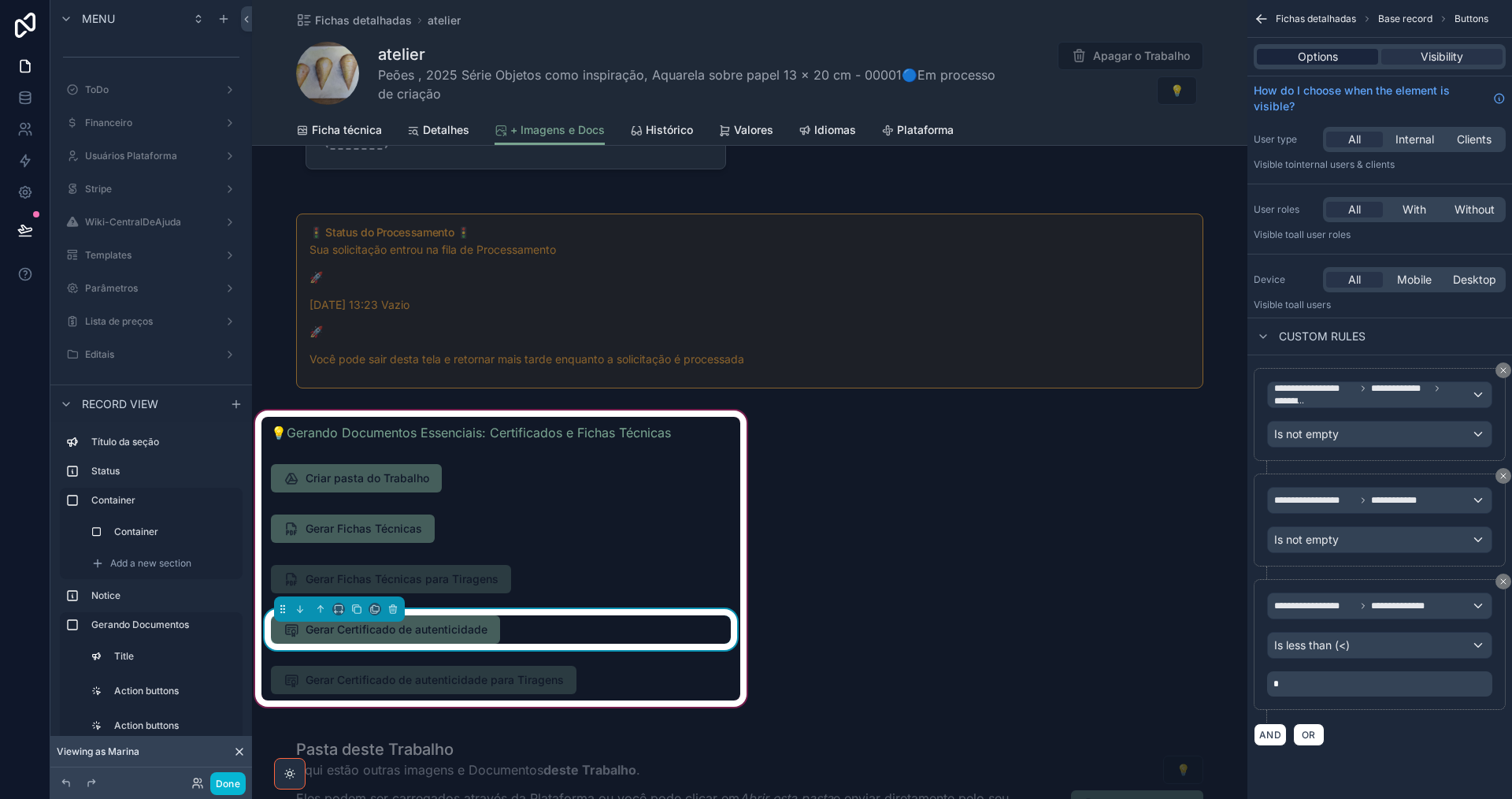
click at [1329, 62] on span "Options" at bounding box center [1318, 57] width 40 height 16
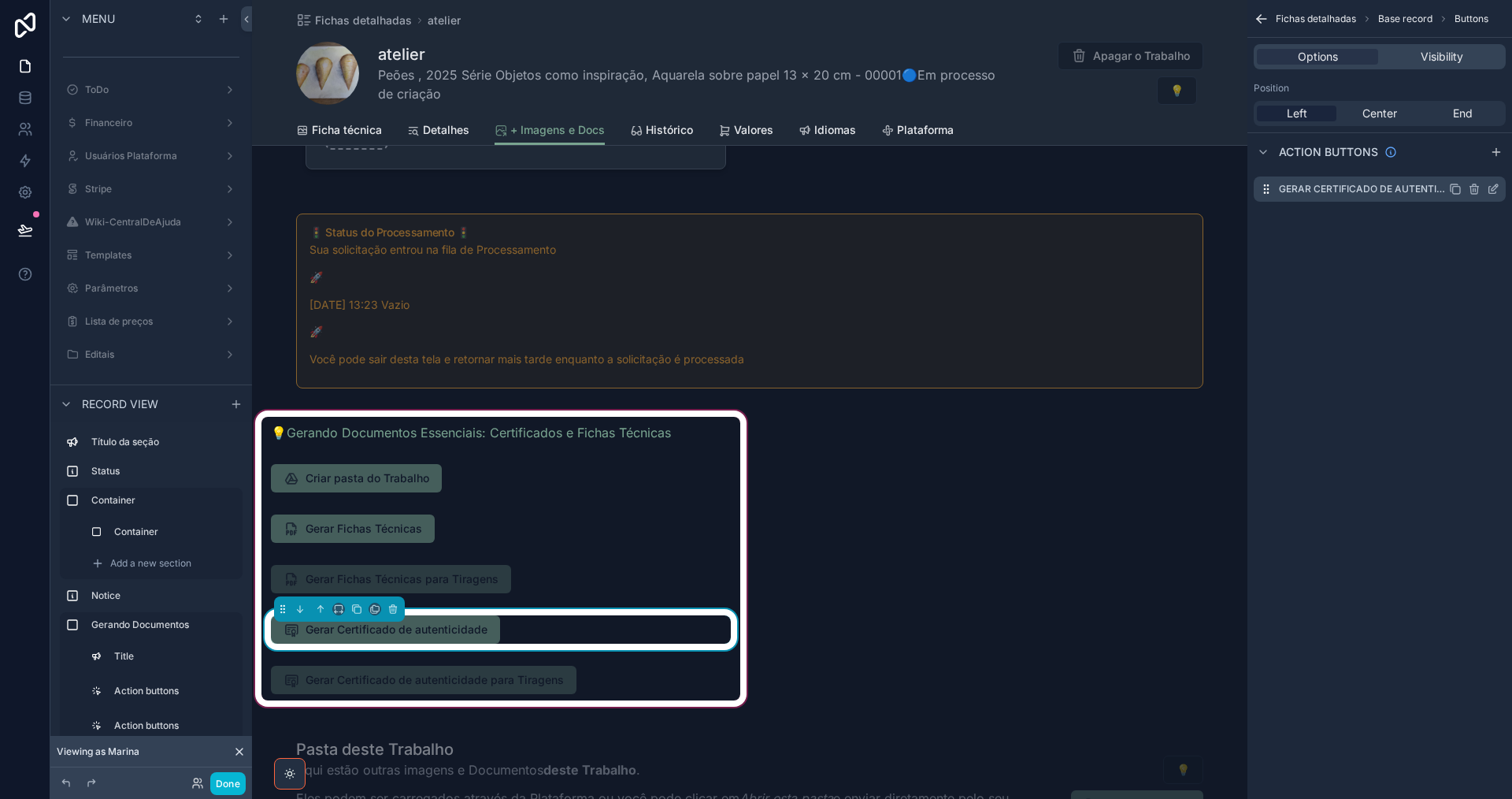
click at [1490, 188] on icon "scrollable content" at bounding box center [1493, 191] width 7 height 7
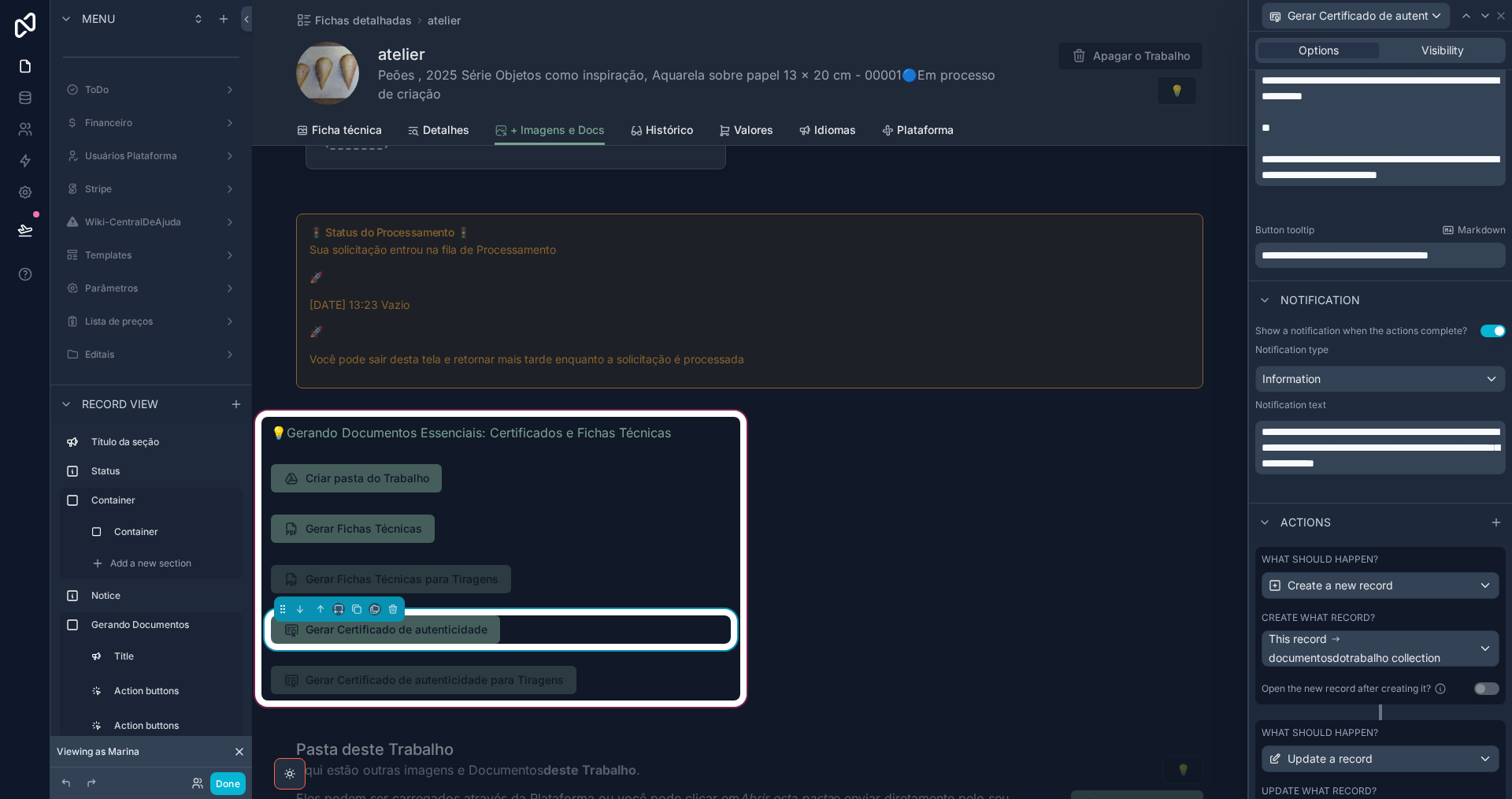
scroll to position [456, 0]
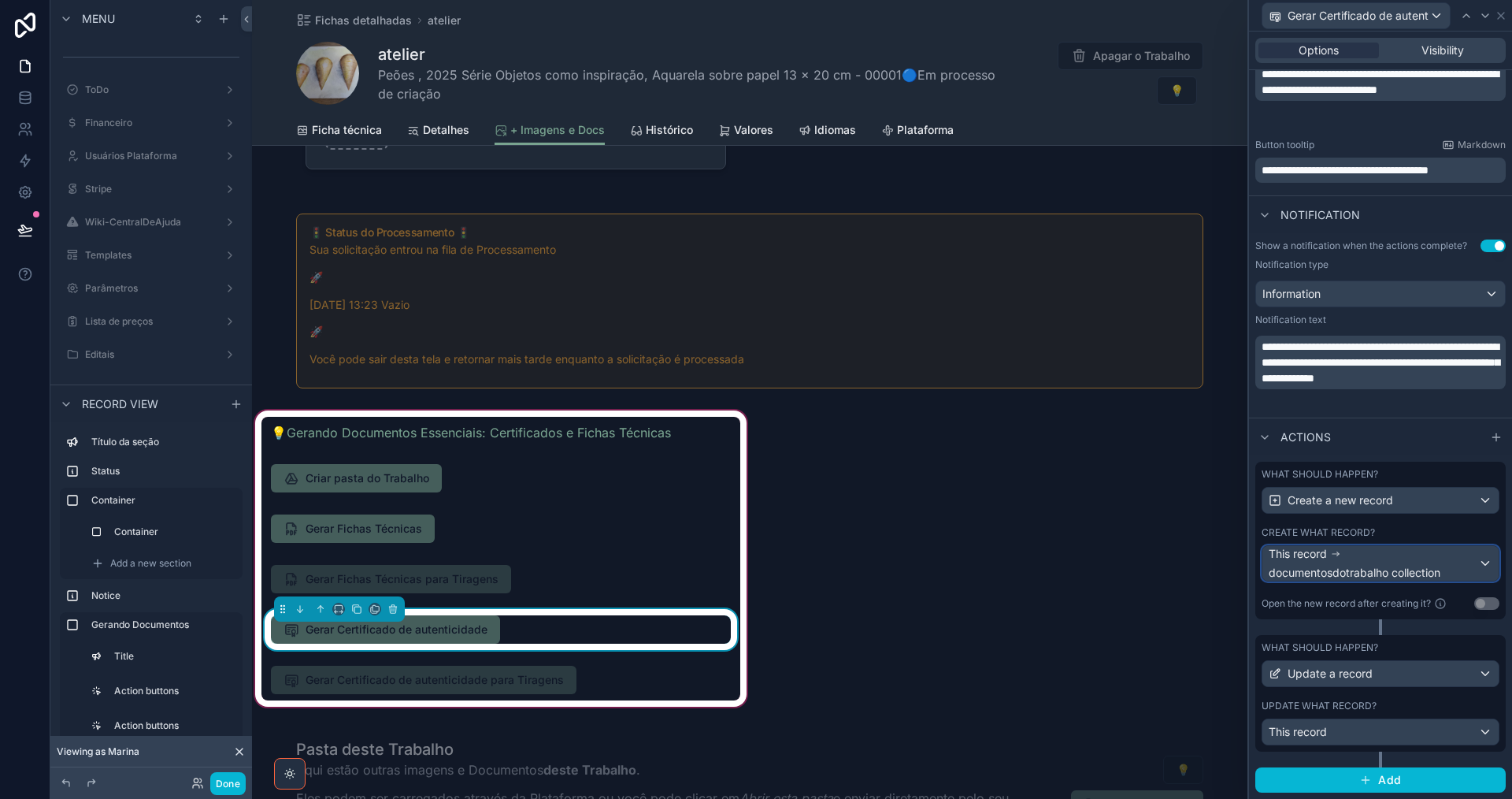
click at [1418, 562] on div "This record documentosdotrabalho collection" at bounding box center [1373, 563] width 209 height 35
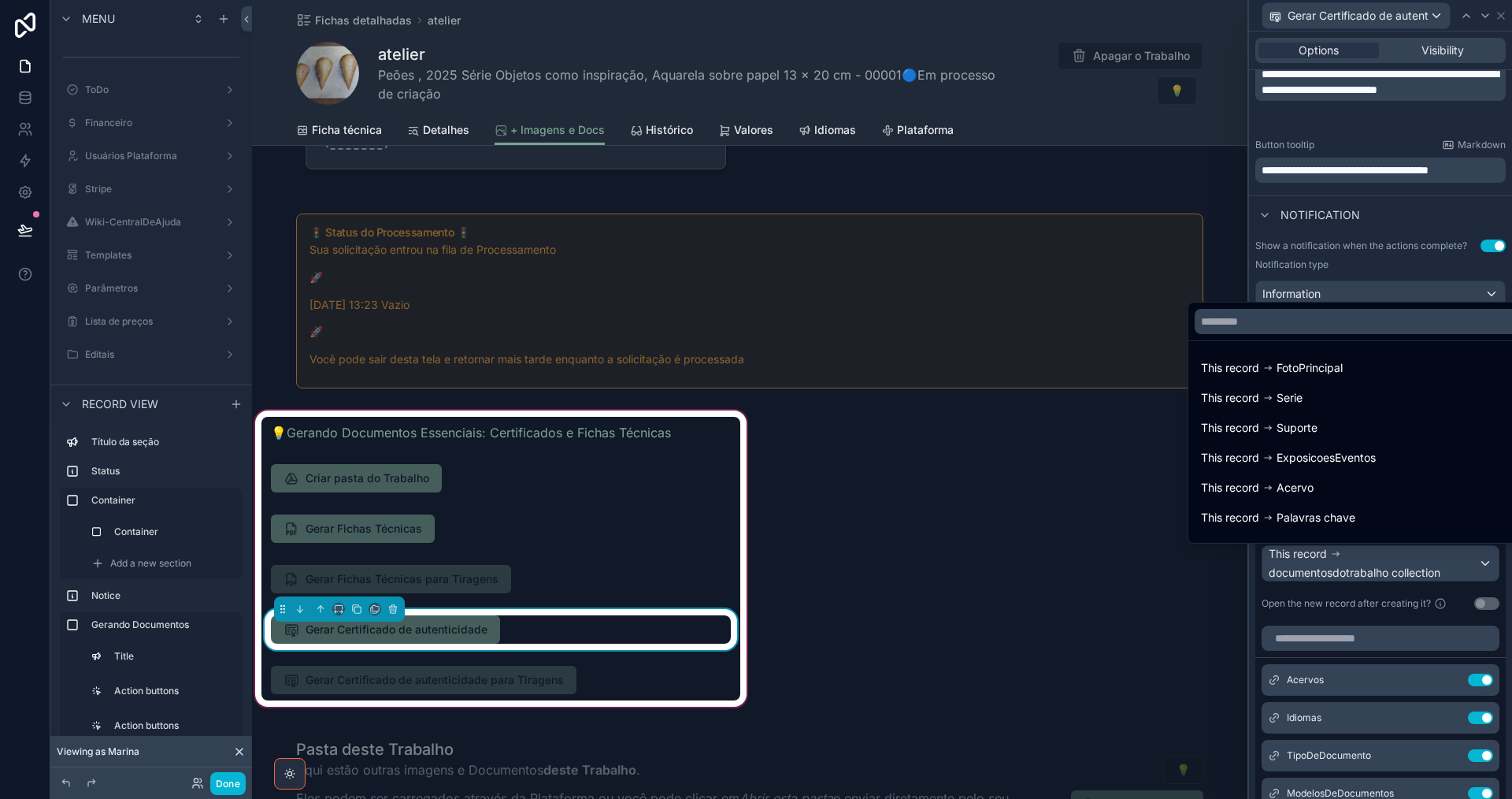
click at [1418, 562] on div at bounding box center [1380, 399] width 263 height 799
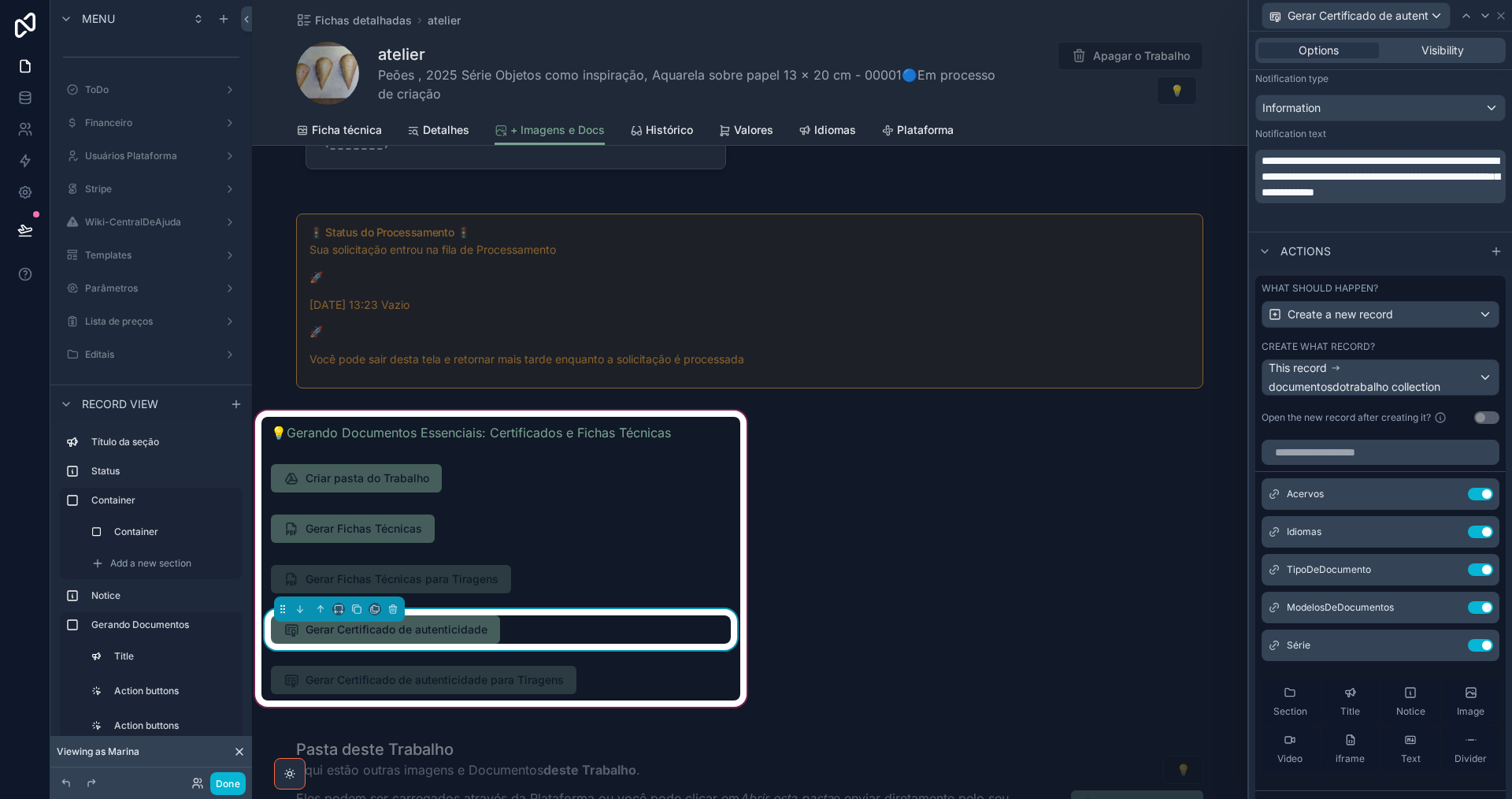
scroll to position [693, 0]
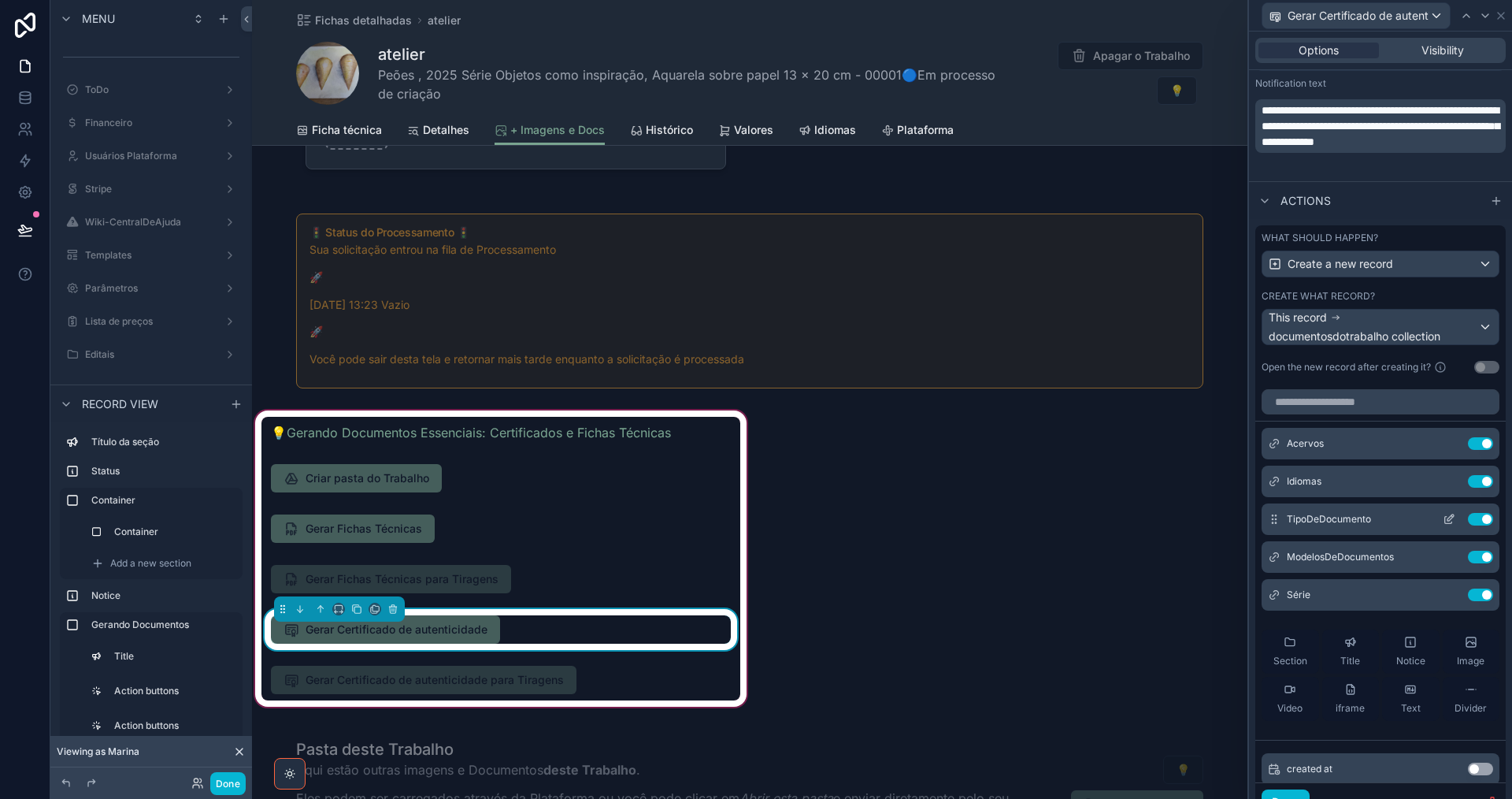
click at [1445, 518] on icon at bounding box center [1448, 520] width 7 height 7
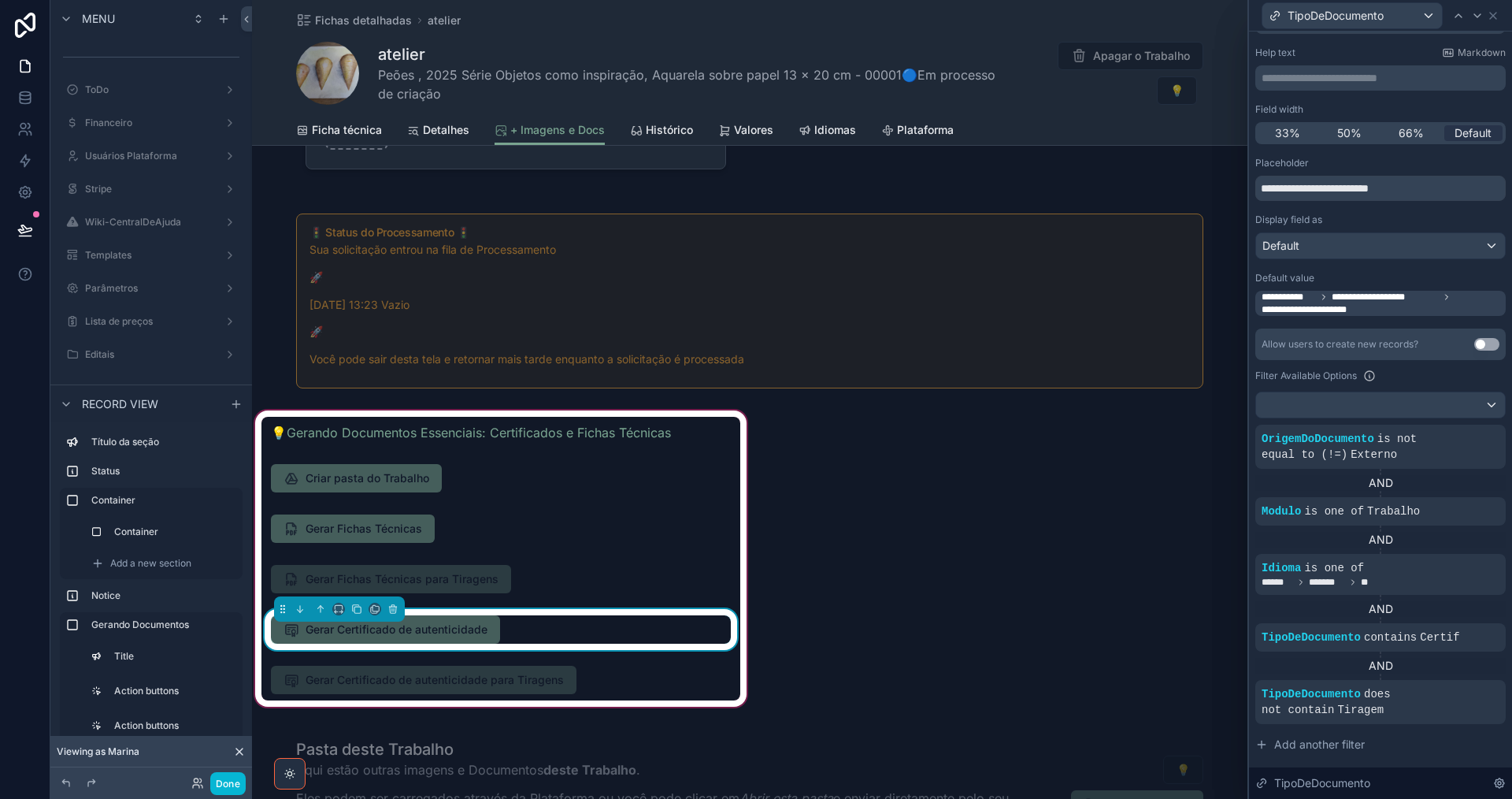
scroll to position [157, 0]
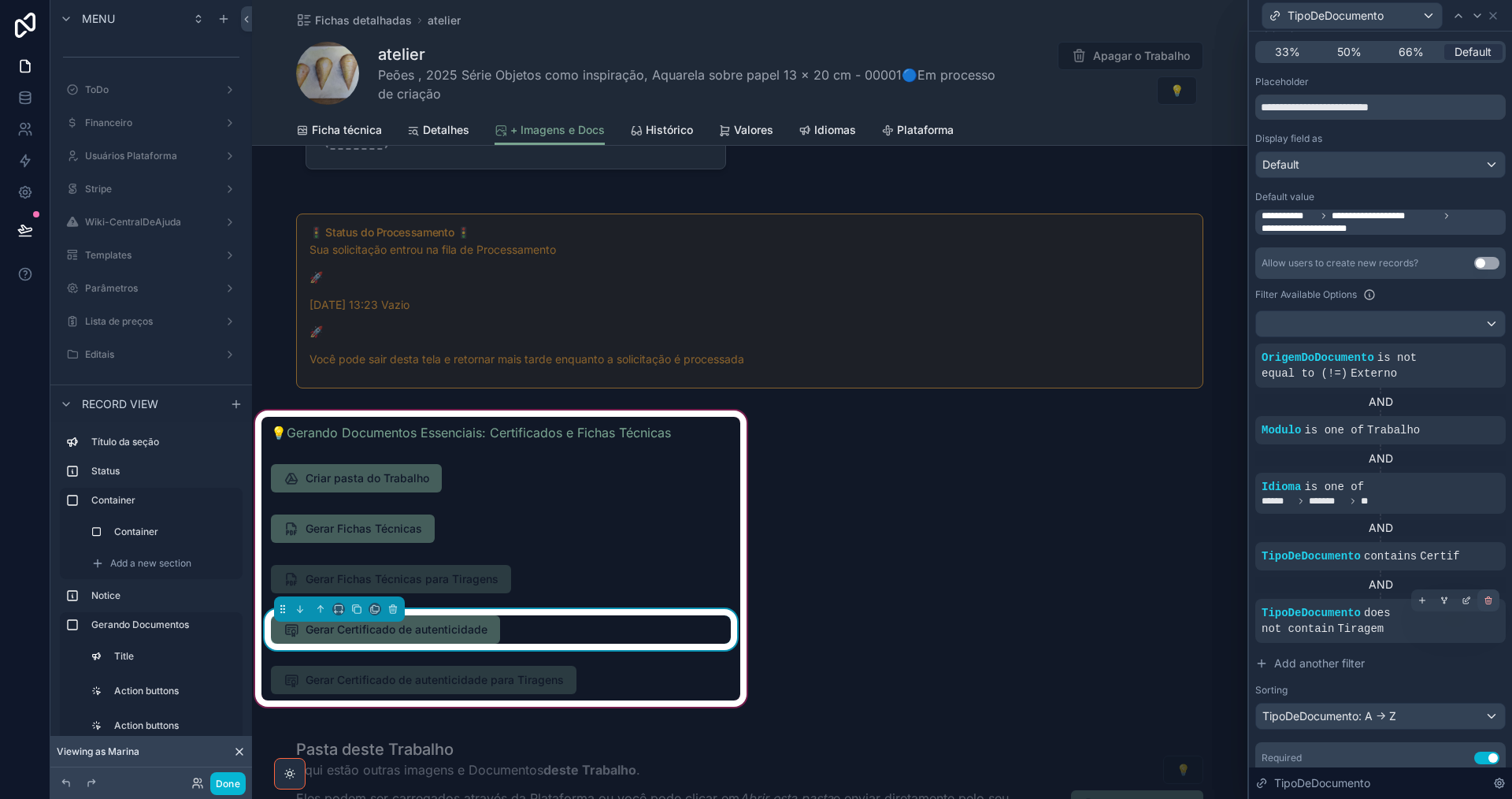
click at [1486, 604] on icon at bounding box center [1489, 601] width 5 height 5
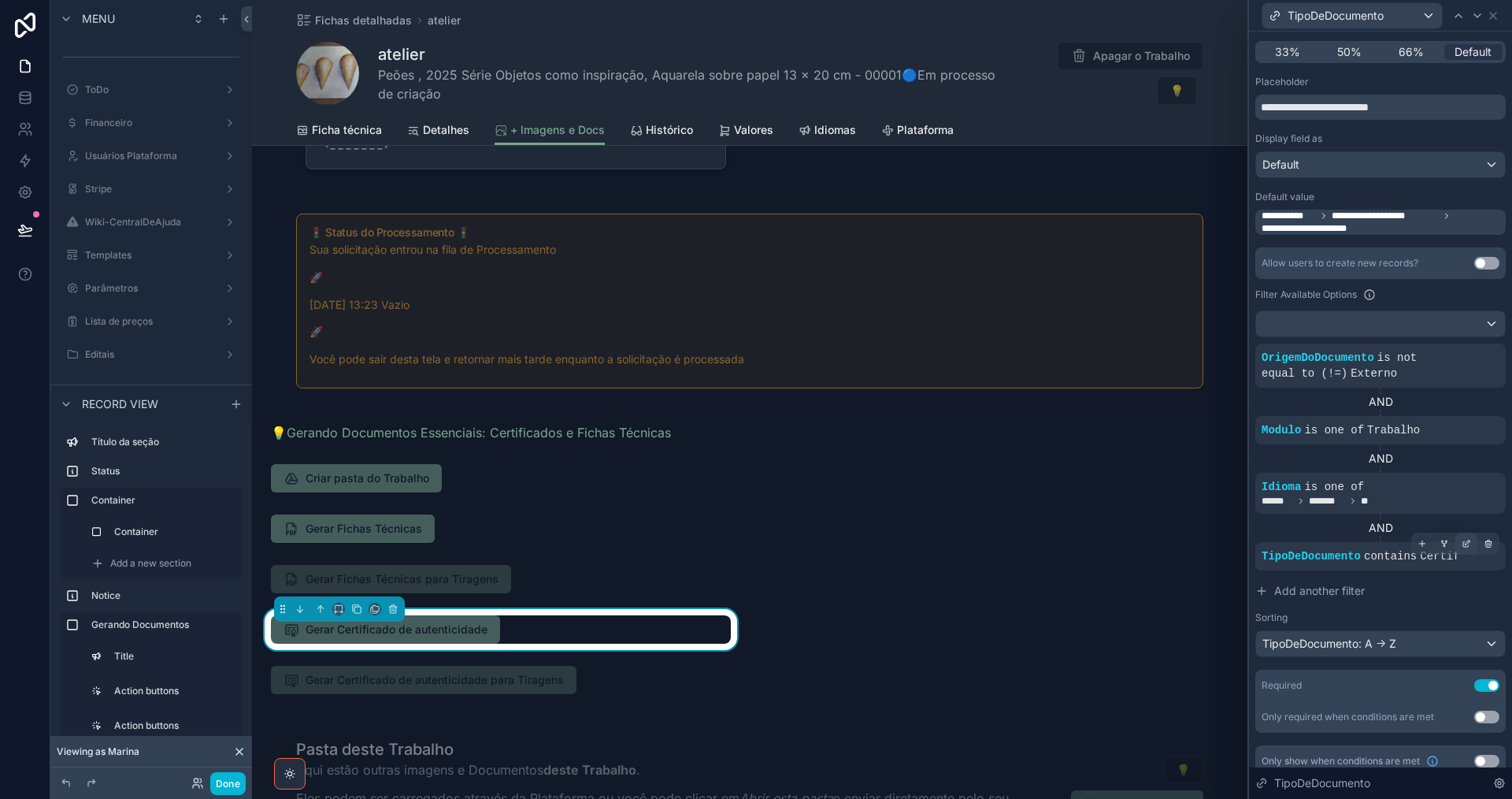
click at [1462, 543] on icon at bounding box center [1466, 543] width 10 height 10
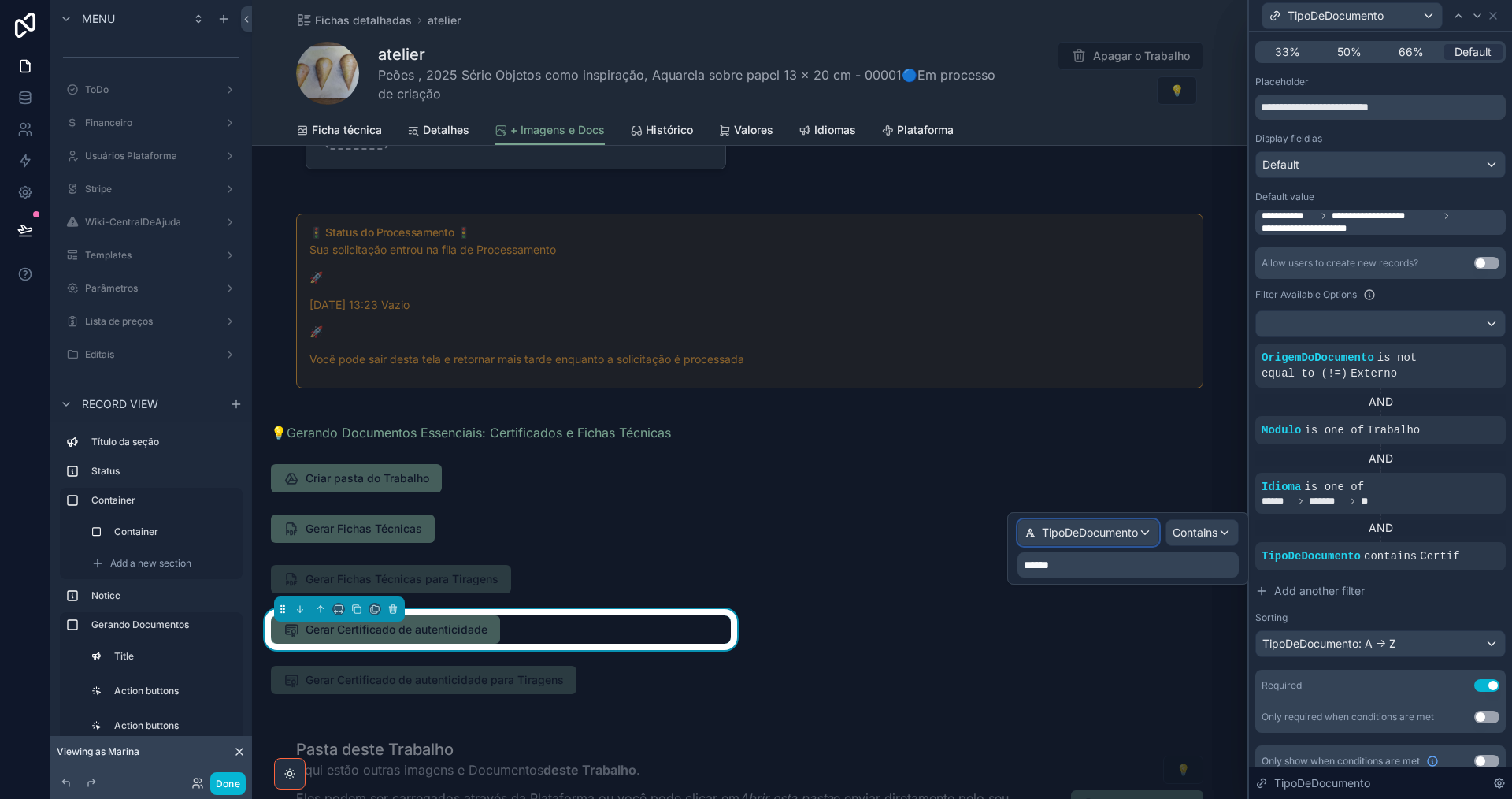
click at [1127, 536] on span "TipoDeDocumento" at bounding box center [1090, 532] width 96 height 16
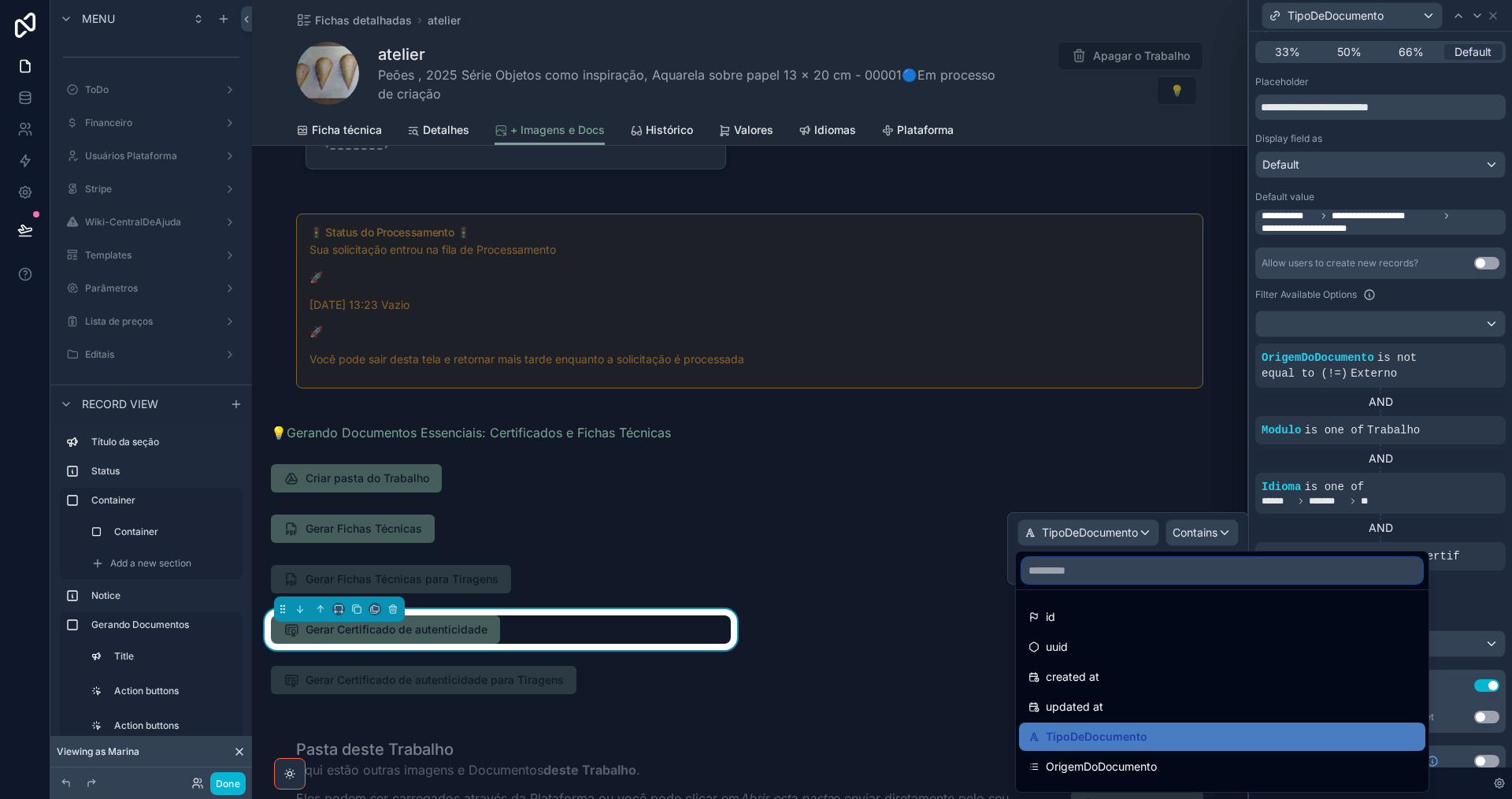
click at [1119, 577] on input "text" at bounding box center [1222, 570] width 400 height 25
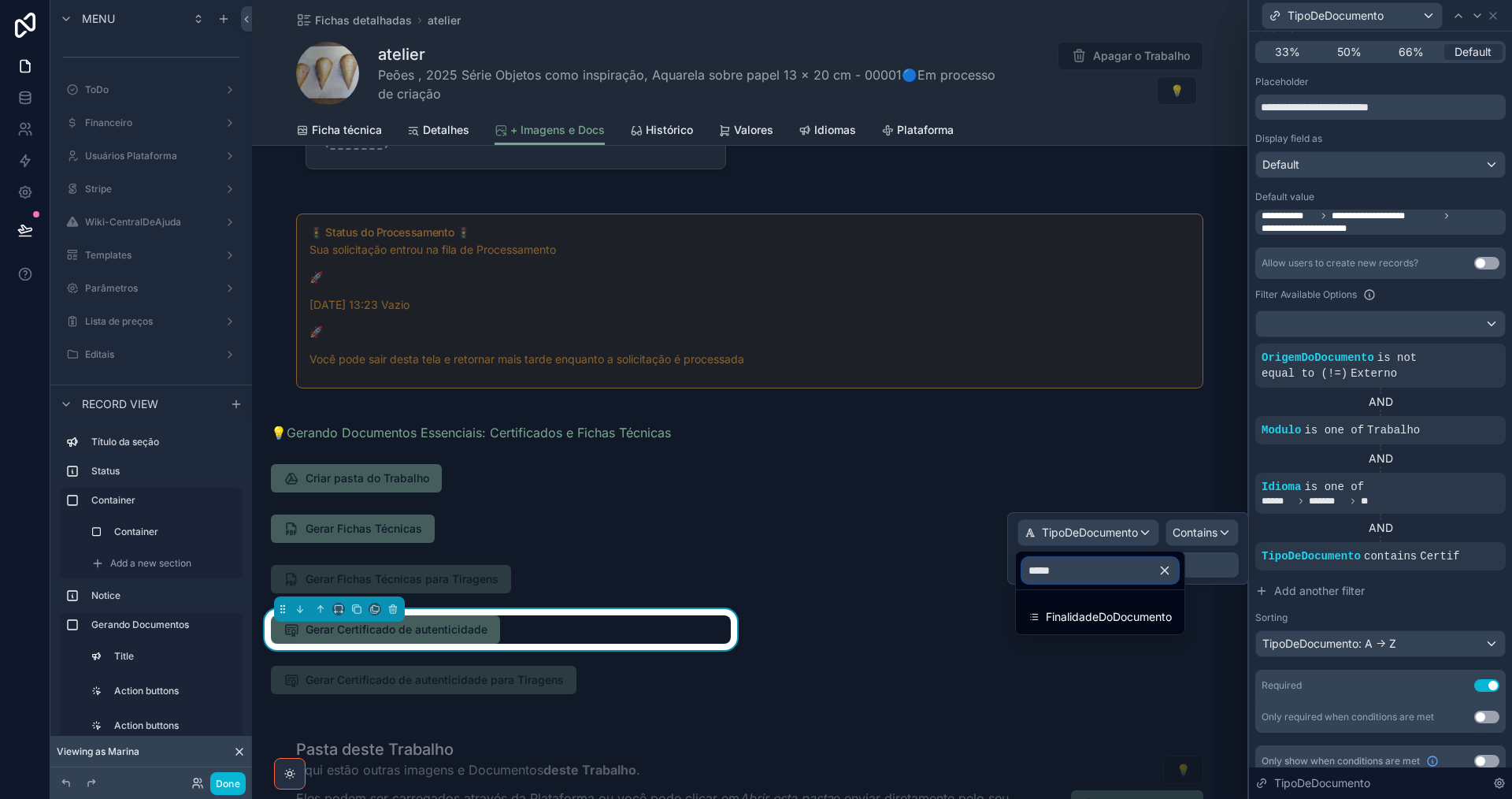
type input "******"
click at [1121, 621] on span "FinalidadeDoDocumento" at bounding box center [1109, 616] width 126 height 19
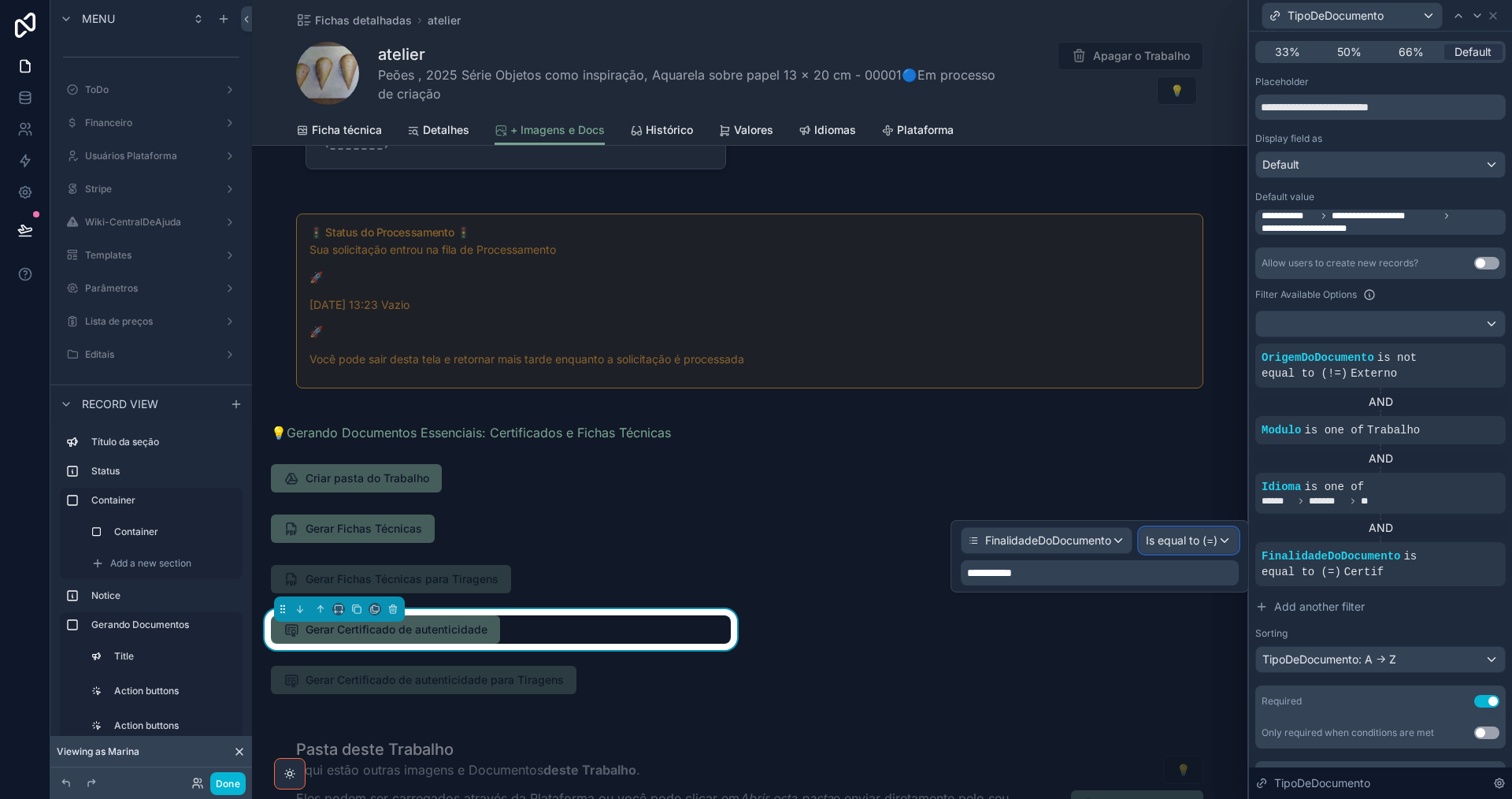
click at [1167, 545] on span "Is equal to (=)" at bounding box center [1182, 540] width 72 height 16
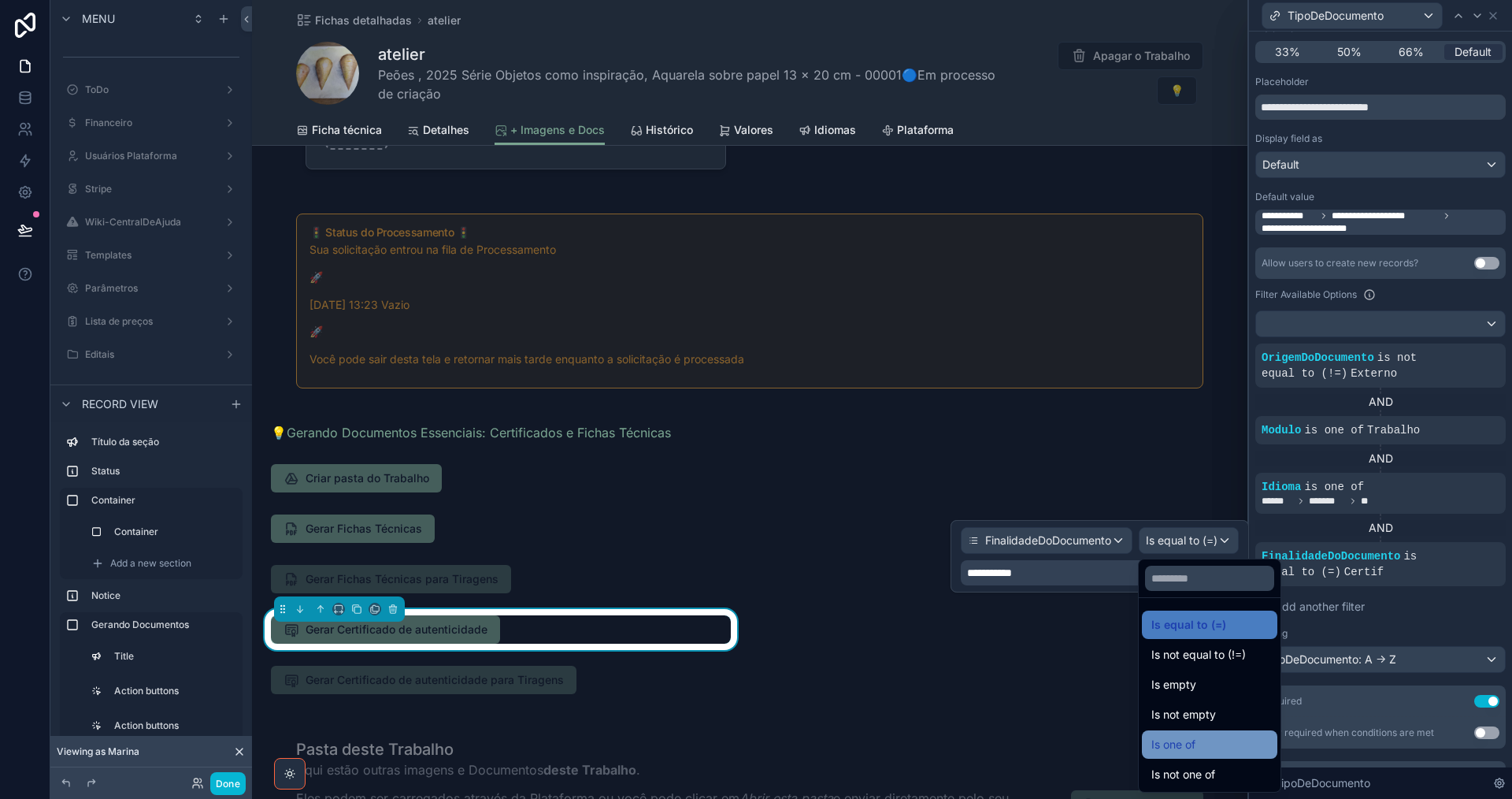
click at [1191, 737] on span "Is one of" at bounding box center [1173, 744] width 44 height 19
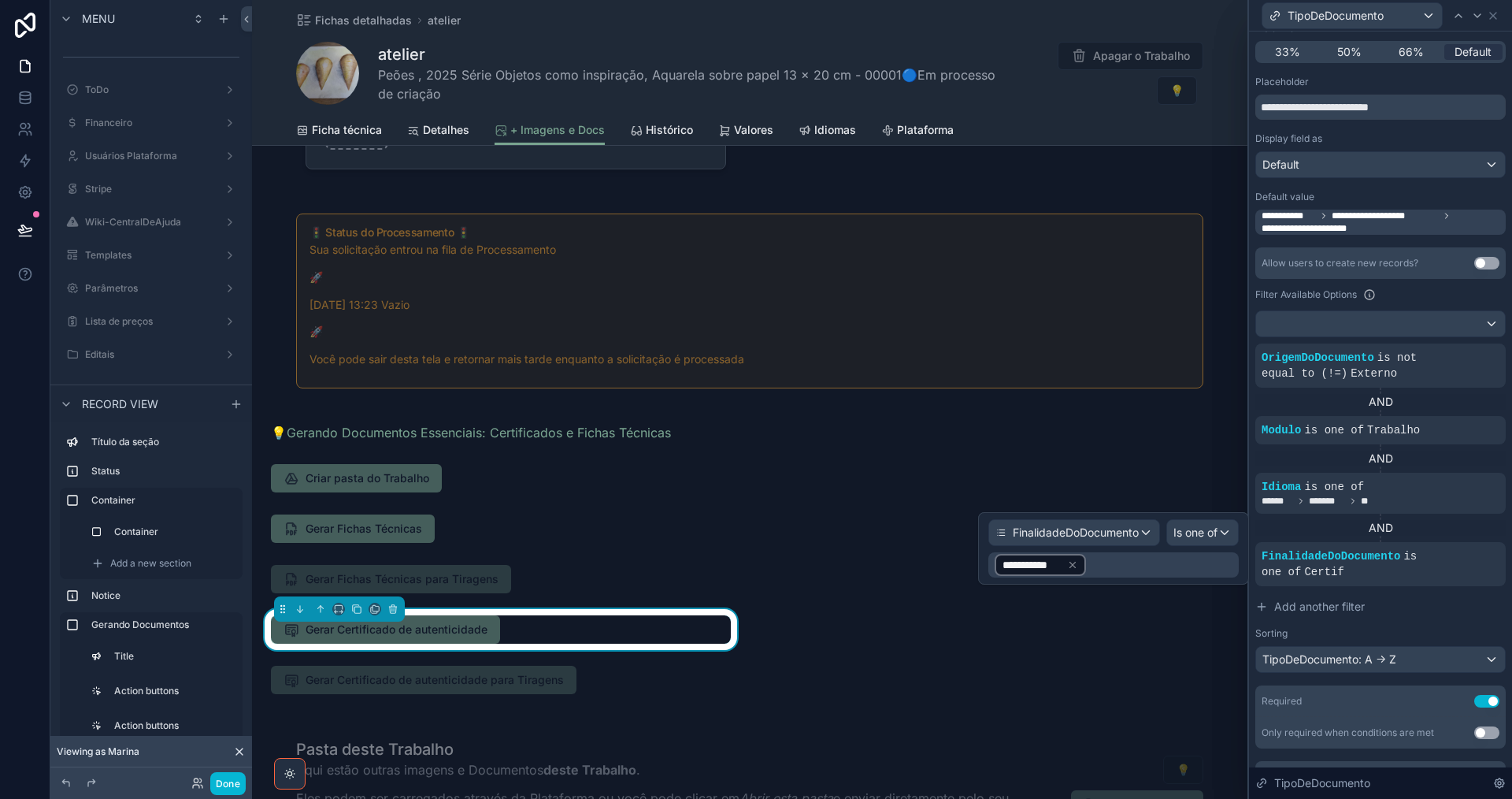
click at [1109, 569] on div "**********" at bounding box center [1114, 565] width 251 height 25
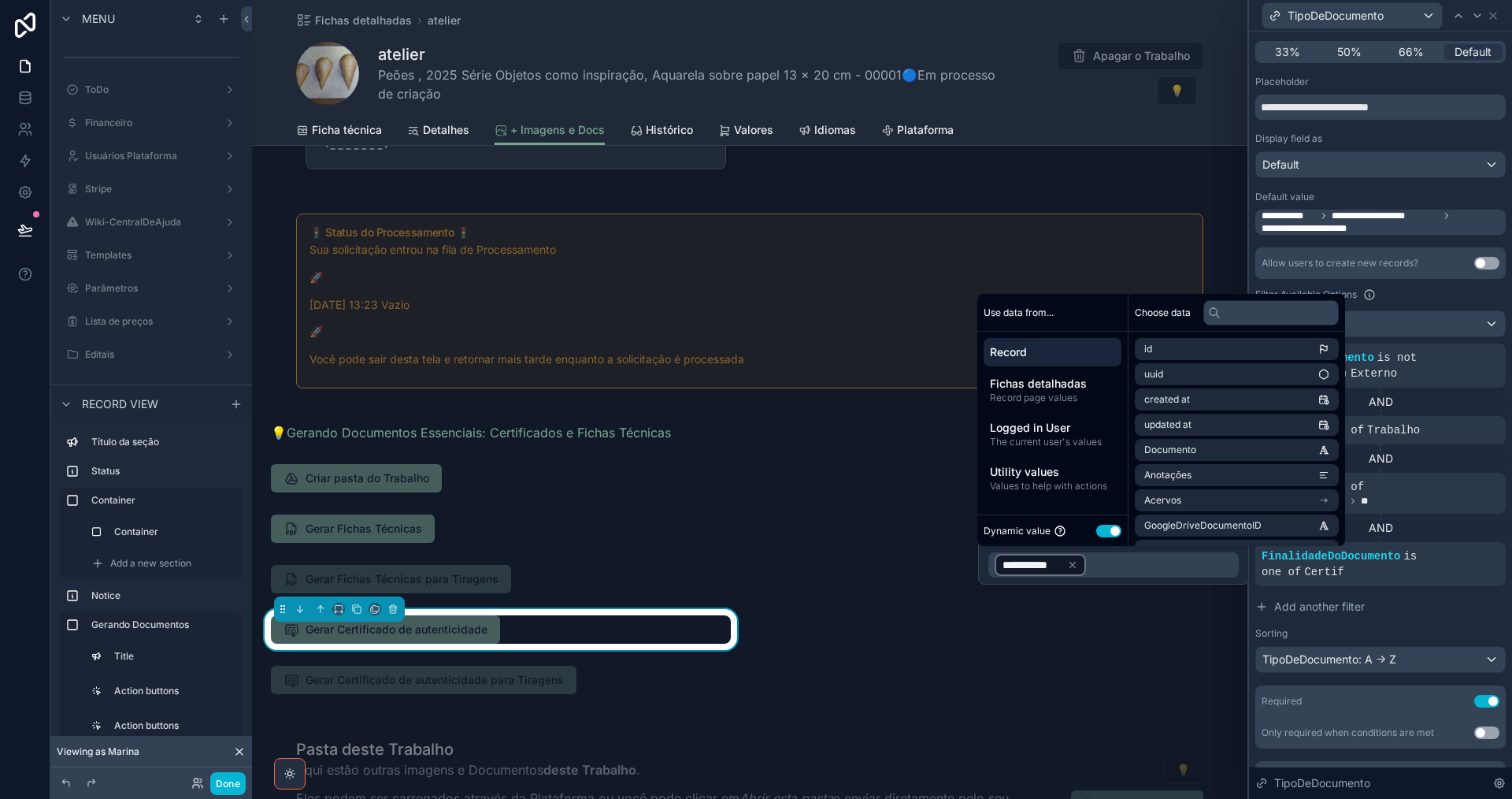
click at [1106, 532] on button "Use setting" at bounding box center [1109, 531] width 25 height 13
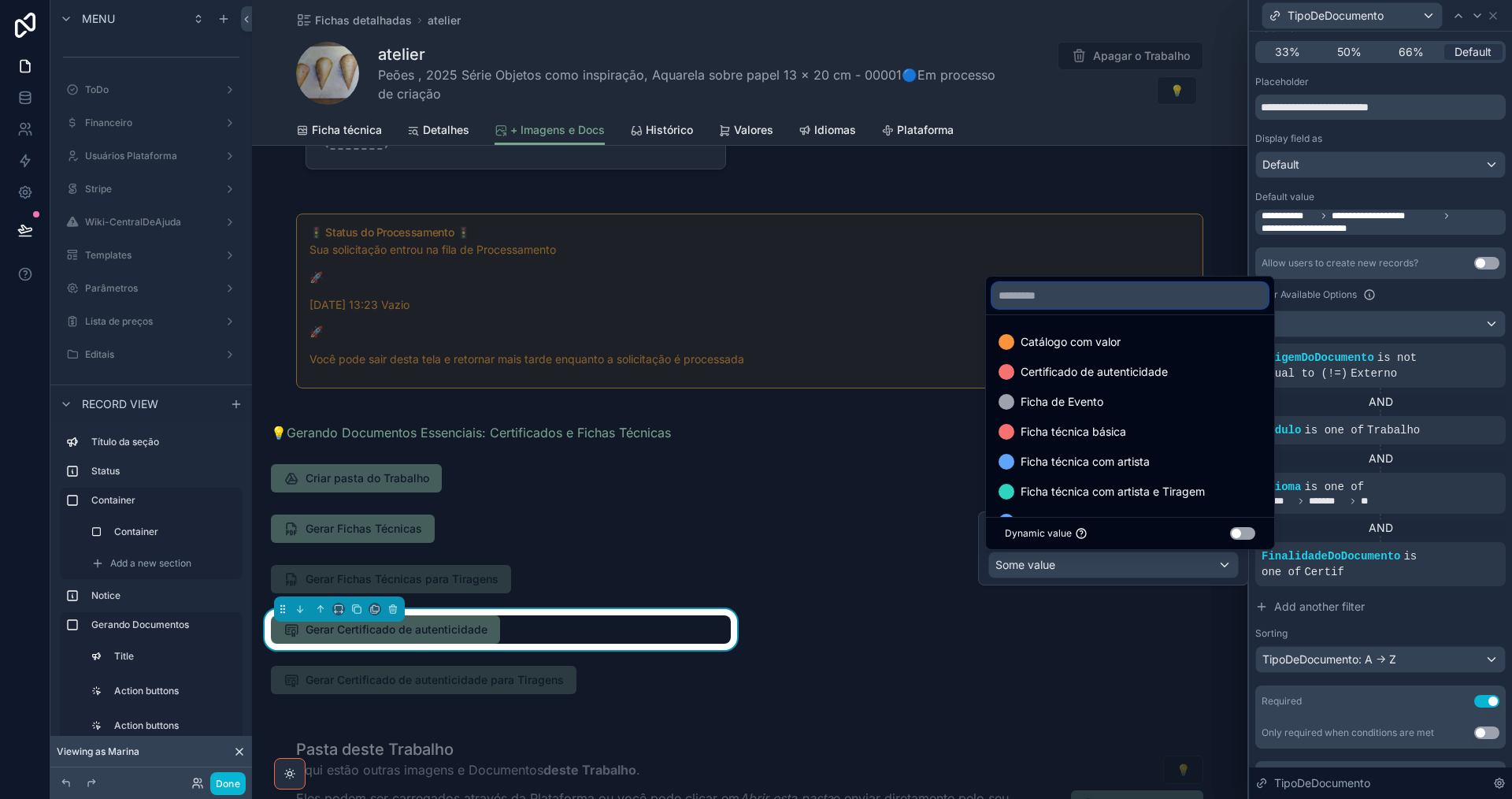
click at [1097, 293] on input "text" at bounding box center [1130, 295] width 276 height 25
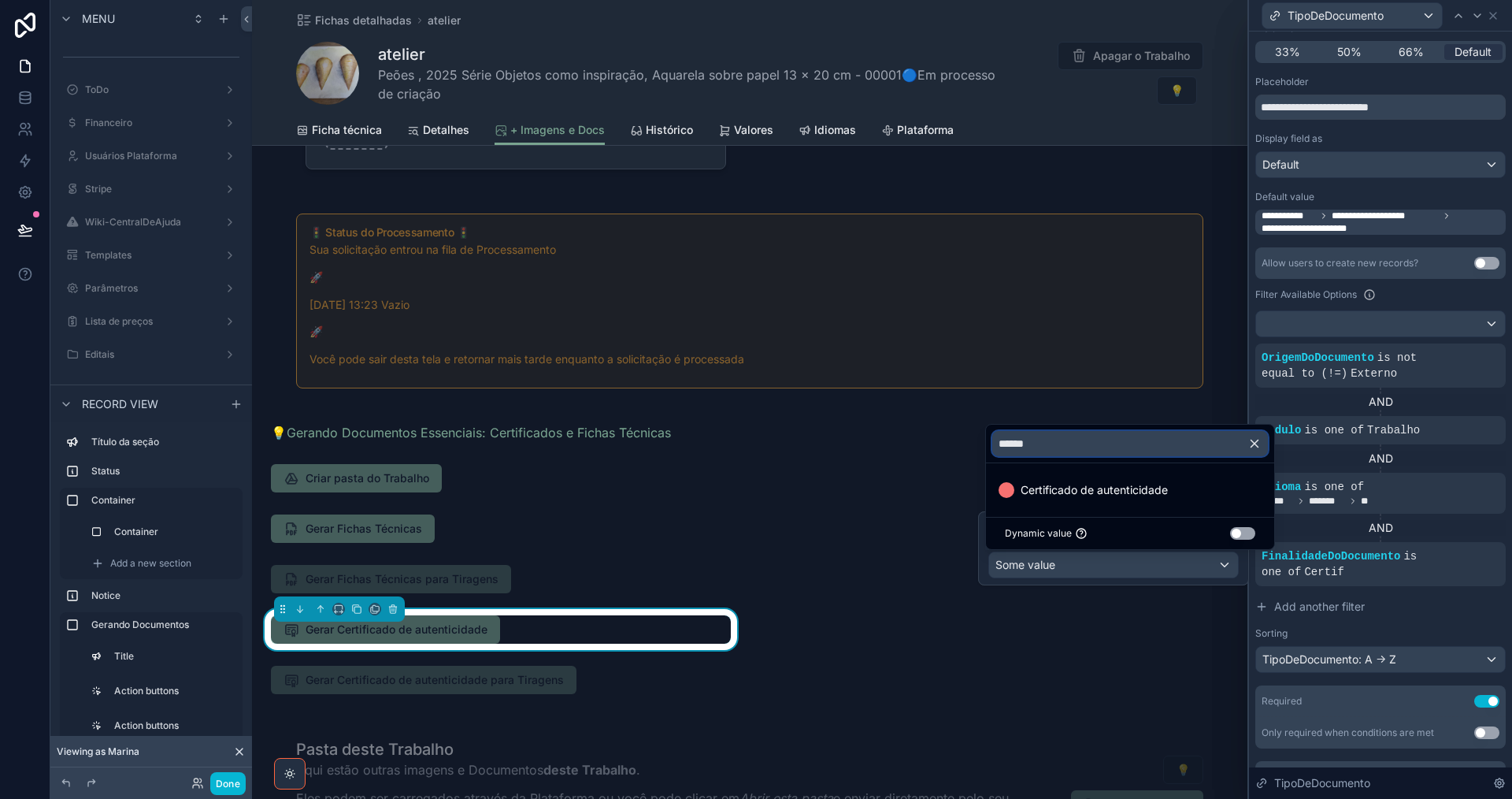
type input "******"
click at [1166, 505] on ul "Certificado de autenticidade" at bounding box center [1130, 490] width 288 height 54
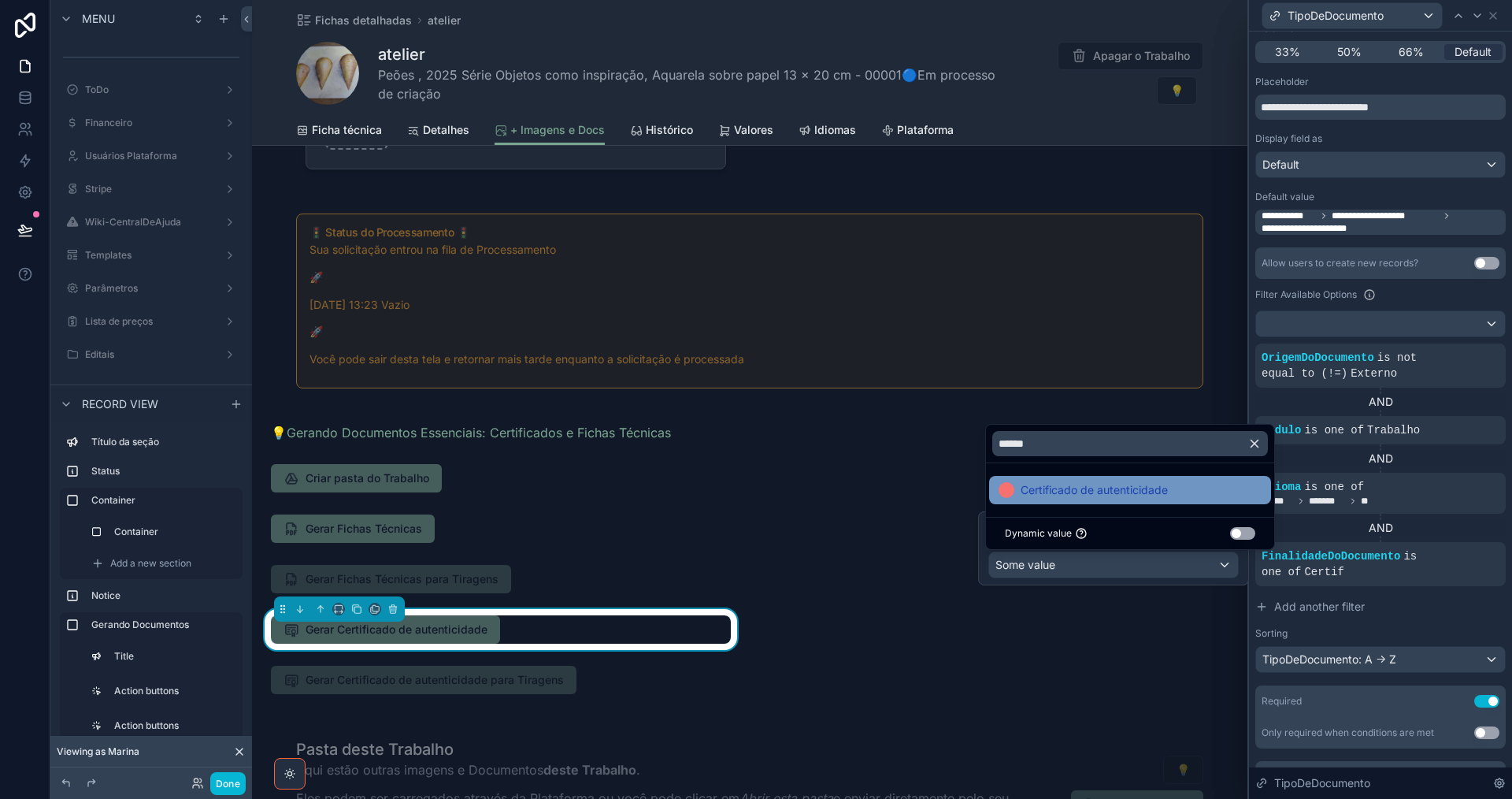
click at [1165, 496] on span "Certificado de autenticidade" at bounding box center [1094, 489] width 148 height 19
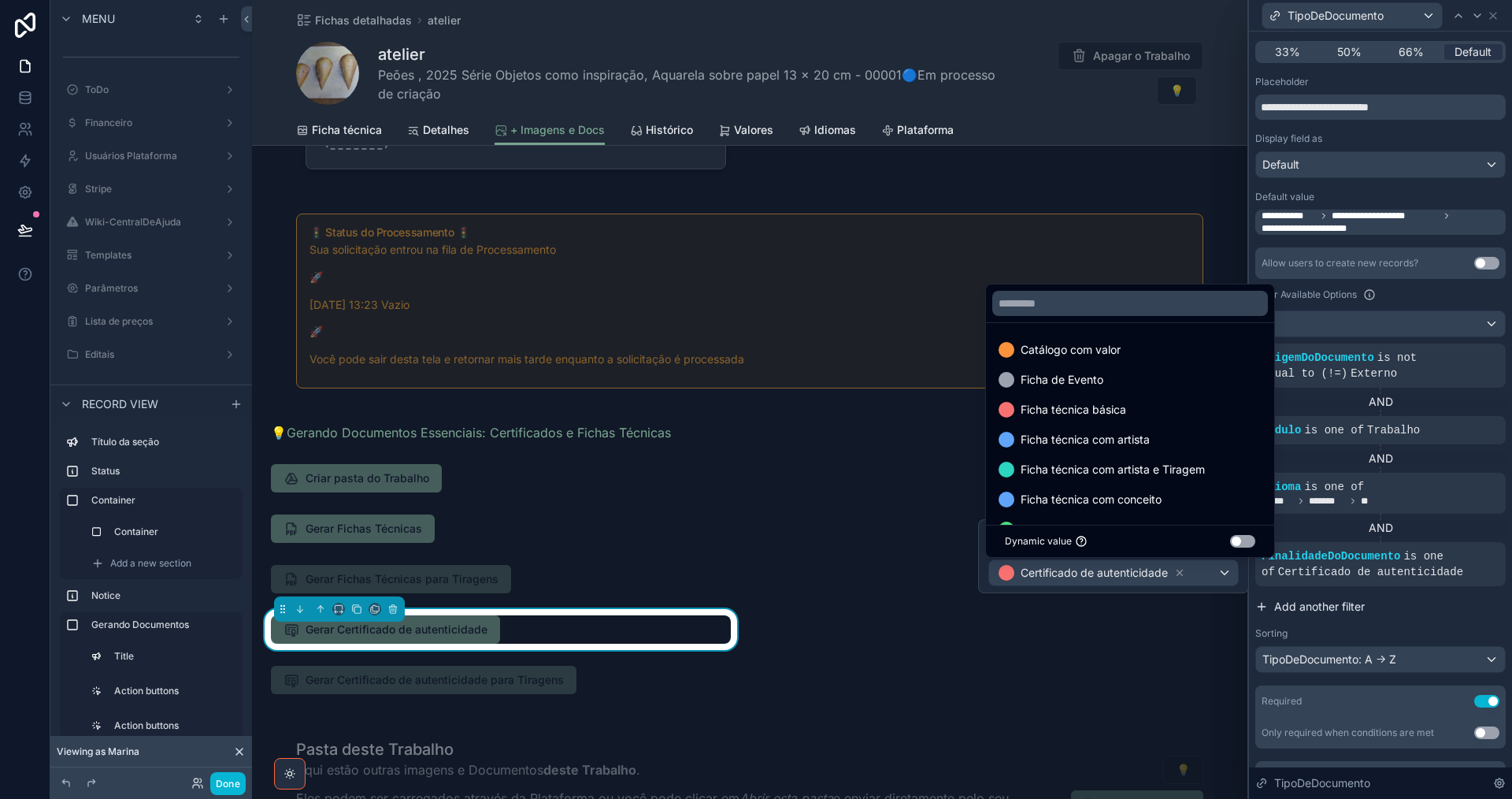
click at [1320, 606] on span "Add another filter" at bounding box center [1319, 607] width 90 height 16
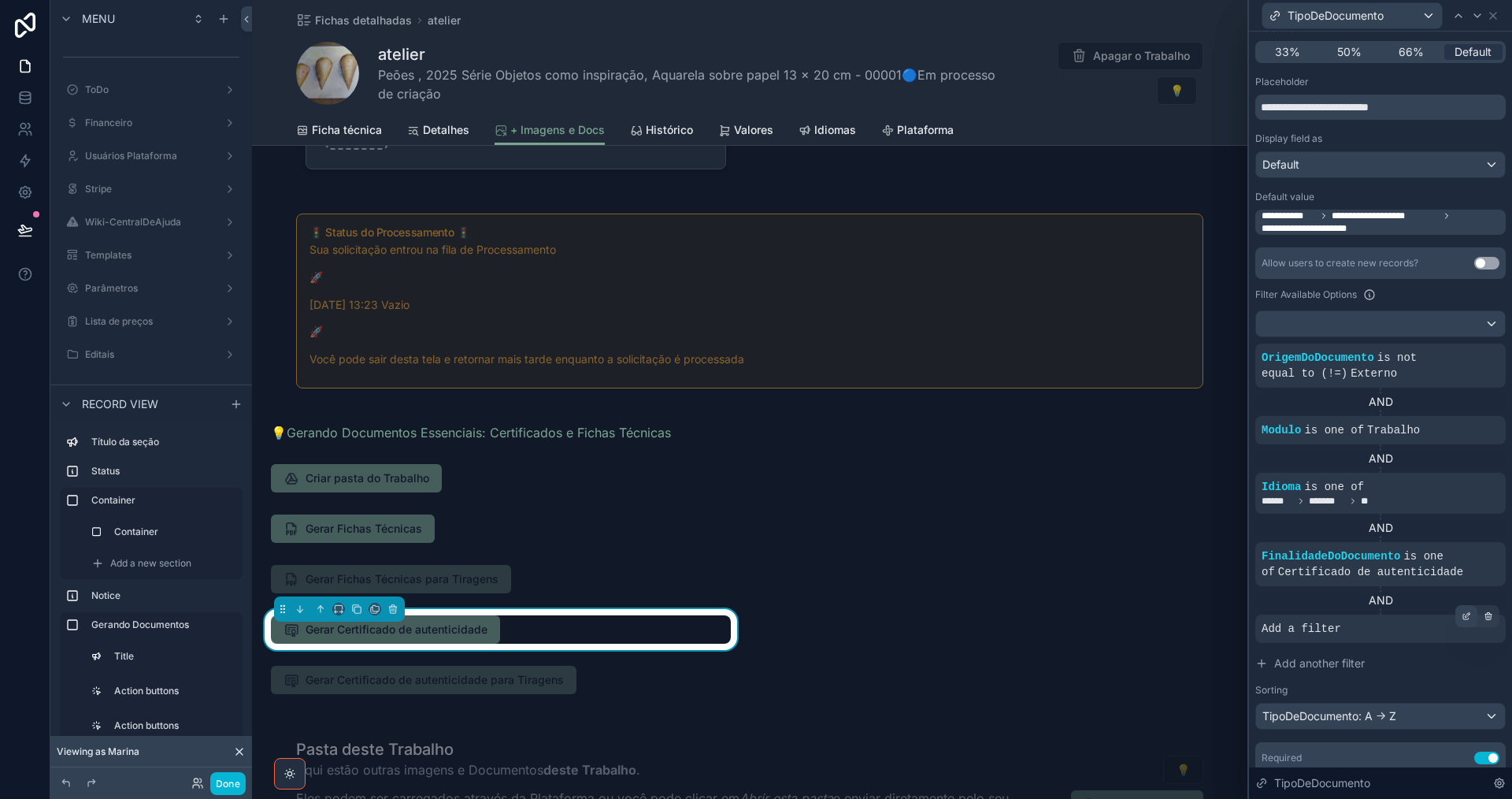
click at [1462, 620] on icon at bounding box center [1466, 616] width 10 height 10
click at [1101, 610] on span "Select a field" at bounding box center [1095, 604] width 67 height 13
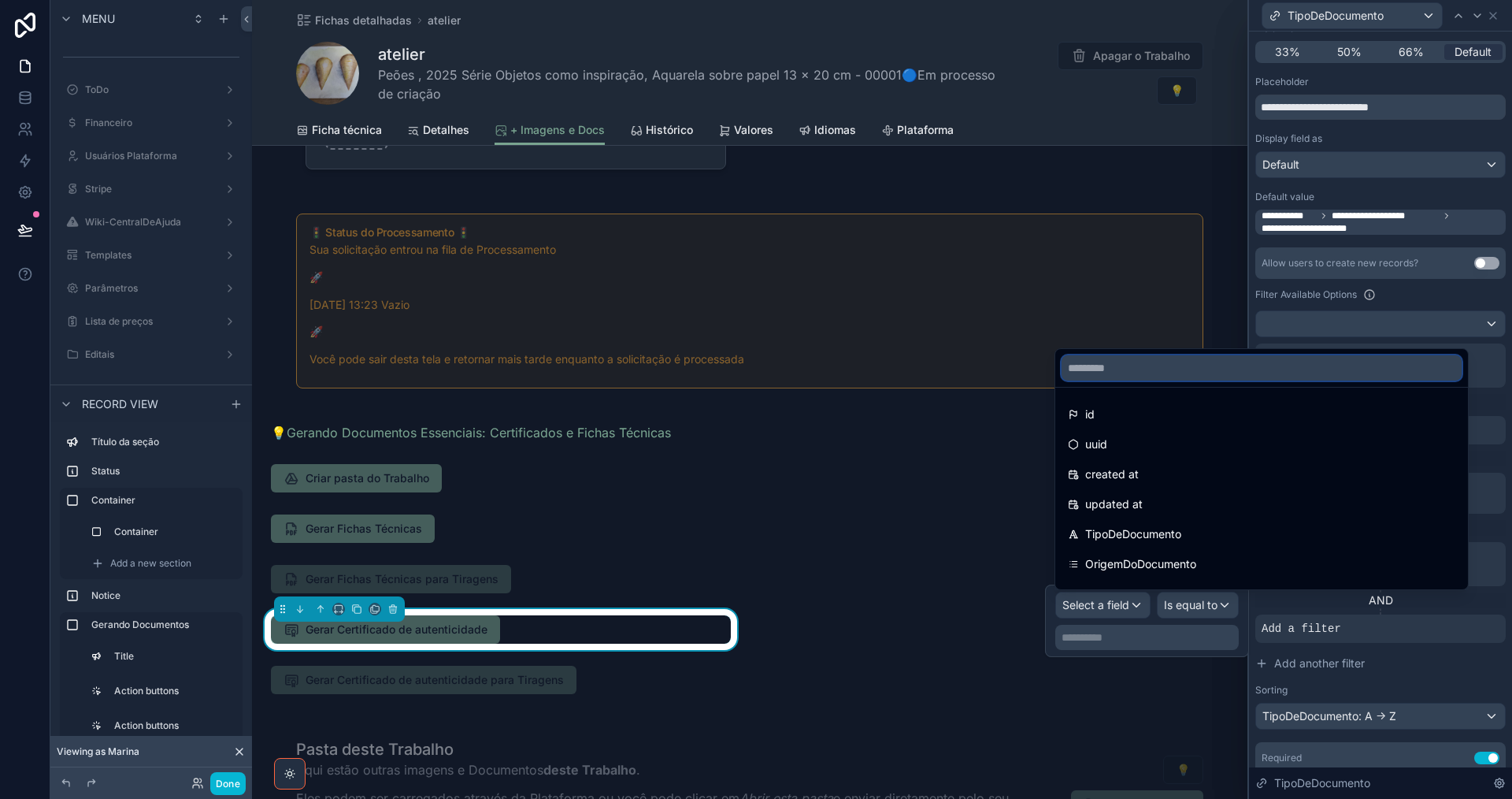
click at [1145, 363] on input "text" at bounding box center [1261, 368] width 400 height 25
click at [1435, 667] on button "Add another filter" at bounding box center [1380, 663] width 251 height 29
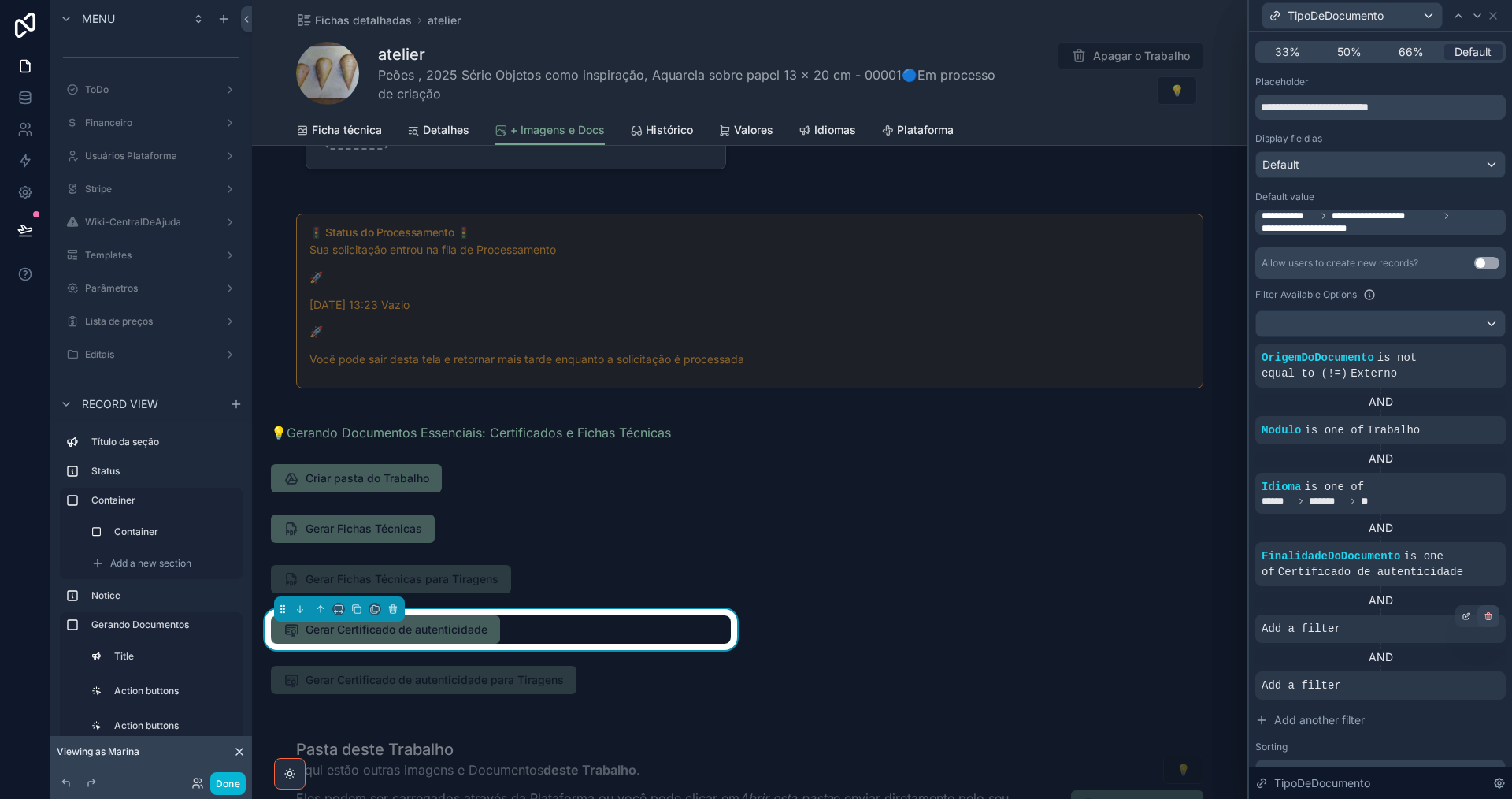
click at [1483, 619] on div at bounding box center [1488, 616] width 22 height 22
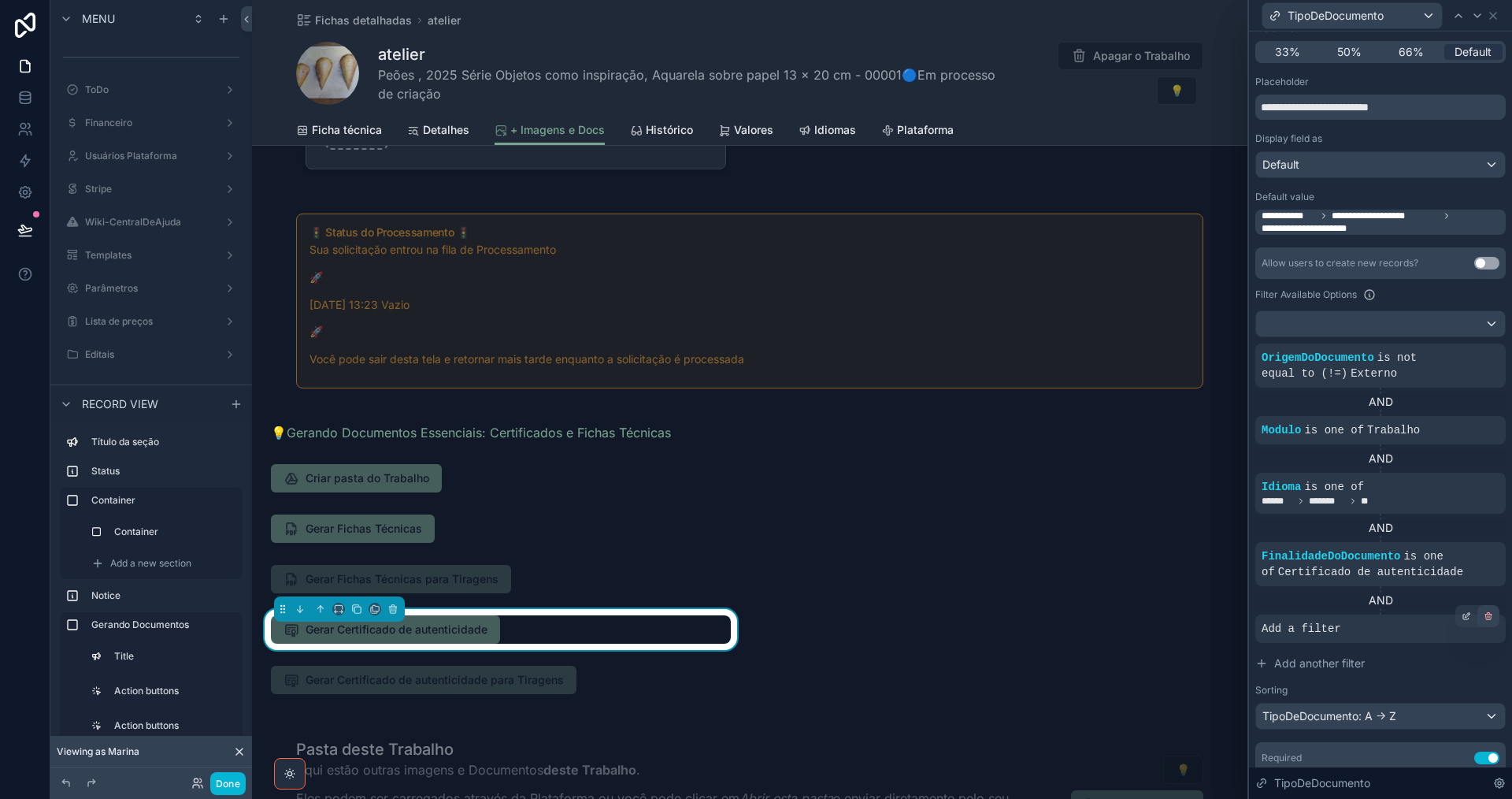
click at [1483, 617] on icon at bounding box center [1488, 616] width 10 height 10
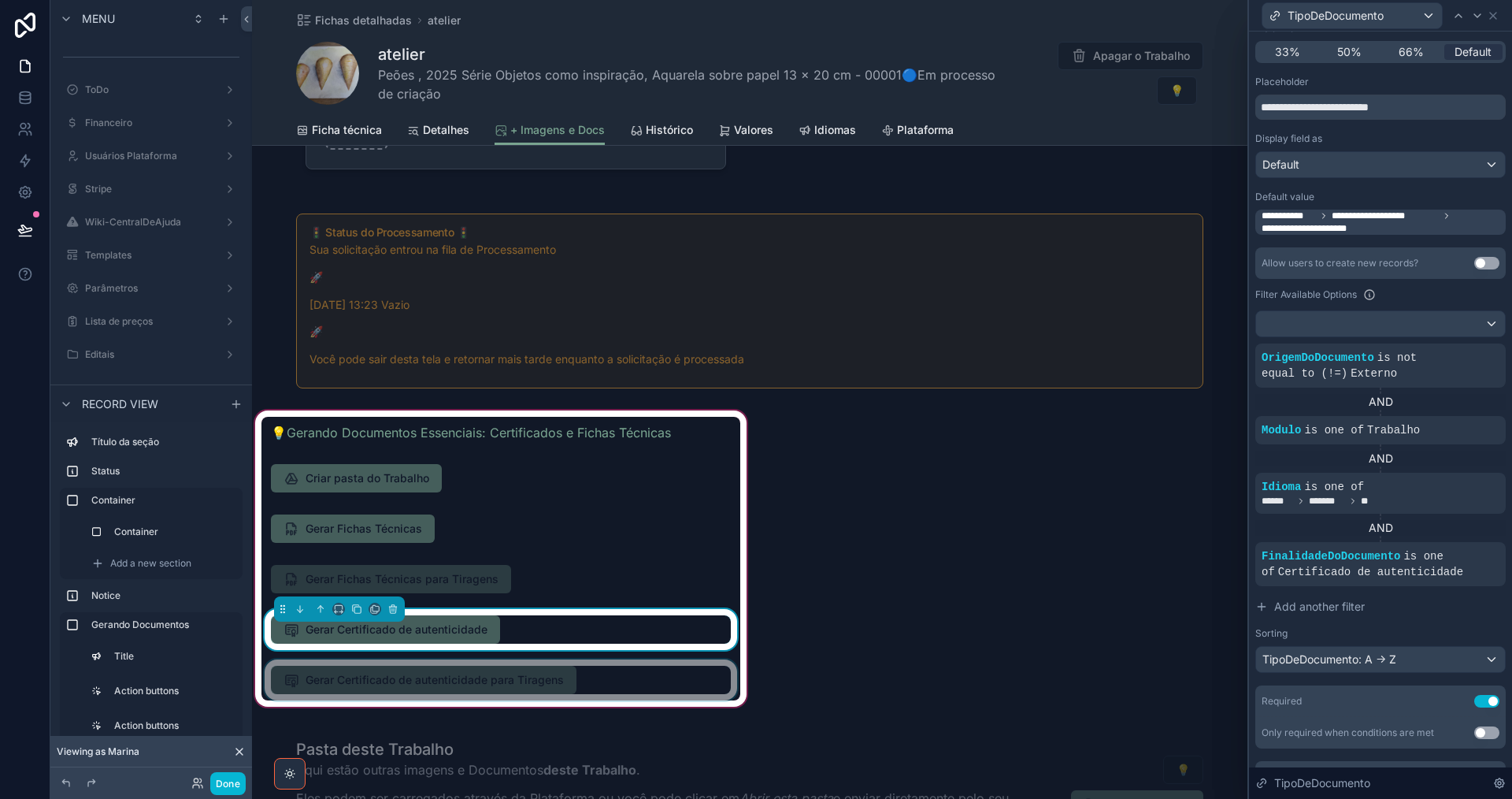
click at [651, 683] on div "scrollable content" at bounding box center [500, 680] width 479 height 41
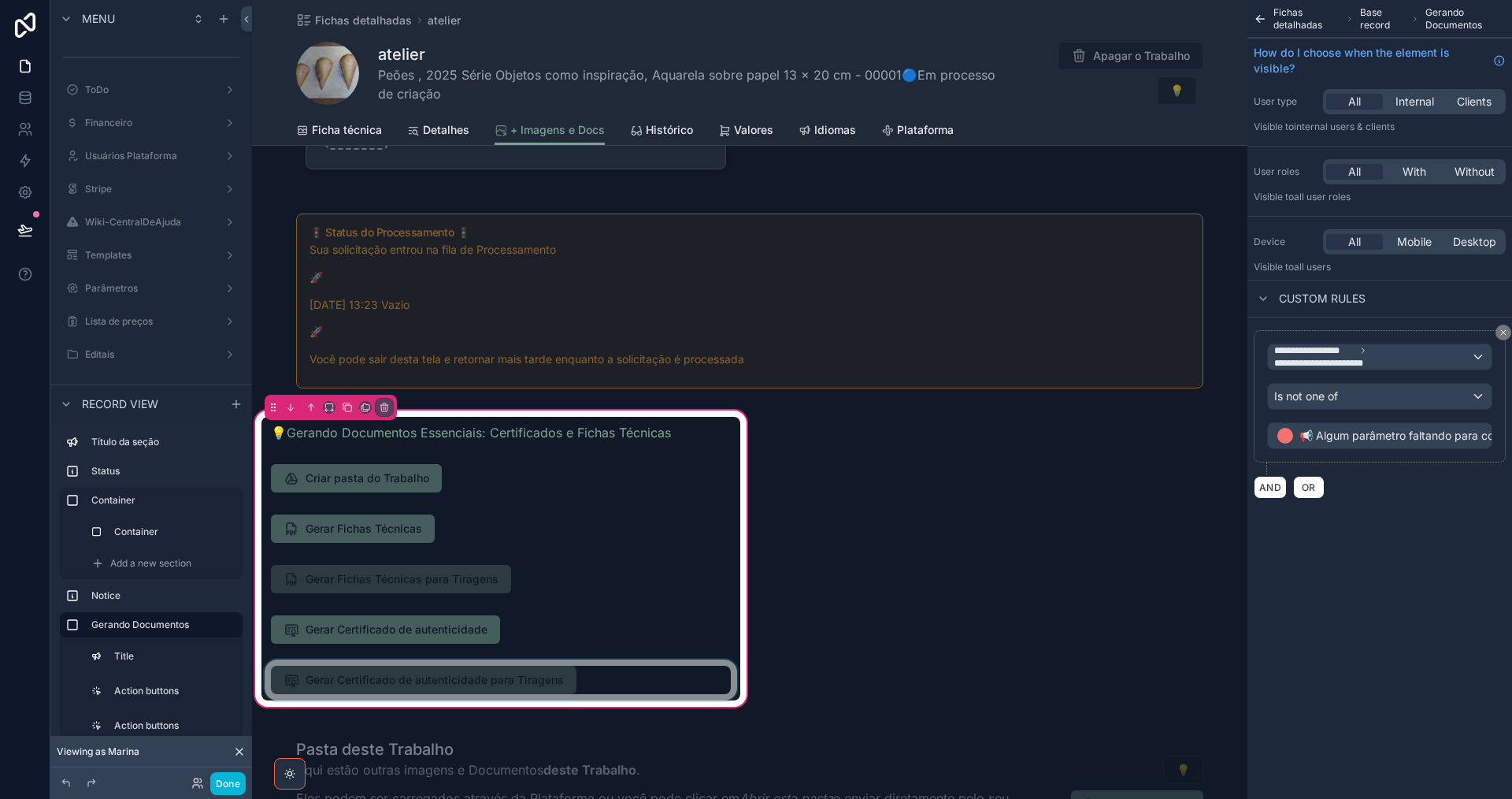
click at [614, 666] on div "scrollable content" at bounding box center [500, 680] width 479 height 41
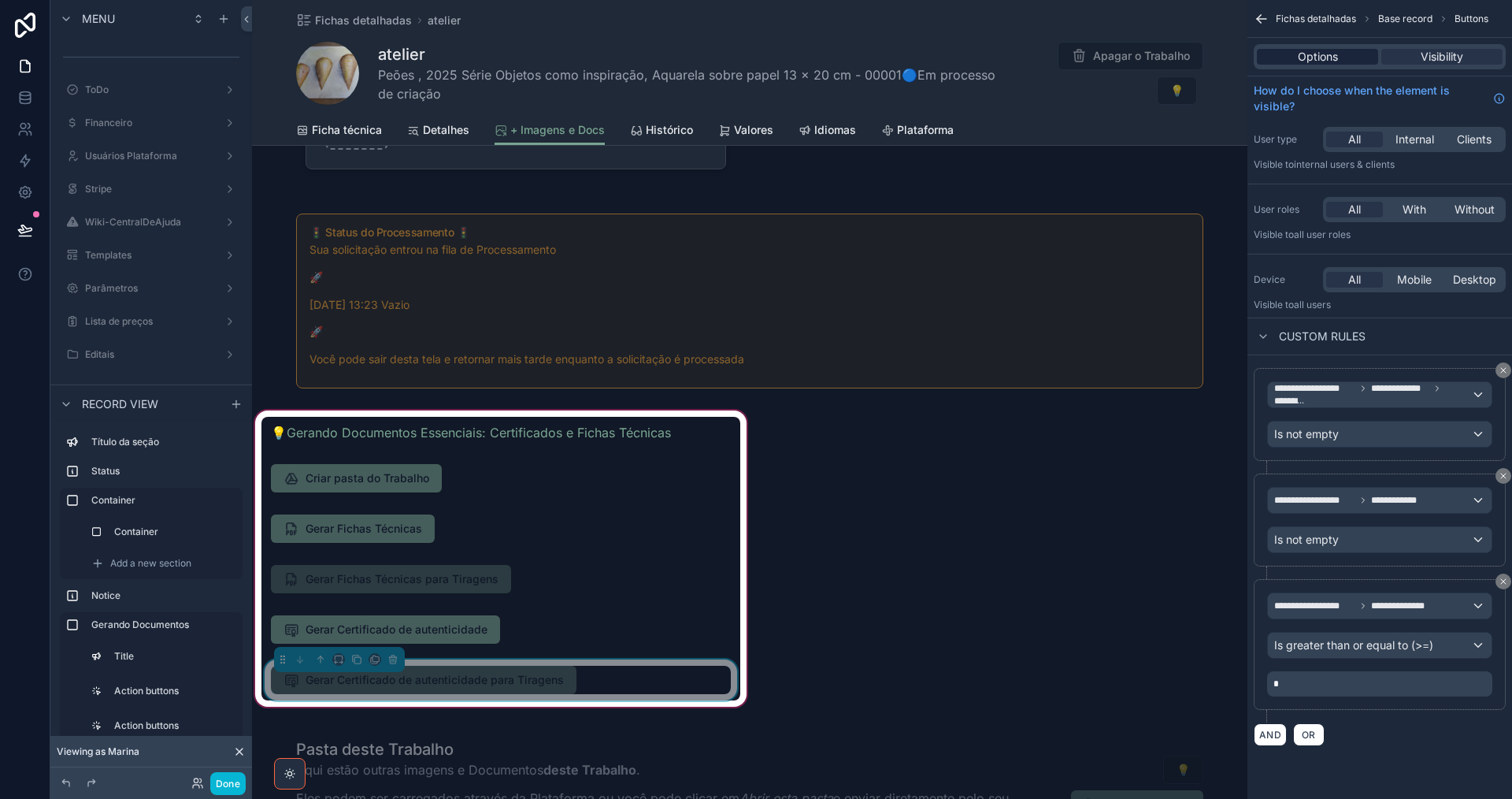
click at [1316, 58] on span "Options" at bounding box center [1318, 57] width 40 height 16
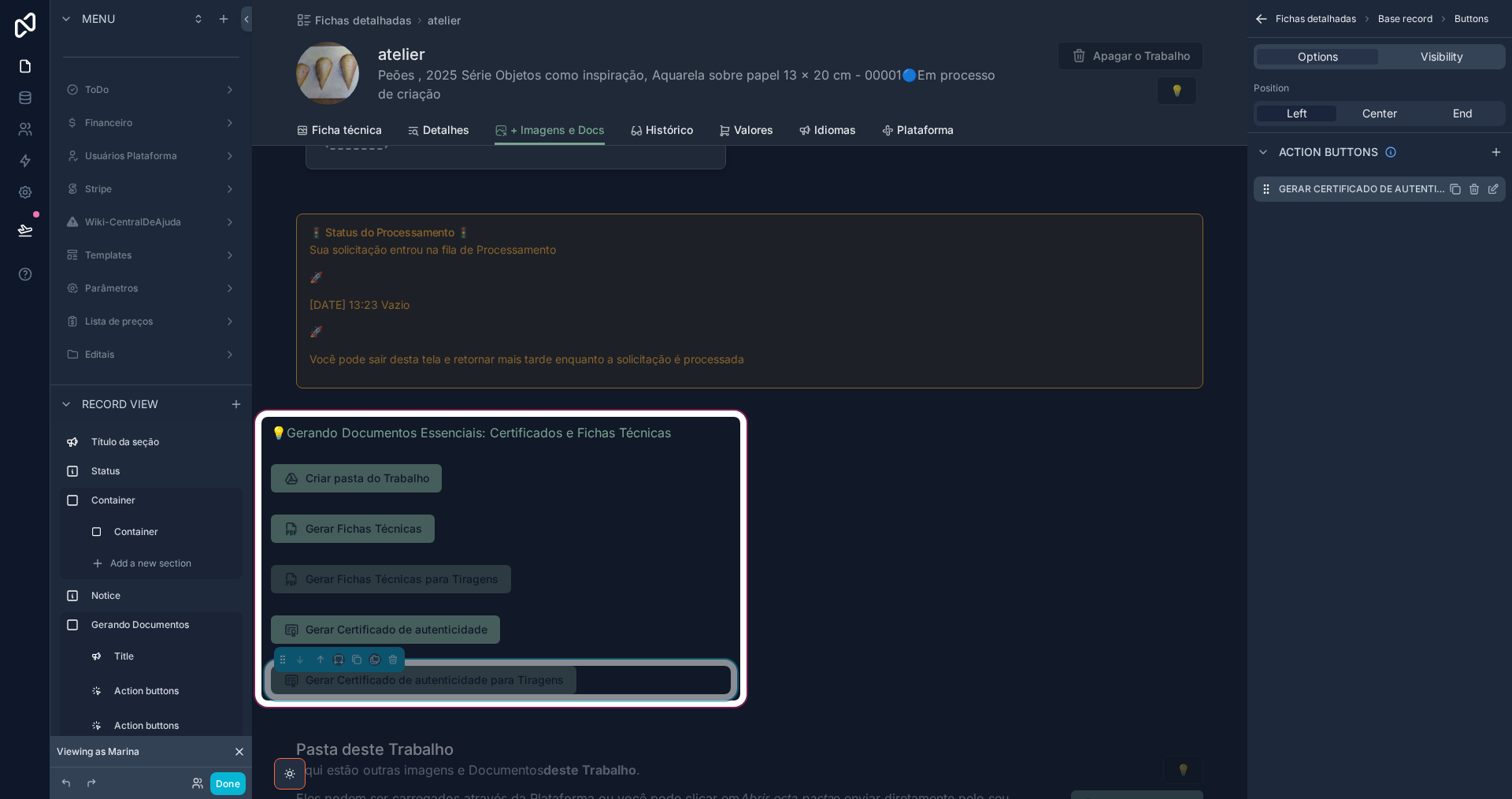
click at [1496, 191] on icon "scrollable content" at bounding box center [1493, 189] width 13 height 13
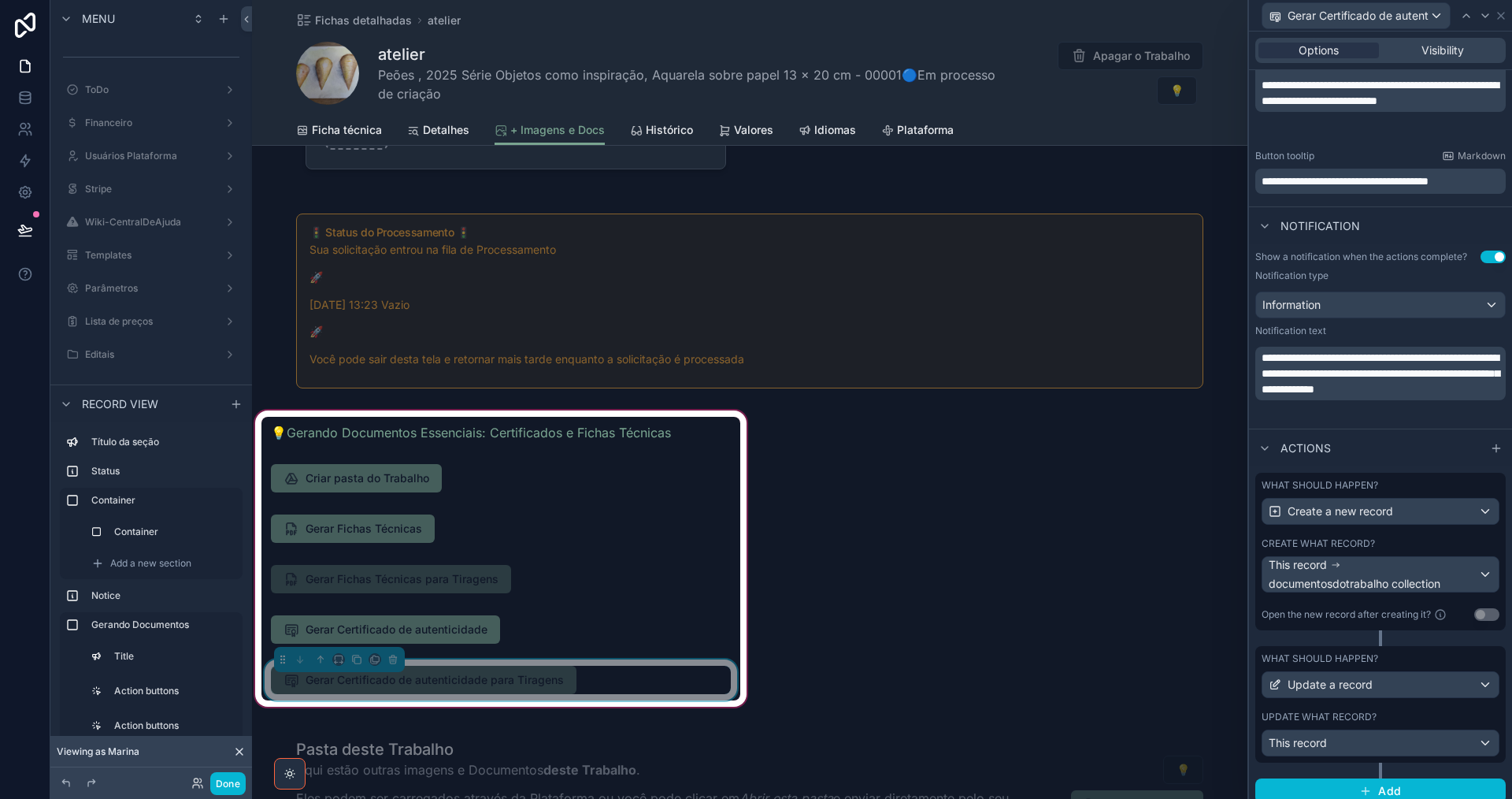
scroll to position [456, 0]
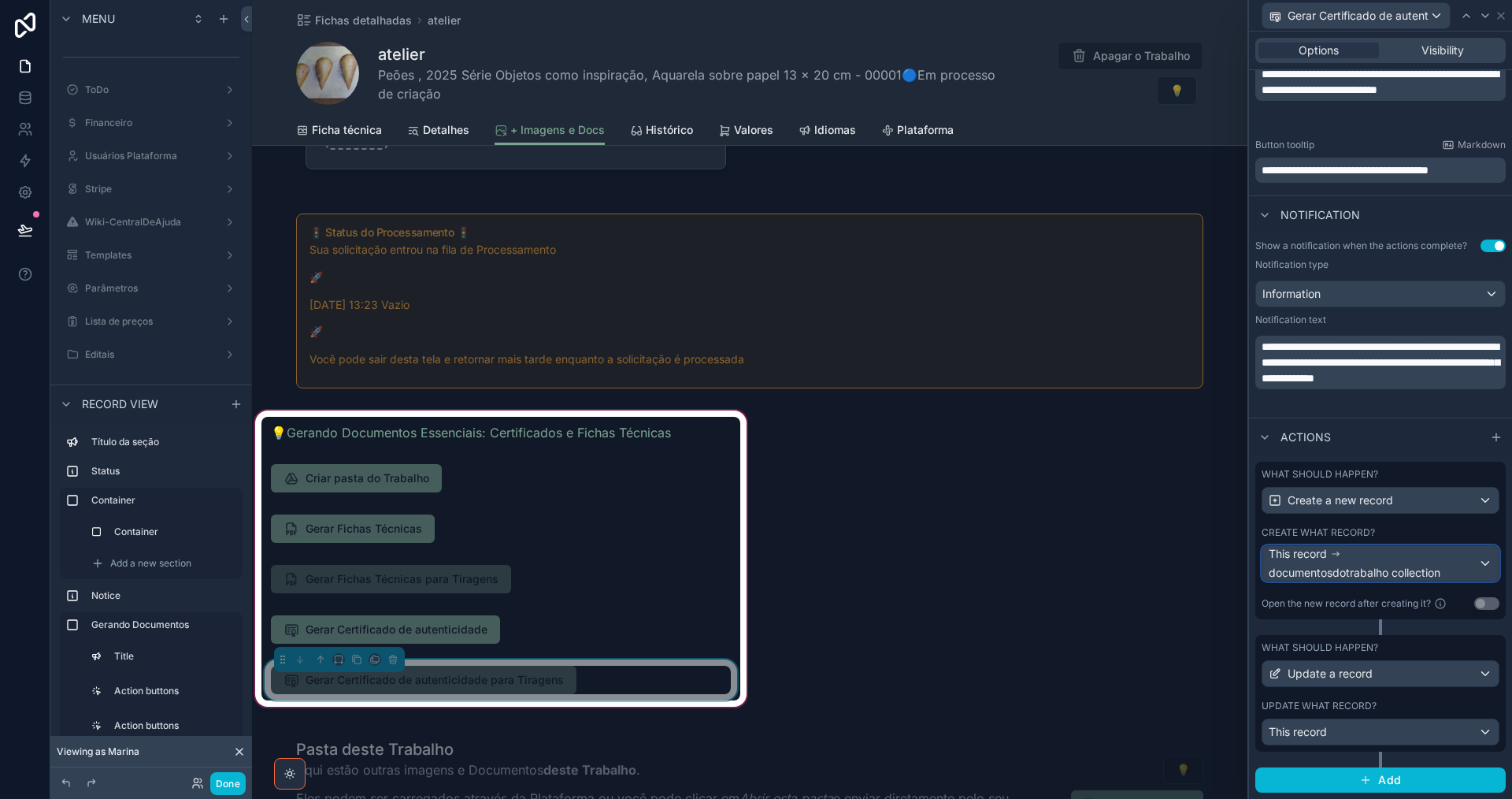
click at [1378, 561] on div "This record documentosdotrabalho collection" at bounding box center [1373, 563] width 209 height 35
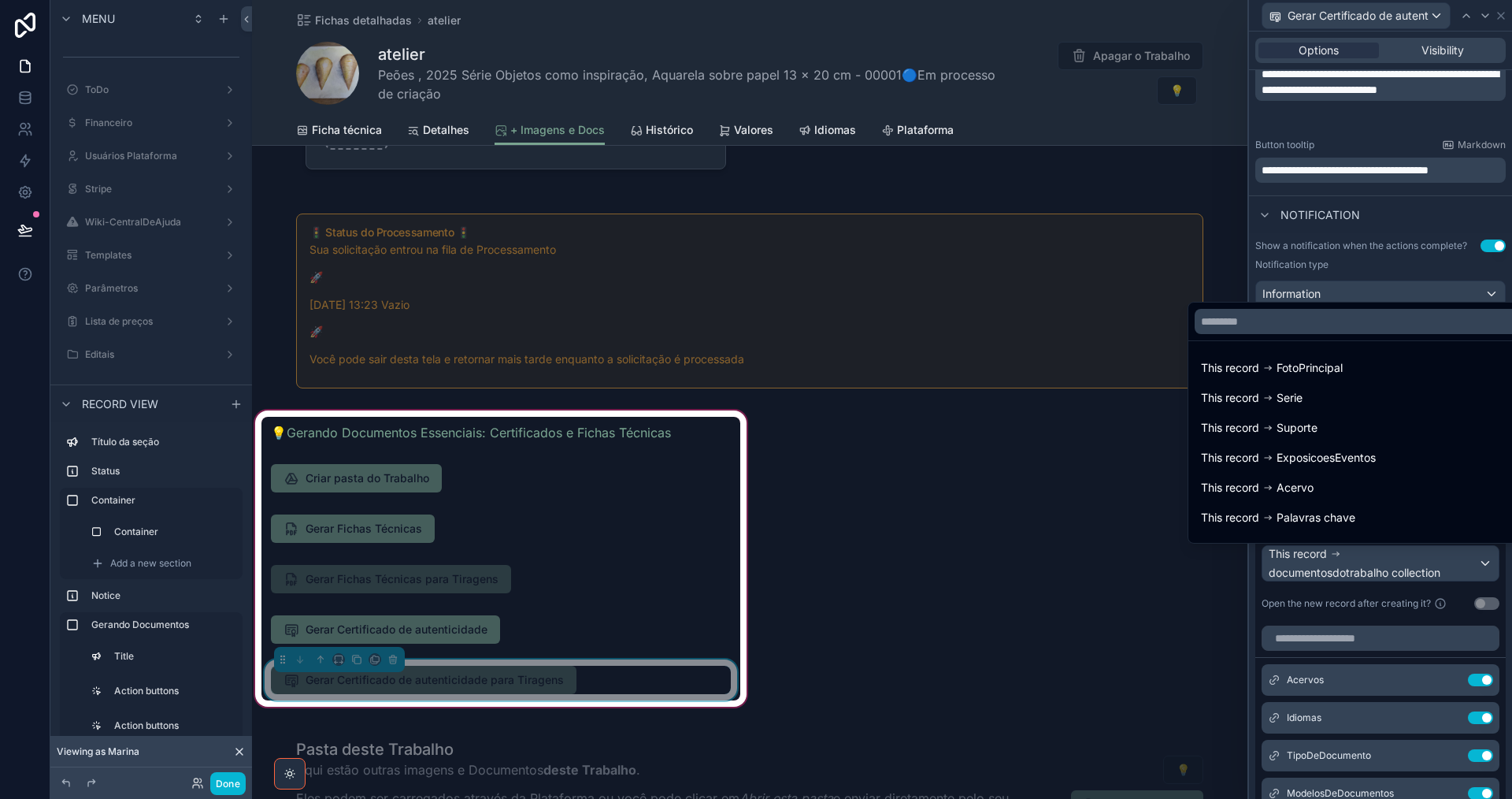
click at [1378, 561] on div at bounding box center [1380, 399] width 263 height 799
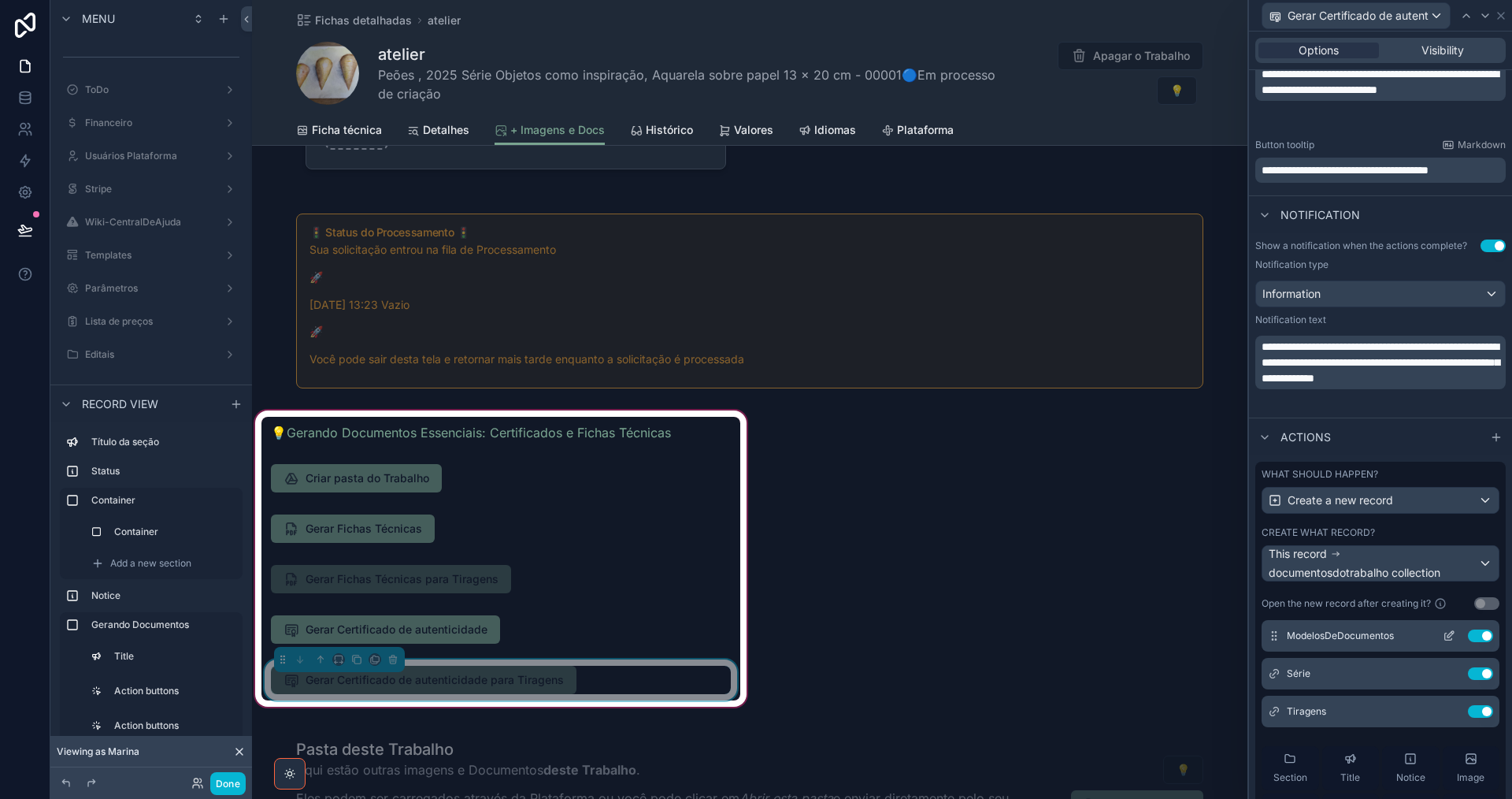
scroll to position [79, 0]
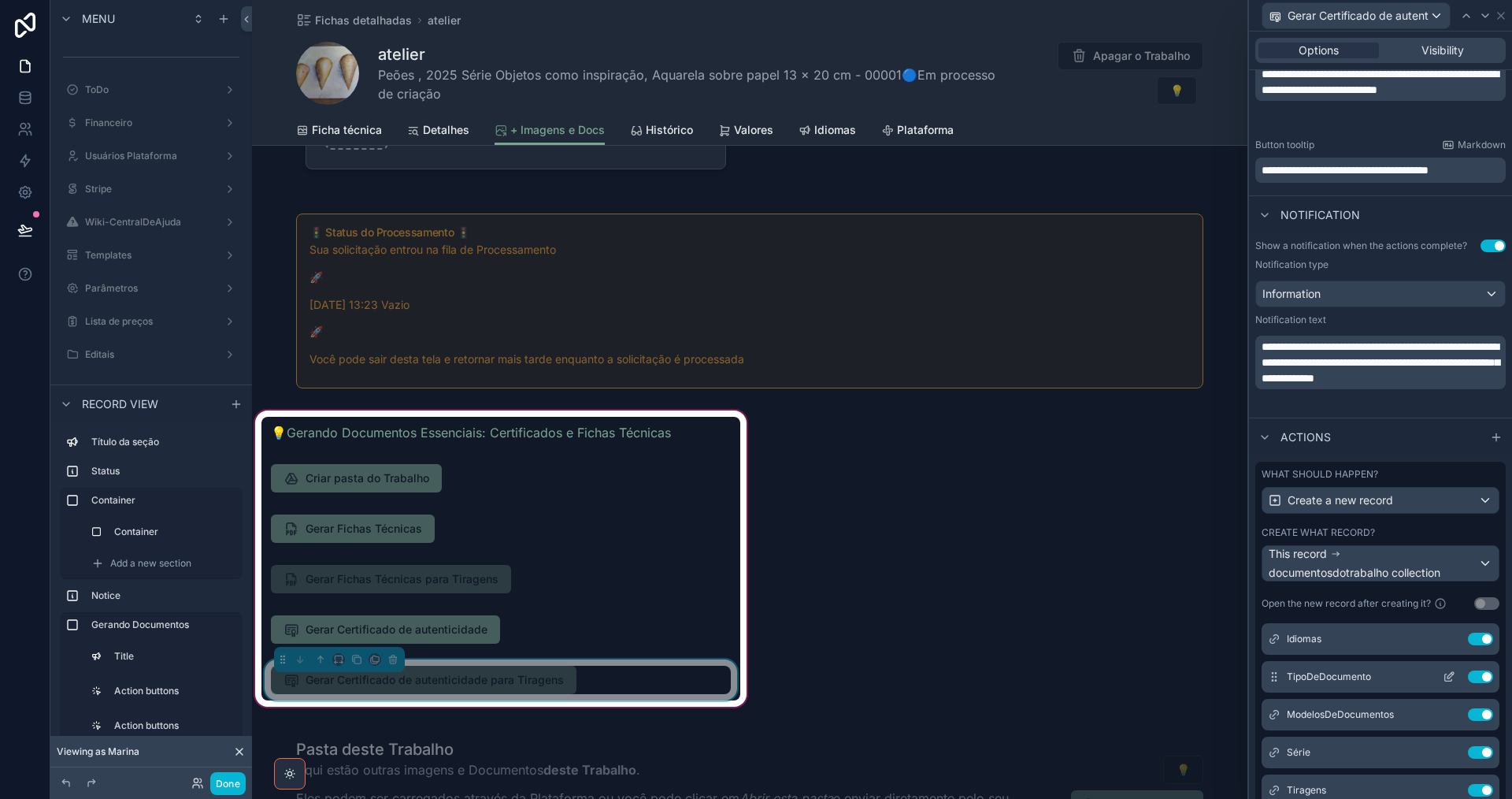
click at [1443, 680] on icon at bounding box center [1449, 676] width 13 height 13
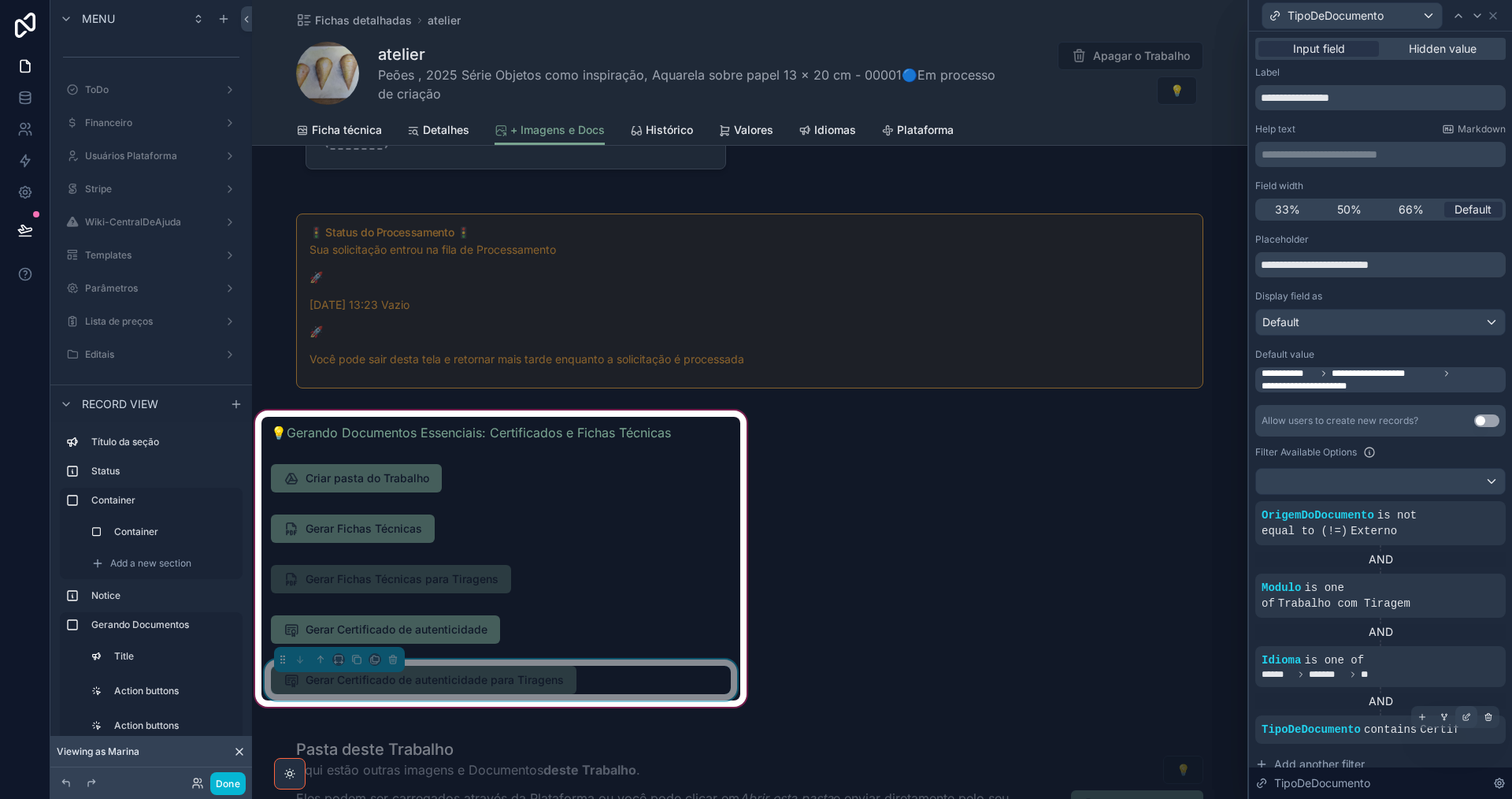
click at [1464, 715] on icon at bounding box center [1466, 718] width 5 height 5
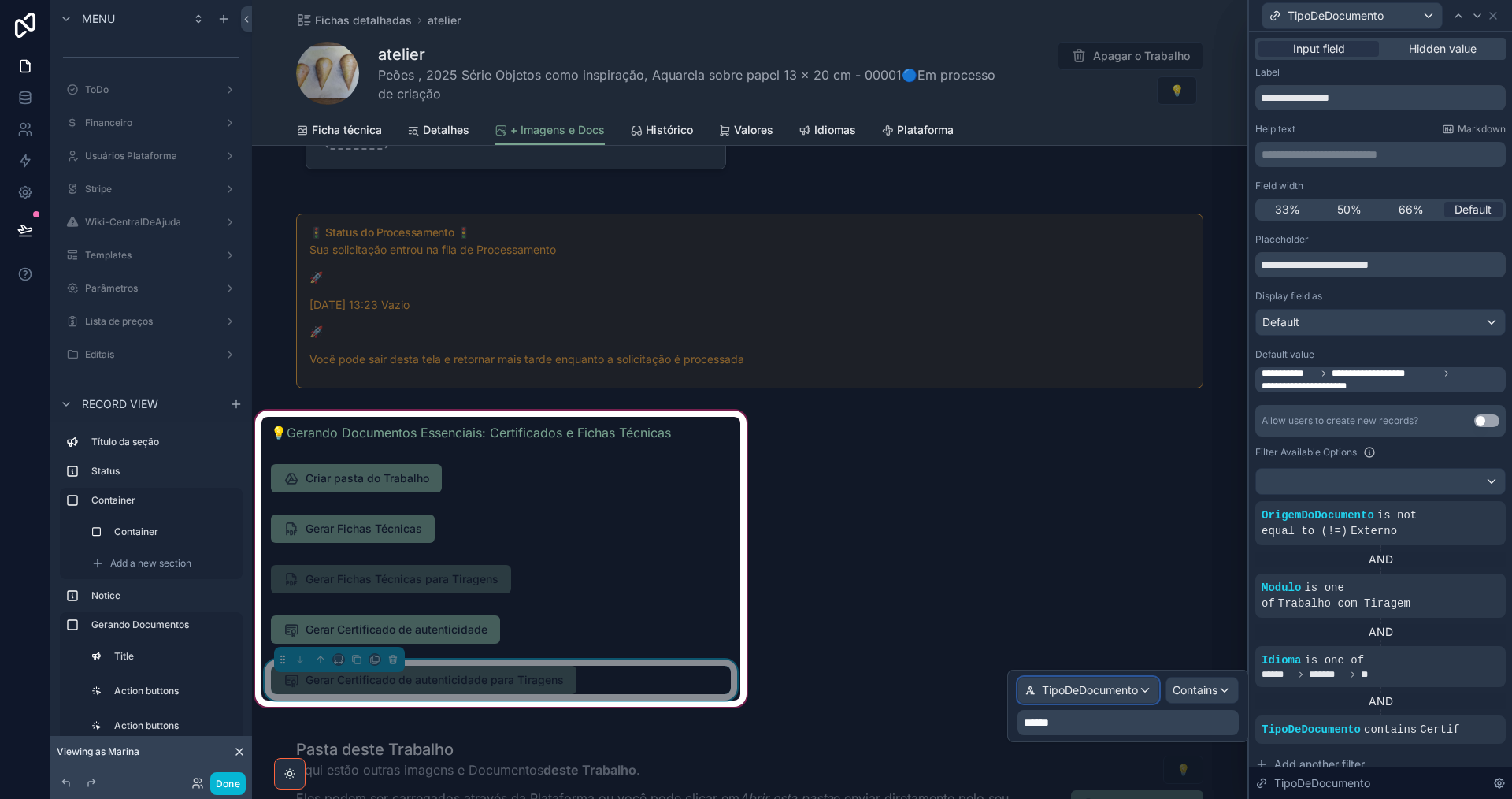
click at [1117, 684] on span "TipoDeDocumento" at bounding box center [1090, 690] width 96 height 16
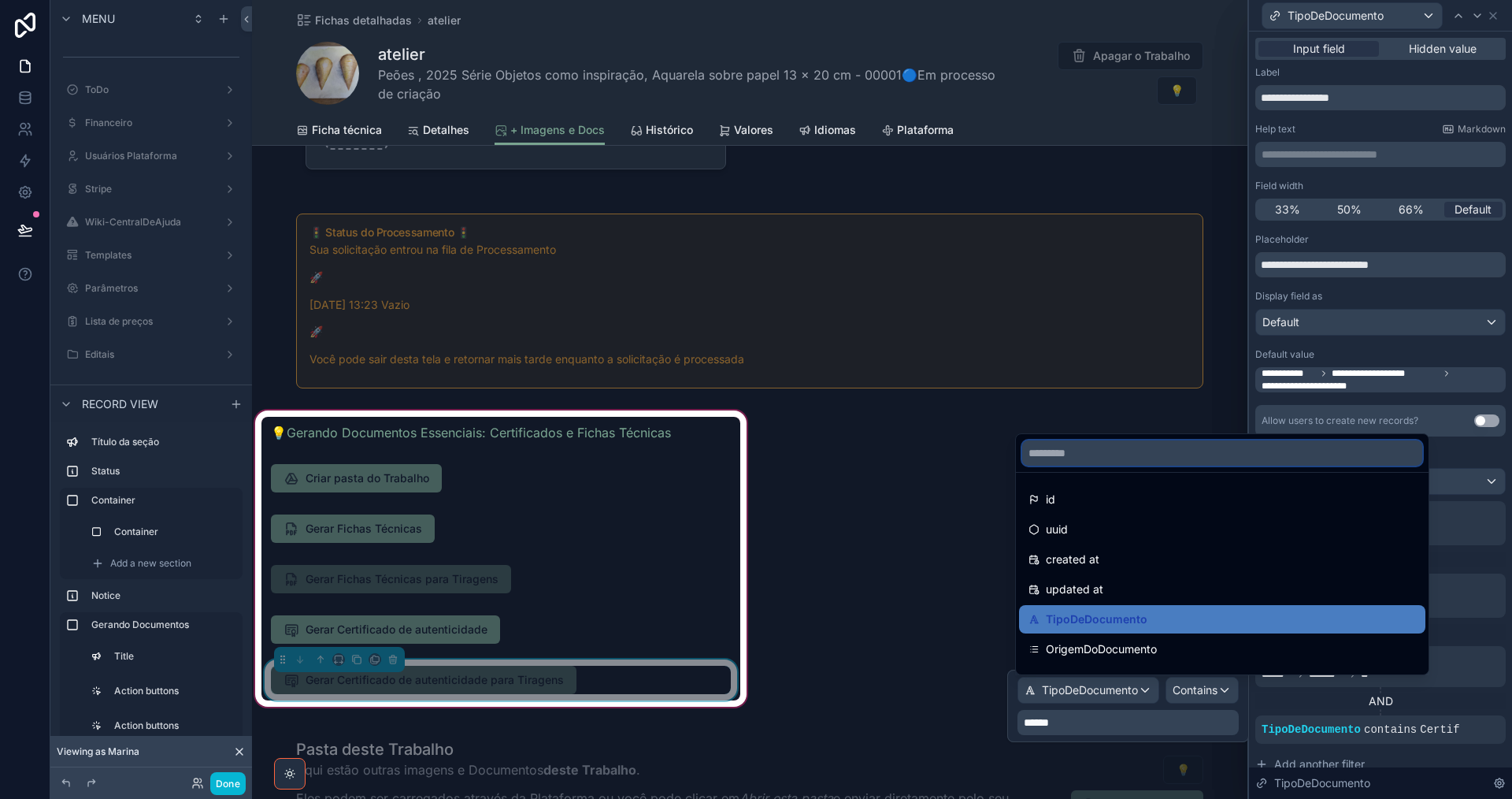
click at [1092, 453] on input "text" at bounding box center [1222, 453] width 400 height 25
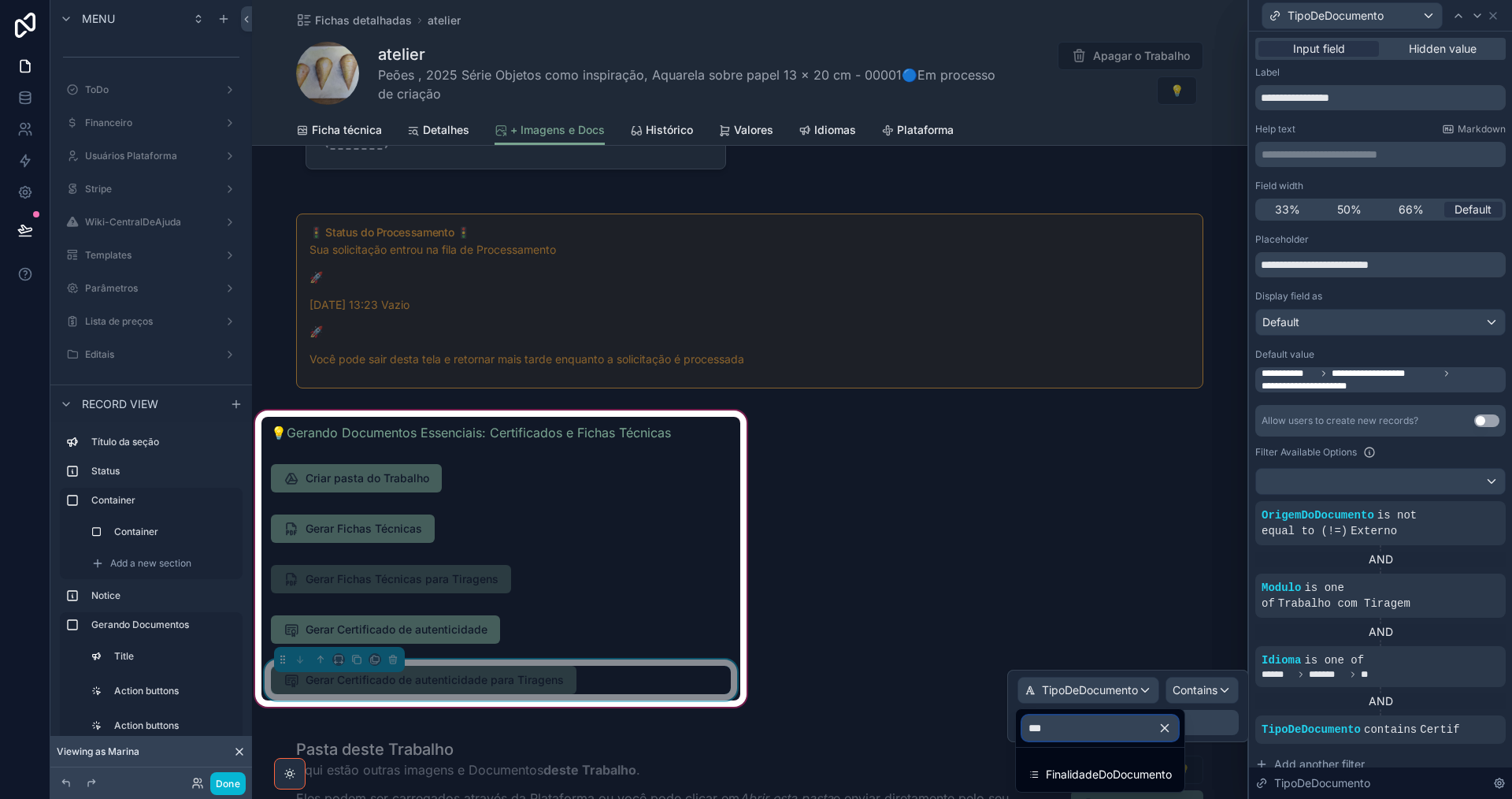
type input "****"
click at [1088, 765] on span "FinalidadeDoDocumento" at bounding box center [1109, 774] width 126 height 19
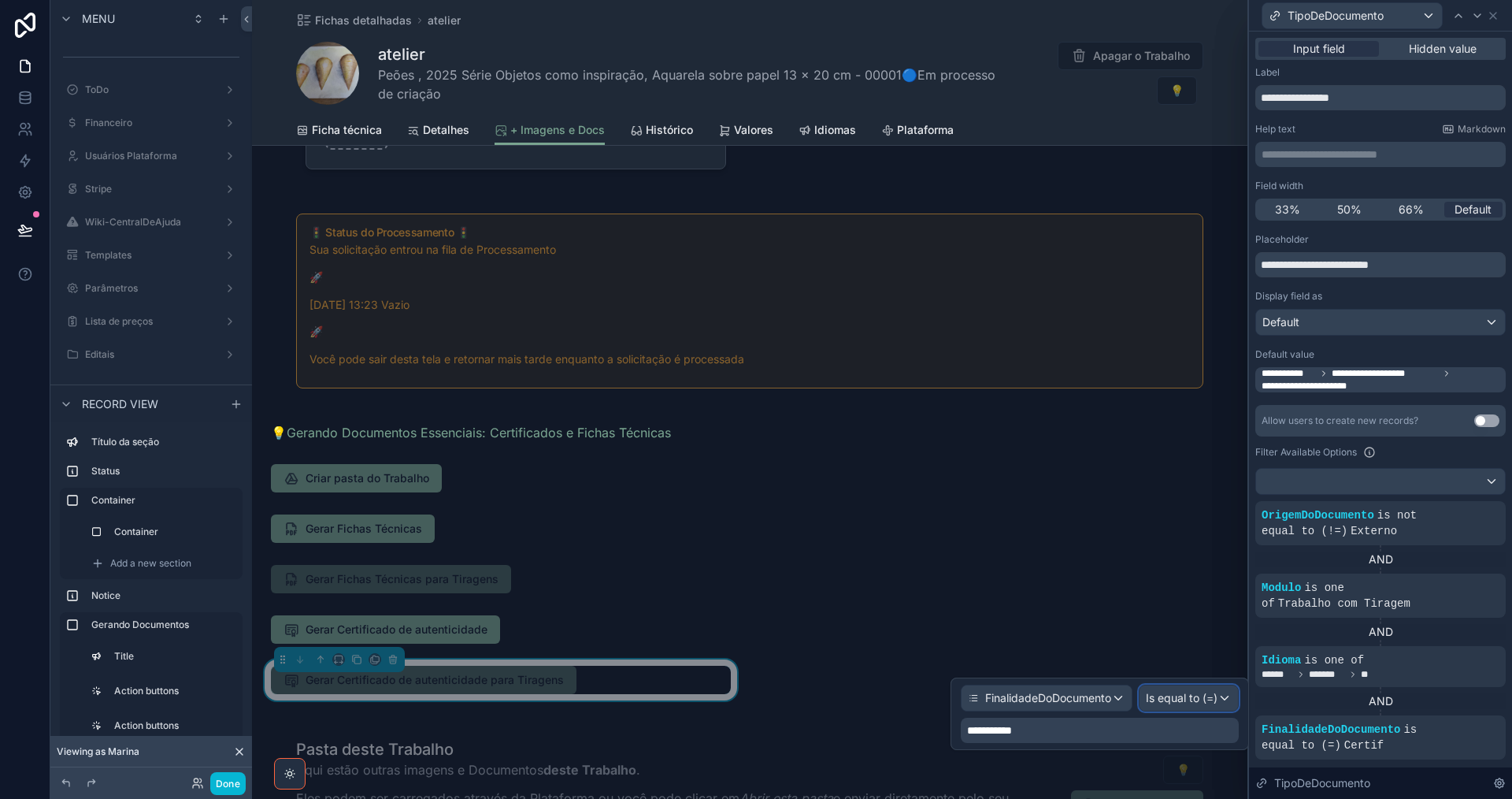
click at [1185, 695] on span "Is equal to (=)" at bounding box center [1182, 698] width 72 height 16
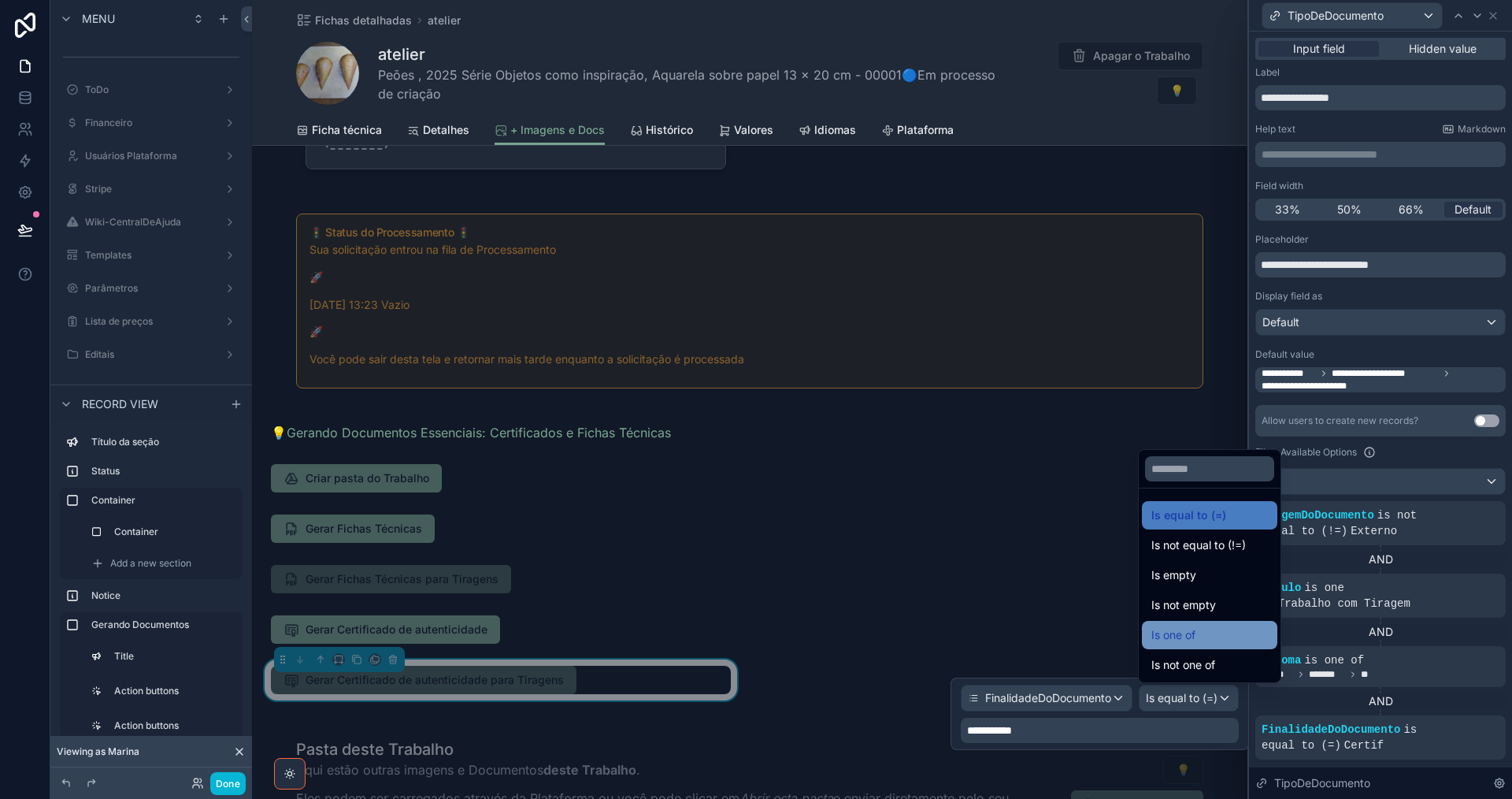
click at [1186, 643] on span "Is one of" at bounding box center [1173, 634] width 44 height 19
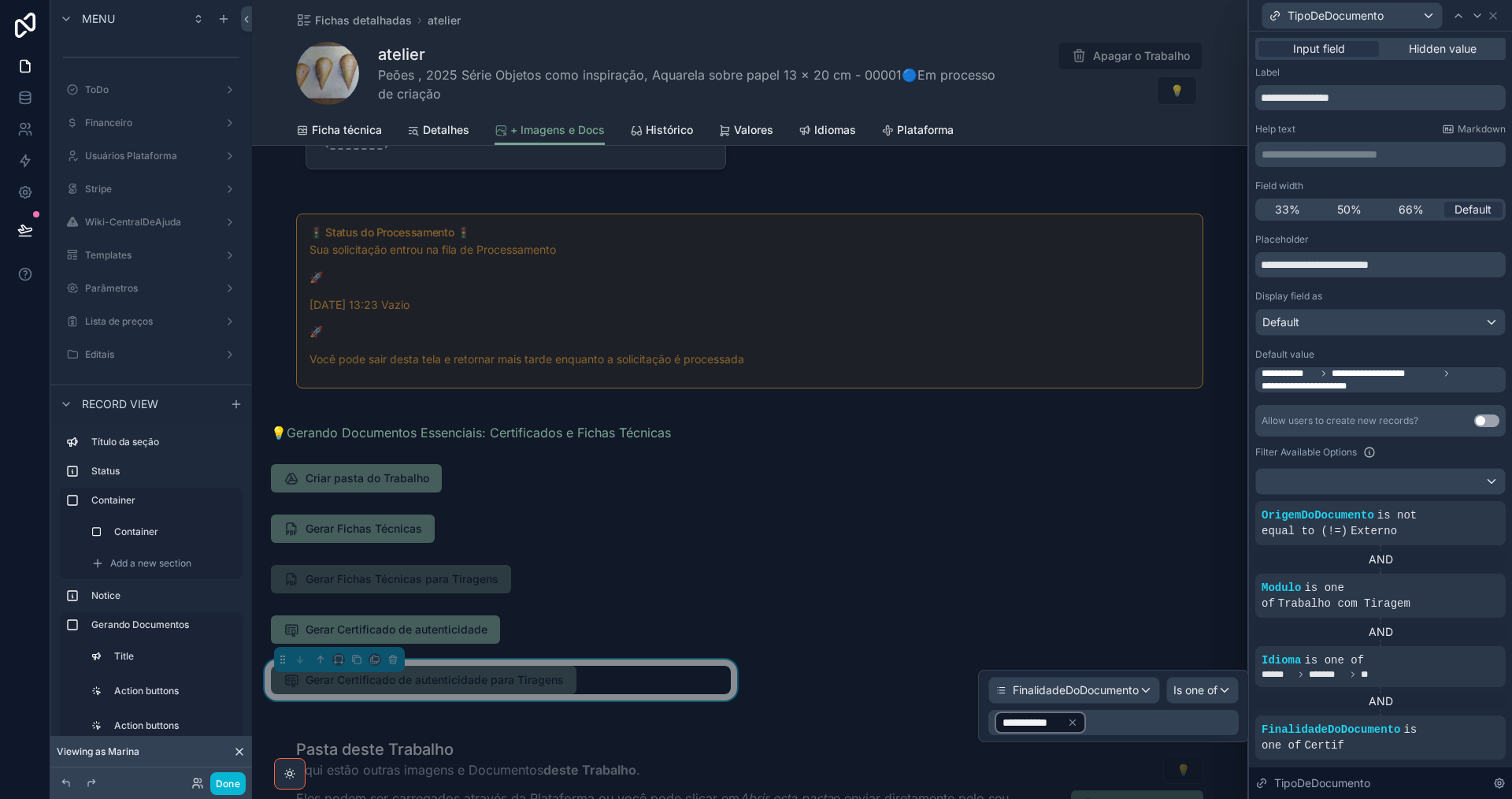
click at [1102, 722] on div "**********" at bounding box center [1114, 722] width 251 height 25
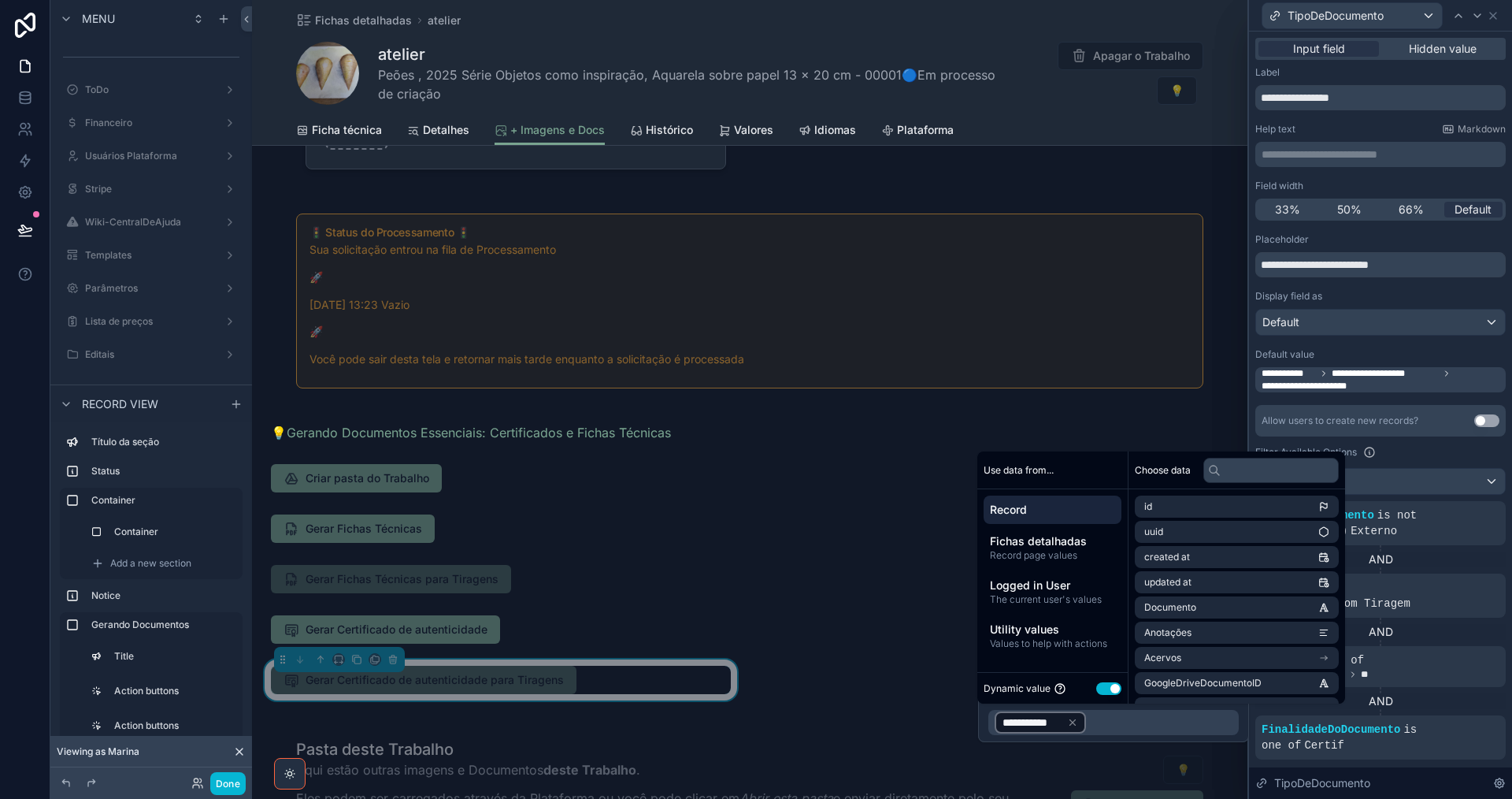
click at [1102, 689] on button "Use setting" at bounding box center [1109, 688] width 25 height 13
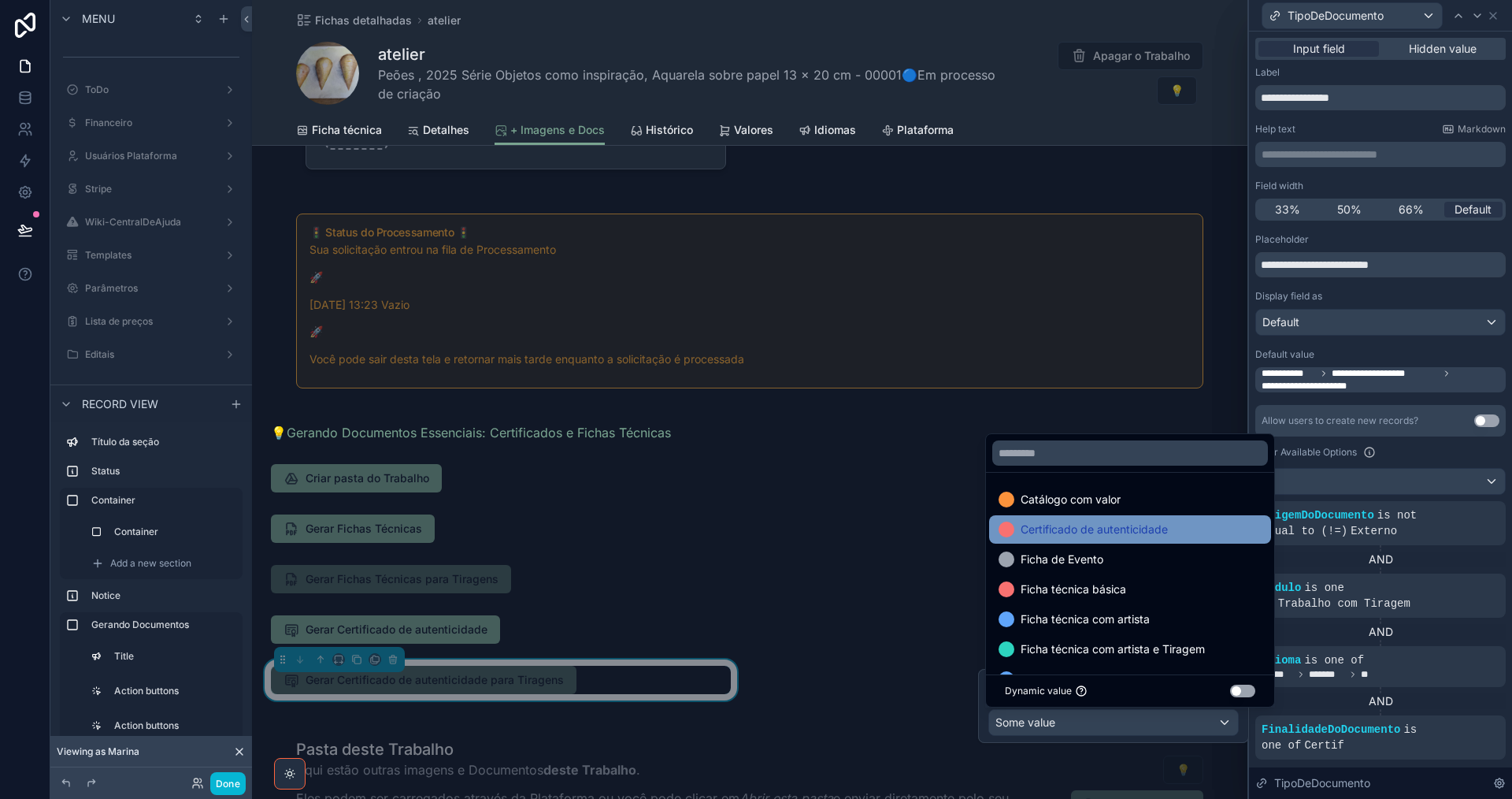
click at [1129, 532] on span "Certificado de autenticidade" at bounding box center [1094, 529] width 148 height 19
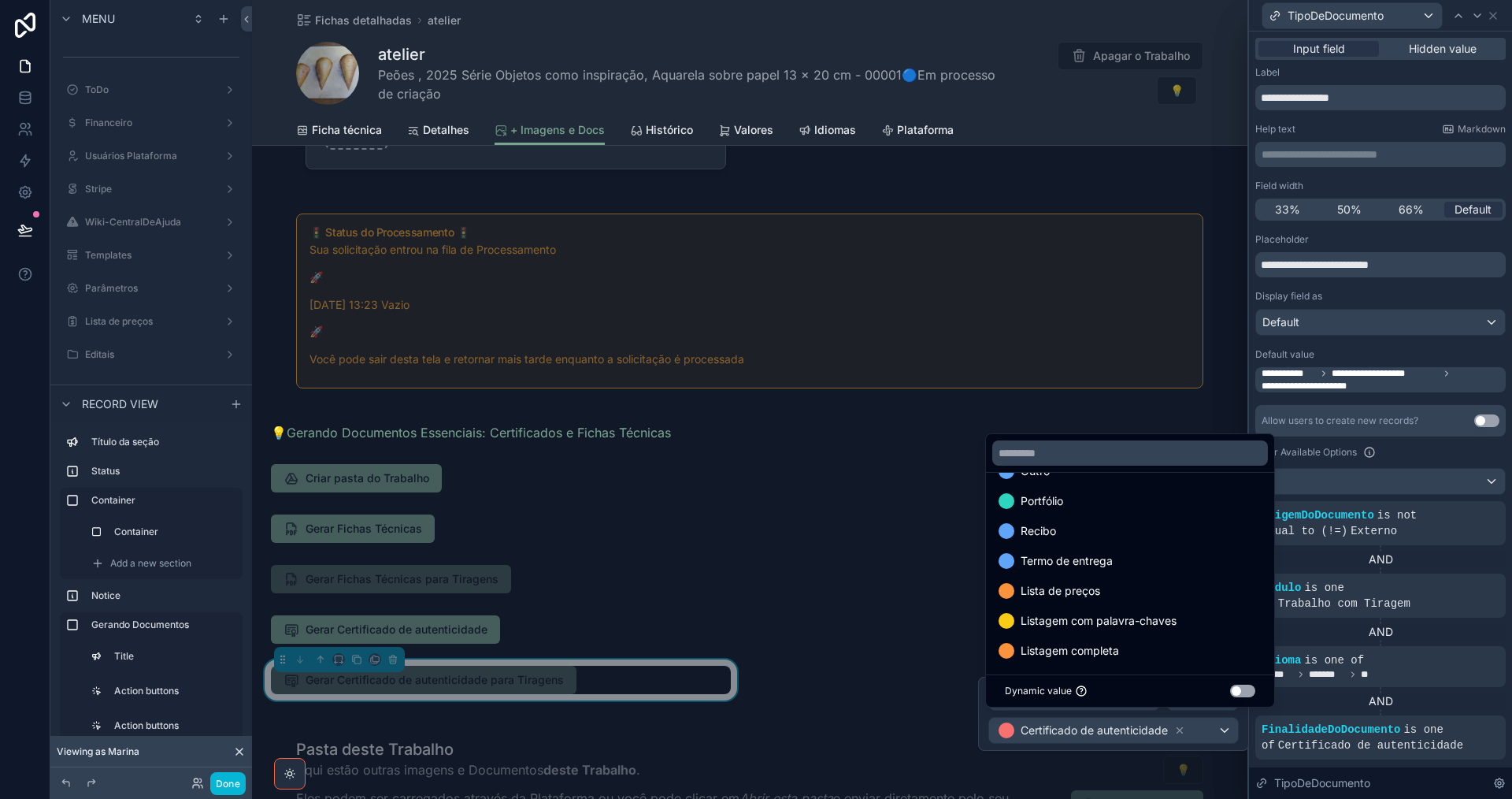
scroll to position [331, 0]
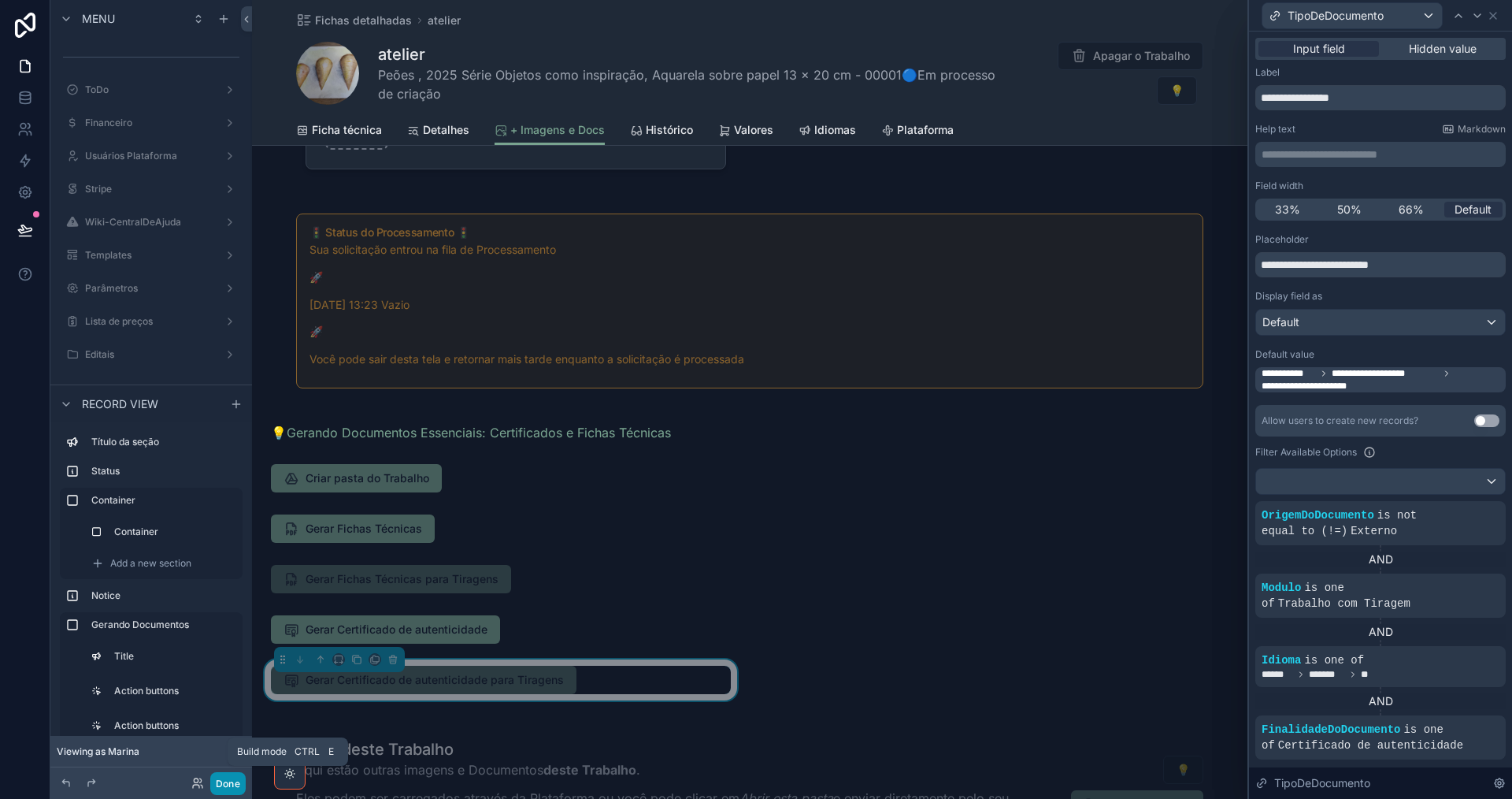
click at [230, 787] on button "Done" at bounding box center [228, 784] width 36 height 23
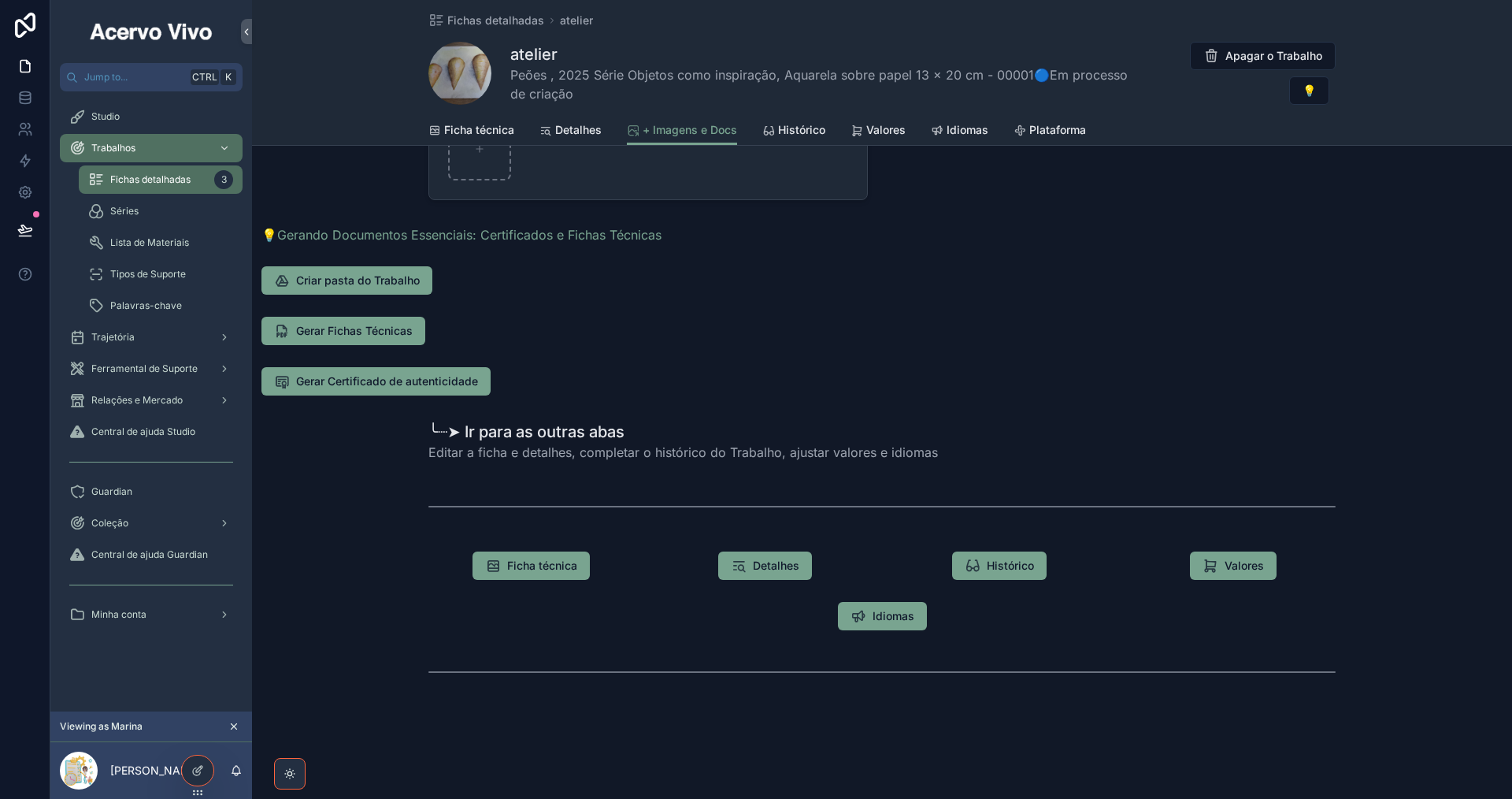
scroll to position [250, 0]
click at [203, 763] on div at bounding box center [197, 769] width 31 height 30
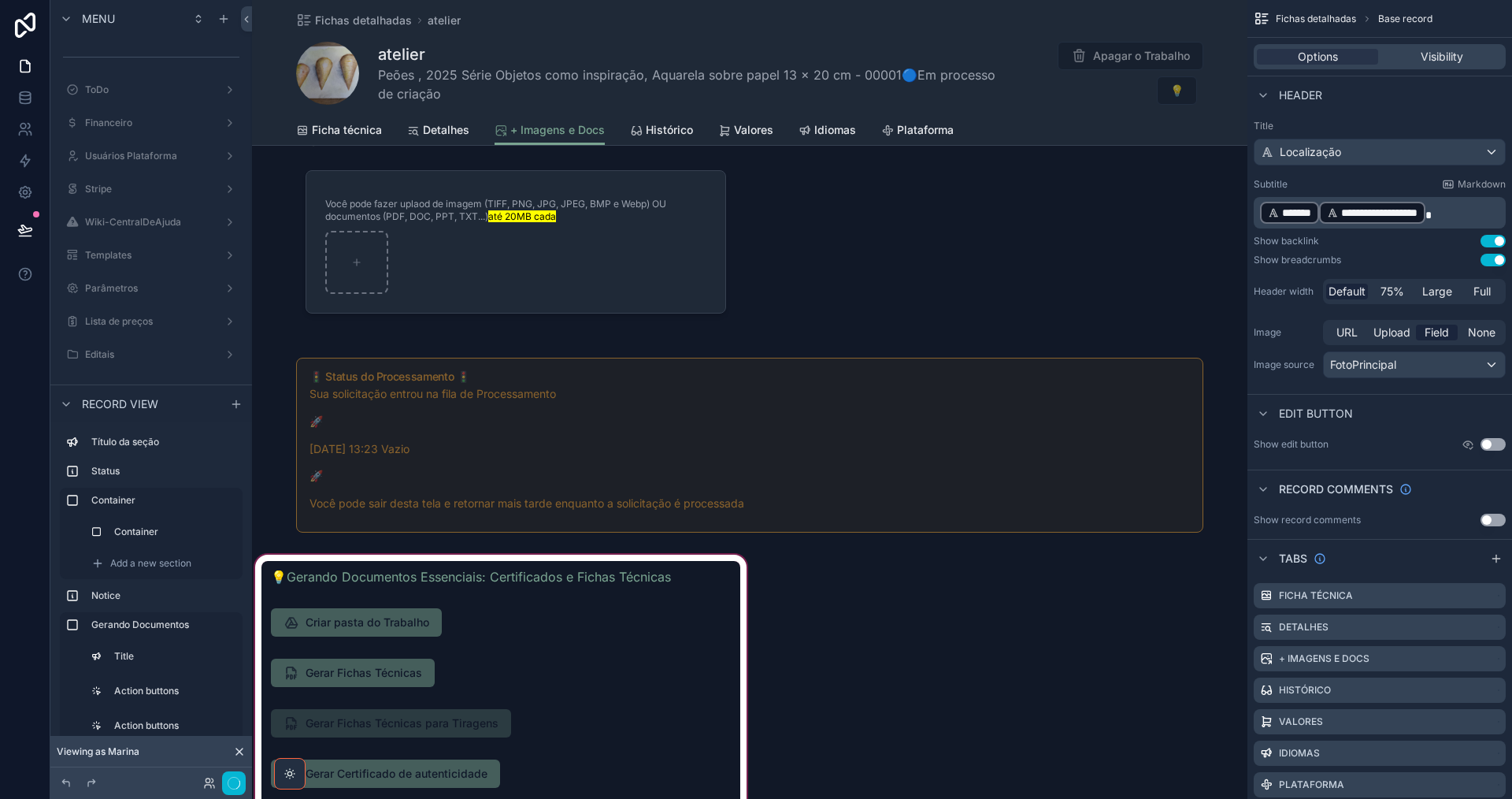
scroll to position [394, 0]
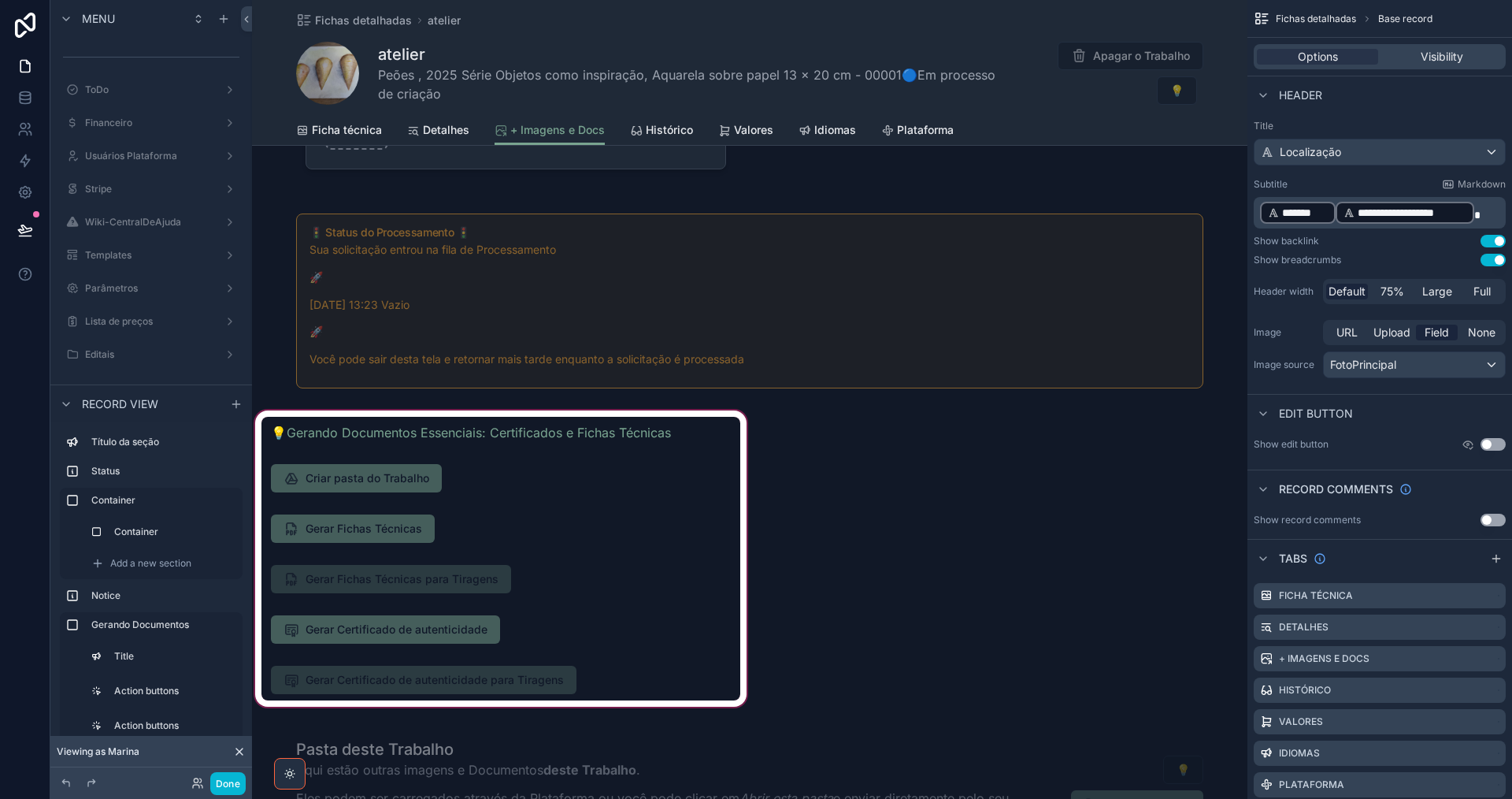
click at [435, 518] on div "scrollable content" at bounding box center [501, 558] width 497 height 302
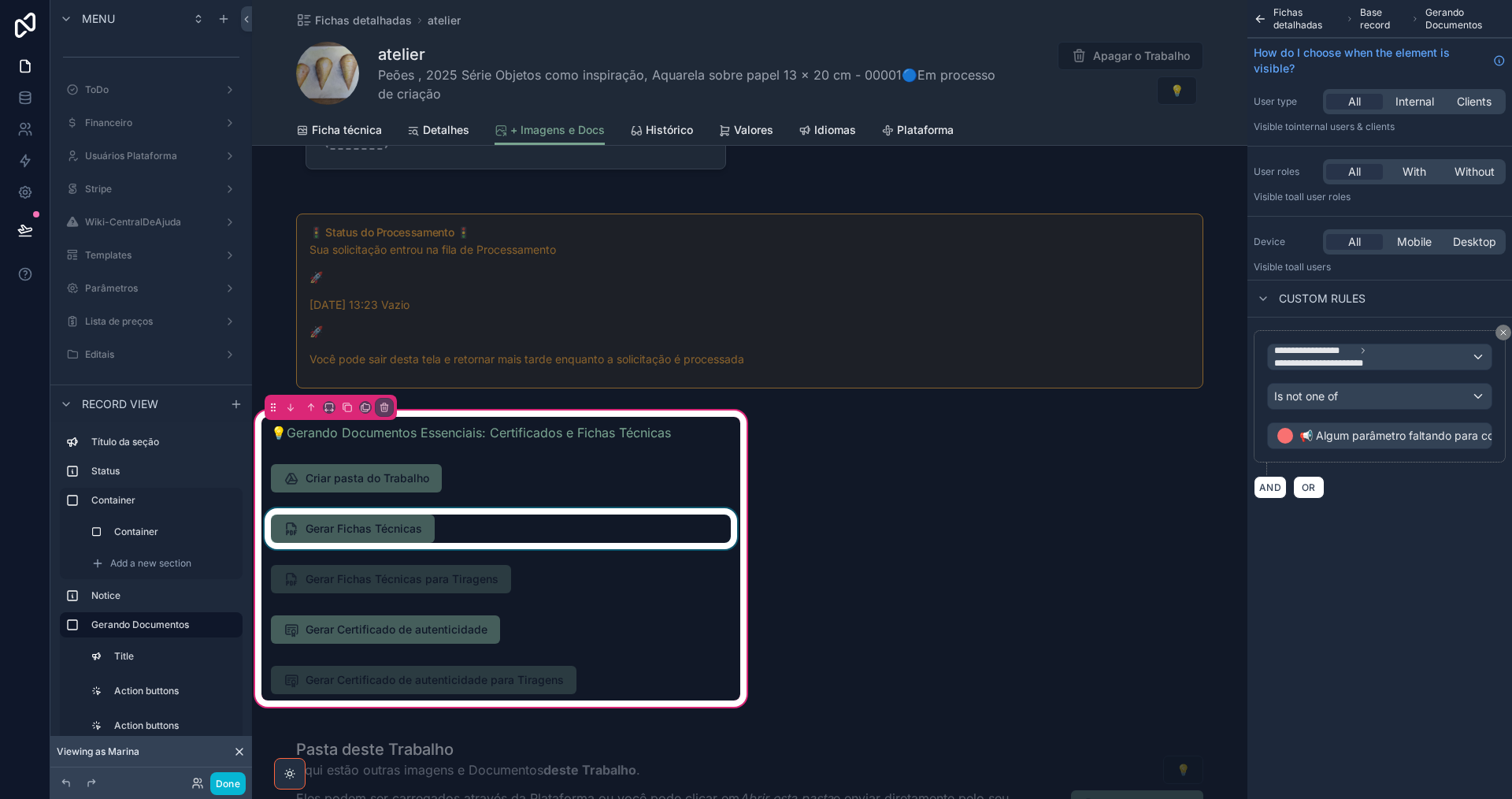
click at [466, 527] on div "scrollable content" at bounding box center [500, 529] width 479 height 41
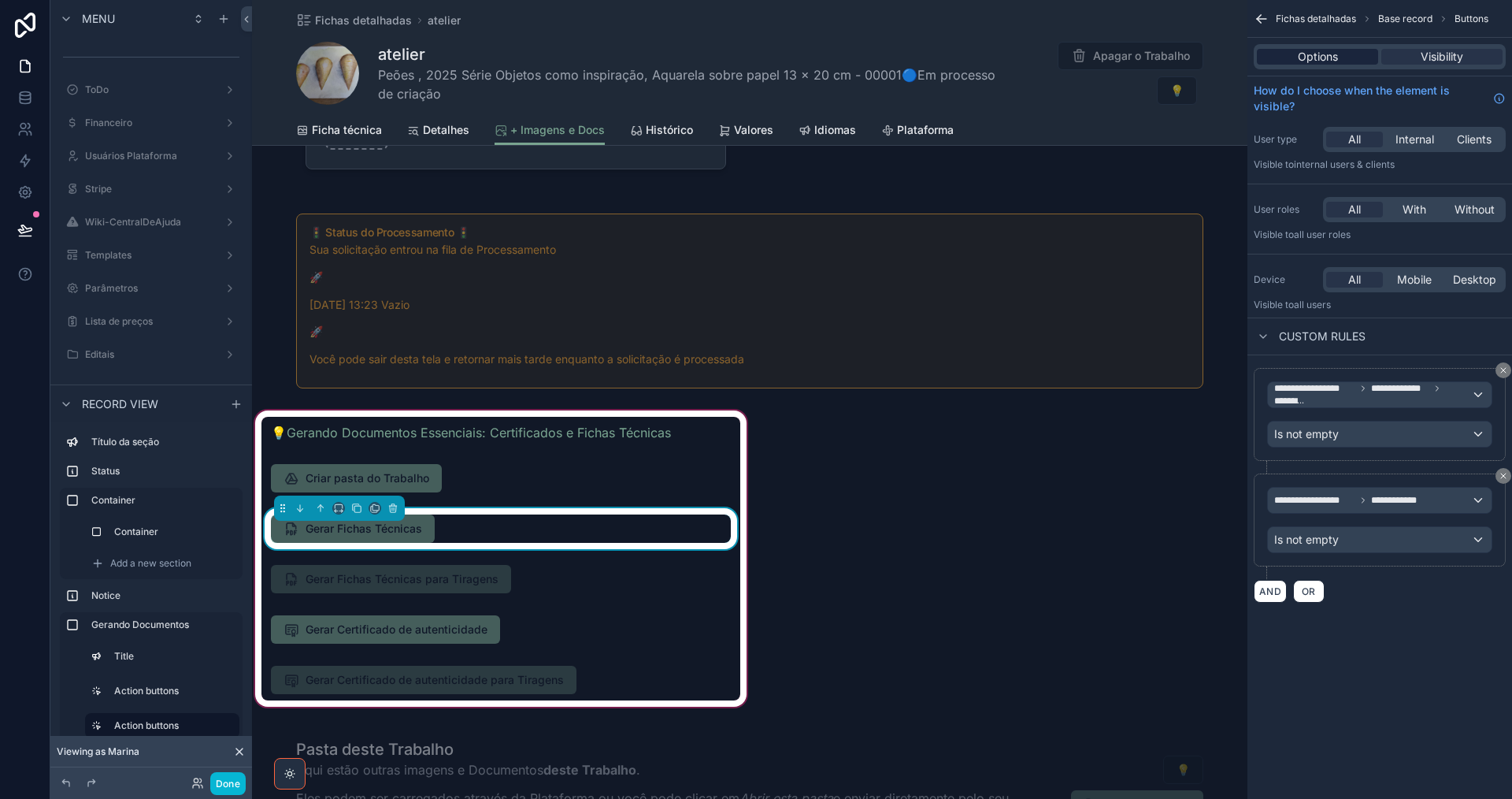
click at [1334, 56] on span "Options" at bounding box center [1318, 57] width 40 height 16
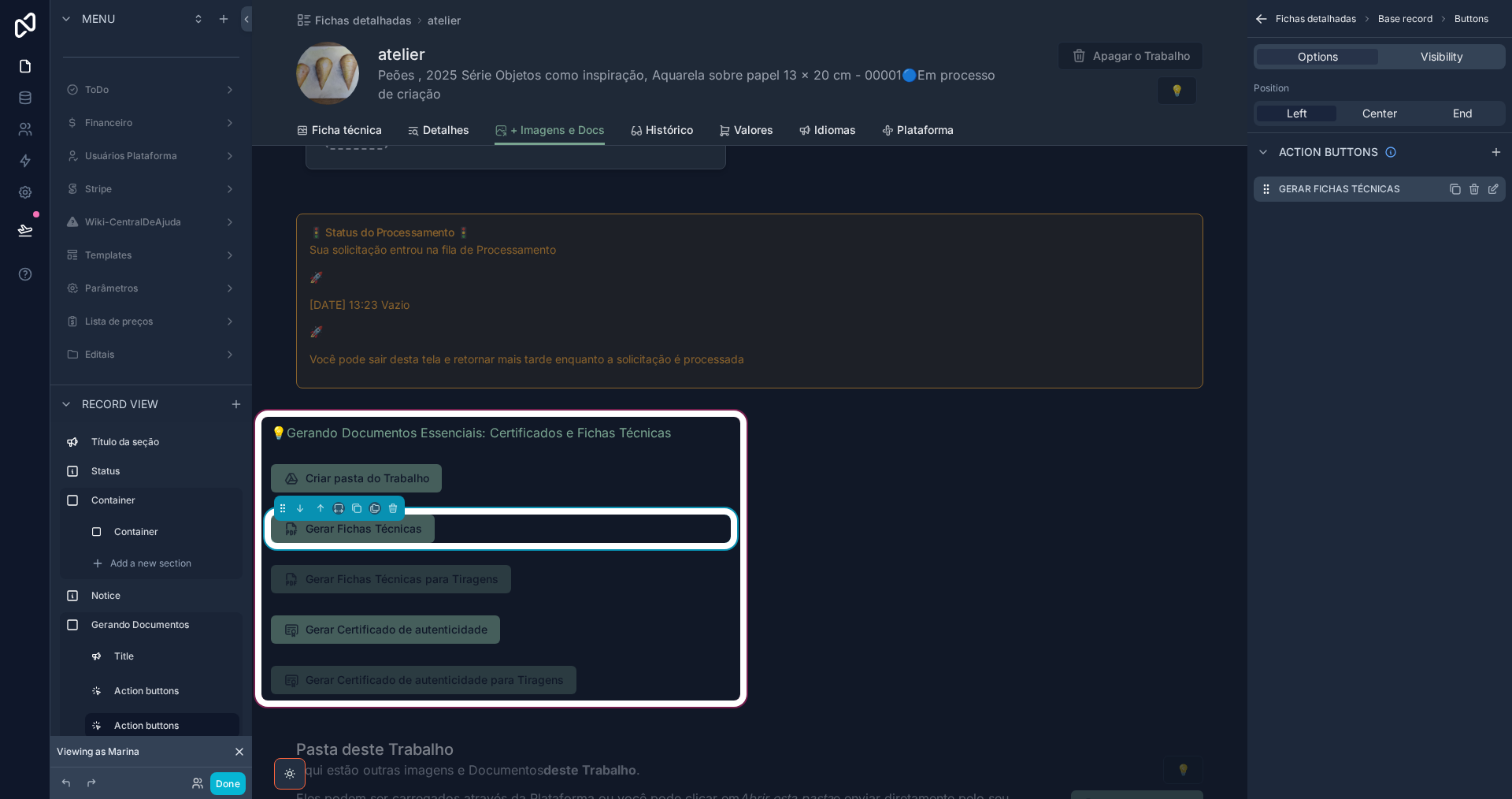
click at [1495, 192] on icon "scrollable content" at bounding box center [1493, 189] width 13 height 13
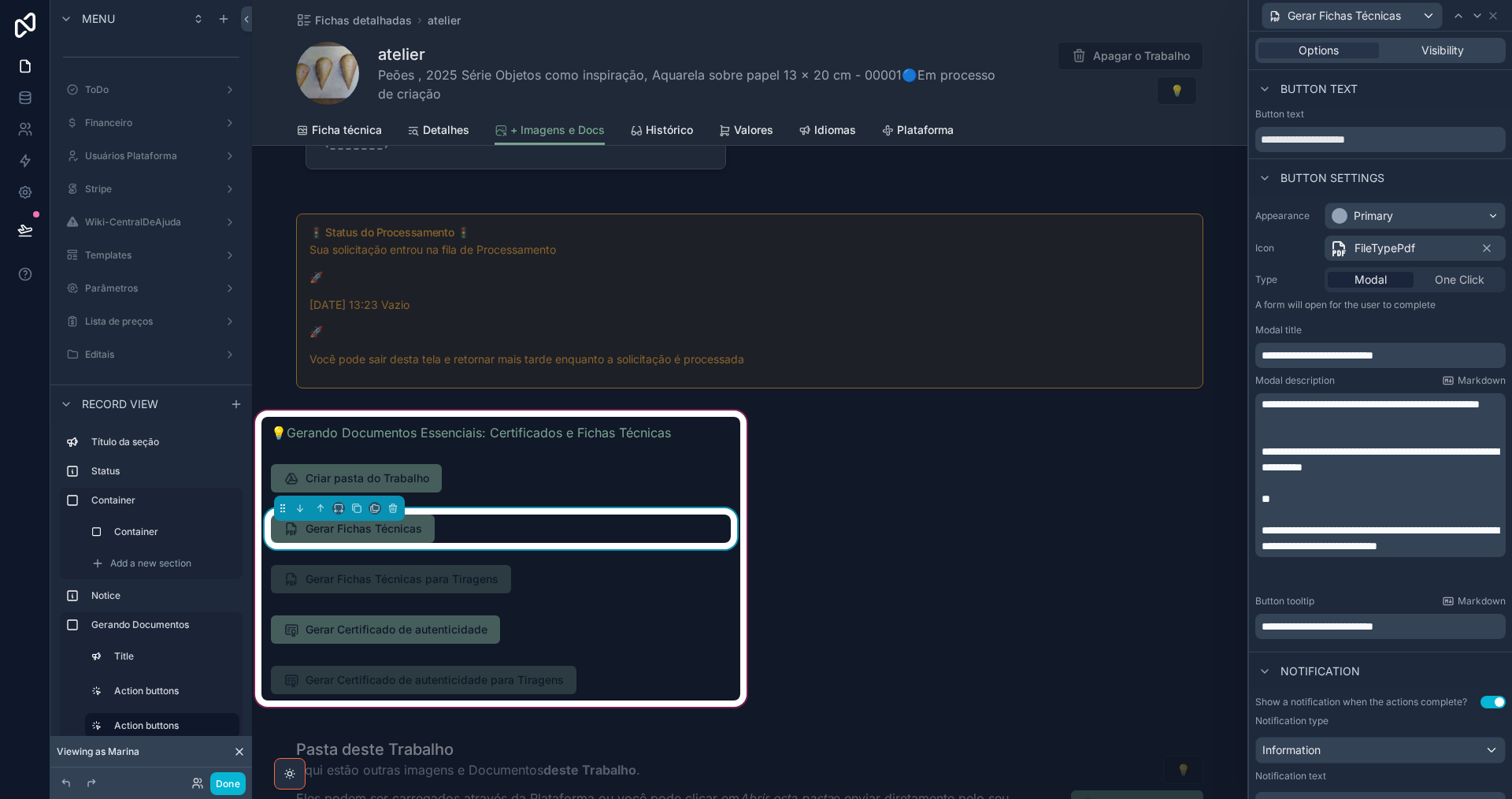
click at [1386, 245] on span "FileTypePdf" at bounding box center [1385, 248] width 61 height 16
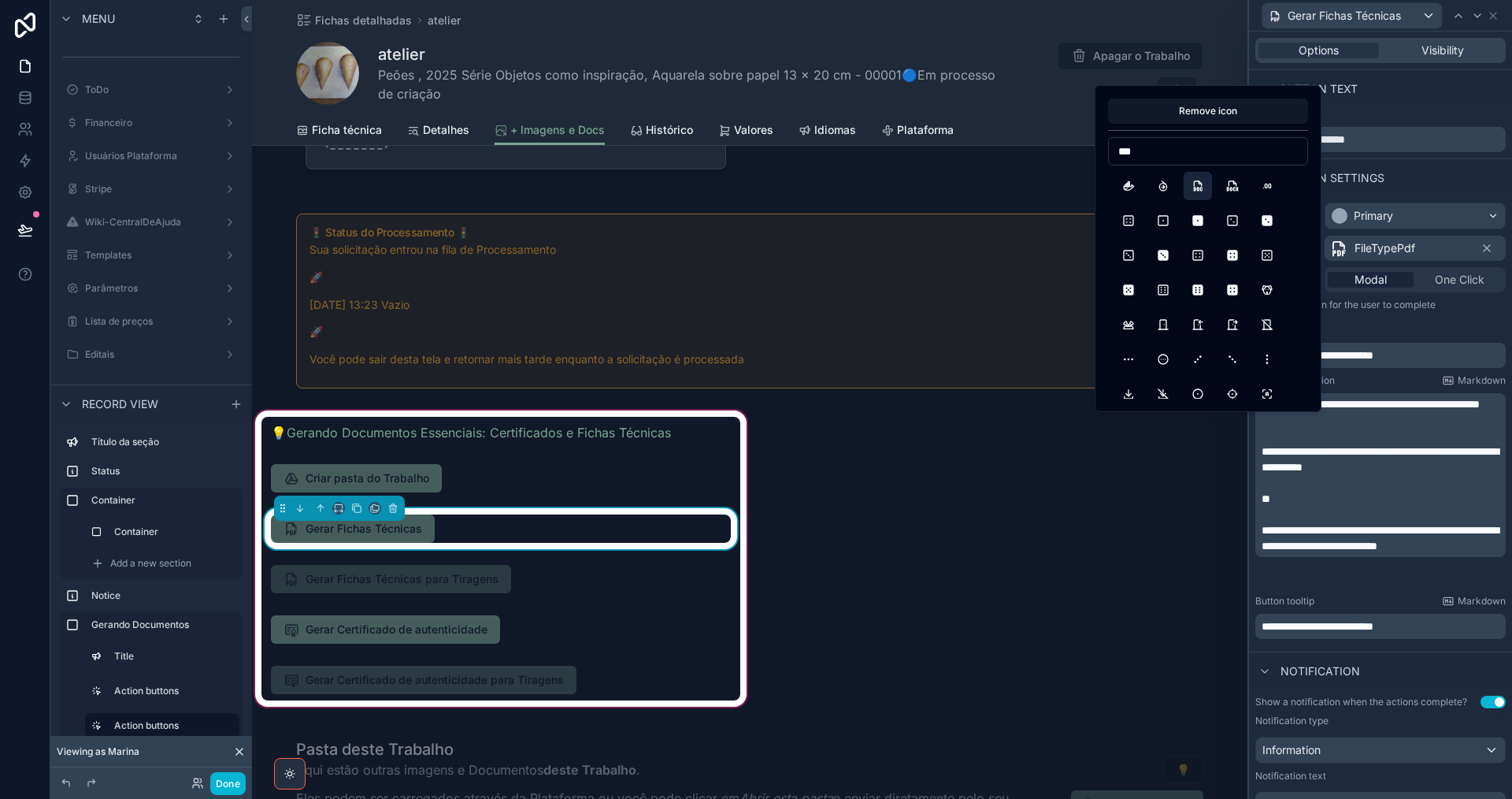
type input "***"
click at [1197, 180] on button "FileTypeDoc" at bounding box center [1198, 186] width 29 height 29
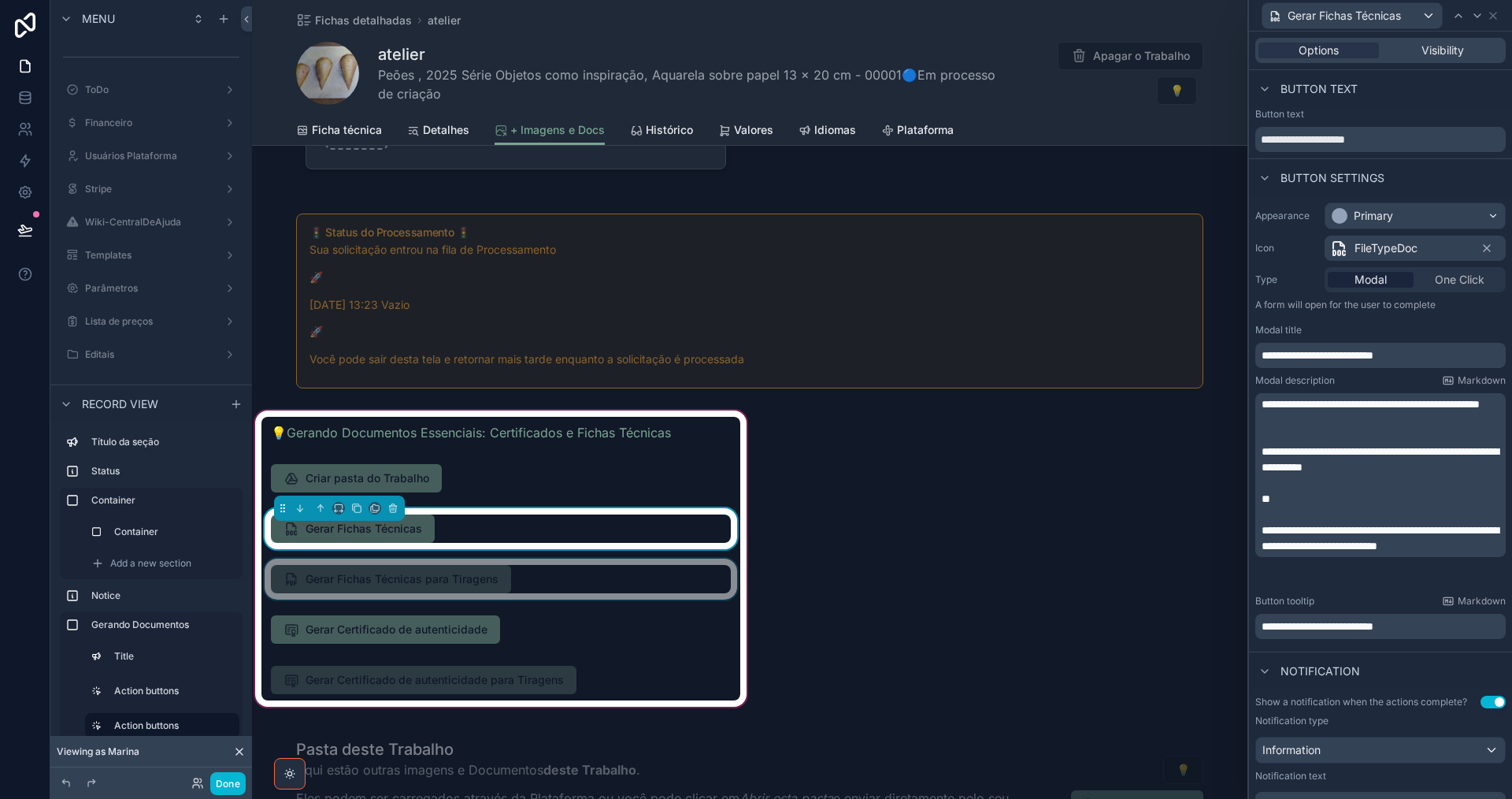
click at [615, 587] on div "scrollable content" at bounding box center [500, 579] width 479 height 41
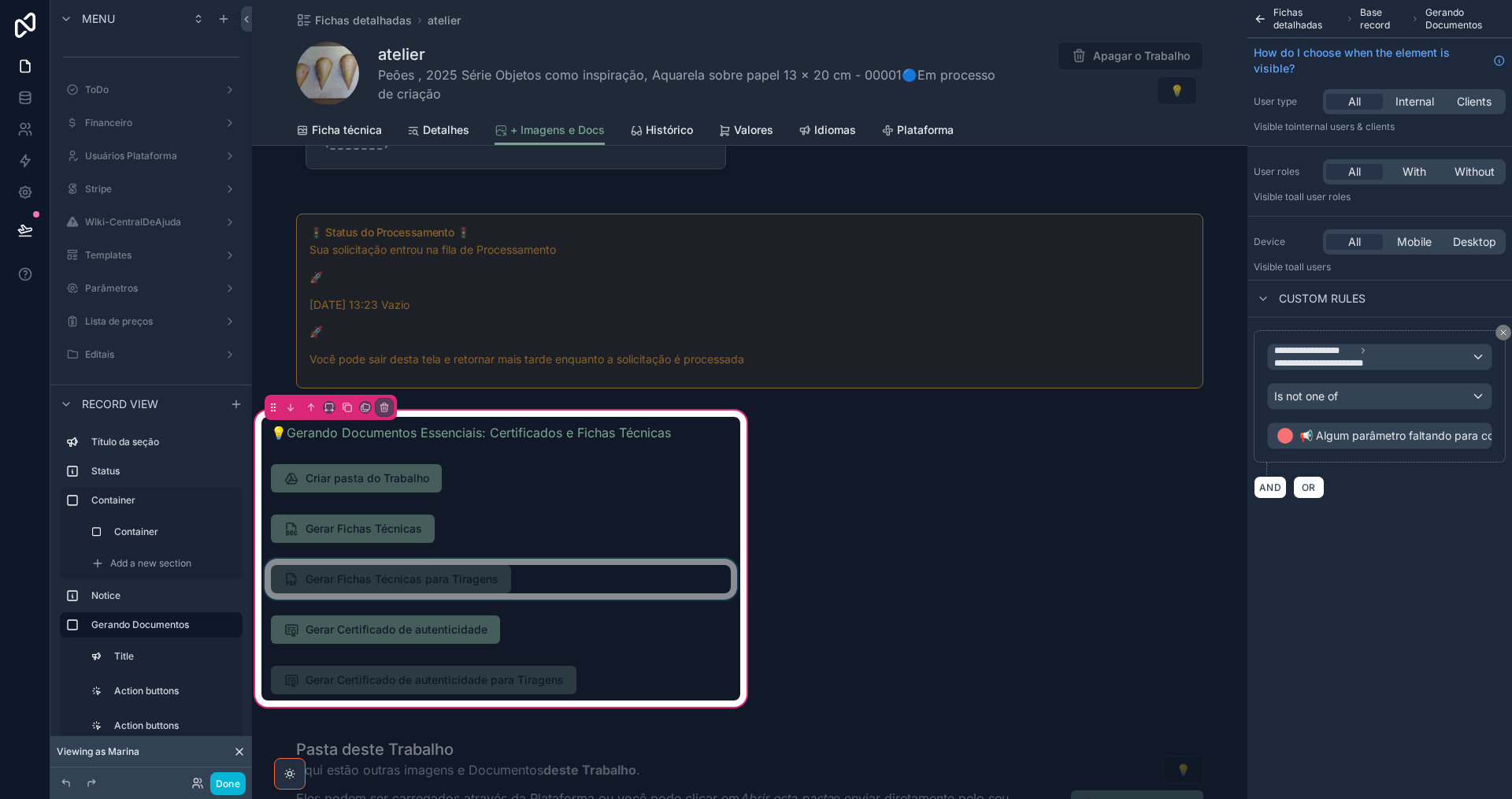
click at [614, 582] on div "scrollable content" at bounding box center [500, 579] width 479 height 41
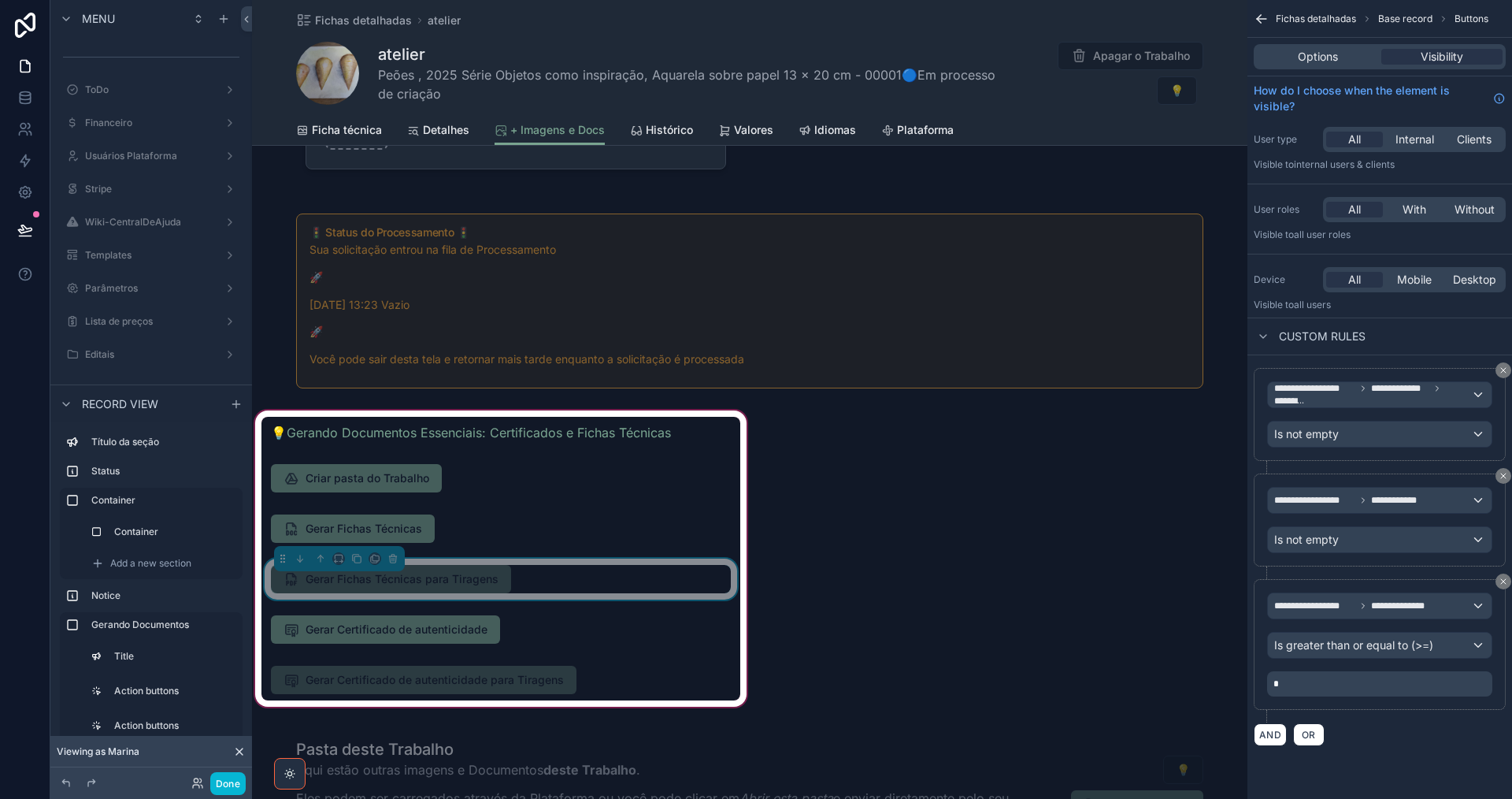
click at [597, 578] on div "Gerar Fichas Técnicas para Tiragens" at bounding box center [501, 579] width 460 height 29
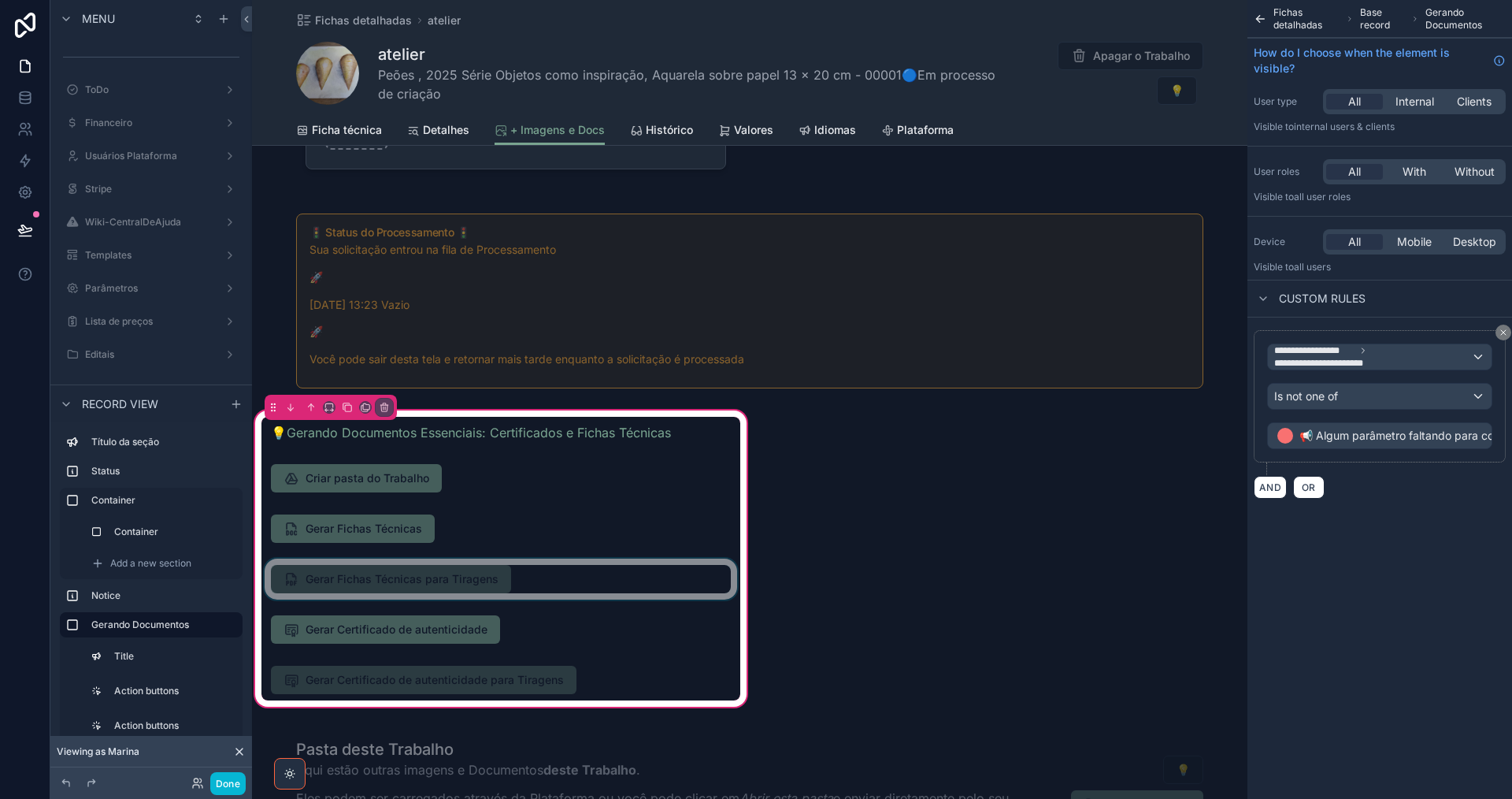
click at [611, 582] on div "scrollable content" at bounding box center [500, 579] width 479 height 41
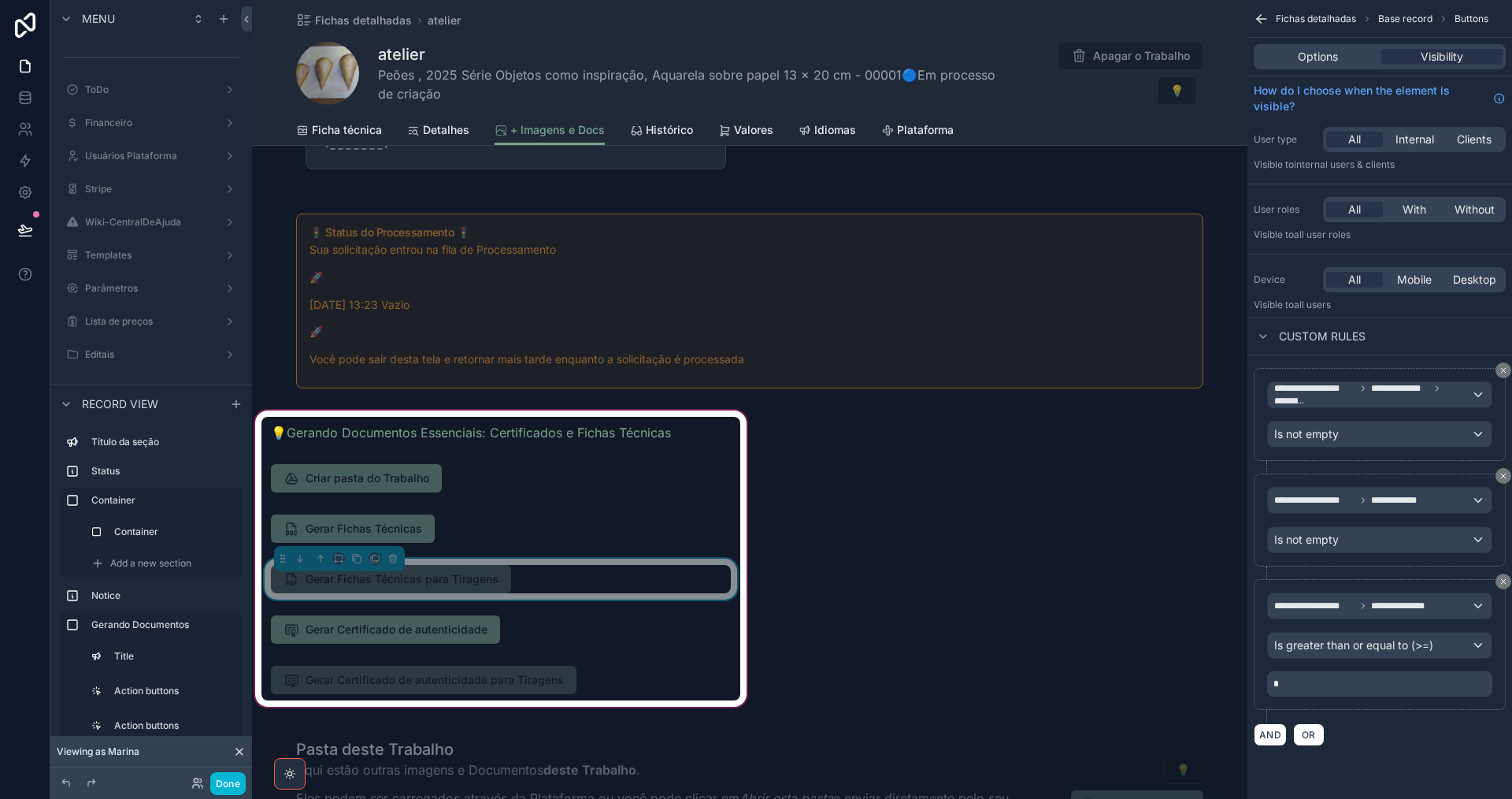
click at [1319, 64] on div "Options Visibility" at bounding box center [1380, 56] width 252 height 25
click at [1326, 63] on span "Options" at bounding box center [1318, 57] width 40 height 16
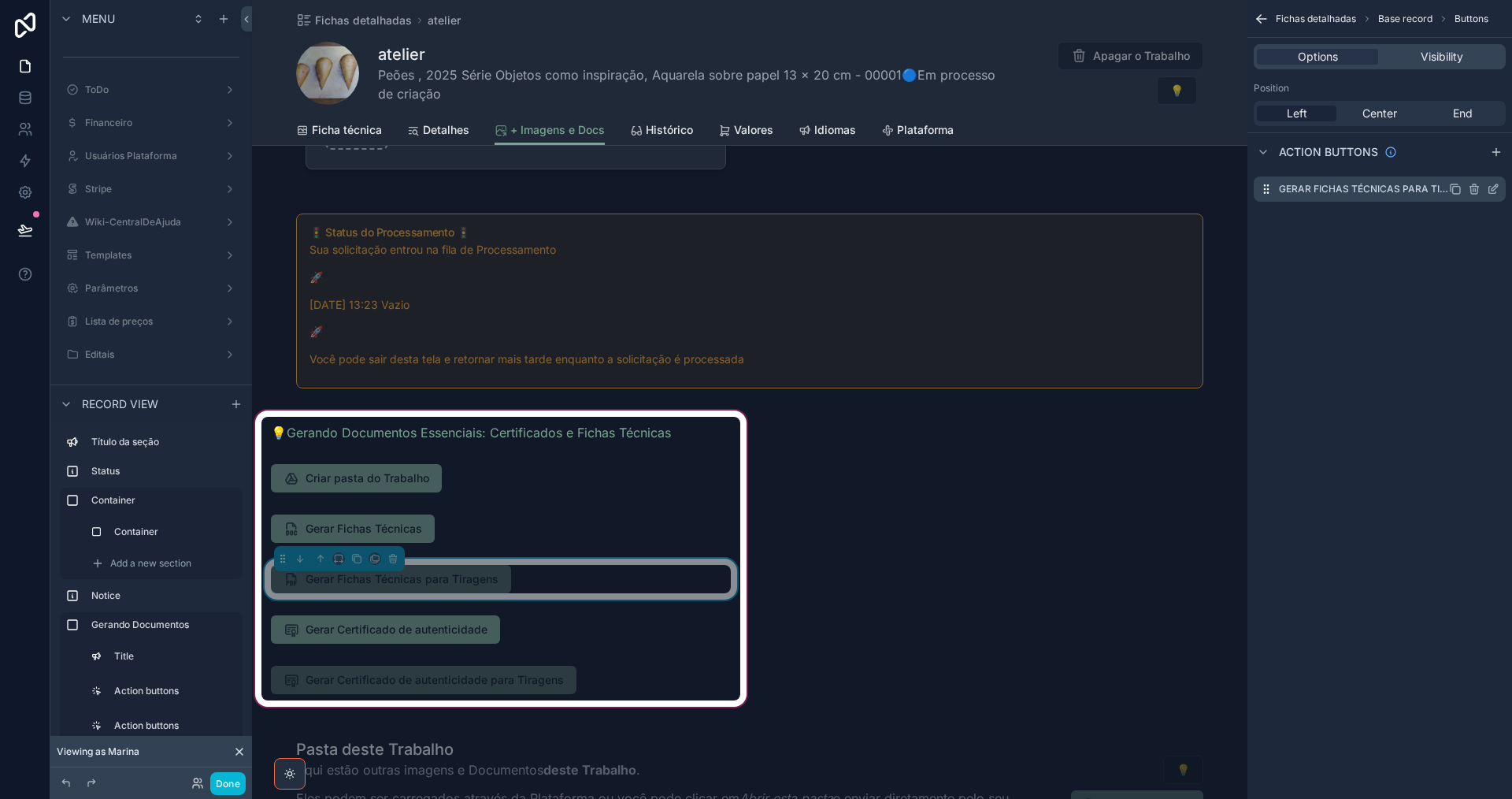
click at [1498, 186] on icon "scrollable content" at bounding box center [1494, 187] width 6 height 6
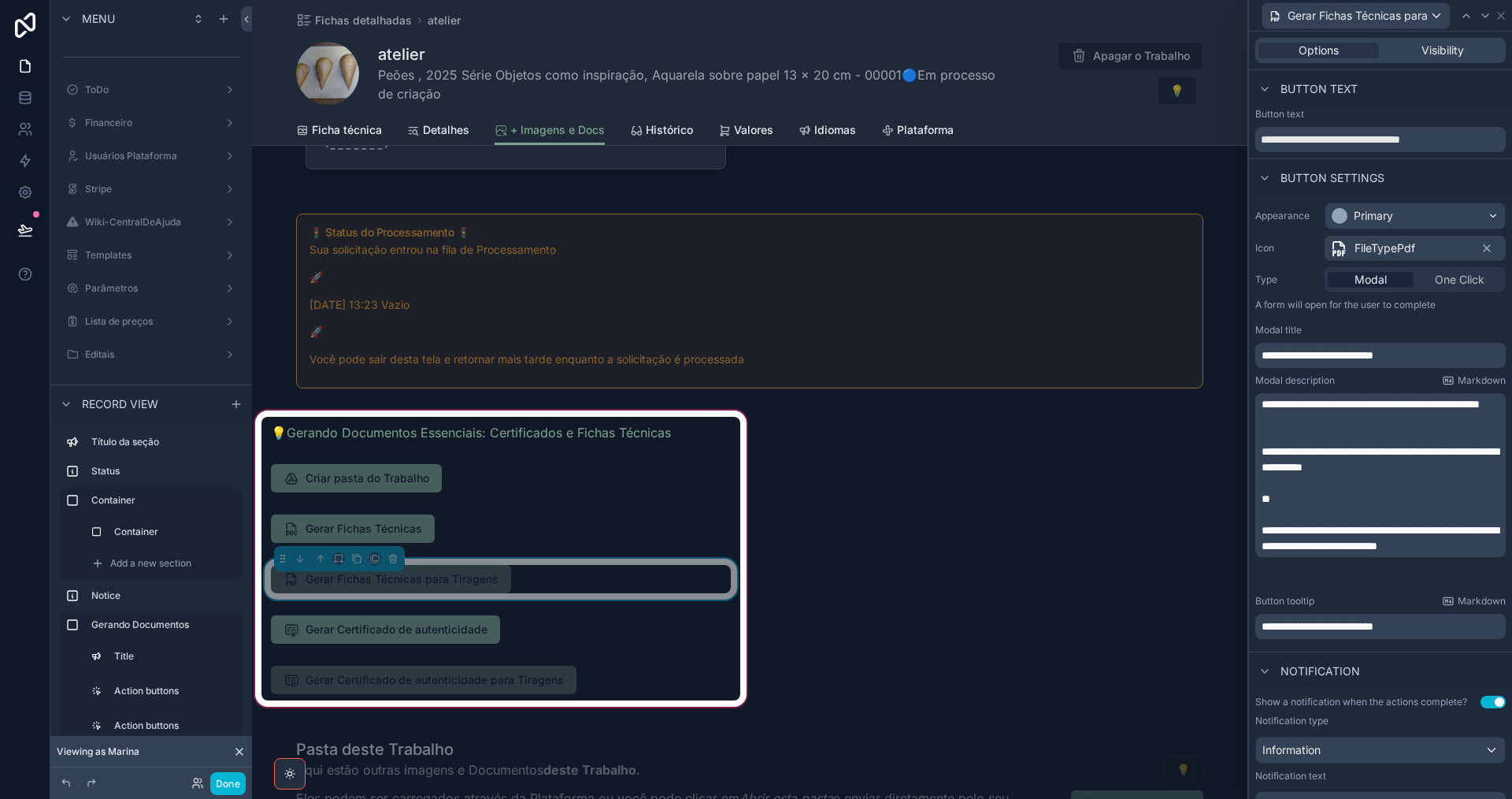
click at [1372, 249] on span "FileTypePdf" at bounding box center [1385, 248] width 61 height 16
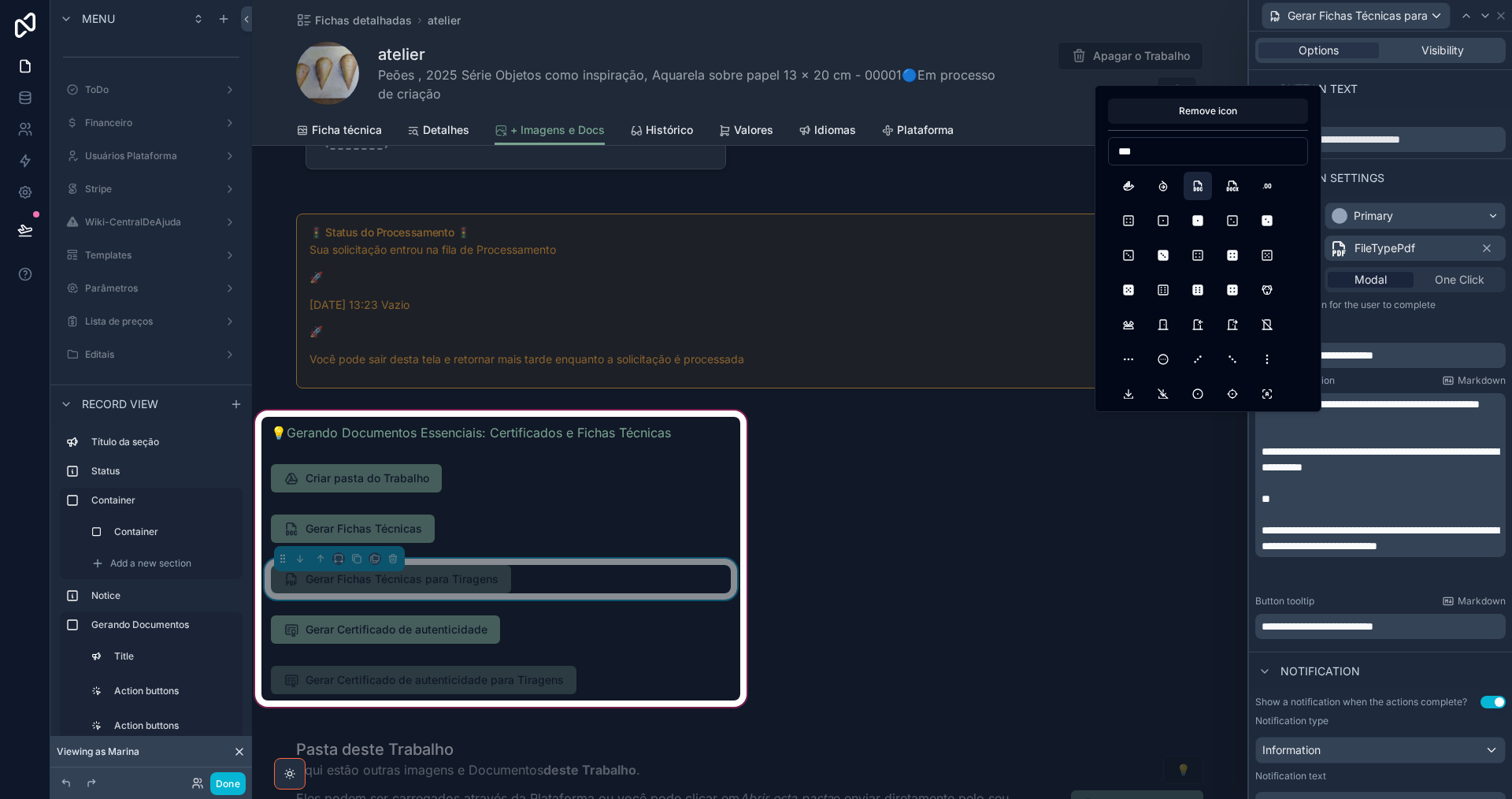
type input "***"
click at [1200, 183] on button "FileTypeDoc" at bounding box center [1198, 186] width 29 height 29
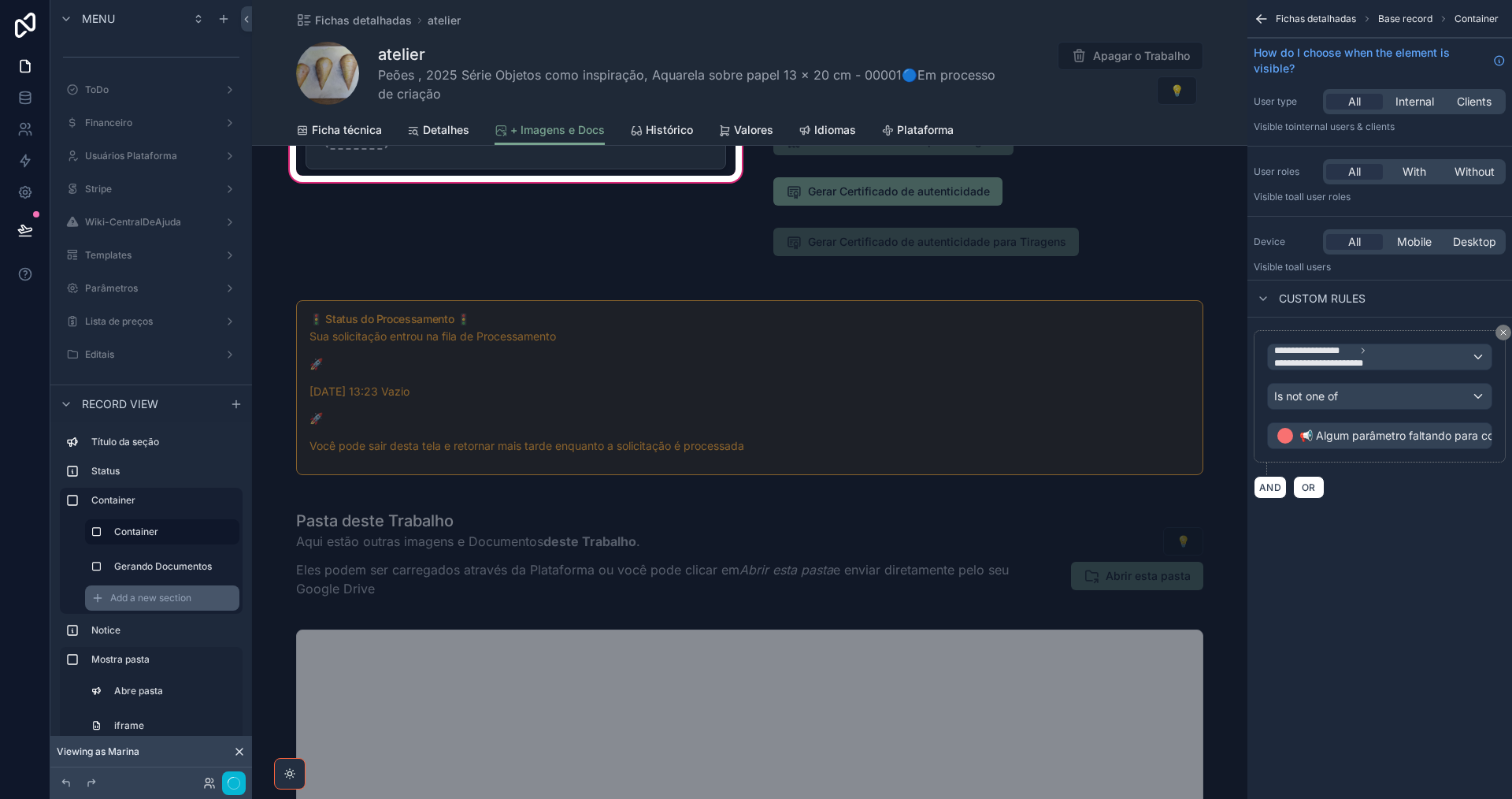
click at [132, 599] on span "Add a new section" at bounding box center [150, 598] width 81 height 13
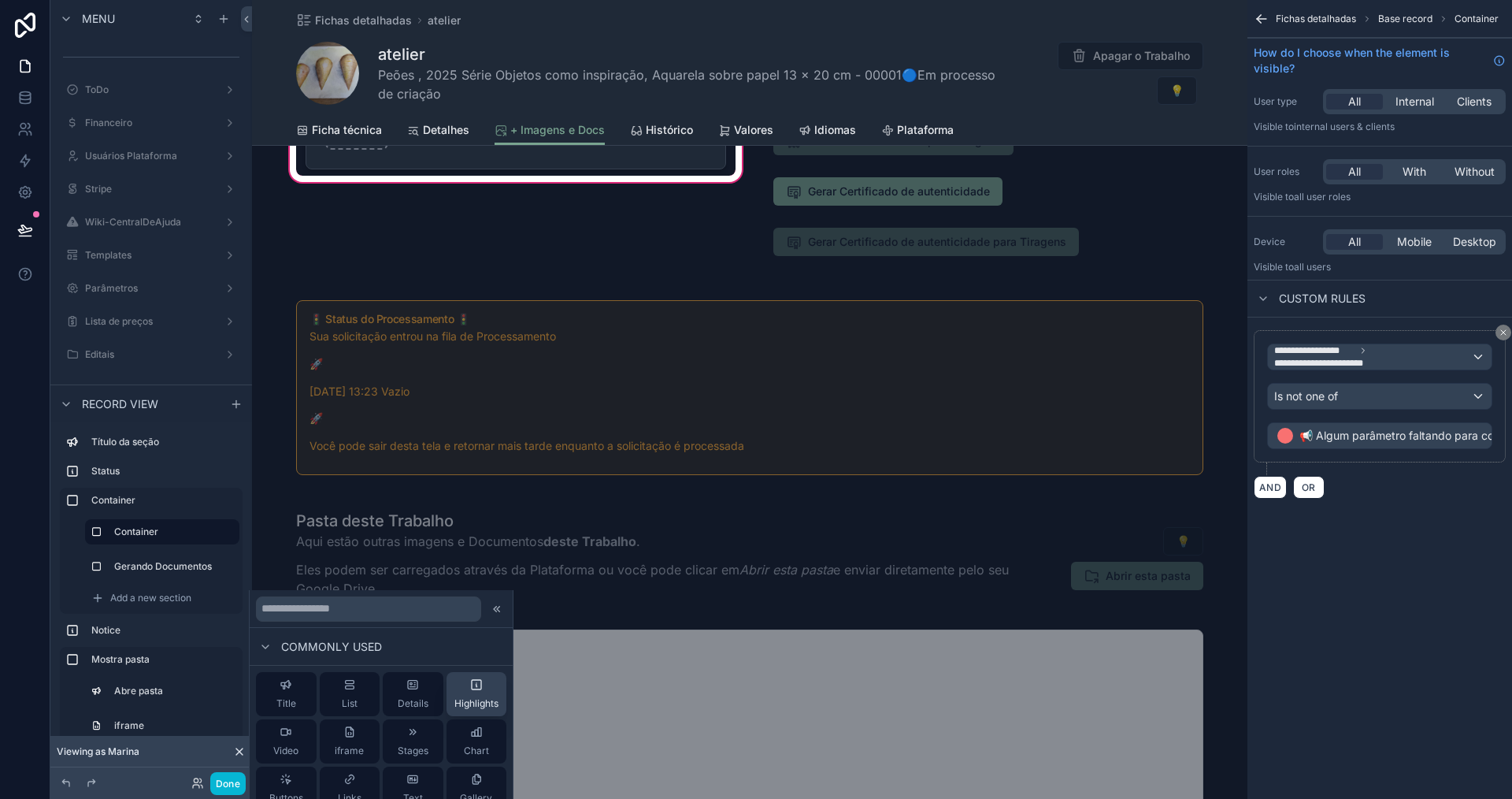
scroll to position [79, 0]
click at [345, 768] on span "Divider" at bounding box center [349, 766] width 32 height 13
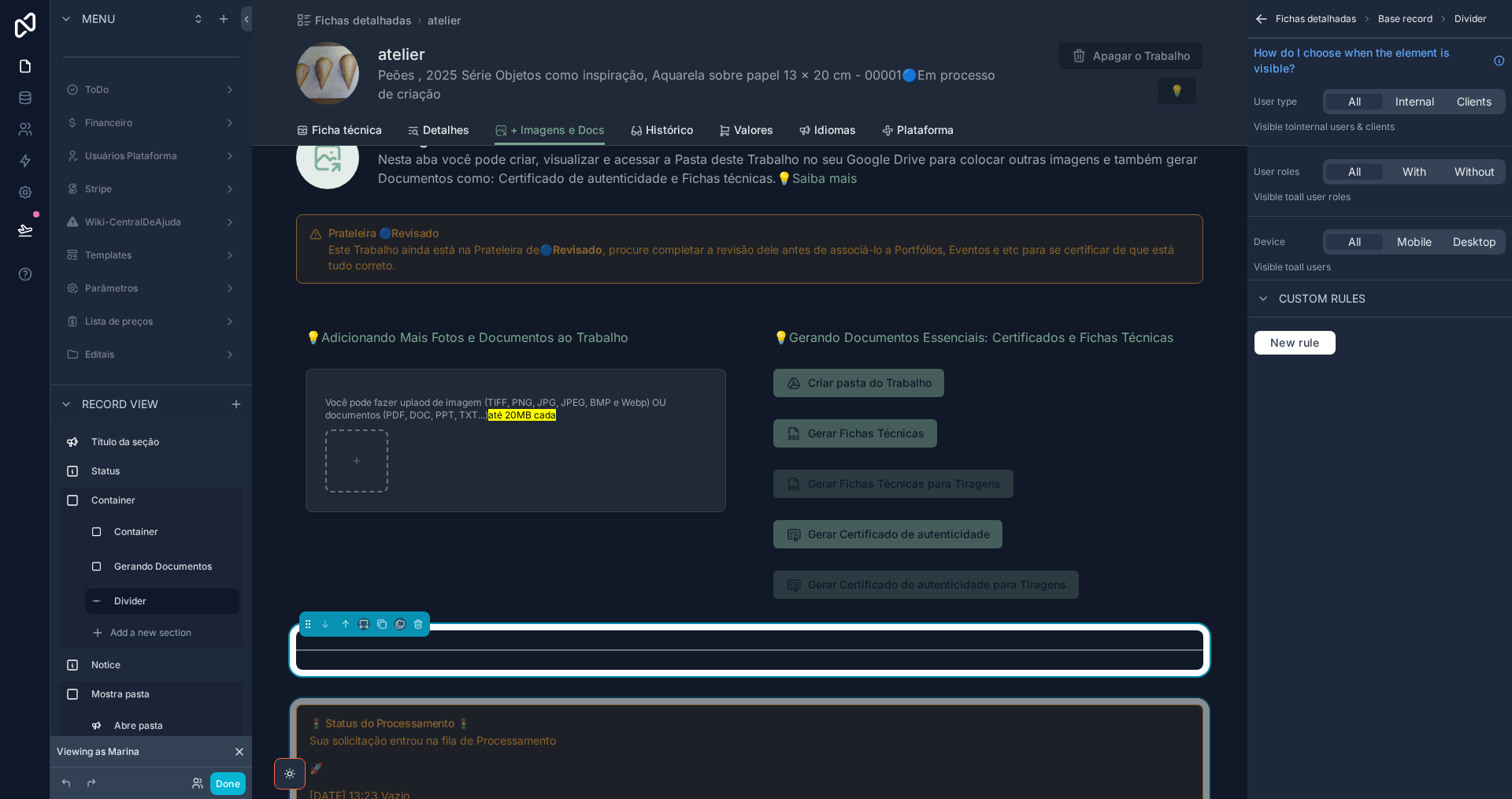
scroll to position [0, 0]
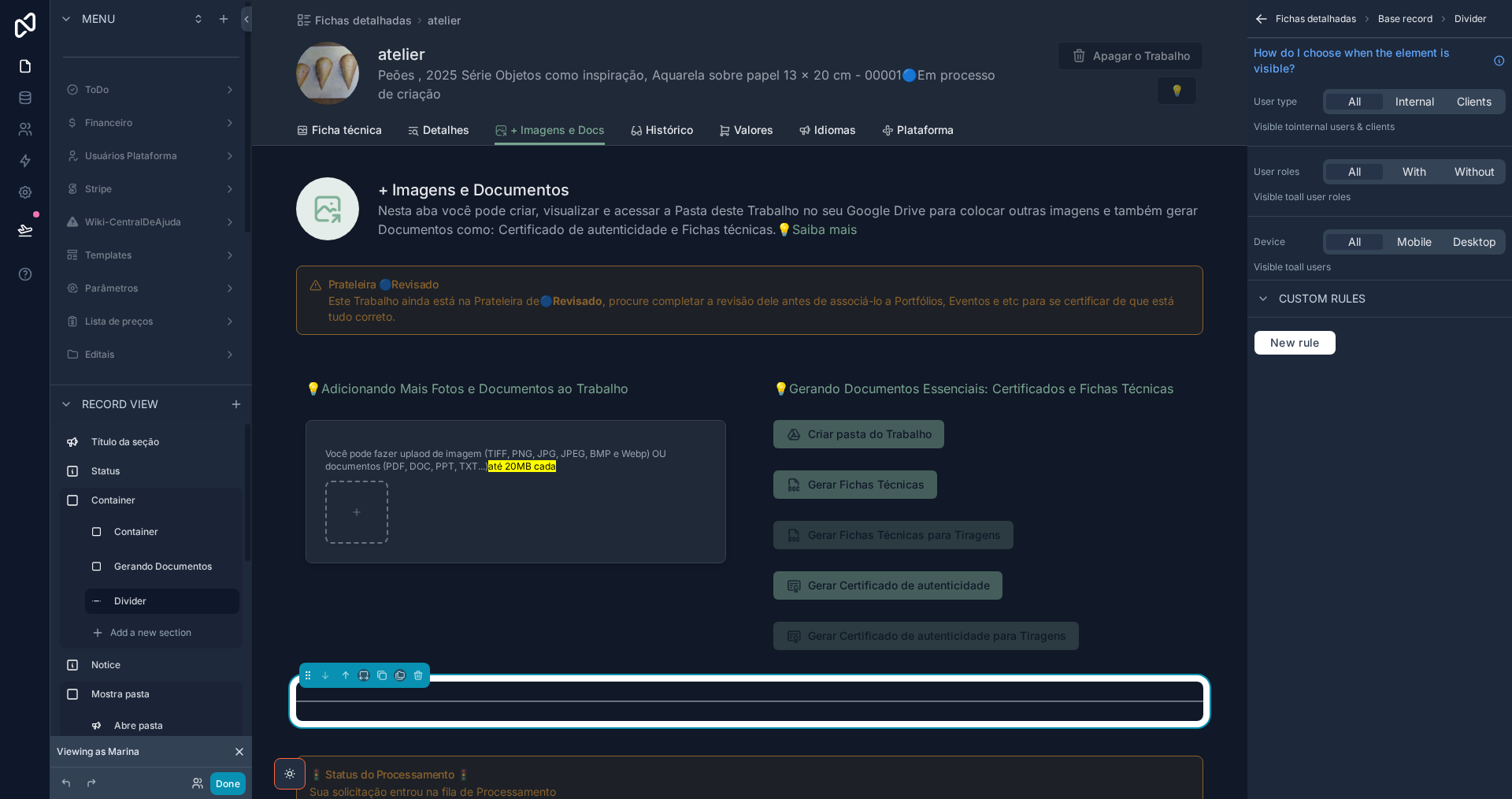
click at [238, 782] on button "Done" at bounding box center [228, 784] width 36 height 23
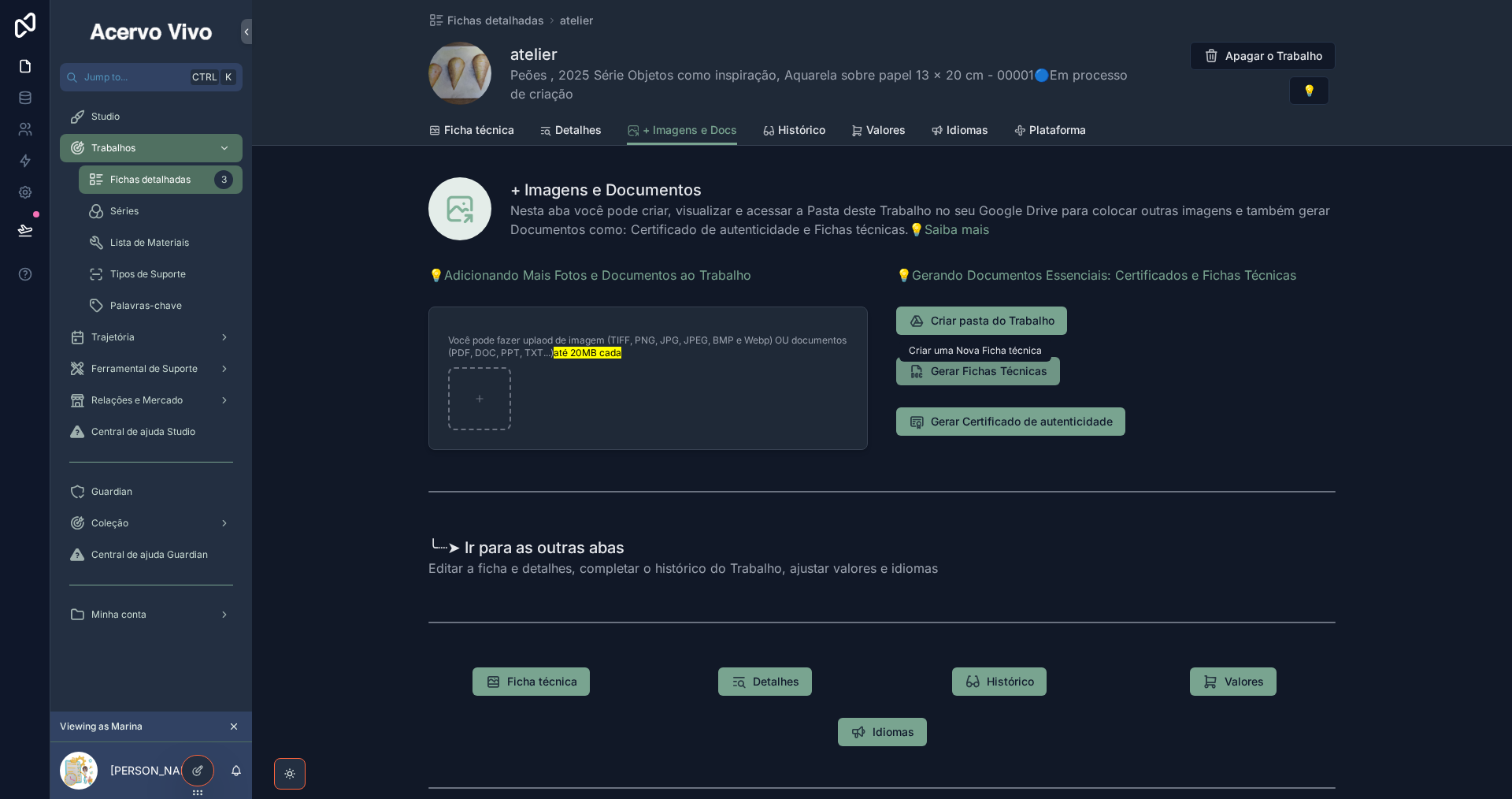
click at [1008, 374] on span "Gerar Fichas Técnicas" at bounding box center [989, 371] width 116 height 16
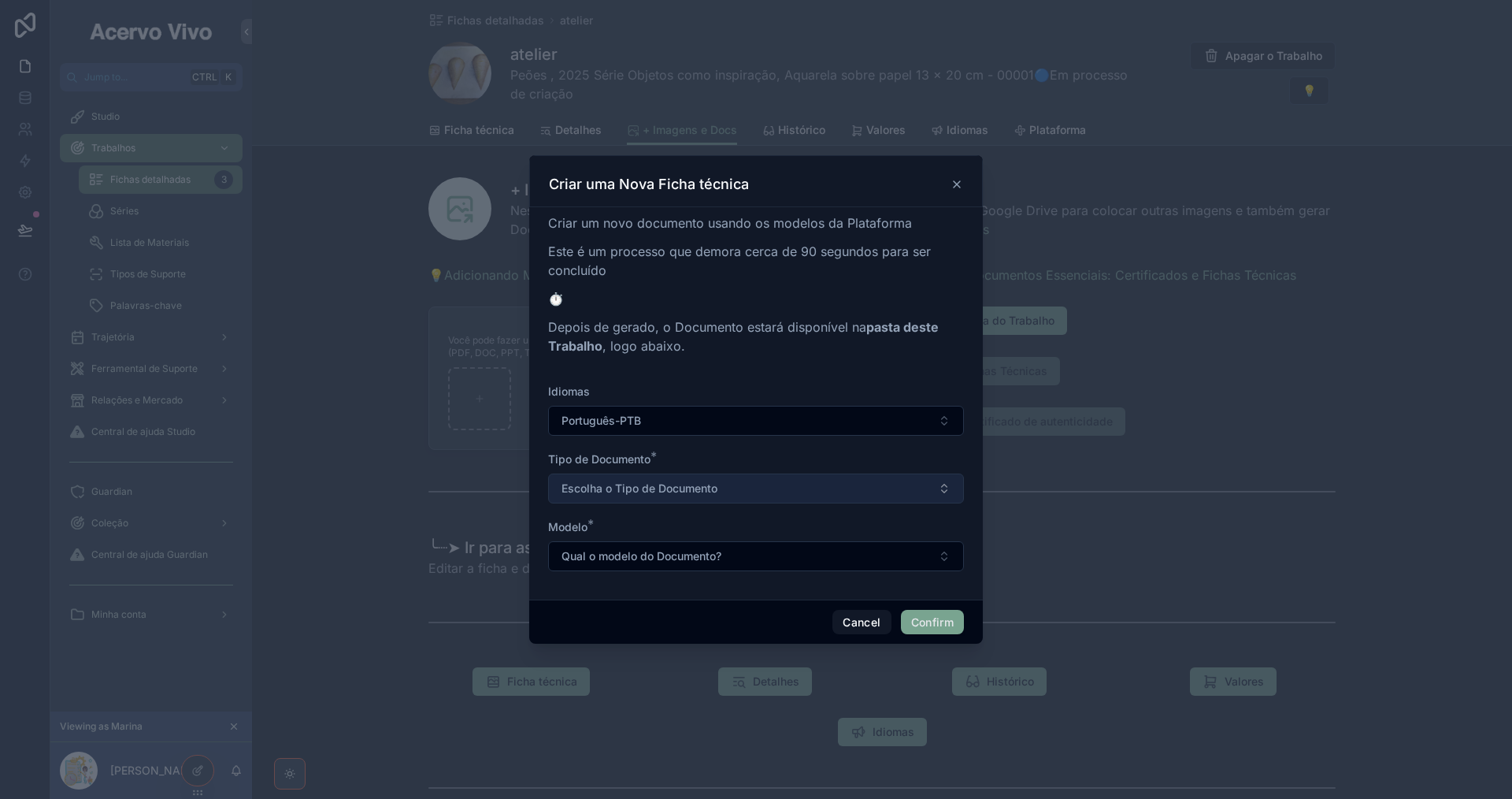
click at [899, 476] on button "Escolha o Tipo de Documento" at bounding box center [756, 488] width 416 height 30
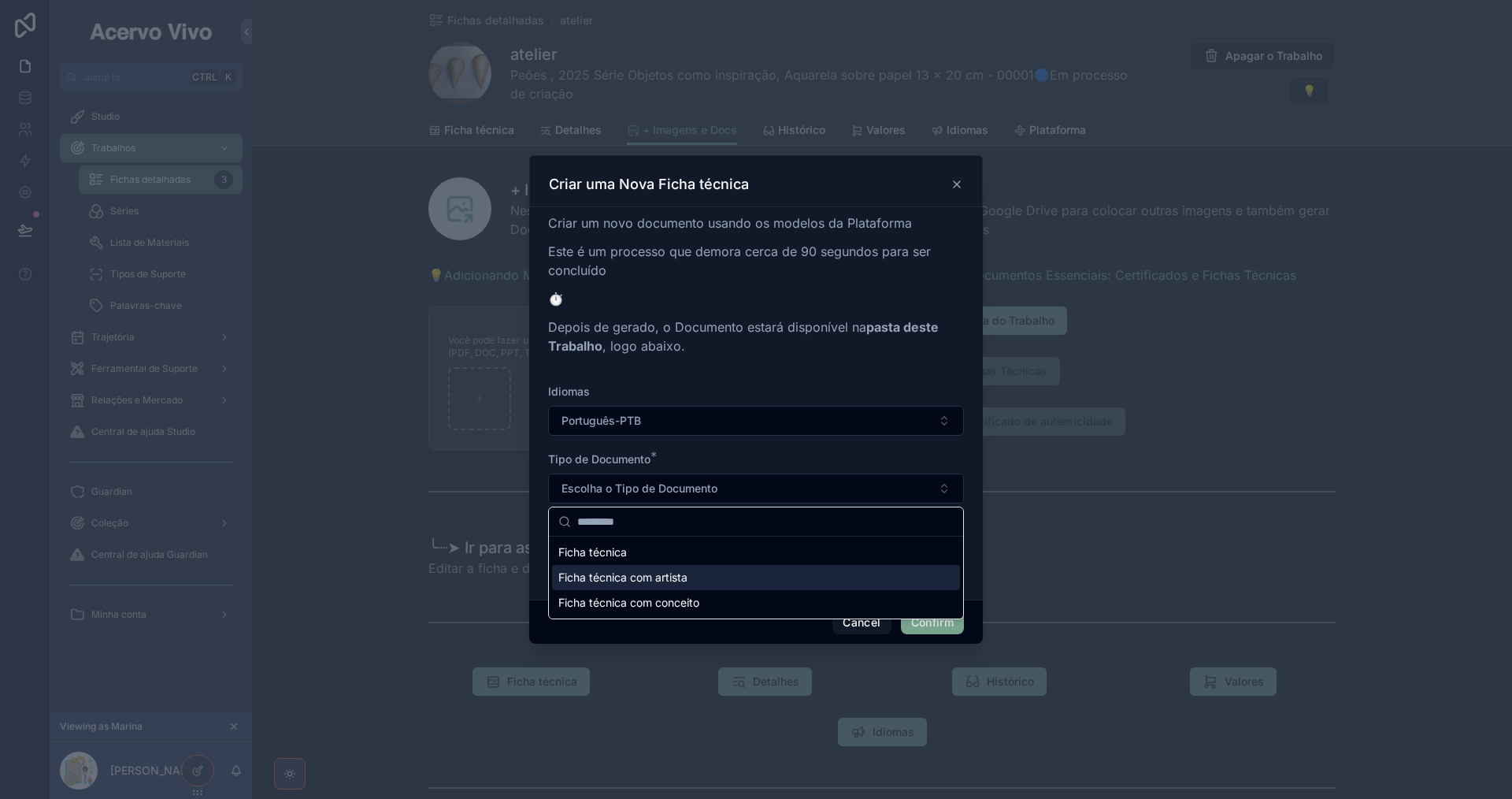
click at [864, 575] on div "Ficha técnica com artista" at bounding box center [756, 577] width 408 height 25
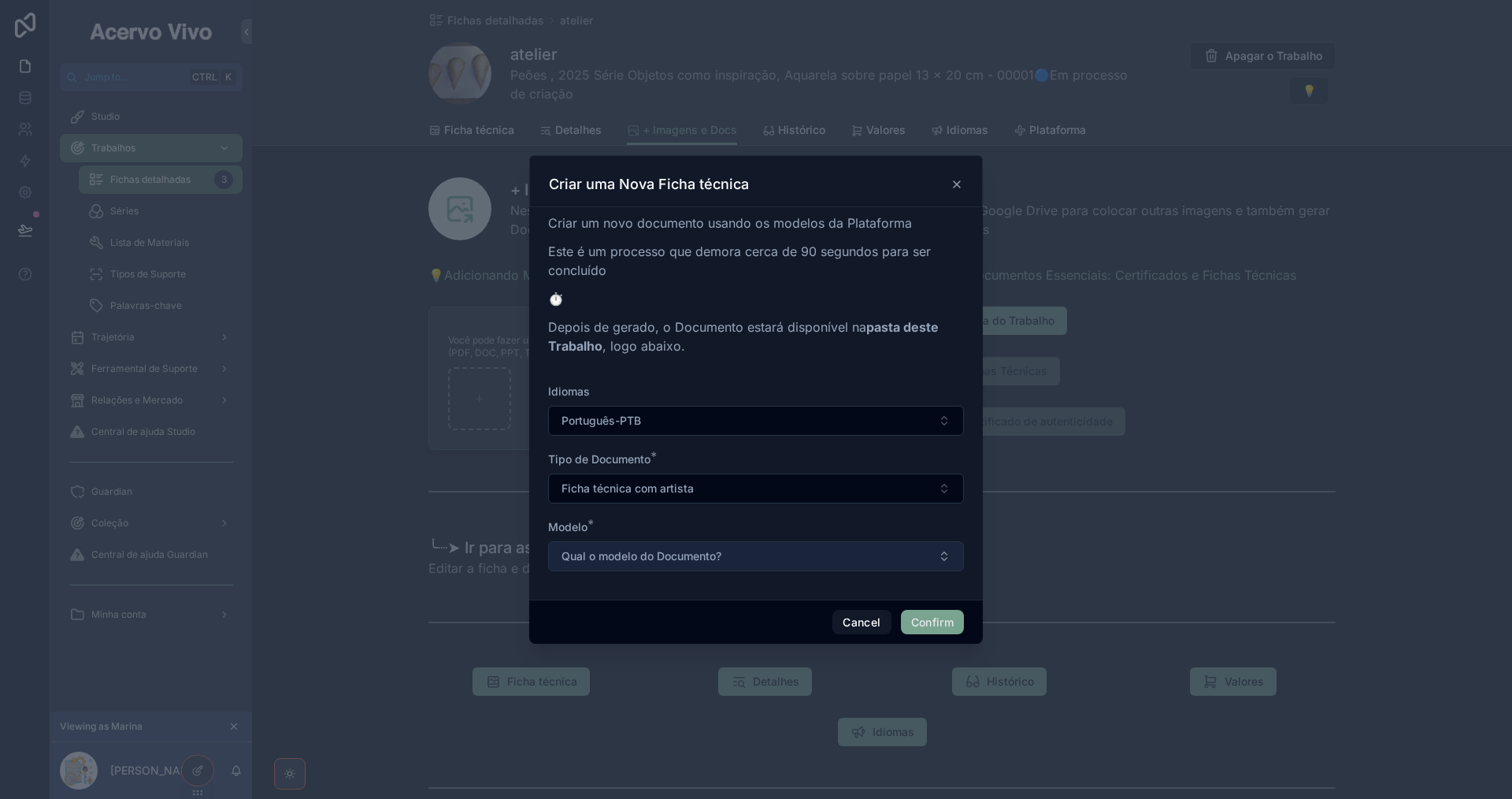
click at [865, 554] on button "Qual o modelo do Documento?" at bounding box center [756, 556] width 416 height 30
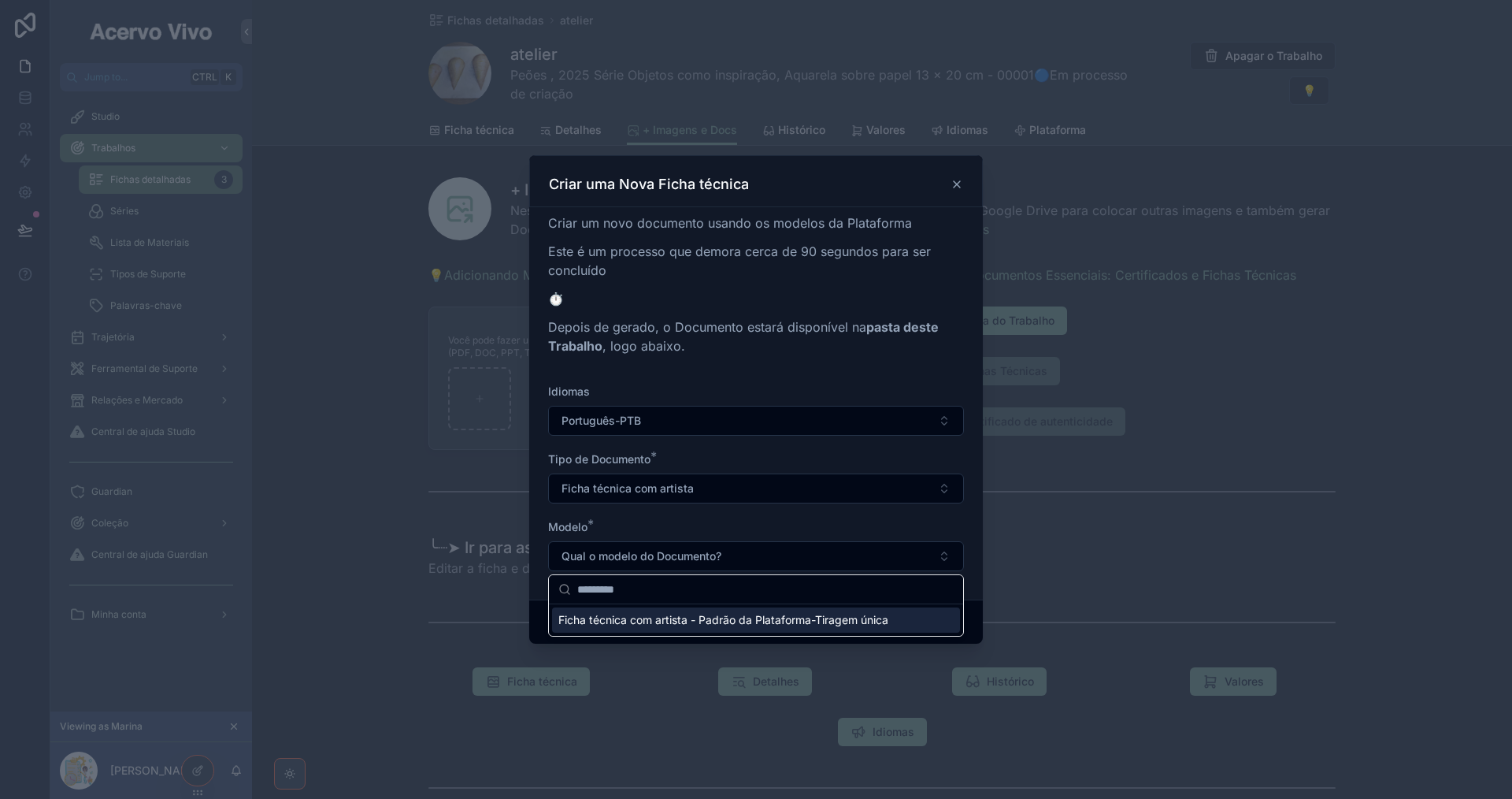
click at [869, 622] on span "Ficha técnica com artista - Padrão da Plataforma-Tiragem única" at bounding box center [723, 620] width 330 height 16
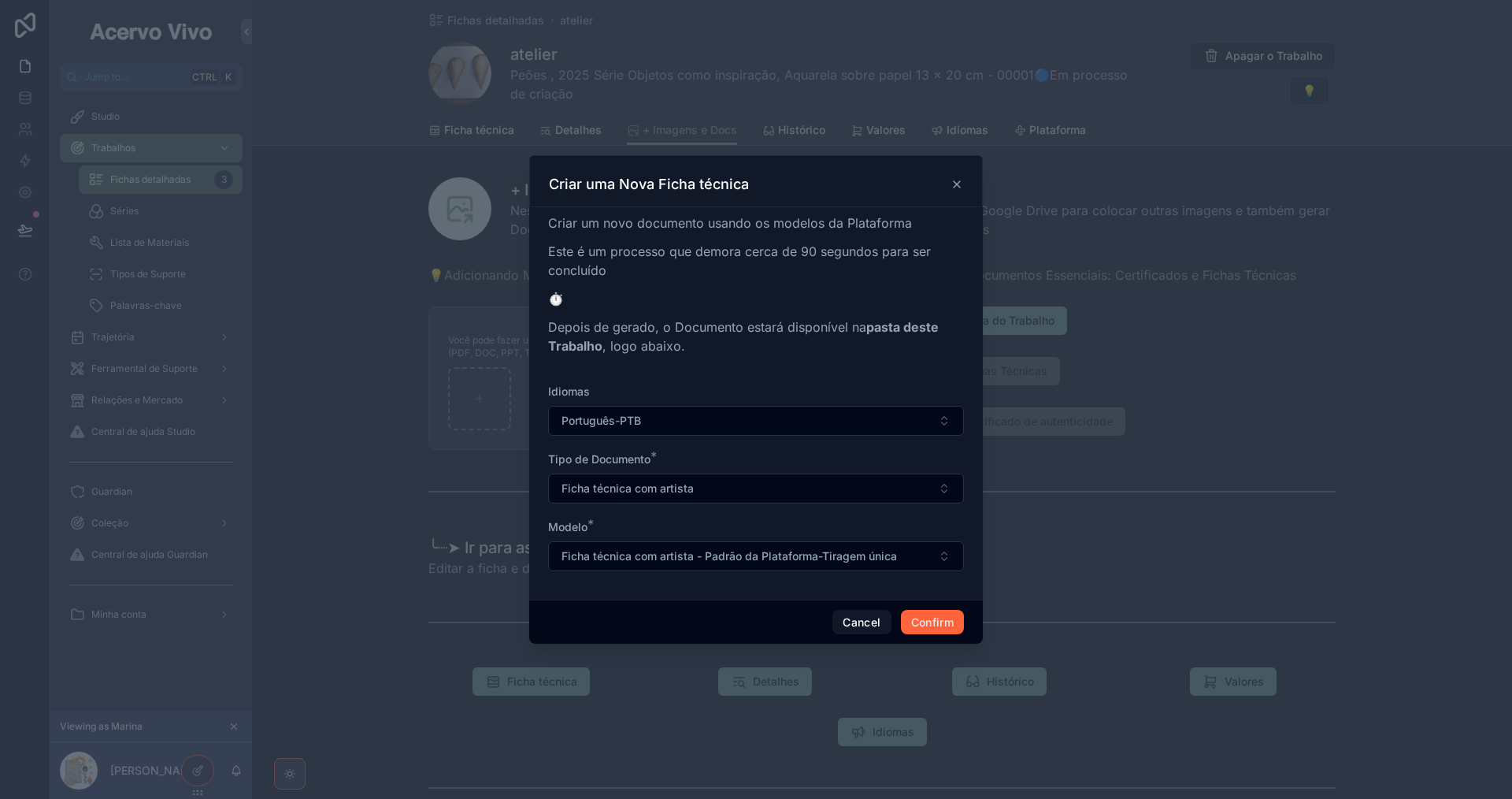
click at [945, 625] on button "Confirm" at bounding box center [932, 622] width 63 height 25
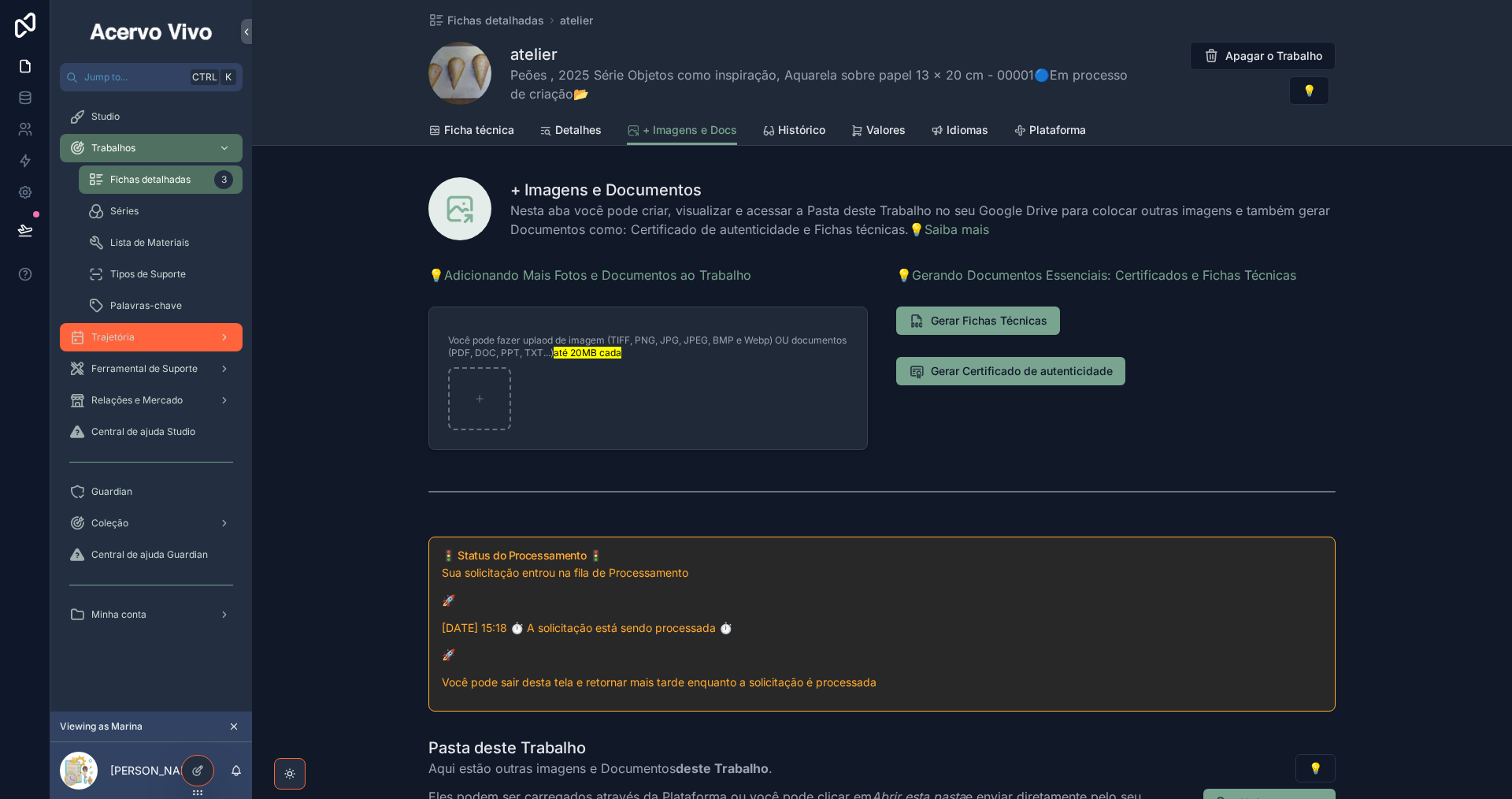
click at [153, 336] on div "Trajetória" at bounding box center [150, 337] width 164 height 25
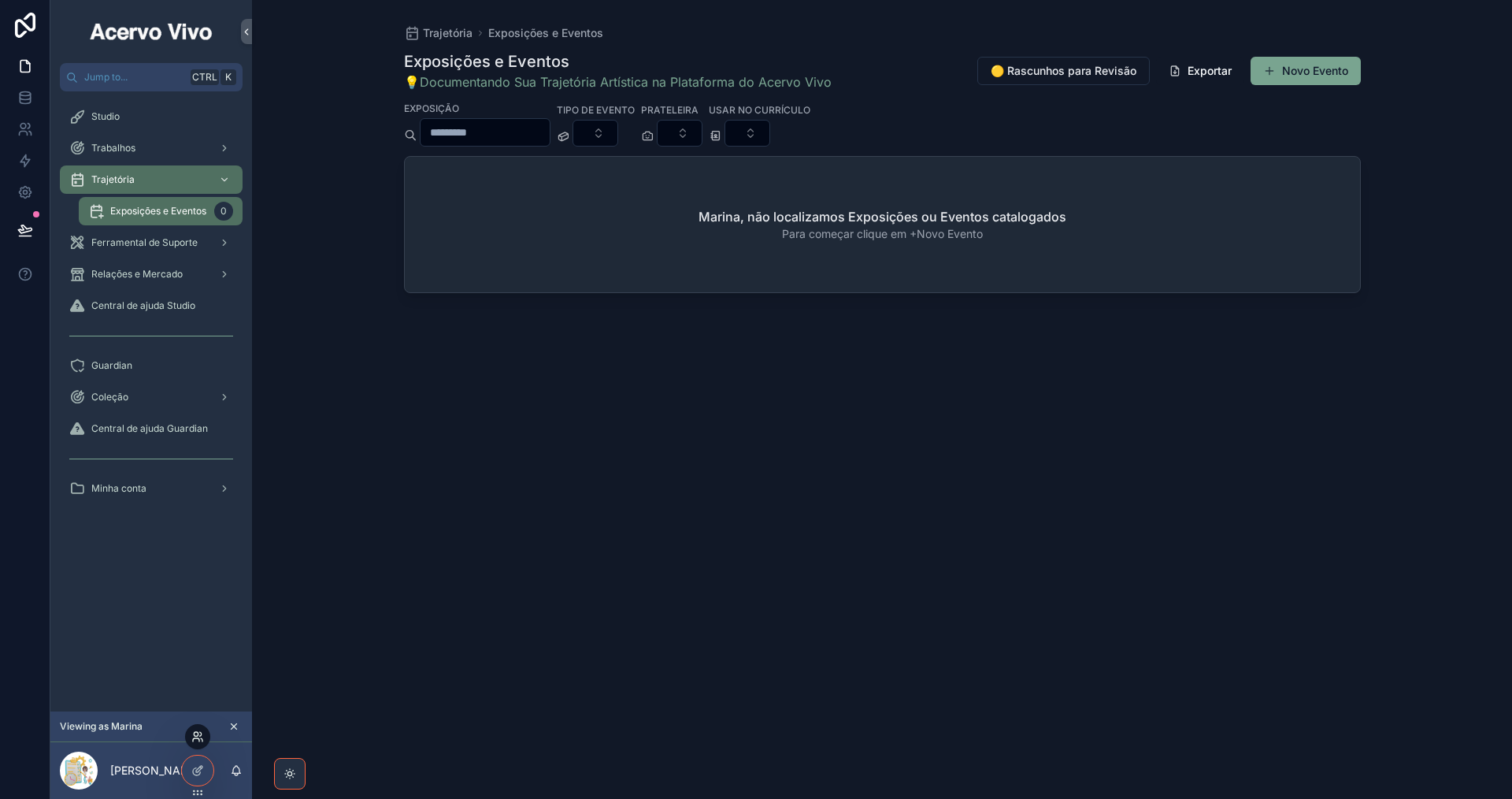
click at [200, 734] on icon at bounding box center [201, 734] width 2 height 4
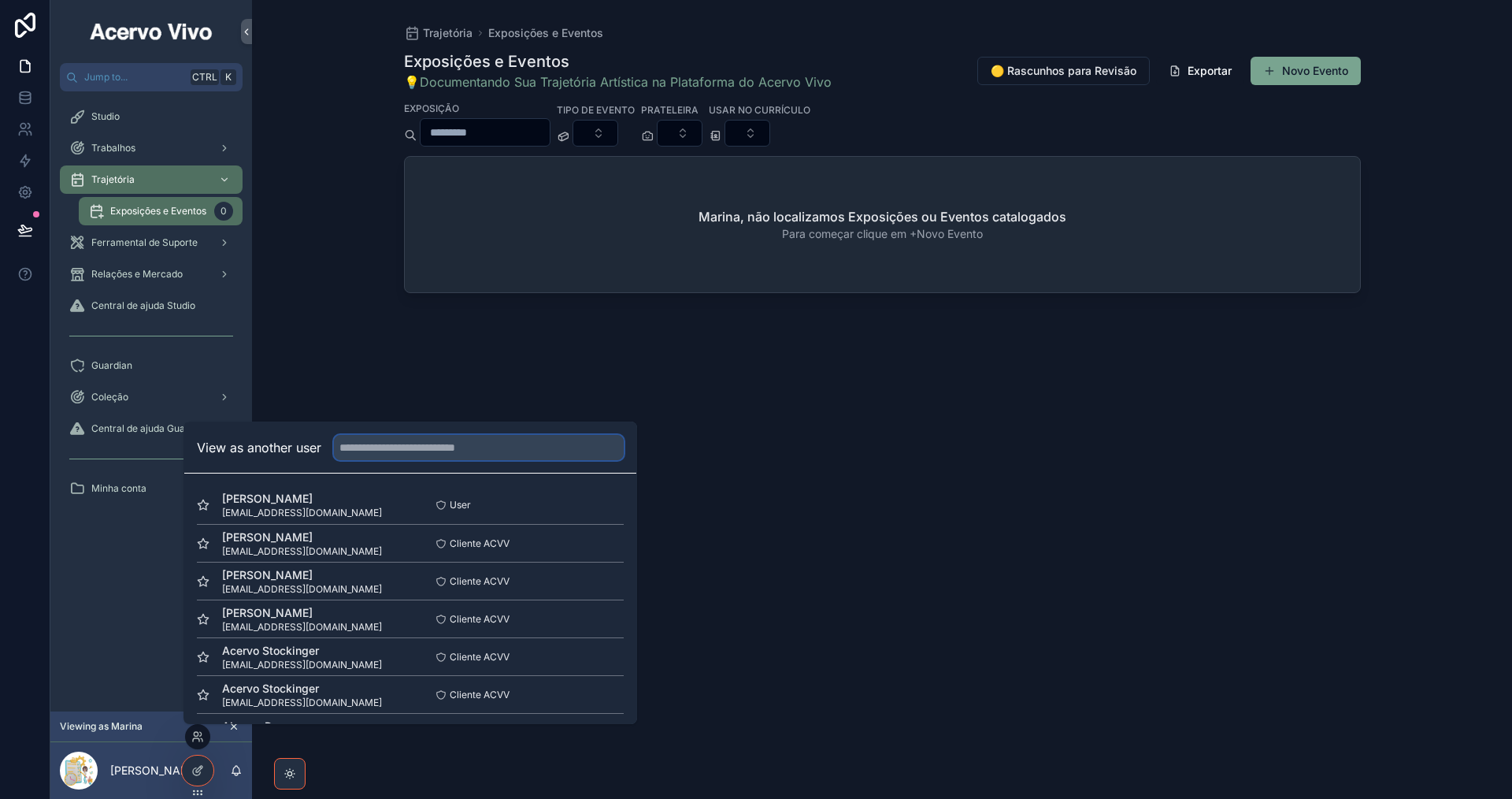
click at [396, 450] on input "text" at bounding box center [479, 447] width 290 height 25
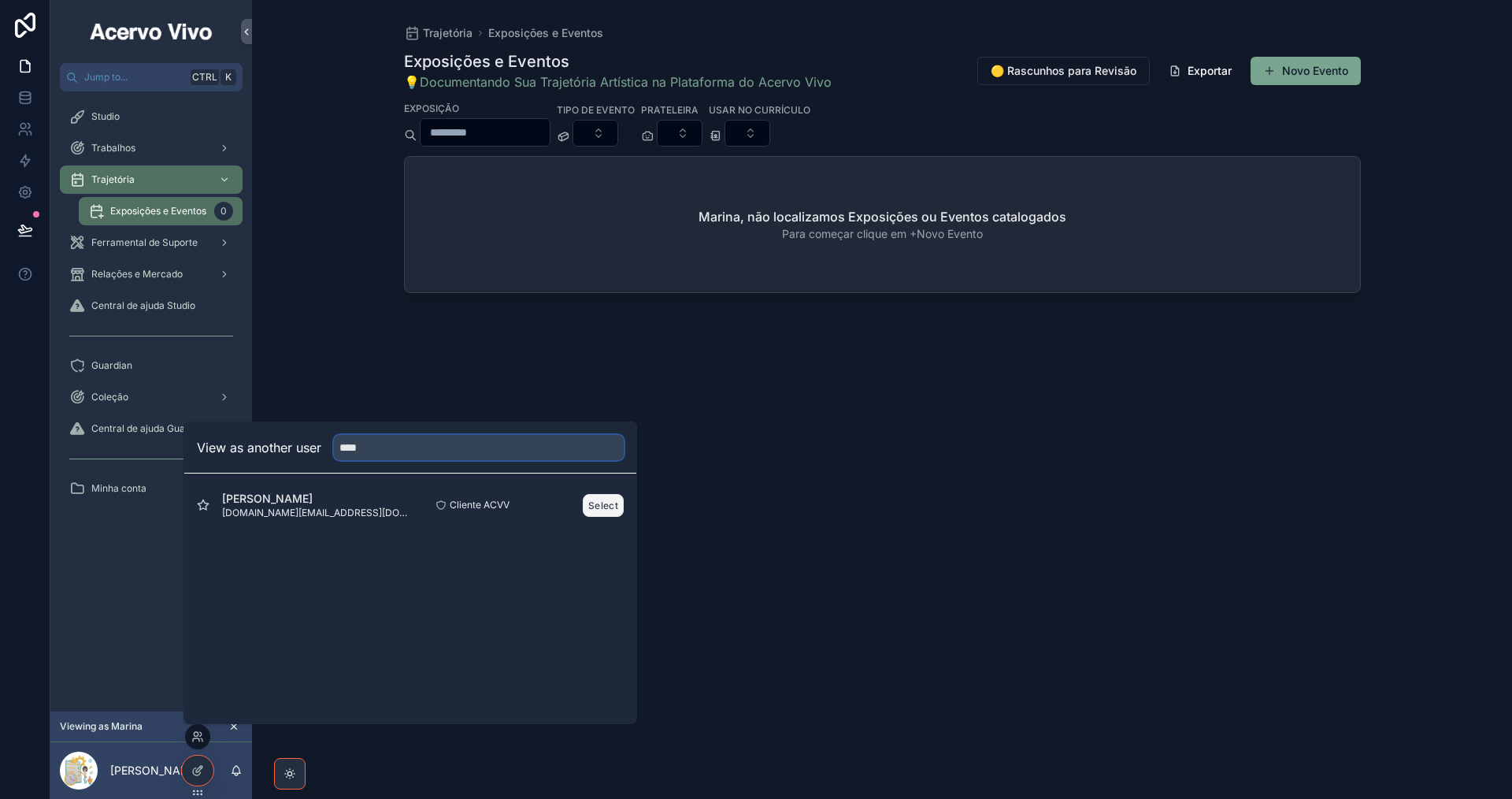
type input "****"
click at [604, 509] on button "Select" at bounding box center [603, 506] width 41 height 23
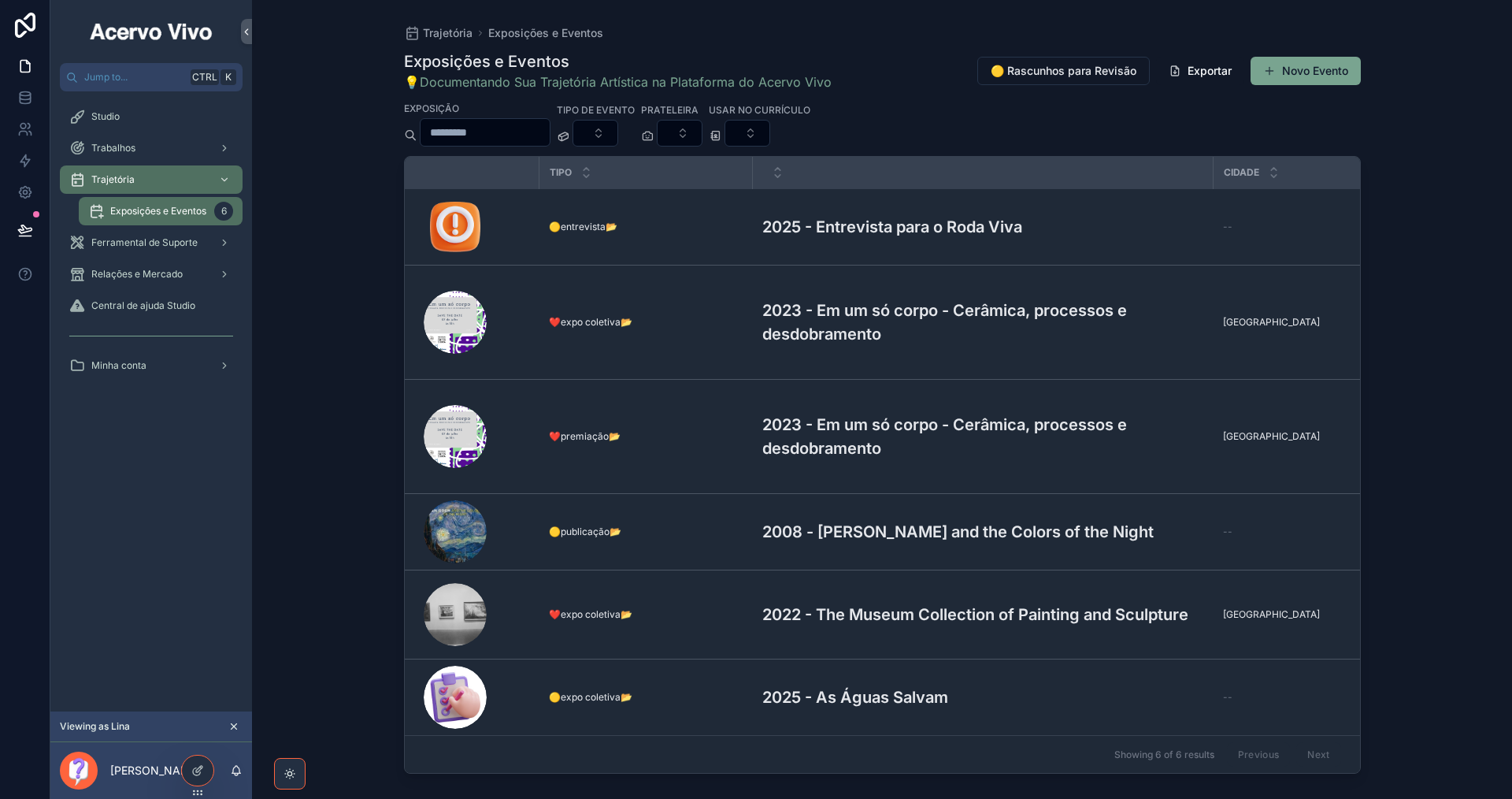
click at [384, 307] on div "Trajetória Exposições e Eventos Exposições e Eventos 💡Documentando Sua Trajetór…" at bounding box center [882, 389] width 1007 height 779
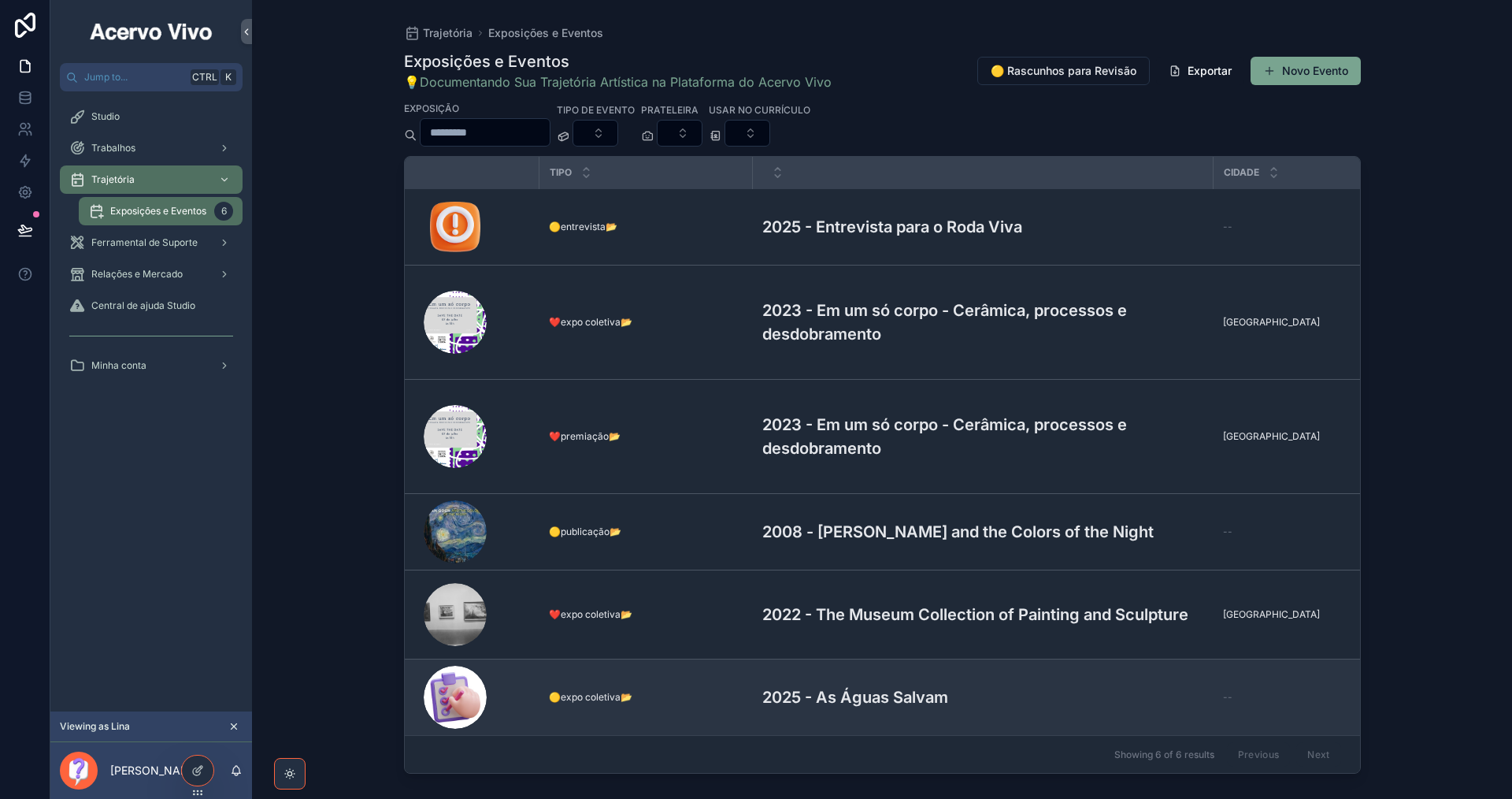
click at [865, 685] on h3 "2025 - As Águas Salvam" at bounding box center [855, 697] width 186 height 23
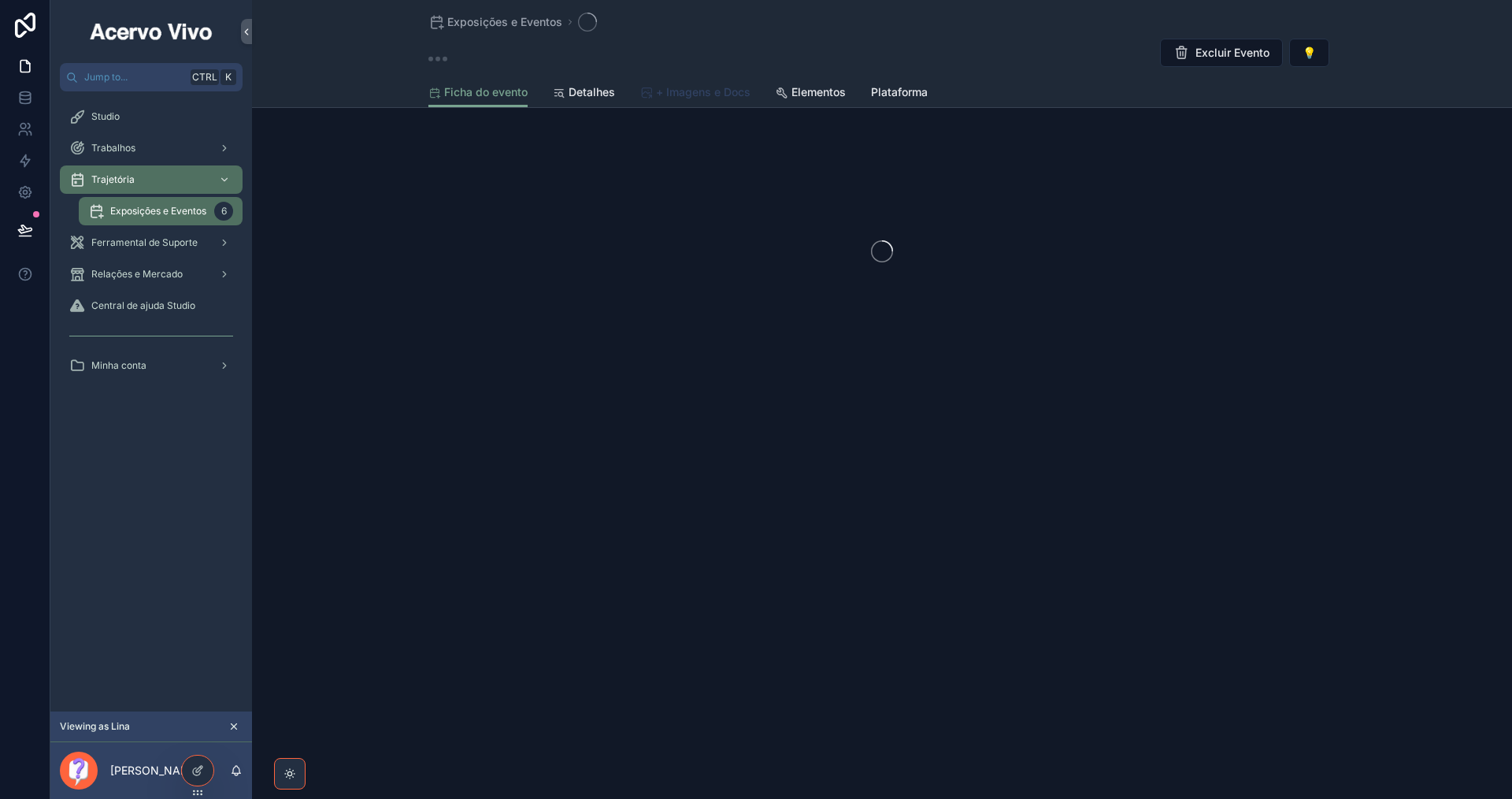
click at [694, 95] on span "+ Imagens e Docs" at bounding box center [703, 92] width 95 height 16
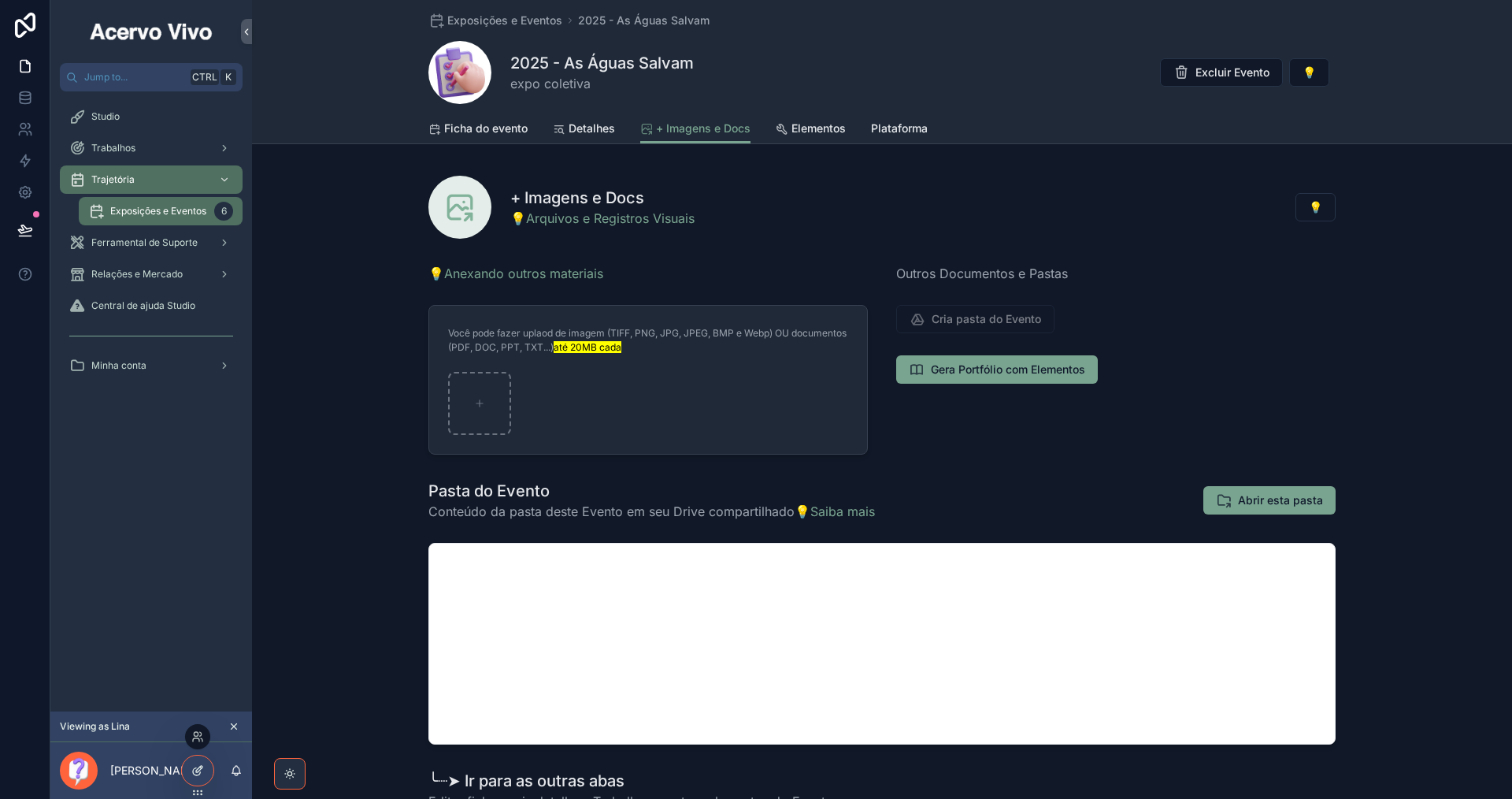
click at [203, 771] on icon at bounding box center [198, 770] width 13 height 13
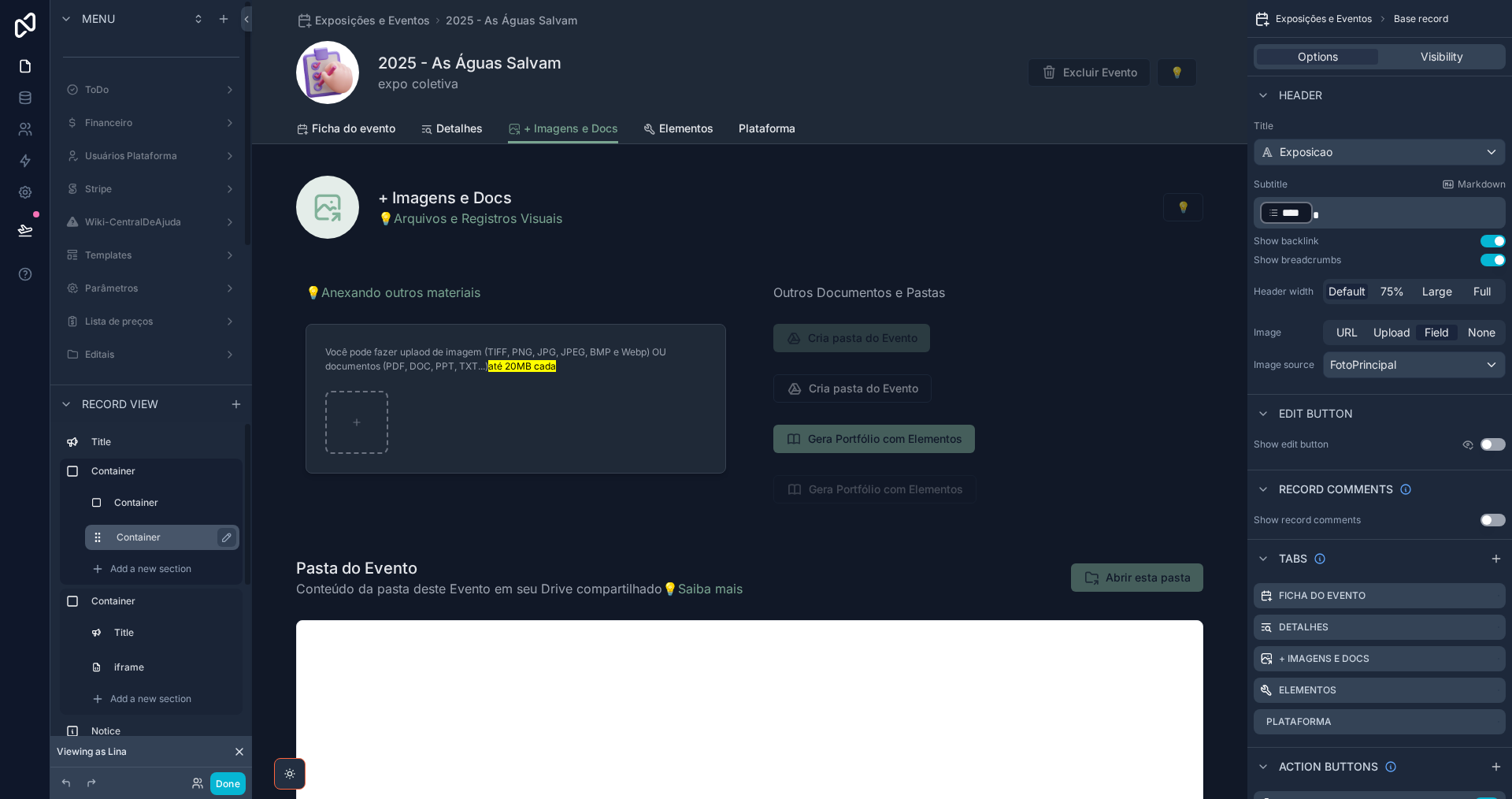
click at [185, 544] on div "Container" at bounding box center [174, 537] width 116 height 19
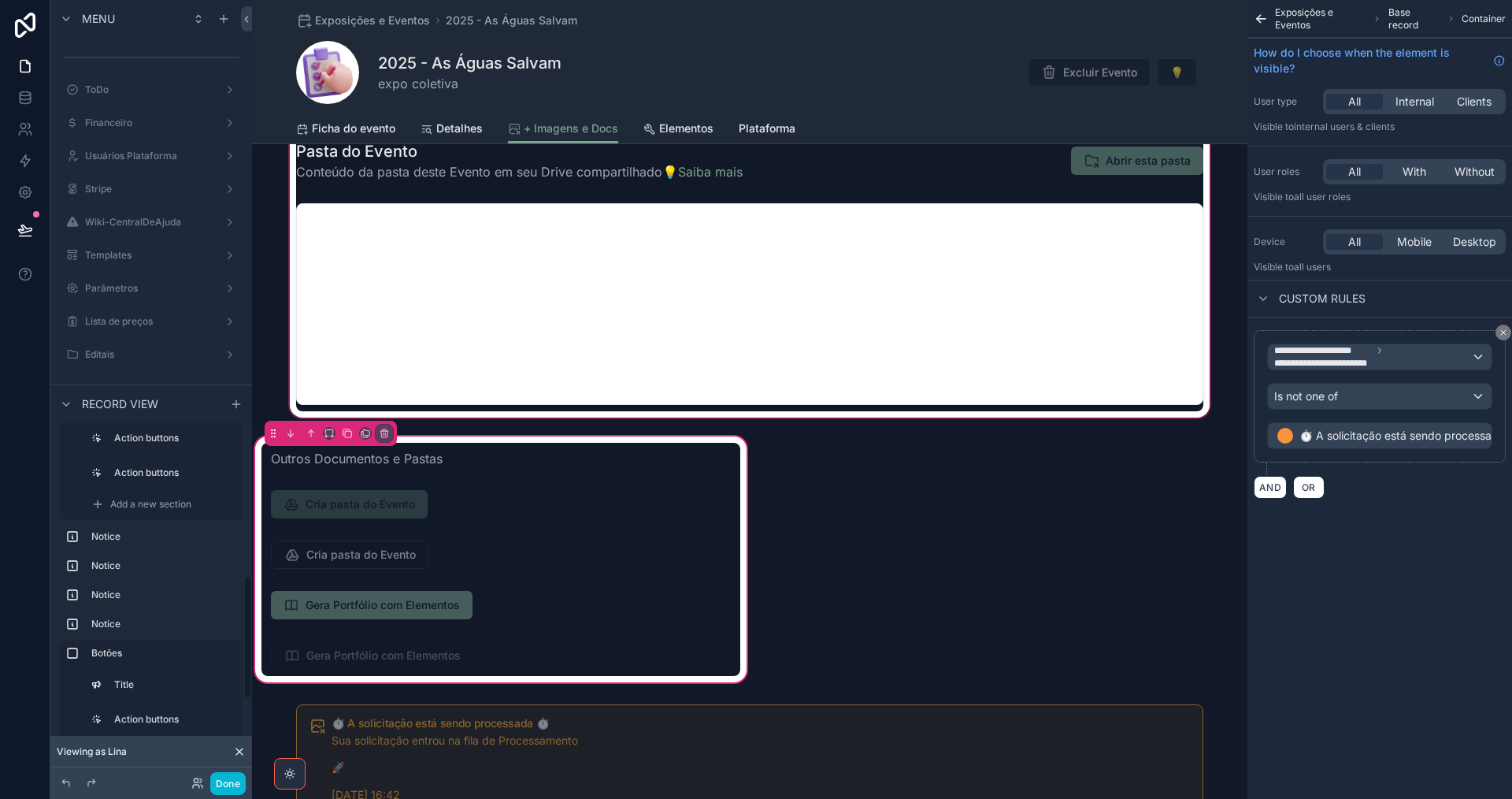
scroll to position [394, 0]
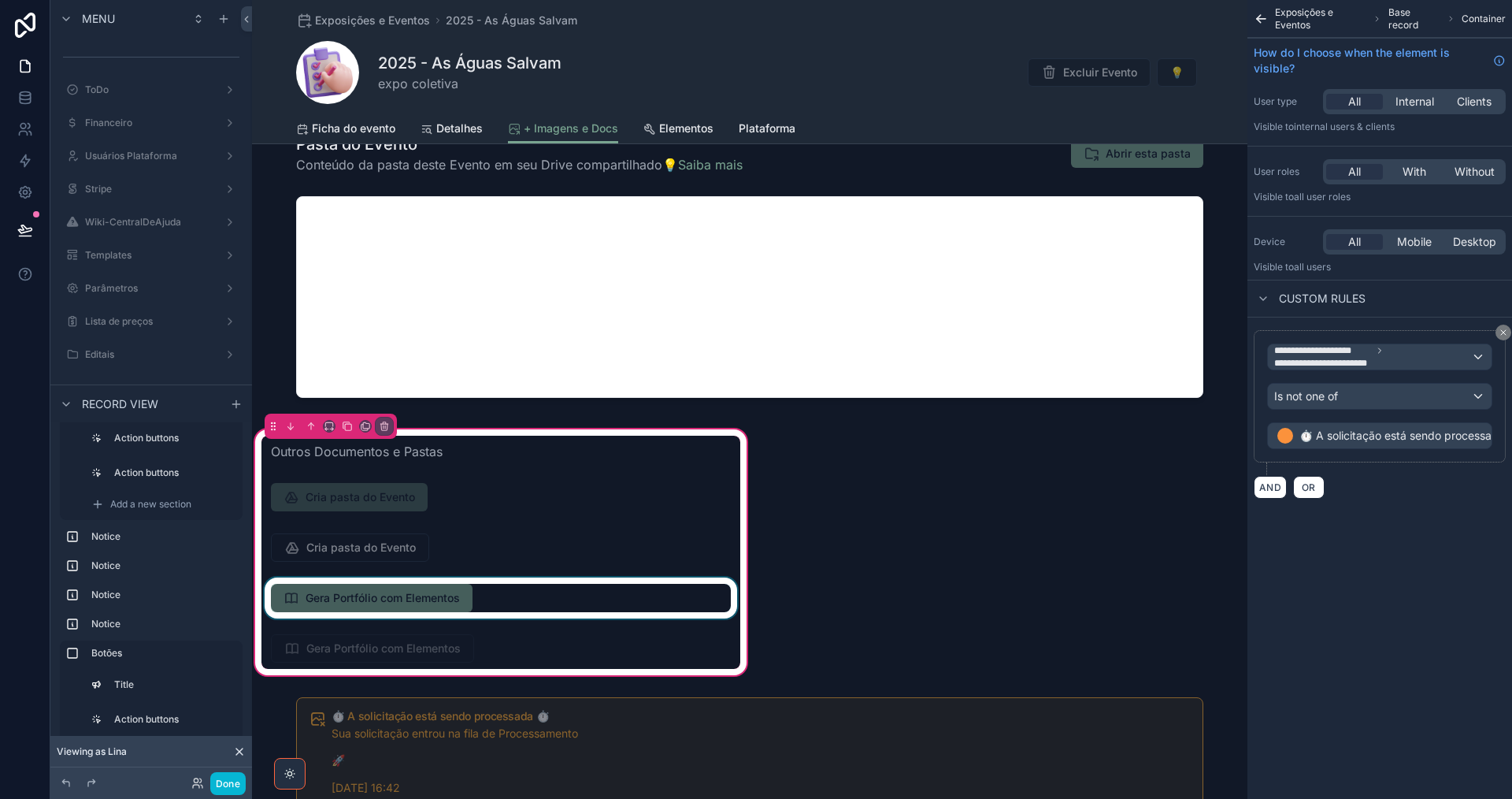
click at [522, 581] on div "scrollable content" at bounding box center [500, 598] width 479 height 41
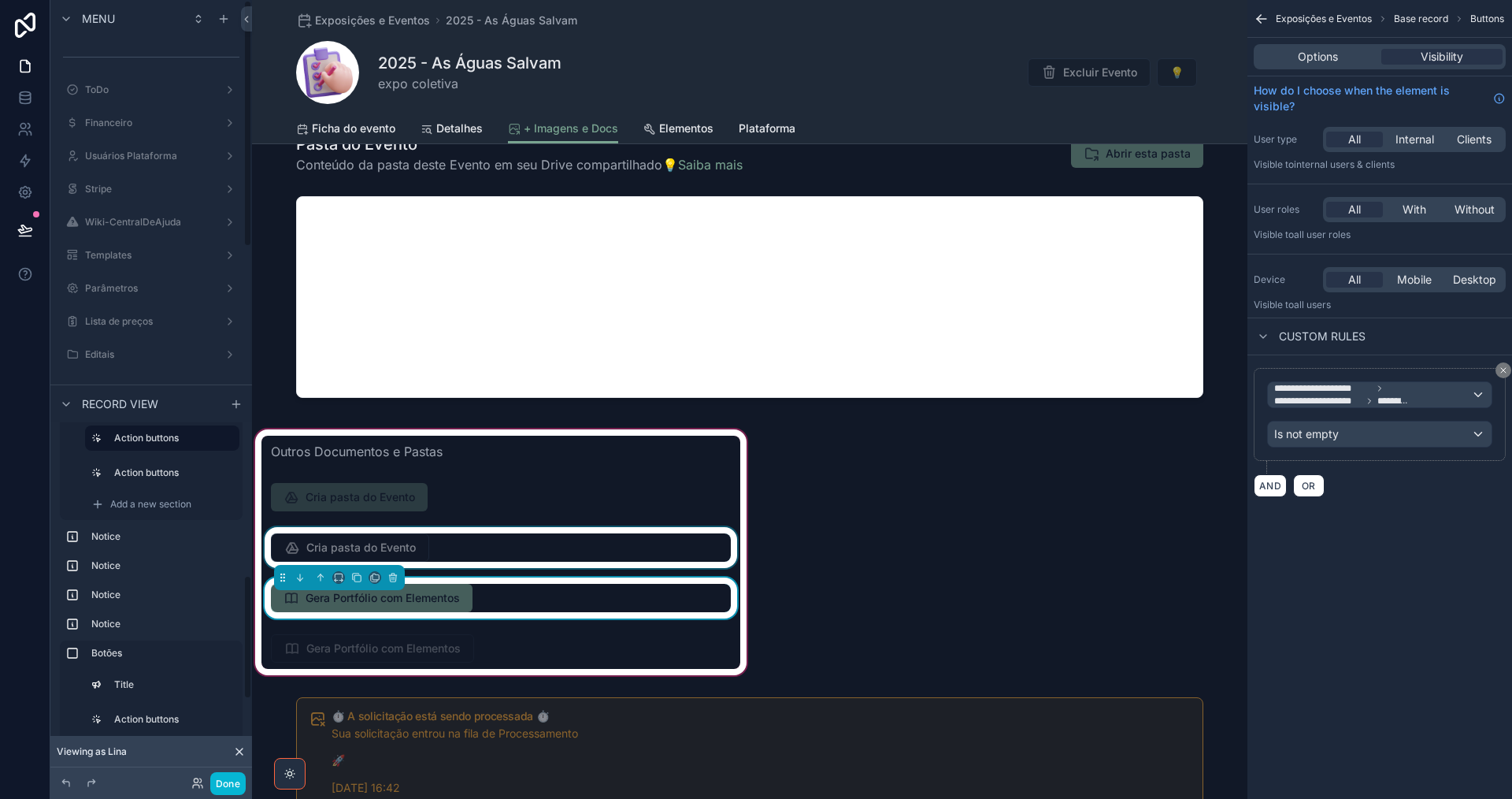
click at [333, 548] on div "scrollable content" at bounding box center [500, 548] width 479 height 41
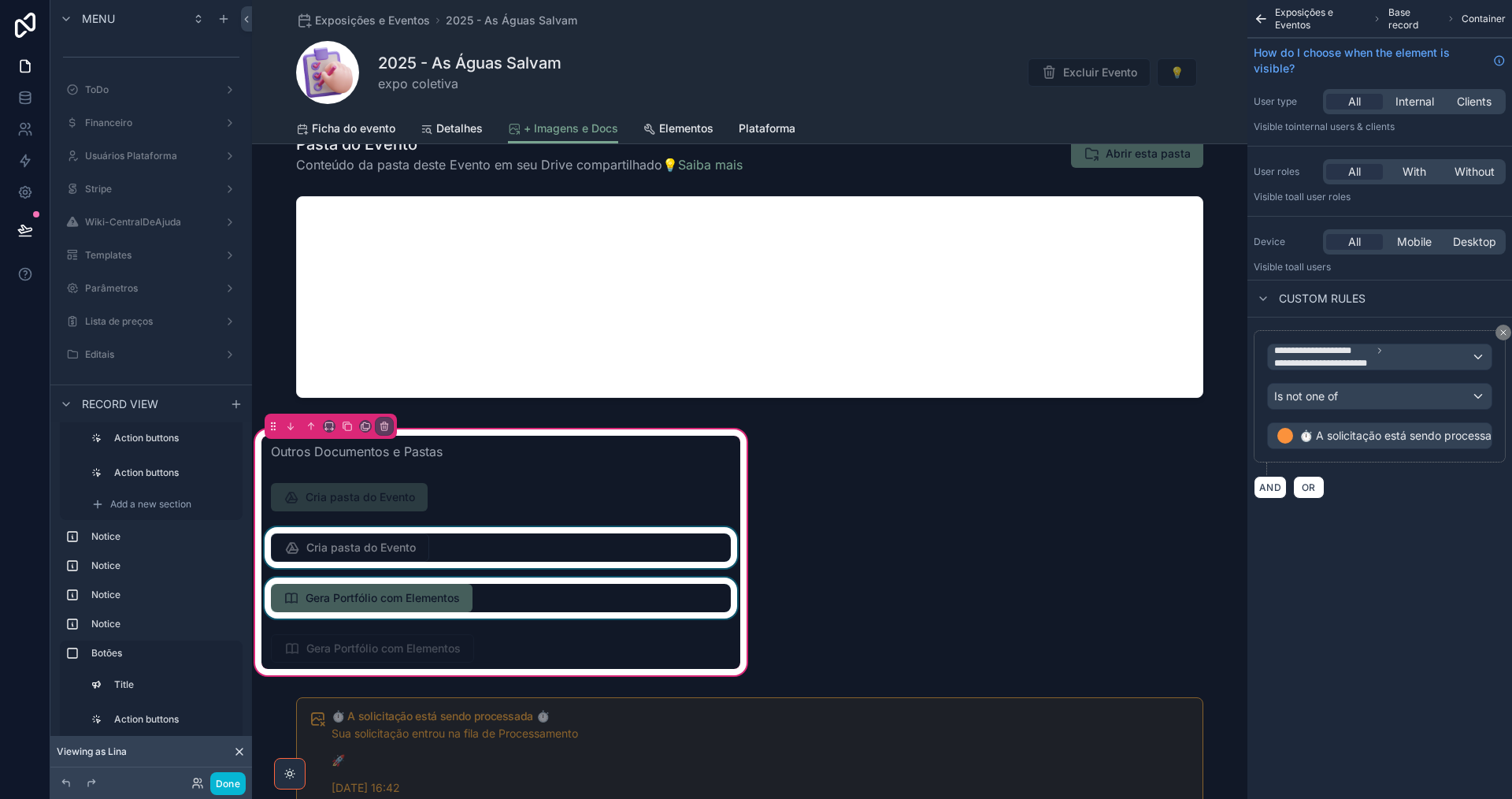
click at [333, 548] on div "scrollable content" at bounding box center [500, 548] width 479 height 41
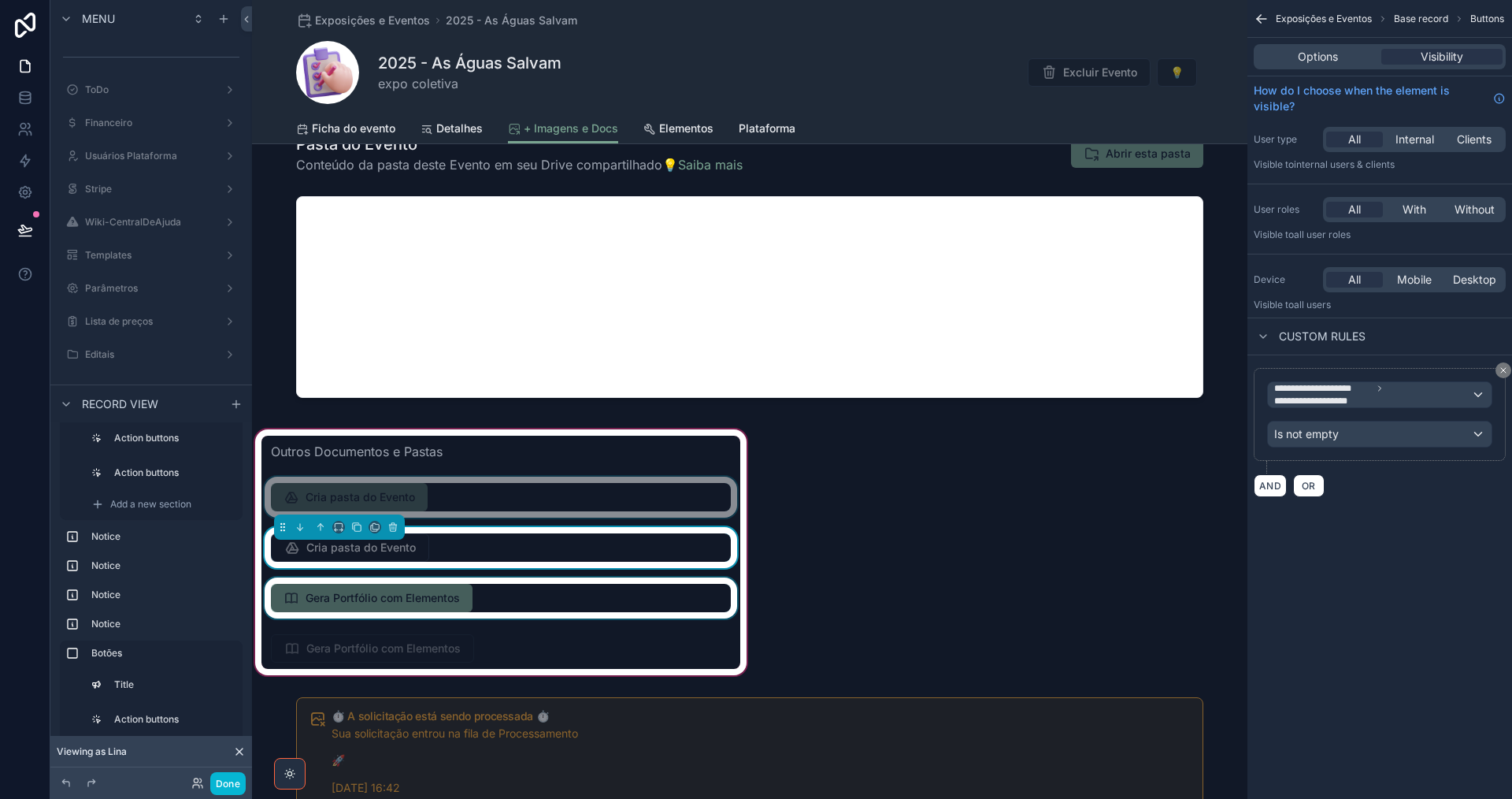
click at [501, 498] on div "scrollable content" at bounding box center [500, 497] width 479 height 41
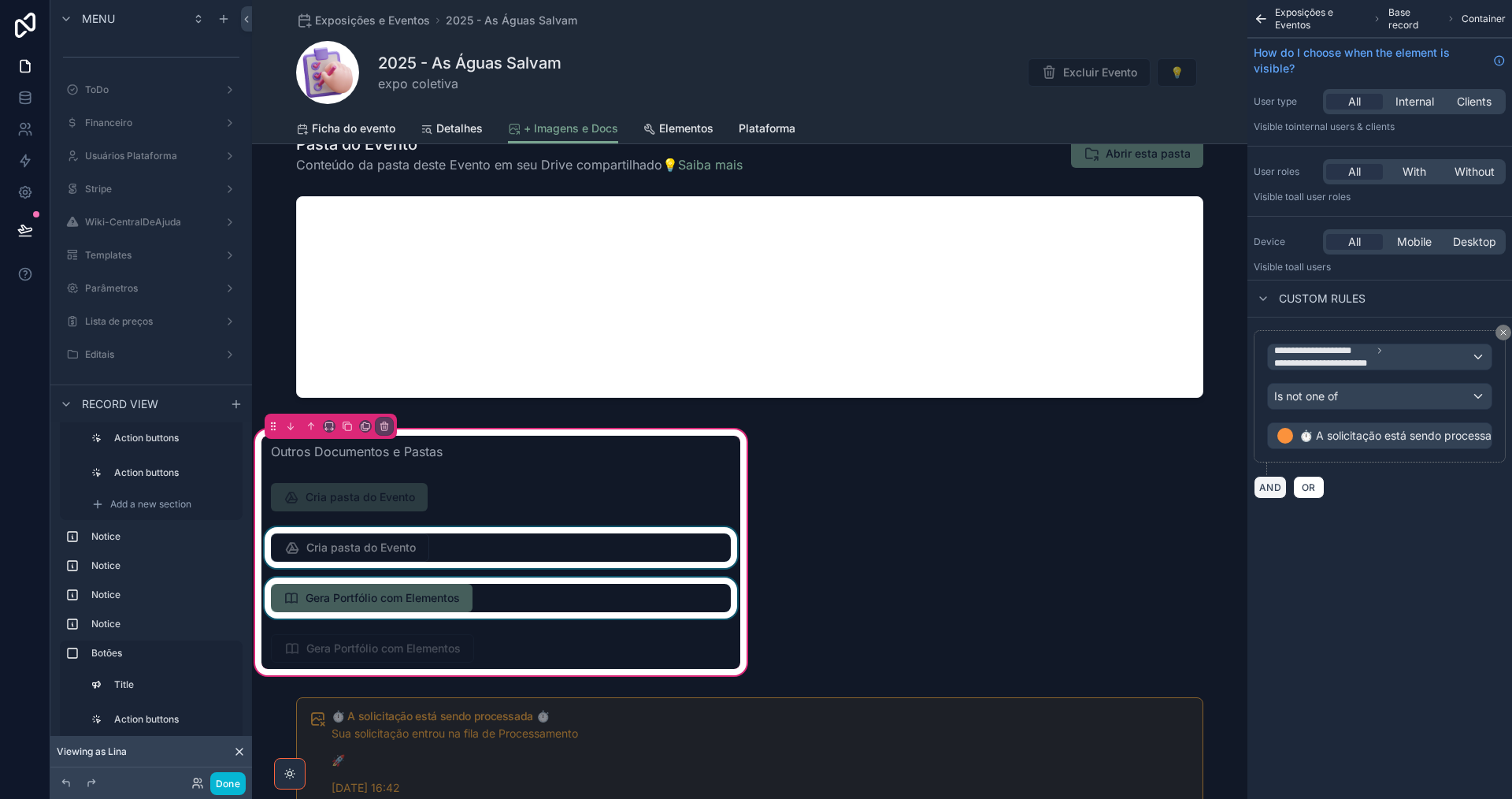
click at [1274, 488] on button "AND" at bounding box center [1270, 488] width 33 height 23
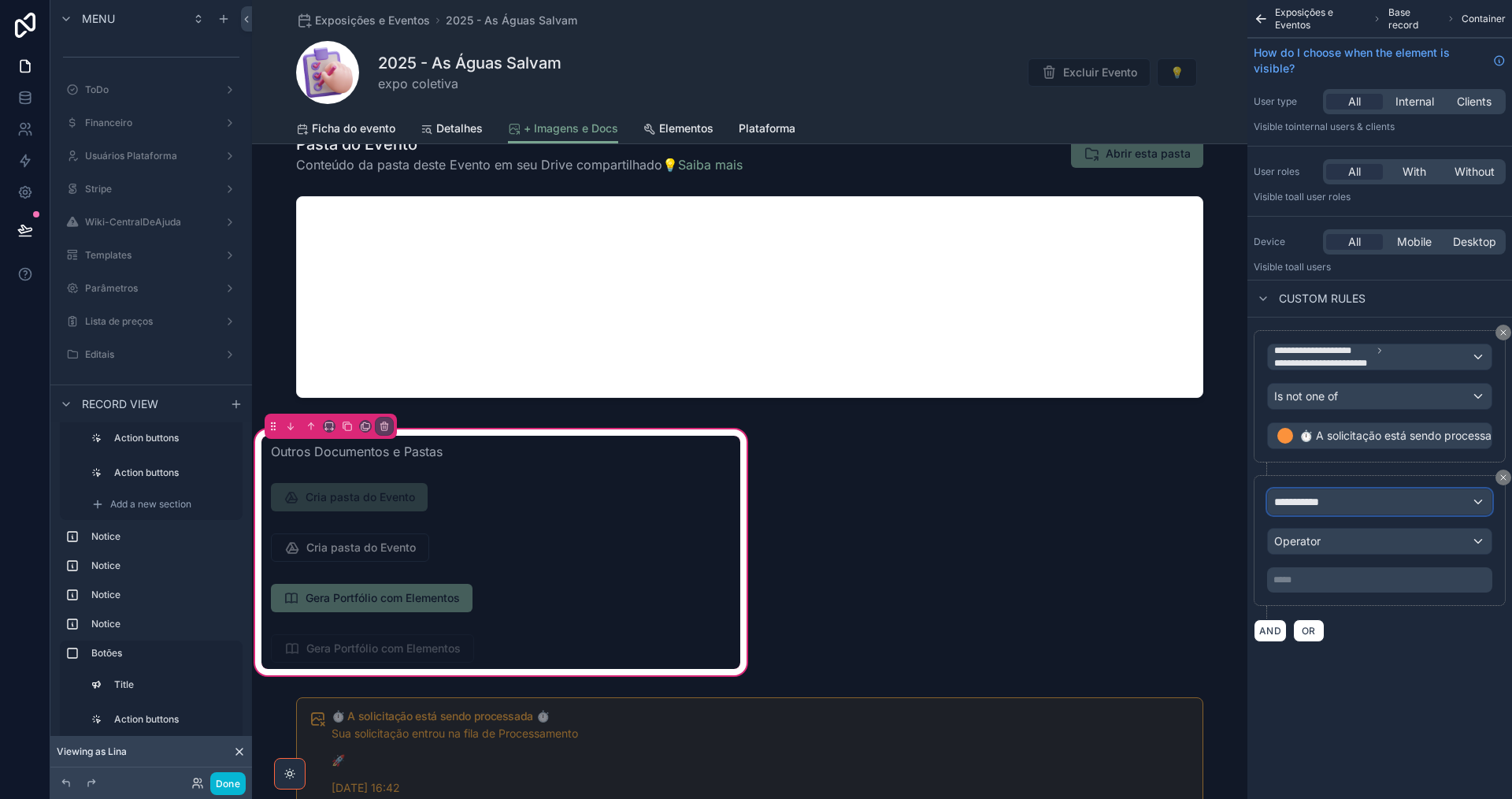
click at [1279, 498] on span "**********" at bounding box center [1303, 502] width 58 height 16
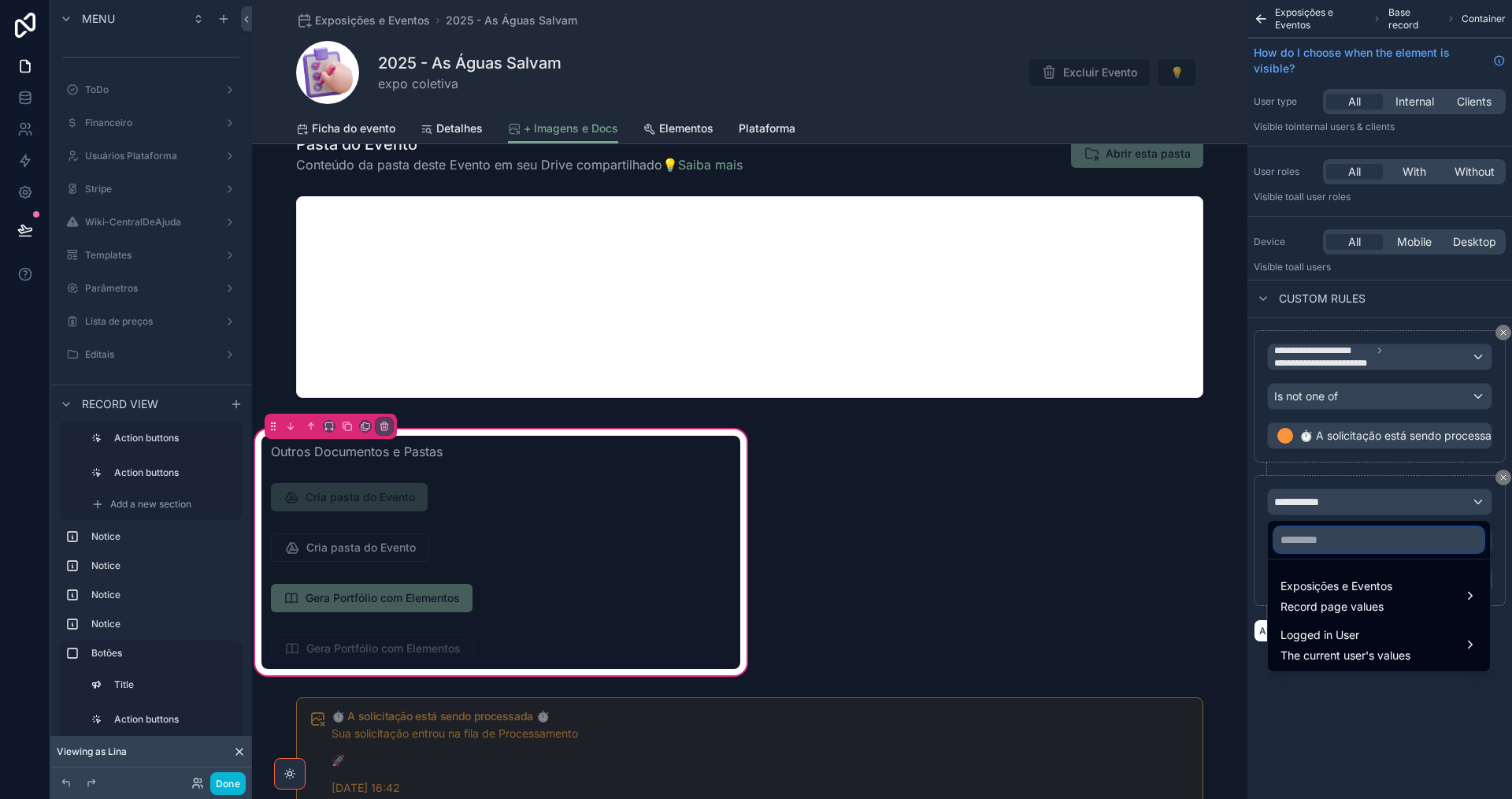
click at [1305, 548] on input "text" at bounding box center [1379, 540] width 209 height 25
click at [1350, 583] on span "Exposições e Eventos" at bounding box center [1336, 585] width 112 height 19
drag, startPoint x: 1380, startPoint y: 536, endPoint x: 1246, endPoint y: 540, distance: 134.1
click at [1246, 539] on div "**********" at bounding box center [756, 399] width 1512 height 799
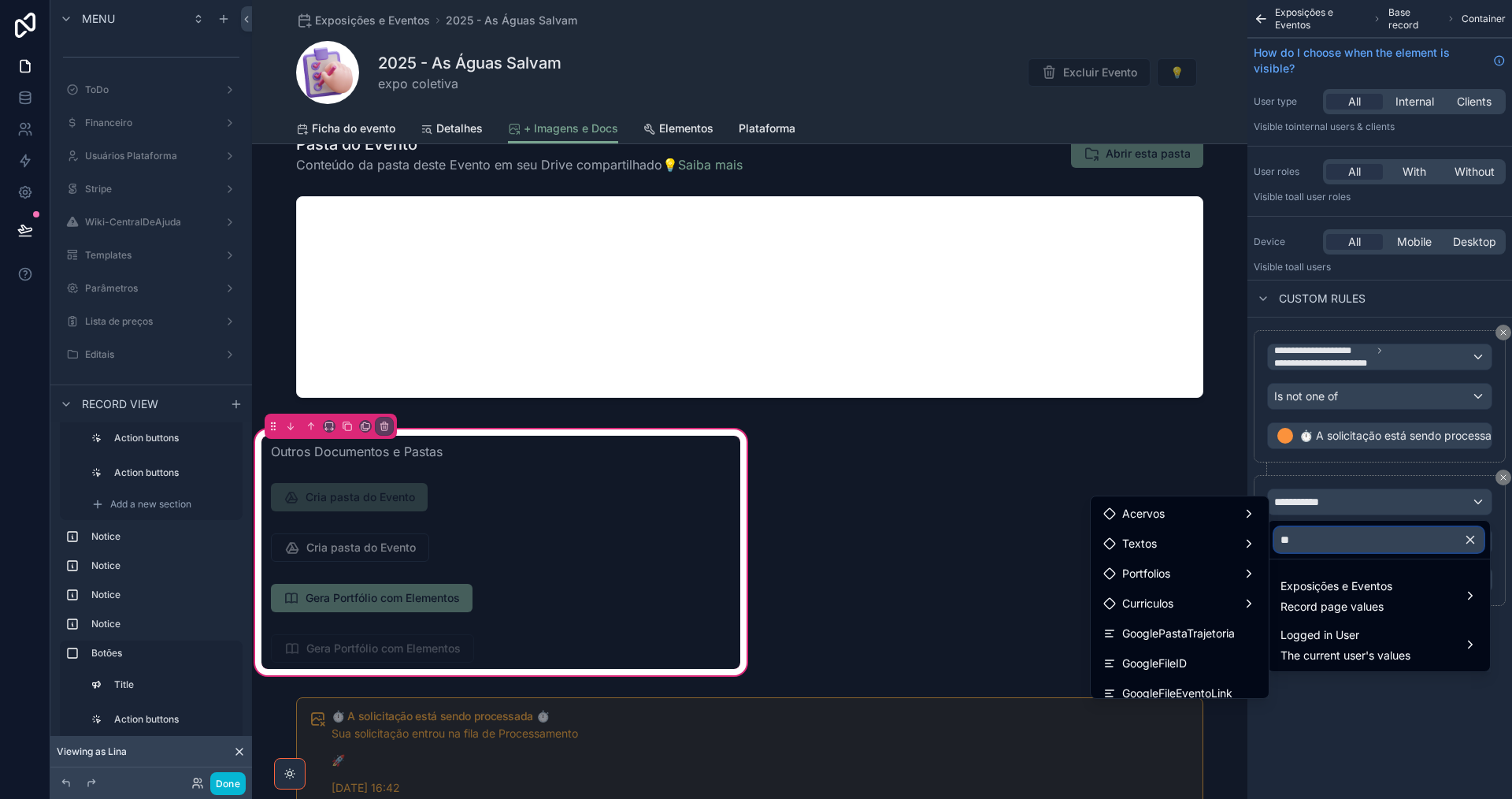
type input "*"
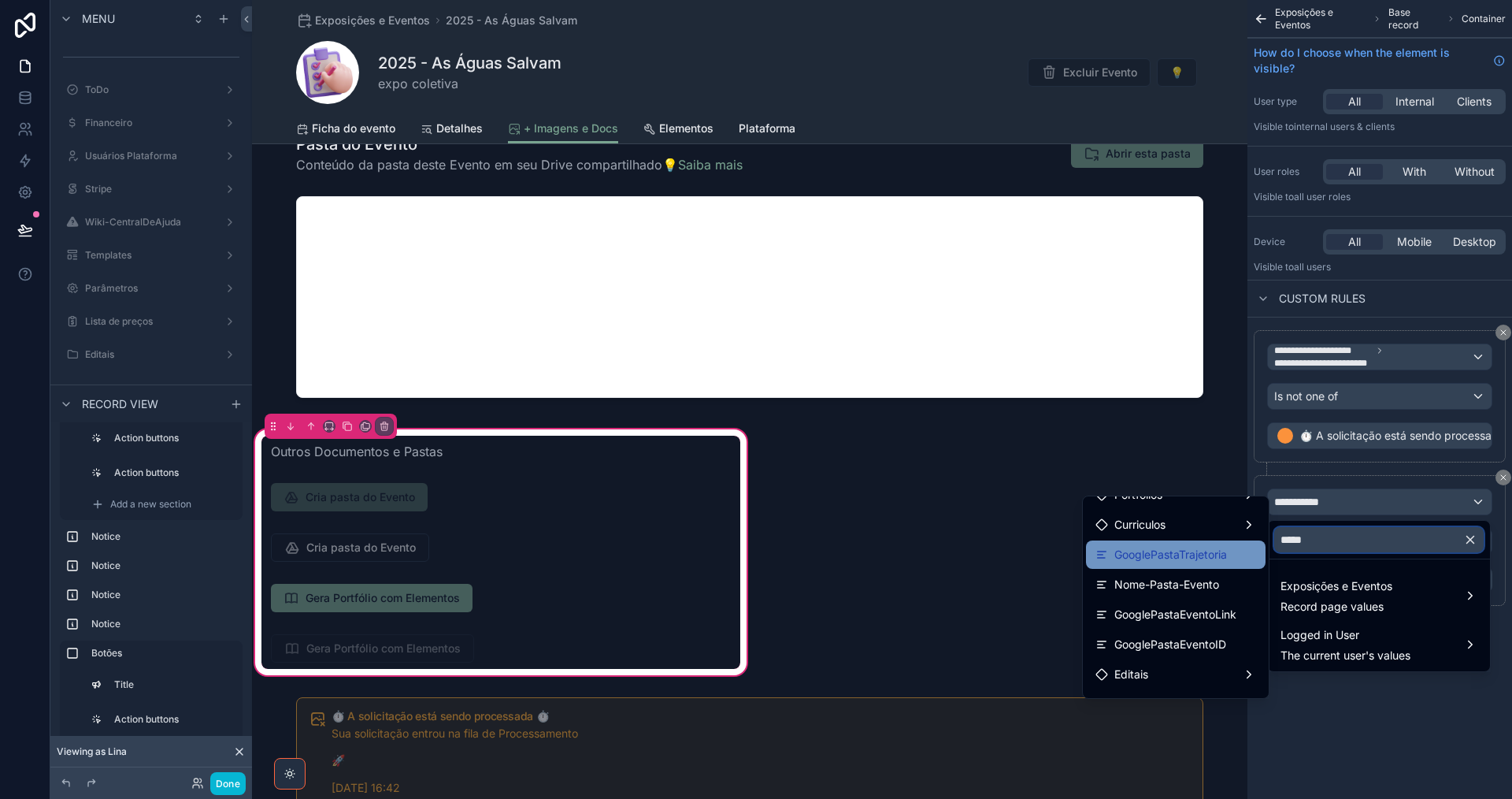
type input "*****"
click at [1193, 647] on span "GooglePastaEventoID" at bounding box center [1170, 643] width 112 height 19
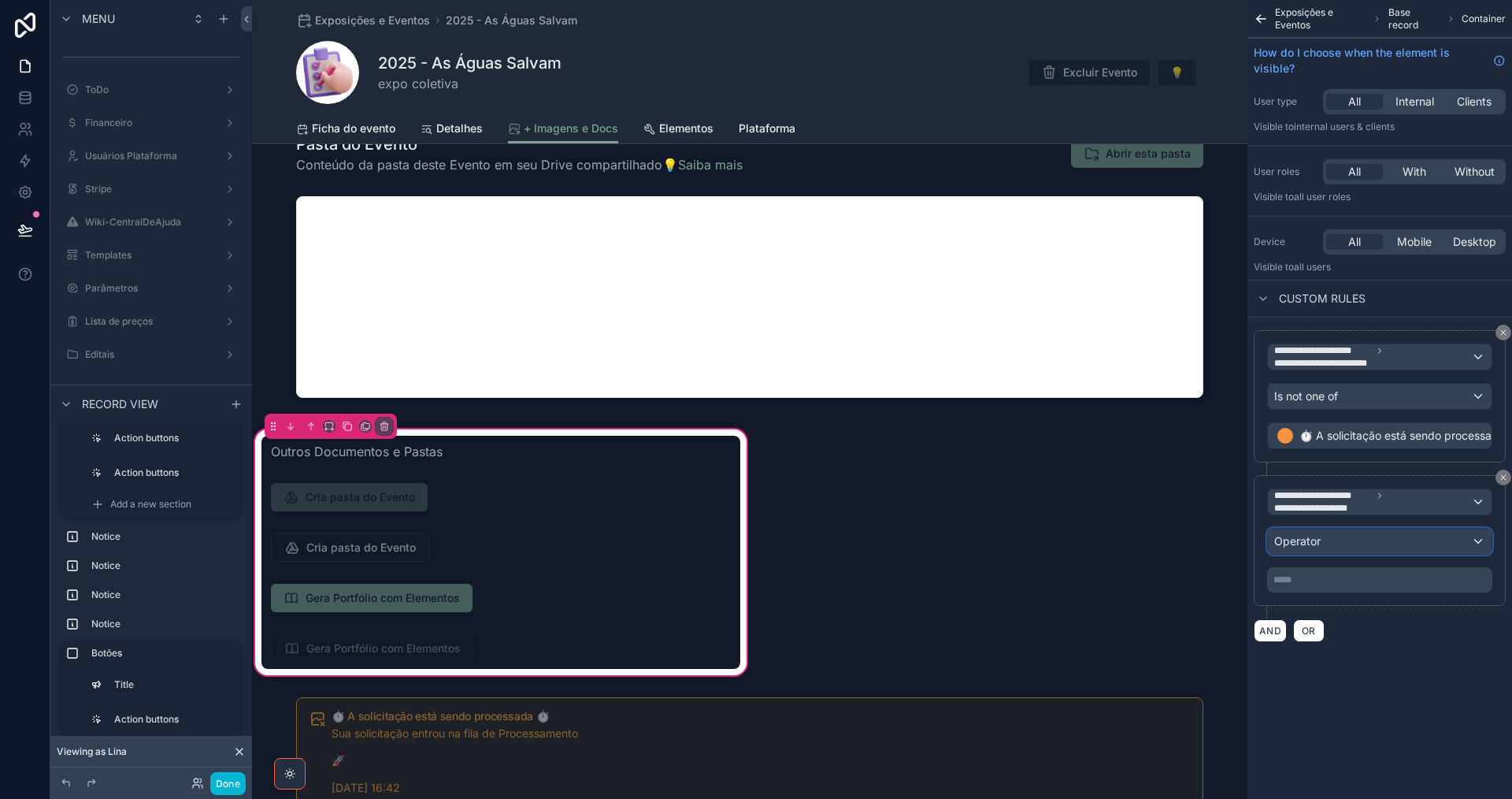
click at [1309, 543] on span "Operator" at bounding box center [1297, 540] width 47 height 13
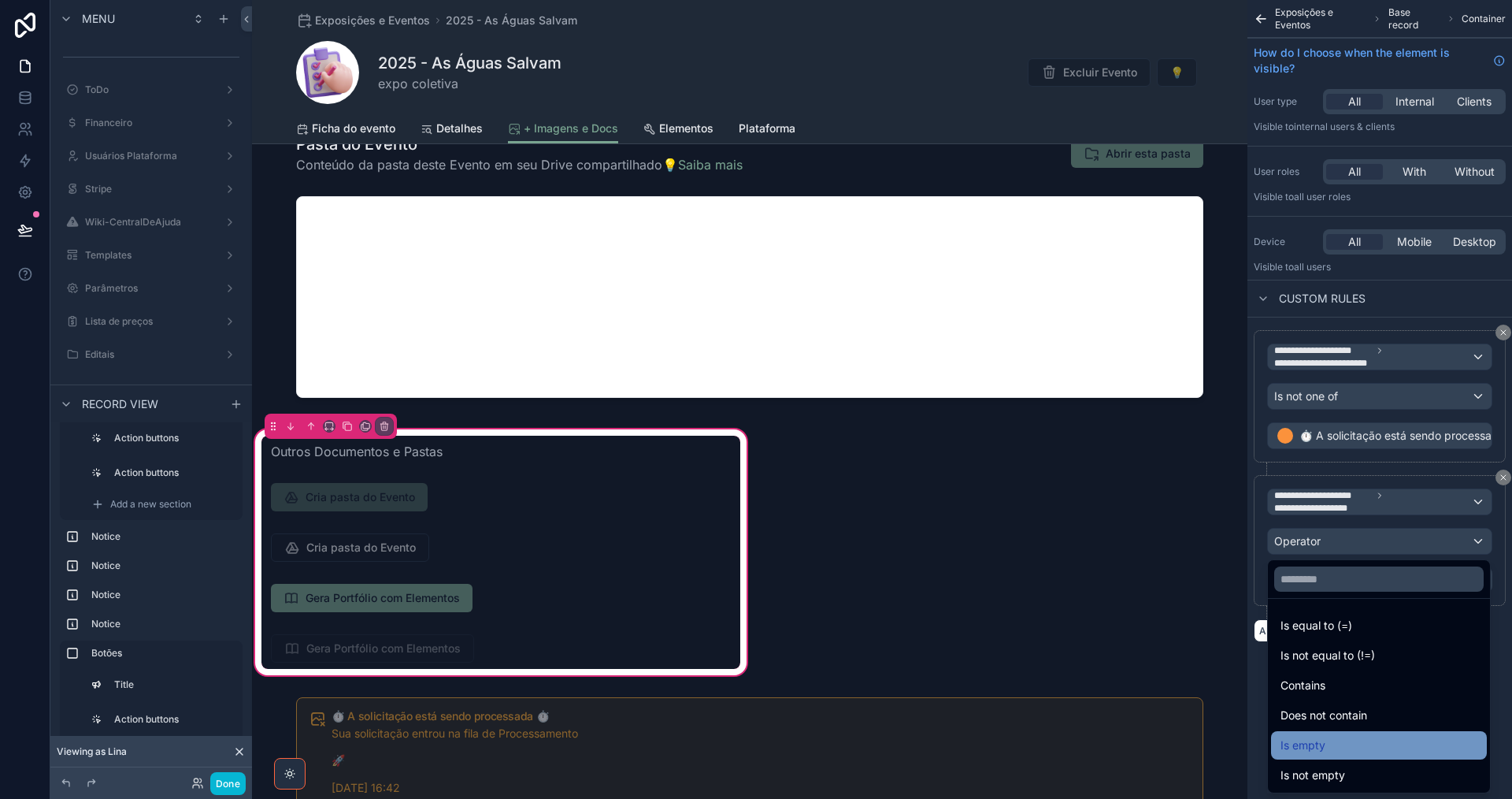
click at [1346, 744] on div "Is empty" at bounding box center [1379, 744] width 197 height 19
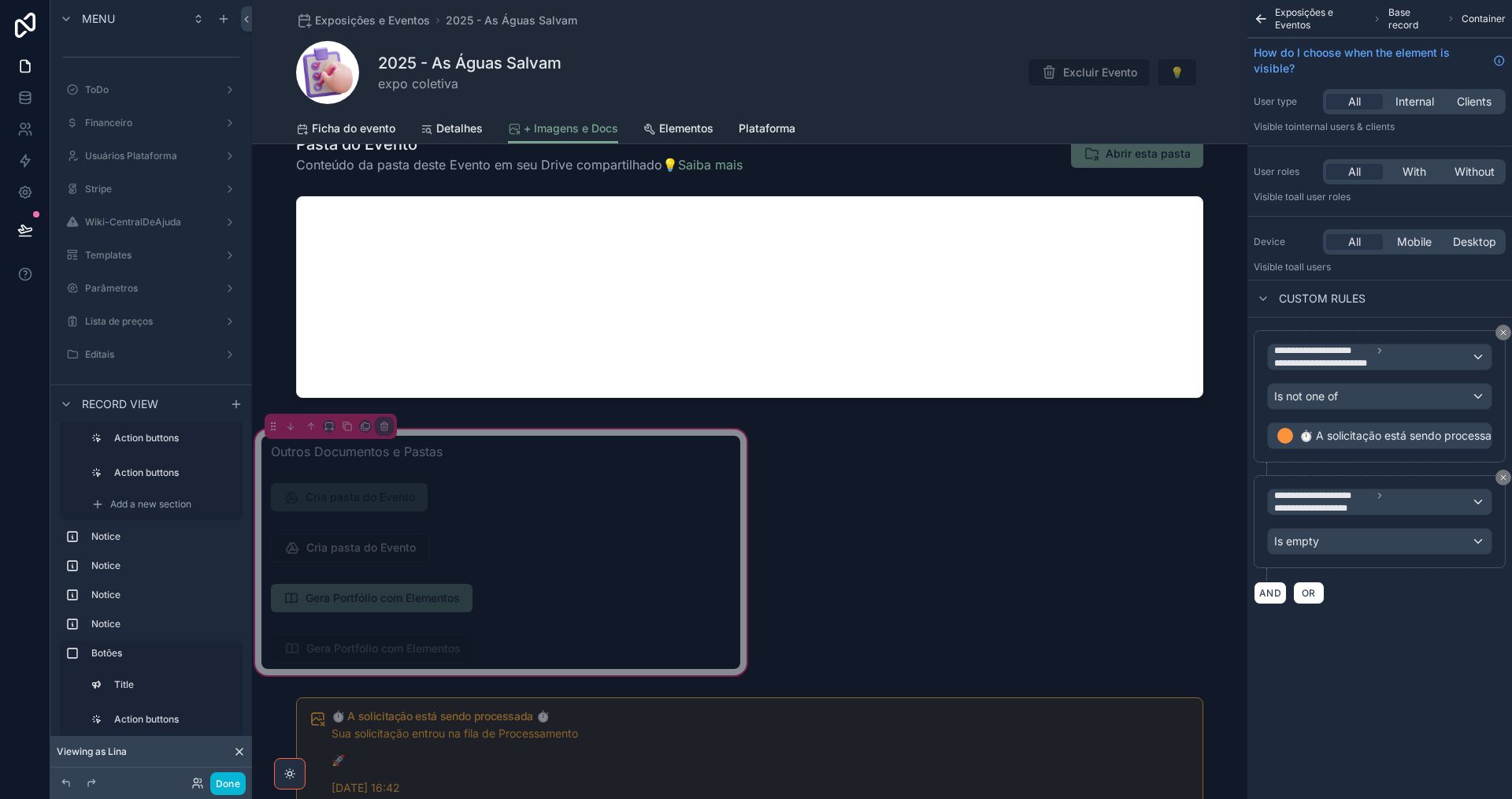
click at [1346, 744] on div "**********" at bounding box center [1380, 399] width 265 height 799
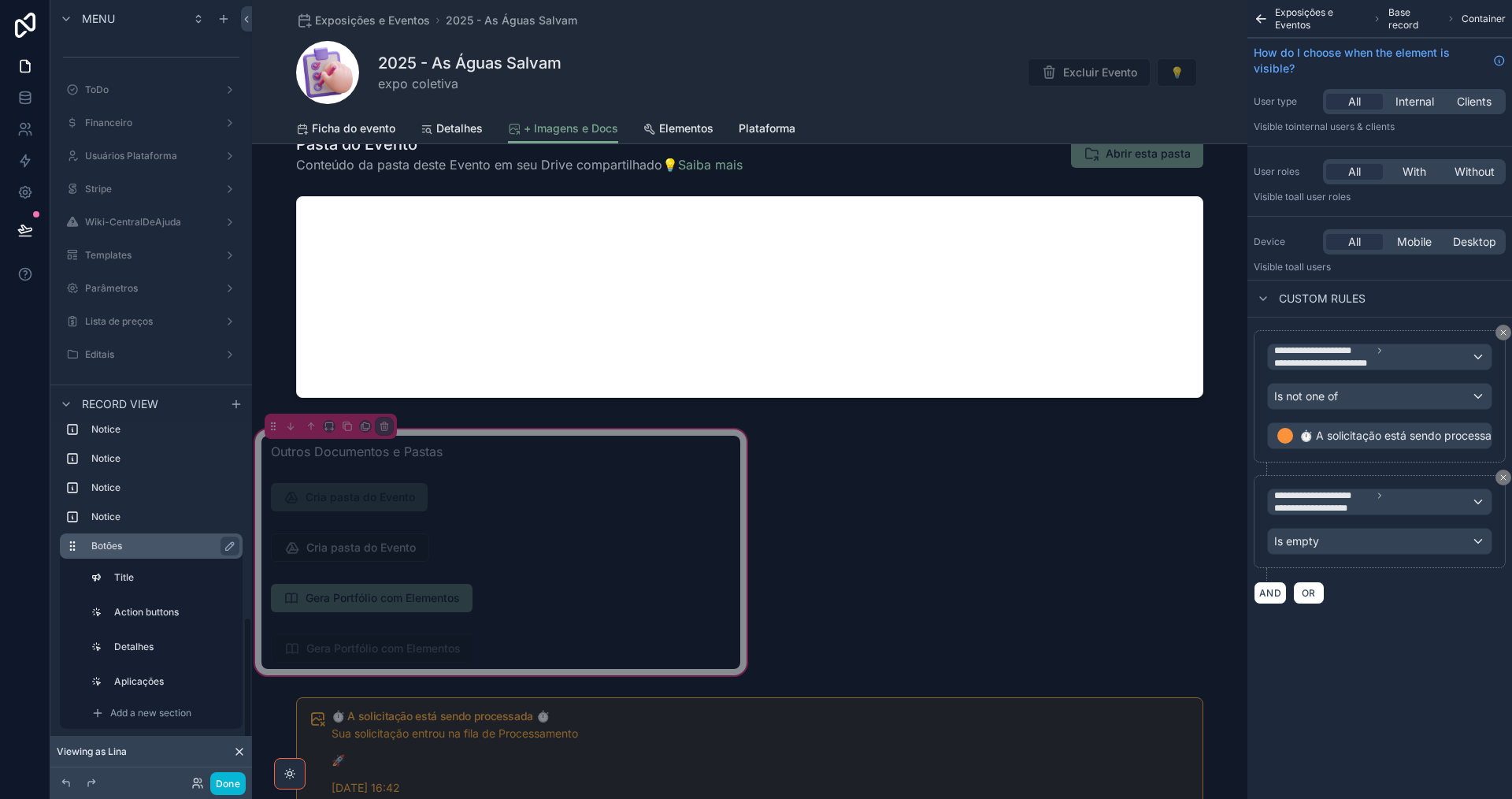
scroll to position [503, 0]
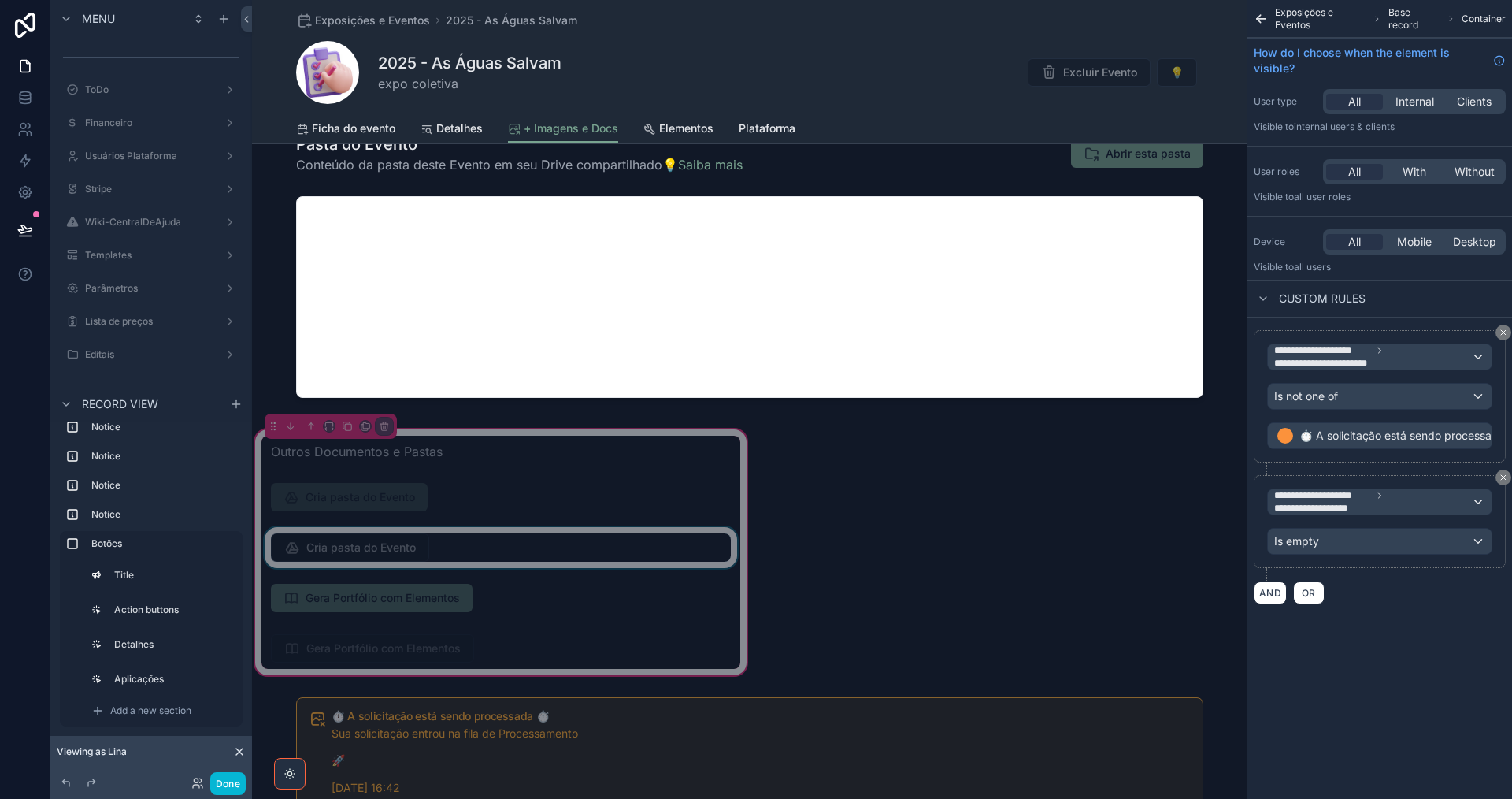
click at [663, 540] on div "scrollable content" at bounding box center [500, 548] width 479 height 41
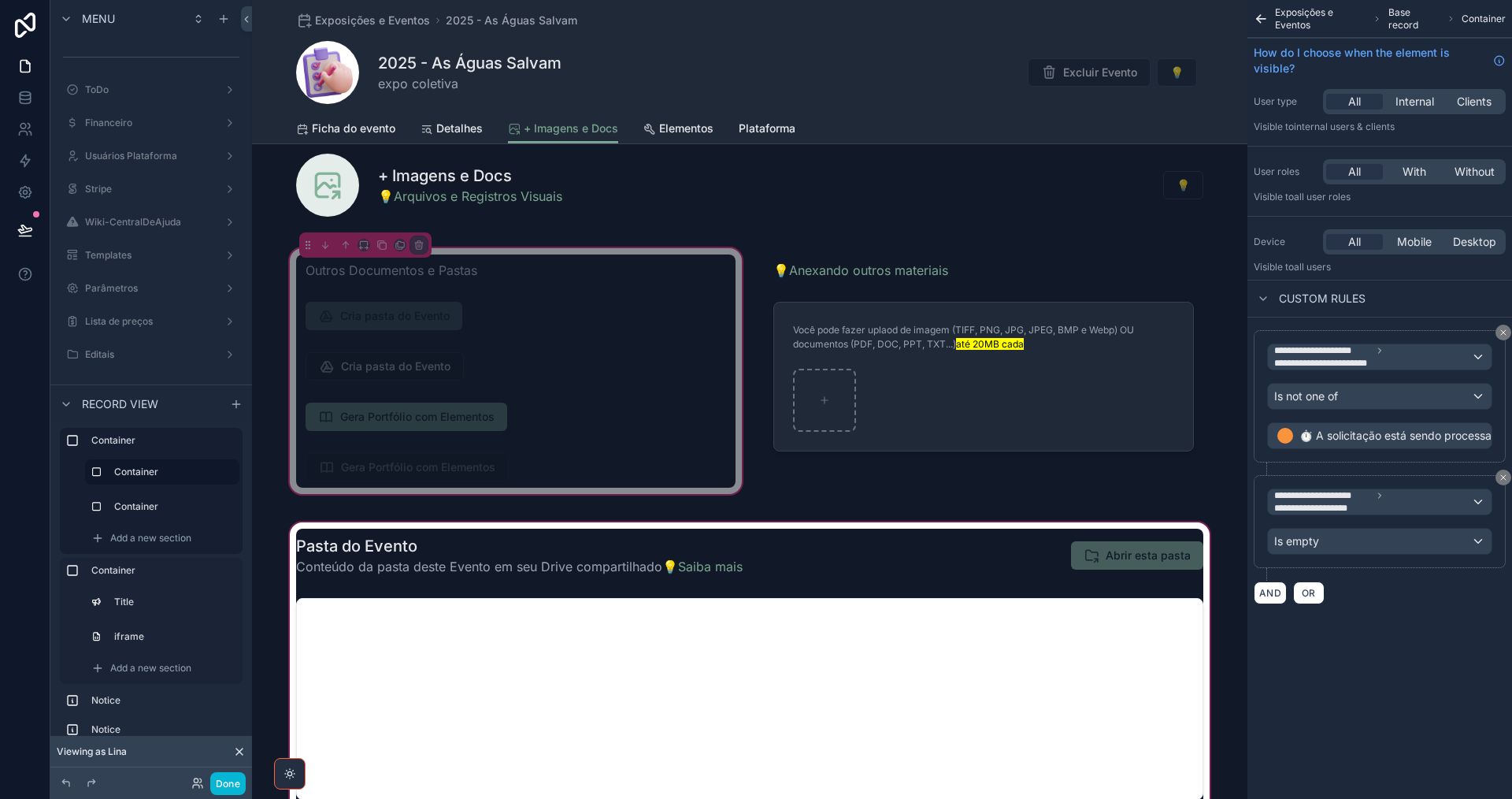
scroll to position [0, 0]
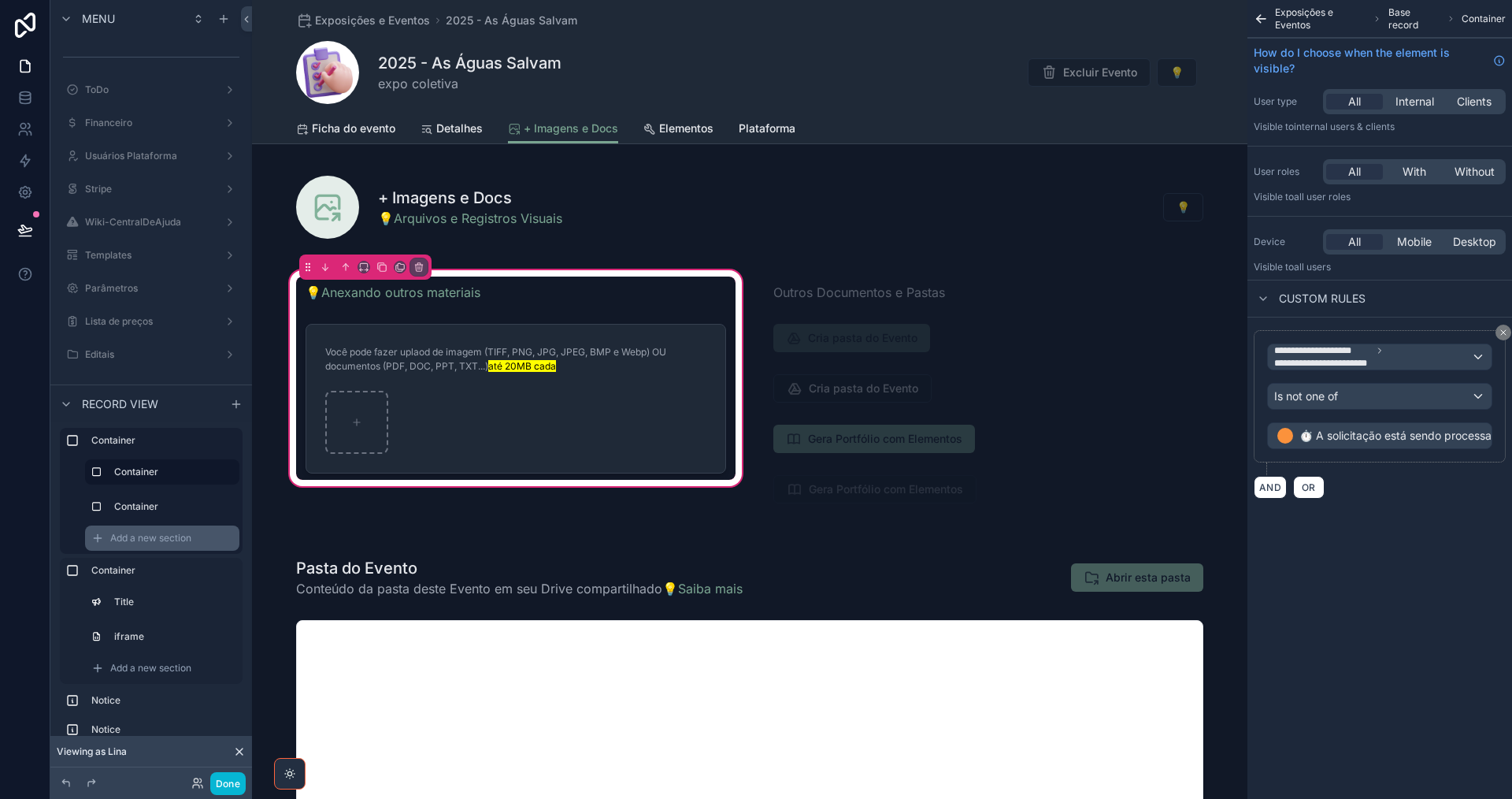
click at [141, 537] on span "Add a new section" at bounding box center [150, 538] width 81 height 13
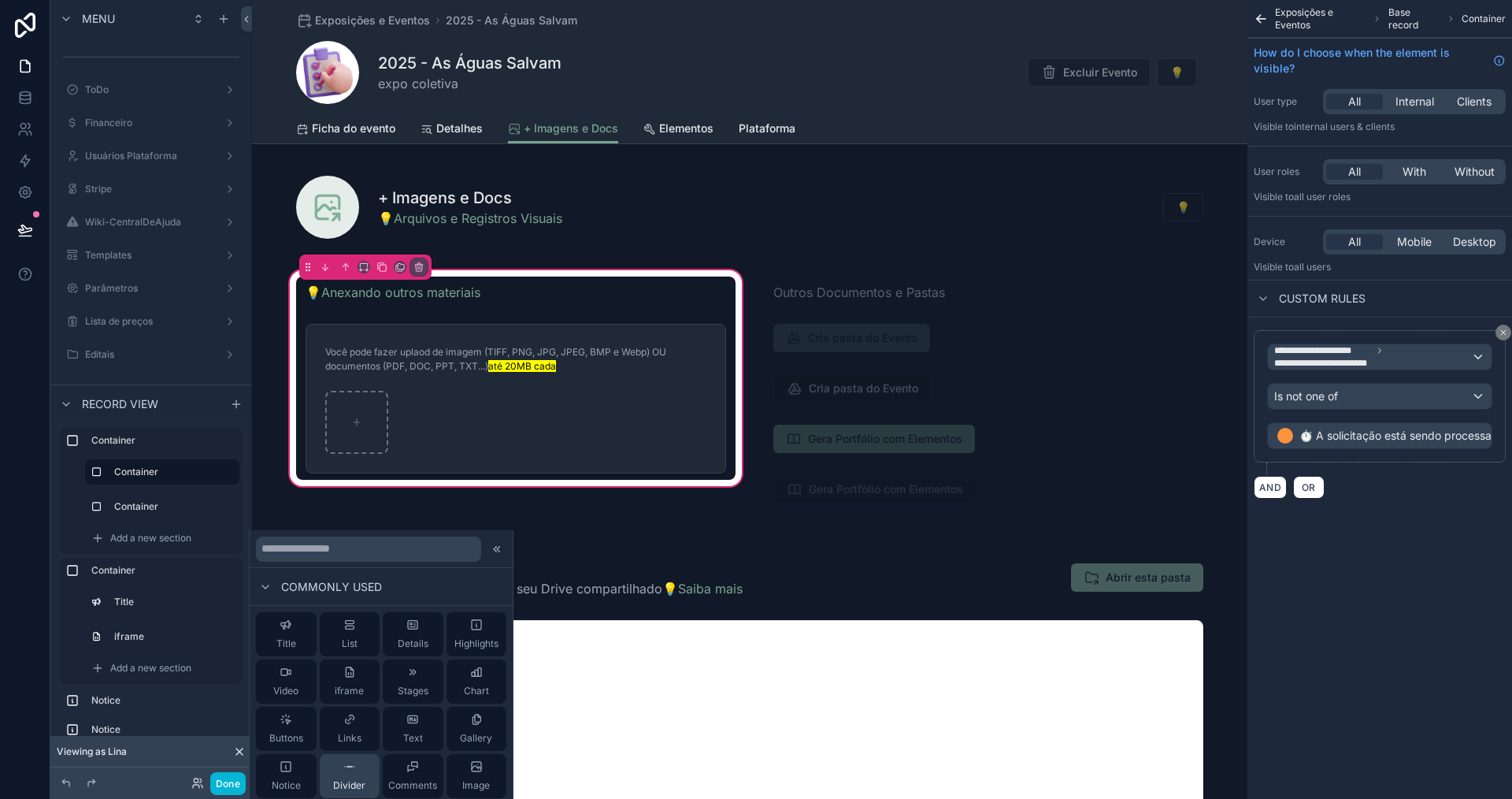
click at [335, 771] on div "Divider" at bounding box center [349, 775] width 32 height 31
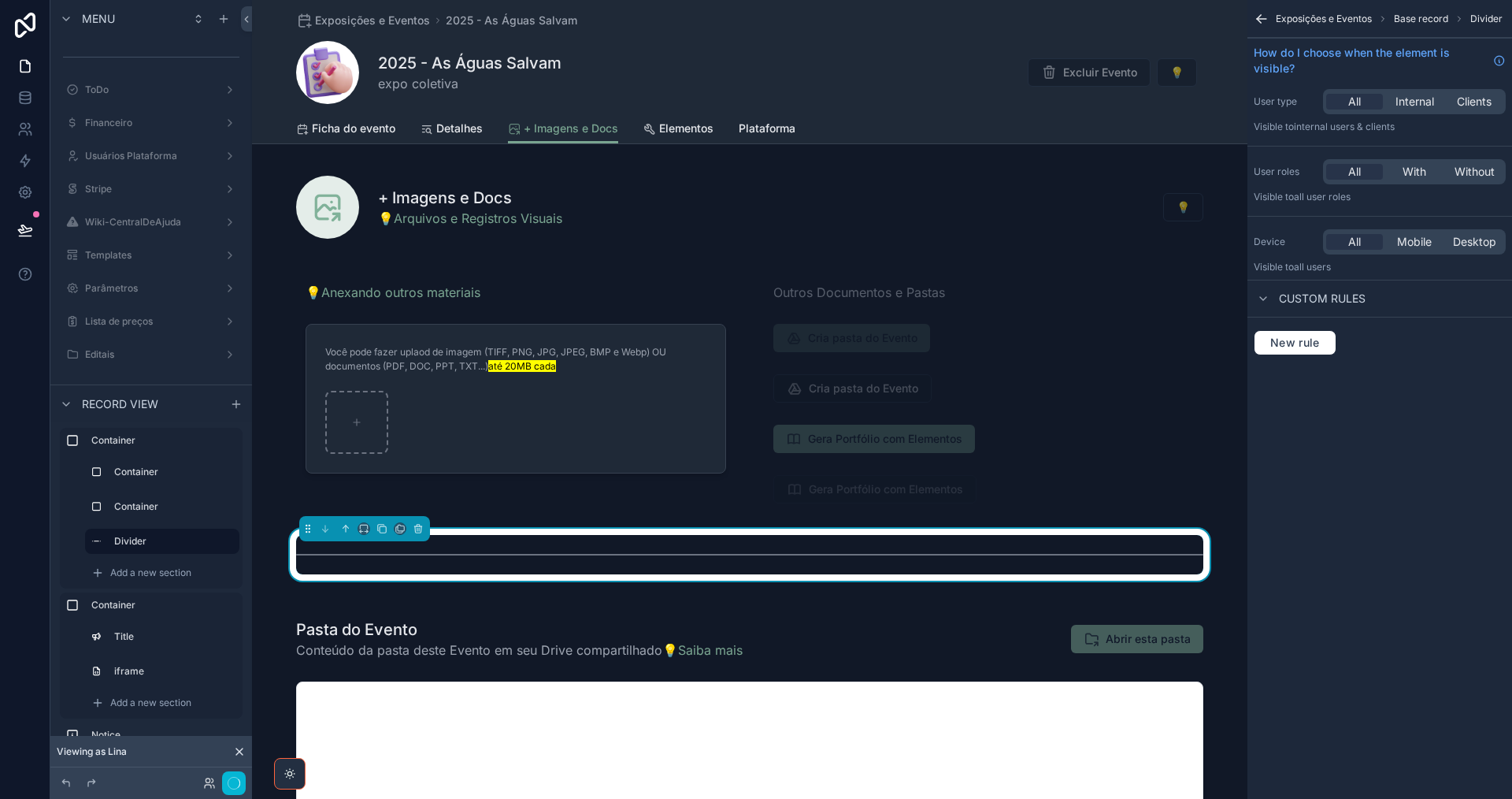
scroll to position [155, 0]
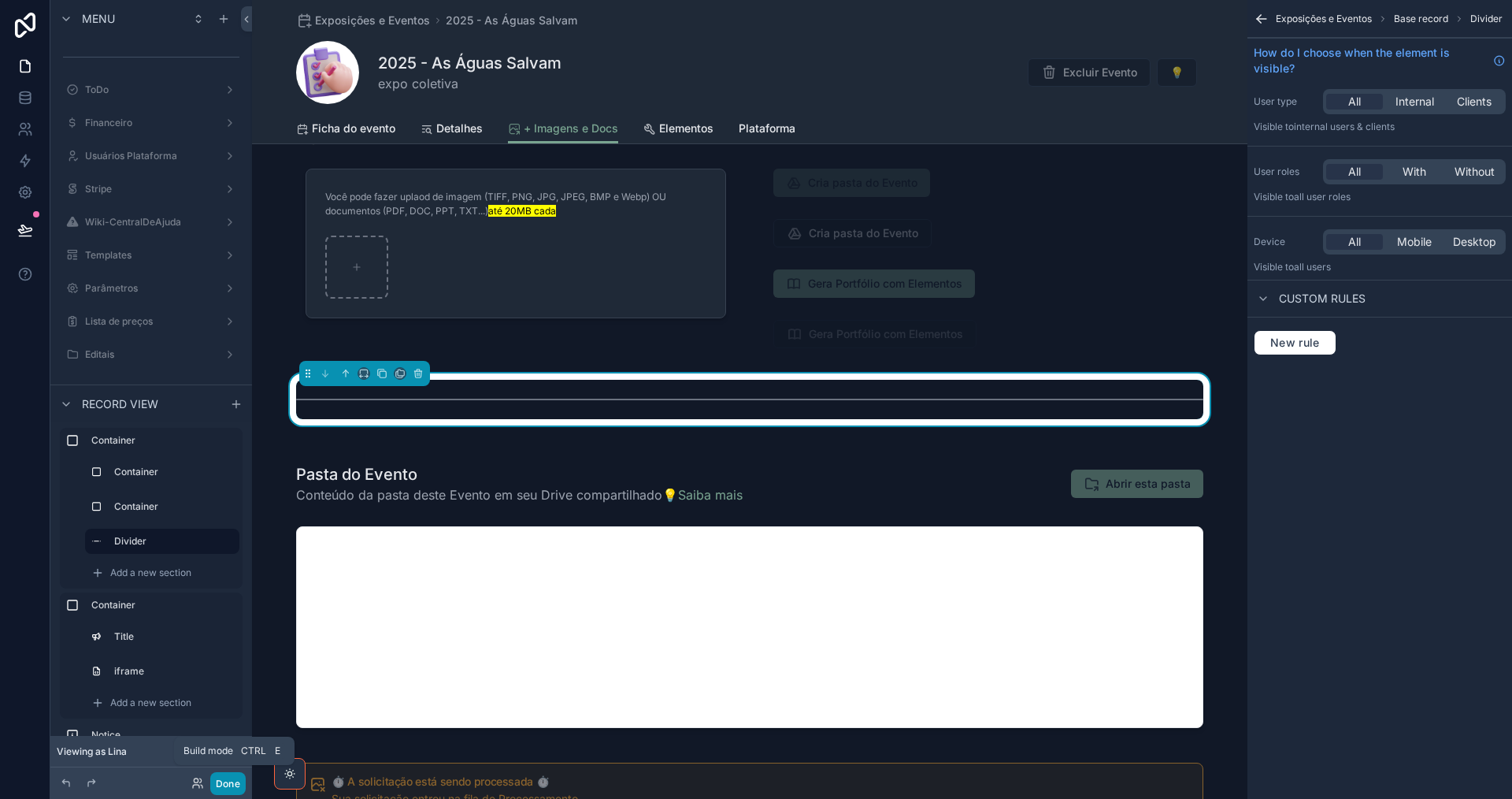
click at [230, 783] on button "Done" at bounding box center [228, 784] width 36 height 23
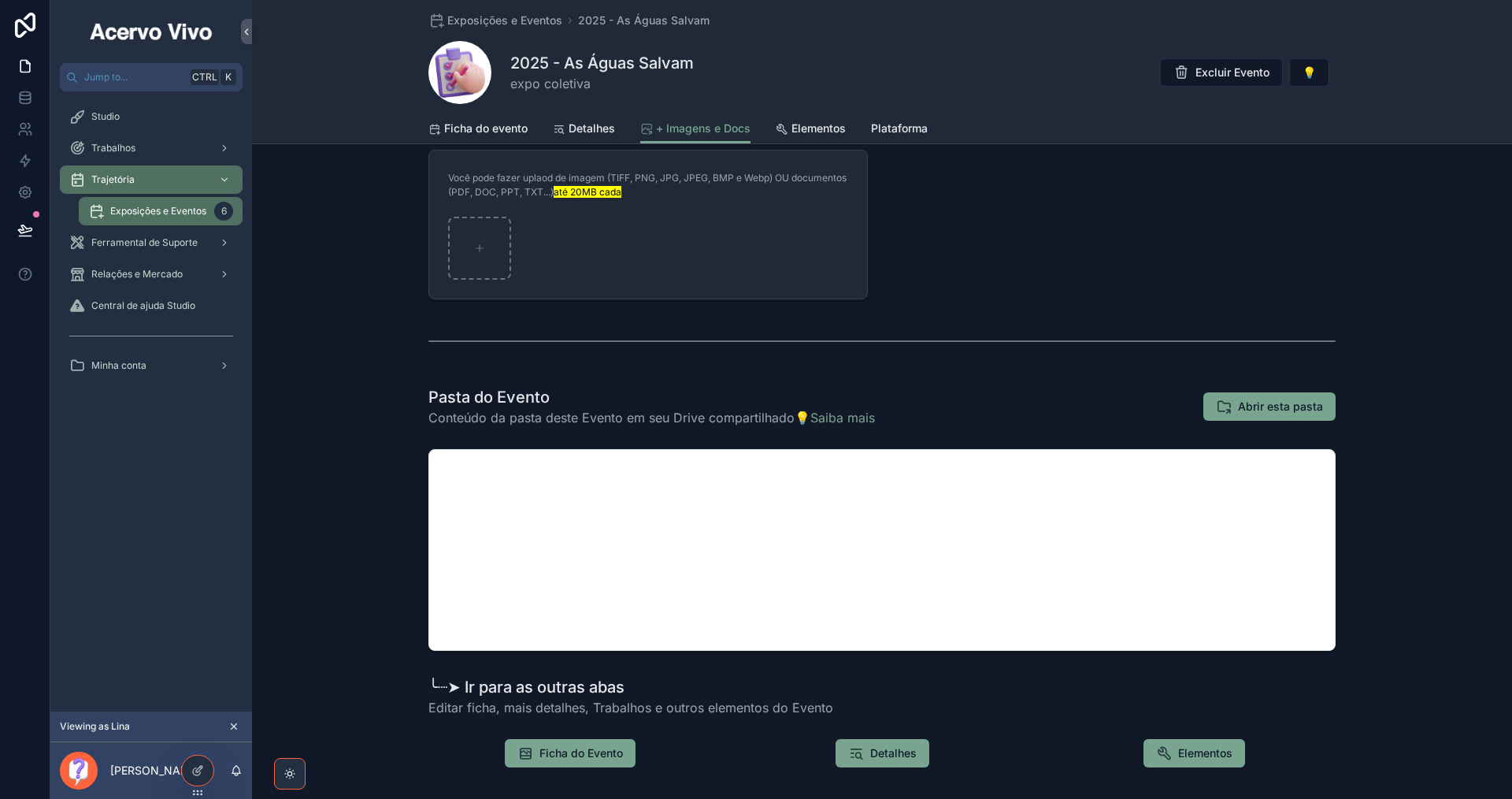
scroll to position [0, 0]
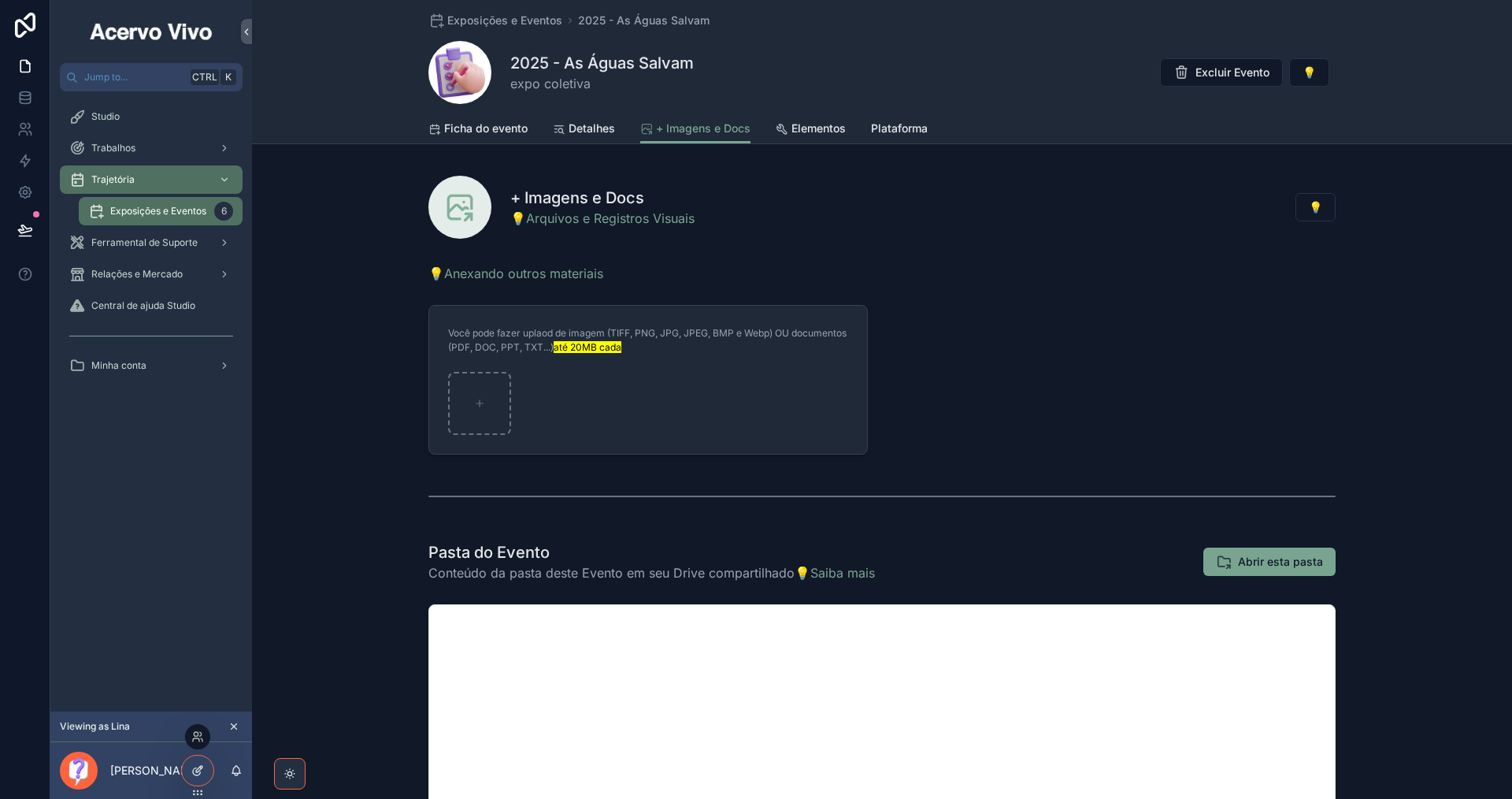
click at [194, 777] on div at bounding box center [197, 769] width 31 height 30
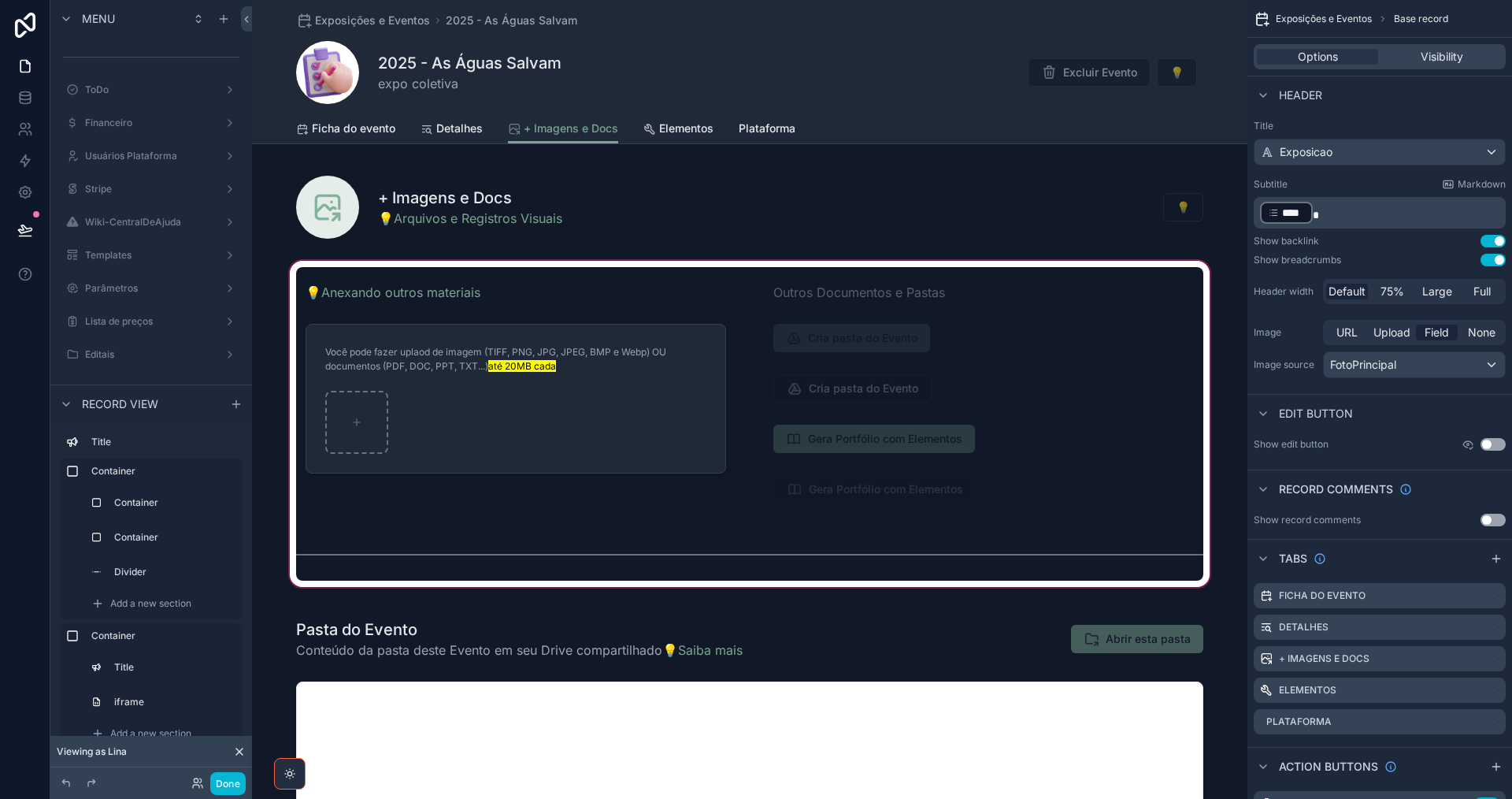
click at [1024, 412] on div "scrollable content" at bounding box center [750, 423] width 996 height 332
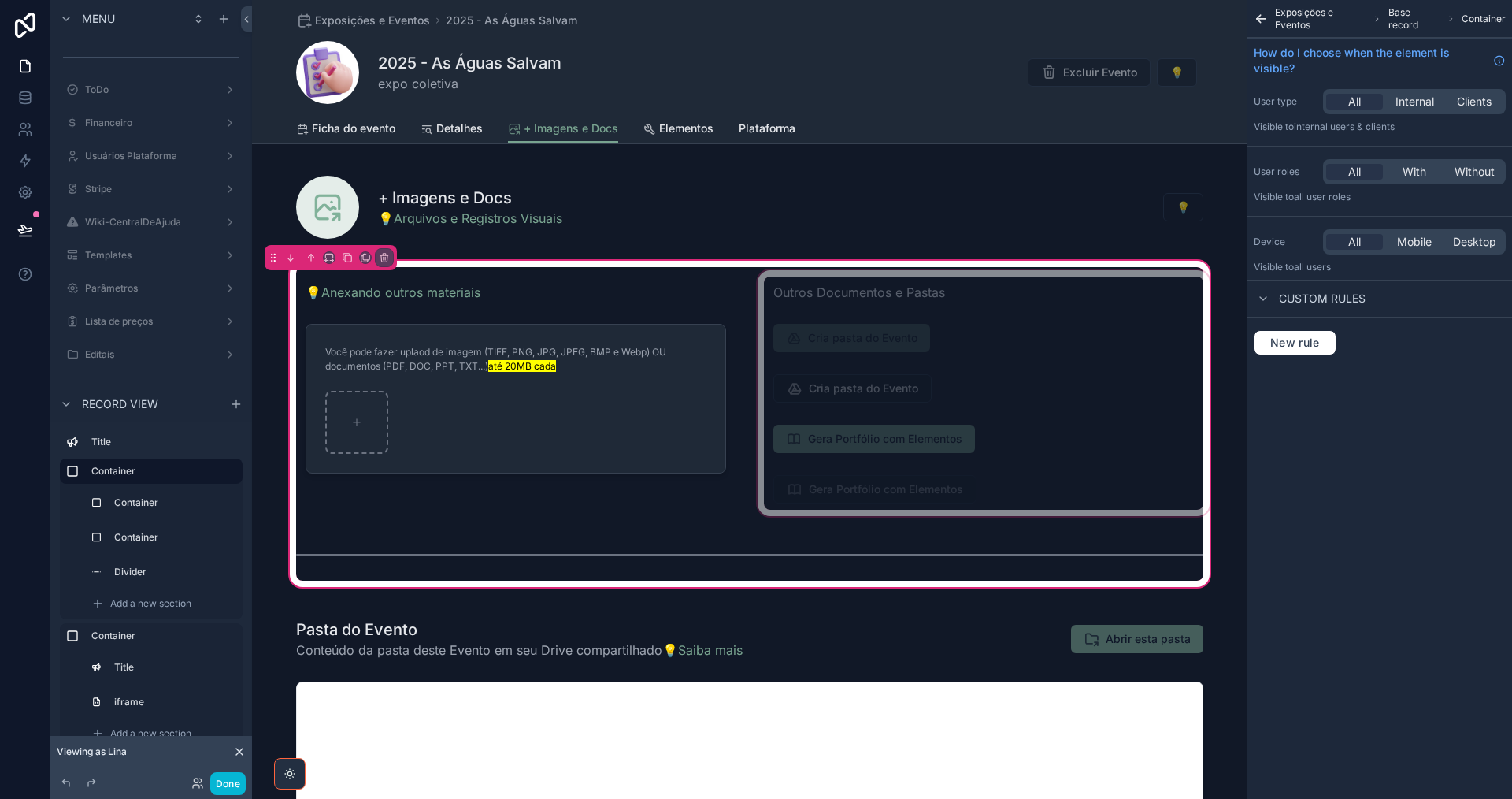
click at [1043, 407] on div "scrollable content" at bounding box center [983, 393] width 458 height 252
click at [1048, 395] on div "scrollable content" at bounding box center [983, 393] width 458 height 252
click at [1036, 463] on div "scrollable content" at bounding box center [983, 393] width 458 height 252
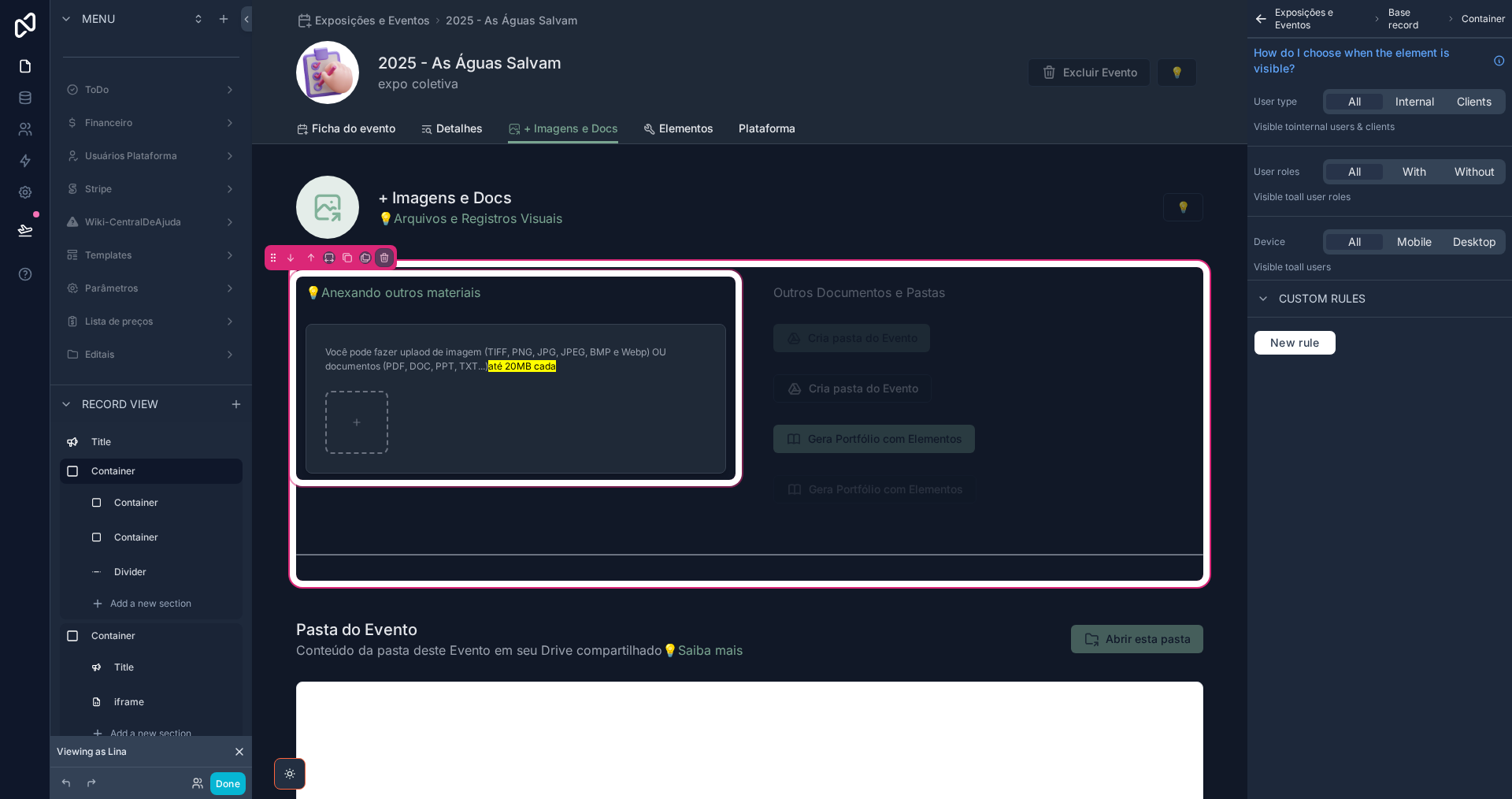
click at [667, 345] on div "scrollable content" at bounding box center [515, 393] width 458 height 252
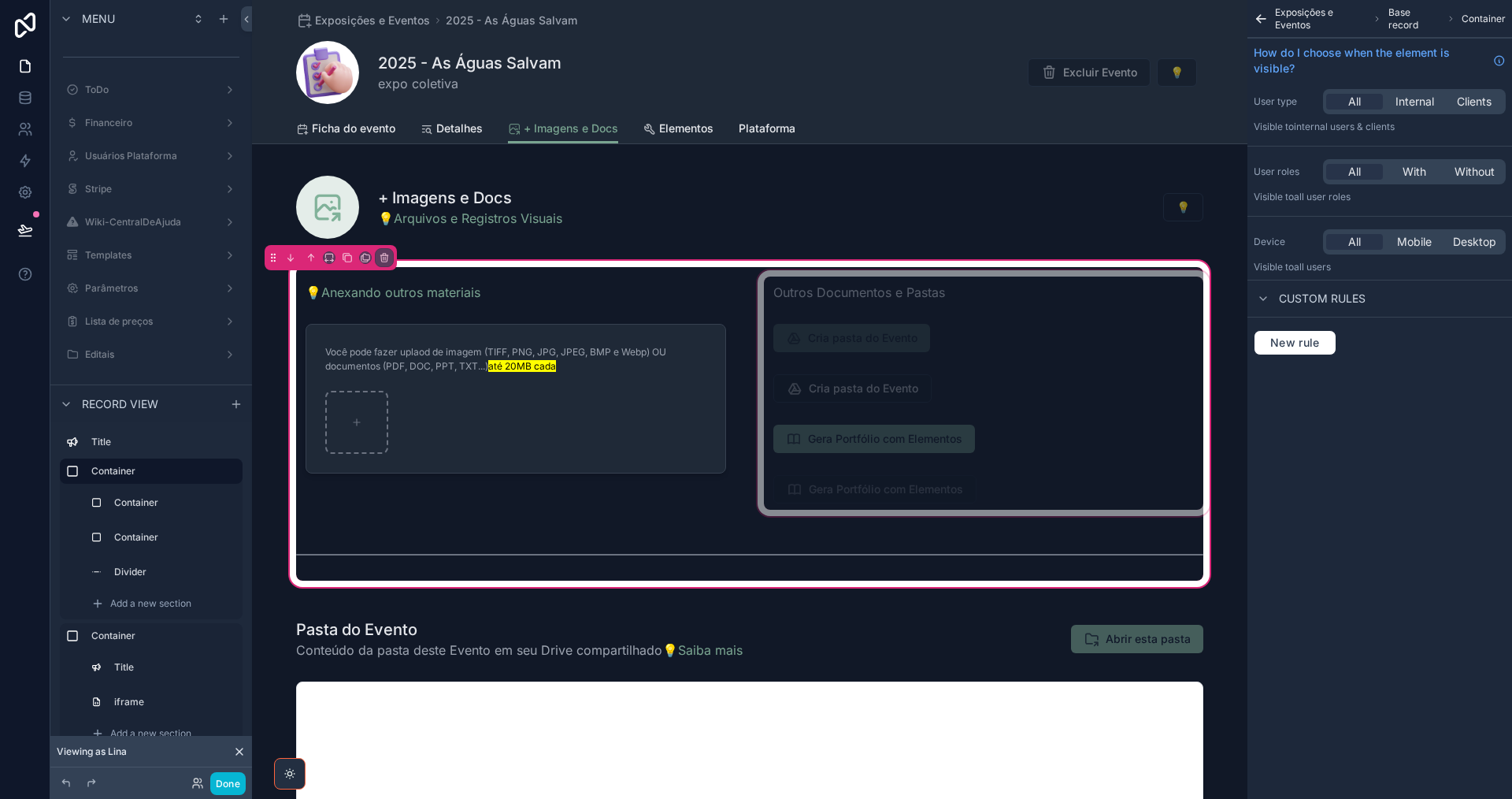
click at [1025, 304] on div "scrollable content" at bounding box center [983, 393] width 458 height 252
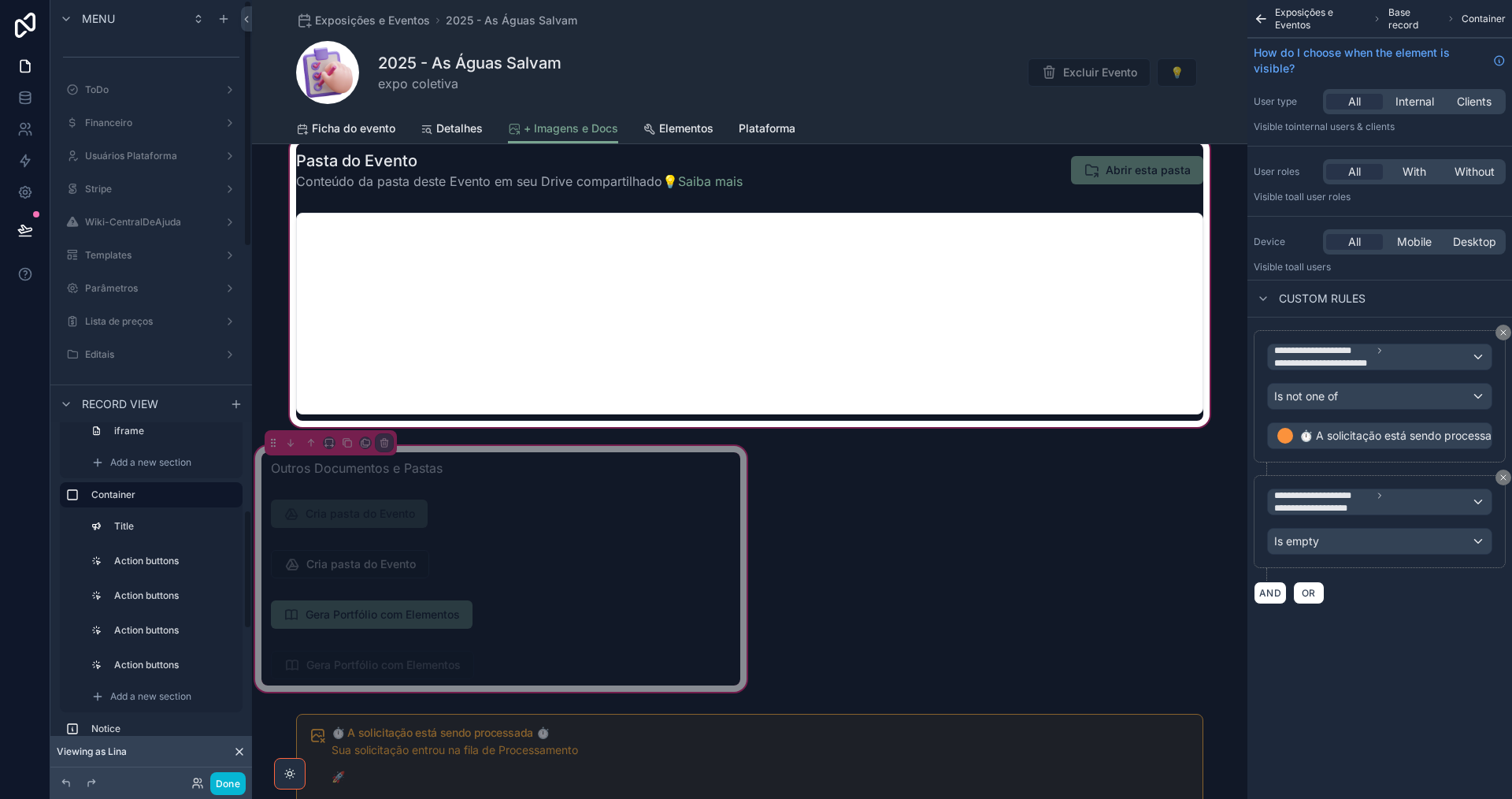
scroll to position [472, 0]
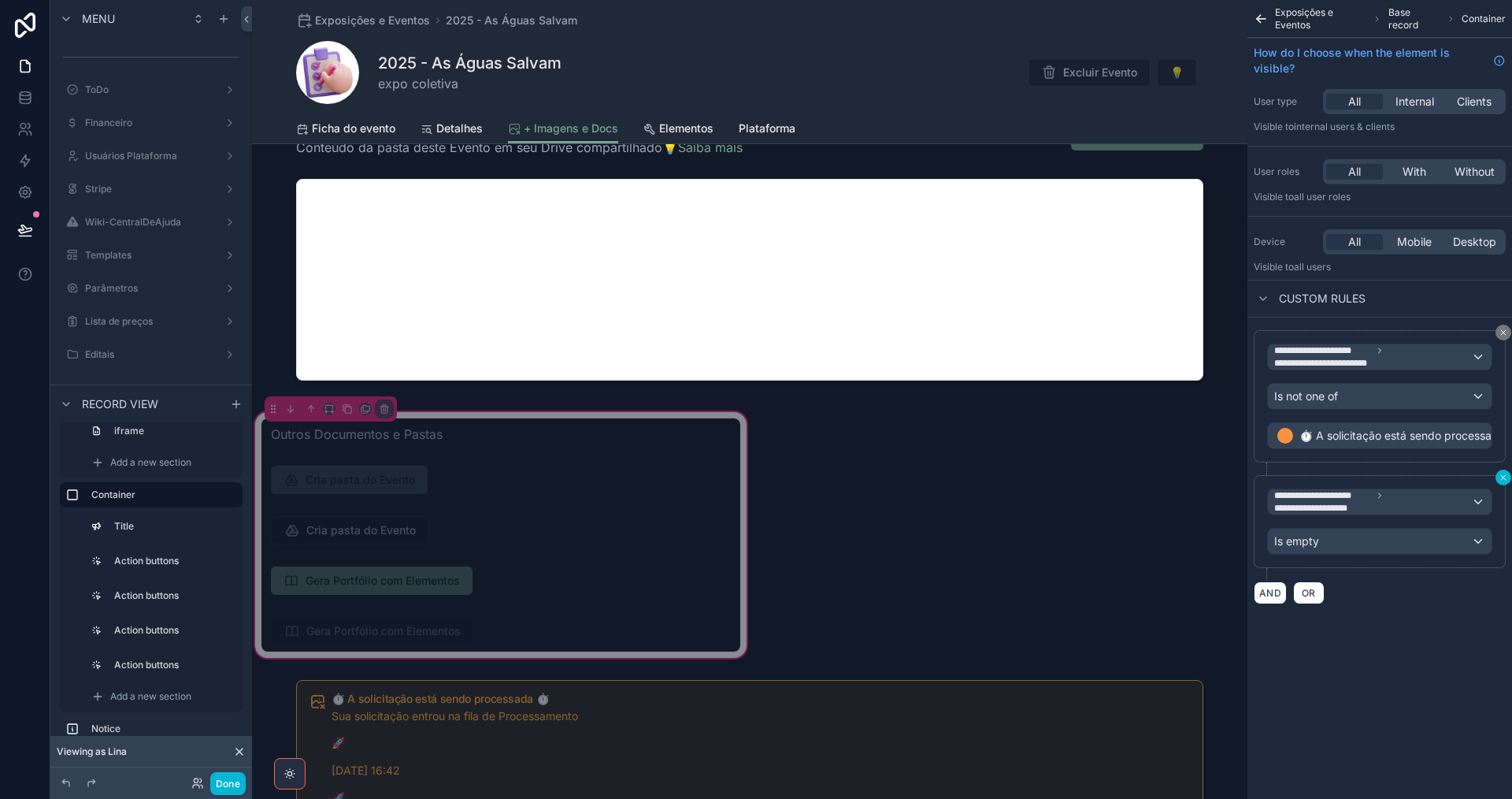
click at [1499, 480] on icon "scrollable content" at bounding box center [1503, 477] width 10 height 10
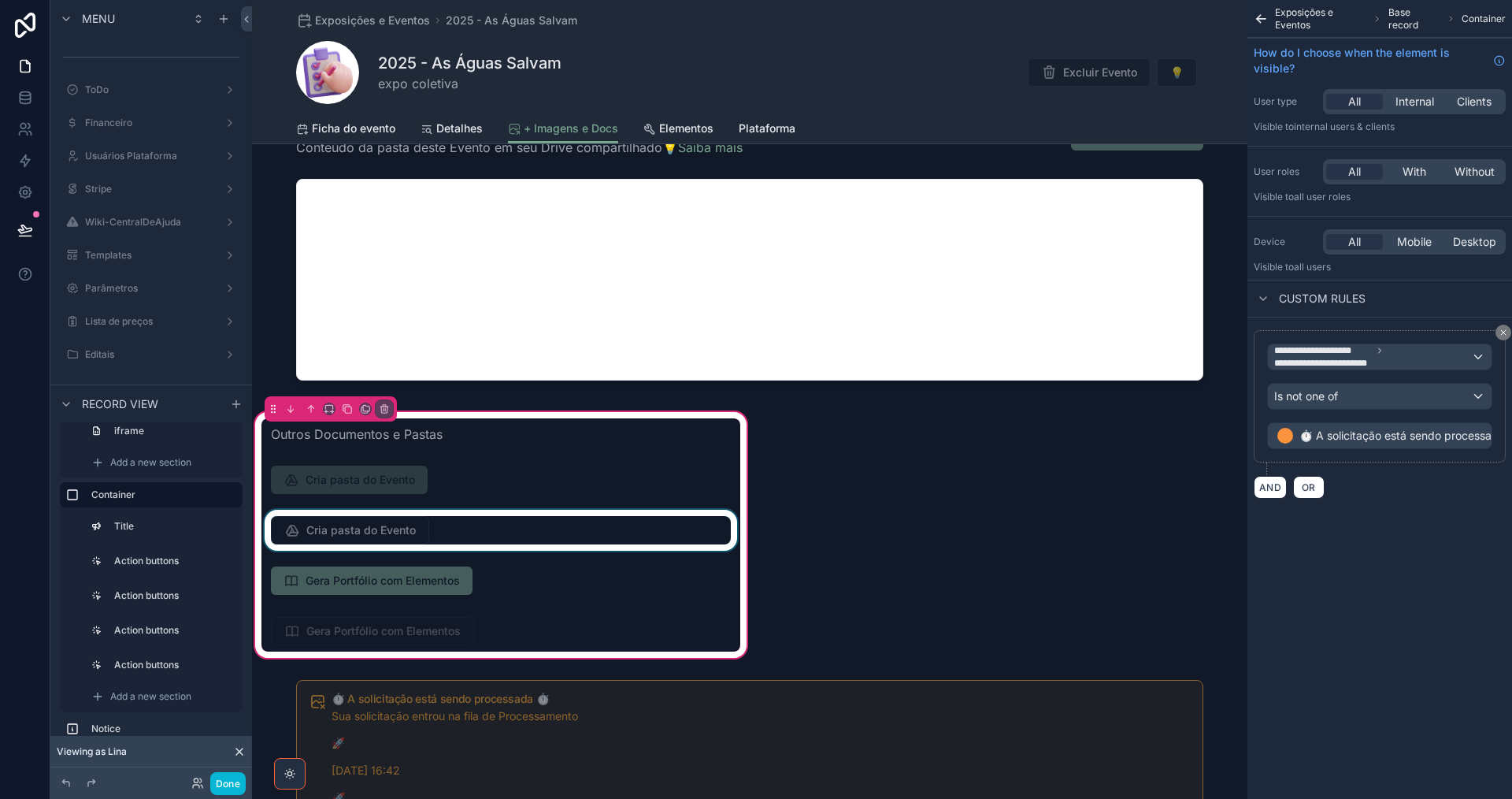
click at [395, 531] on div "scrollable content" at bounding box center [500, 531] width 479 height 41
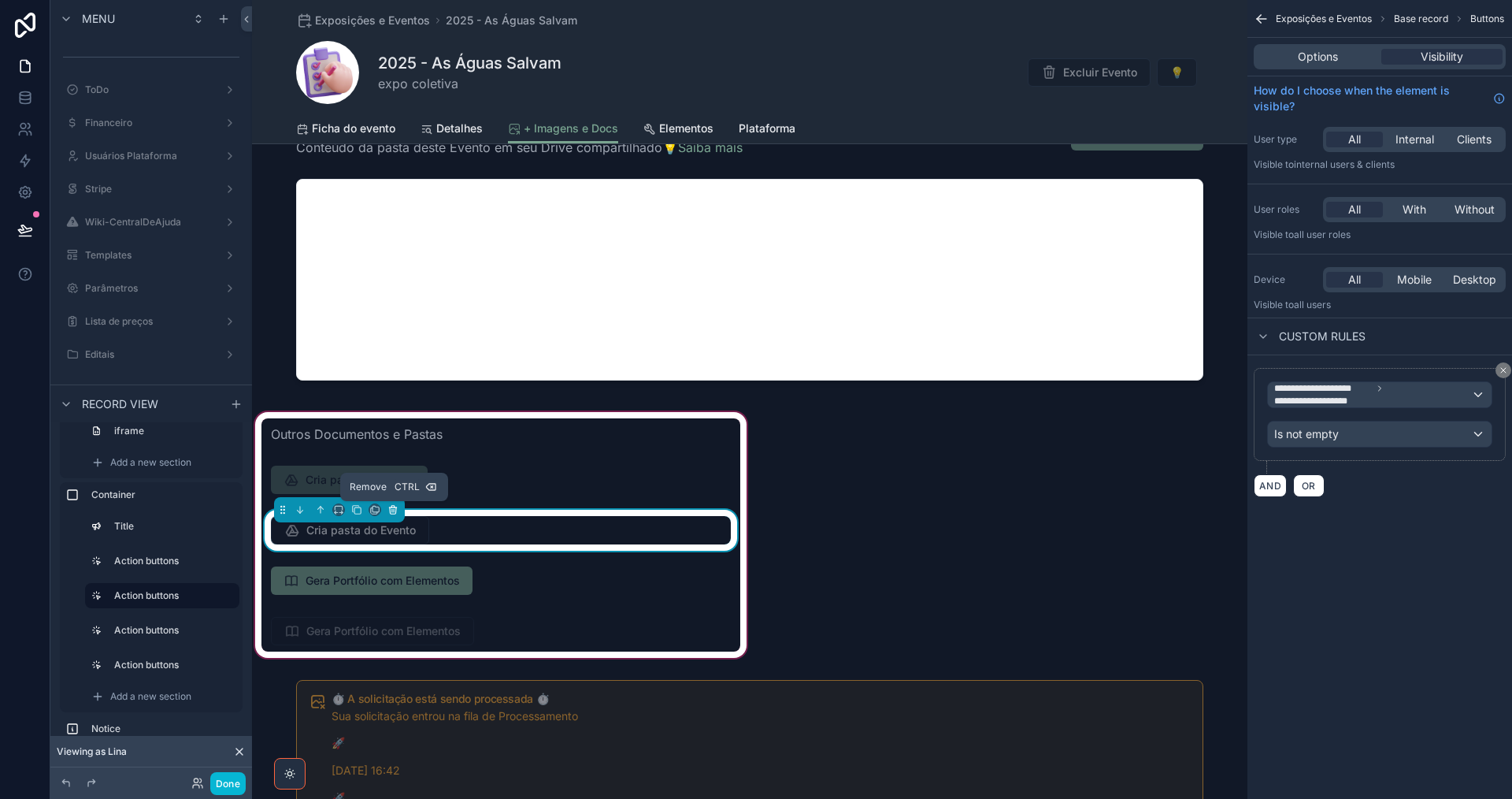
click at [392, 510] on icon "scrollable content" at bounding box center [392, 511] width 0 height 4
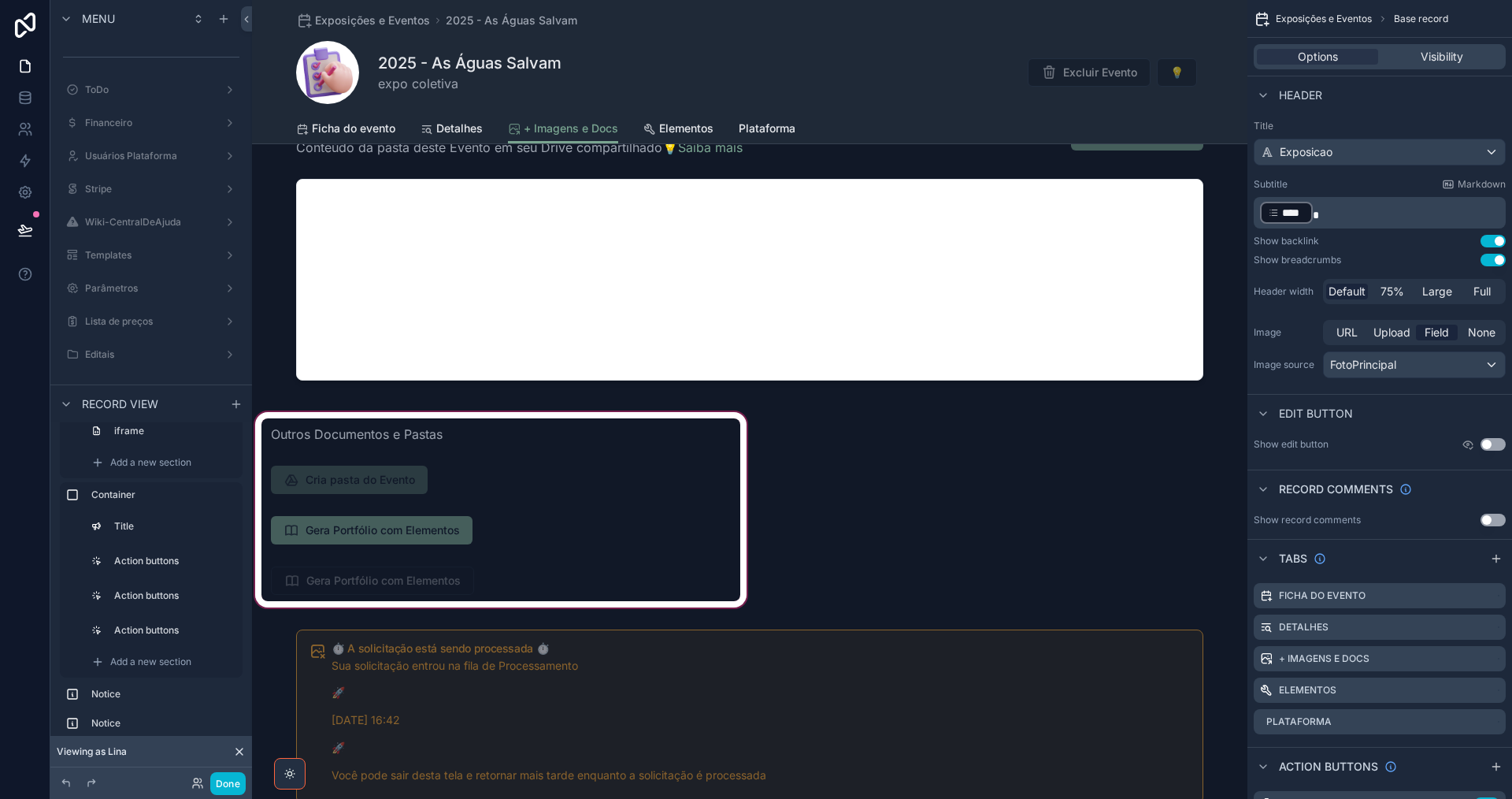
click at [477, 482] on div "scrollable content" at bounding box center [501, 509] width 497 height 201
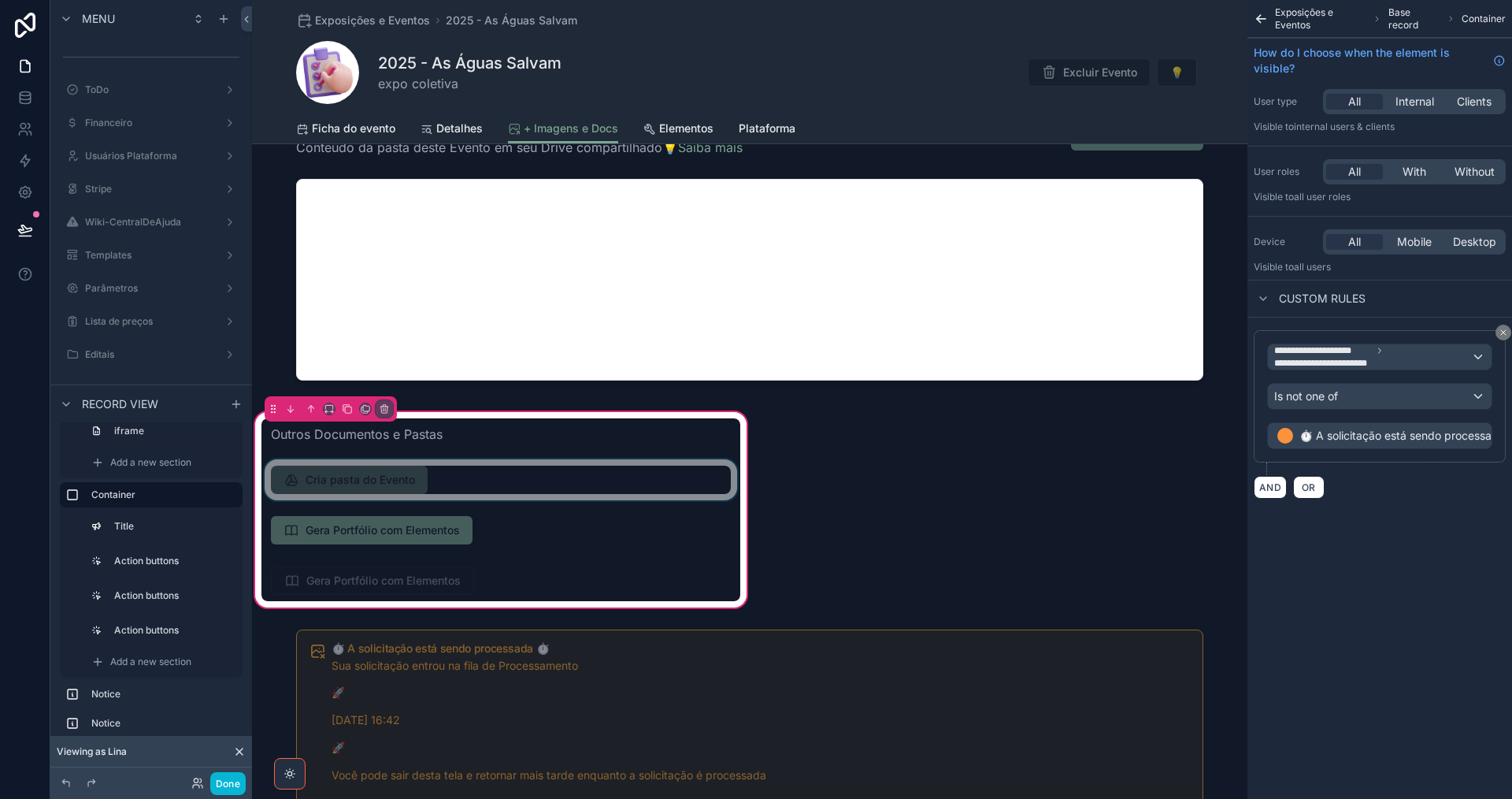
click at [463, 471] on div "scrollable content" at bounding box center [500, 480] width 479 height 41
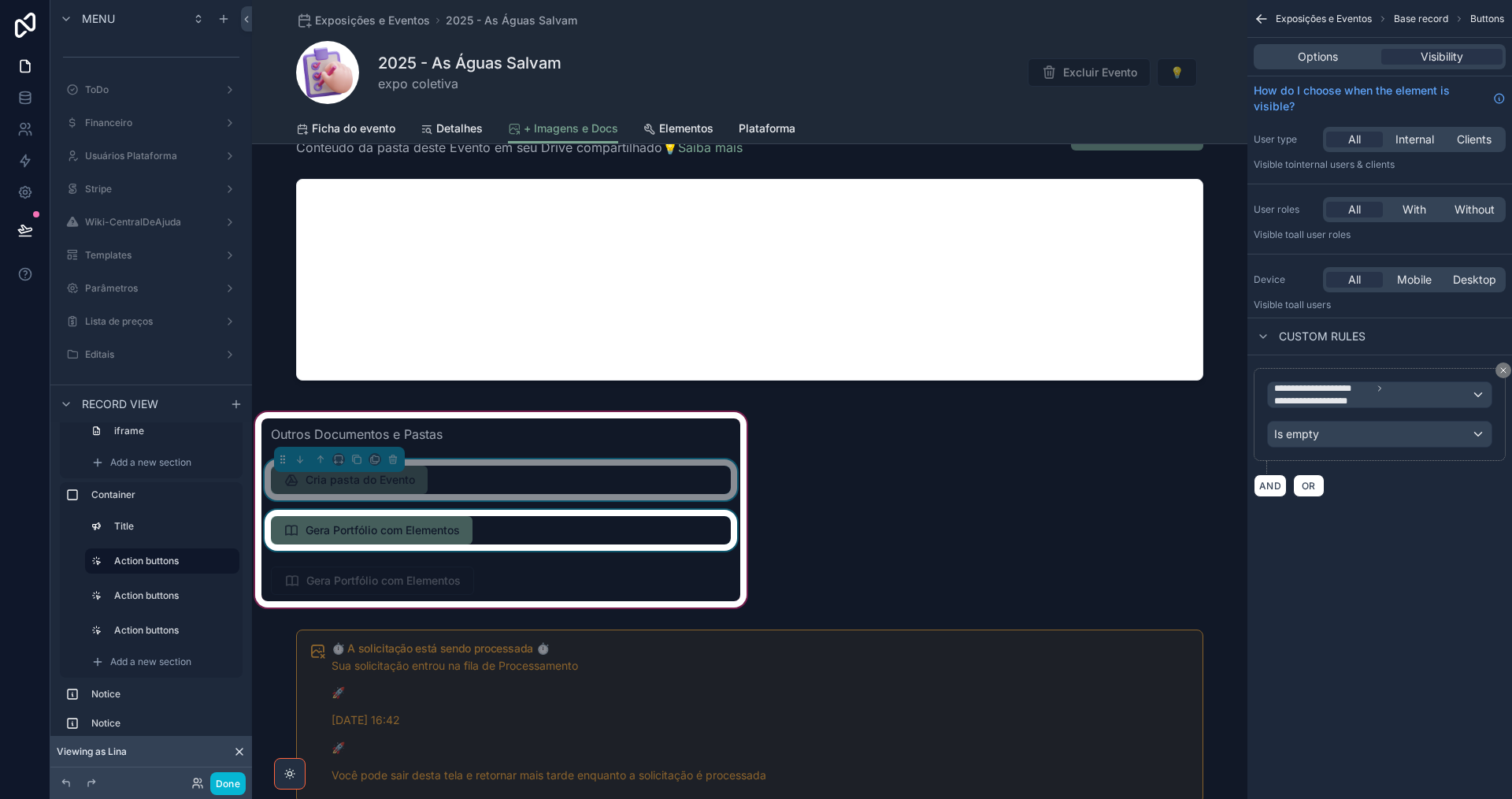
click at [507, 535] on div "scrollable content" at bounding box center [500, 531] width 479 height 41
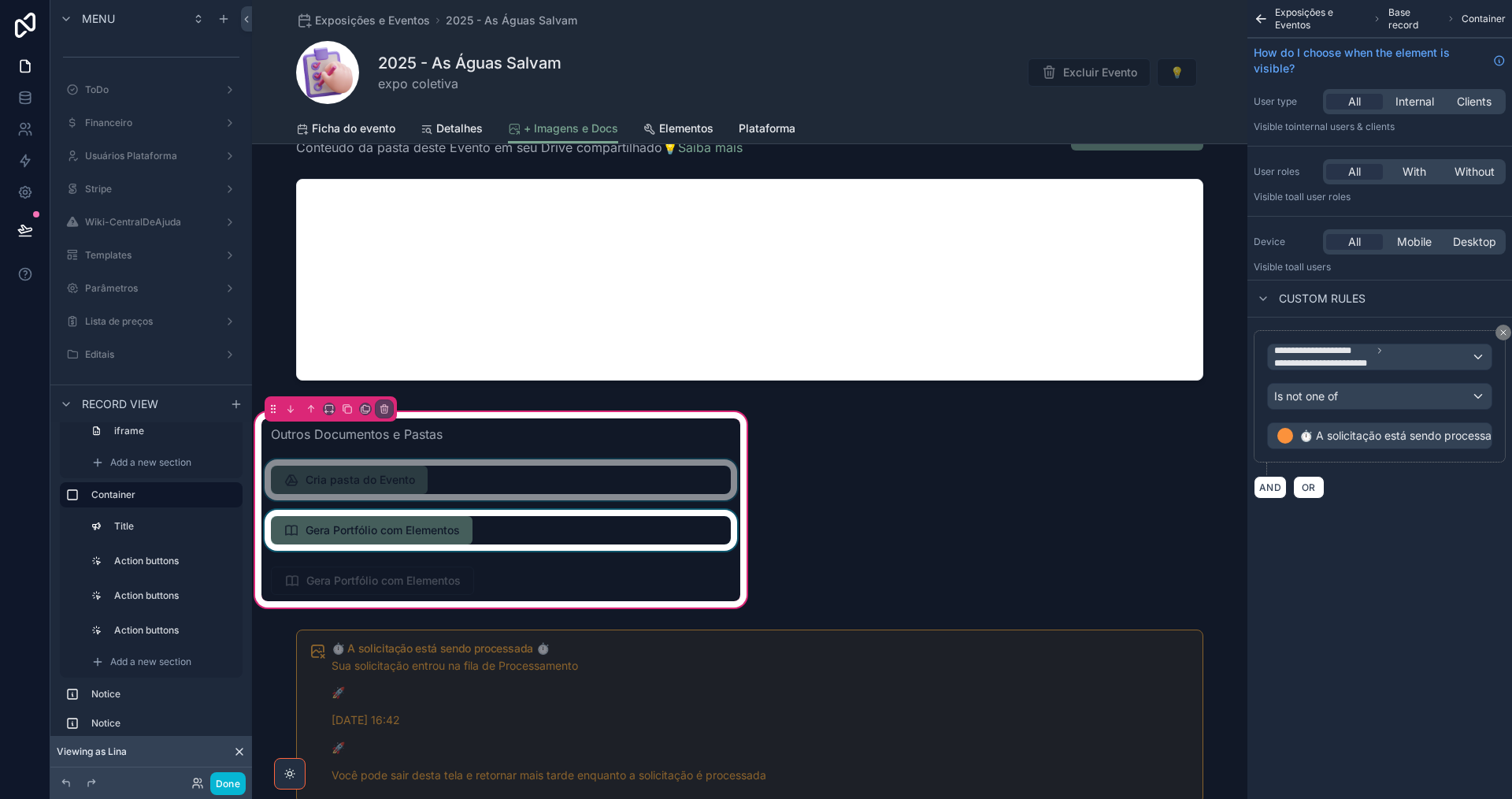
click at [507, 535] on div "scrollable content" at bounding box center [500, 531] width 479 height 41
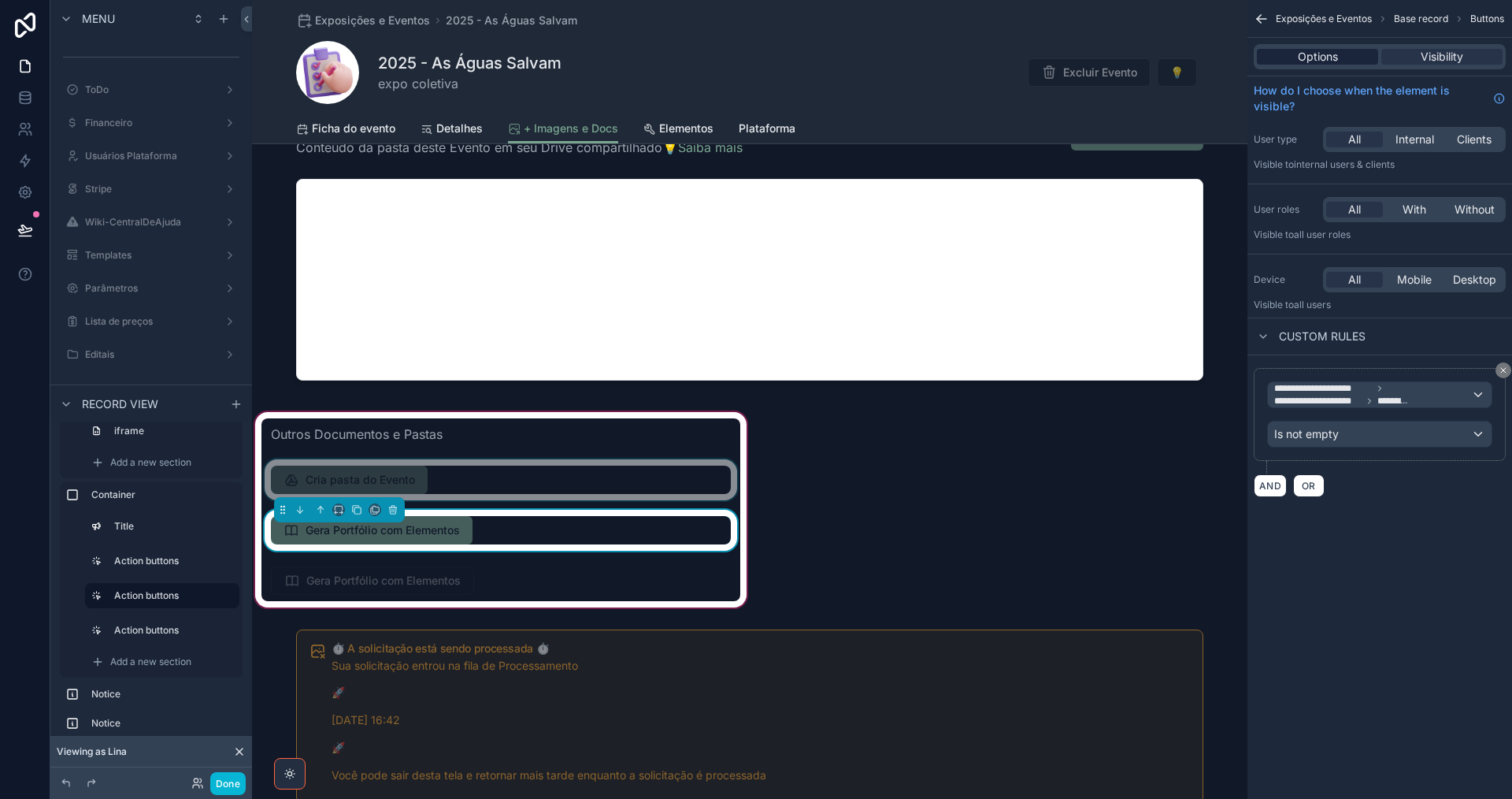
click at [1311, 58] on span "Options" at bounding box center [1318, 57] width 40 height 16
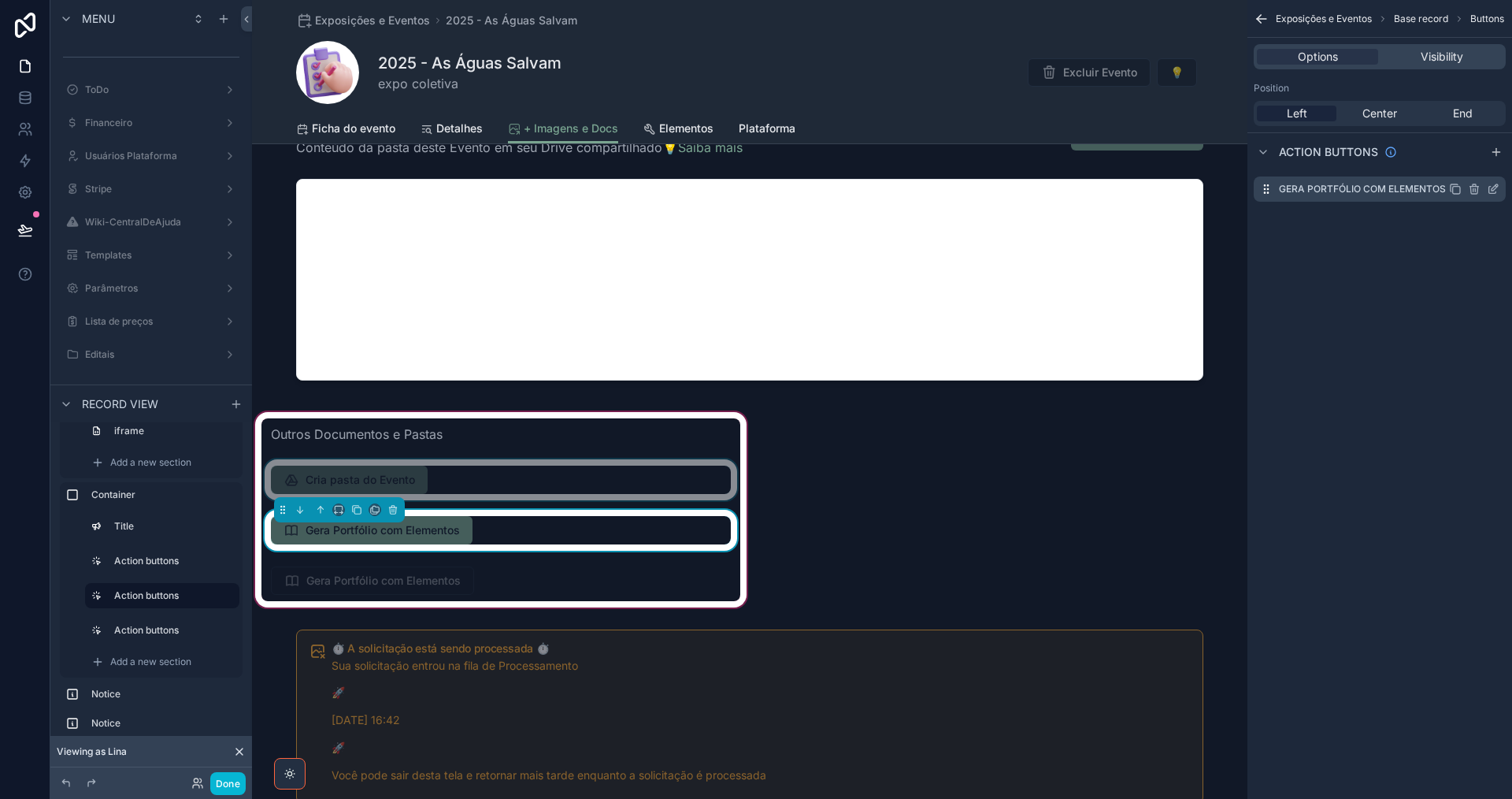
click at [1493, 190] on icon "scrollable content" at bounding box center [1493, 189] width 13 height 13
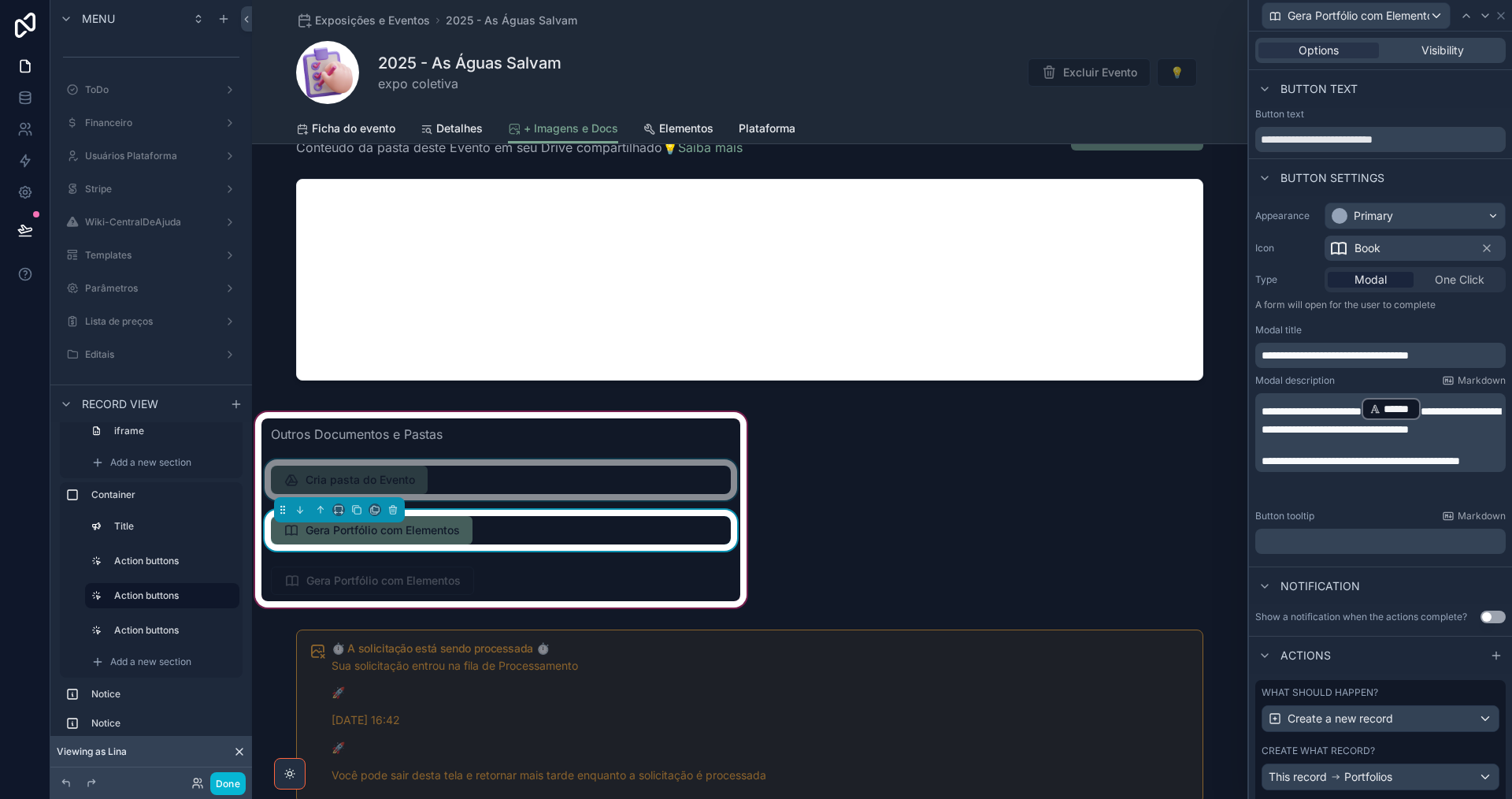
click at [1331, 415] on span "**********" at bounding box center [1312, 411] width 100 height 11
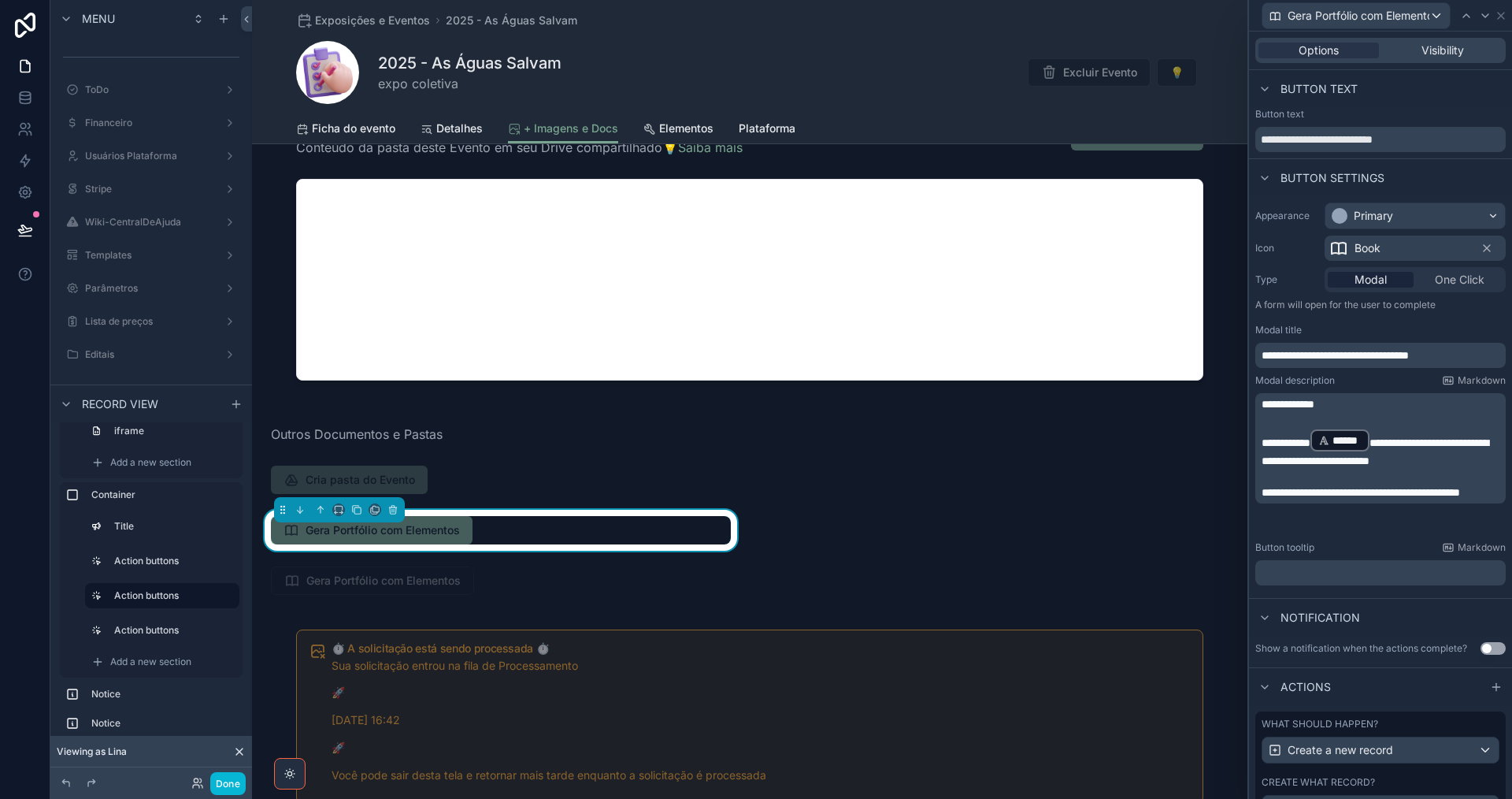
click at [1414, 446] on span "**********" at bounding box center [1375, 452] width 227 height 30
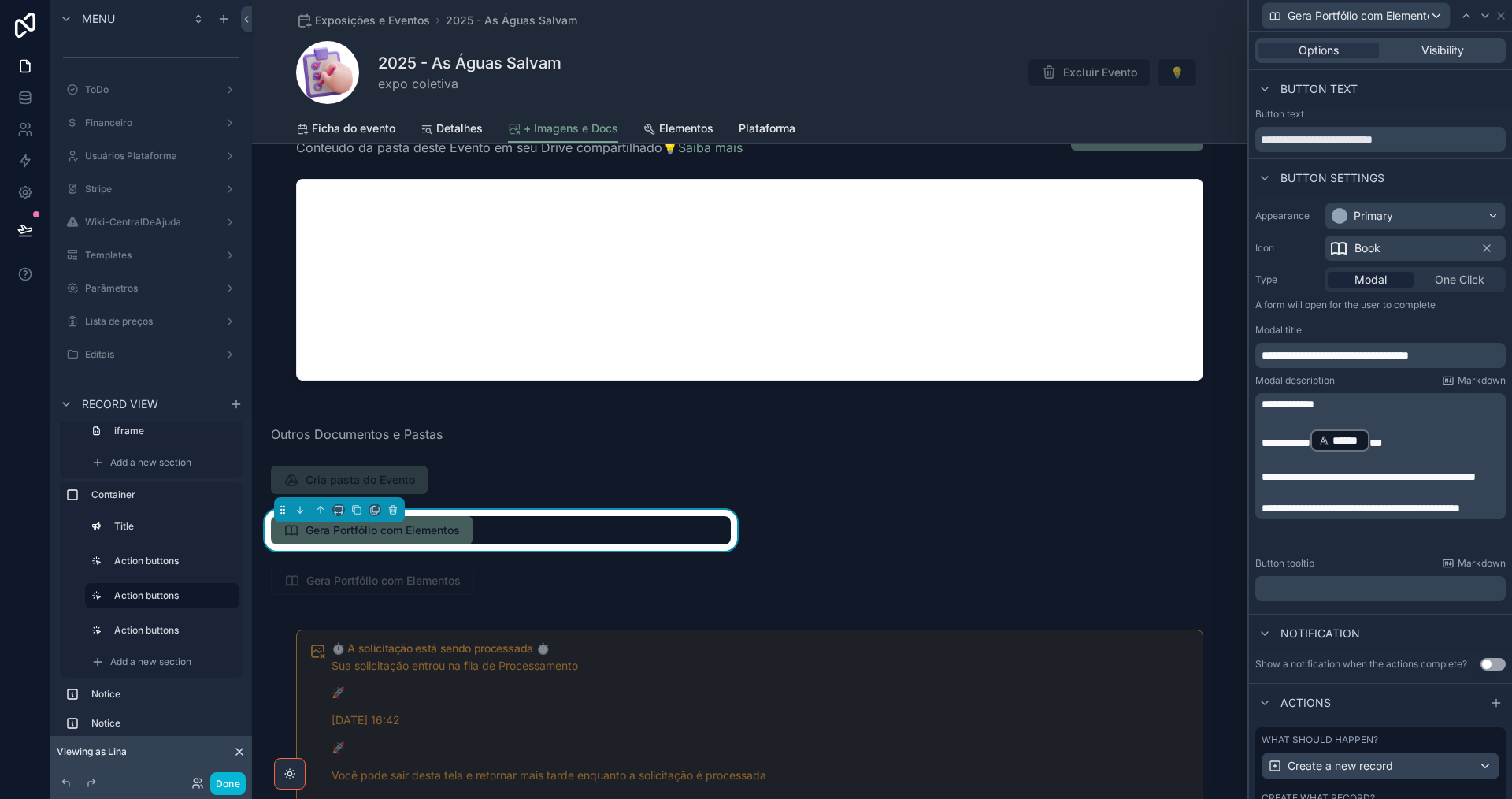
click at [1446, 96] on div "Button text" at bounding box center [1380, 89] width 263 height 38
click at [1266, 140] on input "**********" at bounding box center [1380, 140] width 251 height 25
drag, startPoint x: 1376, startPoint y: 139, endPoint x: 1391, endPoint y: 232, distance: 94.2
click at [1376, 140] on input "**********" at bounding box center [1380, 140] width 251 height 25
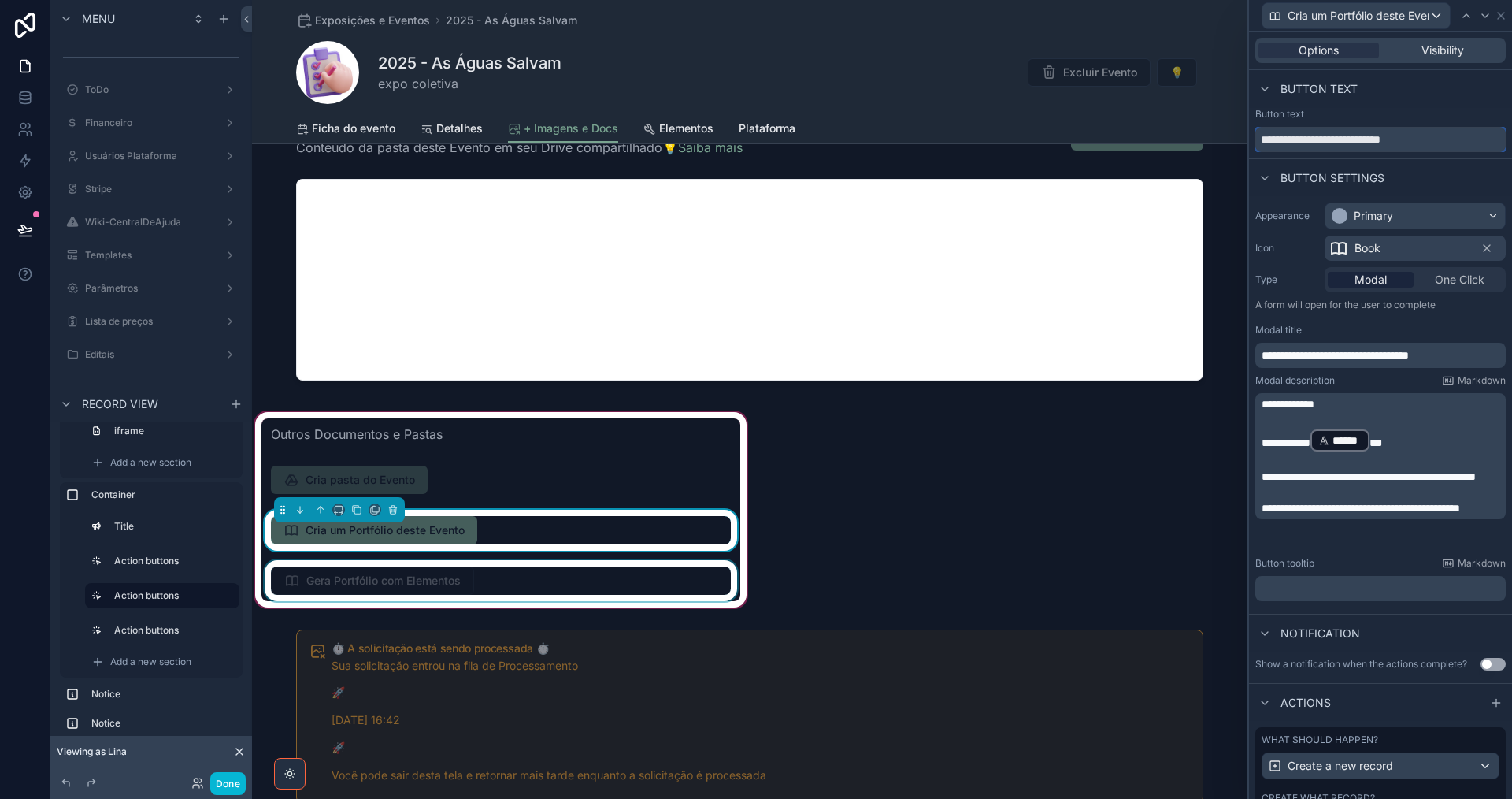
type input "**********"
click at [578, 573] on div "scrollable content" at bounding box center [500, 581] width 479 height 41
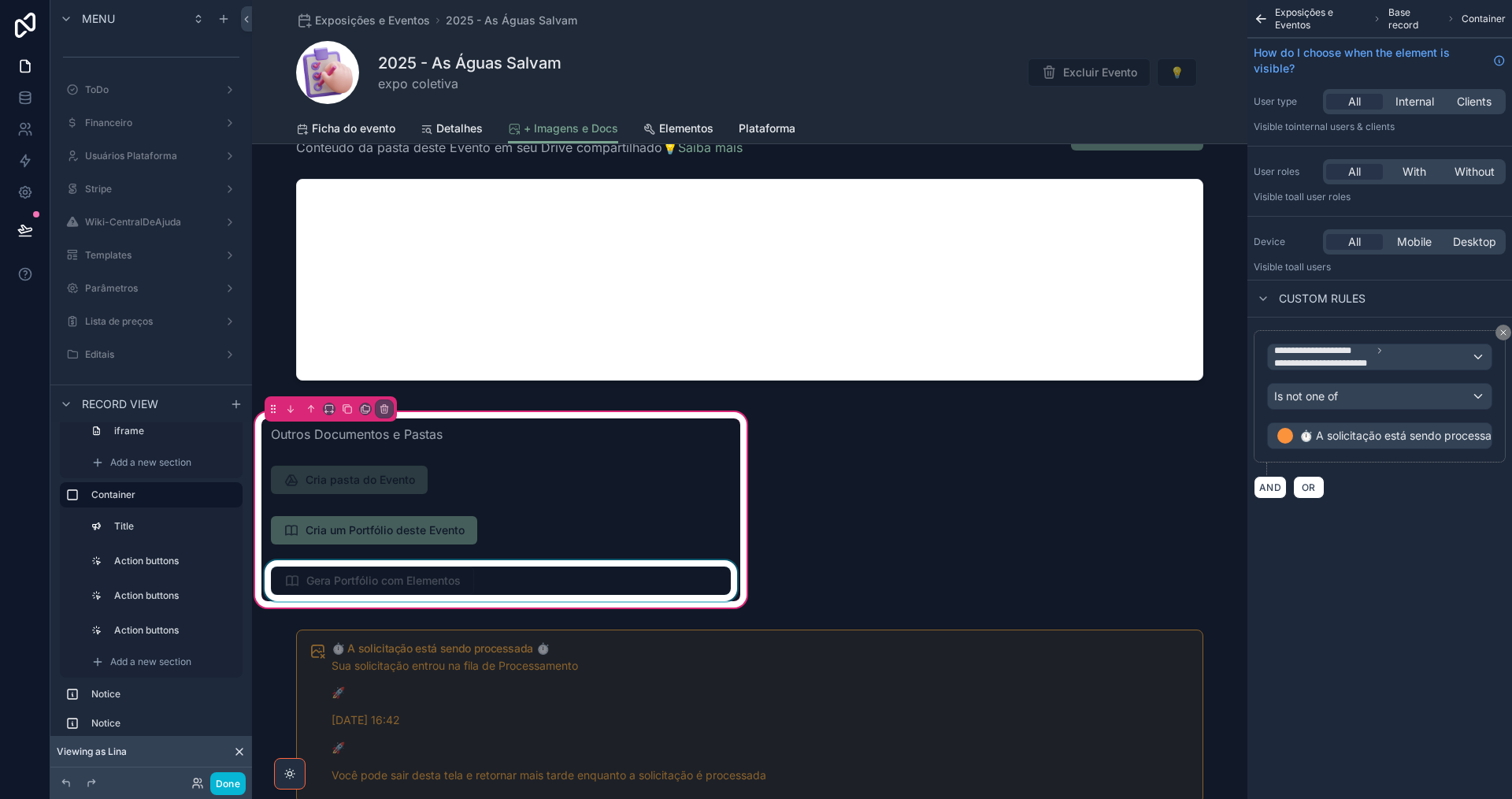
click at [578, 577] on div "scrollable content" at bounding box center [500, 581] width 479 height 41
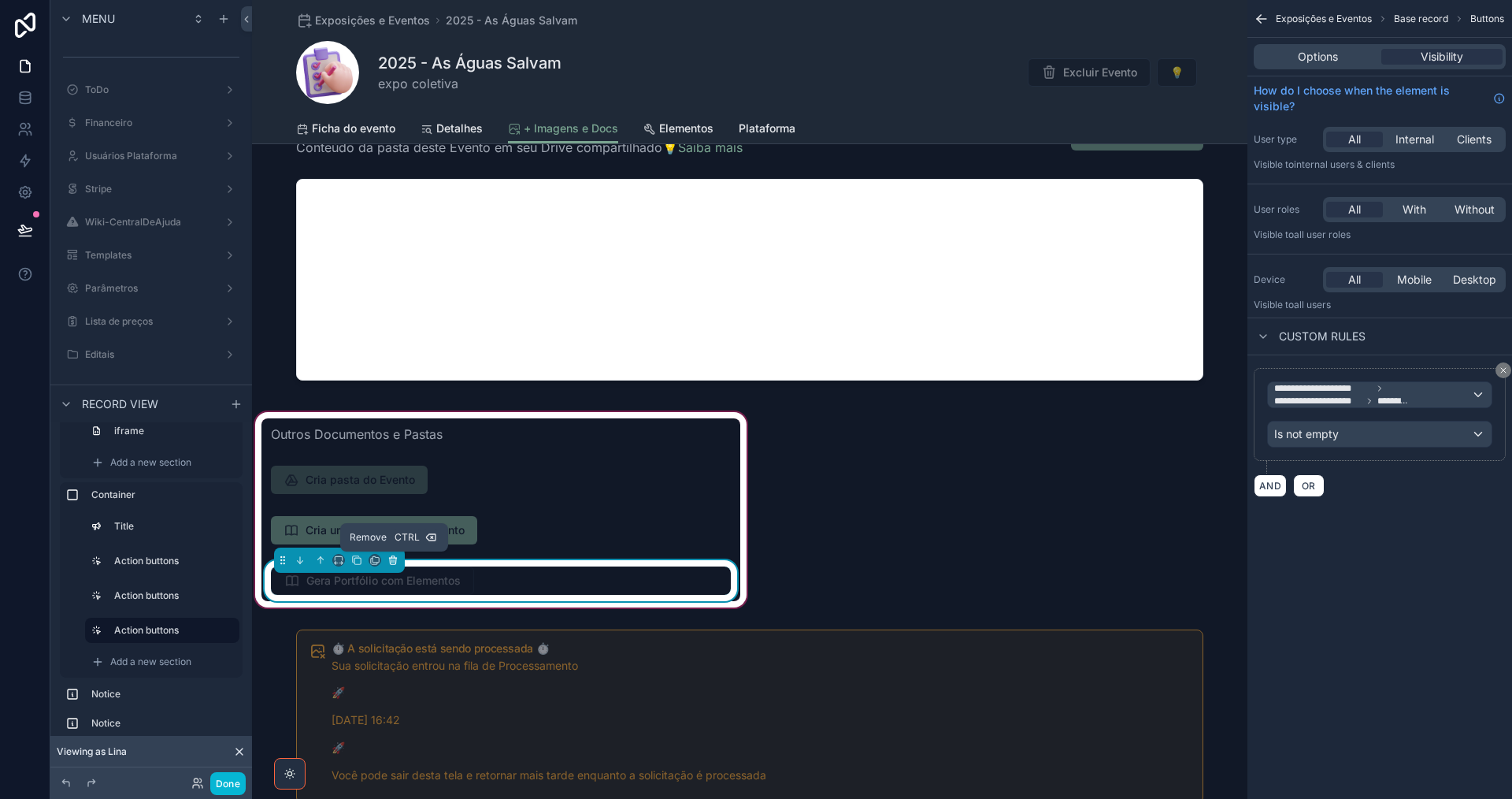
click at [394, 560] on icon "scrollable content" at bounding box center [394, 561] width 0 height 4
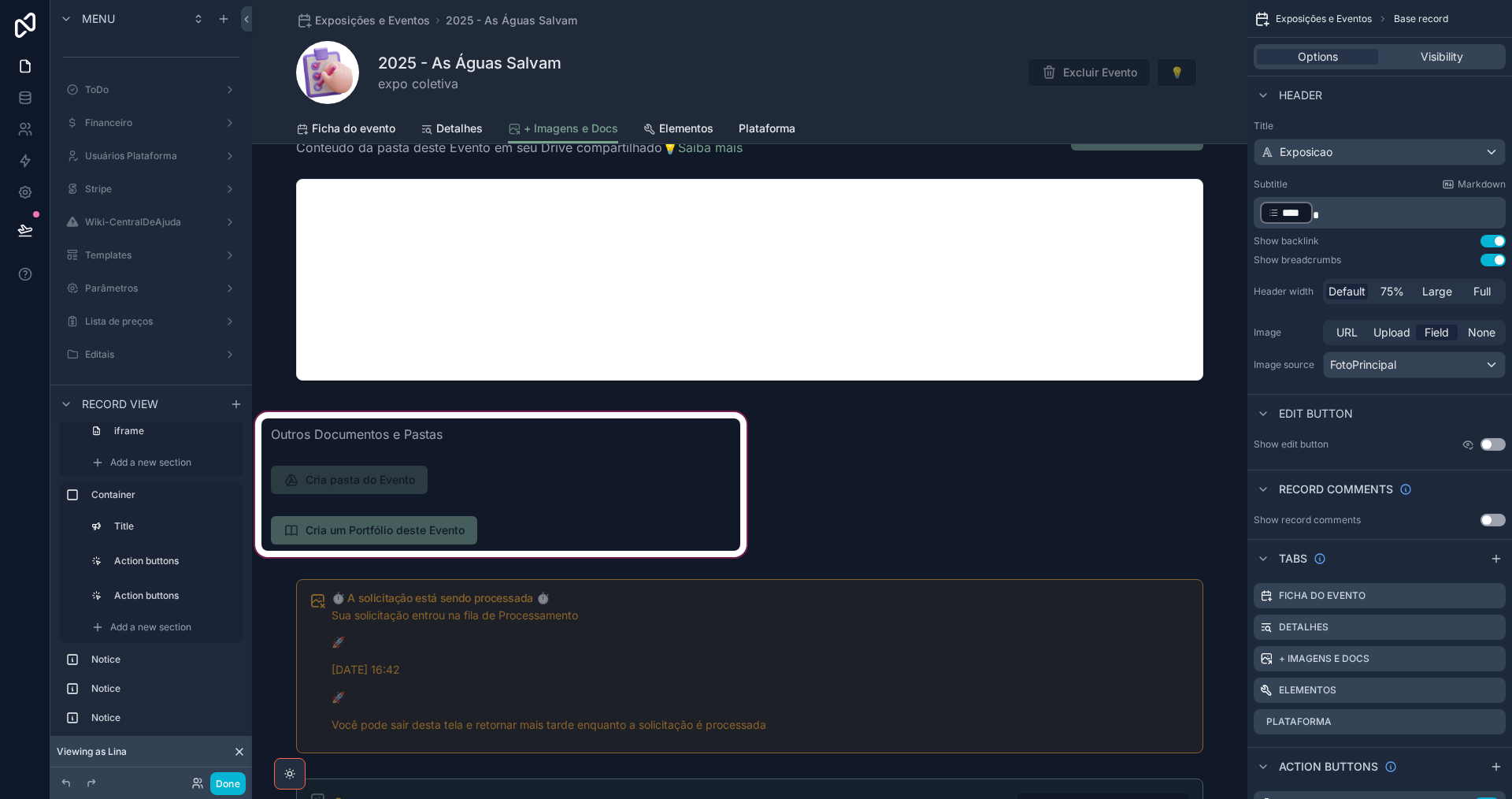
click at [506, 496] on div "scrollable content" at bounding box center [501, 484] width 497 height 151
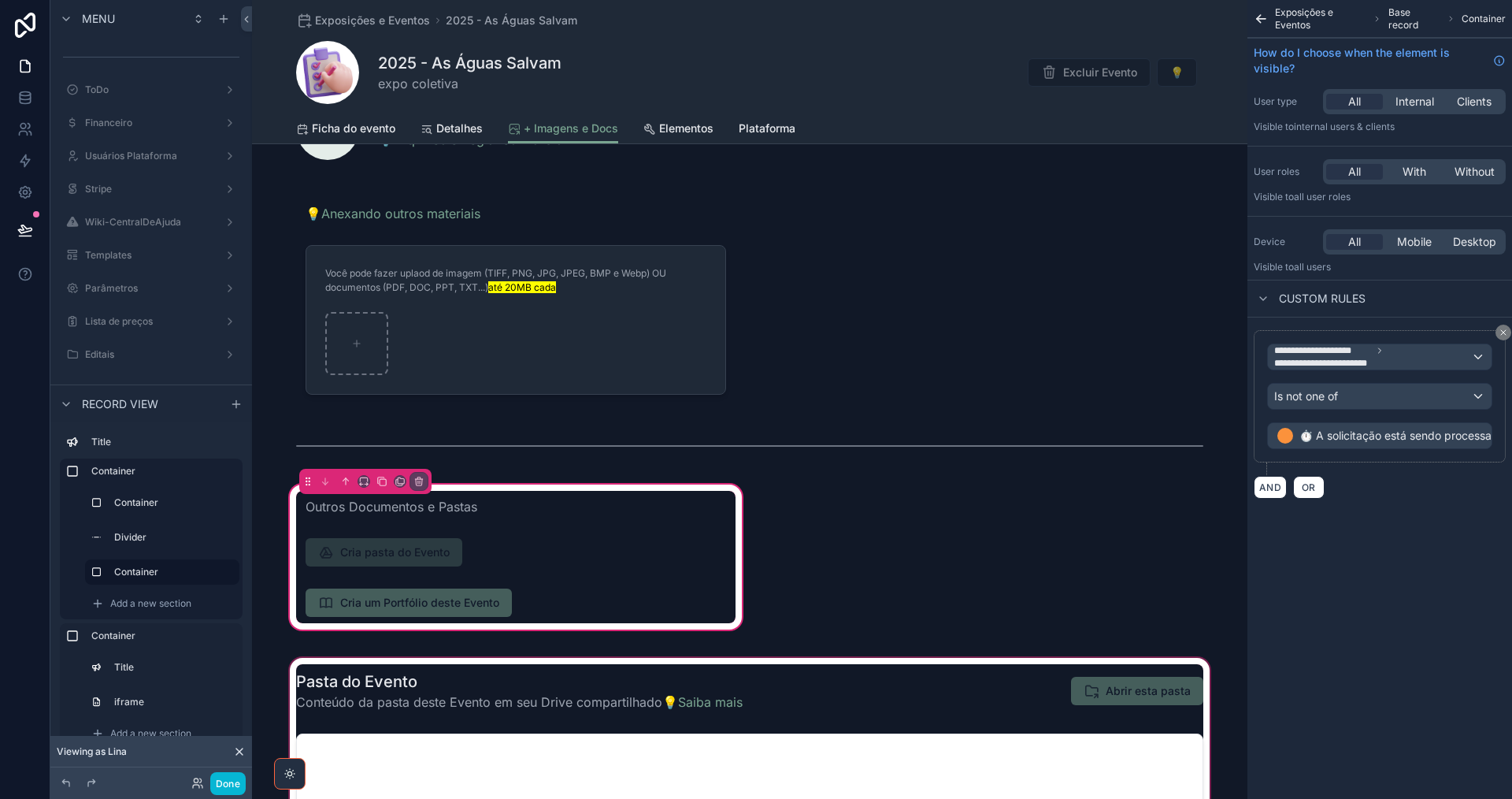
scroll to position [0, 0]
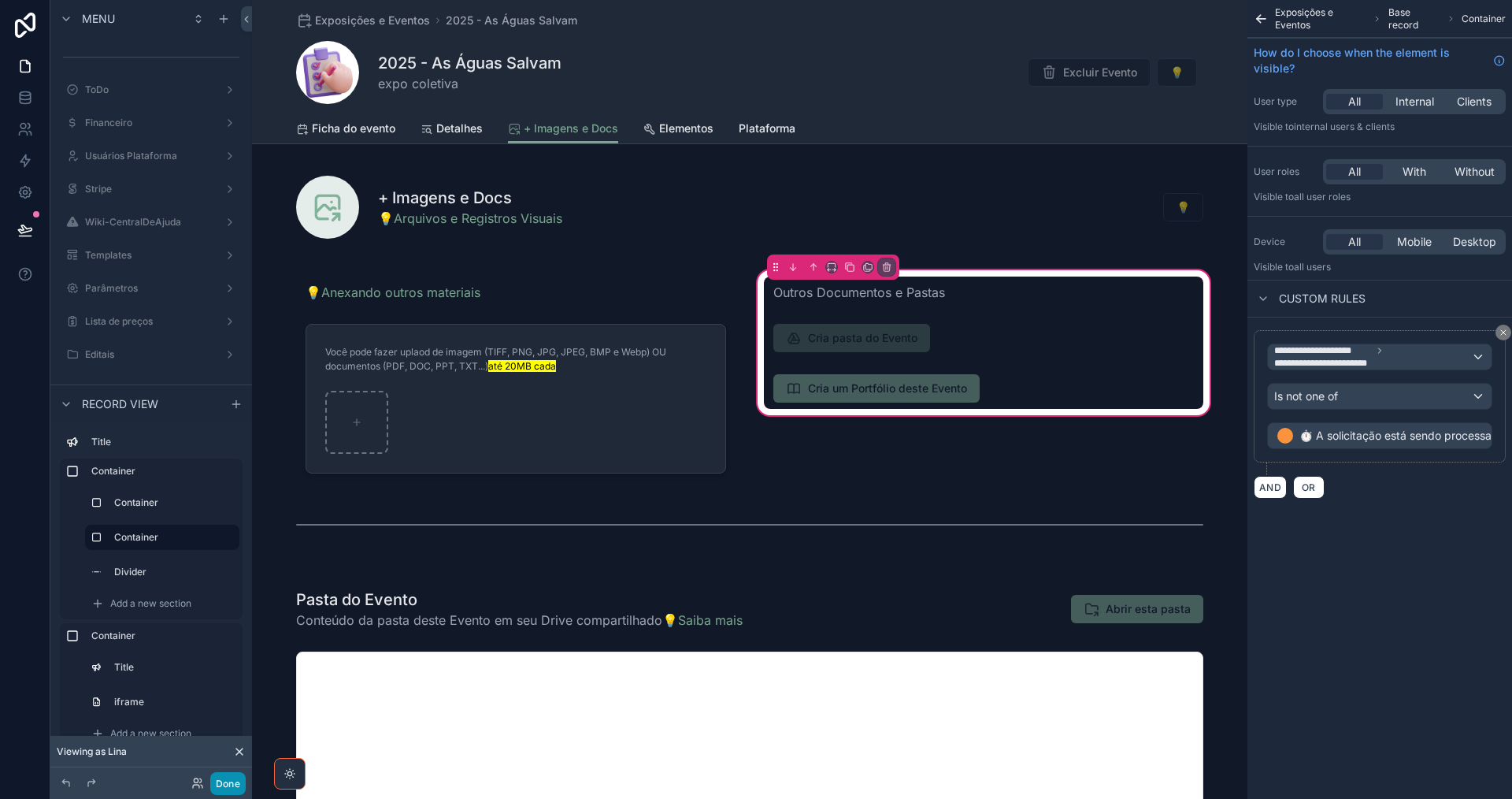
click at [227, 785] on button "Done" at bounding box center [228, 784] width 36 height 23
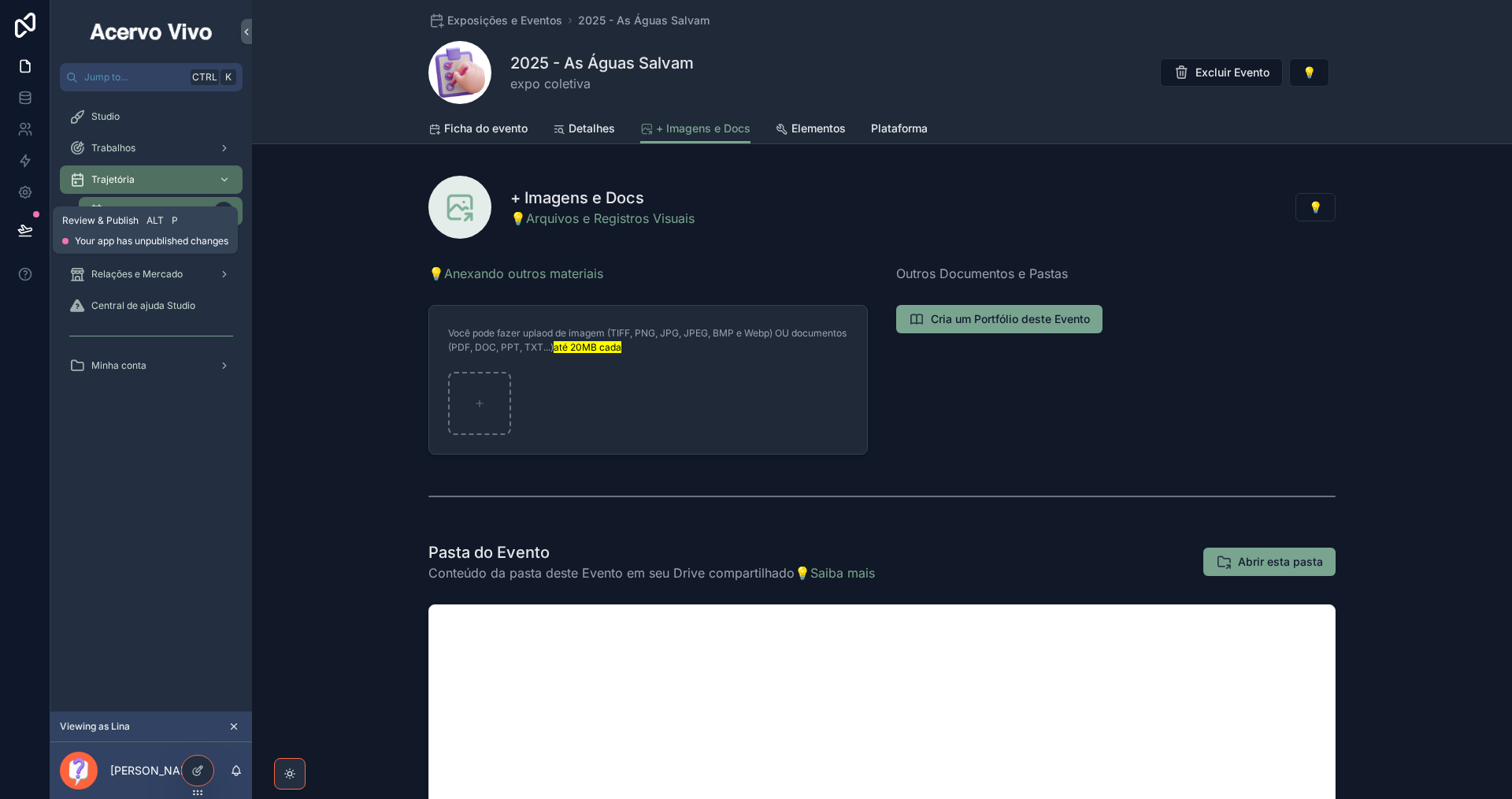
click at [28, 234] on icon at bounding box center [25, 230] width 16 height 16
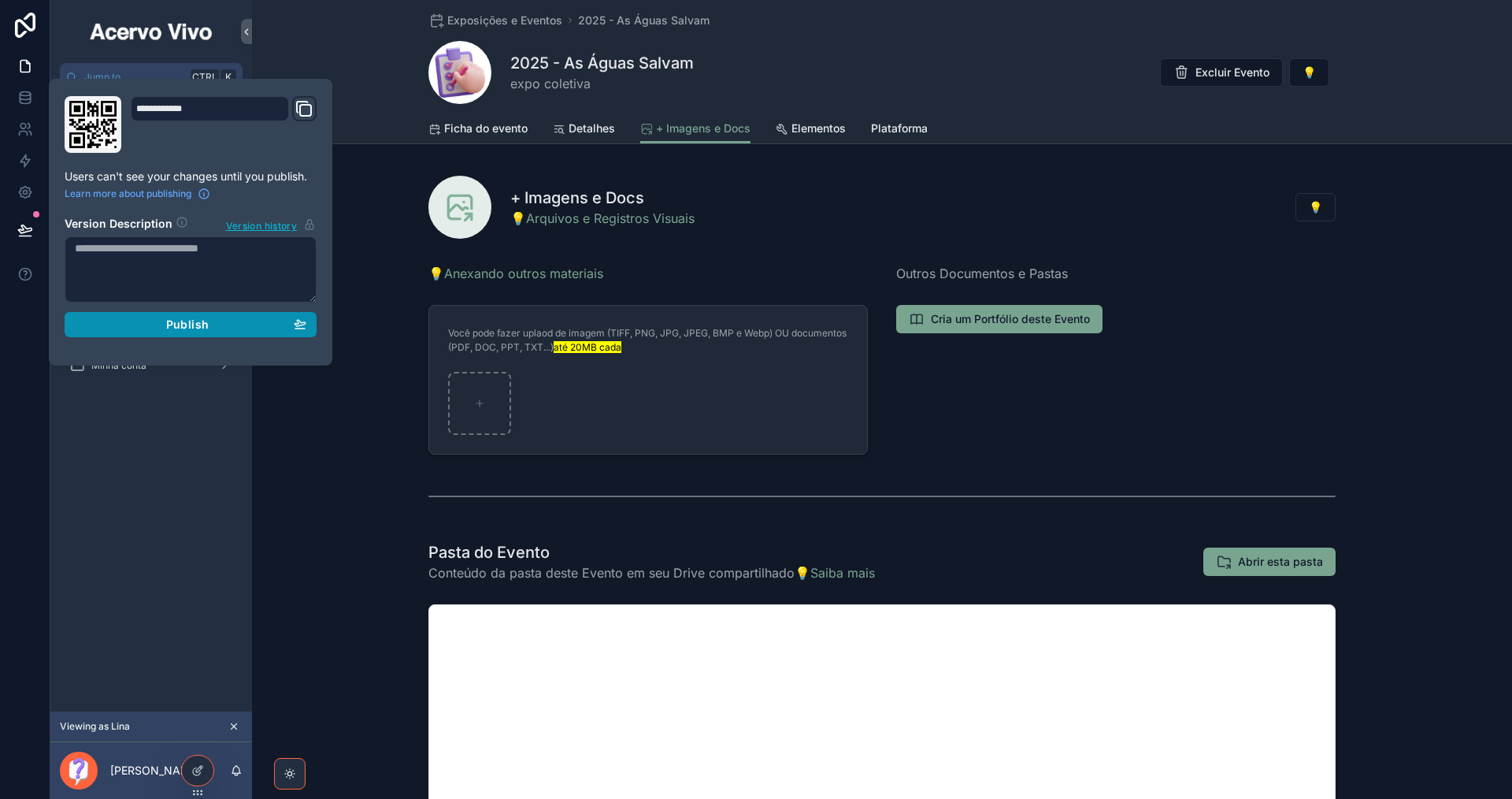
click at [105, 323] on div "Publish" at bounding box center [191, 325] width 232 height 14
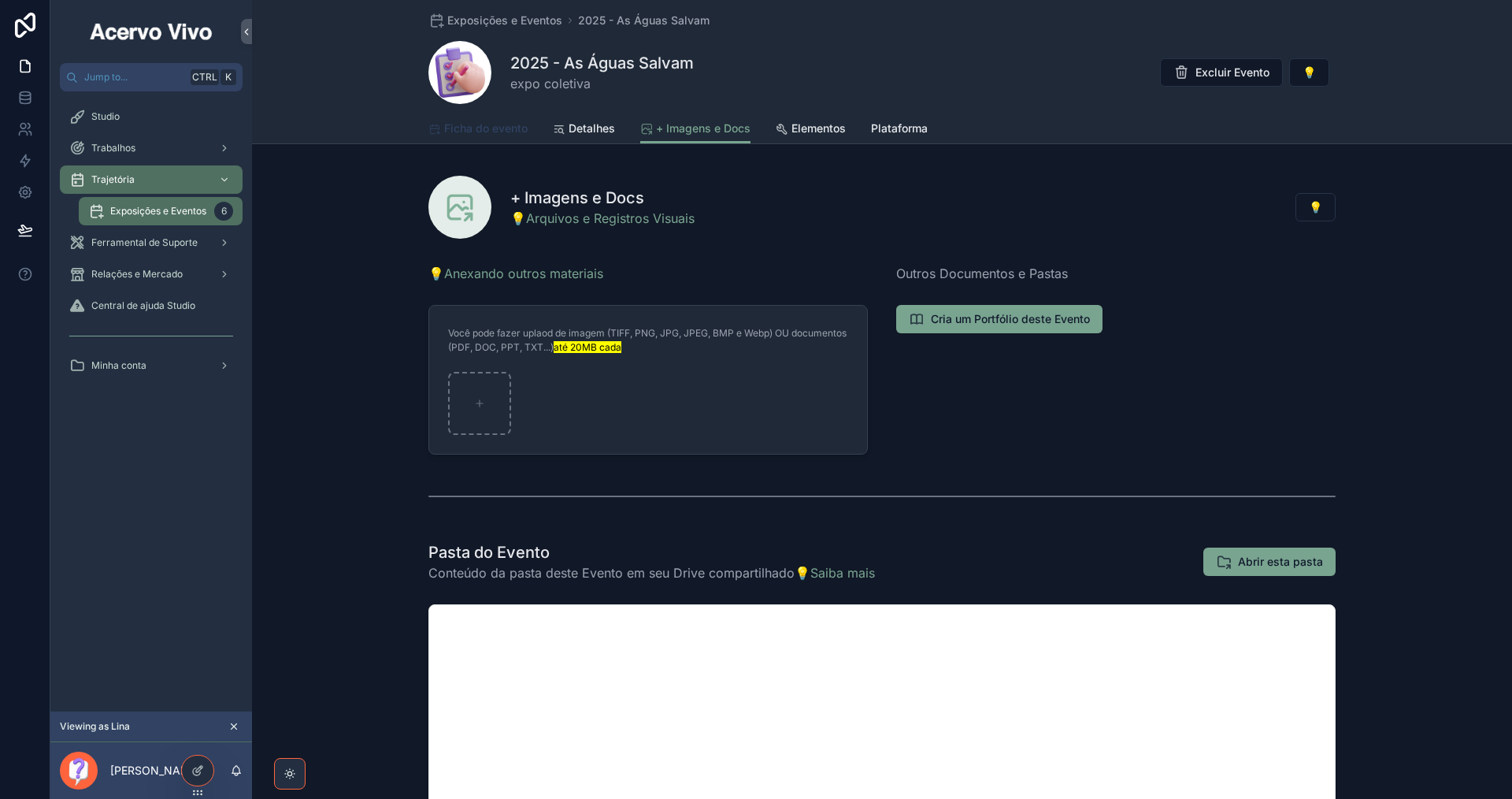
click at [499, 125] on span "Ficha do evento" at bounding box center [485, 129] width 83 height 16
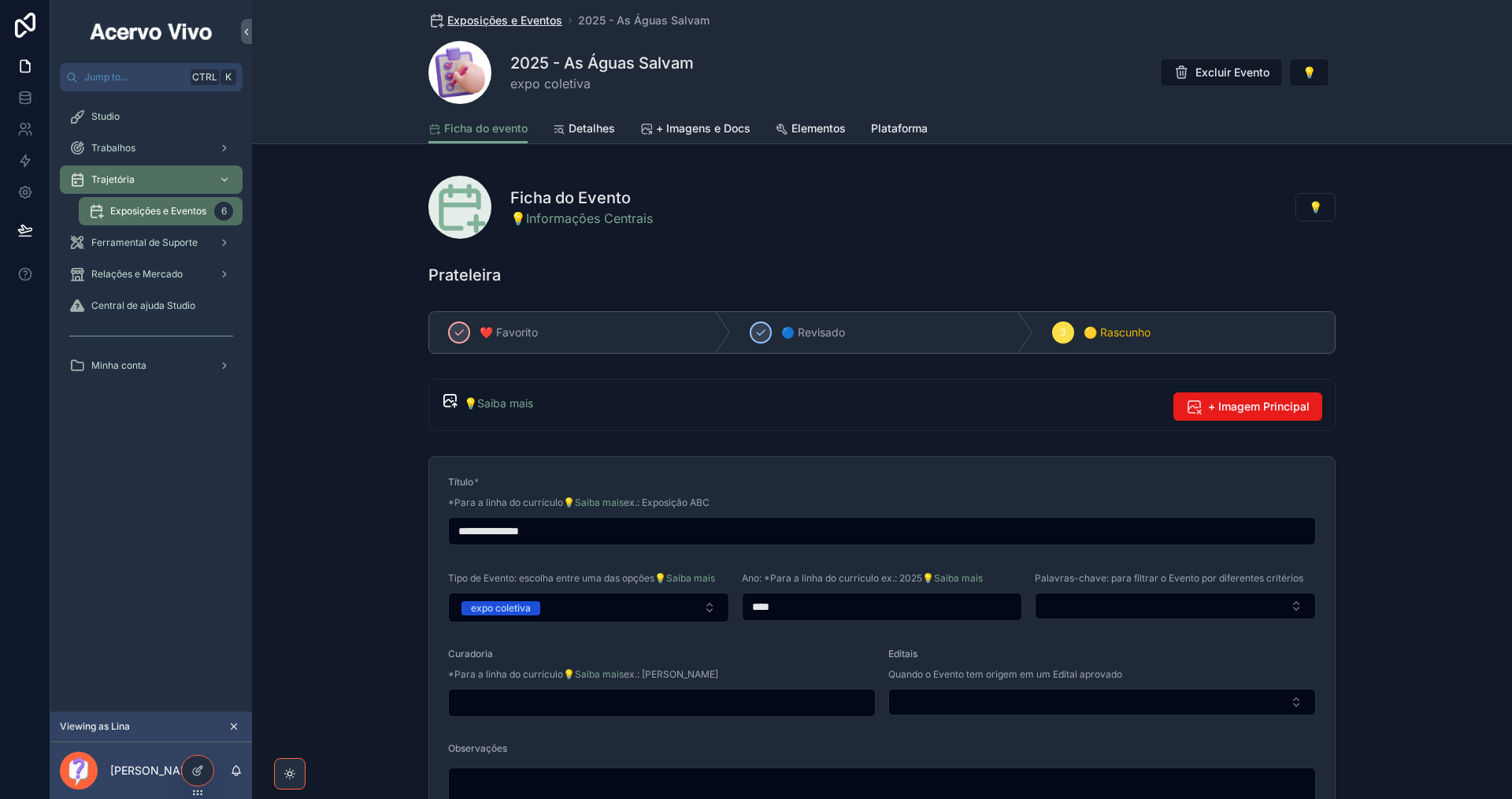
click at [494, 14] on span "Exposições e Eventos" at bounding box center [505, 21] width 115 height 16
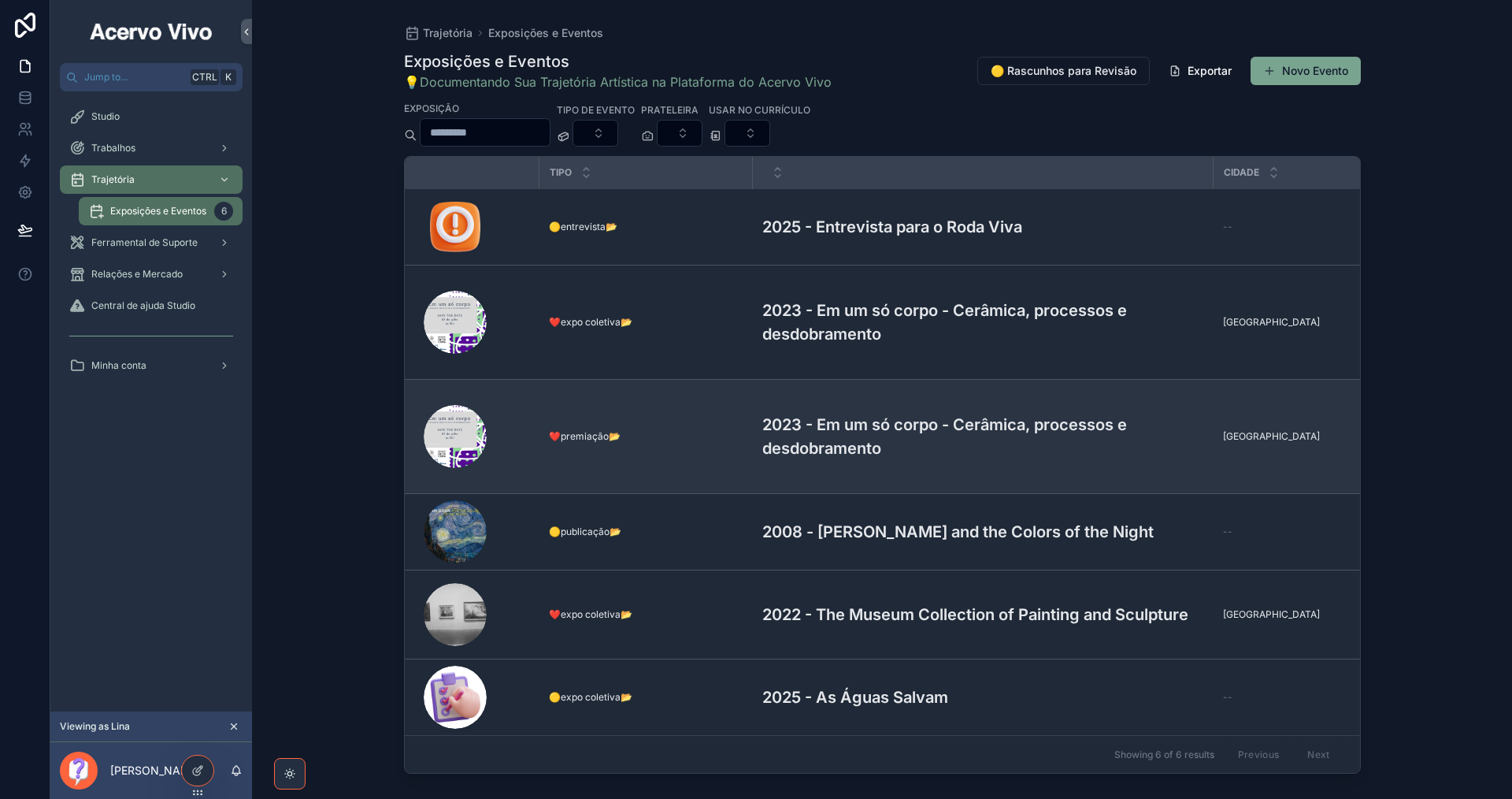
click at [875, 412] on h3 "2023 - Em um só corpo - Cerâmica, processos e desdobramento" at bounding box center [983, 436] width 442 height 47
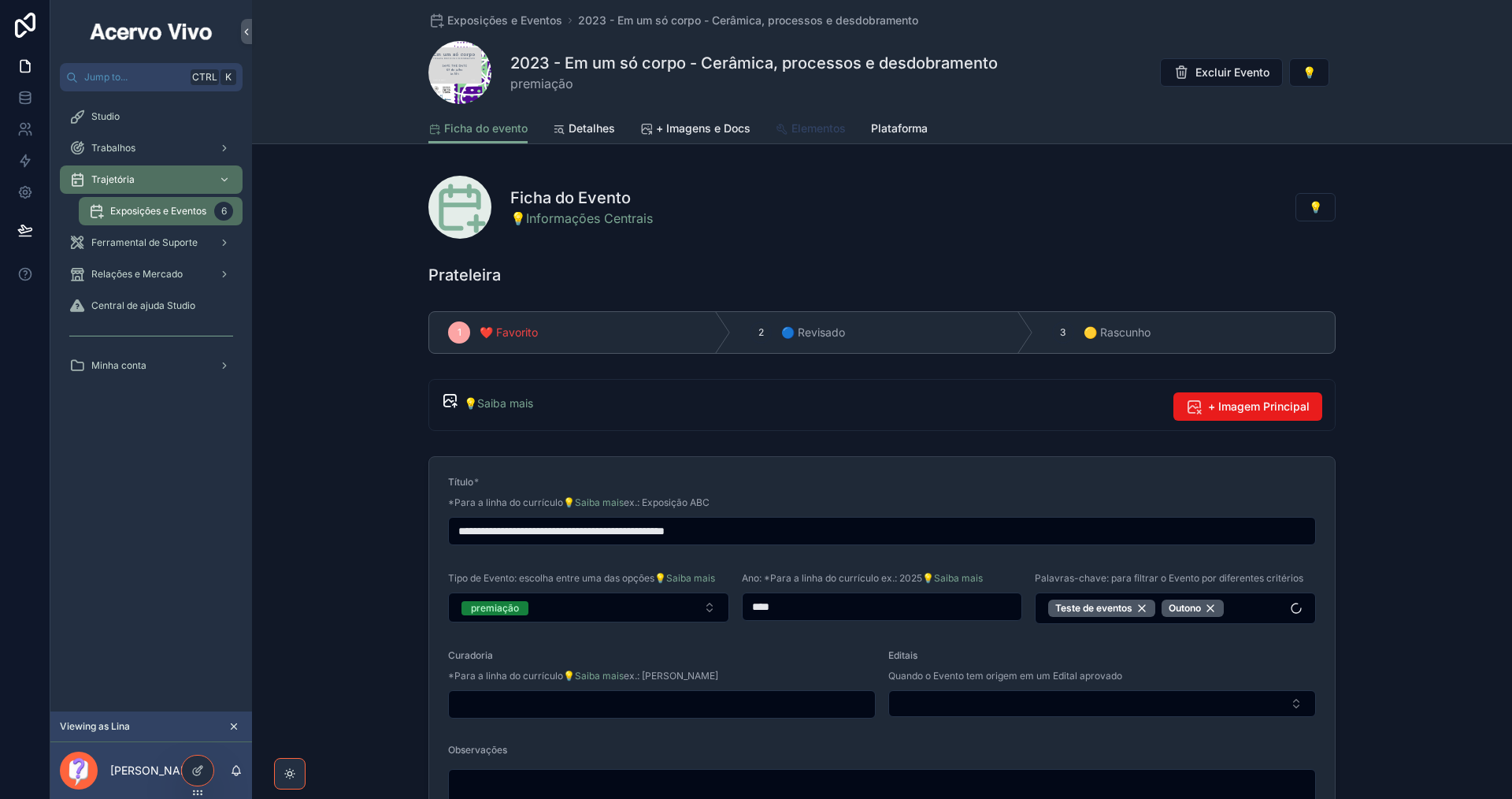
click at [810, 128] on span "Elementos" at bounding box center [819, 129] width 55 height 16
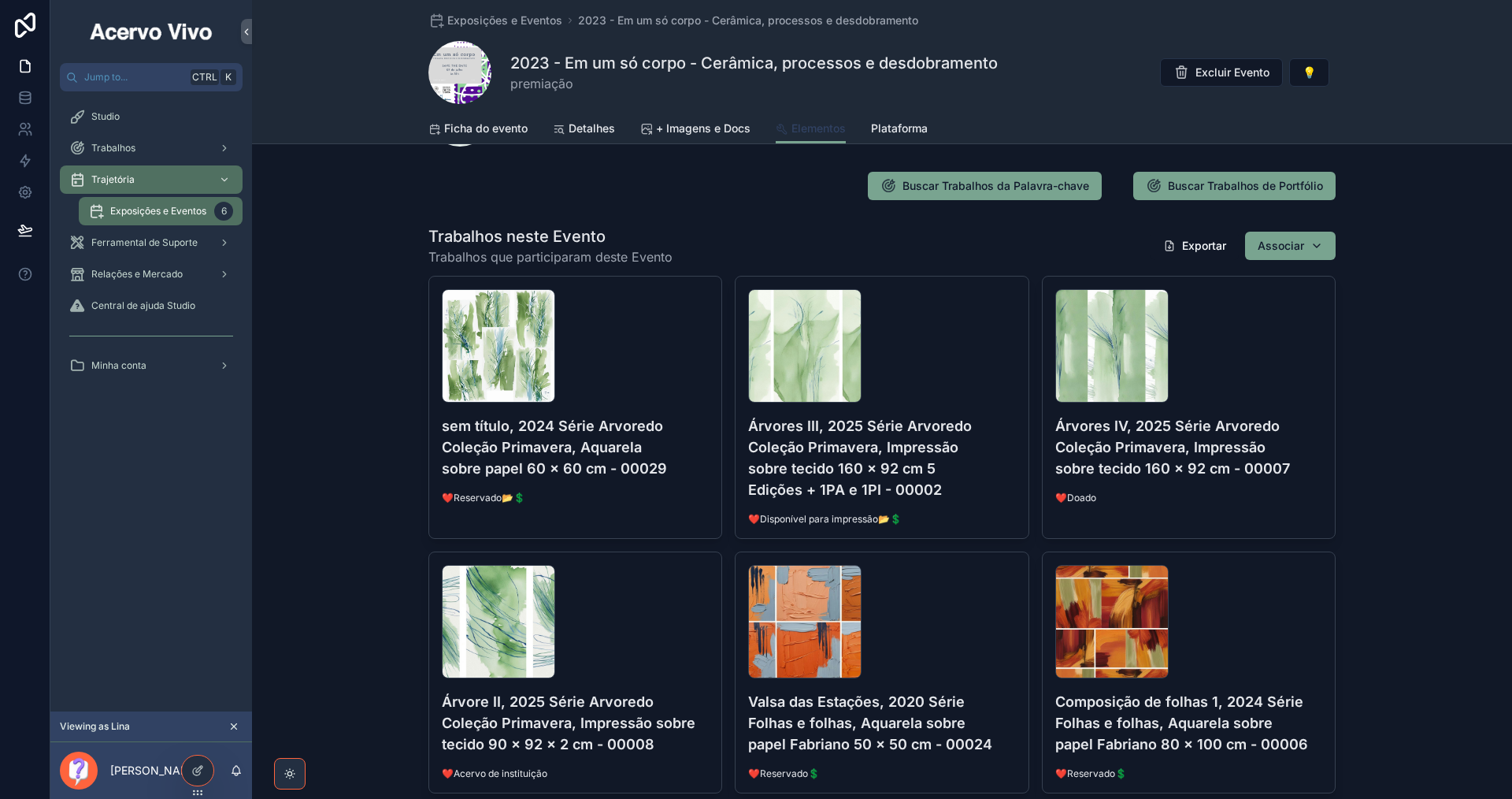
scroll to position [79, 0]
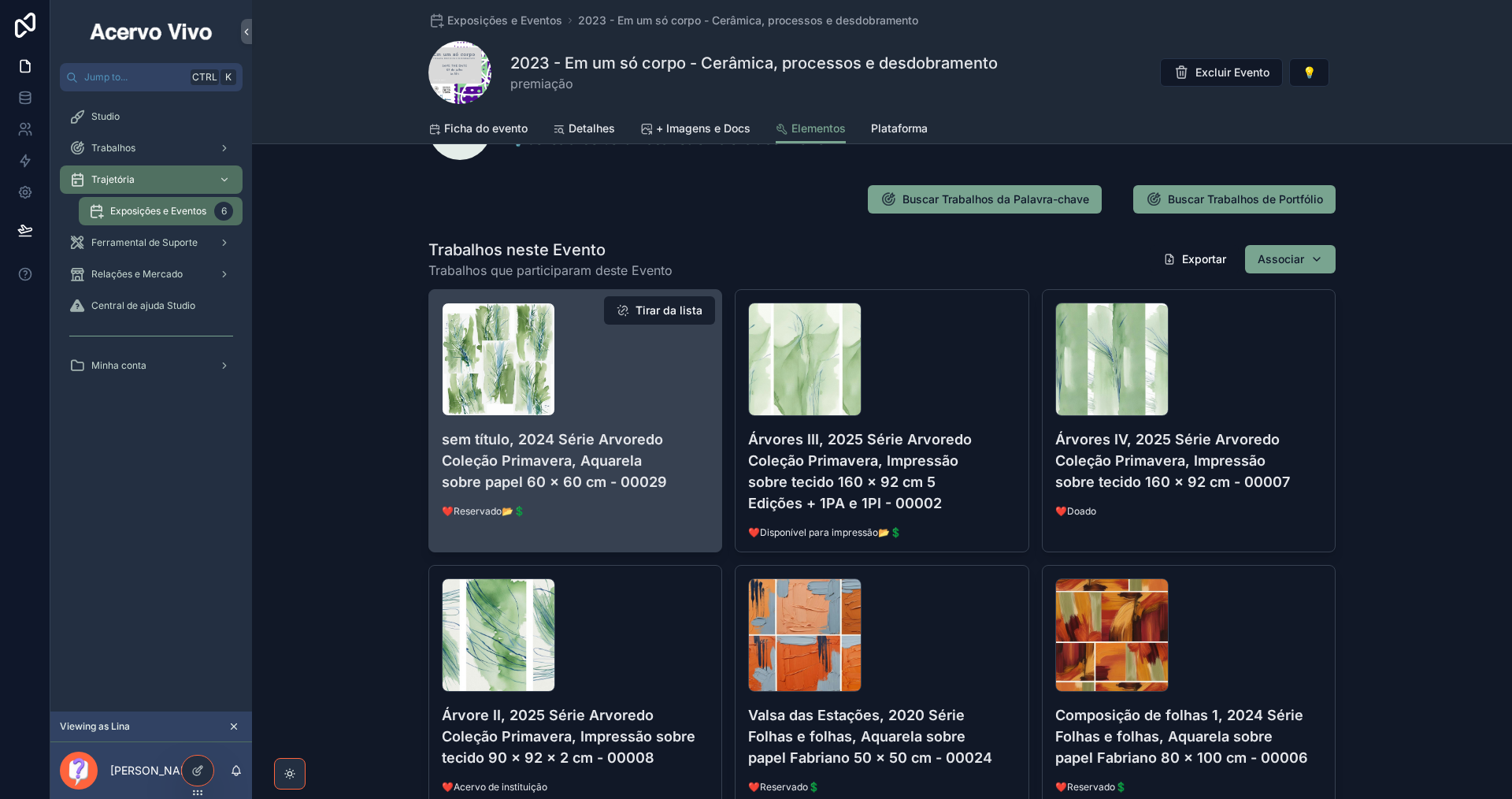
click at [649, 312] on button "Tirar da lista" at bounding box center [659, 310] width 111 height 29
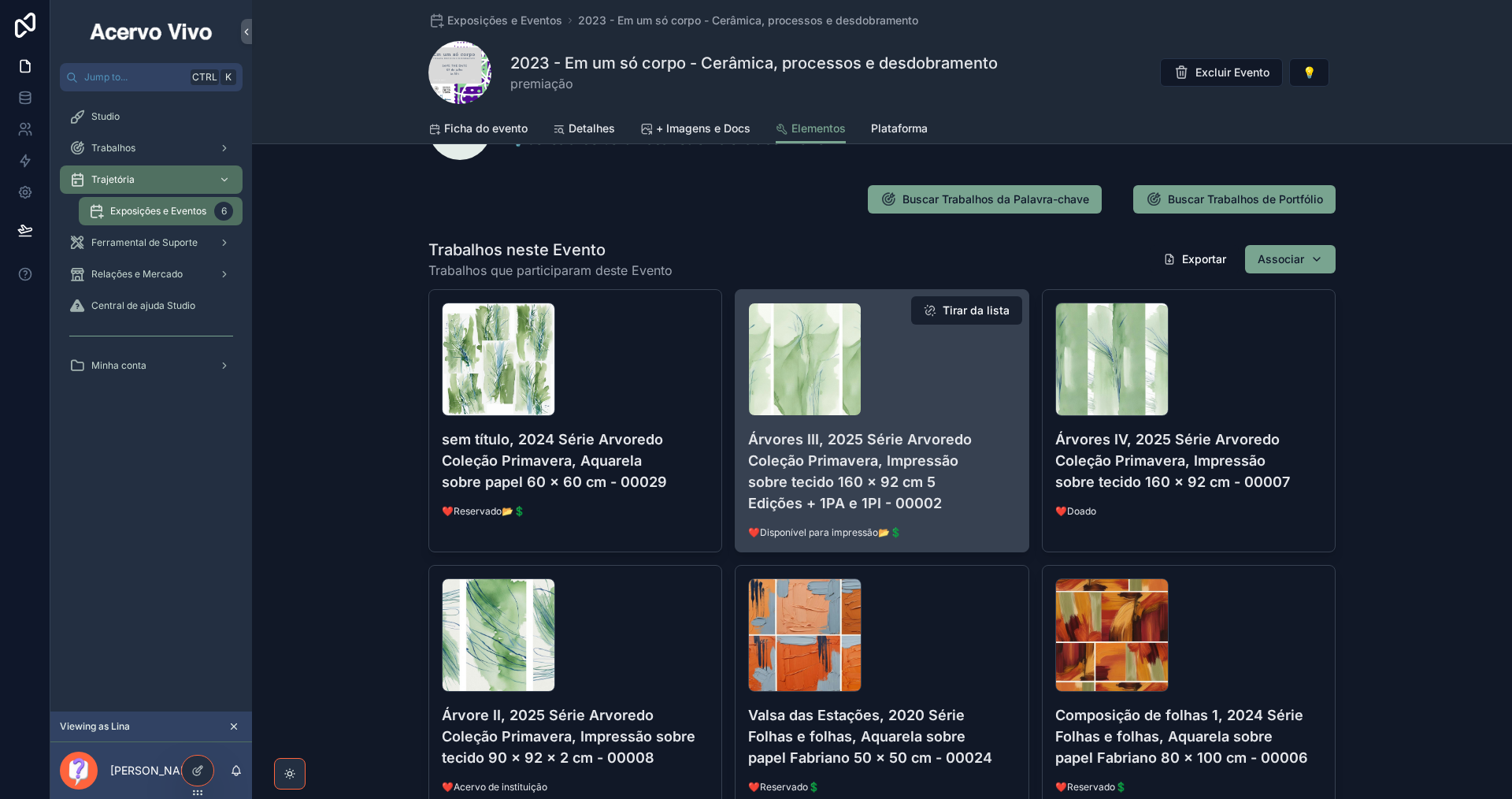
click at [996, 310] on button "Tirar da lista" at bounding box center [966, 310] width 111 height 29
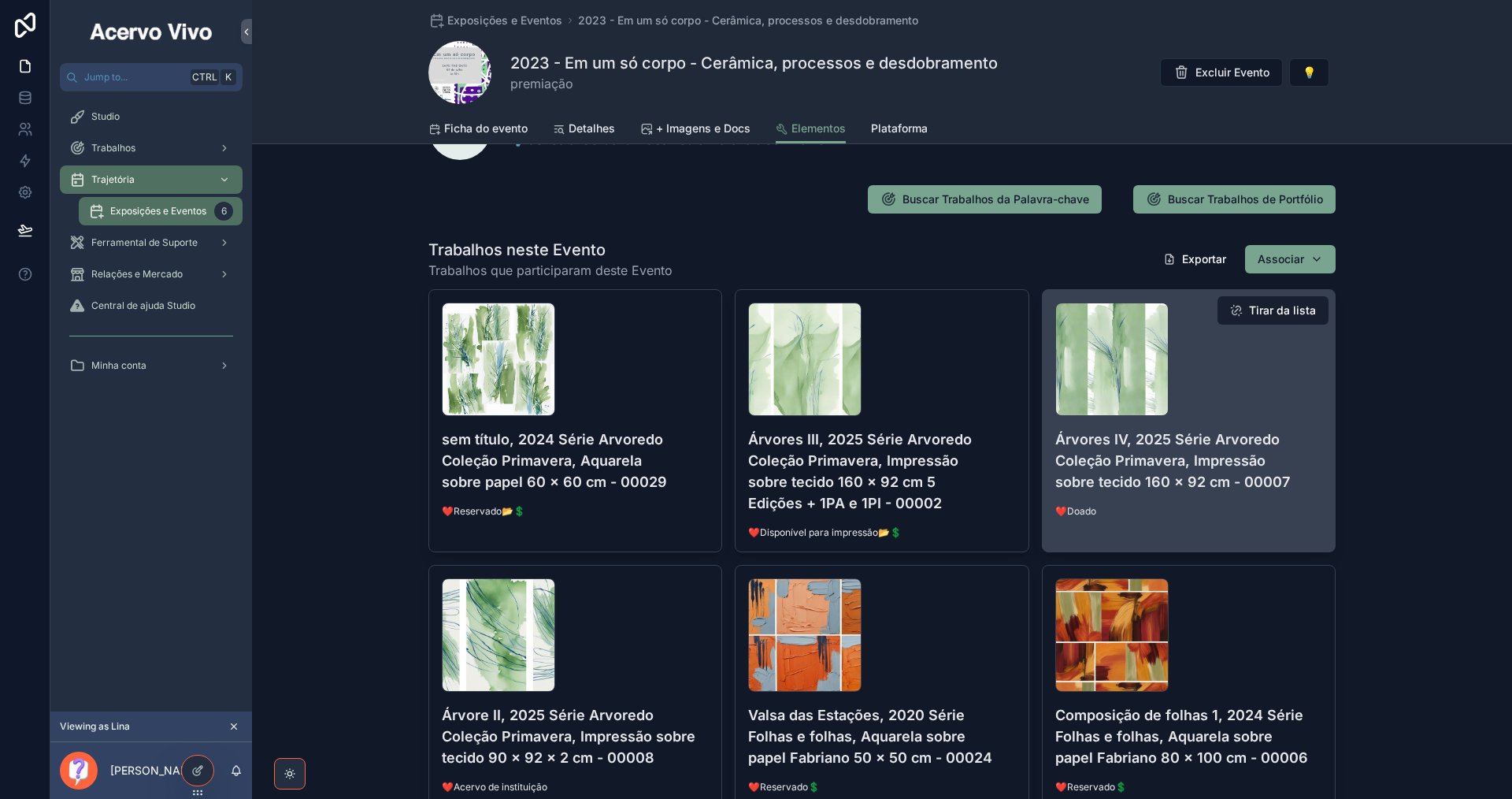
click at [1261, 316] on button "Tirar da lista" at bounding box center [1273, 310] width 111 height 29
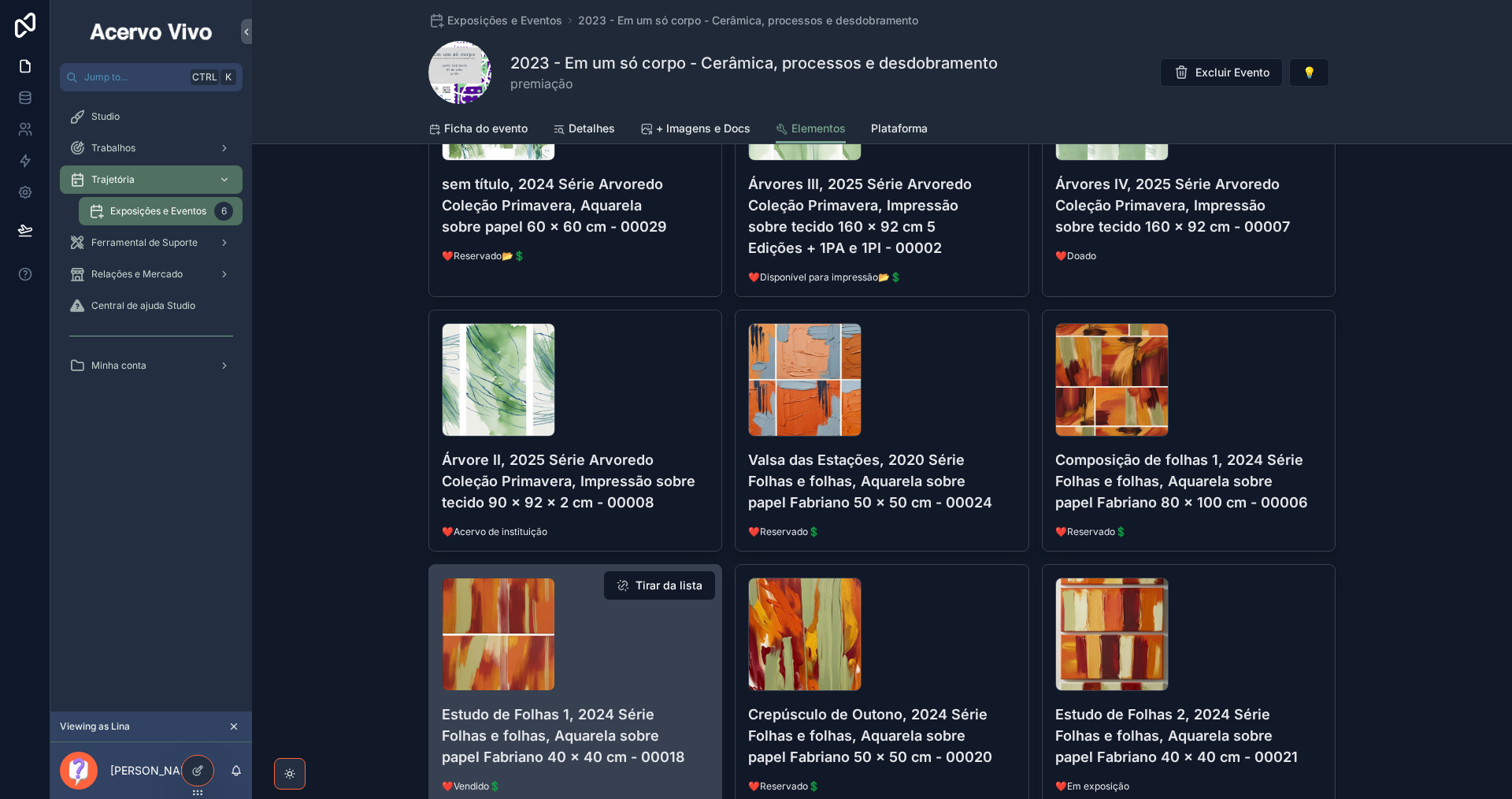
scroll to position [551, 0]
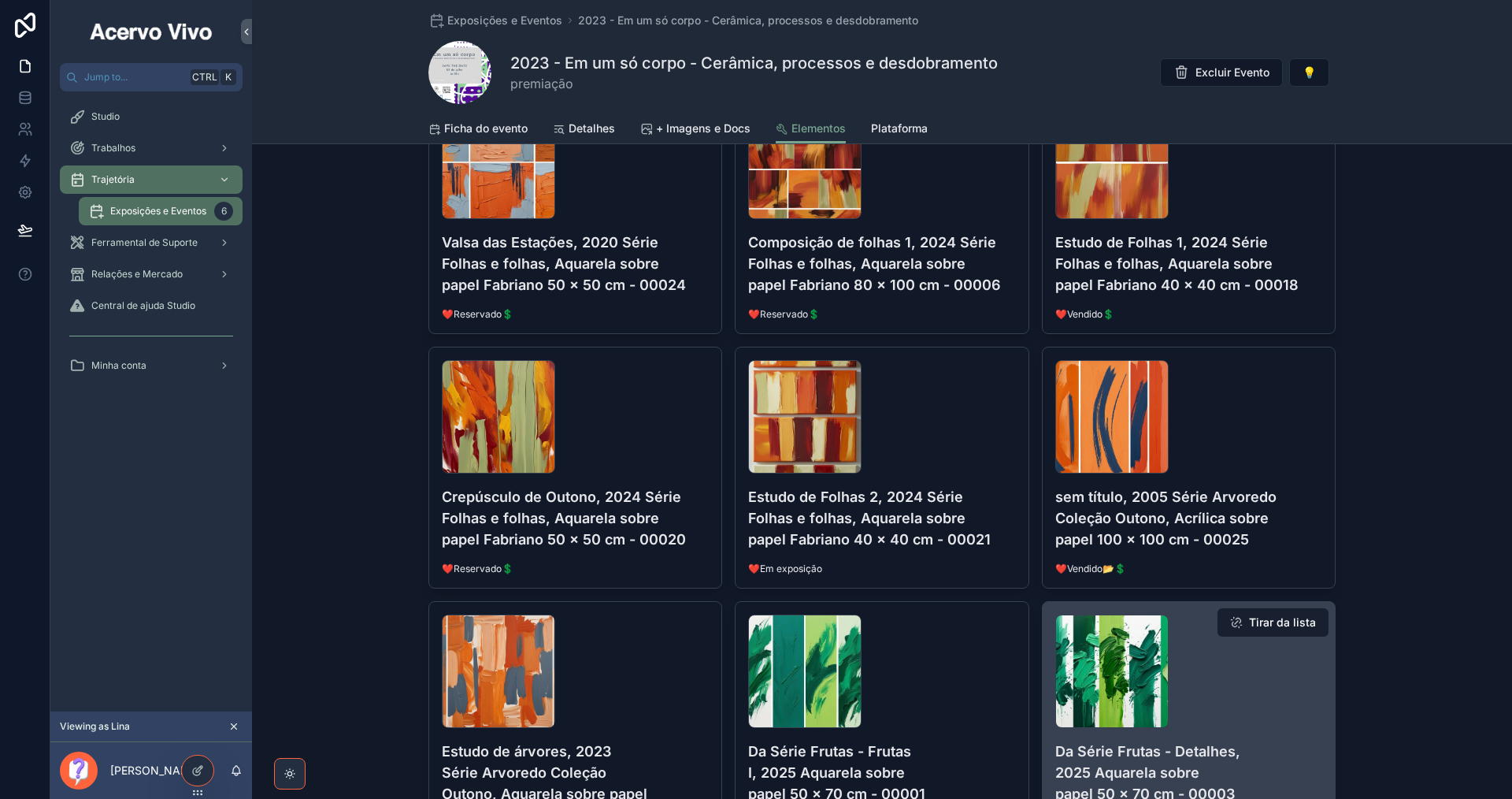
click at [1261, 623] on button "Tirar da lista" at bounding box center [1273, 623] width 111 height 29
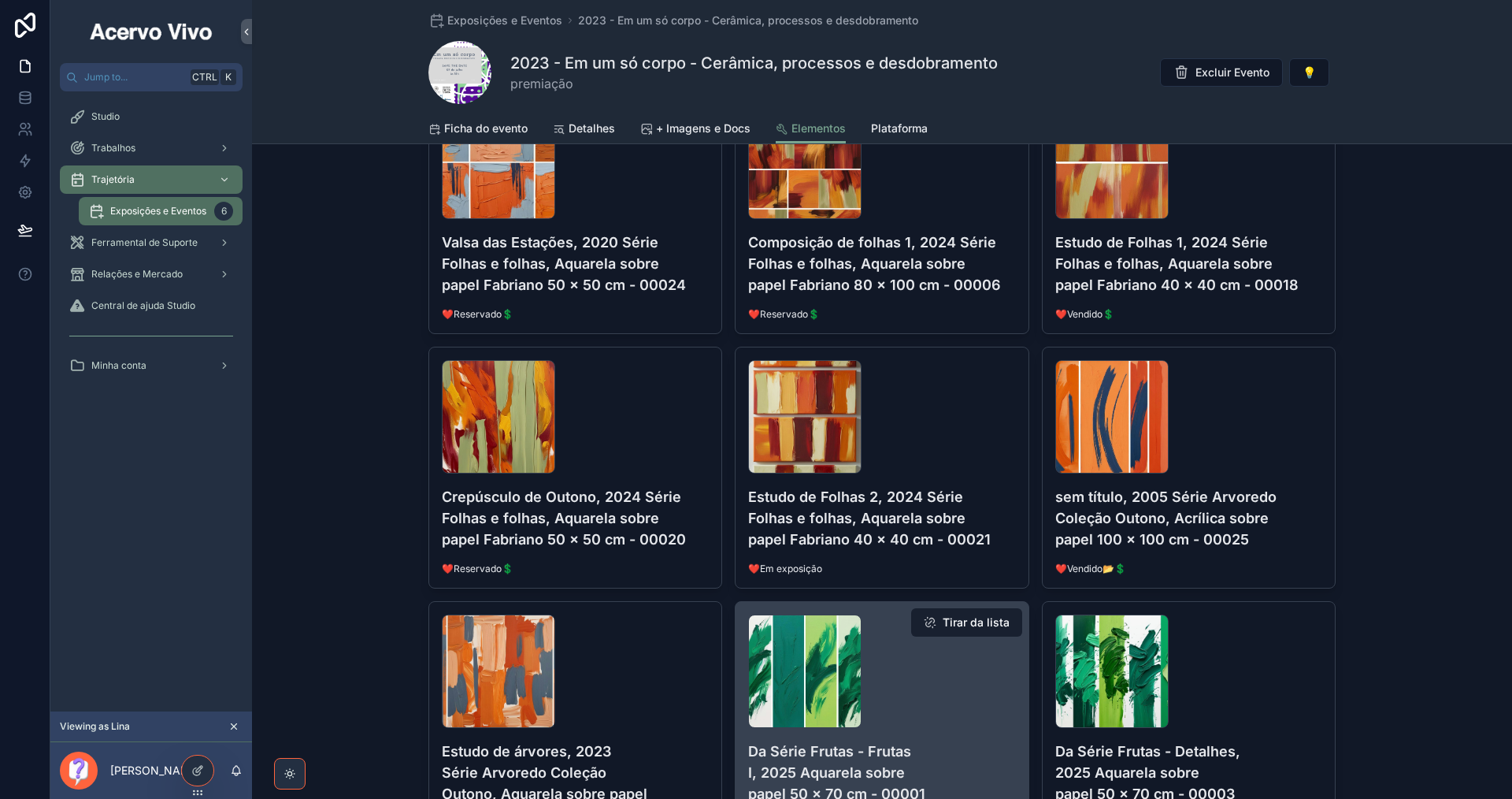
click at [991, 616] on button "Tirar da lista" at bounding box center [966, 623] width 111 height 29
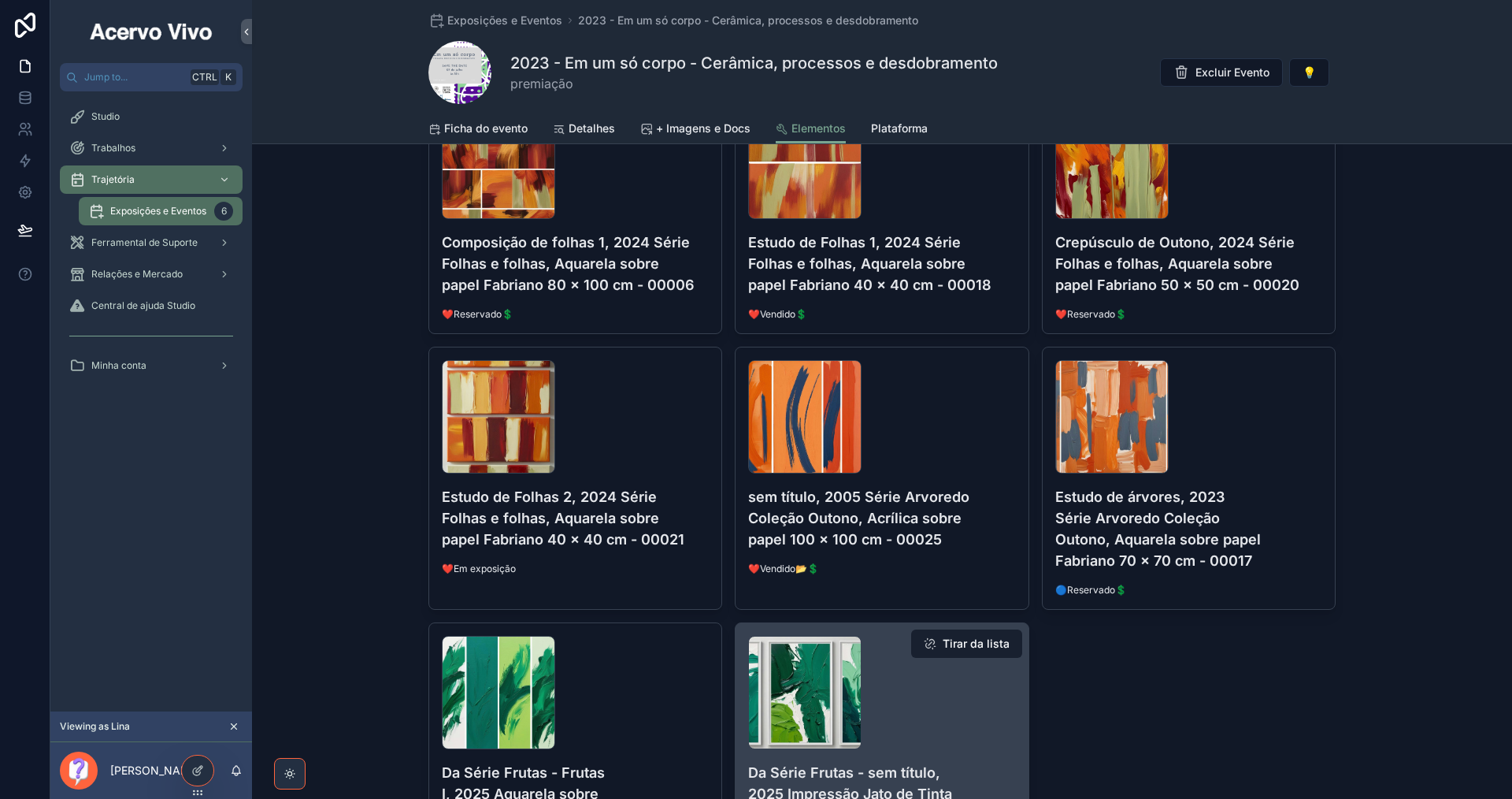
click at [973, 644] on button "Tirar da lista" at bounding box center [966, 643] width 111 height 29
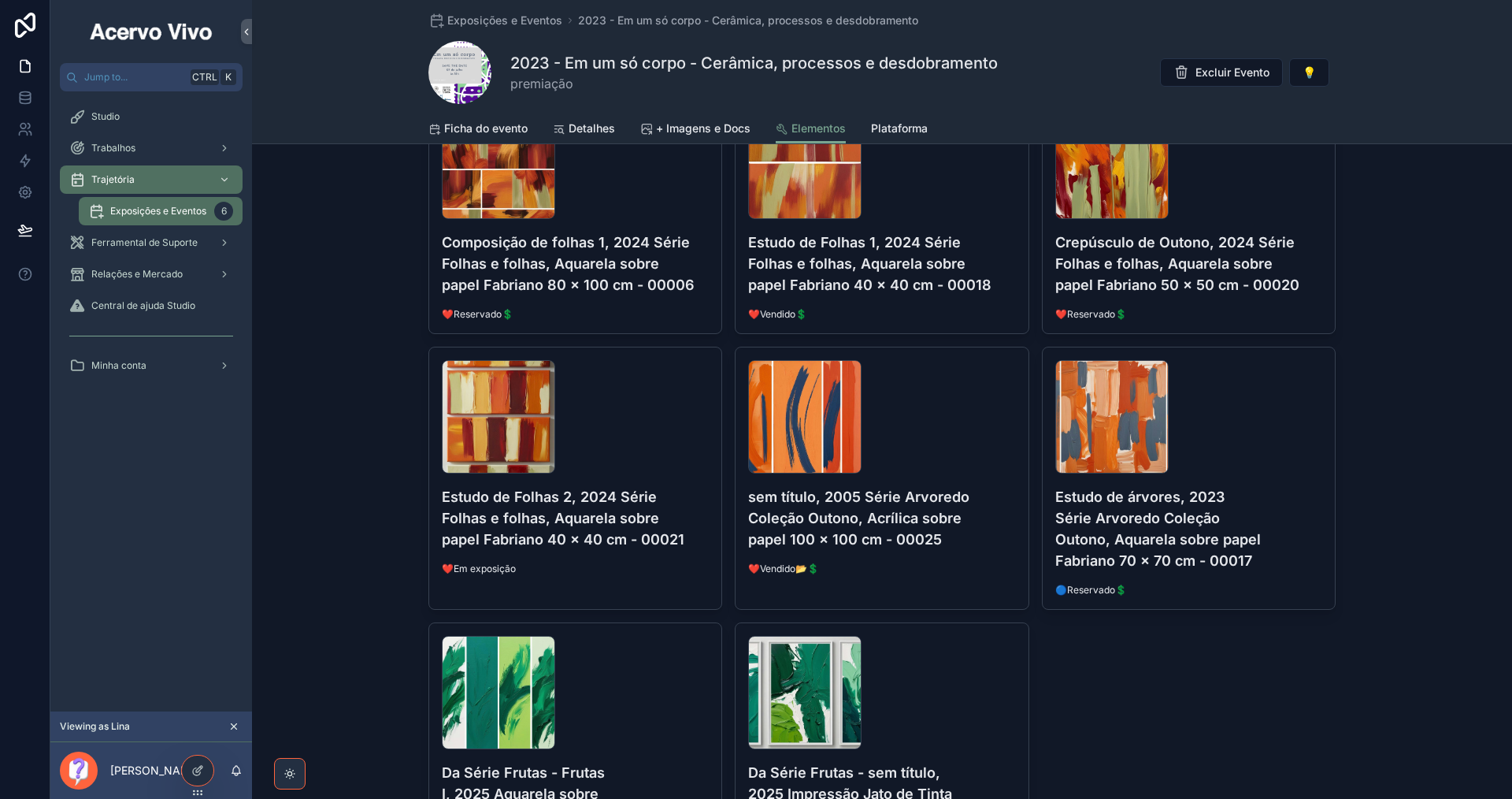
click at [0, 0] on button "Tirar da lista" at bounding box center [0, 0] width 0 height 0
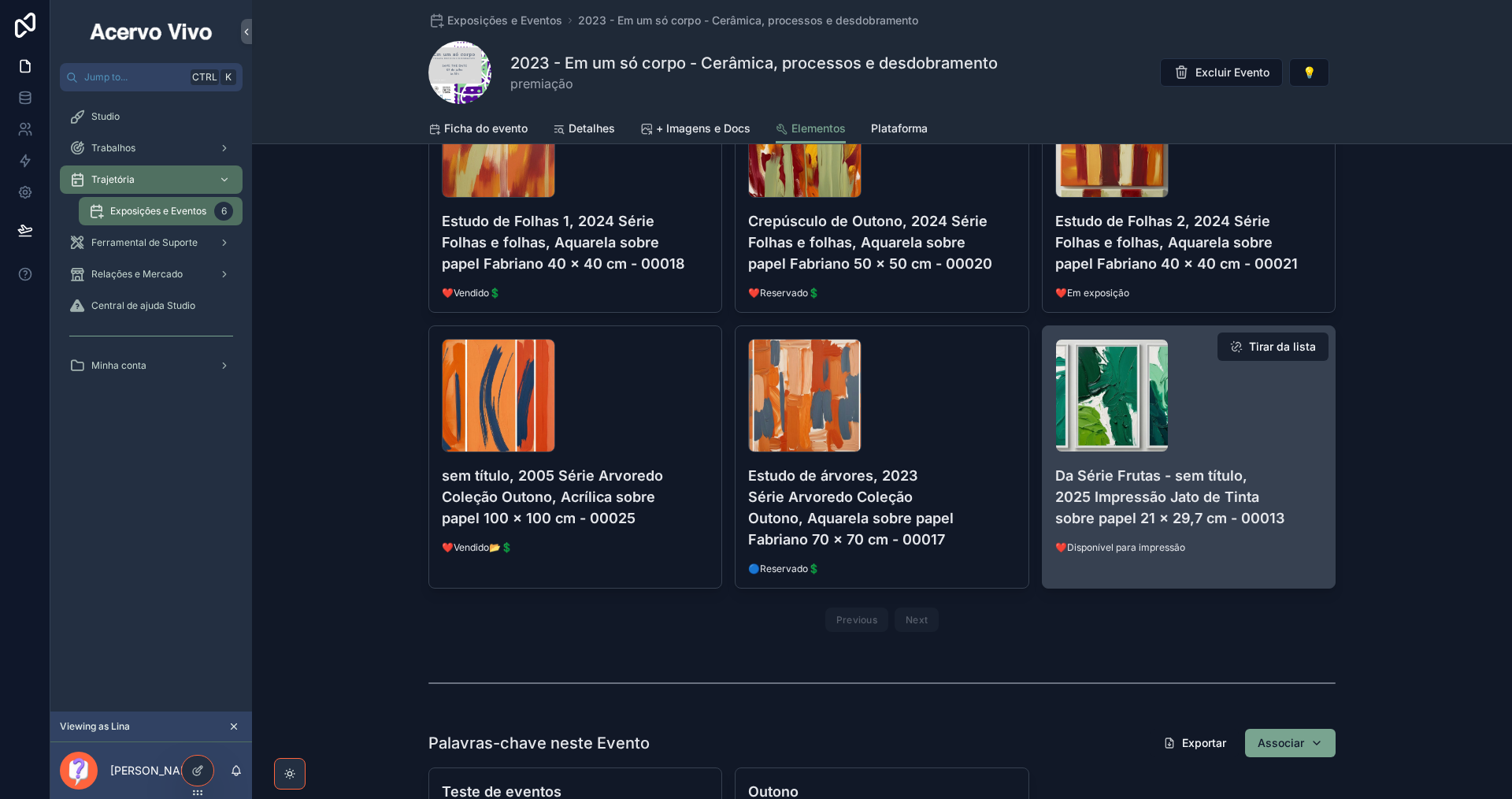
click at [1295, 351] on button "Tirar da lista" at bounding box center [1273, 346] width 111 height 29
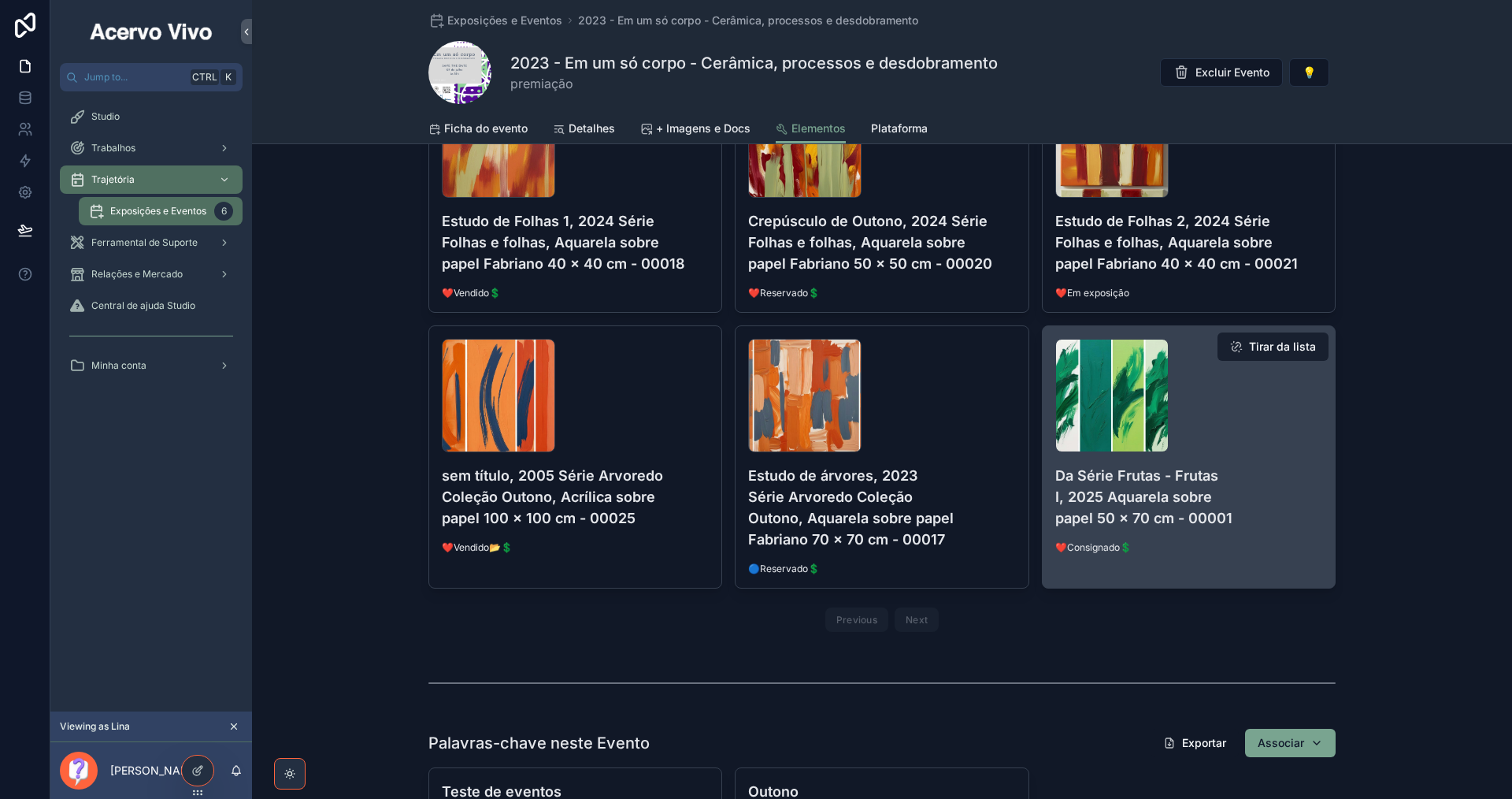
click at [1293, 345] on button "Tirar da lista" at bounding box center [1273, 346] width 111 height 29
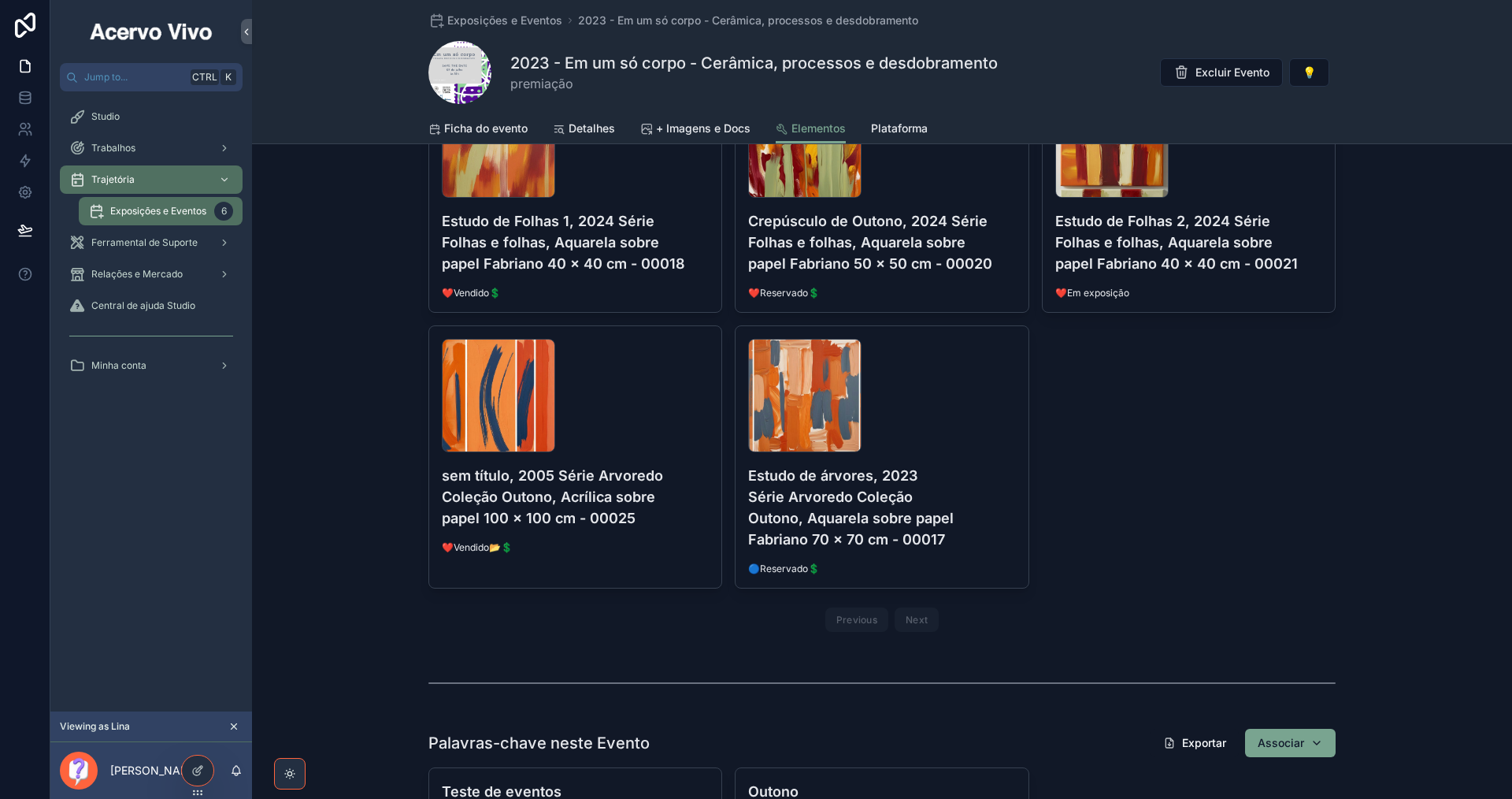
click at [1294, 353] on div "Árvore-II,-2025-Série-Arvoredo-Coleção-Primavera,-Impressão-sobre-tecido-90-x-9…" at bounding box center [882, 227] width 907 height 821
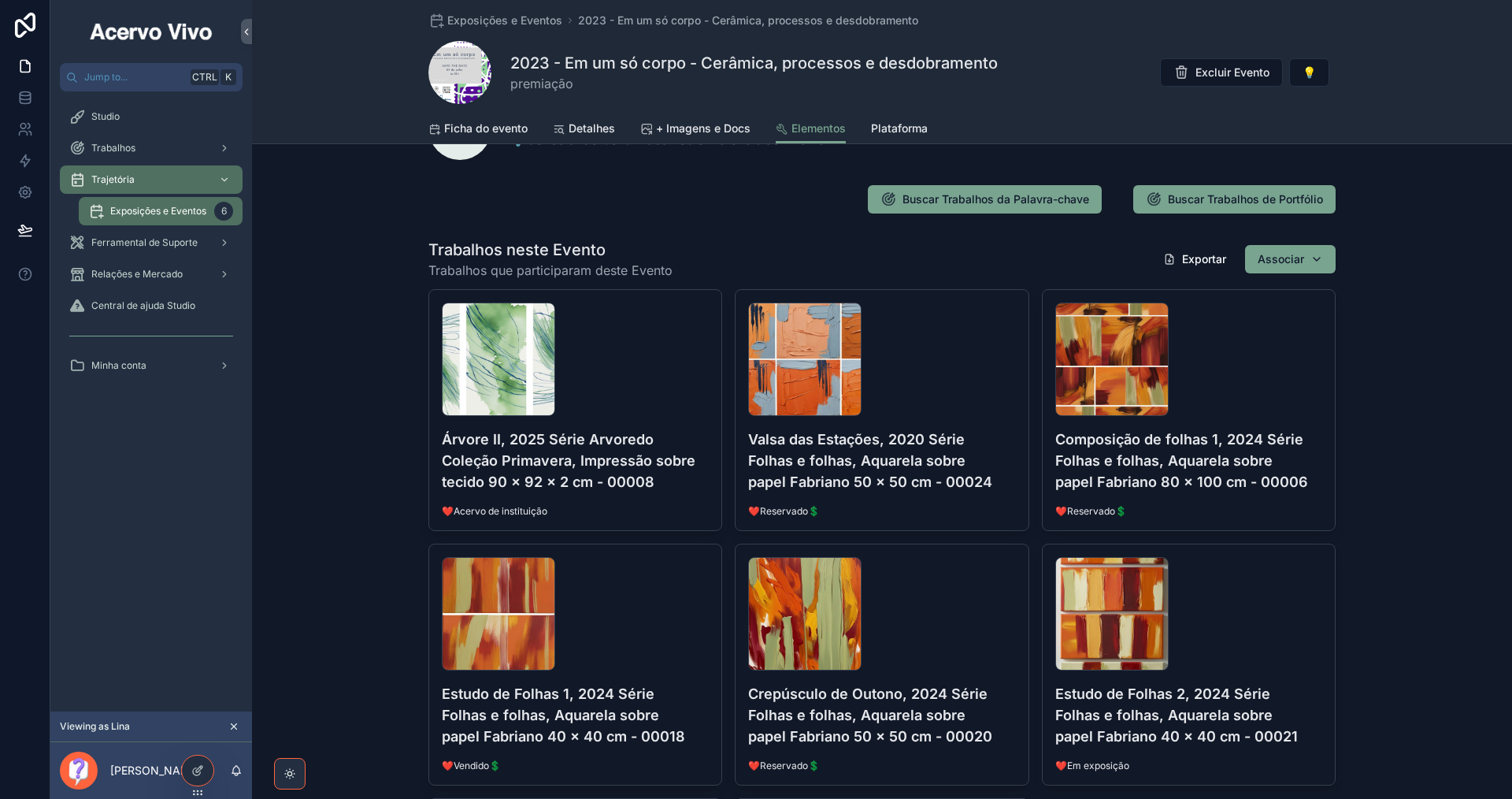
scroll to position [0, 0]
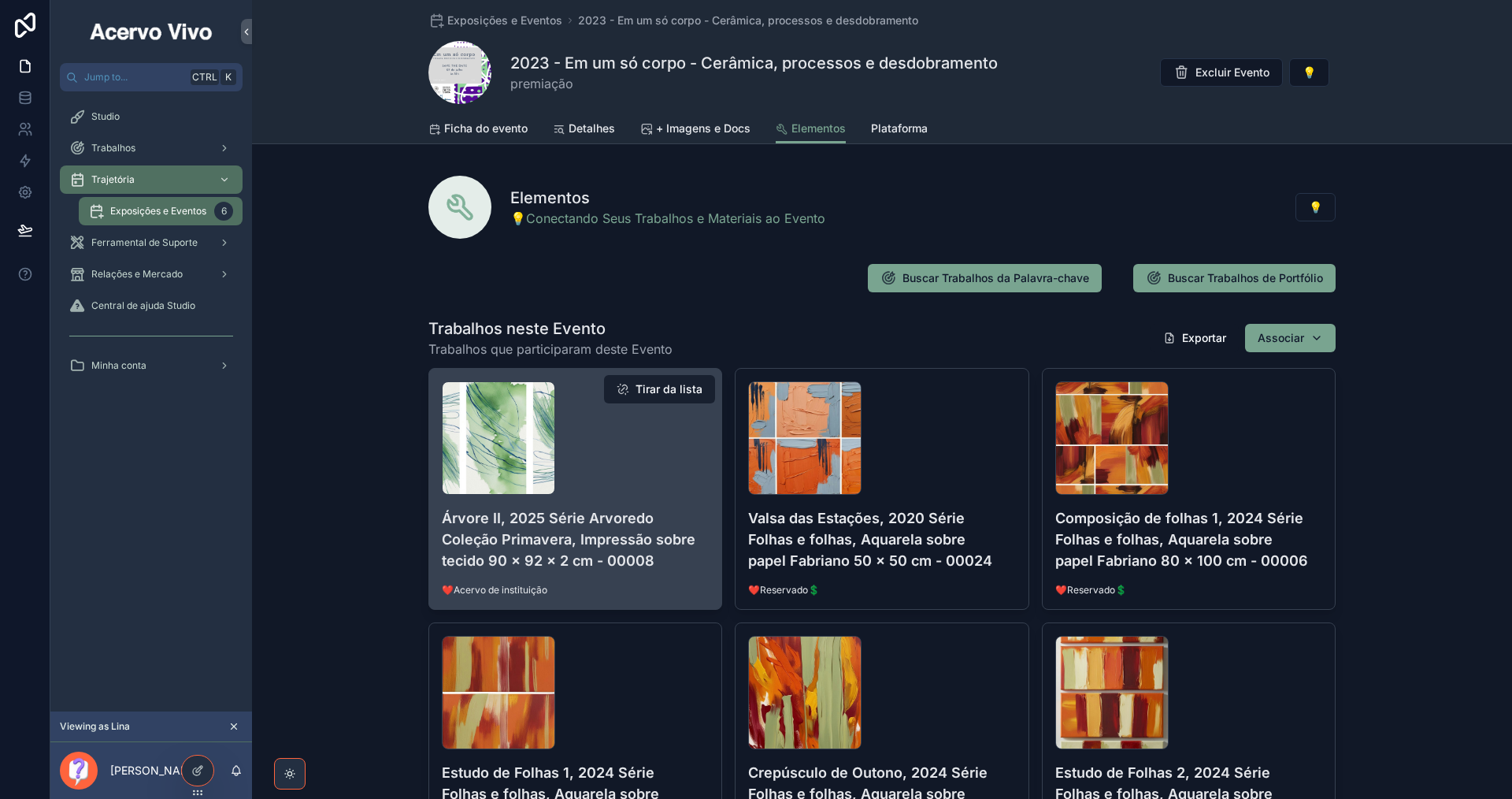
click at [674, 391] on button "Tirar da lista" at bounding box center [659, 389] width 111 height 29
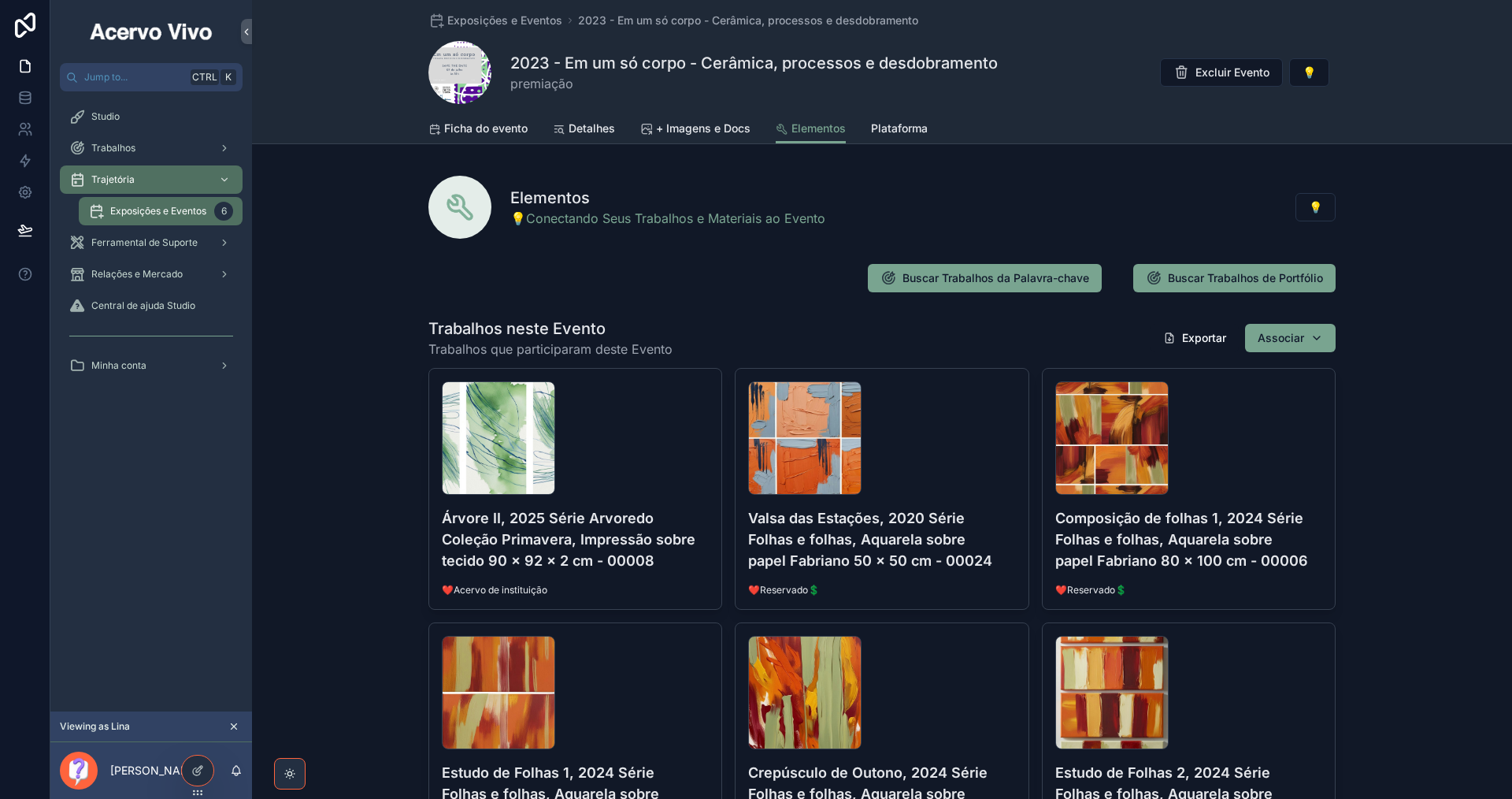
click at [0, 0] on button "Tirar da lista" at bounding box center [0, 0] width 0 height 0
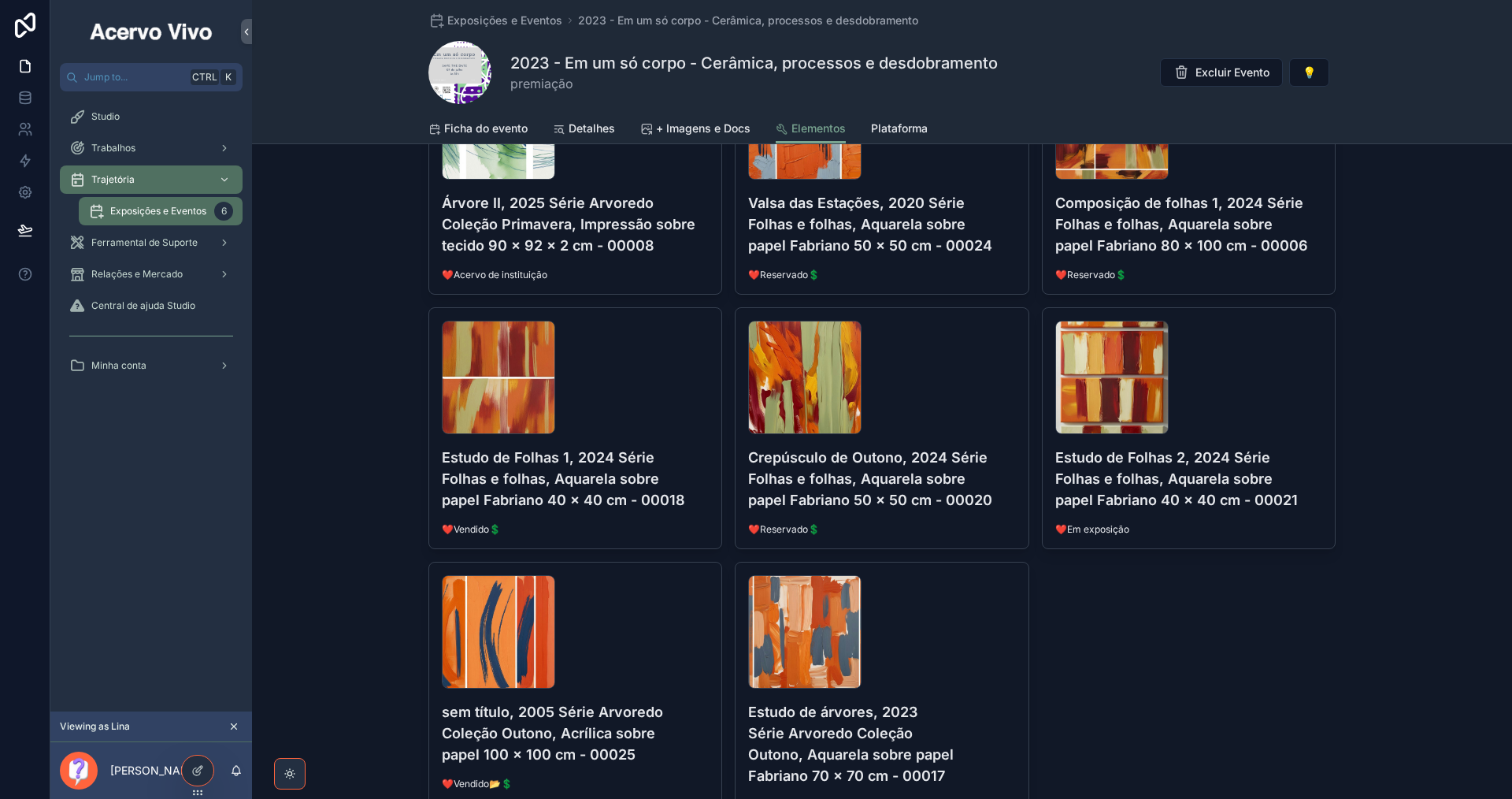
scroll to position [79, 0]
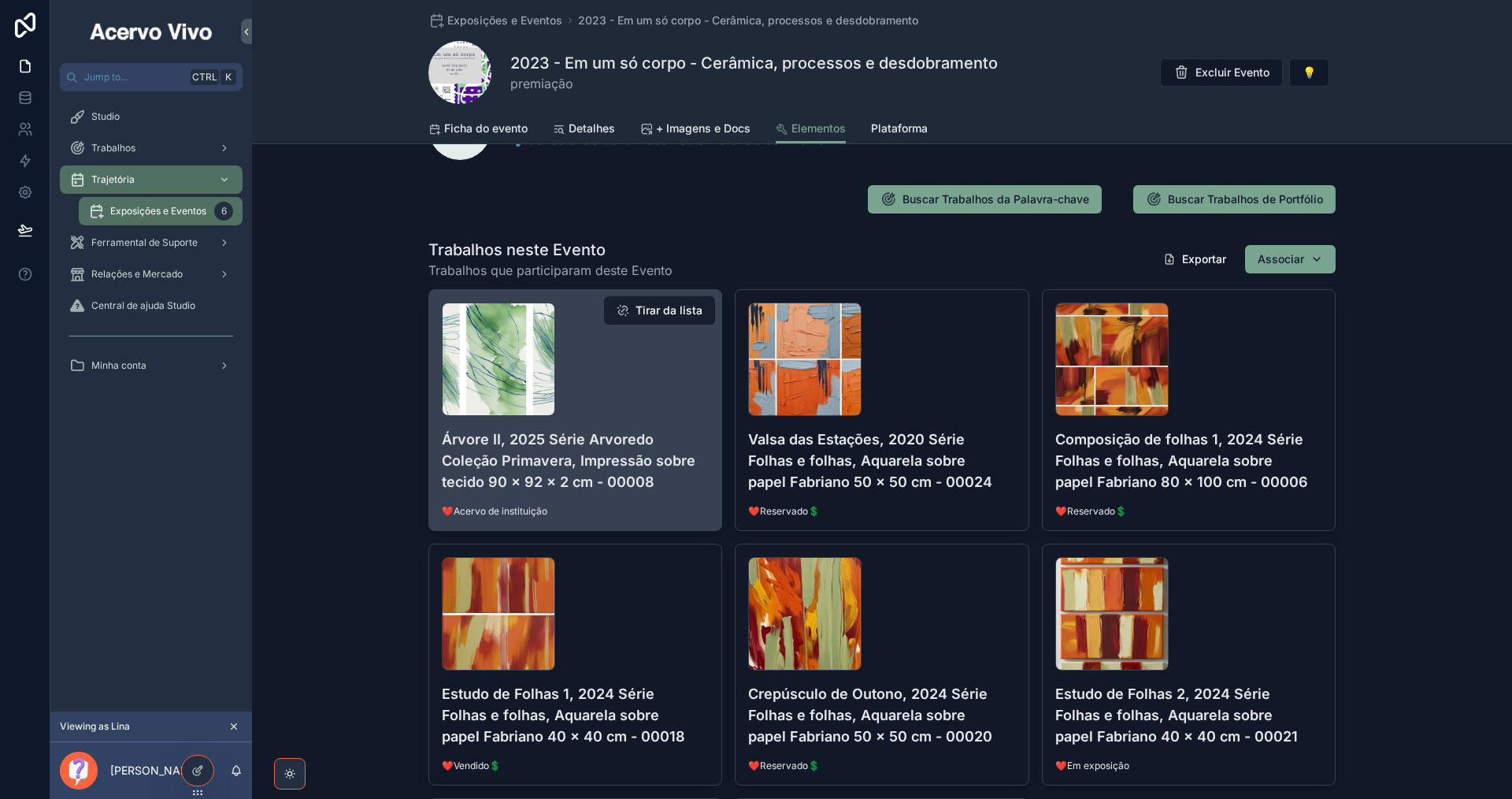
click at [649, 310] on button "Tirar da lista" at bounding box center [659, 310] width 111 height 29
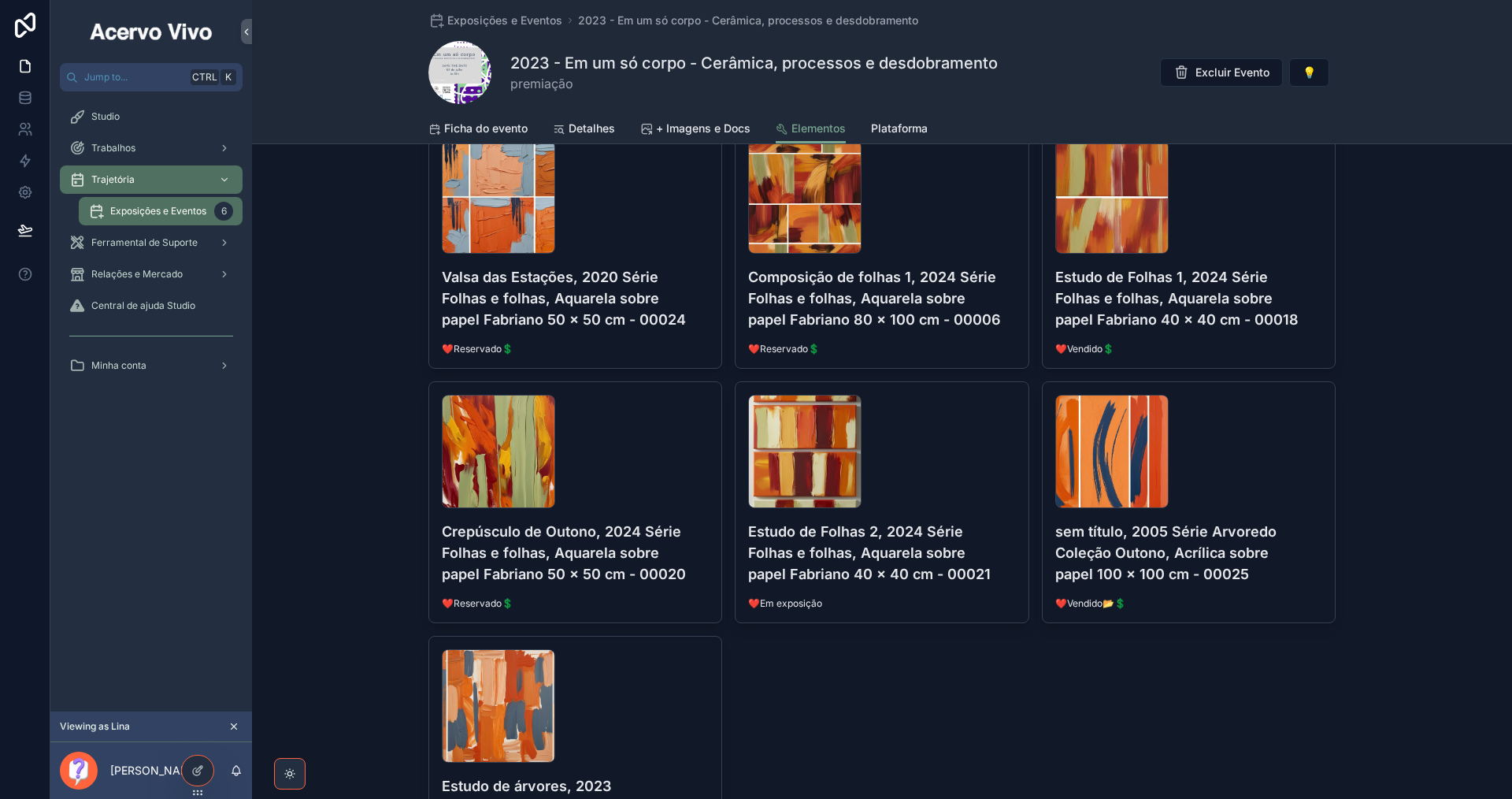
scroll to position [315, 0]
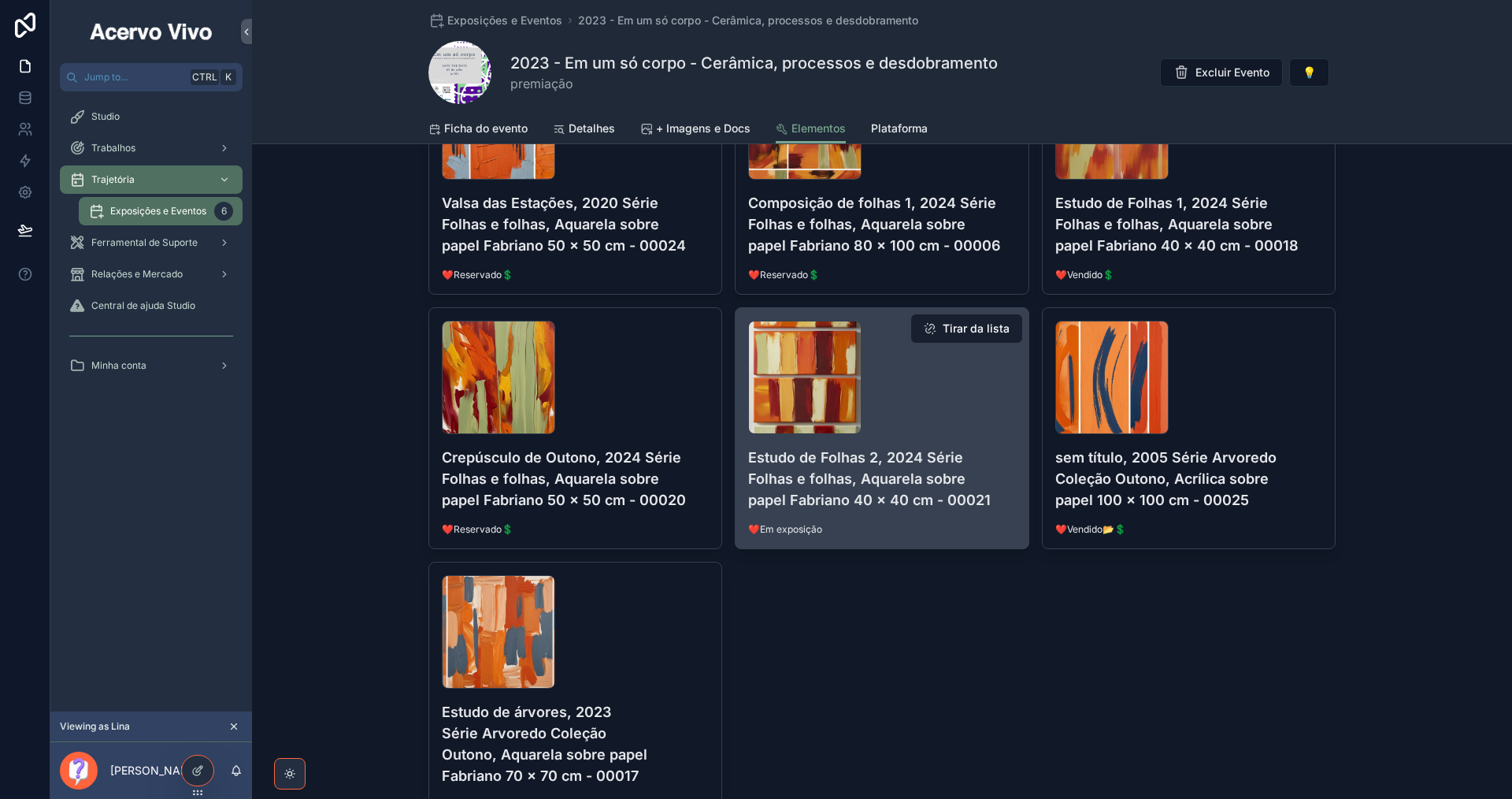
click at [969, 323] on button "Tirar da lista" at bounding box center [966, 328] width 111 height 29
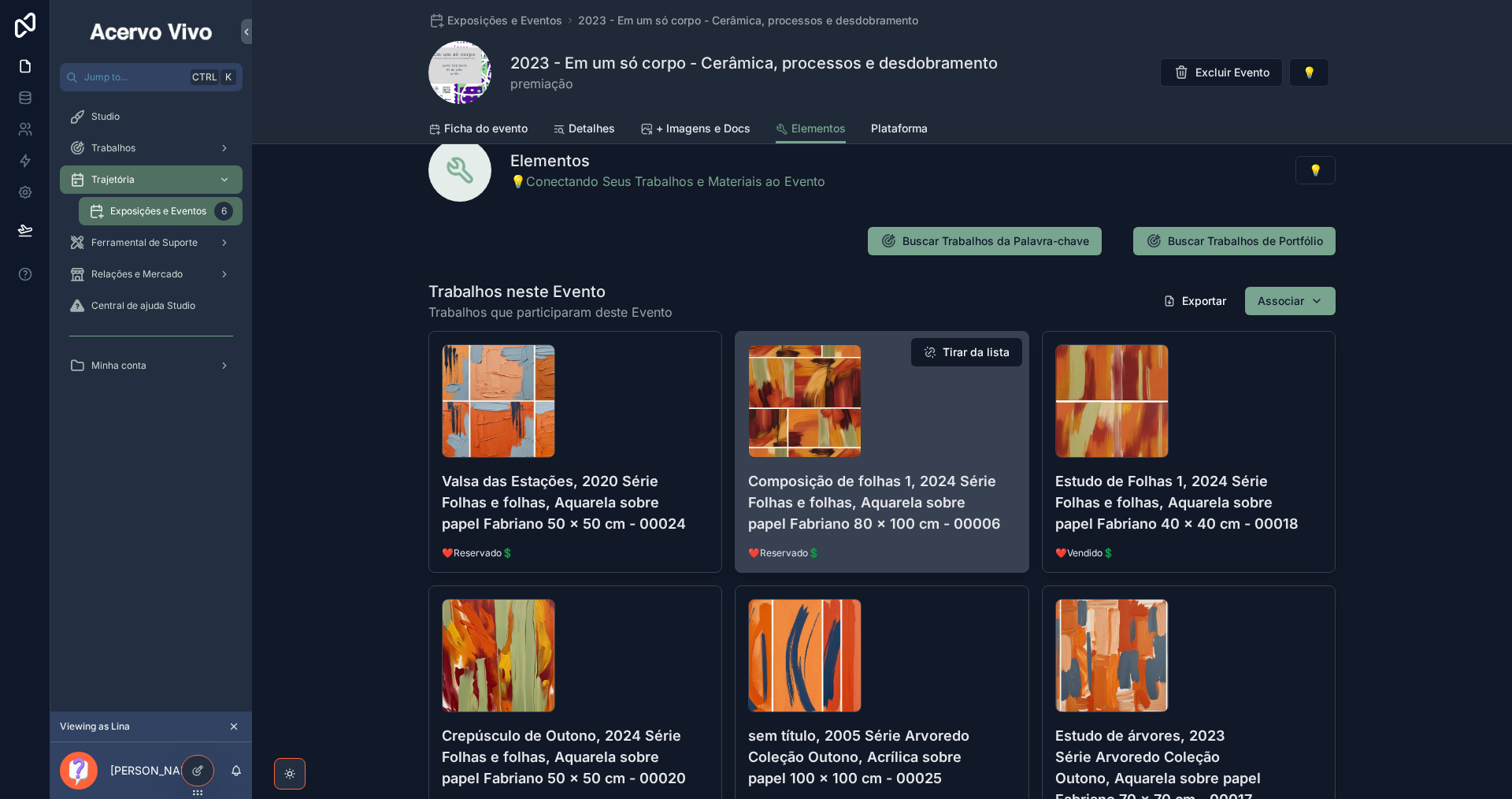
scroll to position [0, 0]
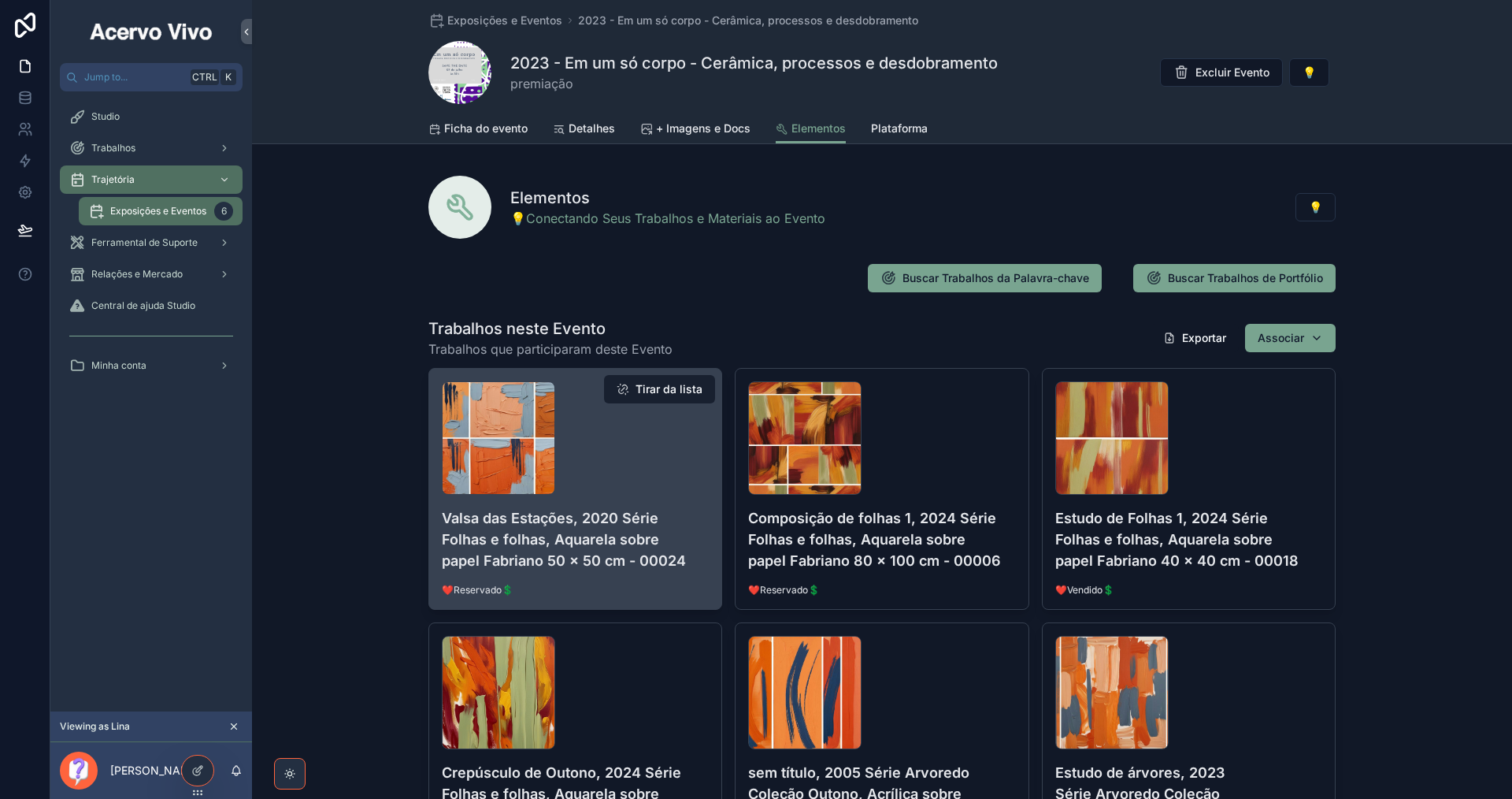
click at [655, 387] on button "Tirar da lista" at bounding box center [659, 389] width 111 height 29
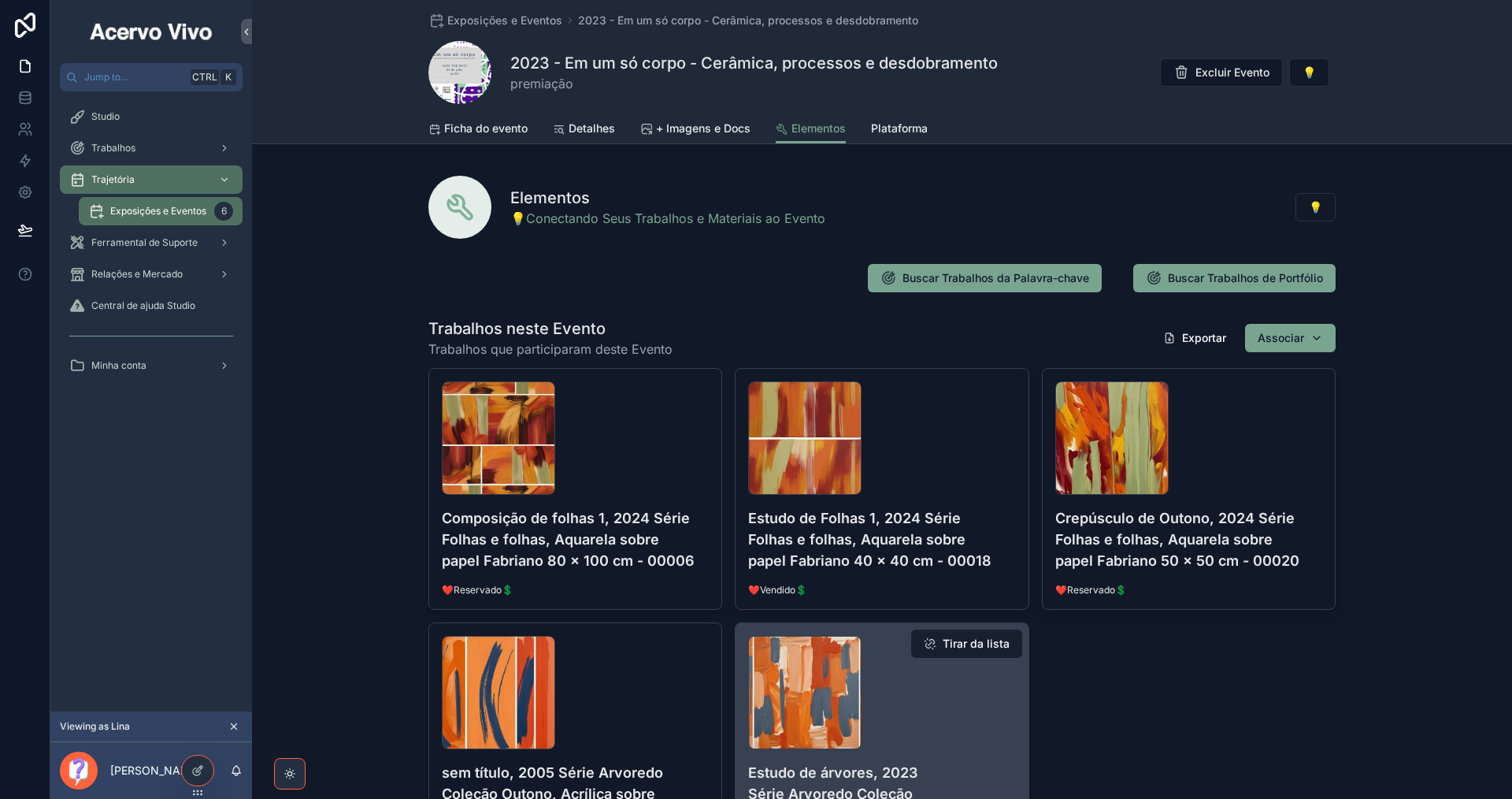
click at [977, 648] on button "Tirar da lista" at bounding box center [966, 643] width 111 height 29
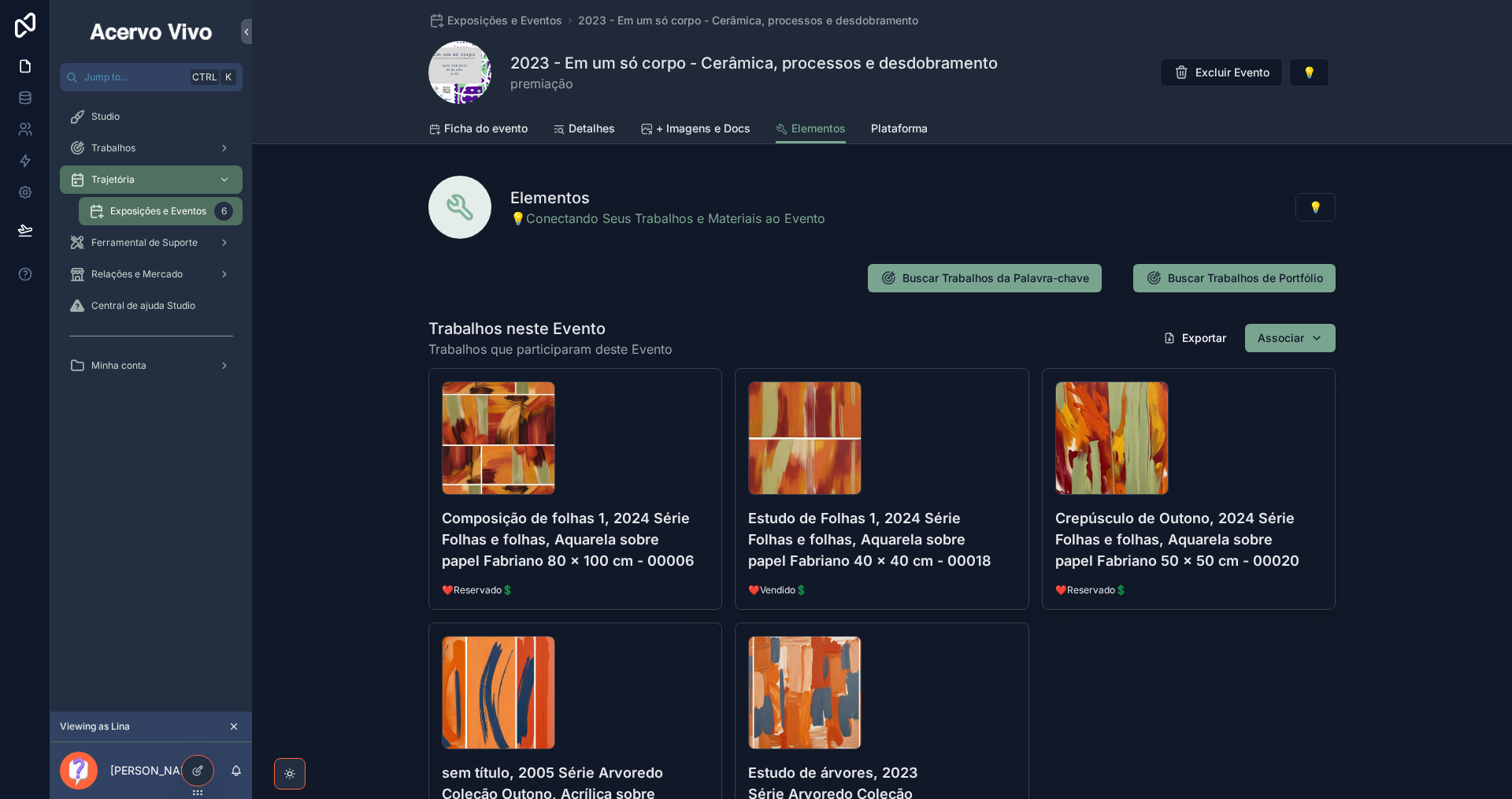
click at [671, 638] on link "sem-título,-2005-Série-Arvoredo-Coleção-Outono,-Acrílica-sobre-papel-100-x-100-…" at bounding box center [575, 753] width 293 height 263
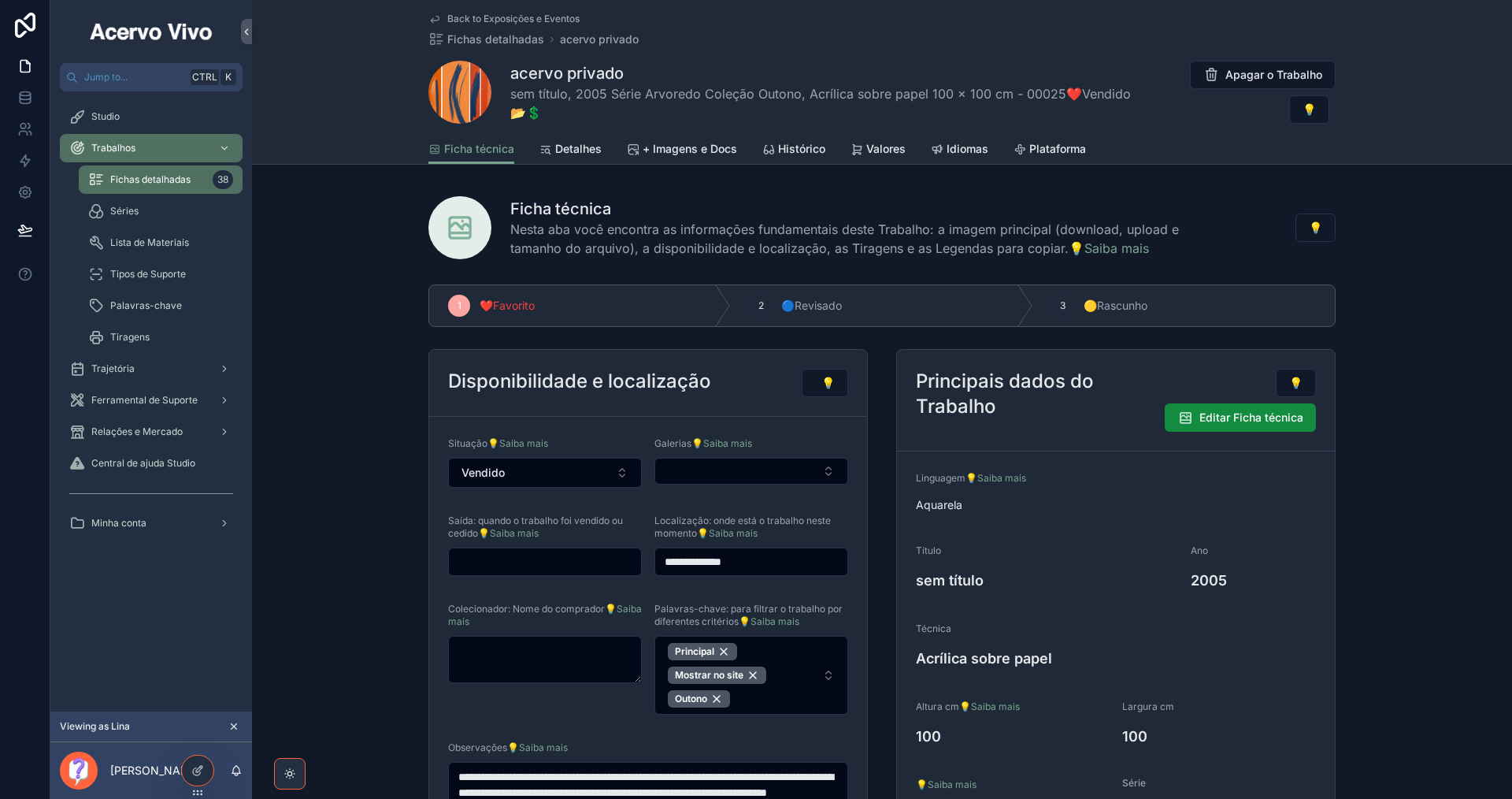
click at [539, 20] on span "Back to Exposições e Eventos" at bounding box center [514, 19] width 132 height 13
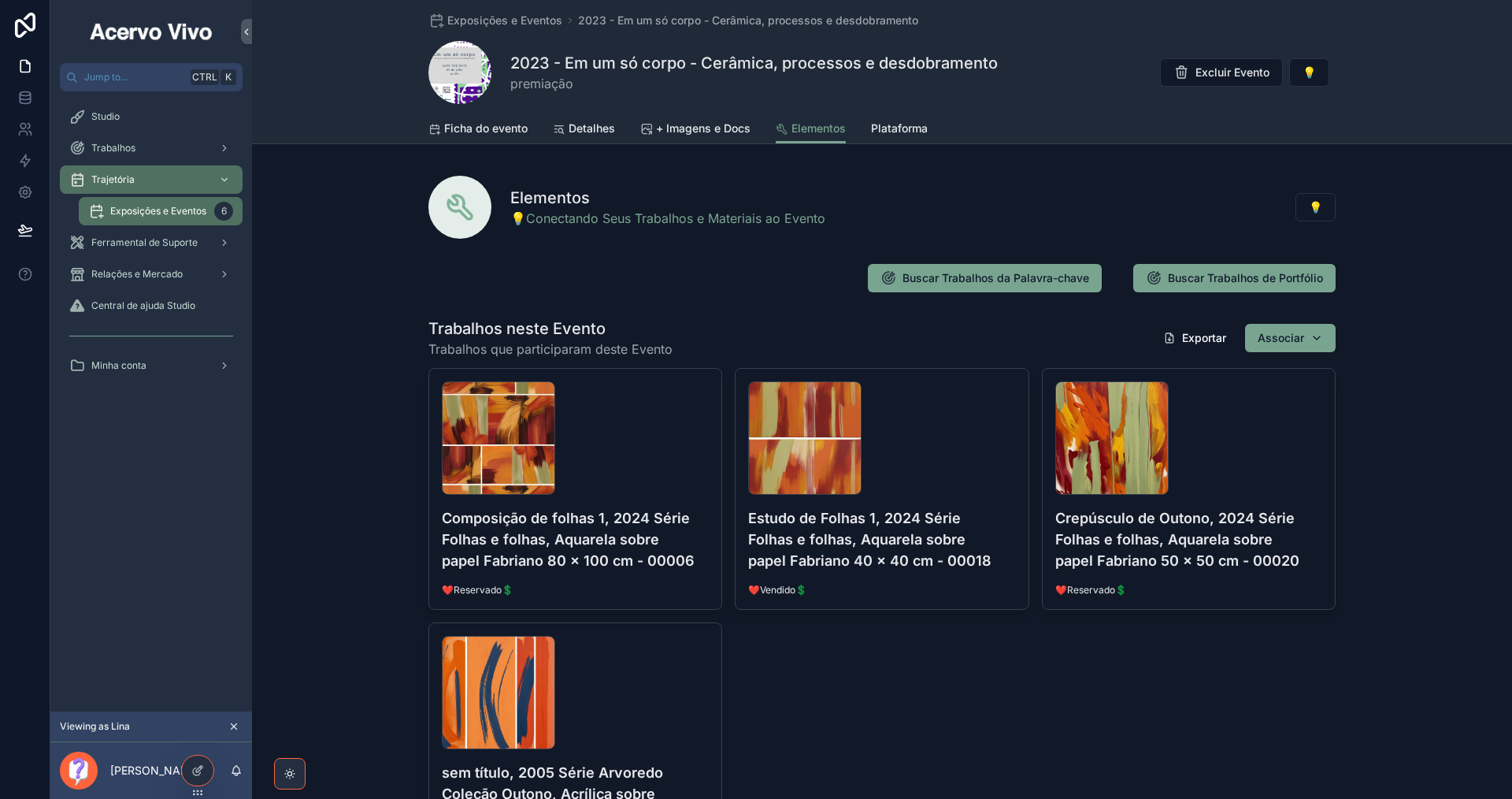
click at [0, 0] on button "Tirar da lista" at bounding box center [0, 0] width 0 height 0
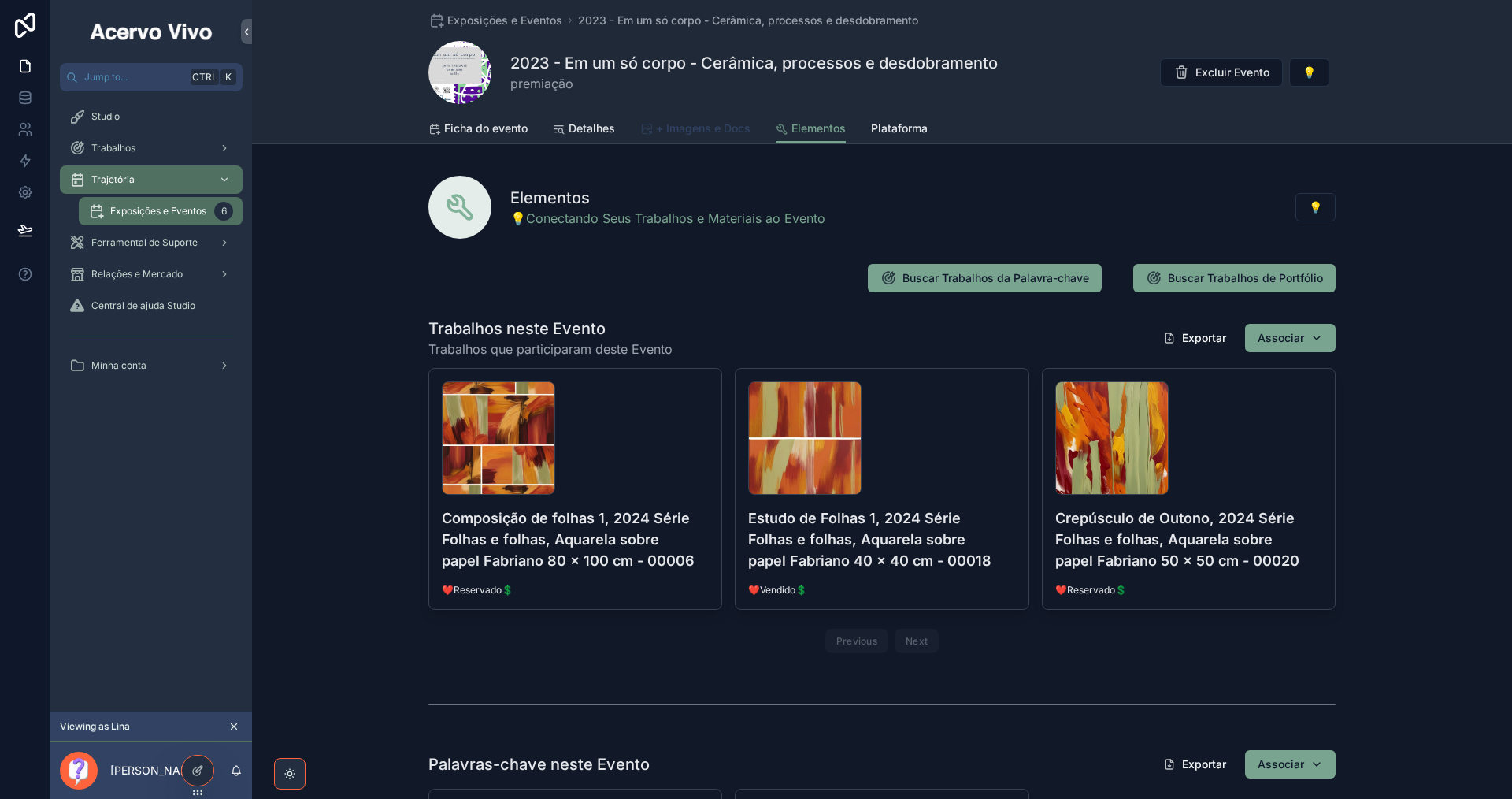
click at [694, 131] on span "+ Imagens e Docs" at bounding box center [703, 129] width 95 height 16
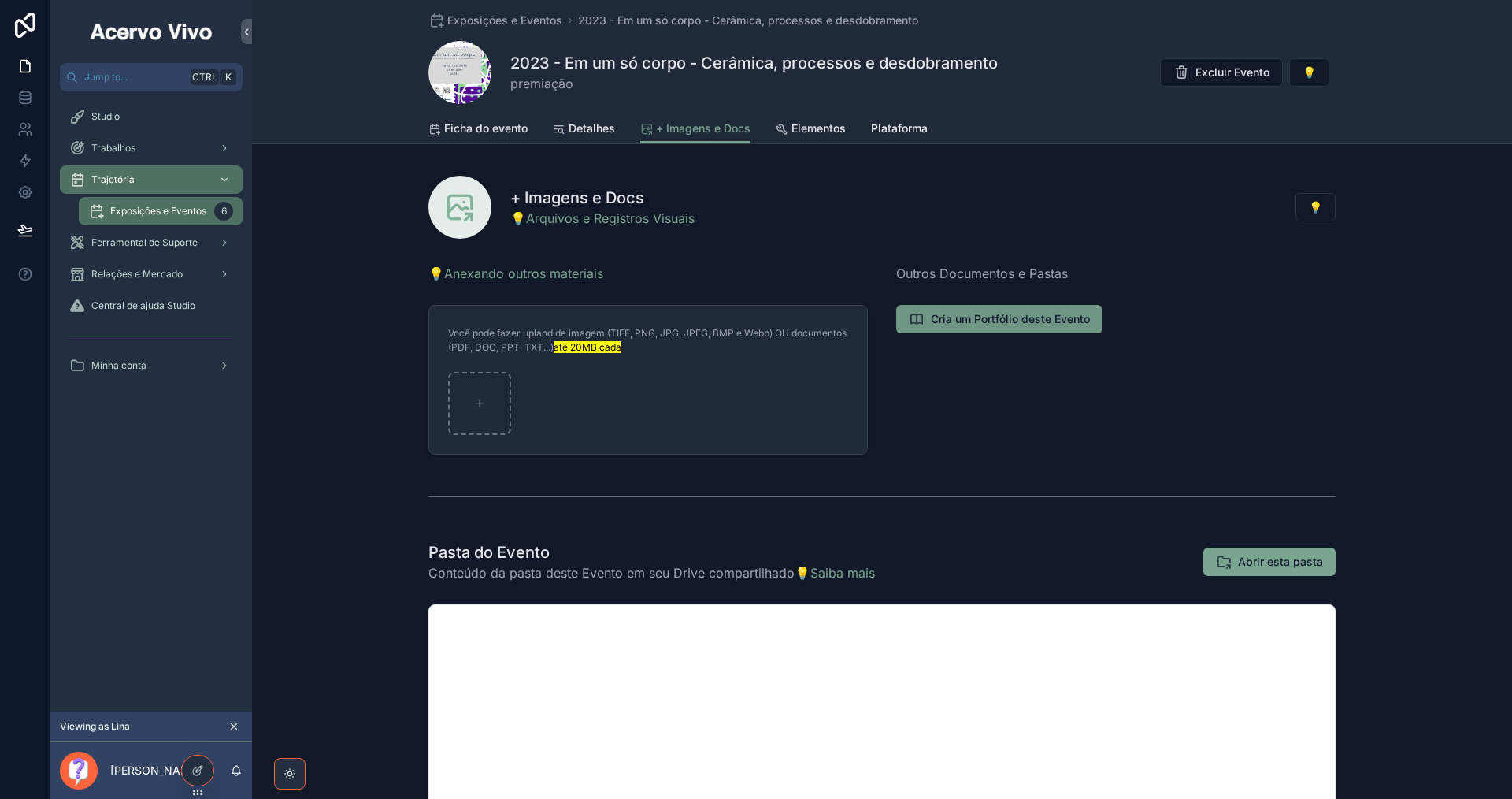
click at [1056, 327] on button "Cria um Portfólio deste Evento" at bounding box center [999, 319] width 207 height 29
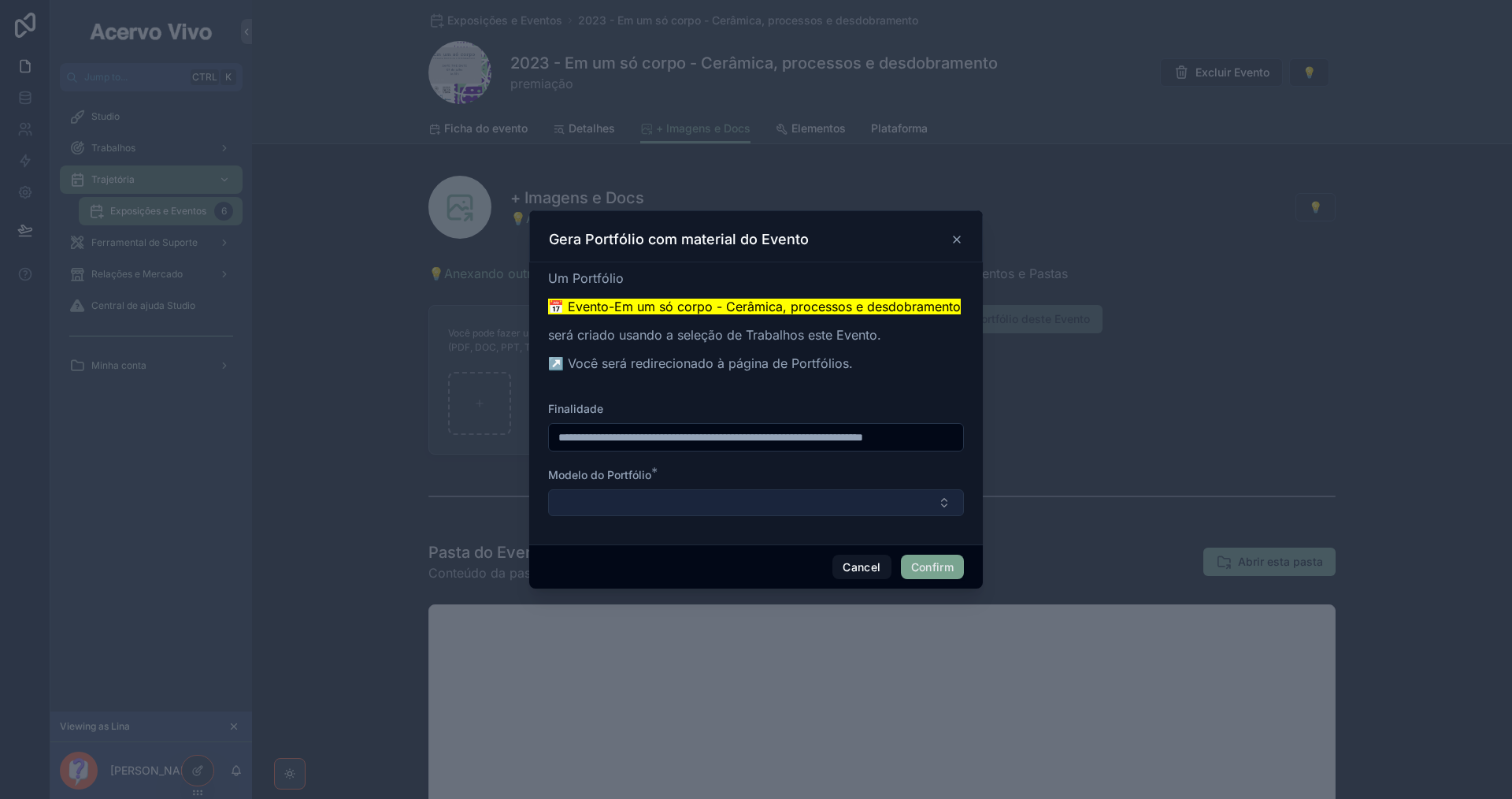
click at [786, 503] on button "Select Button" at bounding box center [756, 503] width 416 height 27
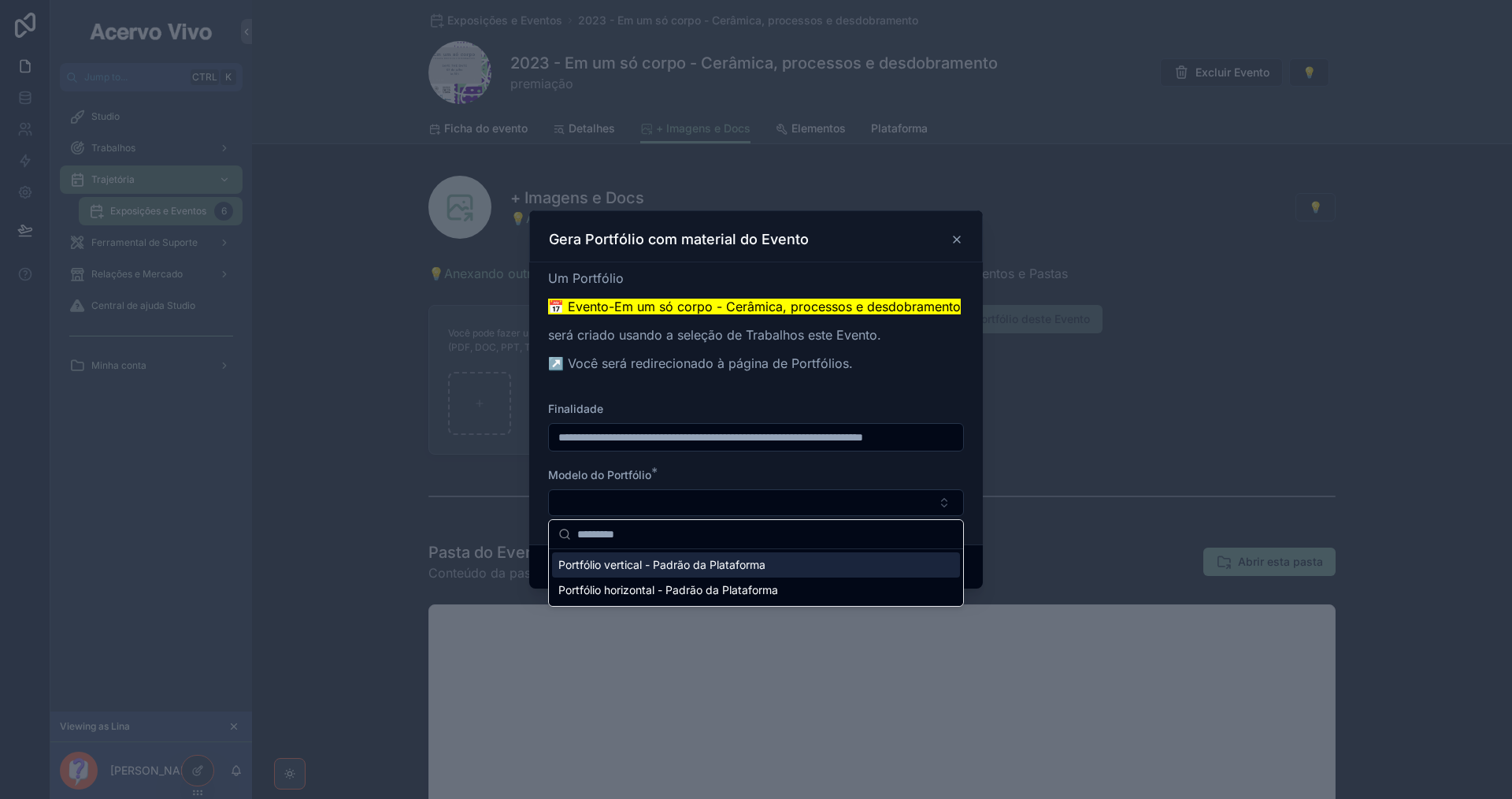
click at [777, 565] on div "Portfólio vertical - Padrão da Plataforma" at bounding box center [756, 565] width 408 height 25
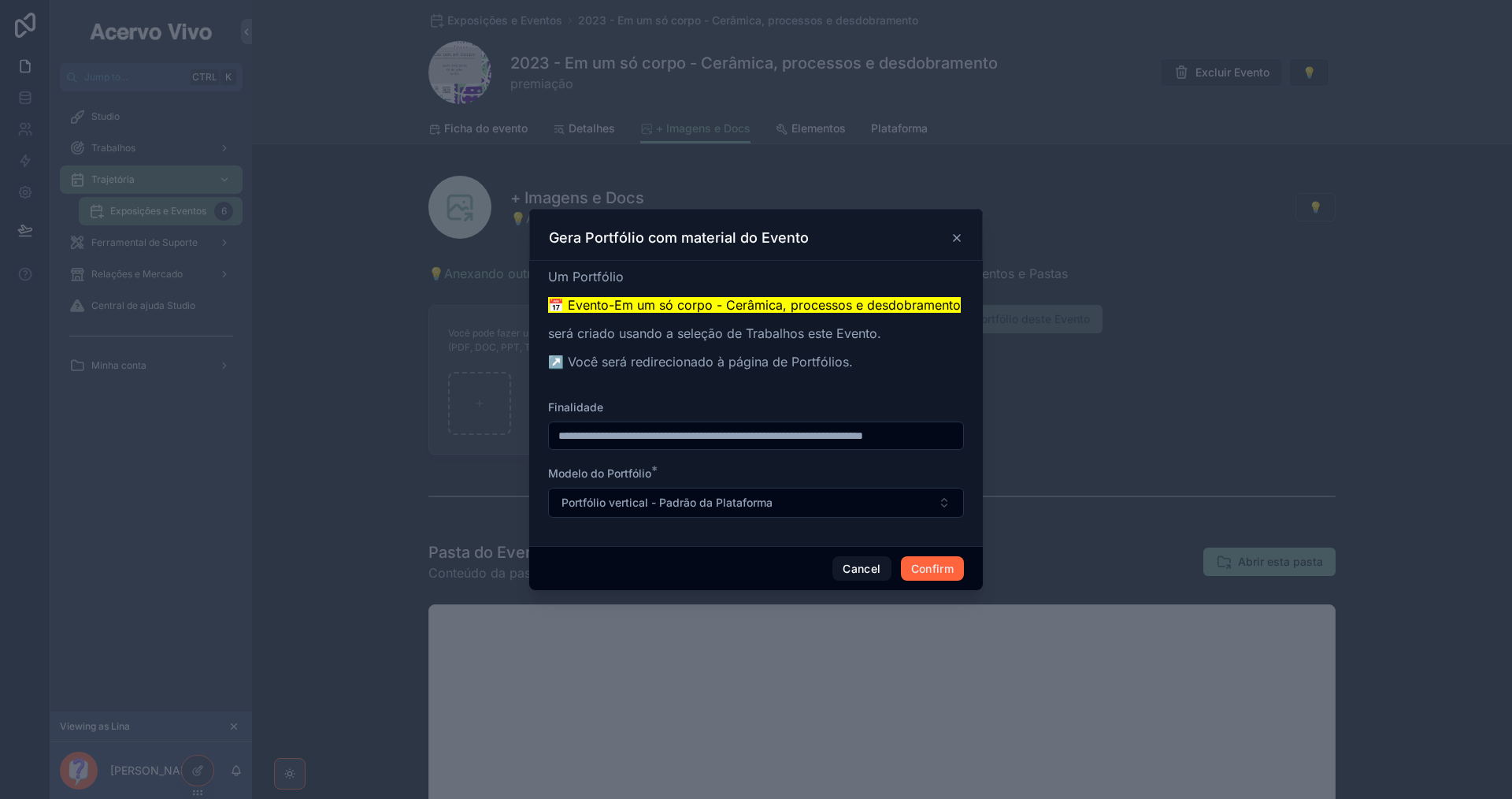
click at [924, 570] on button "Confirm" at bounding box center [932, 568] width 63 height 25
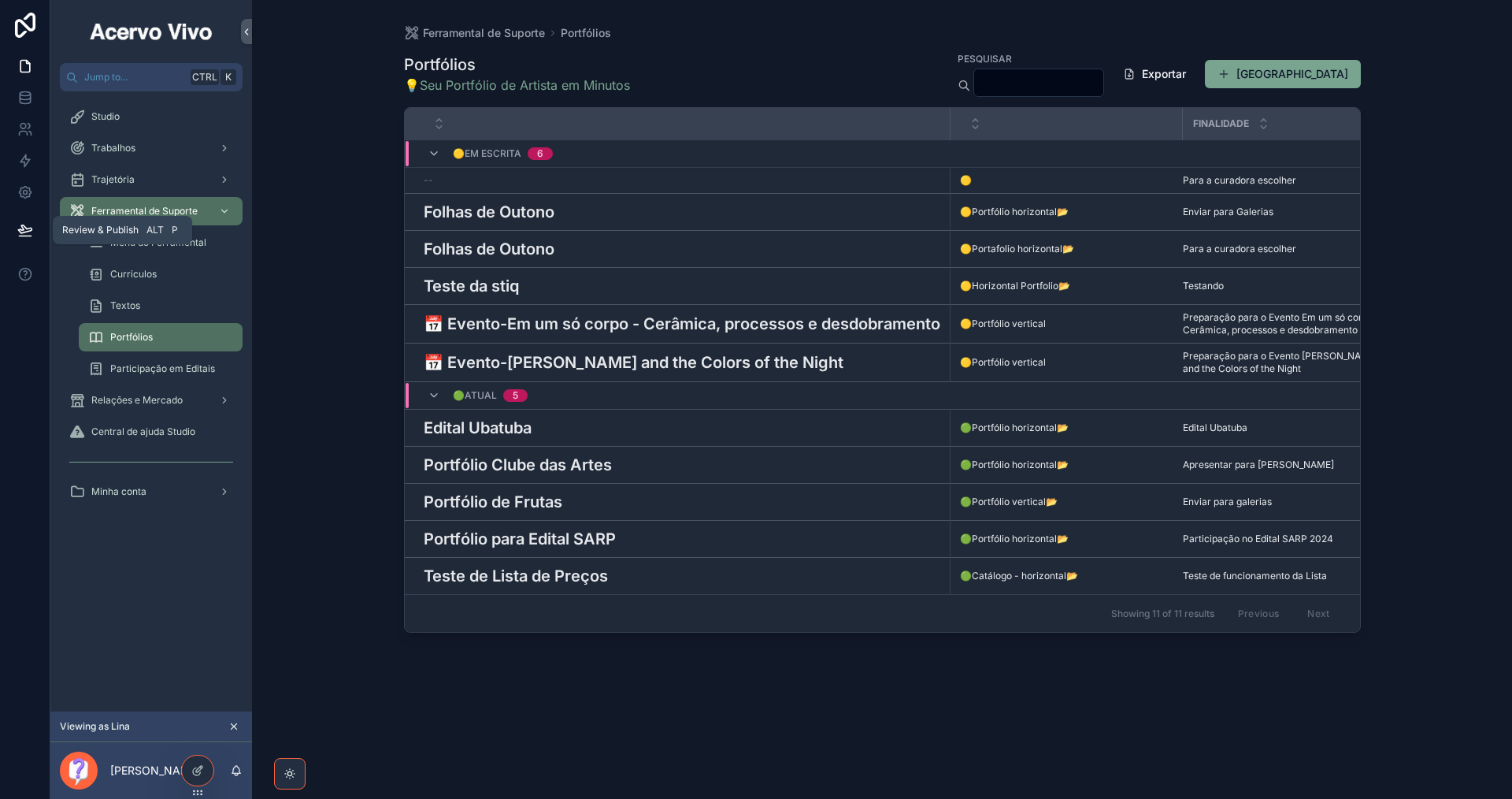
click at [15, 227] on button at bounding box center [25, 229] width 35 height 44
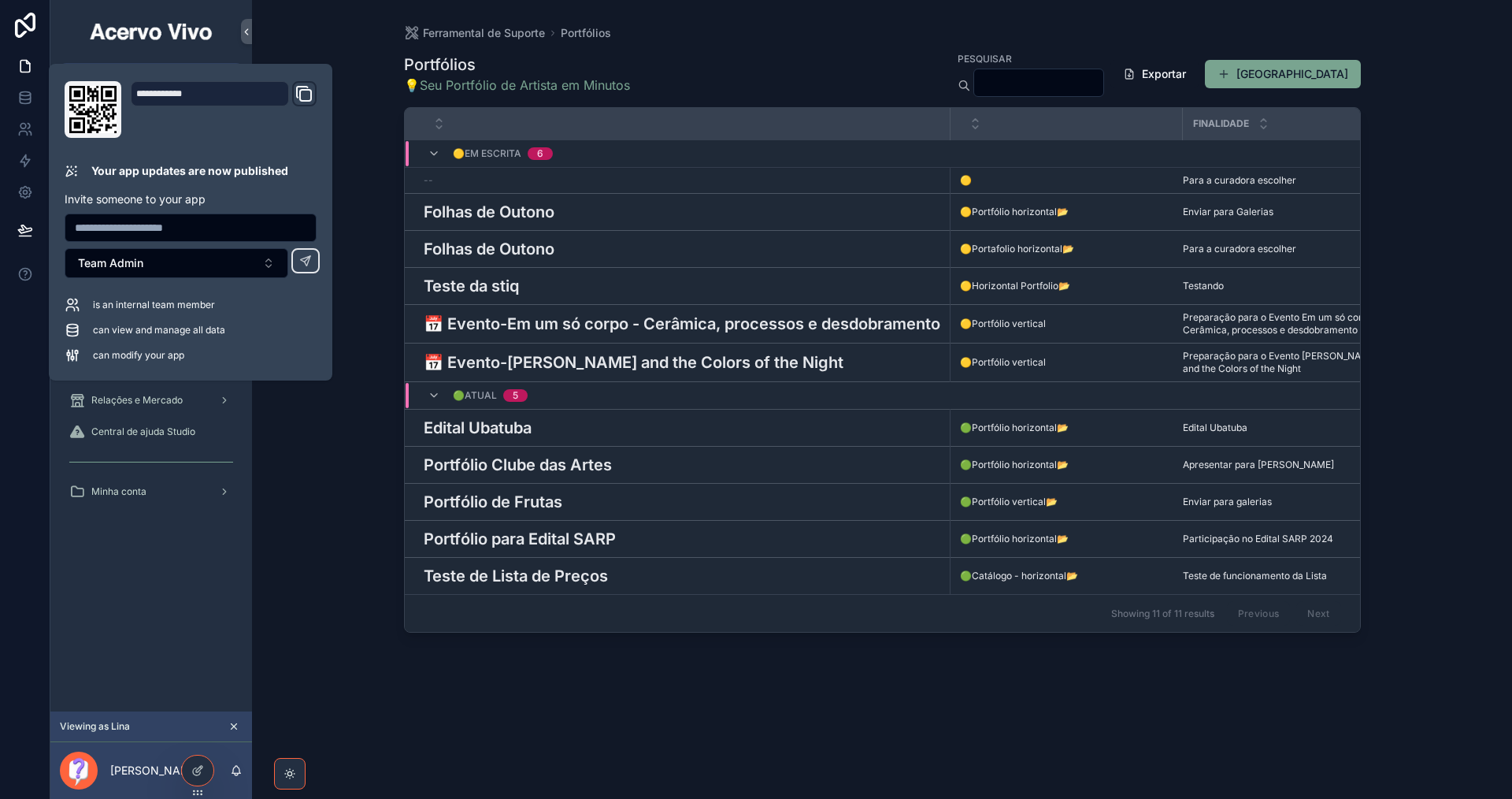
click at [332, 459] on div "Ferramental de Suporte Portfólios Portfólios 💡Seu Portfólio de Artista em Minut…" at bounding box center [882, 399] width 1260 height 799
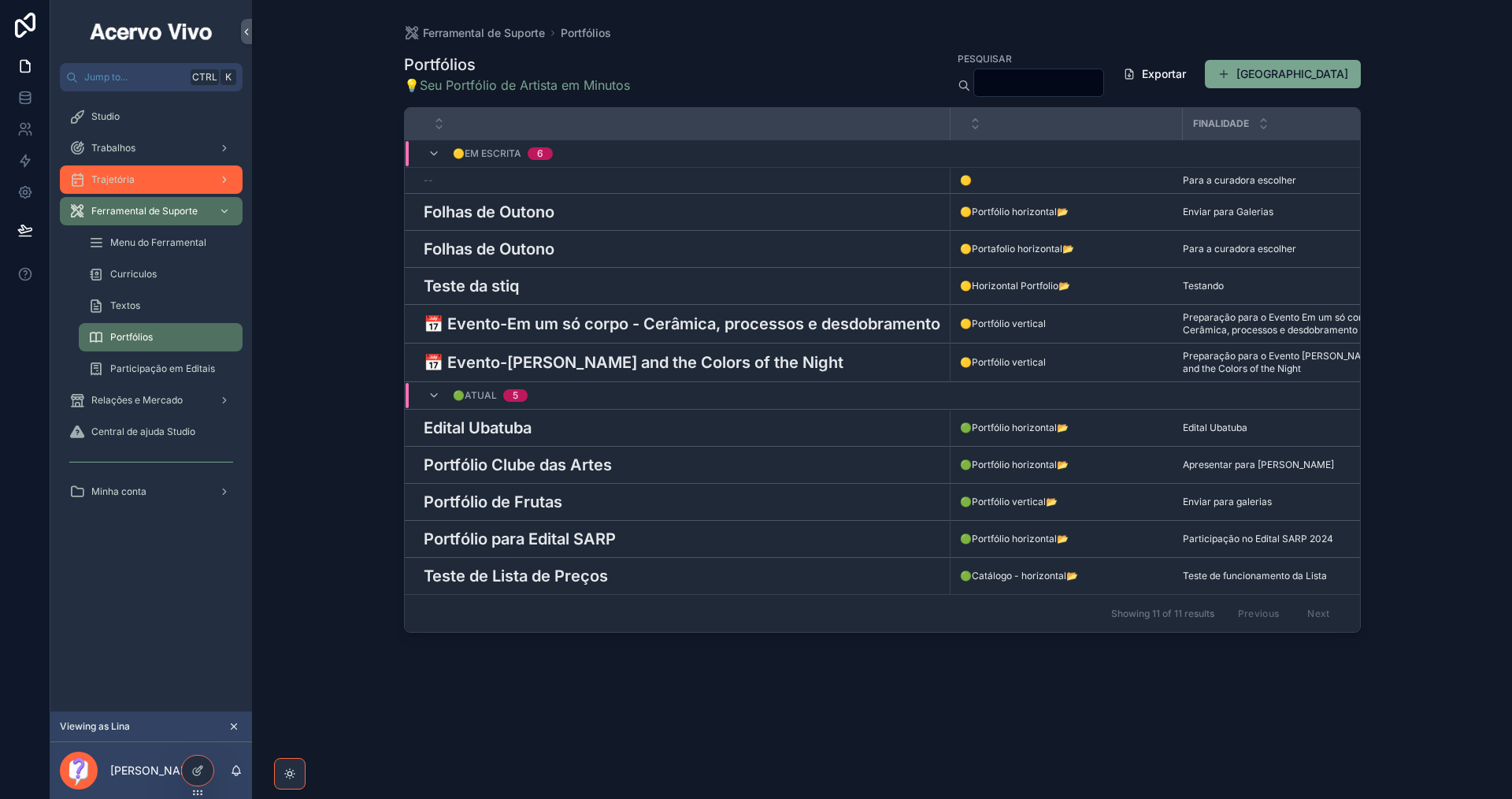
click at [182, 177] on div "Trajetória" at bounding box center [150, 180] width 164 height 25
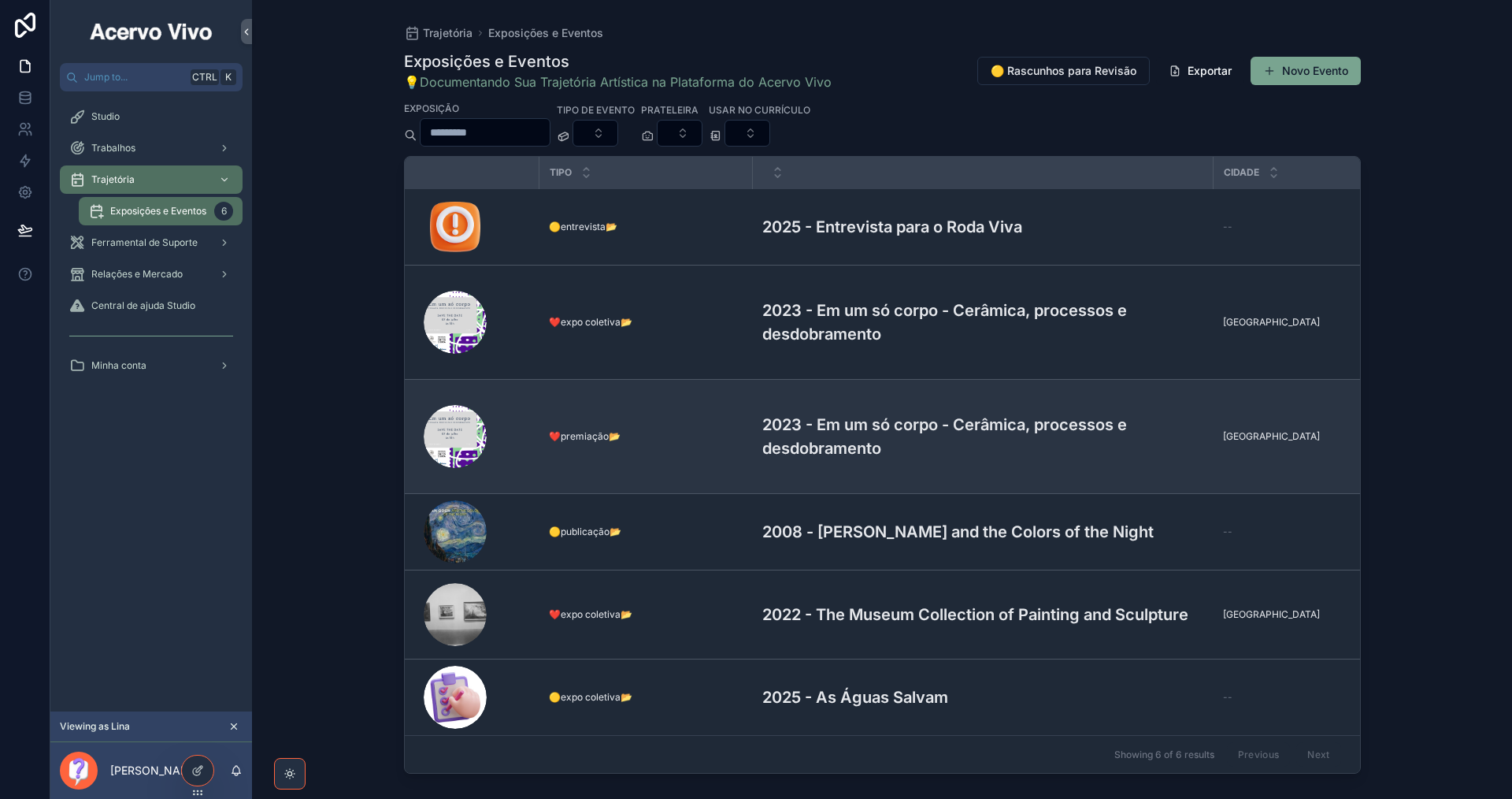
click at [840, 420] on h3 "2023 - Em um só corpo - Cerâmica, processos e desdobramento" at bounding box center [983, 436] width 442 height 47
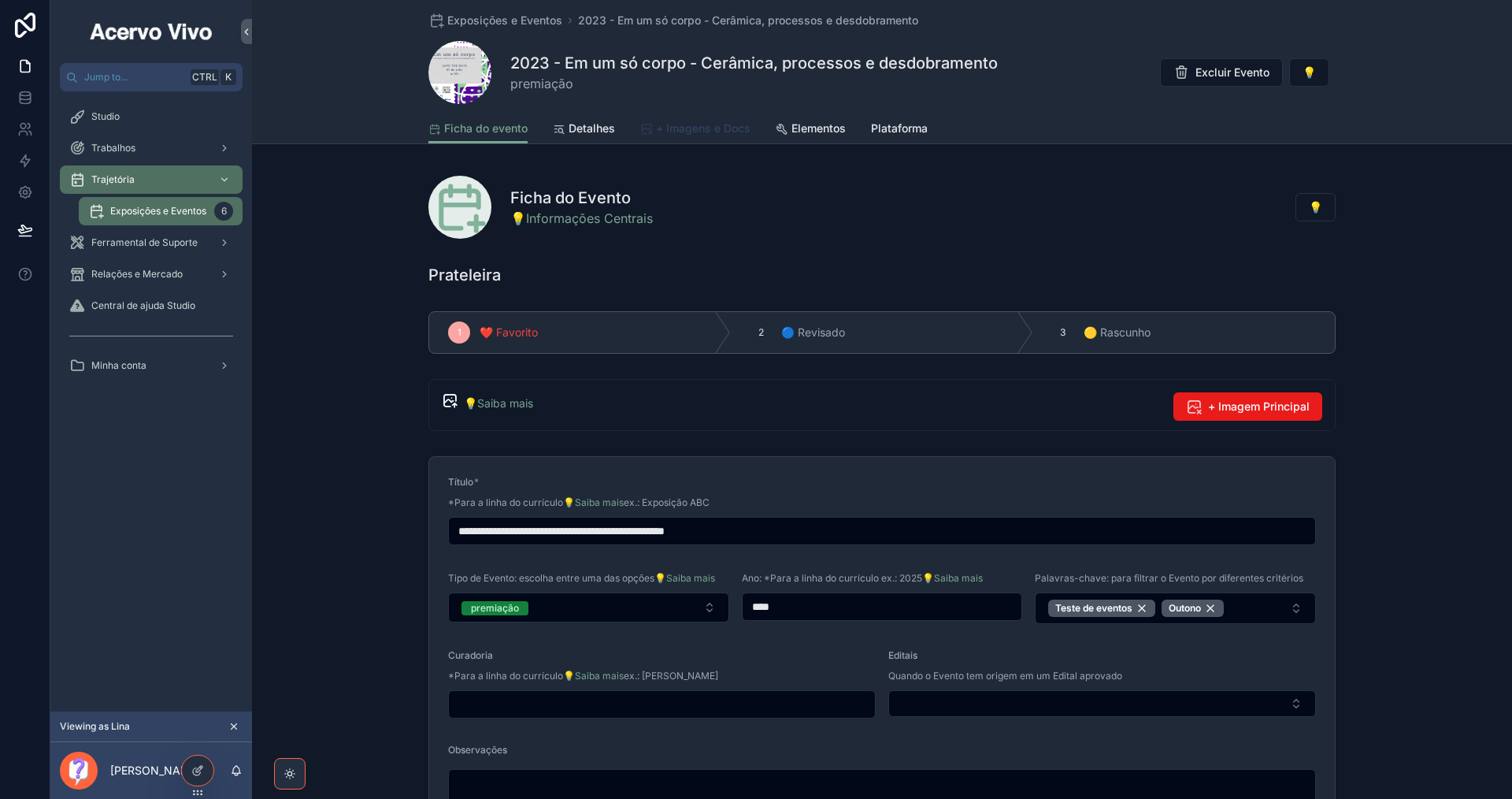
click at [714, 126] on span "+ Imagens e Docs" at bounding box center [703, 129] width 95 height 16
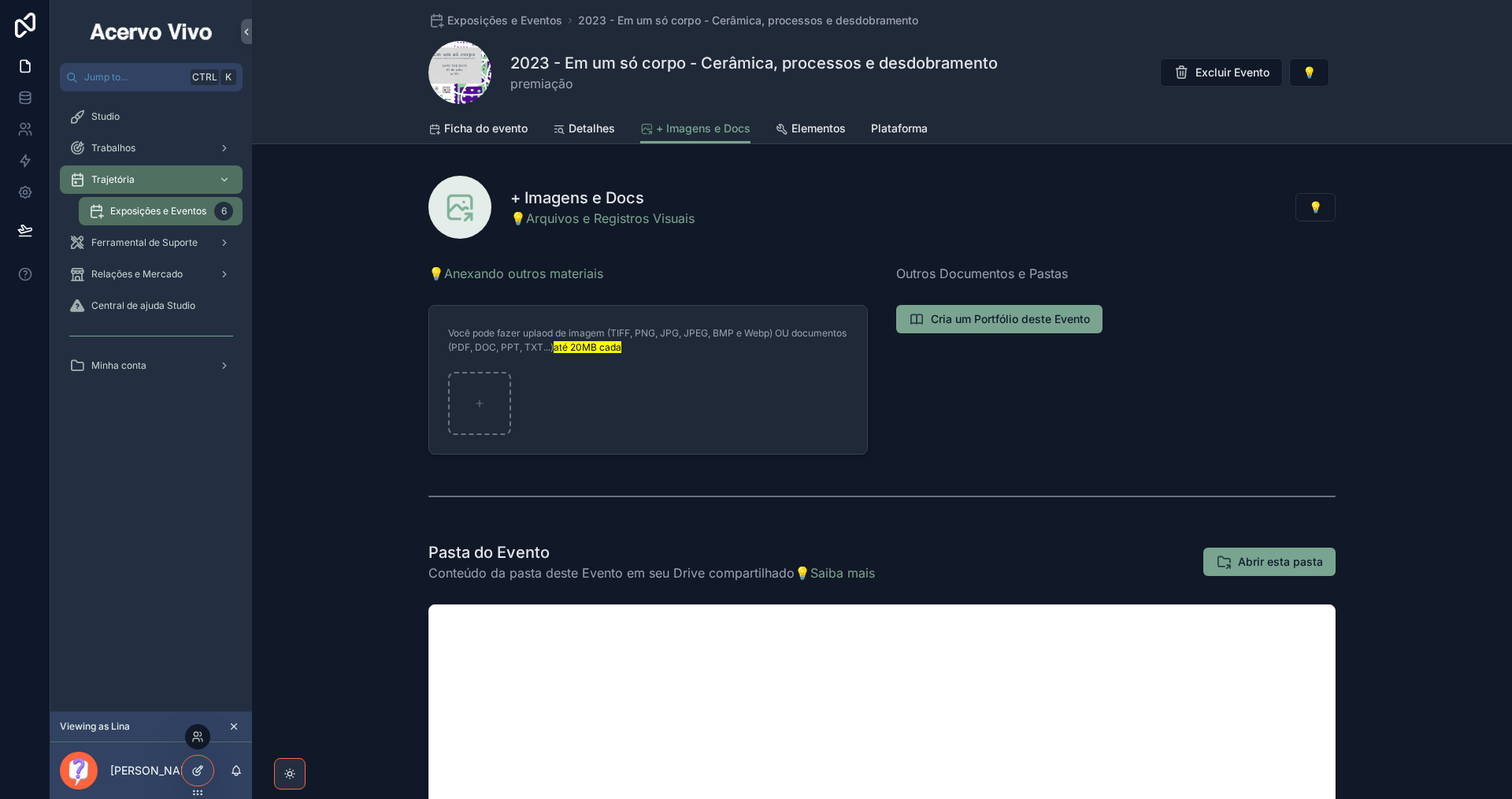
click at [201, 766] on icon at bounding box center [198, 770] width 13 height 13
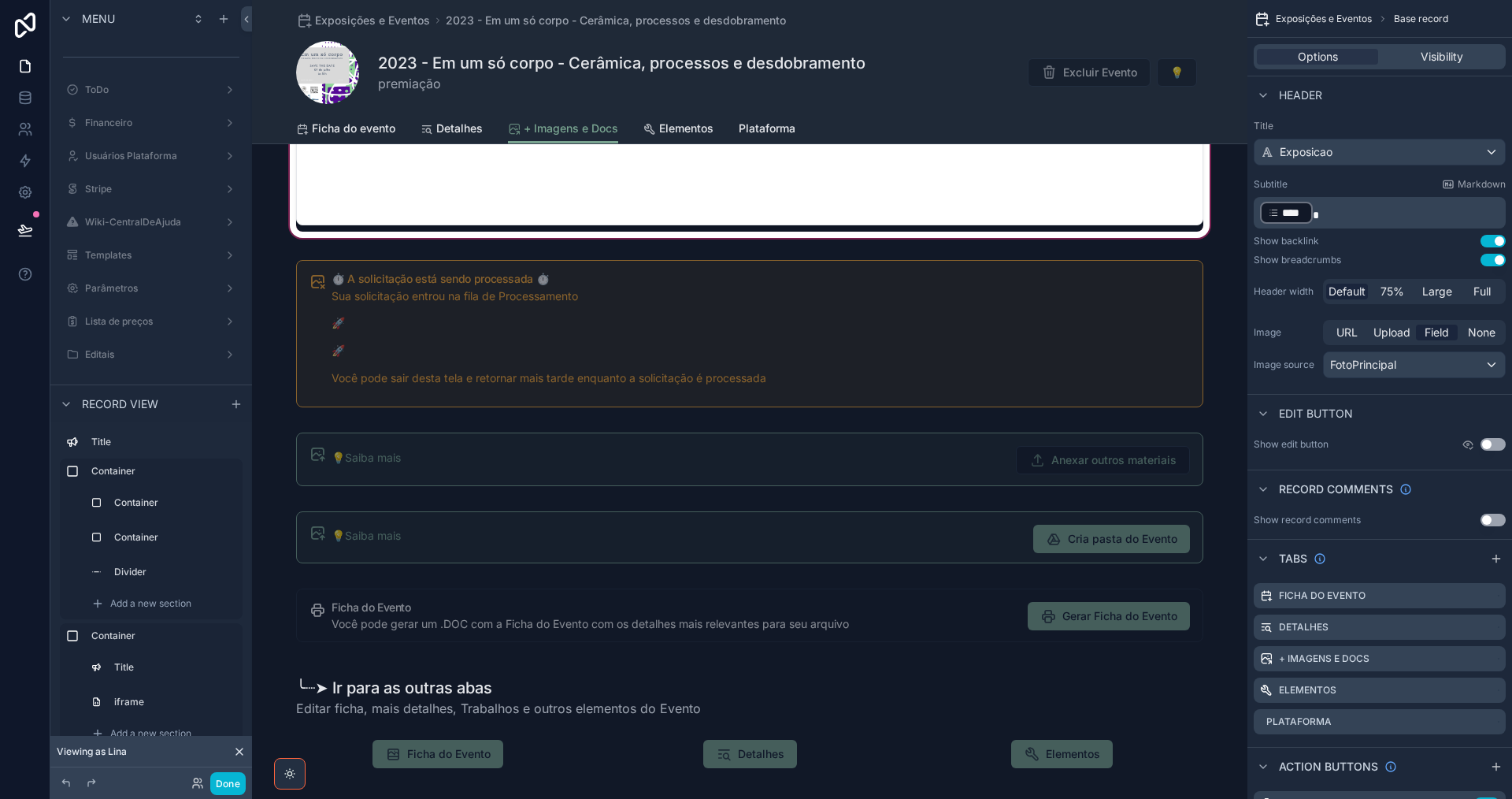
scroll to position [709, 0]
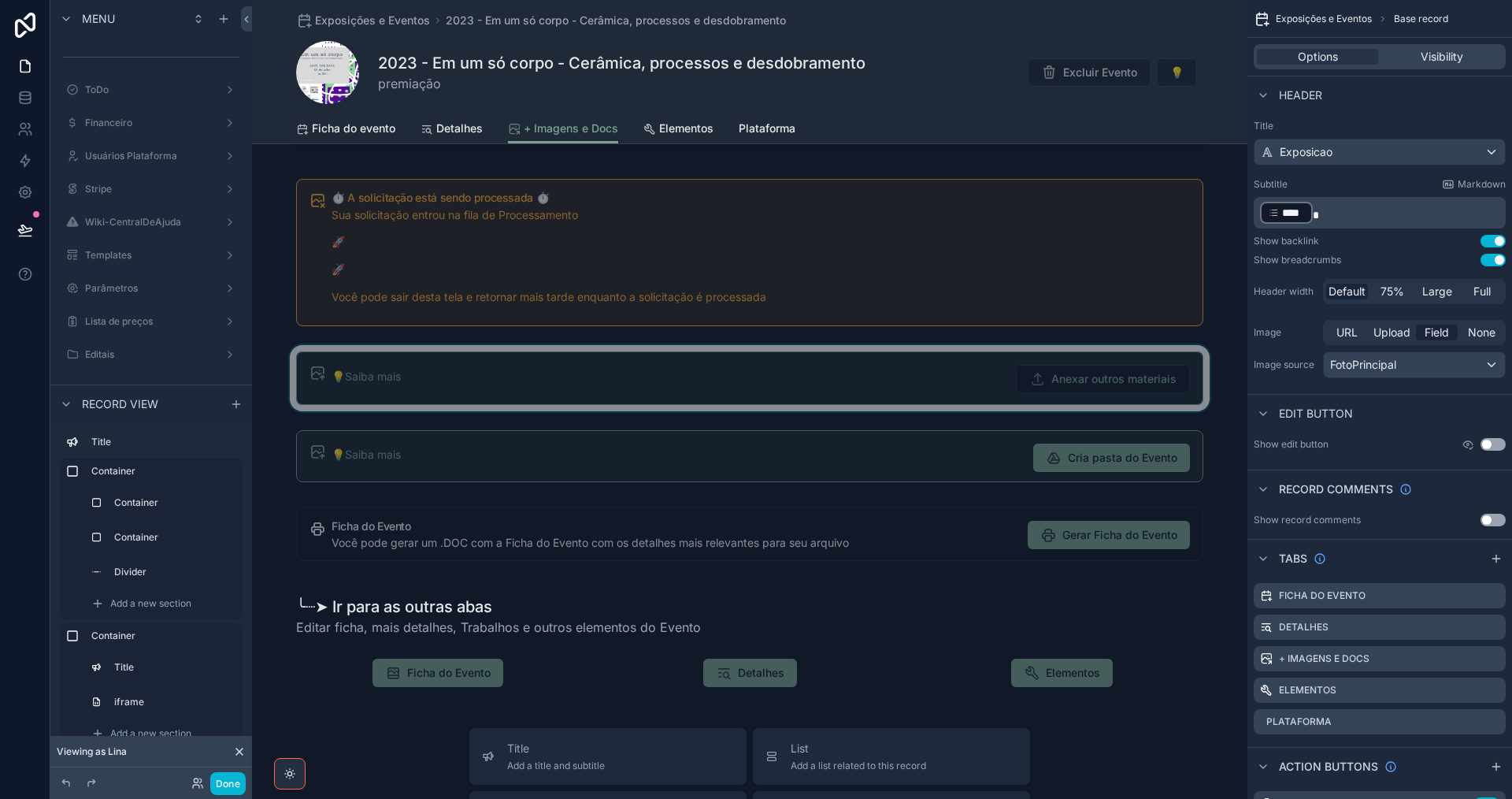
click at [682, 368] on div "scrollable content" at bounding box center [750, 378] width 996 height 67
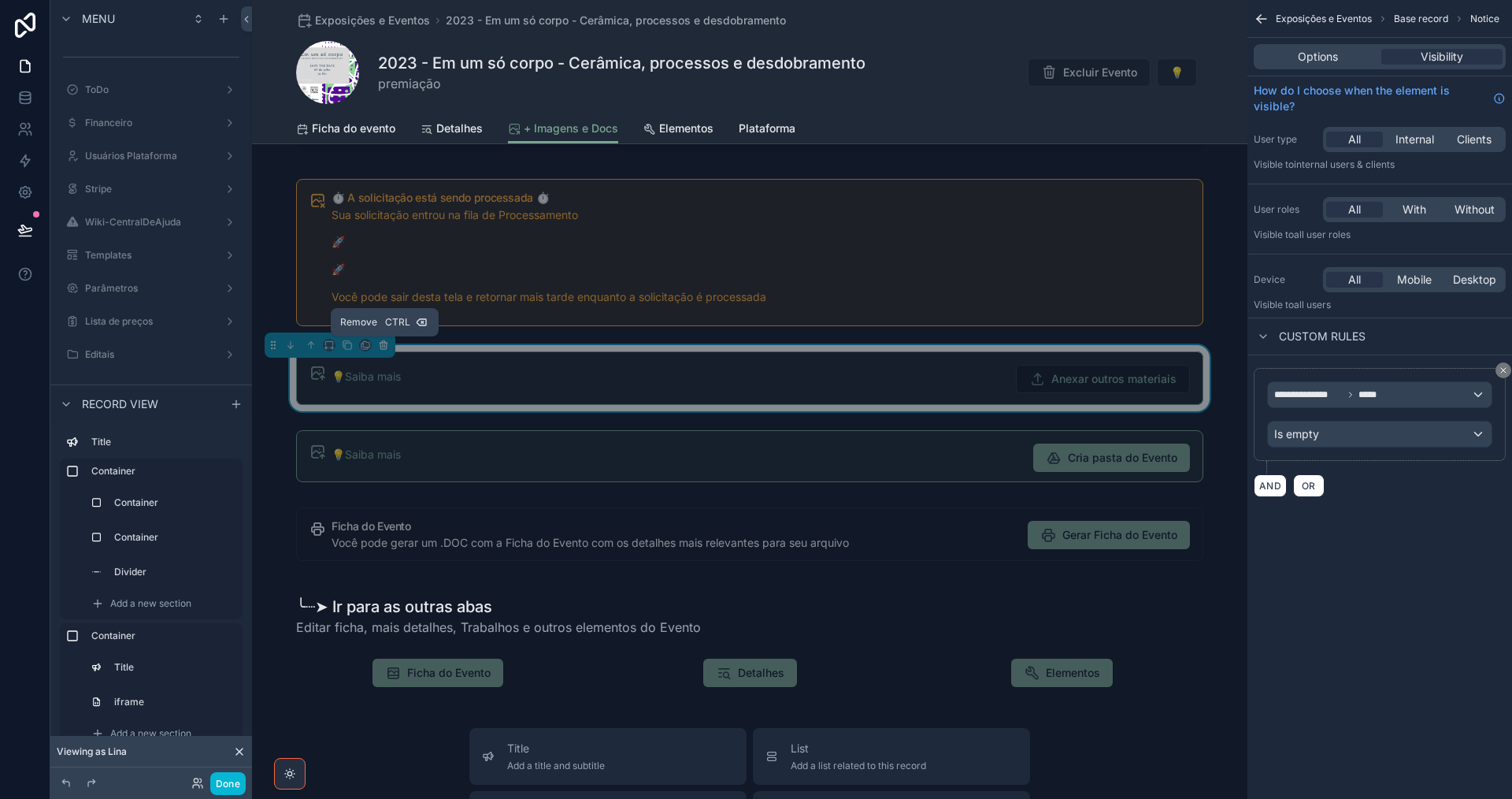
click at [385, 344] on icon "scrollable content" at bounding box center [384, 344] width 11 height 11
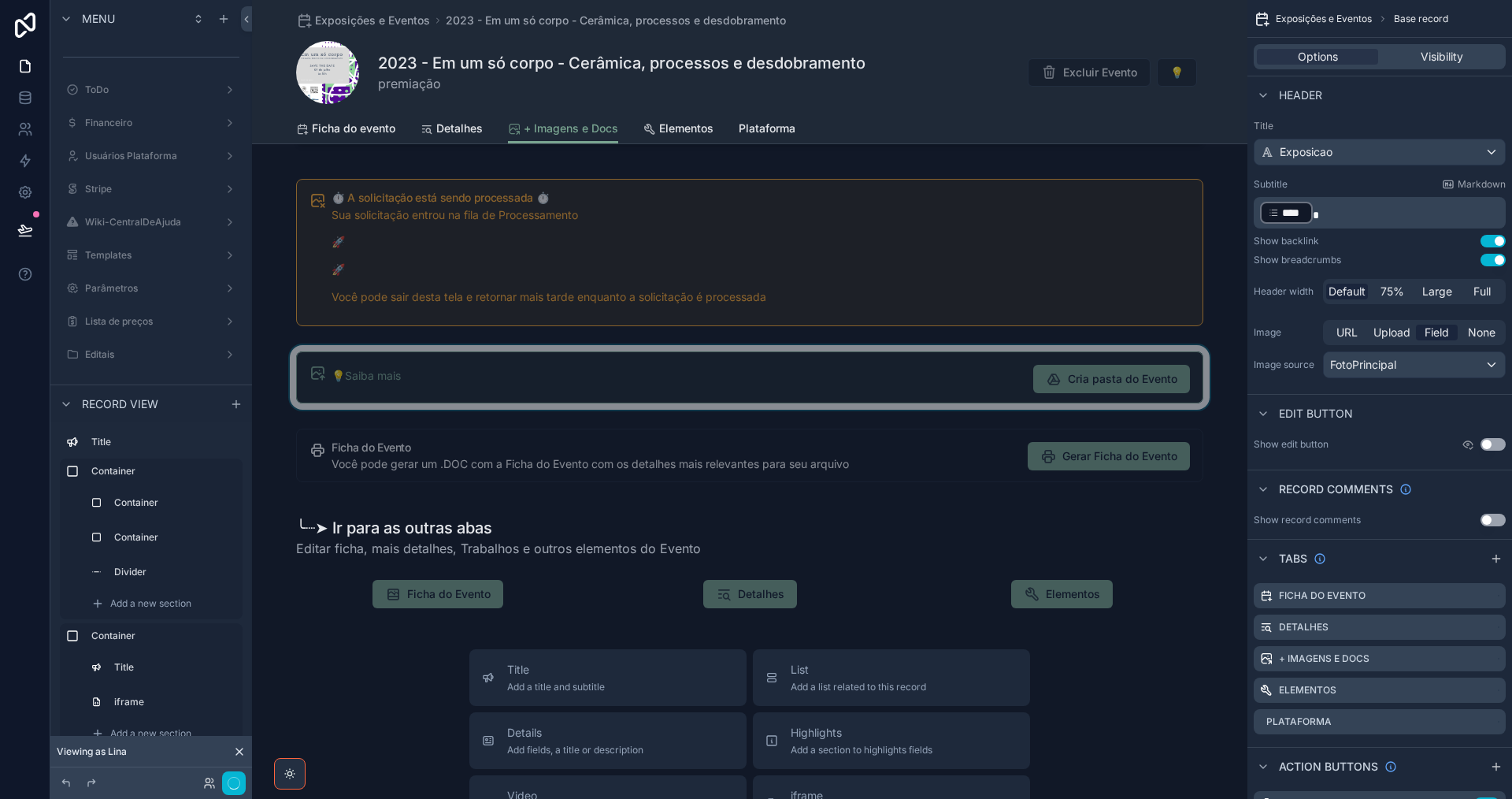
click at [469, 362] on div "scrollable content" at bounding box center [750, 378] width 996 height 64
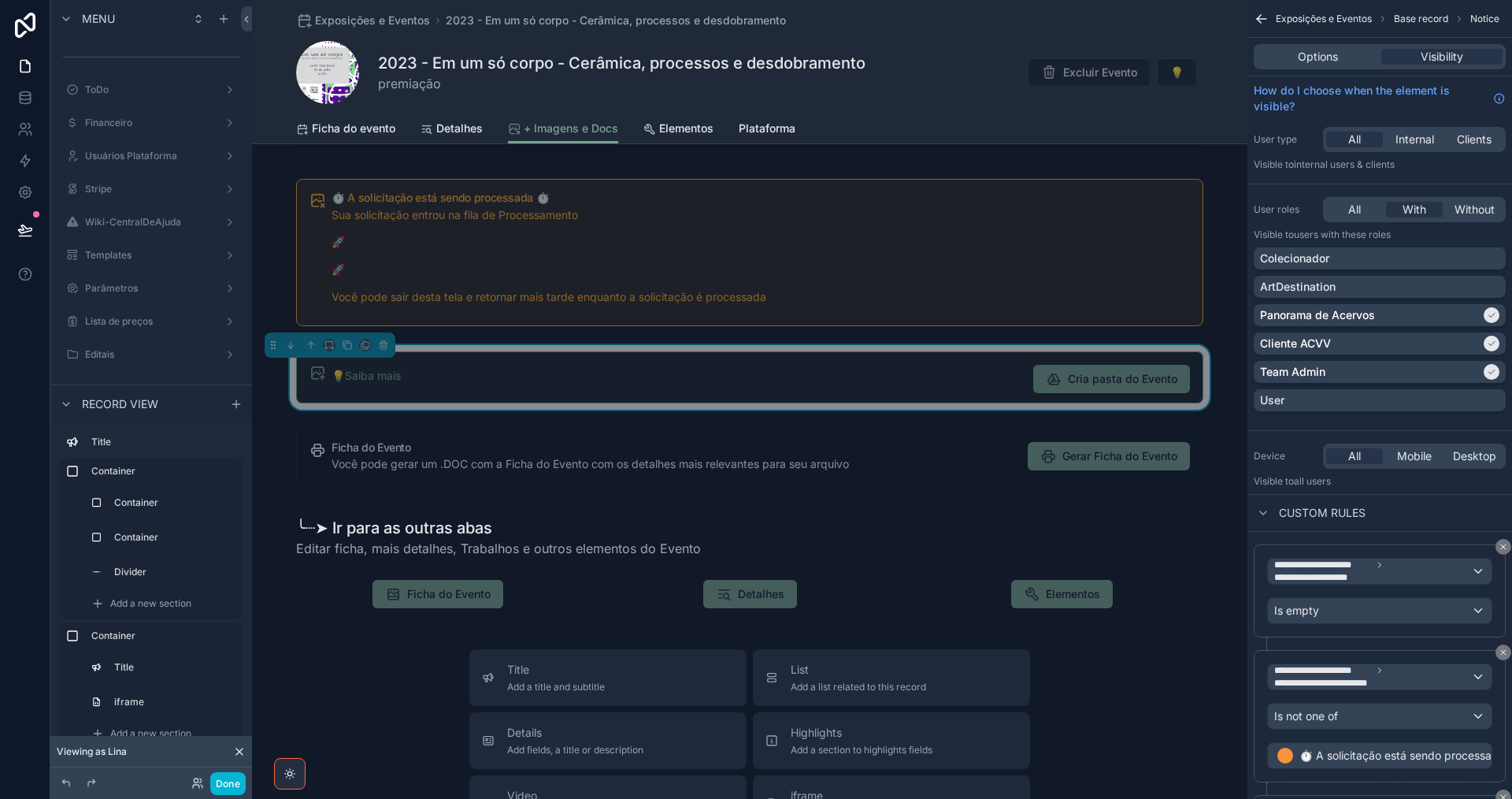
click at [483, 378] on div "💡Saiba mais" at bounding box center [676, 376] width 689 height 16
click at [386, 345] on icon "scrollable content" at bounding box center [384, 344] width 11 height 11
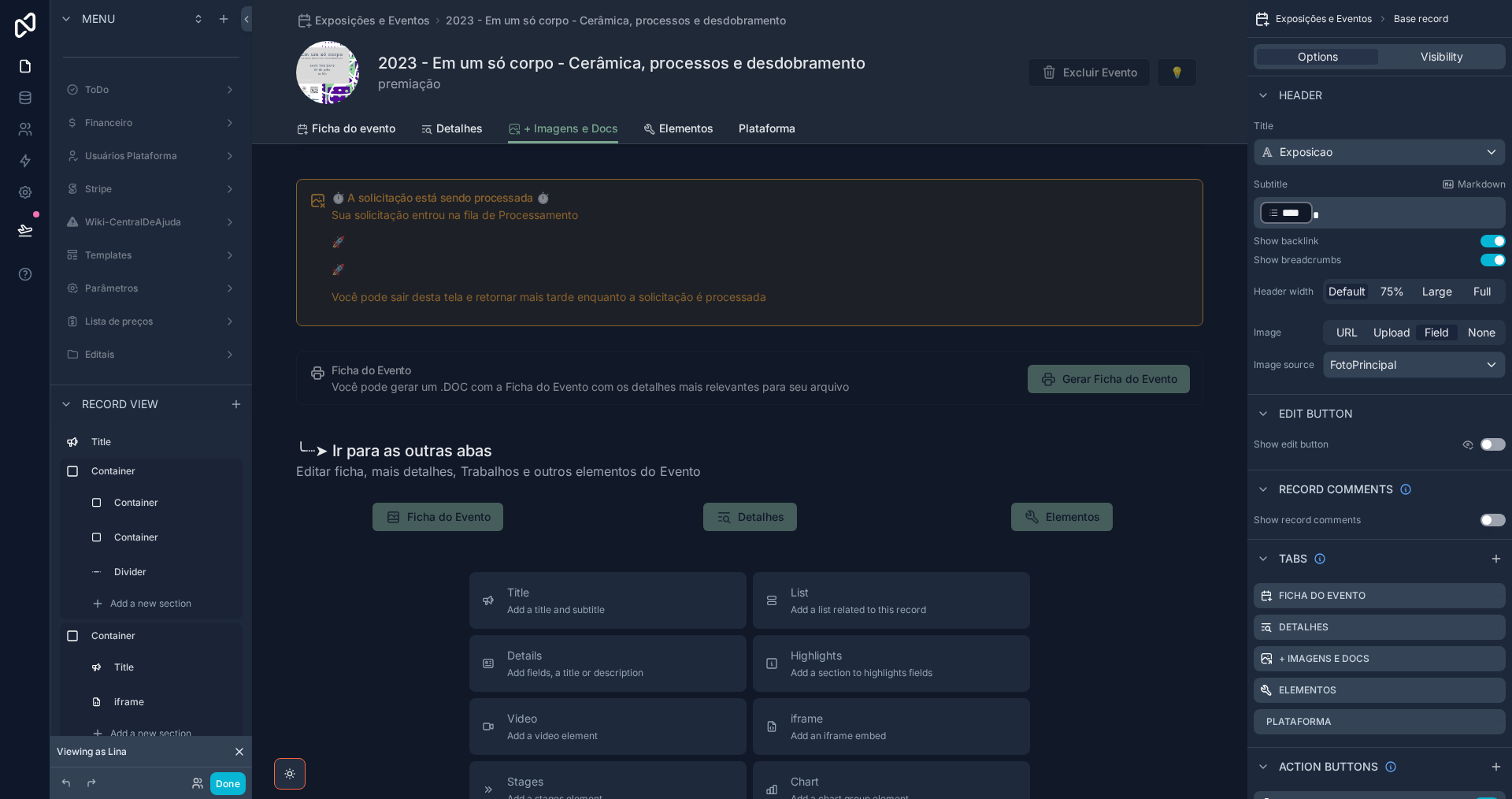
click at [521, 390] on div "scrollable content" at bounding box center [750, 378] width 996 height 66
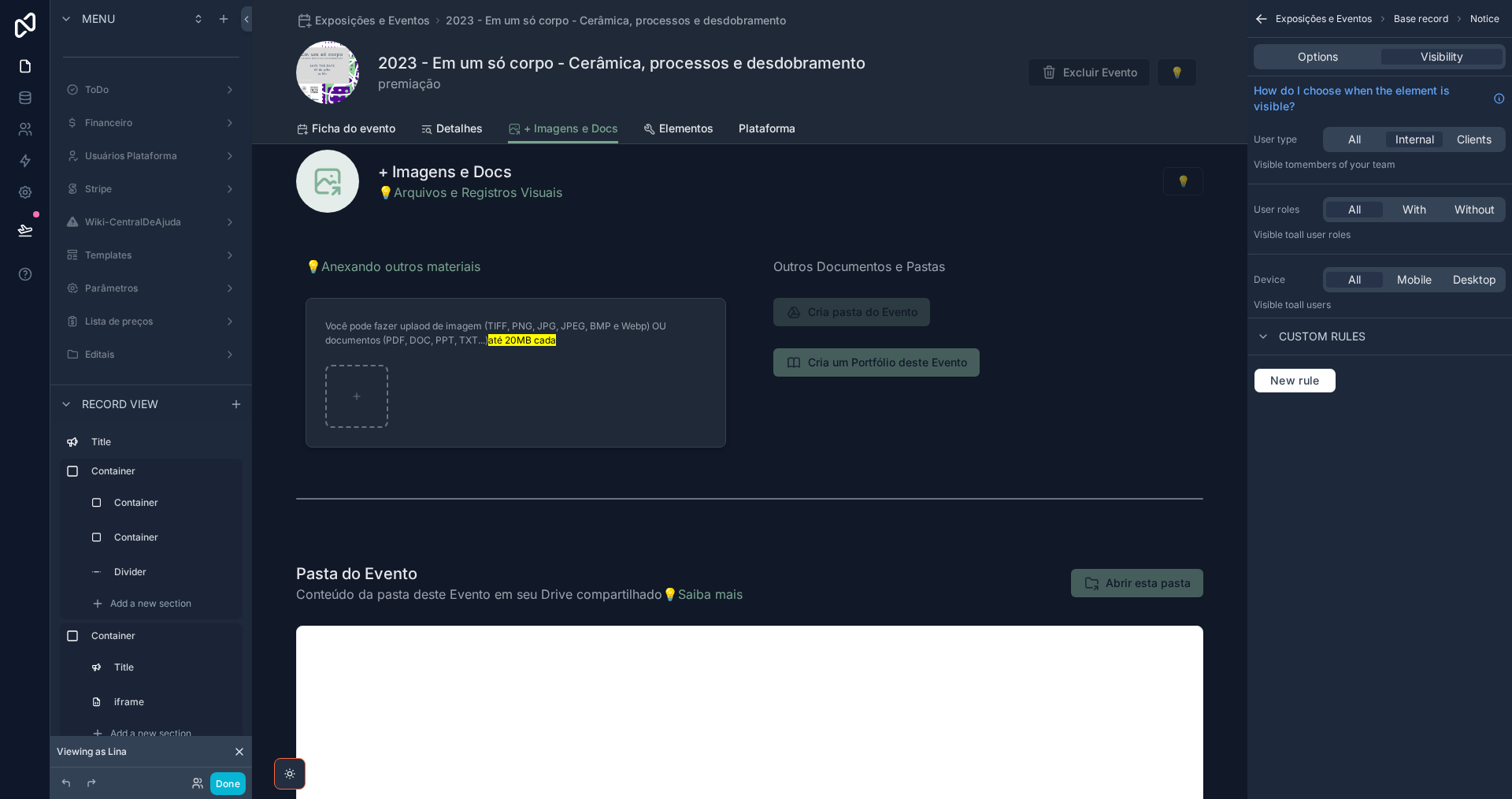
scroll to position [0, 0]
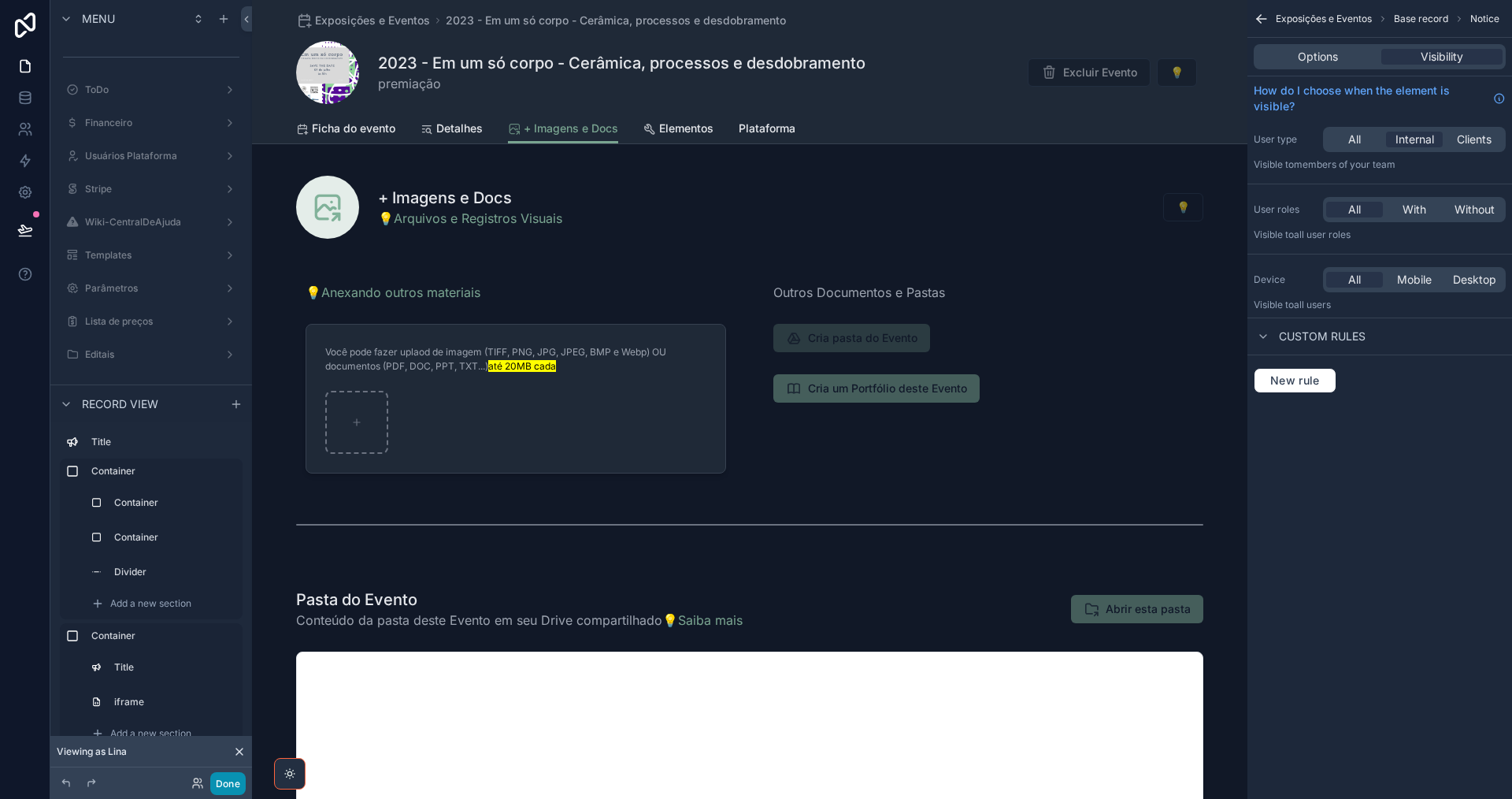
click at [229, 780] on button "Done" at bounding box center [228, 784] width 36 height 23
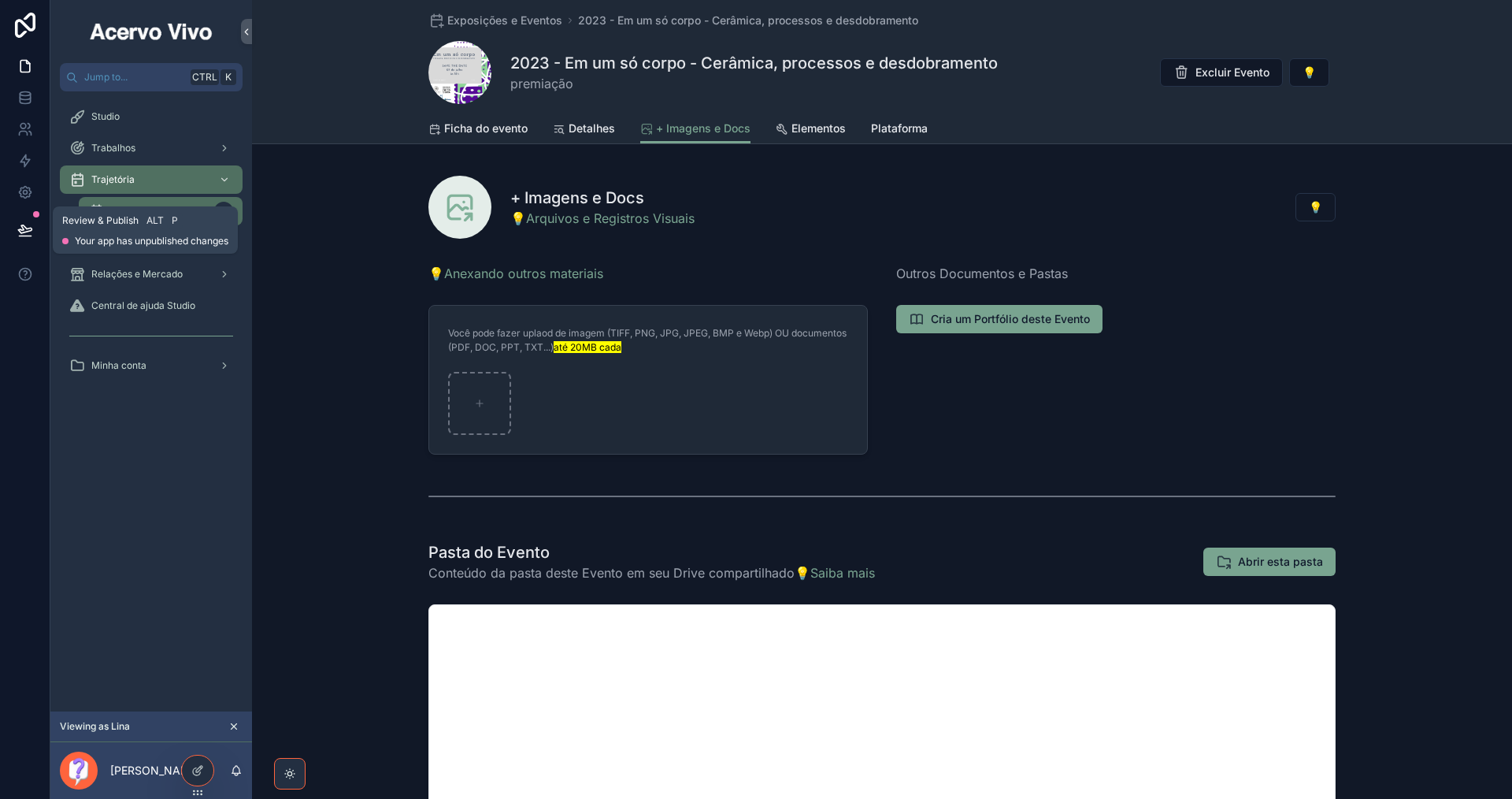
click at [16, 228] on button at bounding box center [25, 229] width 35 height 44
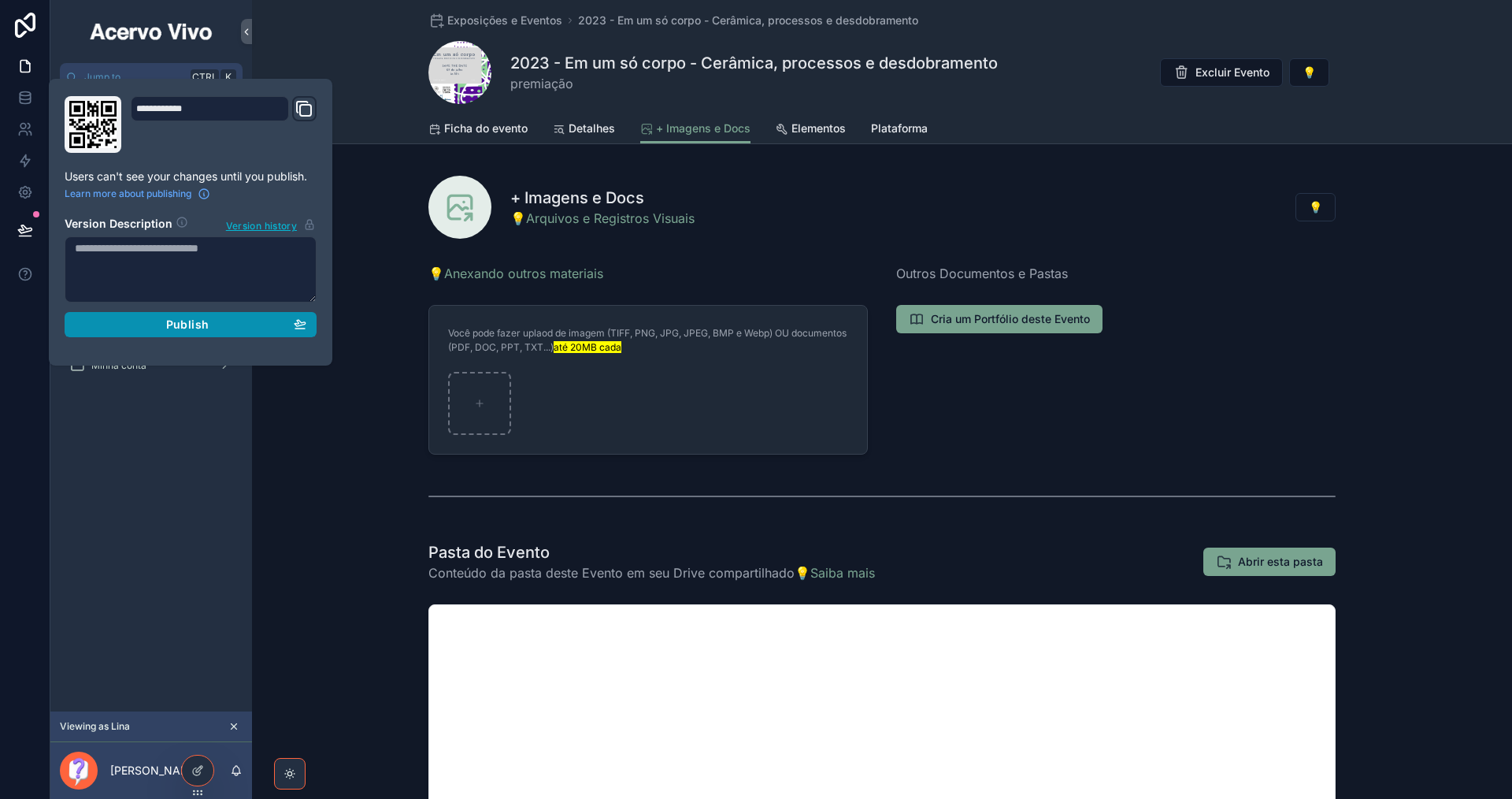
click at [161, 332] on button "Publish" at bounding box center [191, 325] width 252 height 25
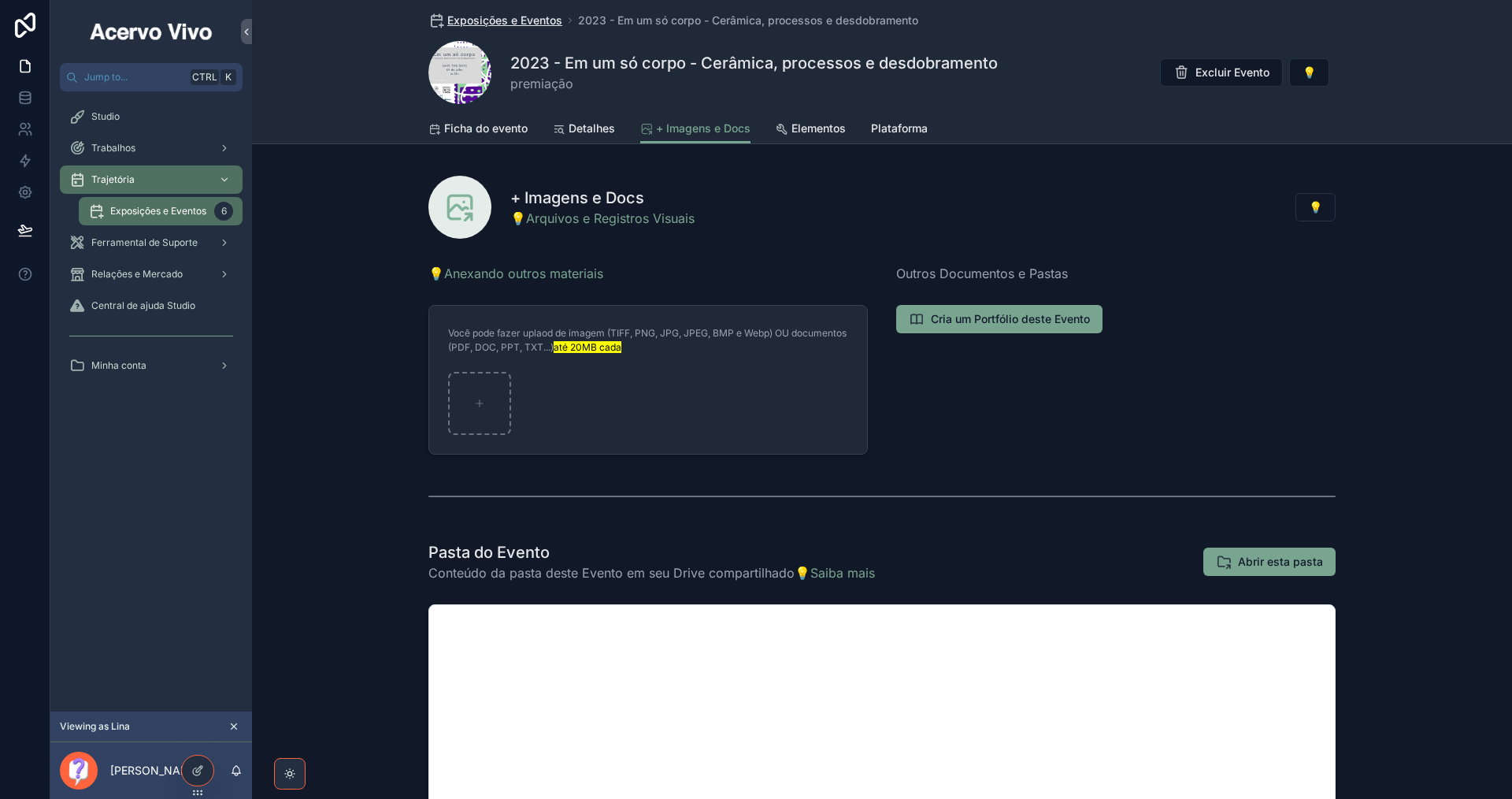
click at [497, 21] on span "Exposições e Eventos" at bounding box center [505, 21] width 115 height 16
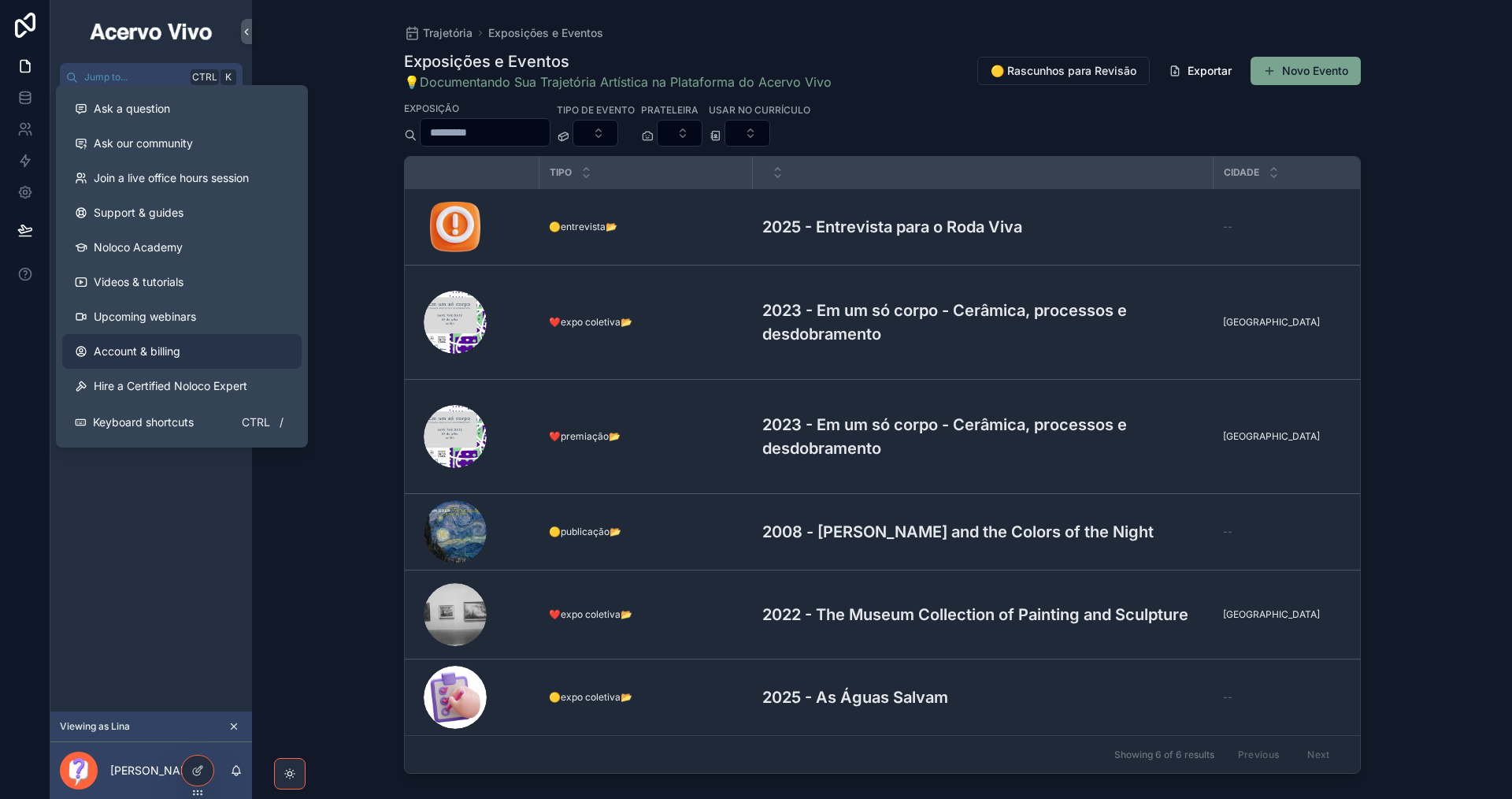
click at [194, 348] on link "Account & billing" at bounding box center [183, 351] width 240 height 35
